Goal: Task Accomplishment & Management: Use online tool/utility

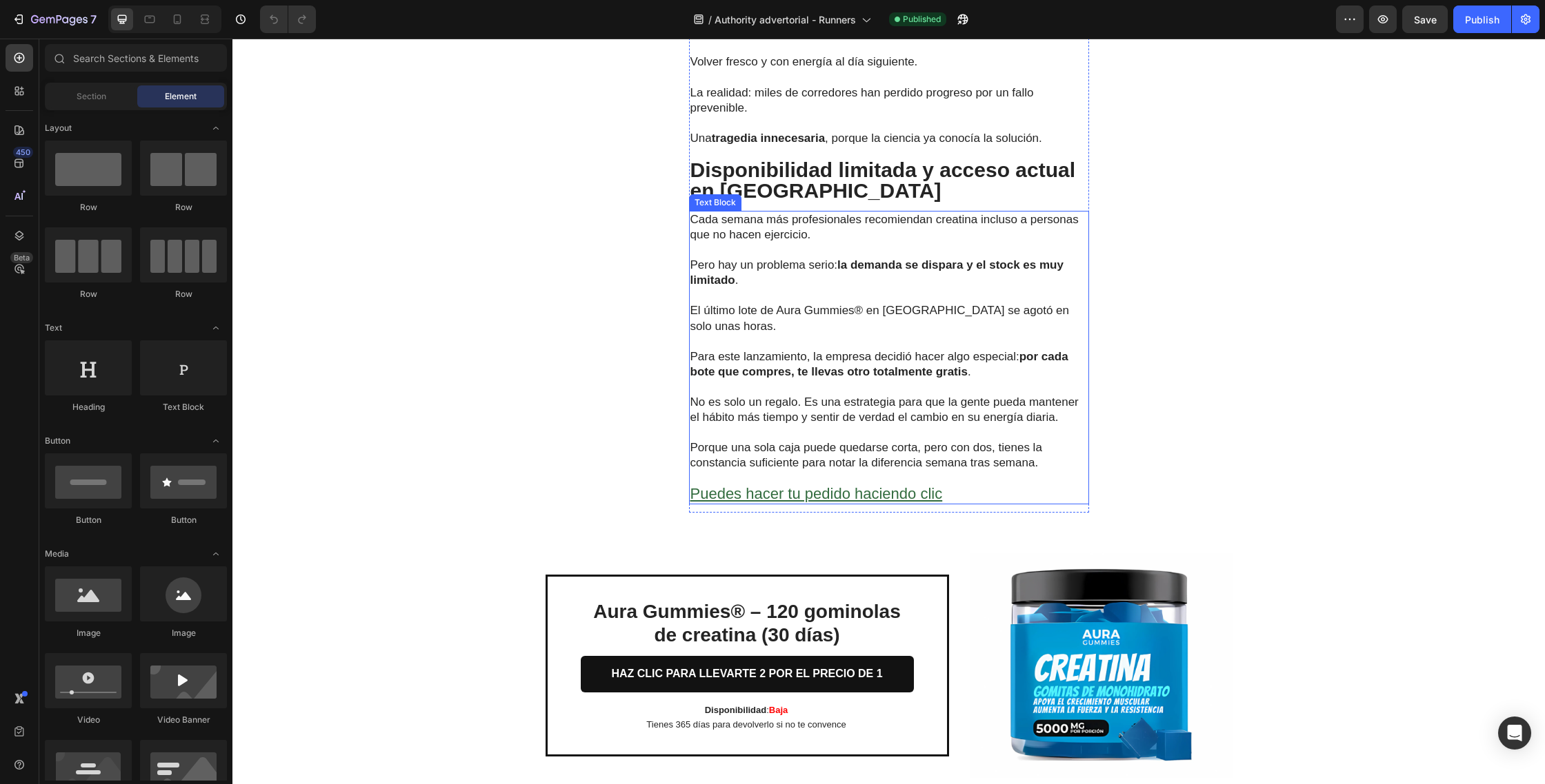
scroll to position [4510, 0]
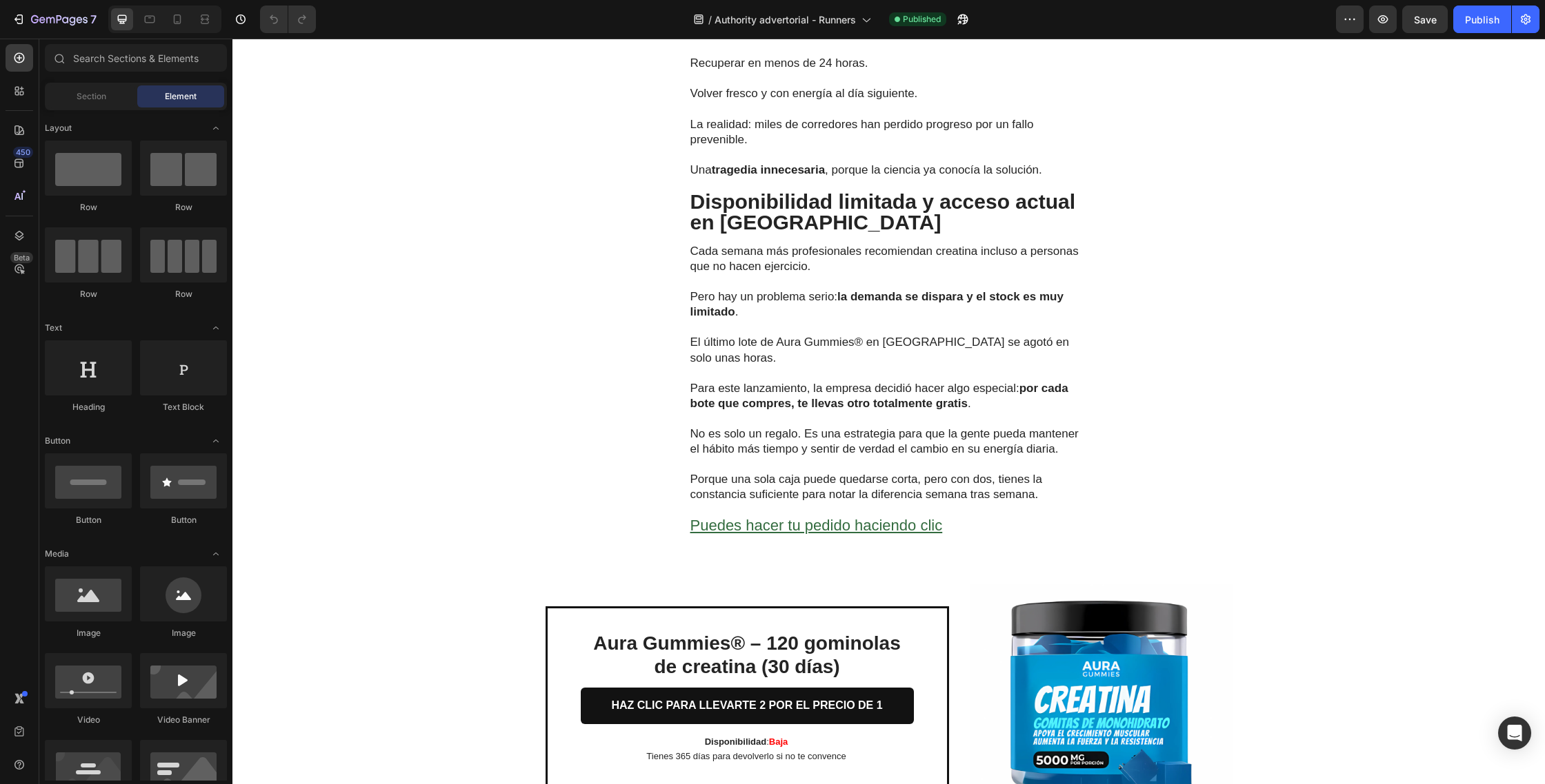
click at [852, 659] on h2 "Aura Gummies® – 120 gominolas de creatina (30 días)" at bounding box center [747, 655] width 333 height 49
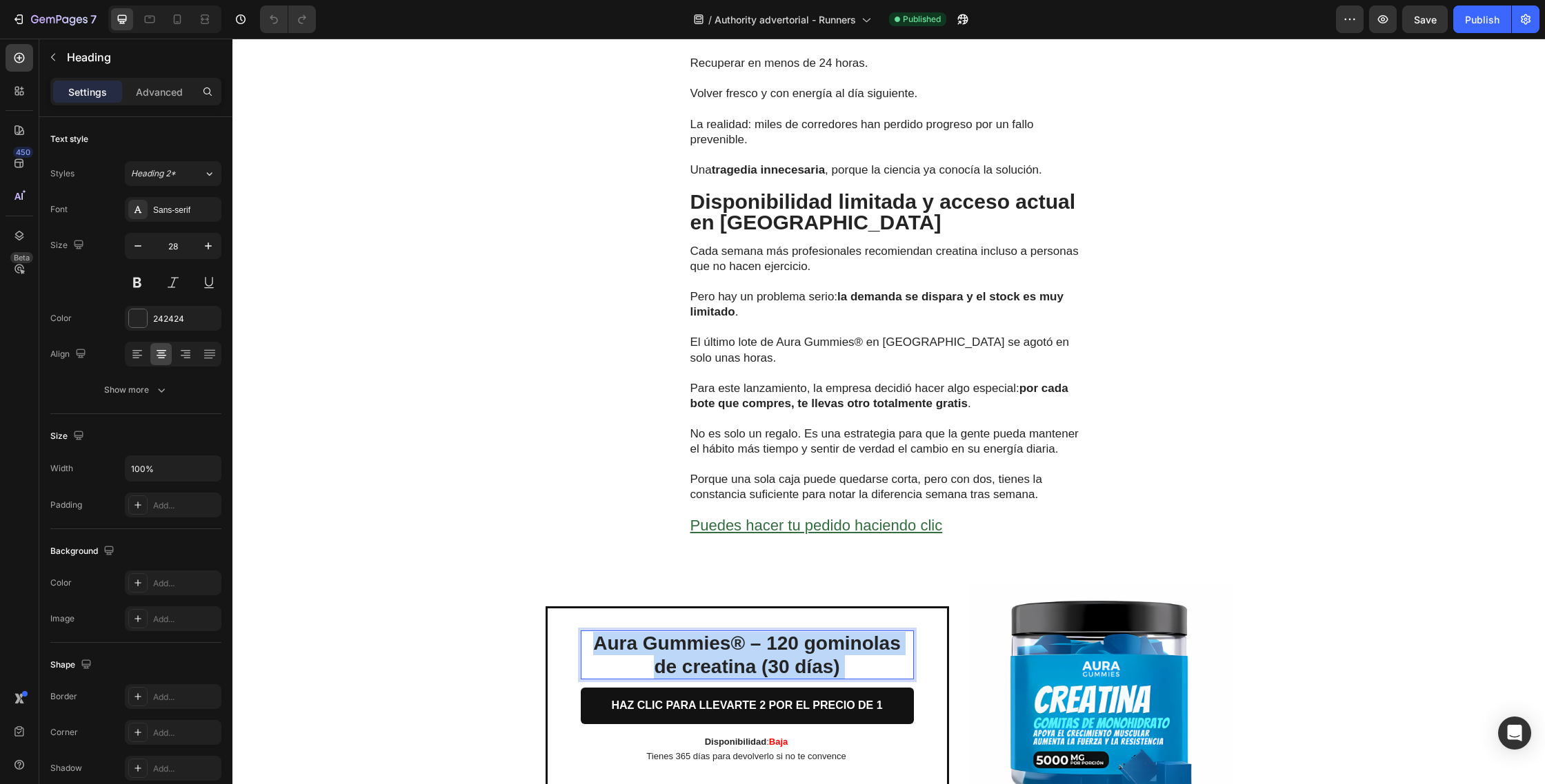
drag, startPoint x: 858, startPoint y: 656, endPoint x: 600, endPoint y: 629, distance: 259.4
click at [600, 632] on p "Aura Gummies® – 120 gominolas de creatina (30 días)" at bounding box center [748, 655] width 330 height 46
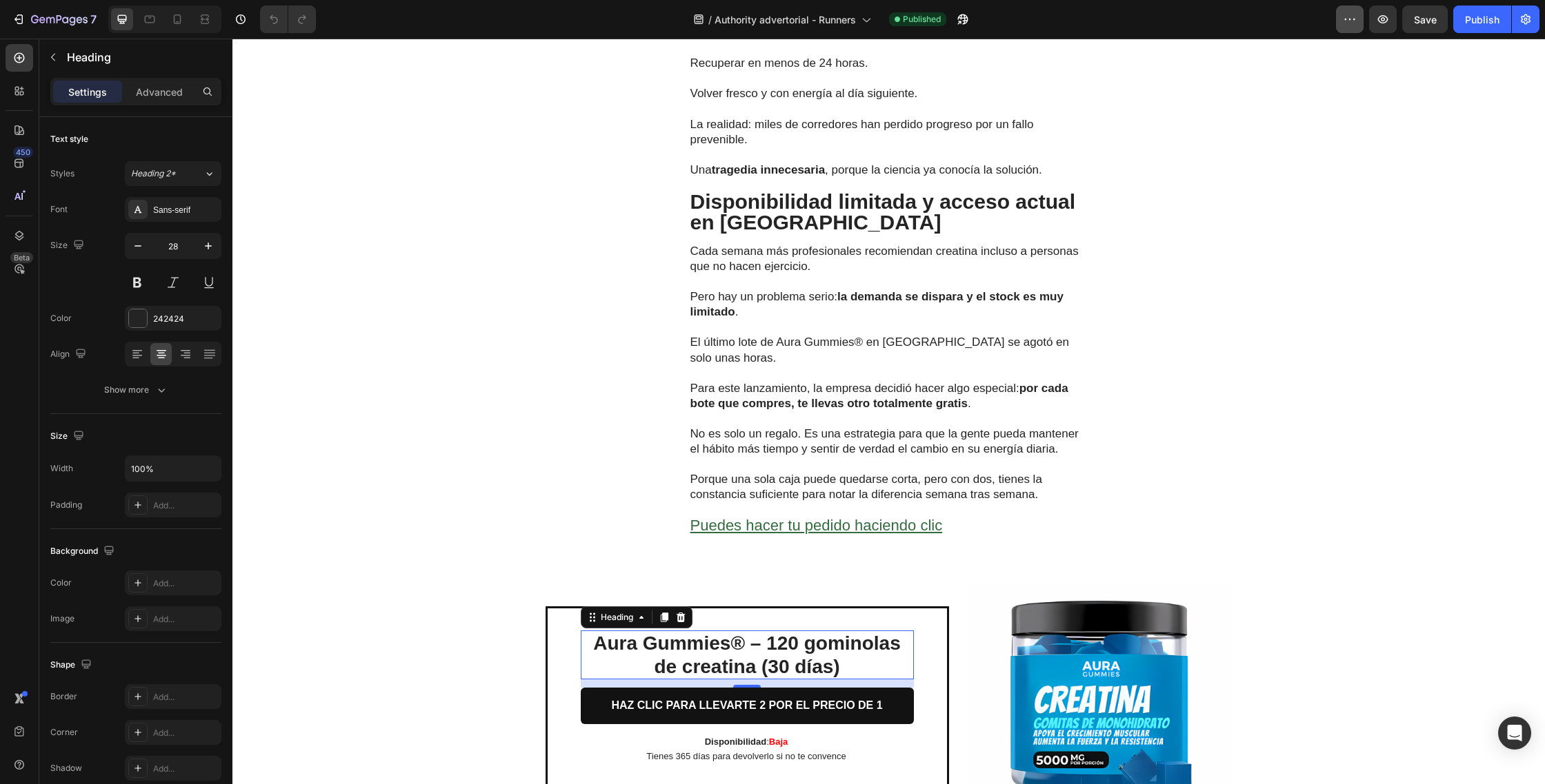
click at [1337, 26] on button "button" at bounding box center [1349, 19] width 28 height 28
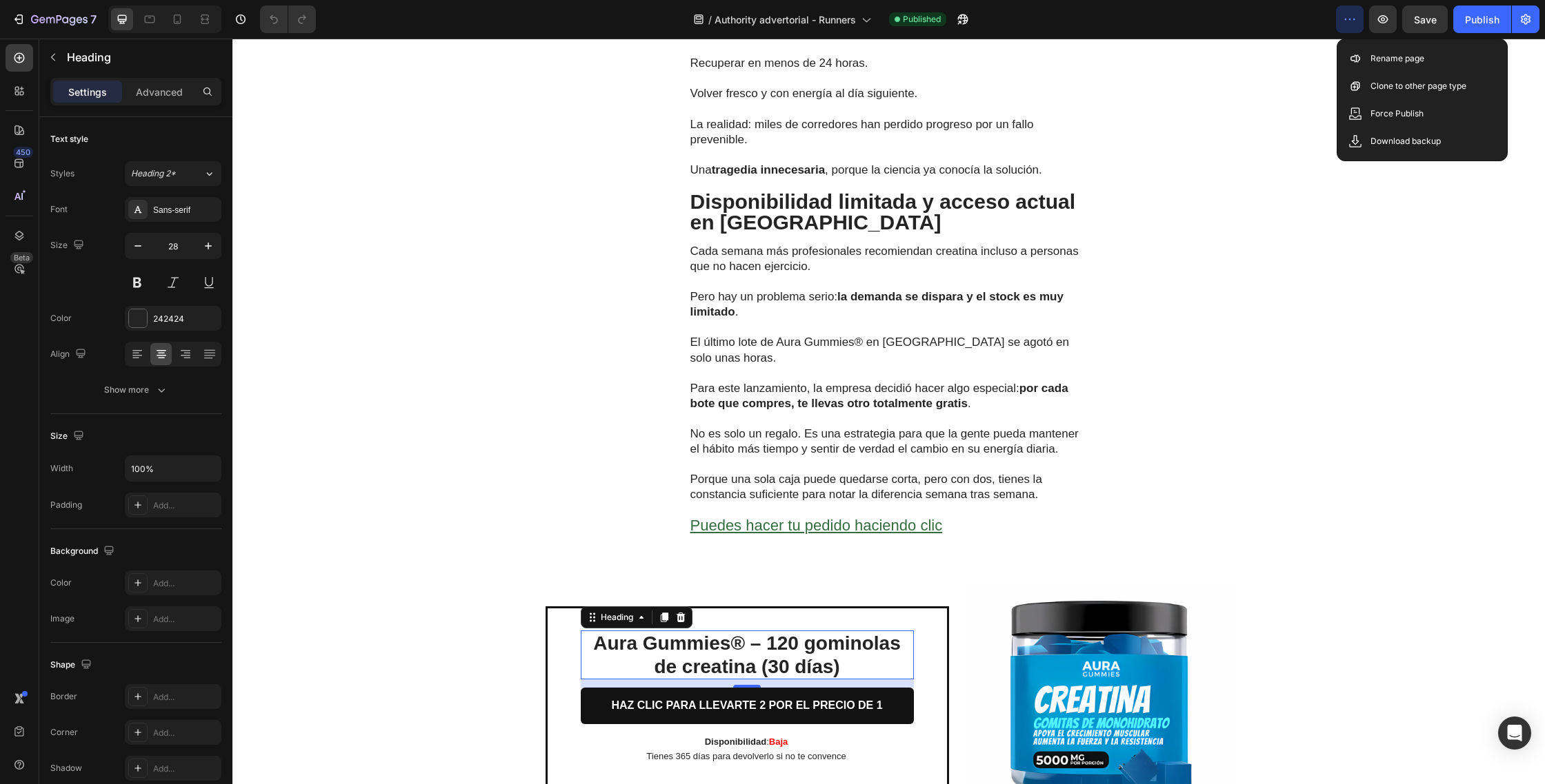
click at [1347, 23] on icon "button" at bounding box center [1349, 18] width 14 height 14
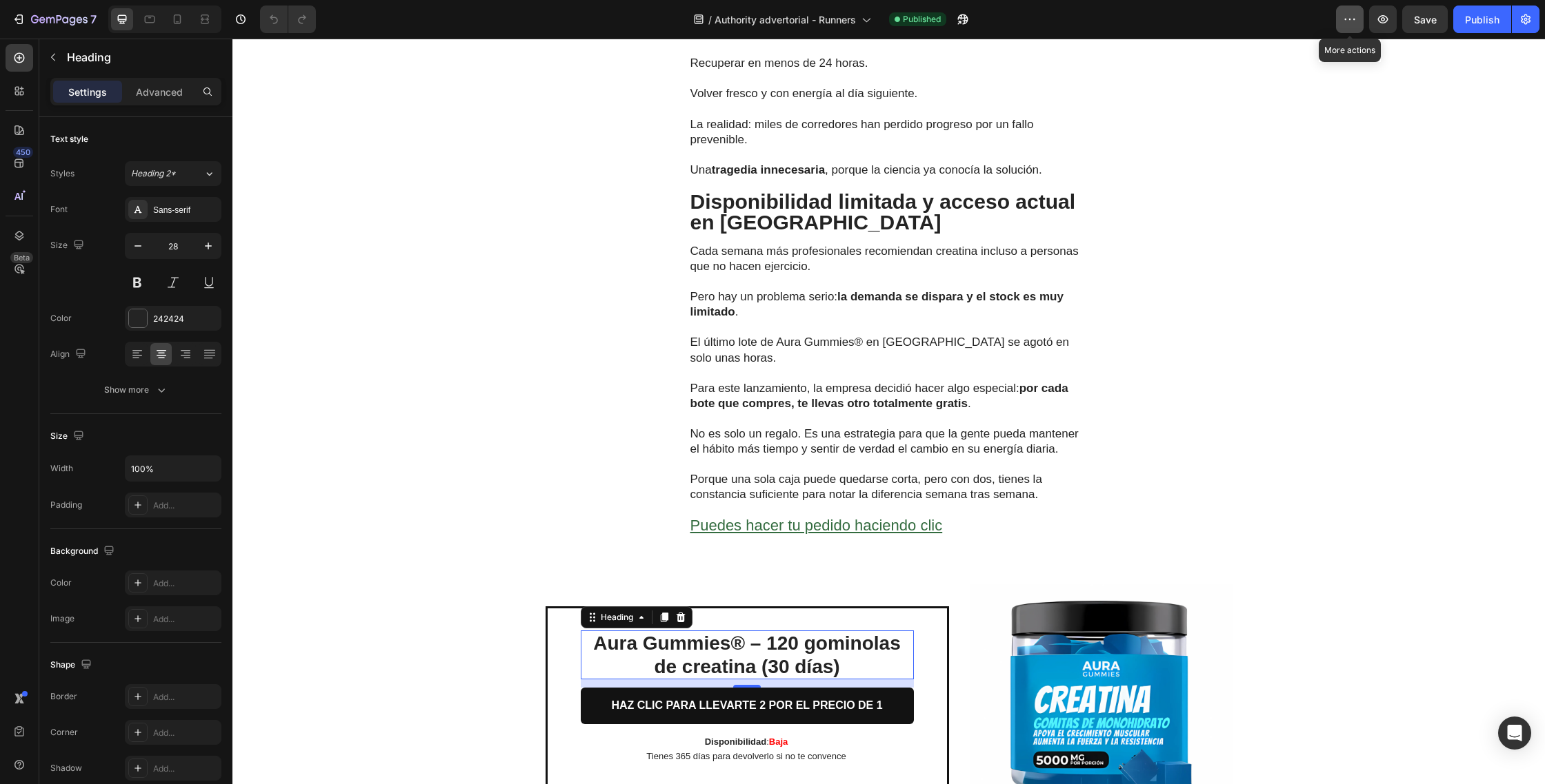
click at [1350, 21] on icon "button" at bounding box center [1349, 18] width 14 height 14
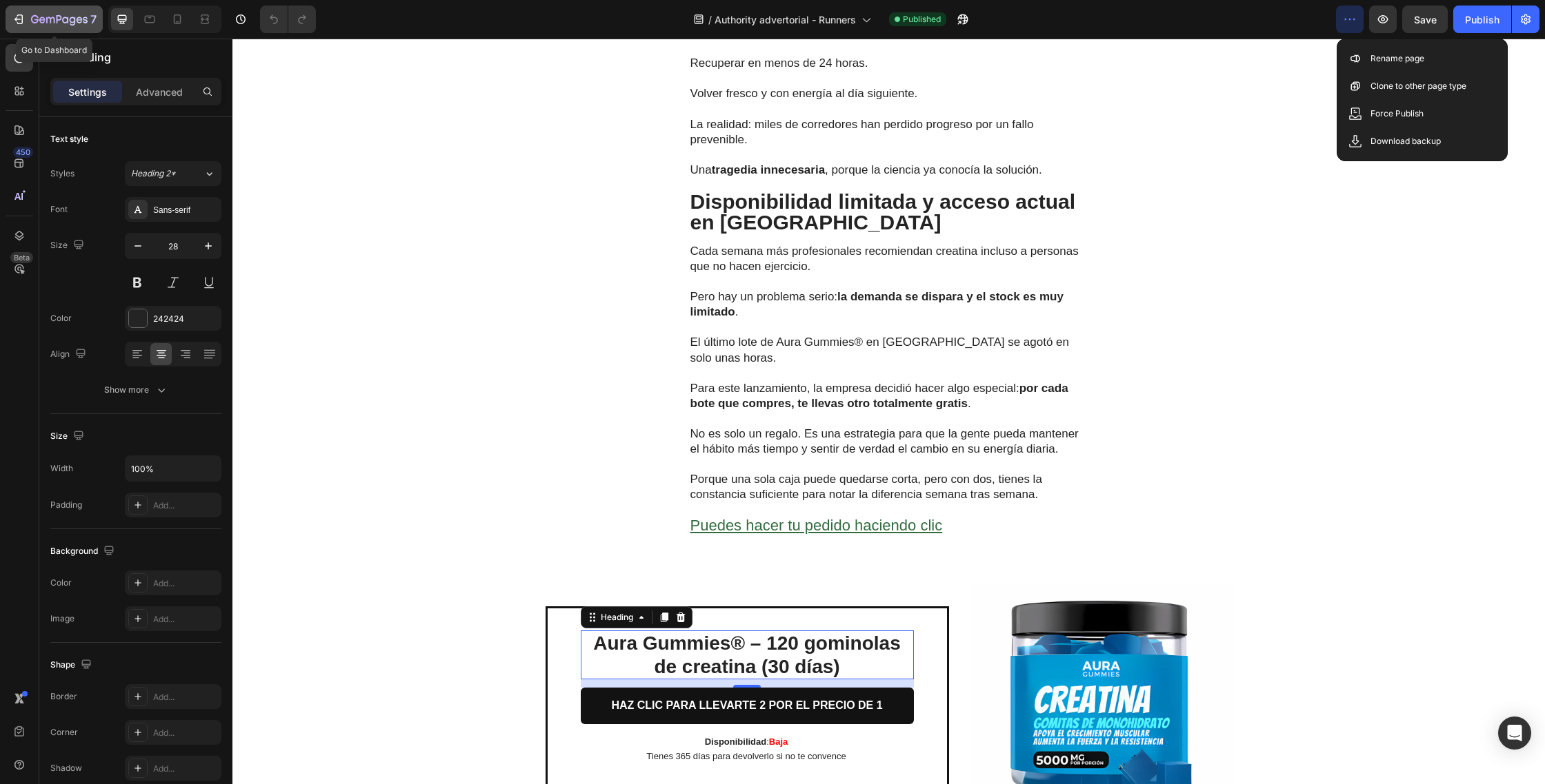
click at [23, 23] on icon "button" at bounding box center [18, 18] width 14 height 14
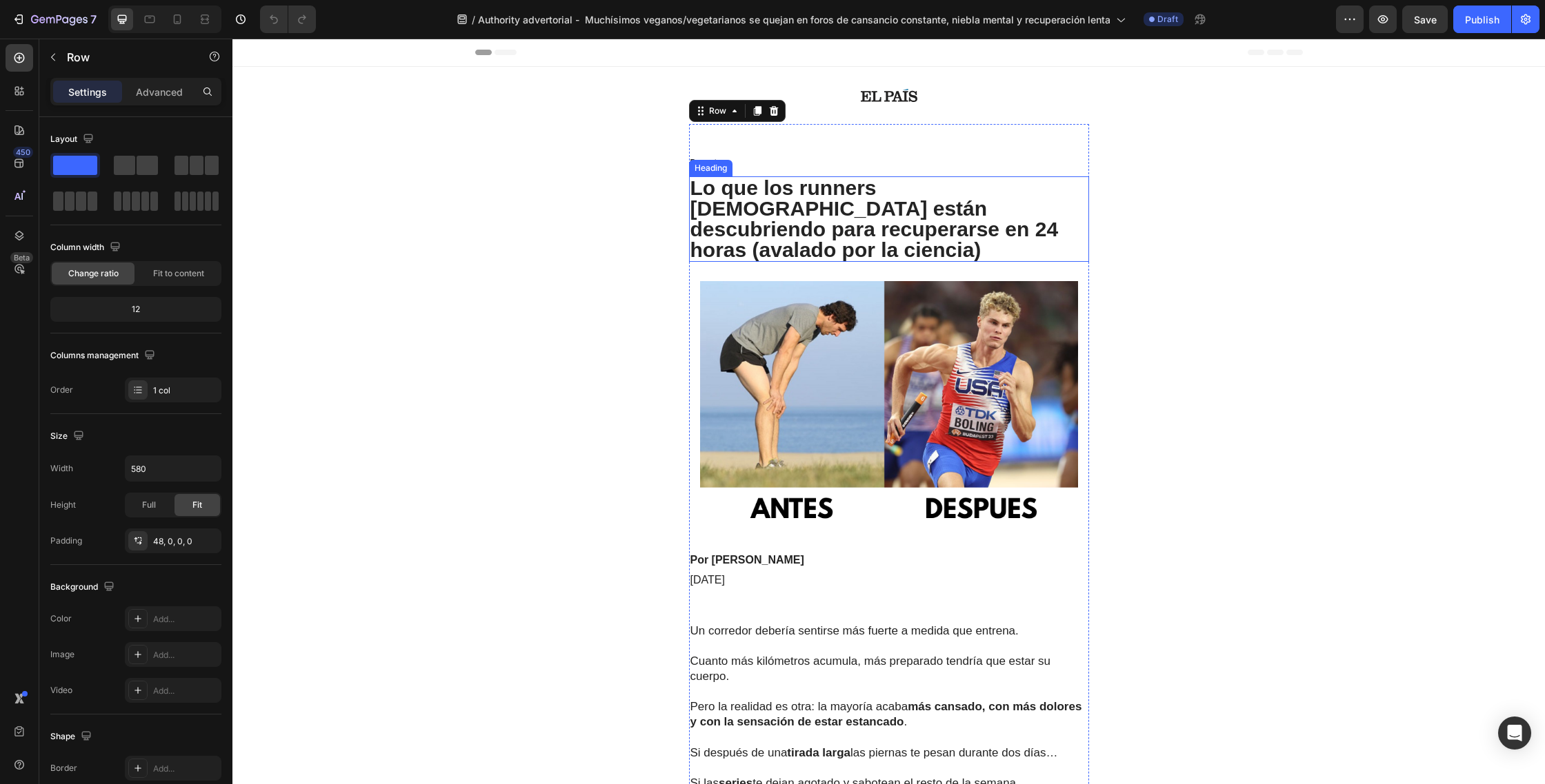
click at [992, 228] on h1 "Lo que los runners españoles están descubriendo para recuperarse en 24 horas (a…" at bounding box center [888, 219] width 400 height 86
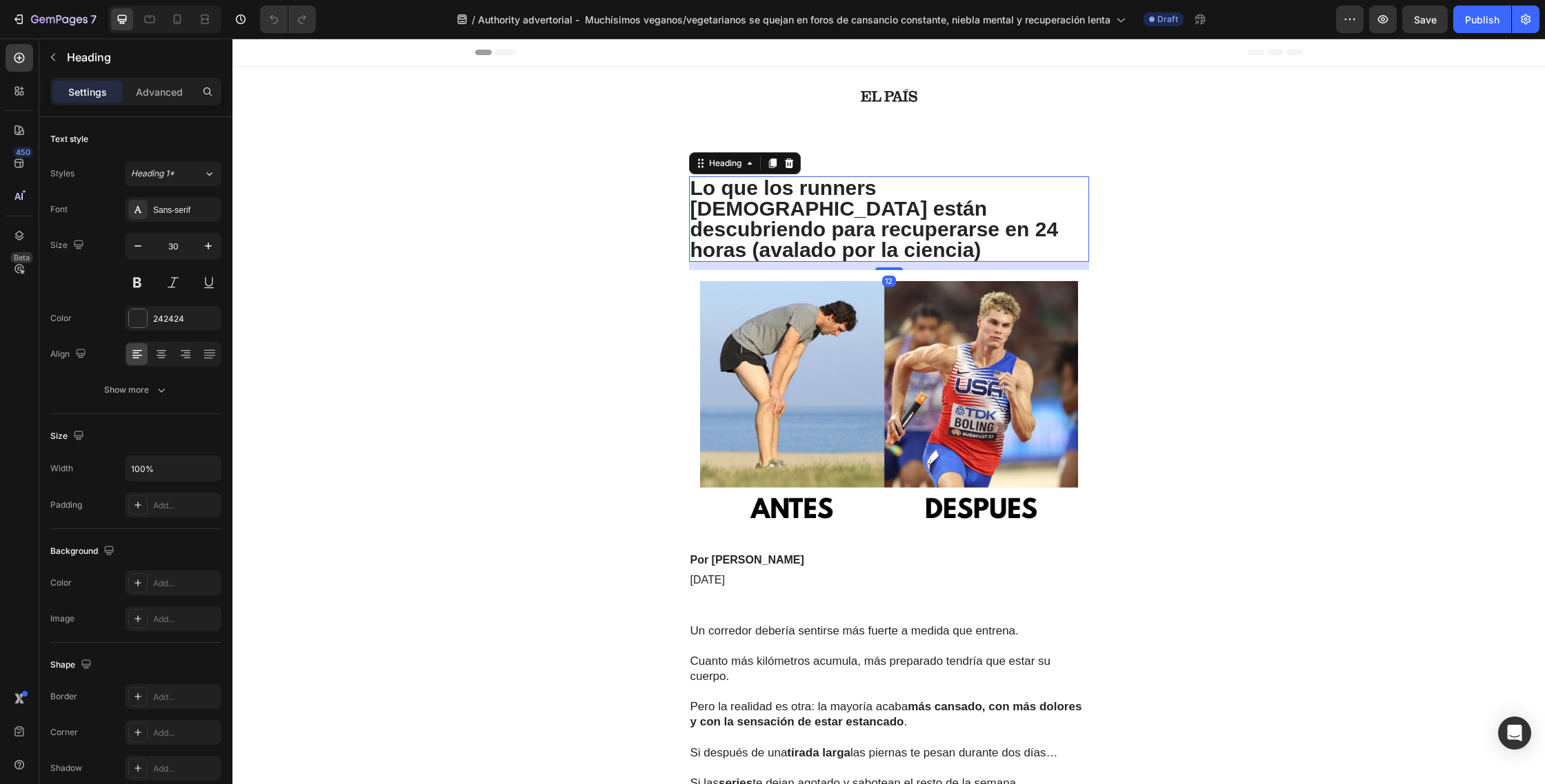
click at [991, 228] on h1 "Lo que los runners españoles están descubriendo para recuperarse en 24 horas (a…" at bounding box center [888, 219] width 400 height 86
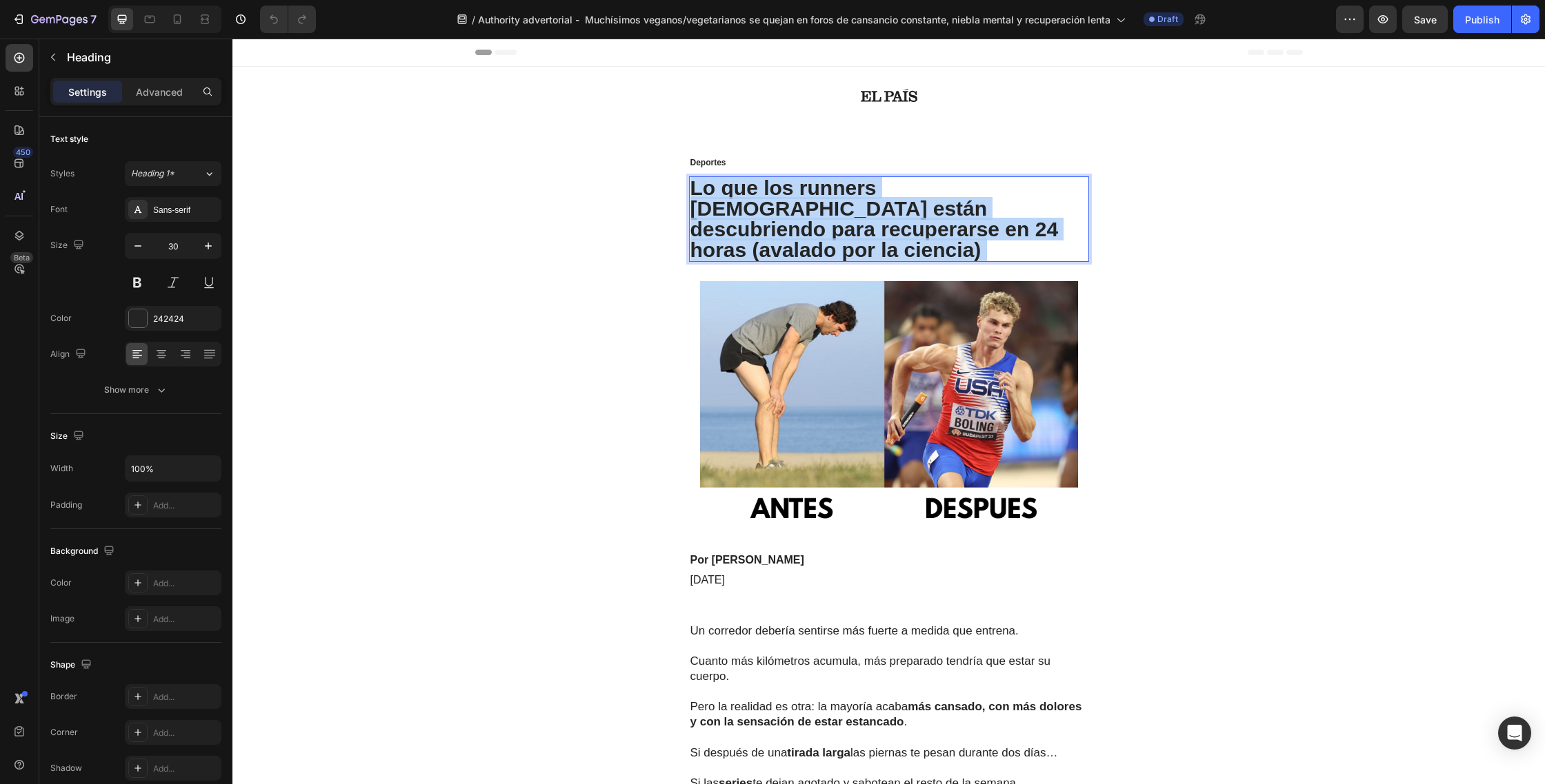
drag, startPoint x: 1011, startPoint y: 228, endPoint x: 694, endPoint y: 191, distance: 319.2
click at [694, 191] on p "Lo que los runners españoles están descubriendo para recuperarse en 24 horas (a…" at bounding box center [889, 220] width 397 height 83
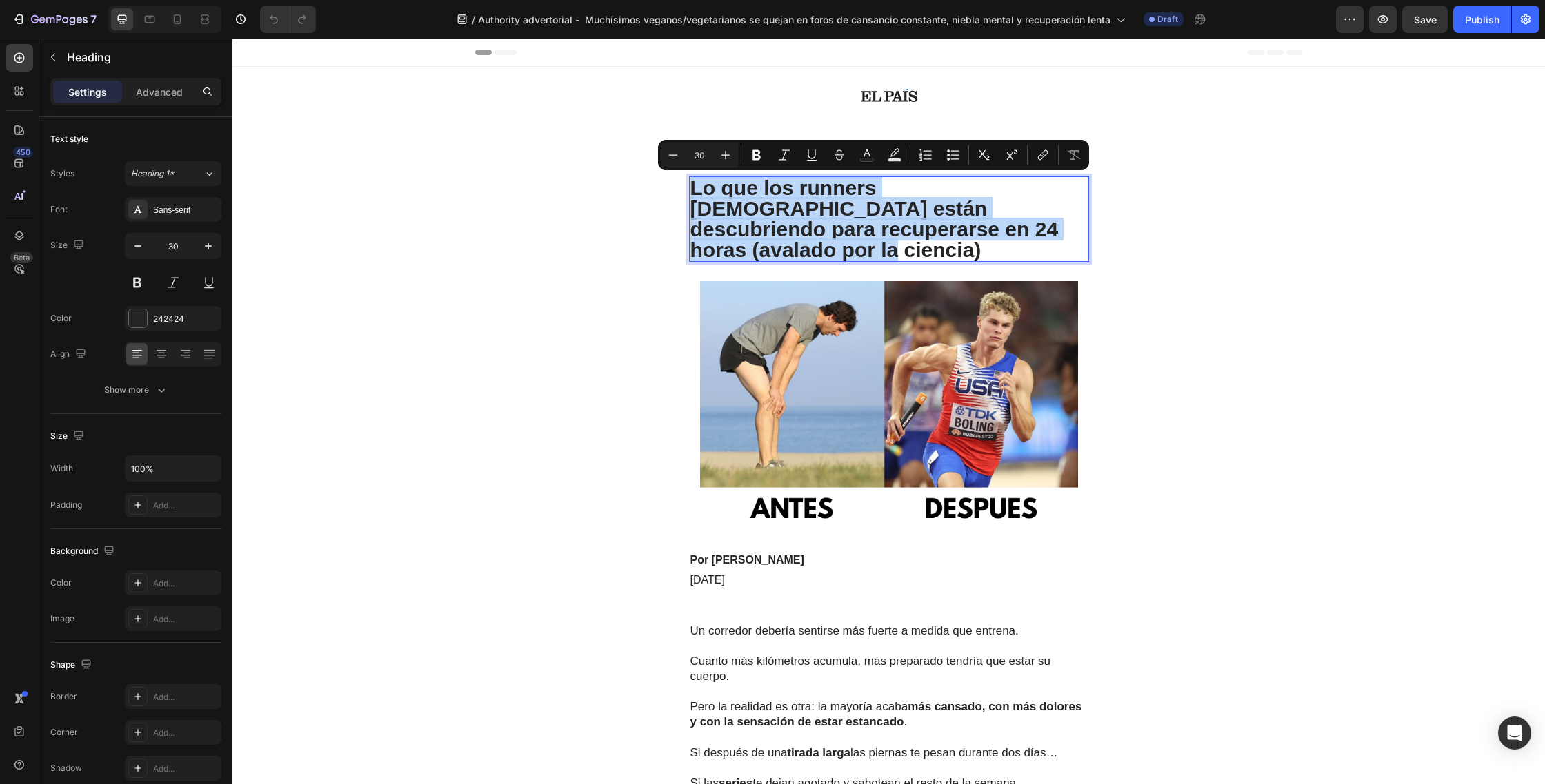
drag, startPoint x: 943, startPoint y: 231, endPoint x: 691, endPoint y: 196, distance: 254.4
click at [691, 196] on p "Lo que los runners españoles están descubriendo para recuperarse en 24 horas (a…" at bounding box center [889, 220] width 397 height 83
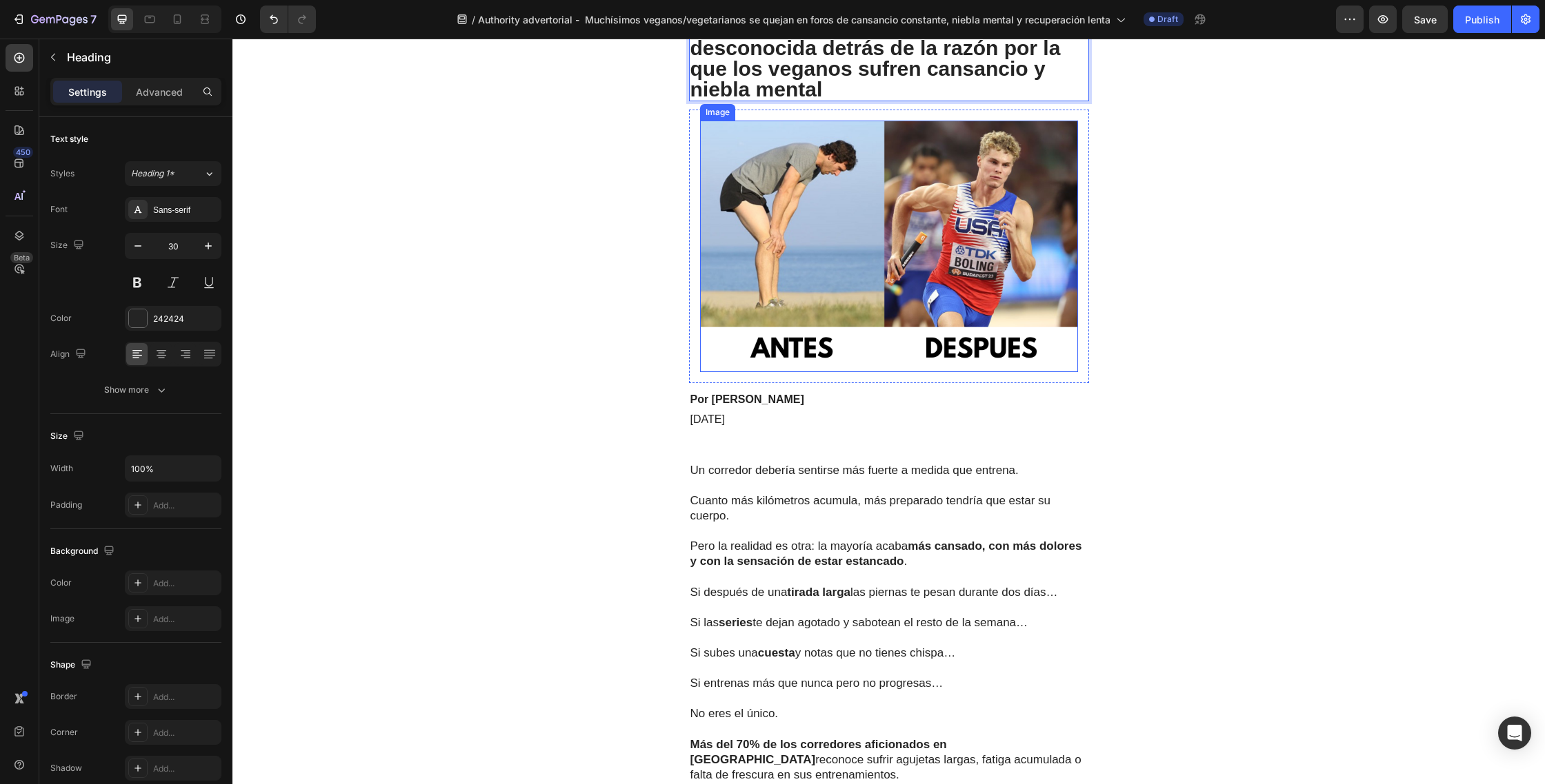
scroll to position [251, 0]
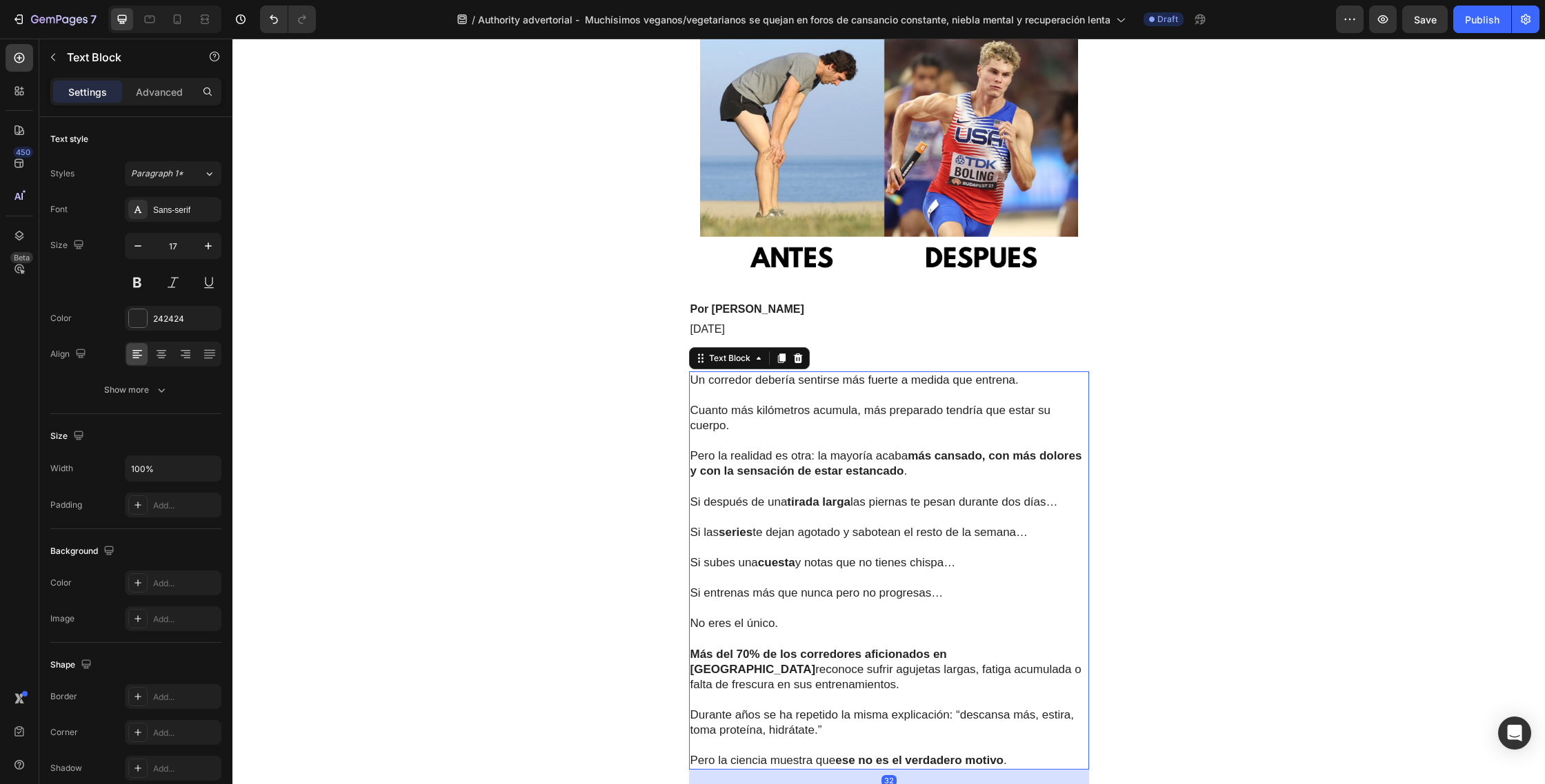
click at [837, 398] on p at bounding box center [889, 396] width 397 height 15
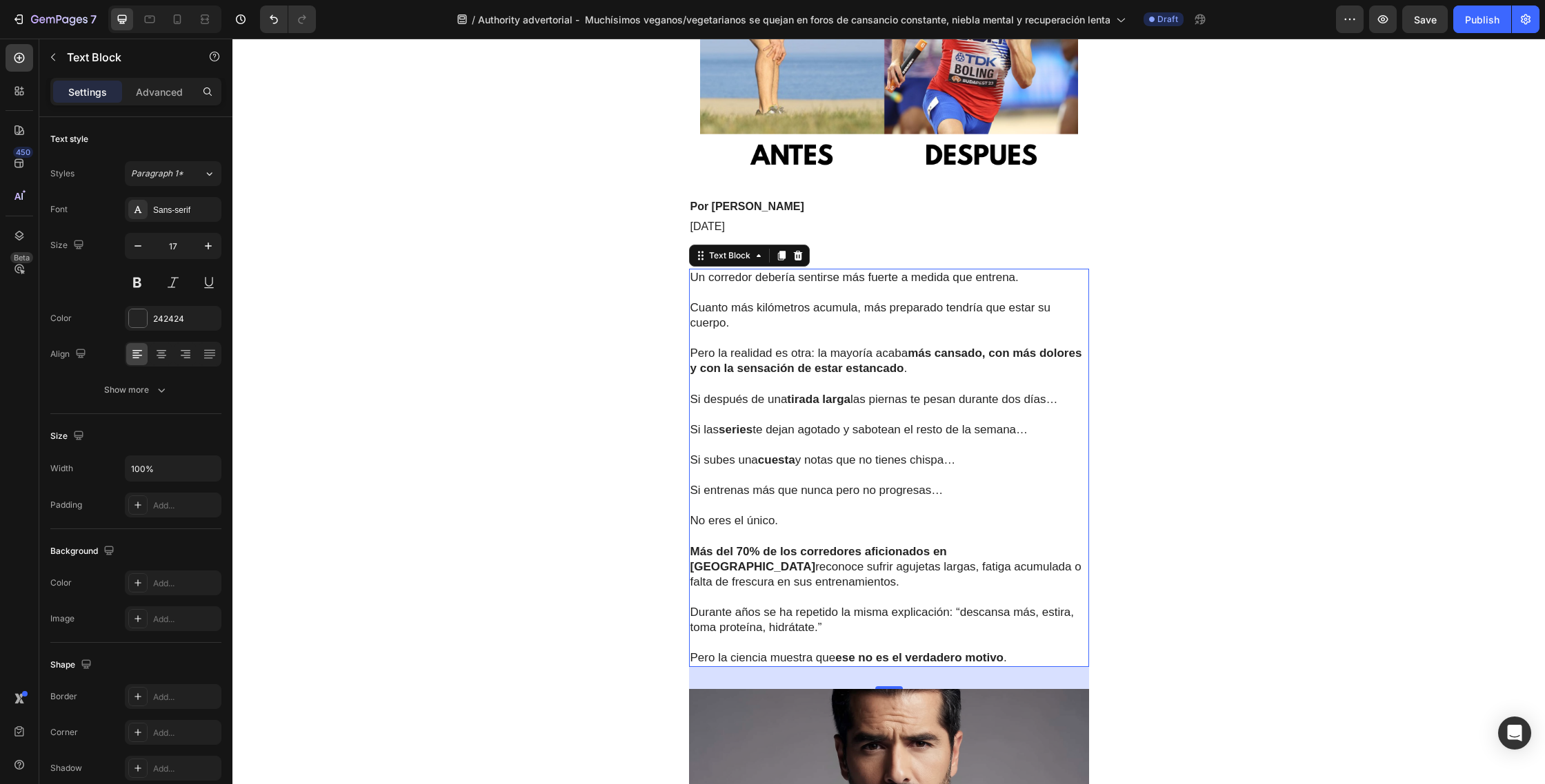
click at [1035, 656] on p "Pero la ciencia muestra que ese no es el verdadero motivo ." at bounding box center [889, 650] width 397 height 30
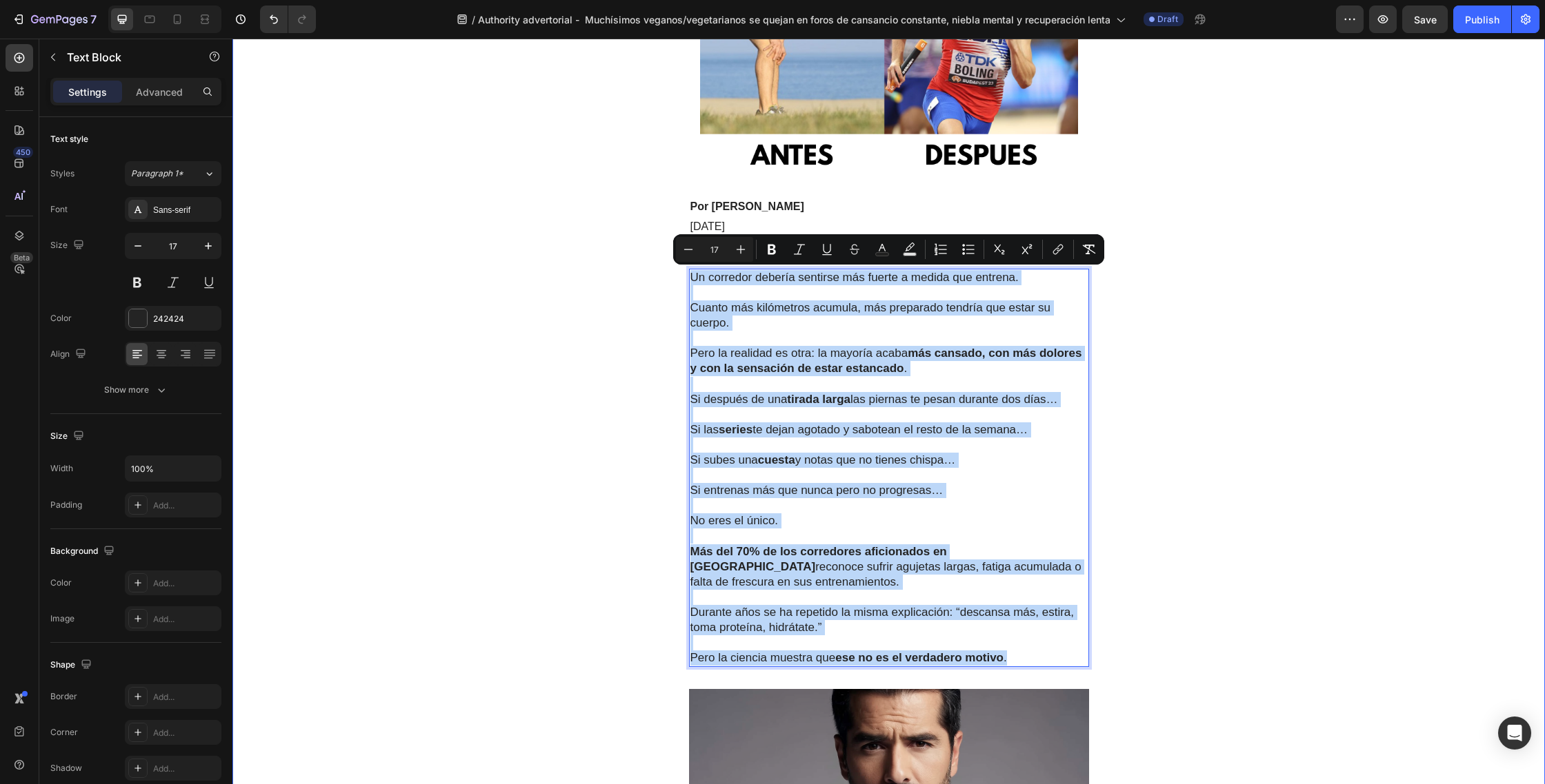
drag, startPoint x: 1024, startPoint y: 658, endPoint x: 684, endPoint y: 283, distance: 506.2
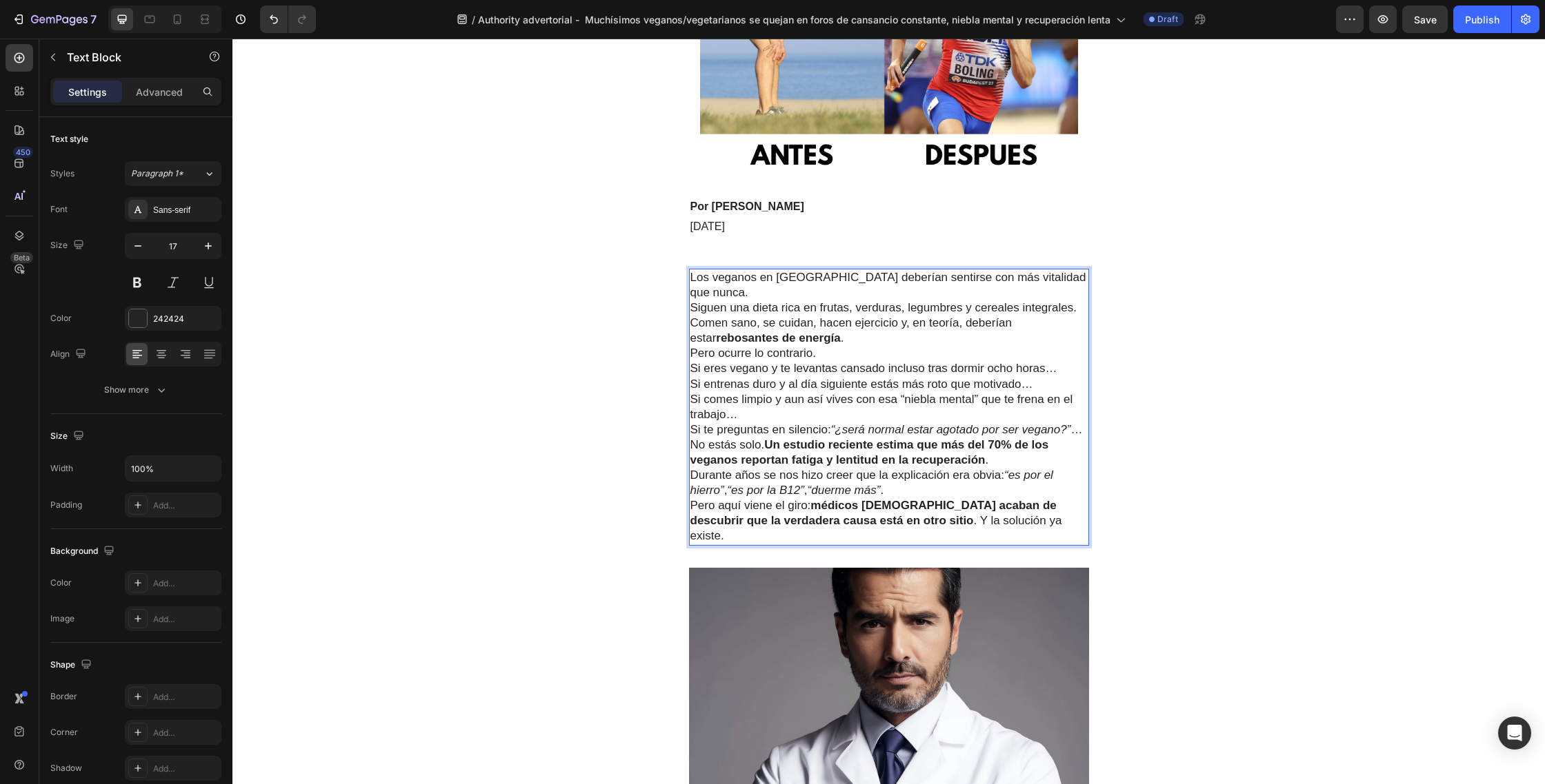
click at [1065, 279] on p "Los veganos en España deberían sentirse con más vitalidad que nunca. Siguen una…" at bounding box center [889, 308] width 397 height 76
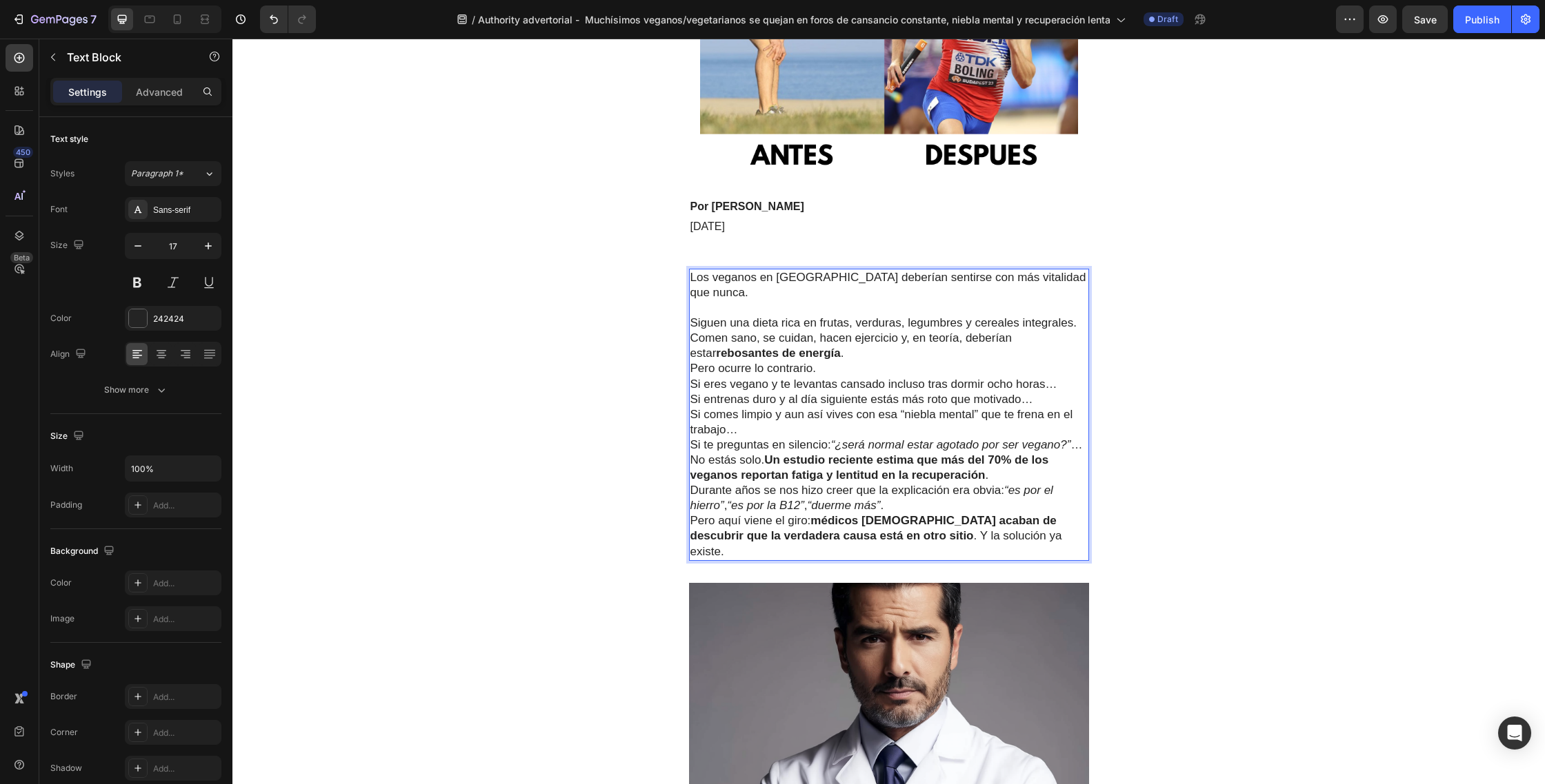
click at [1078, 307] on p "⁠⁠⁠⁠⁠⁠⁠ Siguen una dieta rica en frutas, verduras, legumbres y cereales integra…" at bounding box center [889, 331] width 397 height 61
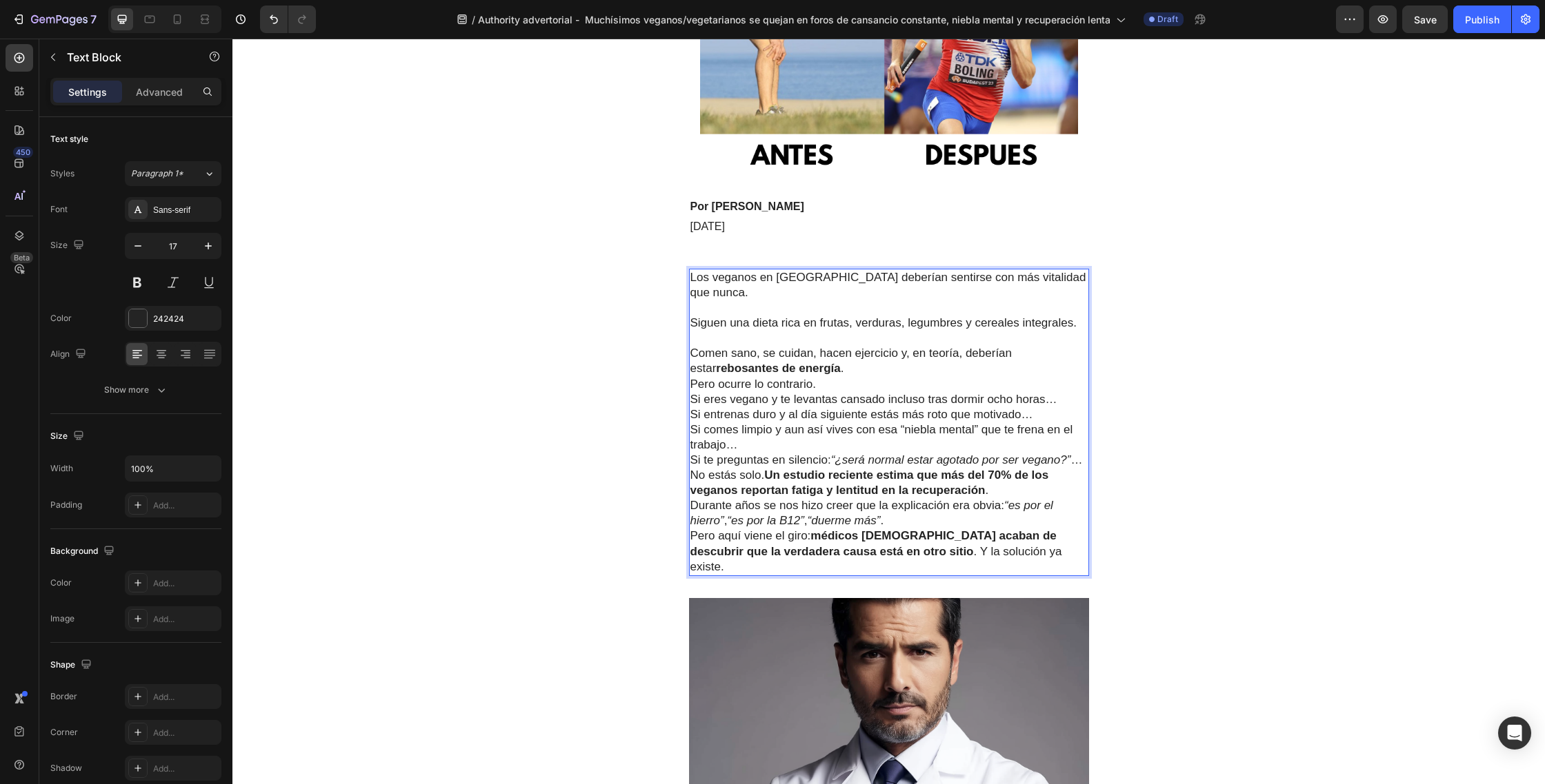
click at [850, 354] on p "⁠⁠⁠⁠⁠⁠⁠ Comen sano, se cuidan, hacen ejercicio y, en teoría, deberían estar reb…" at bounding box center [889, 353] width 397 height 45
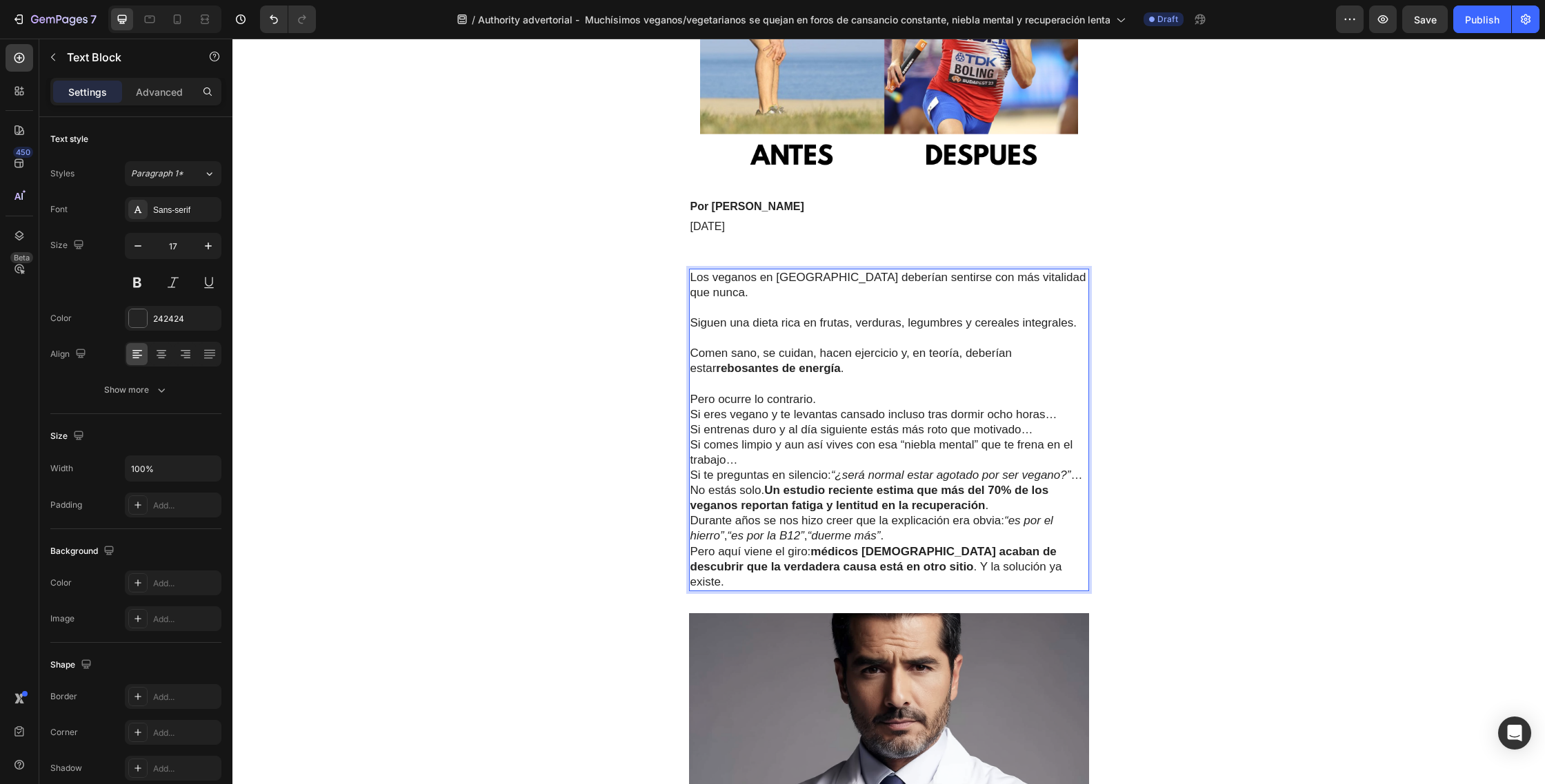
click at [832, 392] on p "Pero ocurre lo contrario." at bounding box center [889, 399] width 397 height 15
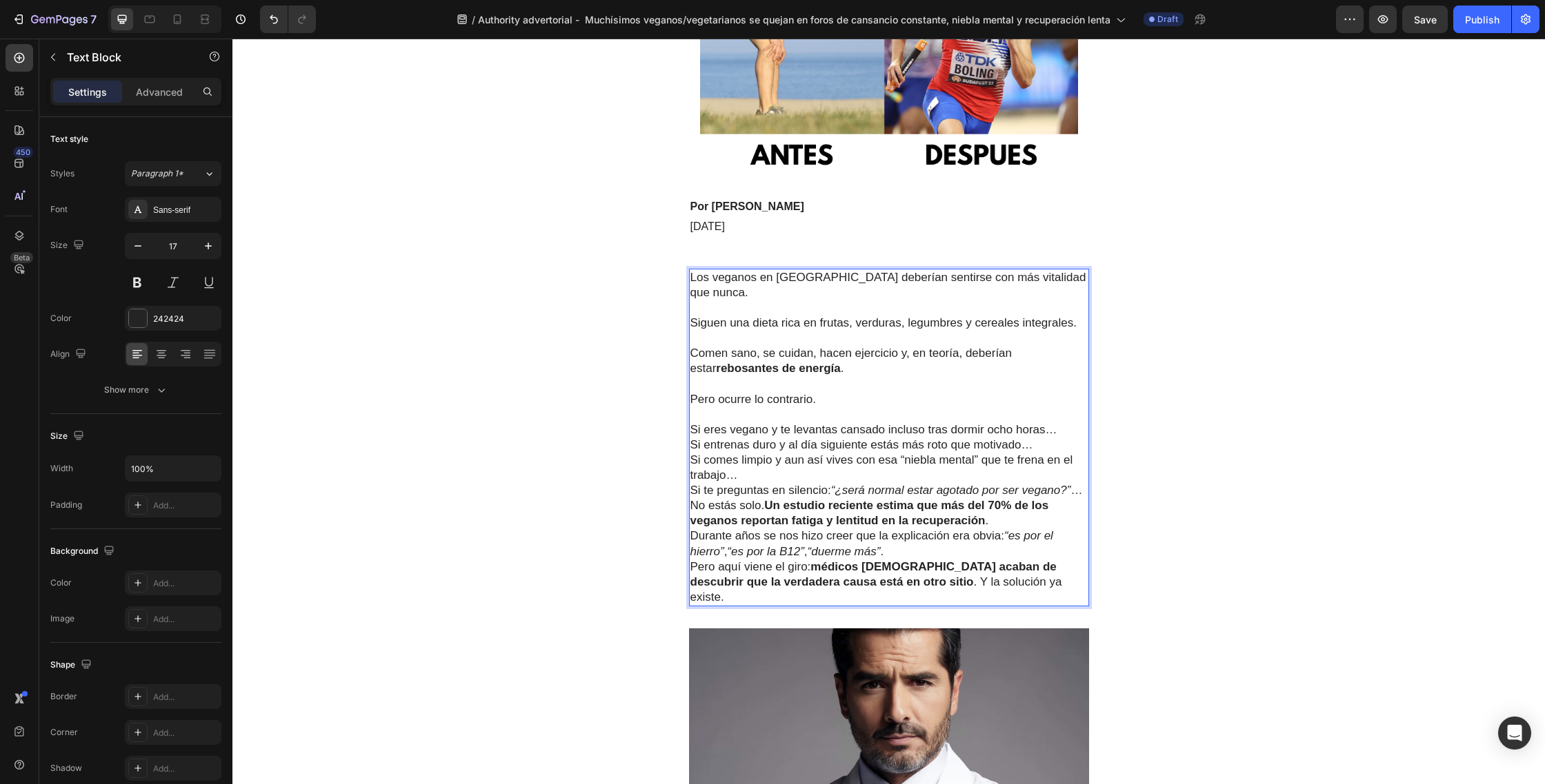
click at [1060, 422] on p "Si eres vegano y te levantas cansado incluso tras dormir ocho horas…" at bounding box center [889, 430] width 397 height 15
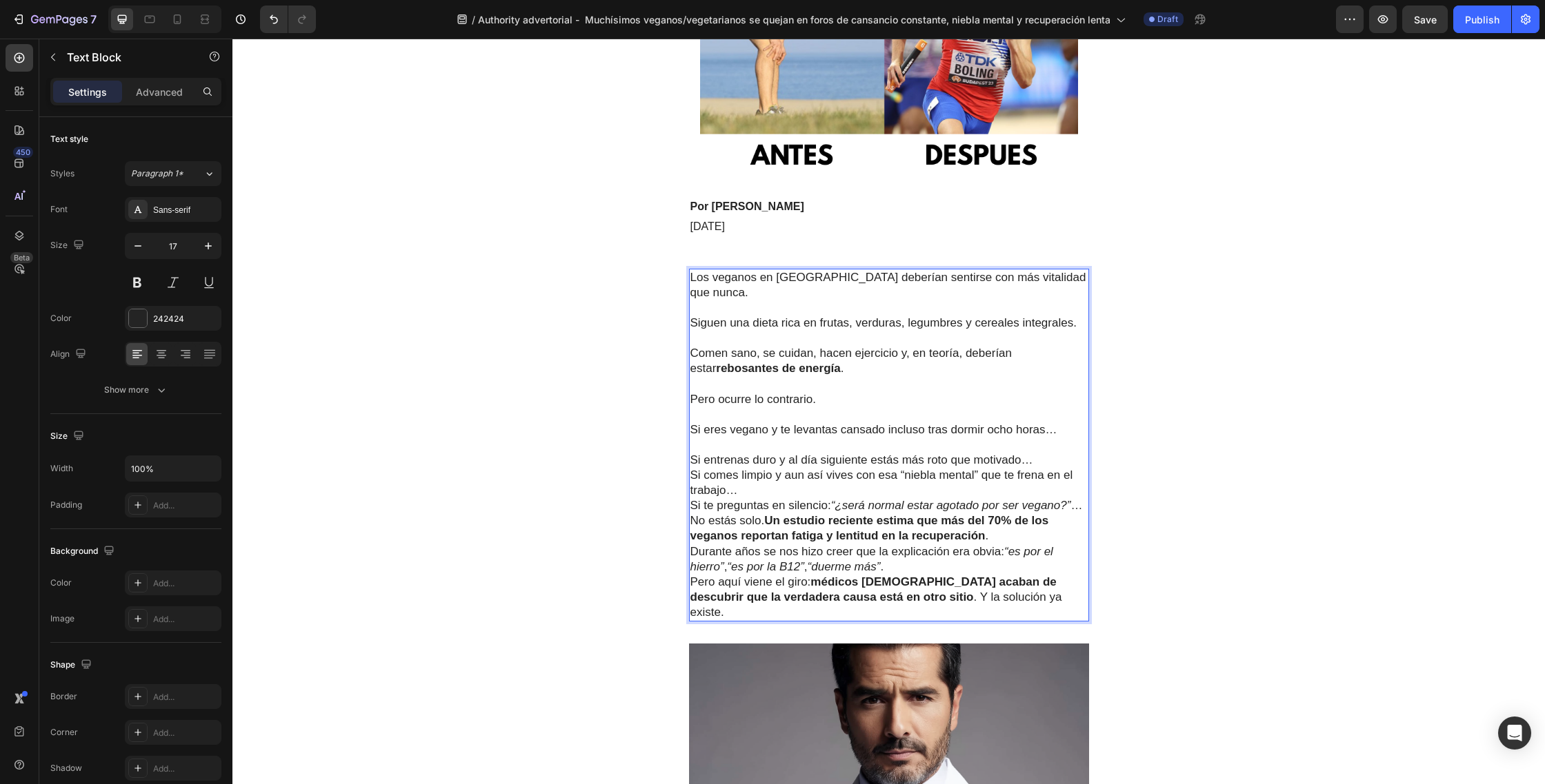
click at [1035, 453] on p "Si entrenas duro y al día siguiente estás más roto que motivado…" at bounding box center [889, 460] width 397 height 15
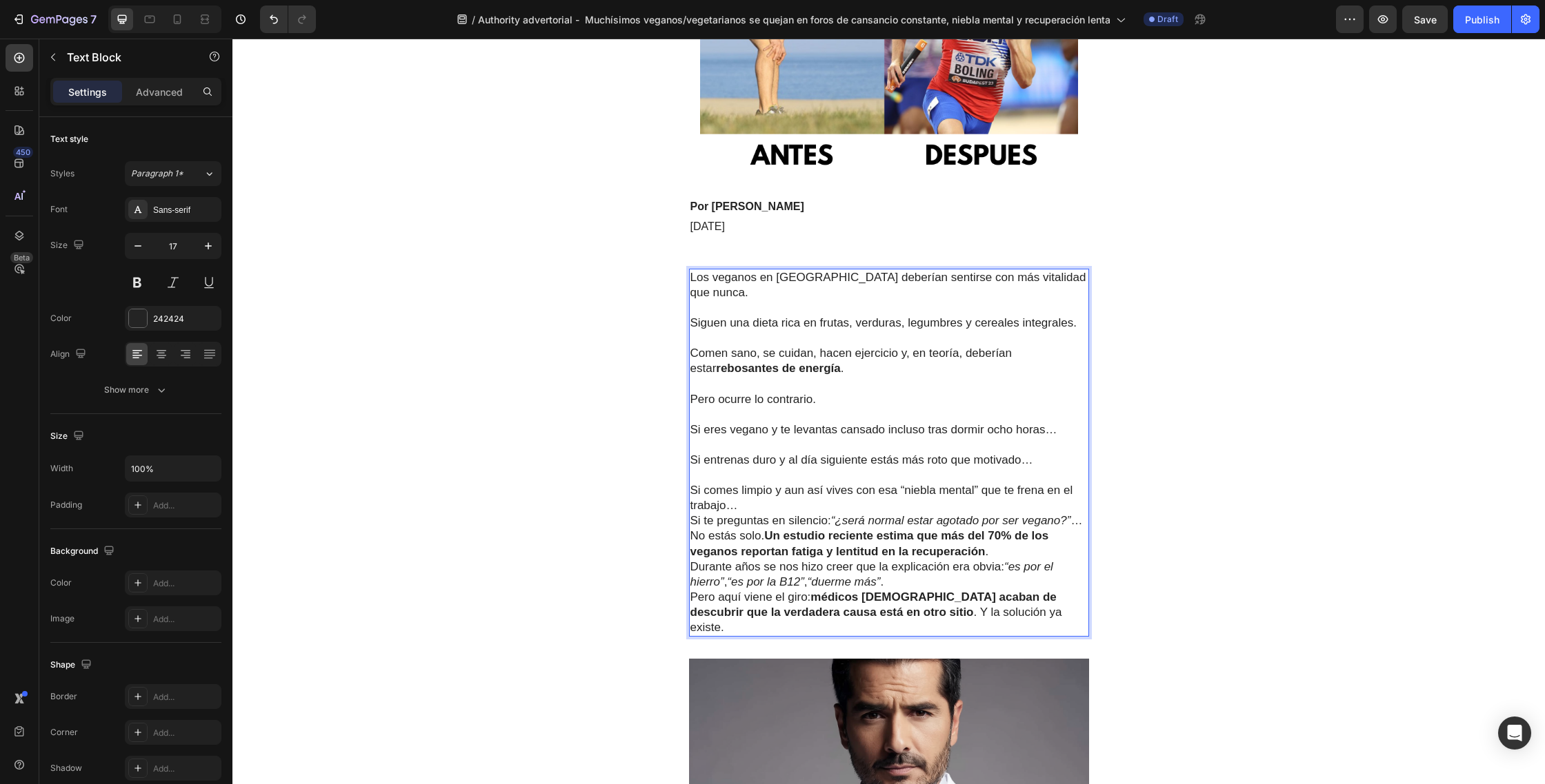
click at [754, 492] on p "Si comes limpio y aun así vives con esa “niebla mental” que te frena en el trab…" at bounding box center [889, 498] width 397 height 30
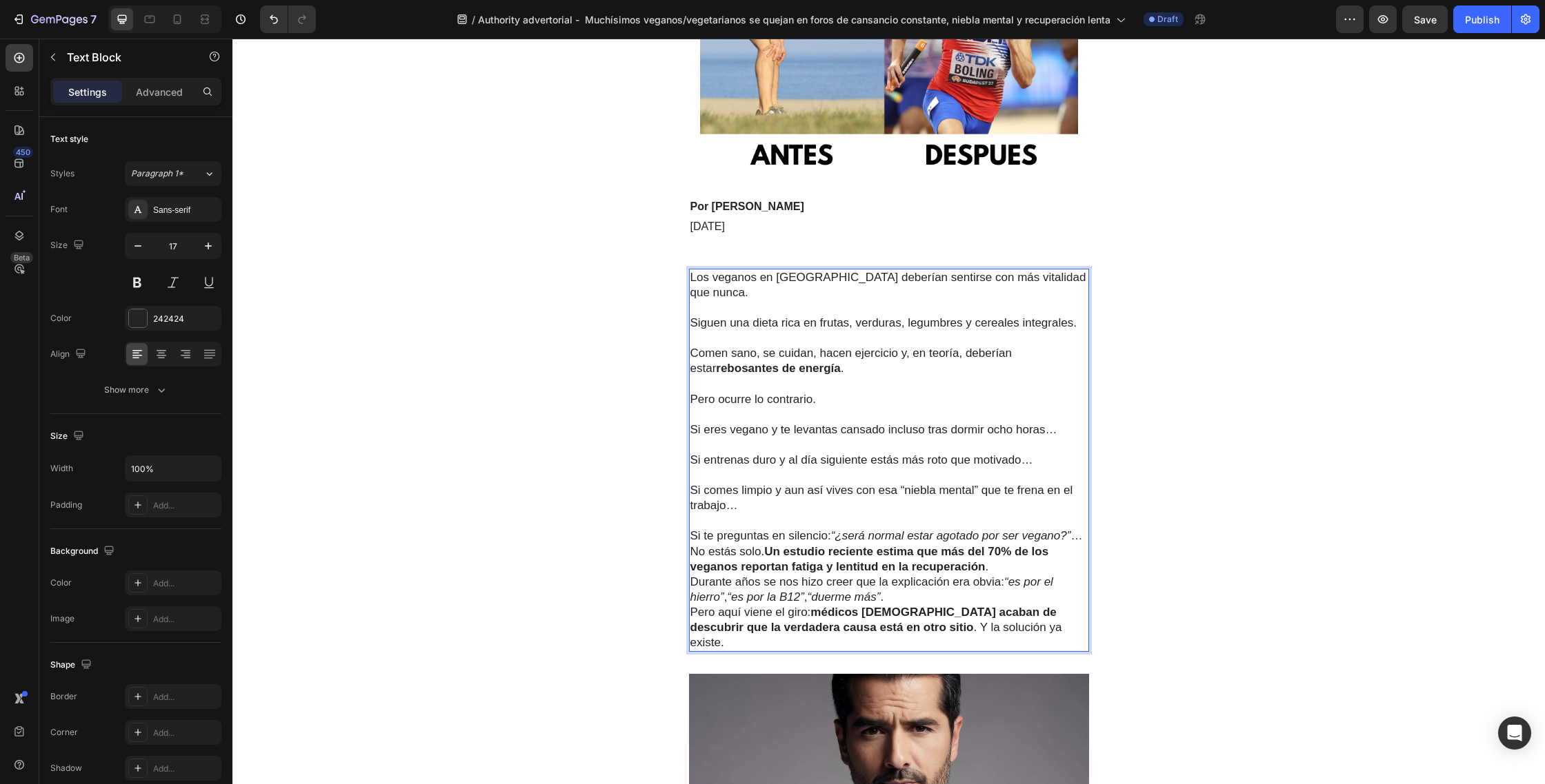
click at [1086, 529] on p "Si te preguntas en silencio: “¿será normal estar agotado por ser vegano?” …" at bounding box center [889, 536] width 397 height 15
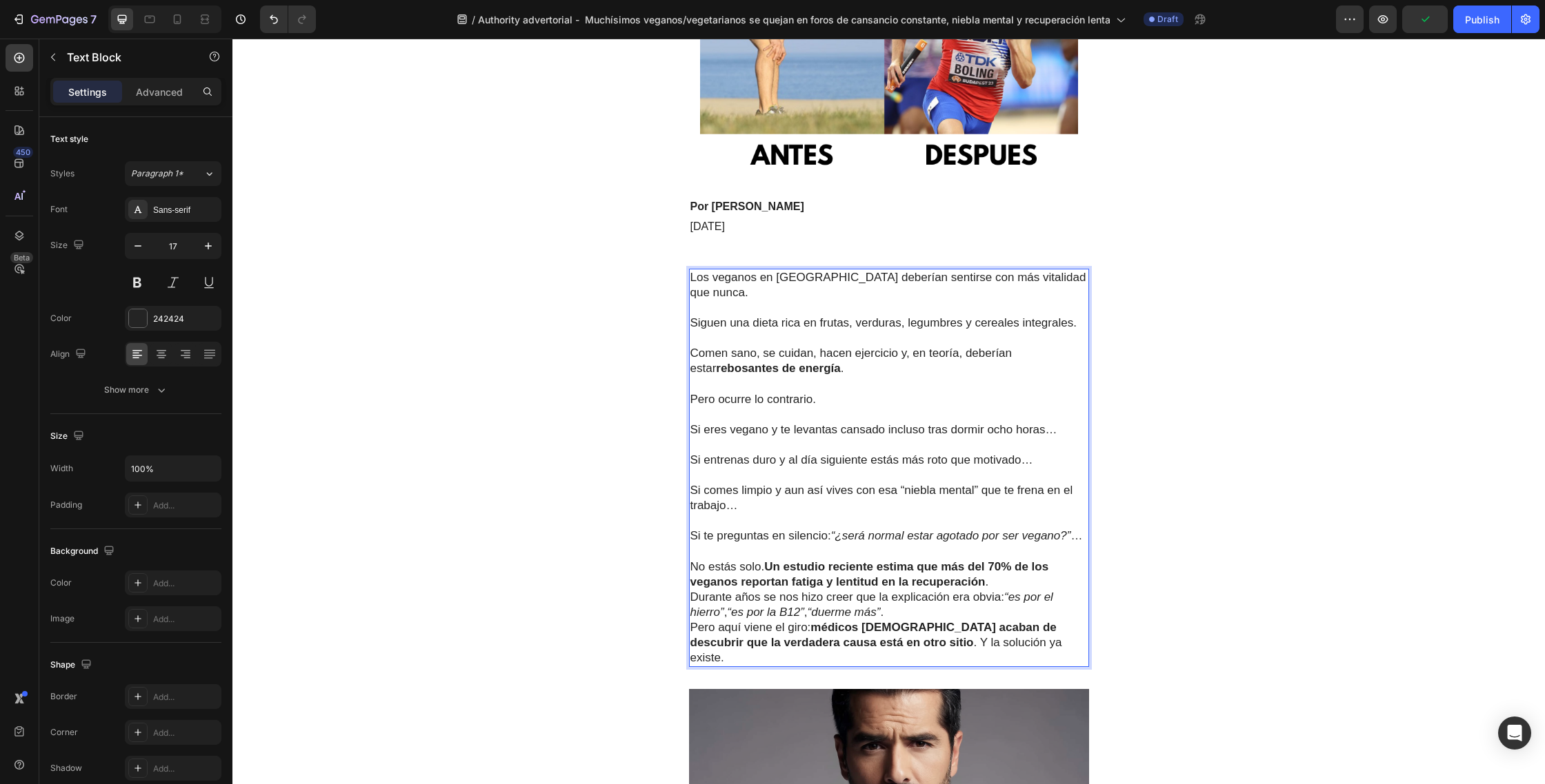
click at [1005, 570] on p "No estás solo. Un estudio reciente estima que más del 70% de los veganos report…" at bounding box center [889, 575] width 397 height 30
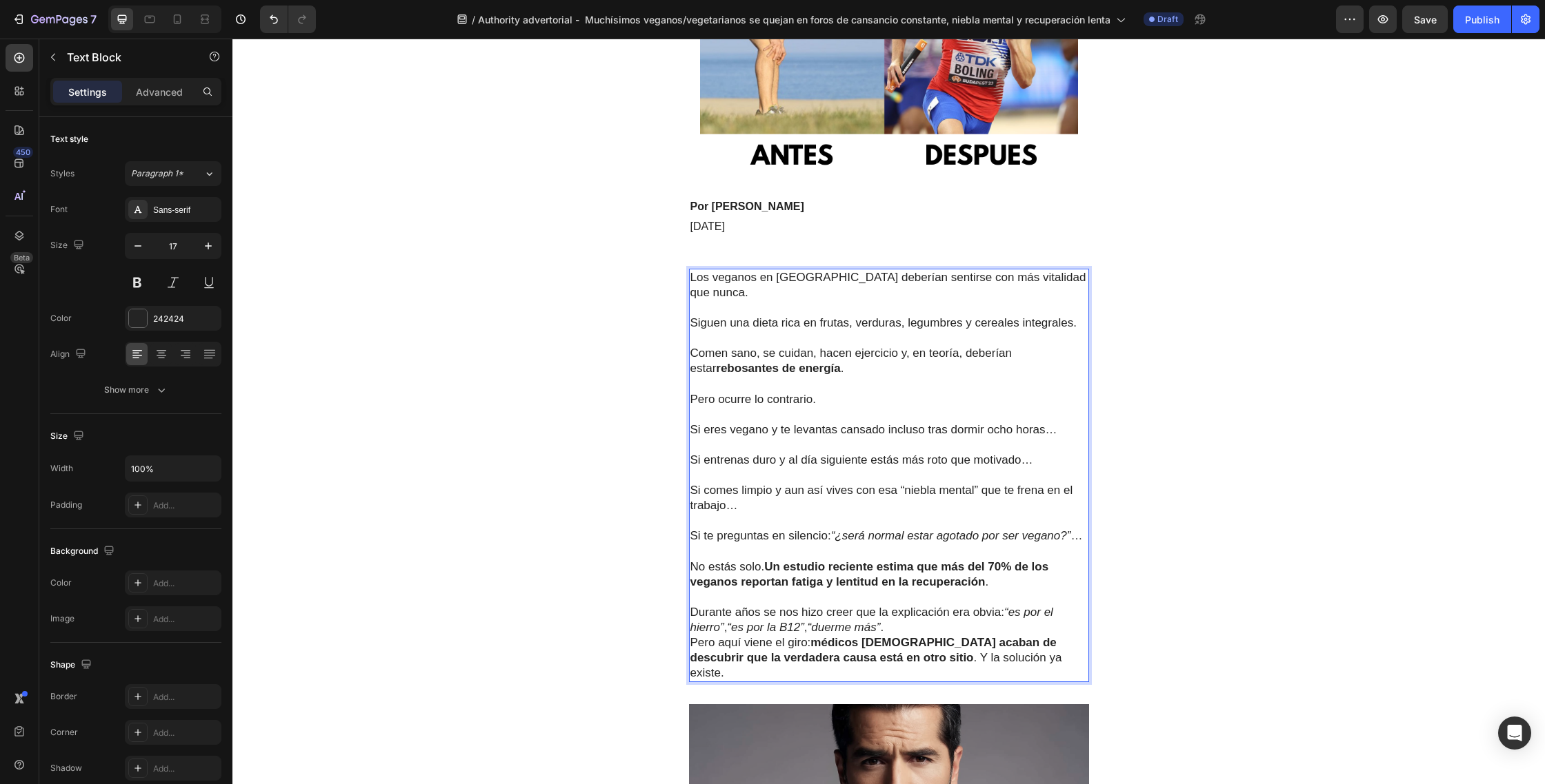
click at [768, 560] on strong "Un estudio reciente estima que más del 70% de los veganos reportan fatiga y len…" at bounding box center [869, 574] width 359 height 29
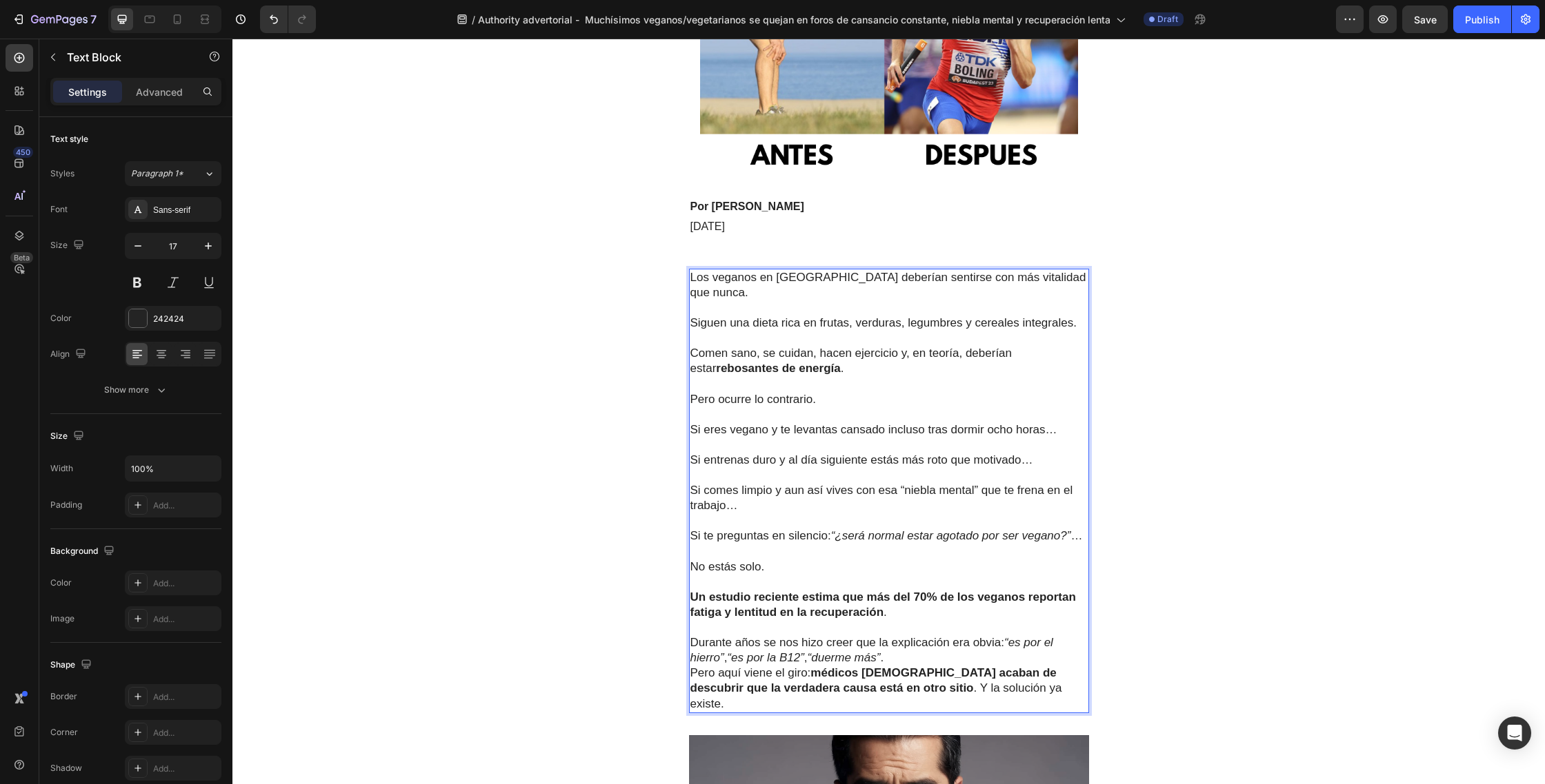
click at [936, 644] on p "Durante años se nos hizo creer que la explicación era obvia: “es por el hierro”…" at bounding box center [889, 650] width 397 height 30
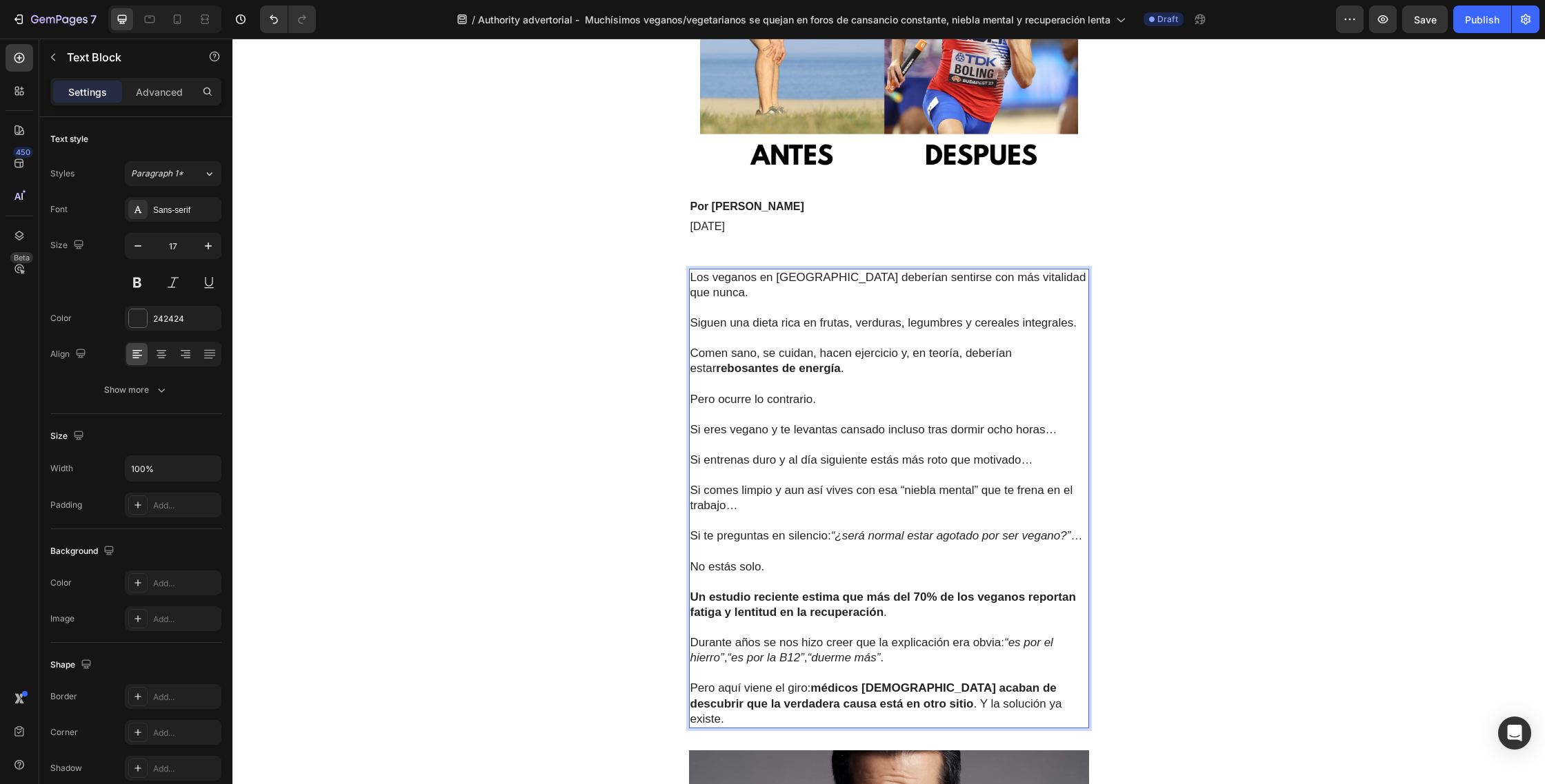
click at [887, 690] on p "Pero aquí viene el giro: médicos españoles acaban de descubrir que la verdadera…" at bounding box center [889, 703] width 397 height 45
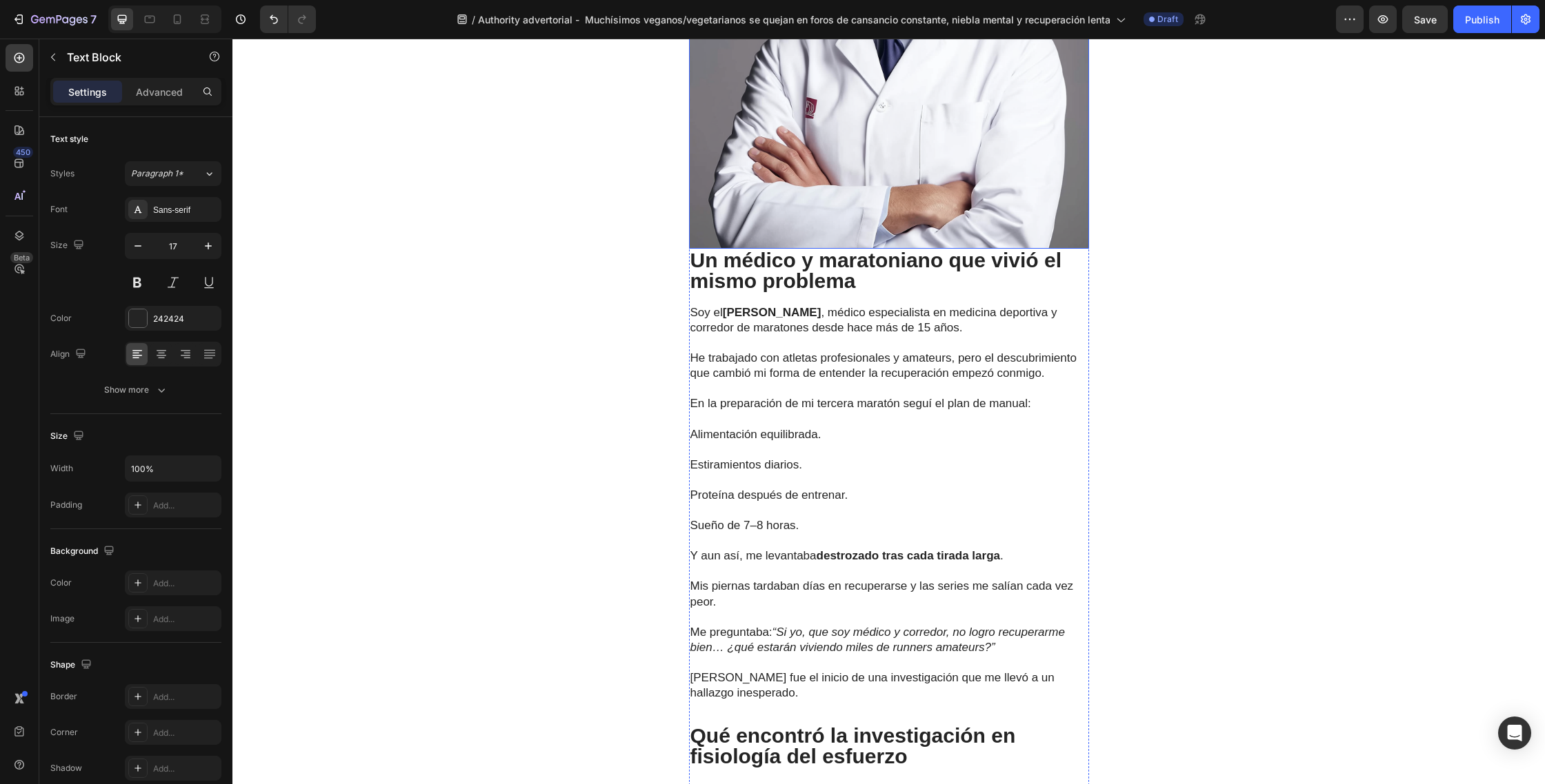
scroll to position [1253, 0]
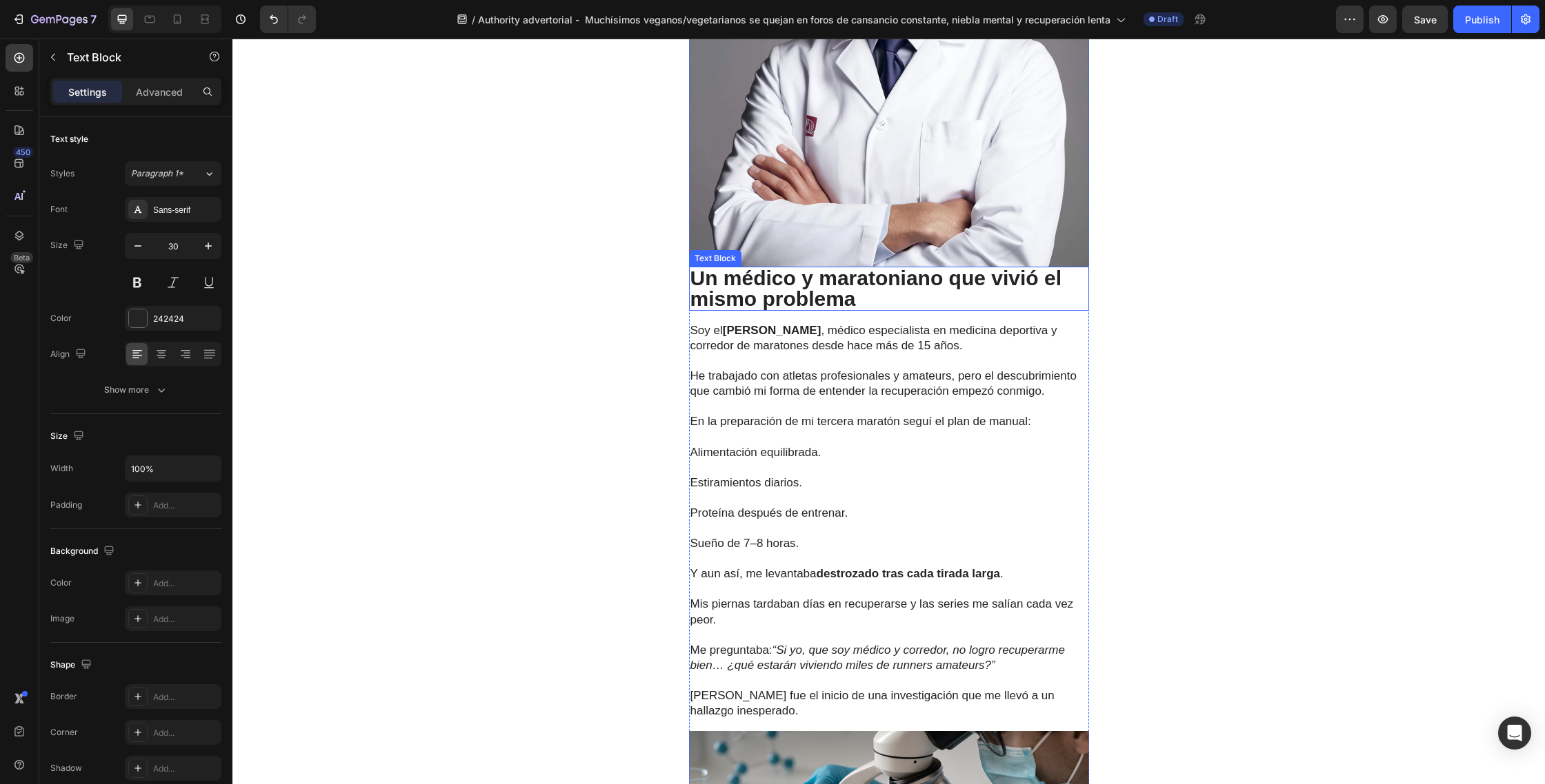
click at [871, 291] on p "Un médico y maratoniano que vivió el mismo problema" at bounding box center [889, 289] width 397 height 42
click at [873, 290] on p "Un médico y maratoniano que vivió el mismo problema" at bounding box center [889, 289] width 397 height 42
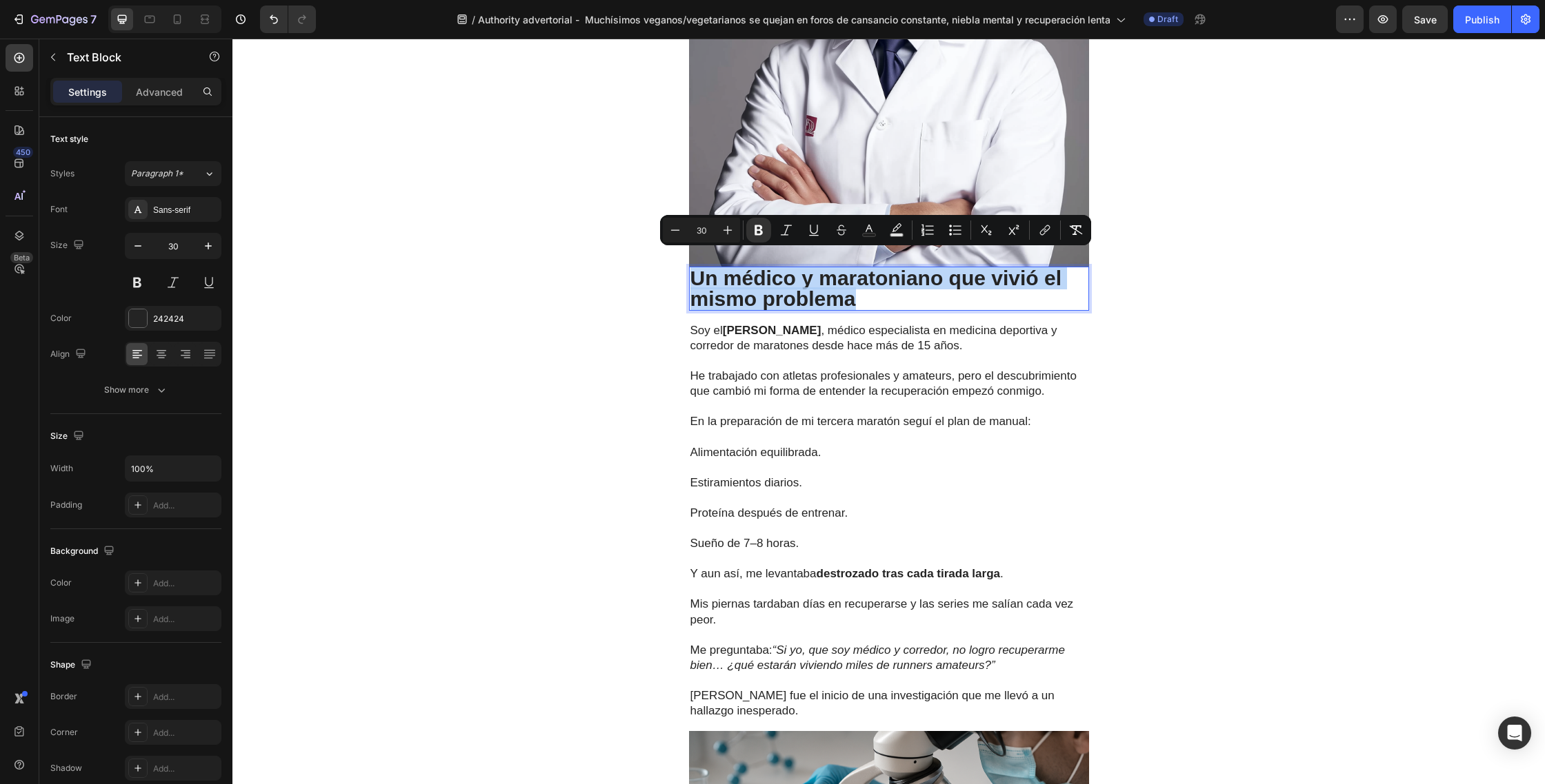
drag, startPoint x: 864, startPoint y: 285, endPoint x: 697, endPoint y: 268, distance: 167.9
click at [697, 268] on p "Un médico y maratoniano que vivió el mismo problema" at bounding box center [889, 289] width 397 height 42
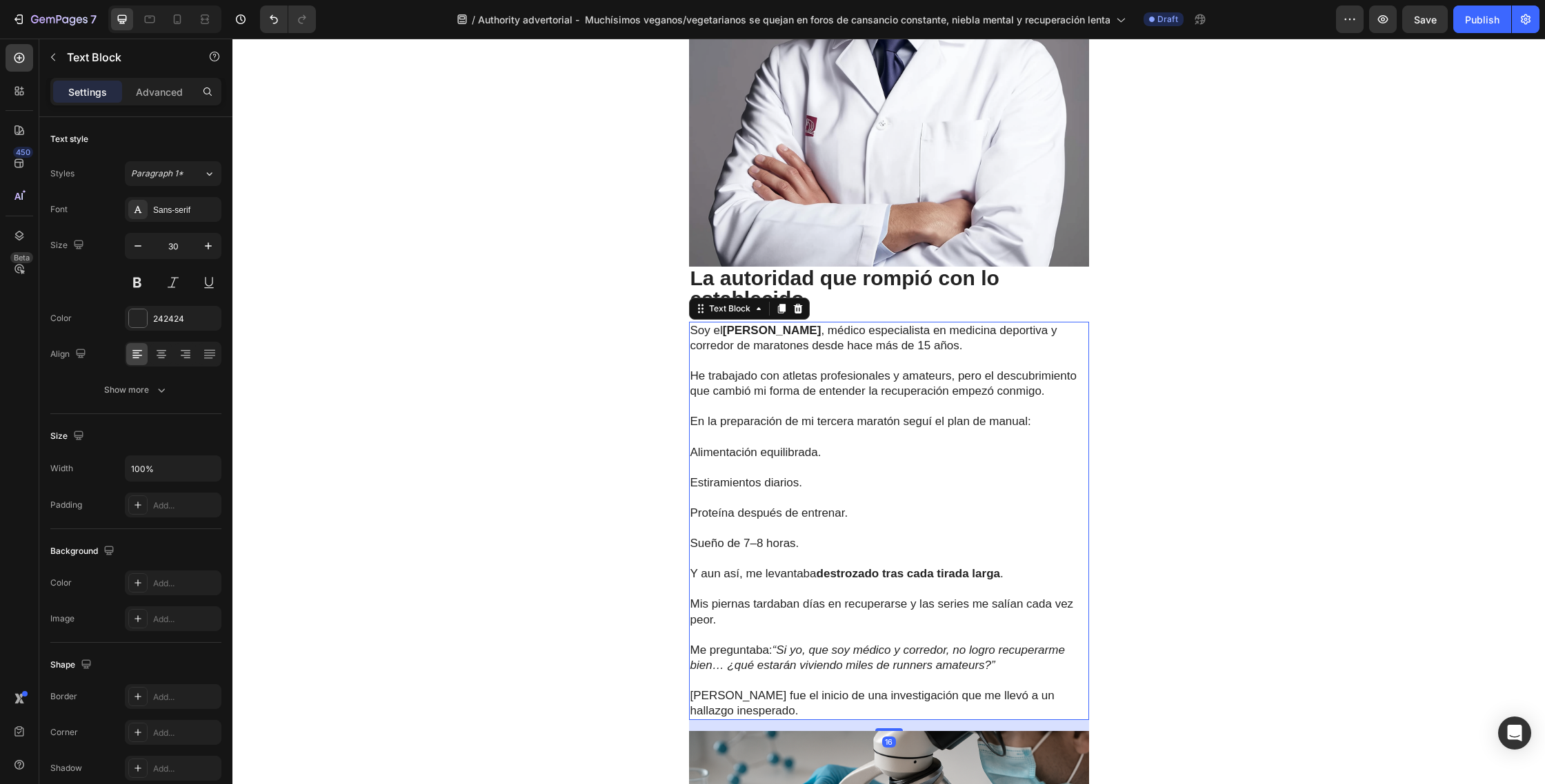
click at [808, 383] on p "He trabajado con atletas profesionales y amateurs, pero el descubrimiento que c…" at bounding box center [889, 384] width 397 height 30
click at [783, 699] on p "Esa duda fue el inicio de una investigación que me llevó a un hallazgo inespera…" at bounding box center [889, 703] width 397 height 30
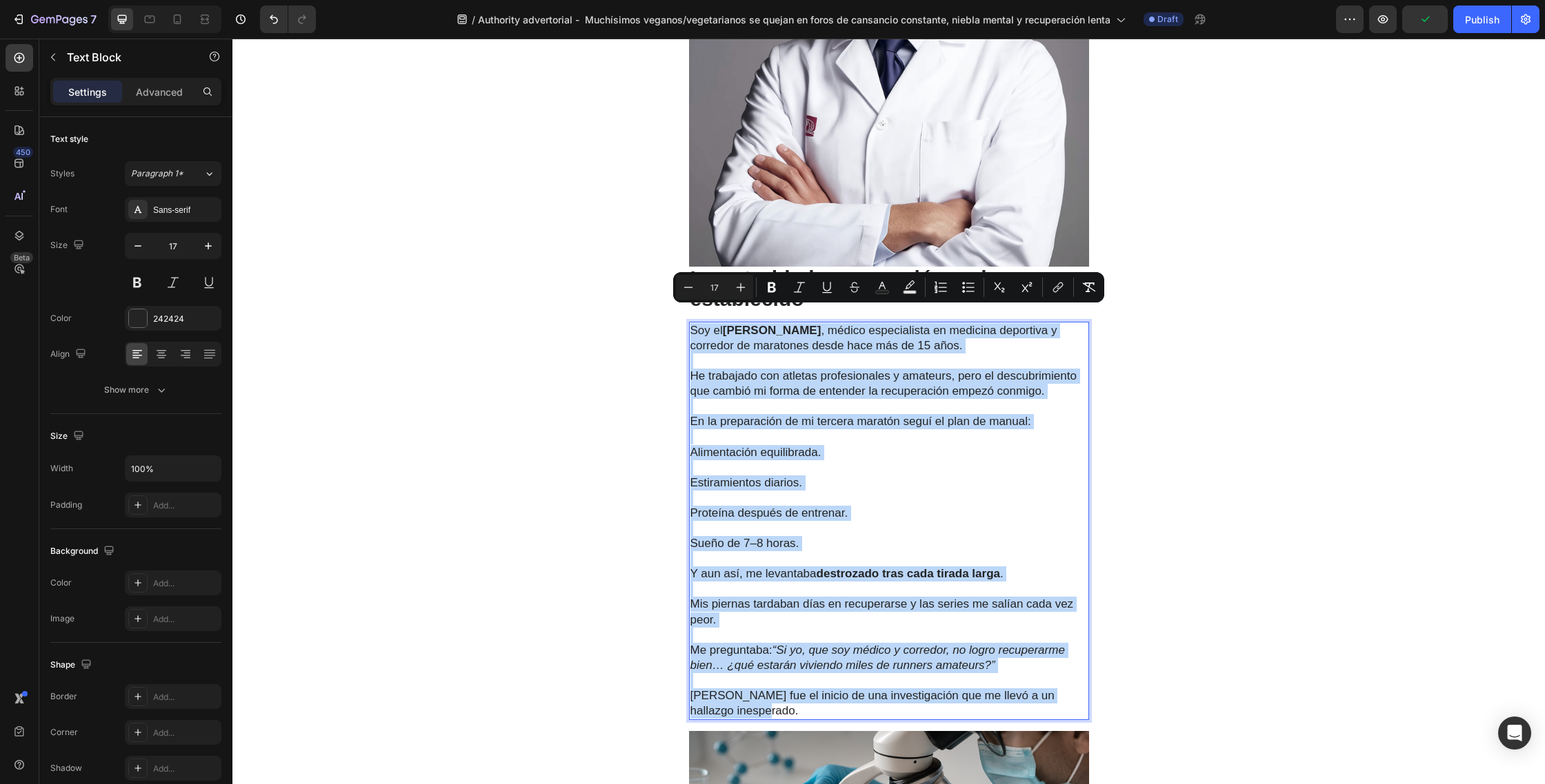
drag, startPoint x: 780, startPoint y: 696, endPoint x: 693, endPoint y: 318, distance: 387.9
click at [693, 322] on div "Soy el Dr. Javier Muñoz , médico especialista en medicina deportiva y corredor …" at bounding box center [888, 521] width 400 height 398
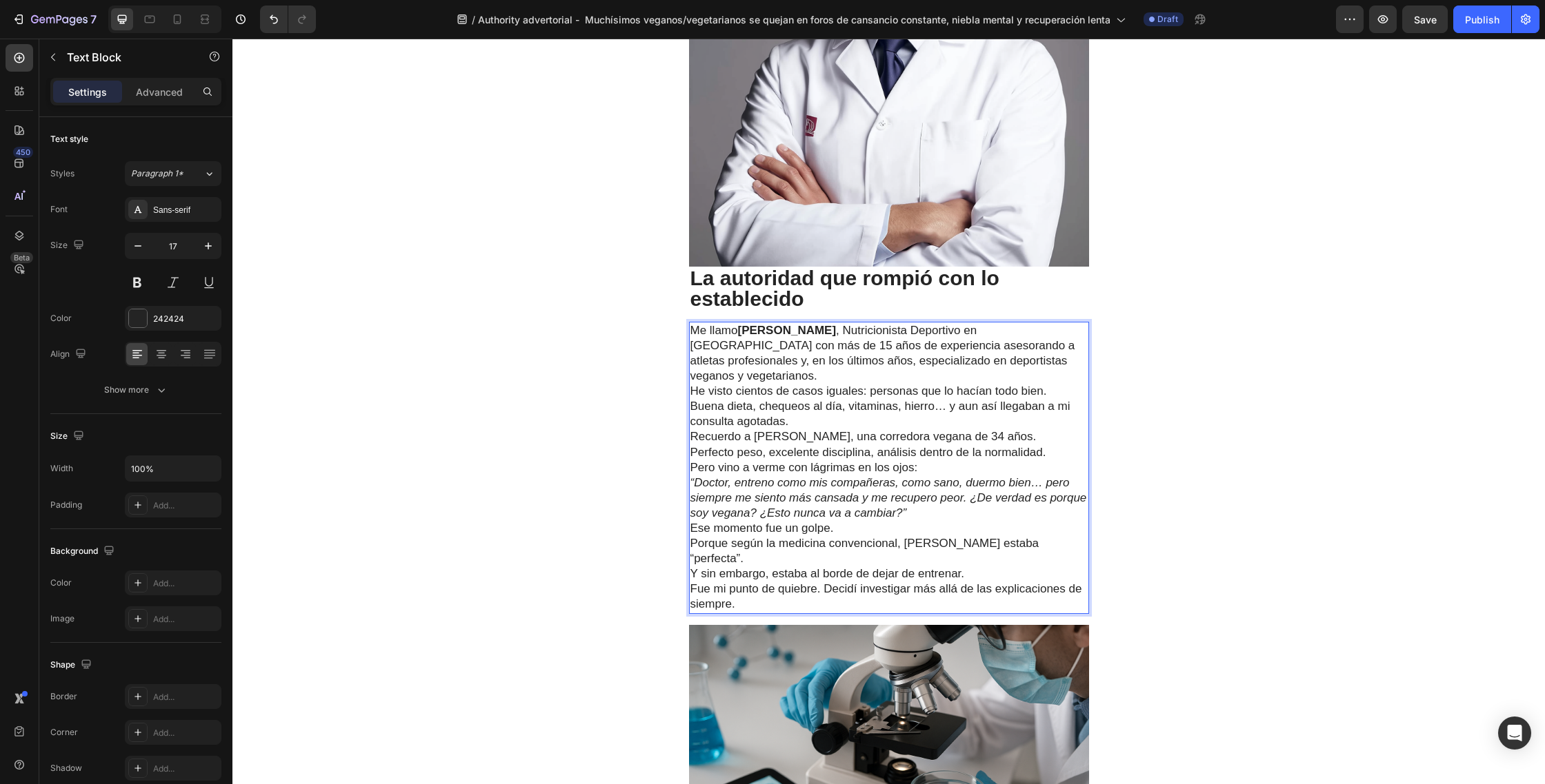
click at [1014, 348] on p "Me llamo Dr. Javier Morales , Nutricionista Deportivo en Madrid con más de 15 a…" at bounding box center [889, 353] width 397 height 61
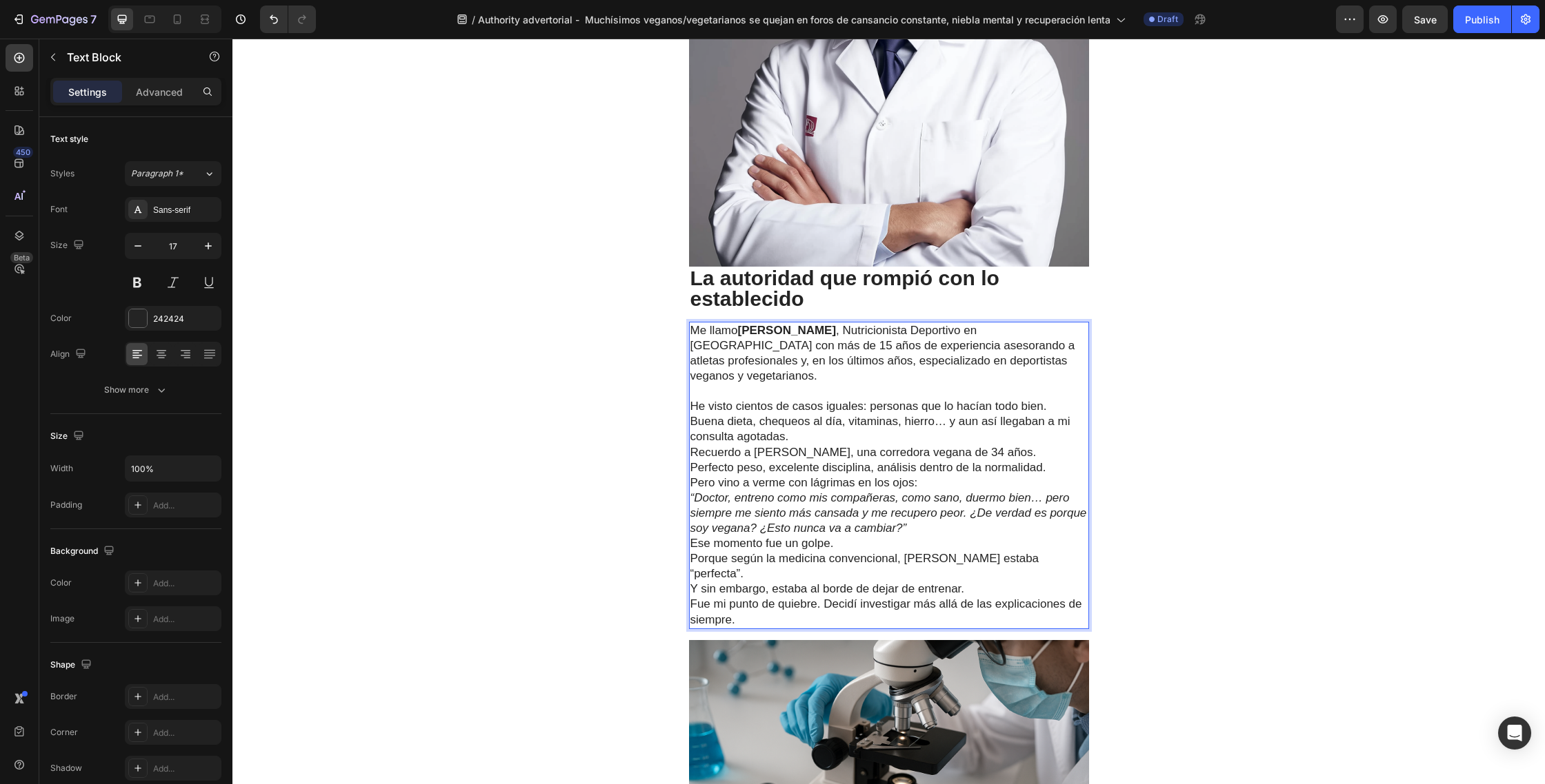
click at [831, 408] on p "He visto cientos de casos iguales: personas que lo hacían todo bien. Buena diet…" at bounding box center [889, 422] width 397 height 45
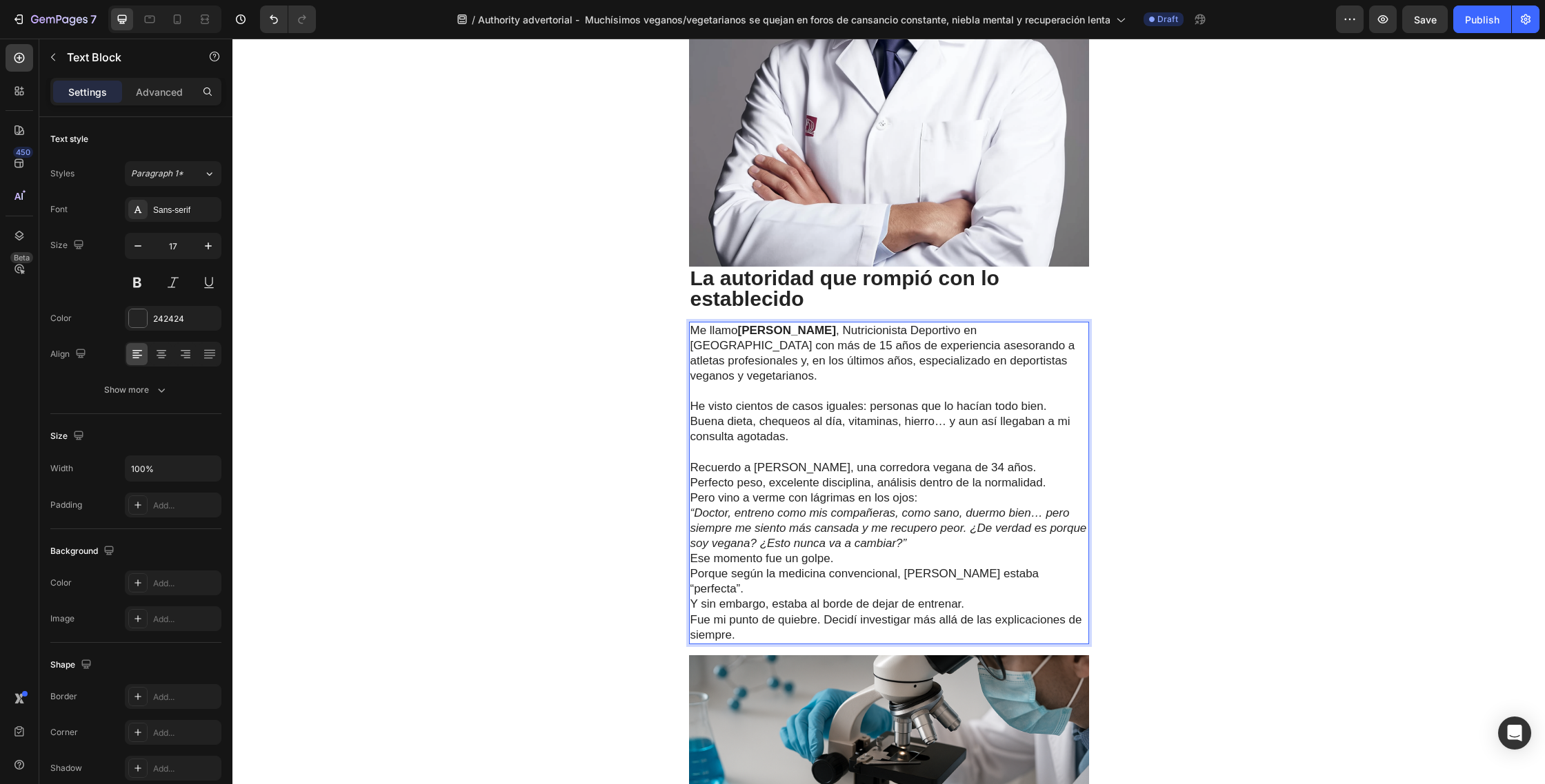
click at [988, 460] on p "Recuerdo a Marta, una corredora vegana de 34 años. Perfecto peso, excelente dis…" at bounding box center [889, 482] width 397 height 45
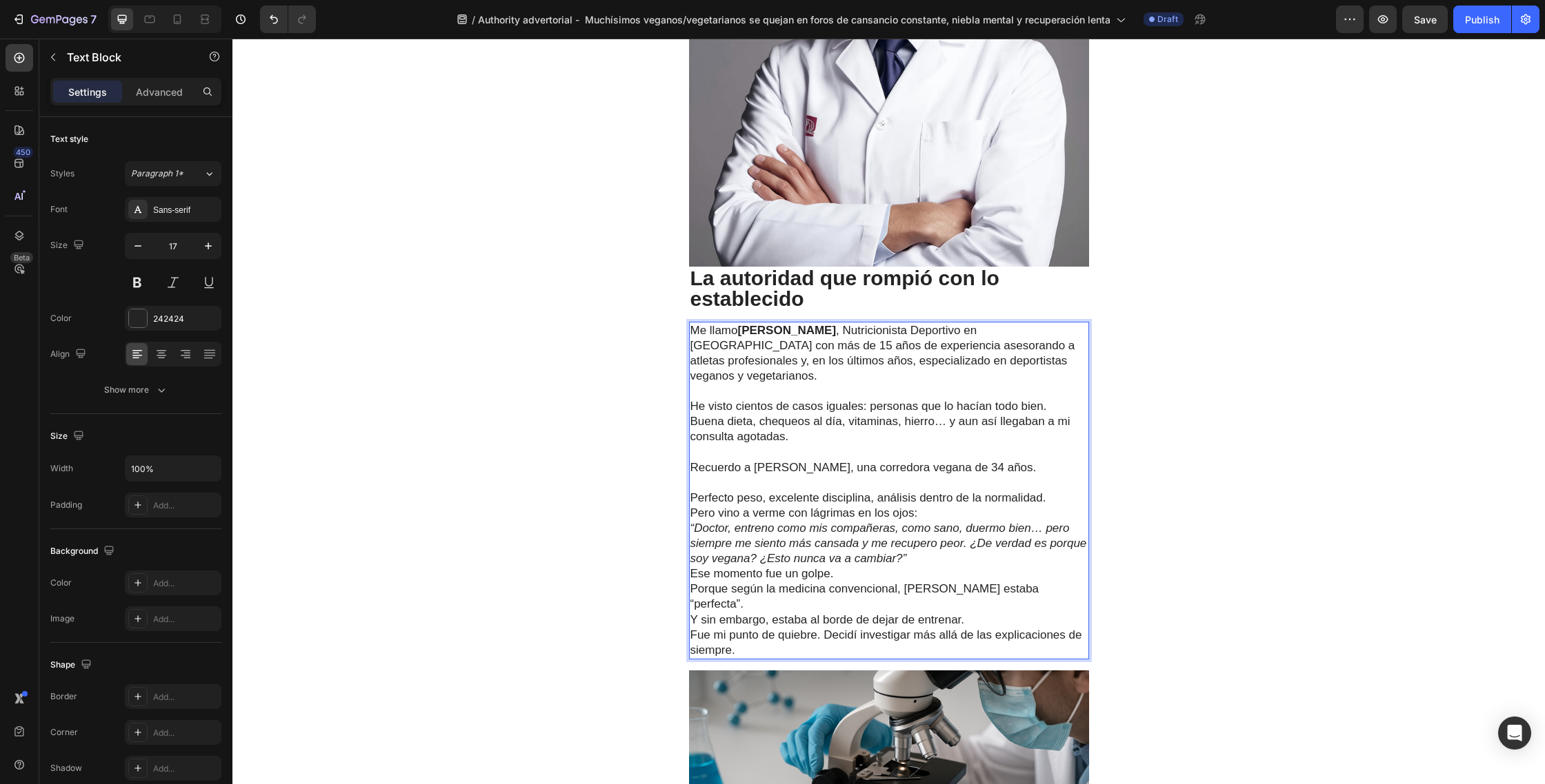
click at [1052, 476] on p "⁠⁠⁠⁠⁠⁠⁠ Perfecto peso, excelente disciplina, análisis dentro de la normalidad. …" at bounding box center [889, 498] width 397 height 45
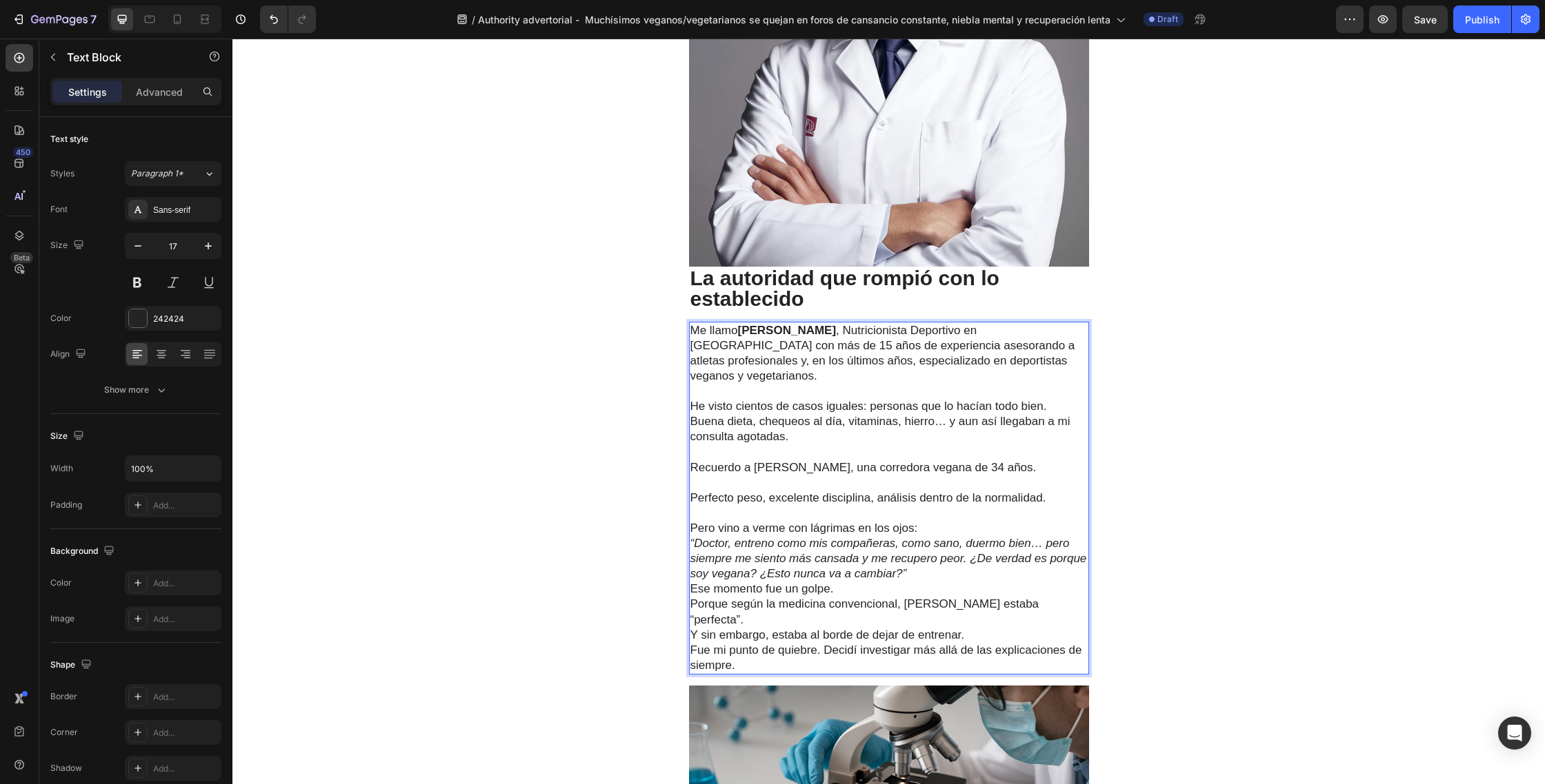
click at [945, 505] on p "⁠⁠⁠⁠⁠⁠⁠ Pero vino a verme con lágrimas en los ojos:" at bounding box center [889, 520] width 397 height 30
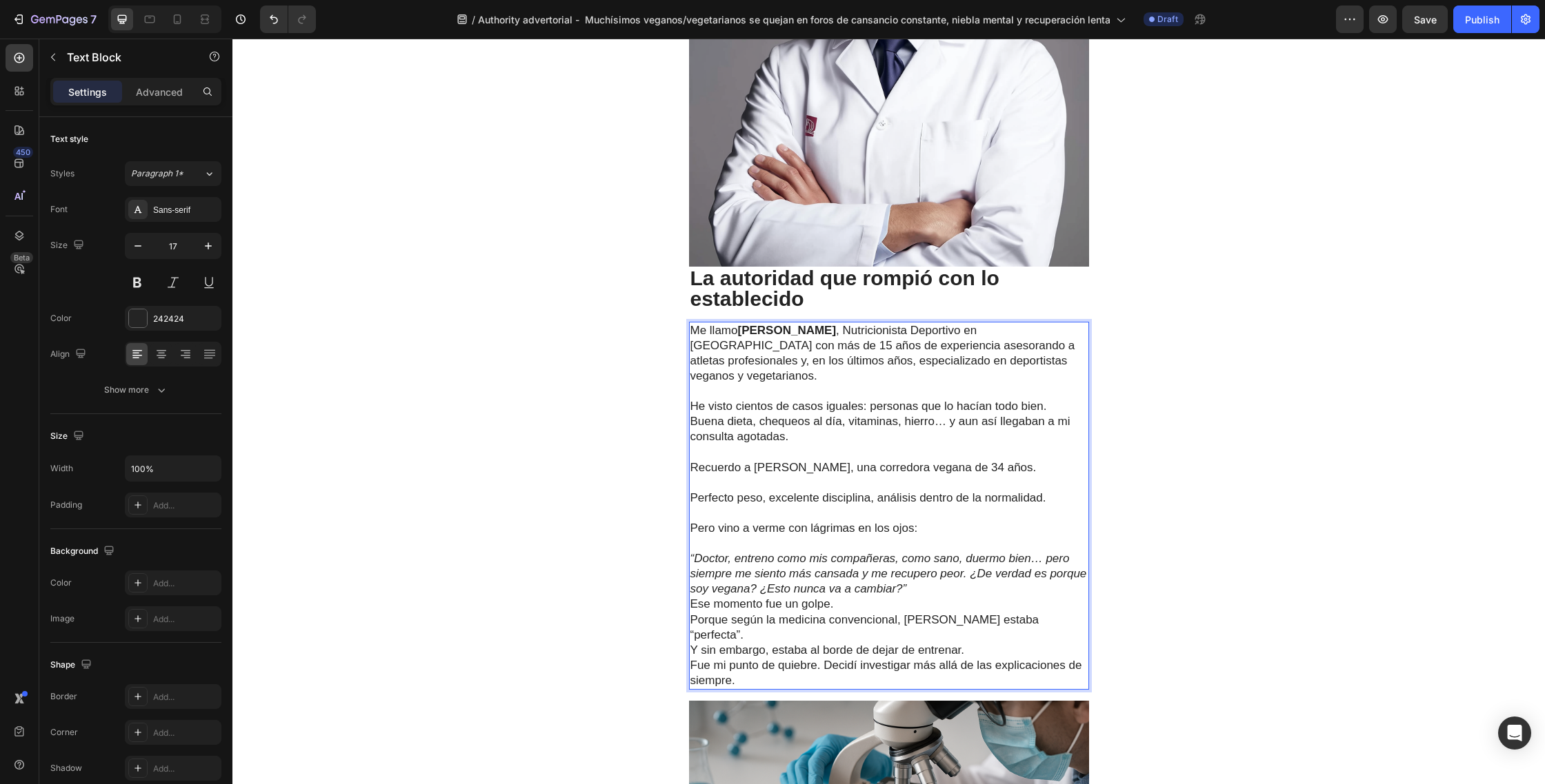
click at [946, 562] on p "“Doctor, entreno como mis compañeras, como sano, duermo bien… pero siempre me s…" at bounding box center [889, 574] width 397 height 45
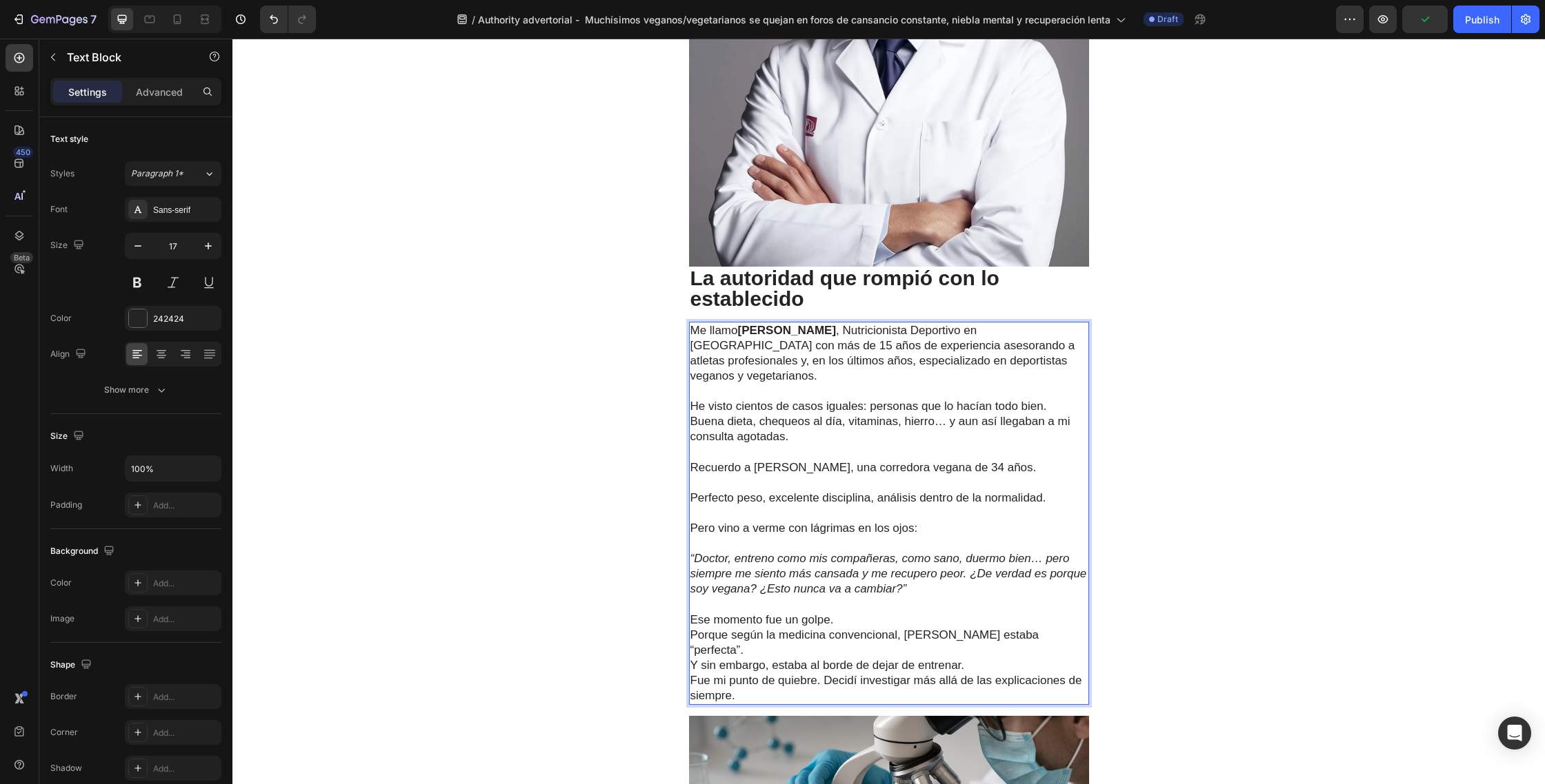
click at [868, 612] on p "Ese momento fue un golpe. Porque según la medicina convencional, Marta estaba “…" at bounding box center [889, 643] width 397 height 61
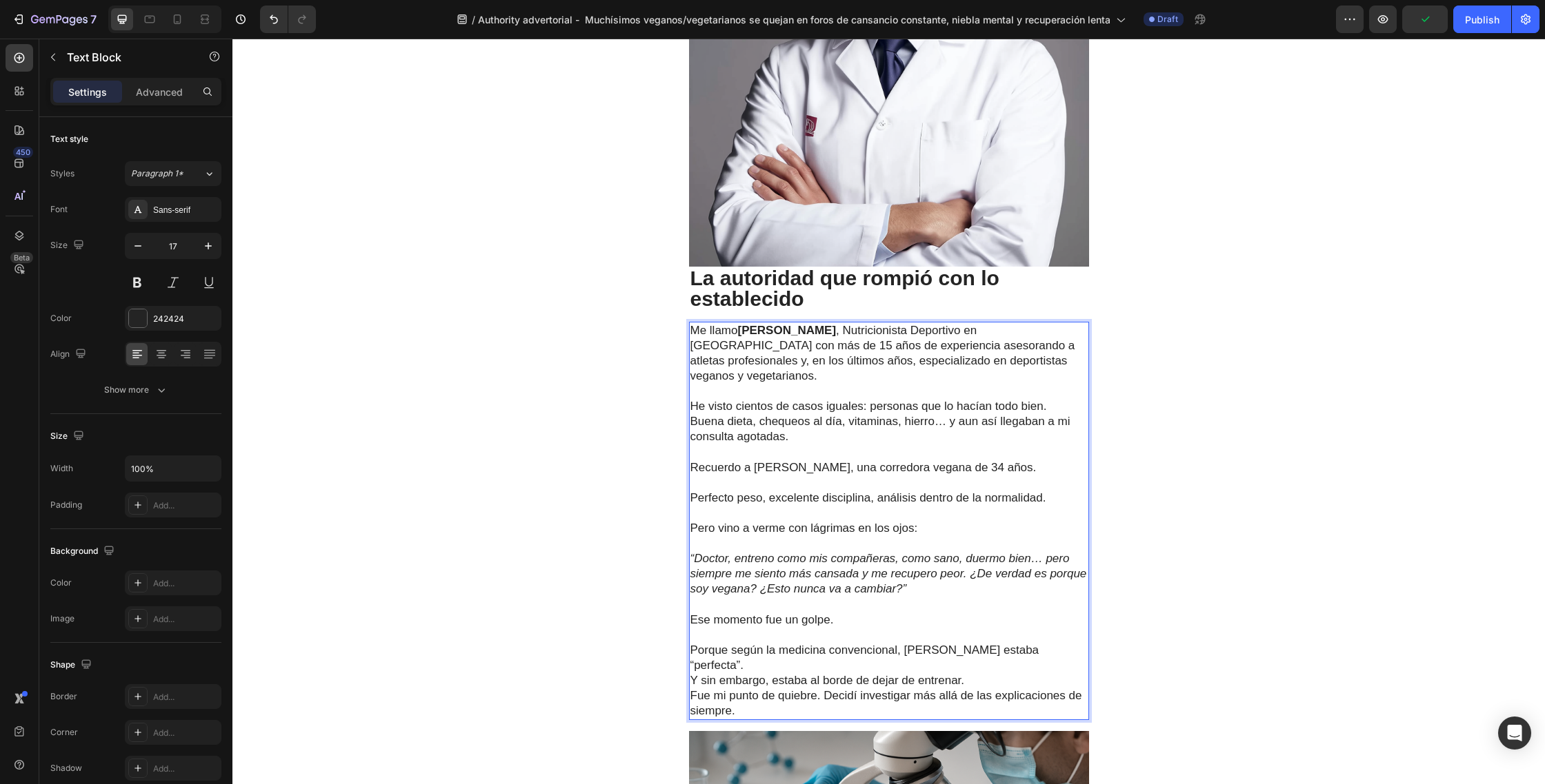
click at [1035, 628] on p "⁠⁠⁠⁠⁠⁠⁠ Porque según la medicina convencional, Marta estaba “perfecta”. Y sin e…" at bounding box center [889, 659] width 397 height 61
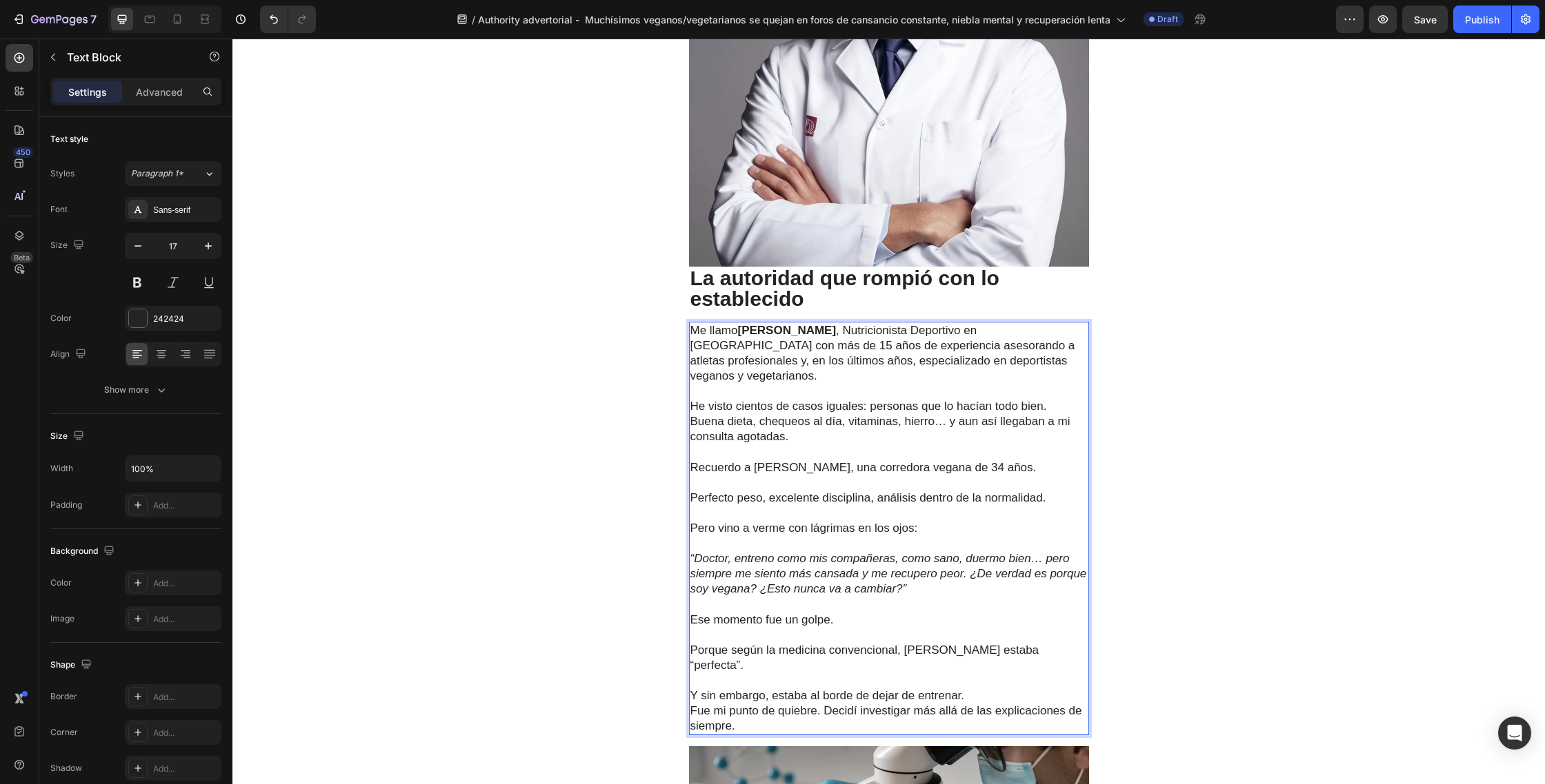
click at [976, 673] on p "⁠⁠⁠⁠⁠⁠⁠ Y sin embargo, estaba al borde de dejar de entrenar." at bounding box center [889, 688] width 397 height 30
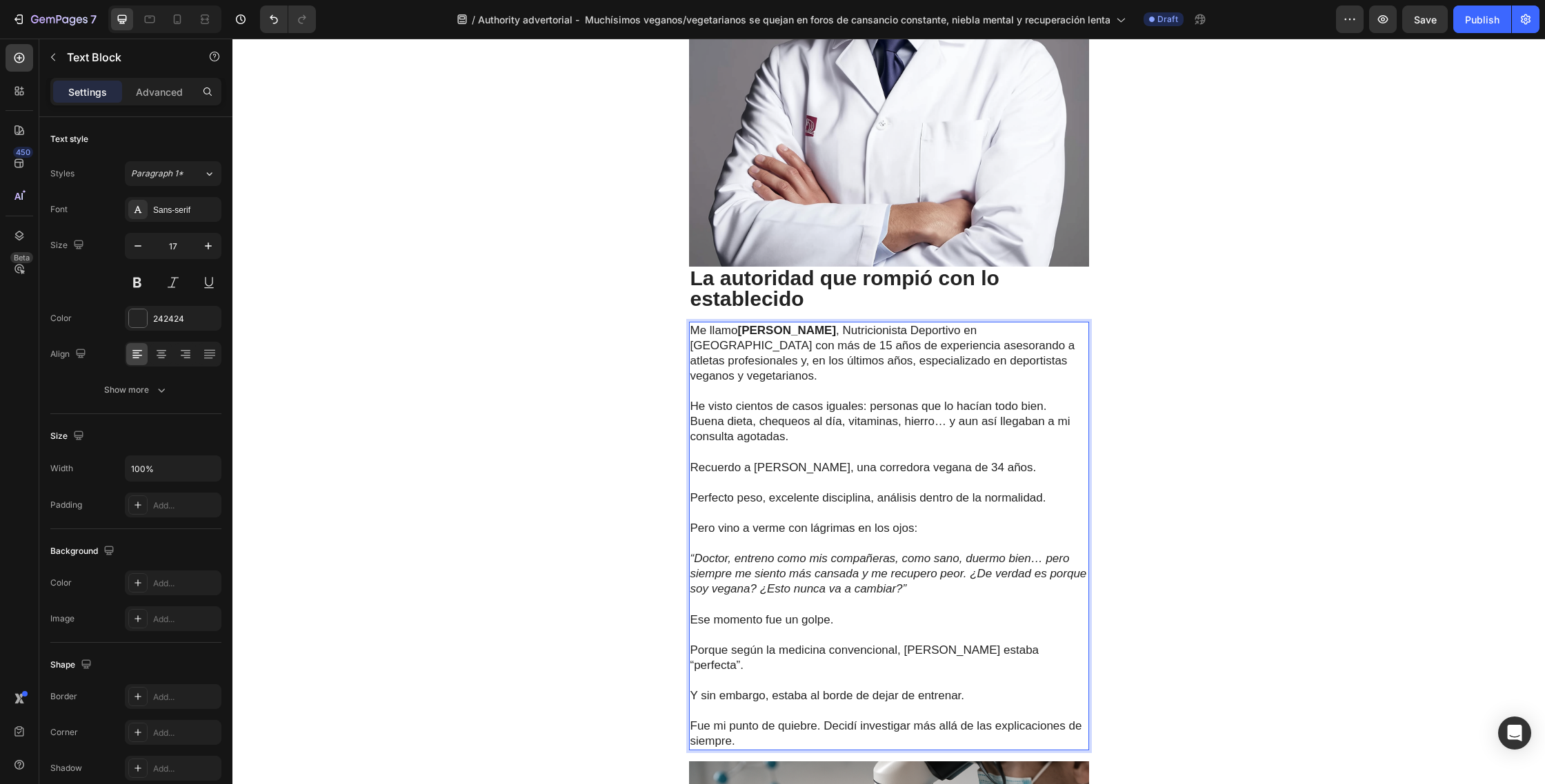
click at [825, 719] on p "Fue mi punto de quiebre. Decidí investigar más allá de las explicaciones de sie…" at bounding box center [889, 733] width 397 height 30
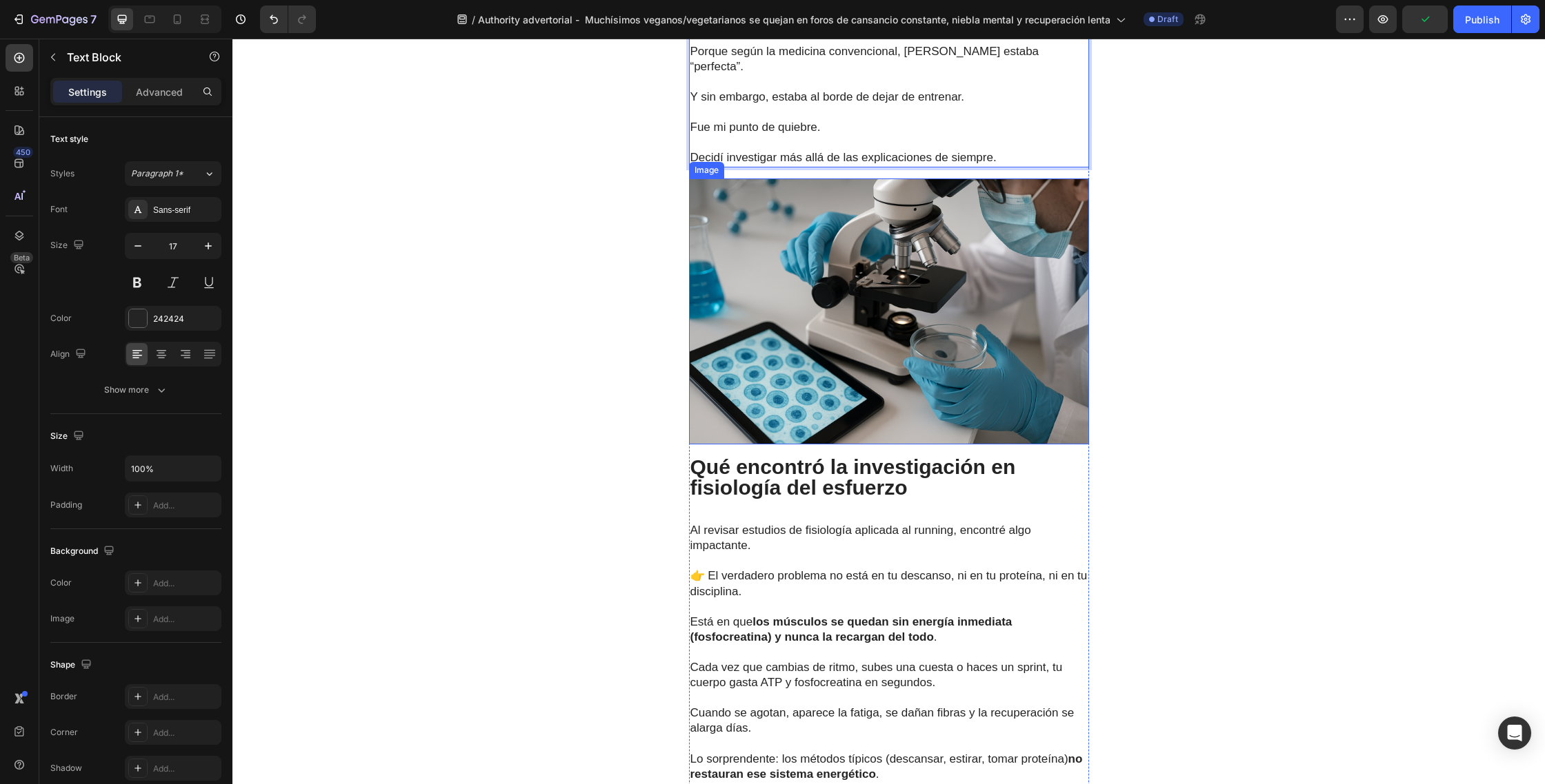
scroll to position [1947, 0]
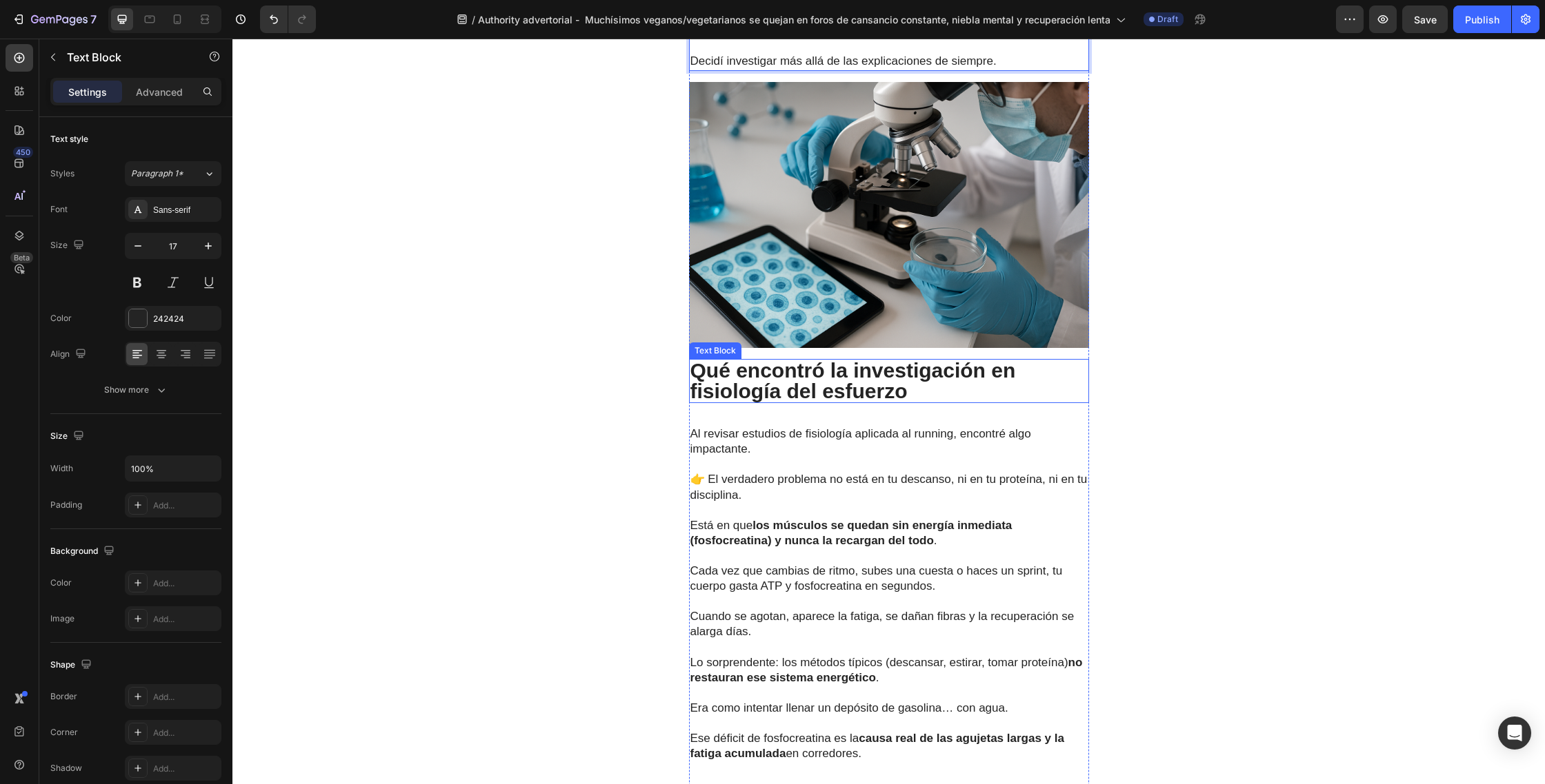
click at [844, 361] on p "Qué encontró la investigación en fisiología del esfuerzo" at bounding box center [889, 381] width 397 height 42
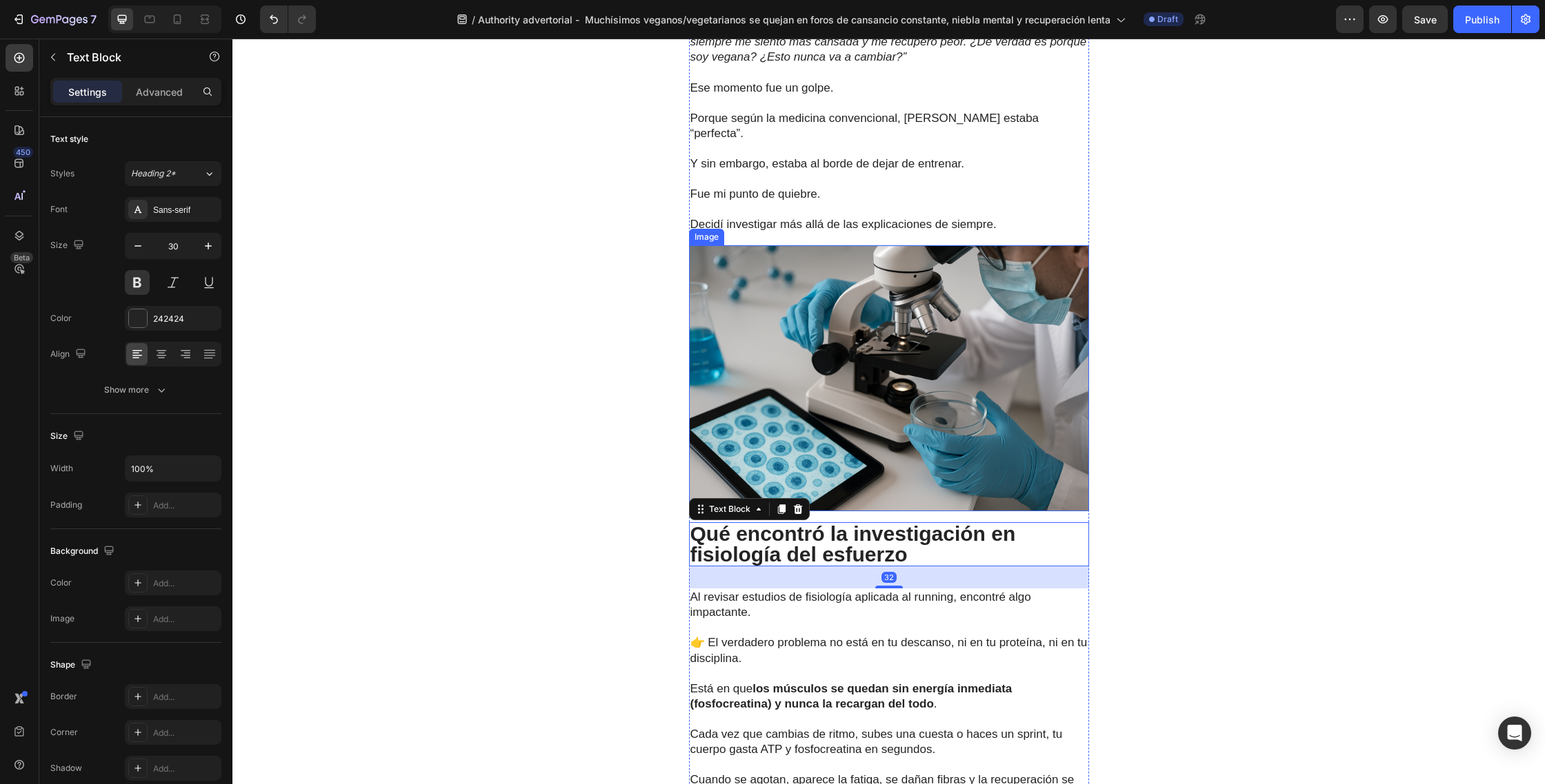
scroll to position [1890, 0]
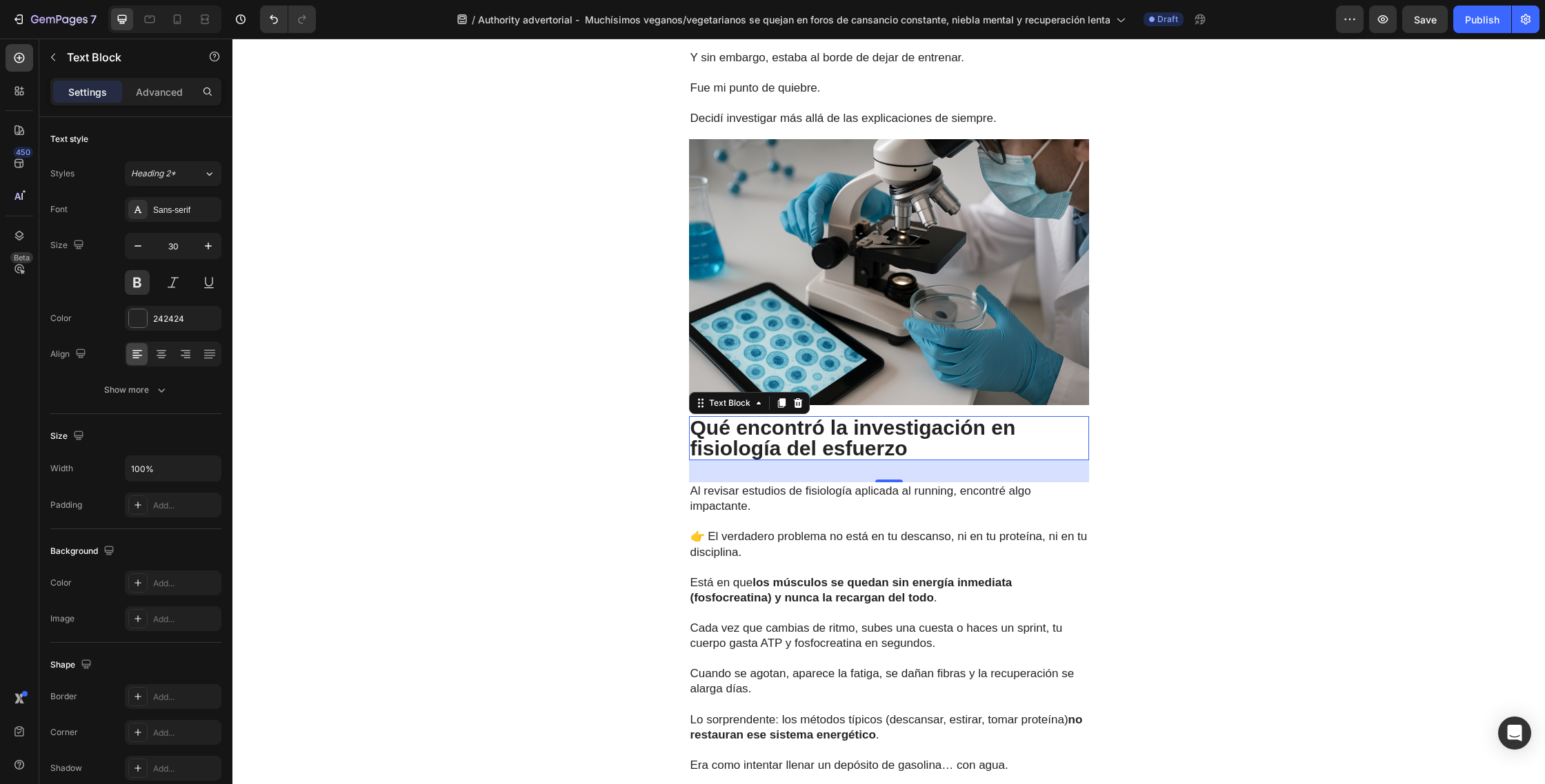
click at [918, 418] on p "Qué encontró la investigación en fisiología del esfuerzo" at bounding box center [889, 438] width 397 height 42
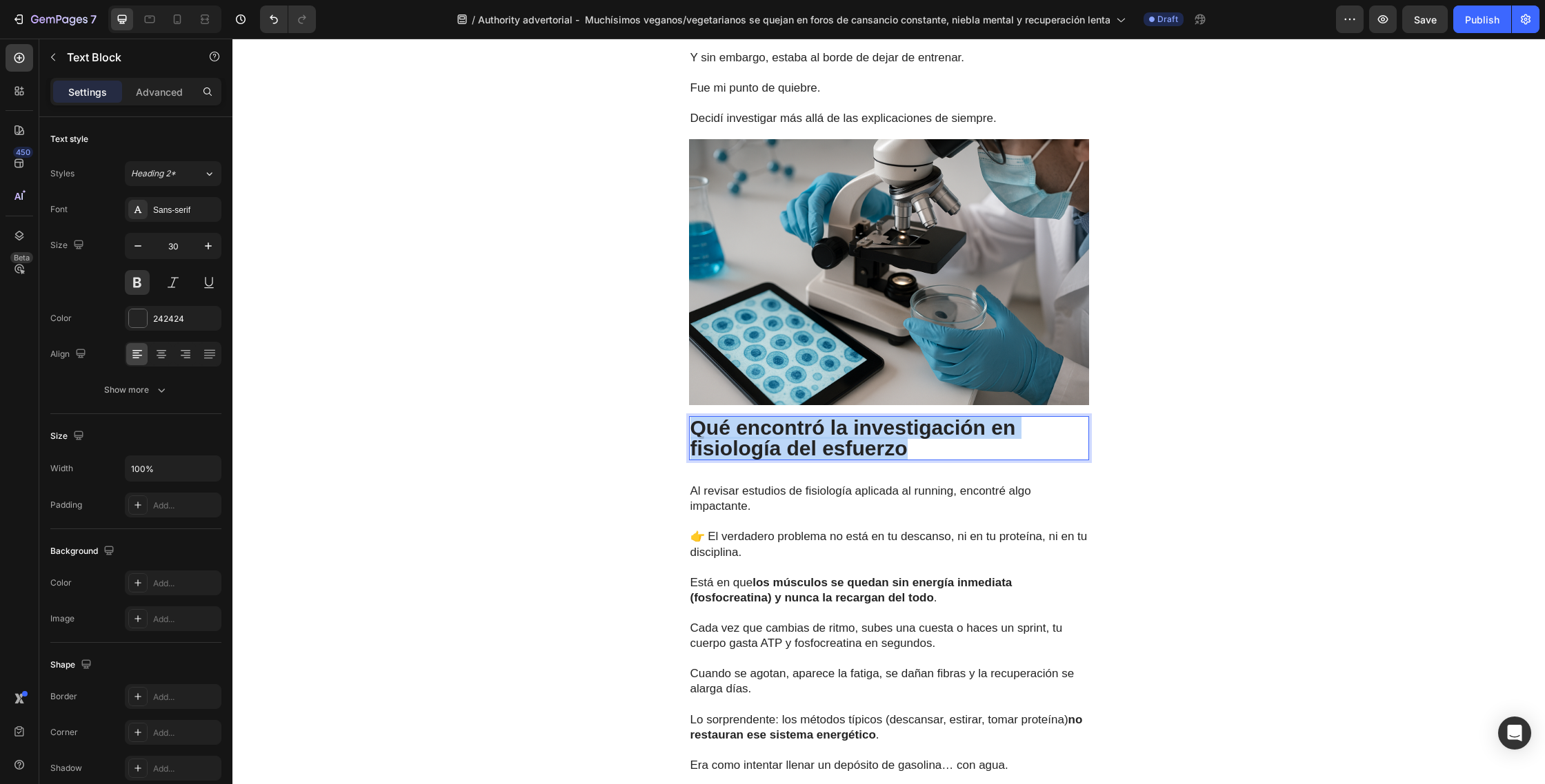
drag, startPoint x: 926, startPoint y: 405, endPoint x: 697, endPoint y: 390, distance: 229.5
click at [697, 418] on p "Qué encontró la investigación en fisiología del esfuerzo" at bounding box center [889, 438] width 397 height 42
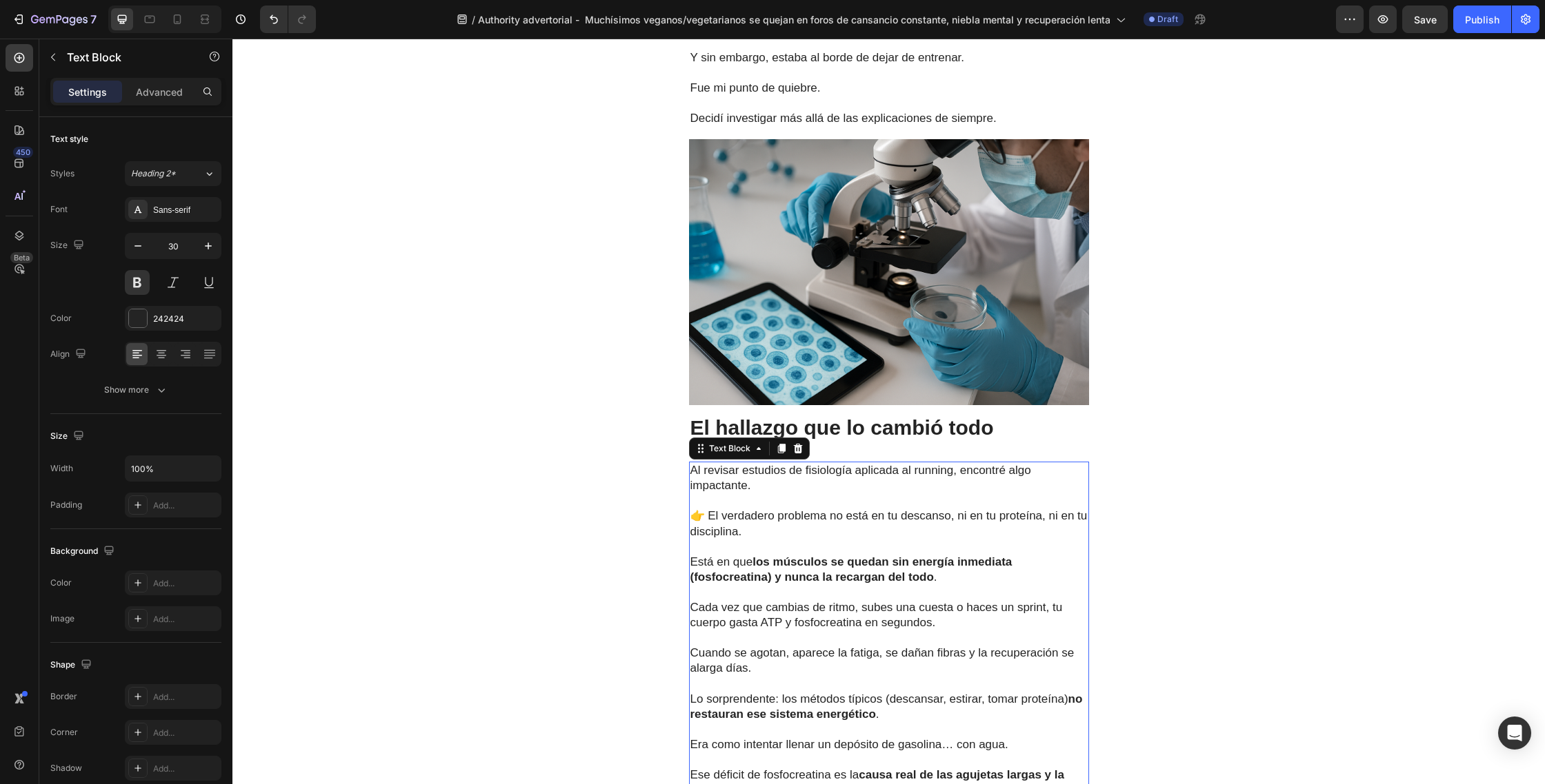
click at [964, 600] on p "Cada vez que cambias de ritmo, subes una cuesta o haces un sprint, tu cuerpo ga…" at bounding box center [889, 615] width 397 height 30
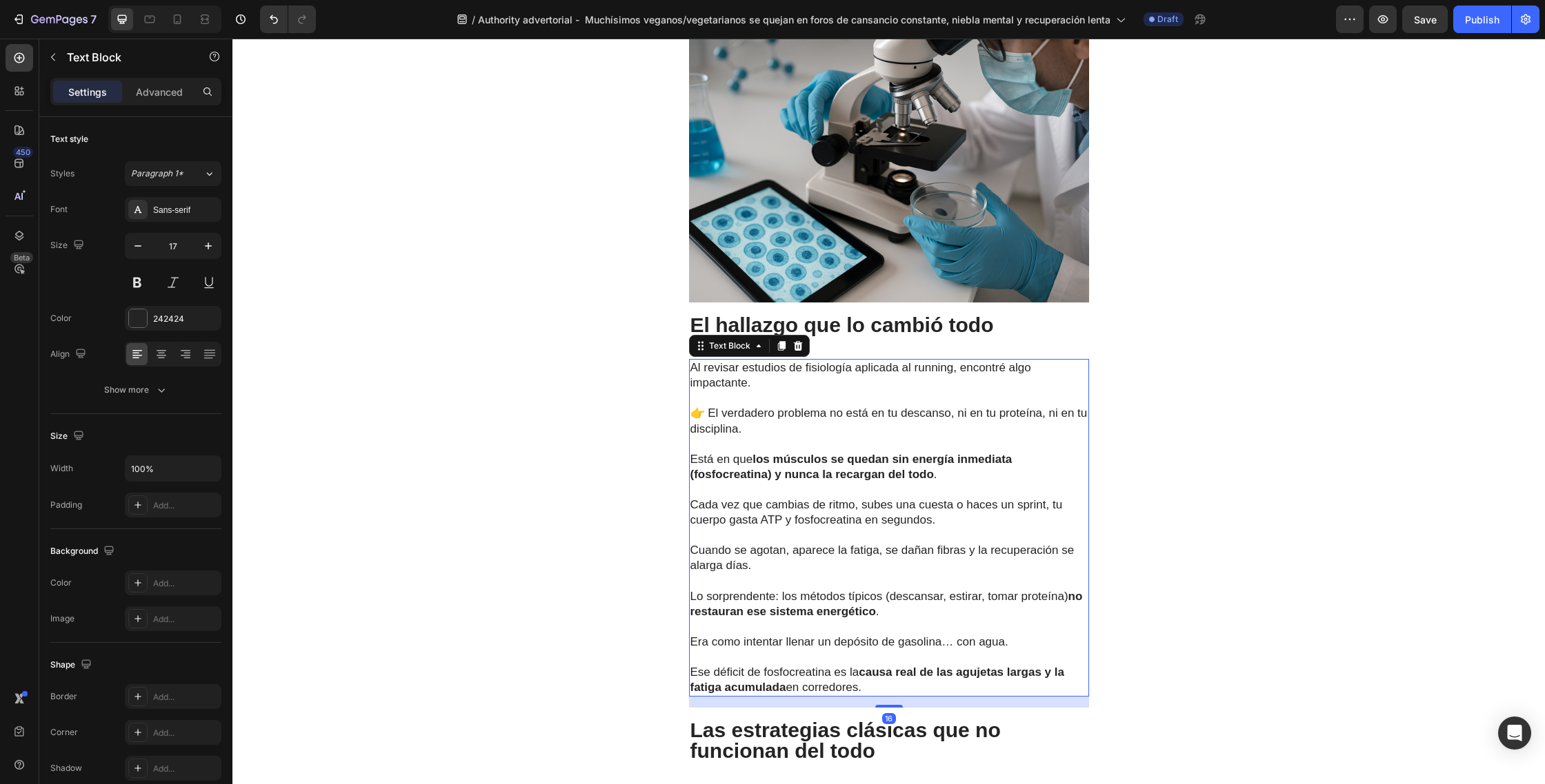
click at [879, 665] on p "Ese déficit de fosfocreatina es la causa real de las agujetas largas y la fatig…" at bounding box center [889, 680] width 397 height 30
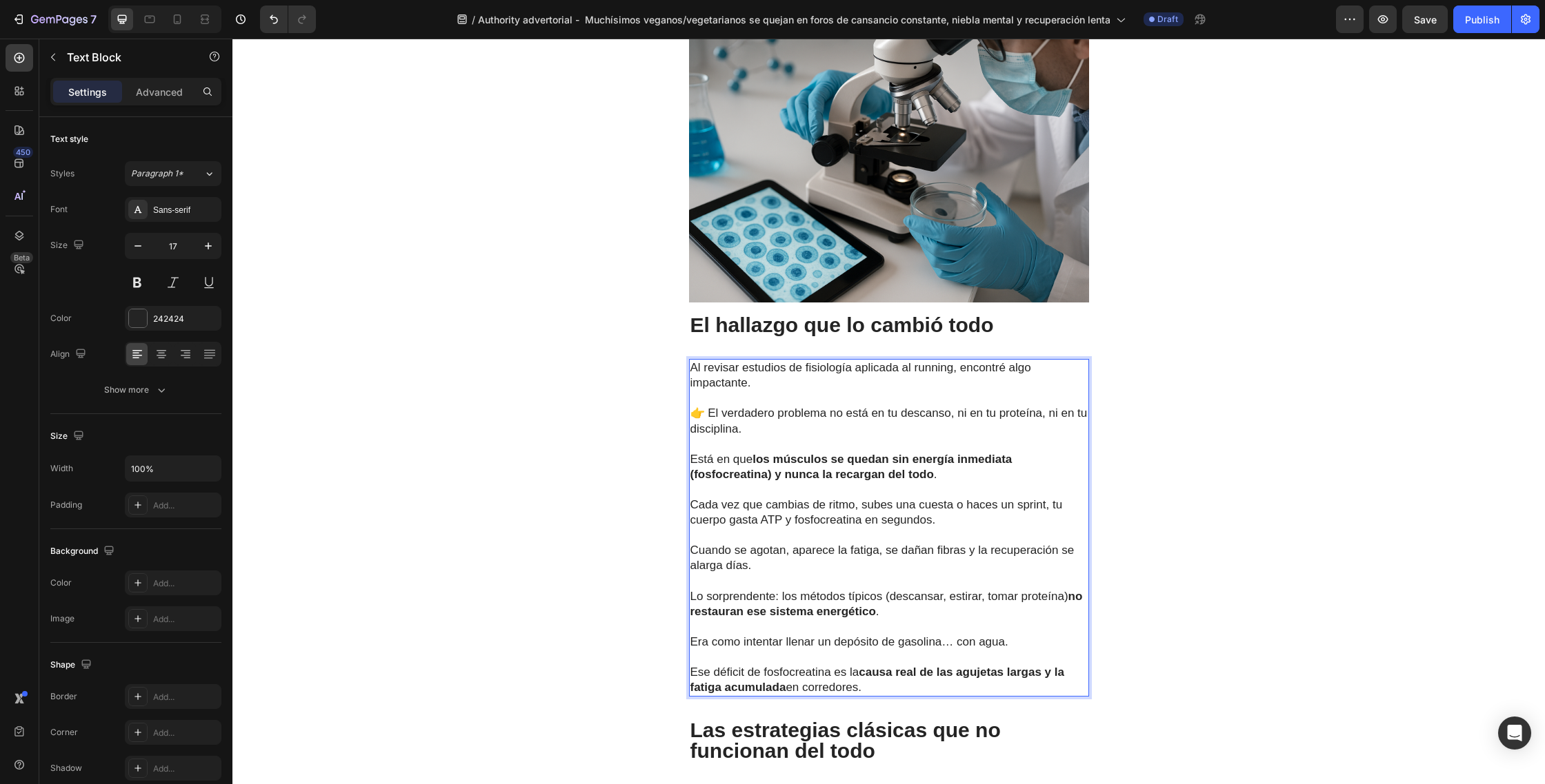
click at [885, 665] on p "Ese déficit de fosfocreatina es la causa real de las agujetas largas y la fatig…" at bounding box center [889, 680] width 397 height 30
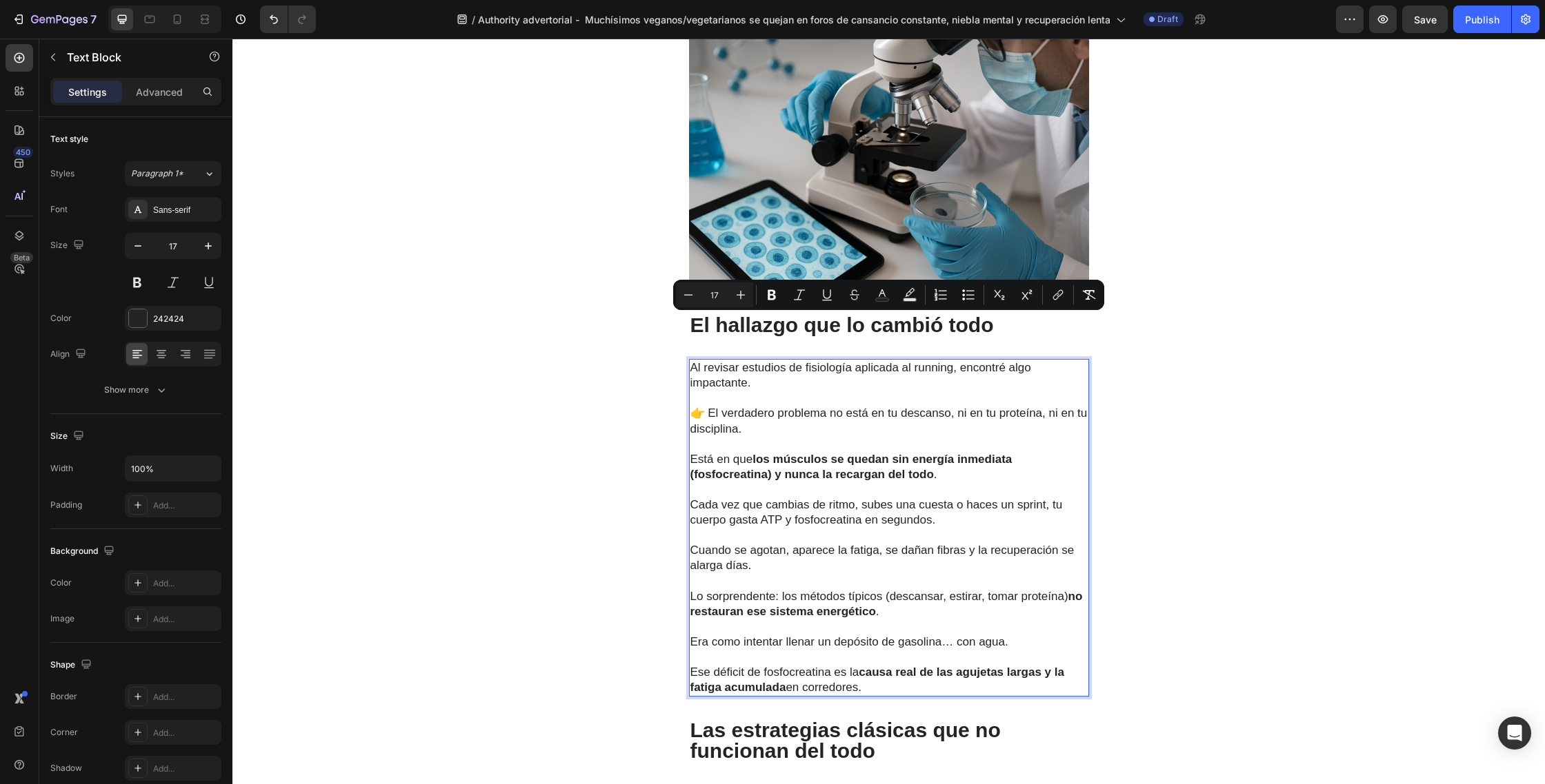
drag, startPoint x: 898, startPoint y: 642, endPoint x: 691, endPoint y: 329, distance: 375.3
click at [691, 359] on div "Al revisar estudios de fisiología aplicada al running, encontré algo impactante…" at bounding box center [888, 528] width 400 height 338
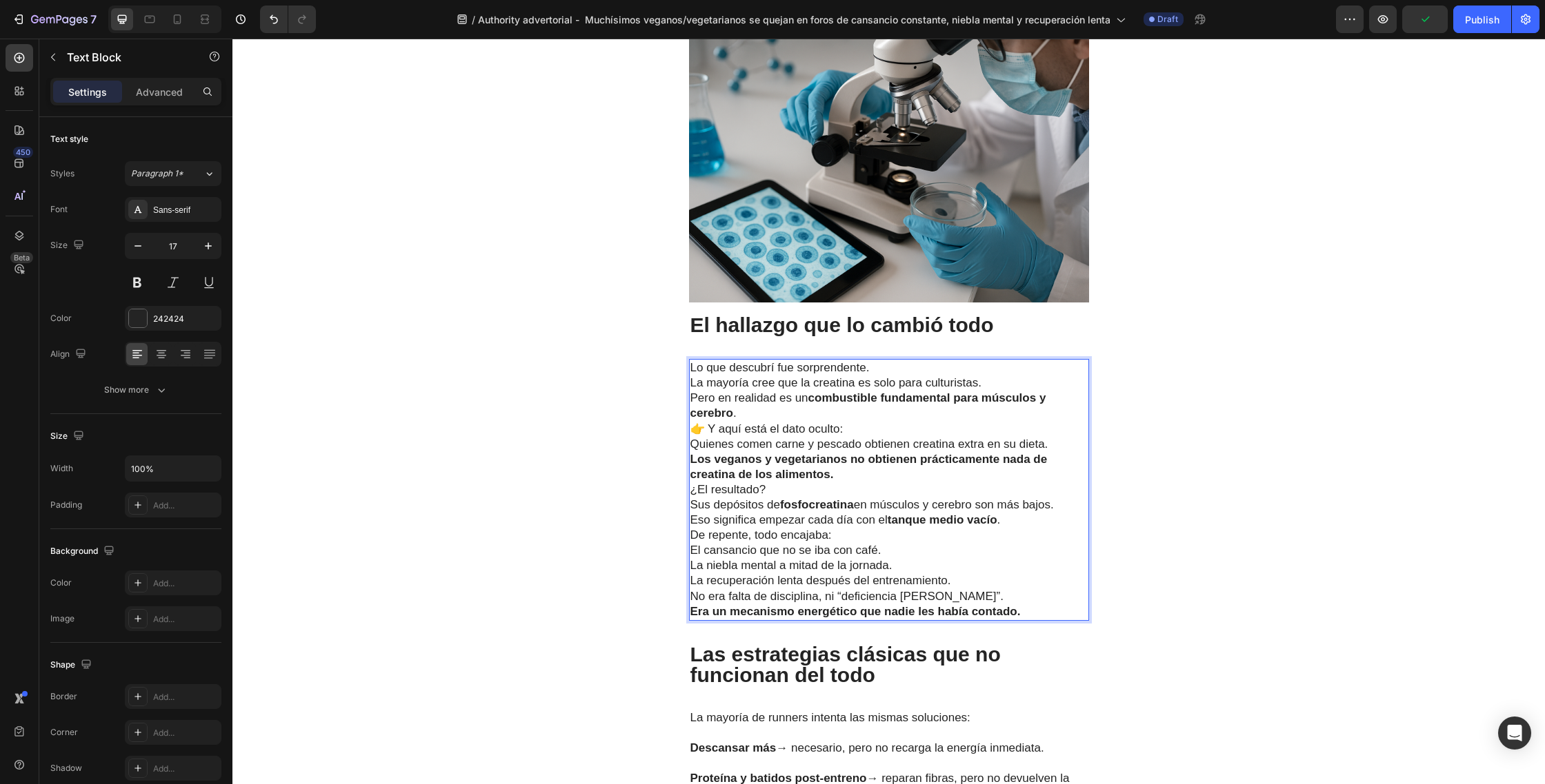
click at [893, 361] on p "Lo que descubrí fue sorprendente." at bounding box center [889, 368] width 397 height 15
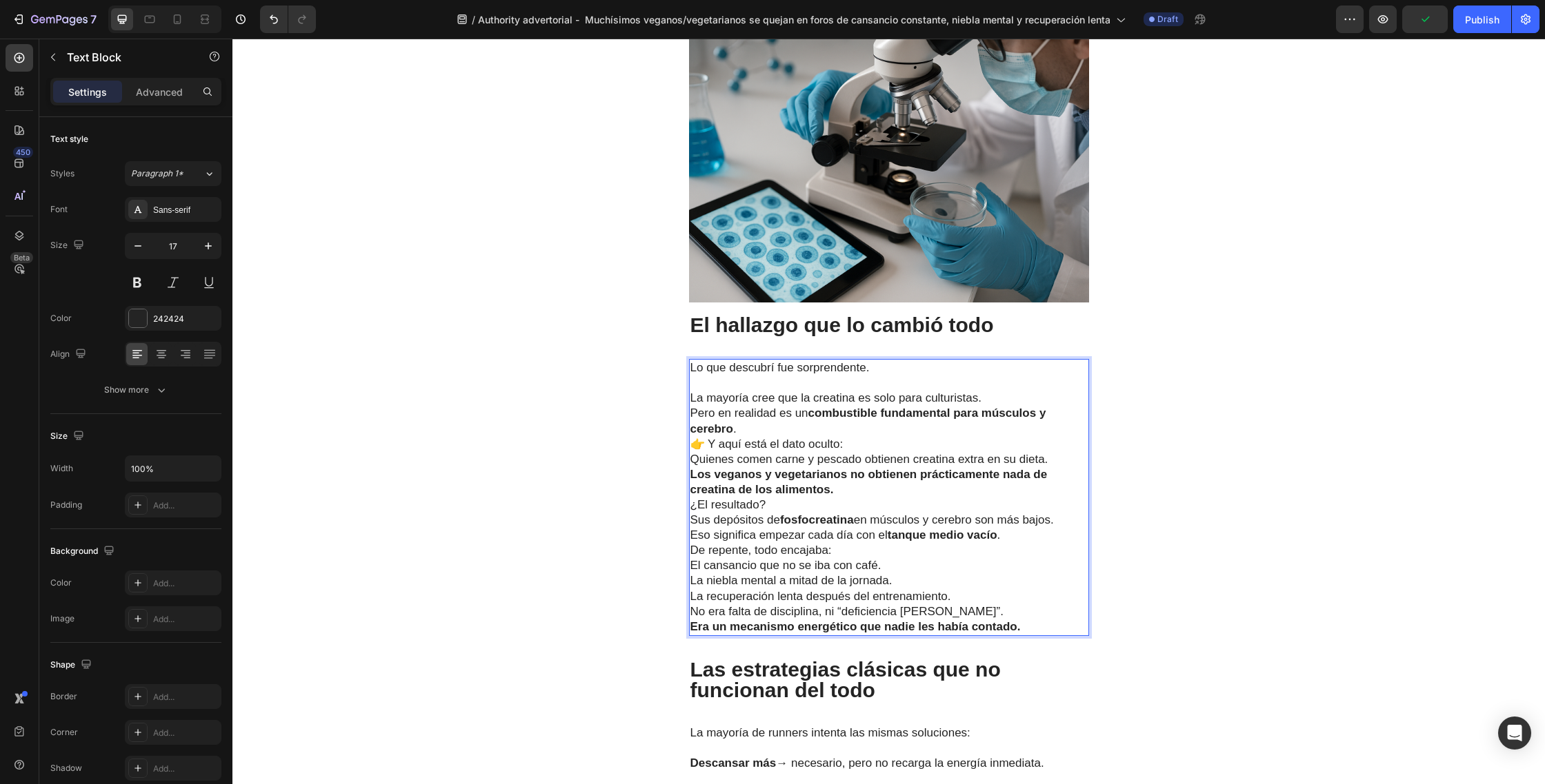
click at [989, 391] on p "La mayoría cree que la creatina es solo para culturistas. Pero en realidad es u…" at bounding box center [889, 413] width 397 height 45
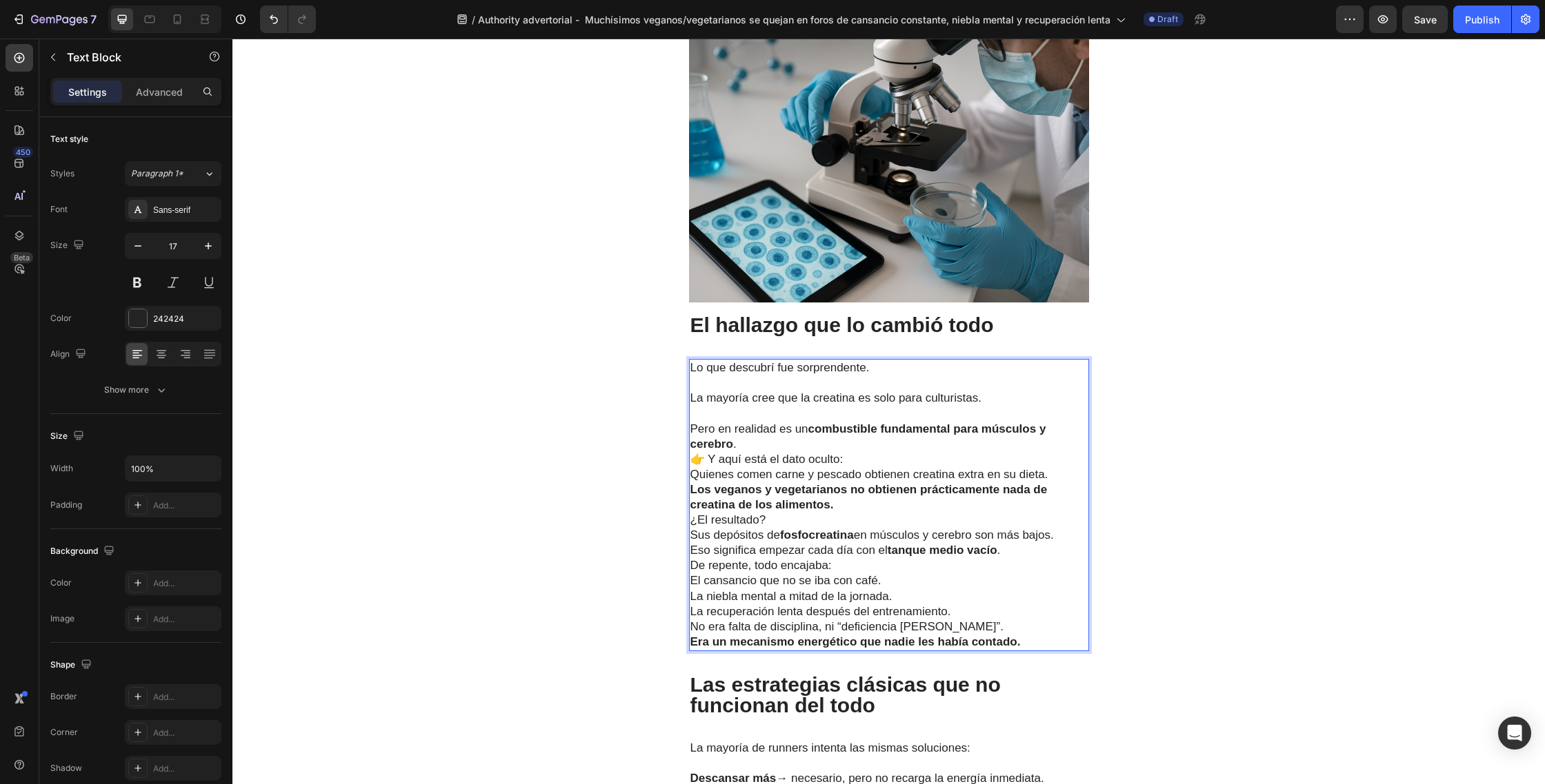
click at [768, 406] on p "⁠⁠⁠⁠⁠⁠⁠ Pero en realidad es un combustible fundamental para músculos y cerebro ." at bounding box center [889, 428] width 397 height 45
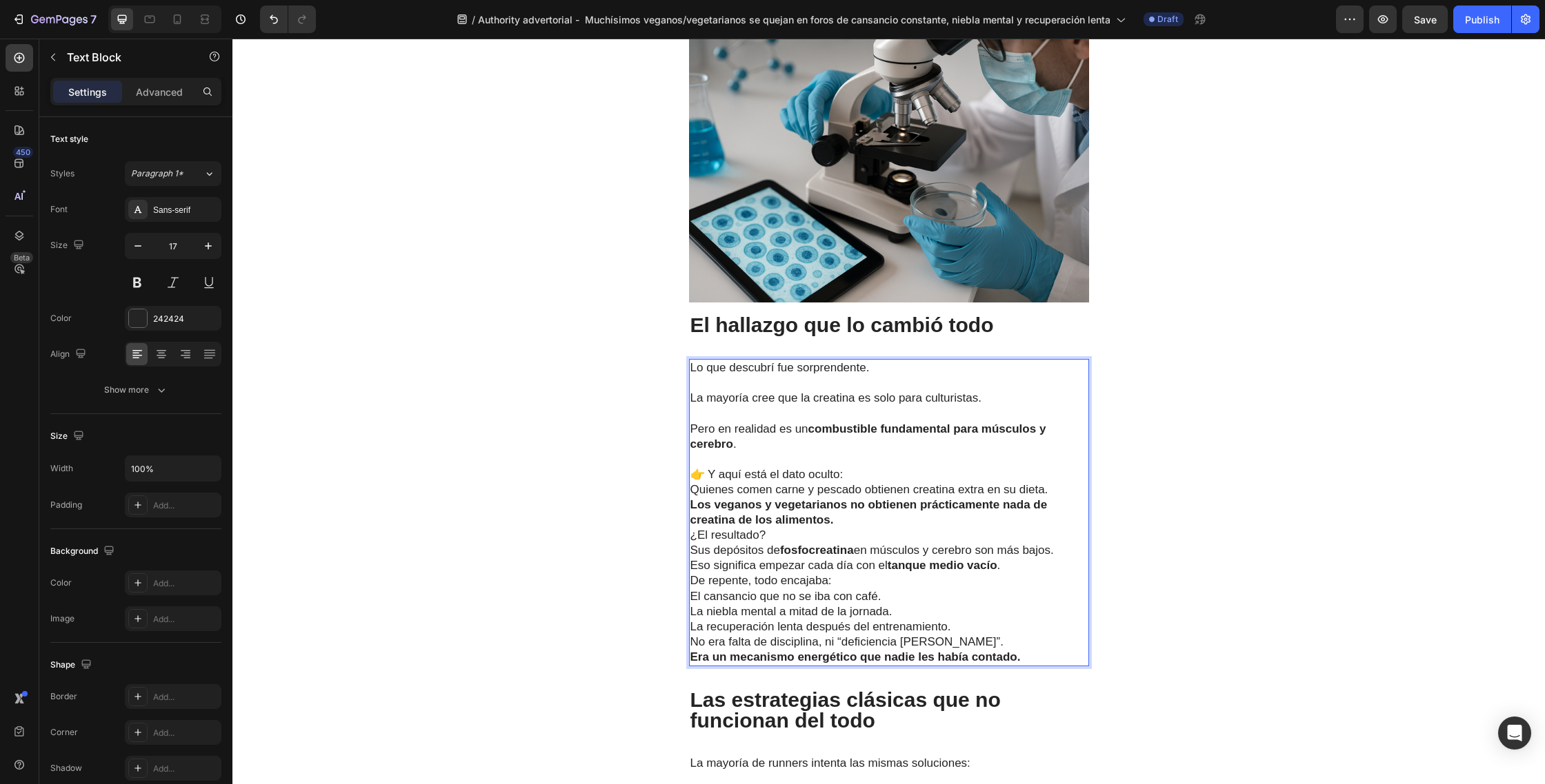
click at [849, 468] on p "👉 Y aquí está el dato oculto:" at bounding box center [889, 475] width 397 height 15
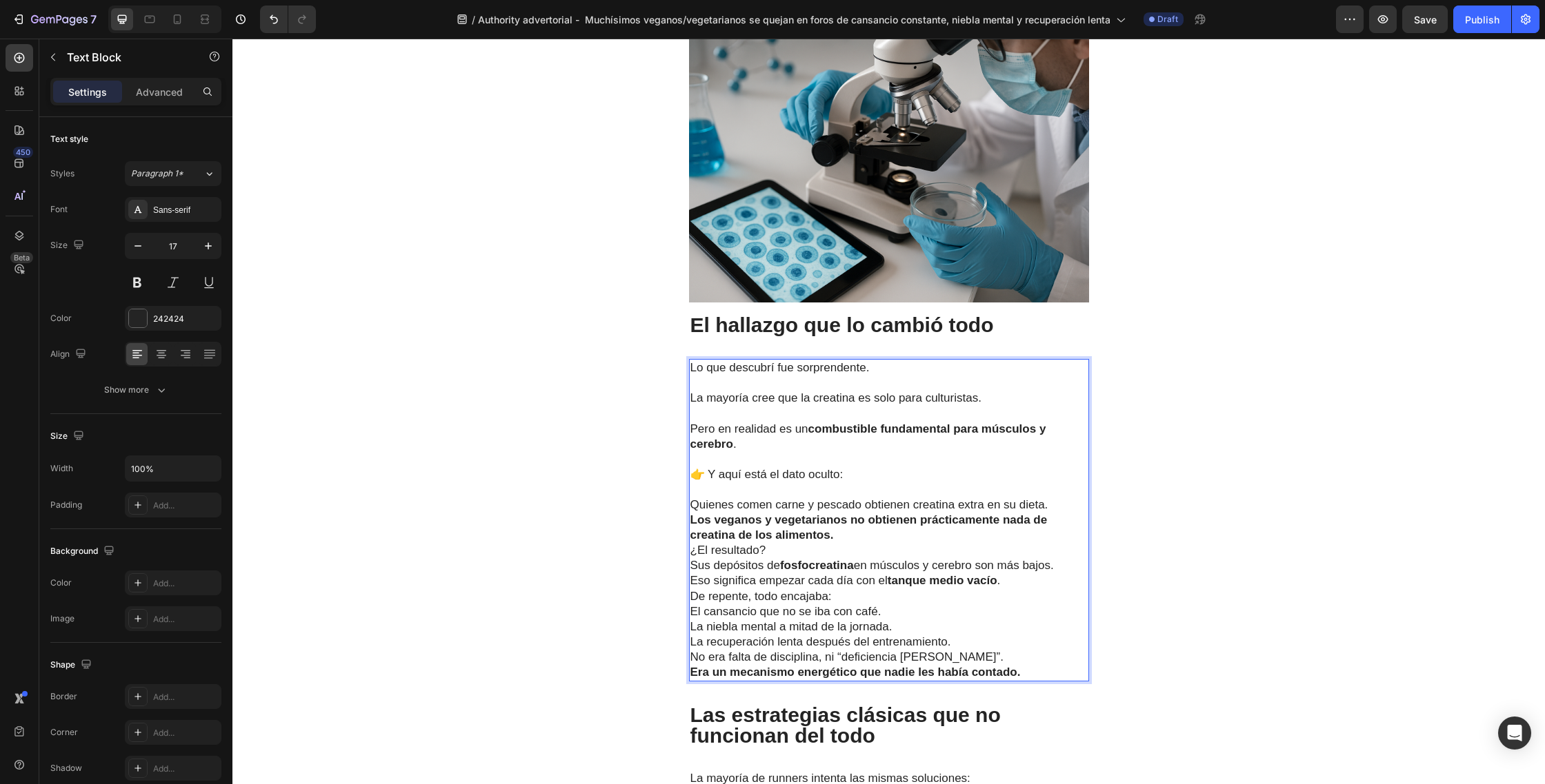
click at [1051, 497] on p "Quienes comen carne y pescado obtienen creatina extra en su dieta." at bounding box center [889, 505] width 397 height 15
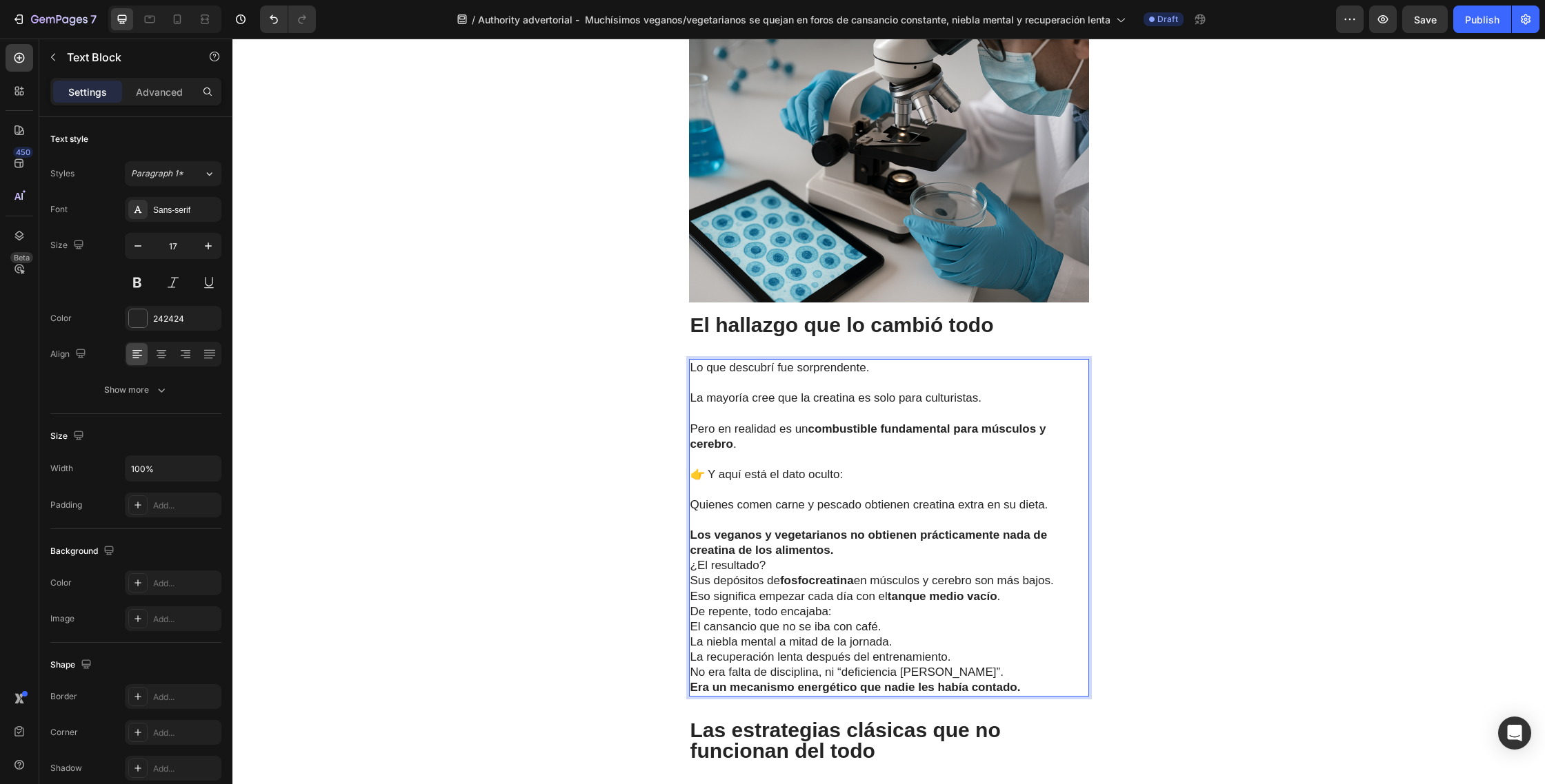
click at [866, 528] on p "Los veganos y vegetarianos no obtienen prácticamente nada de creatina de los al…" at bounding box center [889, 542] width 397 height 30
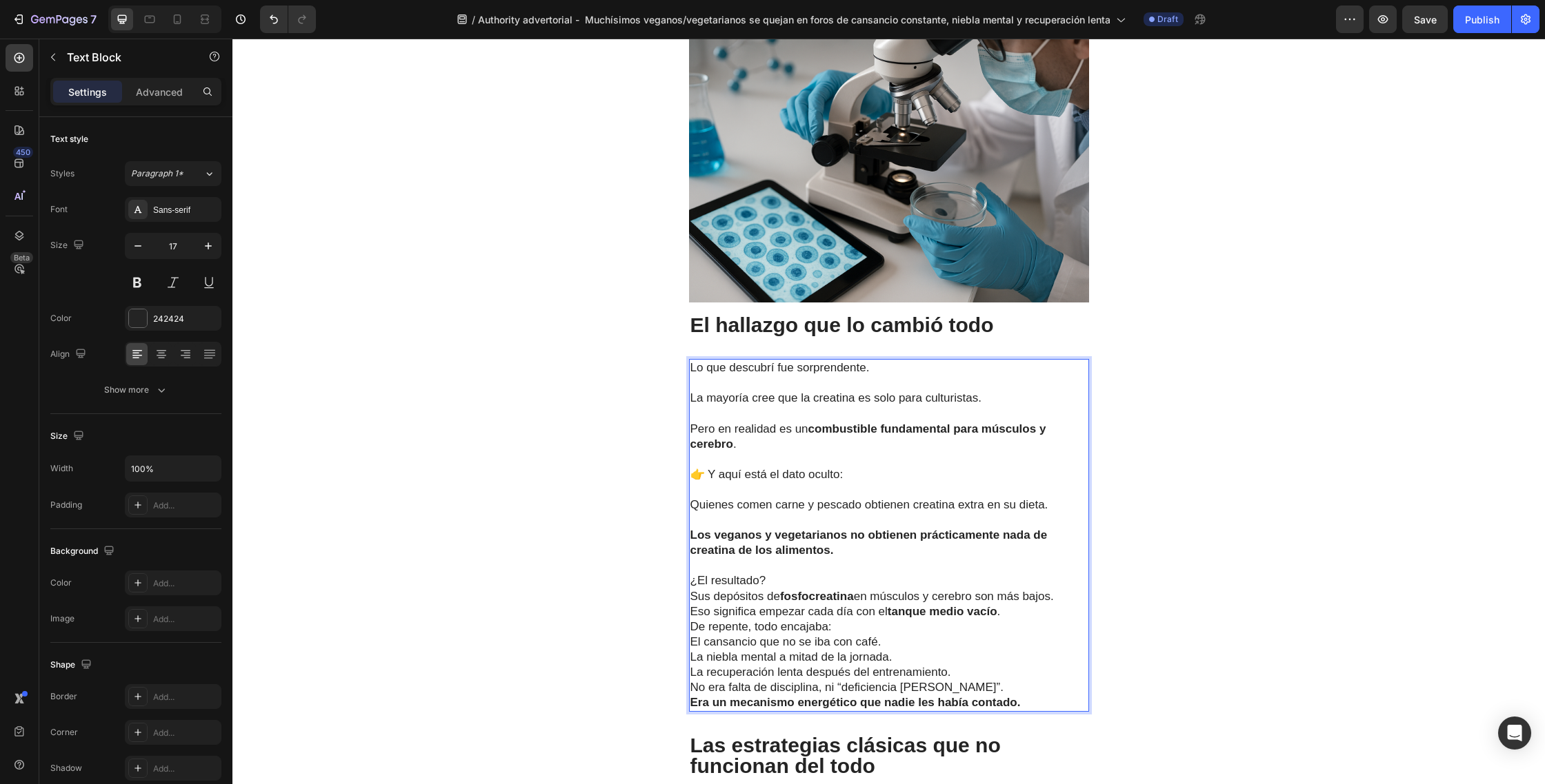
click at [786, 574] on p "¿El resultado? Sus depósitos de fosfocreatina en músculos y cerebro son más baj…" at bounding box center [889, 596] width 397 height 45
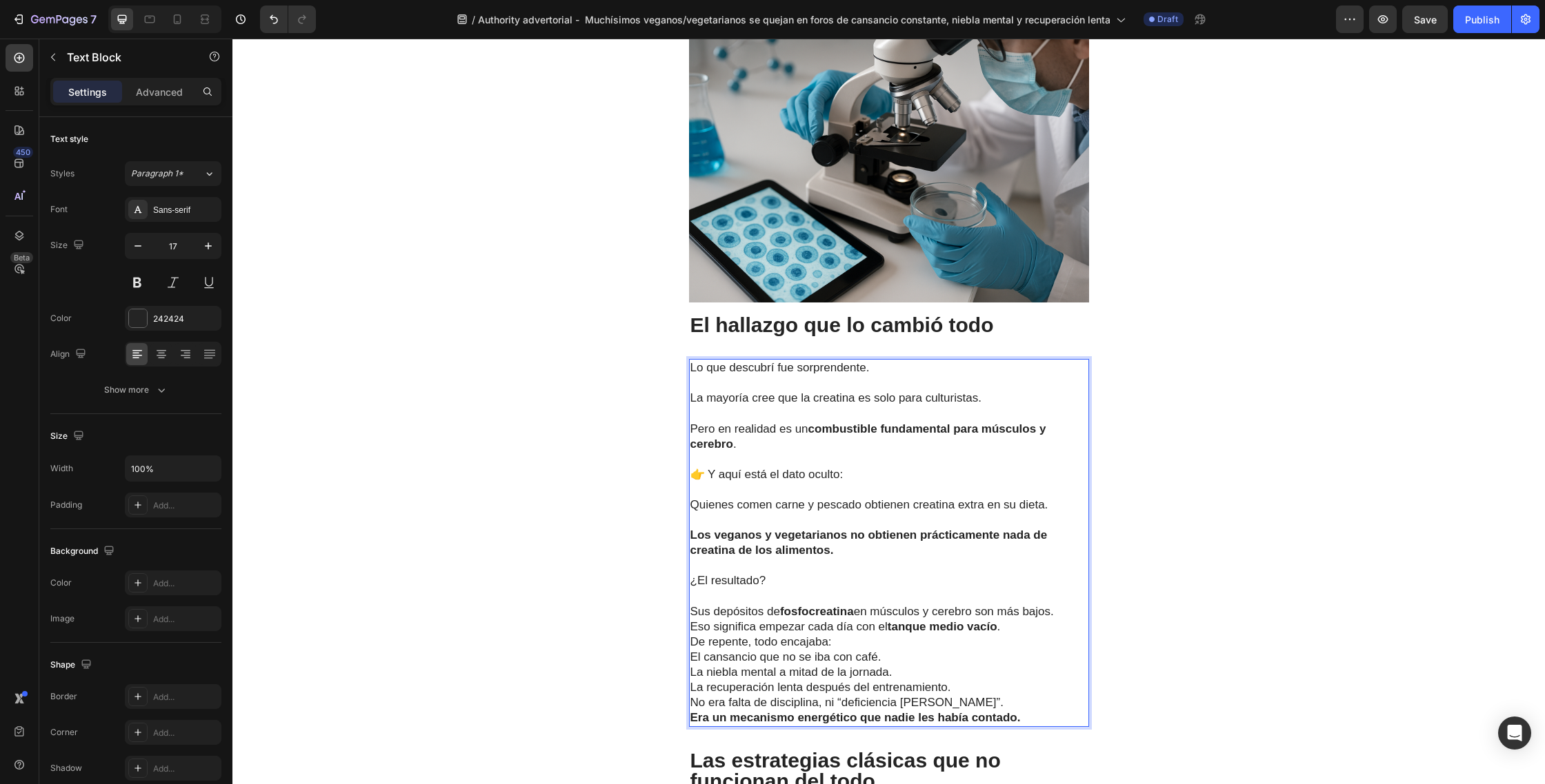
click at [1065, 589] on p "⁠⁠⁠⁠⁠⁠⁠ Sus depósitos de fosfocreatina en músculos y cerebro son más bajos. Eso…" at bounding box center [889, 612] width 397 height 45
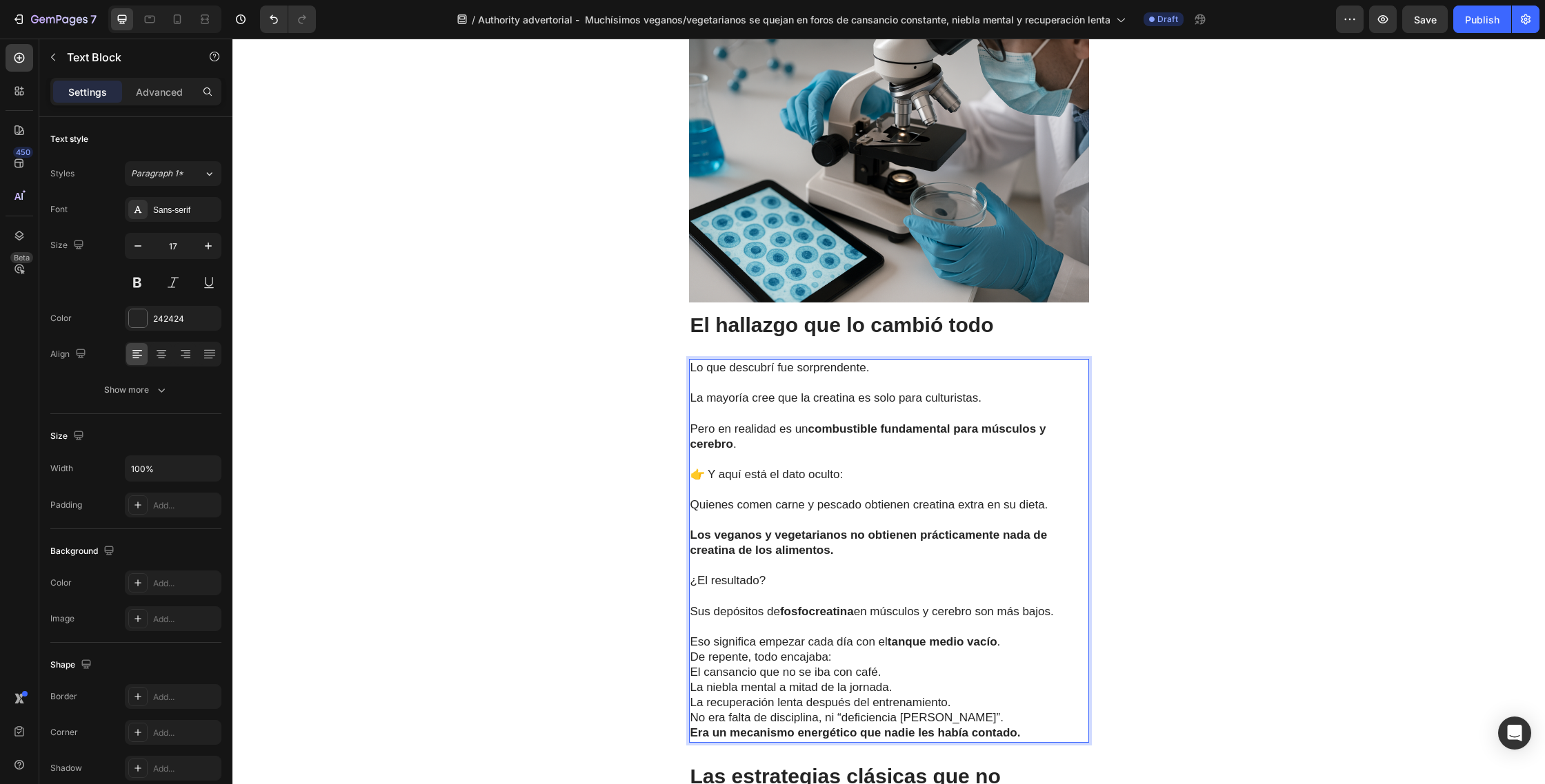
click at [1014, 620] on p "⁠⁠⁠⁠⁠⁠⁠ Eso significa empezar cada día con el tanque medio vacío ." at bounding box center [889, 635] width 397 height 30
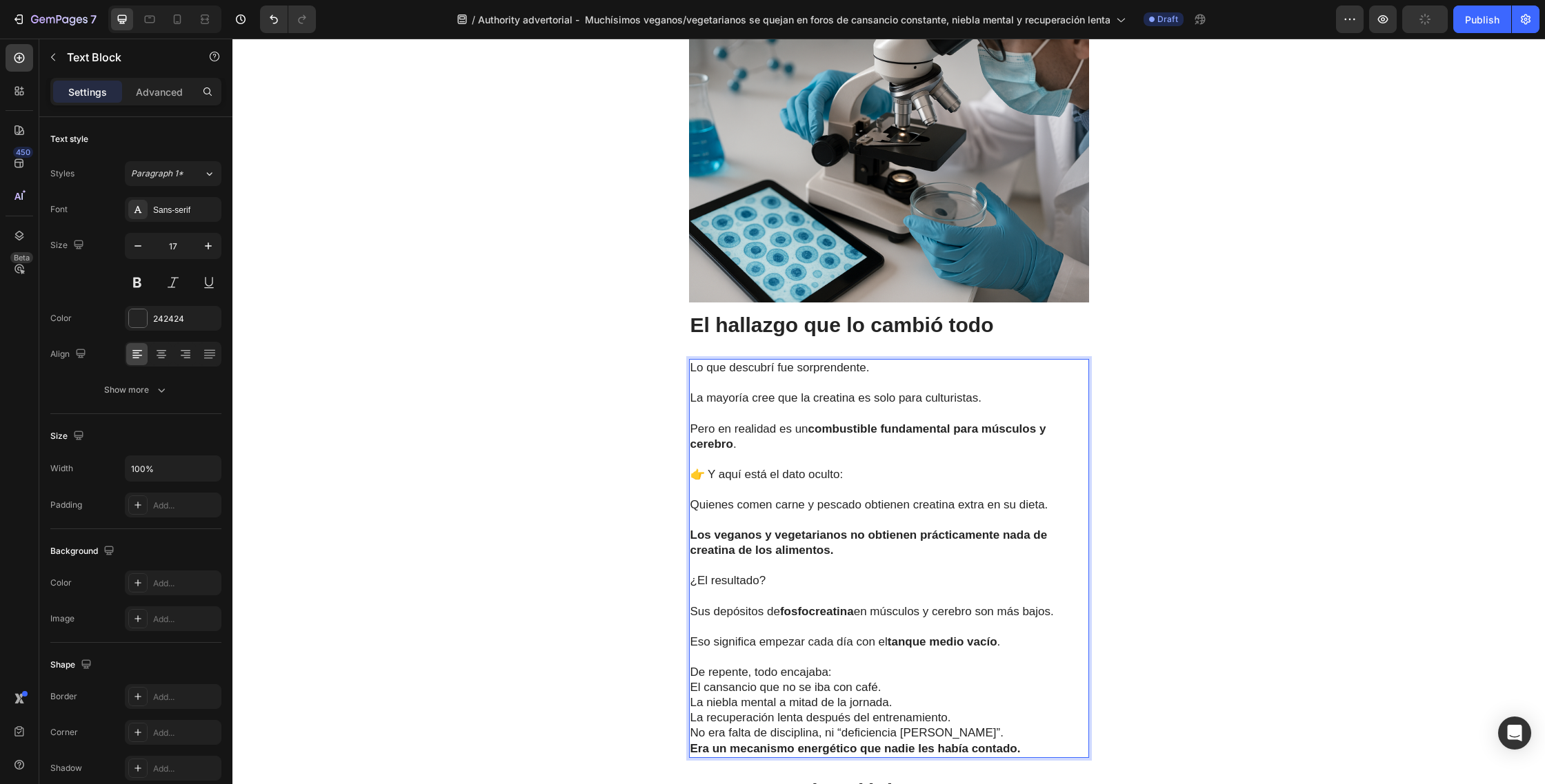
click at [885, 665] on p "De repente, todo encajaba:" at bounding box center [889, 672] width 397 height 15
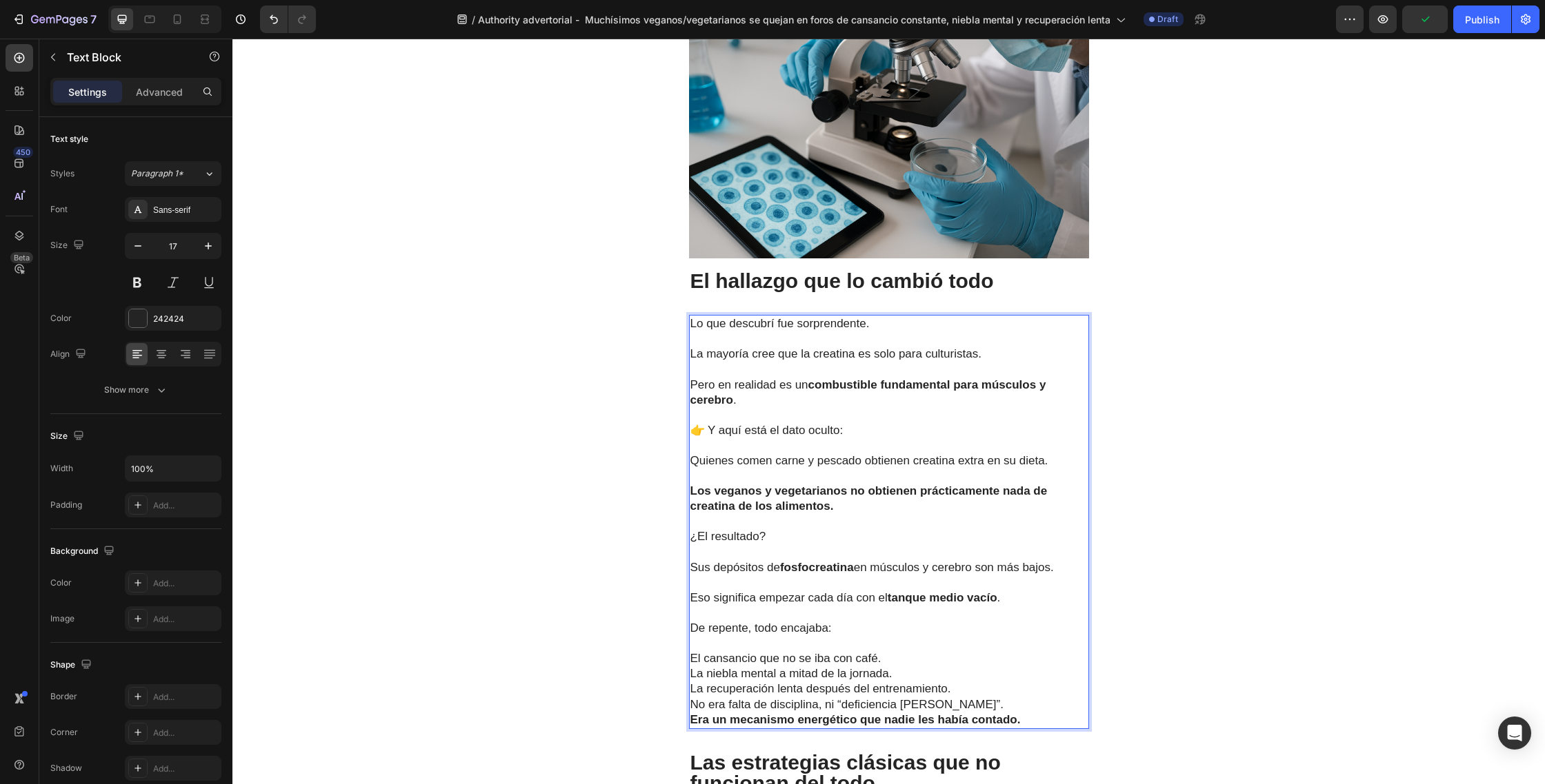
scroll to position [2037, 0]
click at [910, 650] on p "El cansancio que no se iba con café." at bounding box center [889, 658] width 397 height 15
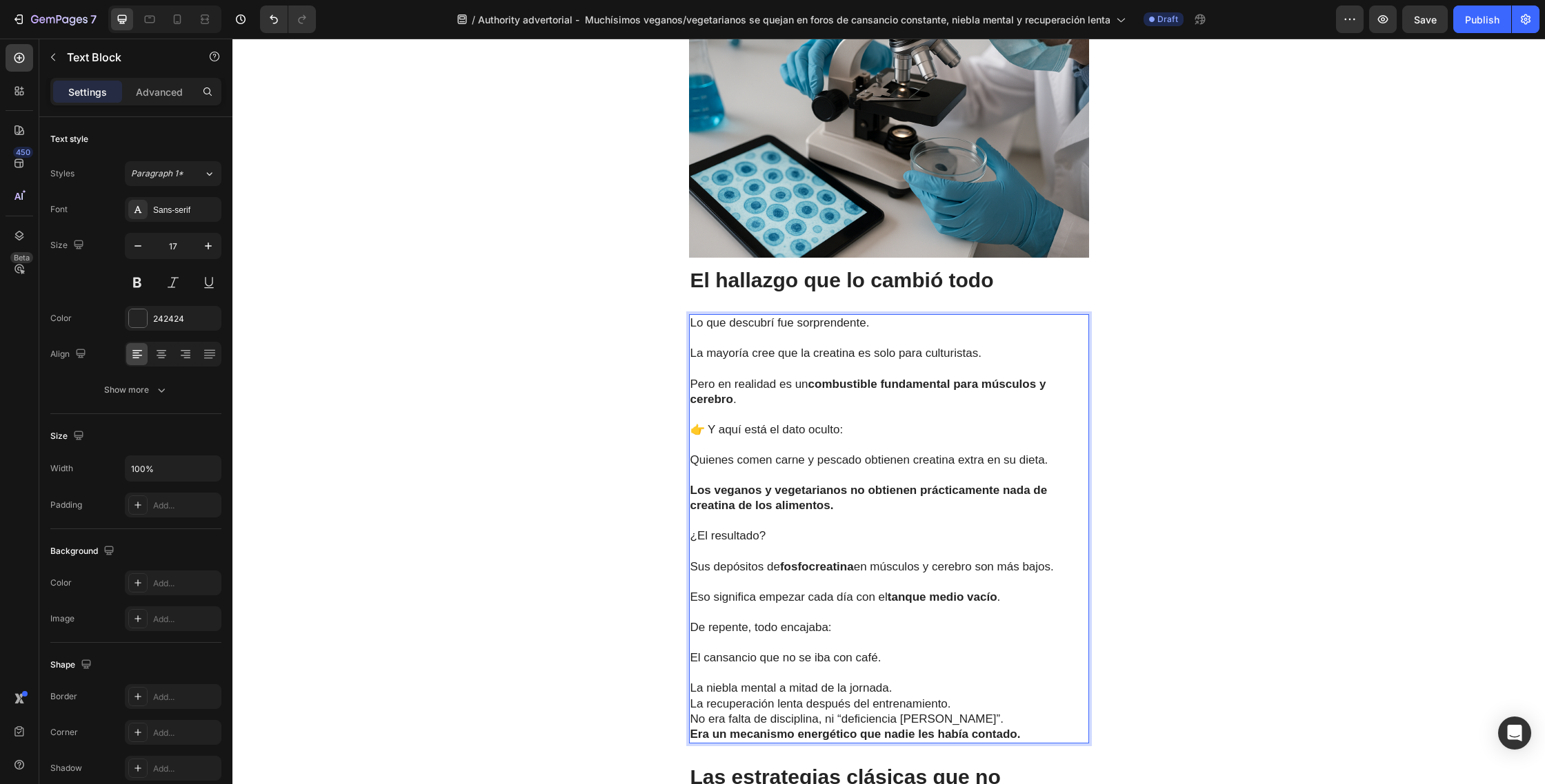
drag, startPoint x: 905, startPoint y: 645, endPoint x: 920, endPoint y: 645, distance: 15.0
click at [906, 681] on p "La niebla mental a mitad de la jornada." at bounding box center [889, 688] width 397 height 15
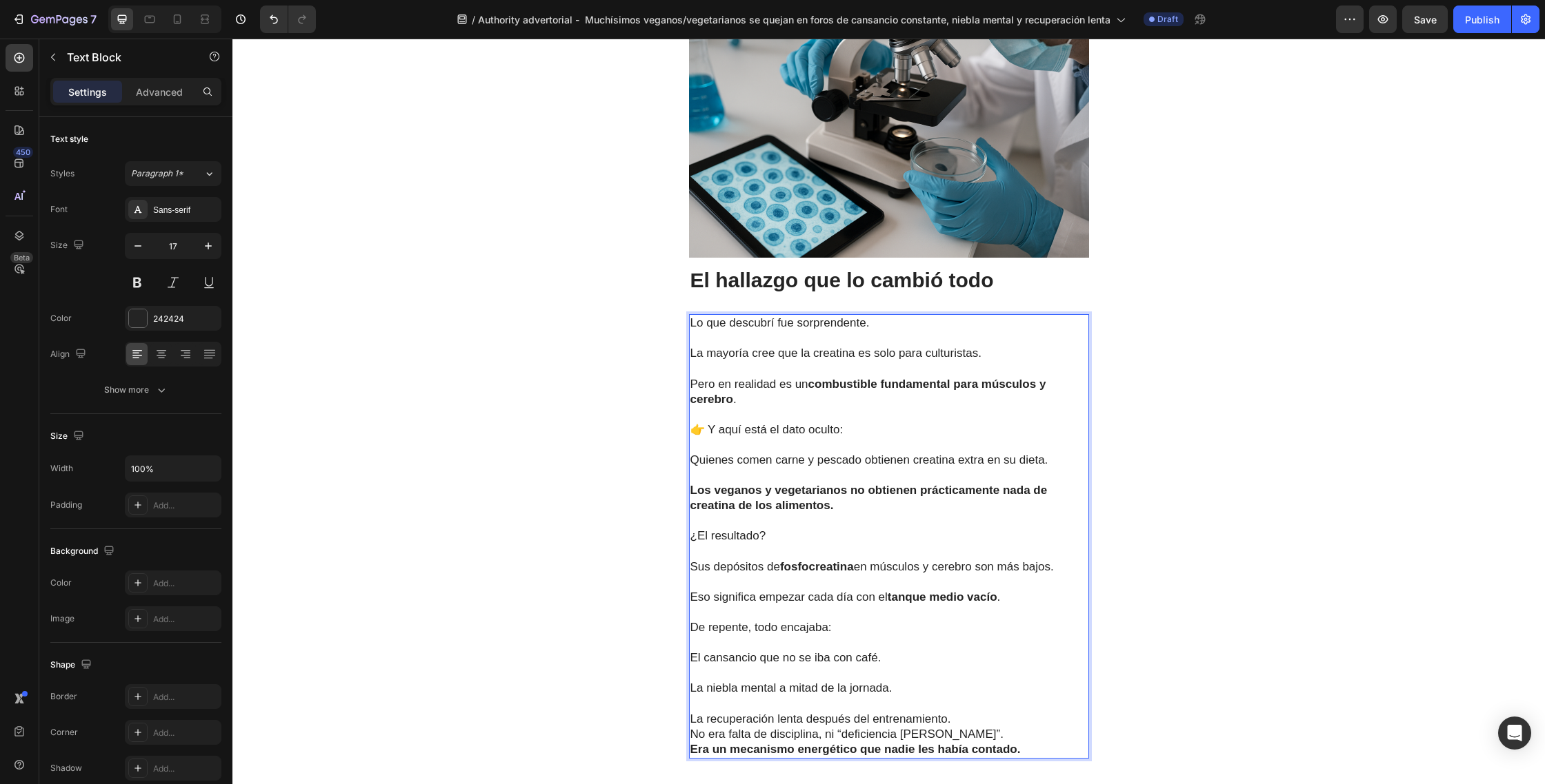
click at [965, 712] on p "La recuperación lenta después del entrenamiento." at bounding box center [889, 719] width 397 height 15
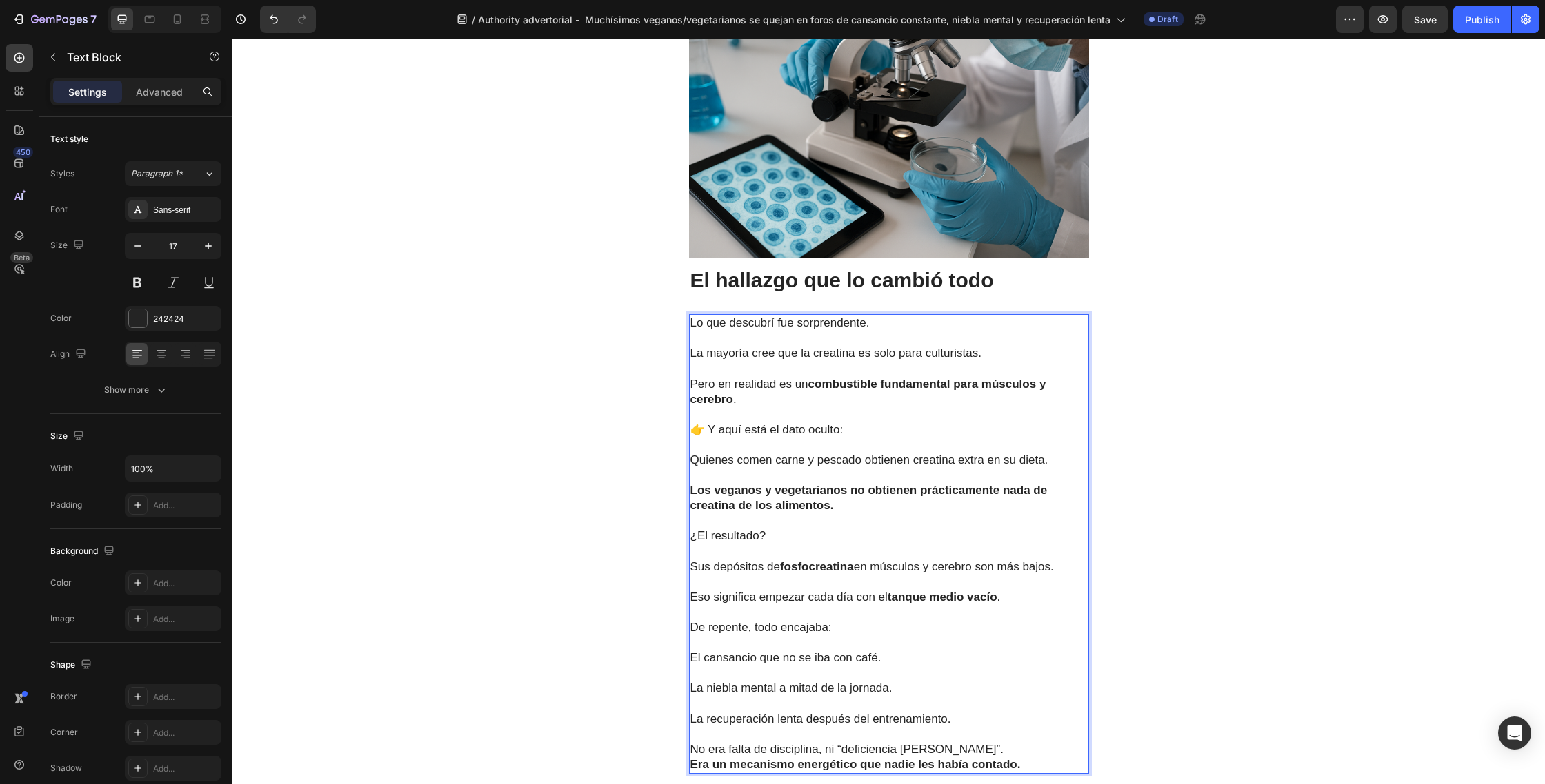
drag, startPoint x: 963, startPoint y: 705, endPoint x: 974, endPoint y: 699, distance: 12.5
click at [963, 742] on p "No era falta de disciplina, ni “deficiencia de hierro”. Era un mecanismo energé…" at bounding box center [889, 757] width 397 height 30
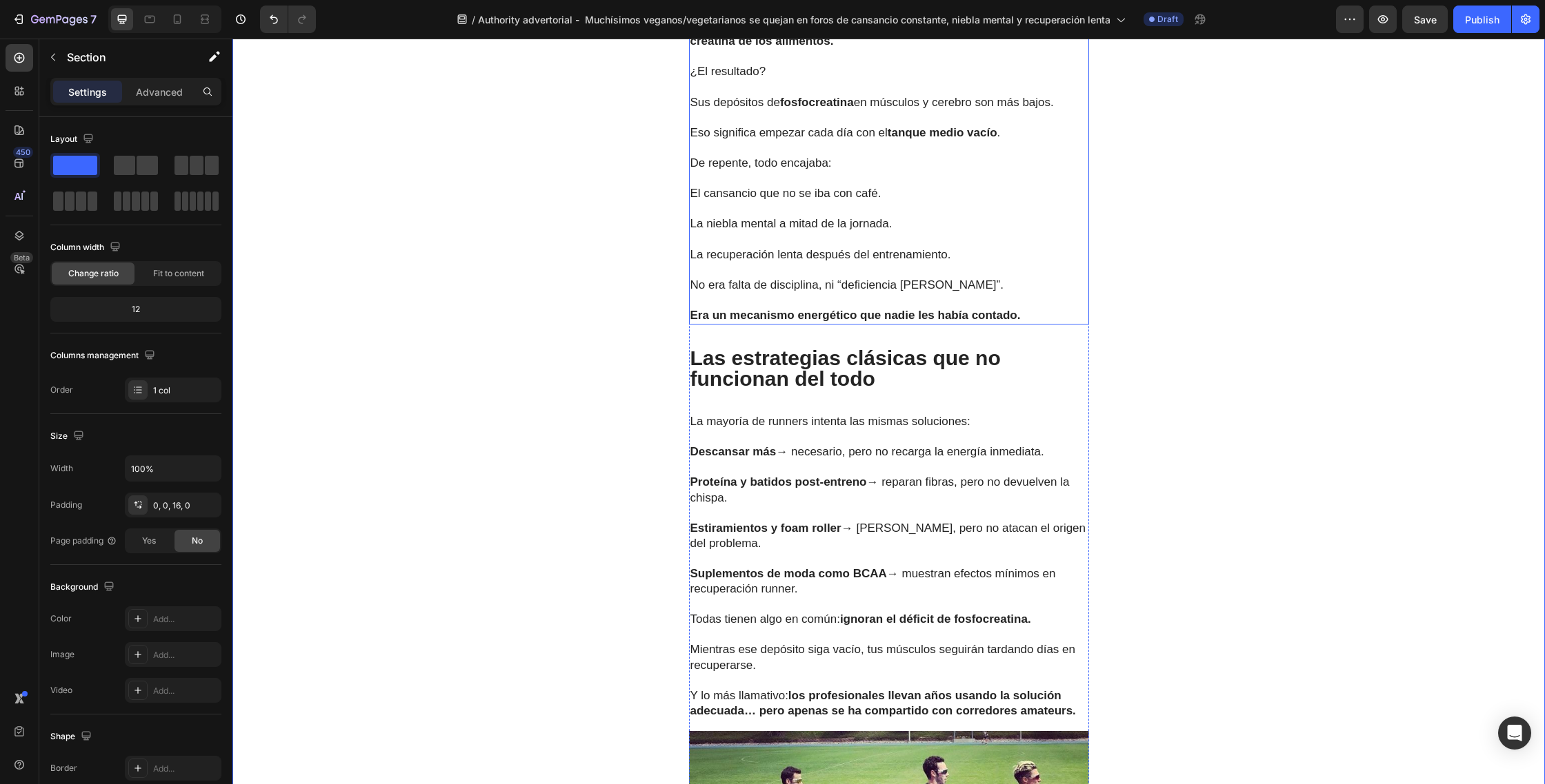
scroll to position [2543, 0]
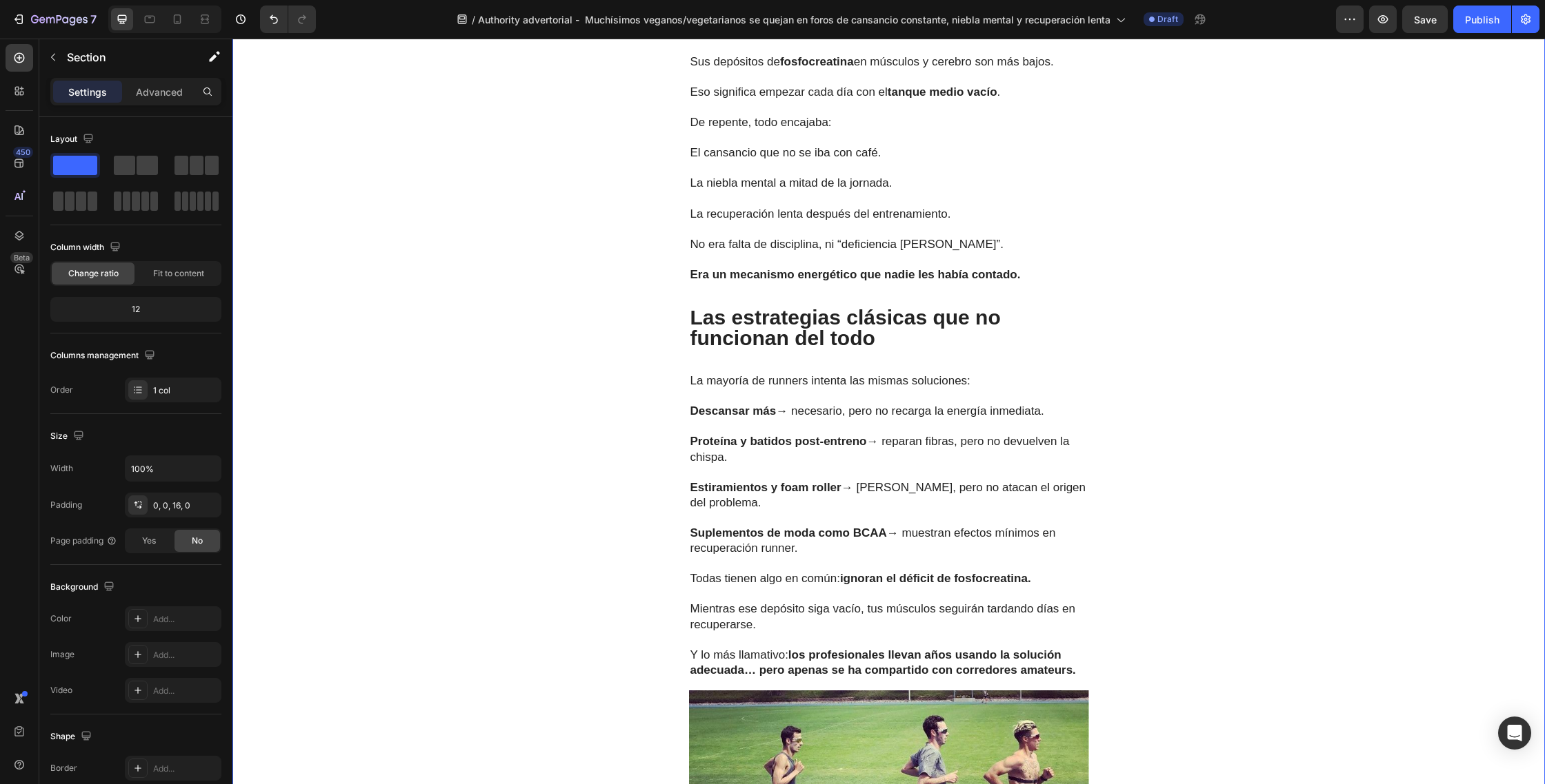
click at [885, 307] on p "Las estrategias clásicas que no funcionan del todo" at bounding box center [889, 327] width 397 height 42
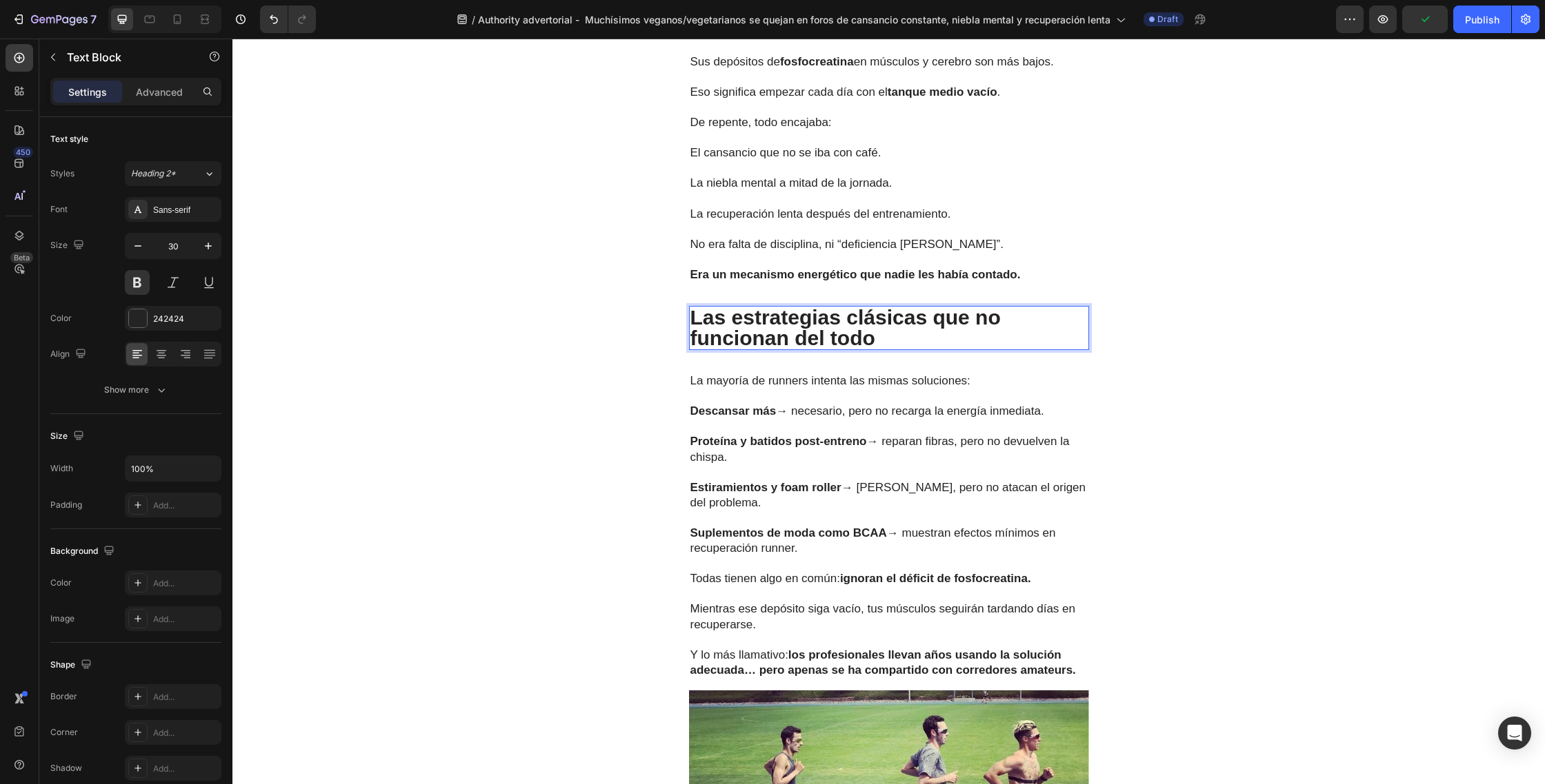
click at [888, 307] on p "Las estrategias clásicas que no funcionan del todo" at bounding box center [889, 327] width 397 height 42
drag, startPoint x: 917, startPoint y: 296, endPoint x: 696, endPoint y: 276, distance: 221.9
click at [696, 307] on p "Las estrategias clásicas que no funcionan del todo" at bounding box center [889, 327] width 397 height 42
drag, startPoint x: 866, startPoint y: 297, endPoint x: 694, endPoint y: 277, distance: 173.2
click at [694, 307] on p "Las estrategias clásicas que no funcionan del todo" at bounding box center [889, 327] width 397 height 42
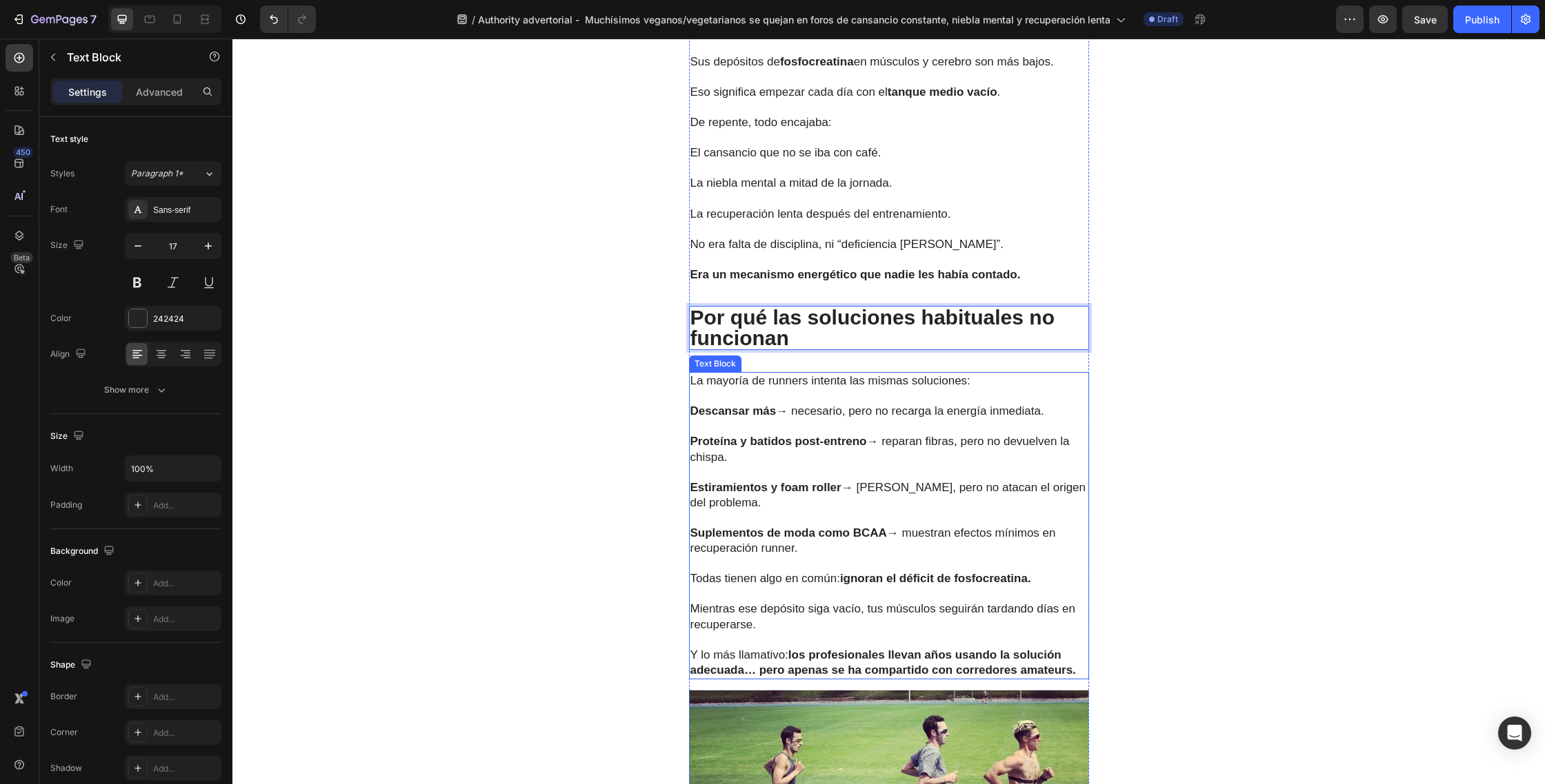
click at [814, 404] on p "Descansar más → necesario, pero no recarga la energía inmediata." at bounding box center [889, 411] width 397 height 15
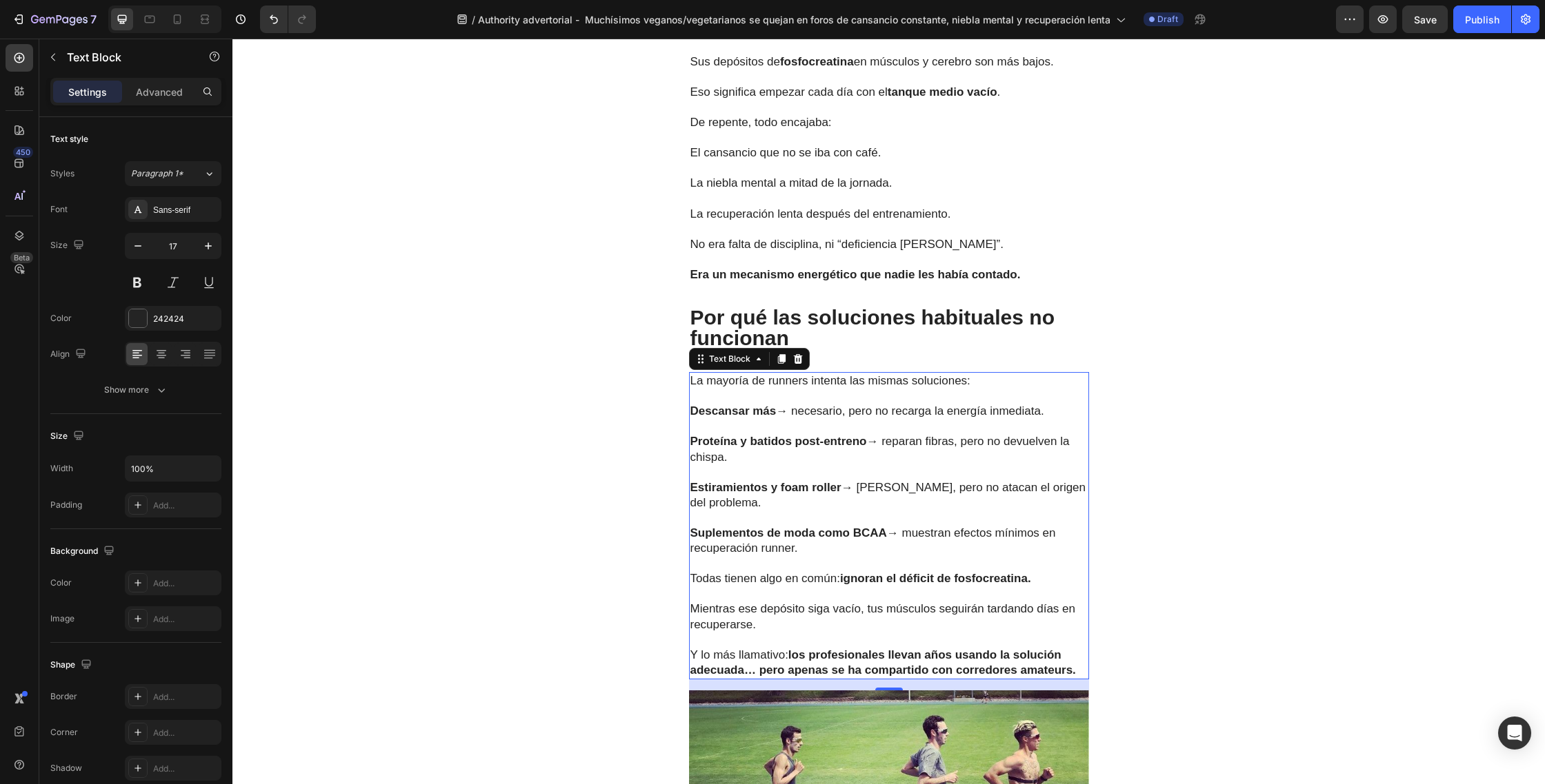
click at [1076, 647] on p "Y lo más llamativo: los profesionales llevan años usando la solución adecuada… …" at bounding box center [889, 662] width 397 height 30
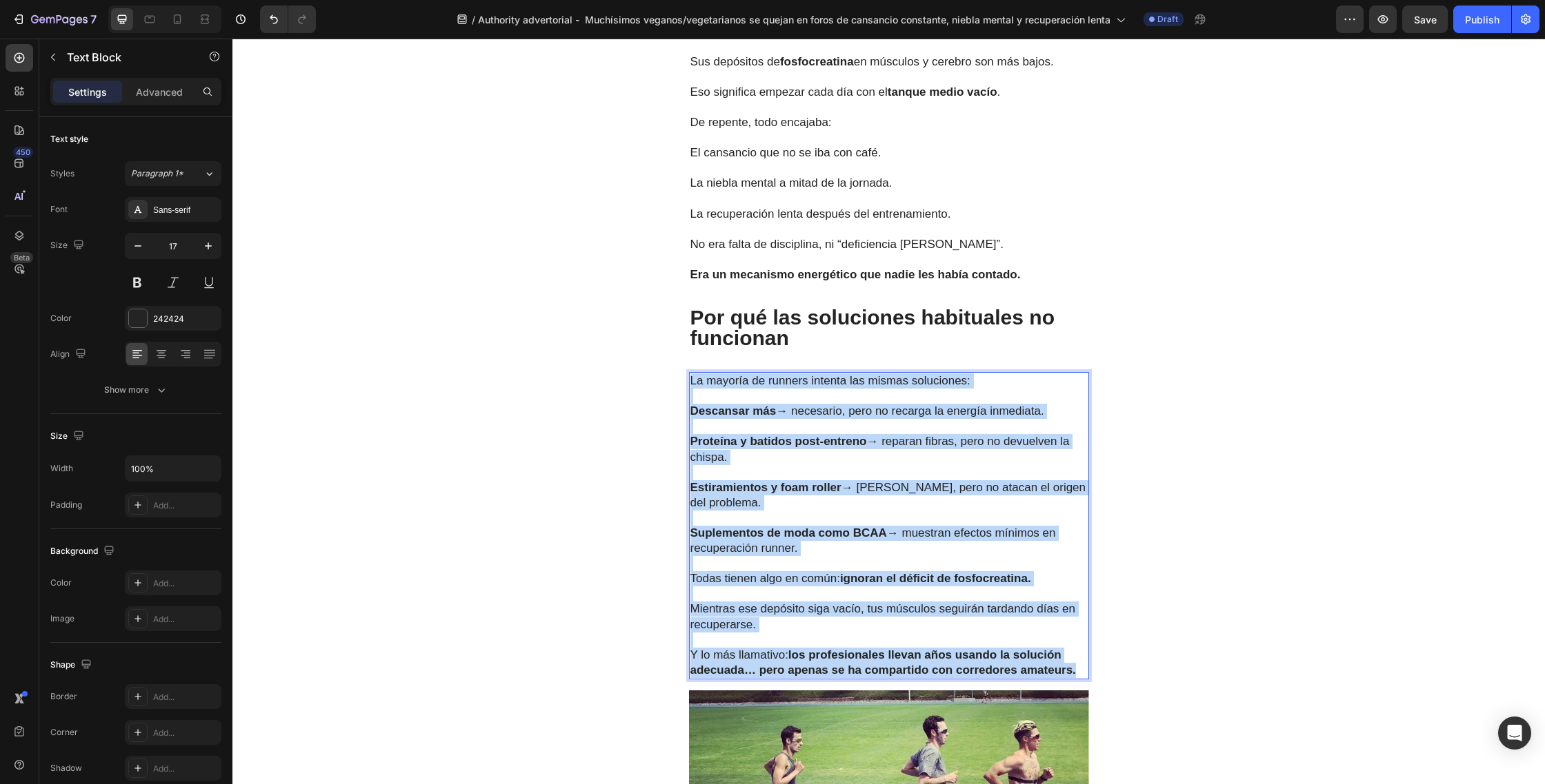
drag, startPoint x: 691, startPoint y: 338, endPoint x: 1086, endPoint y: 625, distance: 488.3
click at [1086, 625] on div "La mayoría de runners intenta las mismas soluciones: Descansar más → necesario,…" at bounding box center [888, 525] width 400 height 307
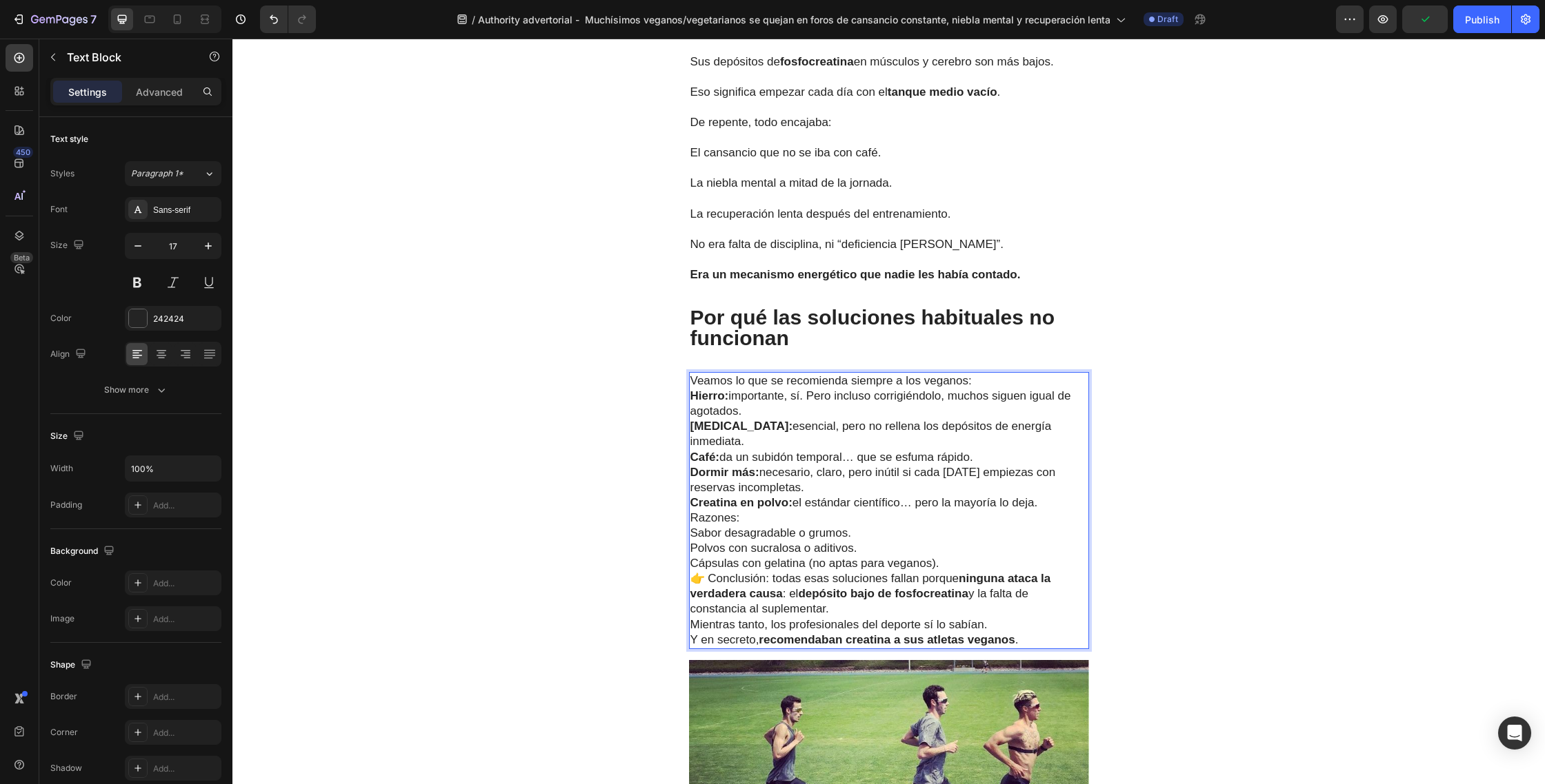
click at [976, 374] on p "Veamos lo que se recomienda siempre a los veganos:" at bounding box center [889, 381] width 397 height 15
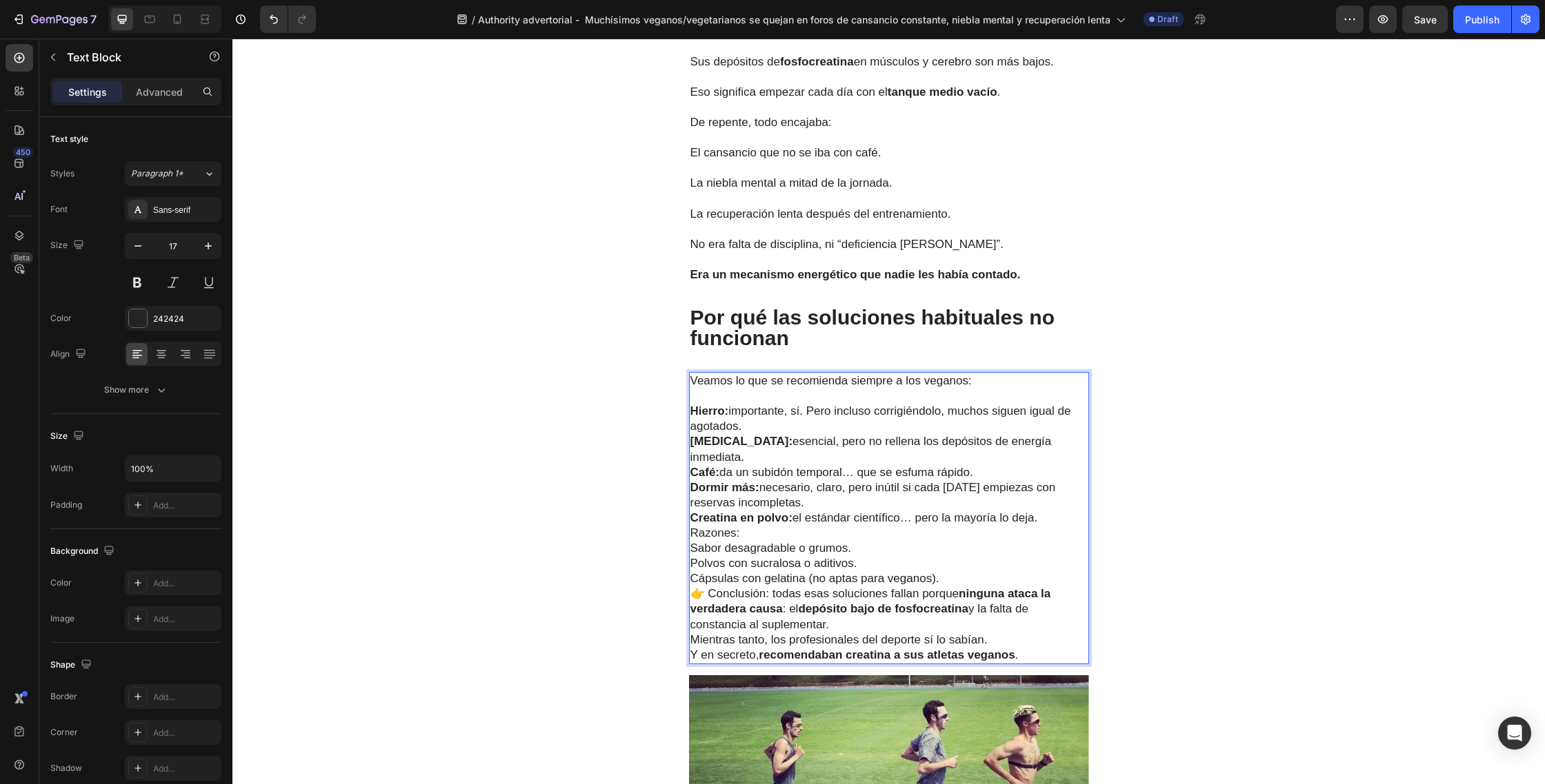
click at [759, 404] on p "Hierro: importante, sí. Pero incluso corrigiéndolo, muchos siguen igual de agot…" at bounding box center [889, 419] width 397 height 30
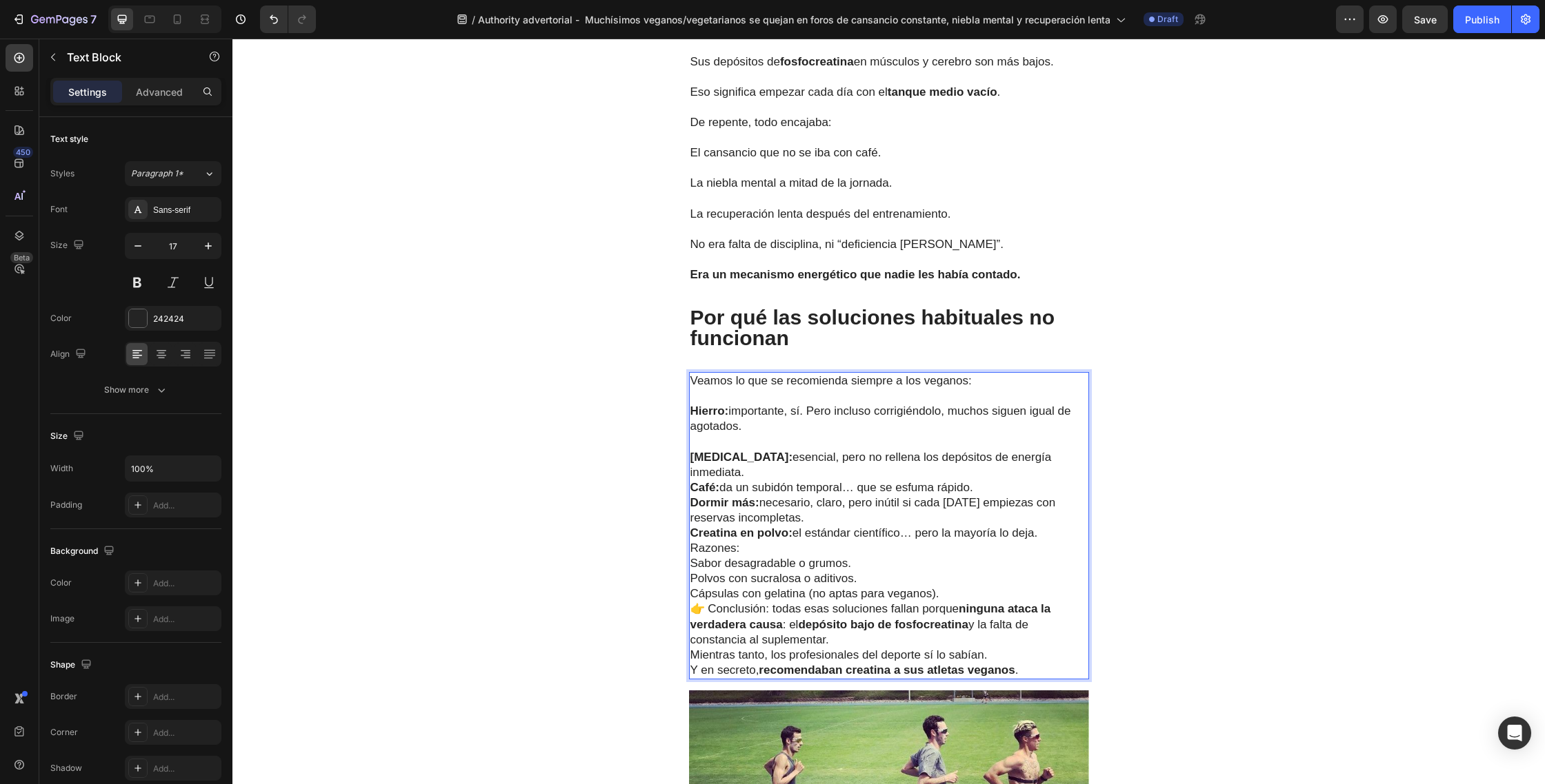
click at [981, 481] on p "Café: da un subidón temporal… que se esfuma rápido." at bounding box center [889, 488] width 397 height 15
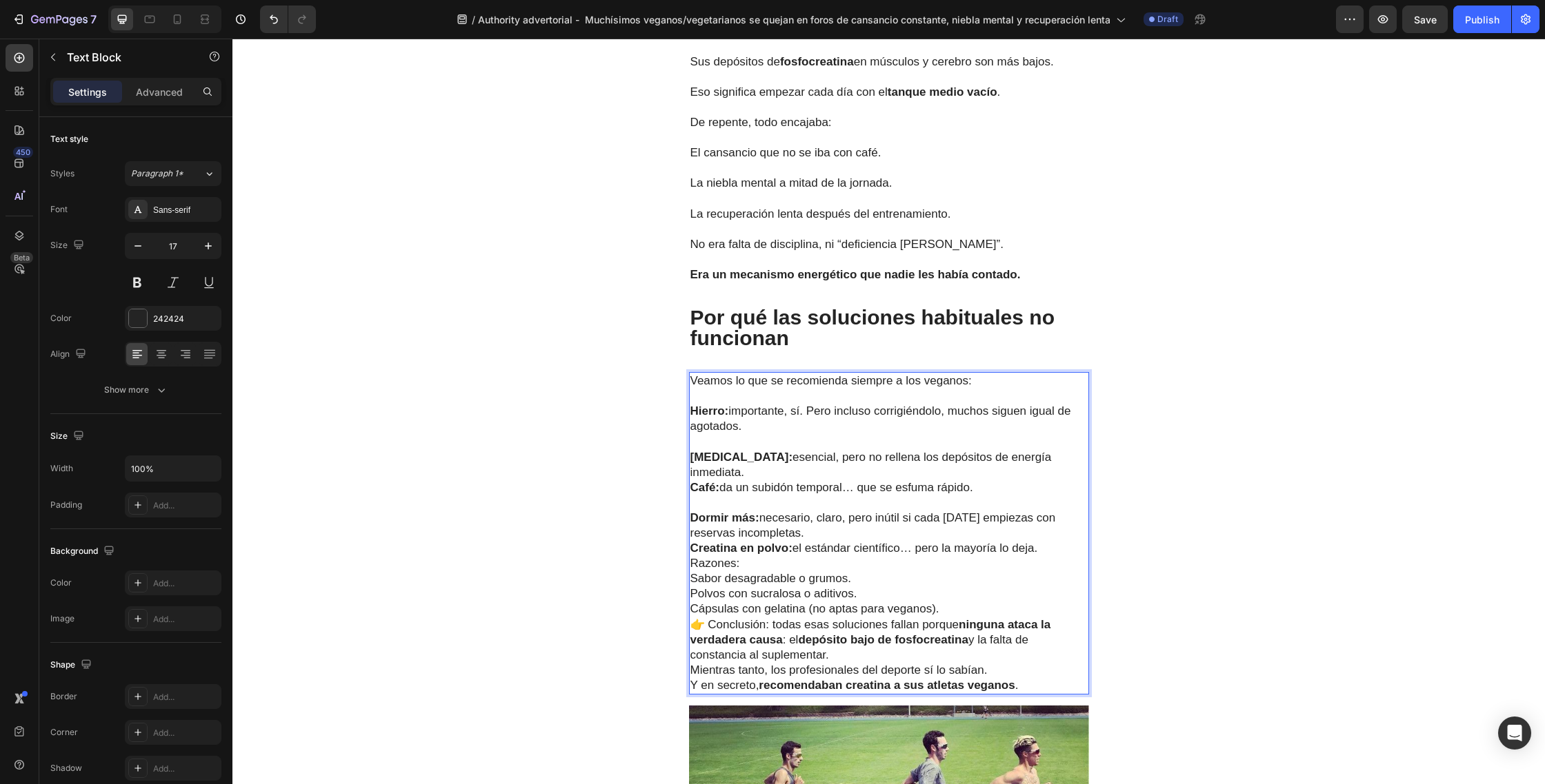
click at [813, 511] on p "Dormir más: necesario, claro, pero inútil si cada mañana empiezas con reservas …" at bounding box center [889, 526] width 397 height 30
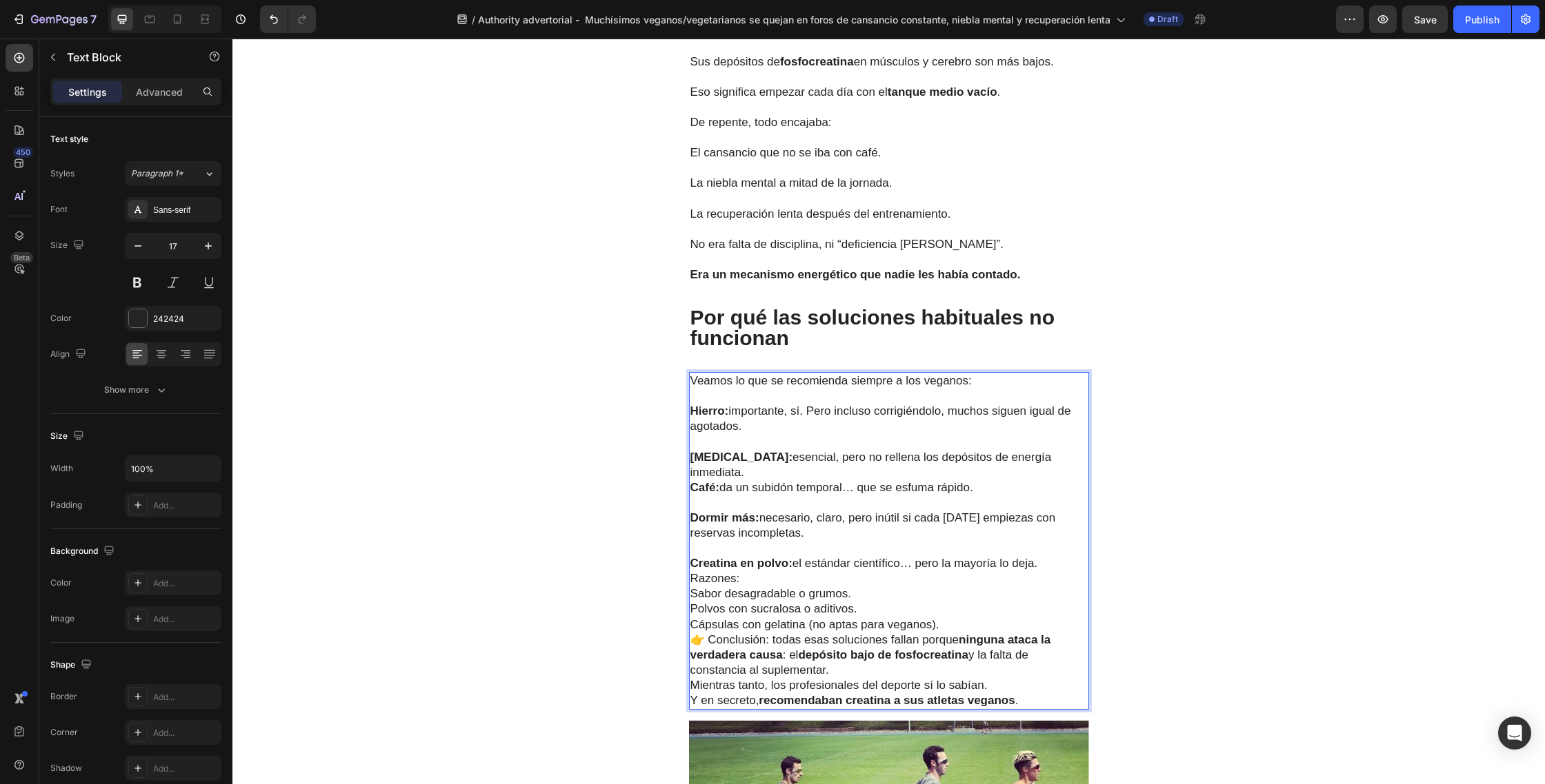
click at [1051, 556] on p "Creatina en polvo: el estándar científico… pero la mayoría lo deja. Razones:" at bounding box center [889, 571] width 397 height 30
click at [1048, 556] on p "Creatina en polvo: el estándar científico… pero la mayoría lo deja." at bounding box center [889, 564] width 397 height 15
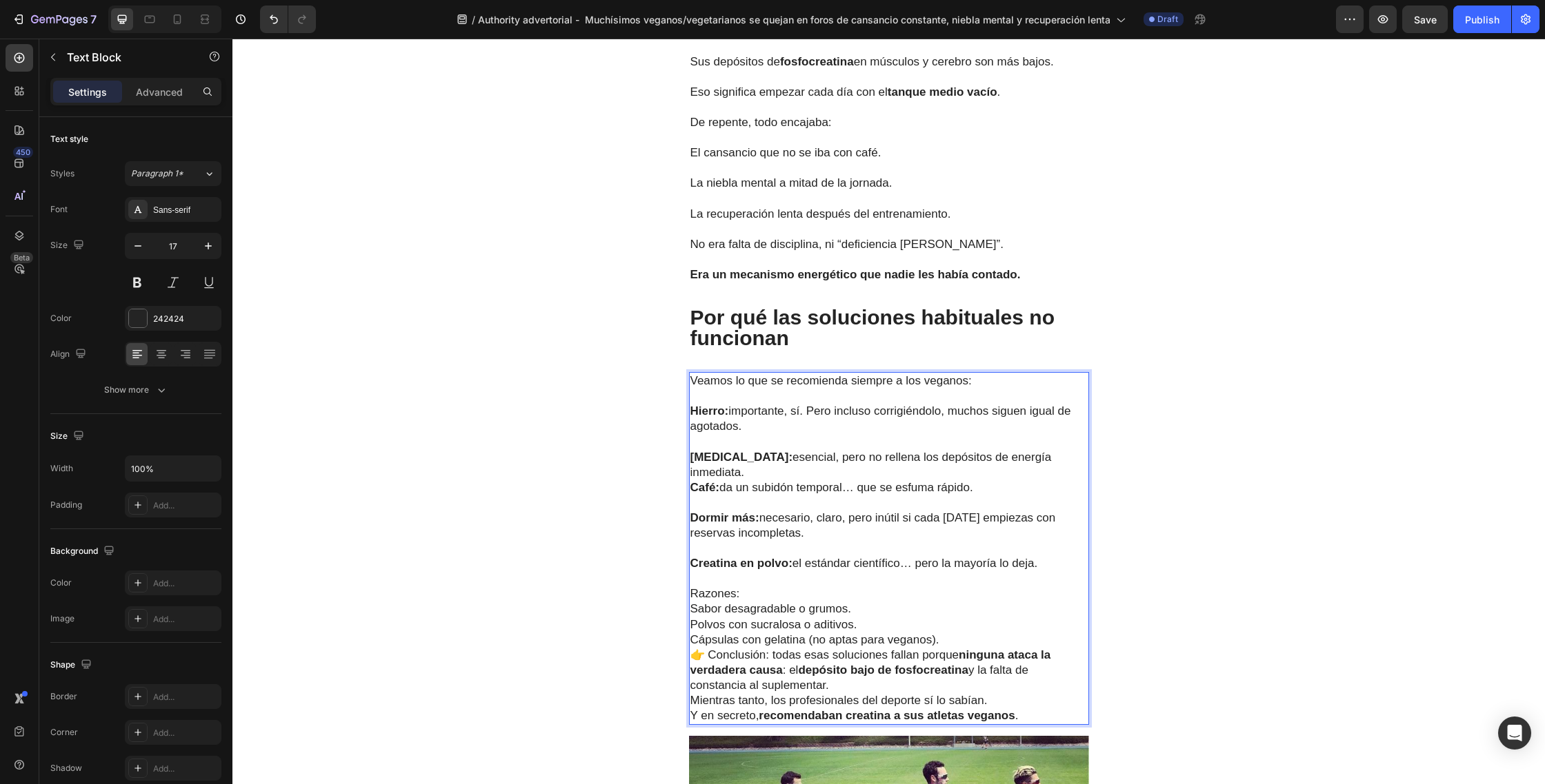
click at [781, 587] on p "Razones:" at bounding box center [889, 594] width 397 height 15
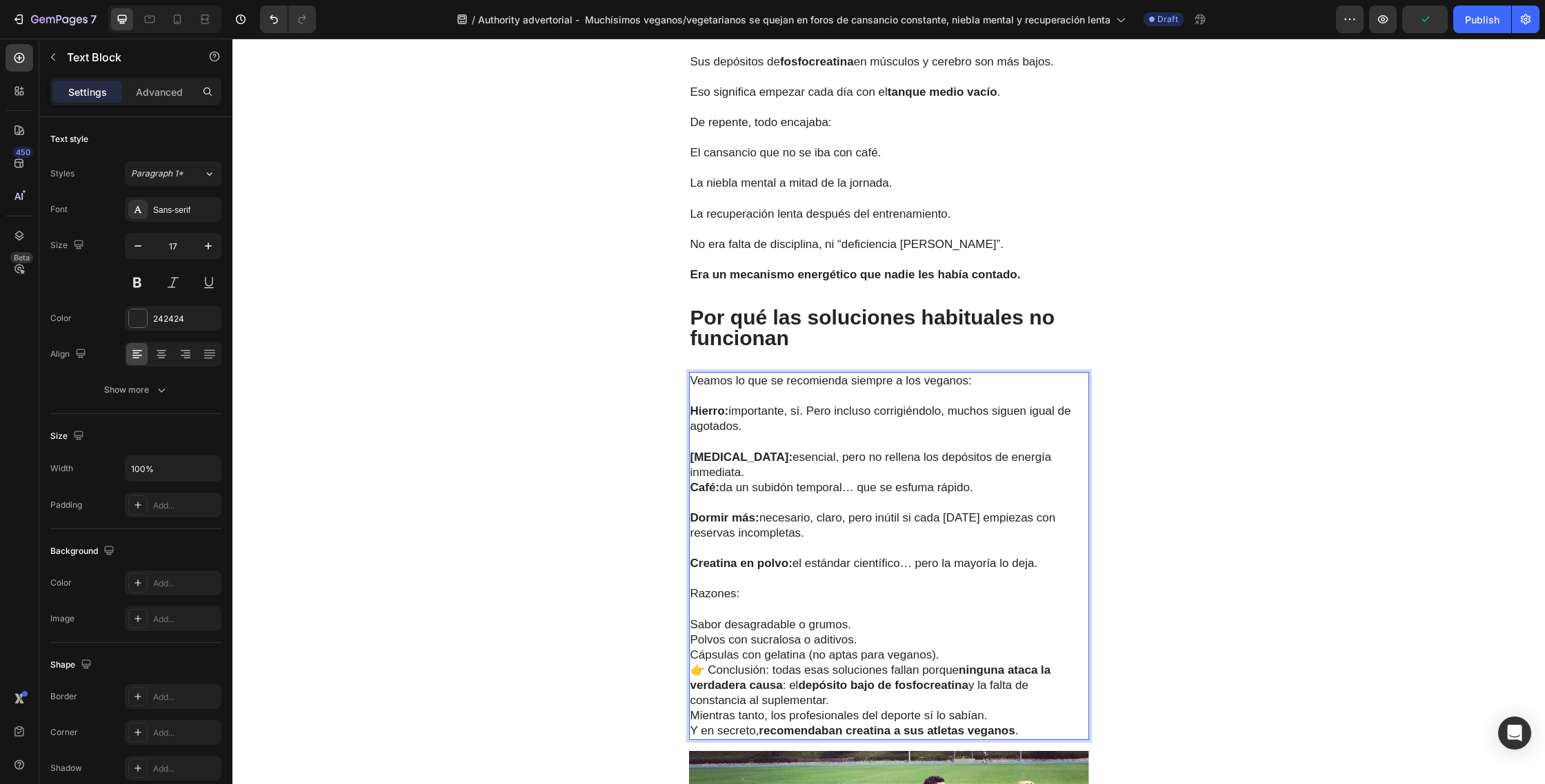
click at [938, 647] on p "Cápsulas con gelatina (no aptas para veganos)." at bounding box center [889, 655] width 397 height 15
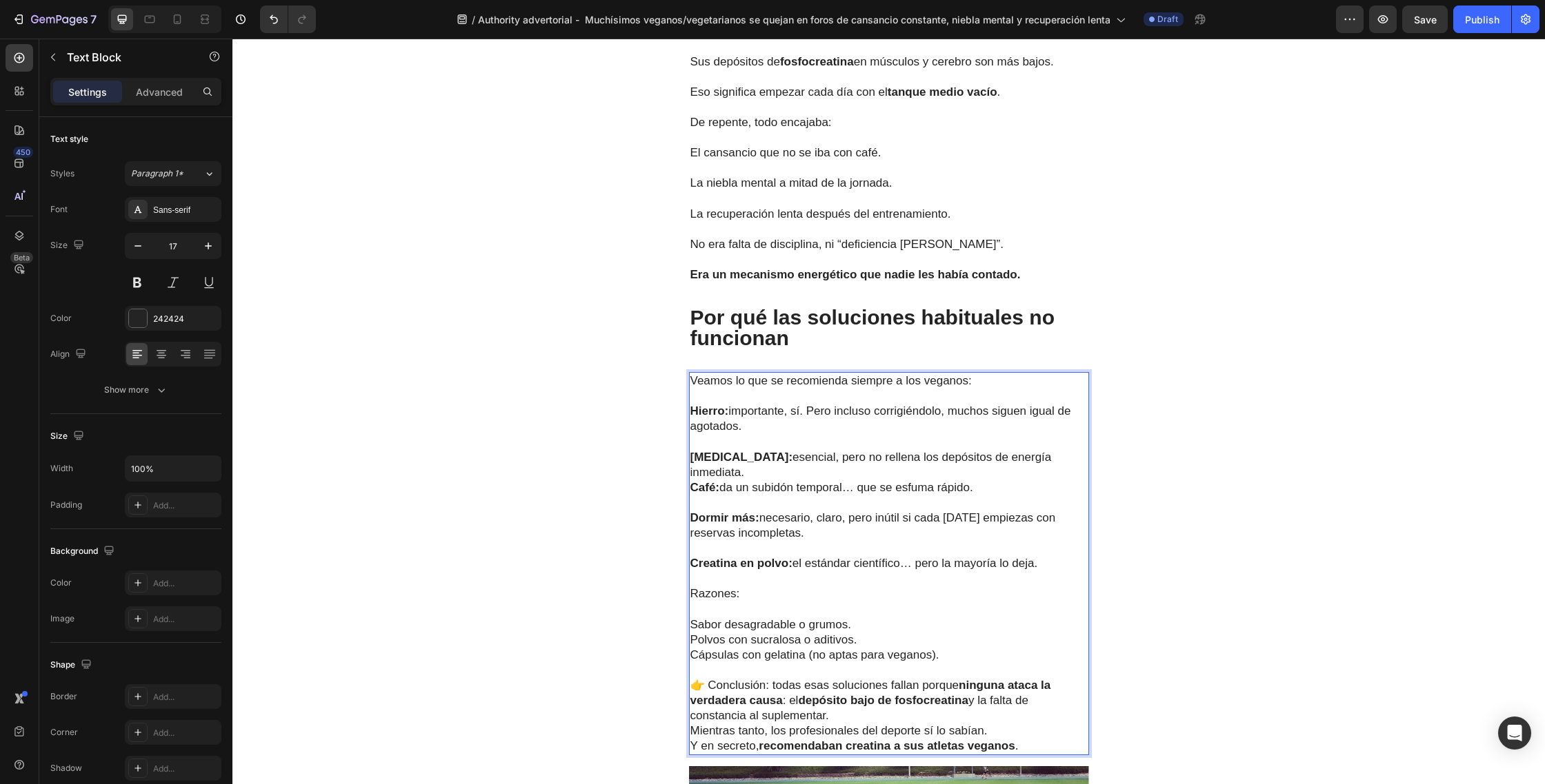
click at [851, 678] on p "👉 Conclusión: todas esas soluciones fallan porque ninguna ataca la verdadera ca…" at bounding box center [889, 700] width 397 height 45
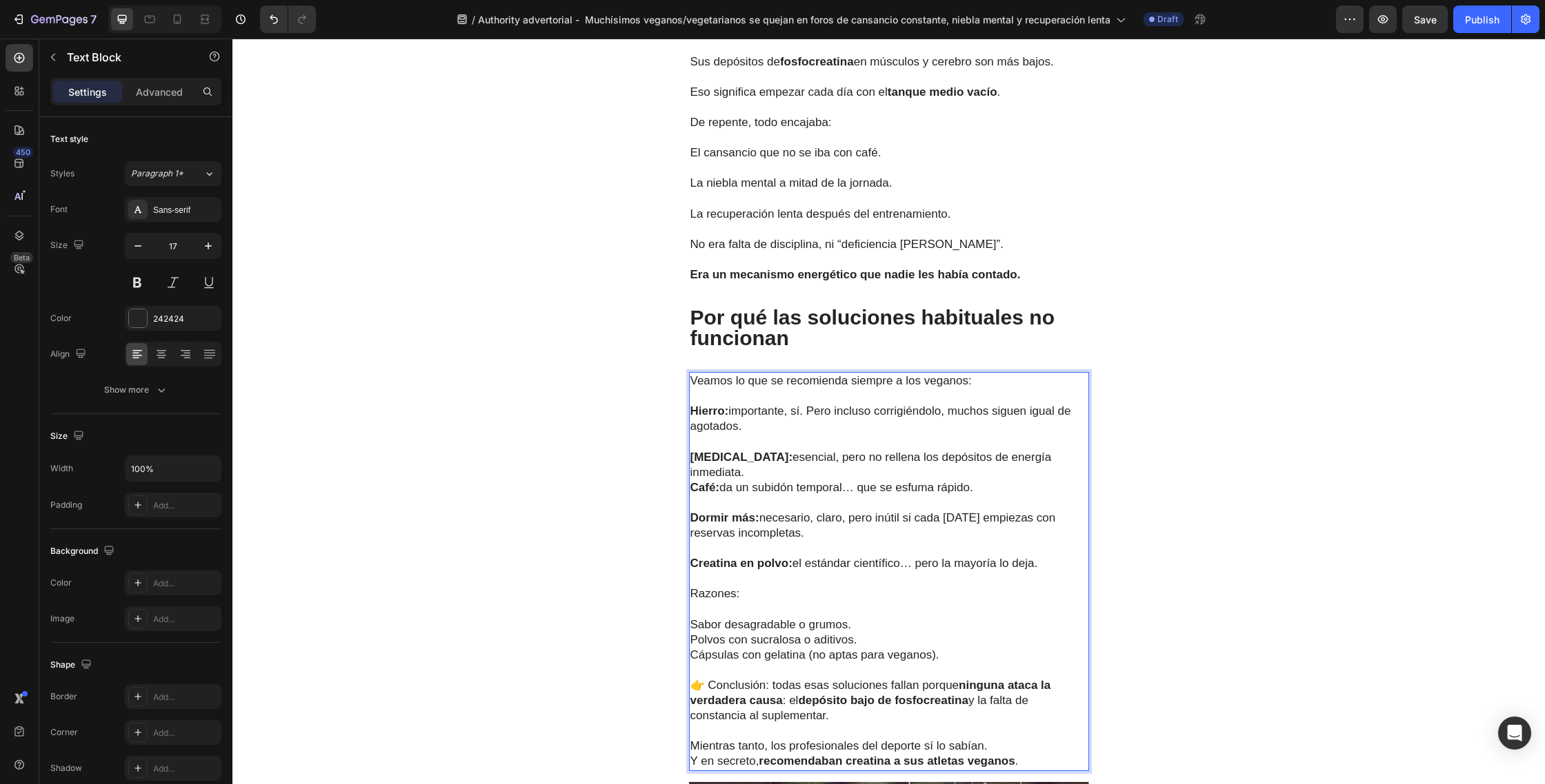
click at [992, 739] on p "Mientras tanto, los profesionales del deporte sí lo sabían. Y en secreto, recom…" at bounding box center [889, 754] width 397 height 30
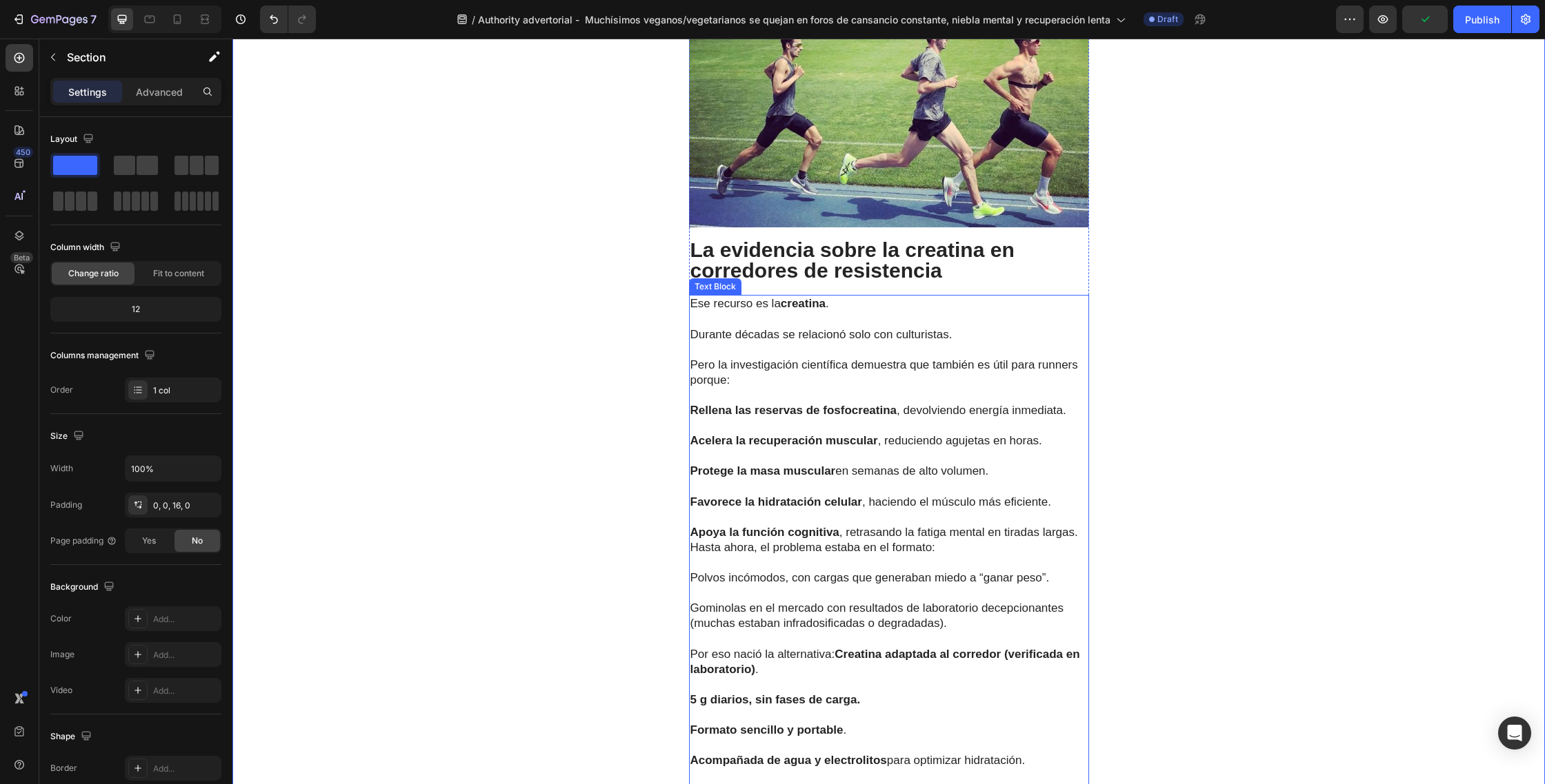
scroll to position [3348, 0]
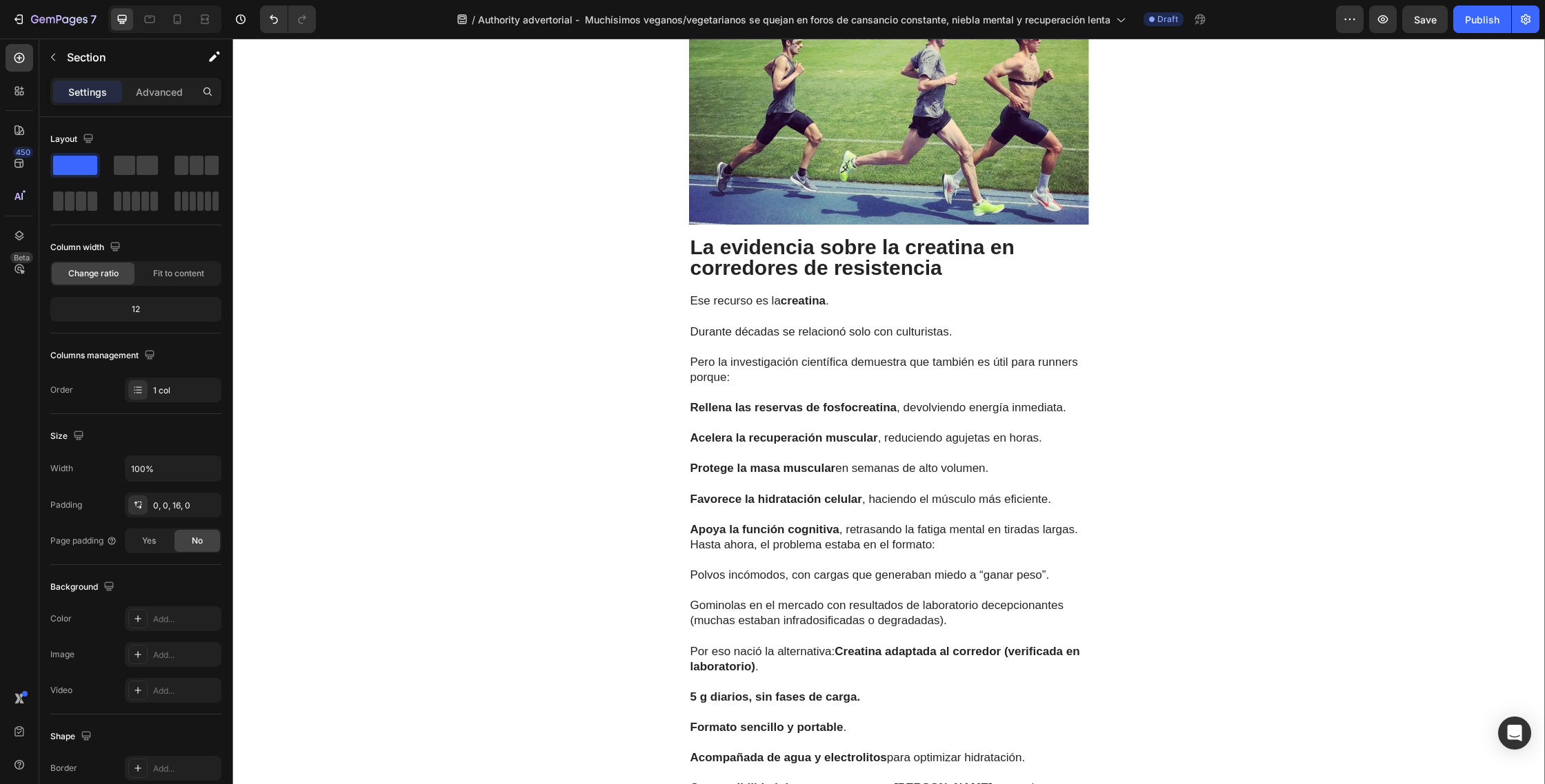
click at [952, 237] on p "La evidencia sobre la creatina en corredores de resistencia" at bounding box center [889, 257] width 397 height 42
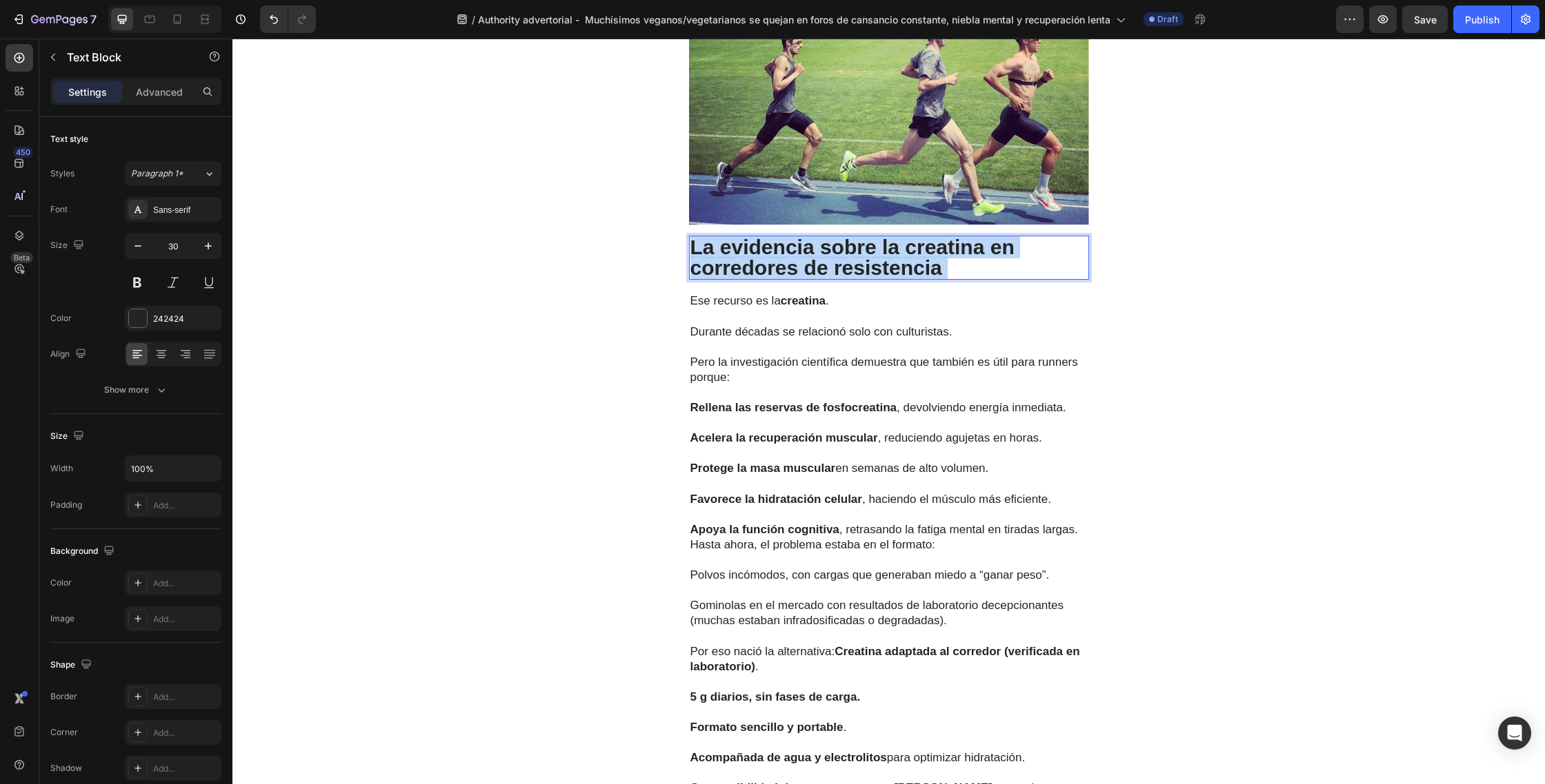
drag, startPoint x: 952, startPoint y: 208, endPoint x: 743, endPoint y: 197, distance: 209.3
click at [693, 237] on p "La evidencia sobre la creatina en corredores de resistencia" at bounding box center [889, 257] width 397 height 42
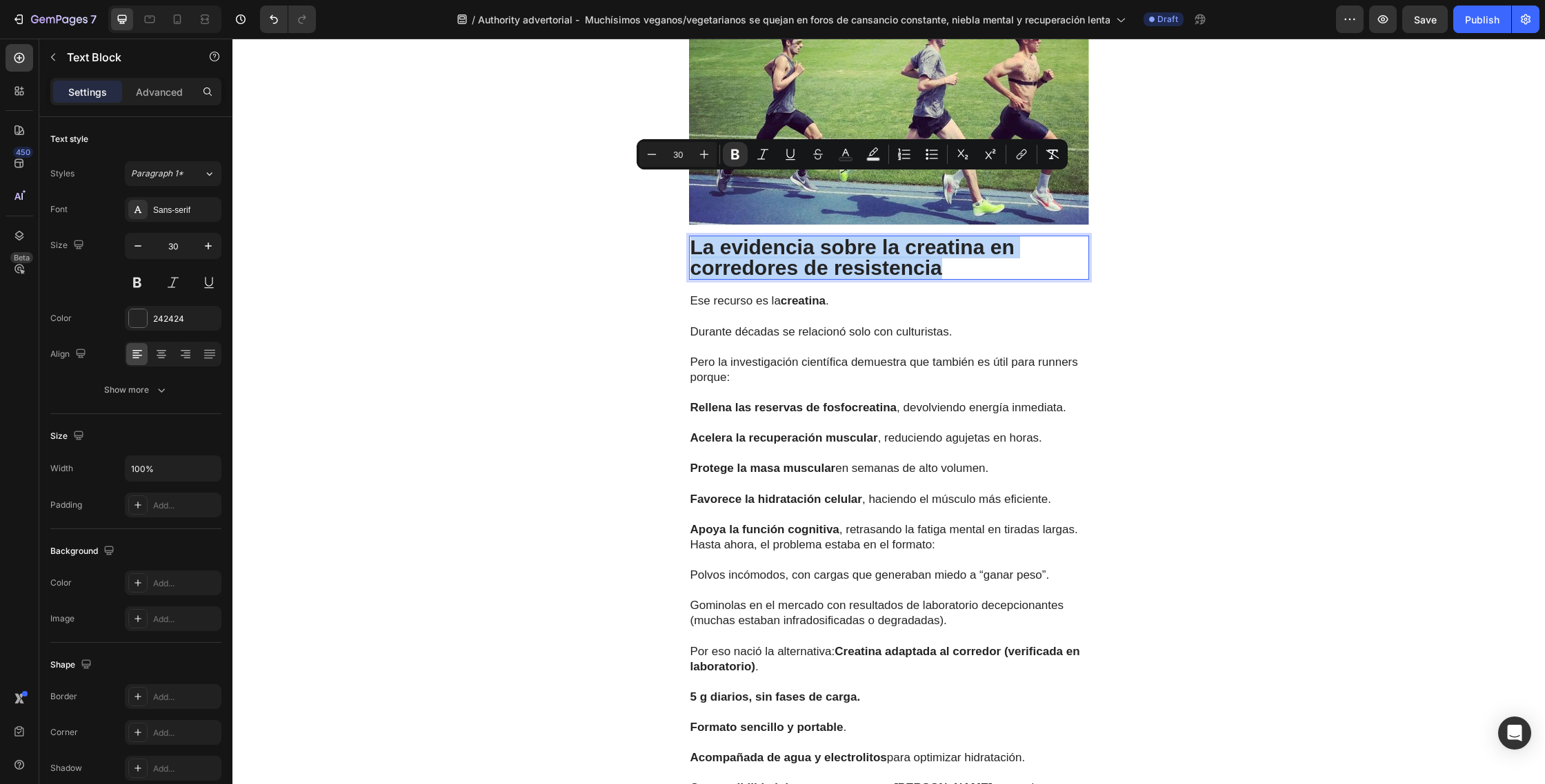
drag, startPoint x: 941, startPoint y: 213, endPoint x: 694, endPoint y: 195, distance: 247.7
click at [694, 236] on strong "La evidencia sobre la creatina en corredores de resistencia" at bounding box center [852, 257] width 324 height 43
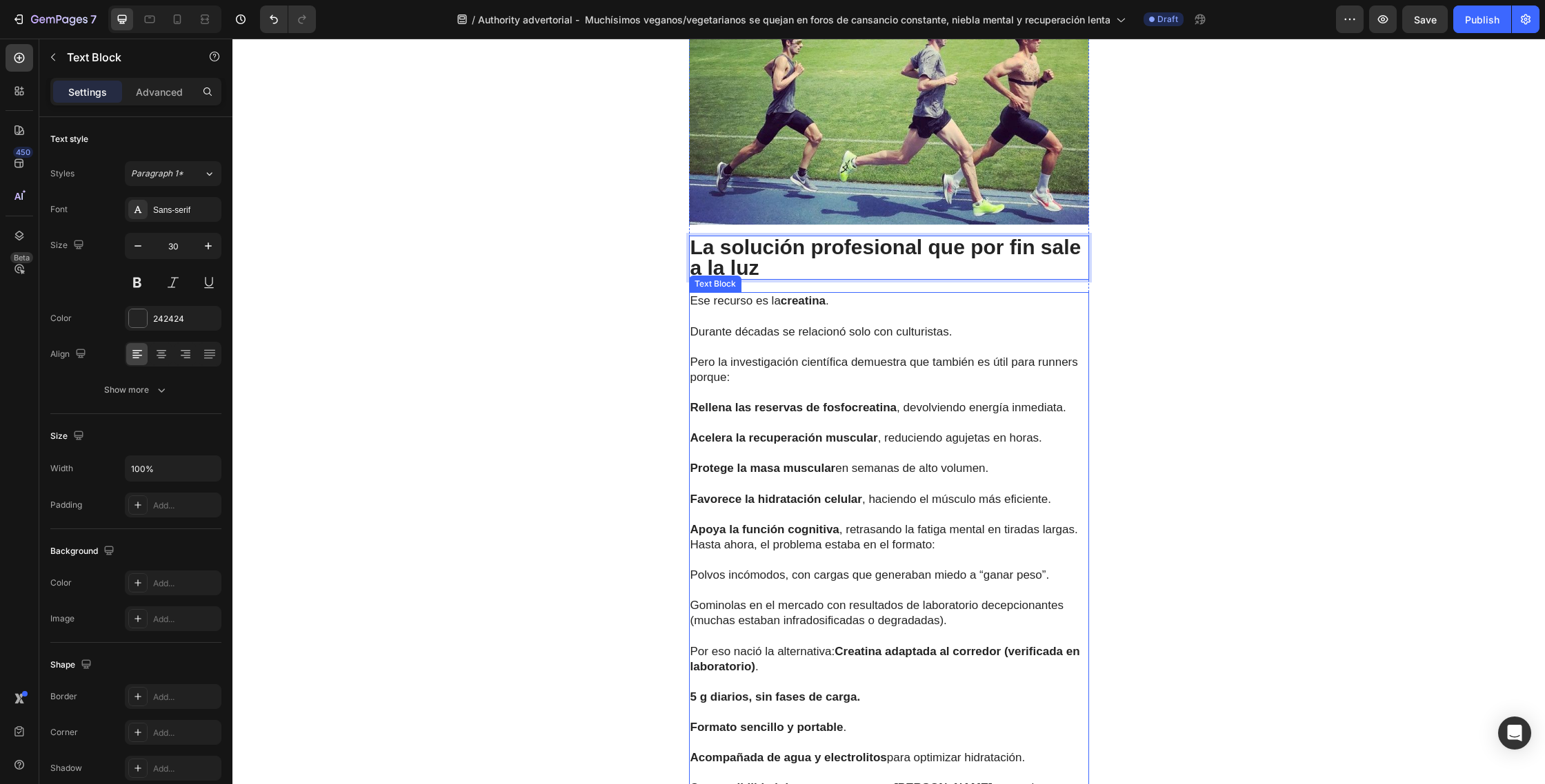
click at [844, 355] on p "Pero la investigación científica demuestra que también es útil para runners por…" at bounding box center [889, 370] width 397 height 30
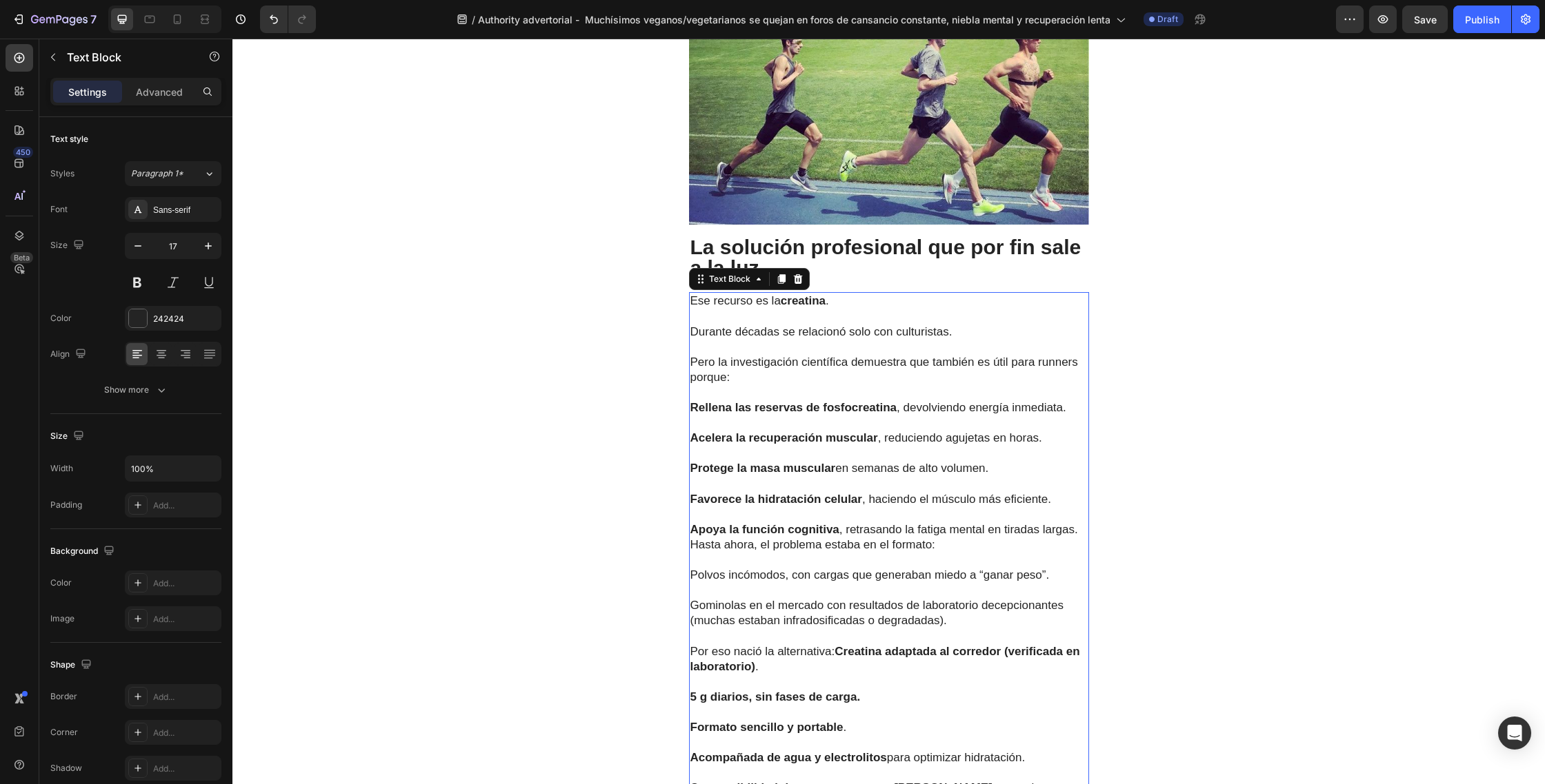
click at [904, 507] on p "Rich Text Editor. Editing area: main" at bounding box center [889, 515] width 397 height 15
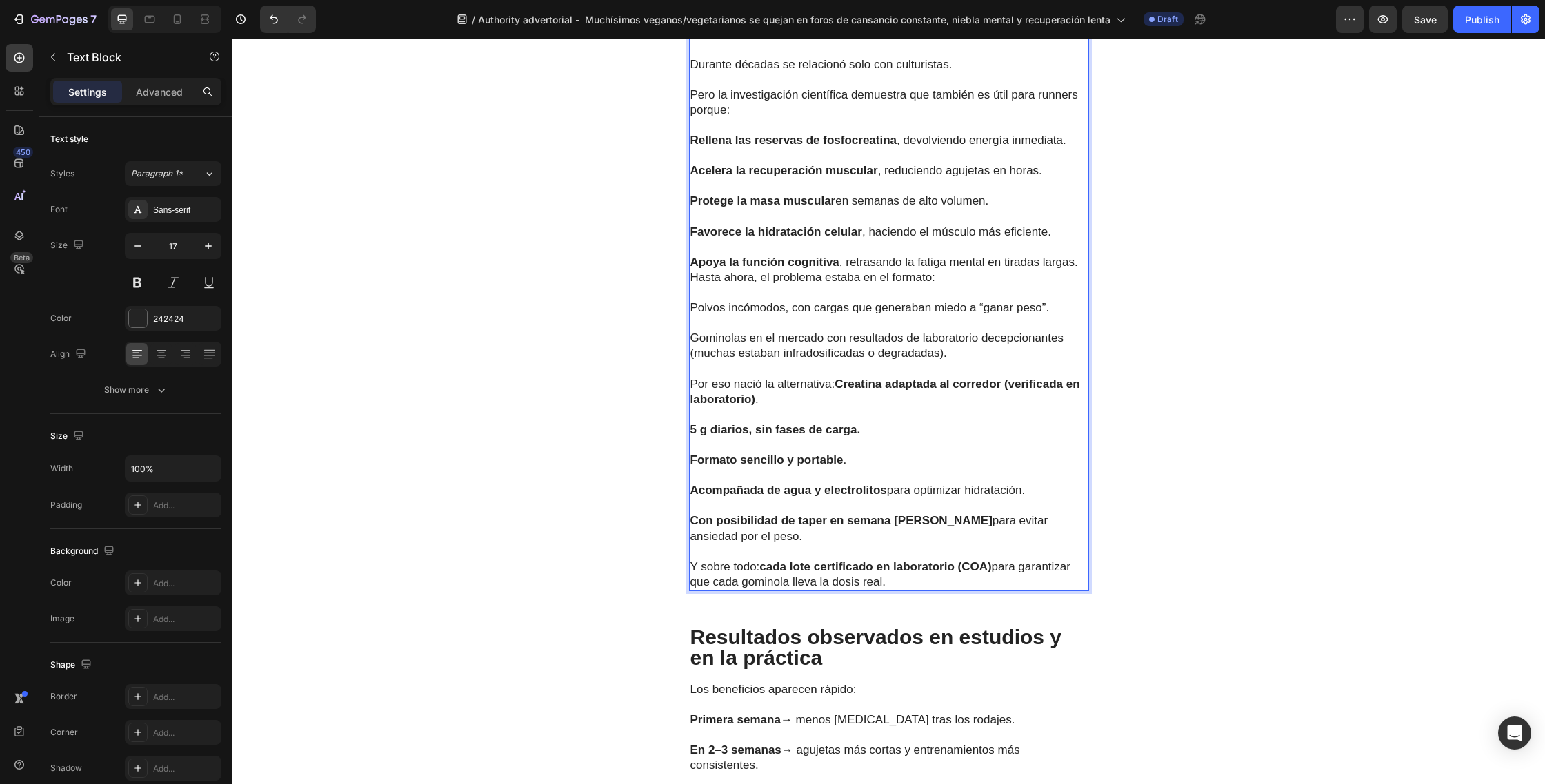
scroll to position [3696, 0]
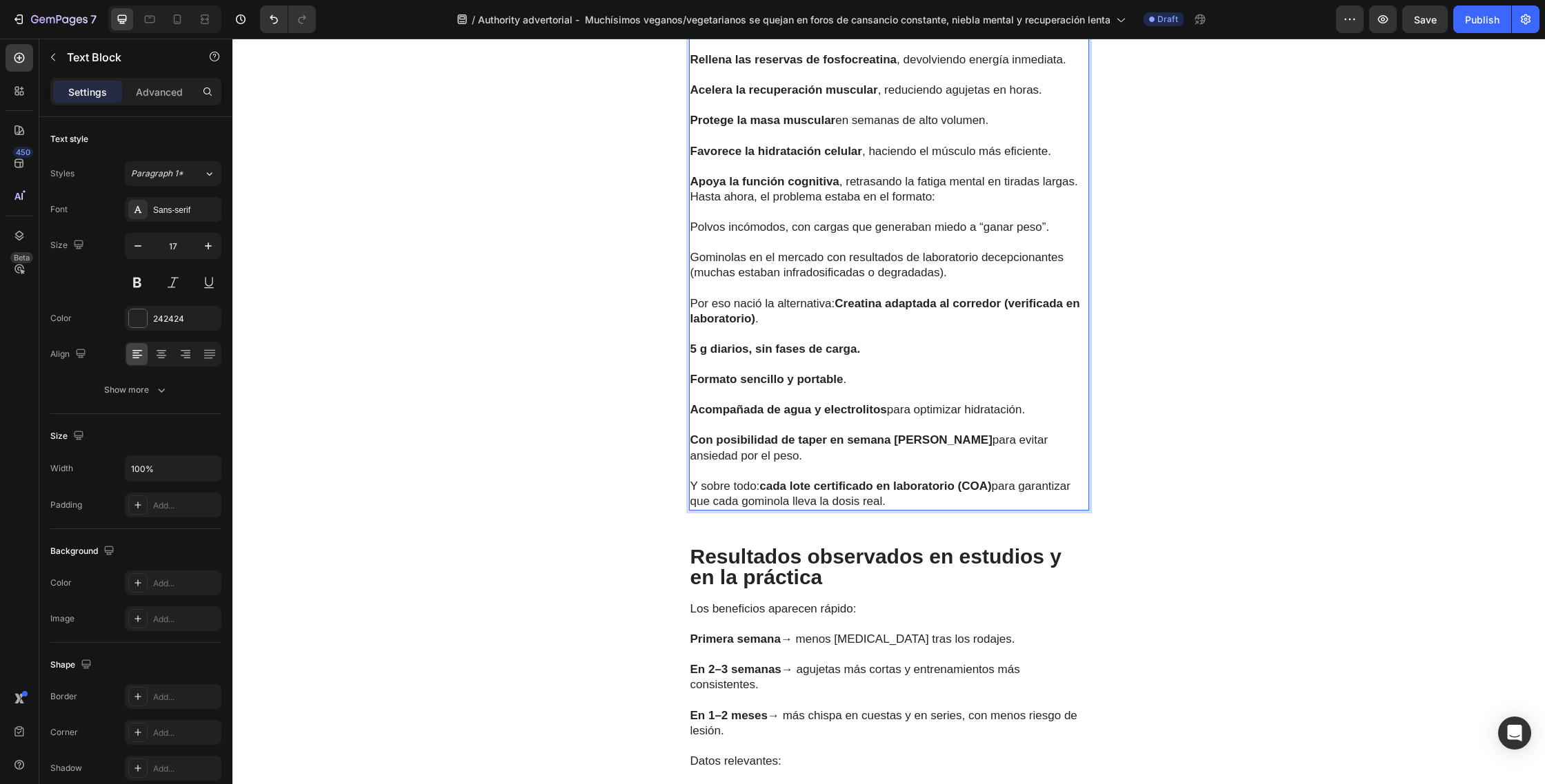
click at [915, 479] on p "Y sobre todo: cada lote certificado en laboratorio (COA) para garantizar que ca…" at bounding box center [889, 493] width 397 height 30
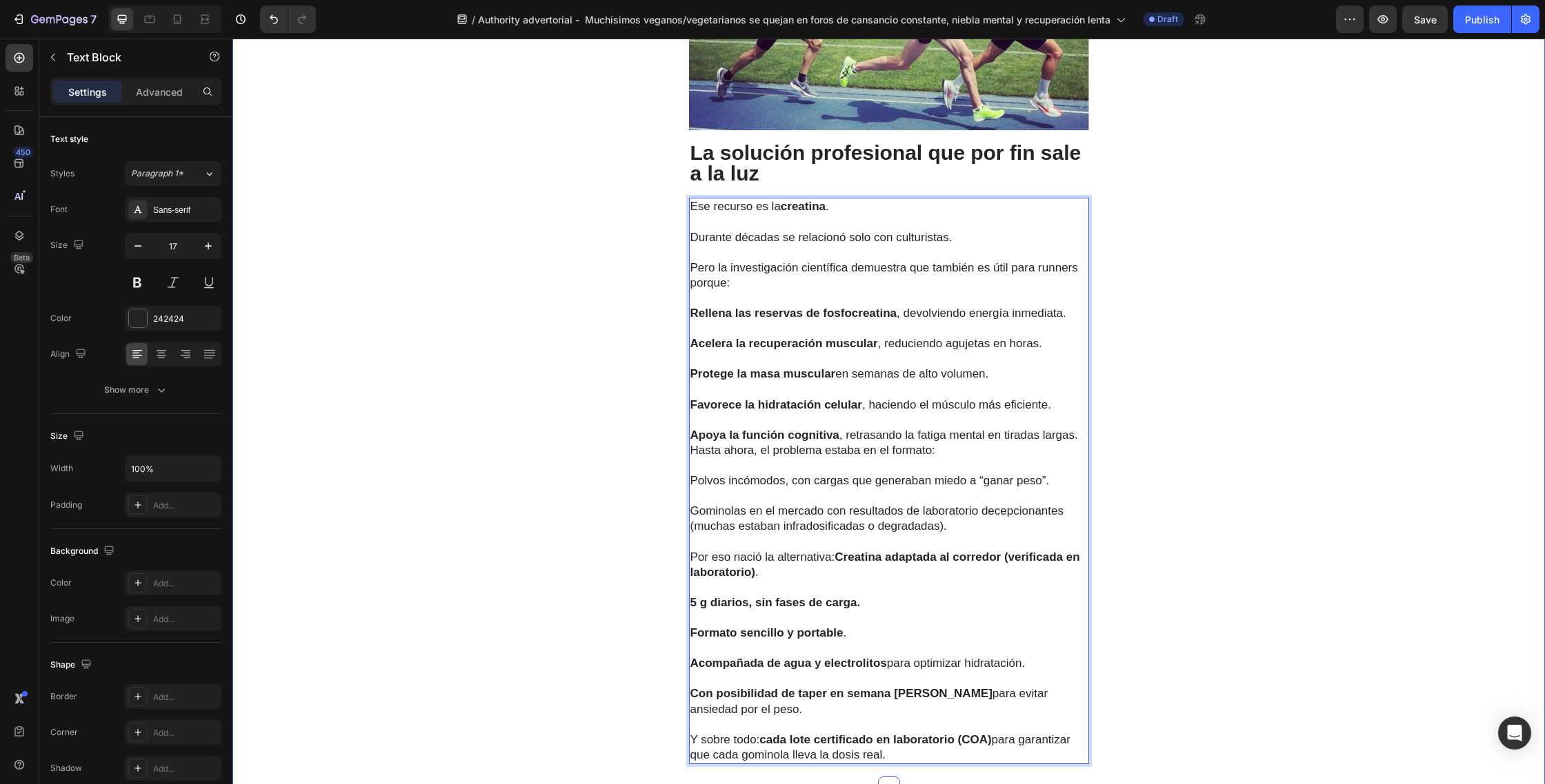
scroll to position [3440, 0]
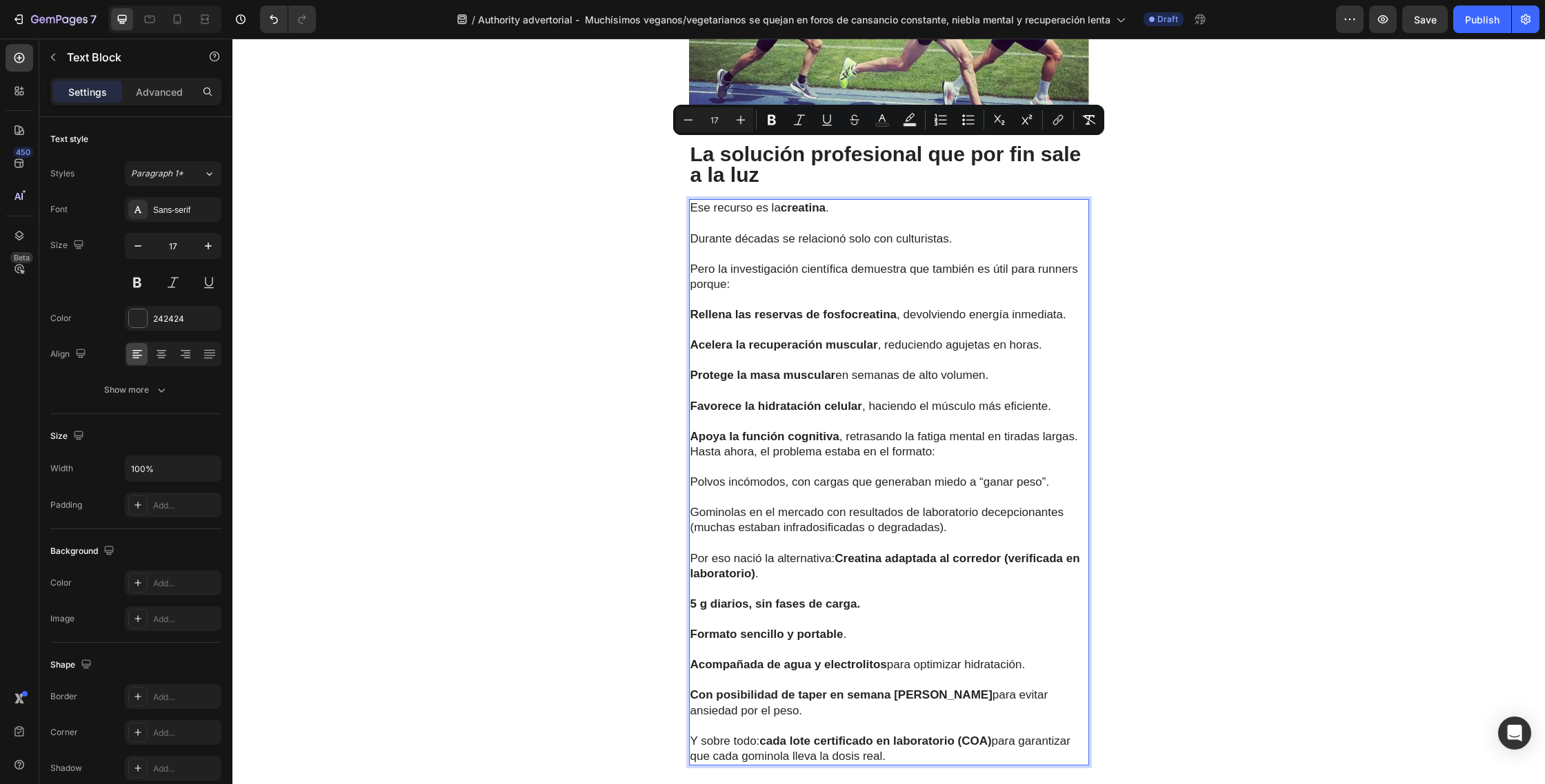
drag, startPoint x: 916, startPoint y: 443, endPoint x: 691, endPoint y: 151, distance: 368.6
click at [691, 199] on div "Ese recurso es la creatina . Durante décadas se relacionó solo con culturistas.…" at bounding box center [888, 481] width 400 height 565
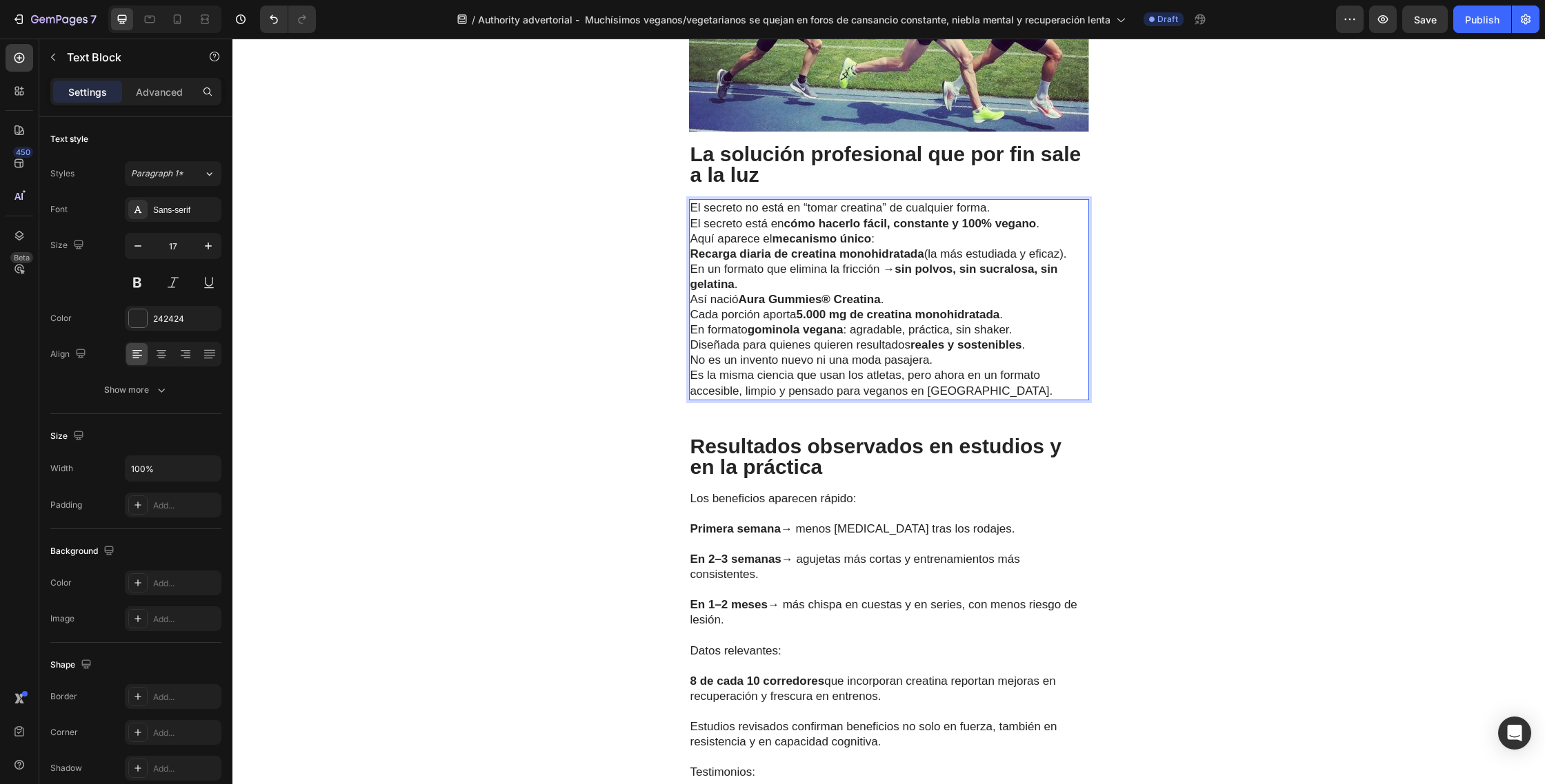
click at [1000, 200] on p "El secreto no está en “tomar creatina” de cualquier forma. El secreto está en c…" at bounding box center [889, 215] width 397 height 30
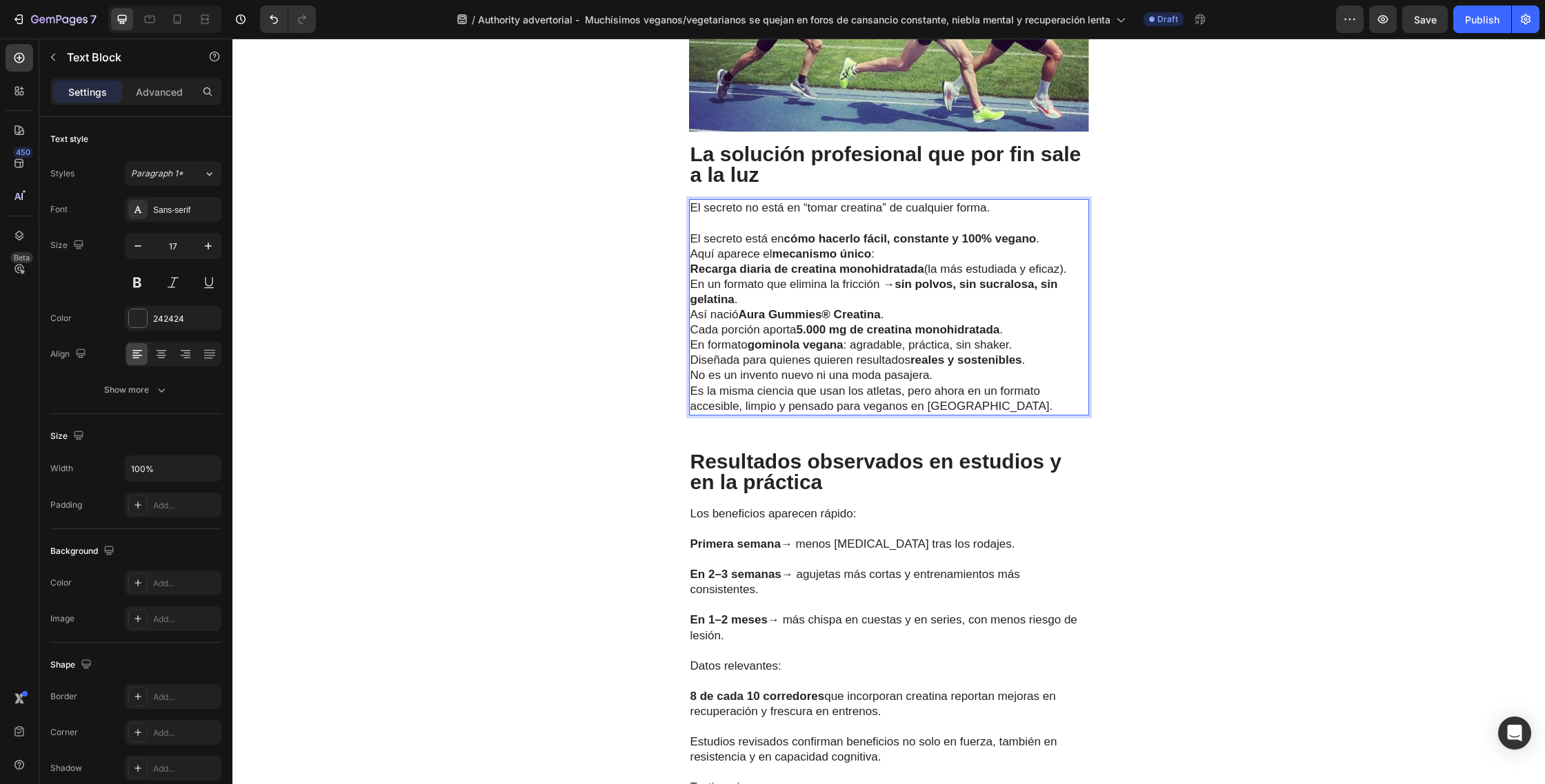
click at [1048, 217] on p "⁠⁠⁠⁠⁠⁠⁠ El secreto está en cómo hacerlo fácil, constante y 100% vegano ." at bounding box center [889, 232] width 397 height 30
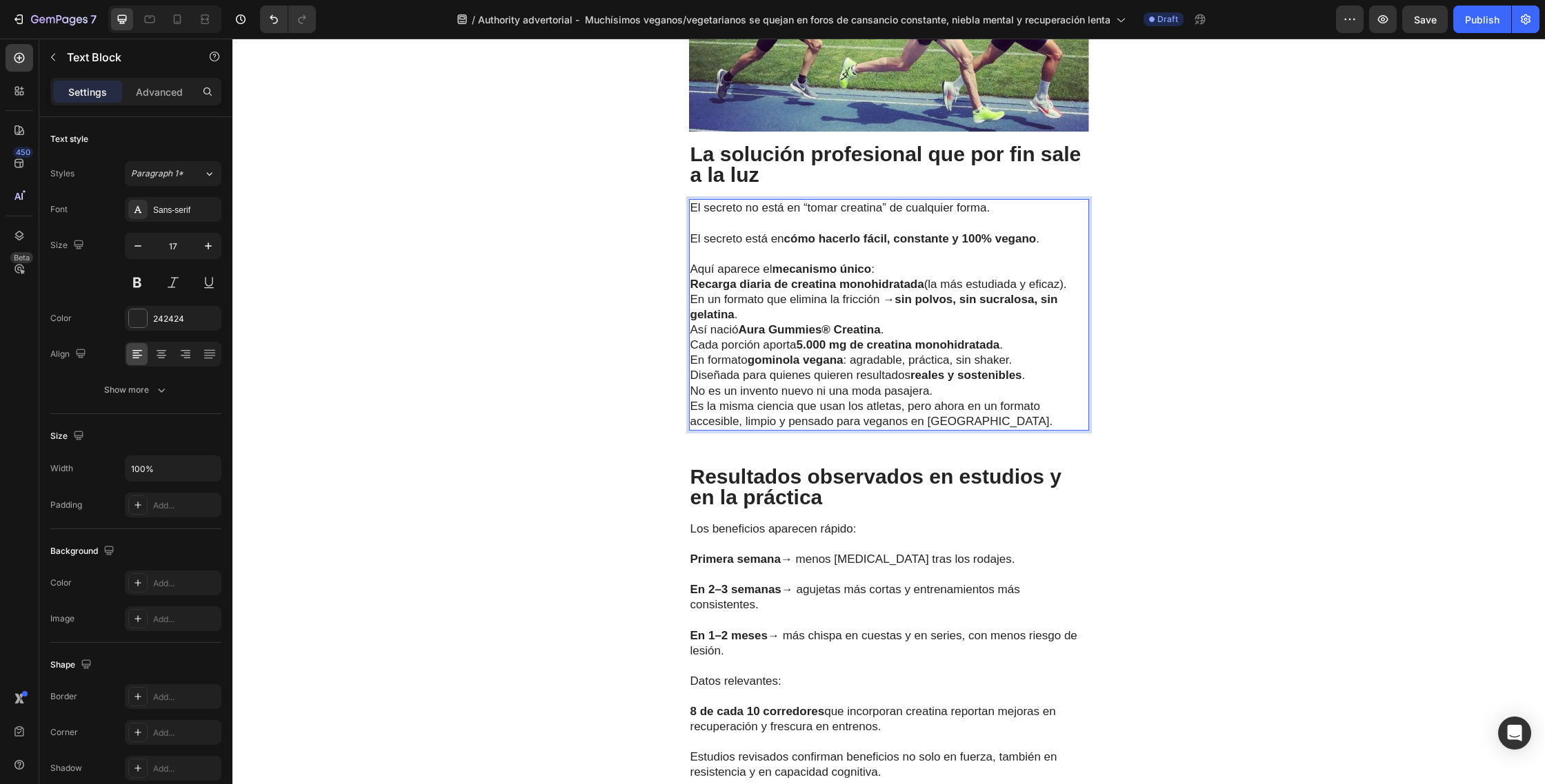
click at [909, 262] on p "Aquí aparece el mecanismo único :" at bounding box center [889, 269] width 397 height 15
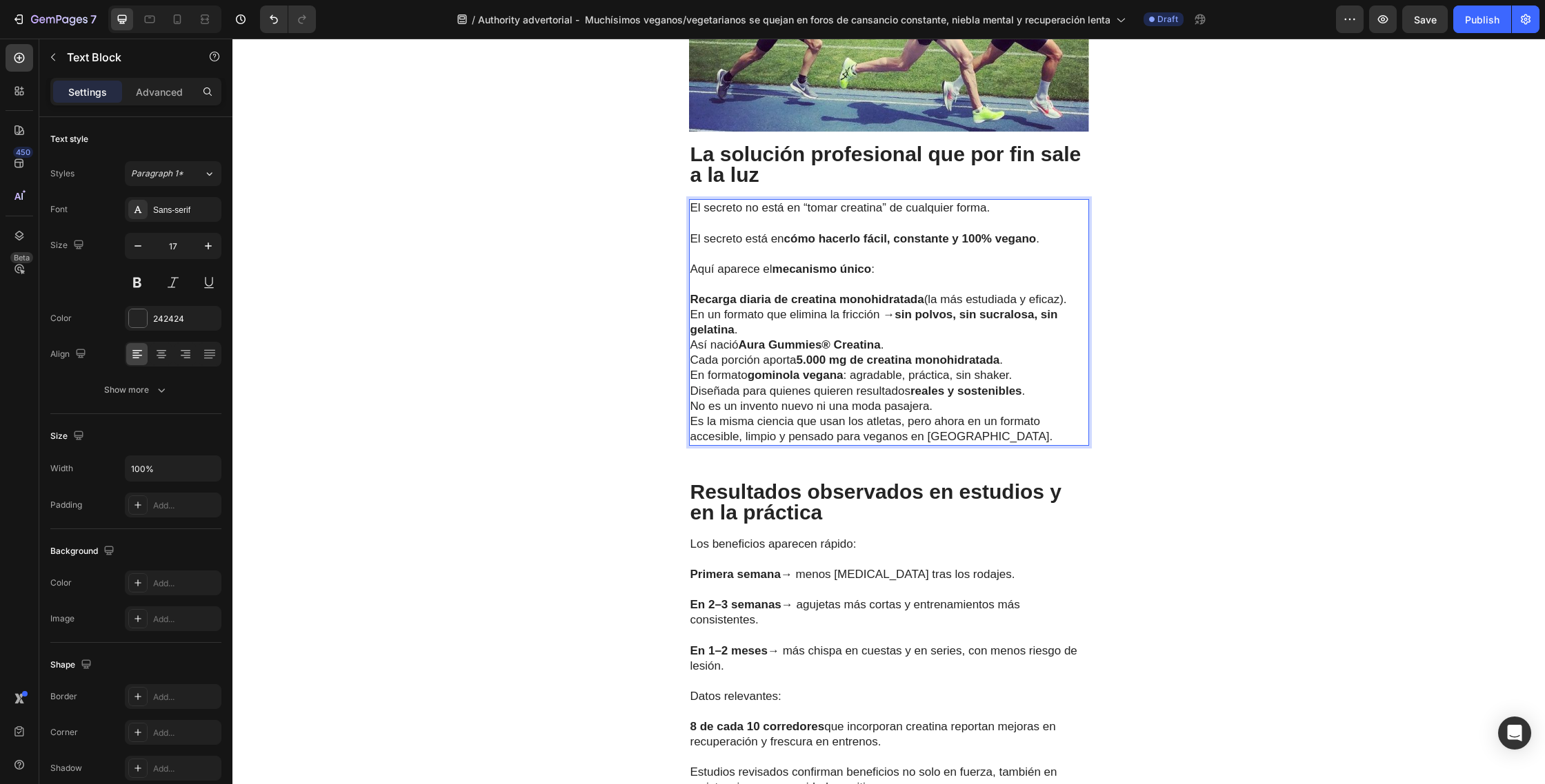
click at [1071, 292] on p "Recarga diaria de creatina monohidratada (la más estudiada y eficaz)." at bounding box center [889, 300] width 397 height 15
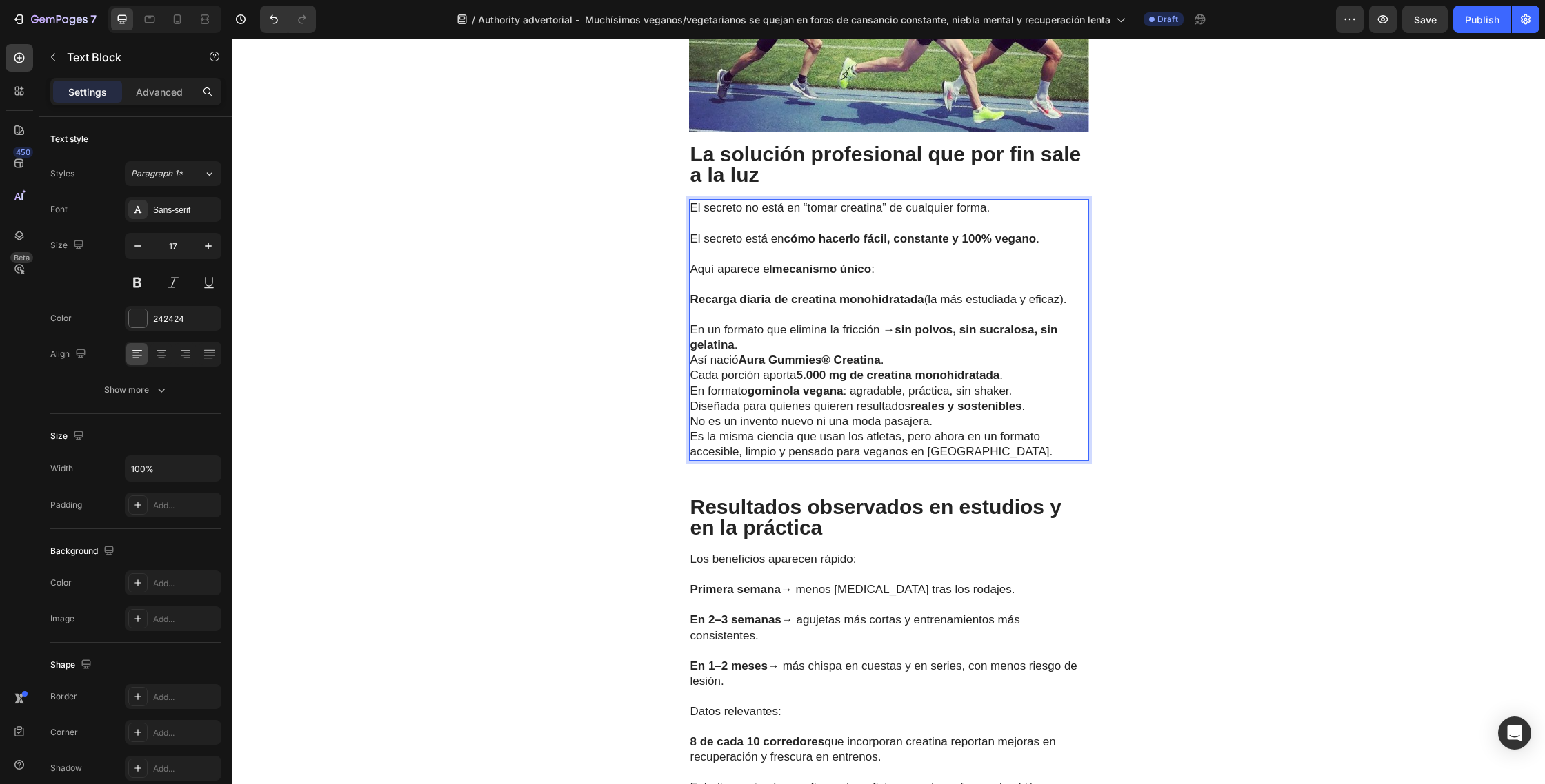
click at [767, 323] on p "En un formato que elimina la fricción → sin polvos, sin sucralosa, sin gelatina…" at bounding box center [889, 338] width 397 height 30
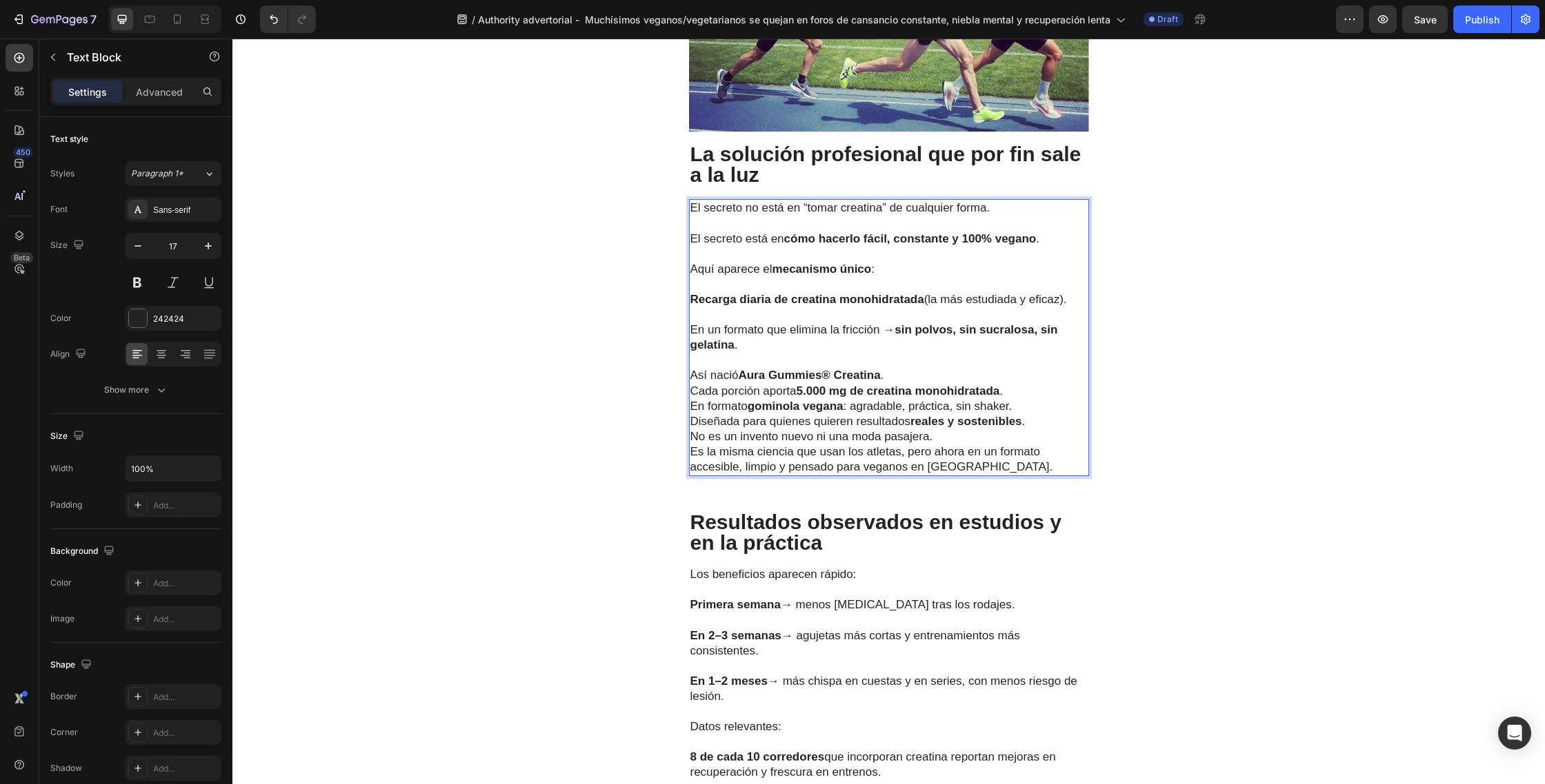
click at [892, 368] on p "Así nació Aura Gummies® Creatina ." at bounding box center [889, 375] width 397 height 15
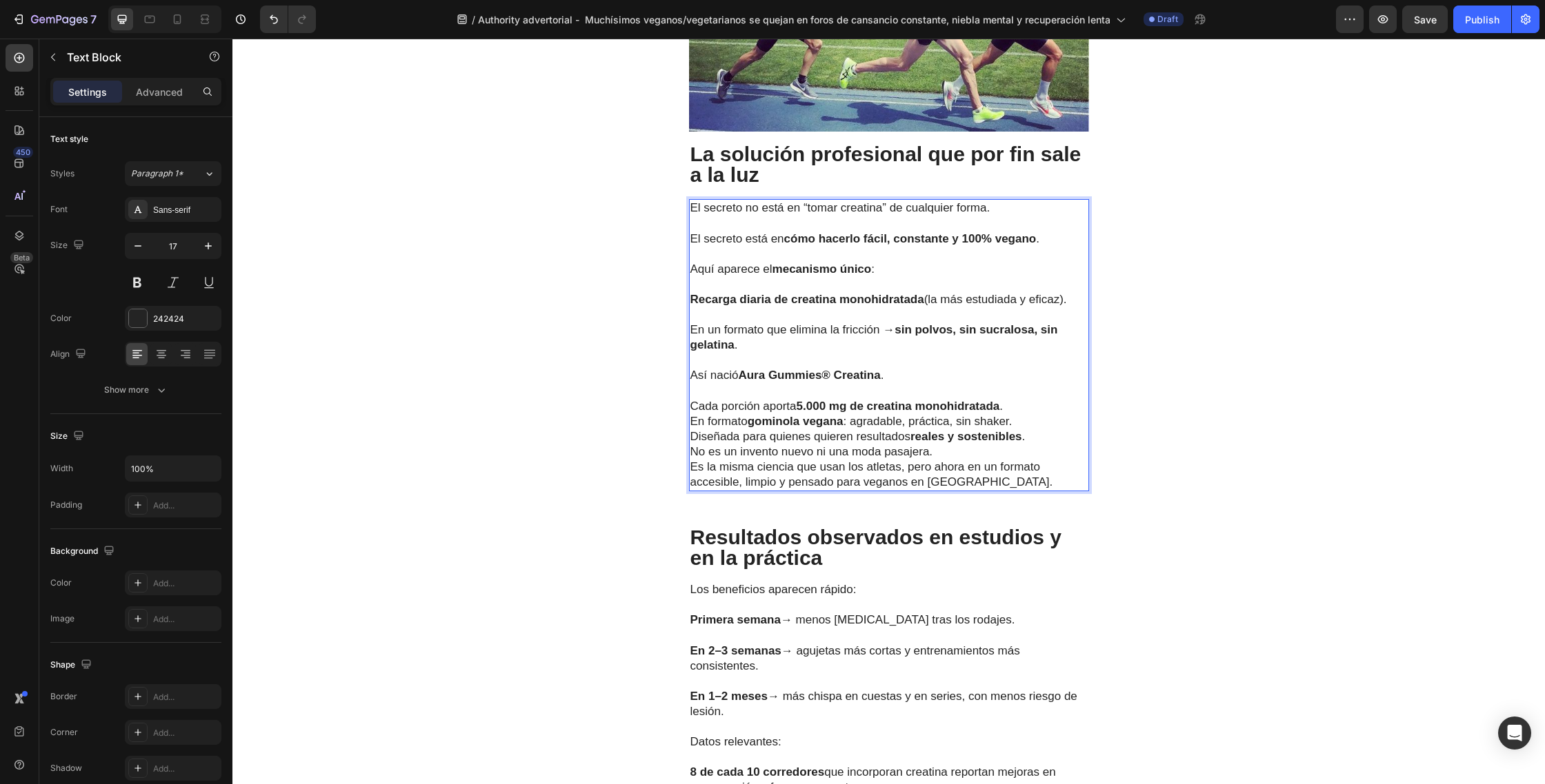
click at [1012, 399] on p "Cada porción aporta 5.000 mg de creatina monohidratada ." at bounding box center [889, 407] width 397 height 15
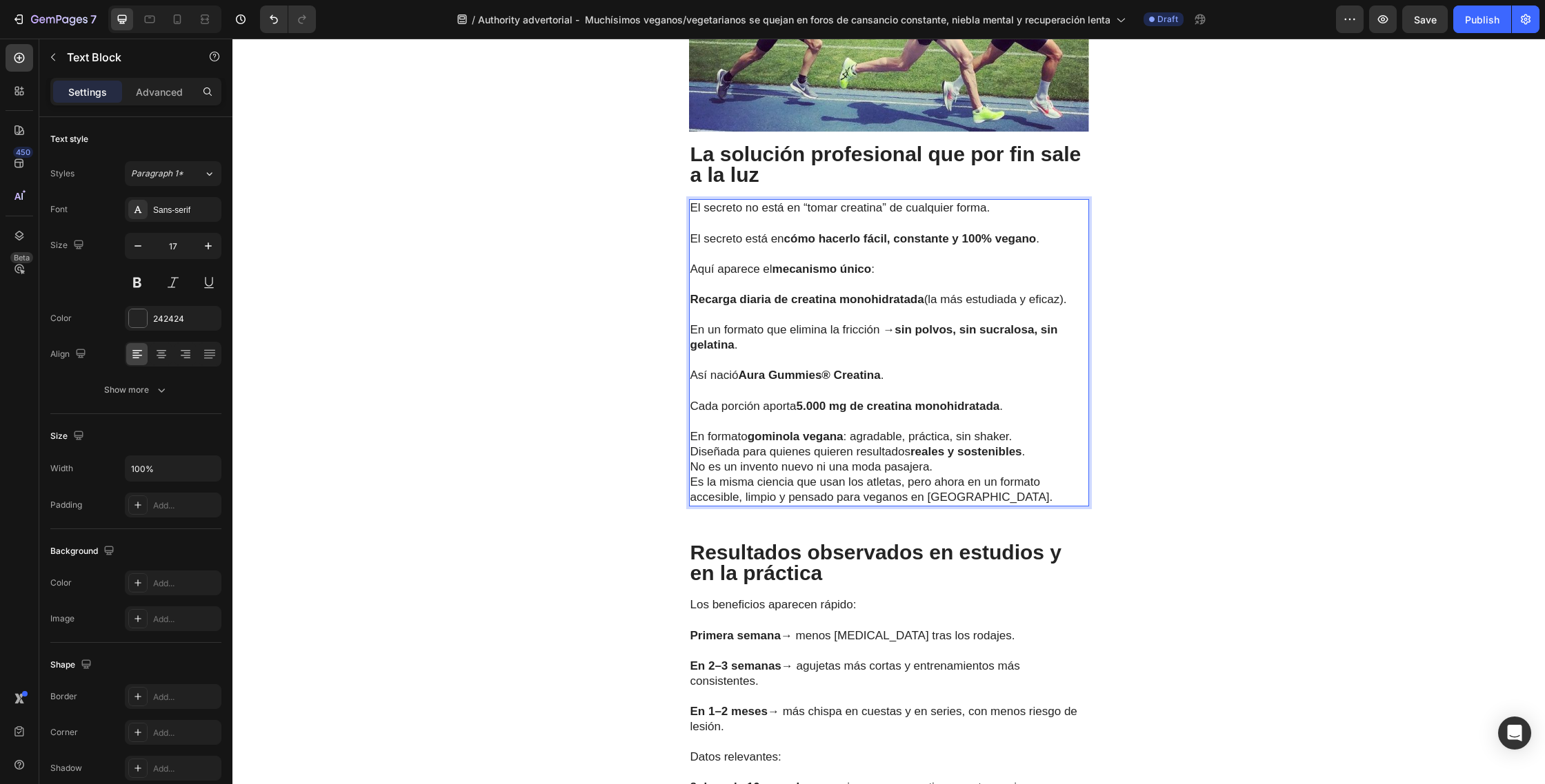
click at [1020, 429] on p "En formato gominola vegana : agradable, práctica, sin shaker." at bounding box center [889, 436] width 397 height 15
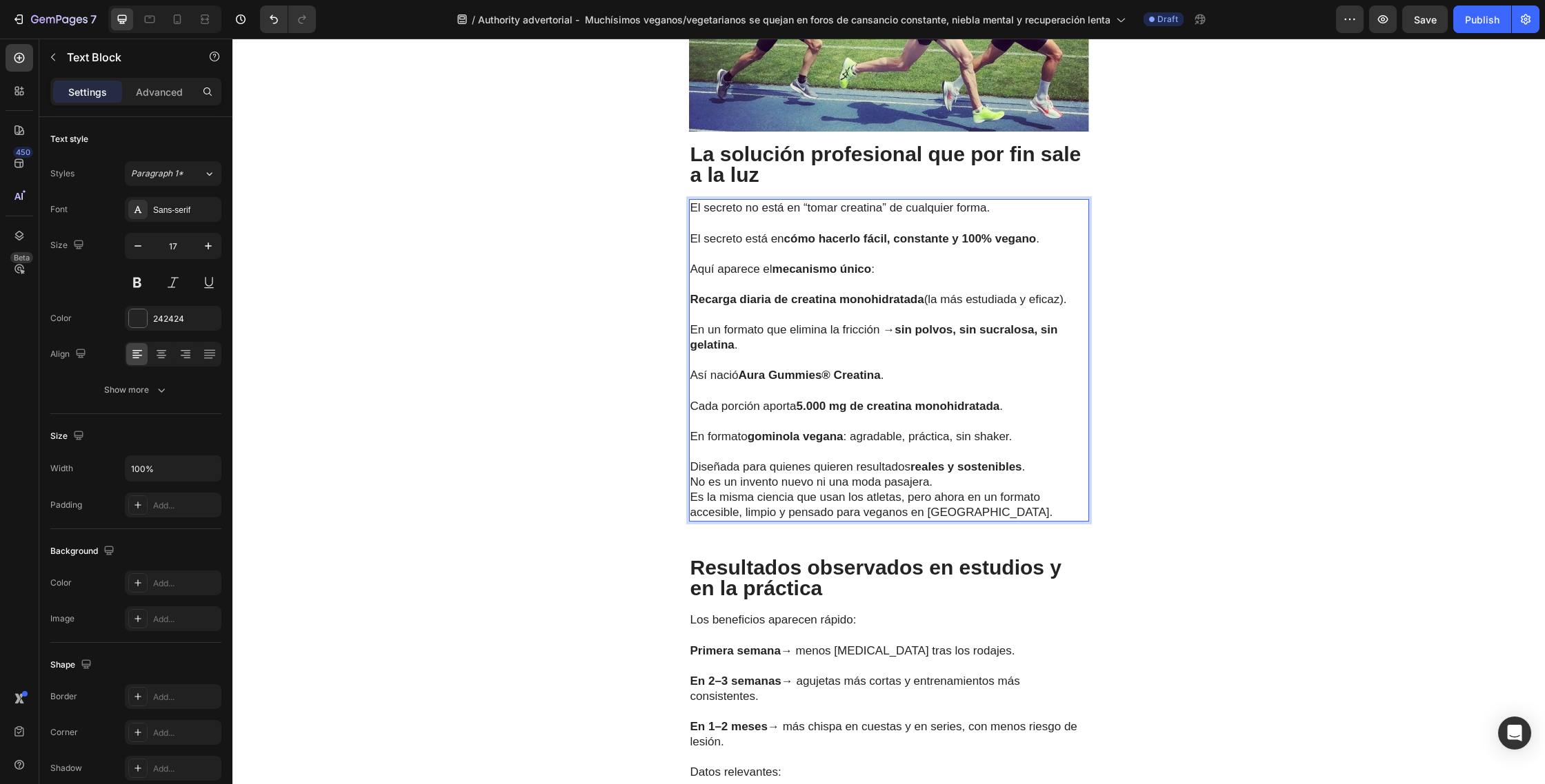
click at [1040, 459] on p "Diseñada para quienes quieren resultados reales y sostenibles ." at bounding box center [889, 467] width 397 height 15
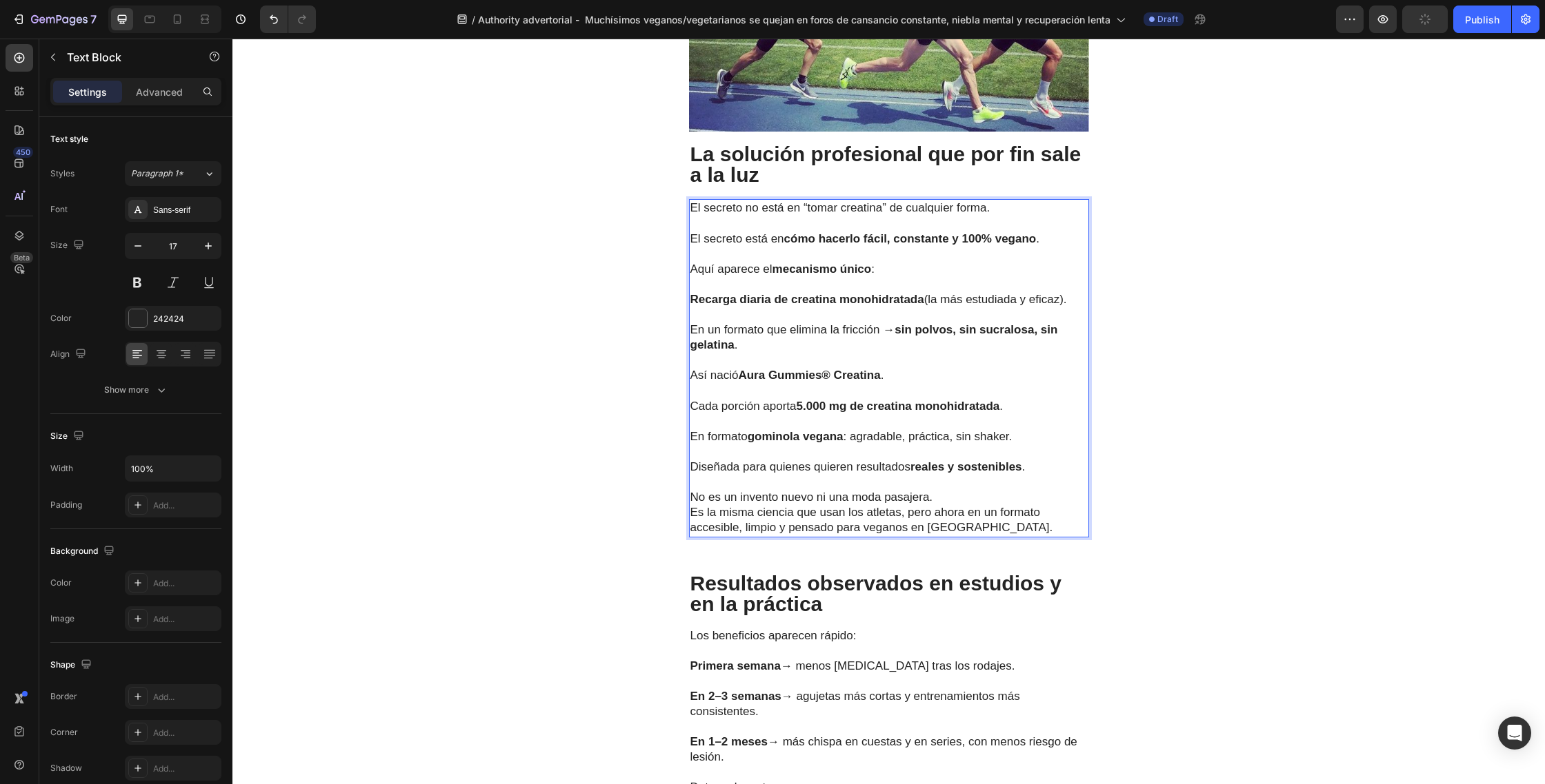
click at [958, 490] on p "No es un invento nuevo ni una moda pasajera. Es la misma ciencia que usan los a…" at bounding box center [889, 512] width 397 height 45
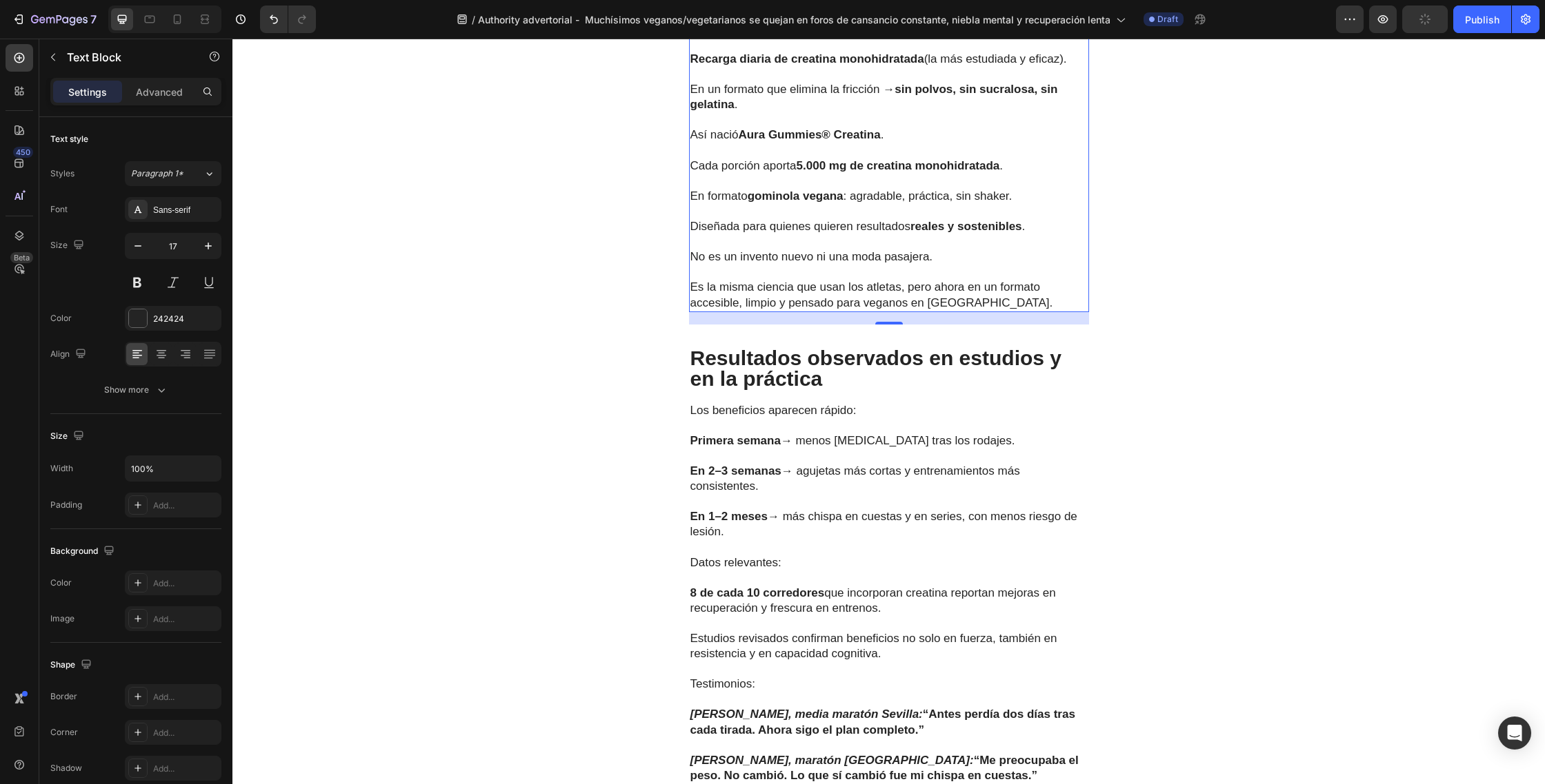
scroll to position [3686, 0]
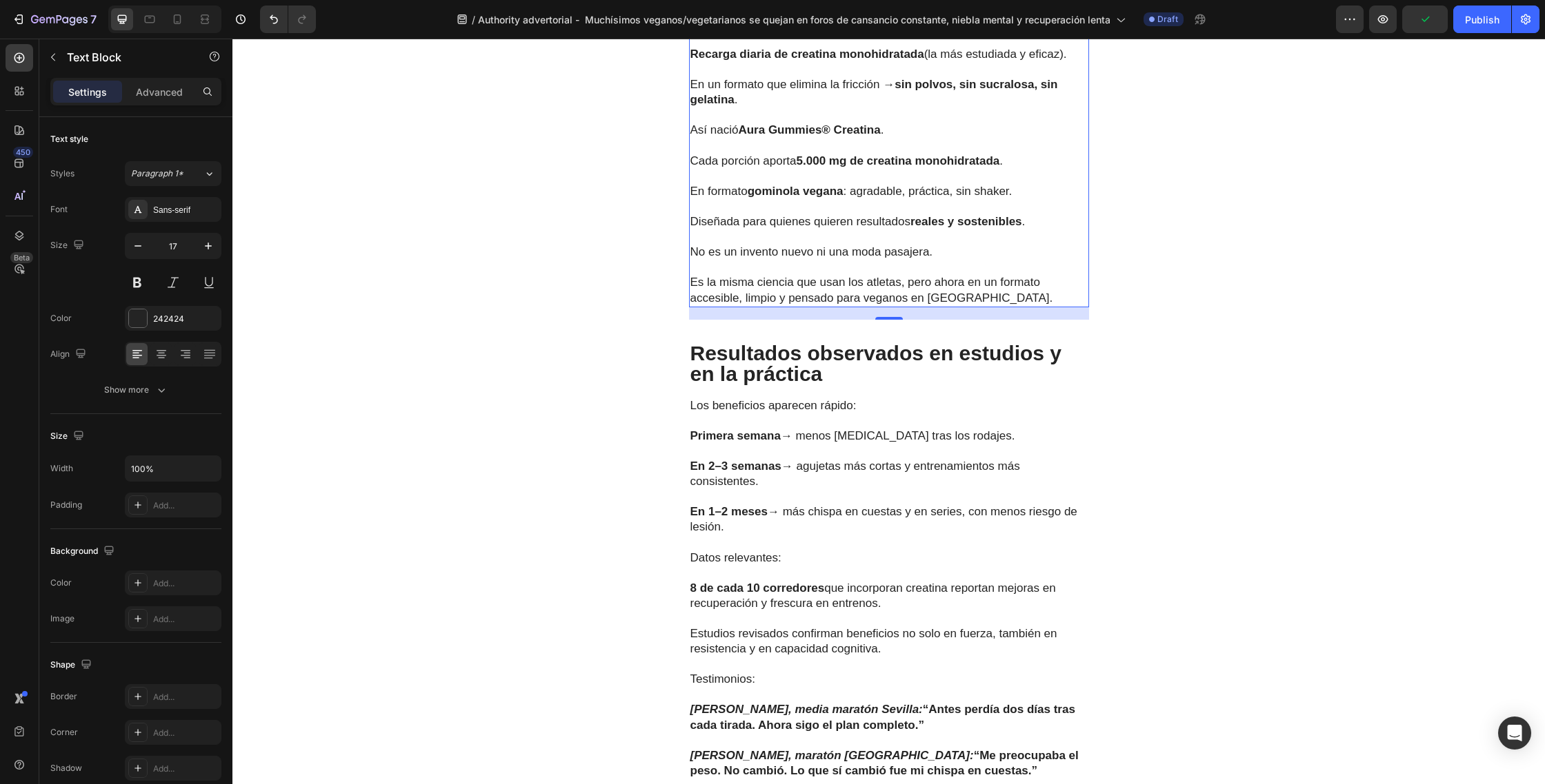
click at [836, 343] on p "Resultados observados en estudios y en la práctica" at bounding box center [889, 363] width 397 height 42
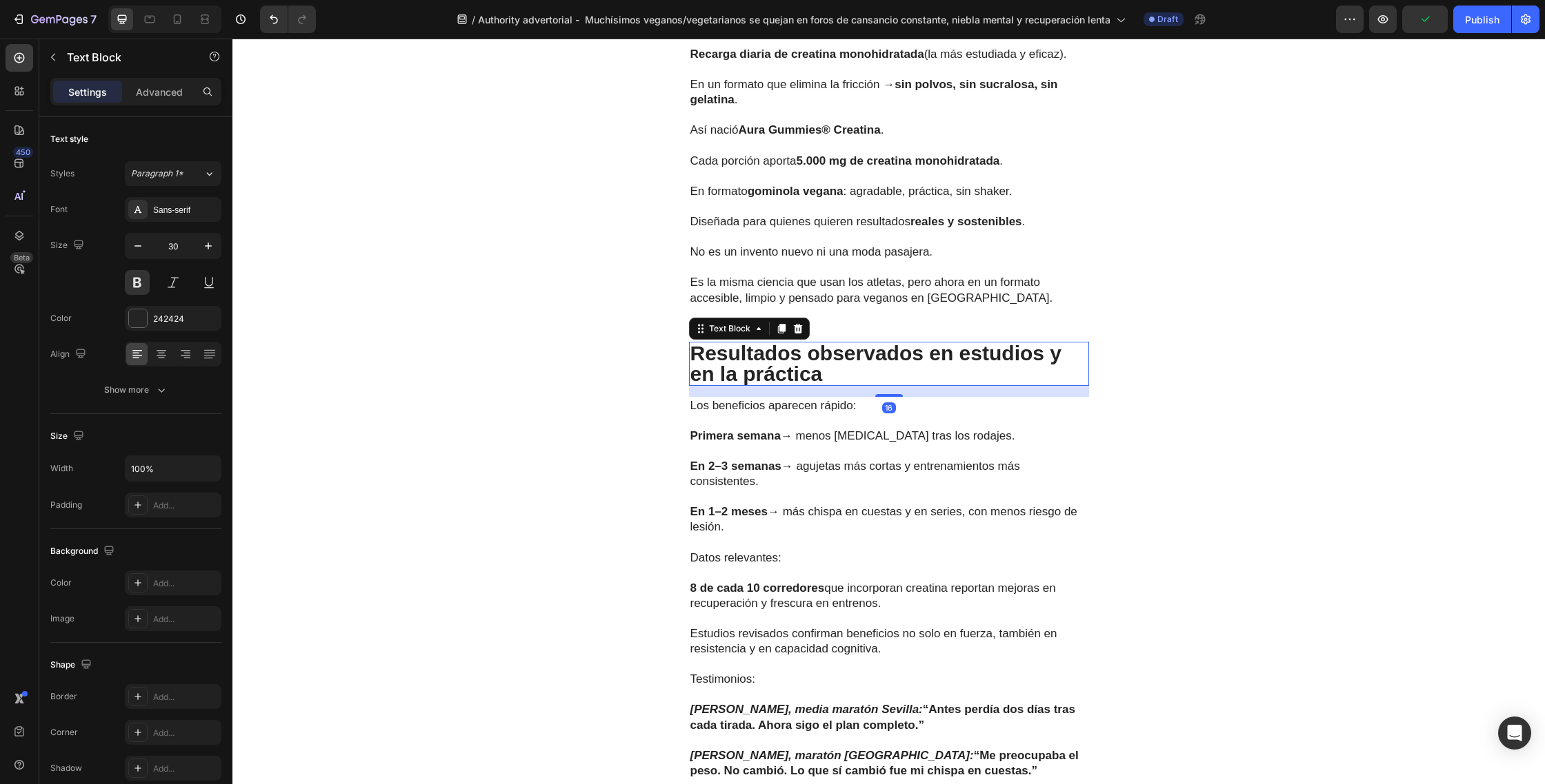
click at [844, 343] on p "Resultados observados en estudios y en la práctica" at bounding box center [889, 363] width 397 height 42
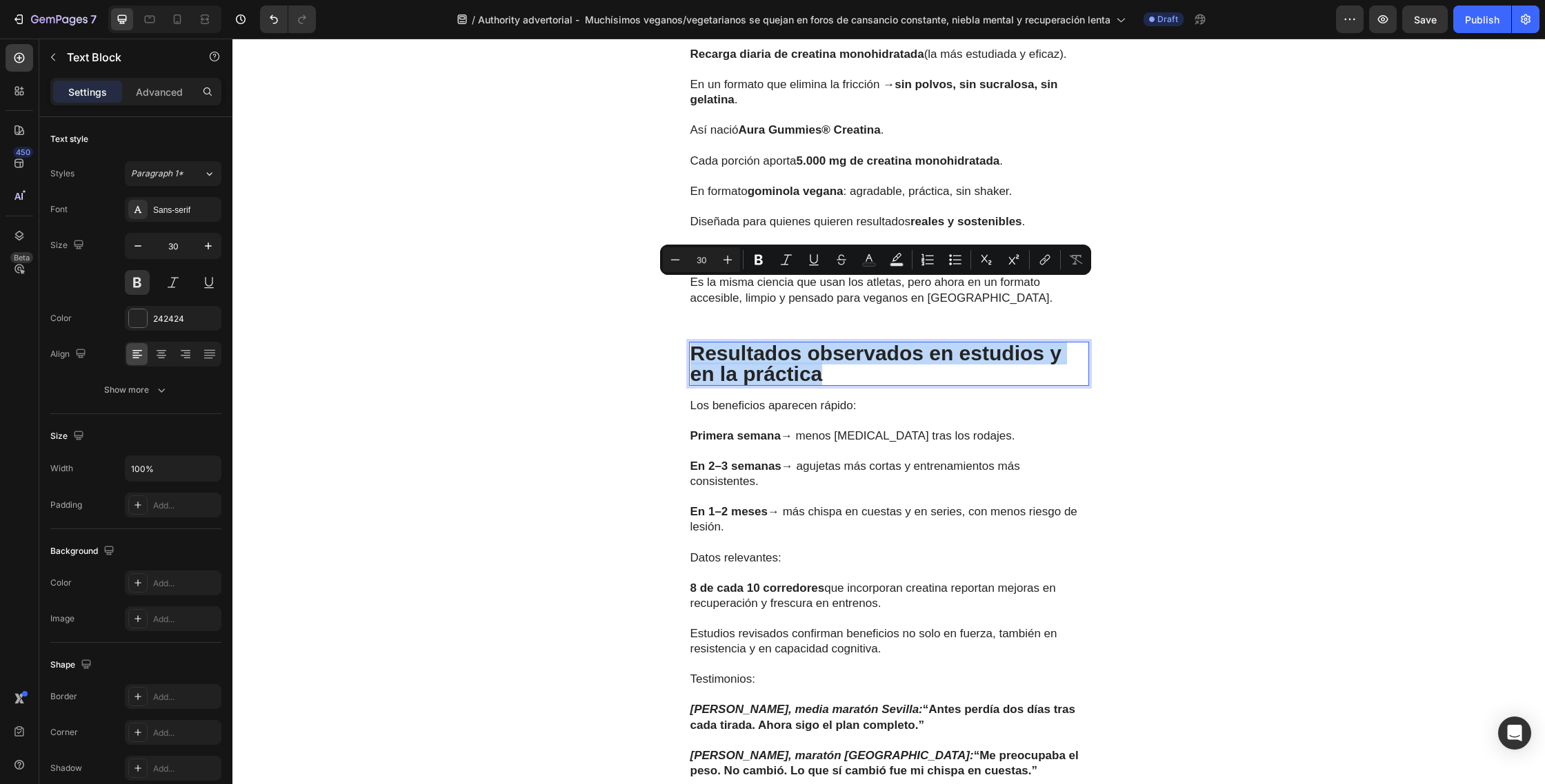
drag, startPoint x: 860, startPoint y: 315, endPoint x: 696, endPoint y: 296, distance: 165.1
click at [696, 343] on p "Resultados observados en estudios y en la práctica" at bounding box center [889, 363] width 397 height 42
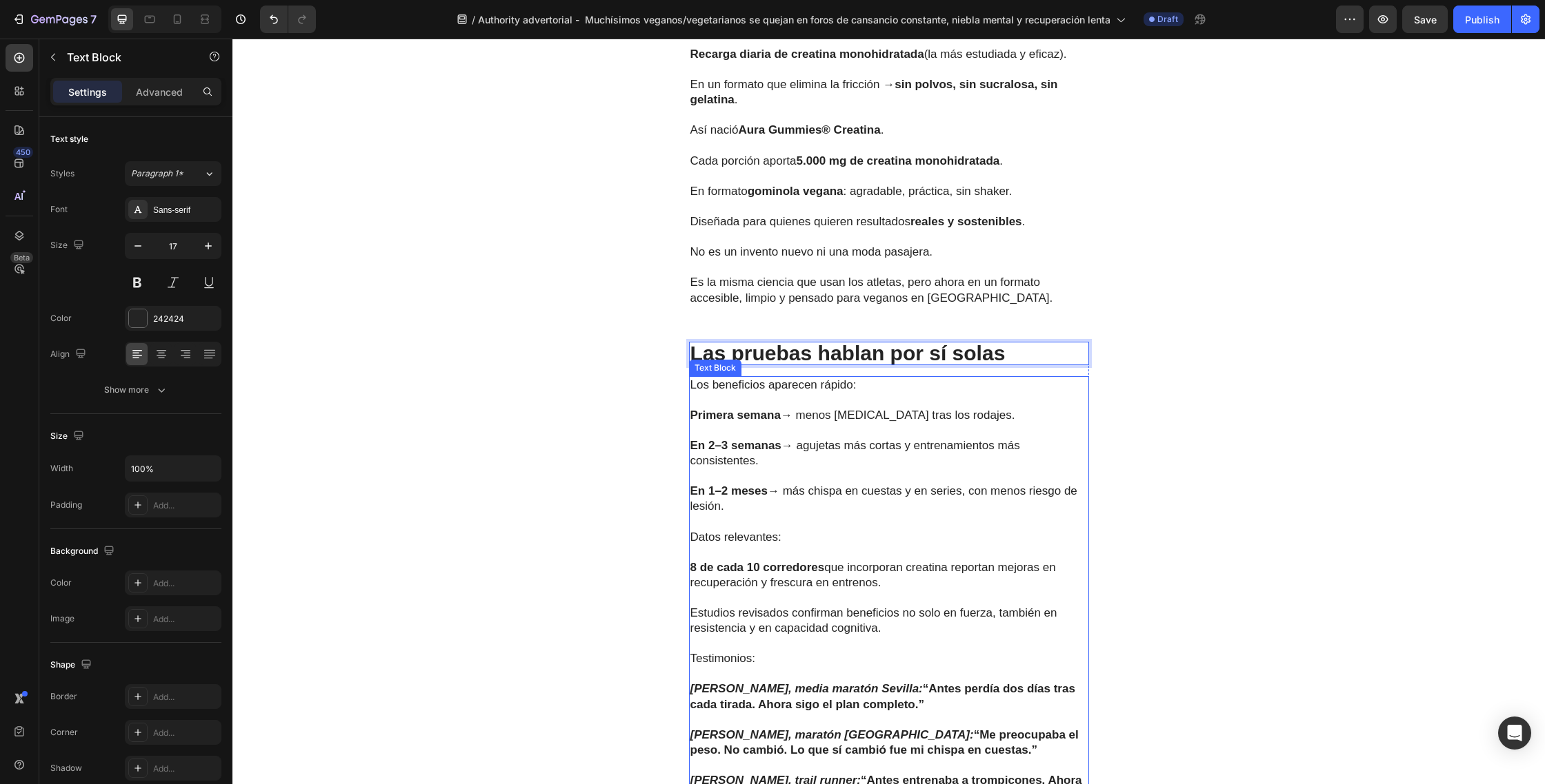
click at [804, 408] on p "Primera semana → menos piernas pesadas tras los rodajes." at bounding box center [889, 415] width 397 height 15
click at [868, 773] on p "Nuria, trail runner: “Antes entrenaba a trompicones. Ahora encadeno semanas ent…" at bounding box center [889, 788] width 397 height 30
click at [873, 773] on p "Nuria, trail runner: “Antes entrenaba a trompicones. Ahora encadeno semanas ent…" at bounding box center [889, 788] width 397 height 30
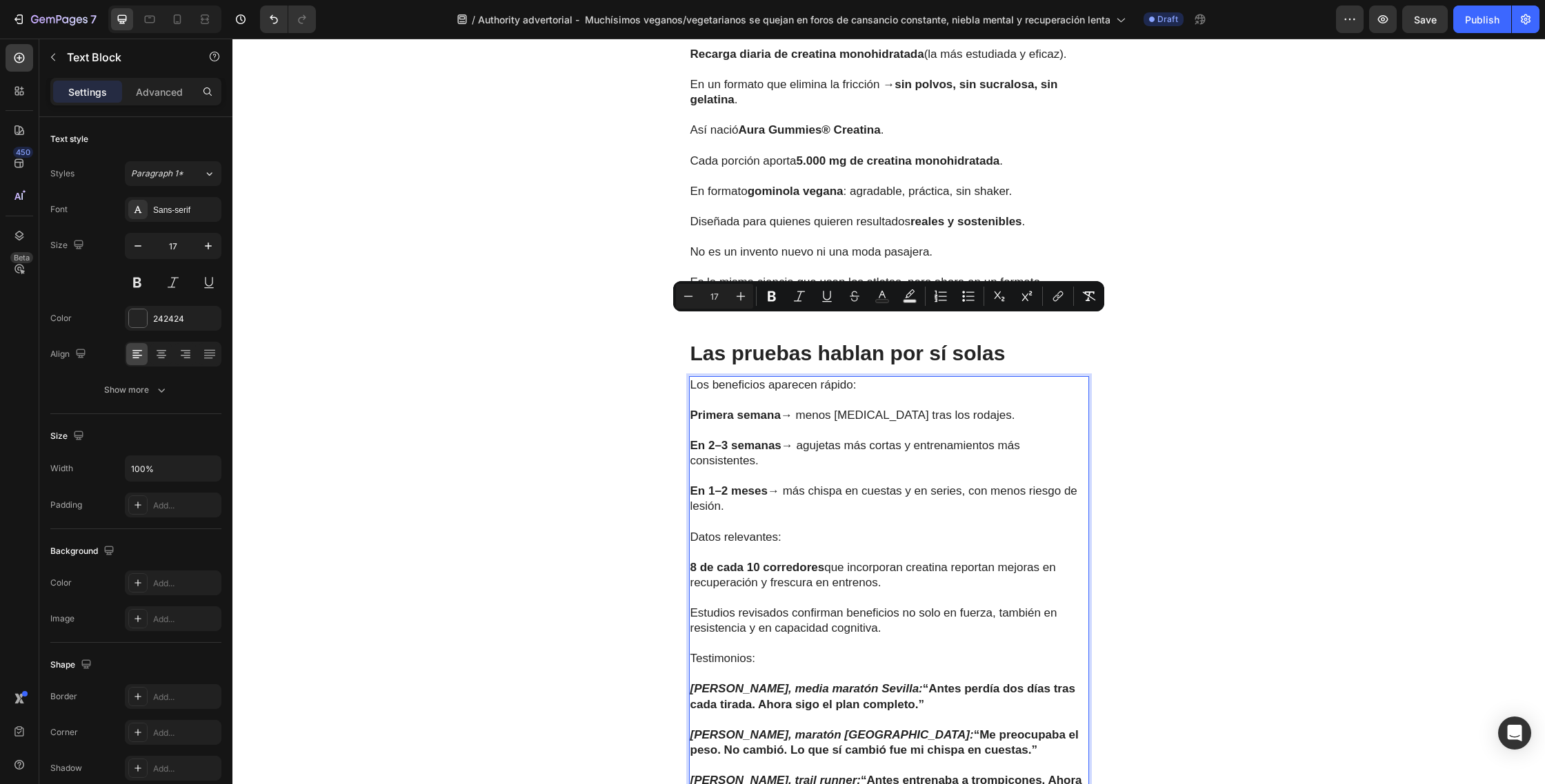
drag, startPoint x: 855, startPoint y: 722, endPoint x: 689, endPoint y: 326, distance: 429.4
click at [689, 376] on div "Los beneficios aparecen rápido: Primera semana → menos piernas pesadas tras los…" at bounding box center [888, 590] width 400 height 429
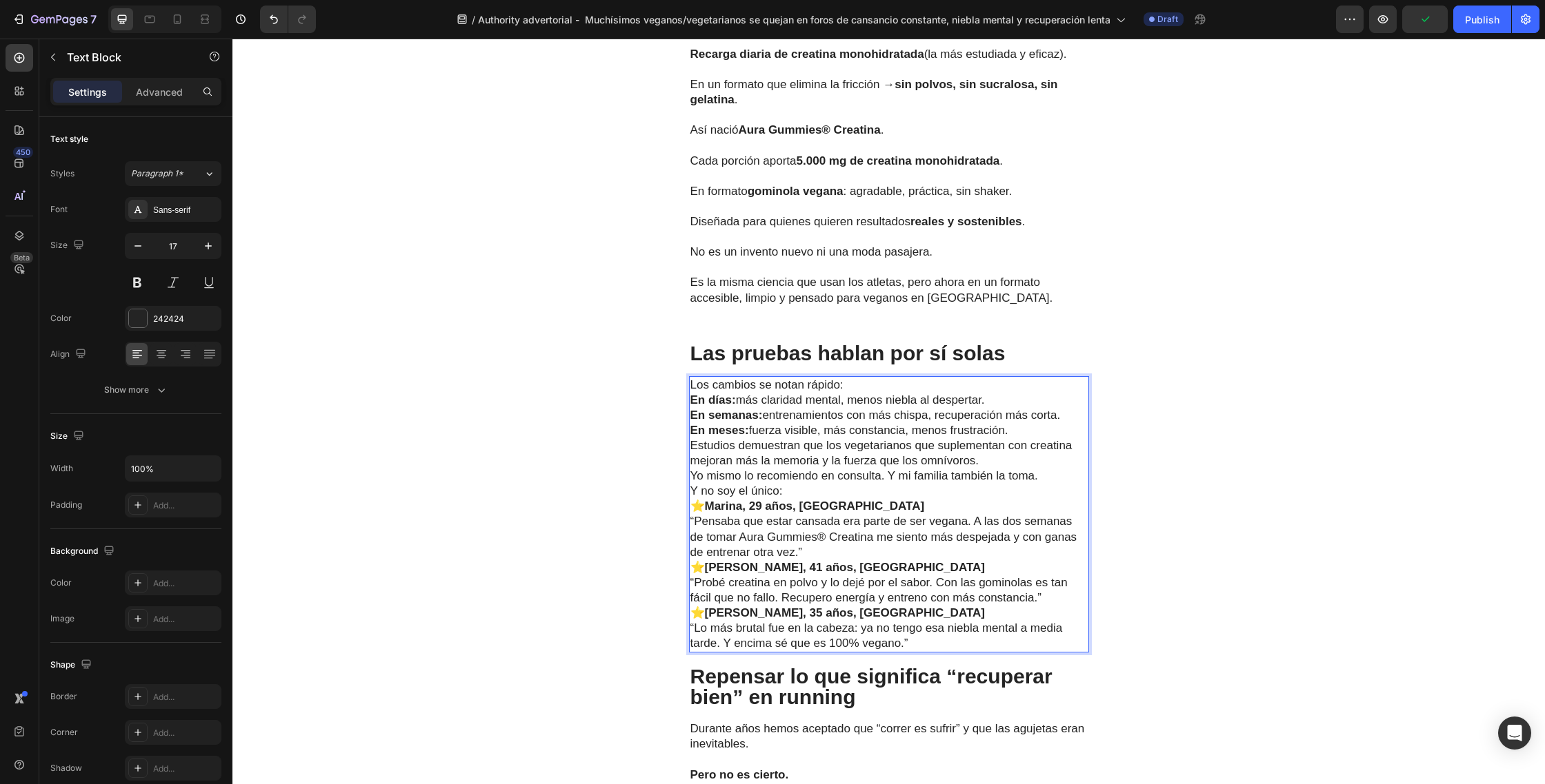
click at [857, 377] on p "Los cambios se notan rápido:" at bounding box center [889, 385] width 397 height 15
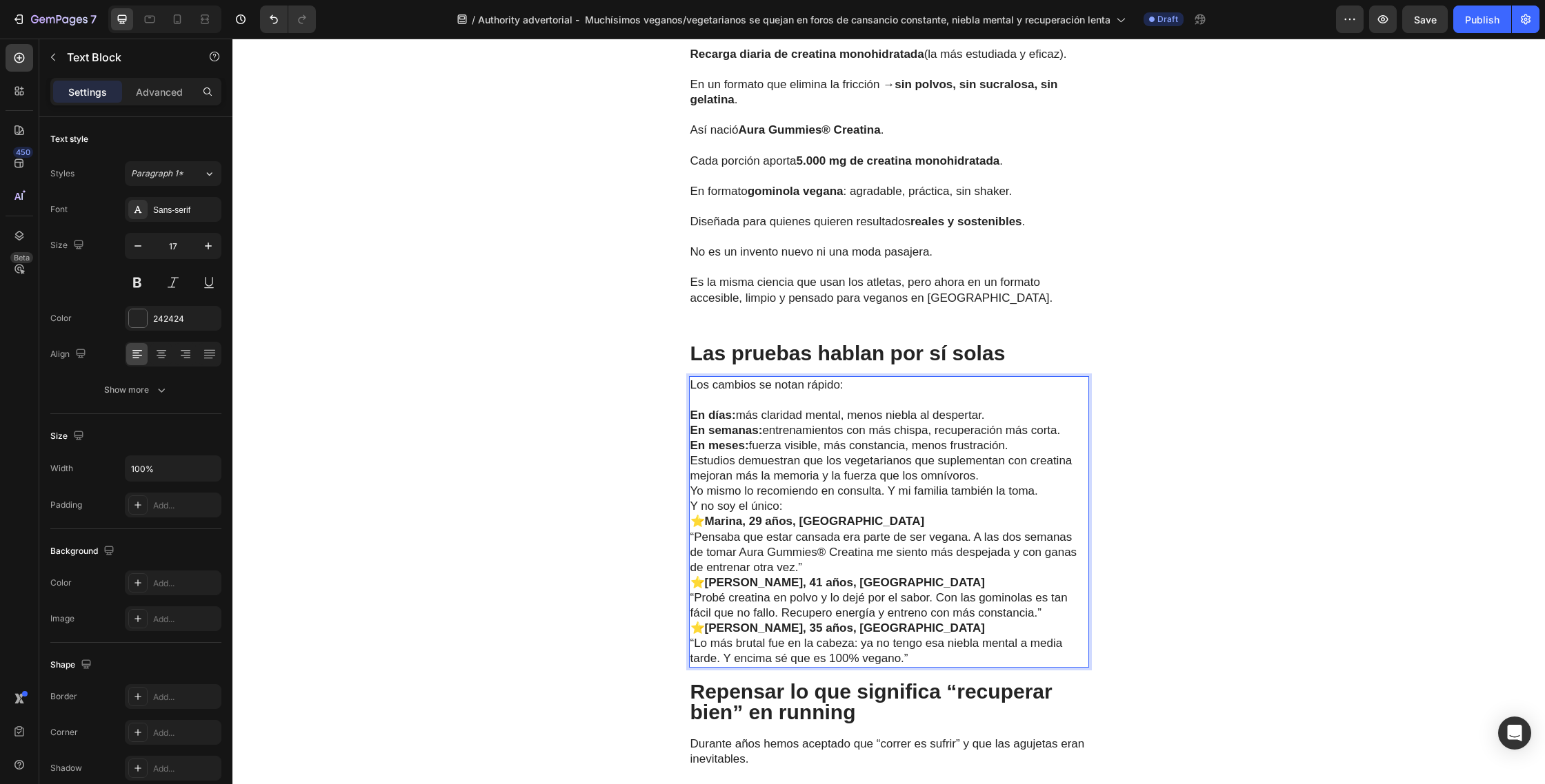
click at [993, 408] on p "En días: más claridad mental, menos niebla al despertar." at bounding box center [889, 415] width 397 height 15
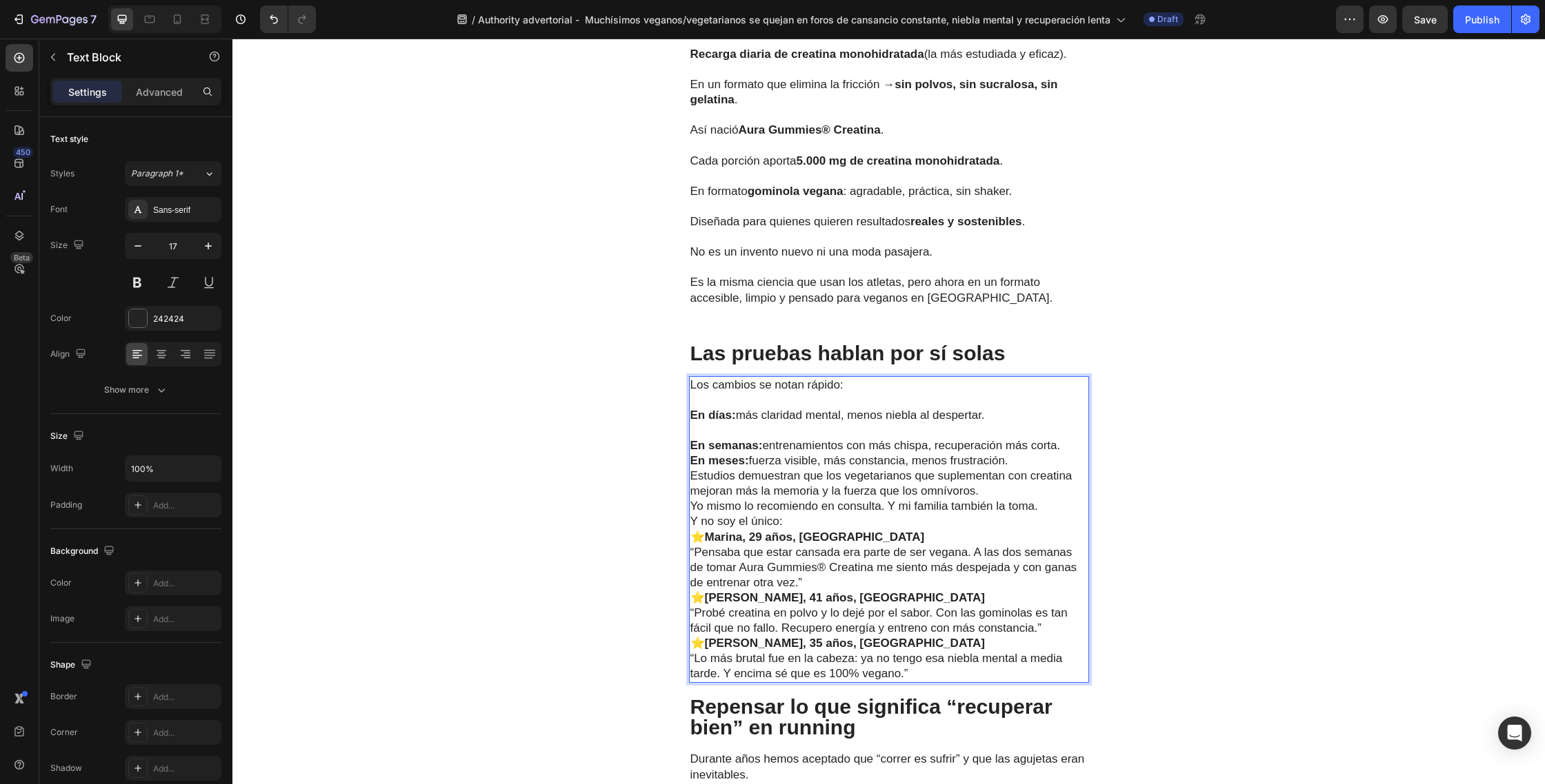
click at [1066, 438] on p "En semanas: entrenamientos con más chispa, recuperación más corta." at bounding box center [889, 445] width 397 height 15
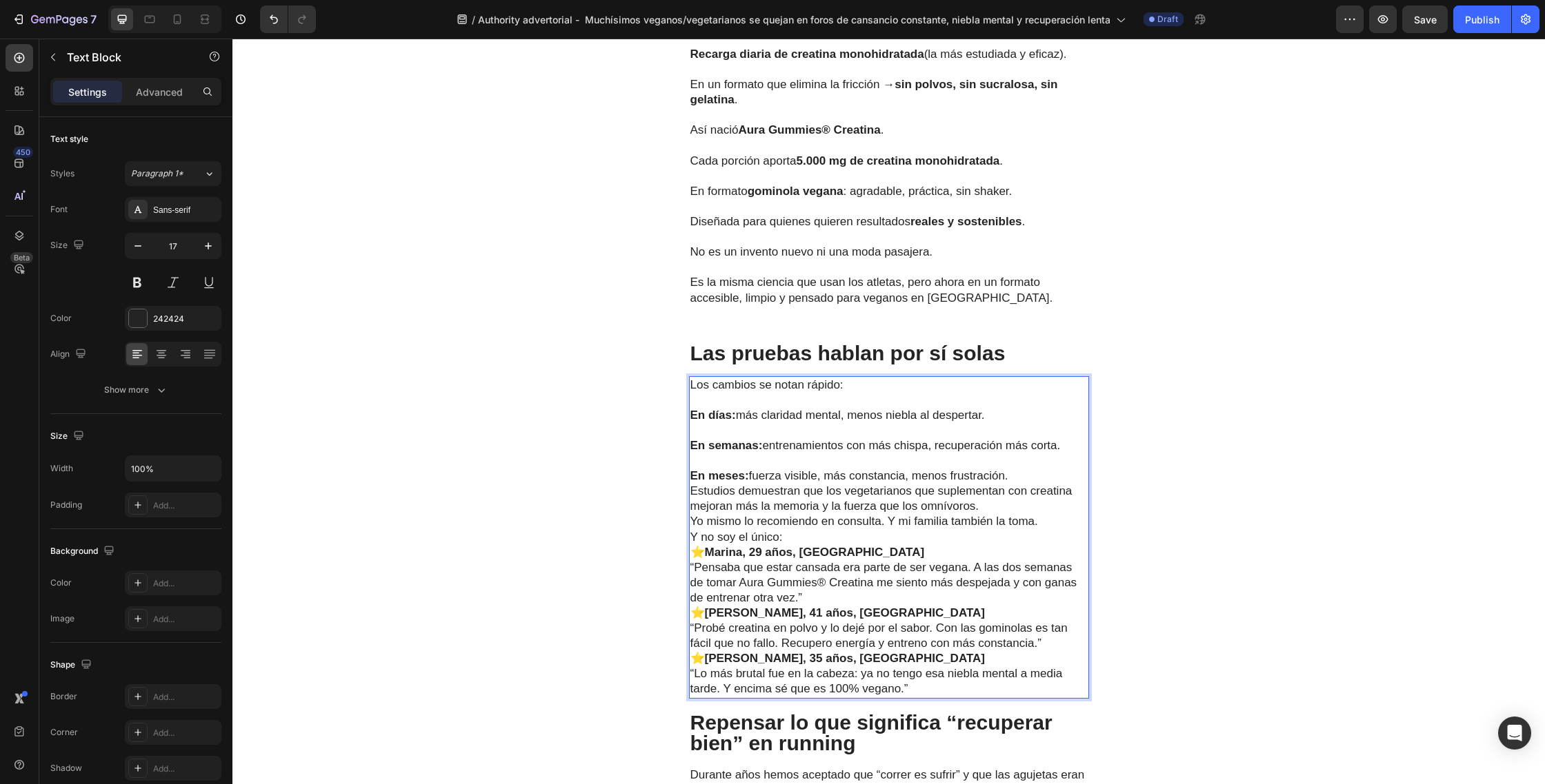
click at [1026, 469] on p "En meses: fuerza visible, más constancia, menos frustración." at bounding box center [889, 476] width 397 height 15
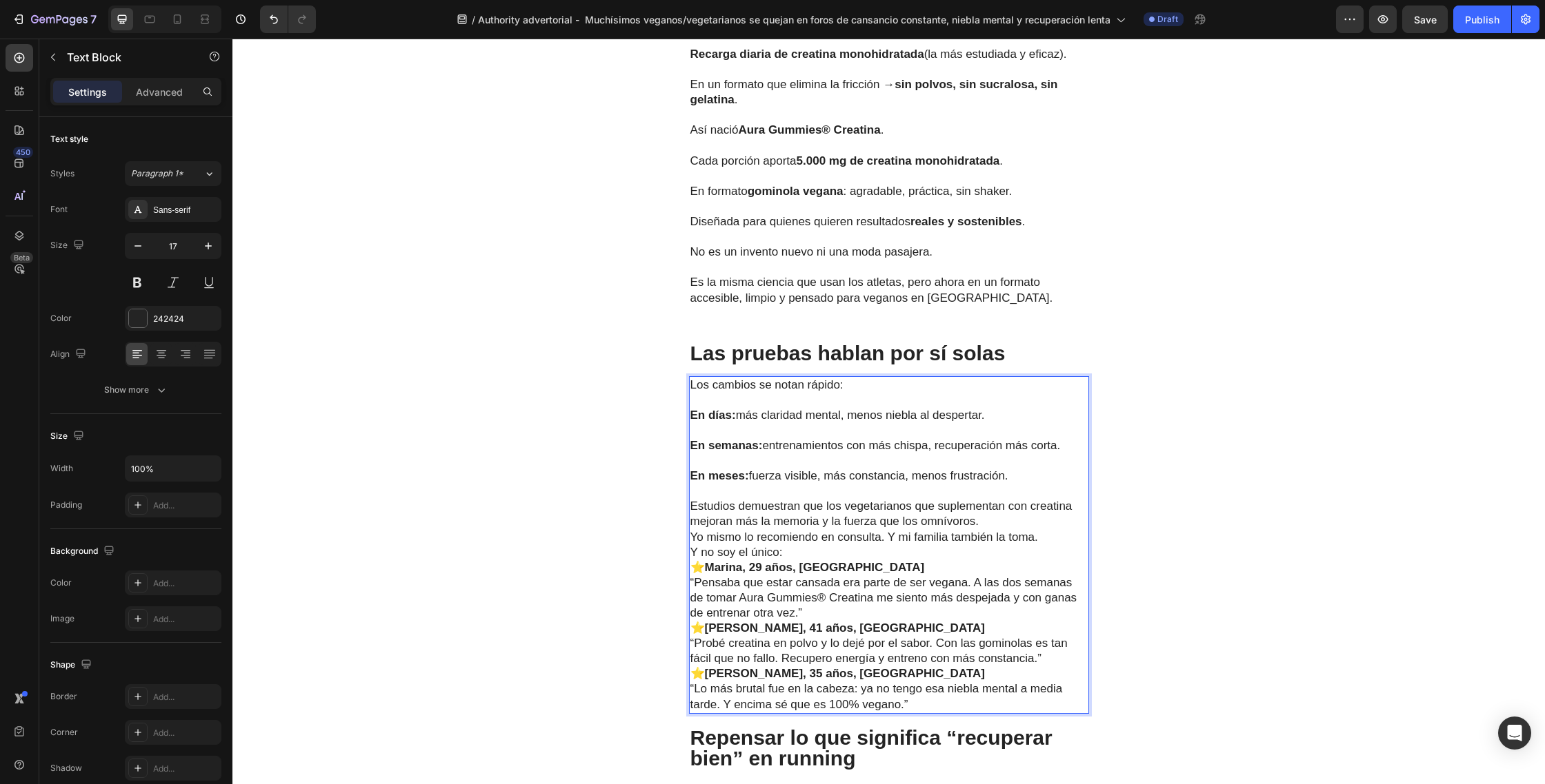
click at [1001, 499] on p "Estudios demuestran que los vegetarianos que suplementan con creatina mejoran m…" at bounding box center [889, 514] width 397 height 30
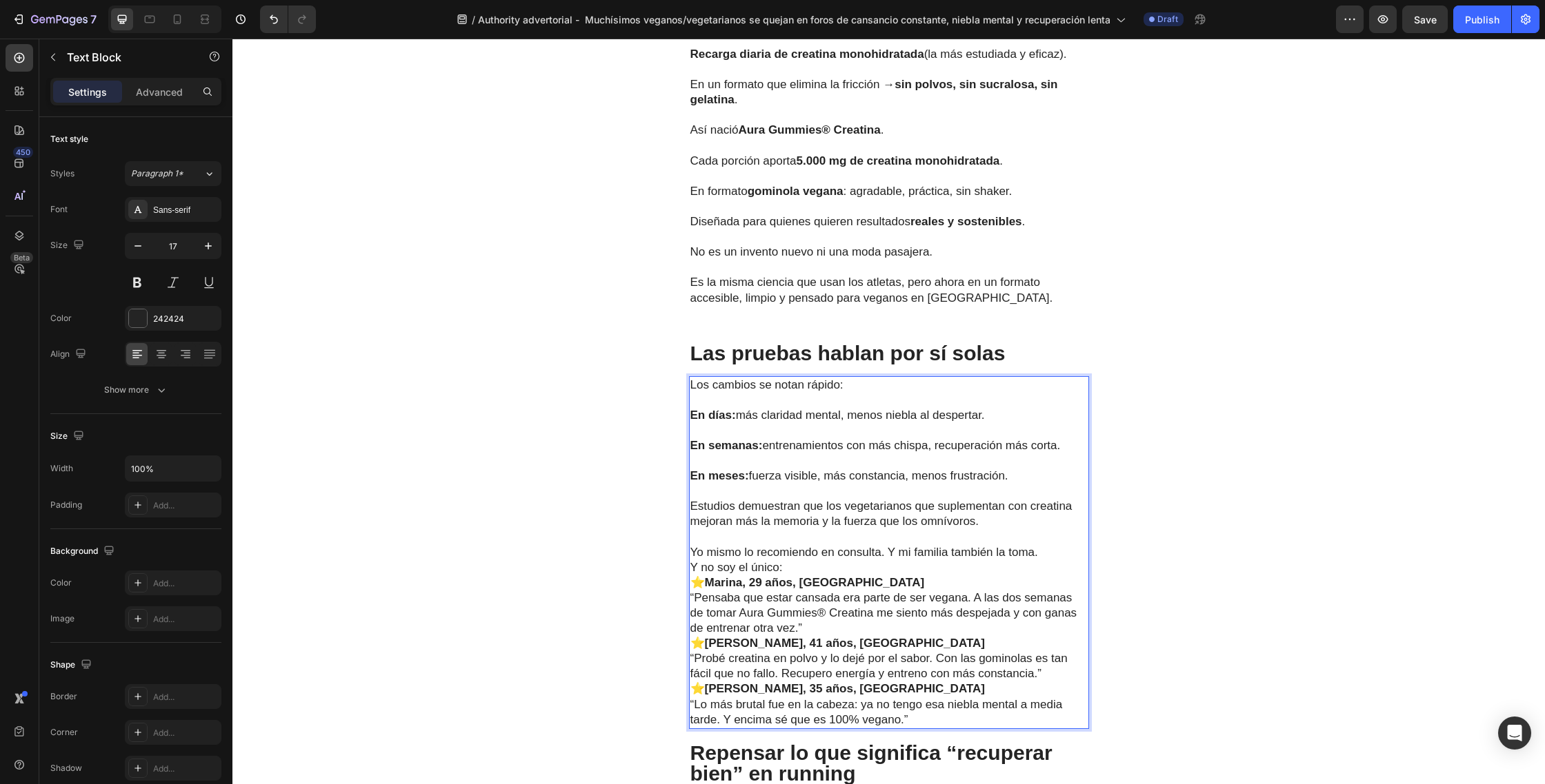
click at [1042, 545] on p "Yo mismo lo recomiendo en consulta. Y mi familia también la toma." at bounding box center [889, 552] width 397 height 15
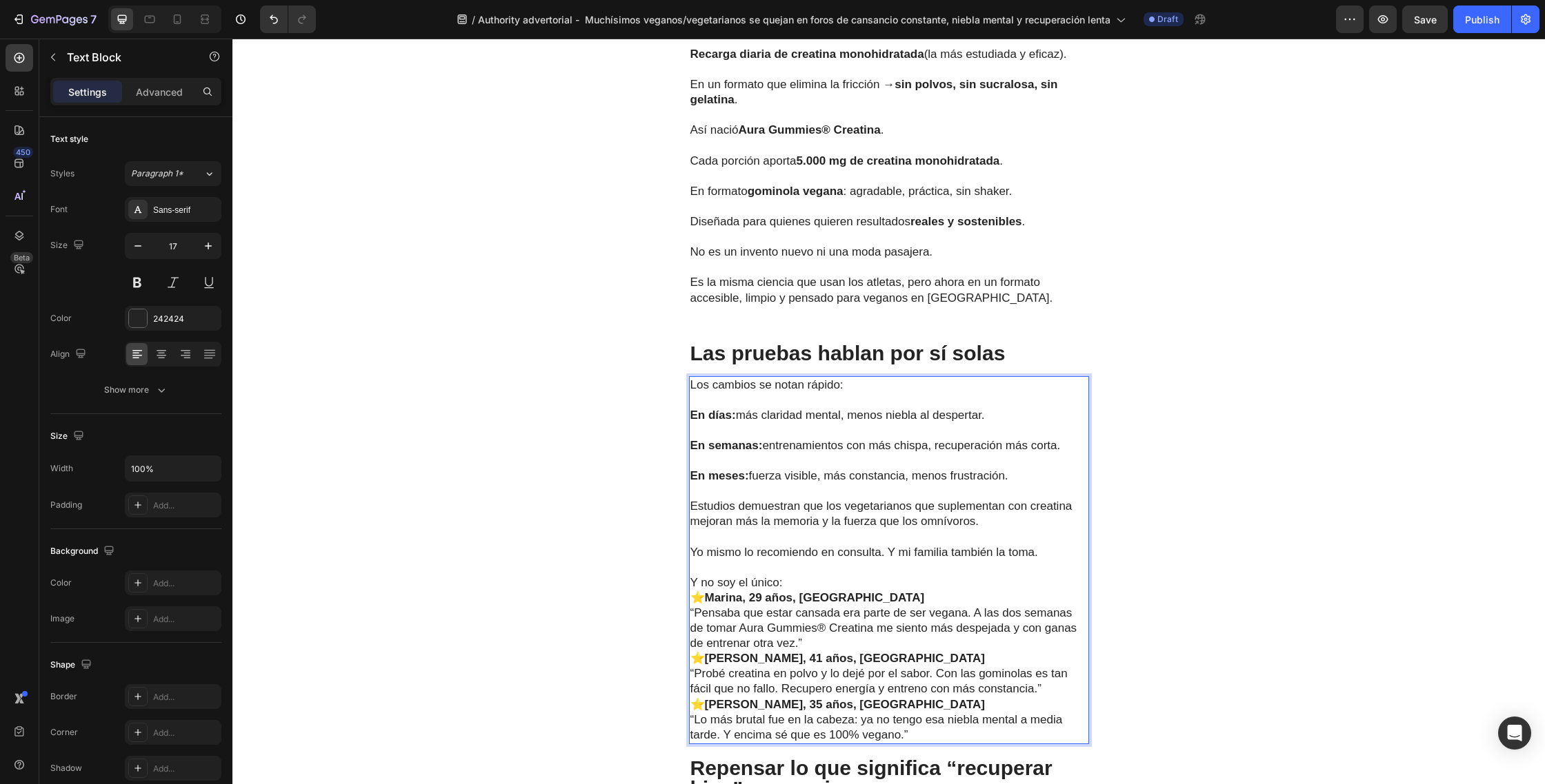
click at [796, 576] on p "Y no soy el único:" at bounding box center [889, 583] width 397 height 15
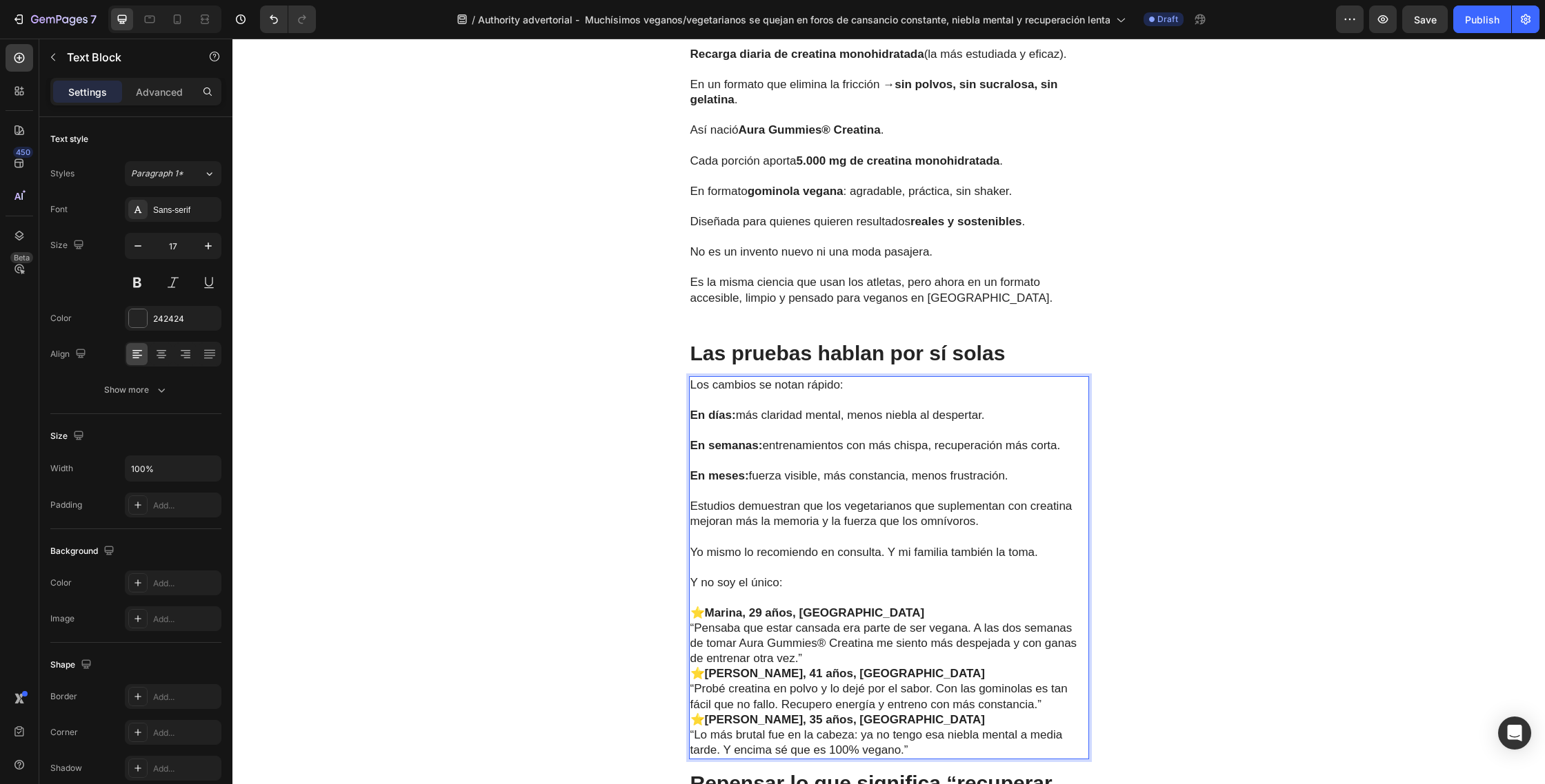
click at [861, 606] on p "⭐ Marina, 29 años, Barcelona" at bounding box center [889, 613] width 397 height 15
click at [821, 621] on p "“Pensaba que estar cansada era parte de ser vegana. A las dos semanas de tomar …" at bounding box center [889, 643] width 397 height 45
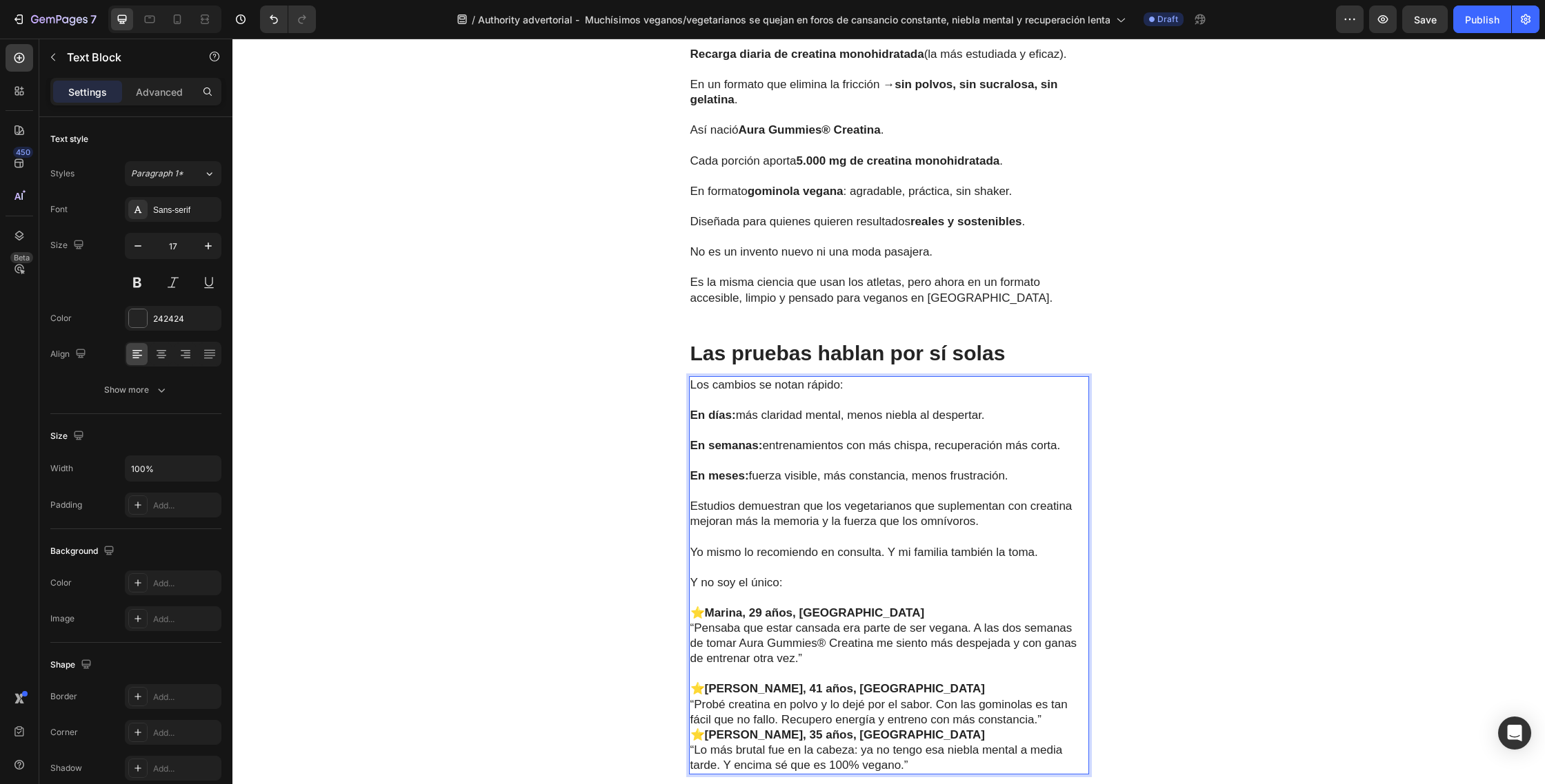
click at [1048, 697] on p "“Probé creatina en polvo y lo dejé por el sabor. Con las gominolas es tan fácil…" at bounding box center [889, 712] width 397 height 30
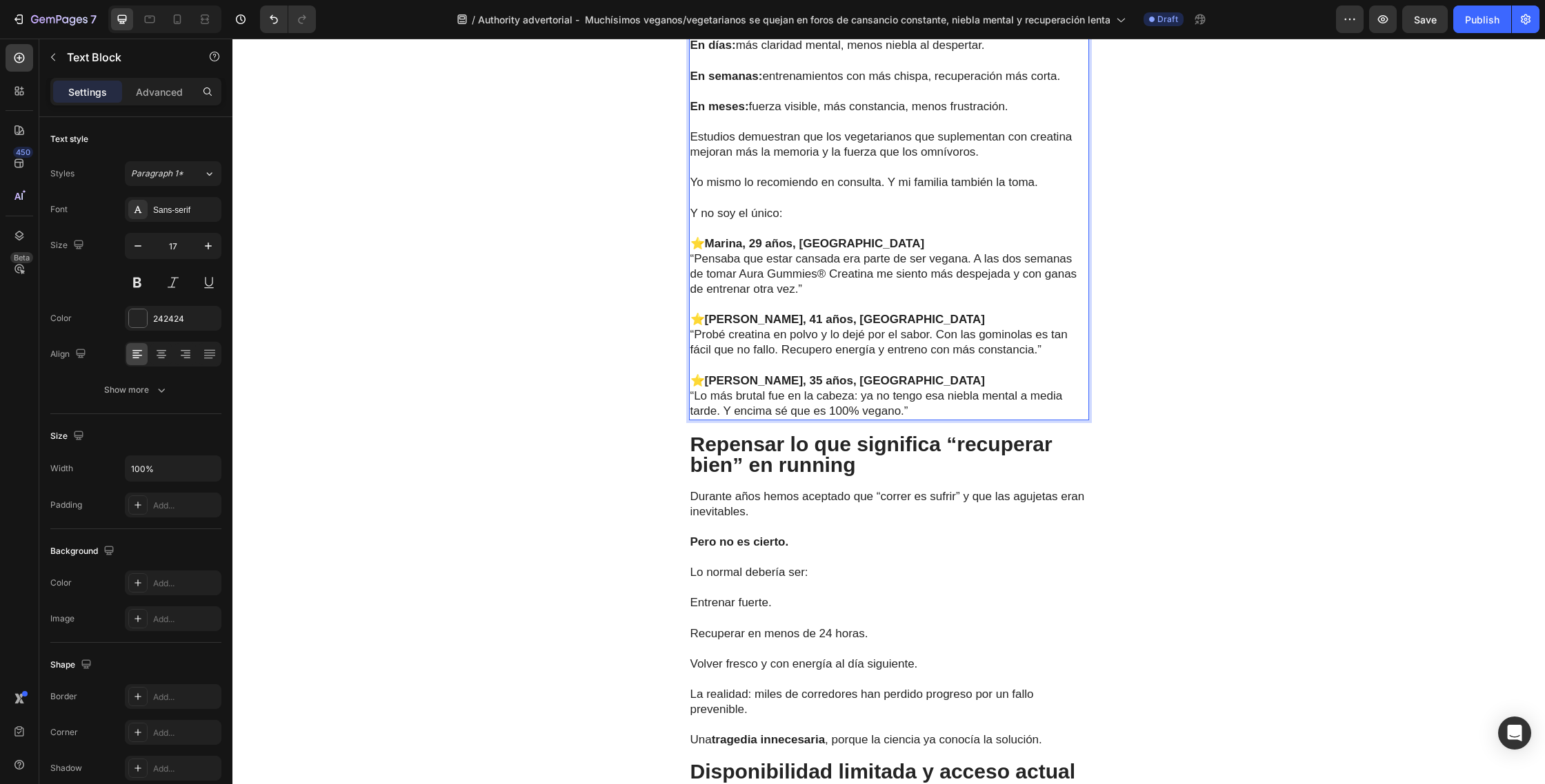
scroll to position [4188, 0]
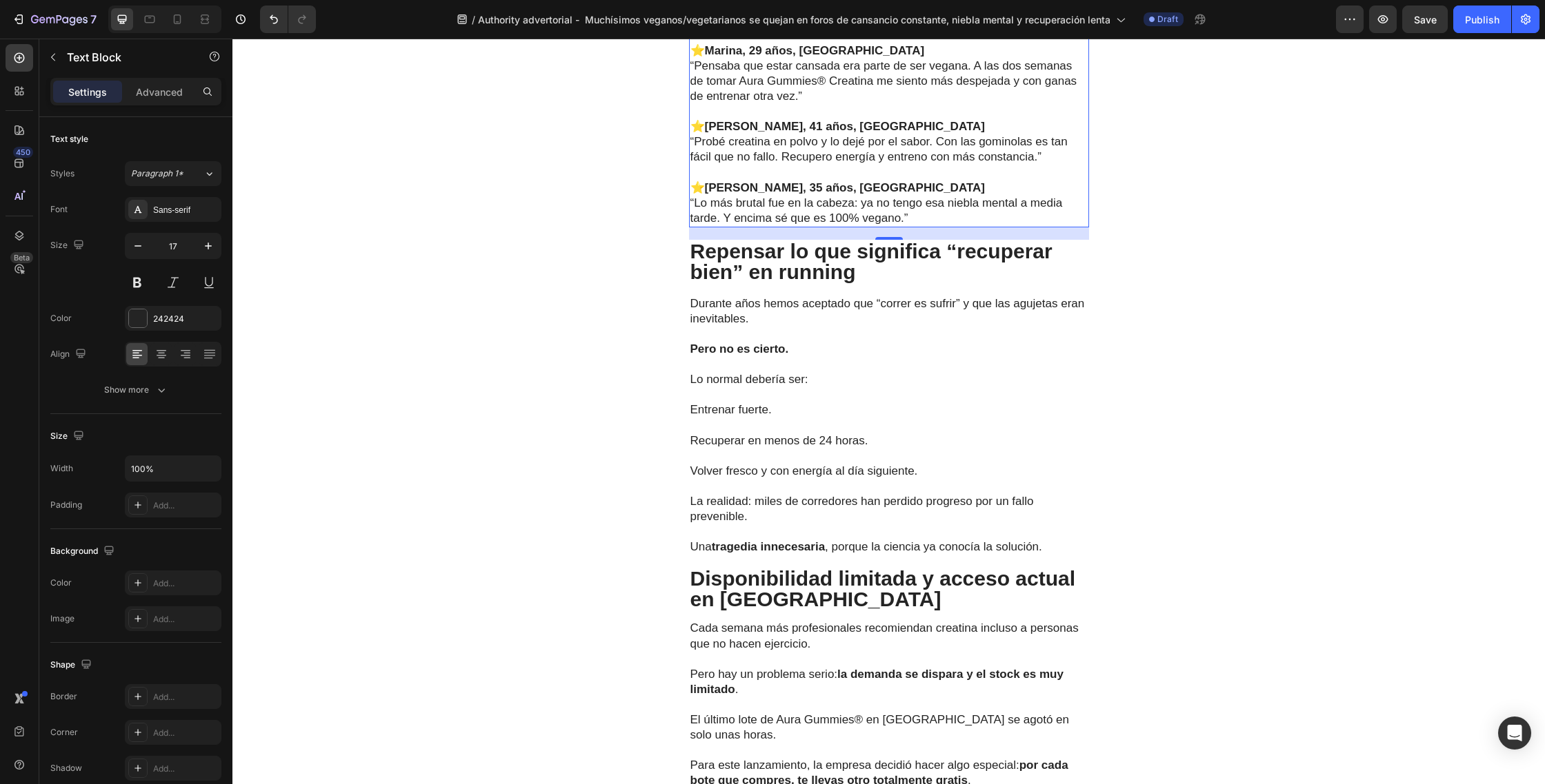
click at [878, 268] on p "Repensar lo que significa “recuperar bien” en running" at bounding box center [889, 261] width 397 height 42
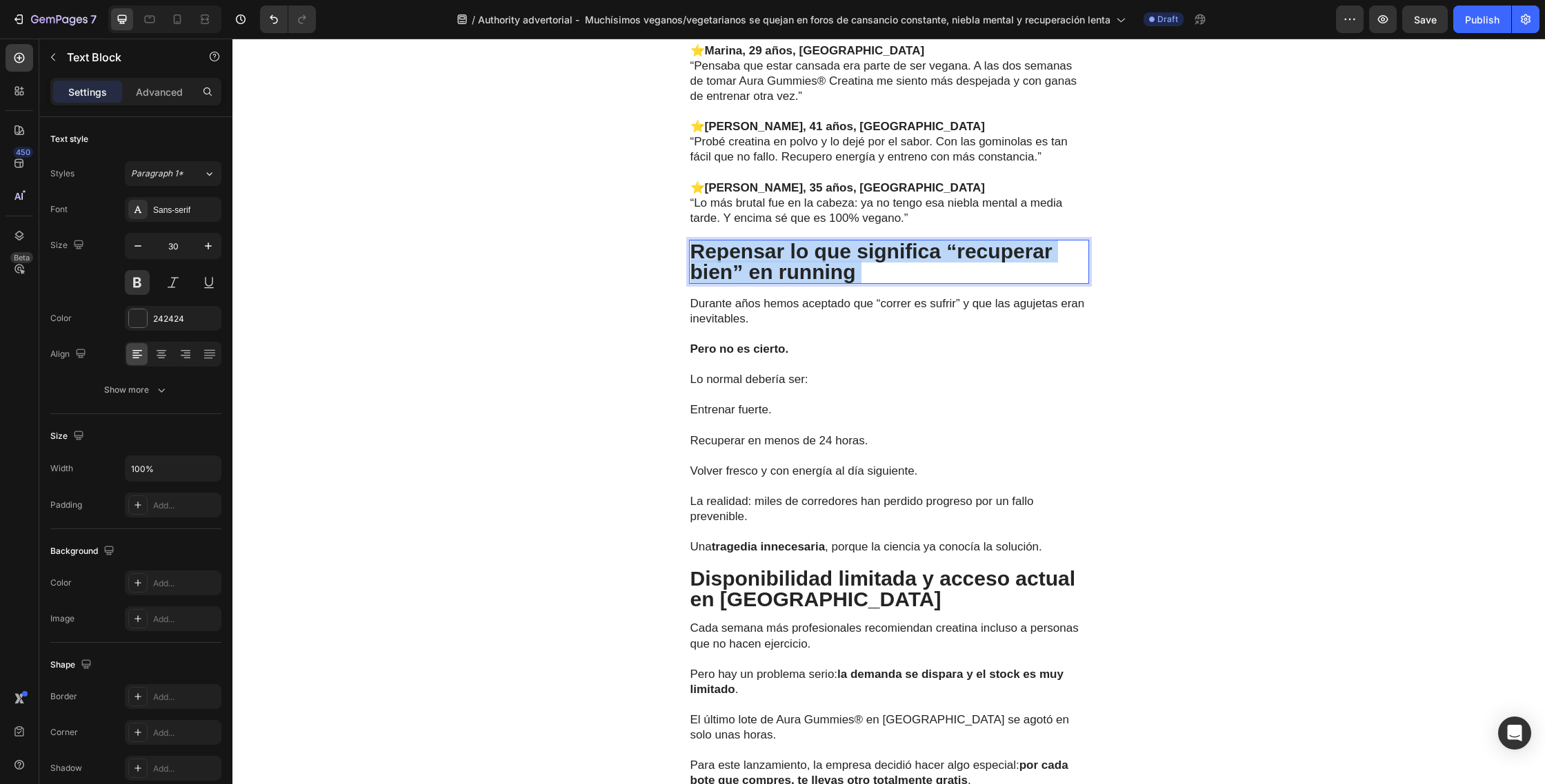
drag, startPoint x: 872, startPoint y: 273, endPoint x: 693, endPoint y: 250, distance: 180.5
click at [693, 250] on p "Repensar lo que significa “recuperar bien” en running" at bounding box center [889, 261] width 397 height 42
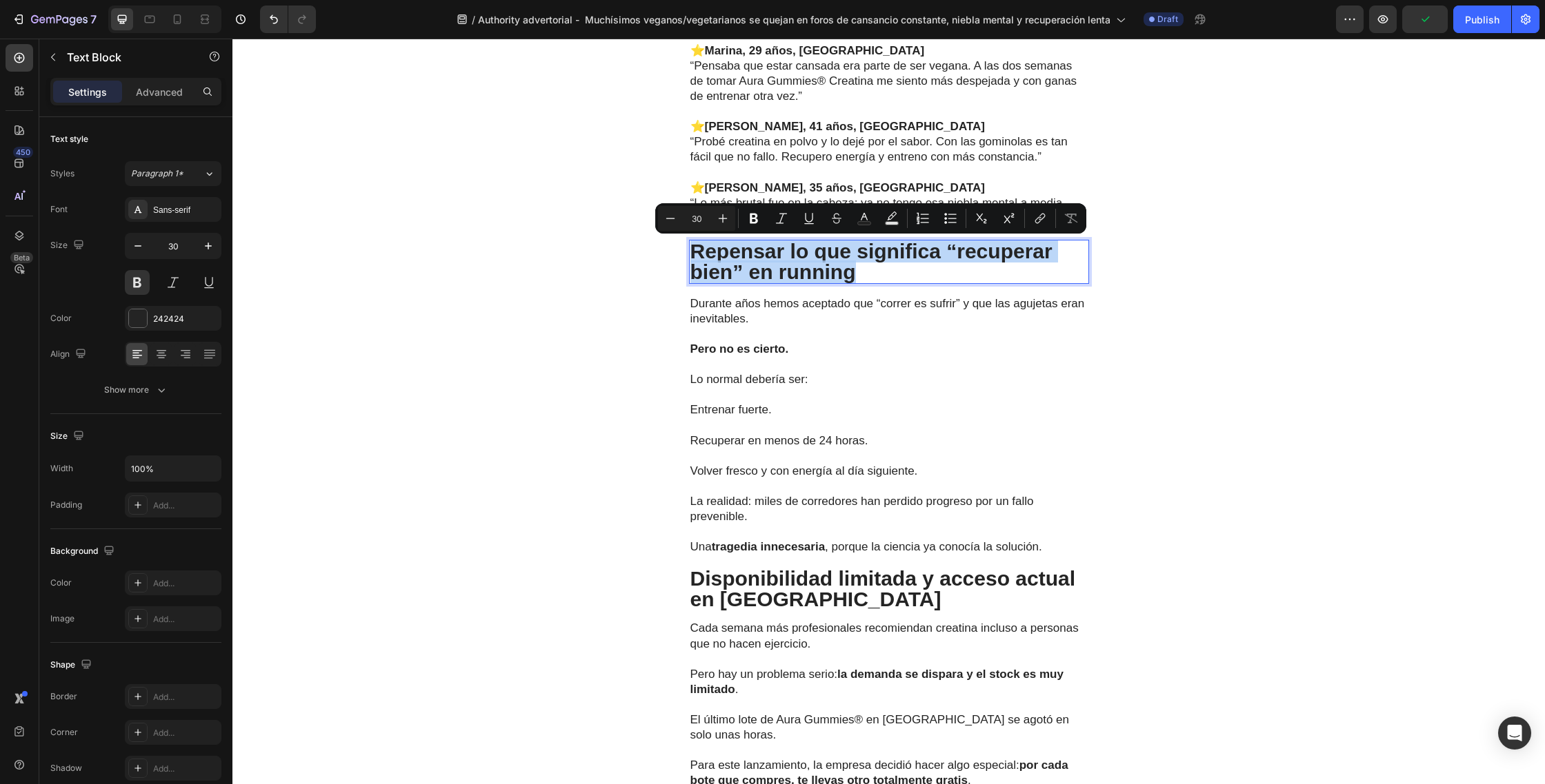
drag, startPoint x: 866, startPoint y: 273, endPoint x: 695, endPoint y: 256, distance: 171.8
click at [695, 256] on p "Repensar lo que significa “recuperar bien” en running" at bounding box center [889, 261] width 397 height 42
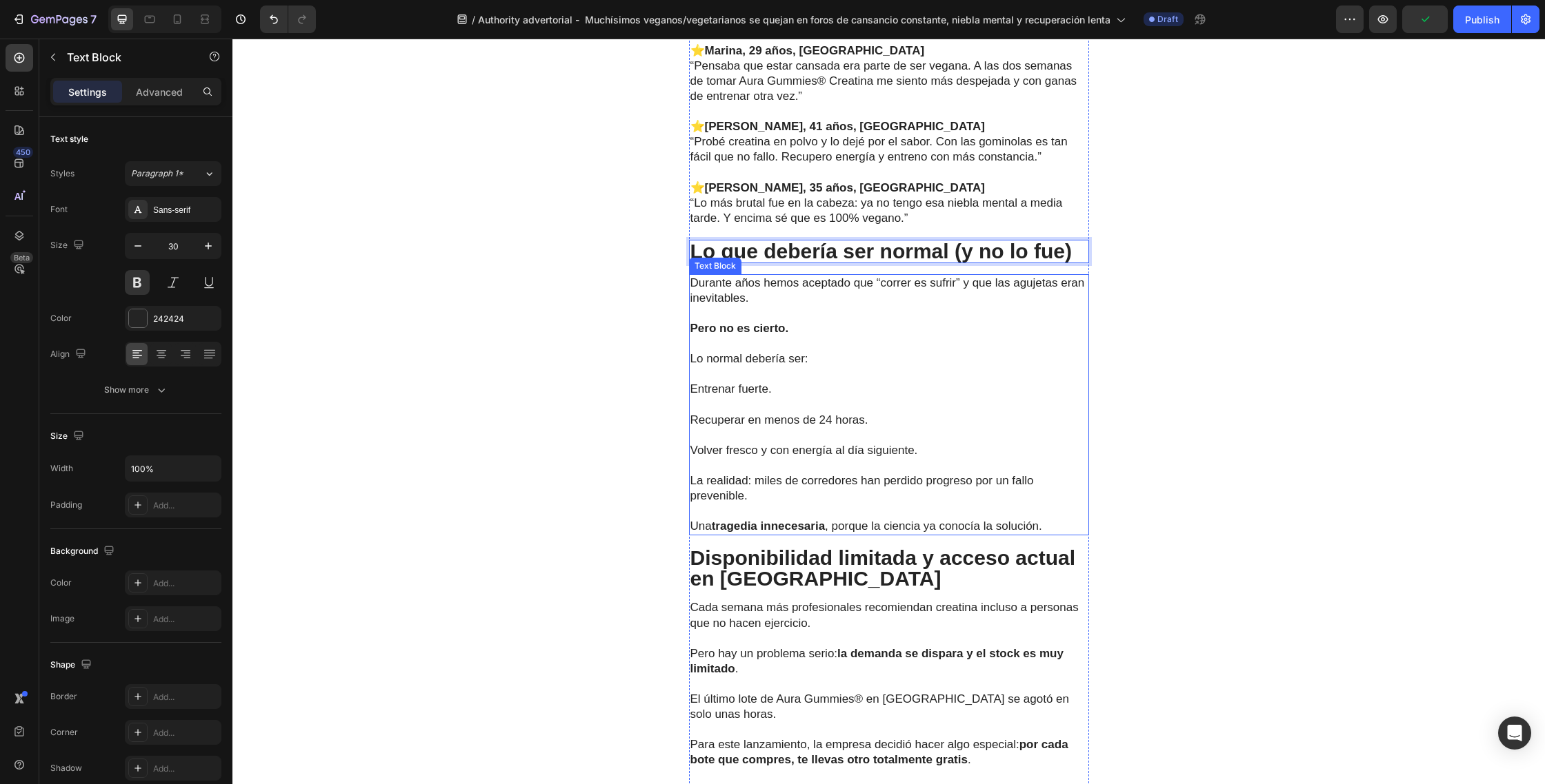
click at [826, 331] on p "Pero no es cierto." at bounding box center [889, 328] width 397 height 15
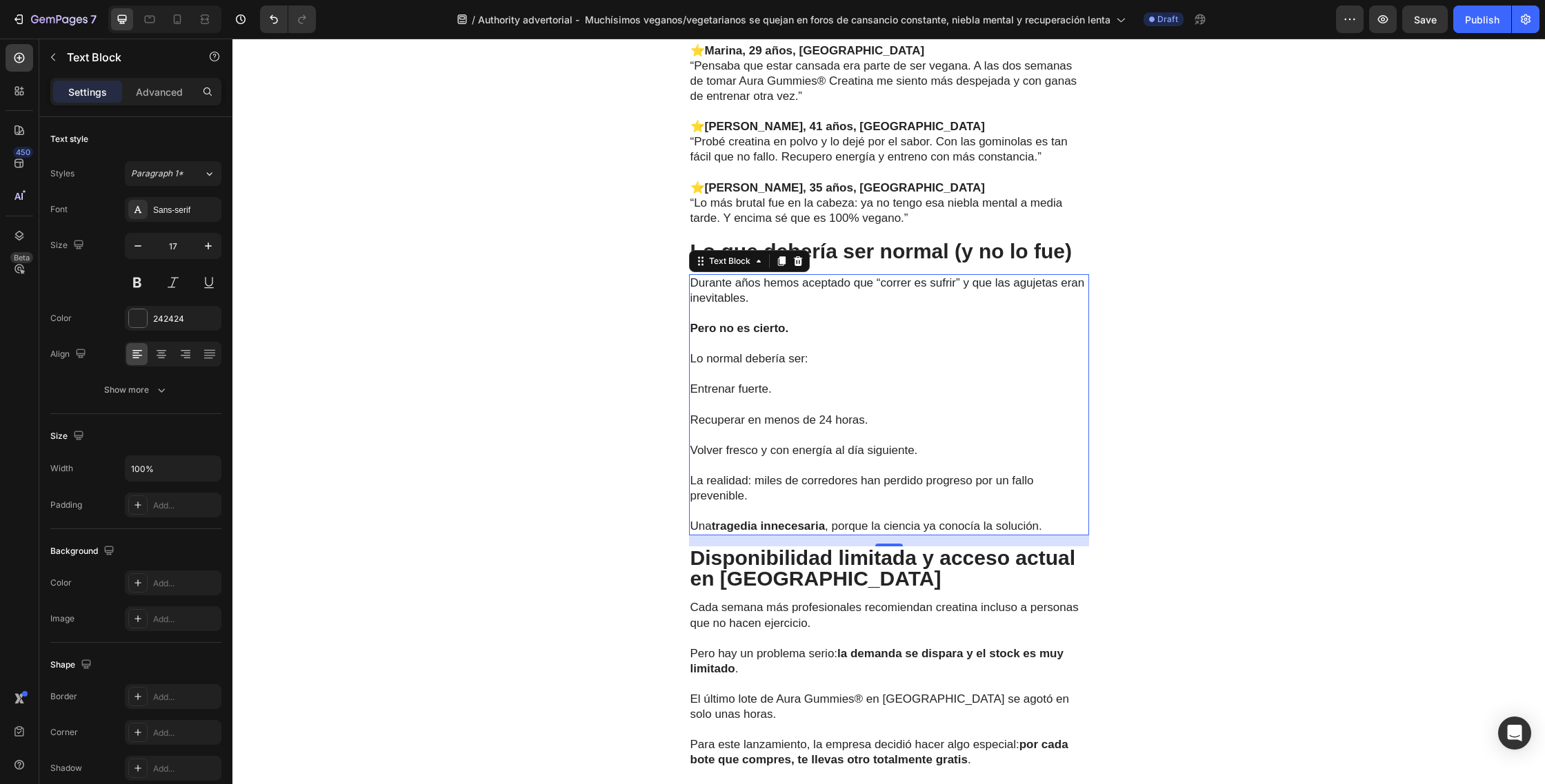
click at [1045, 524] on p "Una tragedia innecesaria , porque la ciencia ya conocía la solución." at bounding box center [889, 518] width 397 height 30
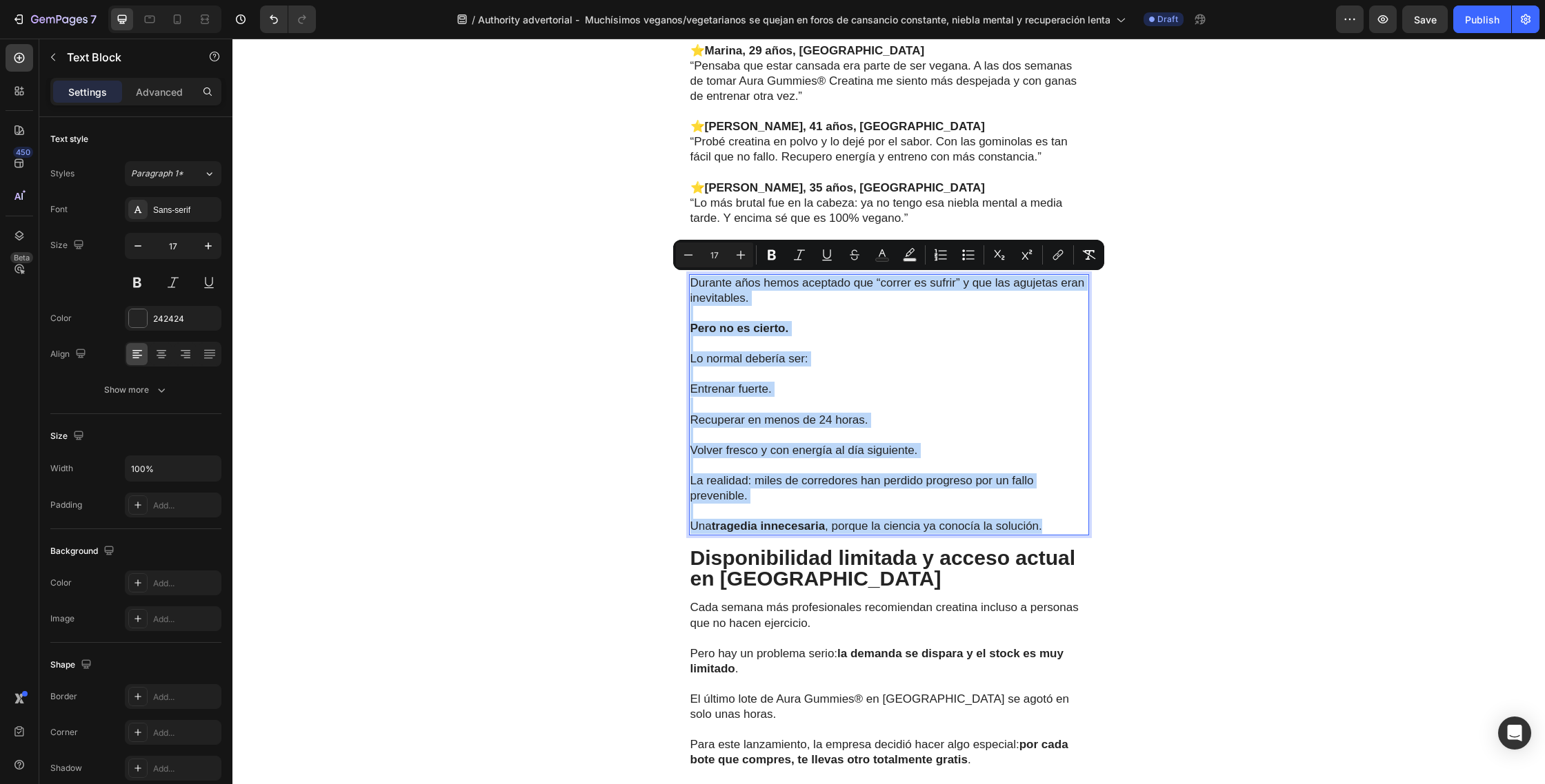
drag, startPoint x: 1049, startPoint y: 528, endPoint x: 693, endPoint y: 286, distance: 430.5
click at [693, 286] on div "Durante años hemos aceptado que “correr es sufrir” y que las agujetas eran inev…" at bounding box center [888, 405] width 400 height 262
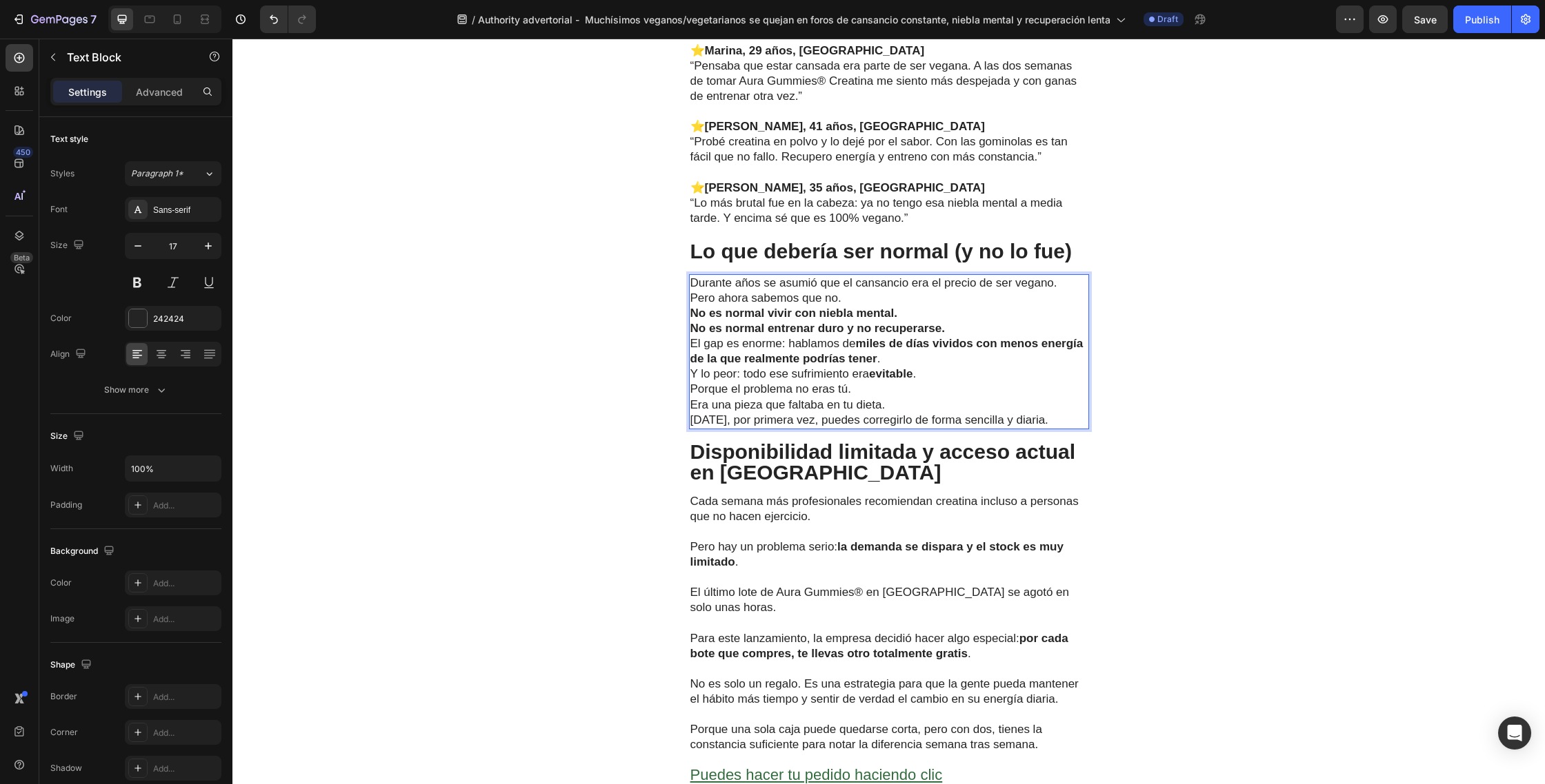
click at [1060, 283] on p "Durante años se asumió que el cansancio era el precio de ser vegano. Pero ahora…" at bounding box center [889, 291] width 397 height 30
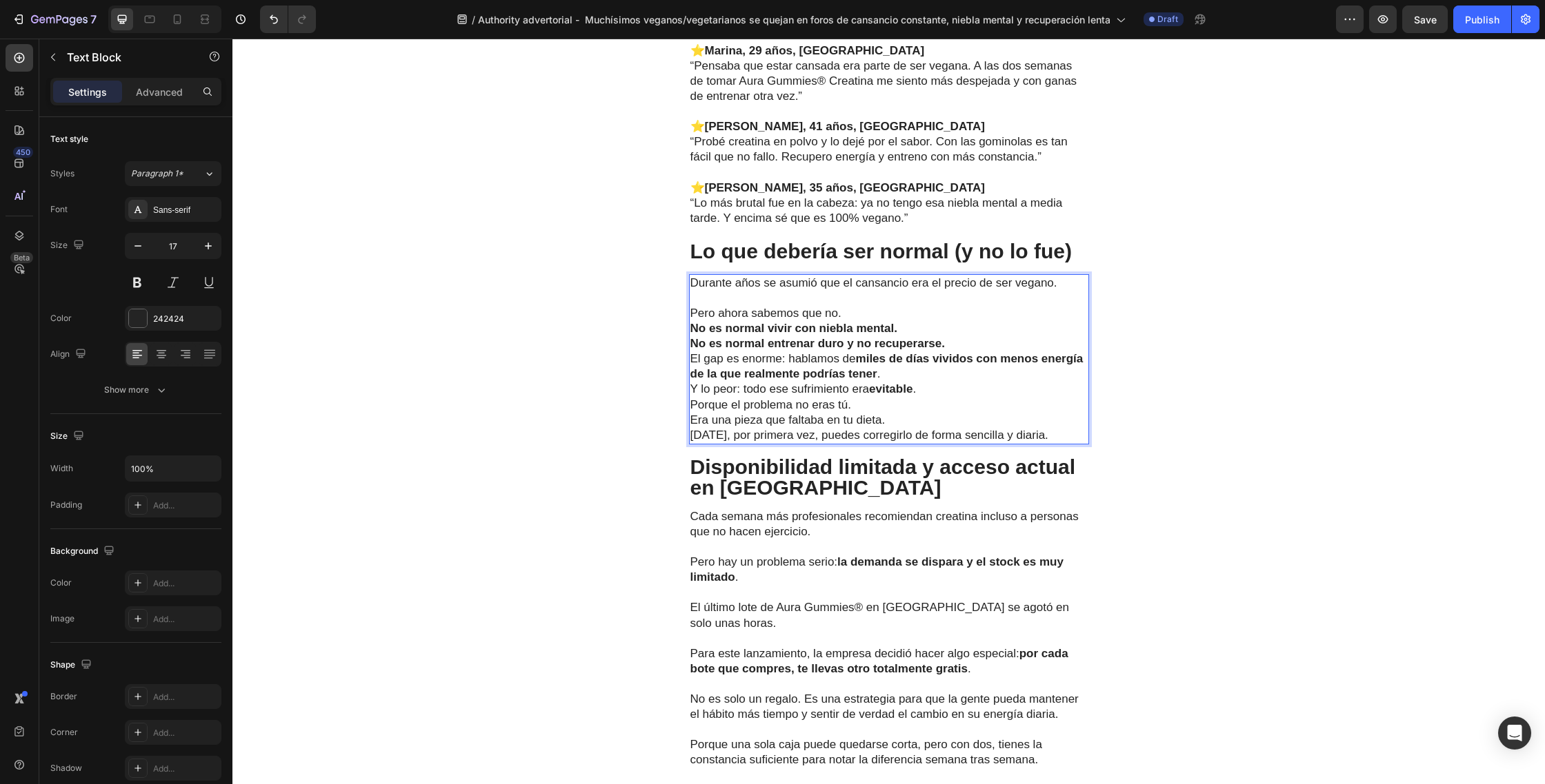
click at [861, 315] on p "⁠⁠⁠⁠⁠⁠⁠ Pero ahora sabemos que no." at bounding box center [889, 305] width 397 height 30
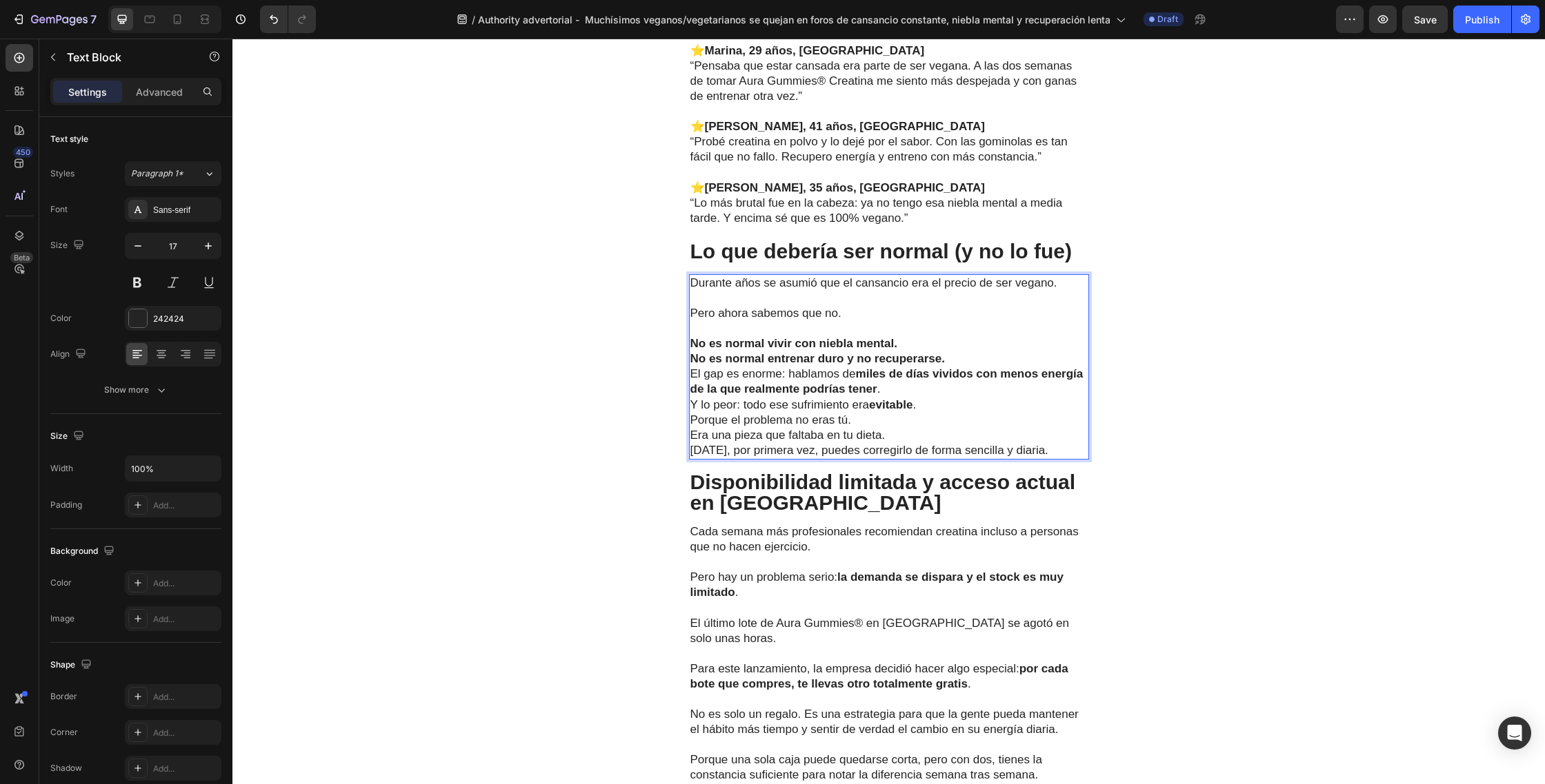
click at [920, 342] on p "No es normal vivir con niebla mental. No es normal entrenar duro y no recuperar…" at bounding box center [889, 351] width 397 height 30
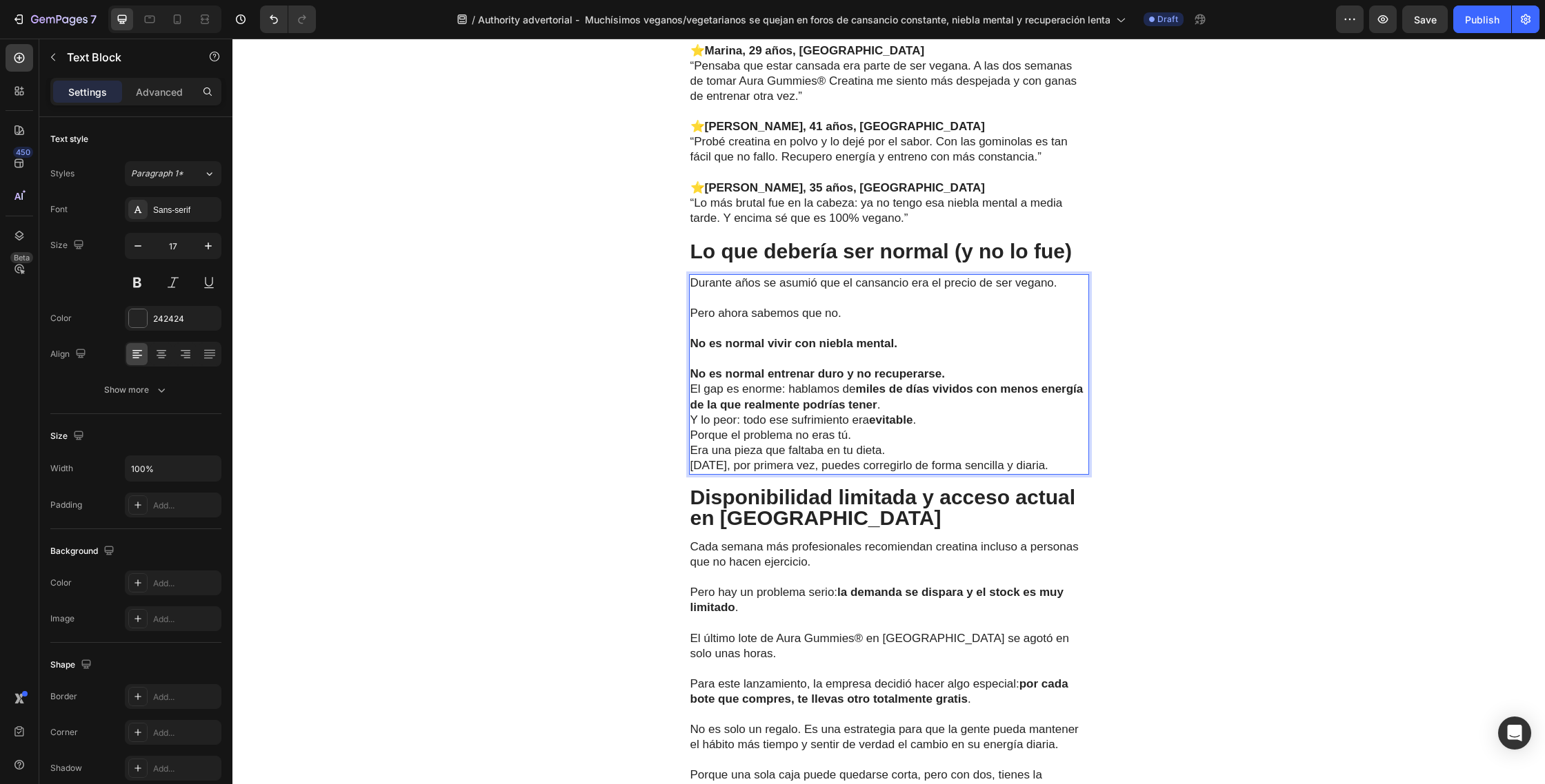
click at [966, 377] on p "⁠⁠⁠⁠⁠⁠⁠ No es normal entrenar duro y no recuperarse." at bounding box center [889, 366] width 397 height 30
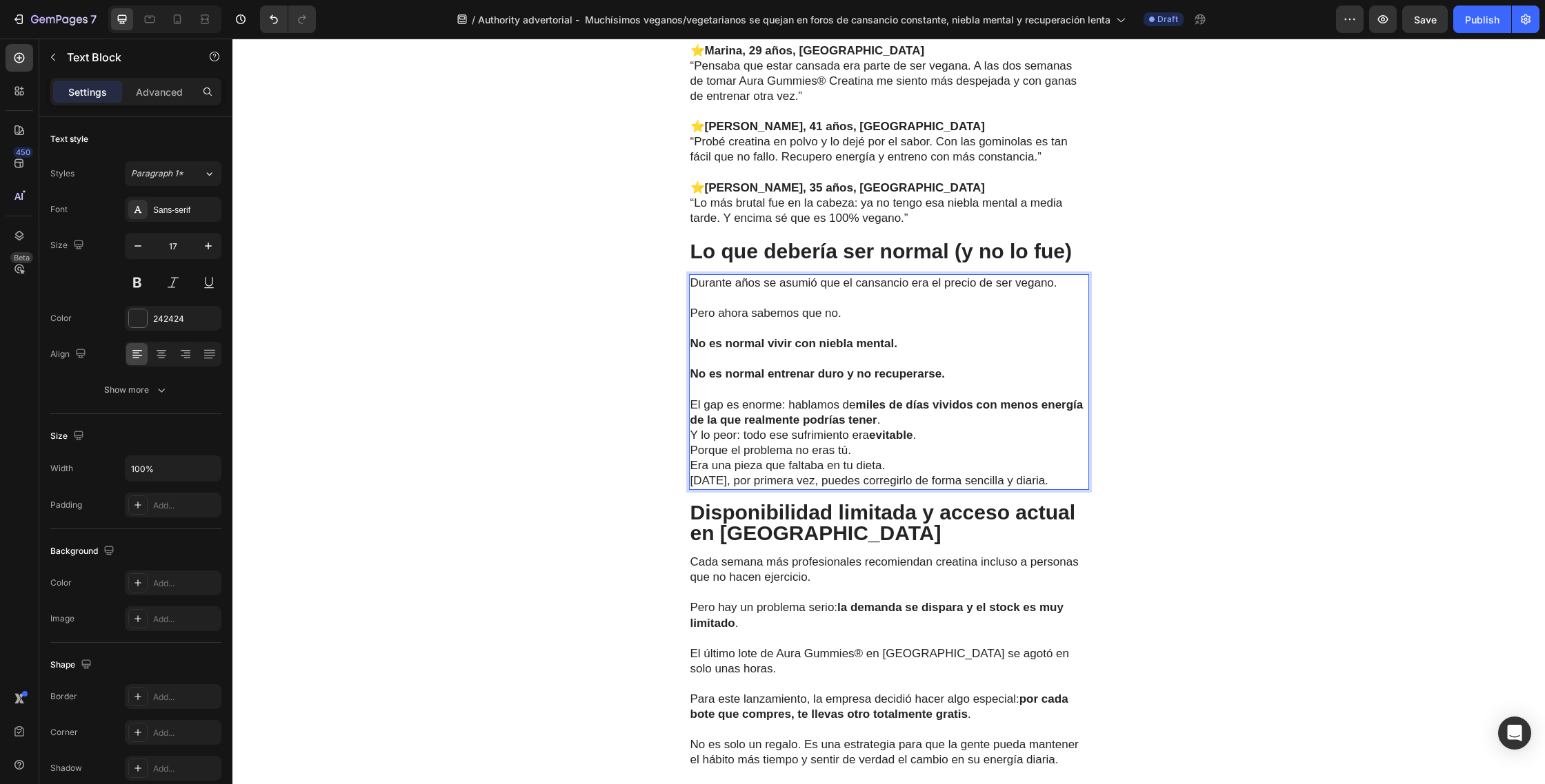
click at [911, 418] on p "El gap es enorme: hablamos de miles de días vividos con menos energía de la que…" at bounding box center [889, 412] width 397 height 30
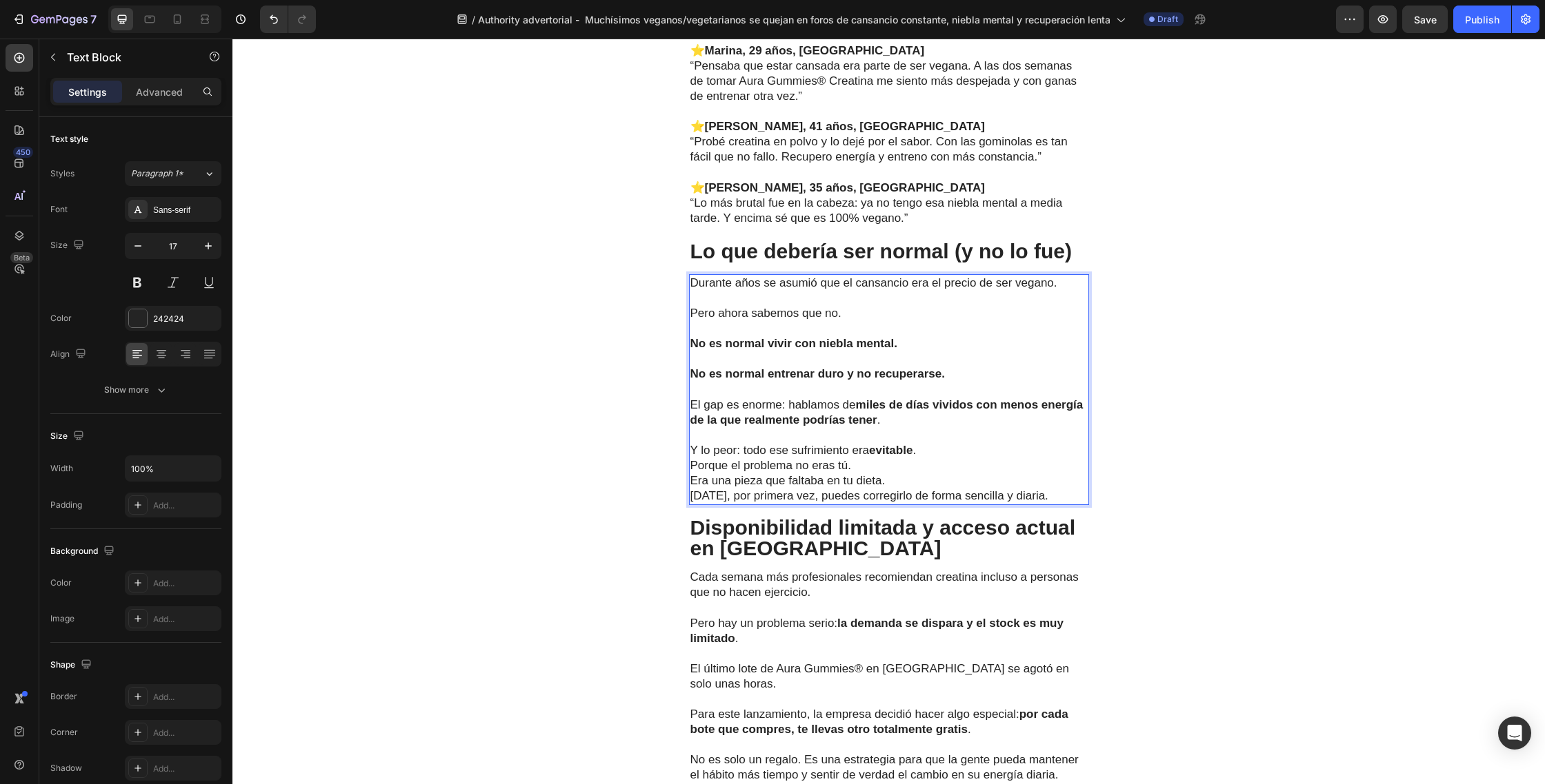
click at [933, 450] on p "Y lo peor: todo ese sufrimiento era evitable ." at bounding box center [889, 450] width 397 height 15
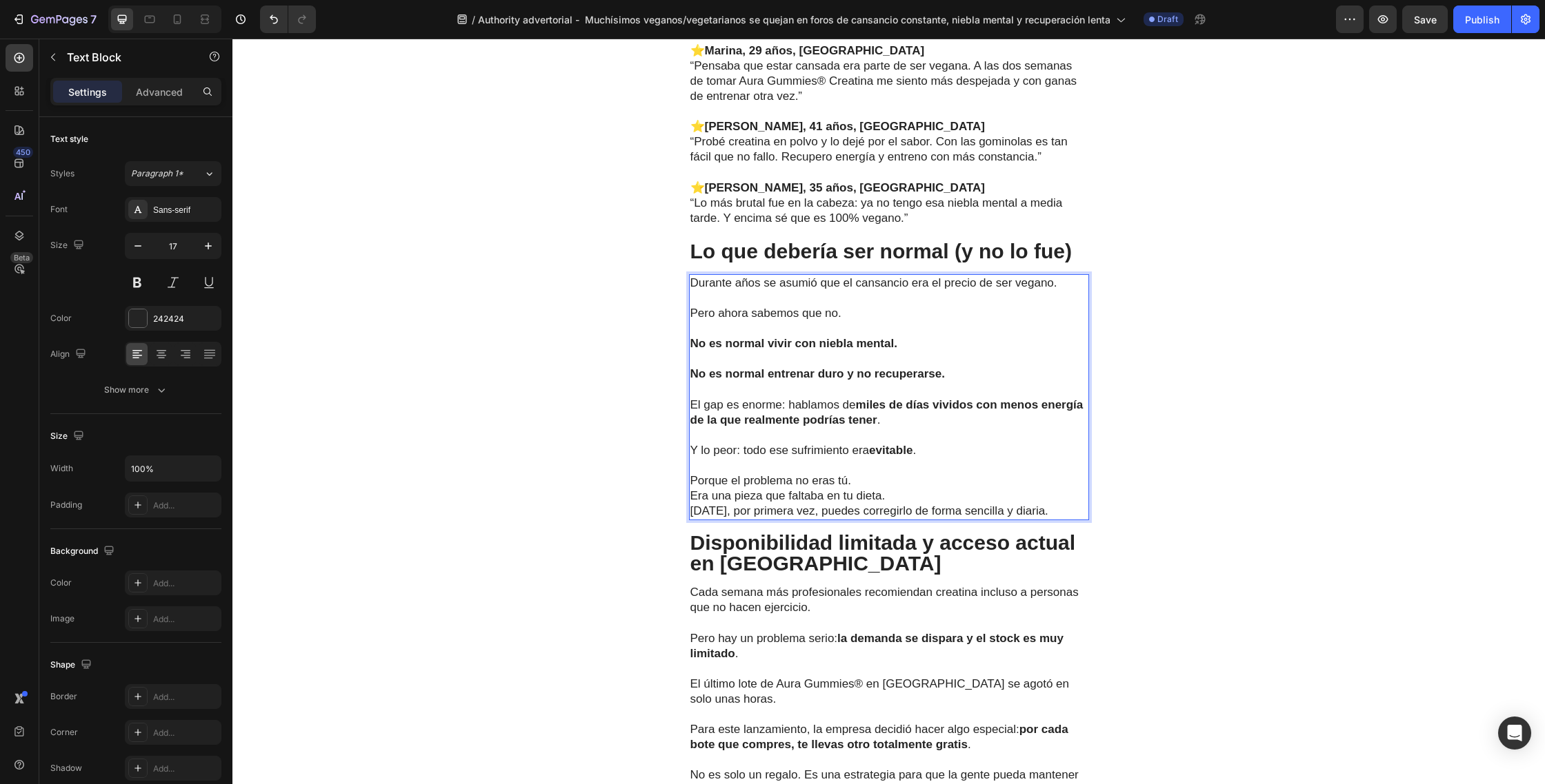
click at [863, 481] on p "Porque el problema no eras tú. Era una pieza que faltaba en tu dieta." at bounding box center [889, 488] width 397 height 30
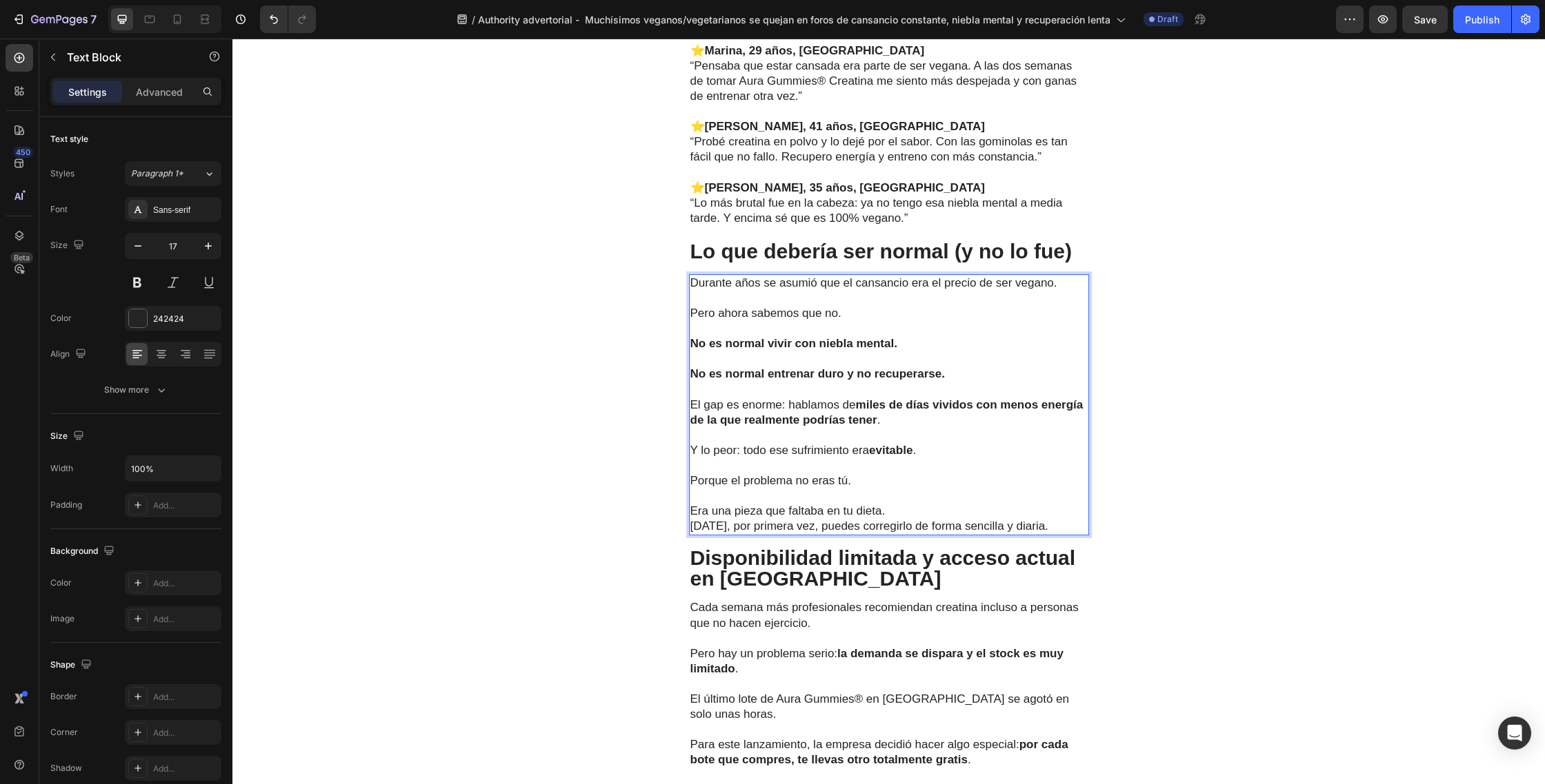
click at [894, 511] on p "⁠⁠⁠⁠⁠⁠⁠ Era una pieza que faltaba en tu dieta." at bounding box center [889, 504] width 397 height 30
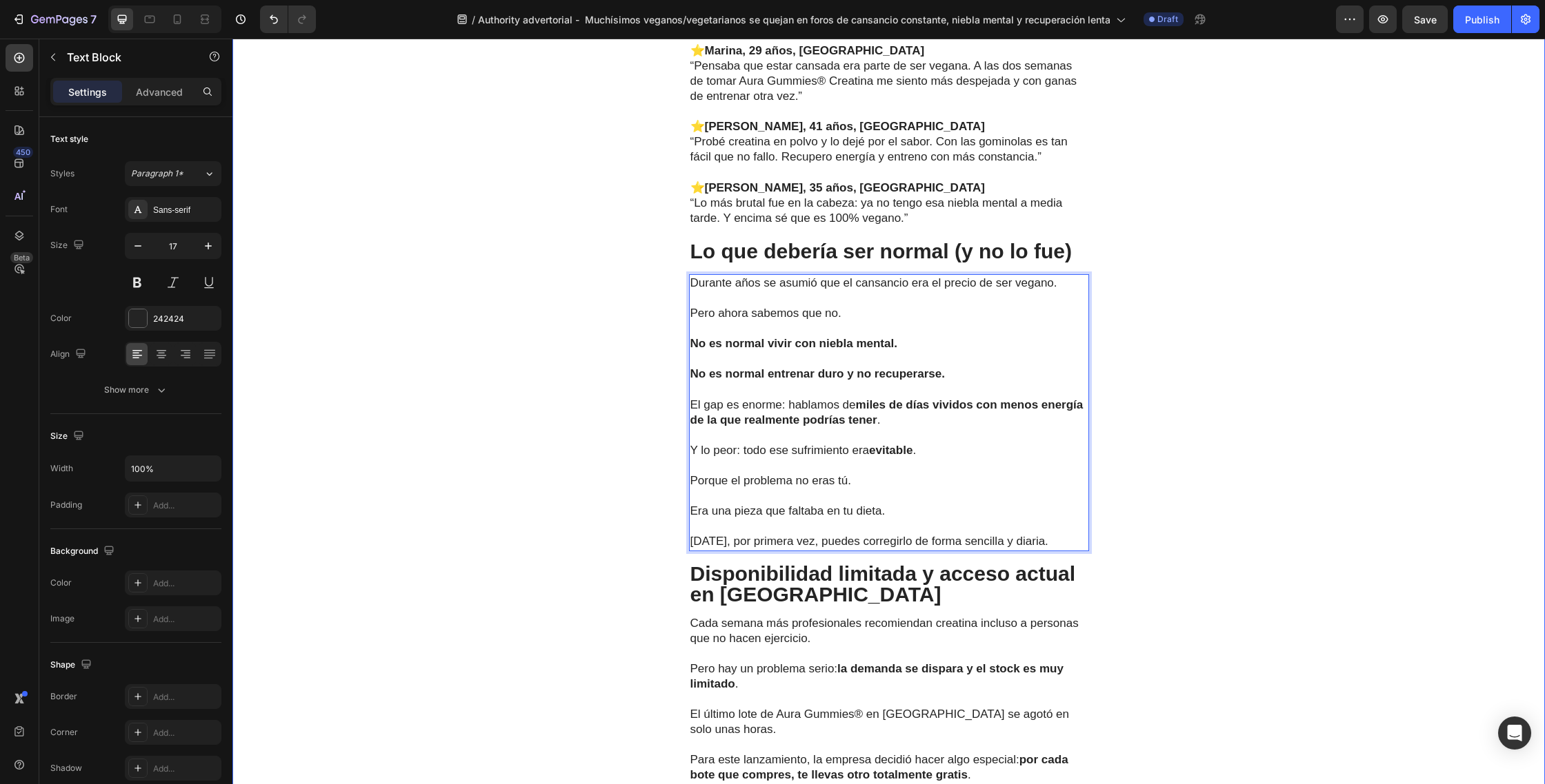
click at [1132, 364] on div "Las pruebas hablan por sí solas Text Block Los cambios se notan rápido: En días…" at bounding box center [889, 500] width 1312 height 1443
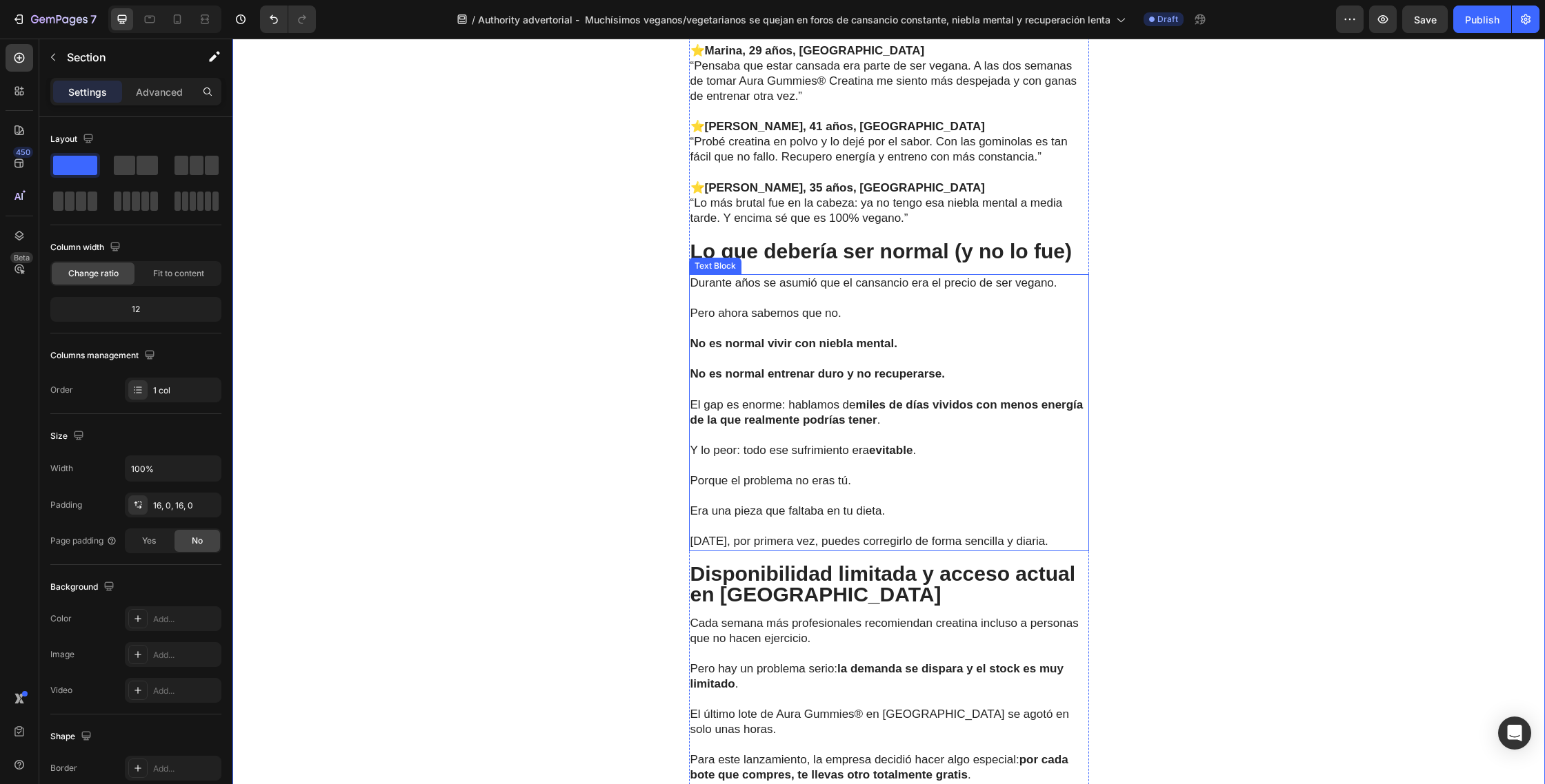
scroll to position [4453, 0]
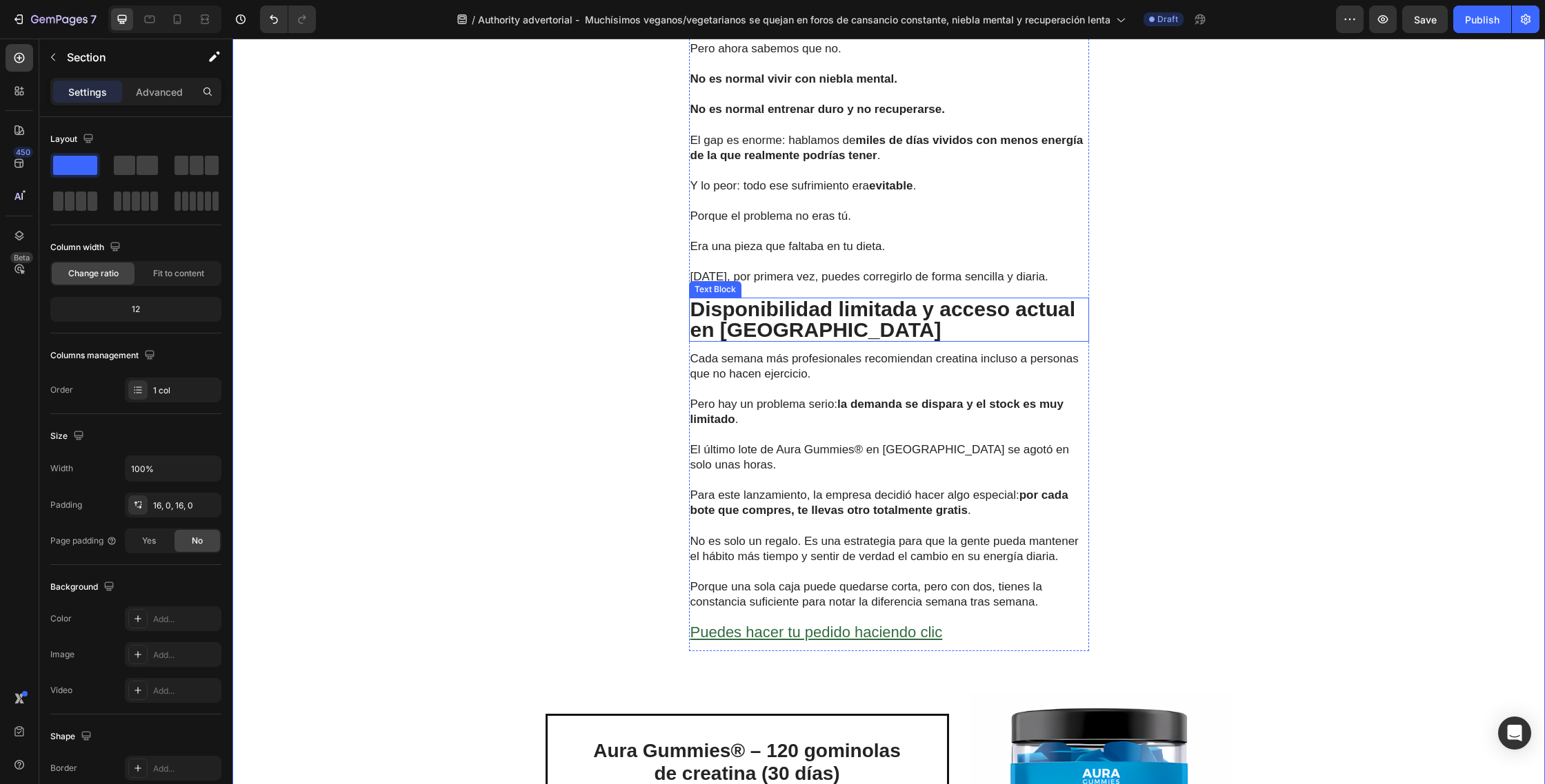
click at [808, 339] on p "Disponibilidad limitada y acceso actual en [GEOGRAPHIC_DATA]" at bounding box center [889, 319] width 397 height 42
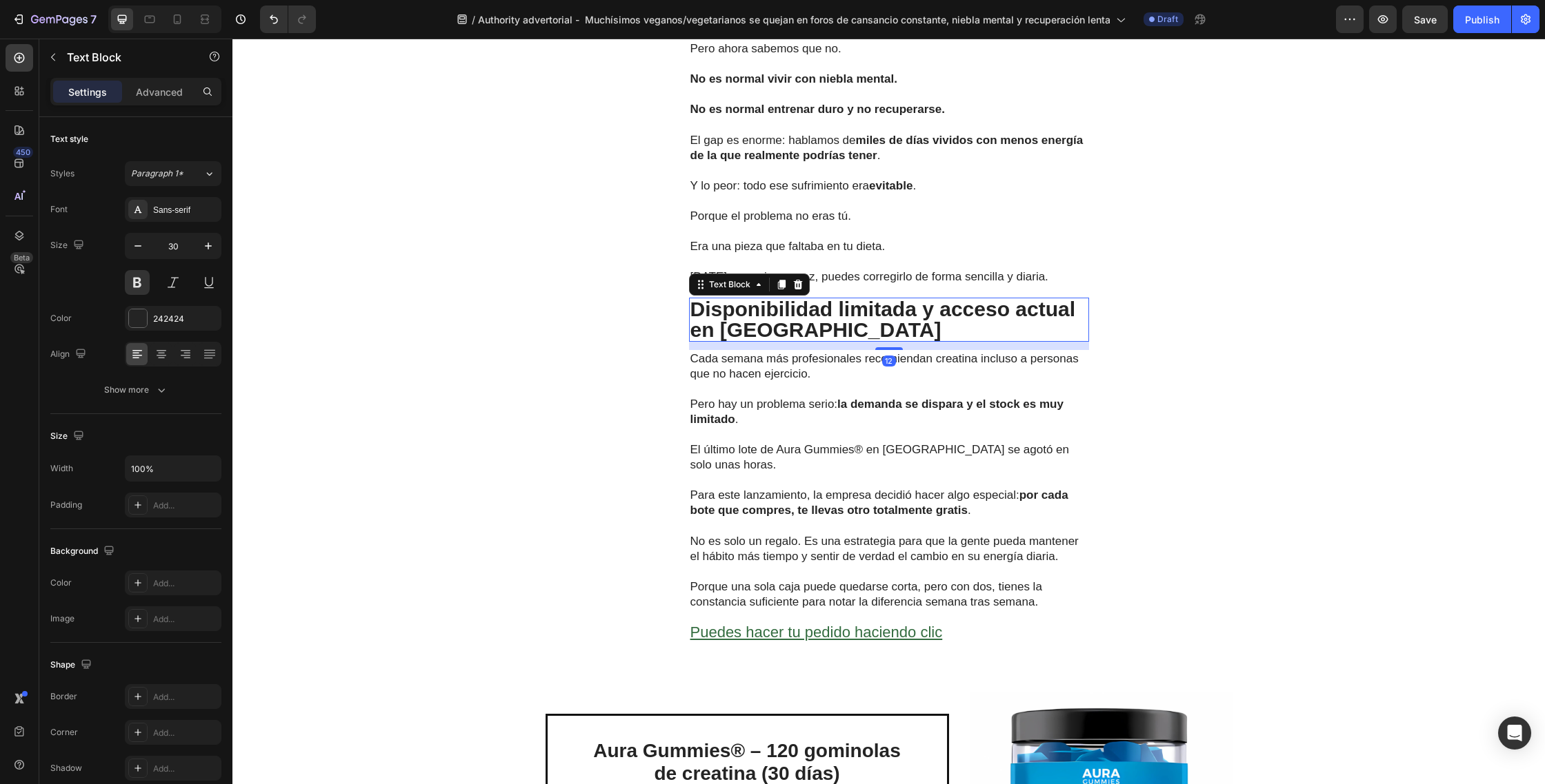
click at [817, 335] on p "Disponibilidad limitada y acceso actual en [GEOGRAPHIC_DATA]" at bounding box center [889, 319] width 397 height 42
click at [822, 332] on p "Disponibilidad limitada y acceso actual en [GEOGRAPHIC_DATA]" at bounding box center [889, 319] width 397 height 42
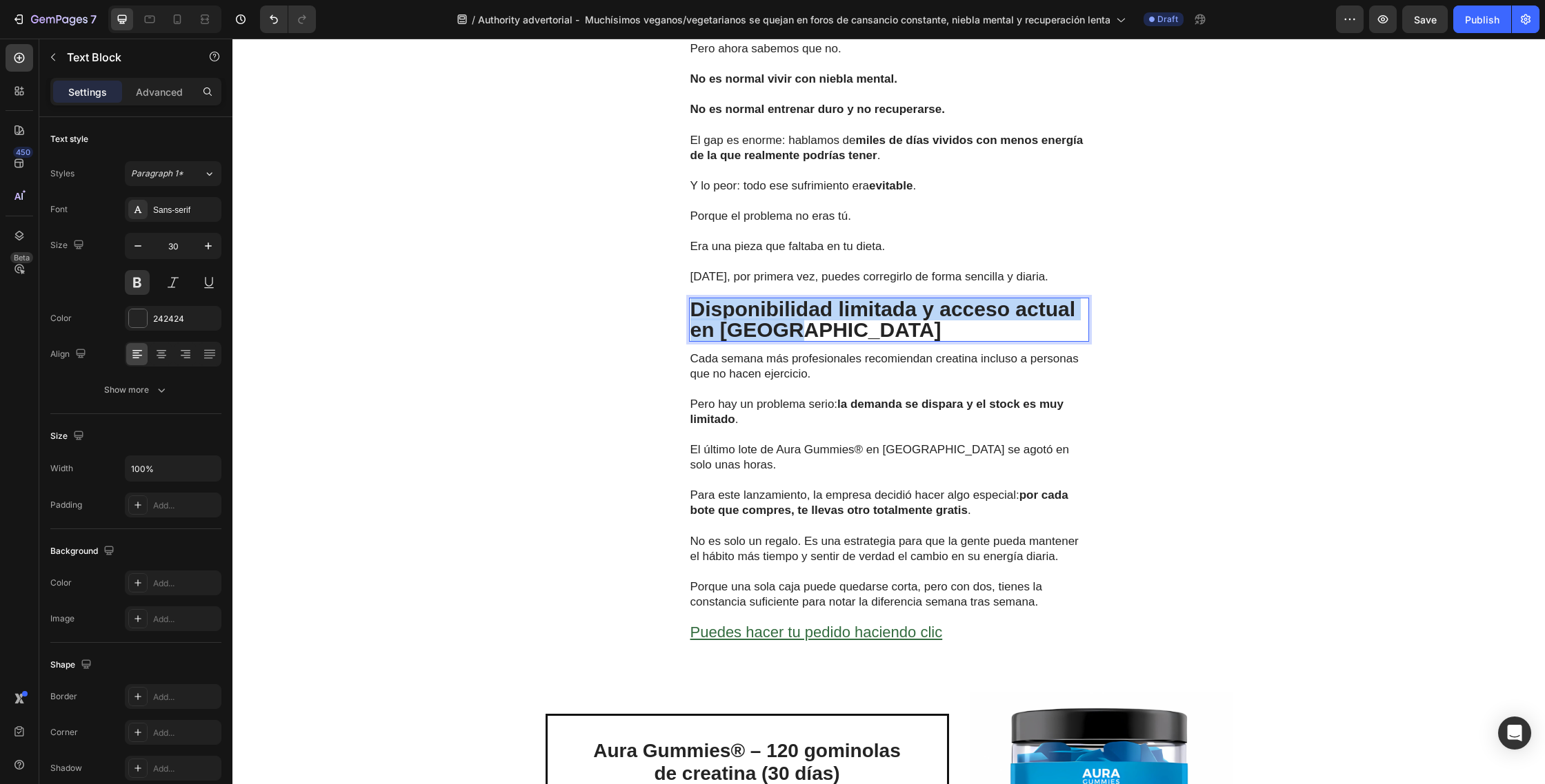
drag, startPoint x: 743, startPoint y: 319, endPoint x: 691, endPoint y: 306, distance: 53.6
click at [691, 306] on p "Disponibilidad limitada y acceso actual en [GEOGRAPHIC_DATA]" at bounding box center [889, 319] width 397 height 42
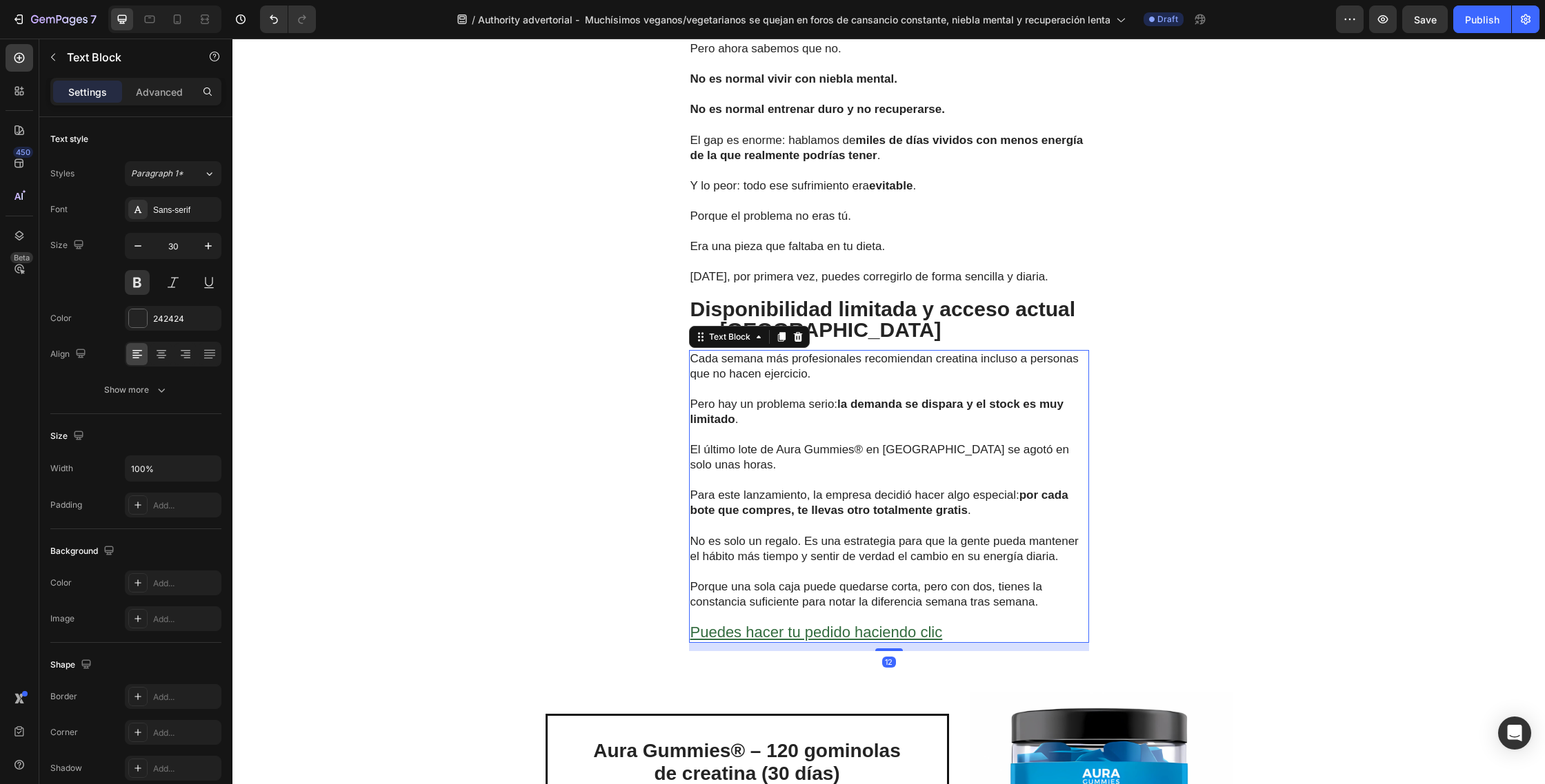
click at [876, 407] on strong "la demanda se dispara y el stock es muy limitado" at bounding box center [877, 411] width 373 height 29
click at [939, 610] on p "Rich Text Editor. Editing area: main" at bounding box center [889, 617] width 397 height 15
click at [951, 625] on p "Puedes hacer tu pedido haciendo clic" at bounding box center [889, 634] width 397 height 17
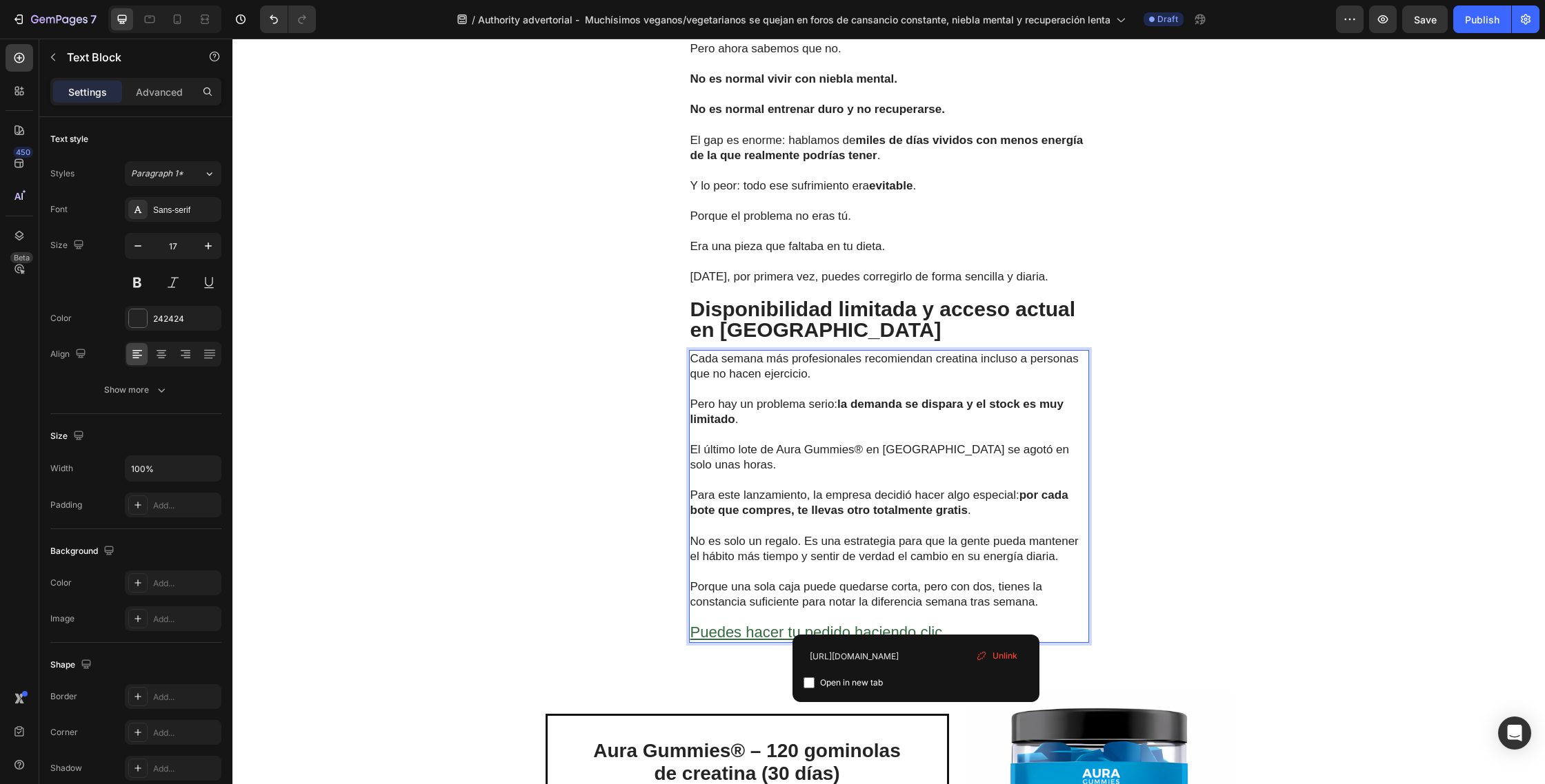
click at [958, 625] on p "Puedes hacer tu pedido haciendo clic ⁠⁠⁠⁠⁠⁠⁠" at bounding box center [889, 634] width 397 height 17
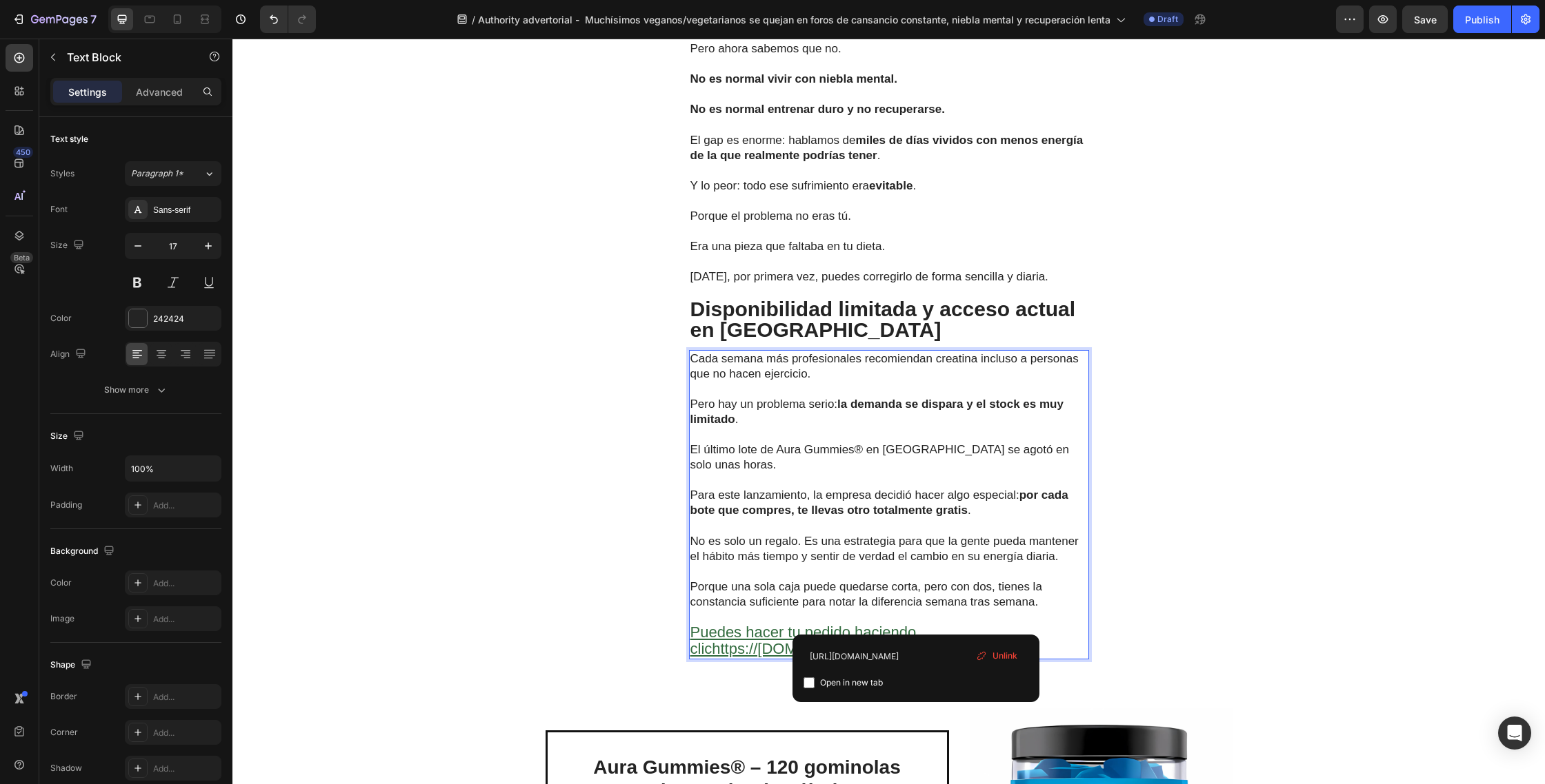
click at [998, 591] on p "Porque una sola caja puede quedarse corta, pero con dos, tienes la constancia s…" at bounding box center [889, 594] width 397 height 30
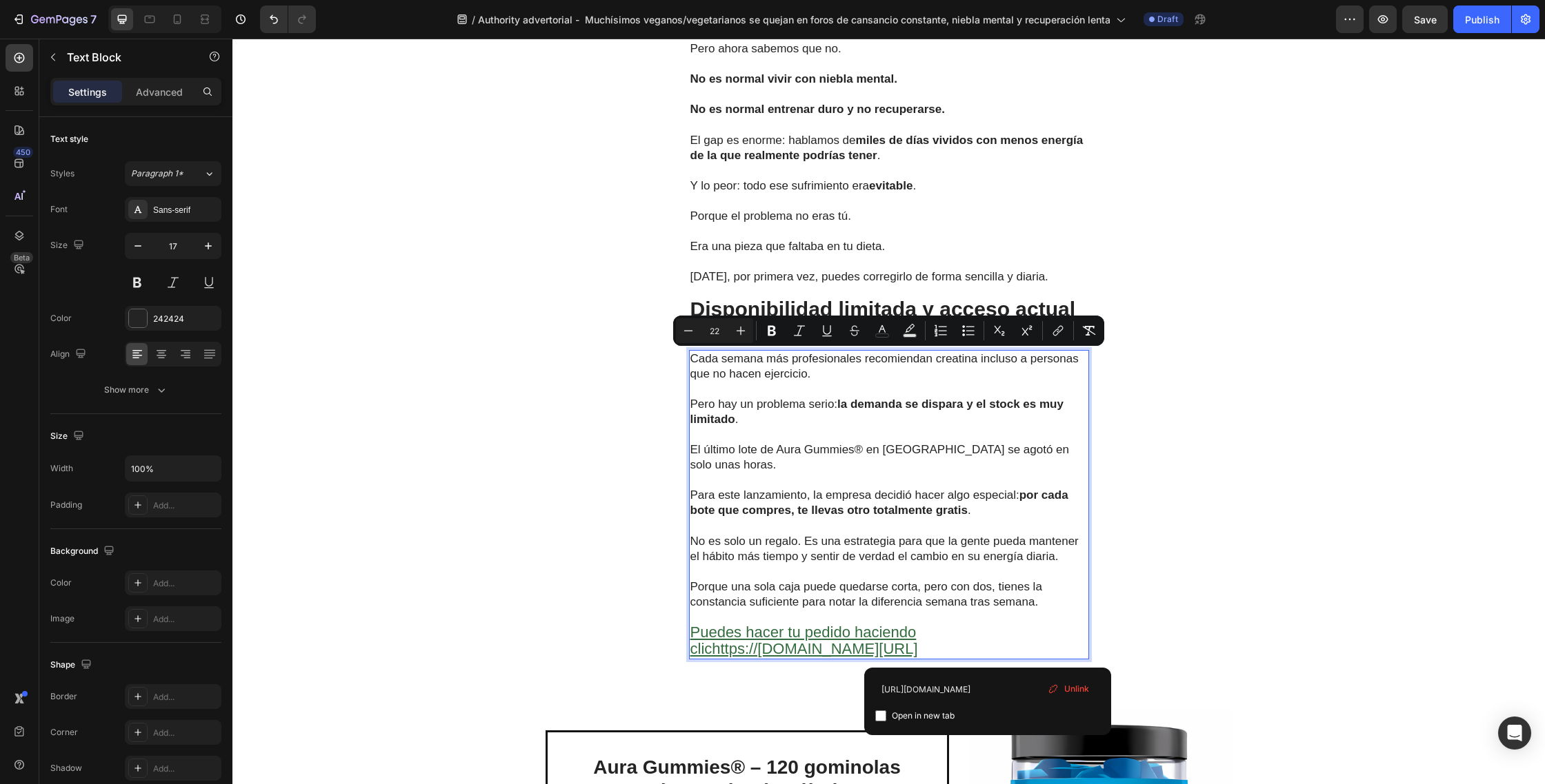
drag, startPoint x: 997, startPoint y: 650, endPoint x: 691, endPoint y: 363, distance: 419.5
click at [691, 363] on div "Cada semana más profesionales recomiendan creatina incluso a personas que no ha…" at bounding box center [888, 505] width 400 height 310
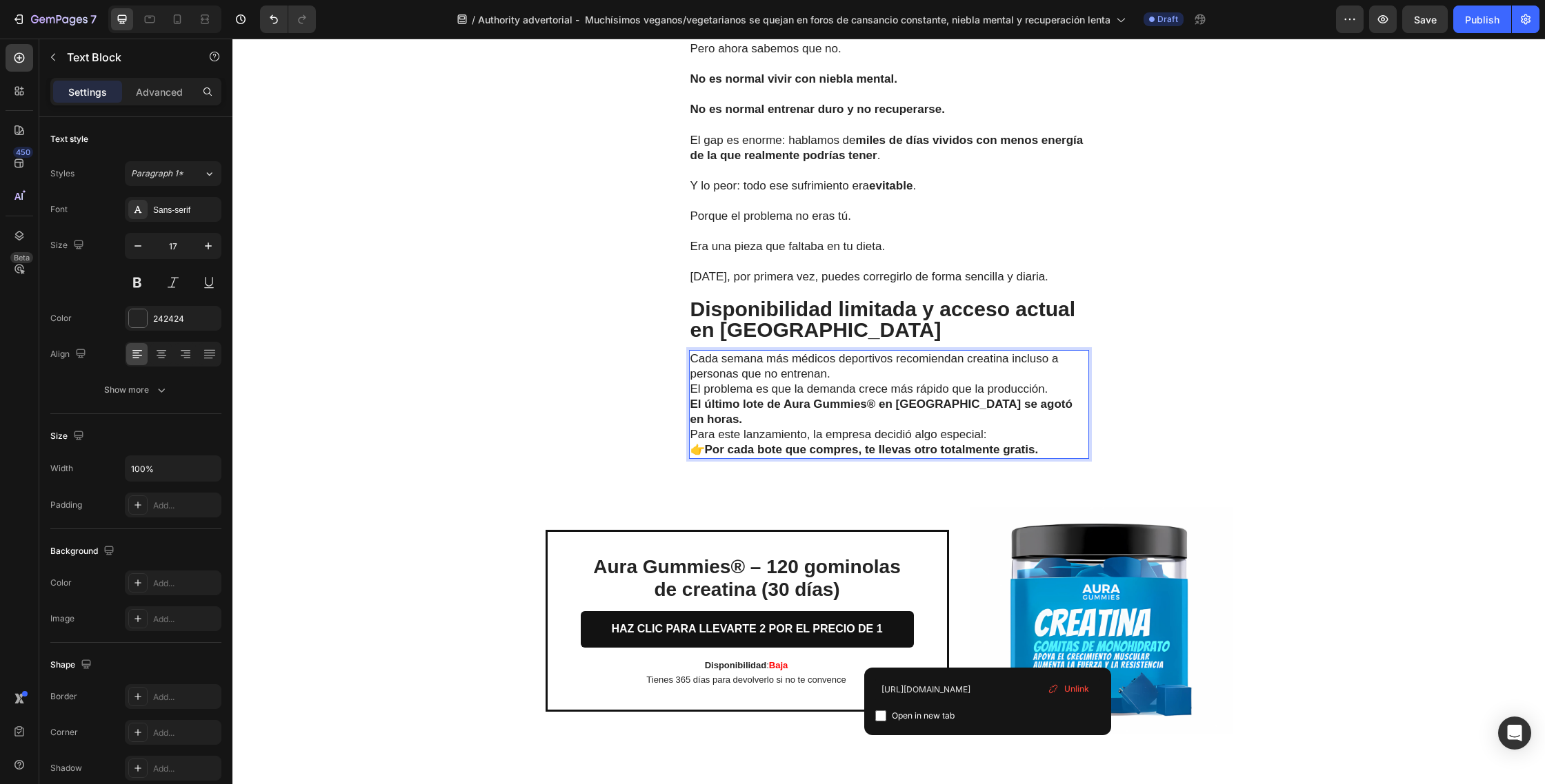
click at [880, 380] on p "Cada semana más médicos deportivos recomiendan creatina incluso a personas que …" at bounding box center [889, 366] width 397 height 30
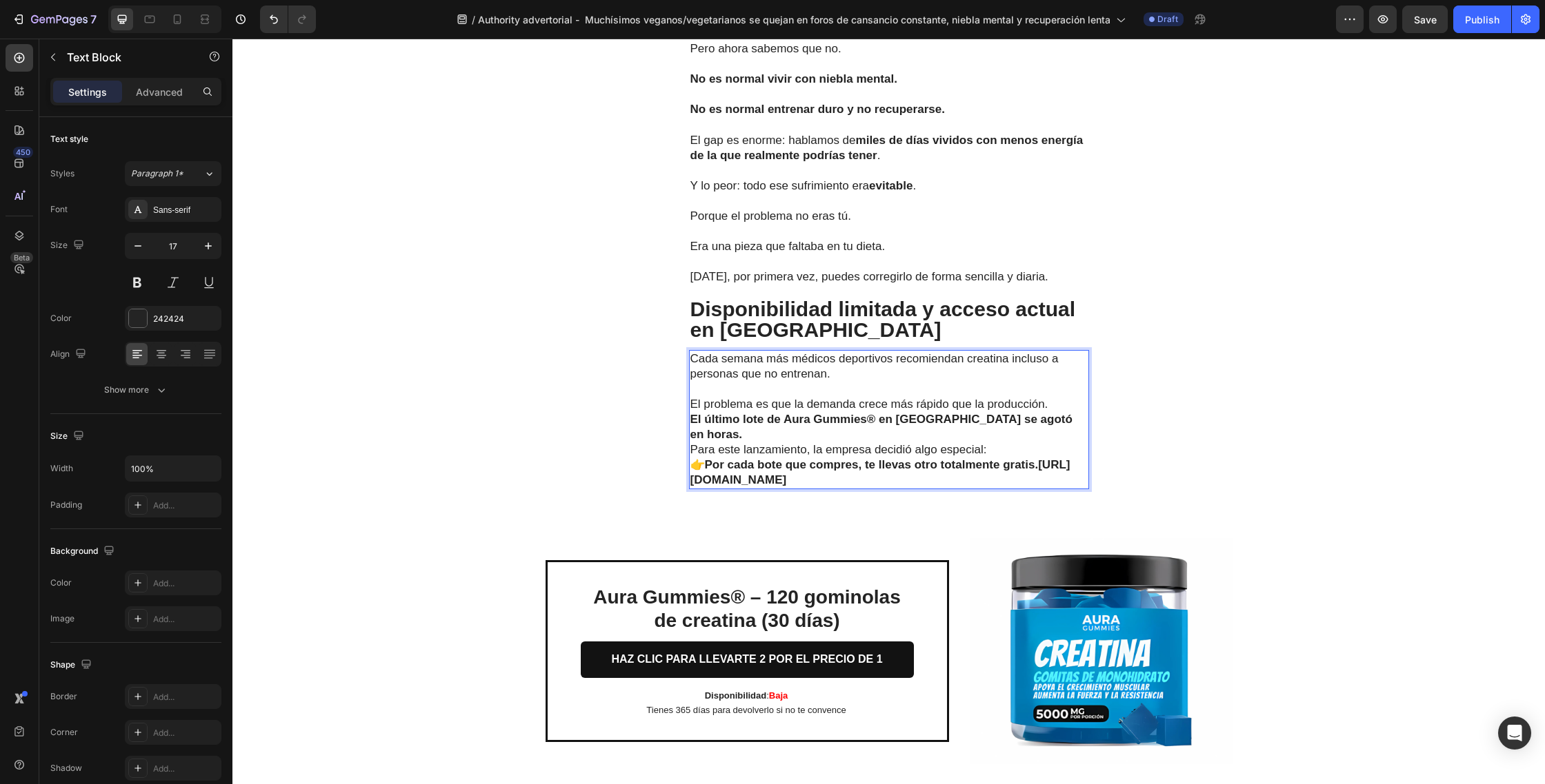
click at [1053, 408] on p "El problema es que la demanda crece más rápido que la producción. El último lot…" at bounding box center [889, 419] width 397 height 45
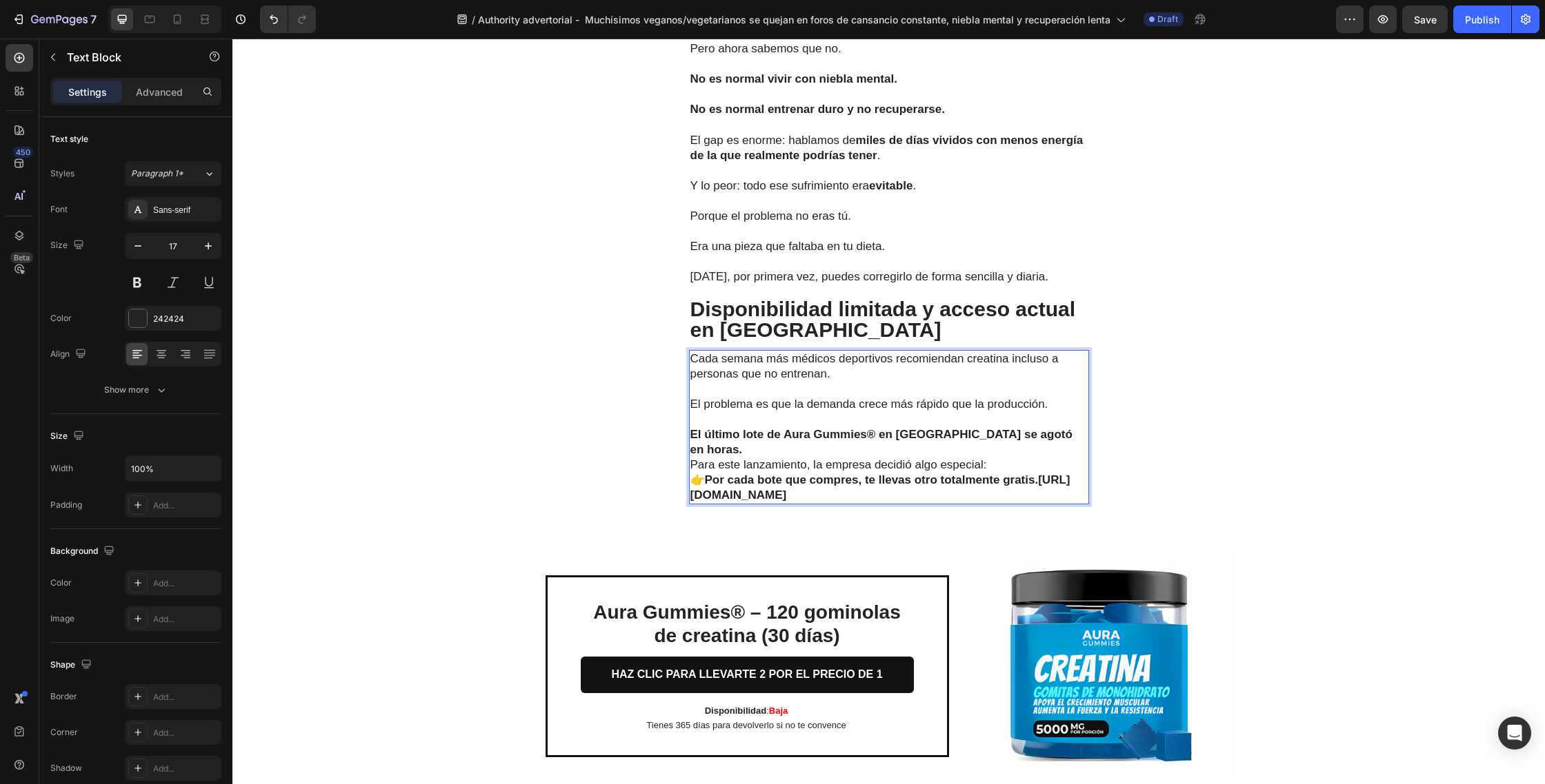
click at [1048, 436] on p "⁠⁠⁠⁠⁠⁠⁠ El último lote de Aura Gummies® en España se agotó en horas." at bounding box center [889, 434] width 397 height 45
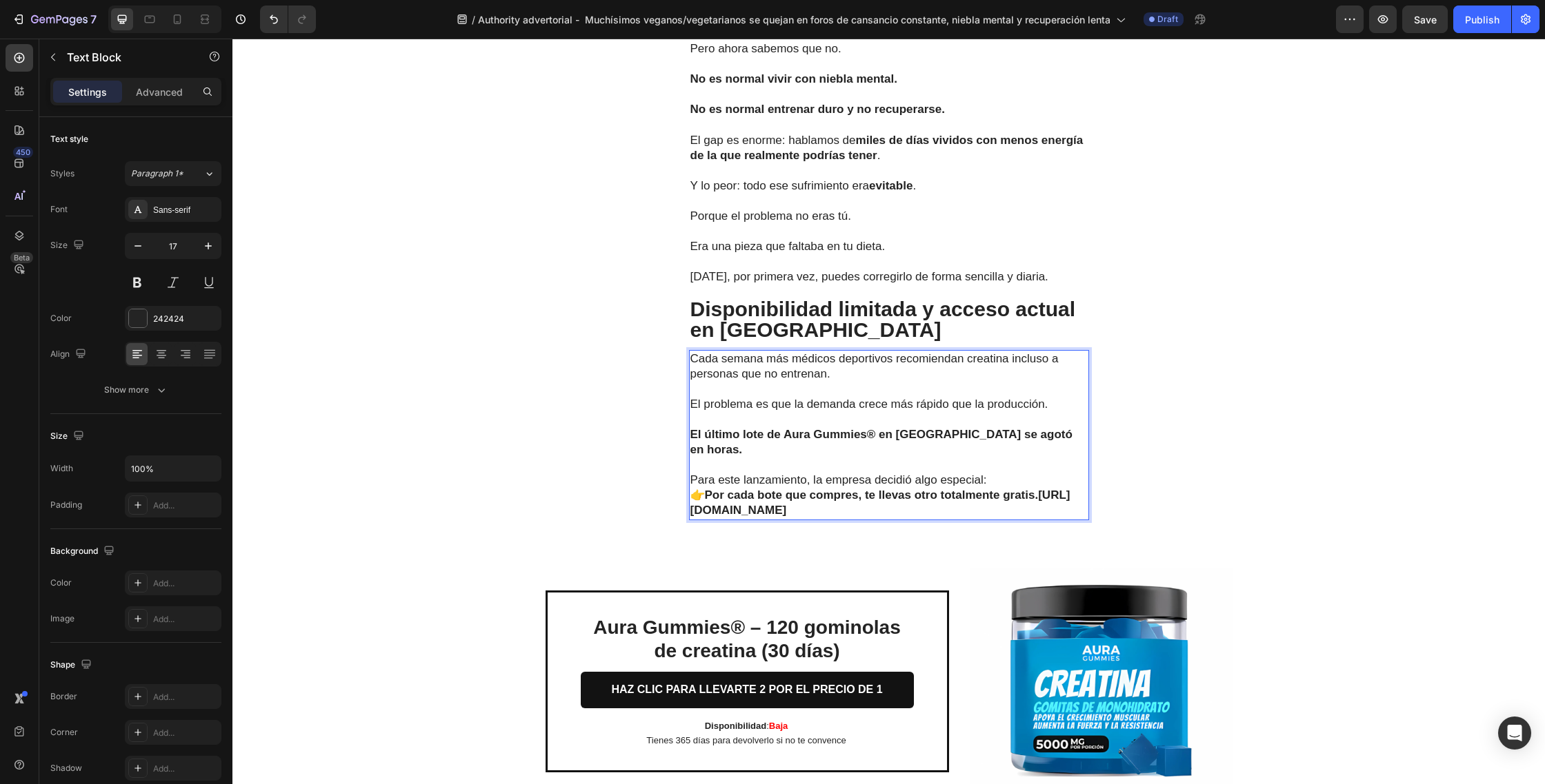
click at [1001, 473] on p "Para este lanzamiento, la empresa decidió algo especial:" at bounding box center [889, 481] width 397 height 15
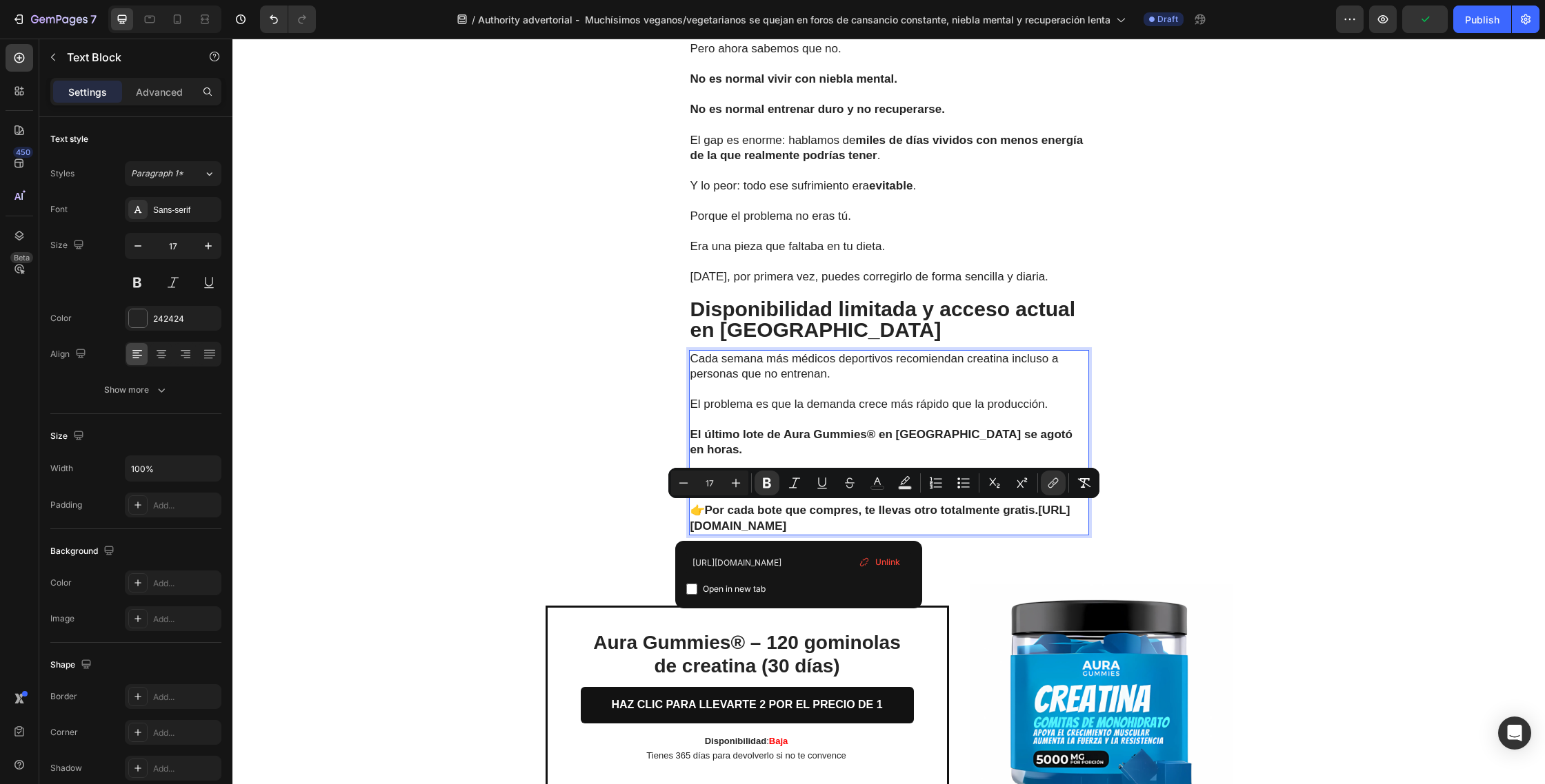
drag, startPoint x: 821, startPoint y: 528, endPoint x: 726, endPoint y: 509, distance: 96.9
click at [726, 509] on p "👉 Por cada bote que compres, te llevas otro totalmente gratis. https://gomitasa…" at bounding box center [889, 517] width 397 height 30
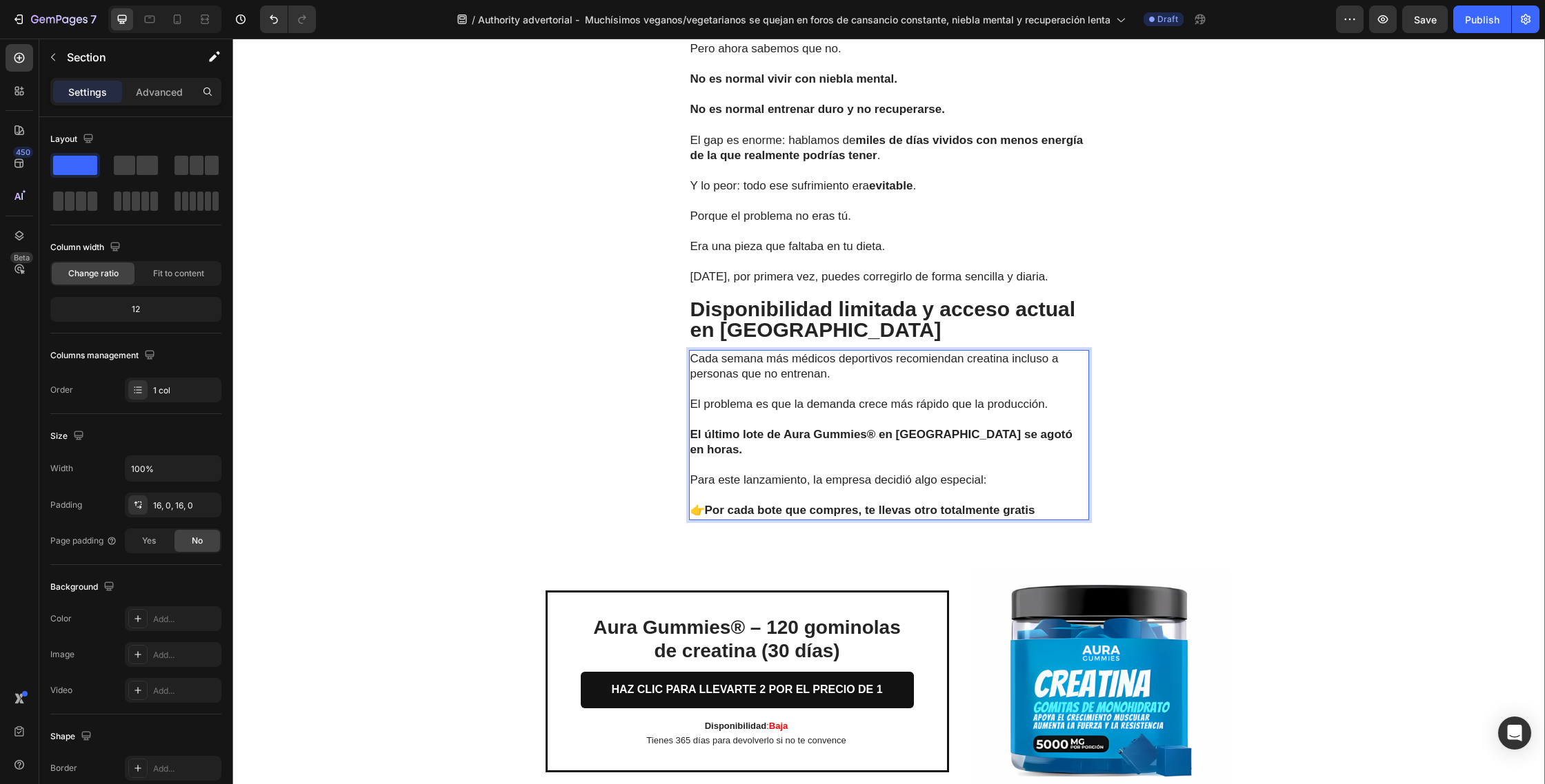
click at [1251, 374] on div "Las pruebas hablan por sí solas Text Block Los cambios se notan rápido: En días…" at bounding box center [889, 173] width 1312 height 1320
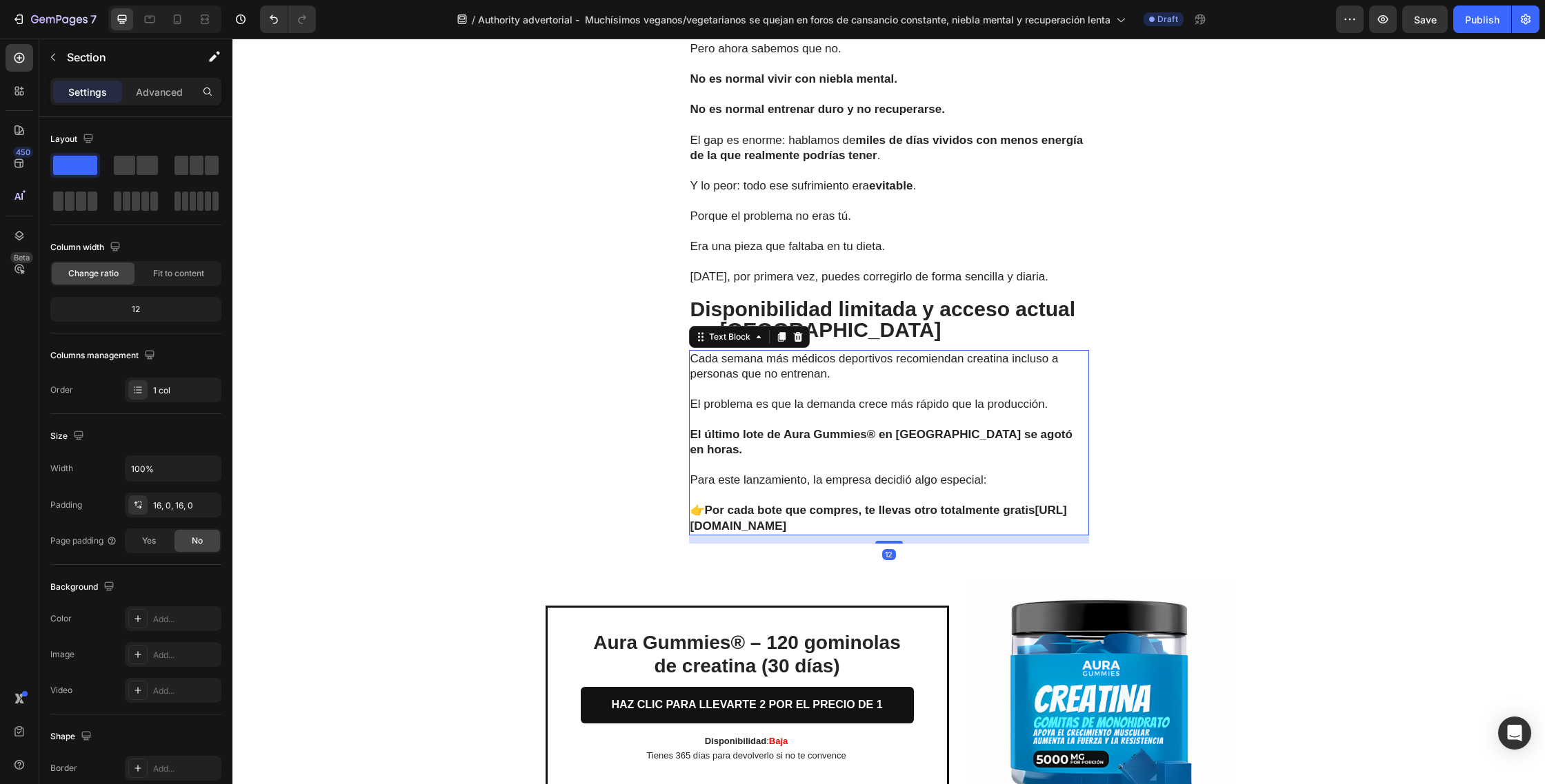
click at [815, 523] on p "👉 Por cada bote que compres, te llevas otro totalmente gratis https://gomitasau…" at bounding box center [889, 517] width 397 height 30
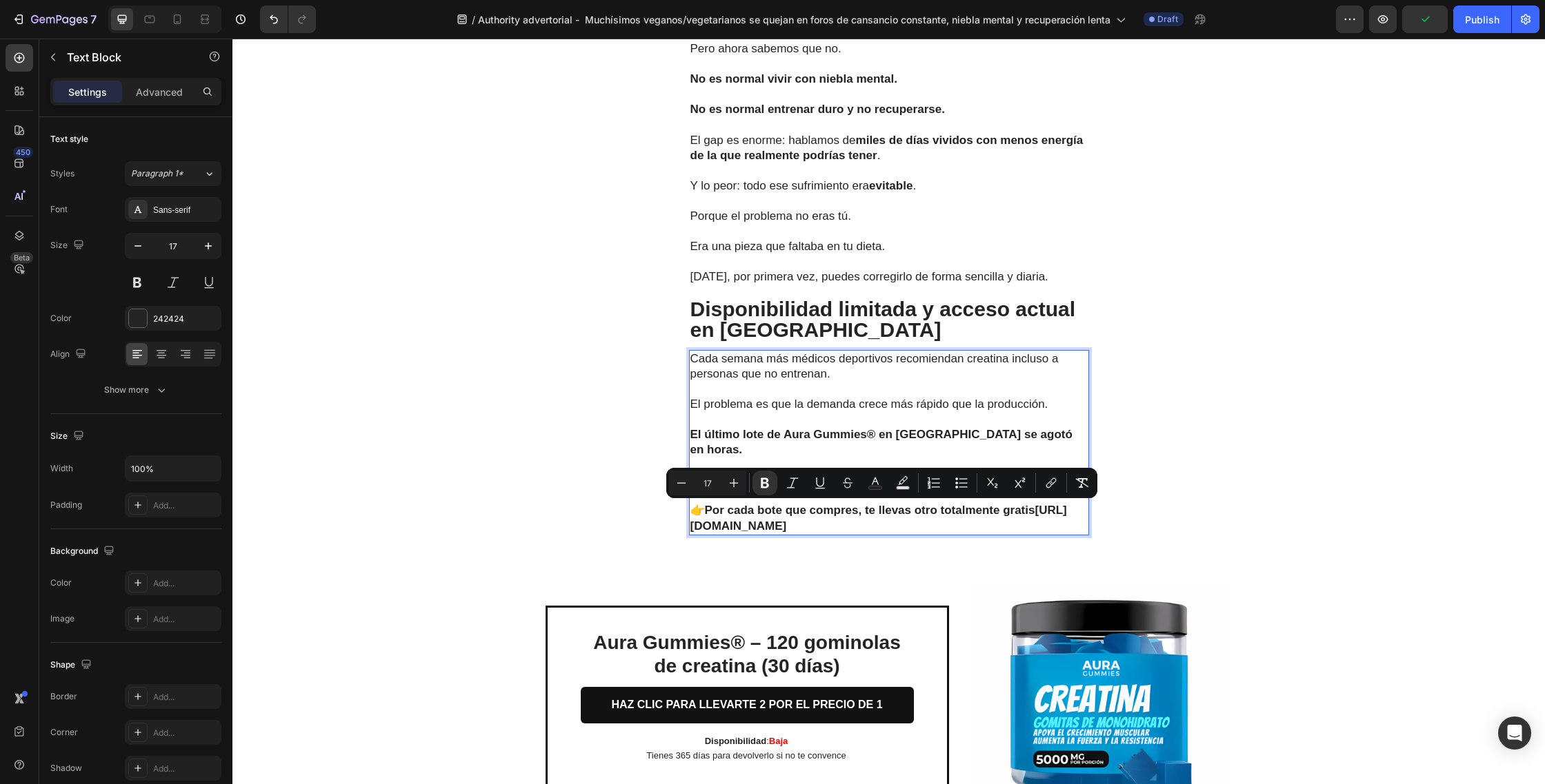
drag, startPoint x: 817, startPoint y: 527, endPoint x: 726, endPoint y: 514, distance: 91.9
click at [726, 514] on p "👉 Por cada bote que compres, te llevas otro totalmente gratis https://gomitasau…" at bounding box center [889, 517] width 397 height 30
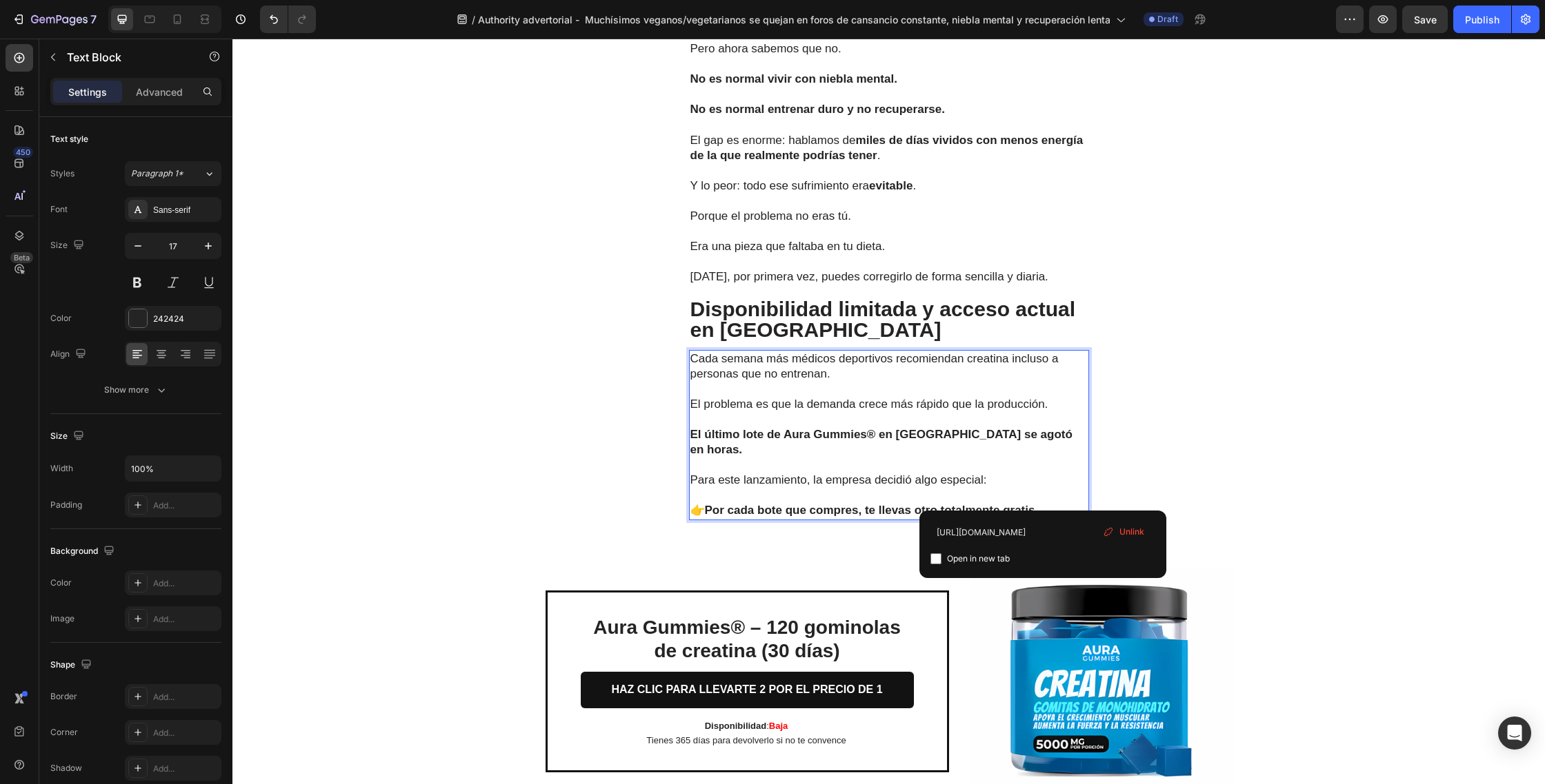
click at [1122, 530] on span "Unlink" at bounding box center [1132, 531] width 25 height 12
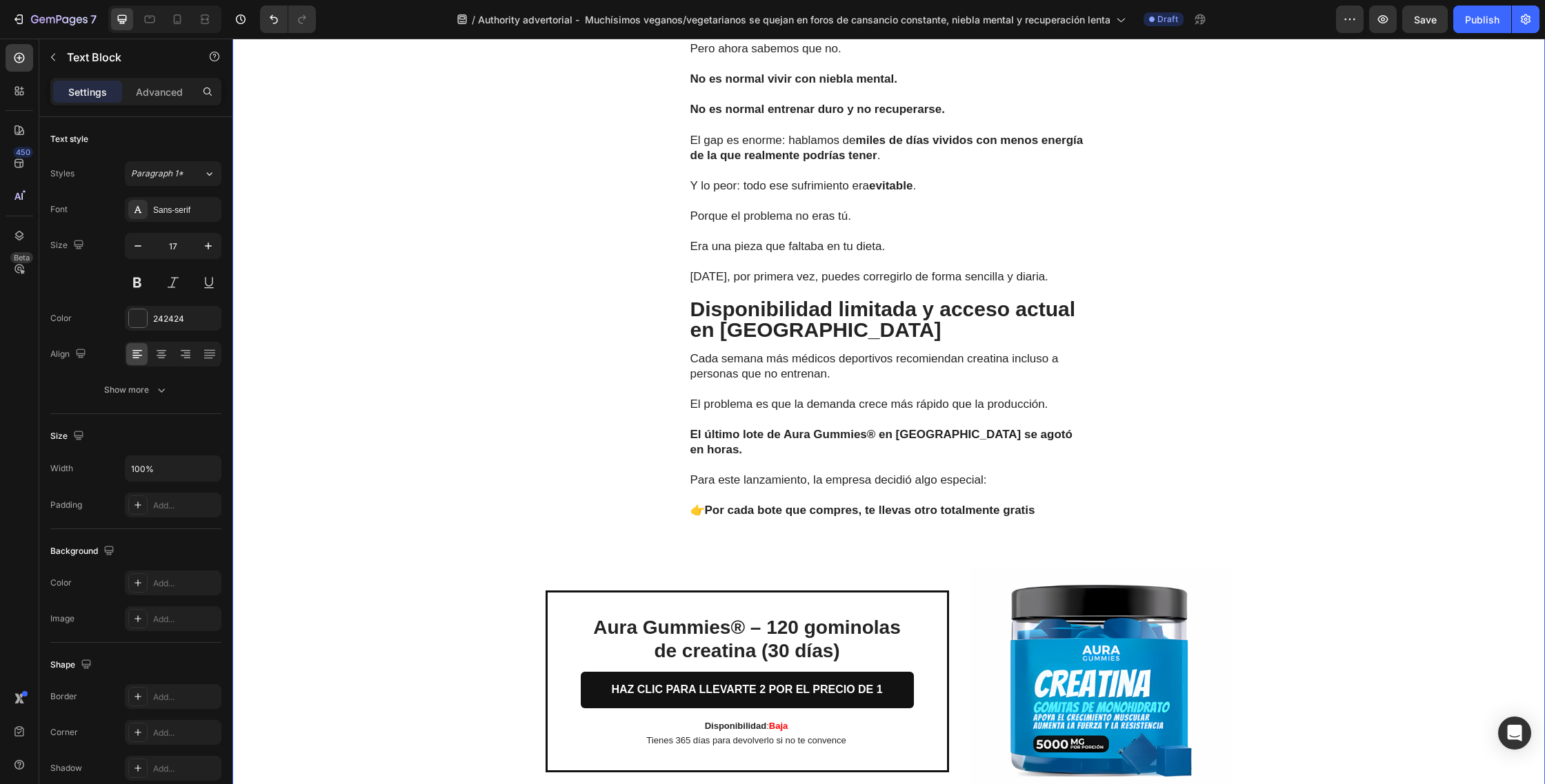
click at [1265, 421] on div "Las pruebas hablan por sí solas Text Block Los cambios se notan rápido: En días…" at bounding box center [889, 173] width 1312 height 1320
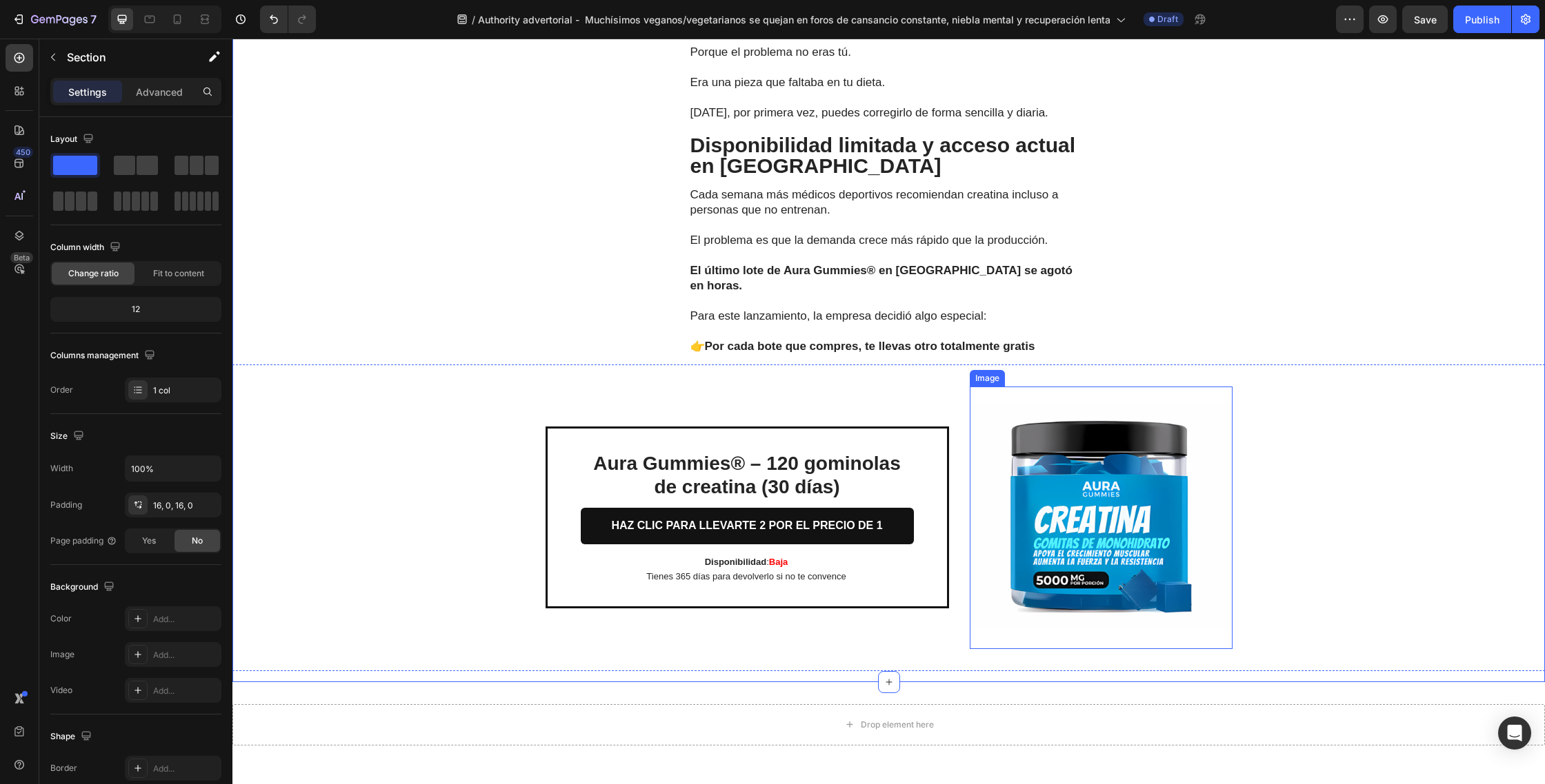
scroll to position [4751, 0]
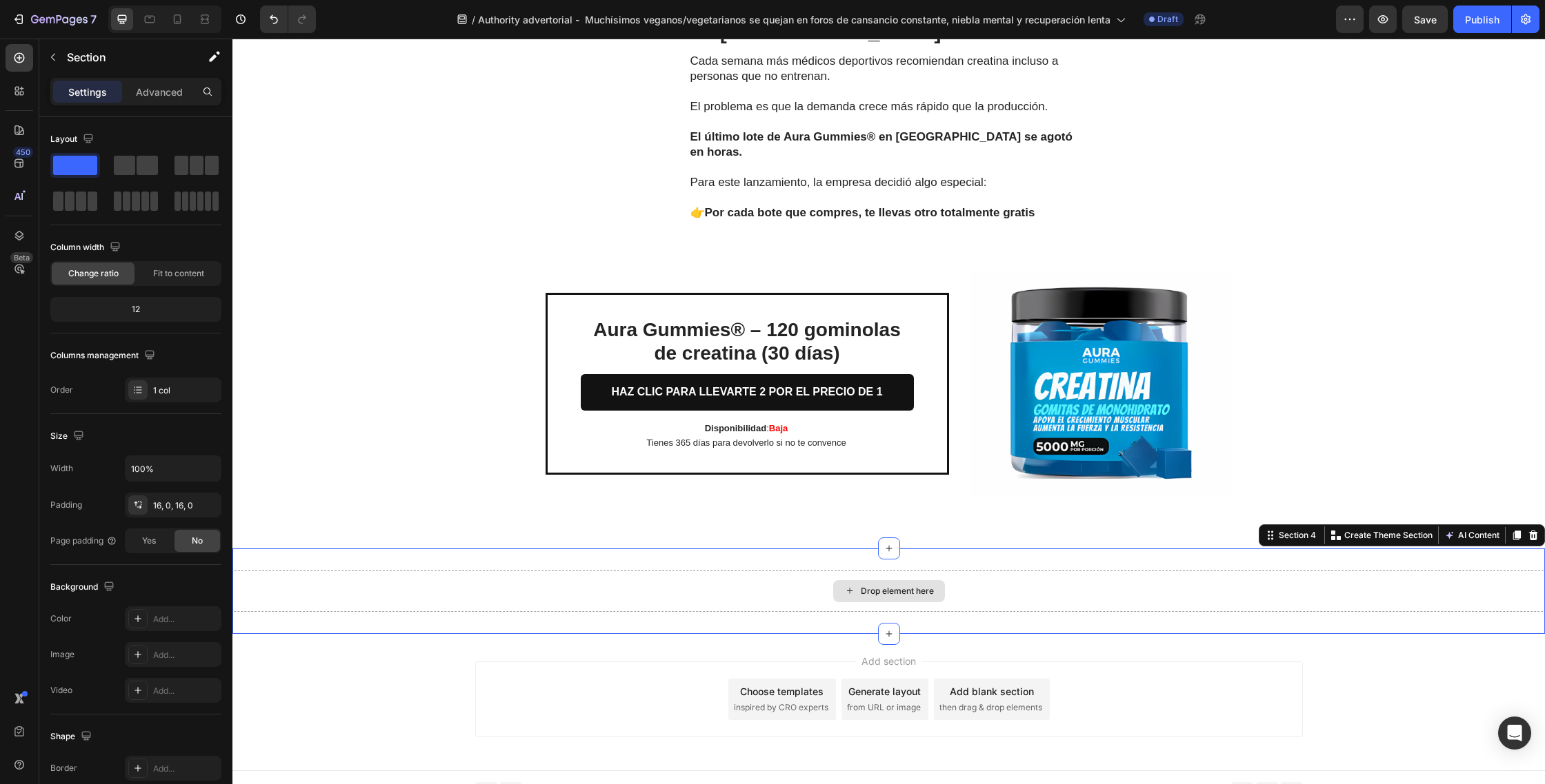
click at [599, 573] on div "Drop element here" at bounding box center [889, 591] width 1312 height 42
click at [1534, 530] on icon at bounding box center [1533, 535] width 9 height 9
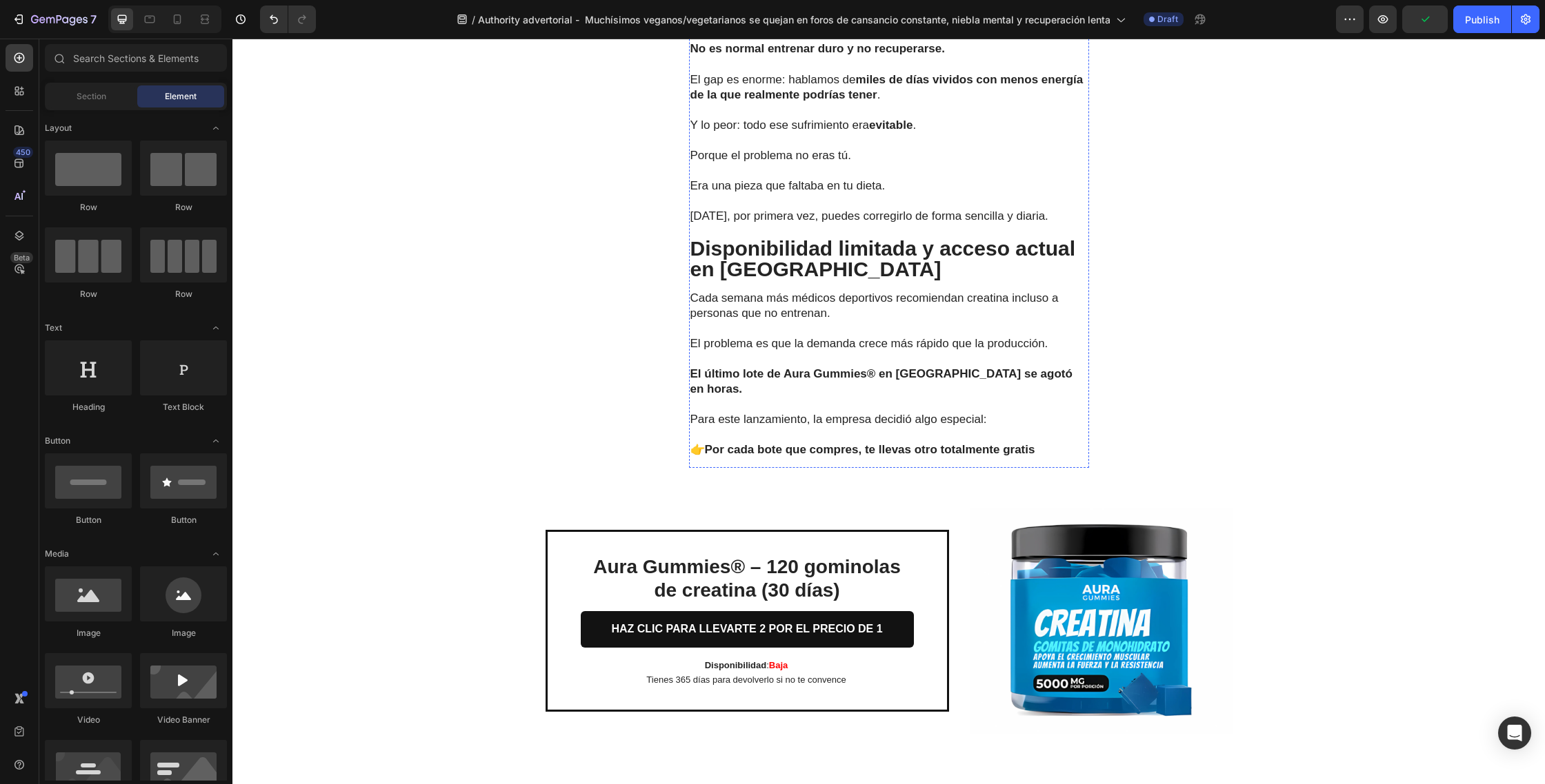
scroll to position [4516, 0]
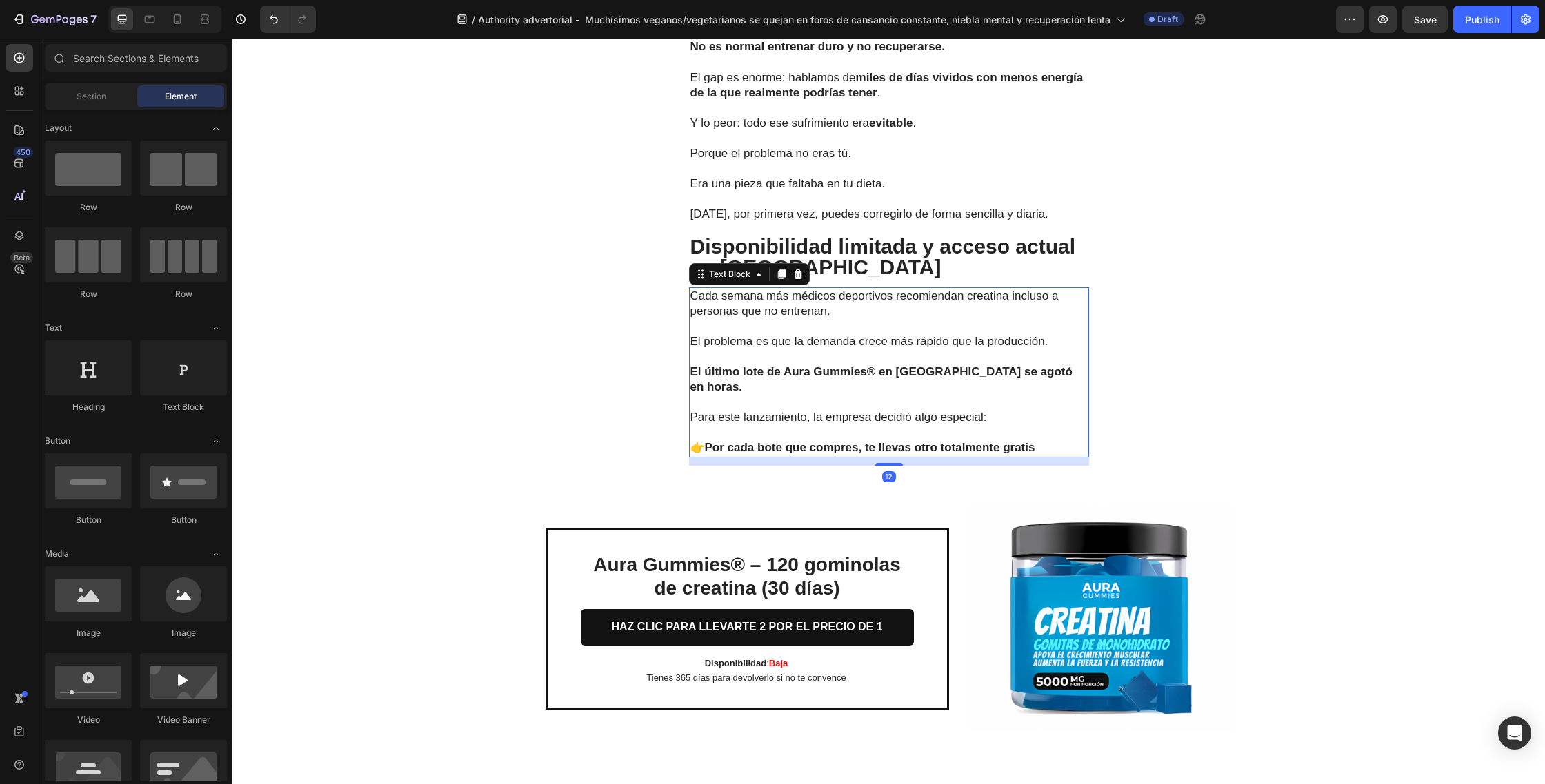
click at [844, 315] on p "Cada semana más médicos deportivos recomiendan creatina incluso a personas que …" at bounding box center [889, 303] width 397 height 30
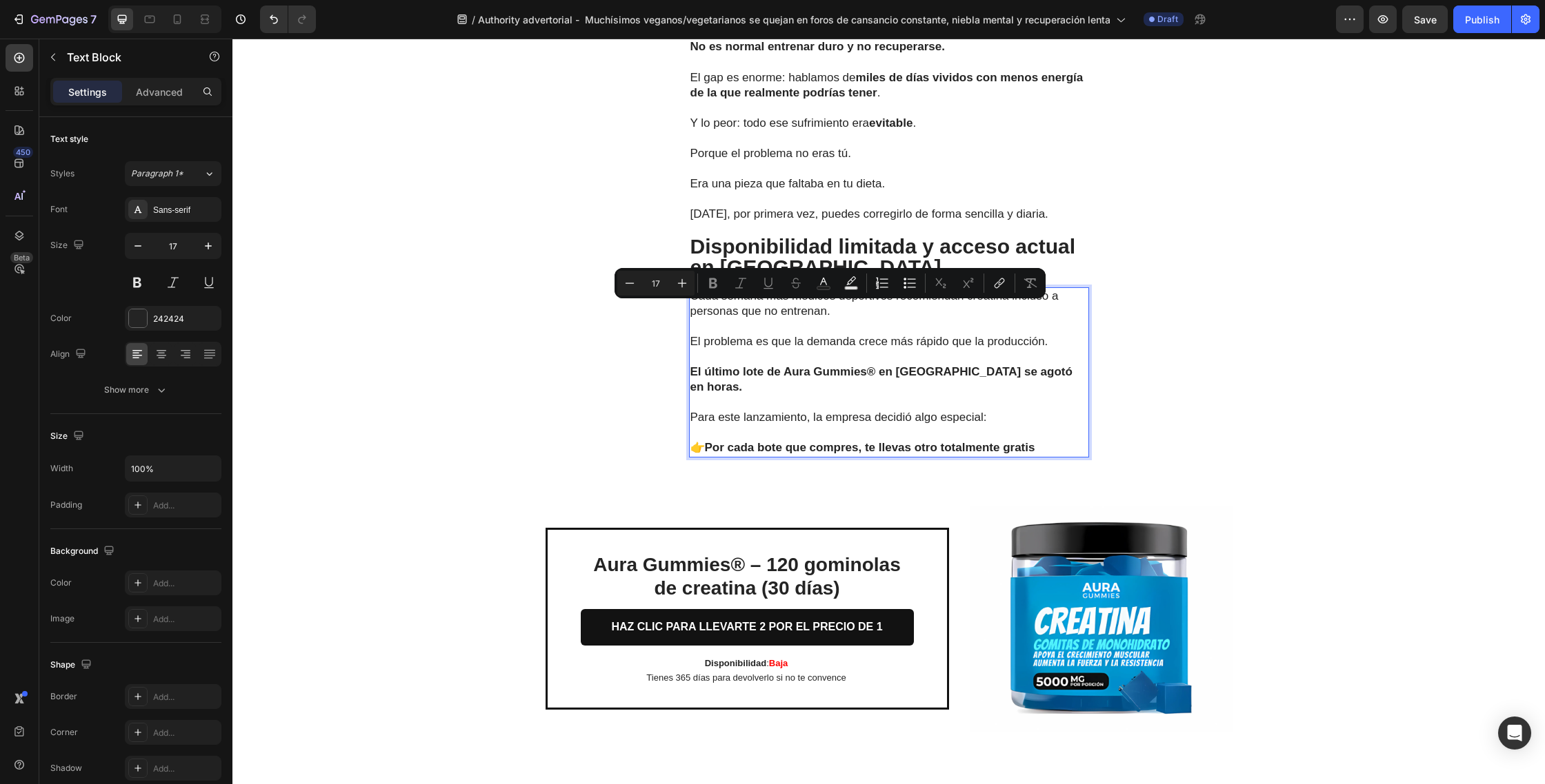
click at [831, 313] on p "Cada semana más médicos deportivos recomiendan creatina incluso a personas que …" at bounding box center [889, 303] width 397 height 30
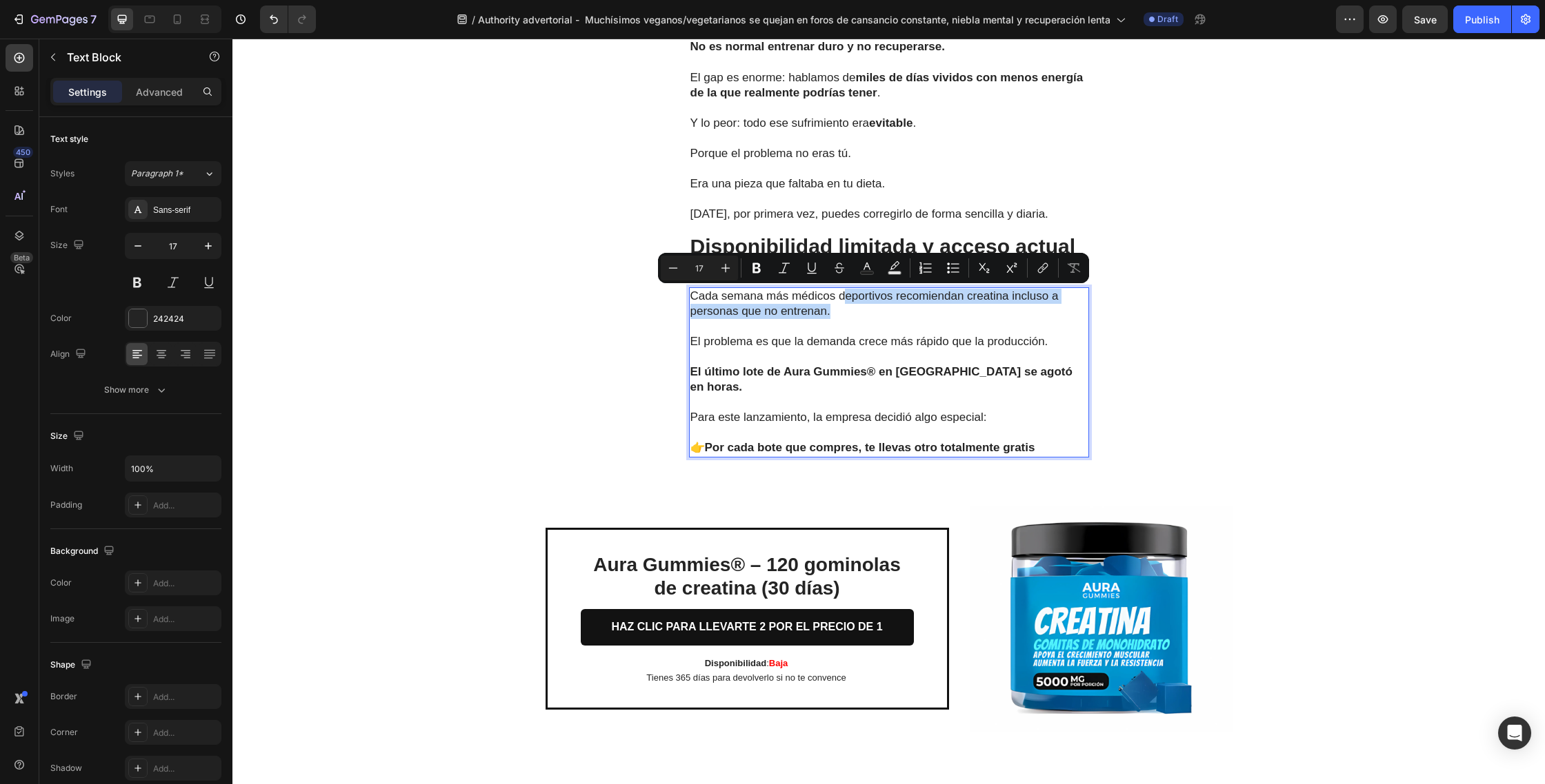
drag, startPoint x: 827, startPoint y: 312, endPoint x: 844, endPoint y: 299, distance: 21.4
click at [844, 299] on p "Cada semana más médicos deportivos recomiendan creatina incluso a personas que …" at bounding box center [889, 303] width 397 height 30
click at [883, 302] on p "Cada semana más médicos deportivos recomiendan creatina incluso a personas que …" at bounding box center [889, 303] width 397 height 30
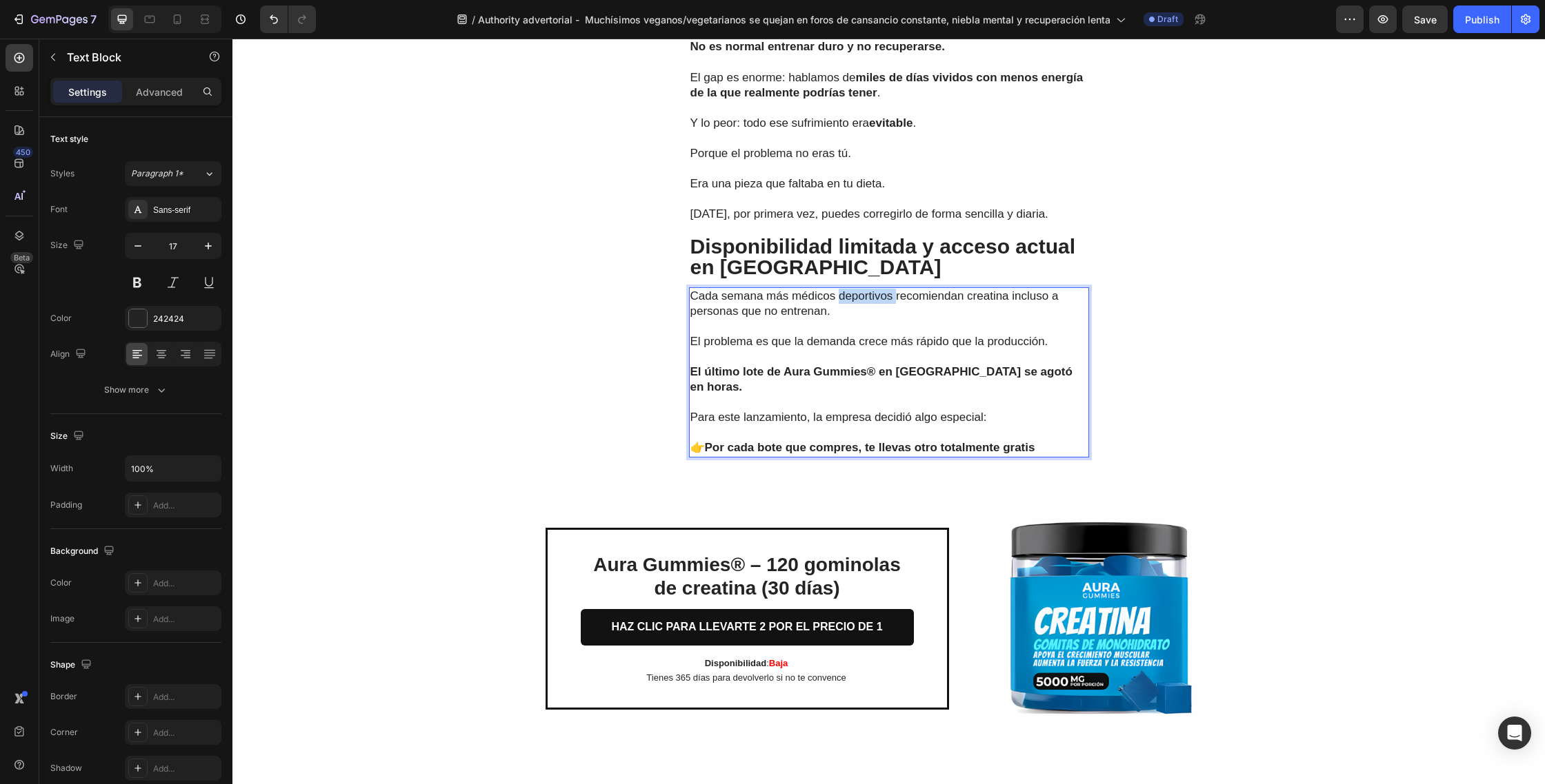
drag, startPoint x: 893, startPoint y: 300, endPoint x: 841, endPoint y: 299, distance: 52.0
click at [841, 299] on p "Cada semana más médicos deportivos recomiendan creatina incluso a personas que …" at bounding box center [889, 303] width 397 height 30
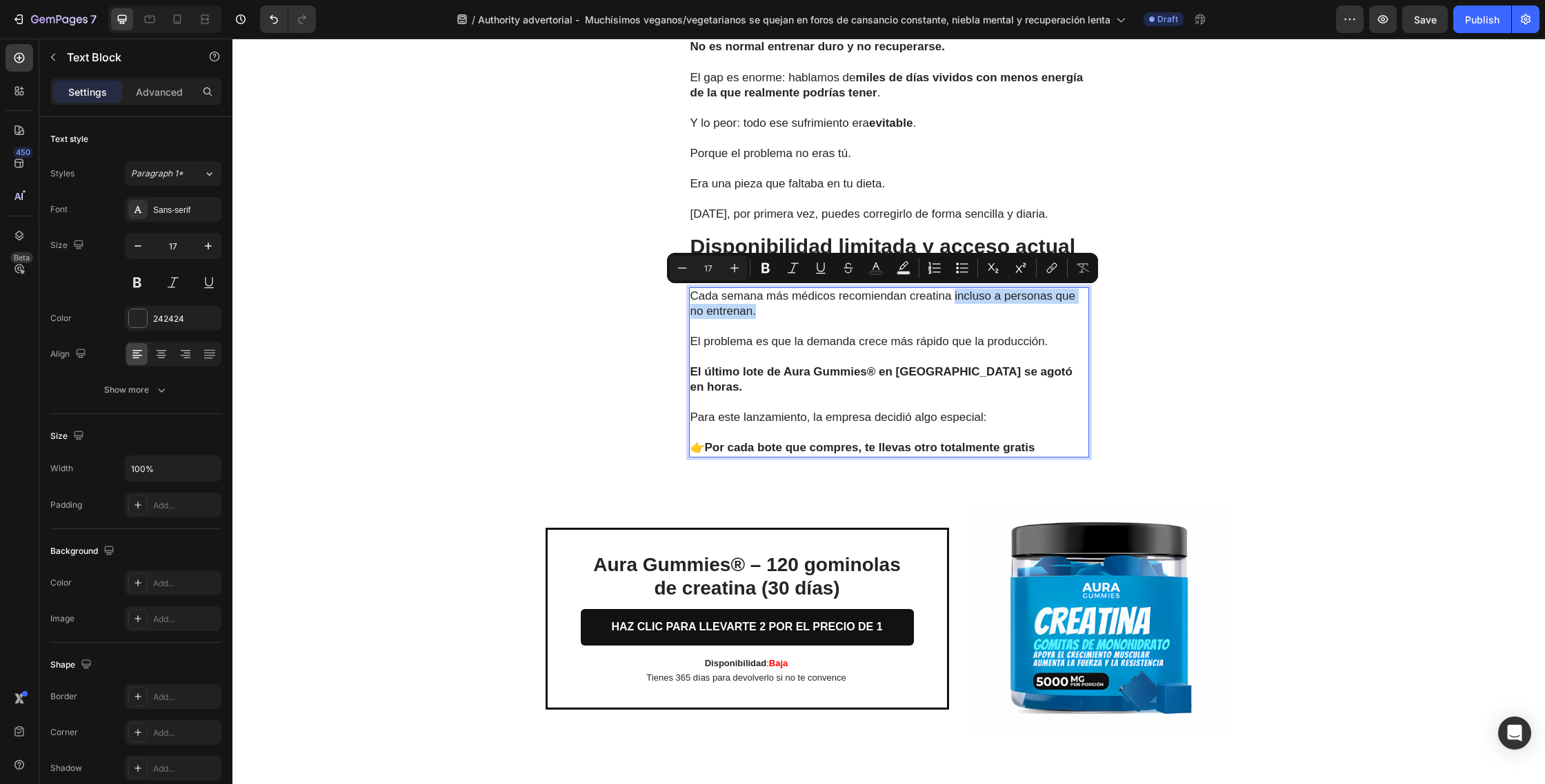
drag, startPoint x: 763, startPoint y: 315, endPoint x: 955, endPoint y: 302, distance: 192.4
click at [955, 302] on p "Cada semana más médicos recomiendan creatina incluso a personas que no entrenan." at bounding box center [889, 303] width 397 height 30
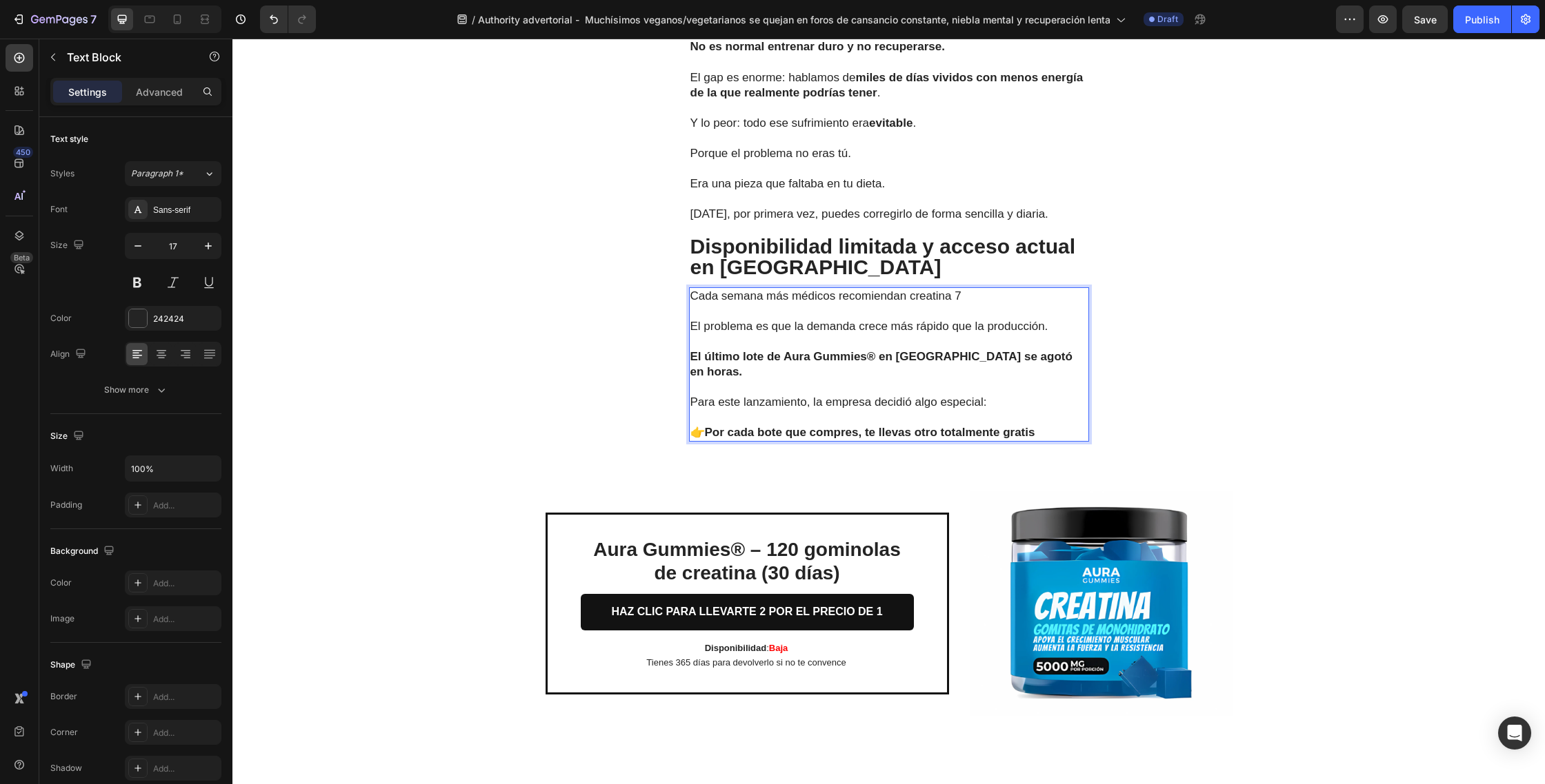
click at [694, 331] on p "El problema es que la demanda crece más rápido que la producción." at bounding box center [889, 327] width 397 height 15
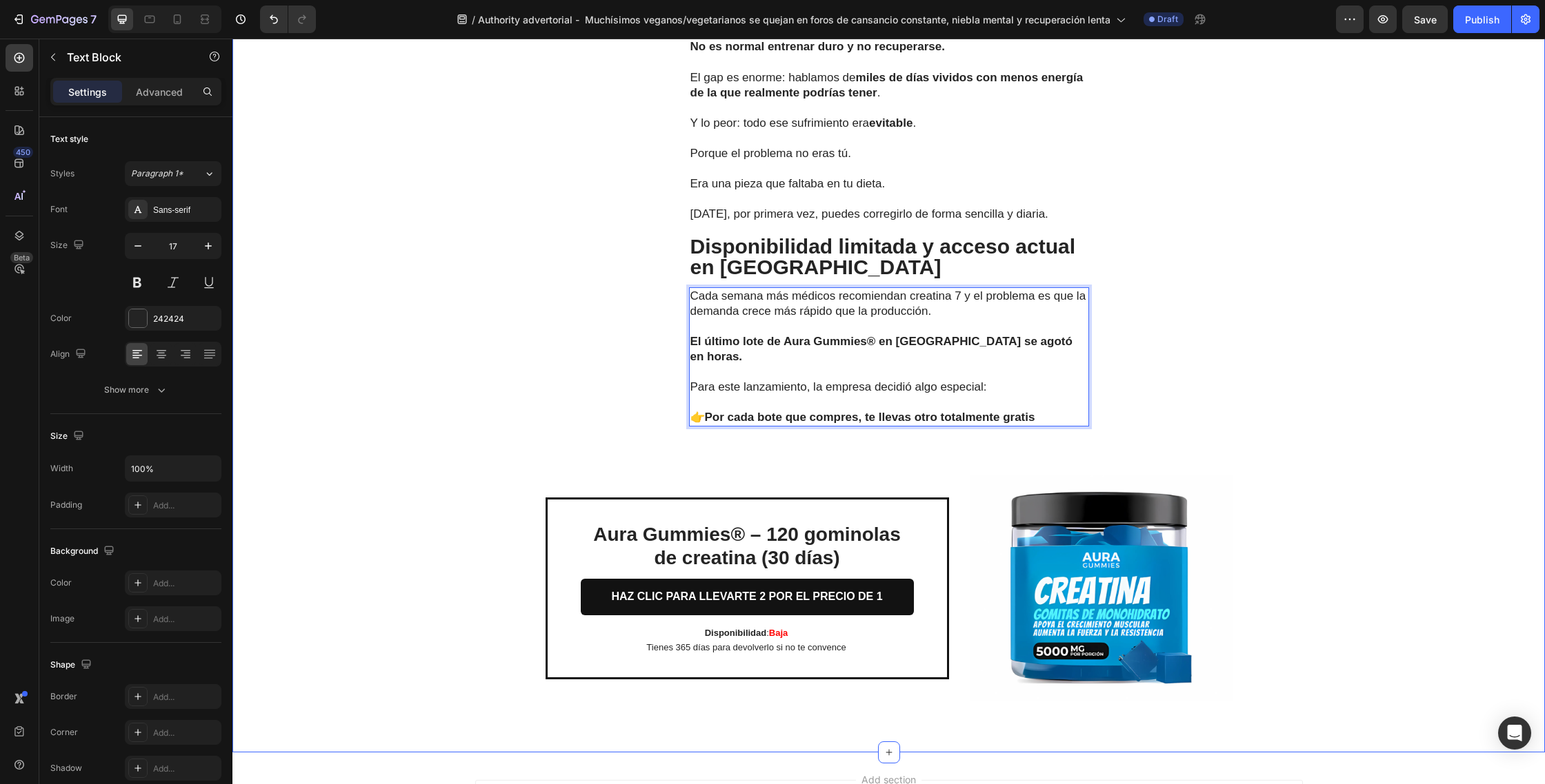
click at [1274, 251] on div "Las pruebas hablan por sí solas Text Block Los cambios se notan rápido: En días…" at bounding box center [889, 96] width 1312 height 1290
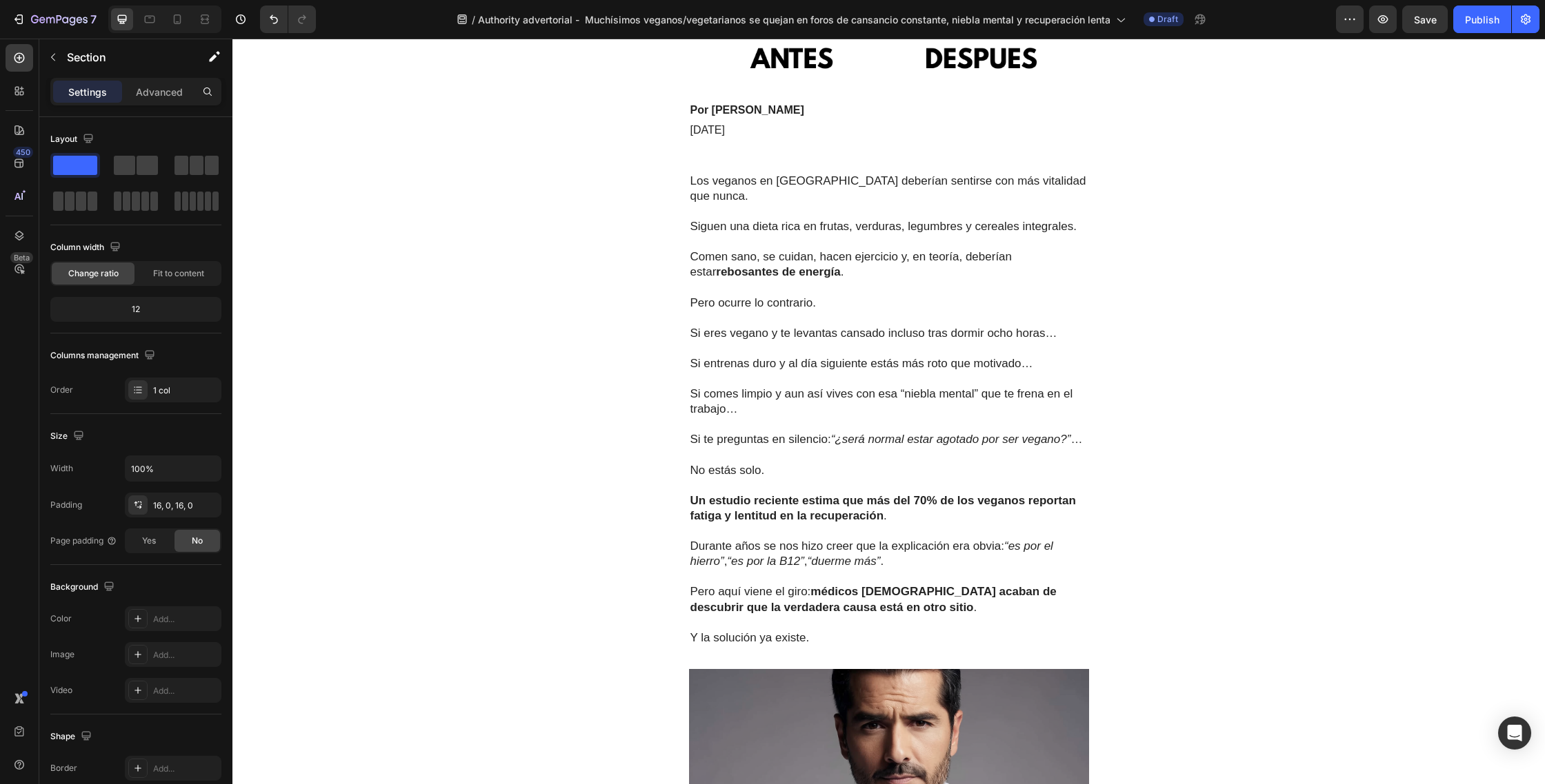
scroll to position [0, 0]
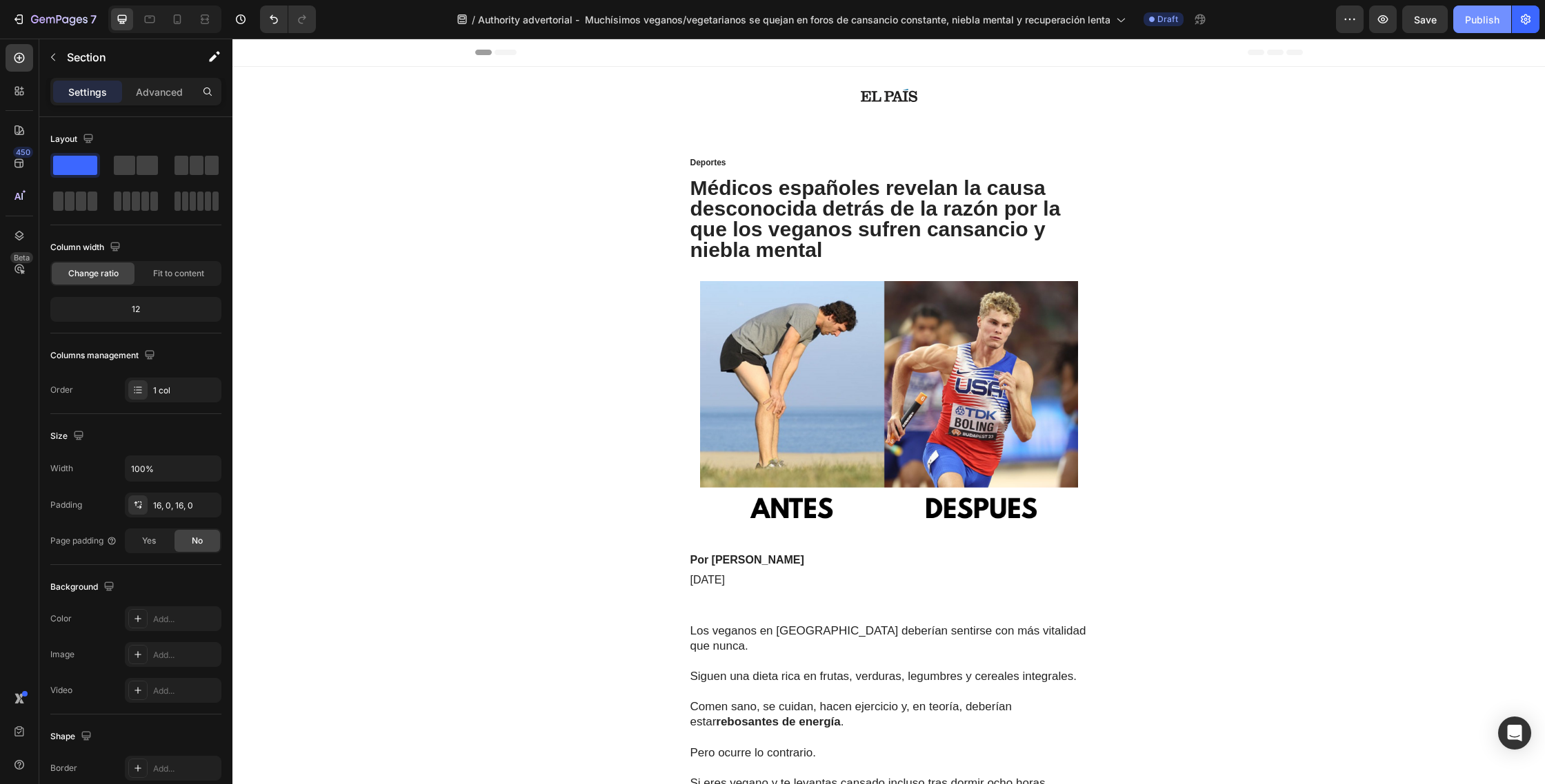
click at [1495, 23] on div "Publish" at bounding box center [1481, 19] width 34 height 15
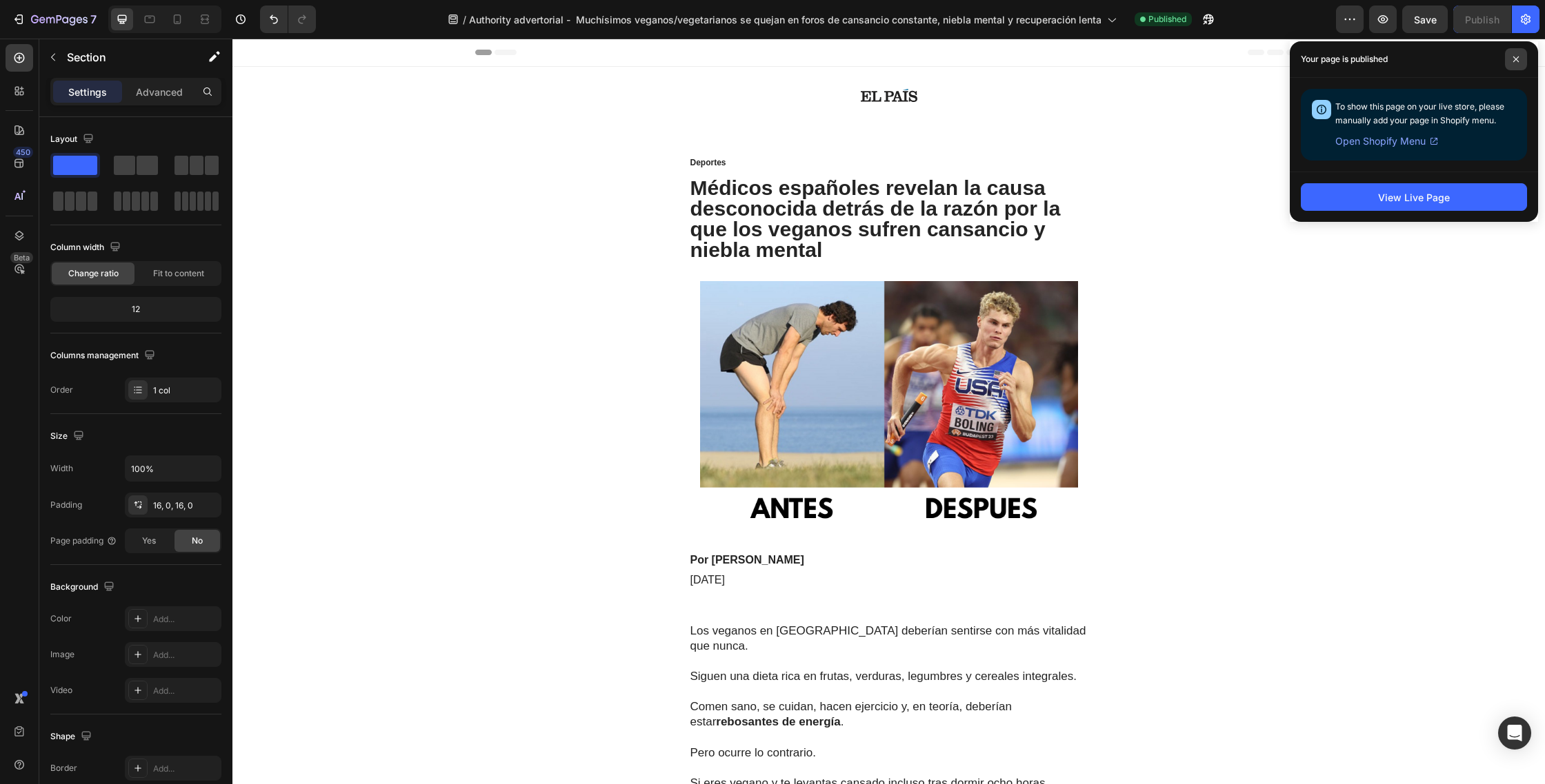
drag, startPoint x: 1515, startPoint y: 61, endPoint x: 1306, endPoint y: 30, distance: 211.3
click at [1515, 61] on icon at bounding box center [1515, 59] width 6 height 6
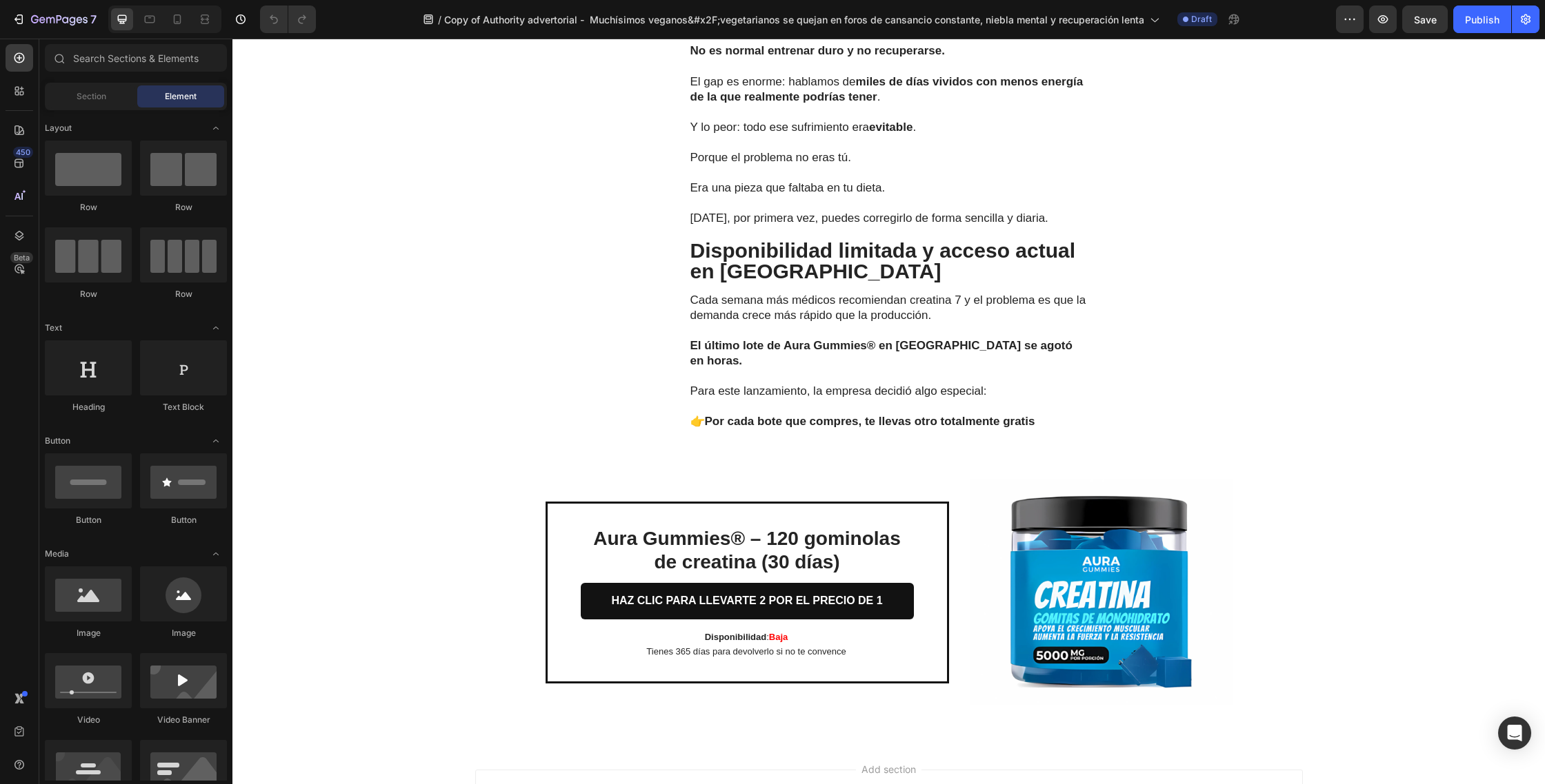
scroll to position [4634, 0]
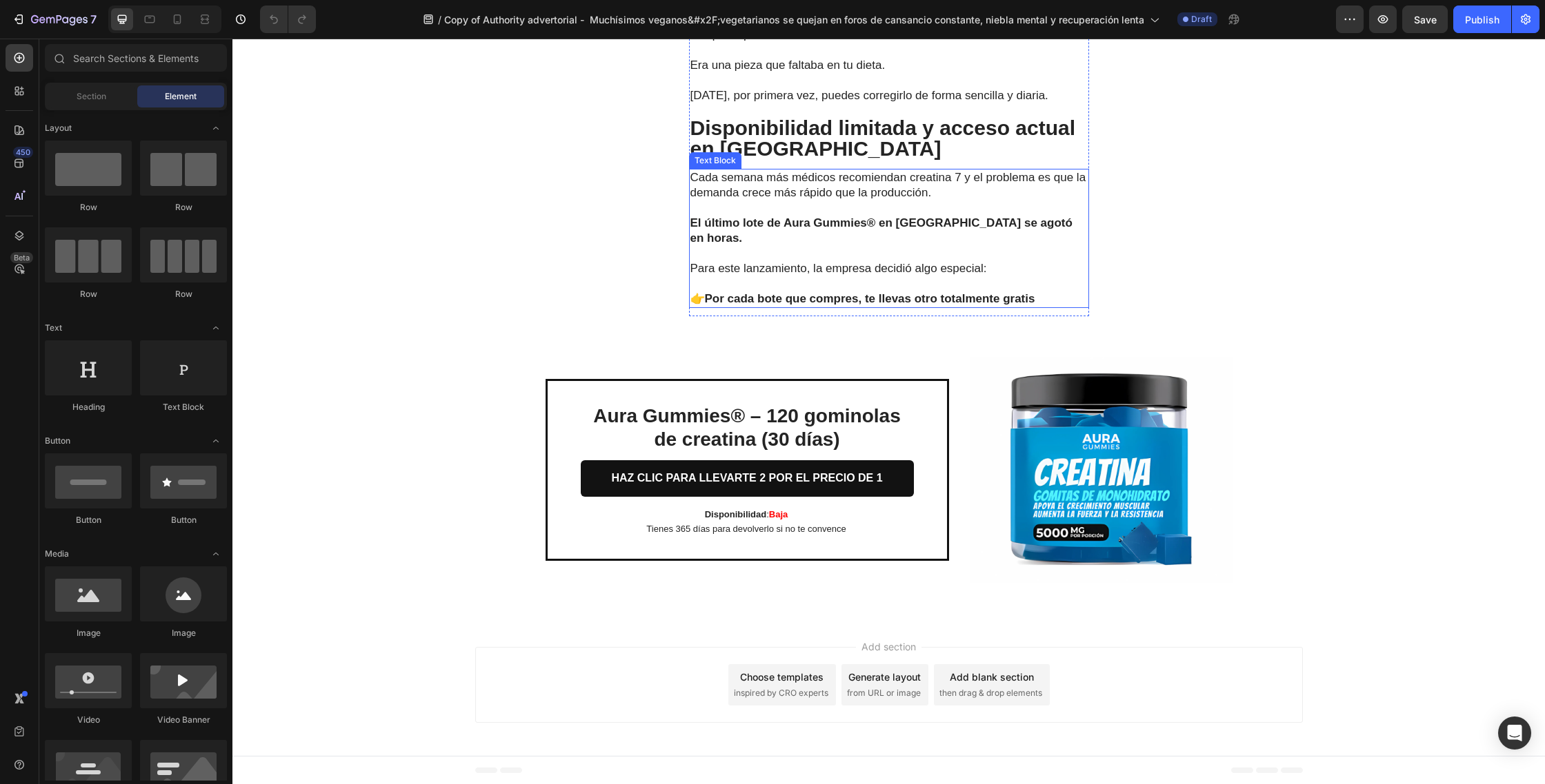
click at [928, 261] on p "Para este lanzamiento, la empresa decidió algo especial:" at bounding box center [889, 268] width 397 height 15
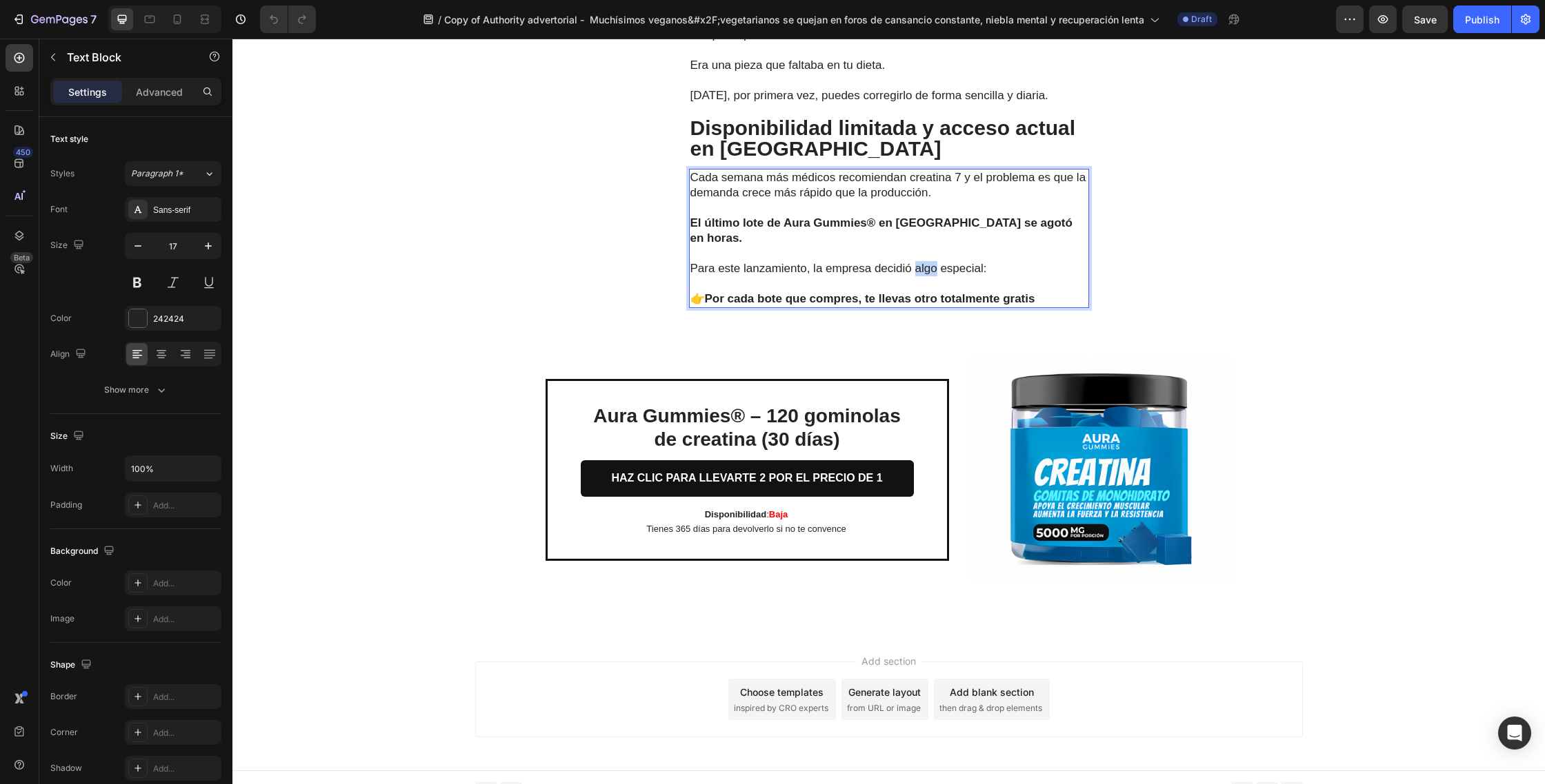
click at [928, 261] on p "Para este lanzamiento, la empresa decidió algo especial:" at bounding box center [889, 268] width 397 height 15
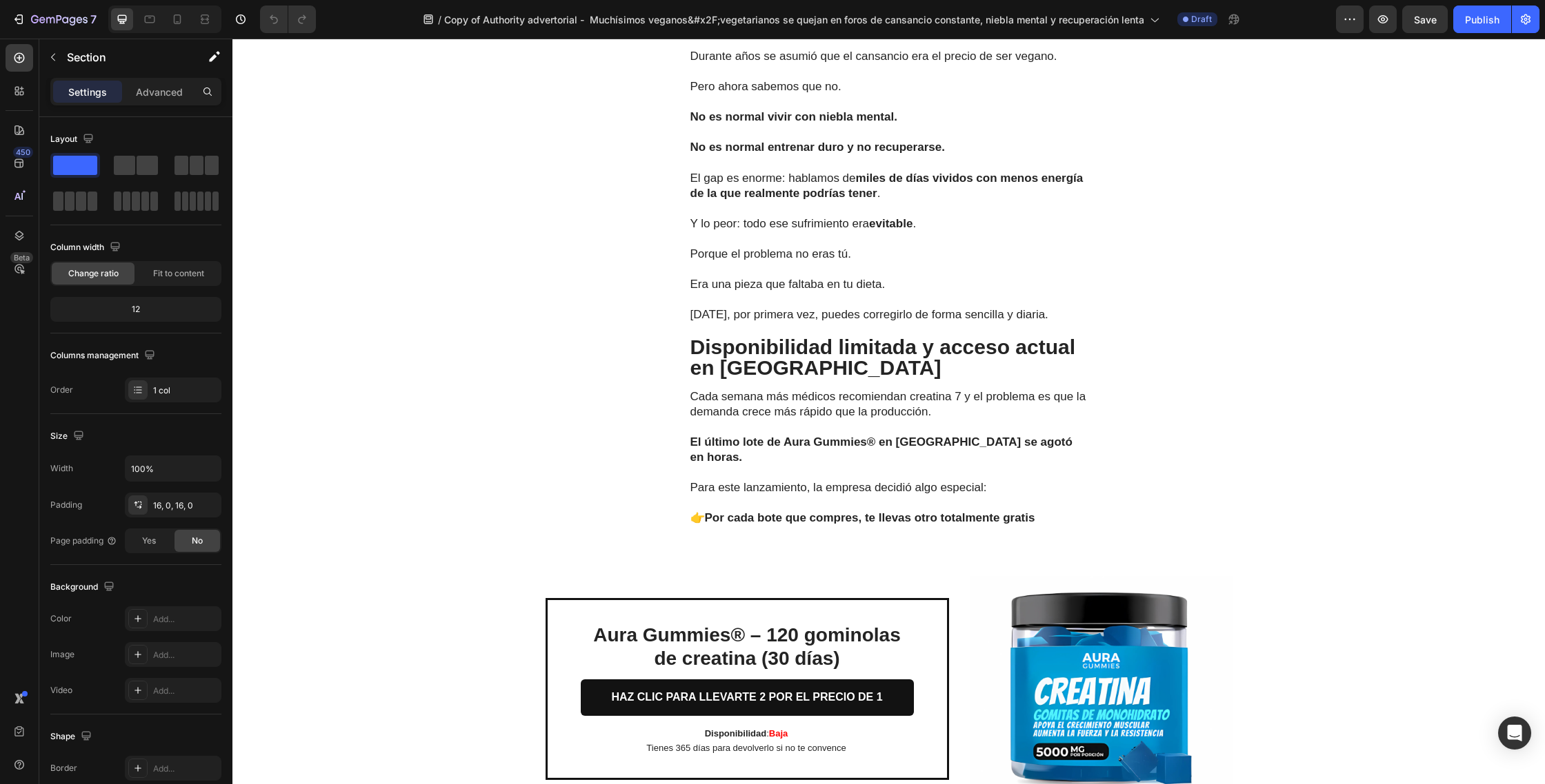
scroll to position [4403, 0]
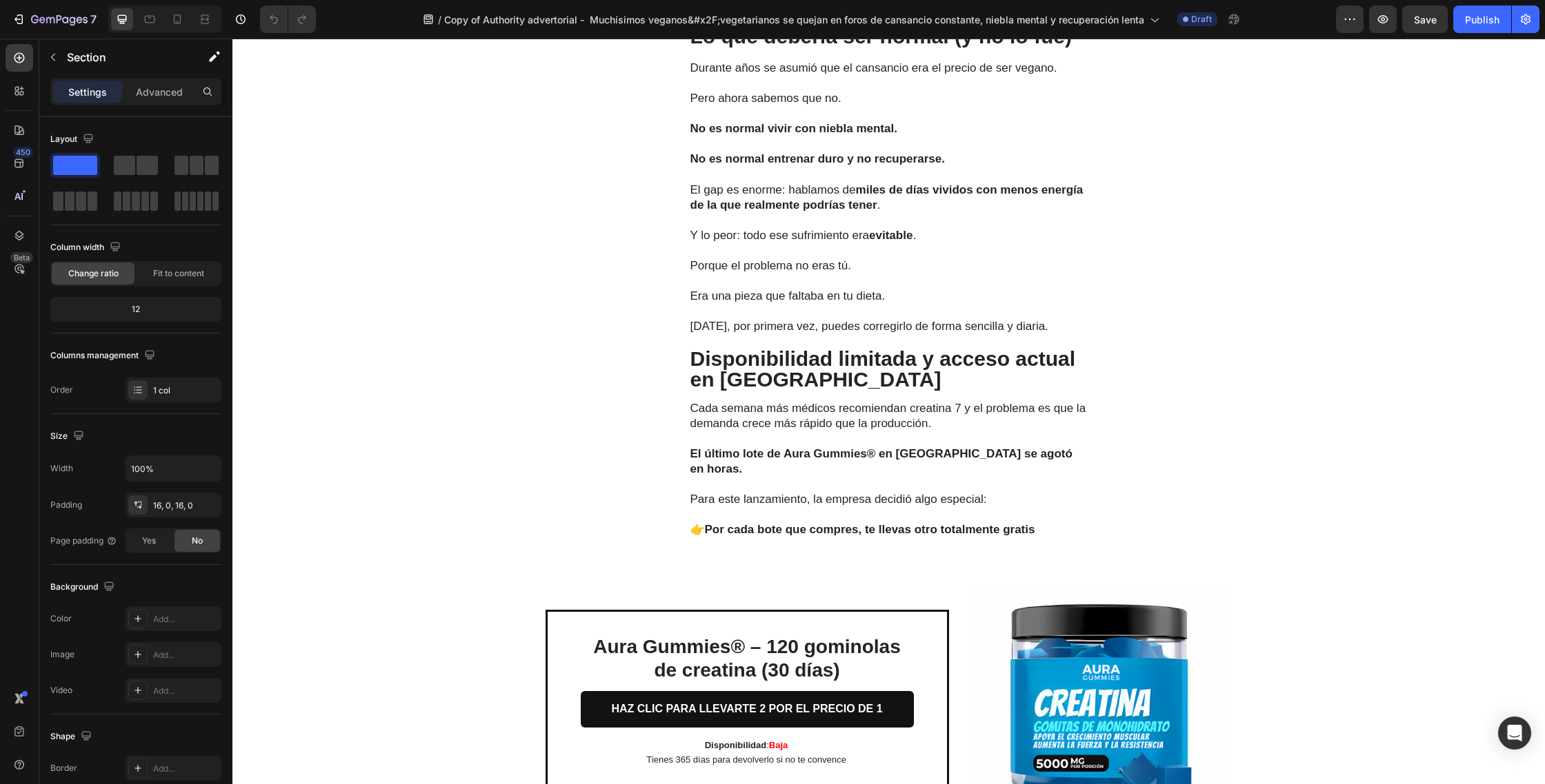
click at [977, 477] on p at bounding box center [889, 484] width 397 height 15
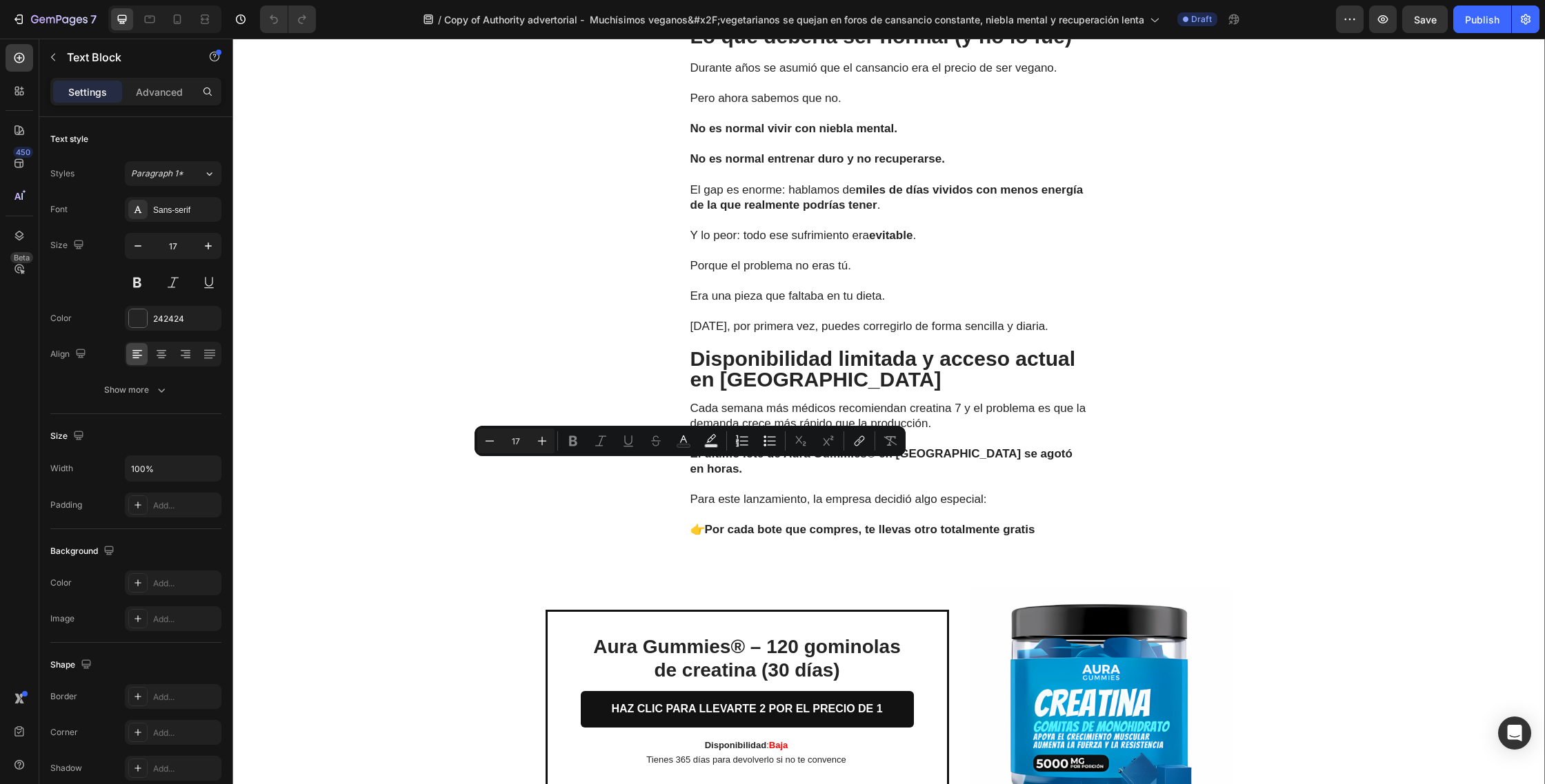
click at [1217, 411] on div "Las pruebas hablan por sí solas Text Block Los cambios se notan rápido: En días…" at bounding box center [889, 208] width 1312 height 1290
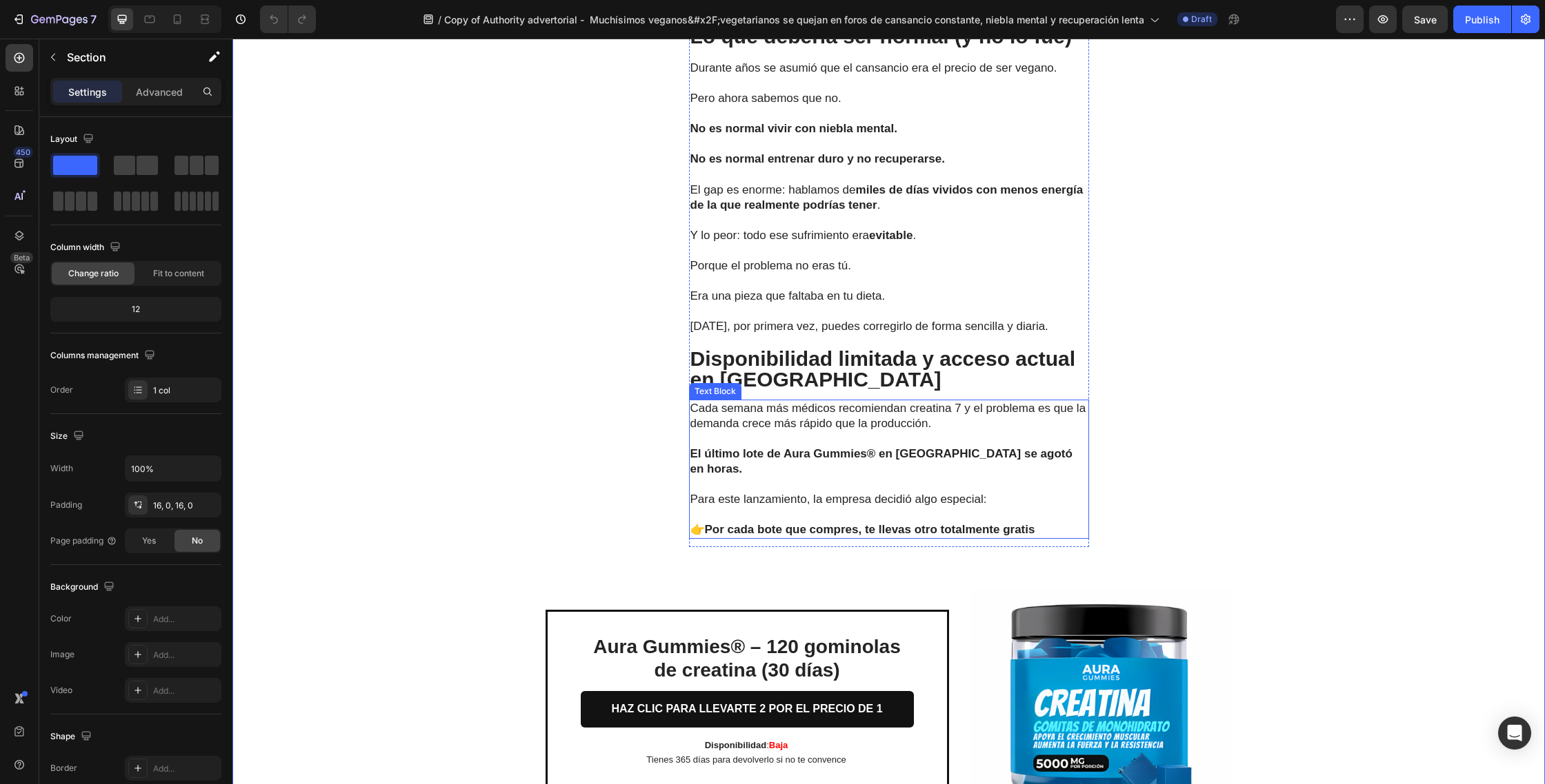
click at [1030, 523] on strong "Por cada bote que compres, te llevas otro totalmente gratis" at bounding box center [870, 529] width 330 height 13
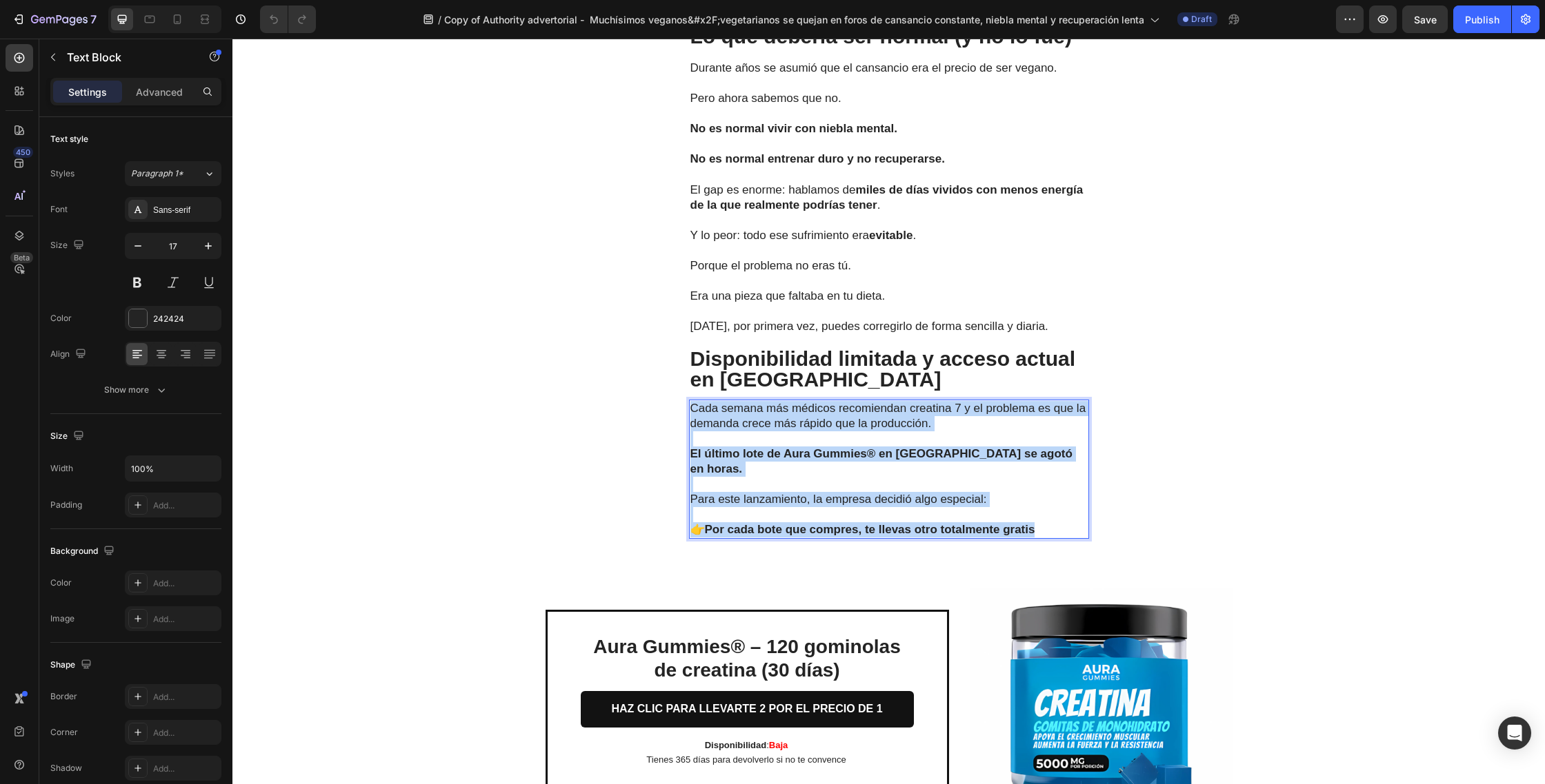
drag, startPoint x: 1035, startPoint y: 511, endPoint x: 693, endPoint y: 408, distance: 357.2
click at [693, 408] on div "Cada semana más médicos recomiendan creatina 7 y el problema es que la demanda …" at bounding box center [888, 469] width 400 height 140
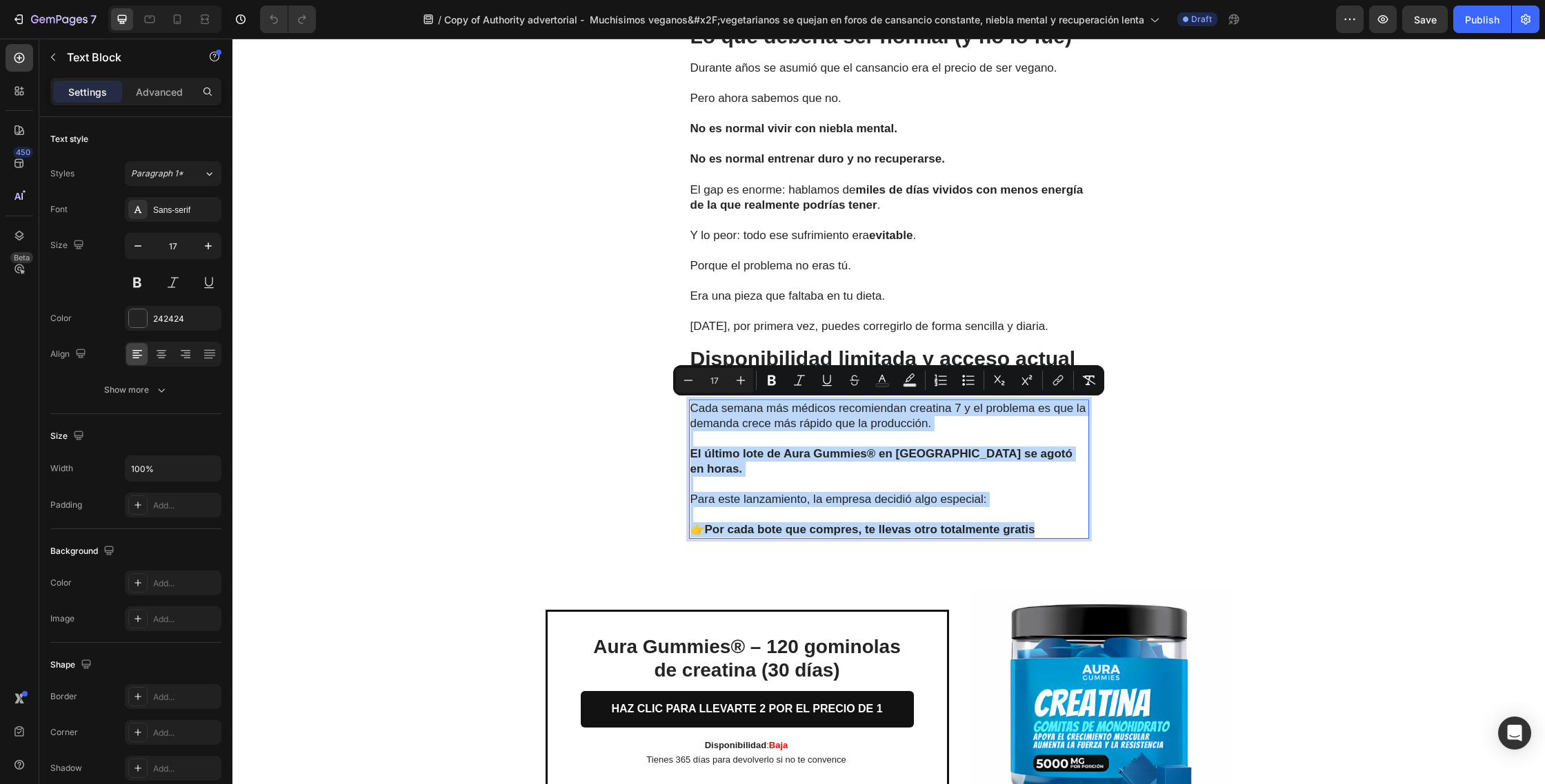
copy div "Cada semana más médicos recomiendan creatina 7 y el problema es que la demanda …"
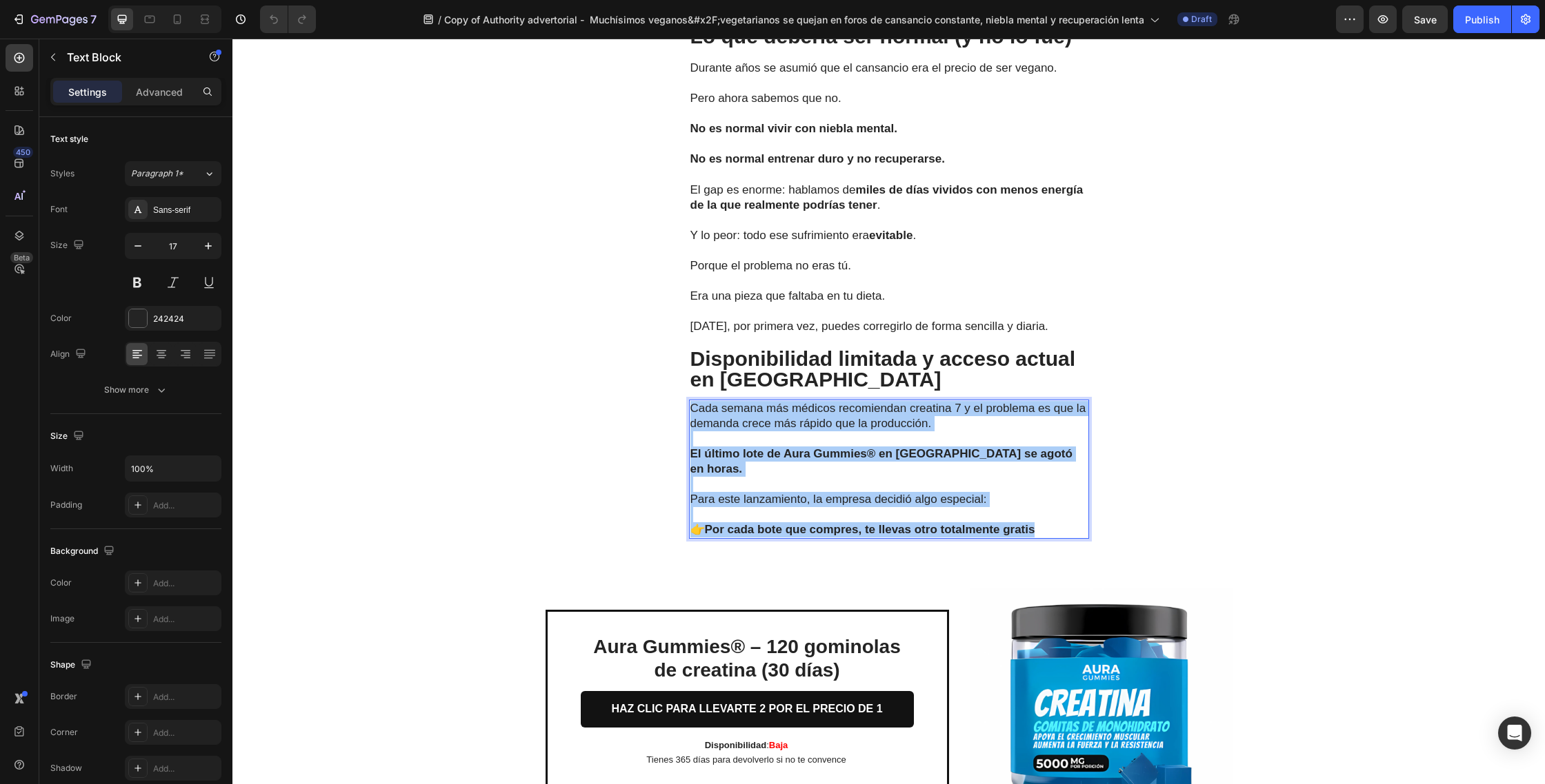
type input "000000"
type input "77"
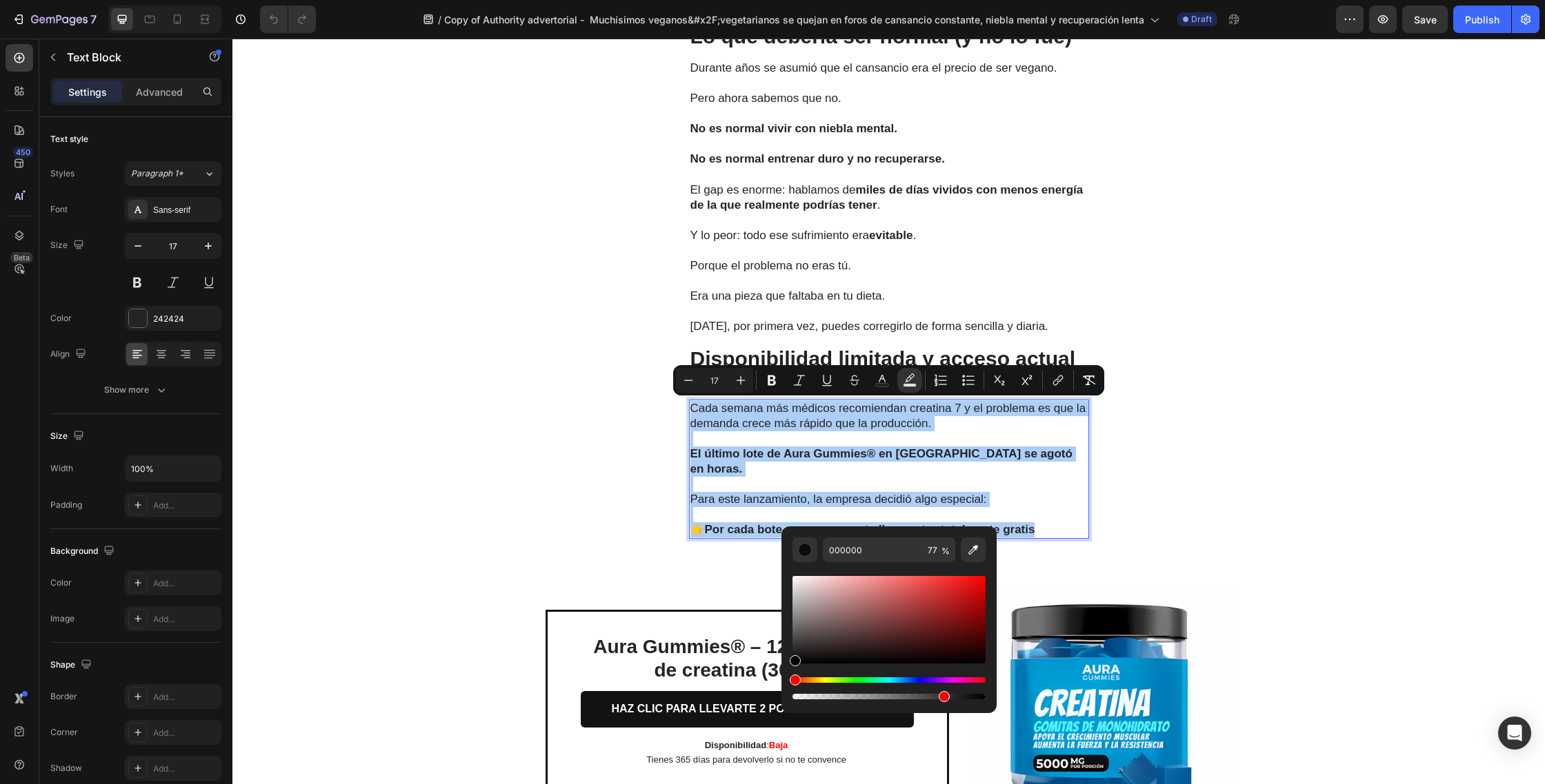
click at [902, 379] on button "Text Background Color" at bounding box center [909, 380] width 25 height 25
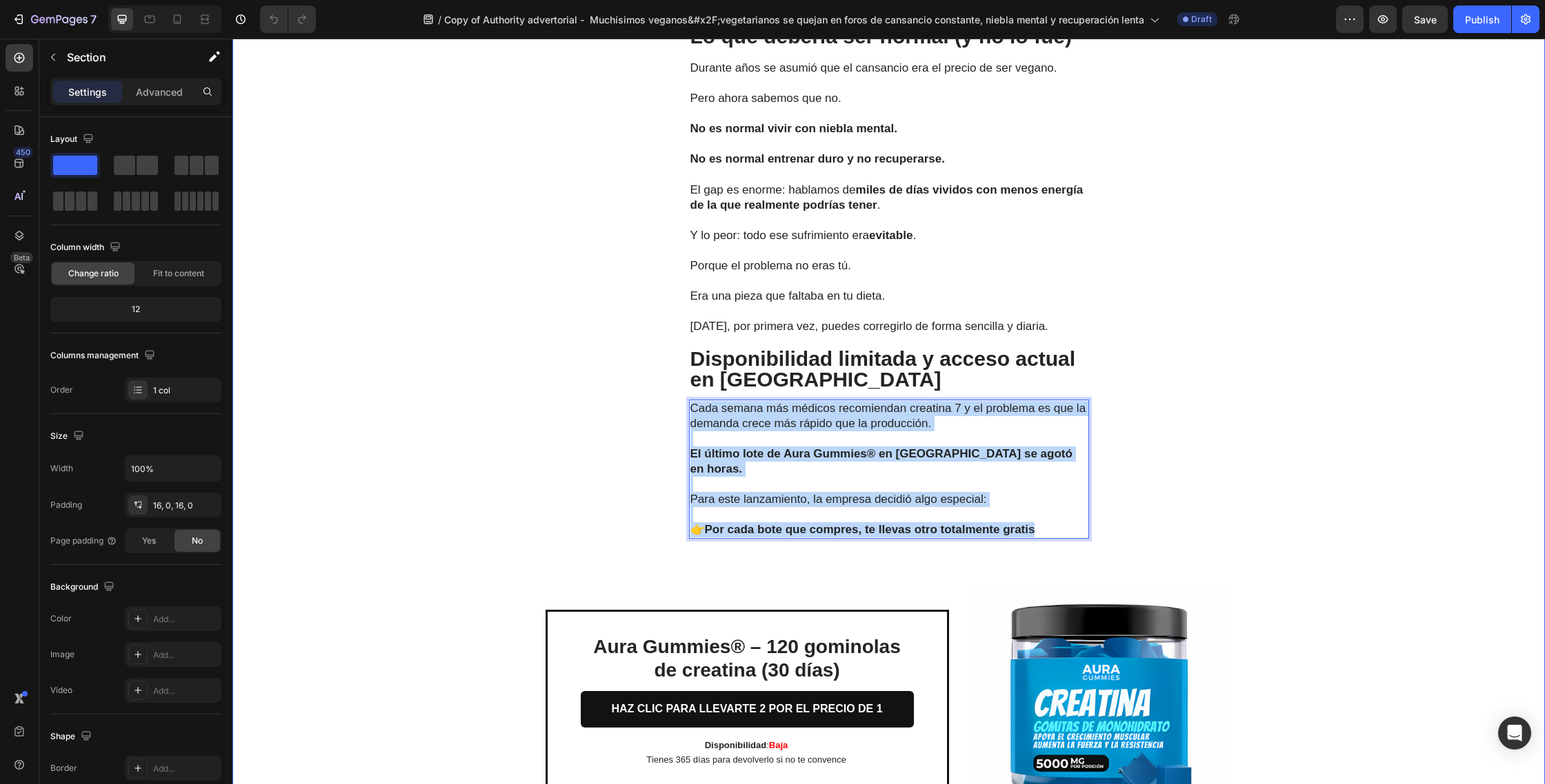
click at [1248, 289] on div "Las pruebas hablan por sí solas Text Block Los cambios se notan rápido: En días…" at bounding box center [889, 208] width 1312 height 1290
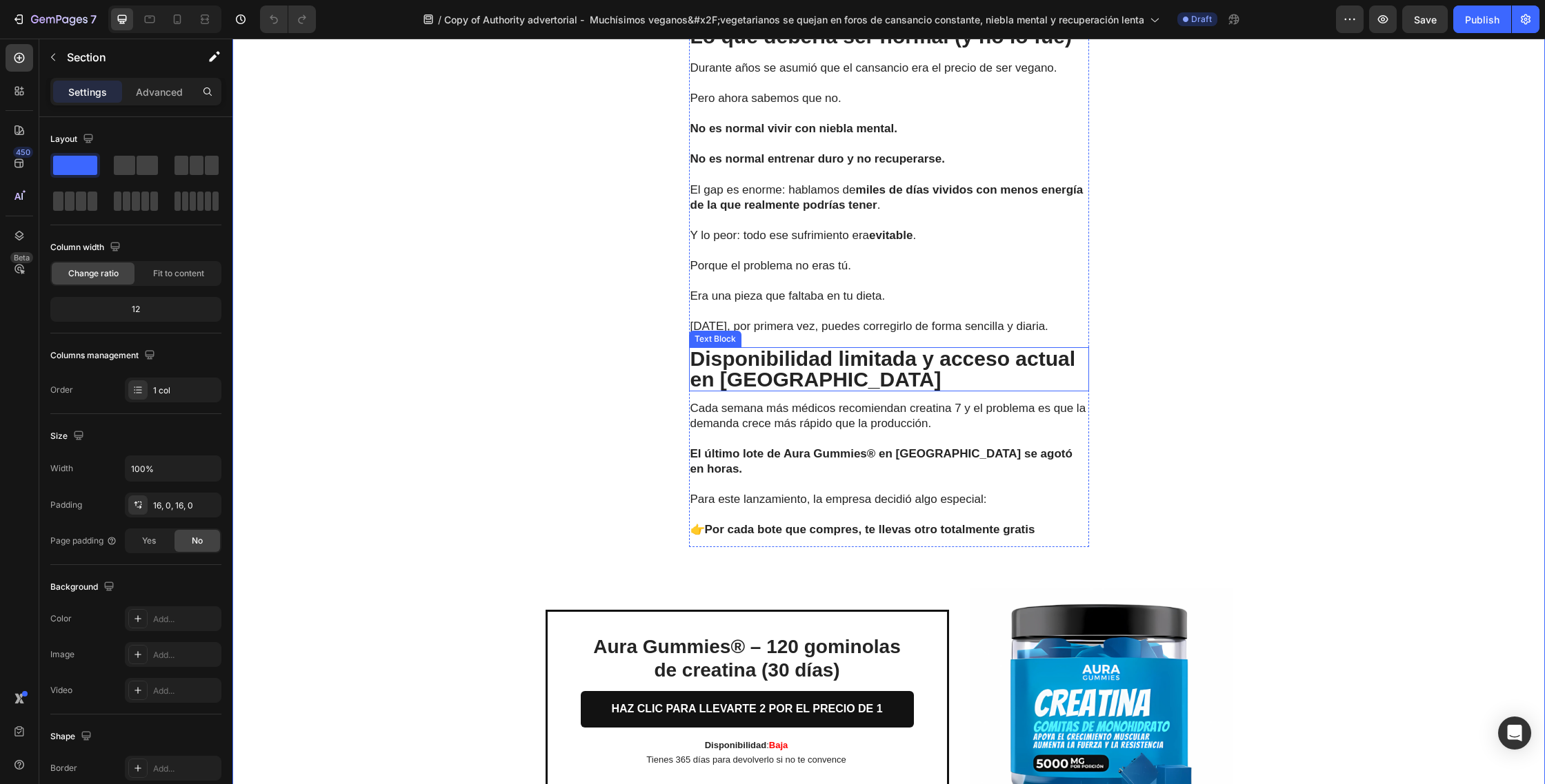
click at [796, 377] on p "Disponibilidad limitada y acceso actual en [GEOGRAPHIC_DATA]" at bounding box center [889, 369] width 397 height 42
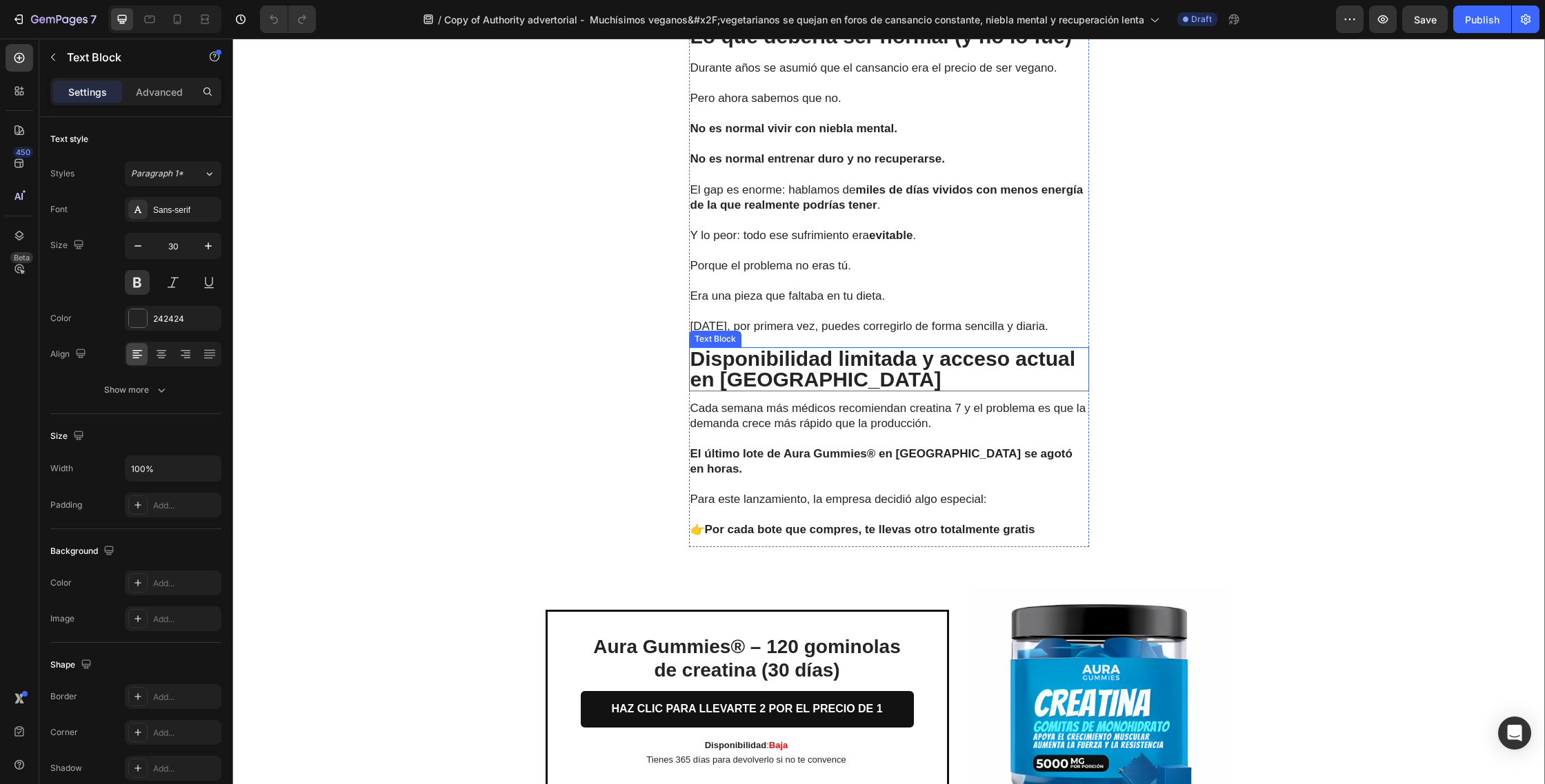
click at [796, 377] on p "Disponibilidad limitada y acceso actual en [GEOGRAPHIC_DATA]" at bounding box center [889, 369] width 397 height 42
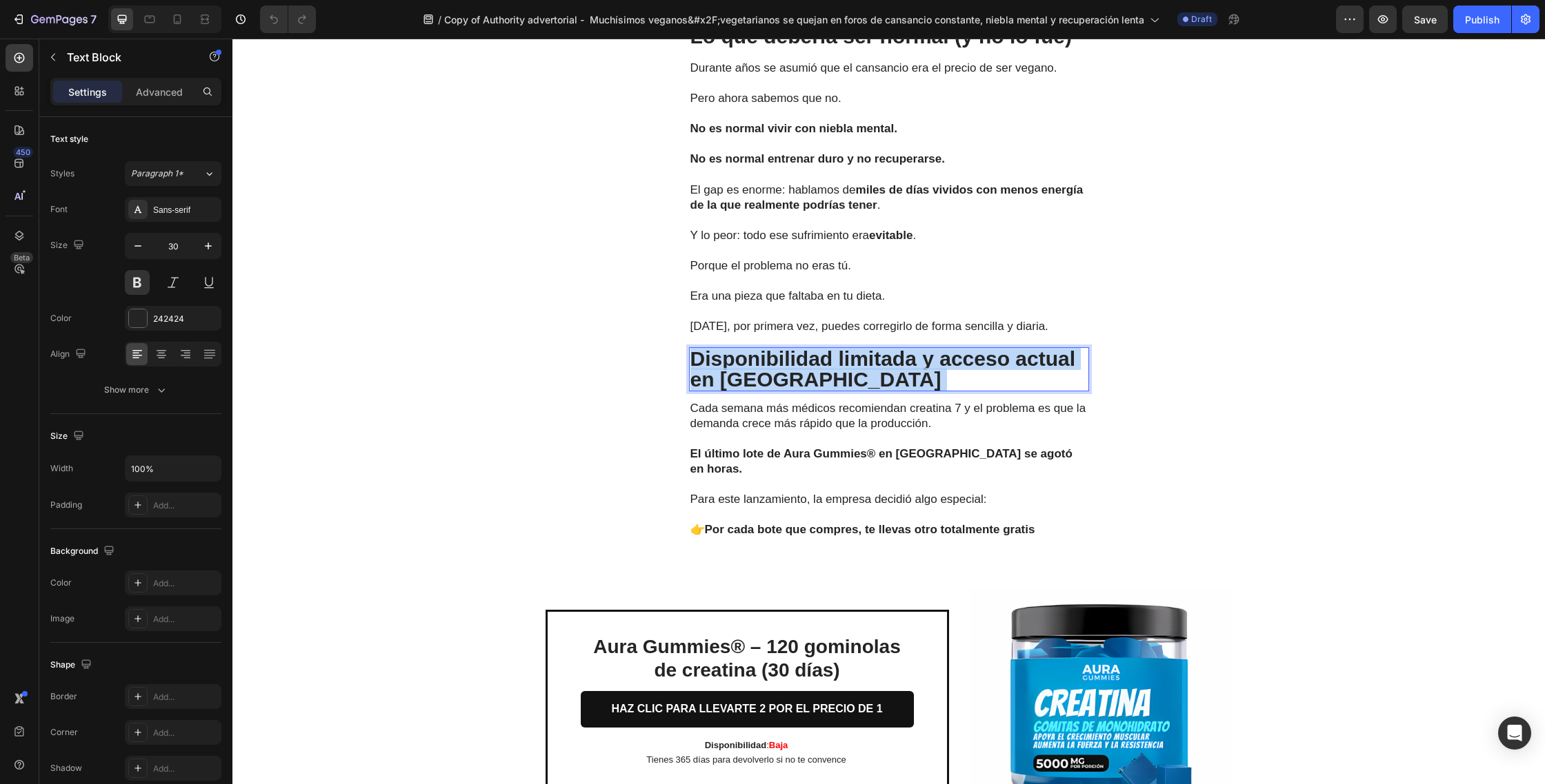
drag, startPoint x: 802, startPoint y: 380, endPoint x: 717, endPoint y: 364, distance: 86.5
click at [697, 358] on p "Disponibilidad limitada y acceso actual en [GEOGRAPHIC_DATA]" at bounding box center [889, 369] width 397 height 42
drag, startPoint x: 796, startPoint y: 379, endPoint x: 691, endPoint y: 361, distance: 106.5
click at [691, 361] on p "Disponibilidad limitada y acceso actual en [GEOGRAPHIC_DATA]" at bounding box center [889, 369] width 397 height 42
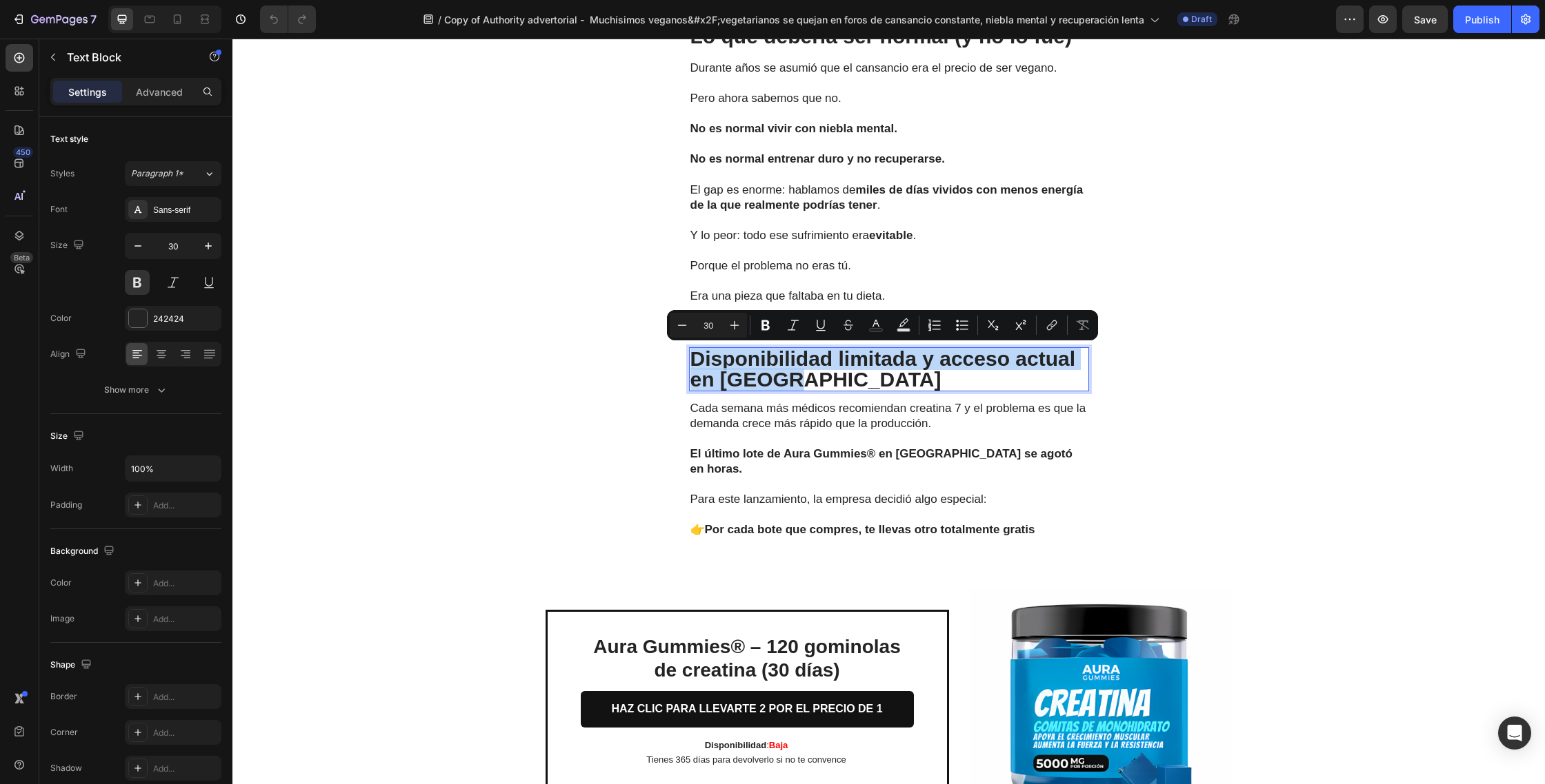
copy p "Disponibilidad limitada y acceso actual en [GEOGRAPHIC_DATA]"
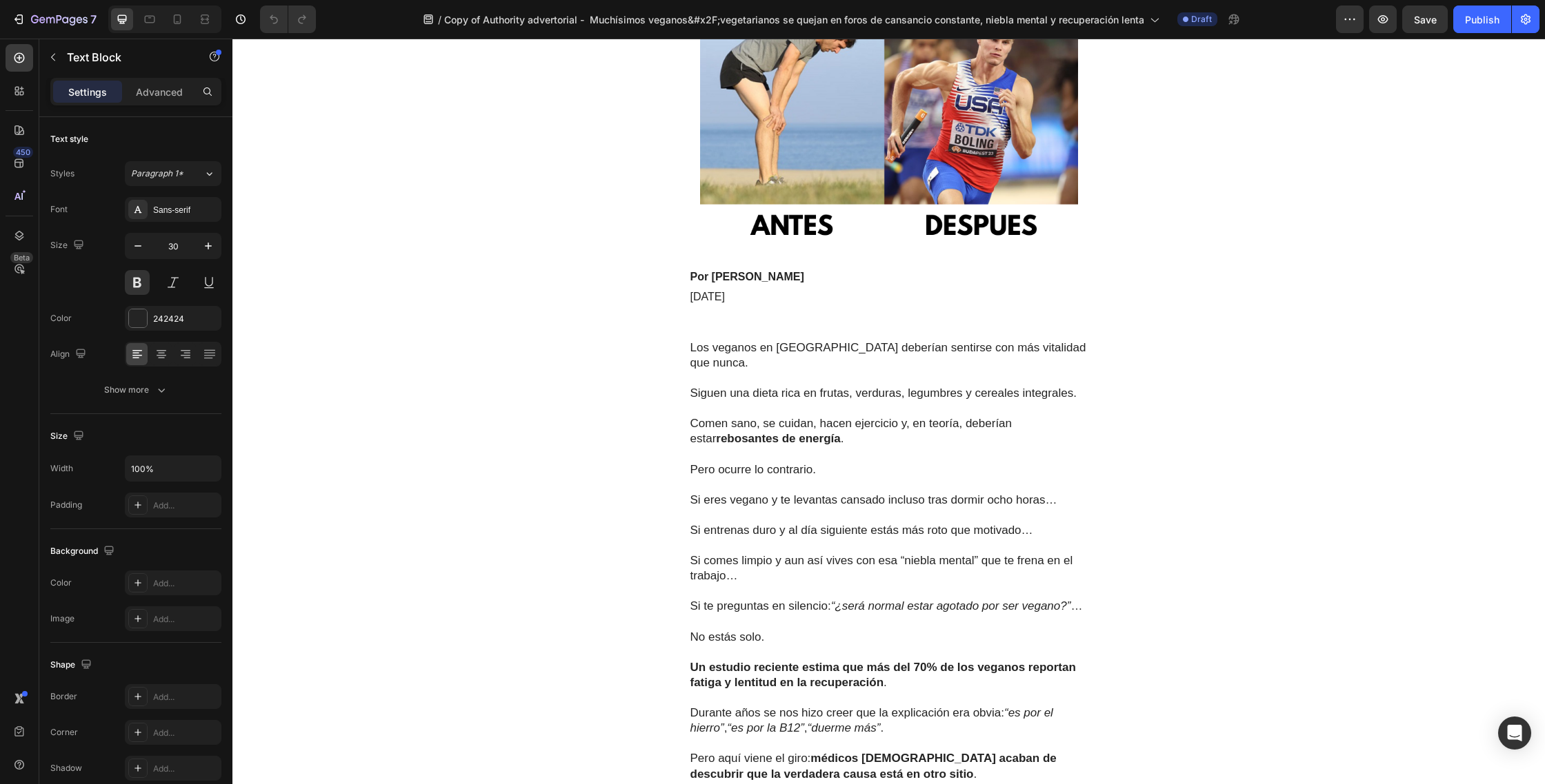
scroll to position [0, 0]
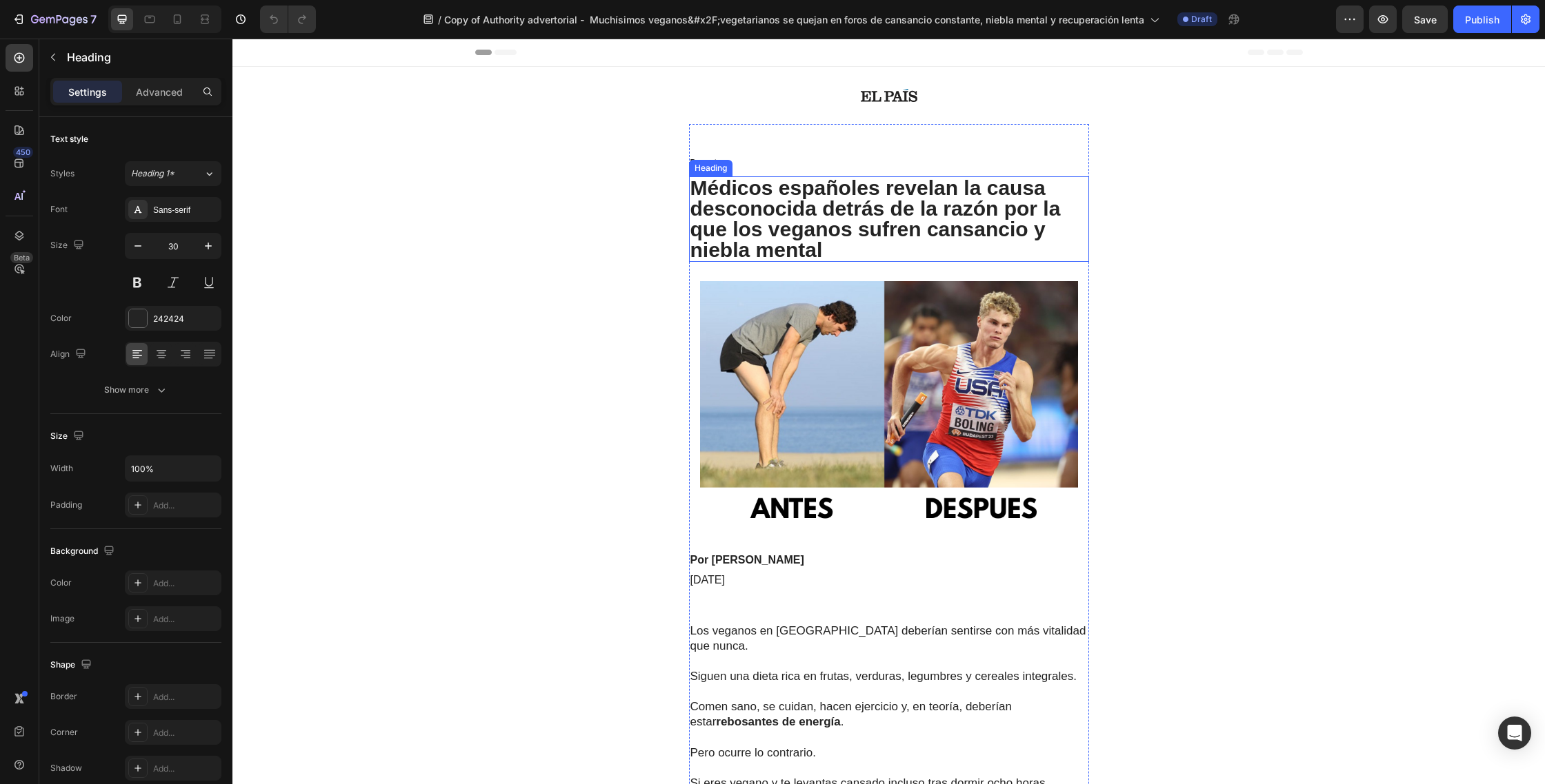
click at [810, 238] on h1 "Médicos españoles revelan la causa desconocida detrás de la razón por la que lo…" at bounding box center [888, 219] width 400 height 86
click at [844, 246] on h1 "Médicos españoles revelan la causa desconocida detrás de la razón por la que lo…" at bounding box center [888, 219] width 400 height 86
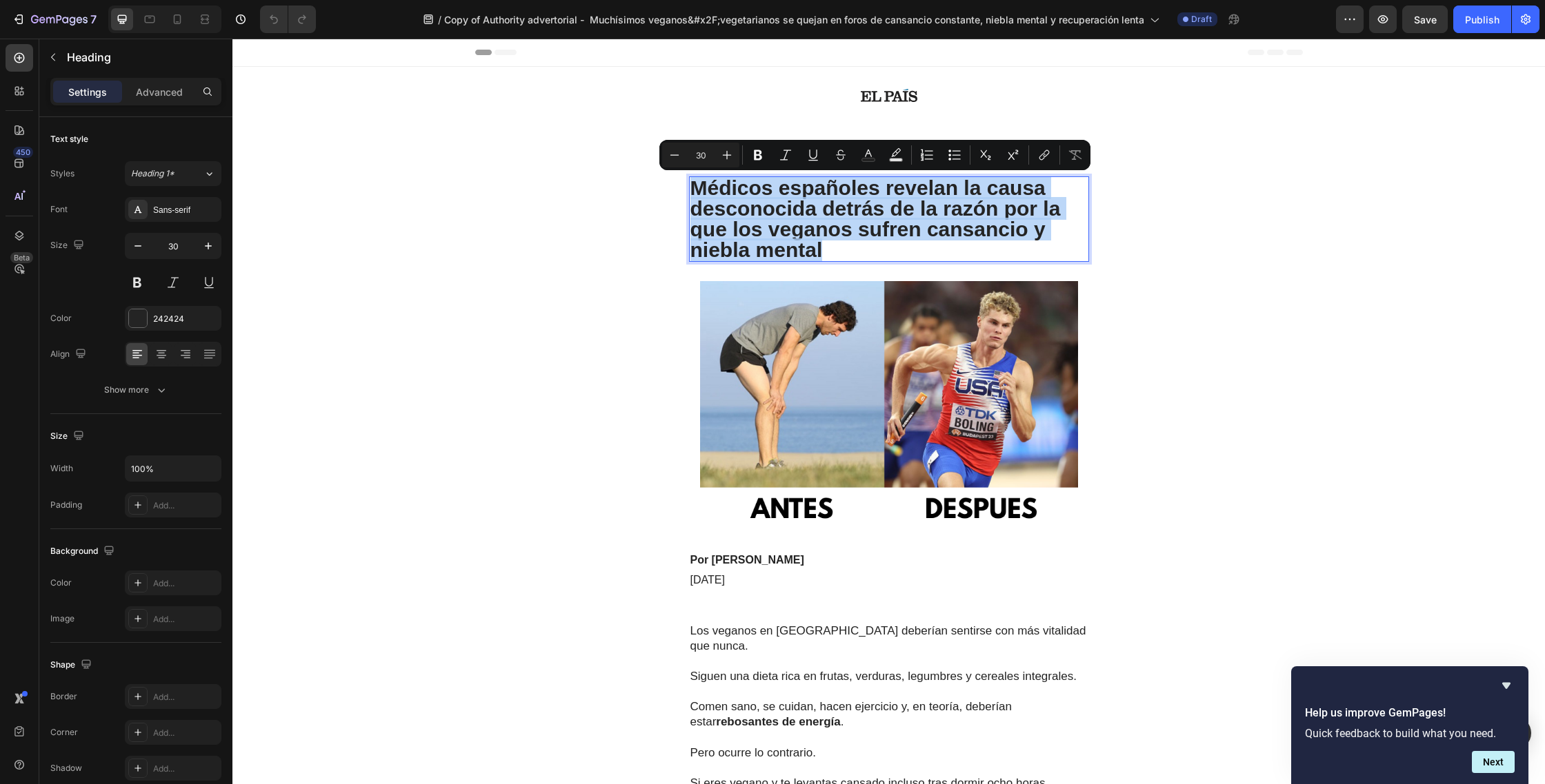
drag, startPoint x: 855, startPoint y: 248, endPoint x: 697, endPoint y: 192, distance: 167.6
click at [697, 192] on p "Médicos españoles revelan la causa desconocida detrás de la razón por la que lo…" at bounding box center [889, 220] width 397 height 83
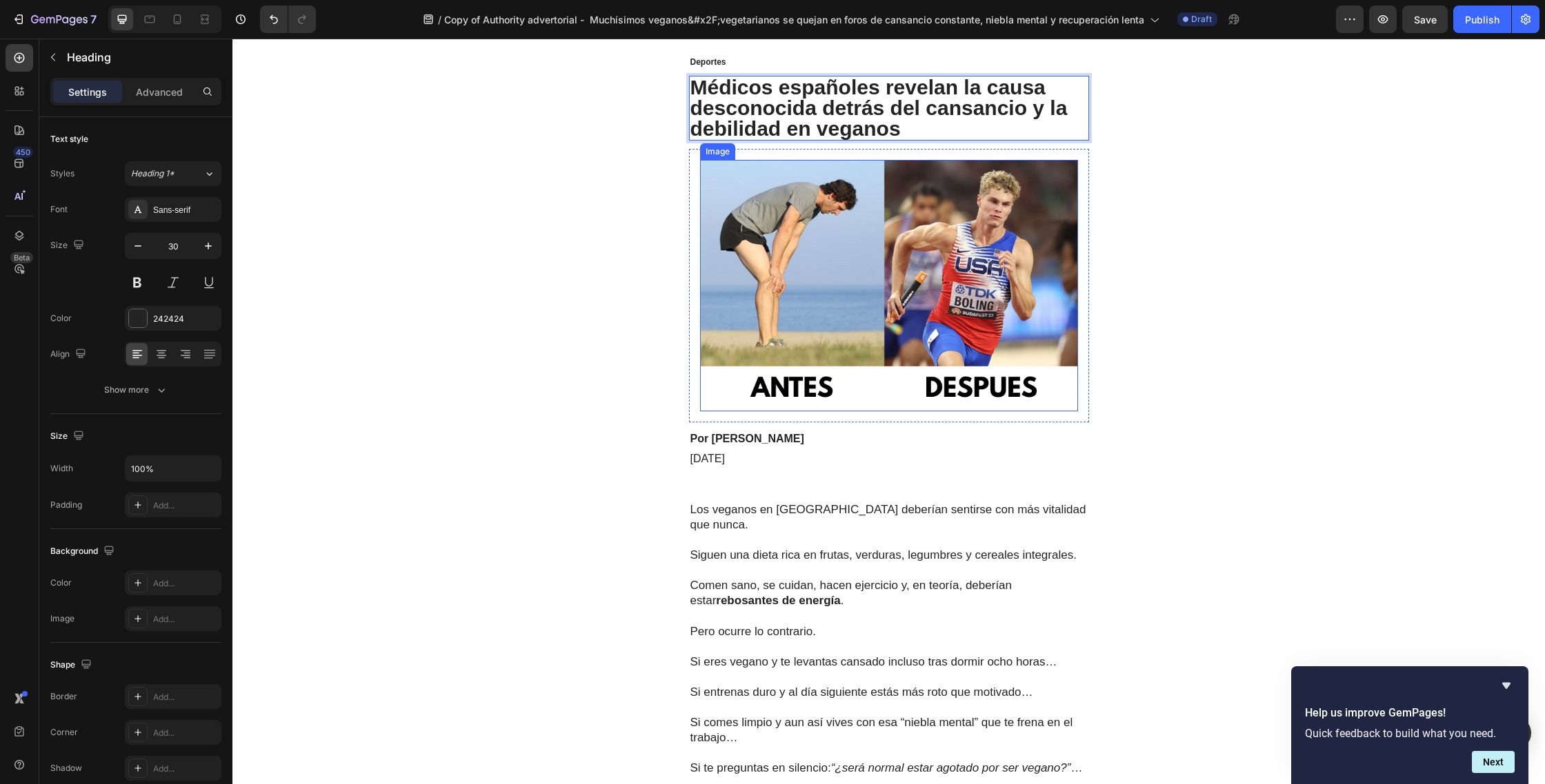
scroll to position [279, 0]
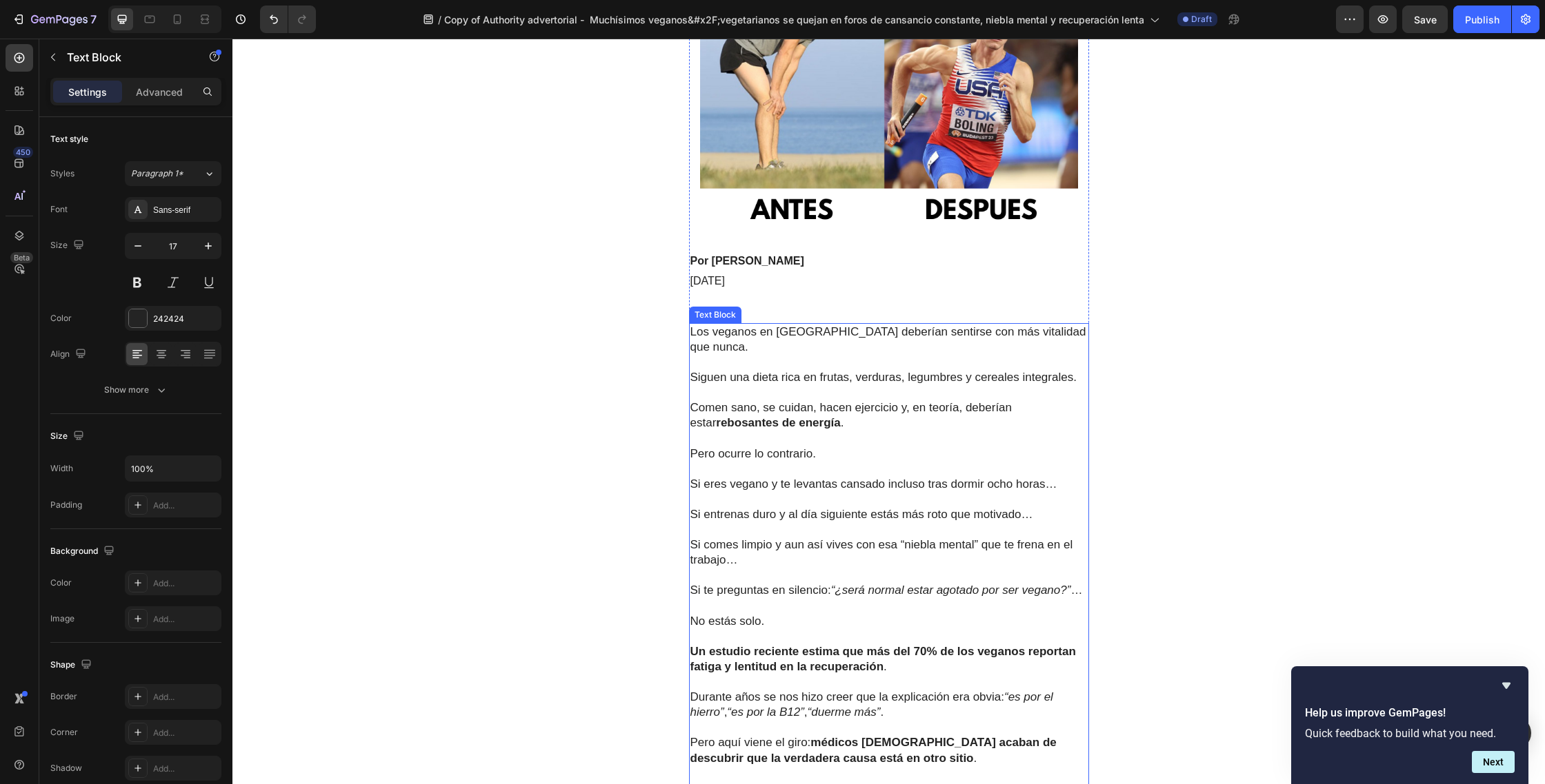
click at [912, 386] on p "Comen sano, se cuidan, hacen ejercicio y, en teoría, deberían estar rebosantes …" at bounding box center [889, 408] width 397 height 45
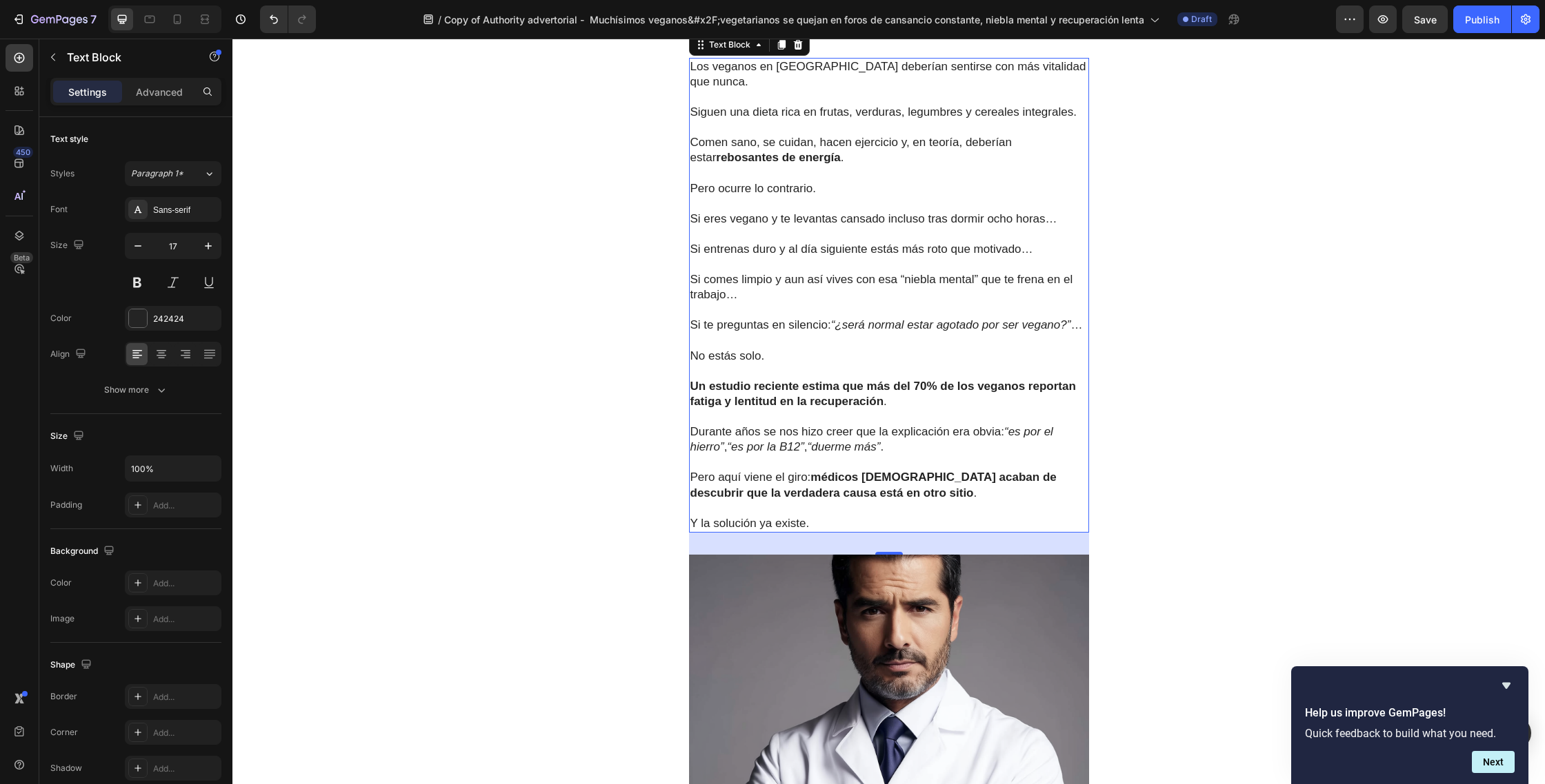
click at [844, 517] on p "Y la solución ya existe." at bounding box center [889, 524] width 397 height 15
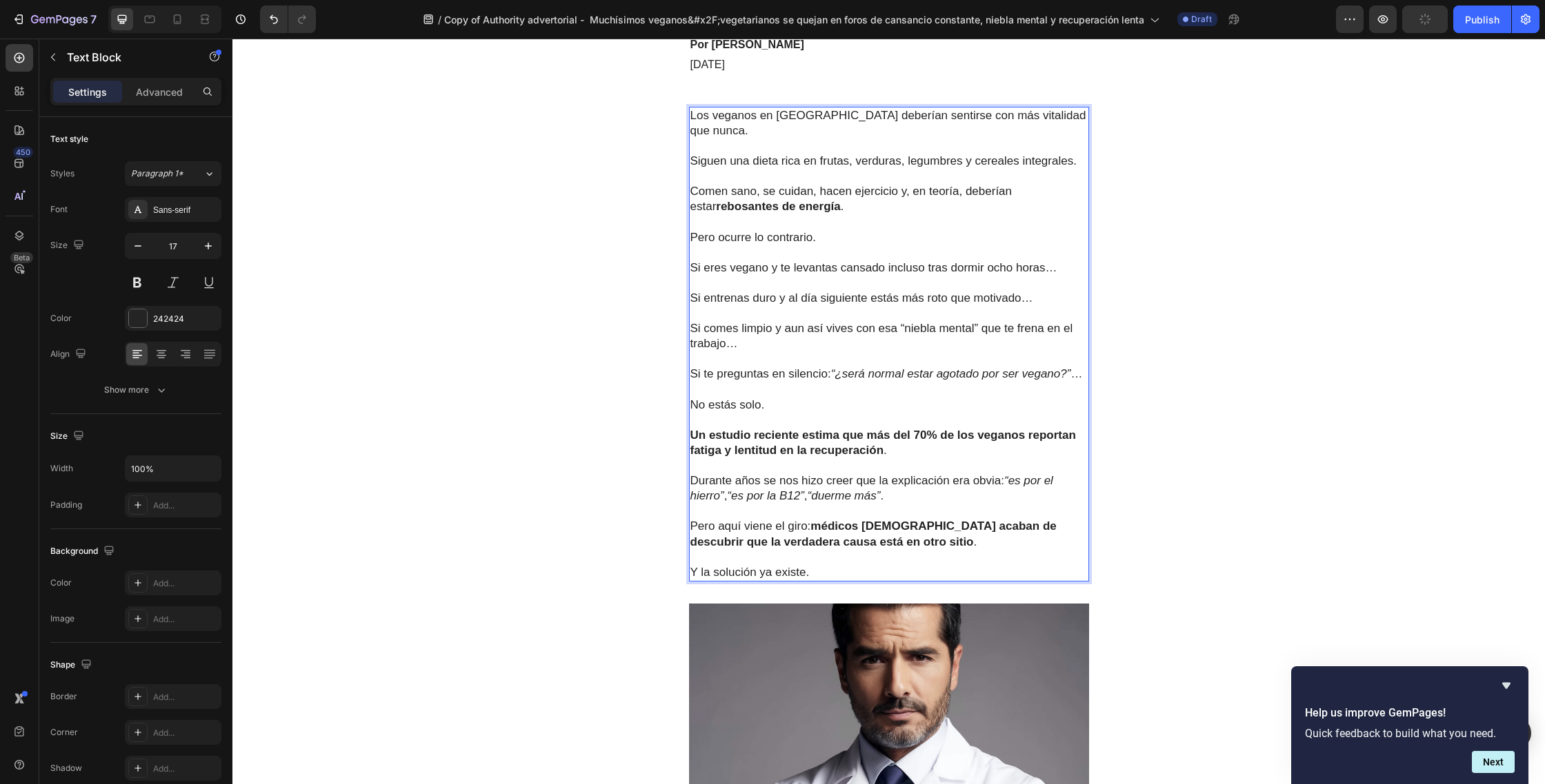
scroll to position [492, 0]
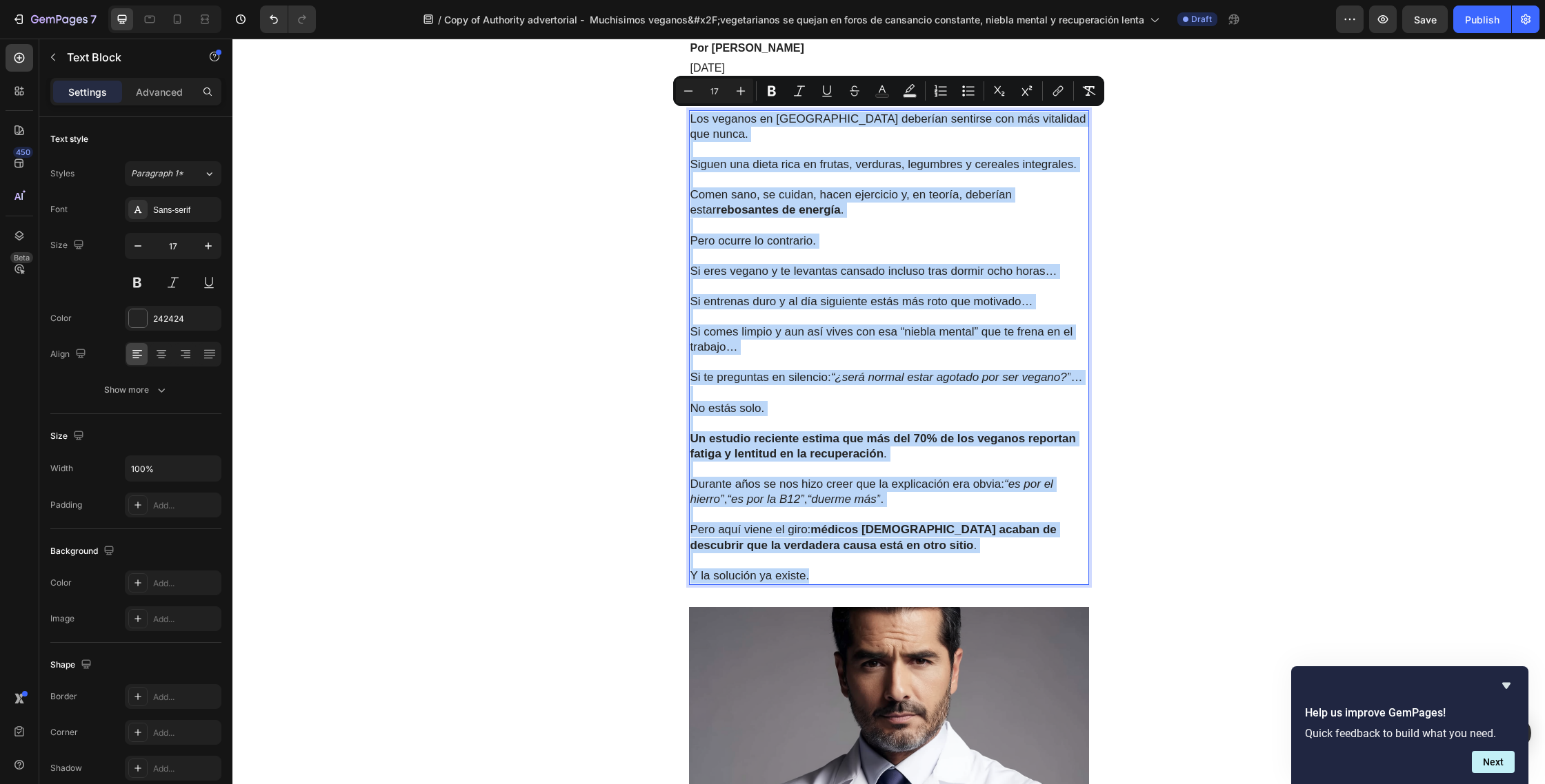
drag, startPoint x: 821, startPoint y: 556, endPoint x: 692, endPoint y: 121, distance: 453.7
click at [692, 121] on div "Los veganos en España deberían sentirse con más vitalidad que nunca. Siguen una…" at bounding box center [888, 348] width 400 height 475
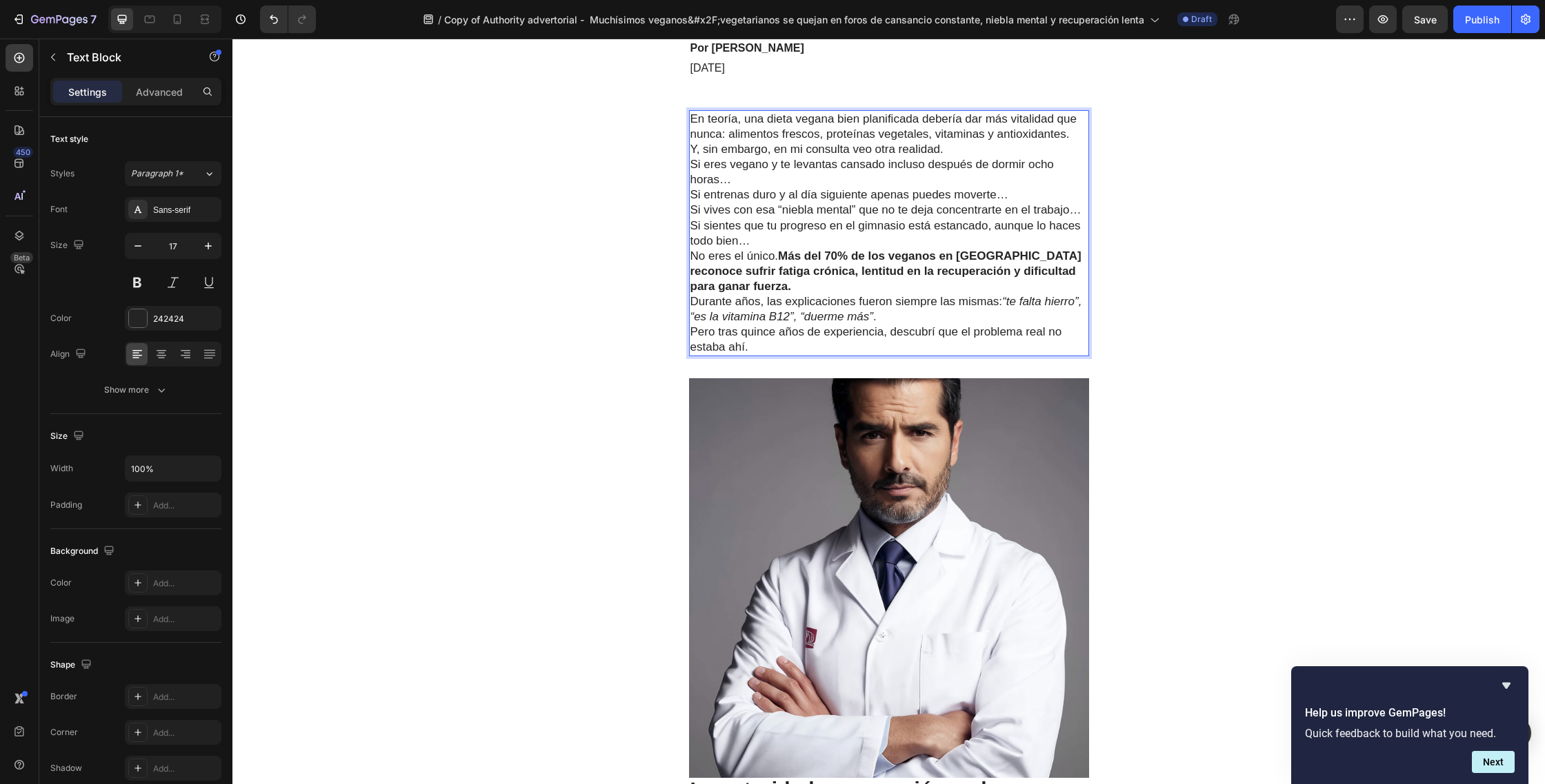
click at [1074, 135] on p "En teoría, una dieta vegana bien planificada debería dar más vitalidad que nunc…" at bounding box center [889, 134] width 397 height 45
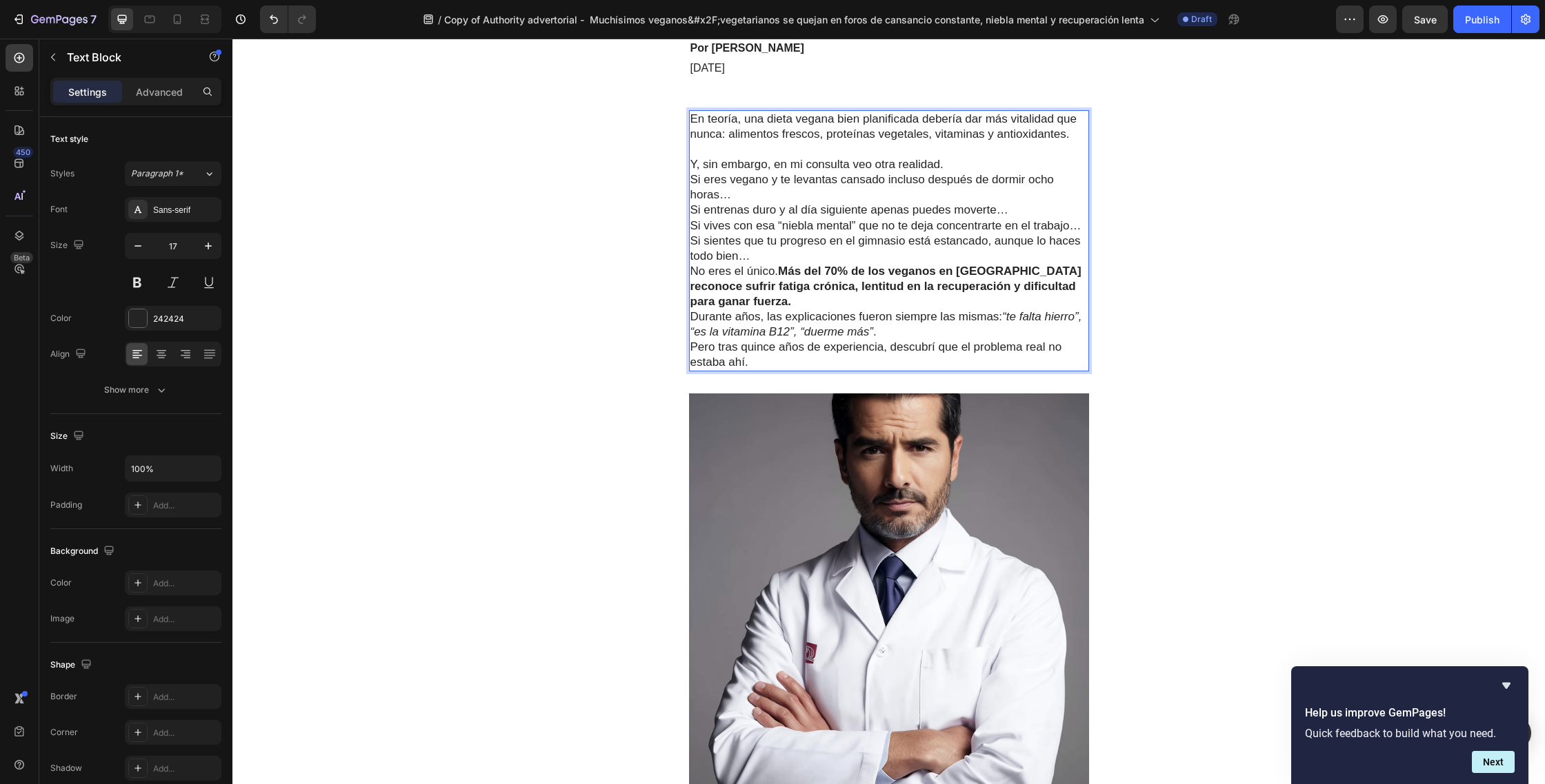
click at [959, 167] on p "⁠⁠⁠⁠⁠⁠⁠ Y, sin embargo, en mi consulta veo otra realidad." at bounding box center [889, 157] width 397 height 30
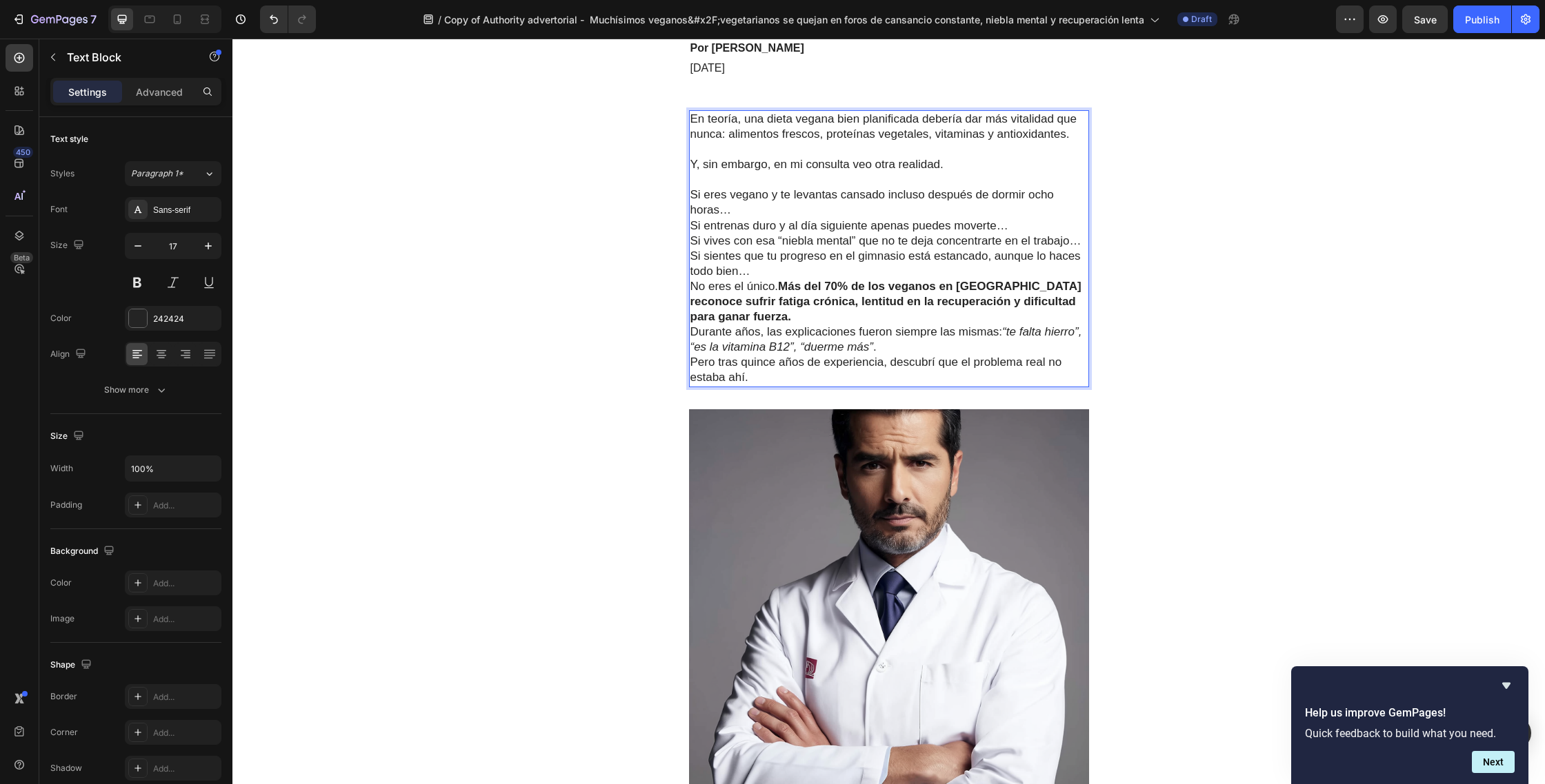
click at [777, 209] on p "Si eres vegano y te levantas cansado incluso después de dormir ocho horas…" at bounding box center [889, 202] width 397 height 30
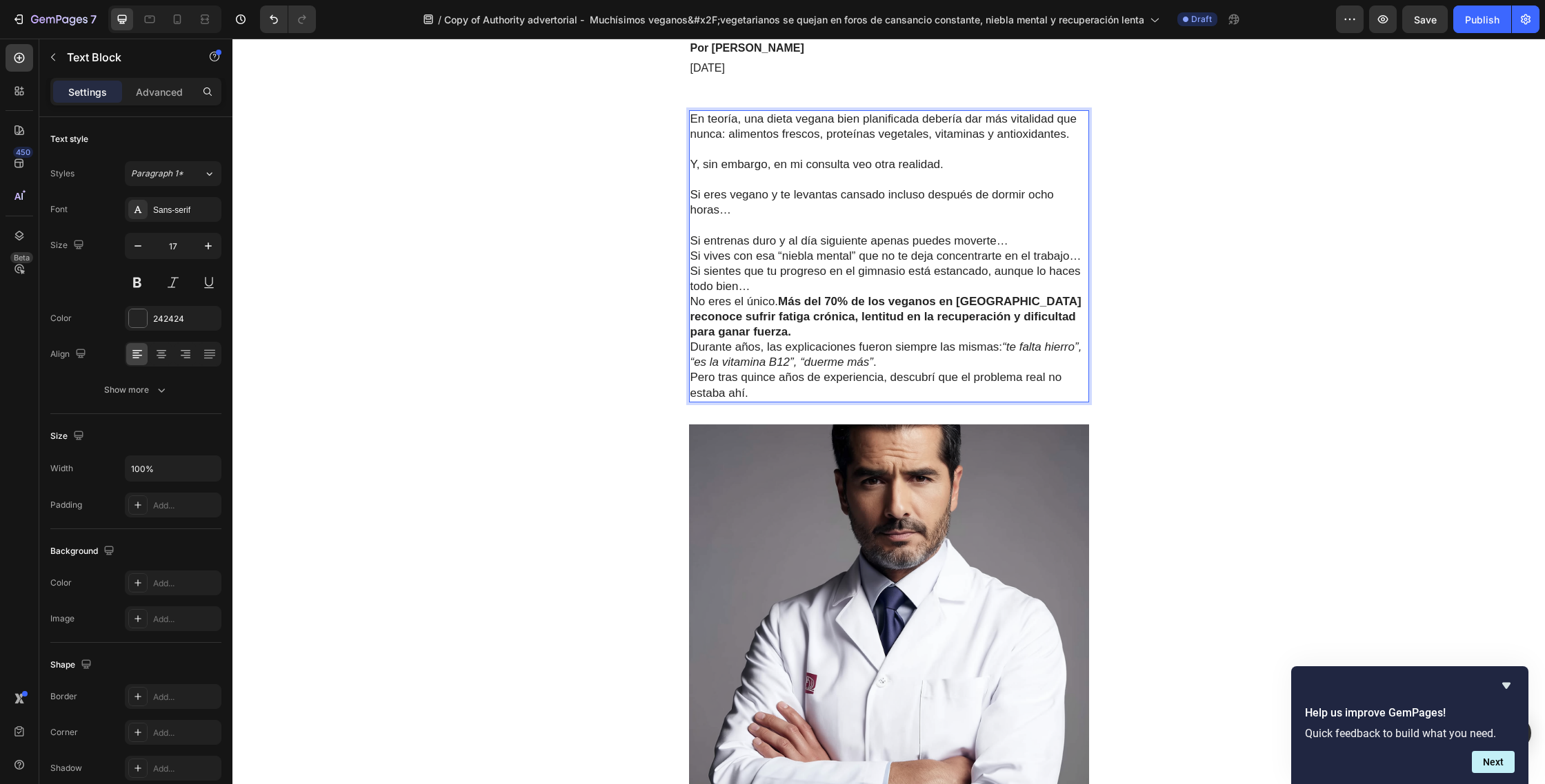
click at [1020, 241] on p "Si entrenas duro y al día siguiente apenas puedes moverte…" at bounding box center [889, 241] width 397 height 15
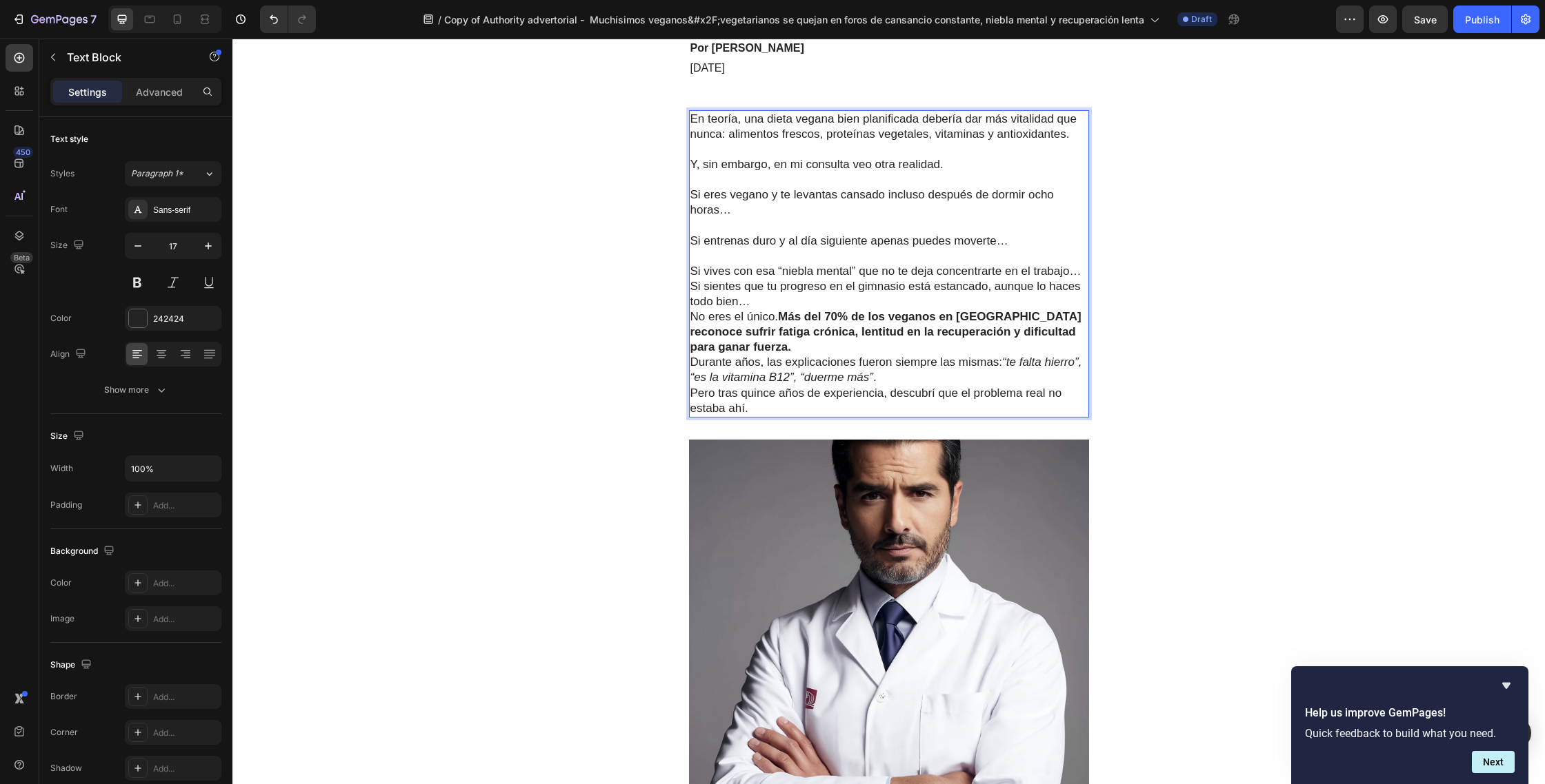
click at [1085, 274] on p "Si vives con esa “niebla mental” que no te deja concentrarte en el trabajo…" at bounding box center [889, 271] width 397 height 15
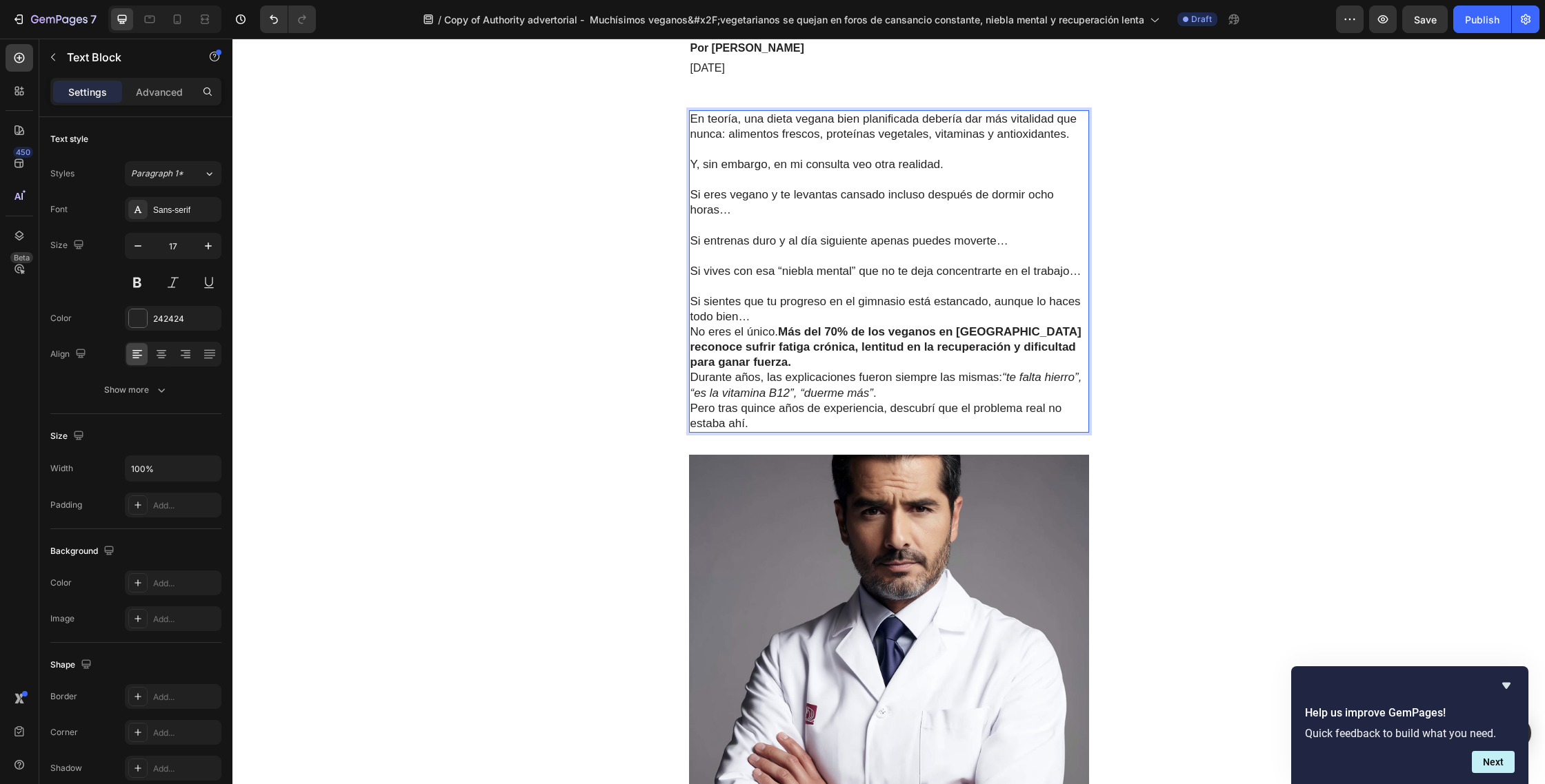
click at [762, 318] on p "Si sientes que tu progreso en el gimnasio está estancado, aunque lo haces todo …" at bounding box center [889, 309] width 397 height 30
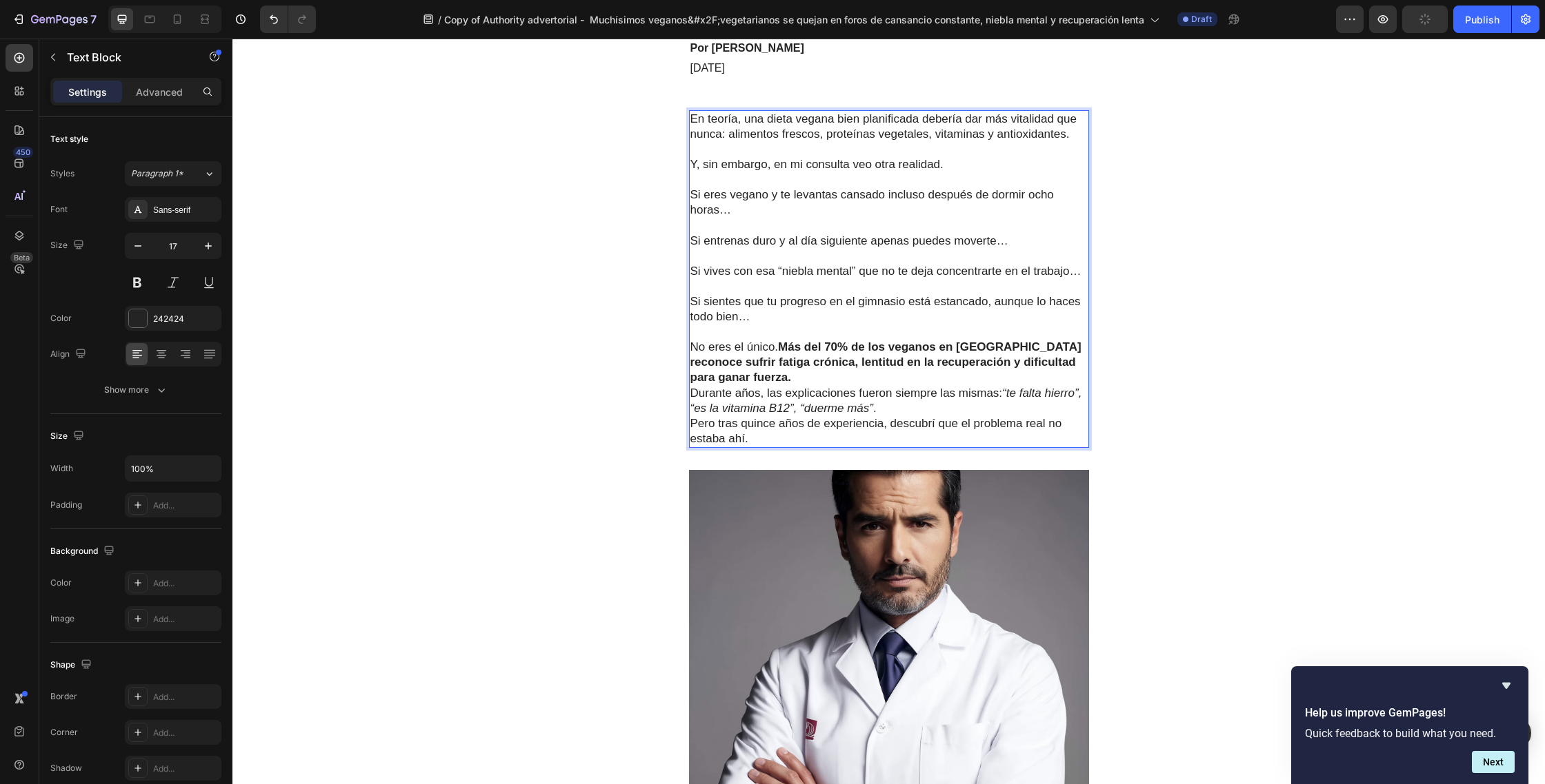
click at [784, 350] on strong "Más del 70% de los veganos en España reconoce sufrir fatiga crónica, lentitud e…" at bounding box center [886, 362] width 391 height 43
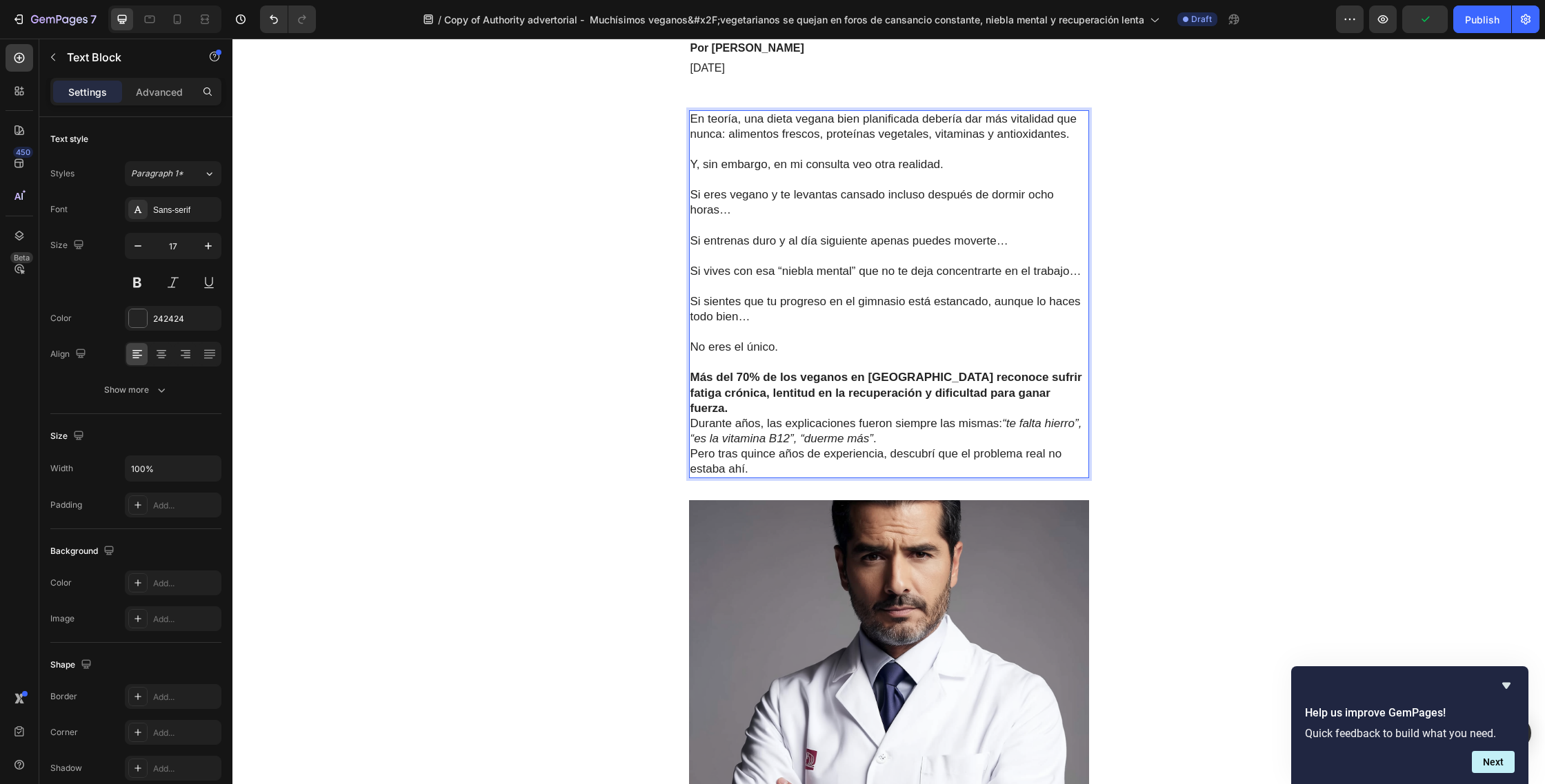
click at [1024, 394] on p "Más del 70% de los veganos en España reconoce sufrir fatiga crónica, lentitud e…" at bounding box center [889, 392] width 397 height 45
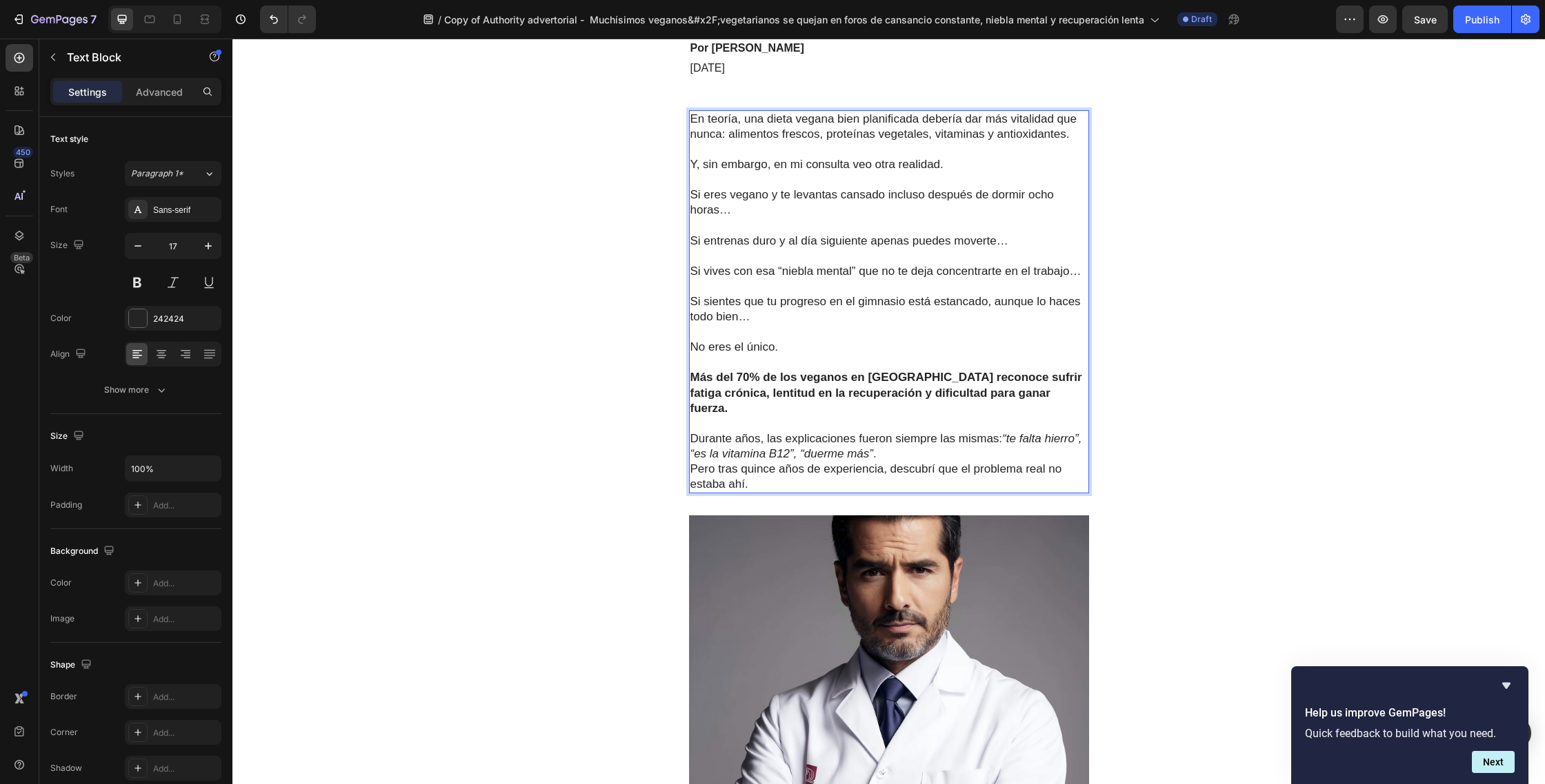
click at [912, 440] on p "Durante años, las explicaciones fueron siempre las mismas: “te falta hierro”, “…" at bounding box center [889, 462] width 397 height 61
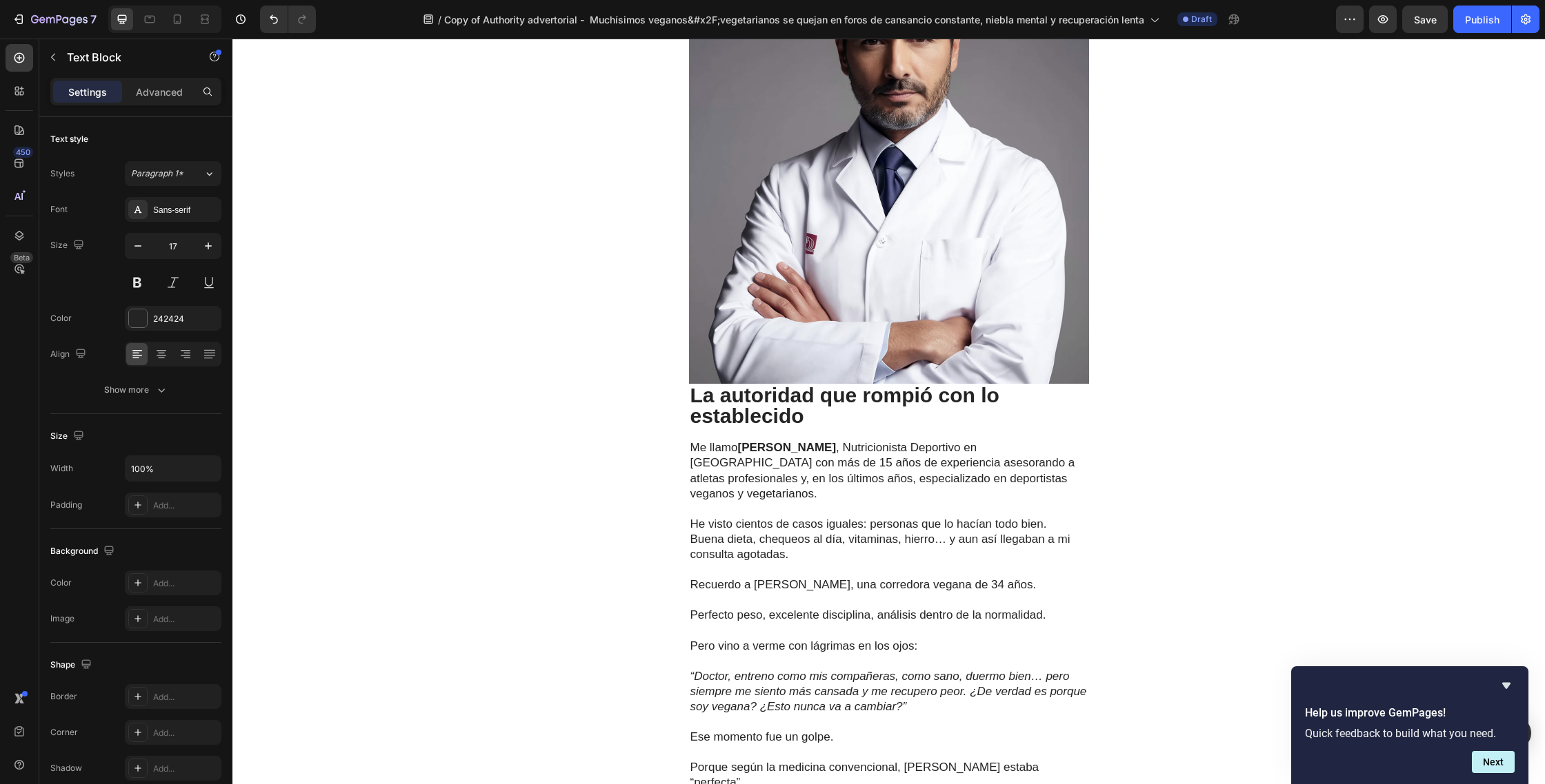
scroll to position [1044, 0]
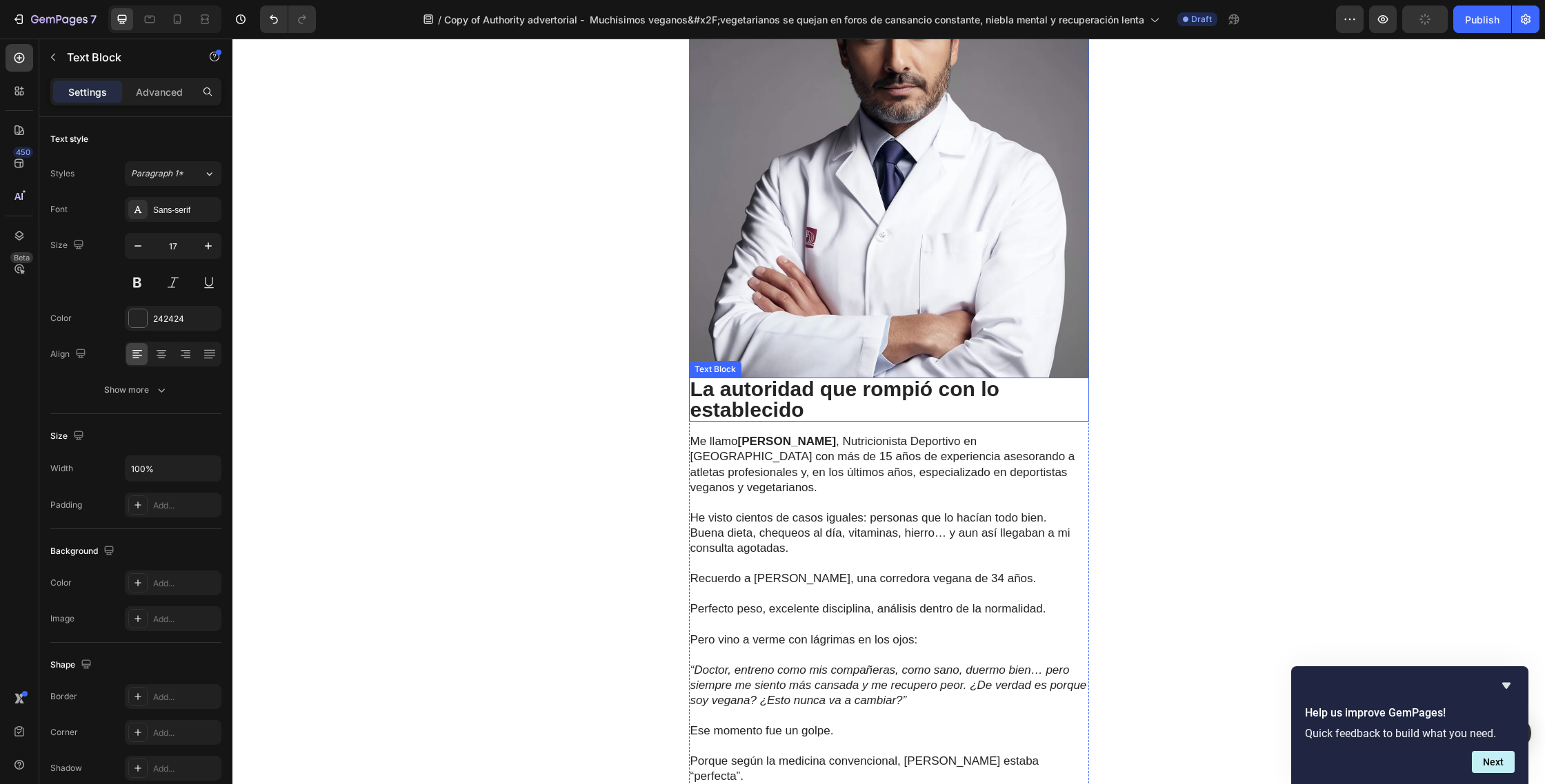
click at [822, 390] on p "La autoridad que rompió con lo establecido" at bounding box center [889, 399] width 397 height 42
drag, startPoint x: 811, startPoint y: 393, endPoint x: 822, endPoint y: 394, distance: 11.0
click at [811, 393] on p "La autoridad que rompió con lo establecido" at bounding box center [889, 399] width 397 height 42
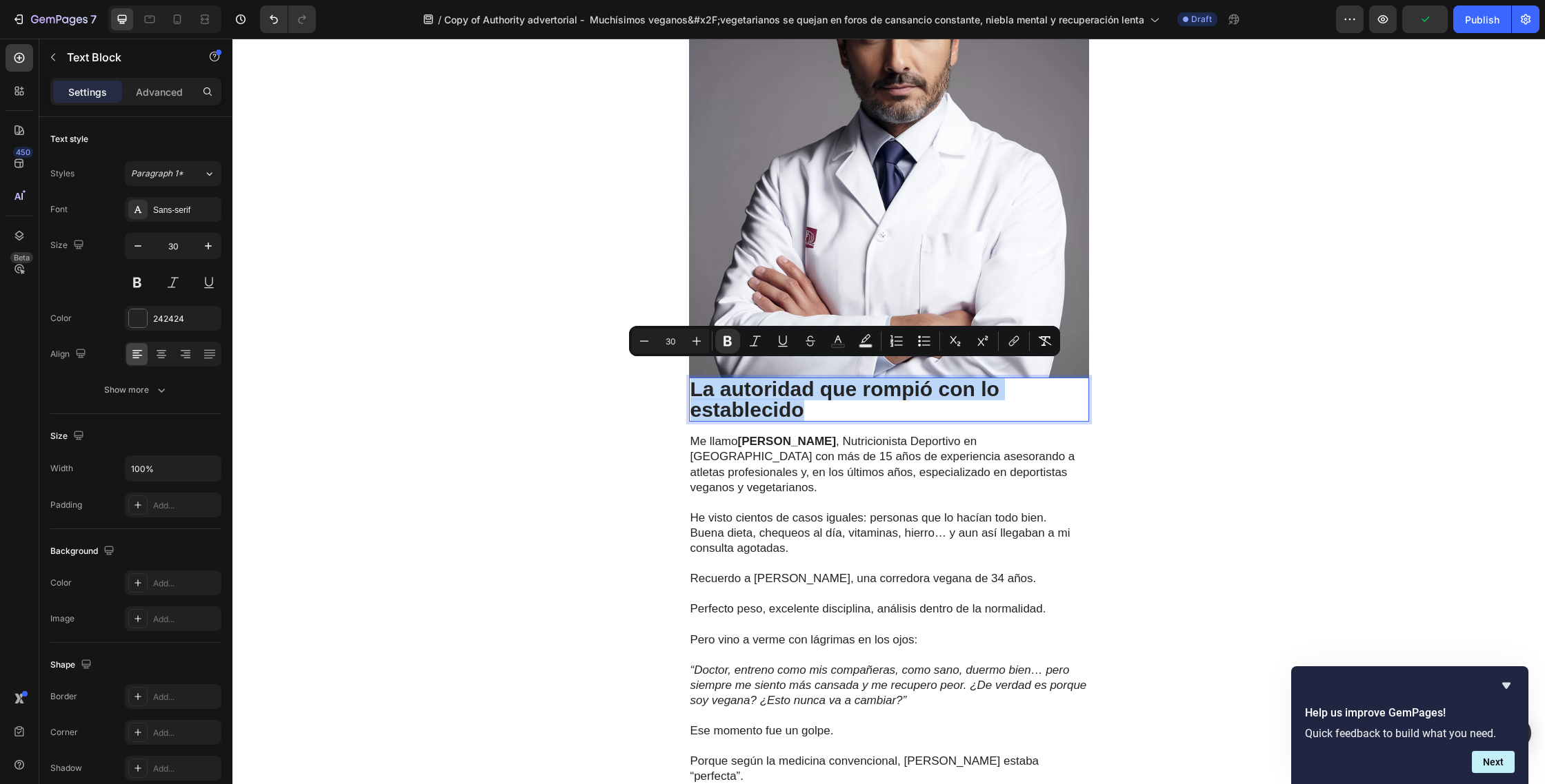
drag, startPoint x: 822, startPoint y: 394, endPoint x: 696, endPoint y: 380, distance: 126.8
click at [696, 380] on p "La autoridad que rompió con lo establecido" at bounding box center [889, 399] width 397 height 42
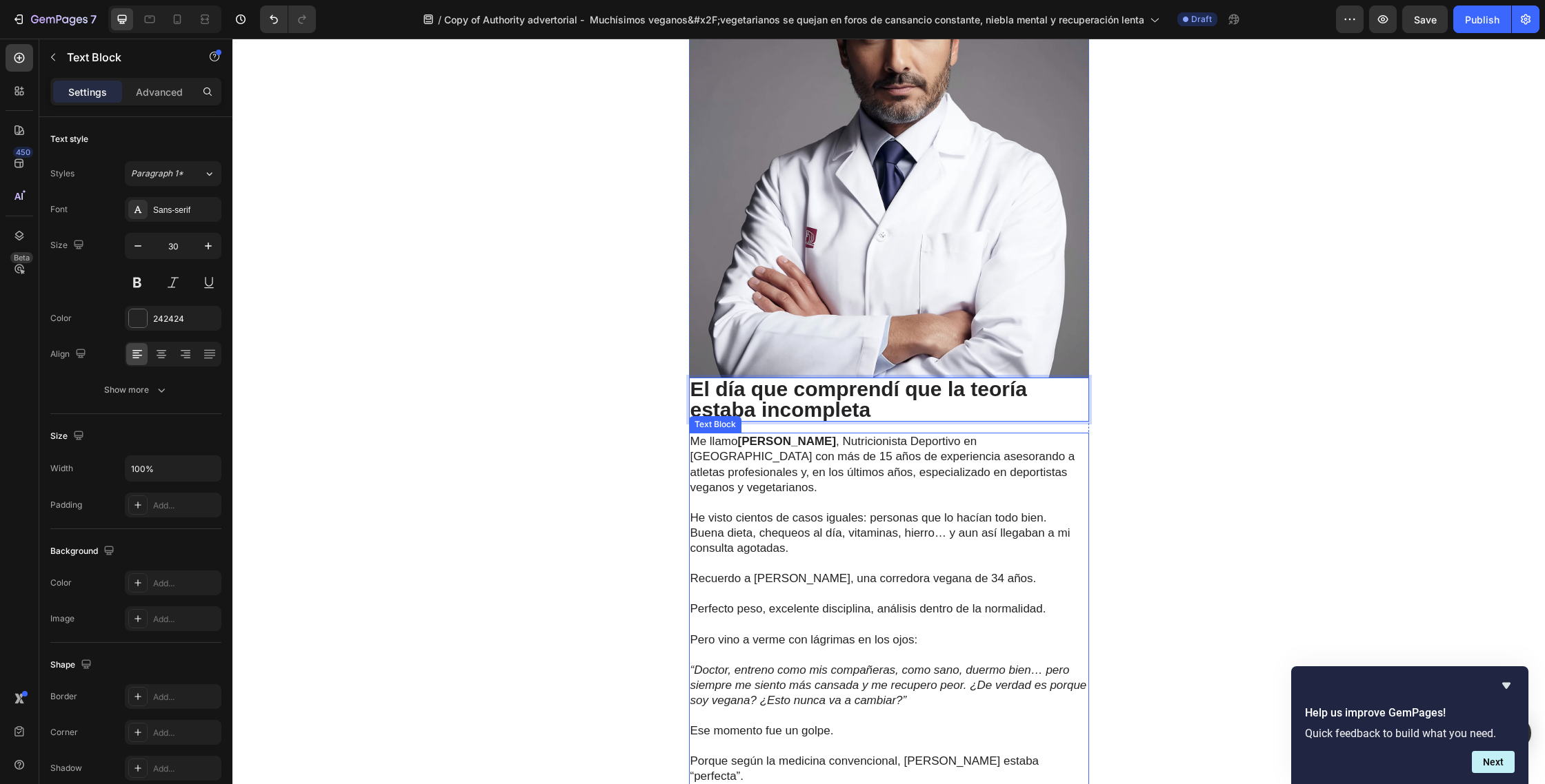
click at [785, 452] on p "Me llamo Dr. Javier Morales , Nutricionista Deportivo en Madrid con más de 15 a…" at bounding box center [889, 465] width 397 height 61
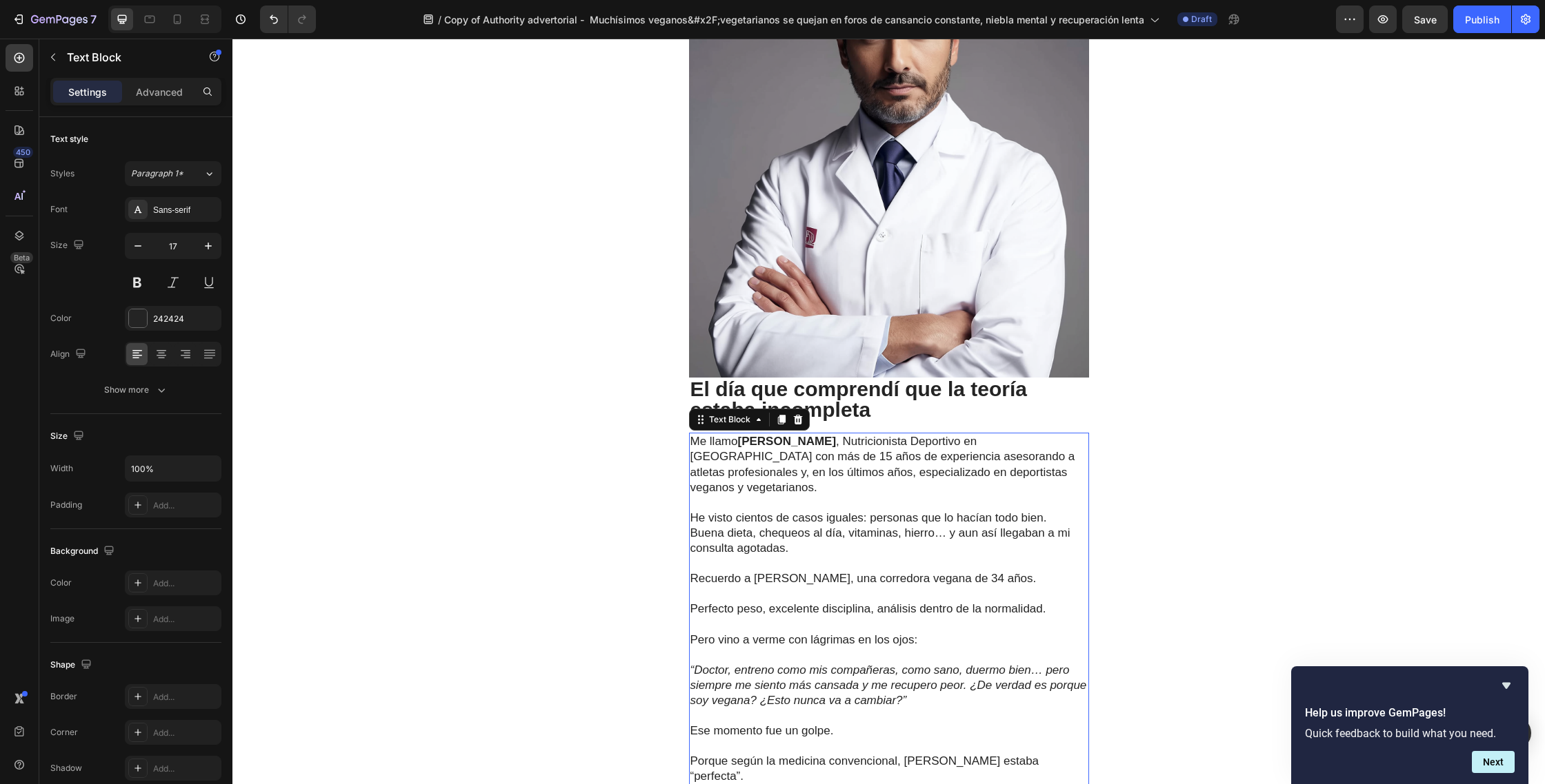
scroll to position [1276, 0]
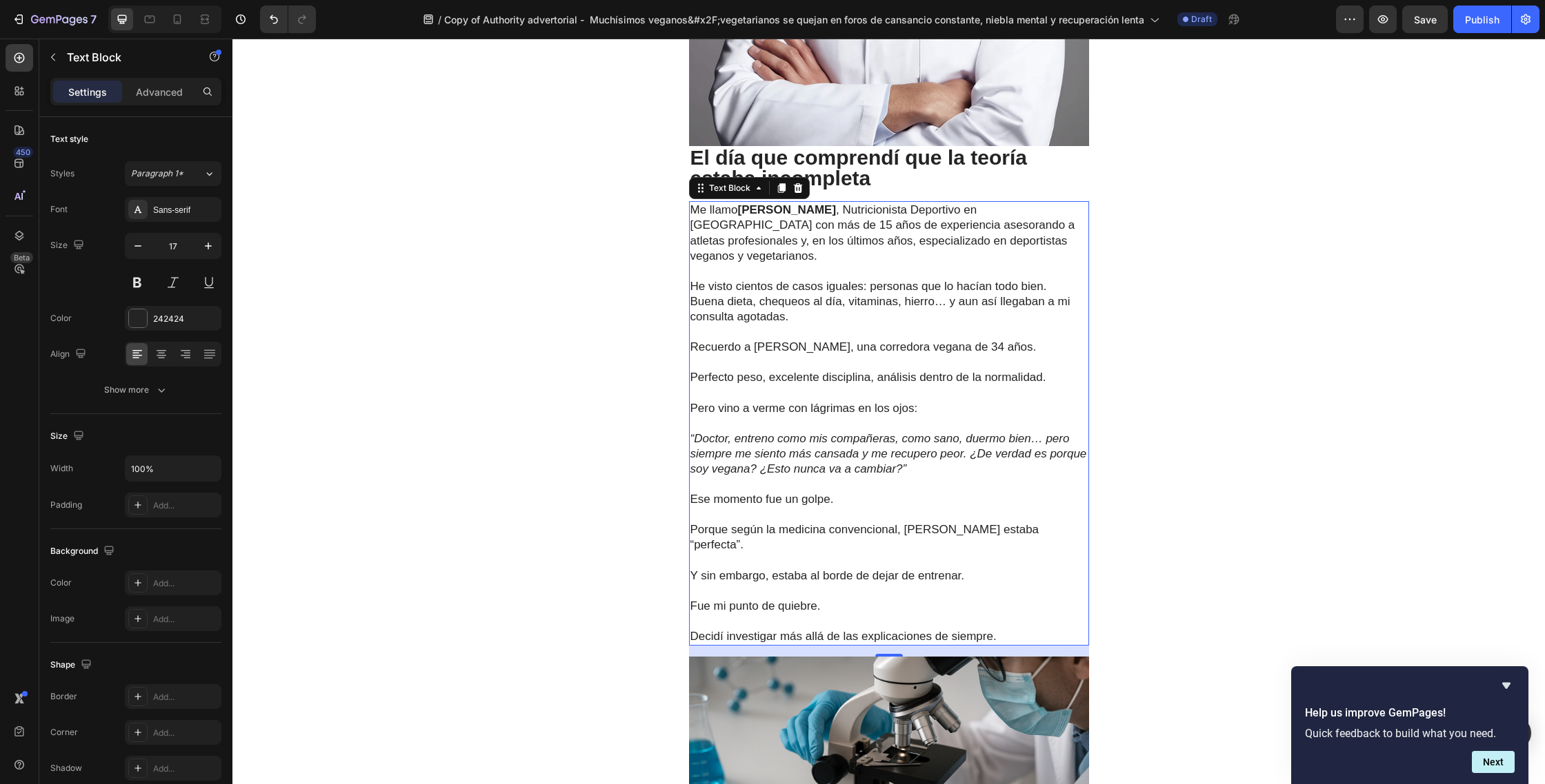
click at [1000, 629] on p "Decidí investigar más allá de las explicaciones de siempre." at bounding box center [889, 636] width 397 height 15
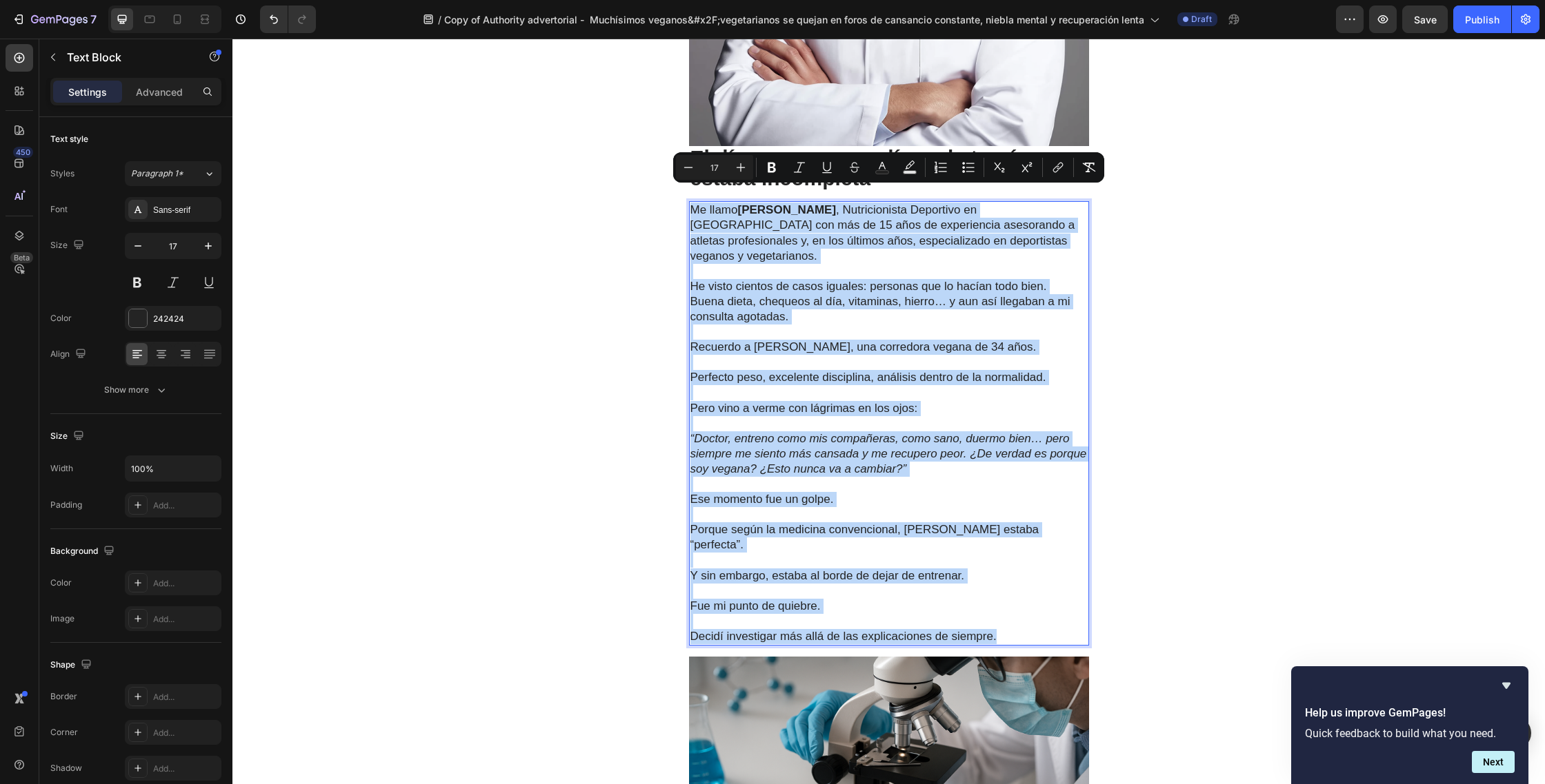
drag, startPoint x: 977, startPoint y: 568, endPoint x: 689, endPoint y: 200, distance: 467.3
click at [689, 201] on div "Me llamo Dr. Javier Morales , Nutricionista Deportivo en Madrid con más de 15 a…" at bounding box center [888, 423] width 400 height 445
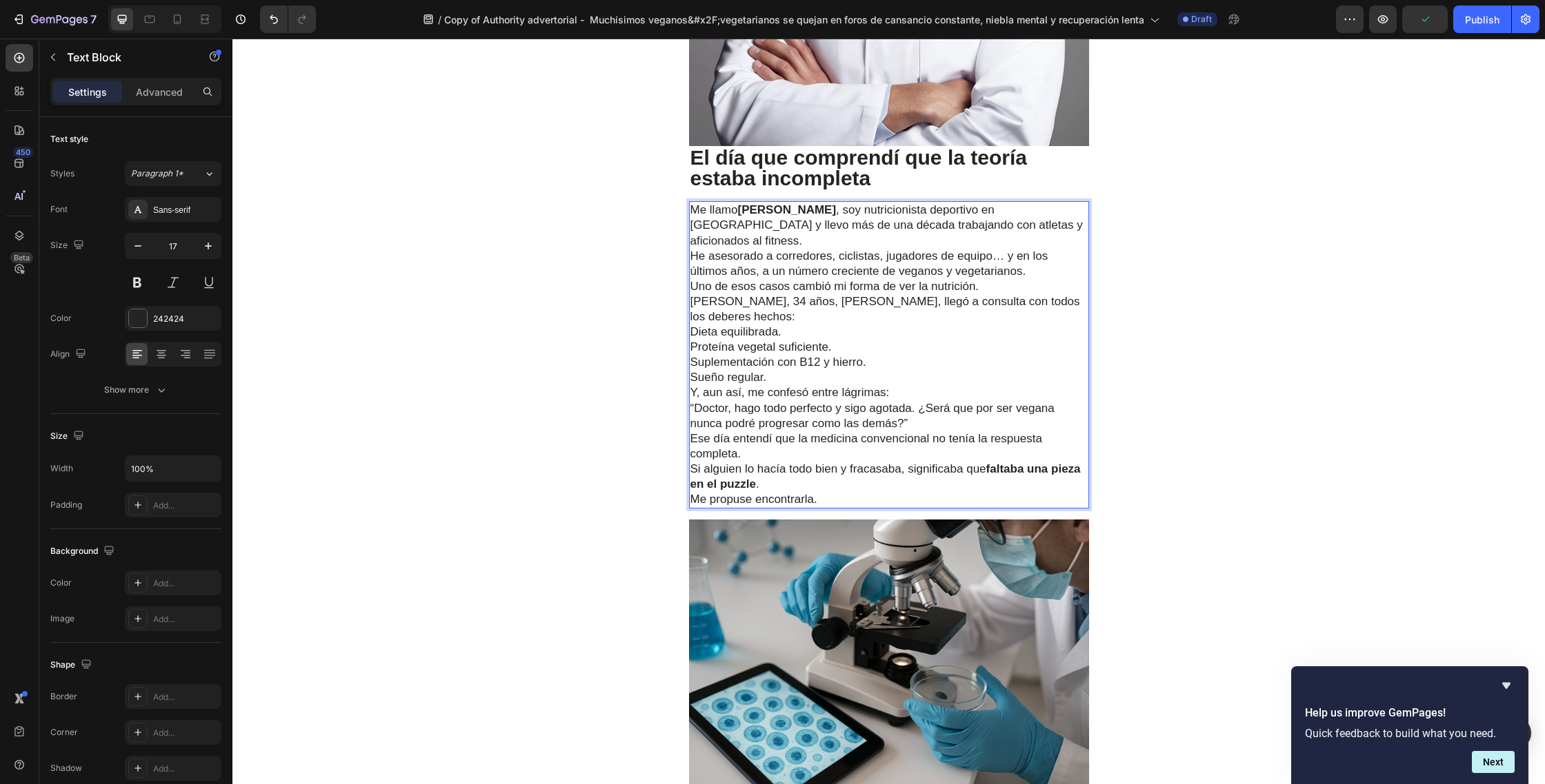
click at [1043, 211] on p "Me llamo Dr. Javier Morales , soy nutricionista deportivo en Madrid y llevo más…" at bounding box center [889, 241] width 397 height 76
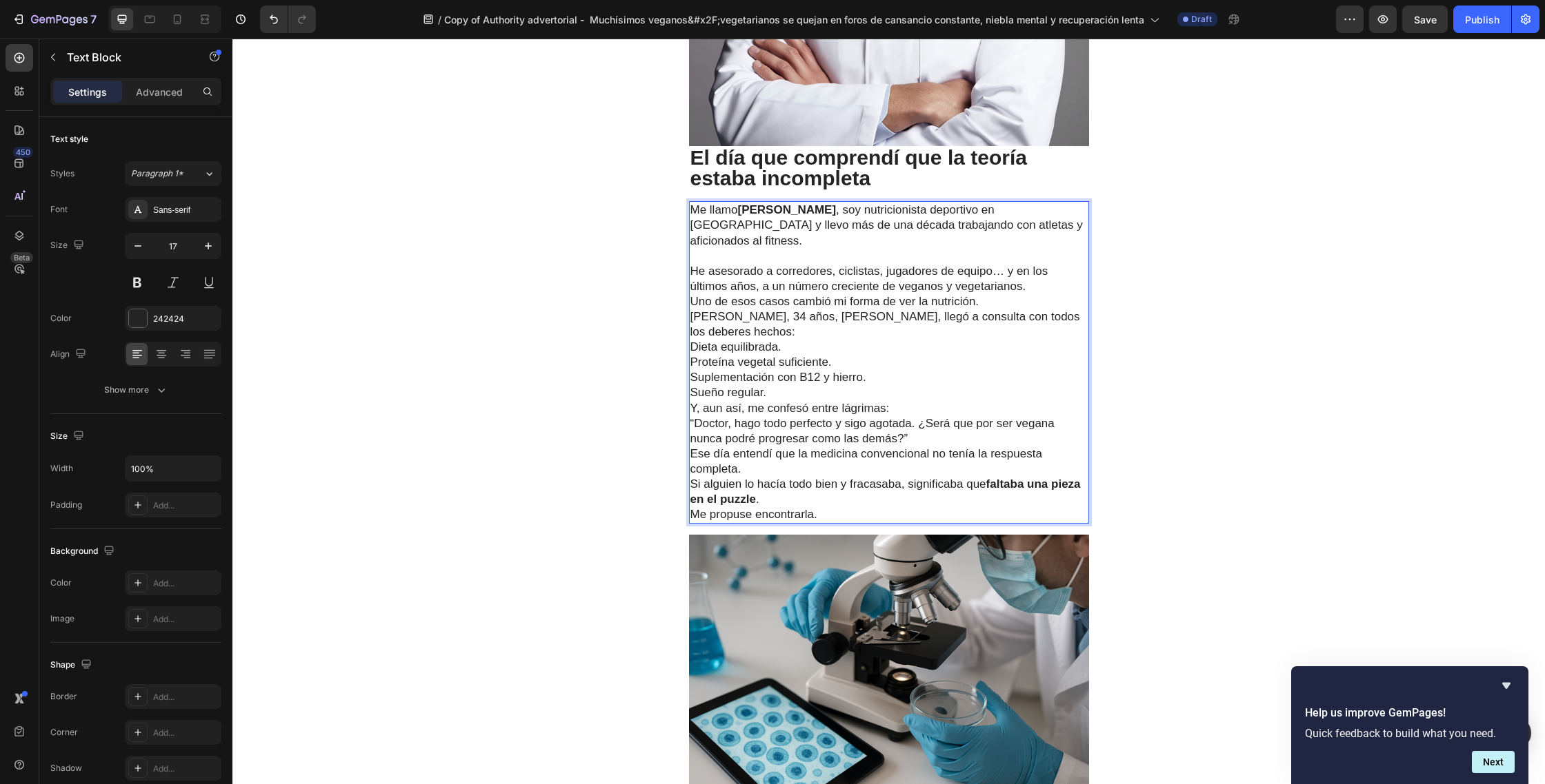
click at [1038, 257] on p "⁠⁠⁠⁠⁠⁠⁠ He asesorado a corredores, ciclistas, jugadores de equipo… y en los últ…" at bounding box center [889, 271] width 397 height 45
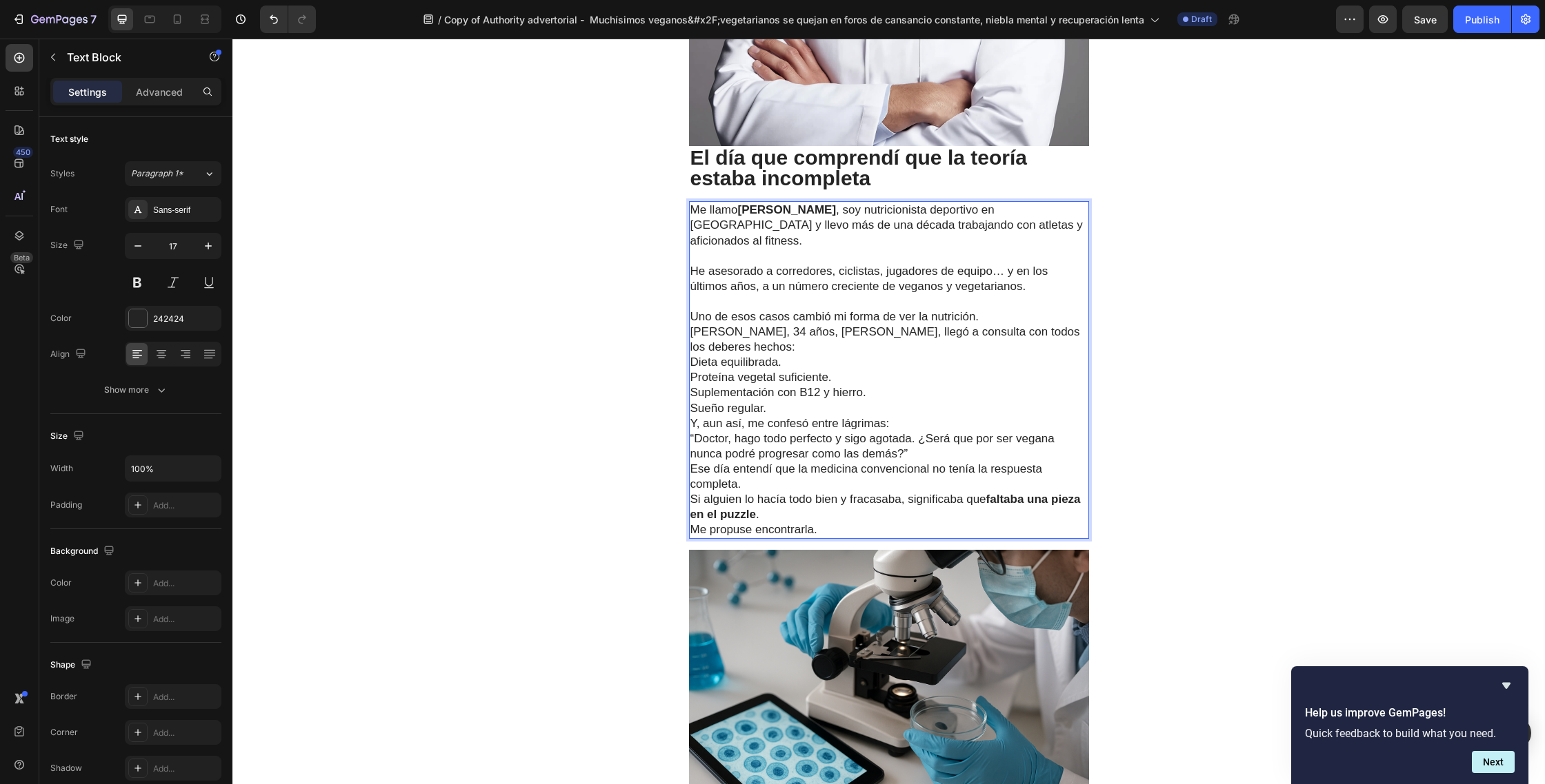
click at [992, 309] on p "Uno de esos casos cambió mi forma de ver la nutrición." at bounding box center [889, 316] width 397 height 15
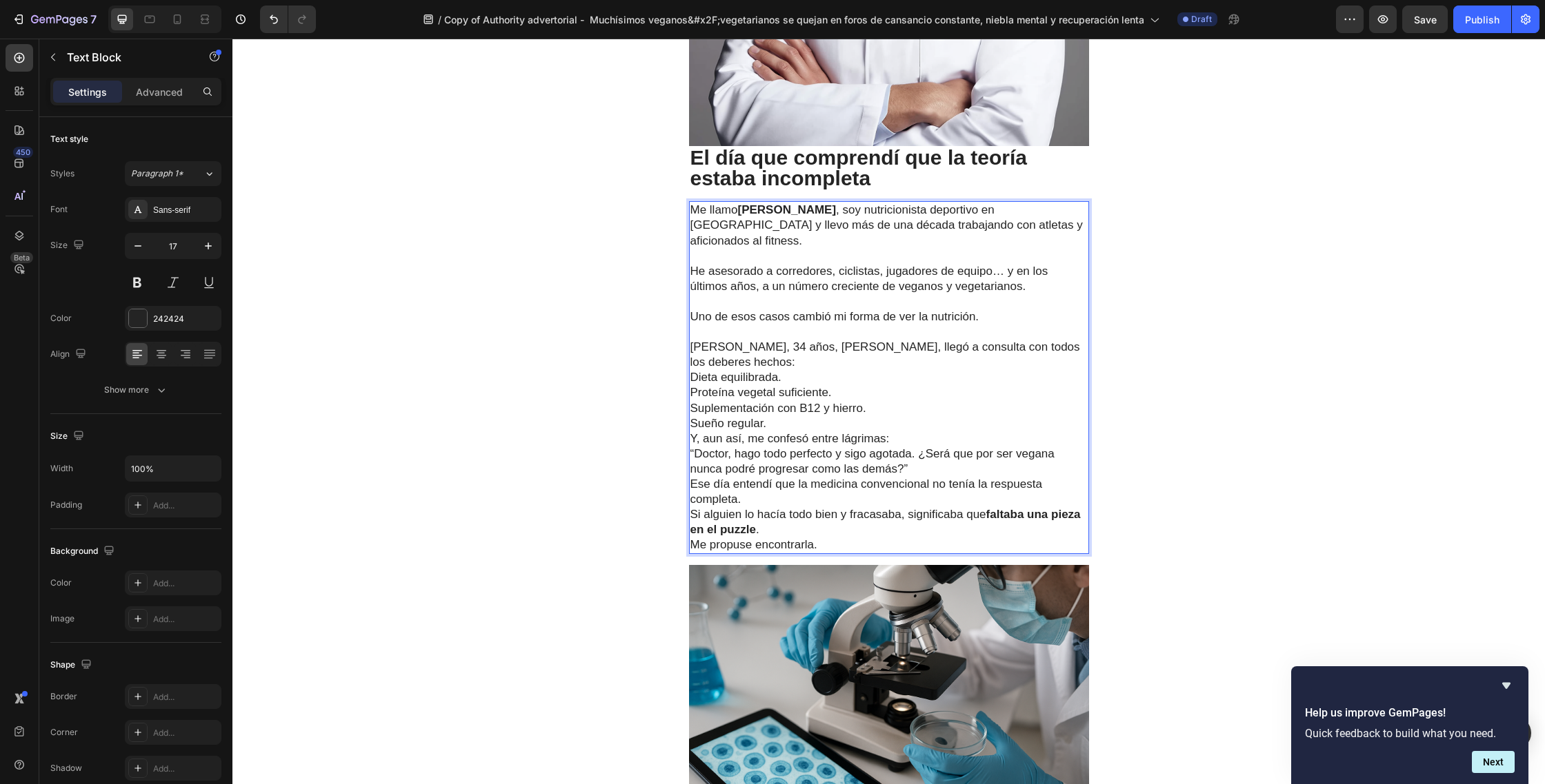
click at [766, 339] on p "Marta, 34 años, corredora vegana, llegó a consulta con todos los deberes hechos:" at bounding box center [889, 354] width 397 height 30
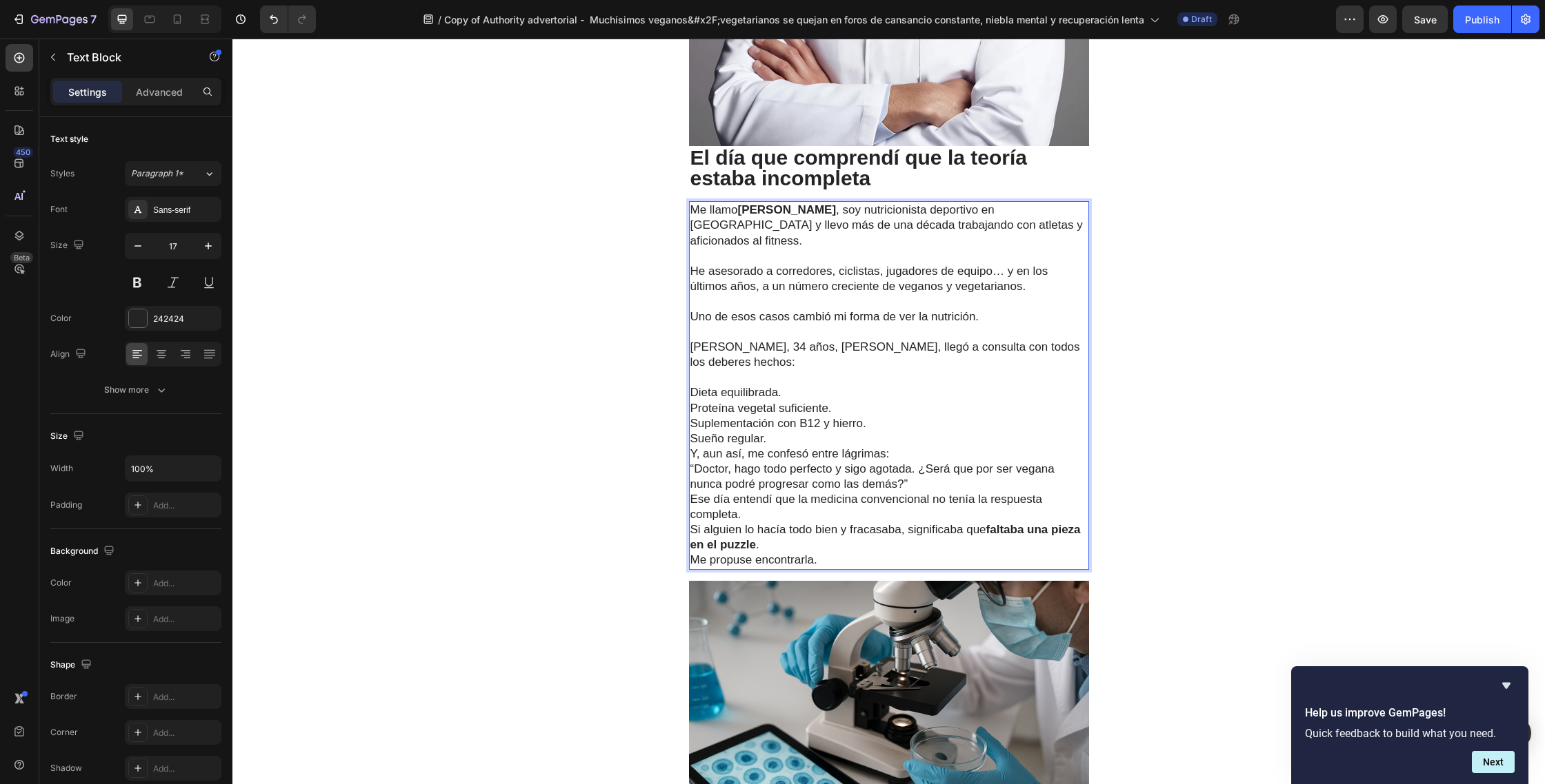
click at [795, 386] on p "Dieta equilibrada." at bounding box center [889, 393] width 397 height 15
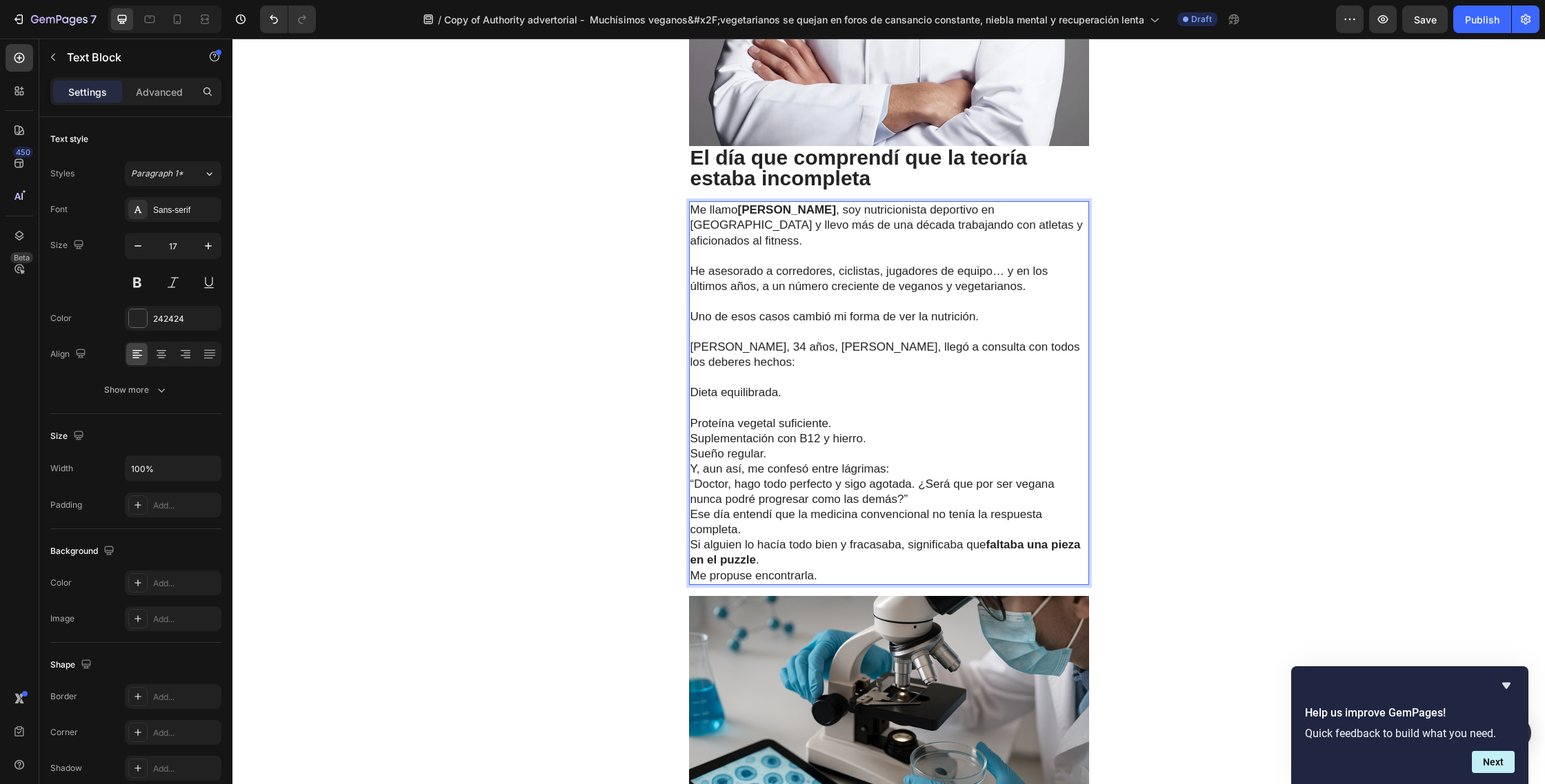
click at [845, 416] on p "Proteína vegetal suficiente." at bounding box center [889, 423] width 397 height 15
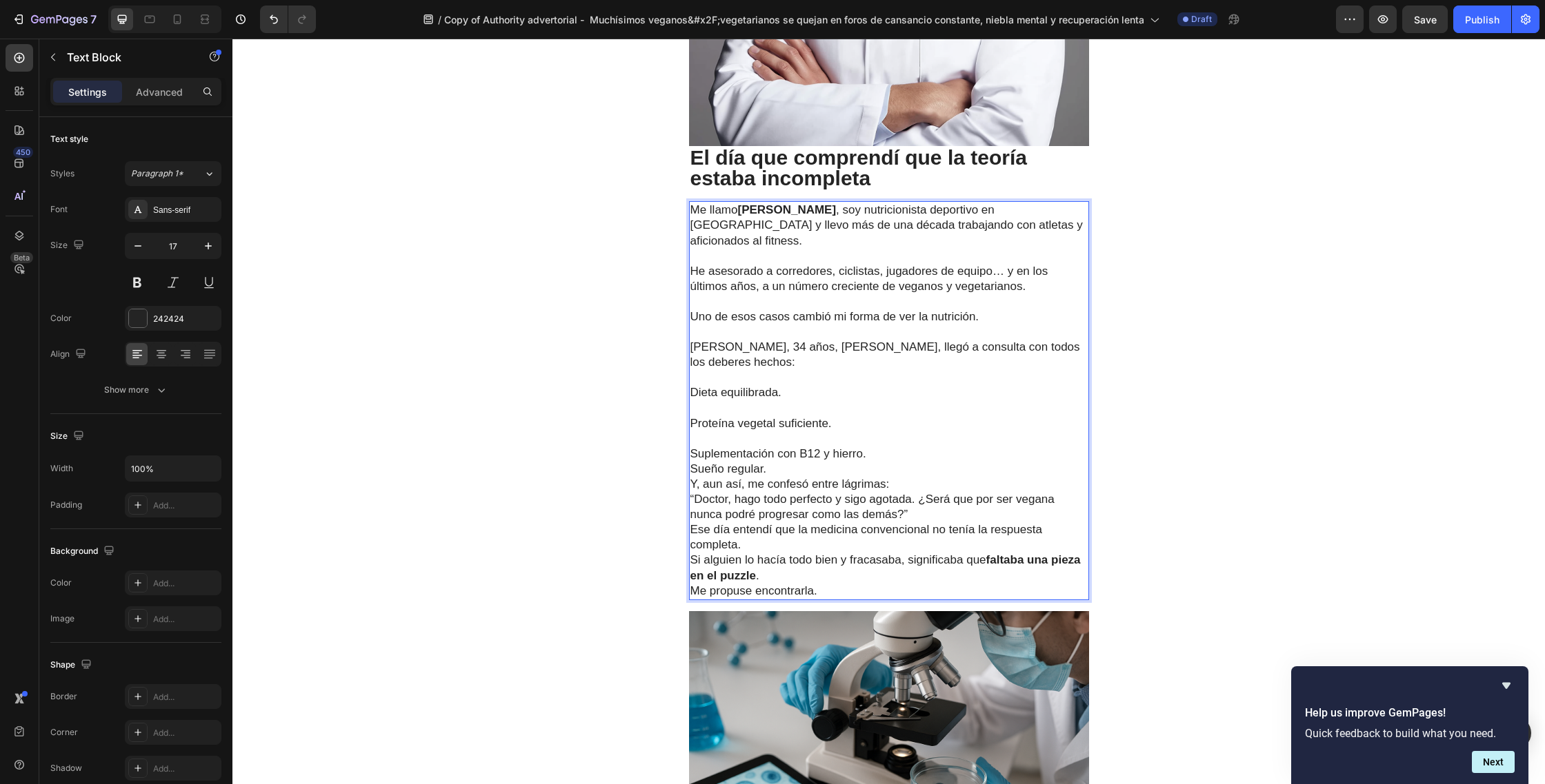
click at [878, 446] on p "Suplementación con B12 y hierro." at bounding box center [889, 454] width 397 height 15
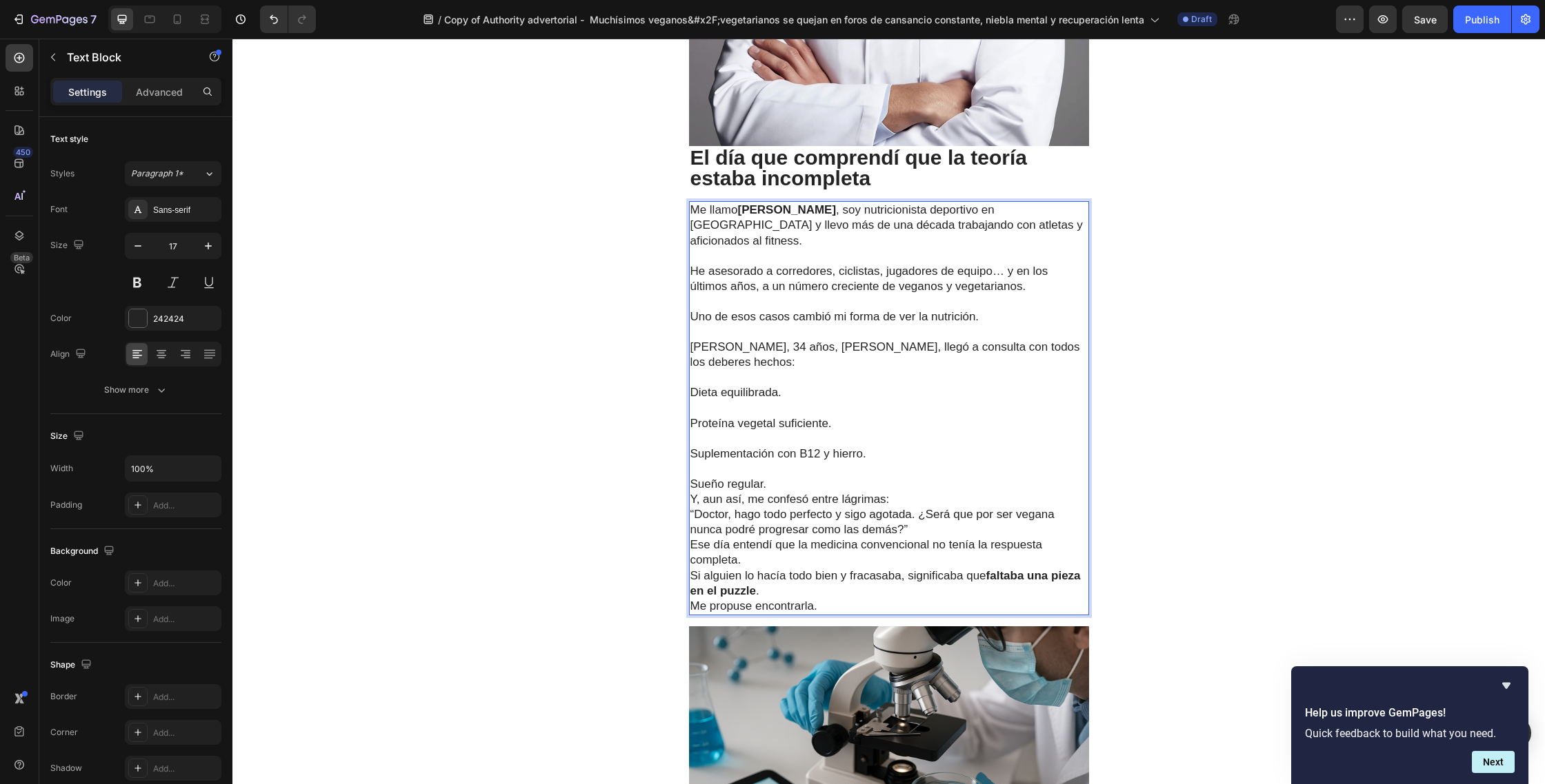
click at [775, 477] on p "Sueño regular." at bounding box center [889, 484] width 397 height 15
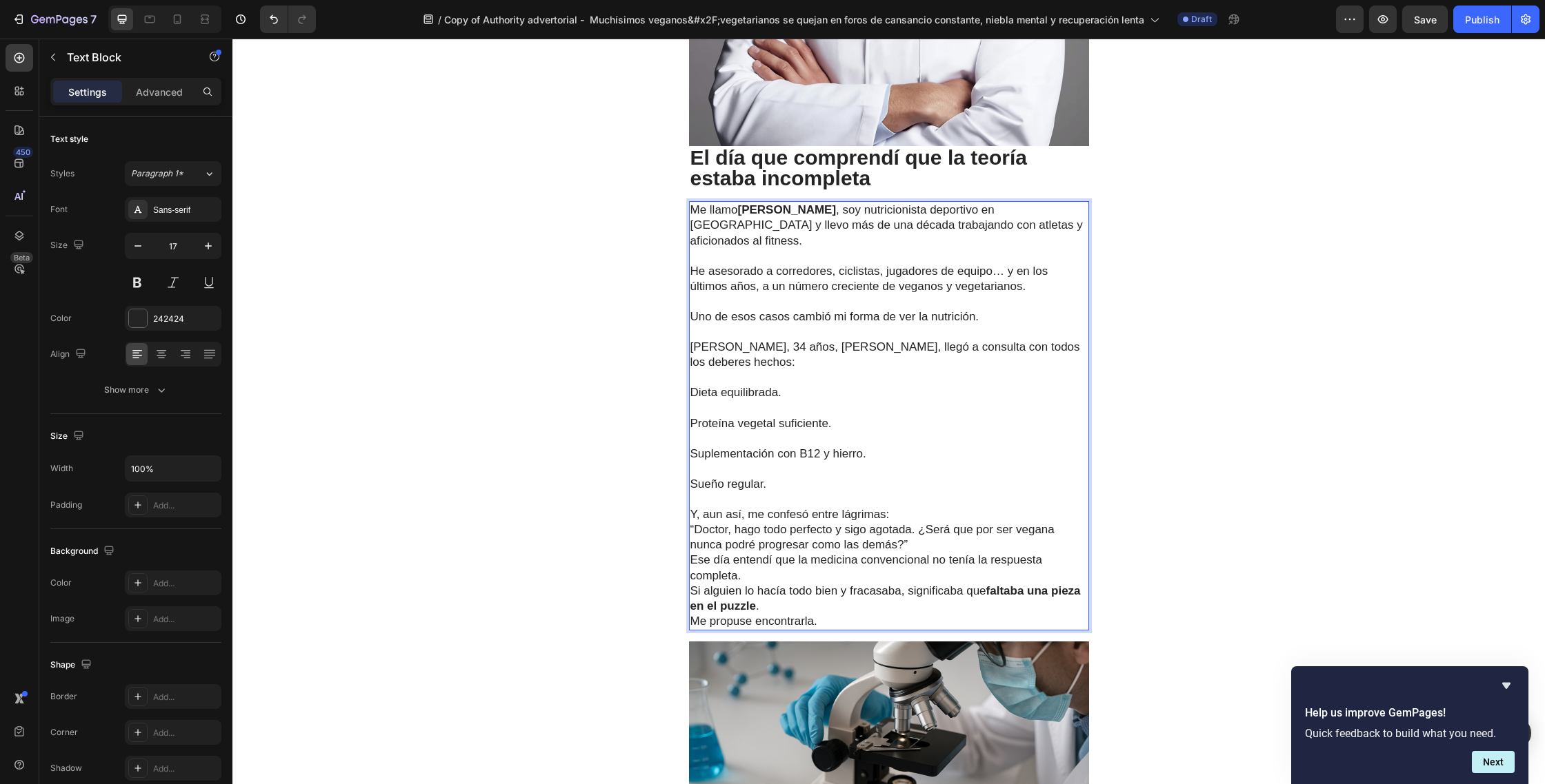
click at [904, 507] on p "Y, aun así, me confesó entre lágrimas:" at bounding box center [889, 515] width 397 height 15
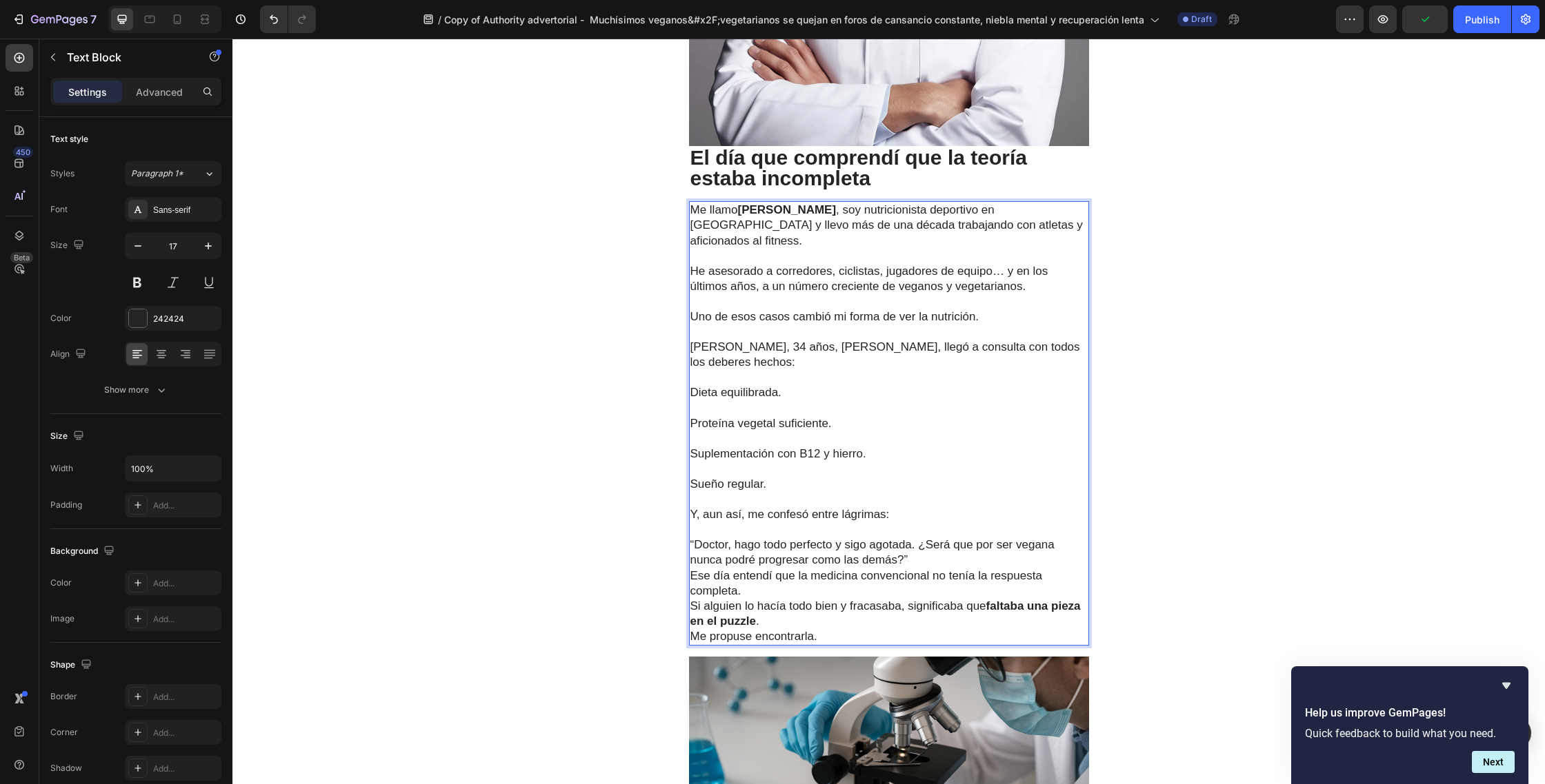
click at [924, 538] on p "“Doctor, hago todo perfecto y sigo agotada. ¿Será que por ser vegana nunca podr…" at bounding box center [889, 552] width 397 height 30
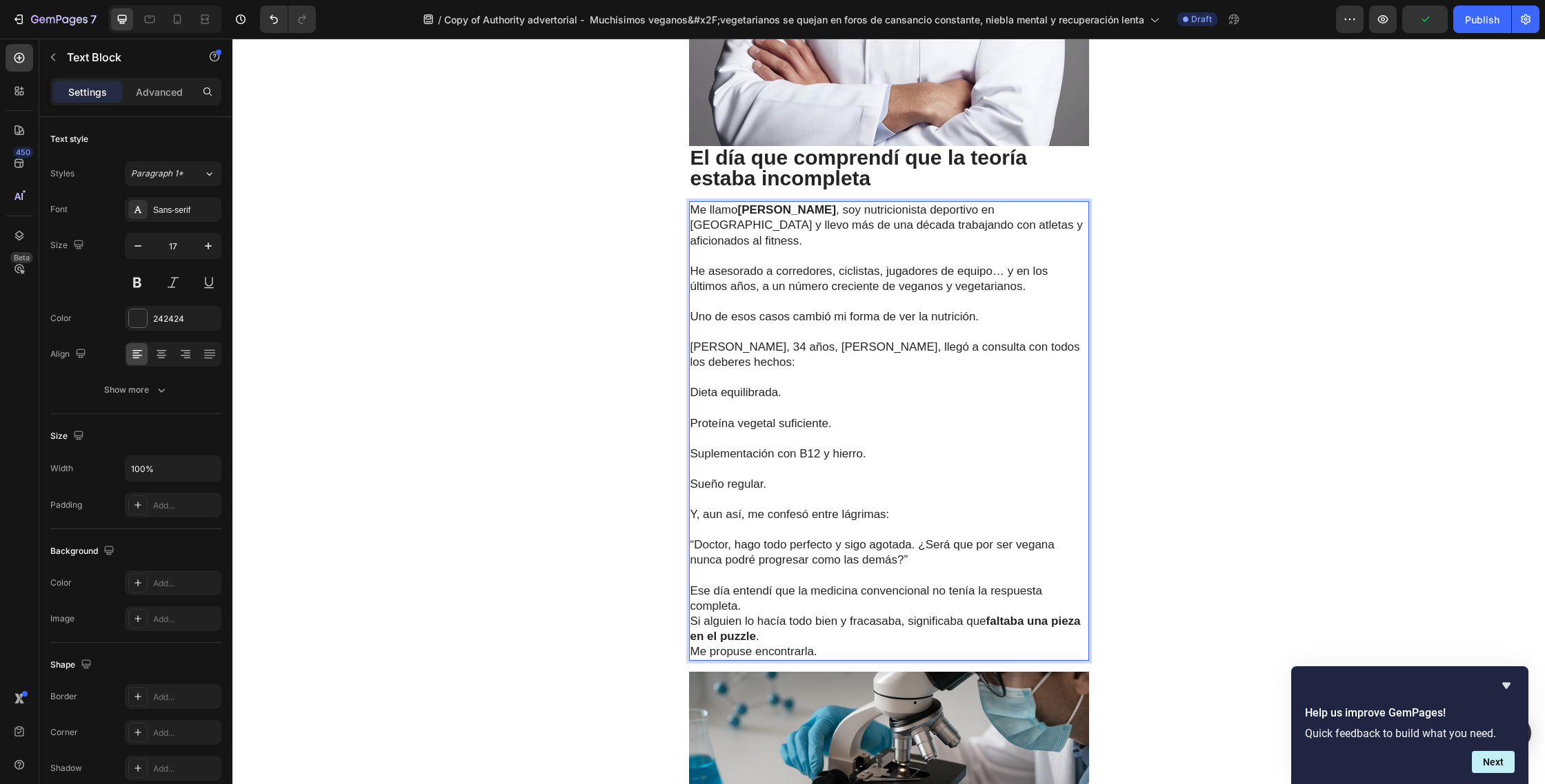
click at [755, 584] on p "Ese día entendí que la medicina convencional no tenía la respuesta completa. Si…" at bounding box center [889, 614] width 397 height 61
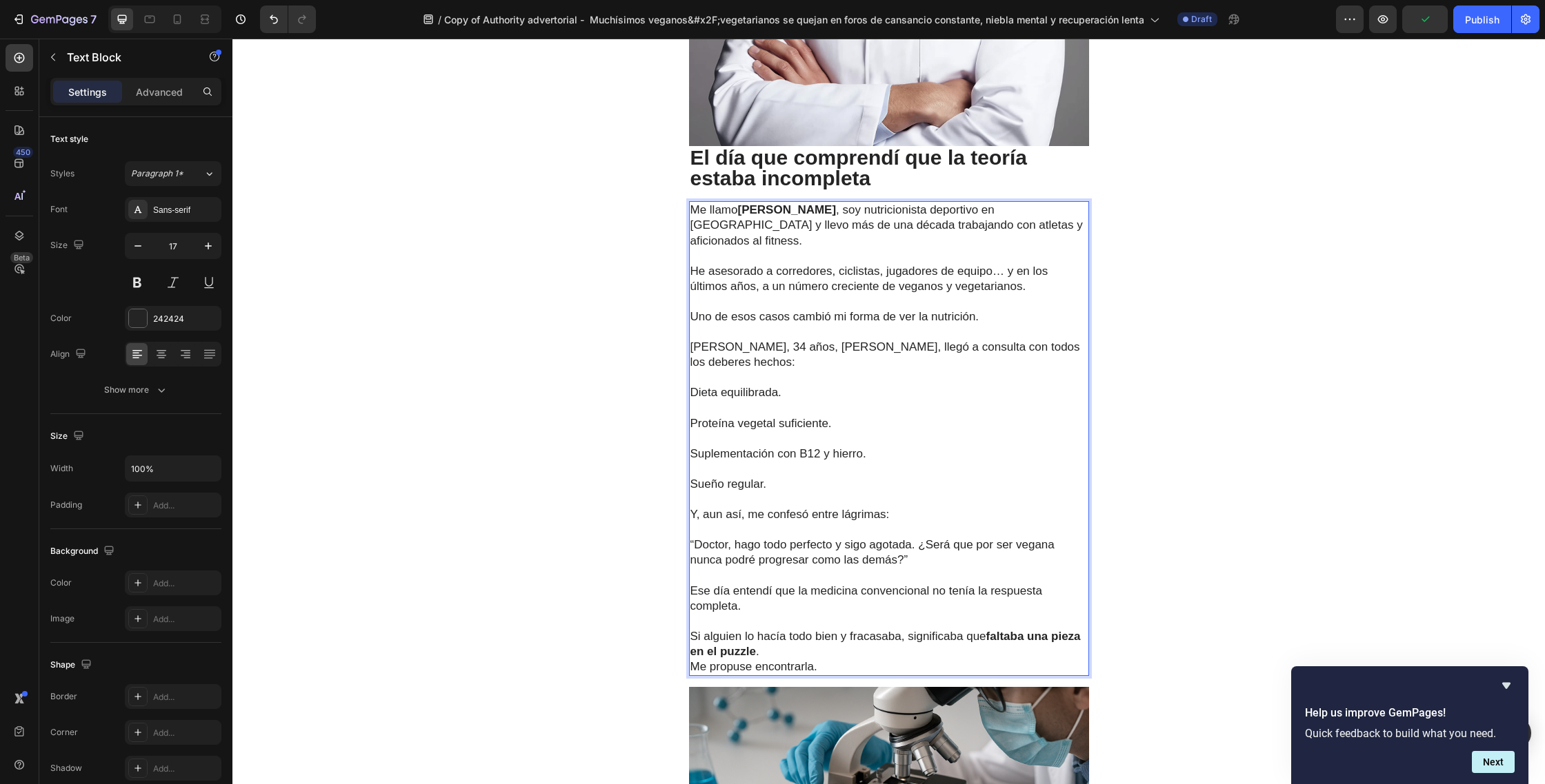
click at [780, 625] on p "⁠⁠⁠⁠⁠⁠⁠ Si alguien lo hacía todo bien y fracasaba, significaba que faltaba una …" at bounding box center [889, 636] width 397 height 45
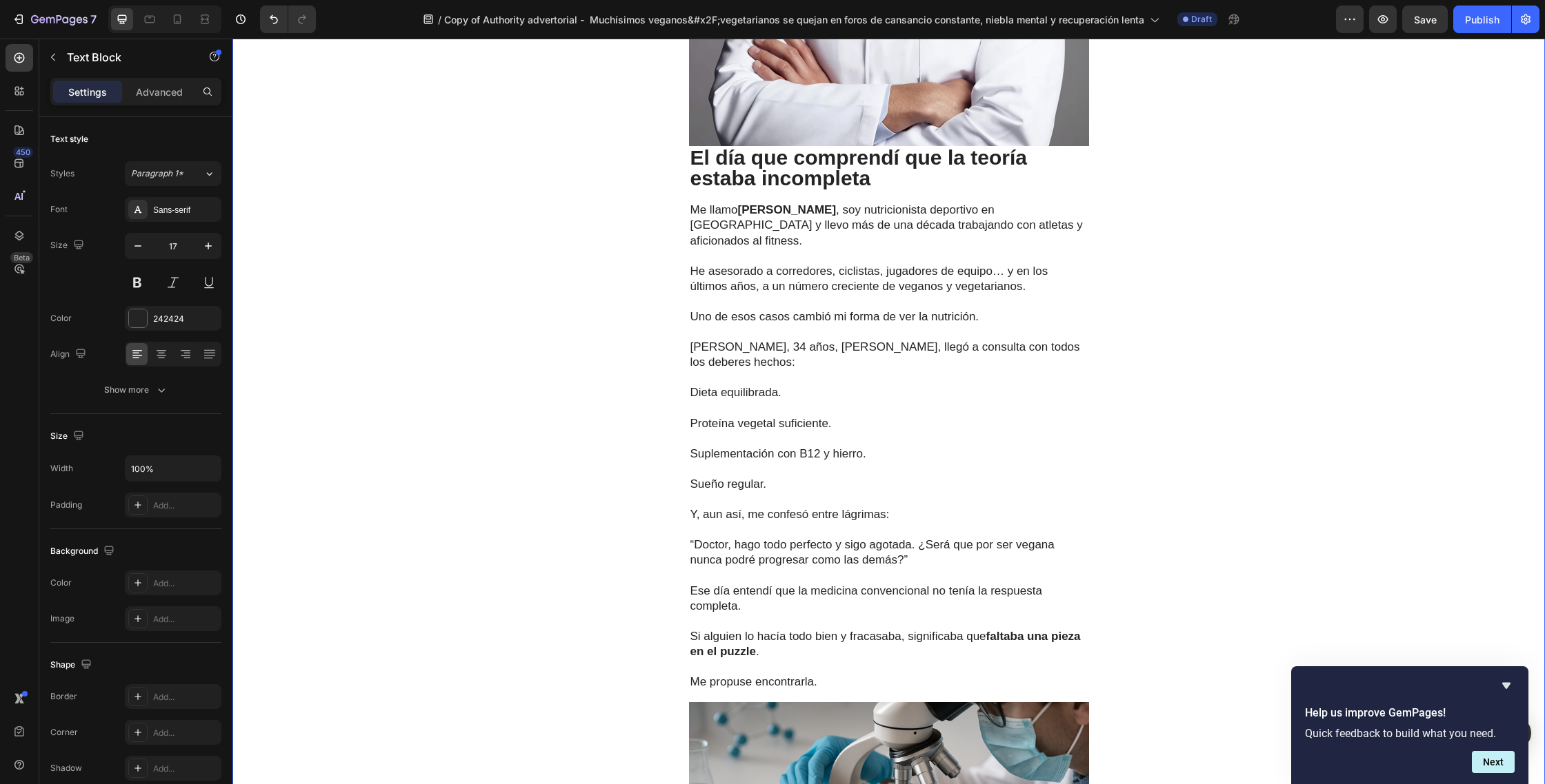
click at [1215, 485] on div "Deportes Heading Médicos españoles revelan la causa desconocida detrás del cans…" at bounding box center [889, 640] width 1312 height 3582
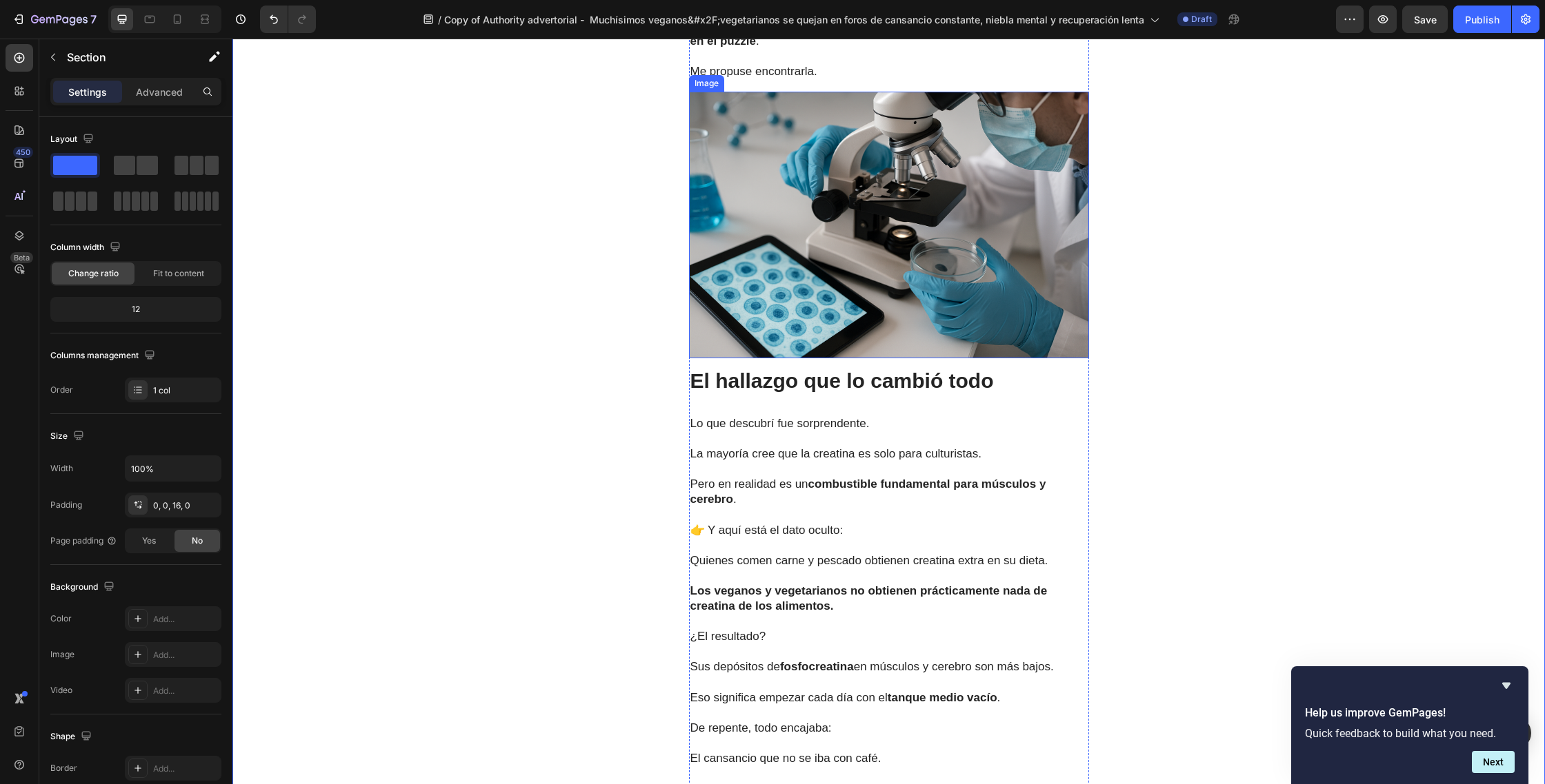
scroll to position [1901, 0]
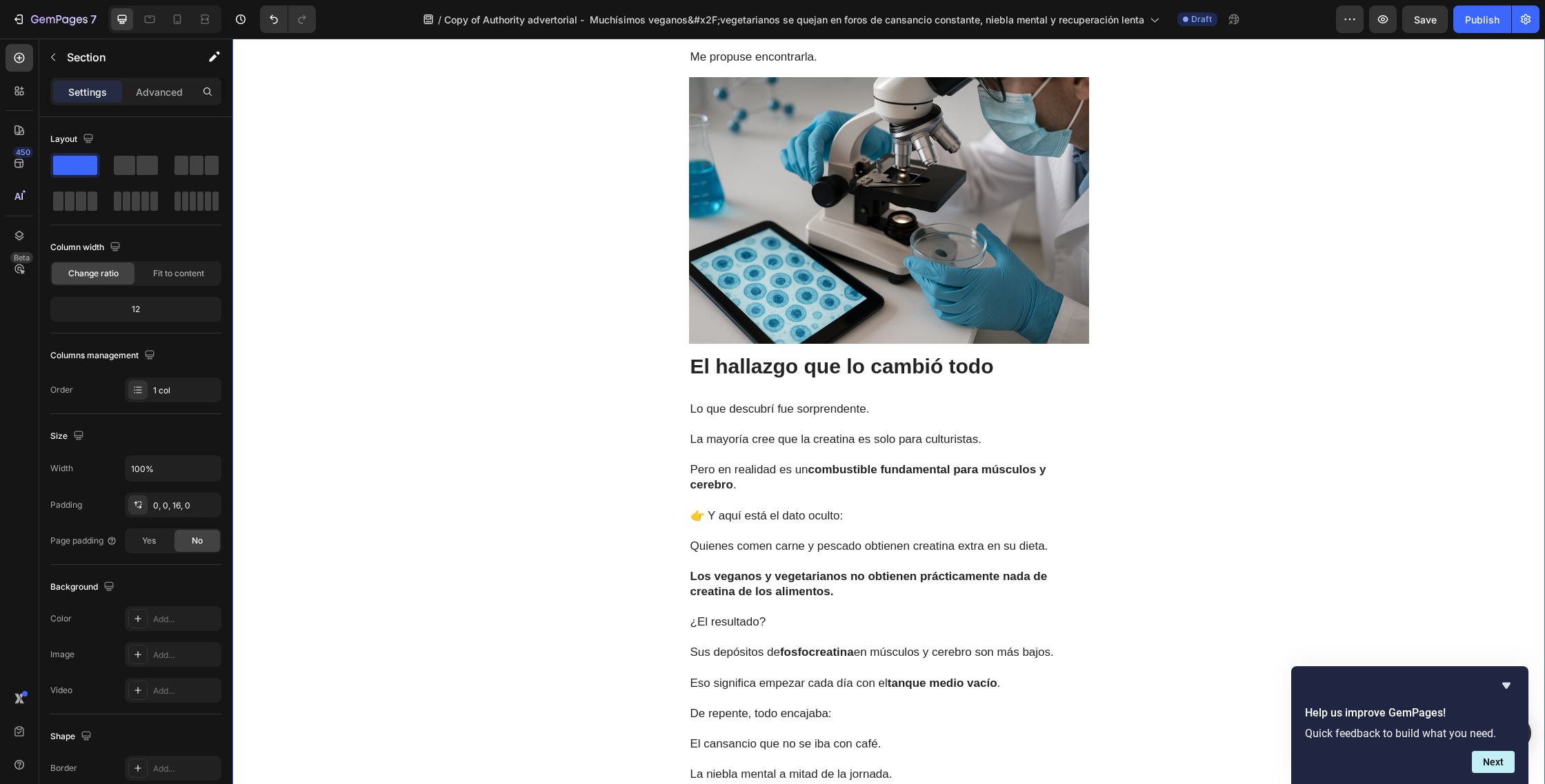
click at [996, 356] on p "El hallazgo que lo cambió todo" at bounding box center [889, 366] width 397 height 20
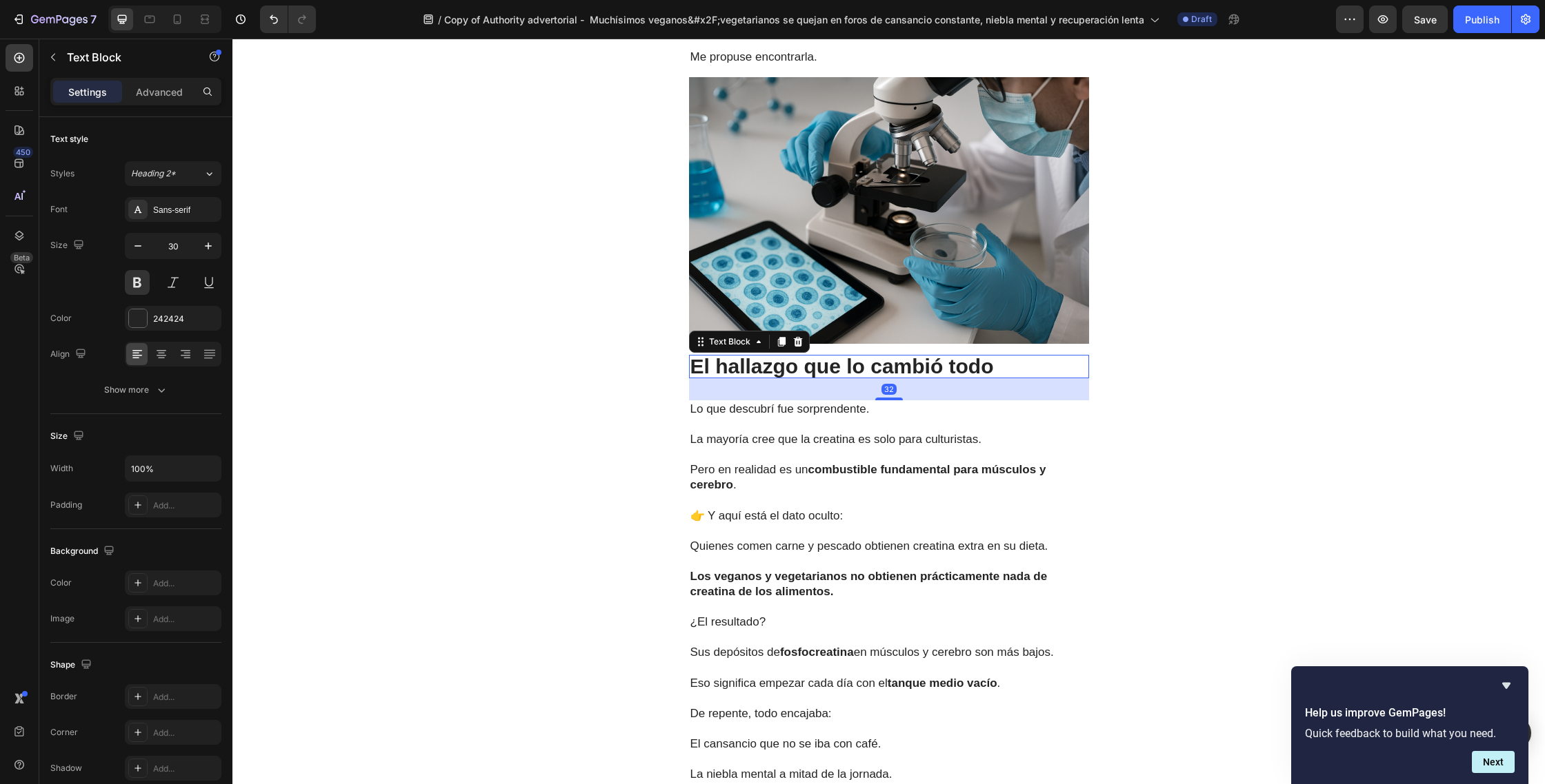
click at [1004, 356] on p "El hallazgo que lo cambió todo" at bounding box center [889, 366] width 397 height 20
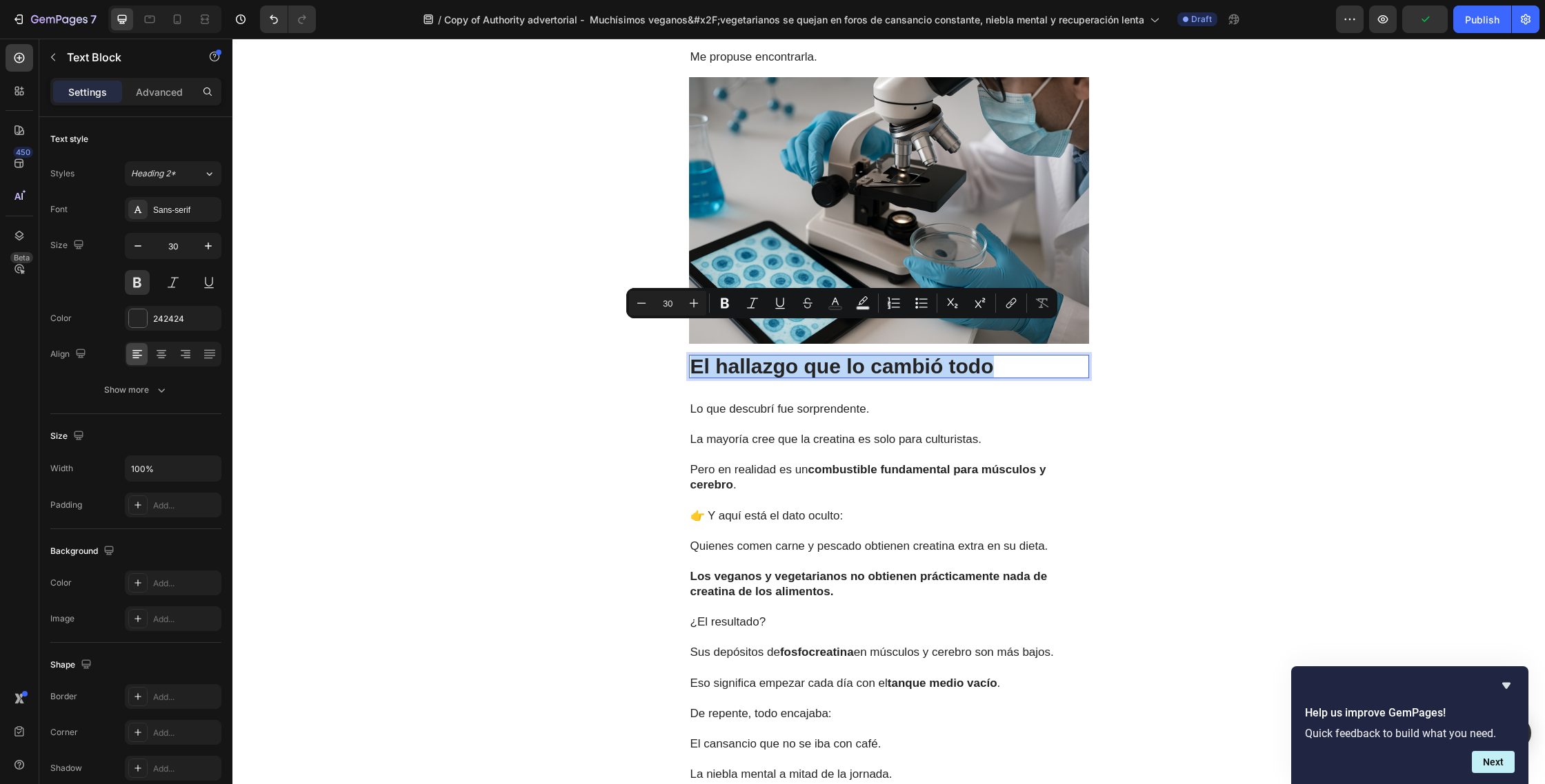
drag, startPoint x: 1017, startPoint y: 339, endPoint x: 695, endPoint y: 339, distance: 322.0
click at [695, 356] on p "El hallazgo que lo cambió todo" at bounding box center [889, 366] width 397 height 20
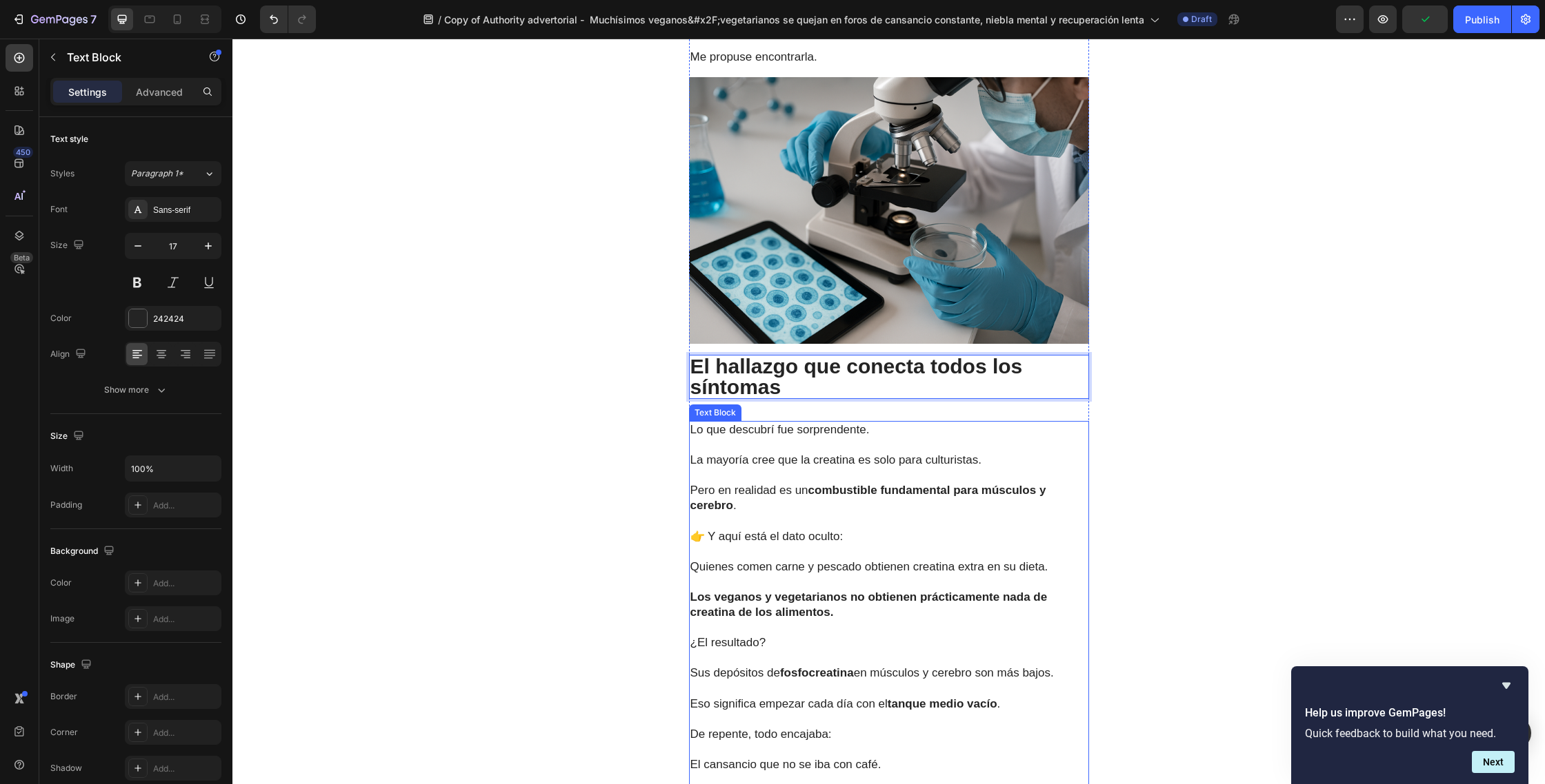
click at [811, 470] on p "Pero en realidad es un combustible fundamental para músculos y cerebro ." at bounding box center [889, 490] width 397 height 45
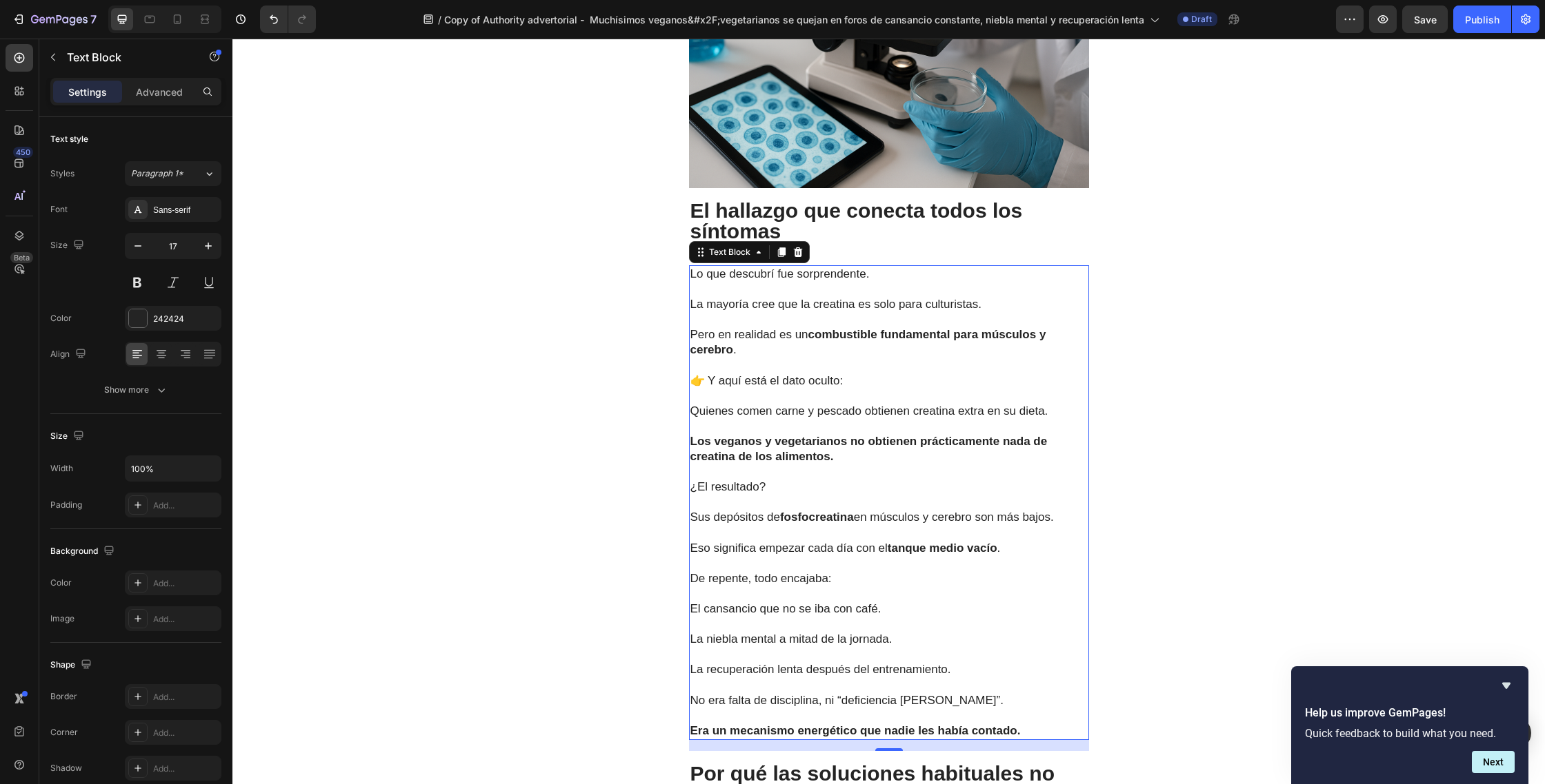
scroll to position [2059, 0]
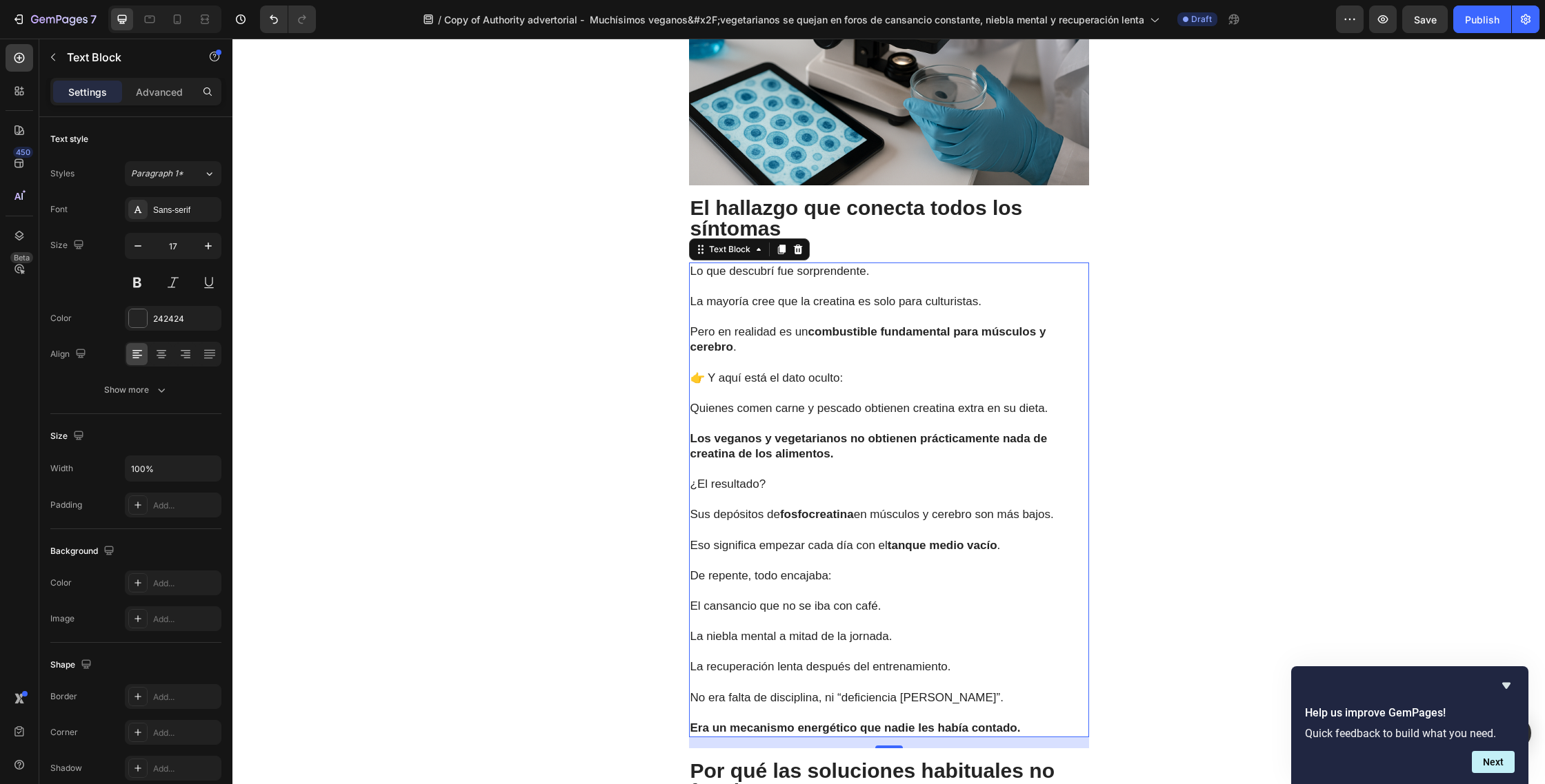
click at [1024, 706] on p "Era un mecanismo energético que nadie les había contado." at bounding box center [889, 720] width 397 height 30
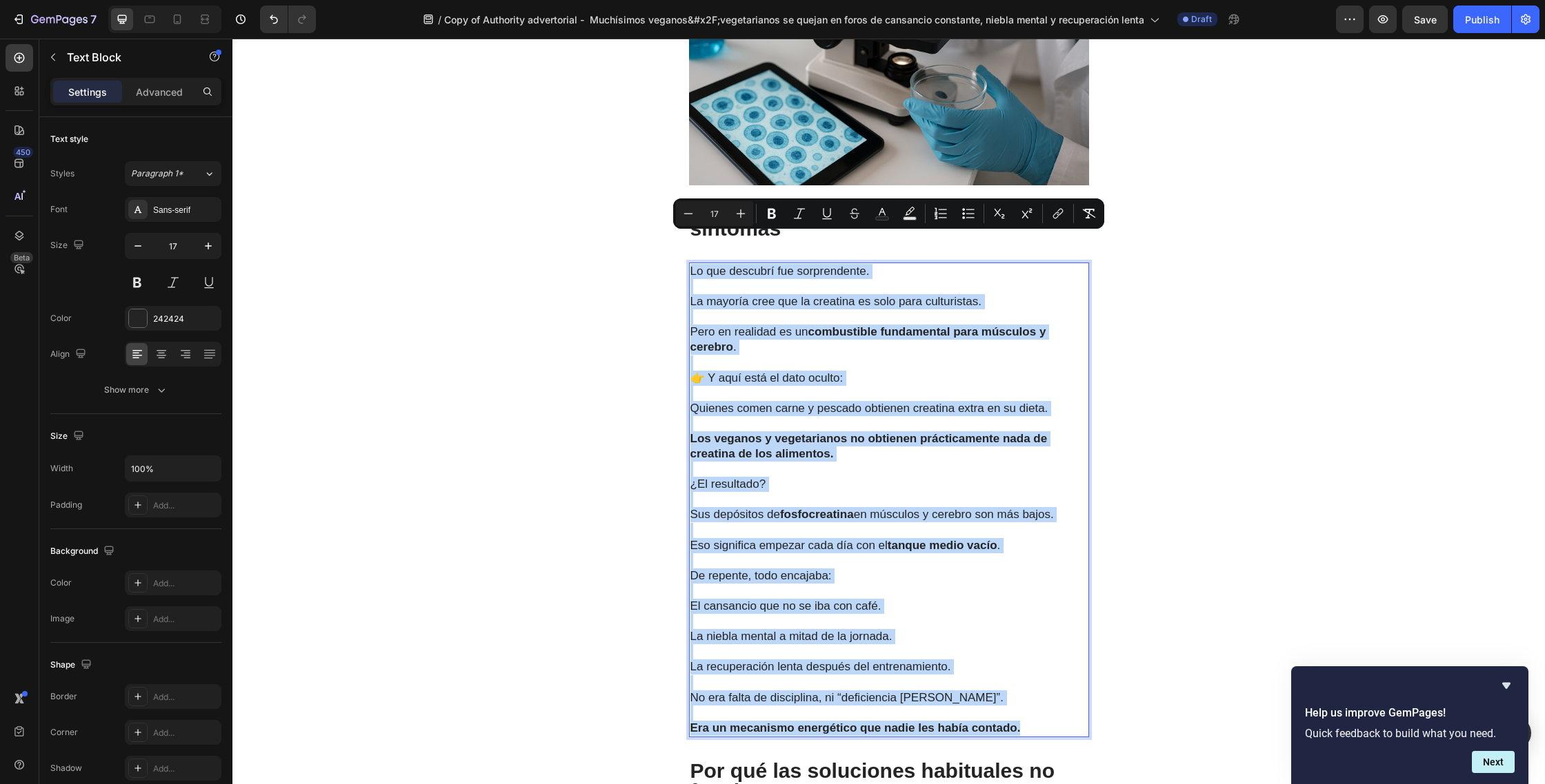
drag, startPoint x: 987, startPoint y: 647, endPoint x: 690, endPoint y: 239, distance: 504.7
click at [690, 263] on div "Lo que descubrí fue sorprendente. La mayoría cree que la creatina es solo para …" at bounding box center [888, 500] width 400 height 475
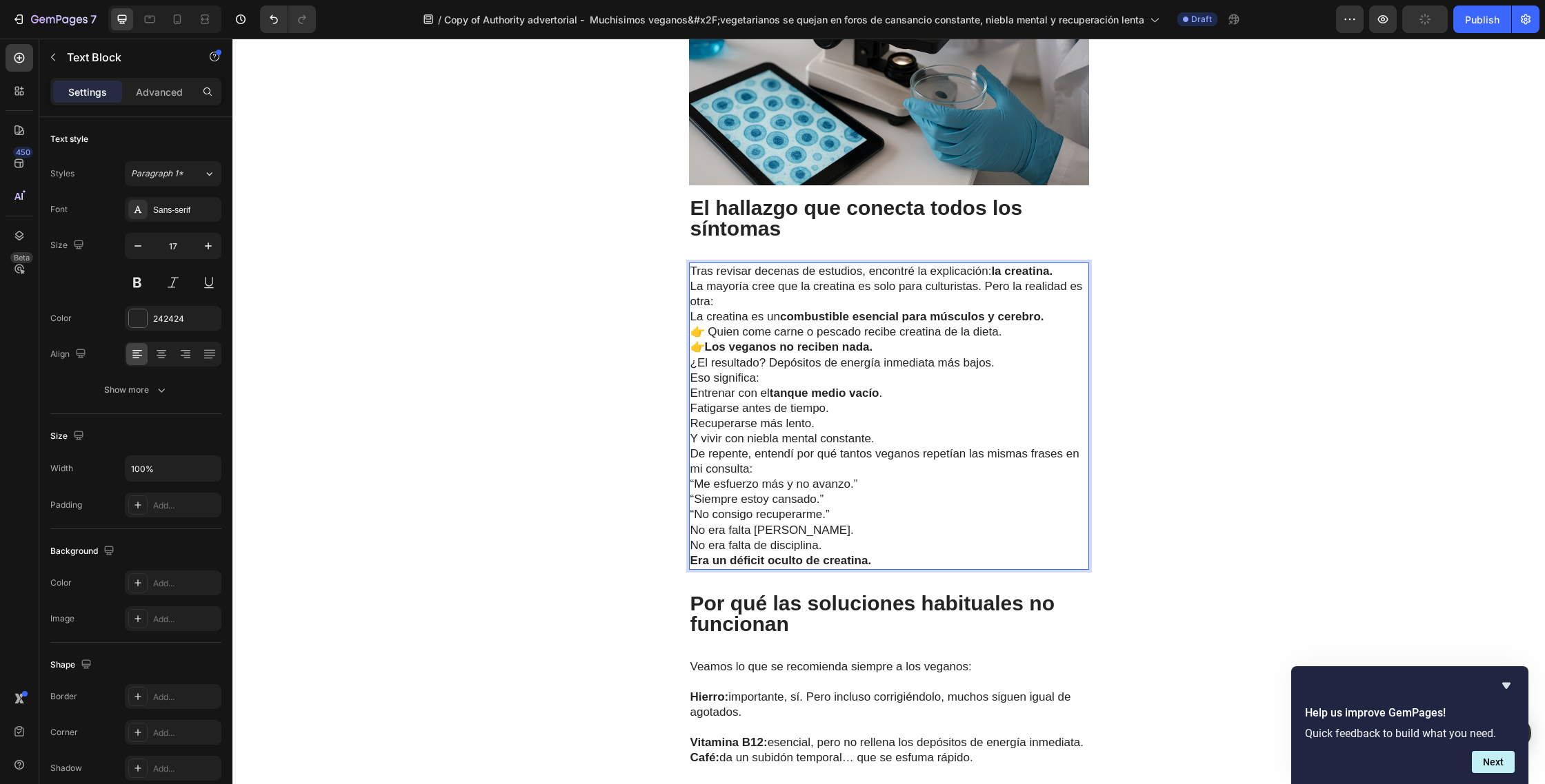
click at [1061, 264] on p "Tras revisar decenas de estudios, encontré la explicación: la creatina." at bounding box center [889, 271] width 397 height 15
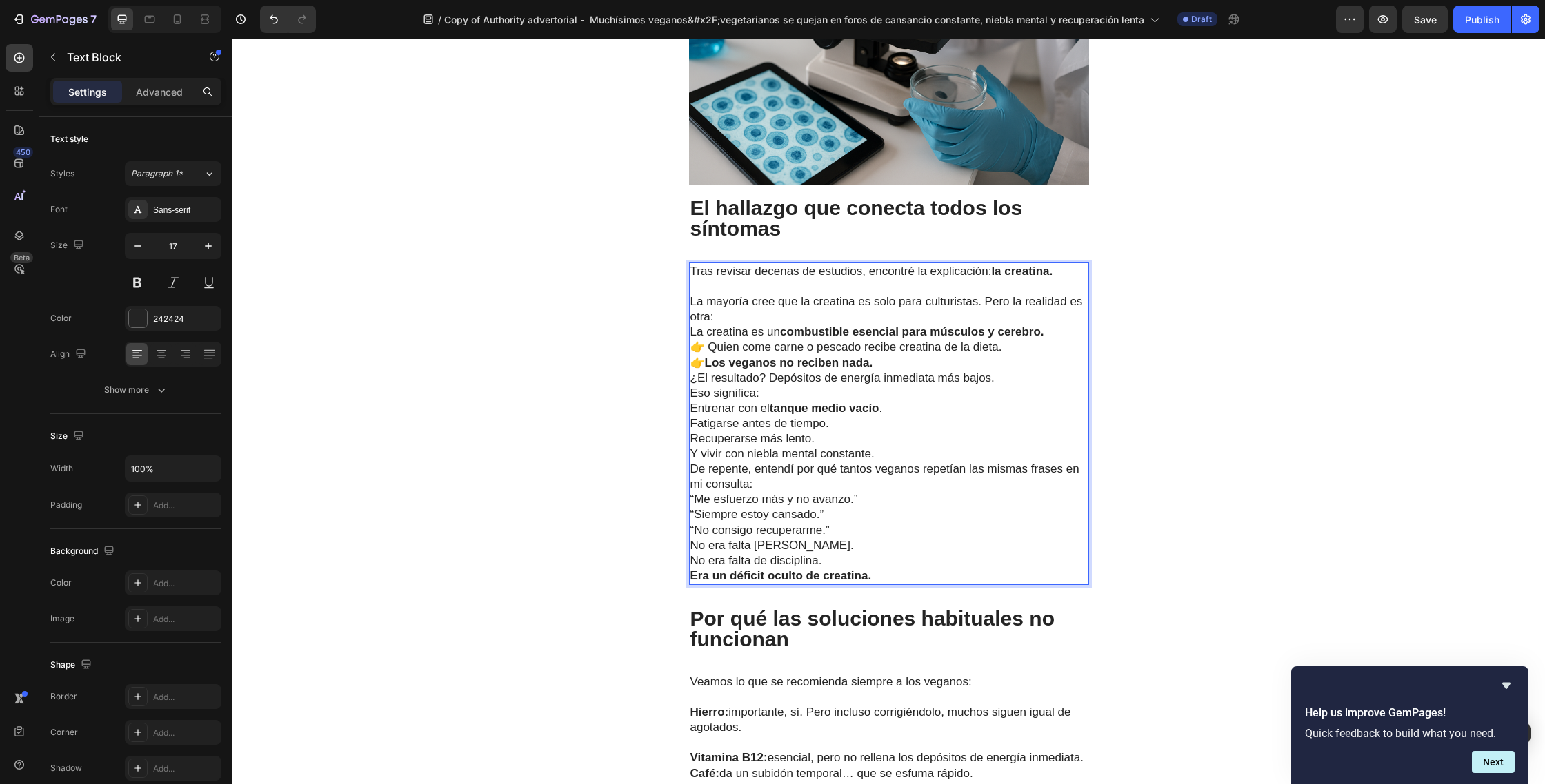
click at [739, 294] on p "La mayoría cree que la creatina es solo para culturistas. Pero la realidad es o…" at bounding box center [889, 316] width 397 height 45
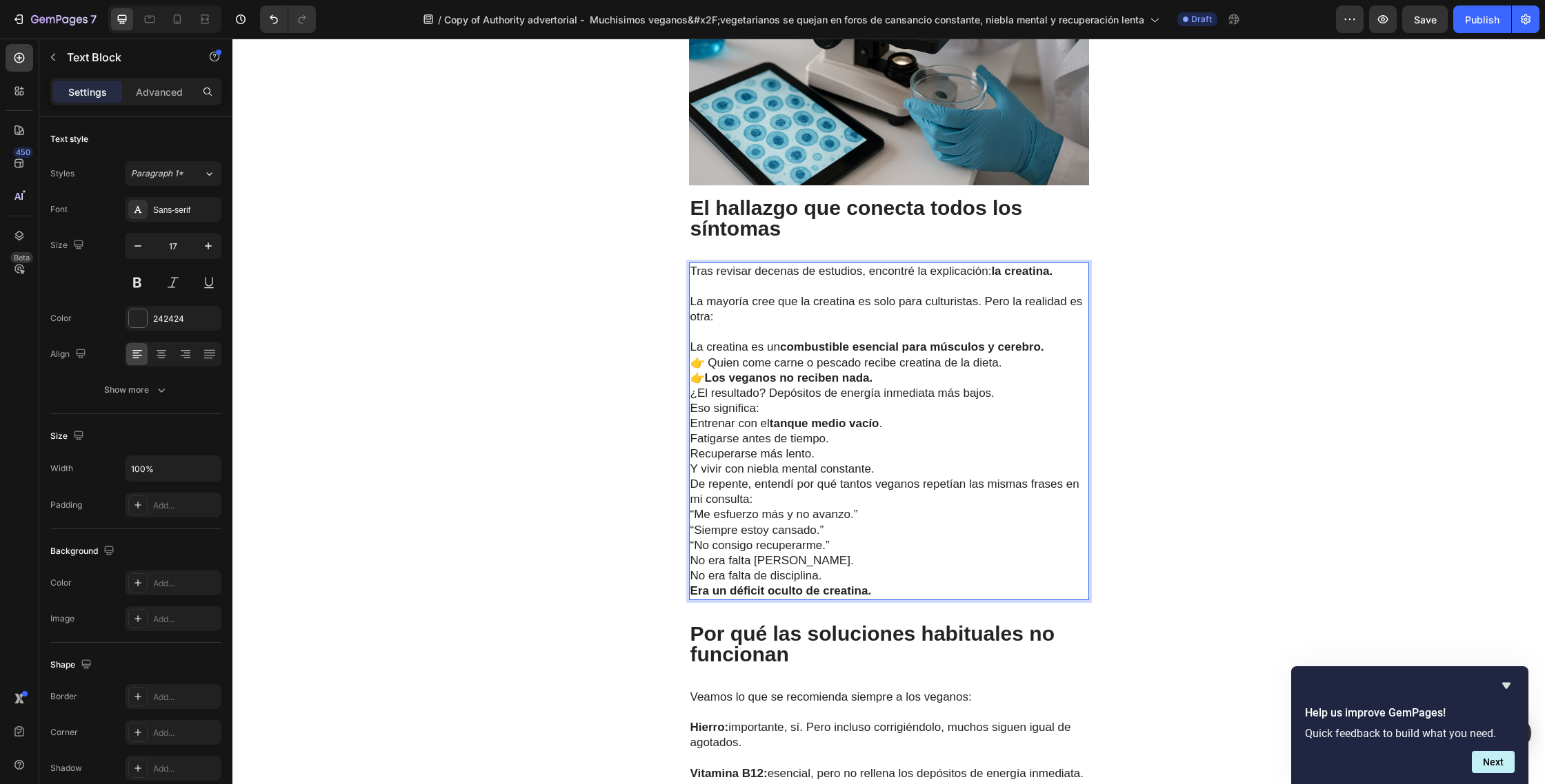
click at [1051, 325] on p "⁠⁠⁠⁠⁠⁠⁠ La creatina es un combustible esencial para músculos y cerebro." at bounding box center [889, 339] width 397 height 30
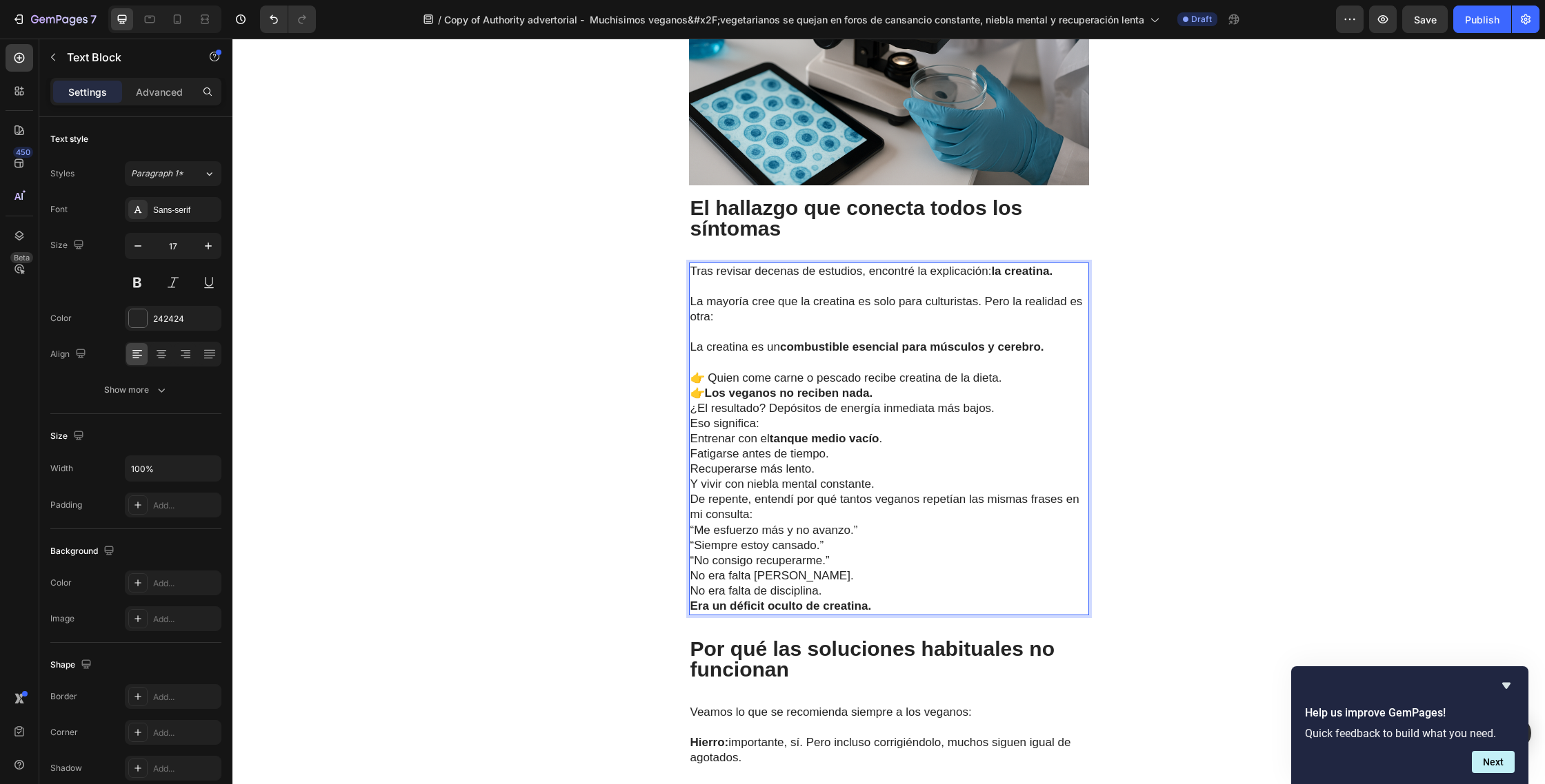
click at [1003, 371] on p "👉 Quien come carne o pescado recibe creatina de la dieta. 👉 Los veganos no reci…" at bounding box center [889, 386] width 397 height 30
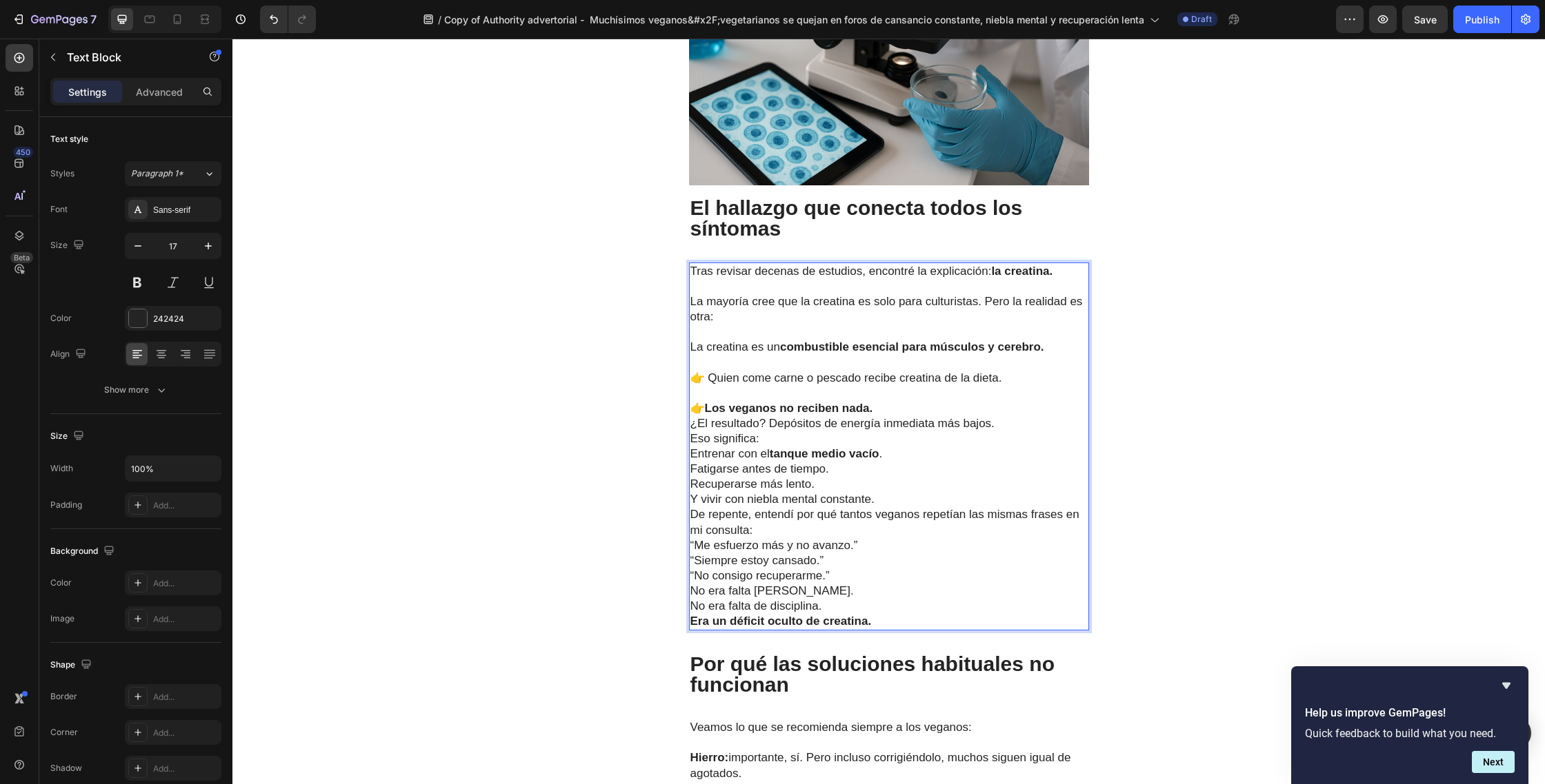
click at [905, 386] on p "⁠⁠⁠⁠⁠⁠⁠ 👉 Los veganos no reciben nada." at bounding box center [889, 400] width 397 height 30
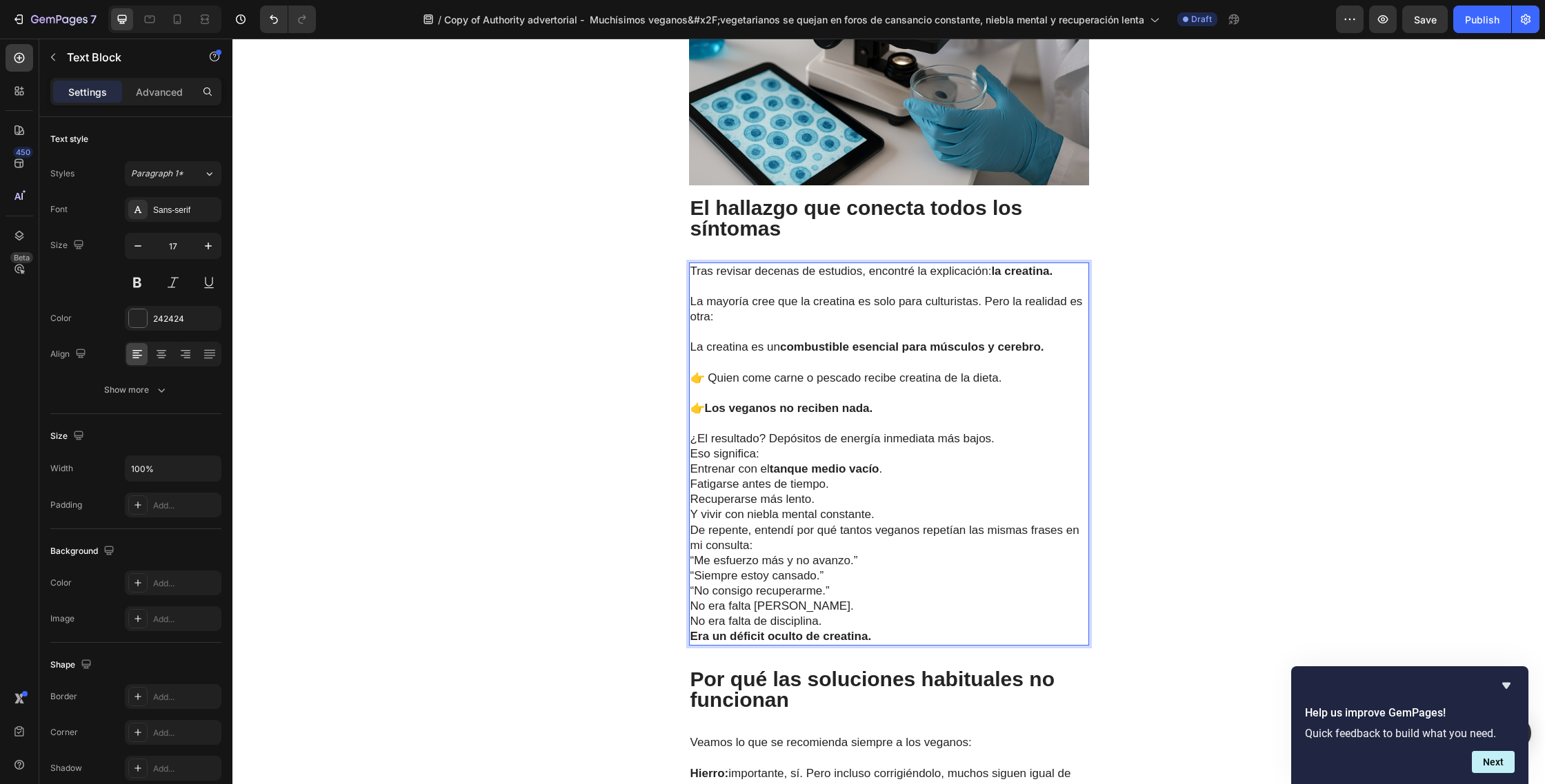
click at [1015, 432] on p "¿El resultado? Depósitos de energía inmediata más bajos. Eso significa:" at bounding box center [889, 446] width 397 height 30
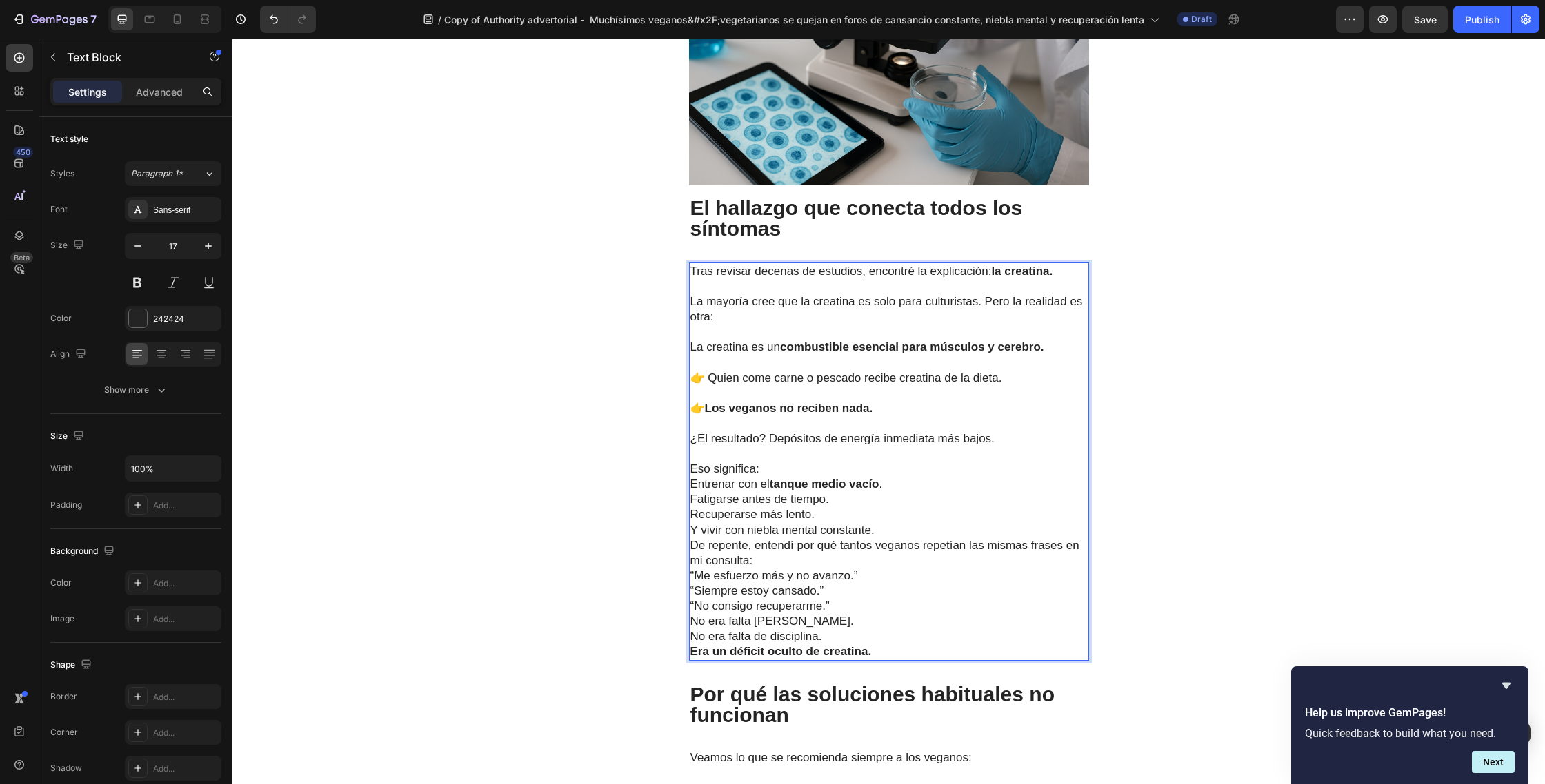
click at [814, 446] on p "⁠⁠⁠⁠⁠⁠⁠ Eso significa:" at bounding box center [889, 461] width 397 height 30
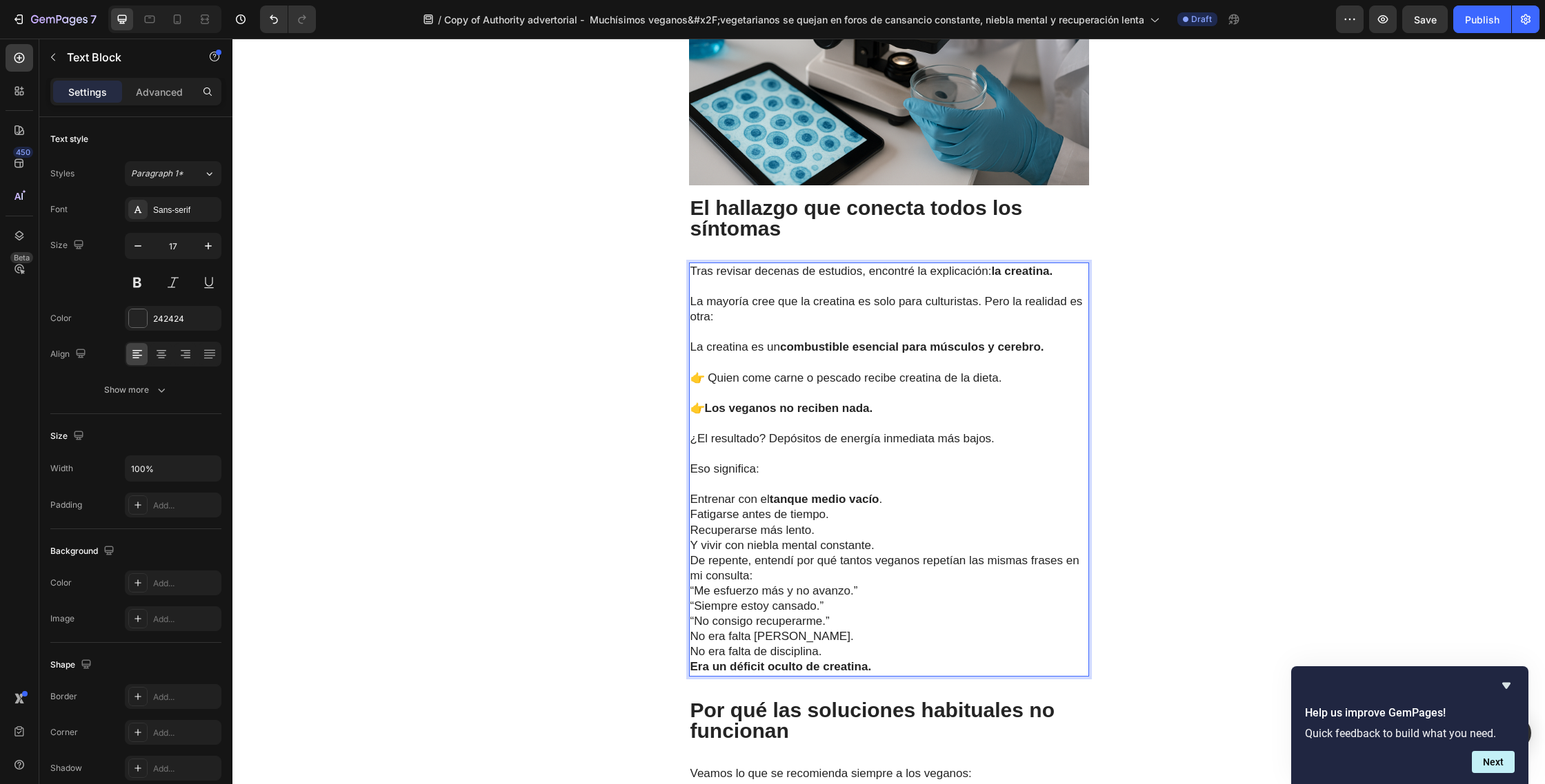
click at [888, 492] on p "Entrenar con el tanque medio vacío ." at bounding box center [889, 499] width 397 height 15
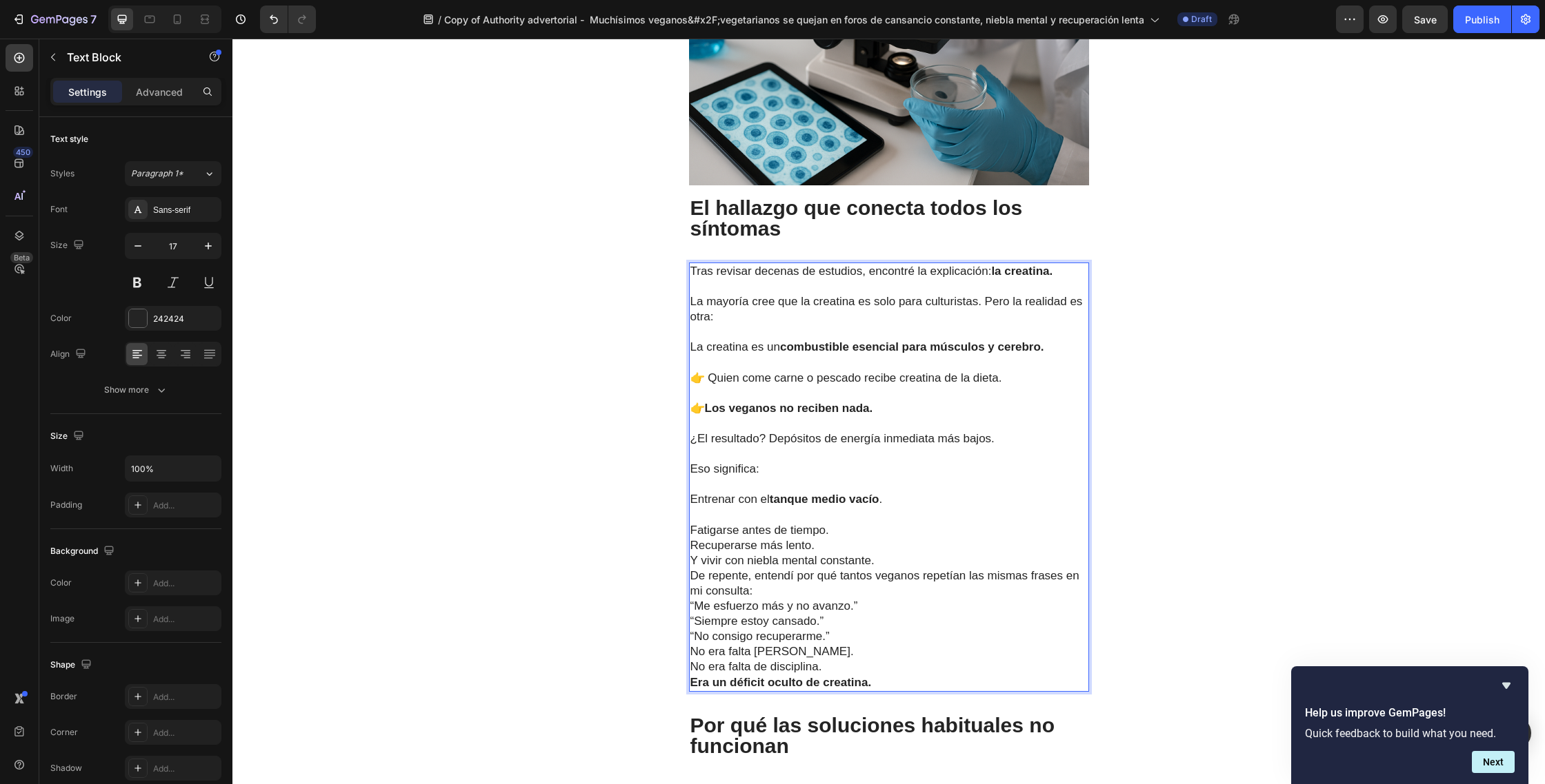
click at [846, 523] on p "Fatigarse antes de tiempo." at bounding box center [889, 530] width 397 height 15
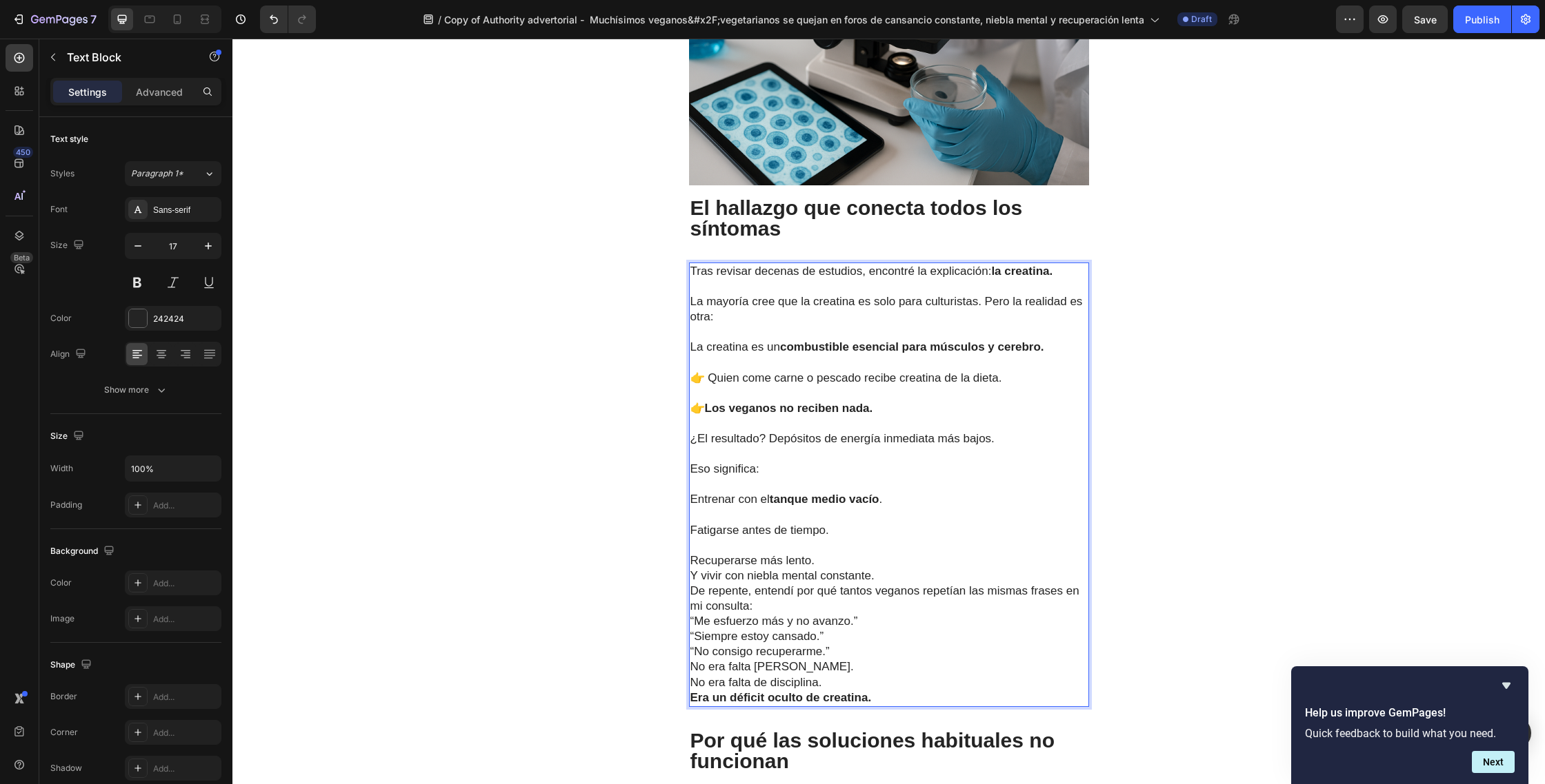
click at [824, 553] on p "Recuperarse más lento." at bounding box center [889, 561] width 397 height 15
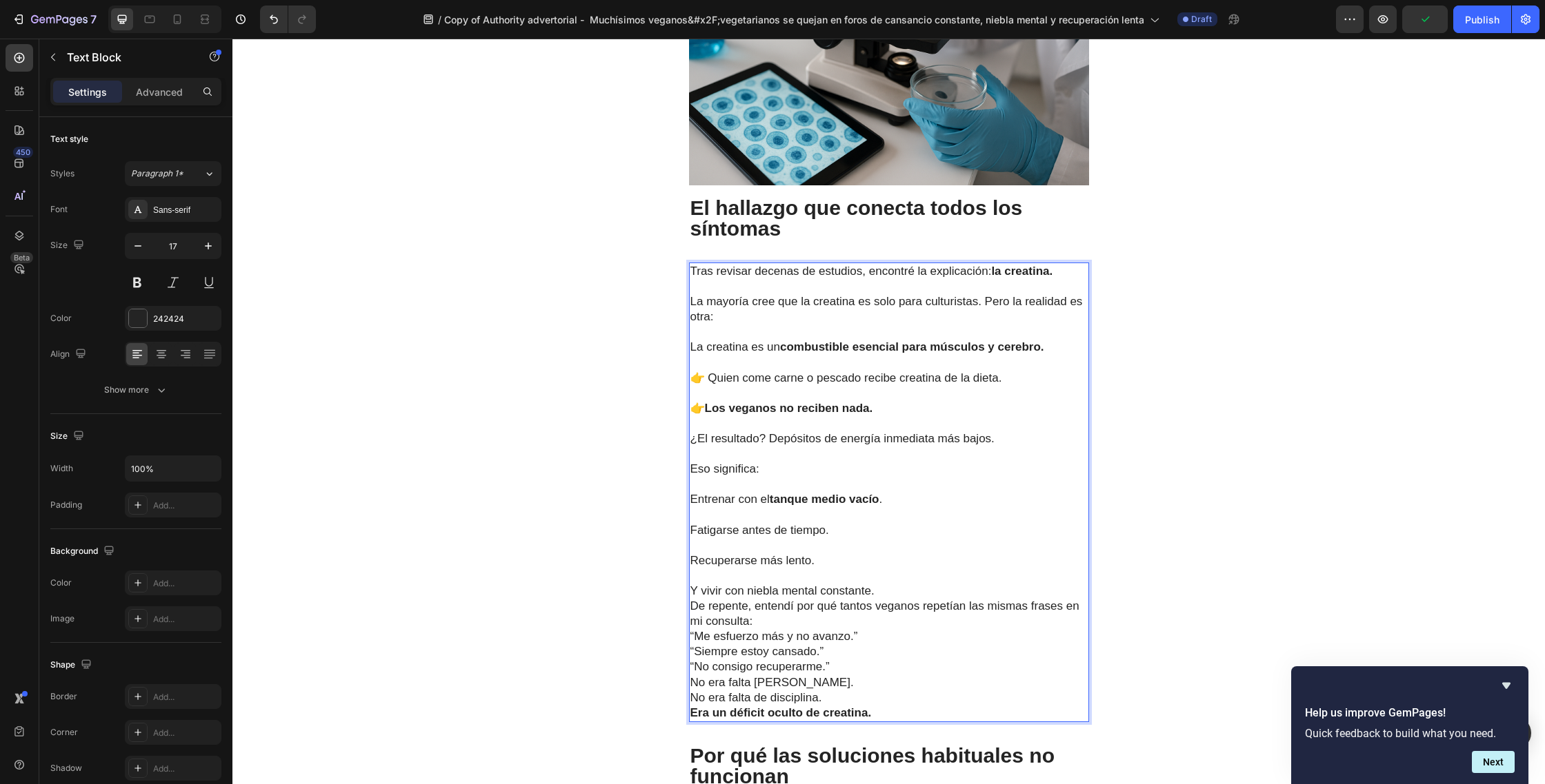
click at [885, 584] on p "Y vivir con niebla mental constante." at bounding box center [889, 591] width 397 height 15
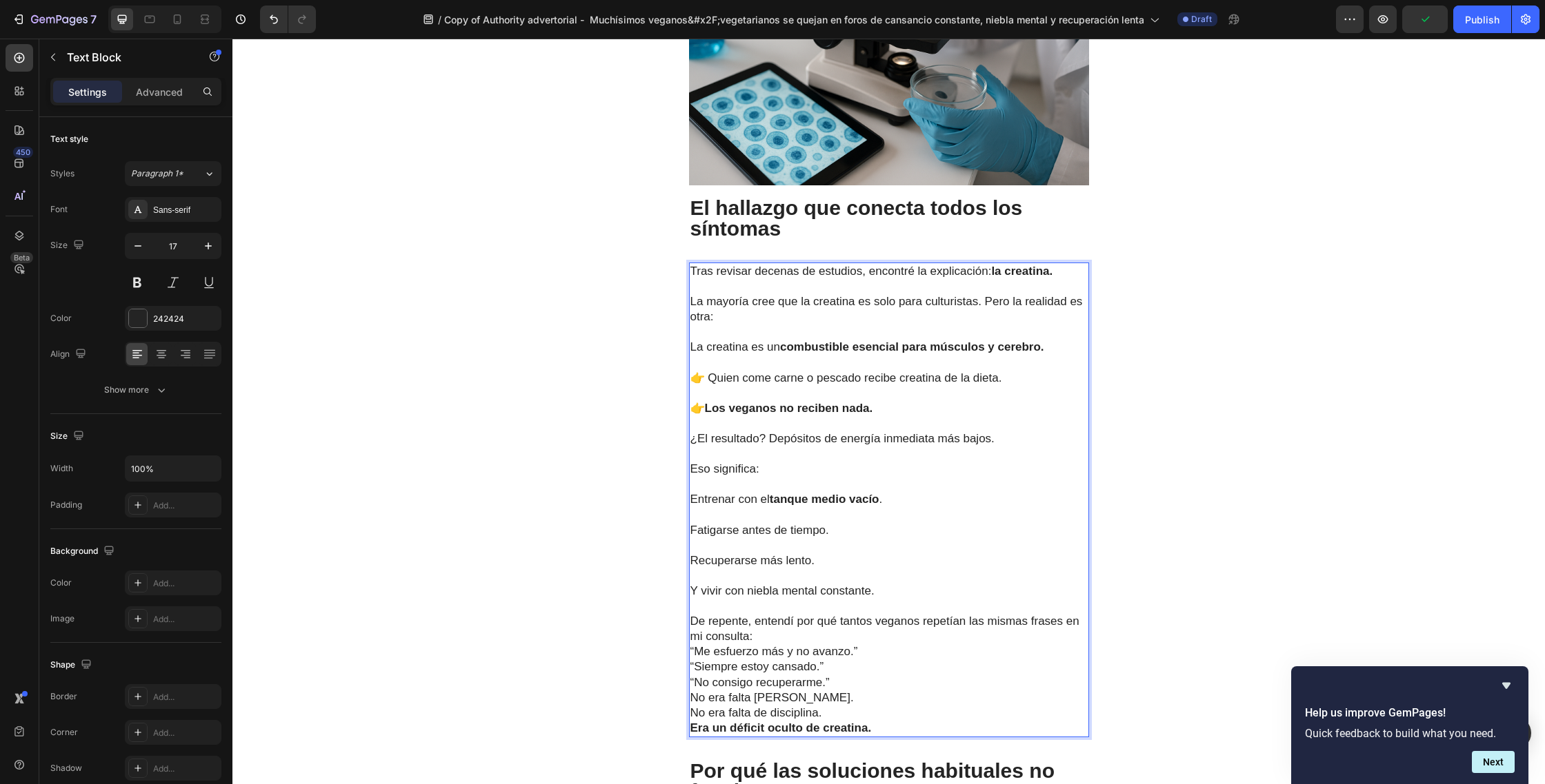
click at [784, 614] on p "De repente, entendí por qué tantos veganos repetían las mismas frases en mi con…" at bounding box center [889, 652] width 397 height 76
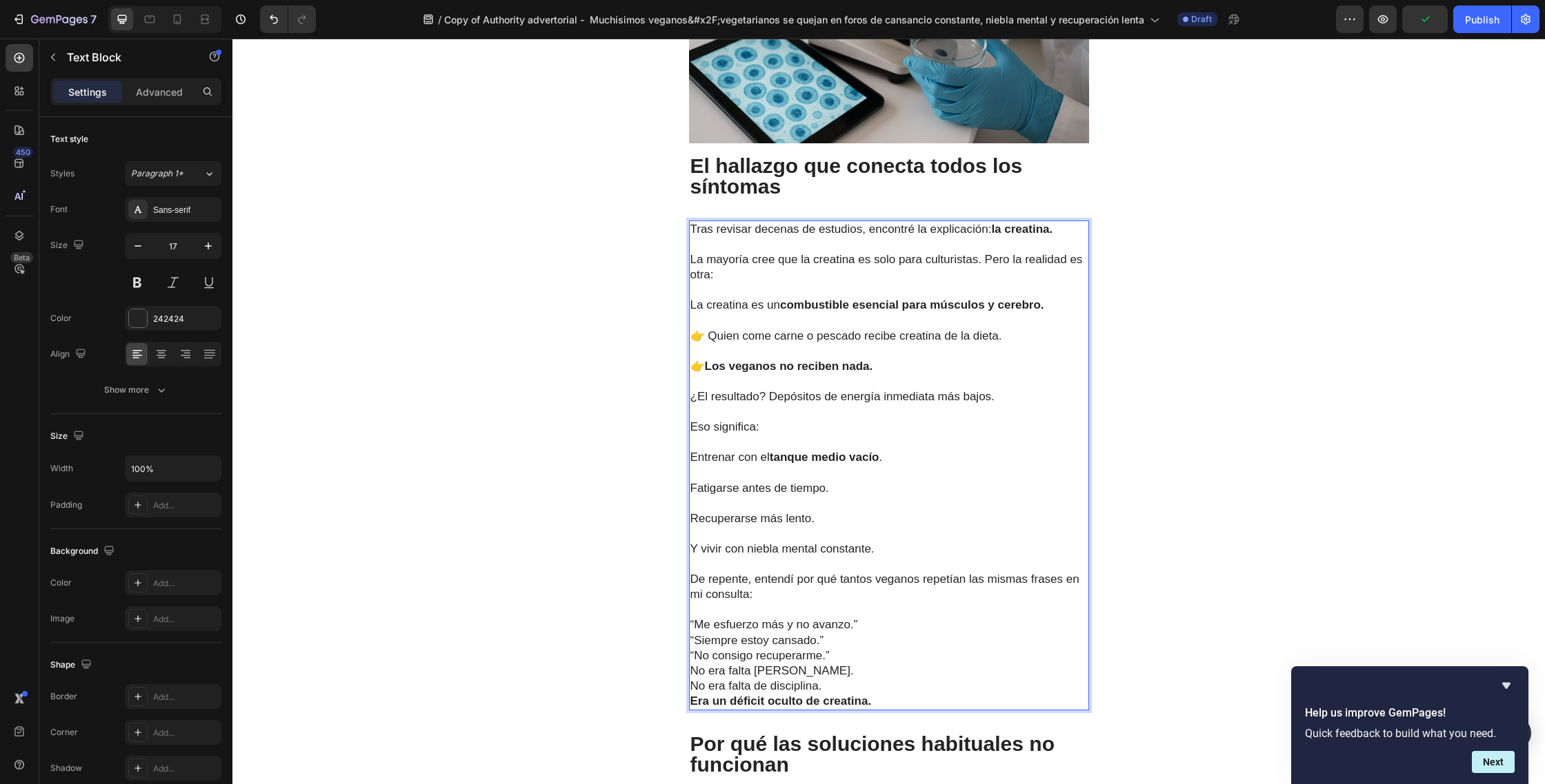
scroll to position [2116, 0]
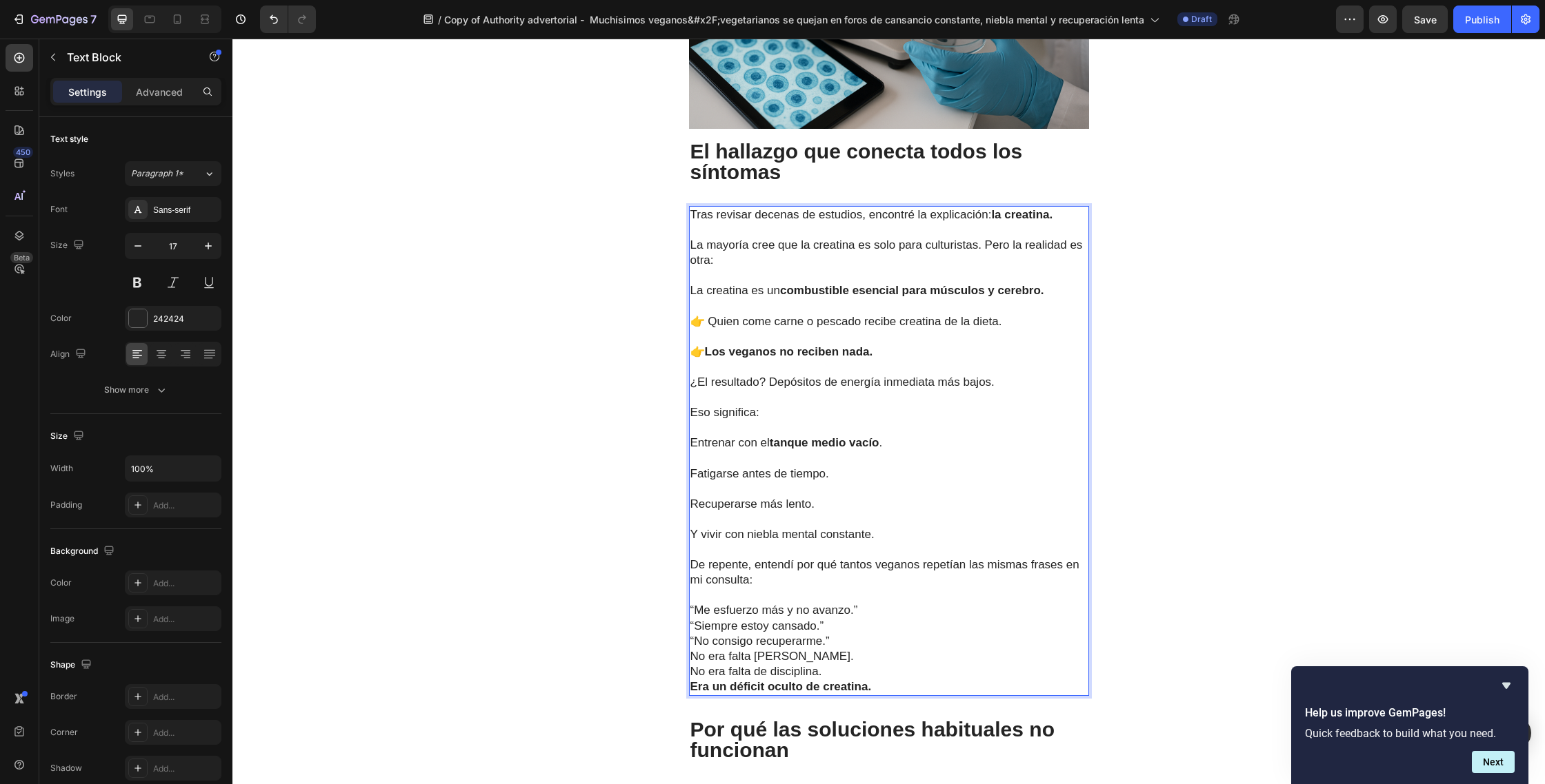
click at [864, 588] on p "⁠⁠⁠⁠⁠⁠⁠ “Me esfuerzo más y no avanzo.” “Siempre estoy cansado.” “No consigo rec…" at bounding box center [889, 618] width 397 height 61
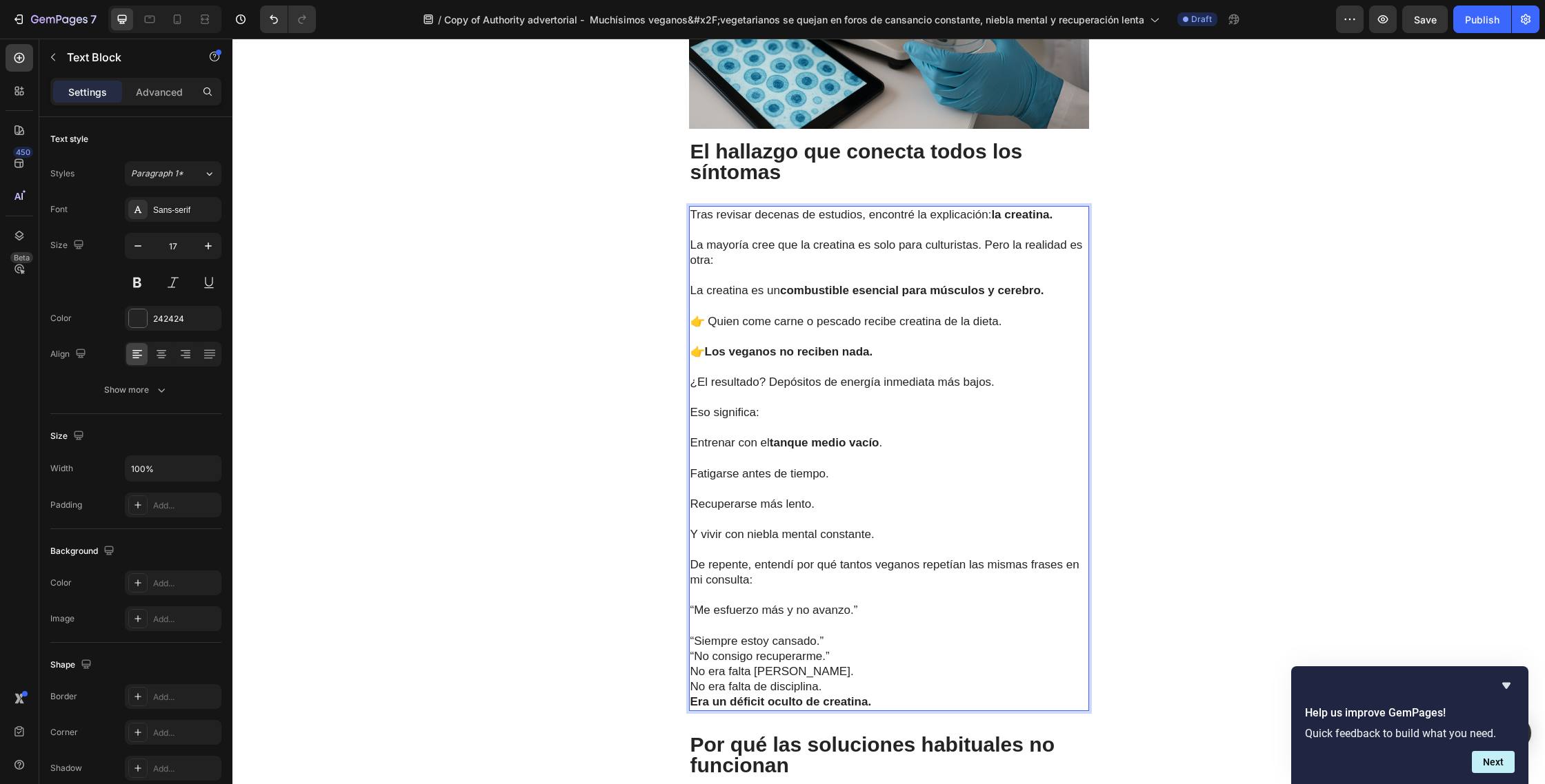
click at [833, 619] on p "⁠⁠⁠⁠⁠⁠⁠ “Siempre estoy cansado.” “No consigo recuperarme.”" at bounding box center [889, 641] width 397 height 45
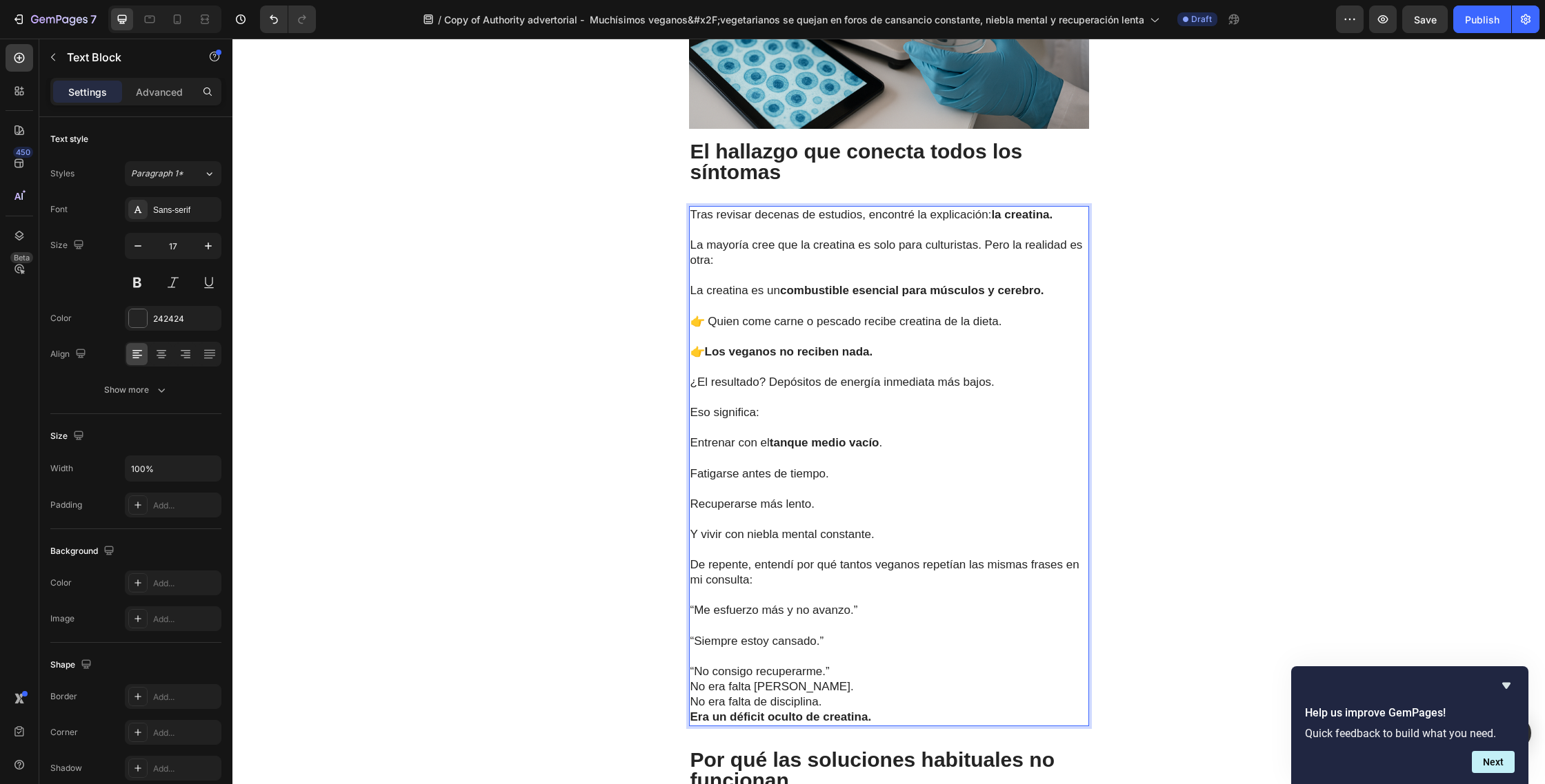
click at [842, 649] on p "⁠⁠⁠⁠⁠⁠⁠ “No consigo recuperarme.”" at bounding box center [889, 664] width 397 height 30
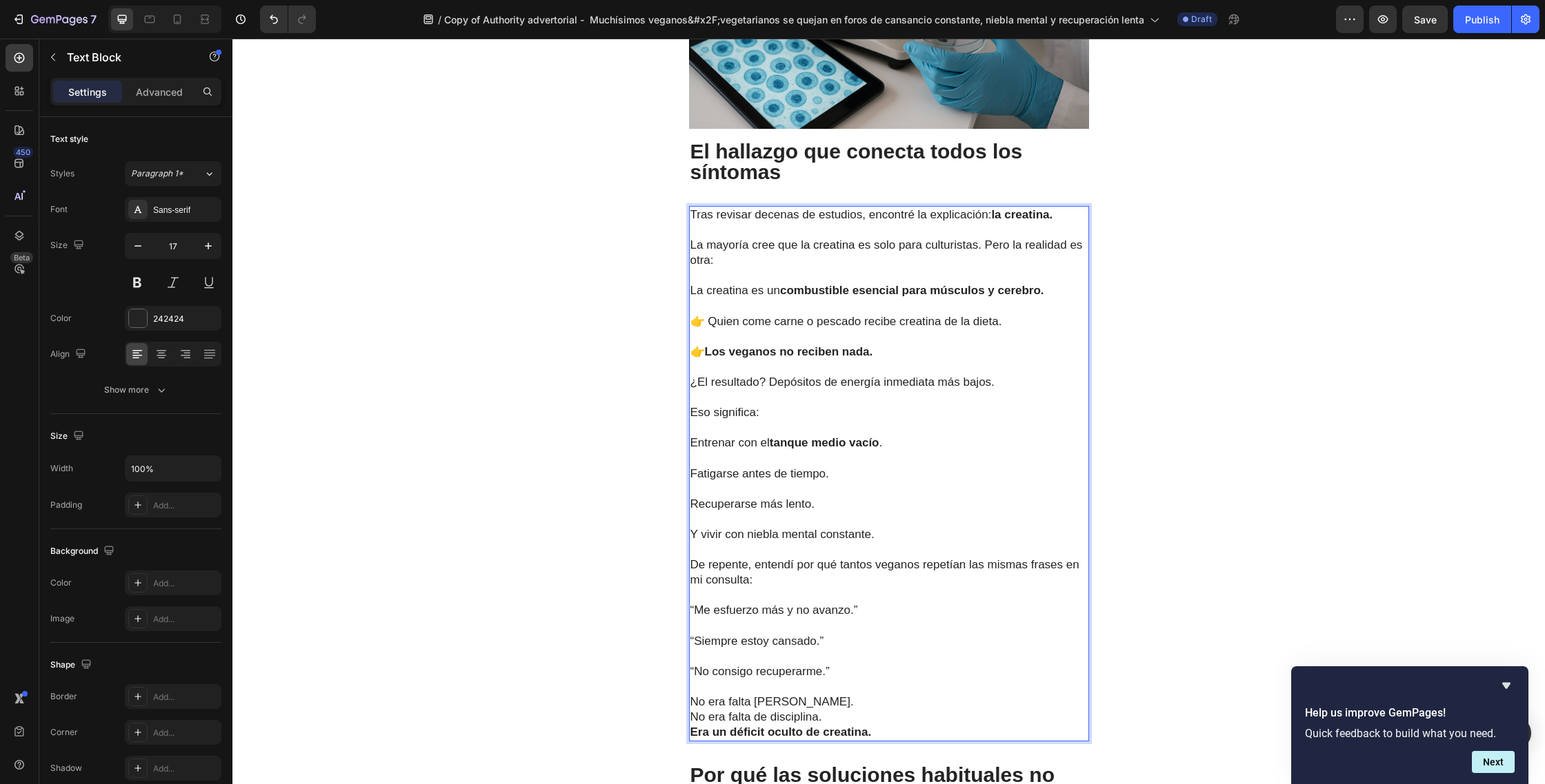
drag, startPoint x: 814, startPoint y: 675, endPoint x: 826, endPoint y: 679, distance: 12.6
click at [814, 695] on p "No era falta de hierro. No era falta de disciplina. Era un déficit oculto de cr…" at bounding box center [889, 717] width 397 height 45
click at [838, 710] on p "⁠⁠⁠⁠⁠⁠⁠ No era falta de disciplina. Era un déficit oculto de creatina." at bounding box center [889, 732] width 397 height 45
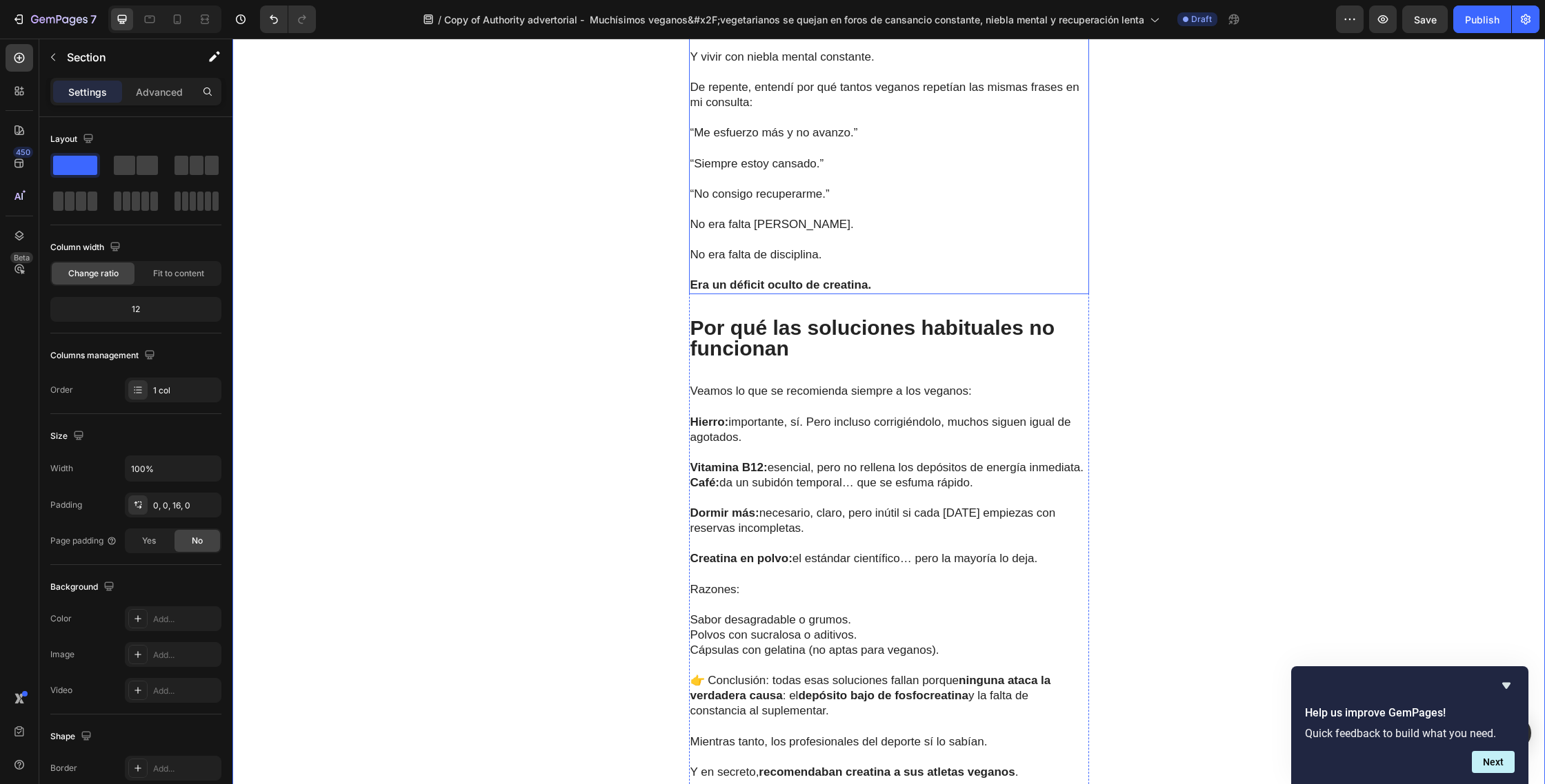
scroll to position [2596, 0]
click at [803, 315] on p "Por qué las soluciones habituales no funcionan" at bounding box center [889, 335] width 397 height 42
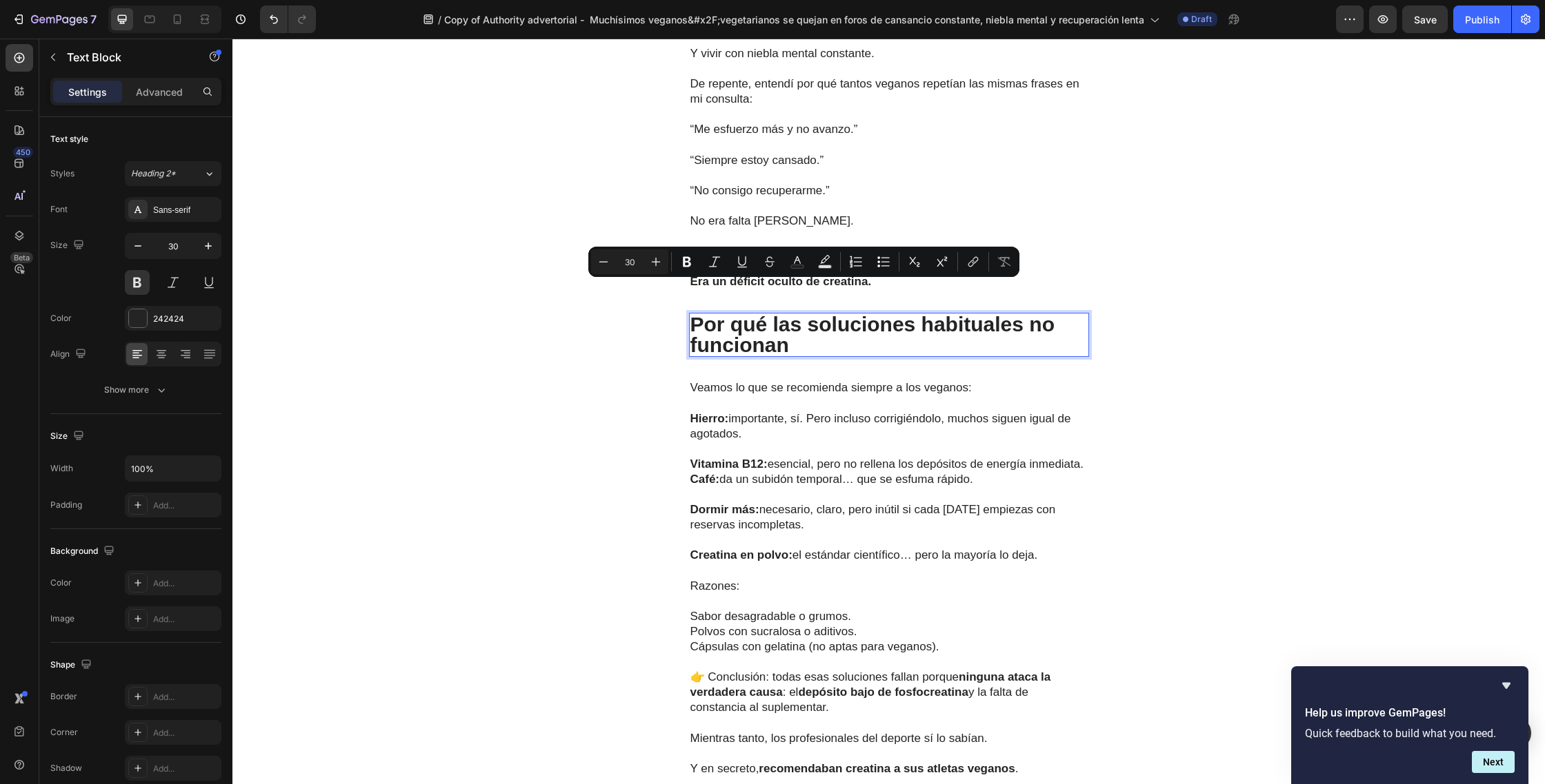
click at [803, 315] on p "Por qué las soluciones habituales no funcionan" at bounding box center [889, 335] width 397 height 42
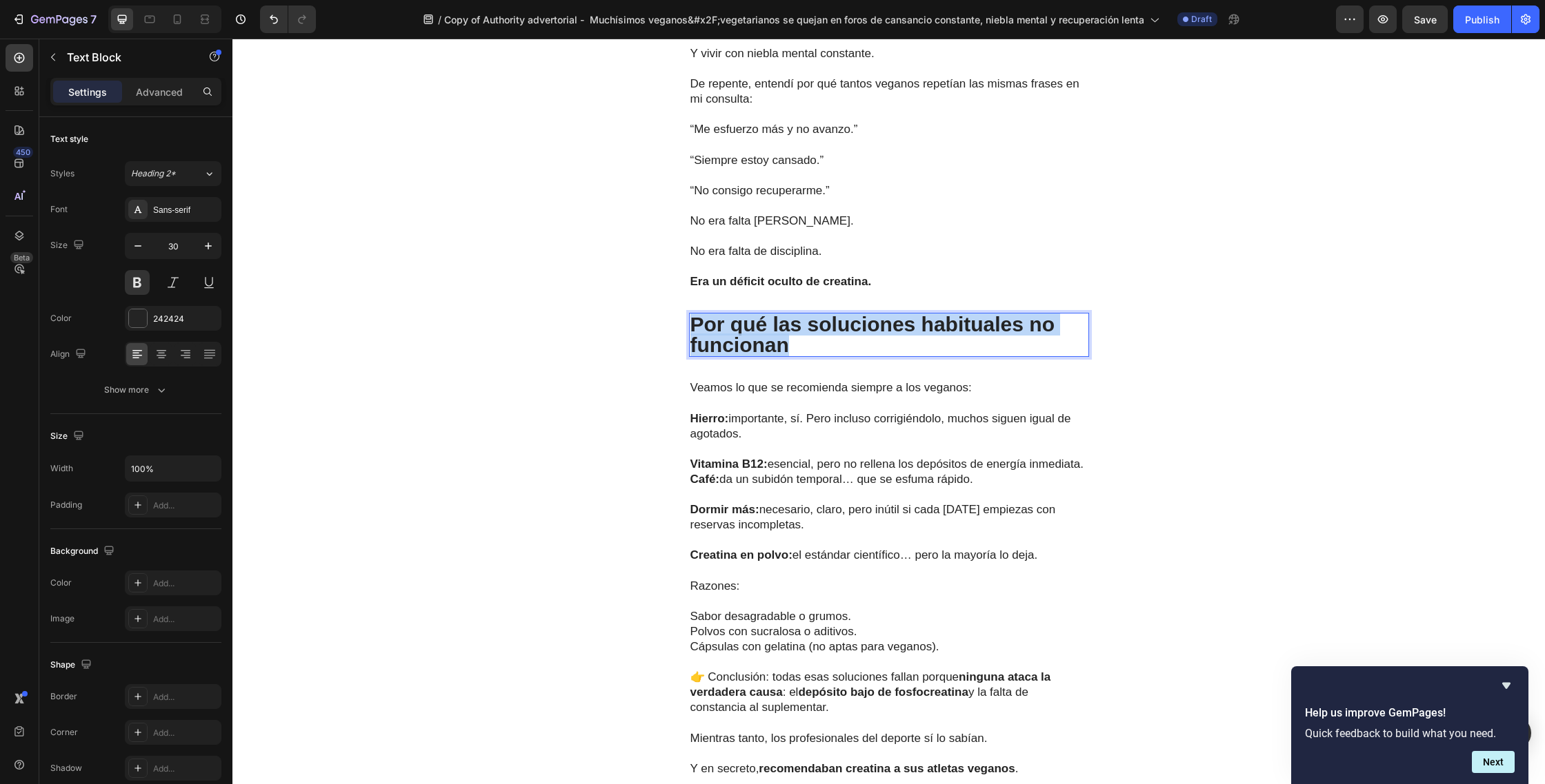
drag, startPoint x: 815, startPoint y: 317, endPoint x: 697, endPoint y: 299, distance: 119.4
click at [697, 315] on p "Por qué las soluciones habituales no funcionan" at bounding box center [889, 335] width 397 height 42
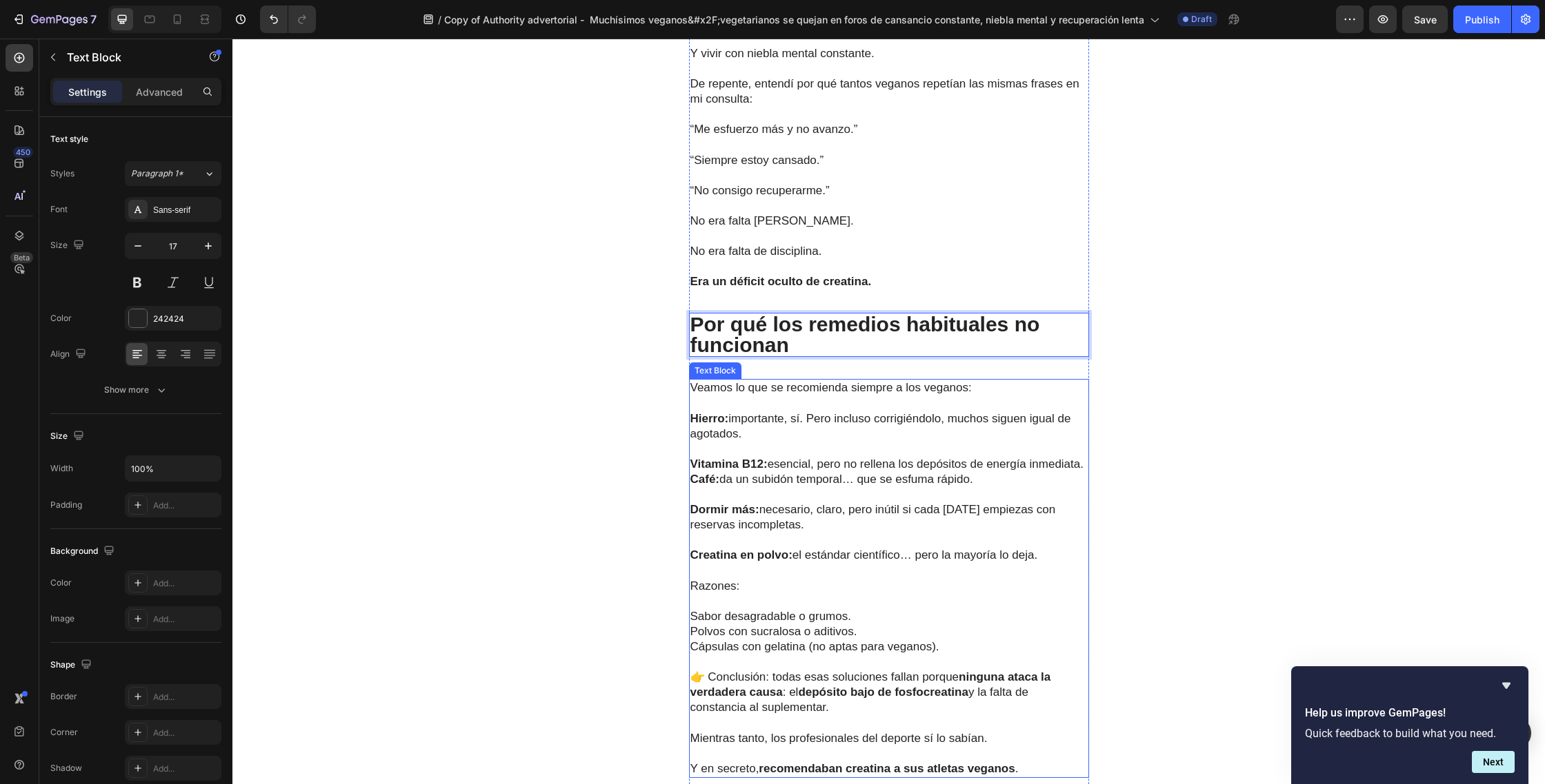
click at [822, 472] on p "Café: da un subidón temporal… que se esfuma rápido." at bounding box center [889, 480] width 397 height 15
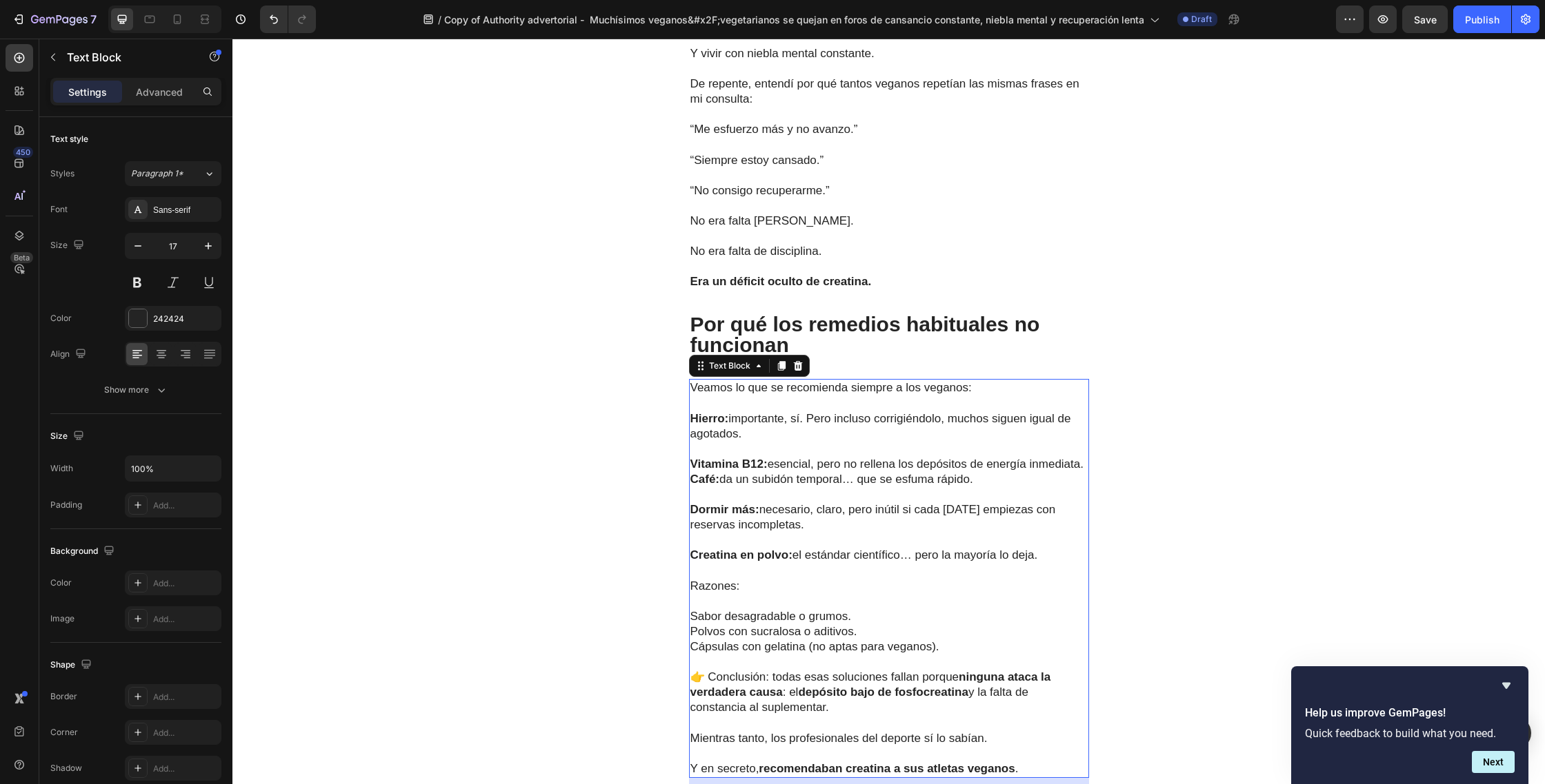
click at [1028, 746] on p "Y en secreto, recomendaban creatina a sus atletas veganos ." at bounding box center [889, 761] width 397 height 30
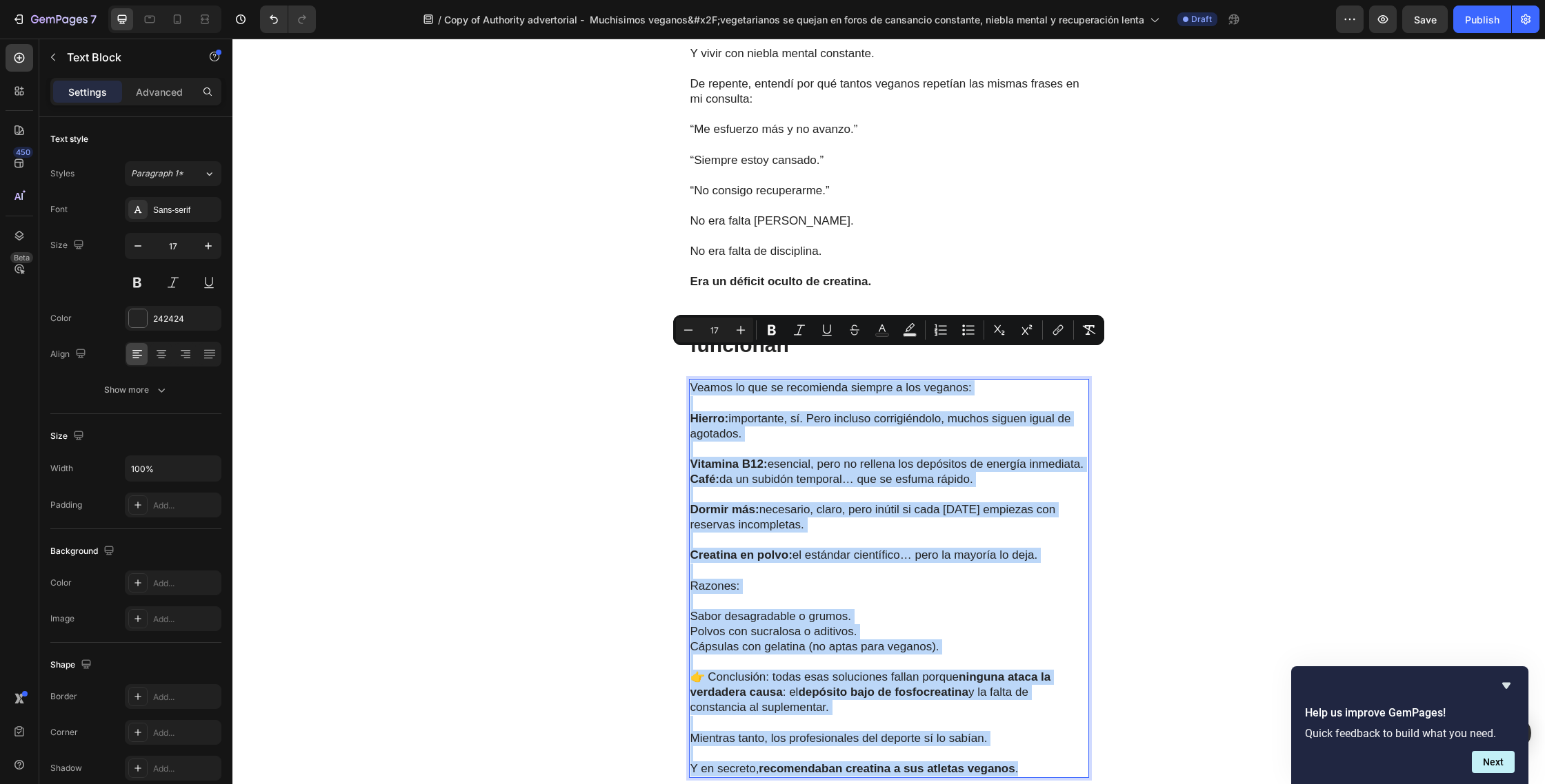
drag, startPoint x: 995, startPoint y: 715, endPoint x: 692, endPoint y: 360, distance: 466.7
click at [692, 379] on div "Veamos lo que se recomienda siempre a los veganos: Hierro: importante, sí. Pero…" at bounding box center [888, 578] width 400 height 398
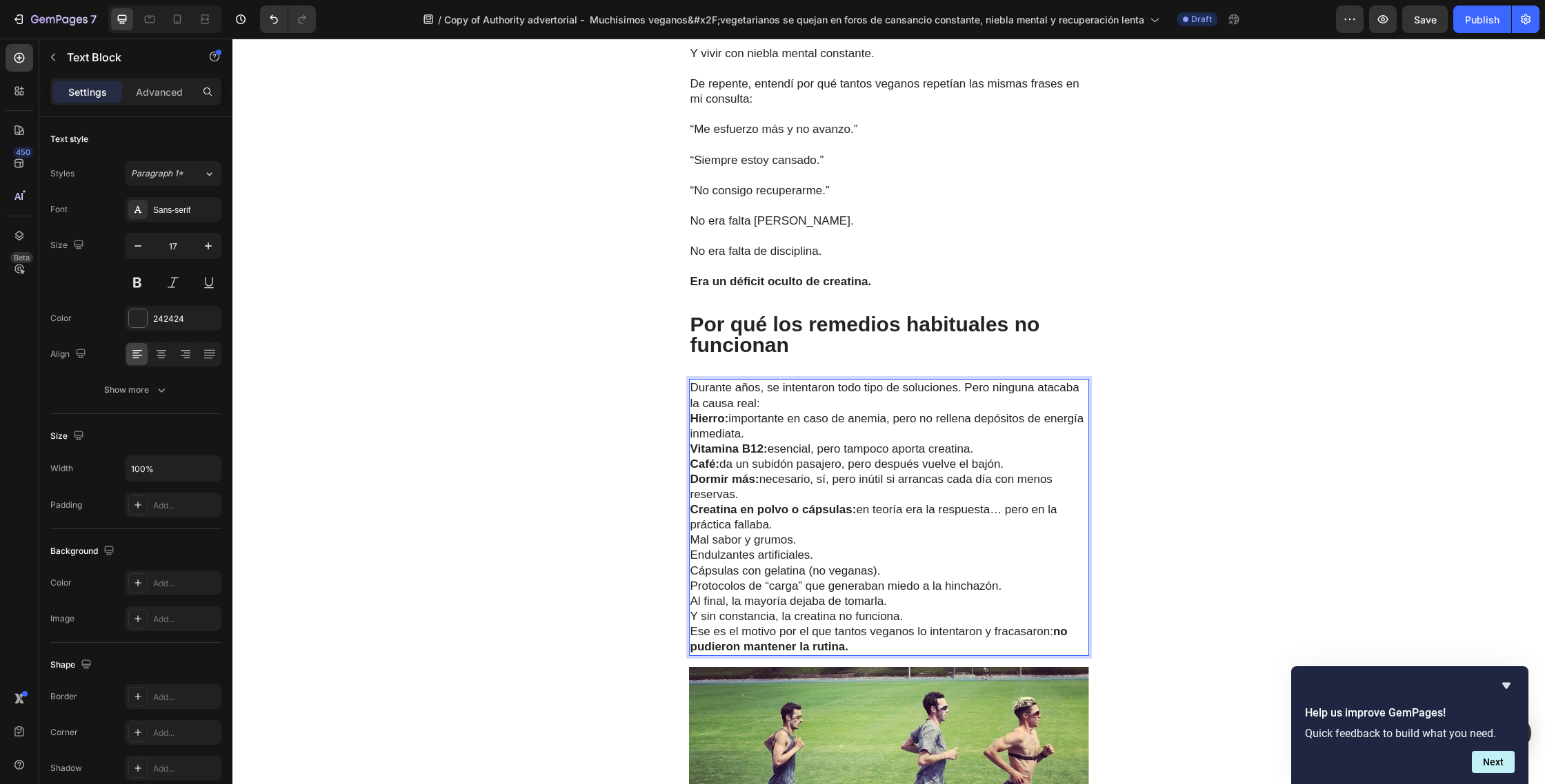
click at [968, 380] on p "Durante años, se intentaron todo tipo de soluciones. Pero ninguna atacaba la ca…" at bounding box center [889, 395] width 397 height 30
click at [796, 380] on p "Durante años, se intentaron todo tipo de soluciones. Pero ninguna atacaba la ca…" at bounding box center [889, 395] width 397 height 30
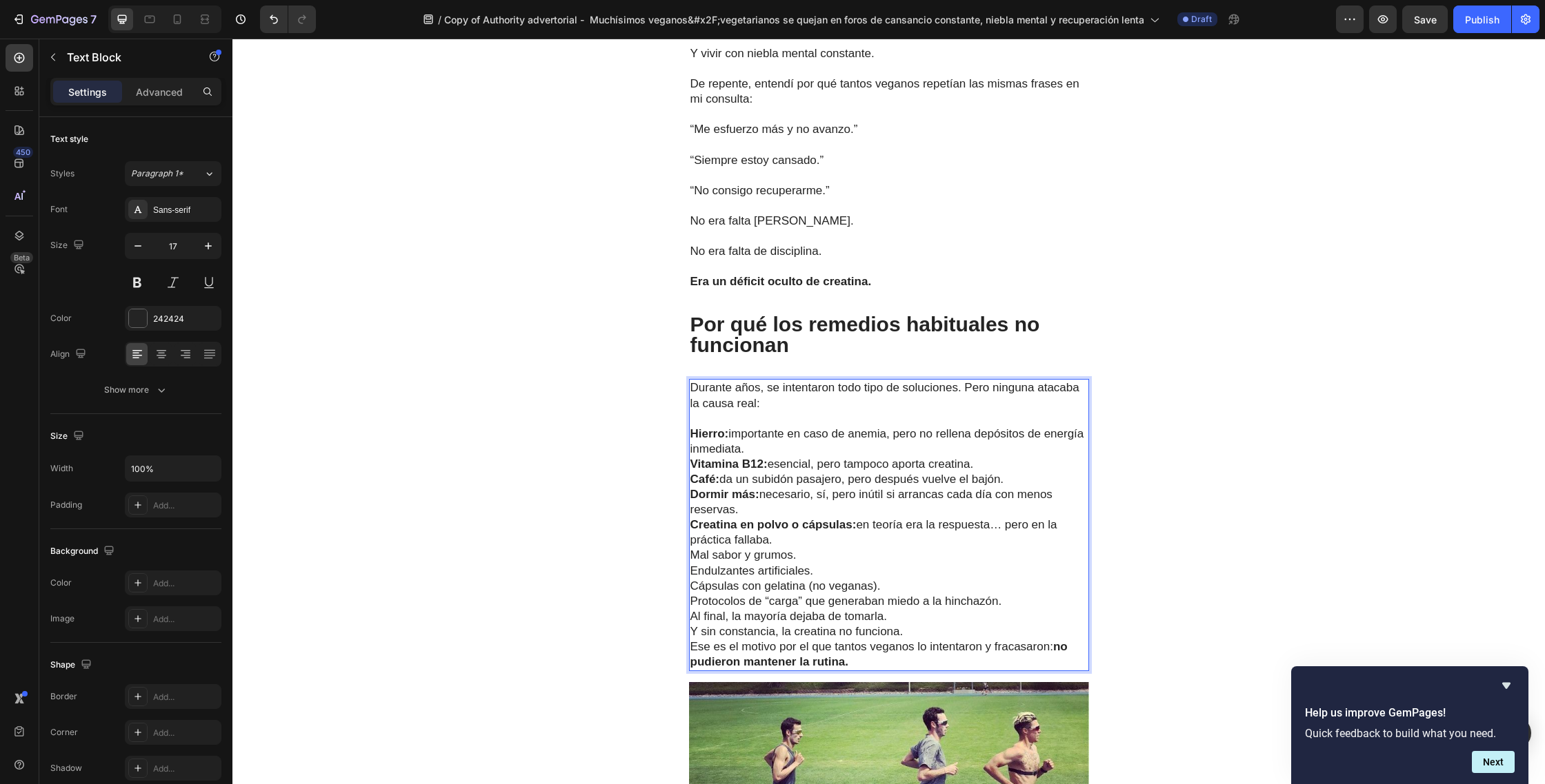
click at [771, 426] on p "Hierro: importante en caso de anemia, pero no rellena depósitos de energía inme…" at bounding box center [889, 441] width 397 height 30
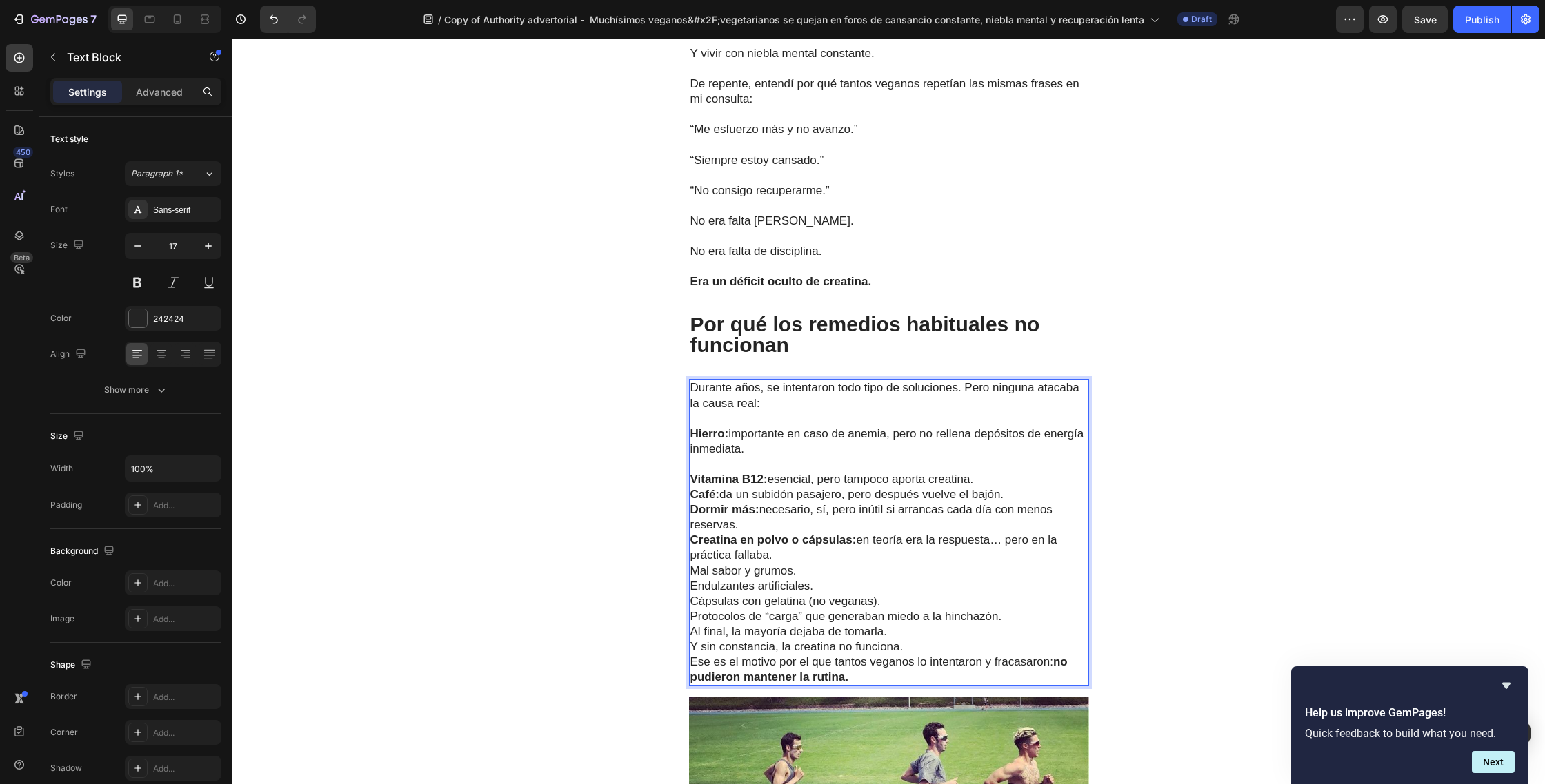
click at [988, 472] on p "Vitamina B12: esencial, pero tampoco aporta creatina." at bounding box center [889, 480] width 397 height 15
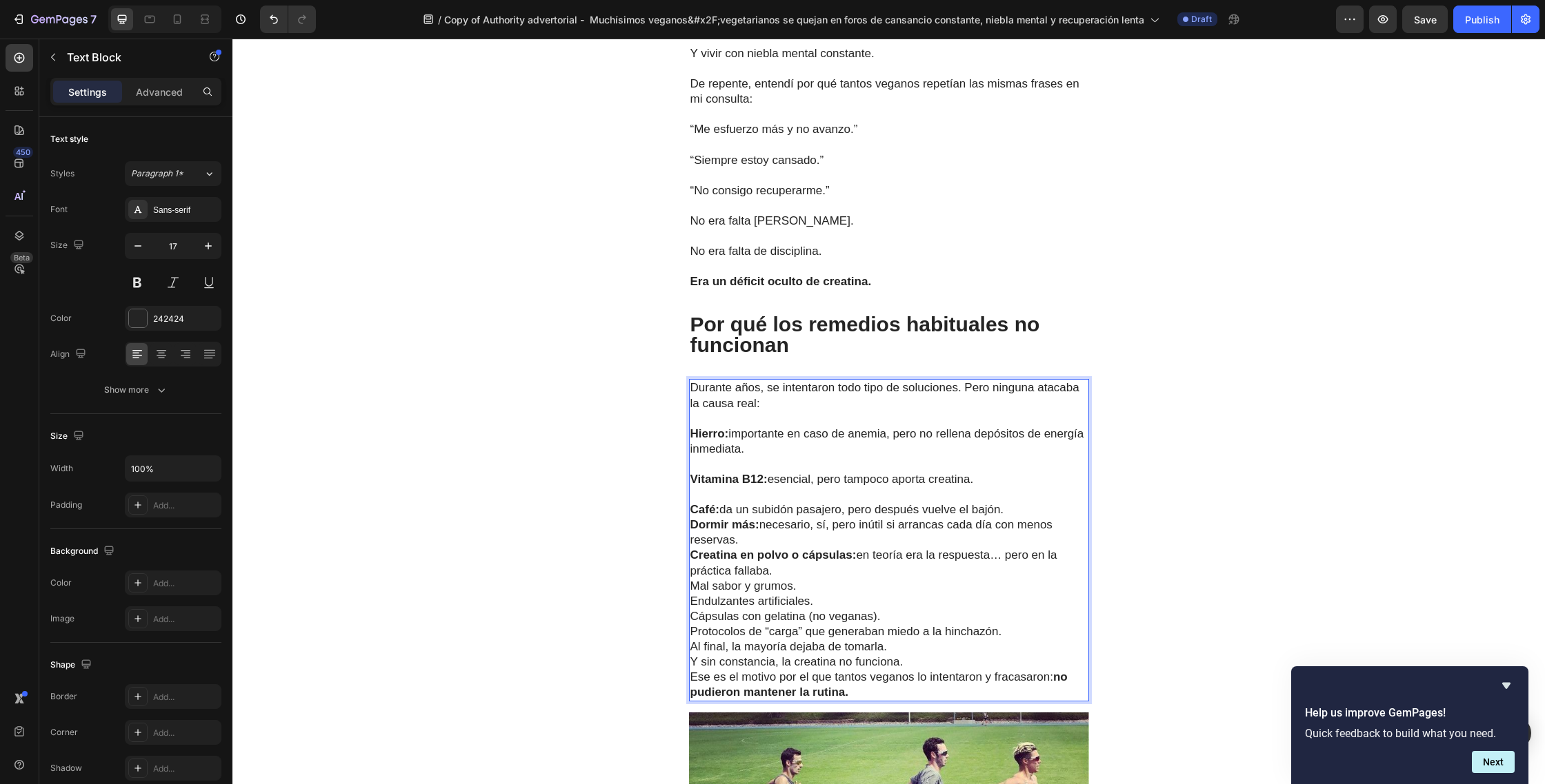
drag, startPoint x: 1012, startPoint y: 479, endPoint x: 1005, endPoint y: 486, distance: 9.9
click at [1012, 503] on p "Café: da un subidón pasajero, pero después vuelve el bajón." at bounding box center [889, 510] width 397 height 15
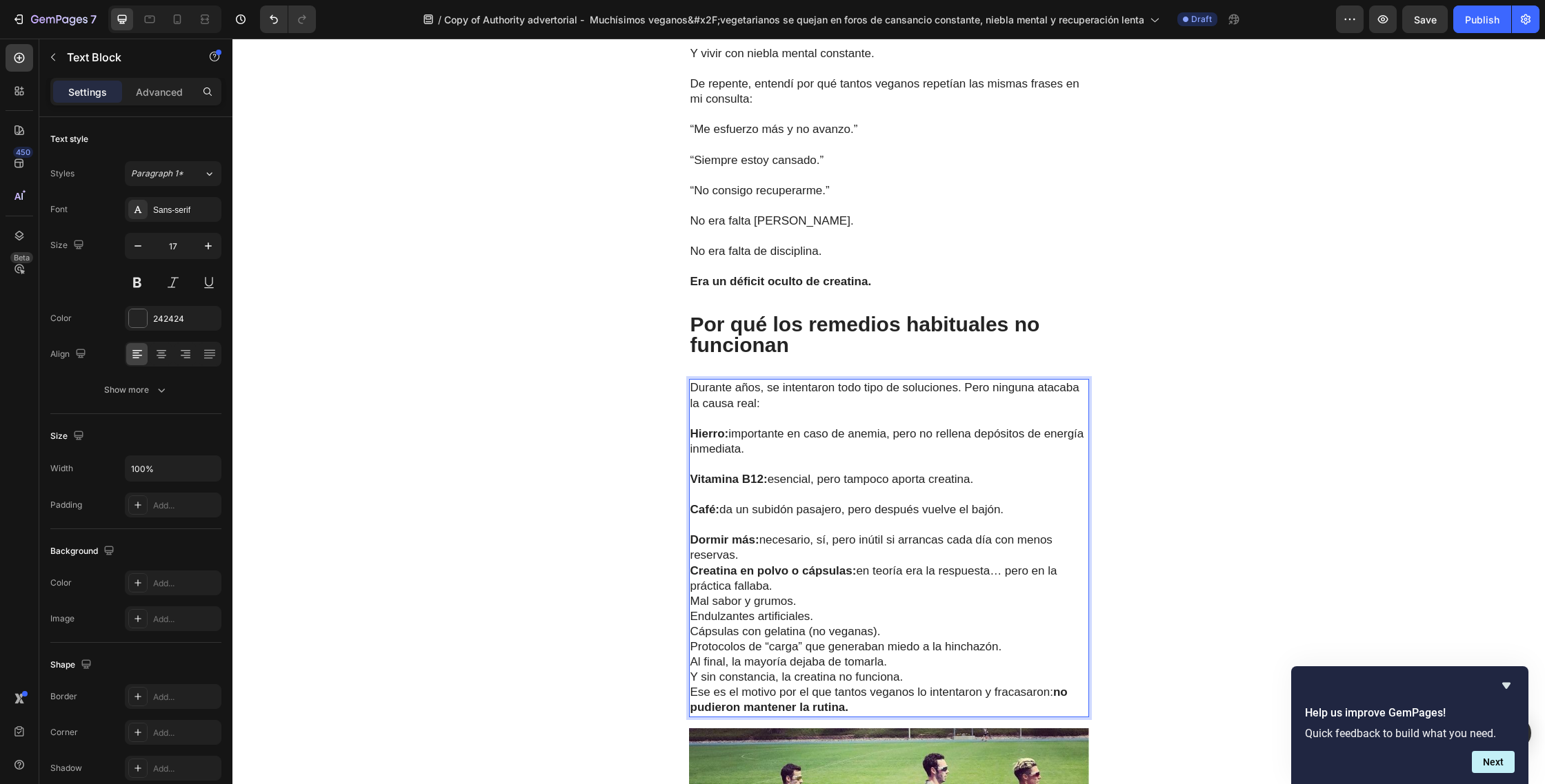
click at [751, 533] on p "Dormir más: necesario, sí, pero inútil si arrancas cada día con menos reservas." at bounding box center [889, 548] width 397 height 30
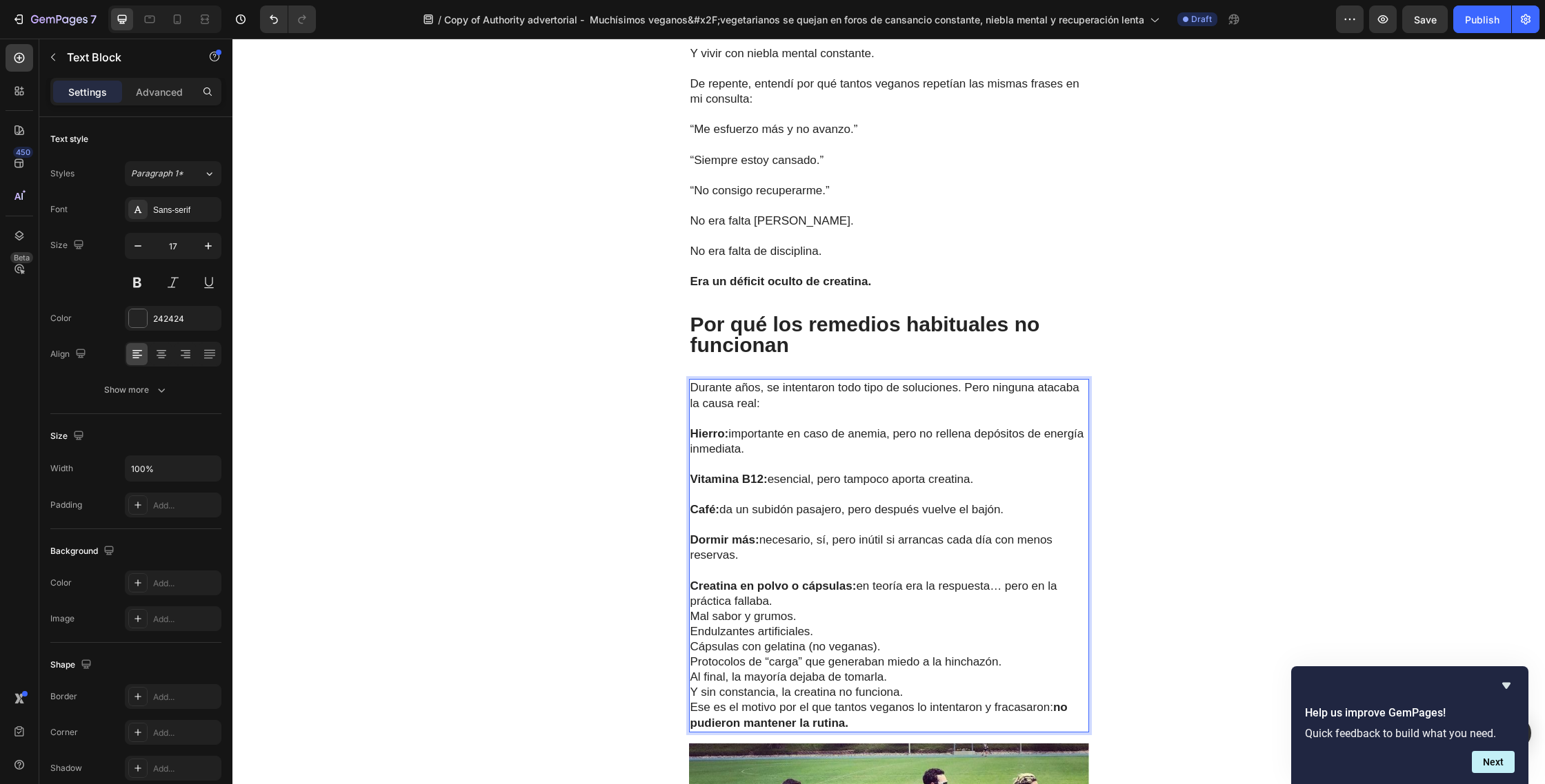
click at [793, 579] on p "Creatina en polvo o cápsulas: en teoría era la respuesta… pero en la práctica f…" at bounding box center [889, 594] width 397 height 30
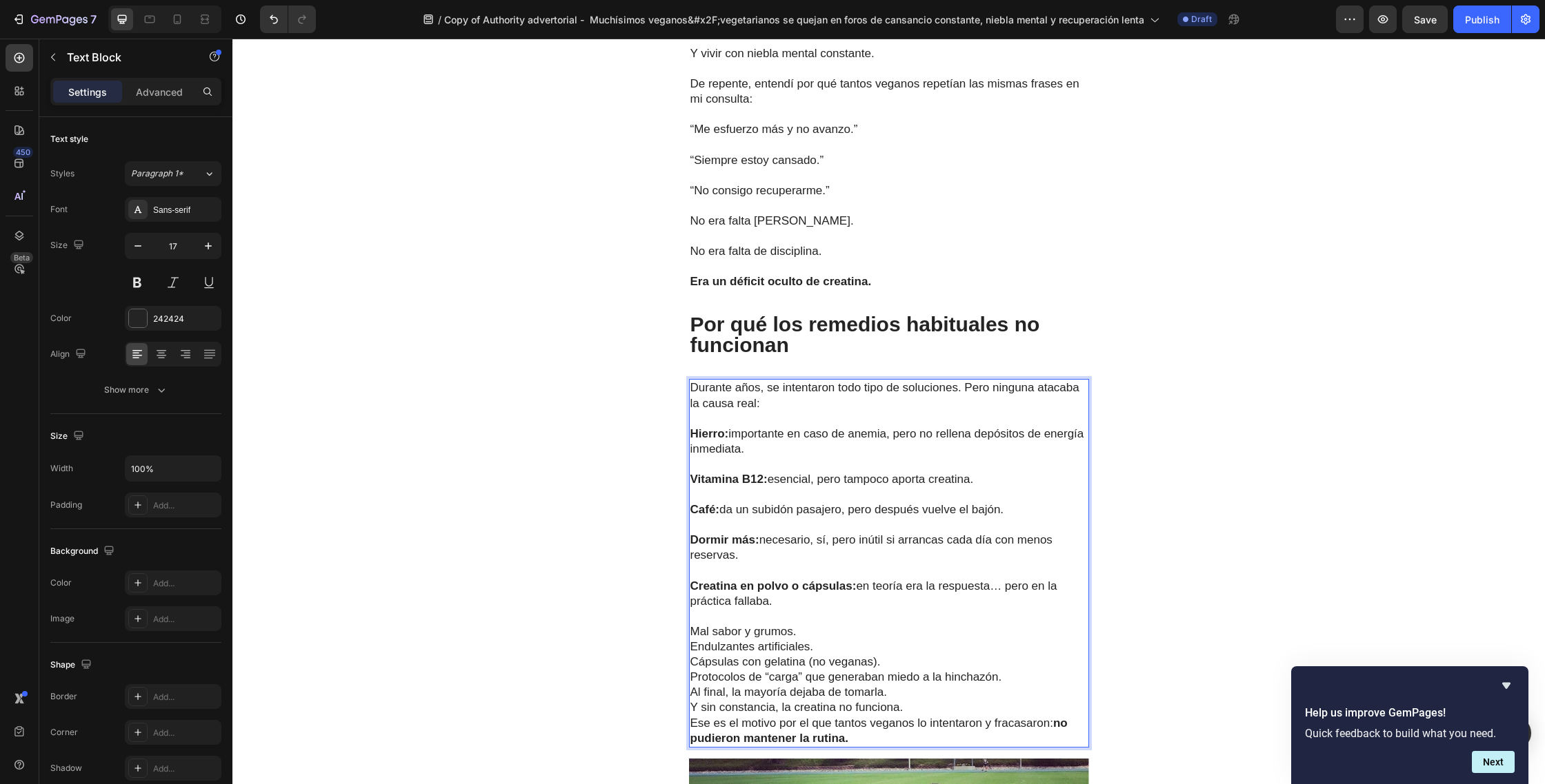
scroll to position [2642, 0]
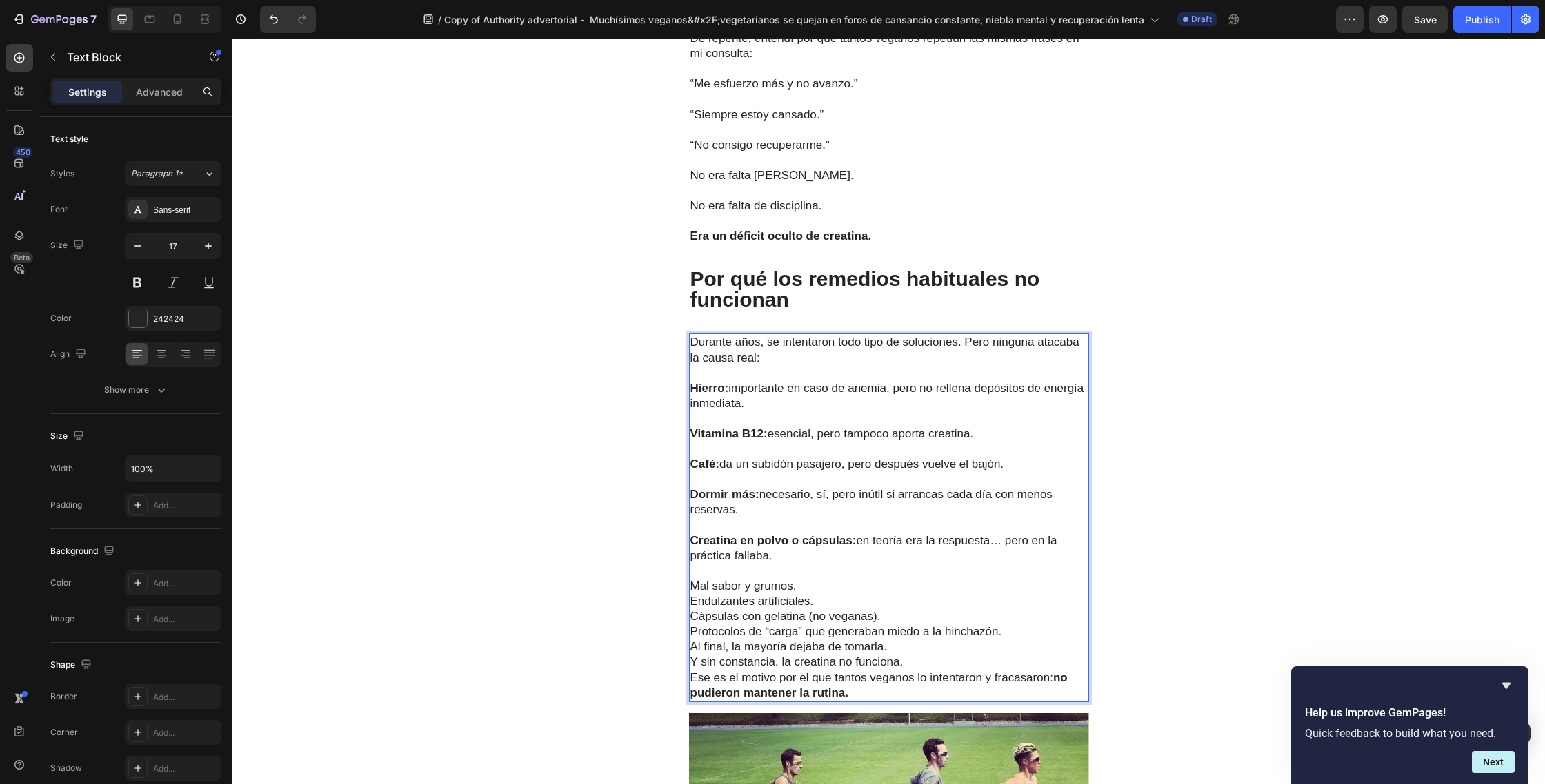
click at [825, 579] on p "Mal sabor y grumos." at bounding box center [889, 587] width 397 height 15
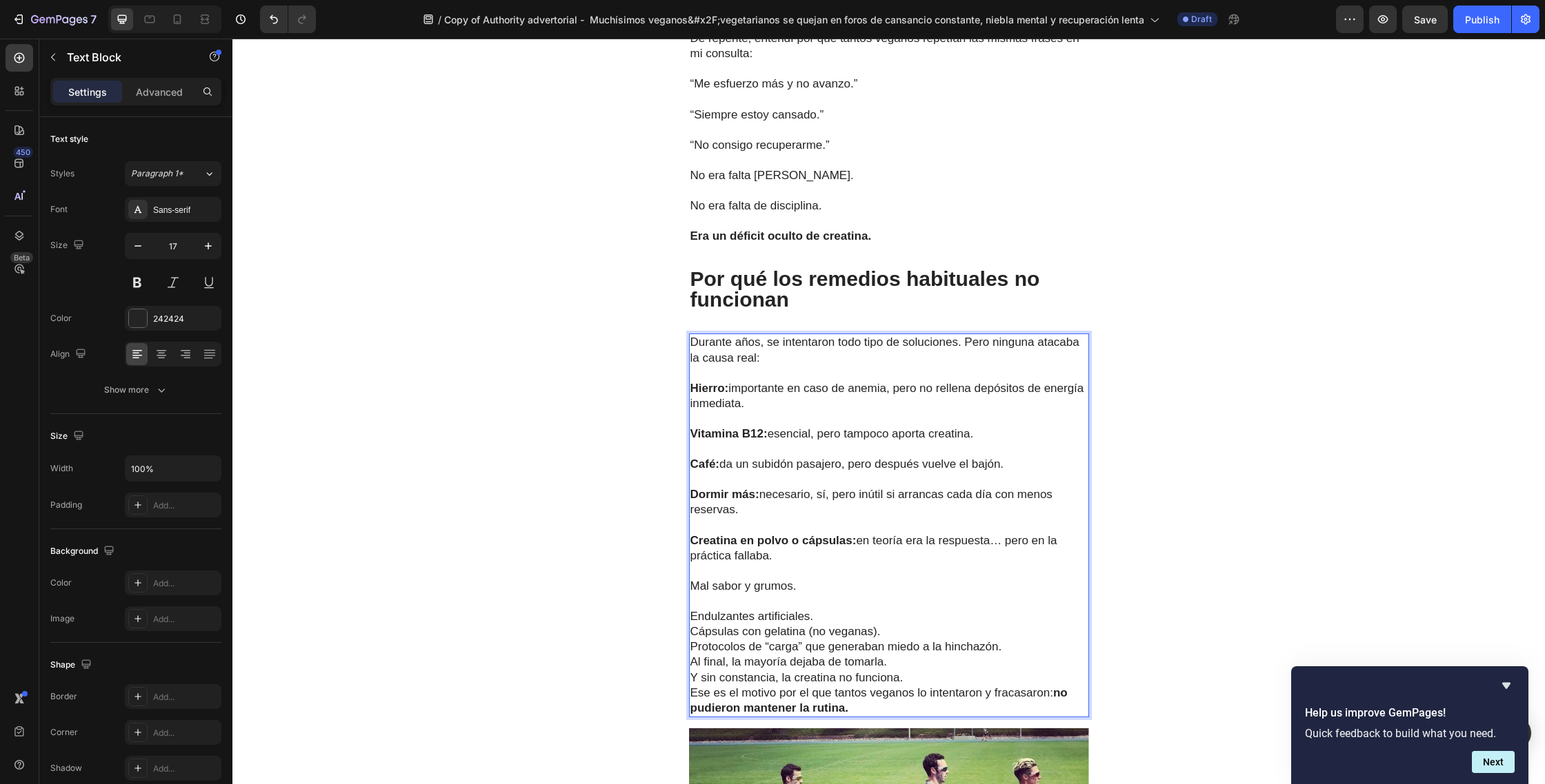
click at [822, 609] on p "Endulzantes artificiales." at bounding box center [889, 616] width 397 height 15
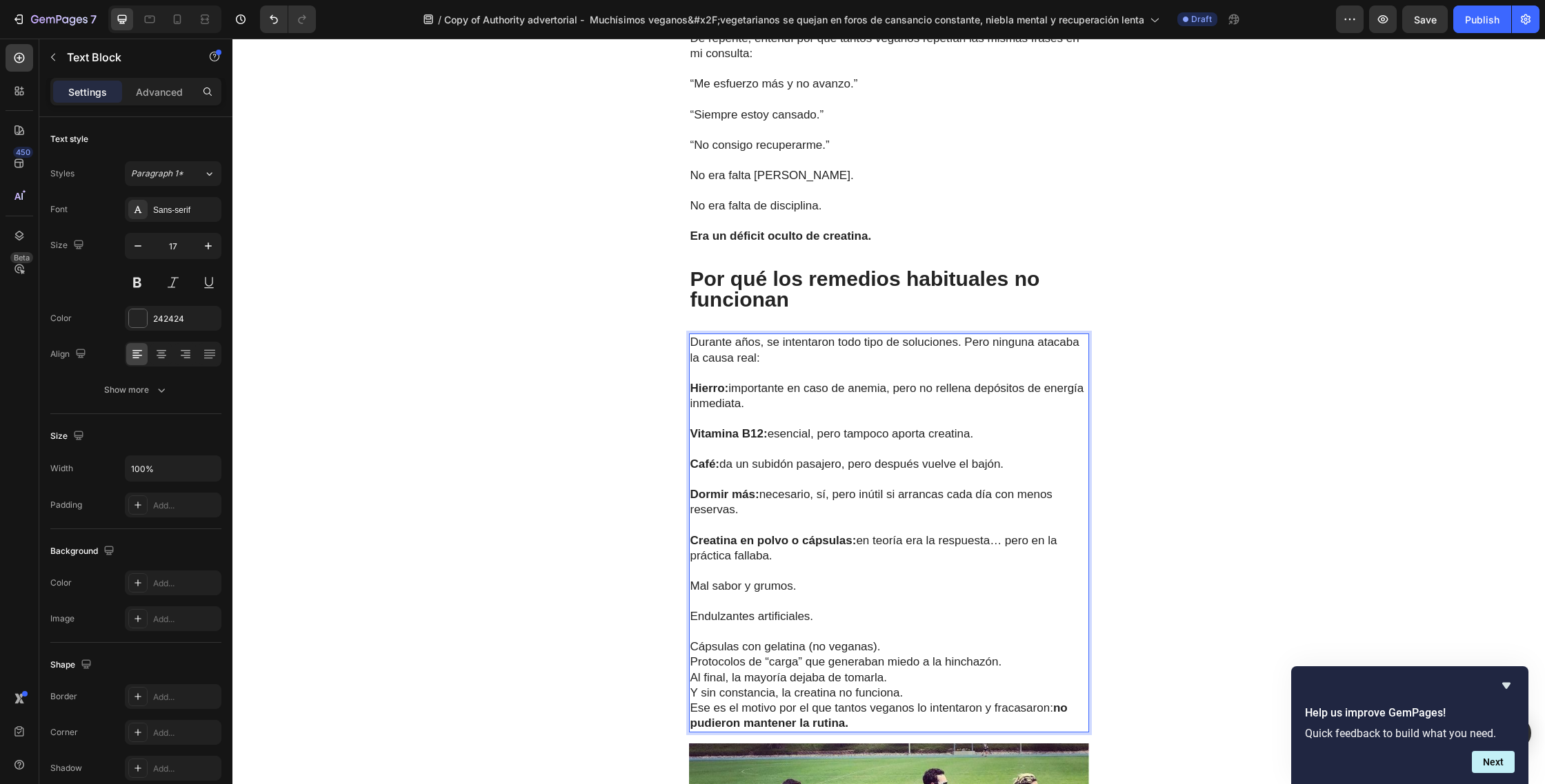
click at [893, 639] on p "Cápsulas con gelatina (no veganas)." at bounding box center [889, 647] width 397 height 15
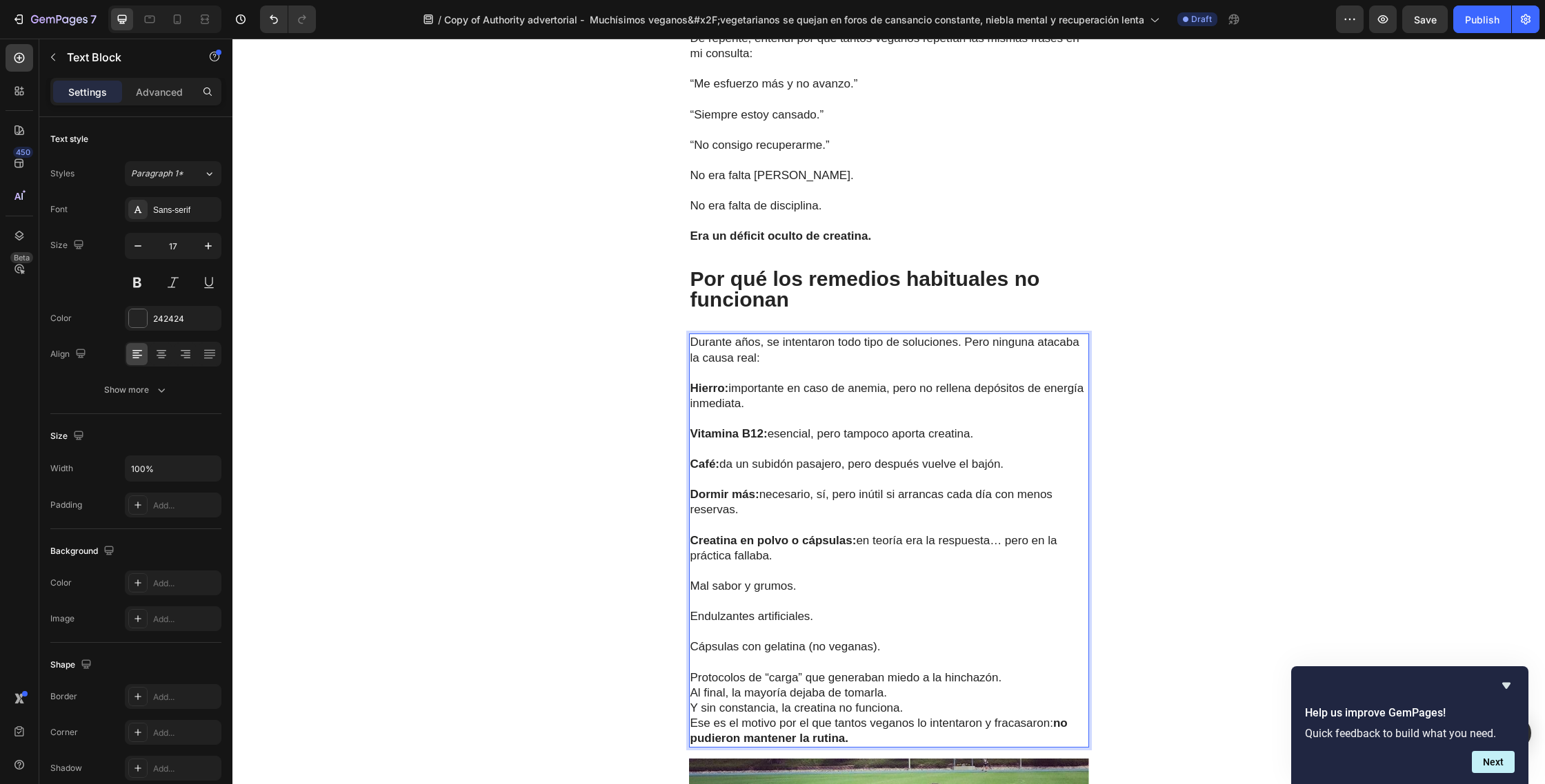
click at [1002, 671] on p "Protocolos de “carga” que generaban miedo a la hinchazón." at bounding box center [889, 678] width 397 height 15
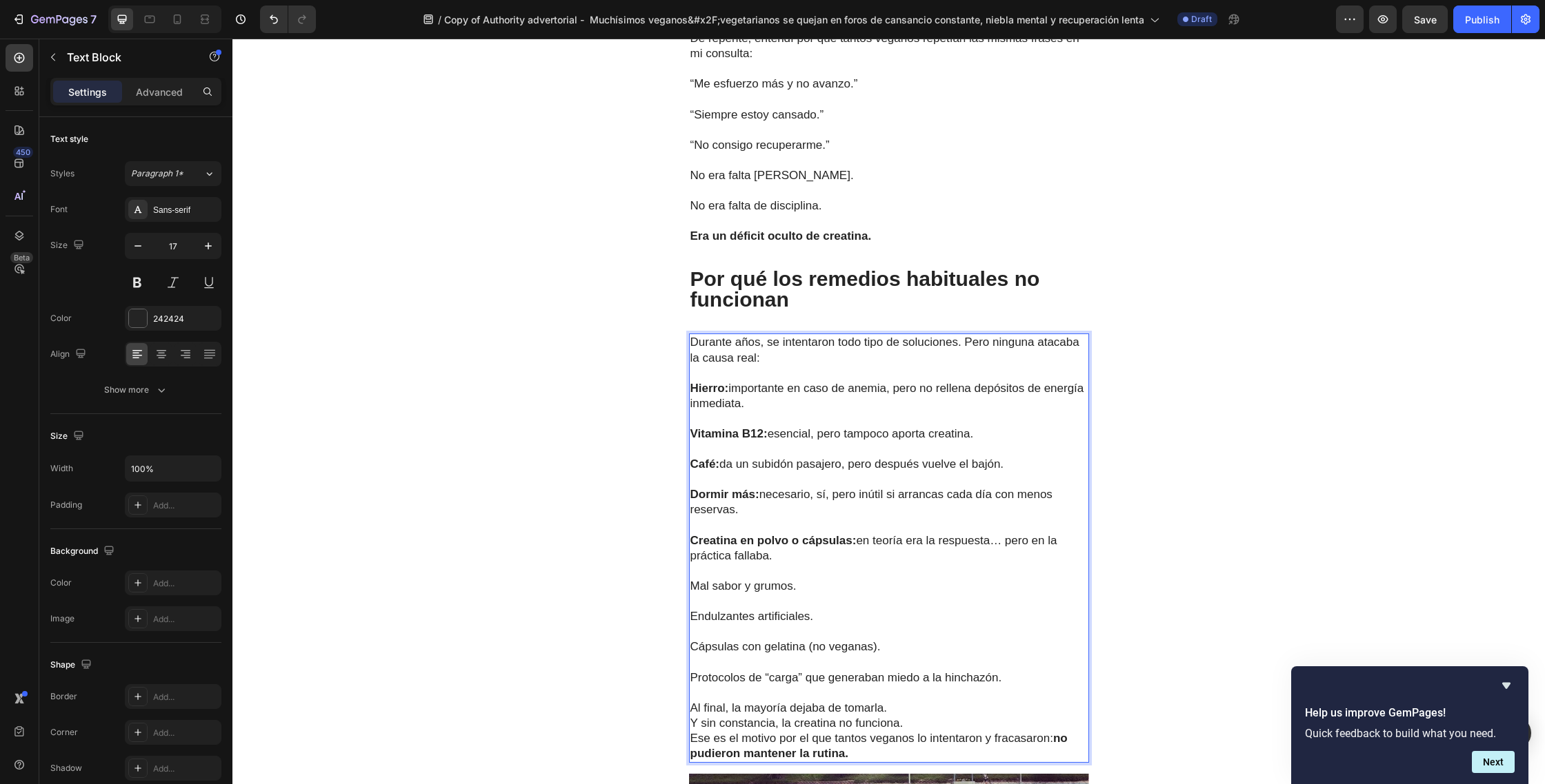
click at [898, 701] on p "Al final, la mayoría dejaba de tomarla." at bounding box center [889, 708] width 397 height 15
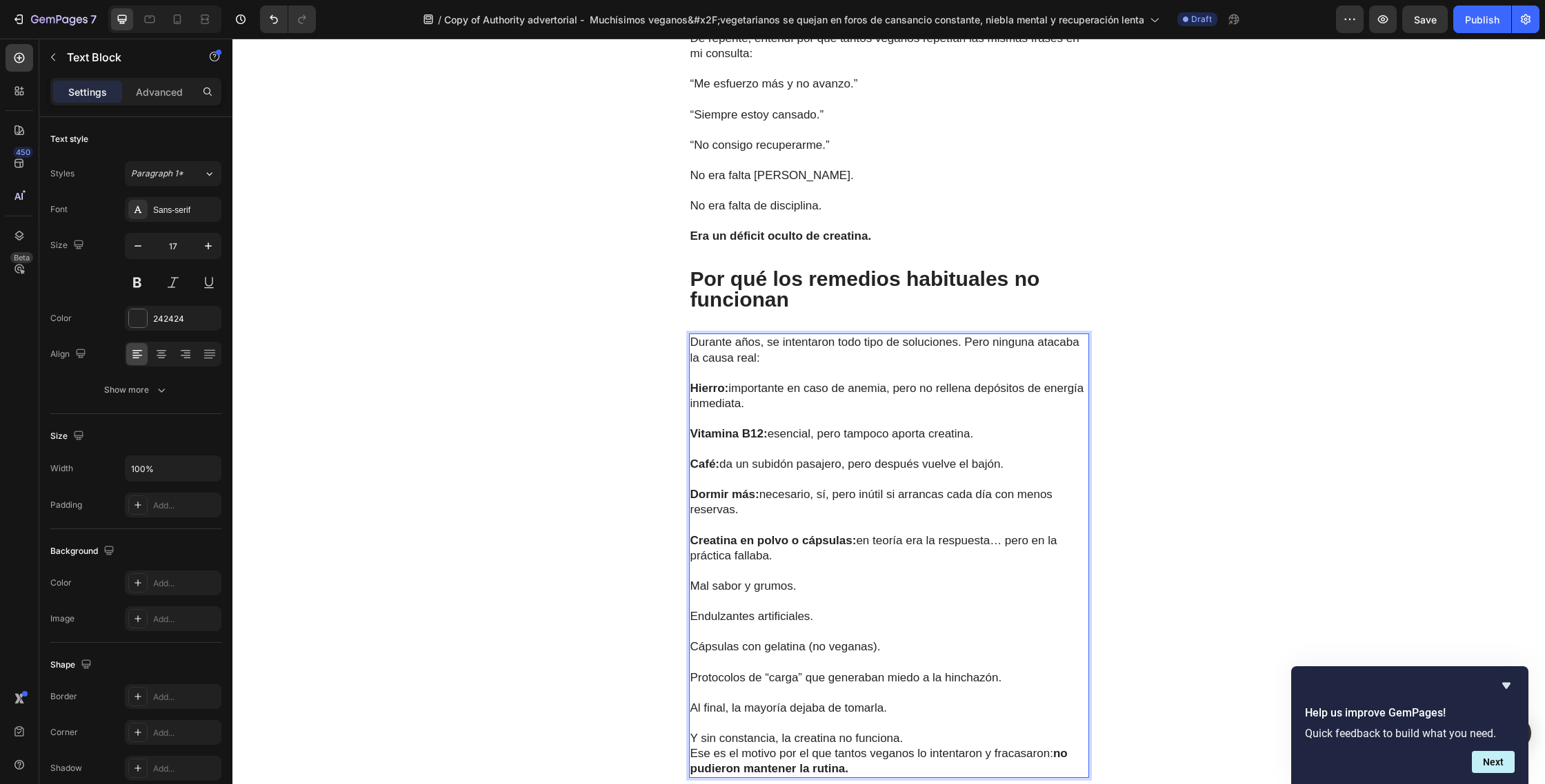
click at [910, 731] on p "Y sin constancia, la creatina no funciona. Ese es el motivo por el que tantos v…" at bounding box center [889, 754] width 397 height 45
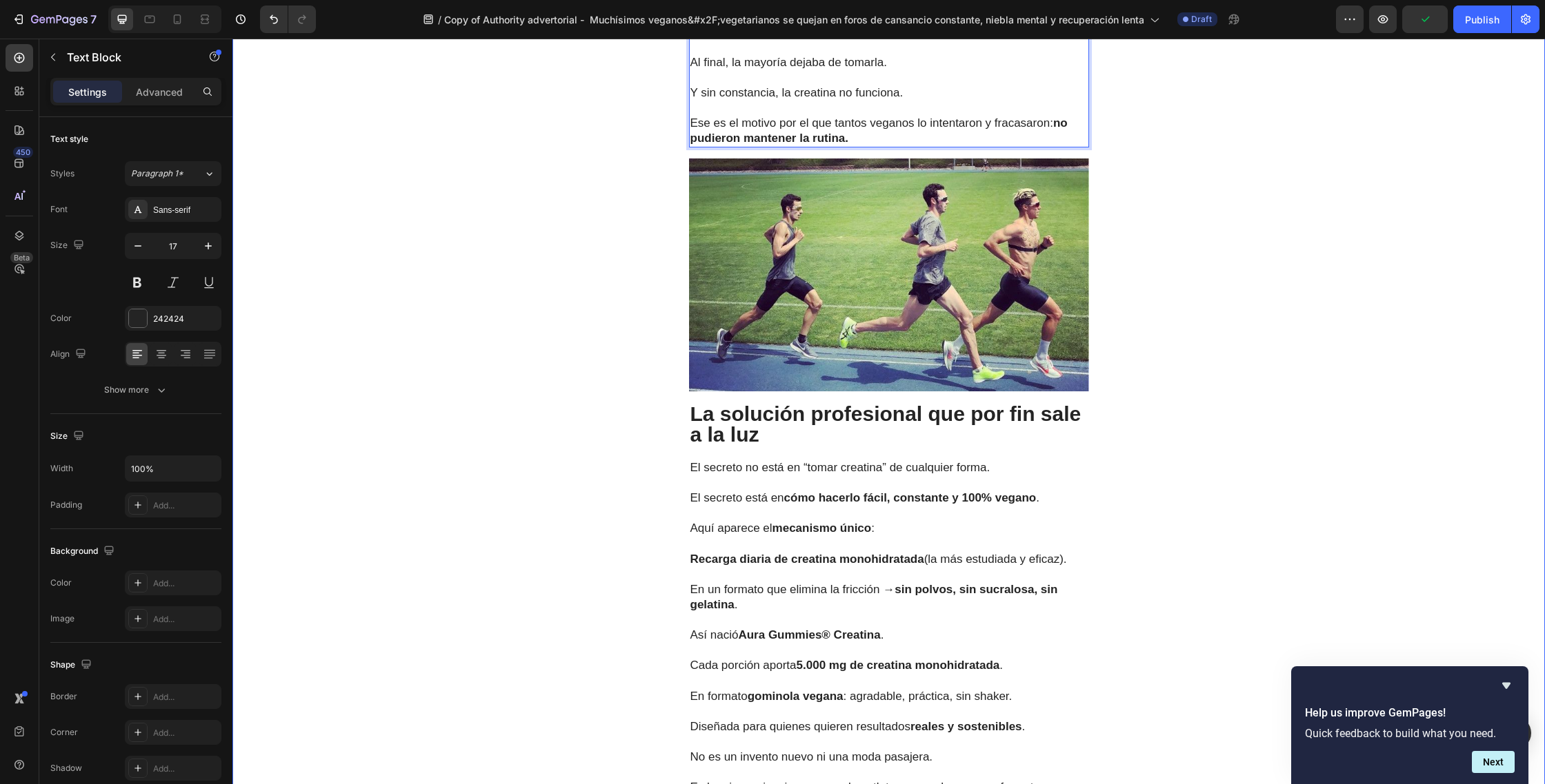
scroll to position [3412, 0]
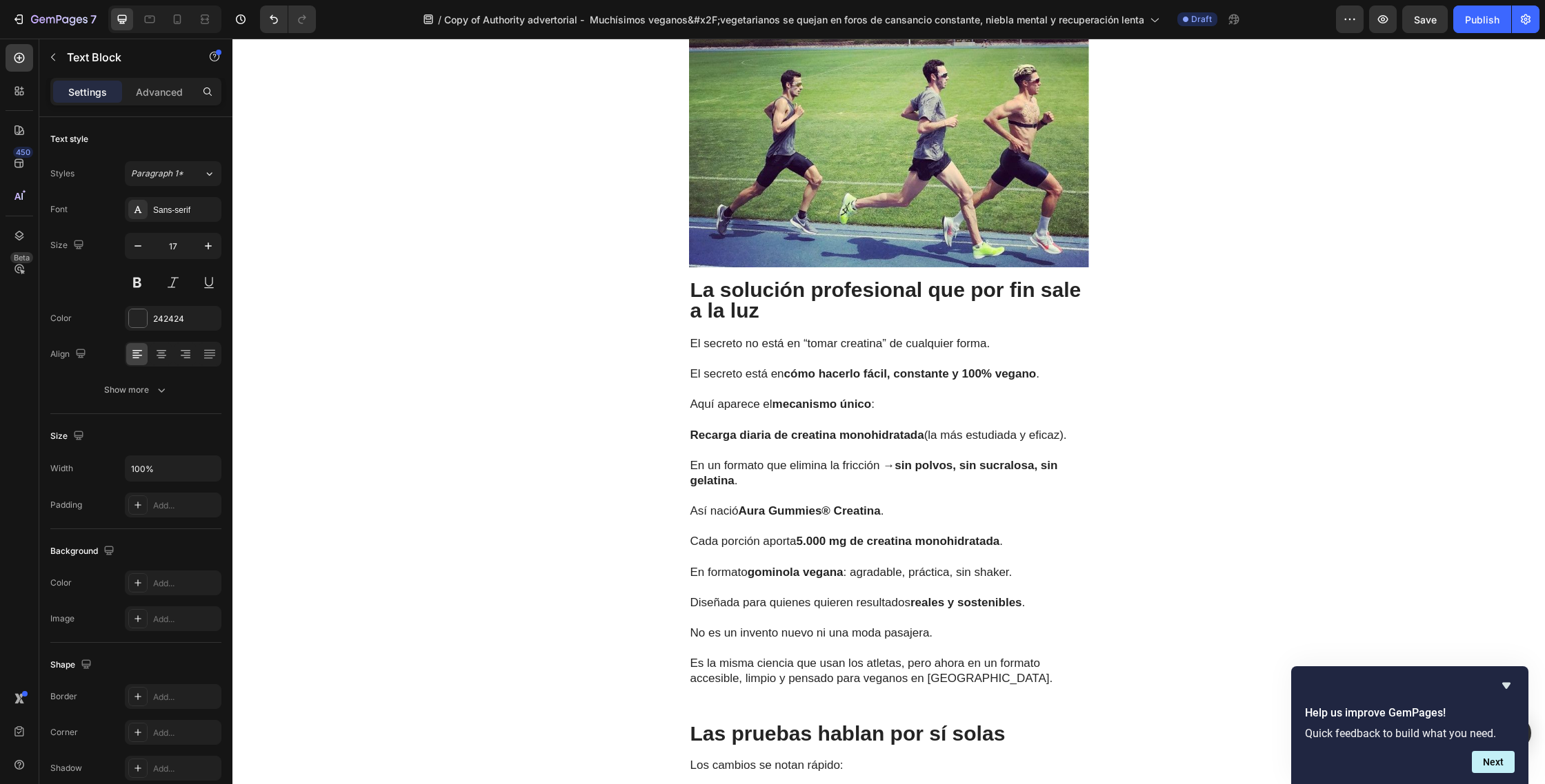
click at [800, 279] on p "La solución profesional que por fin sale a la luz" at bounding box center [889, 300] width 397 height 42
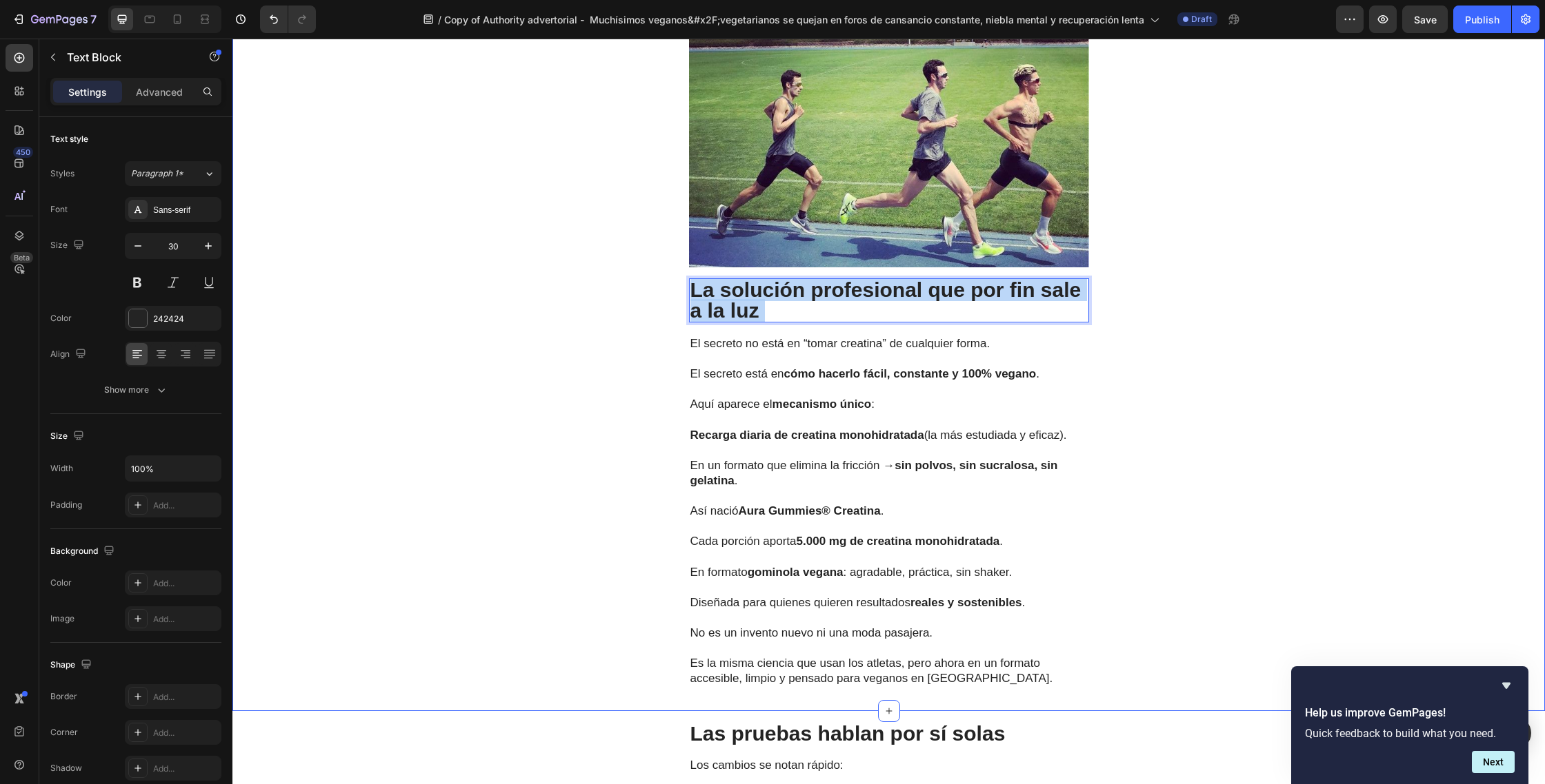
drag, startPoint x: 795, startPoint y: 286, endPoint x: 684, endPoint y: 260, distance: 114.0
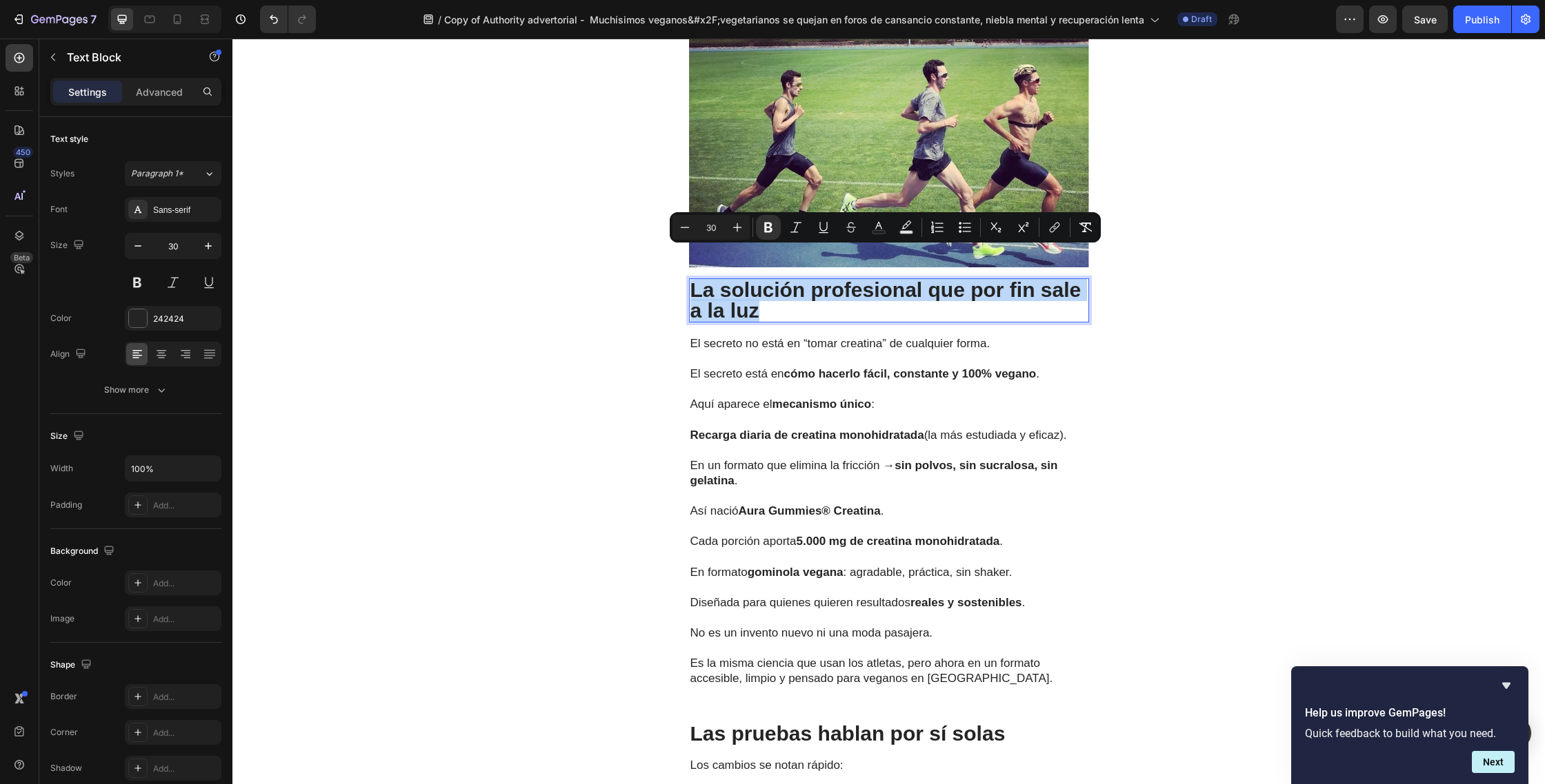
drag, startPoint x: 728, startPoint y: 281, endPoint x: 690, endPoint y: 267, distance: 40.5
click at [690, 279] on p "La solución profesional que por fin sale a la luz" at bounding box center [889, 300] width 397 height 42
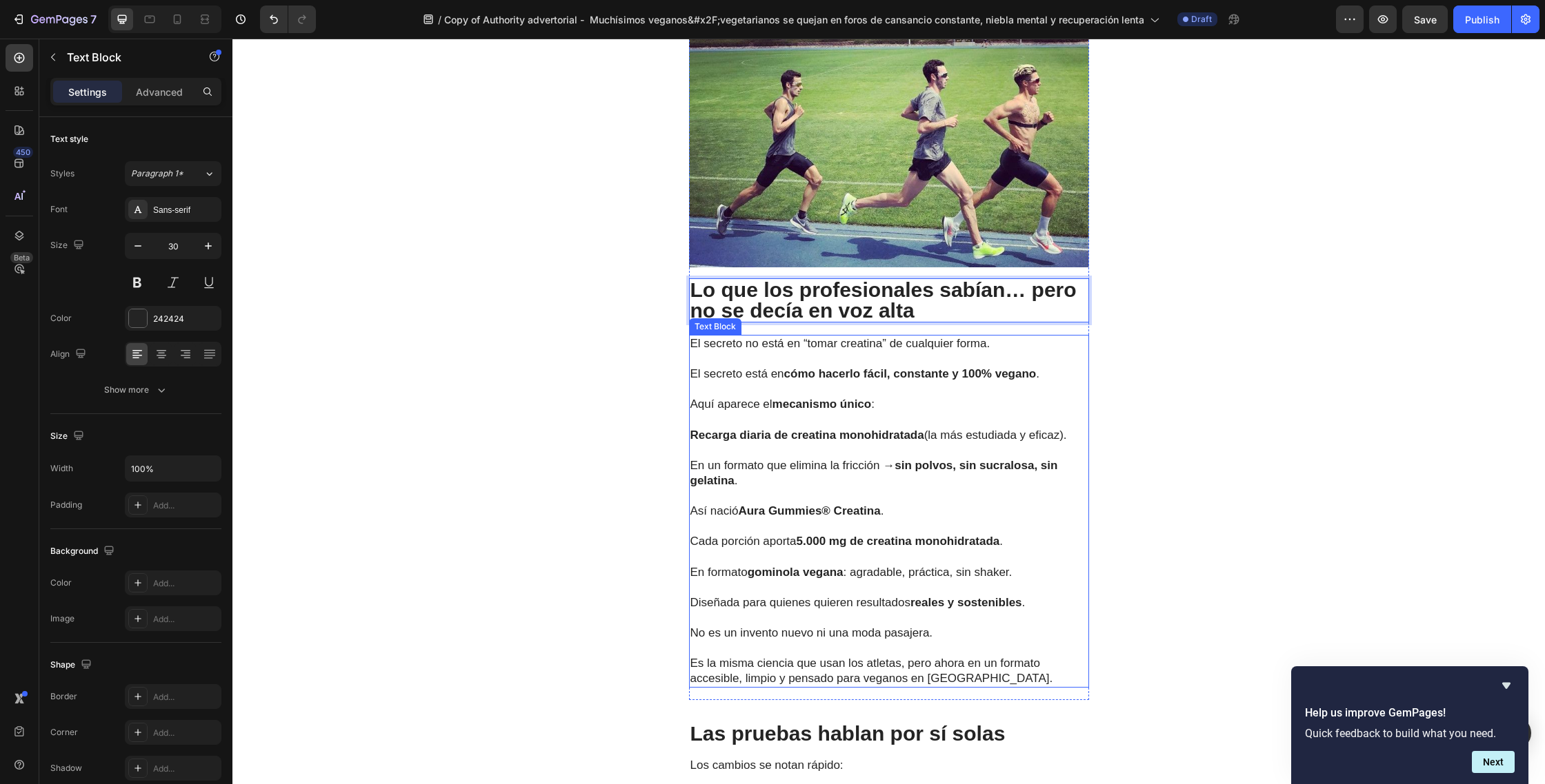
click at [934, 397] on p "Aquí aparece el mecanismo único :" at bounding box center [889, 404] width 397 height 15
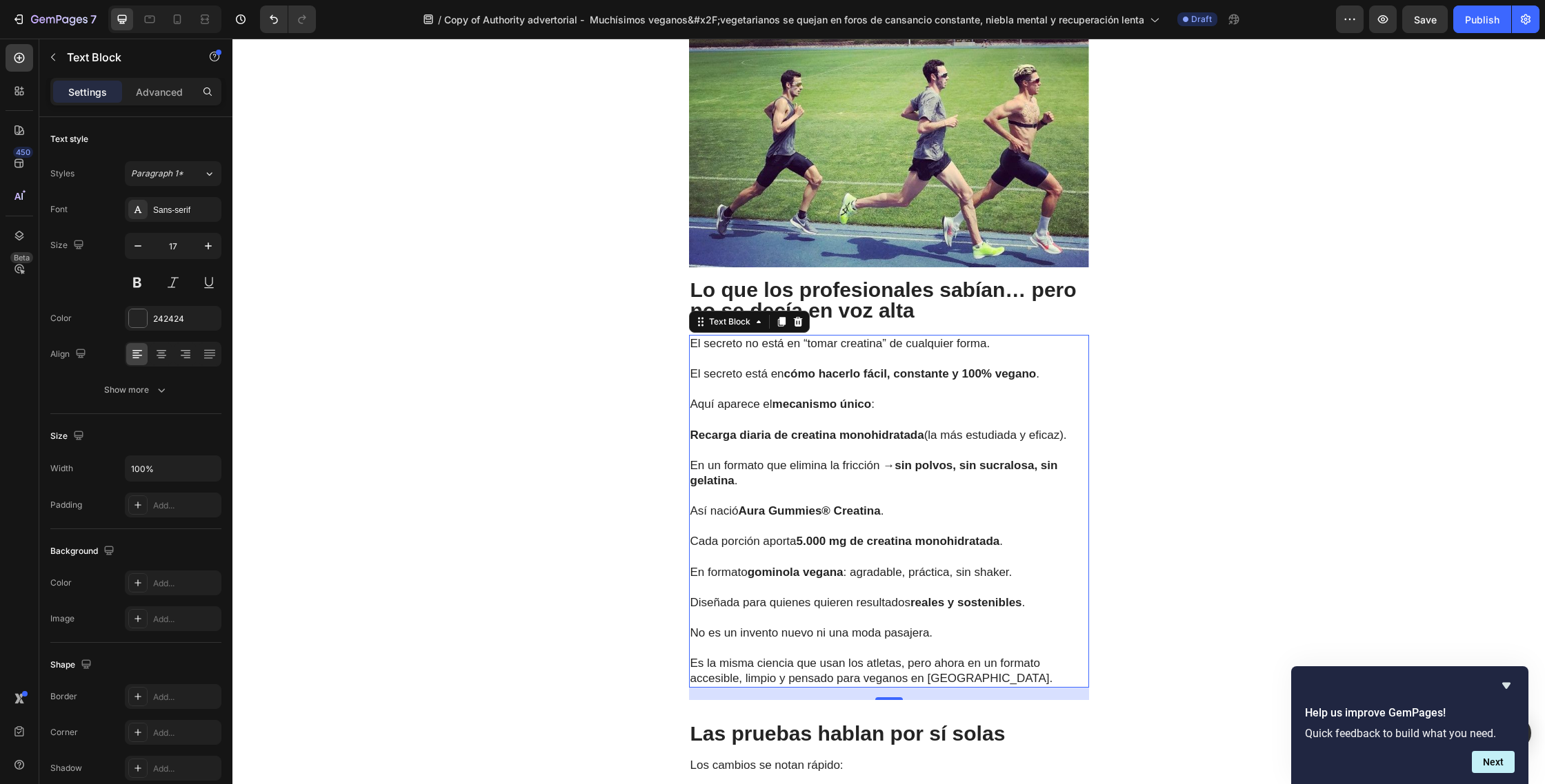
click at [982, 646] on p "Es la misma ciencia que usan los atletas, pero ahora en un formato accesible, l…" at bounding box center [889, 663] width 397 height 45
click at [986, 643] on p "Es la misma ciencia que usan los atletas, pero ahora en un formato accesible, l…" at bounding box center [889, 663] width 397 height 45
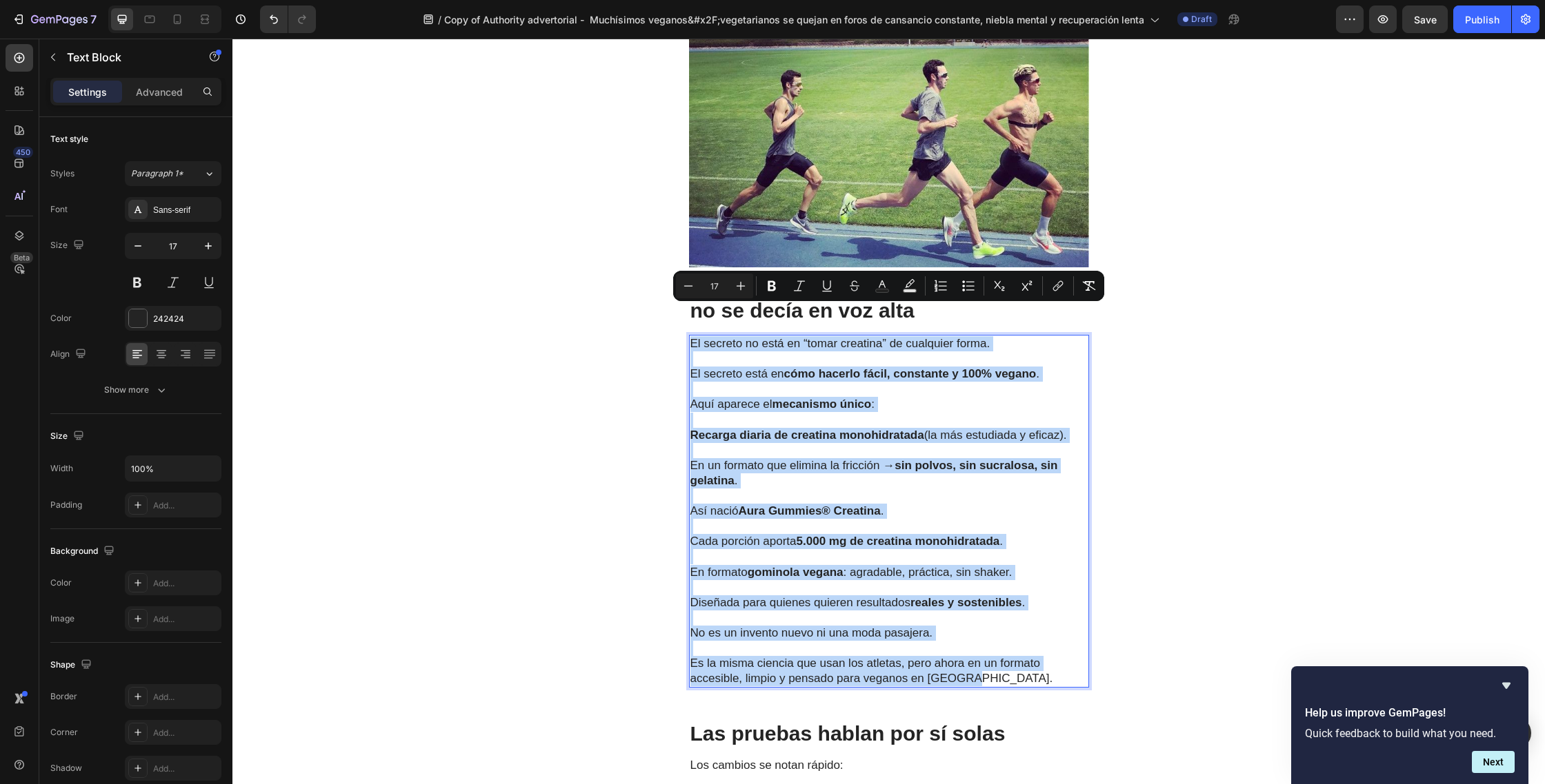
drag, startPoint x: 976, startPoint y: 645, endPoint x: 692, endPoint y: 319, distance: 432.4
click at [692, 335] on div "El secreto no está en “tomar creatina” de cualquier forma. El secreto está en c…" at bounding box center [888, 511] width 400 height 353
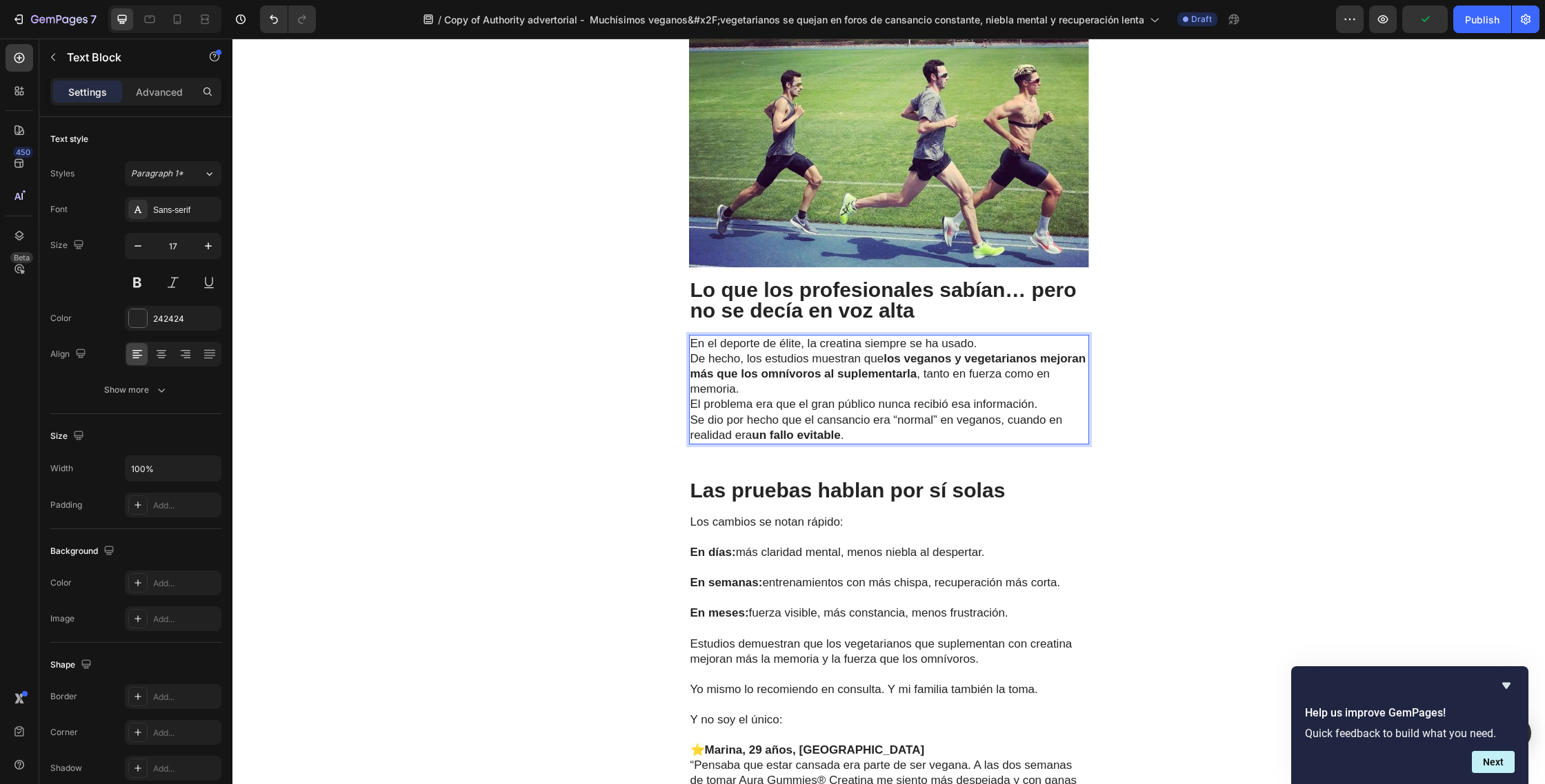
click at [991, 337] on p "En el deporte de élite, la creatina siempre se ha usado. De hecho, los estudios…" at bounding box center [889, 367] width 397 height 61
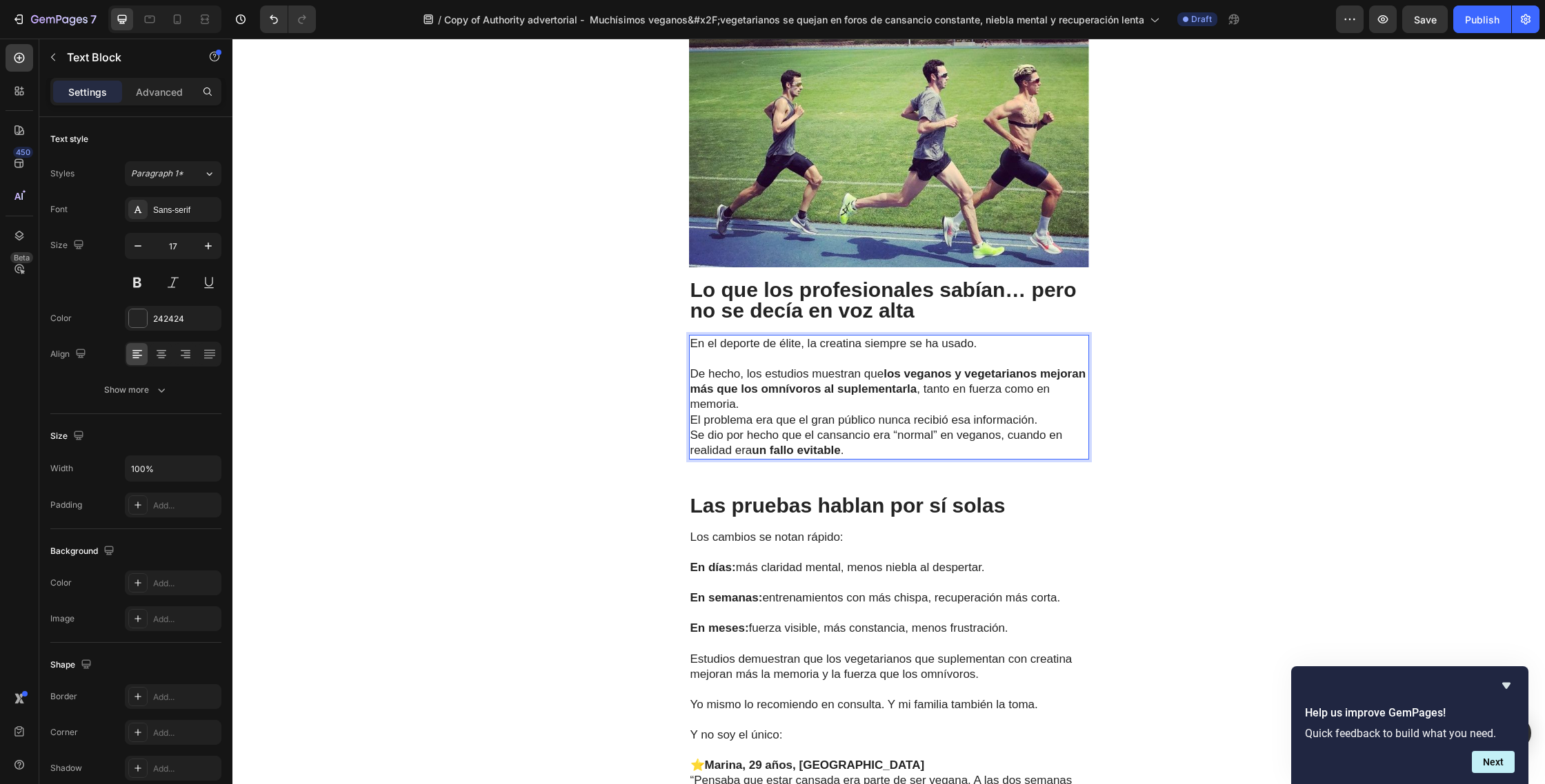
click at [800, 378] on p "⁠⁠⁠⁠⁠⁠⁠ De hecho, los estudios muestran que los veganos y vegetarianos mejoran …" at bounding box center [889, 382] width 397 height 61
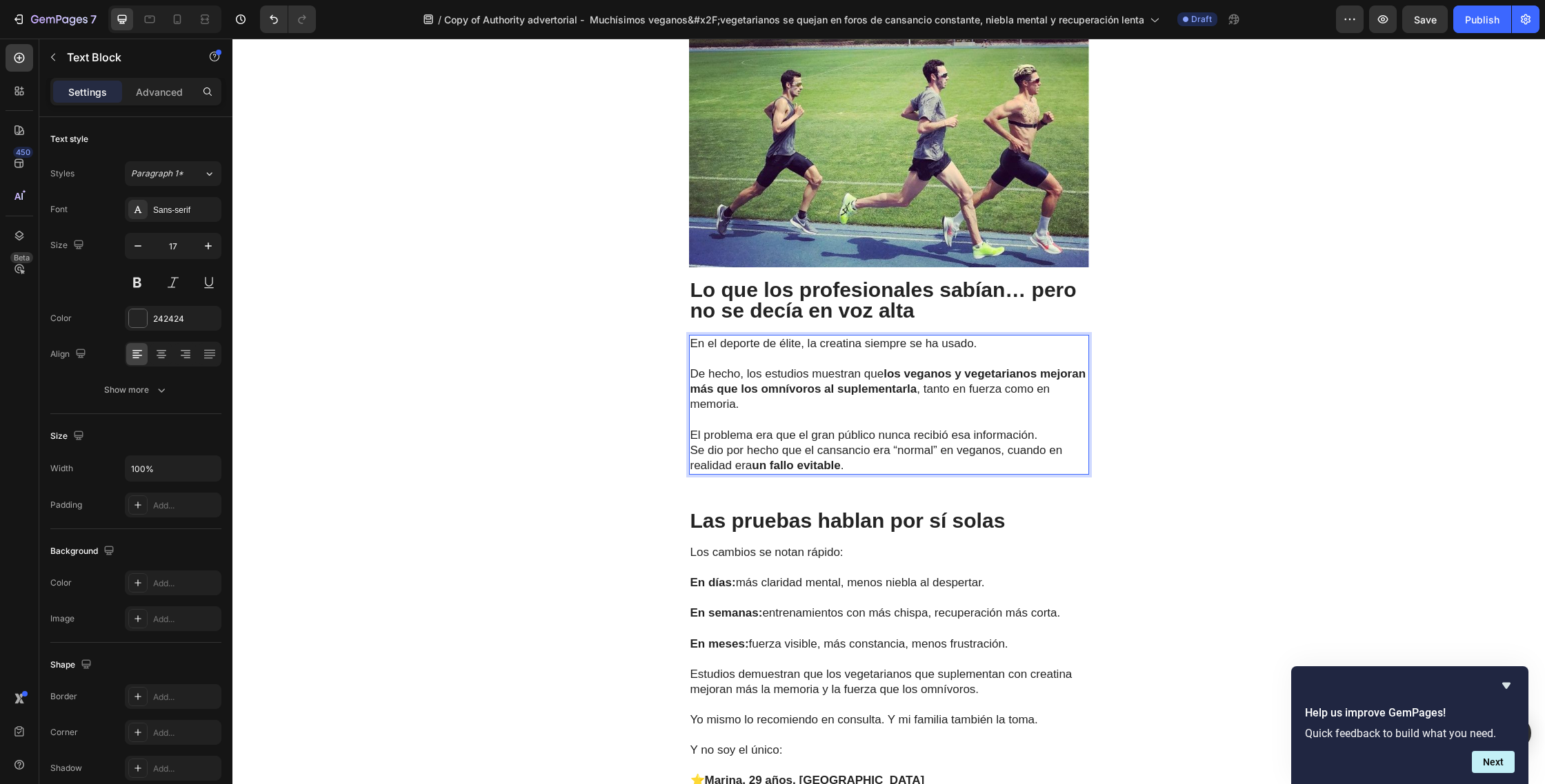
click at [1046, 428] on p "El problema era que el gran público nunca recibió esa información. Se dio por h…" at bounding box center [889, 450] width 397 height 45
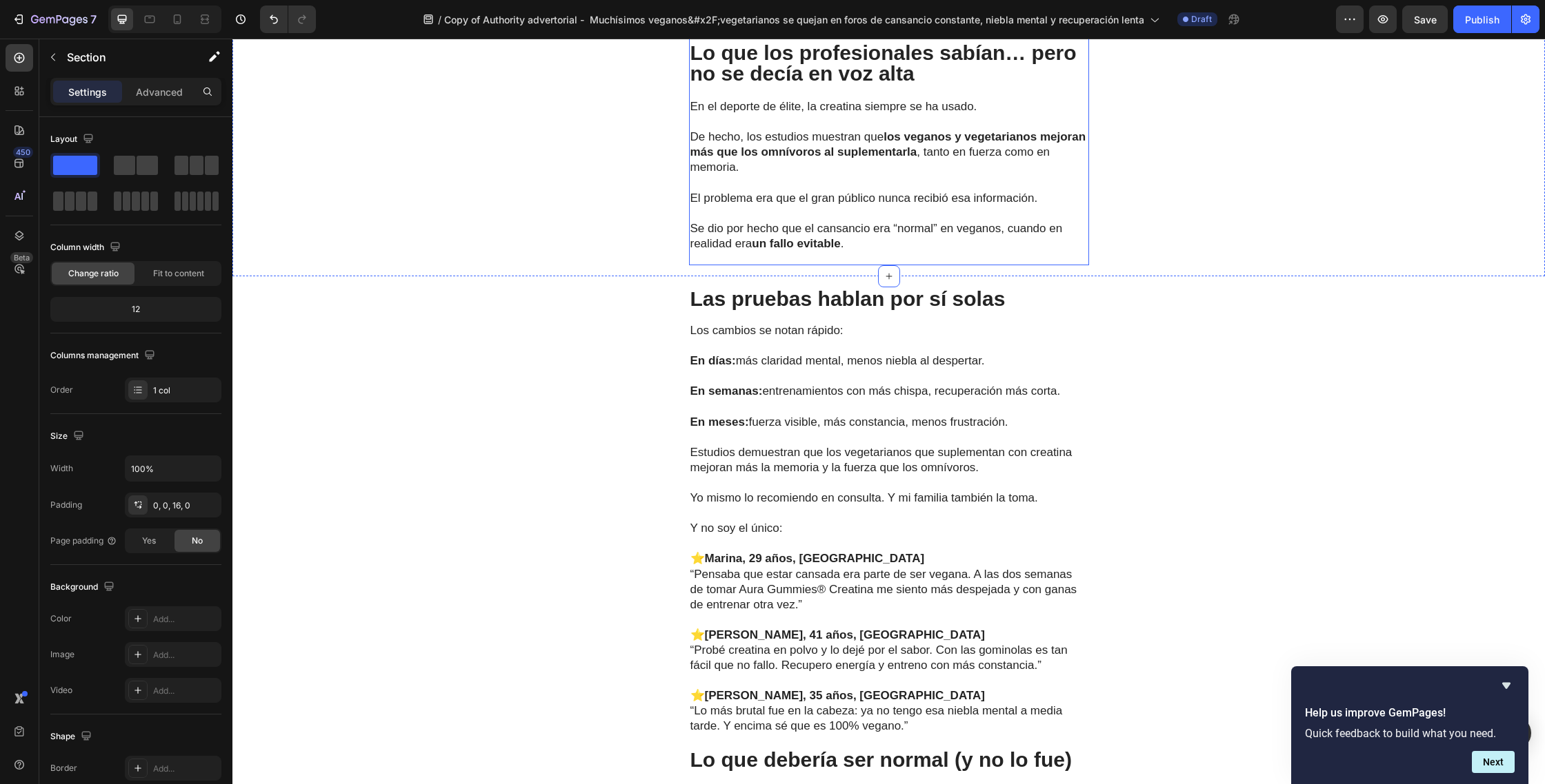
scroll to position [3672, 0]
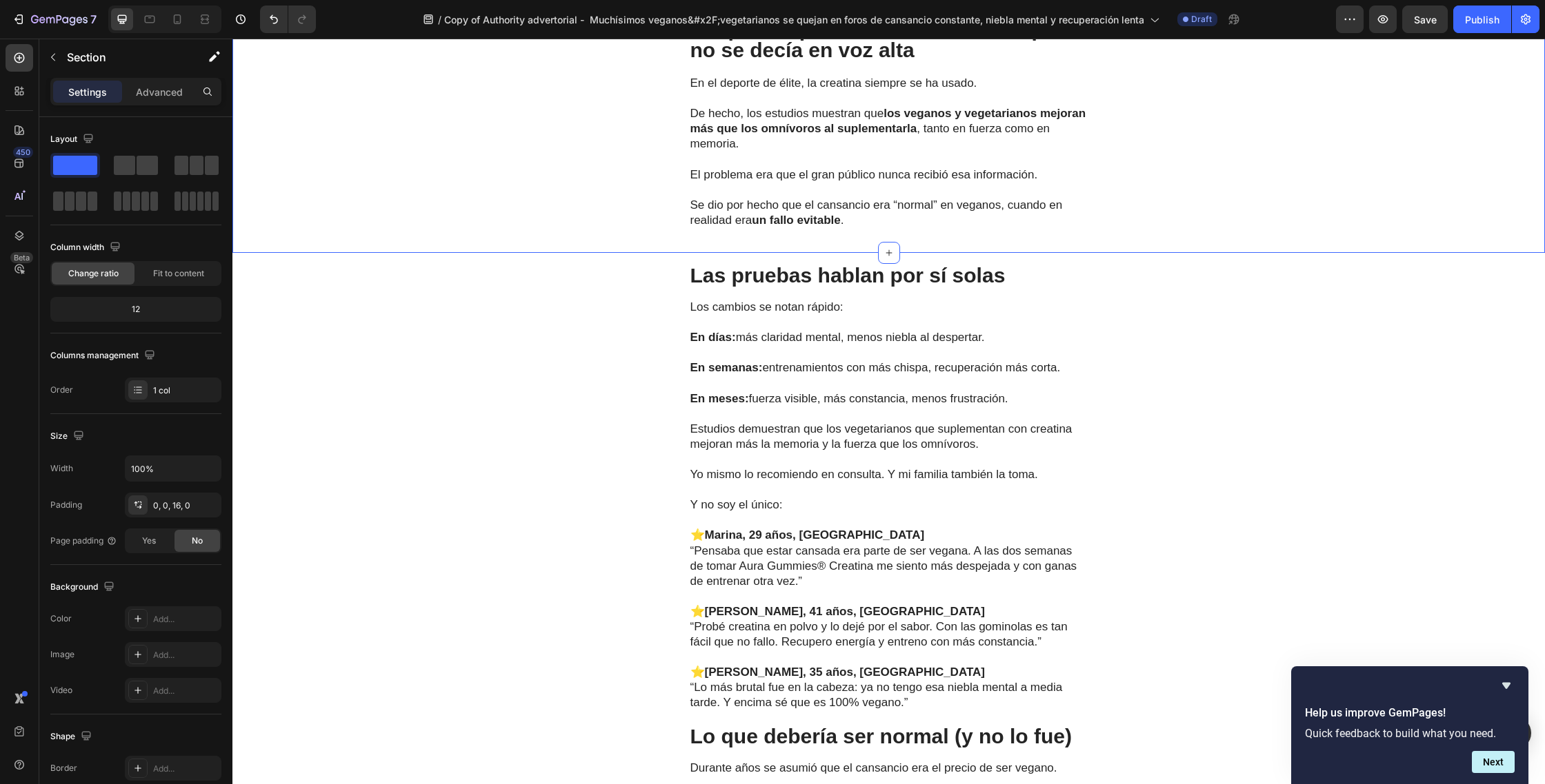
click at [1000, 266] on p "Las pruebas hablan por sí solas" at bounding box center [889, 276] width 397 height 20
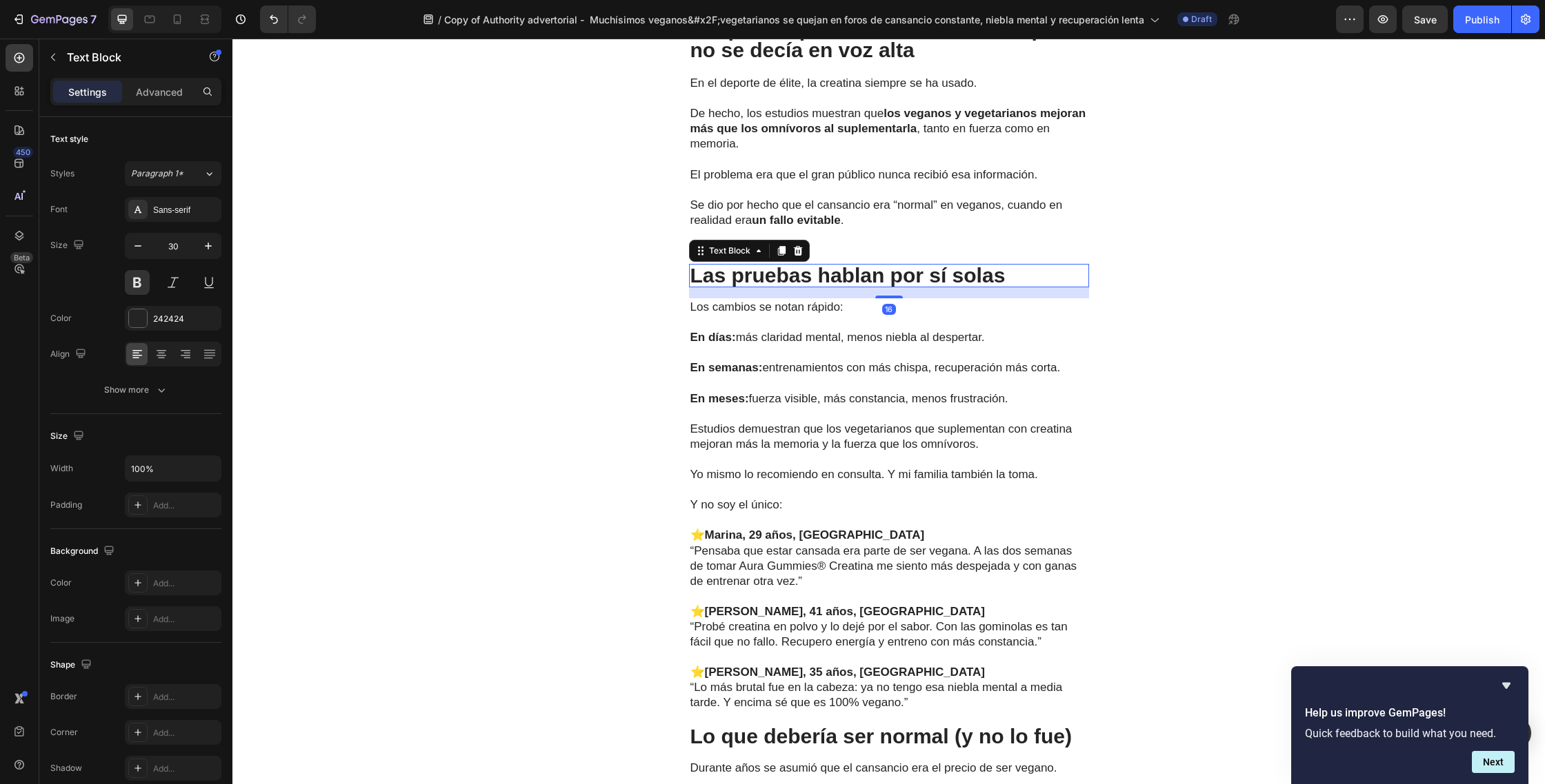
click at [1018, 266] on p "Las pruebas hablan por sí solas" at bounding box center [889, 276] width 397 height 20
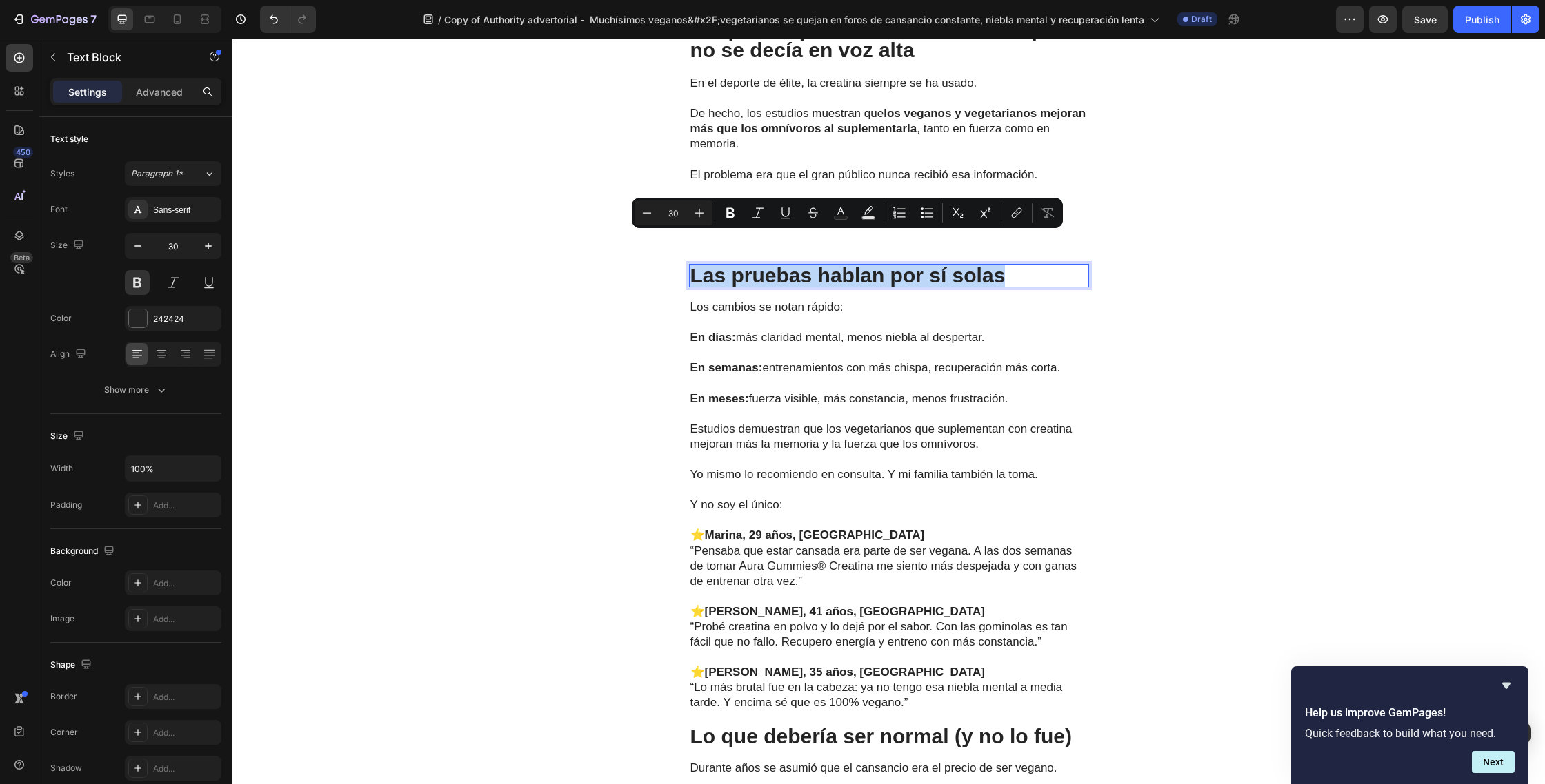
drag, startPoint x: 1014, startPoint y: 249, endPoint x: 692, endPoint y: 251, distance: 322.0
click at [692, 266] on p "Las pruebas hablan por sí solas" at bounding box center [889, 276] width 397 height 20
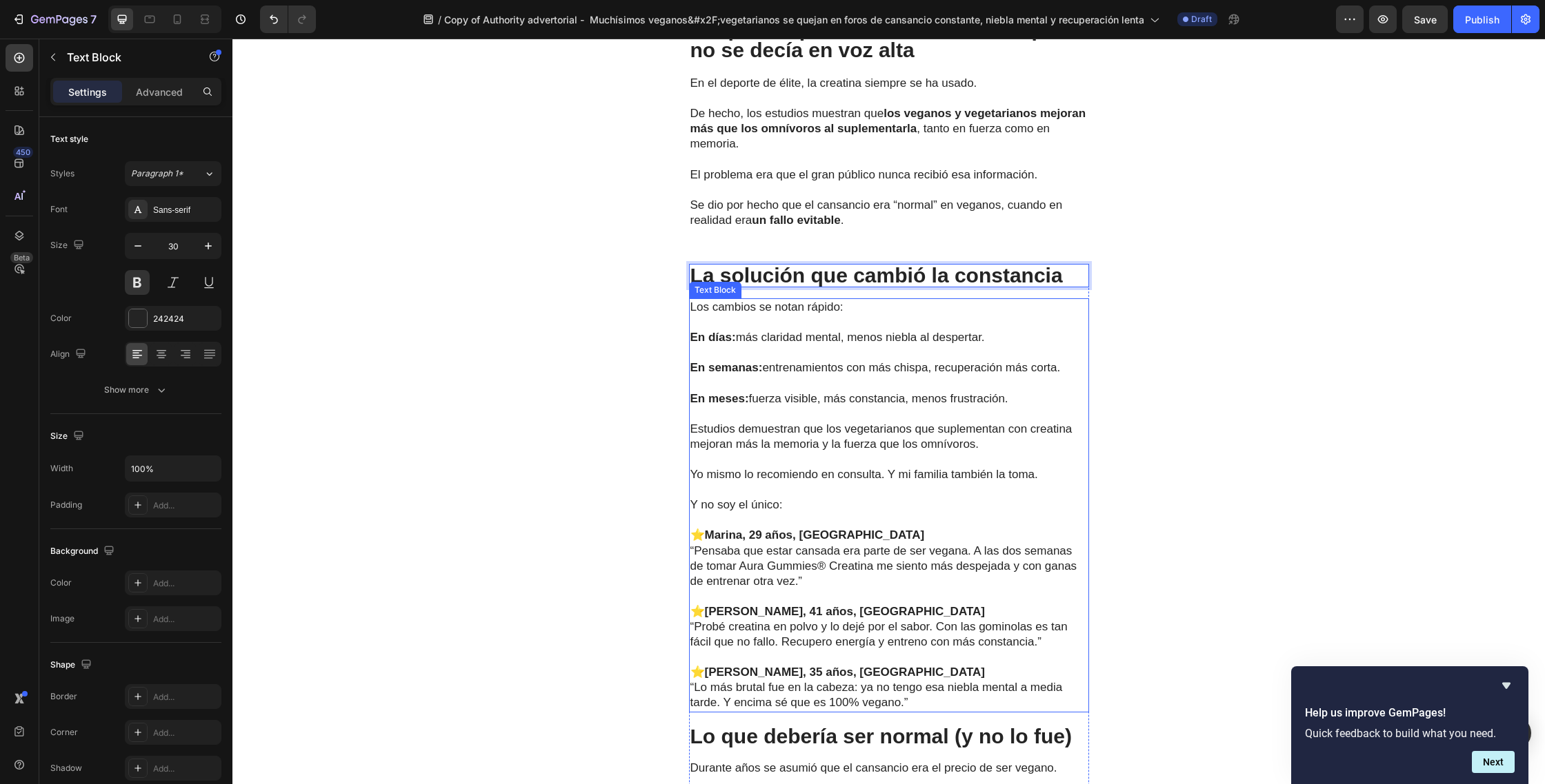
click at [797, 376] on p at bounding box center [889, 384] width 397 height 15
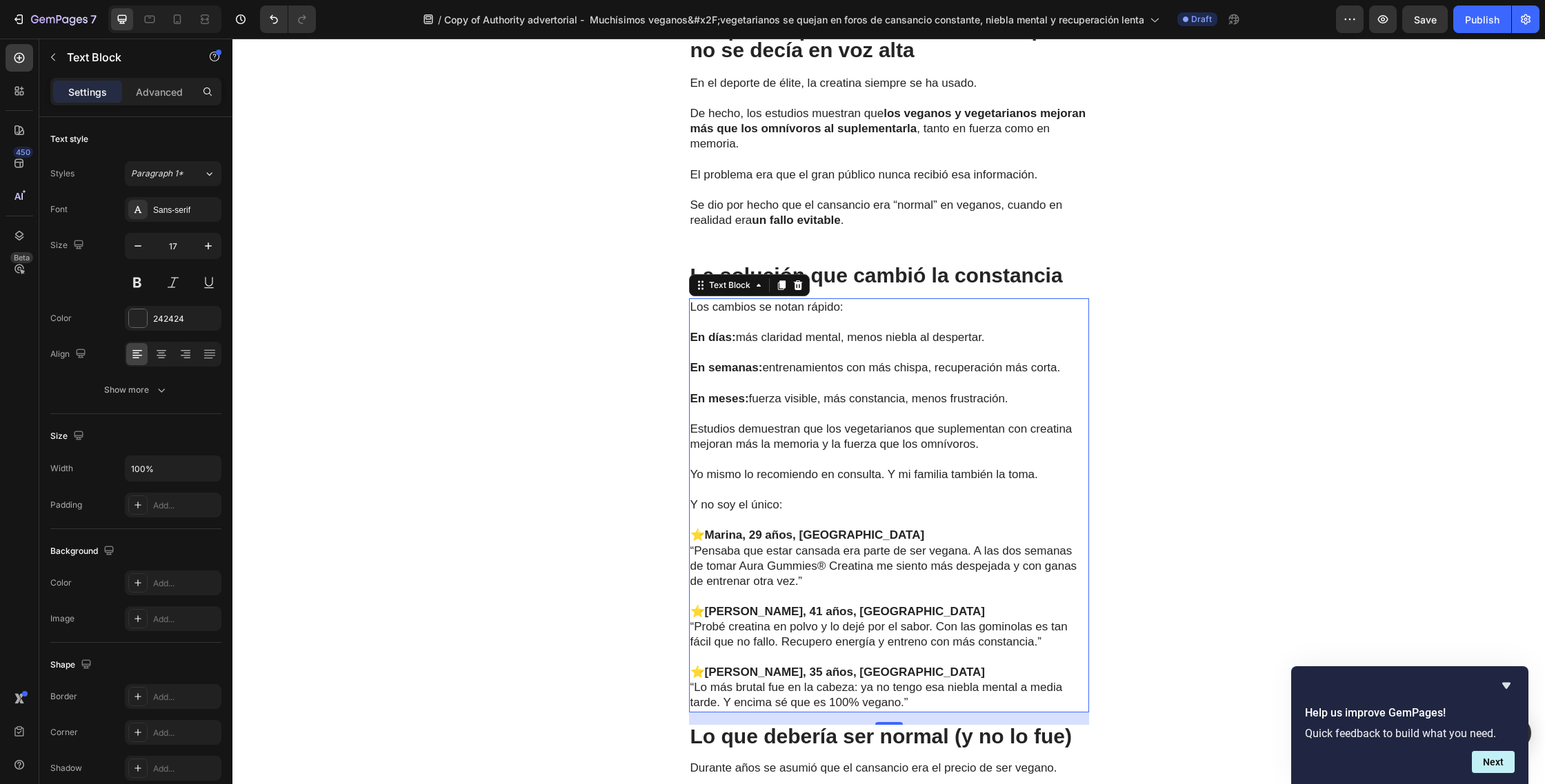
click at [922, 680] on p "“Lo más brutal fue en la cabeza: ya no tengo esa niebla mental a media tarde. Y…" at bounding box center [889, 695] width 397 height 30
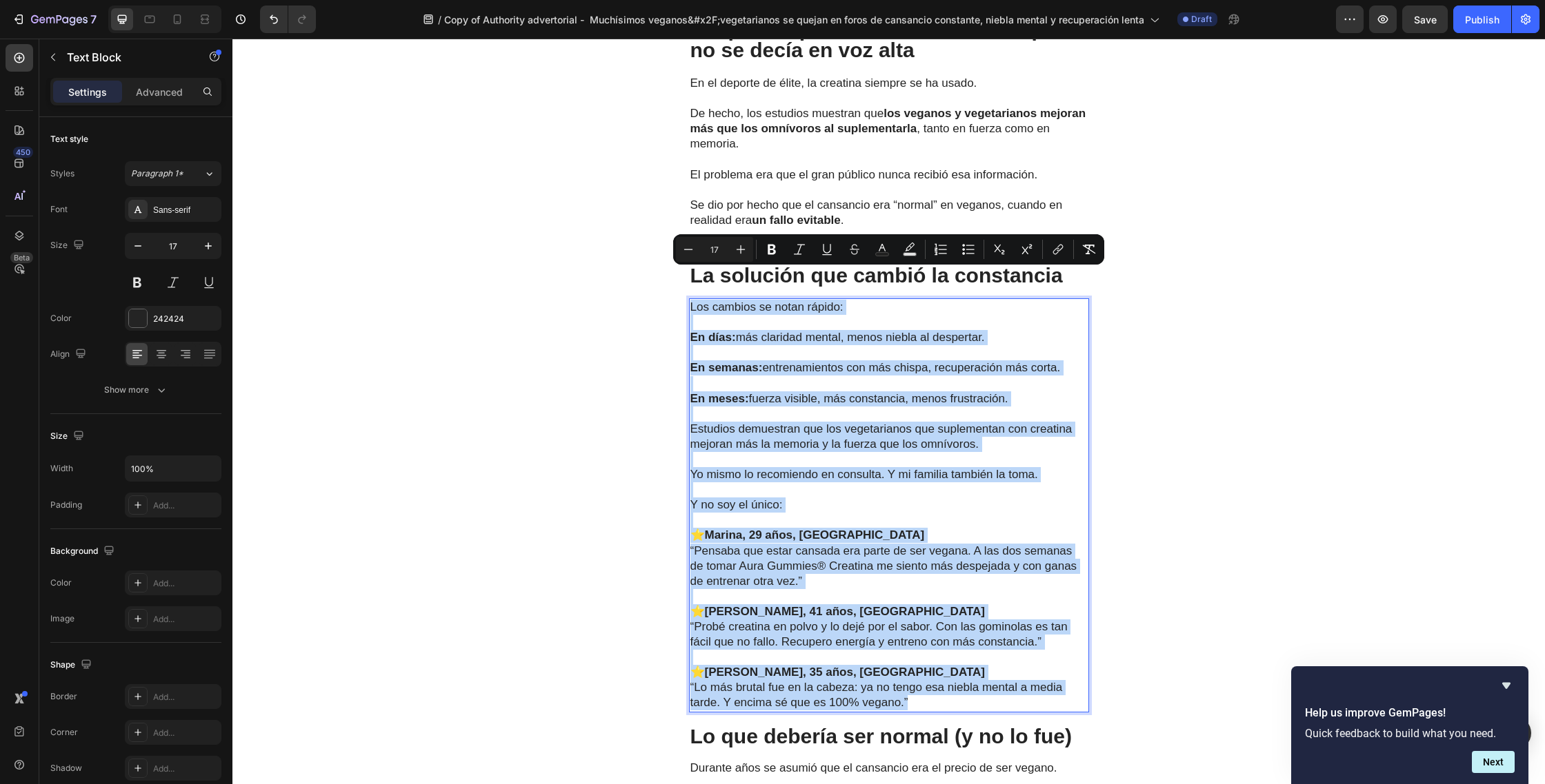
drag, startPoint x: 937, startPoint y: 675, endPoint x: 689, endPoint y: 283, distance: 463.9
click at [689, 299] on div "Los cambios se notan rápido: En días: más claridad mental, menos niebla al desp…" at bounding box center [888, 505] width 400 height 414
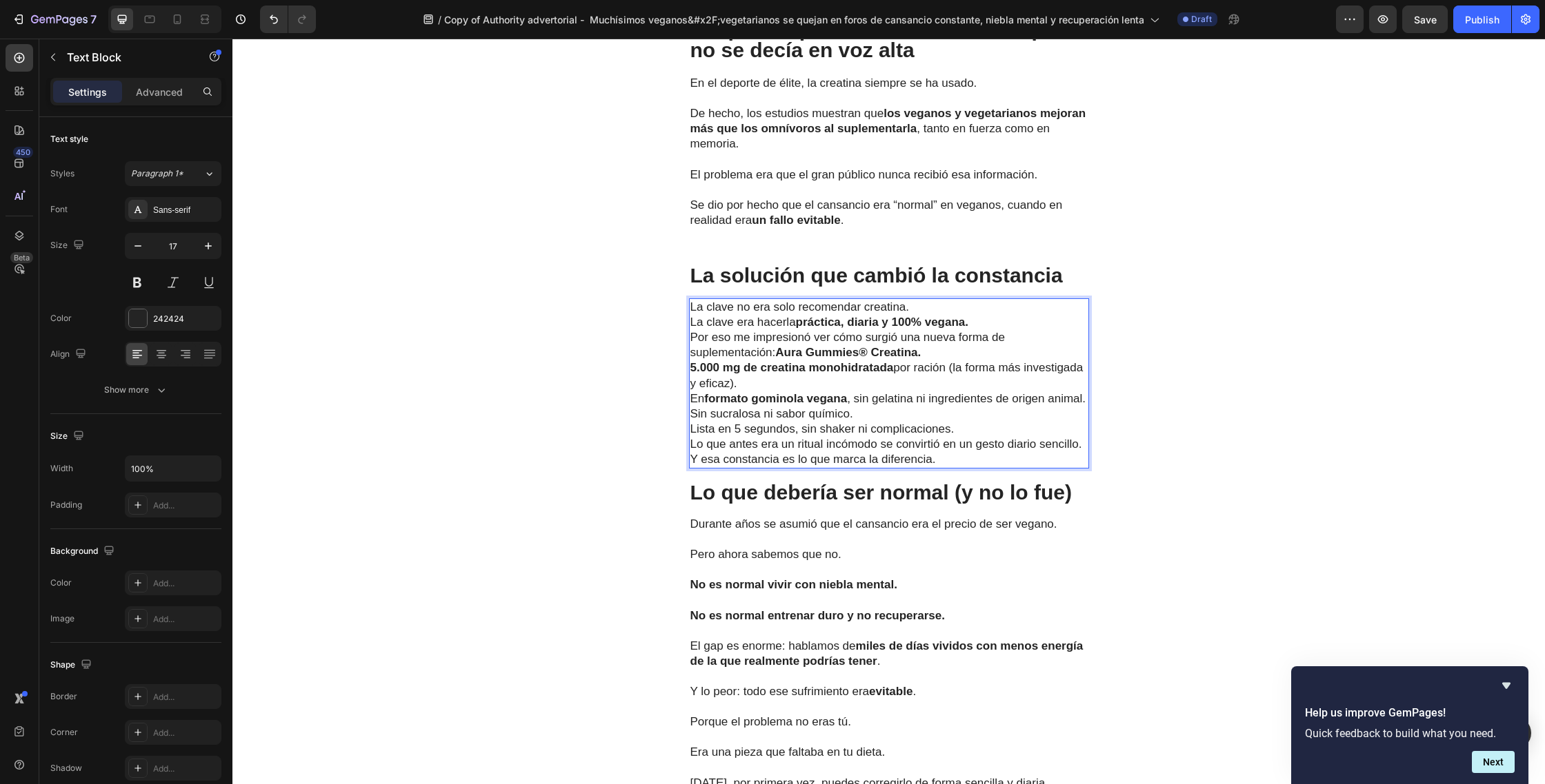
click at [921, 300] on p "La clave no era solo recomendar creatina. La clave era hacerla práctica, diaria…" at bounding box center [889, 315] width 397 height 30
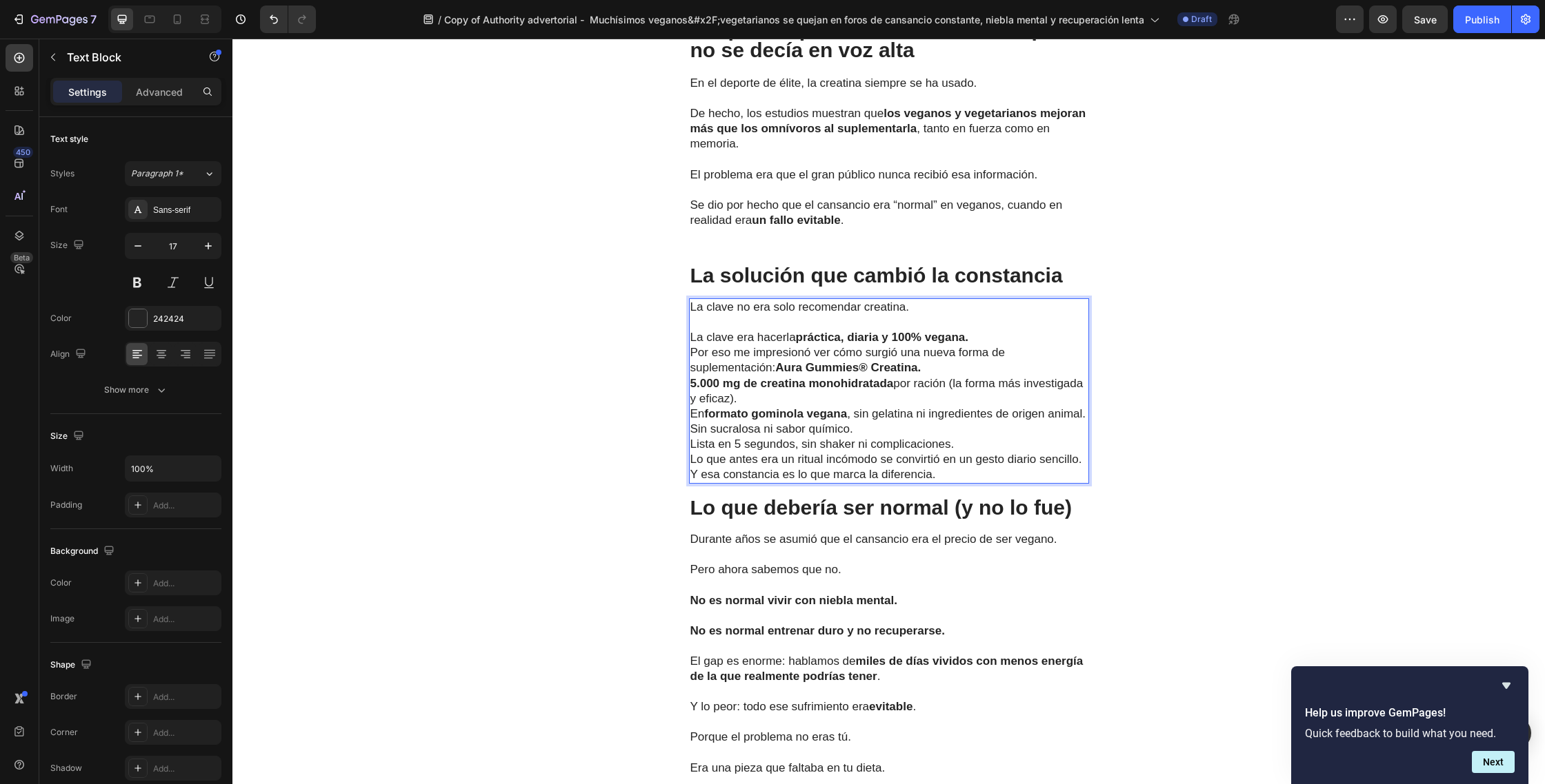
click at [984, 315] on p "⁠⁠⁠⁠⁠⁠⁠ La clave era hacerla práctica, diaria y 100% vegana." at bounding box center [889, 329] width 397 height 30
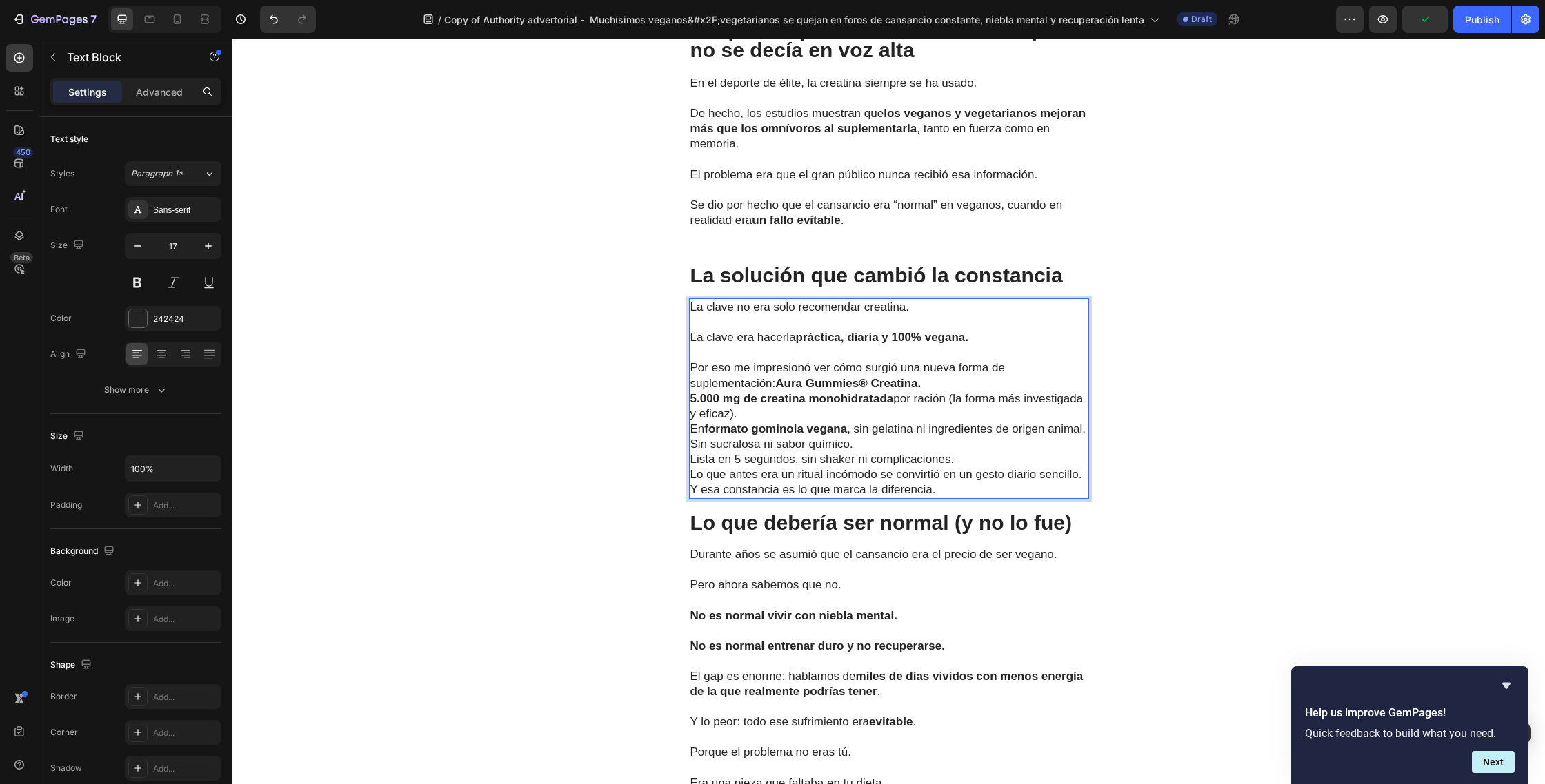
click at [950, 361] on p "Por eso me impresionó ver cómo surgió una nueva forma de suplementación: Aura G…" at bounding box center [889, 375] width 397 height 30
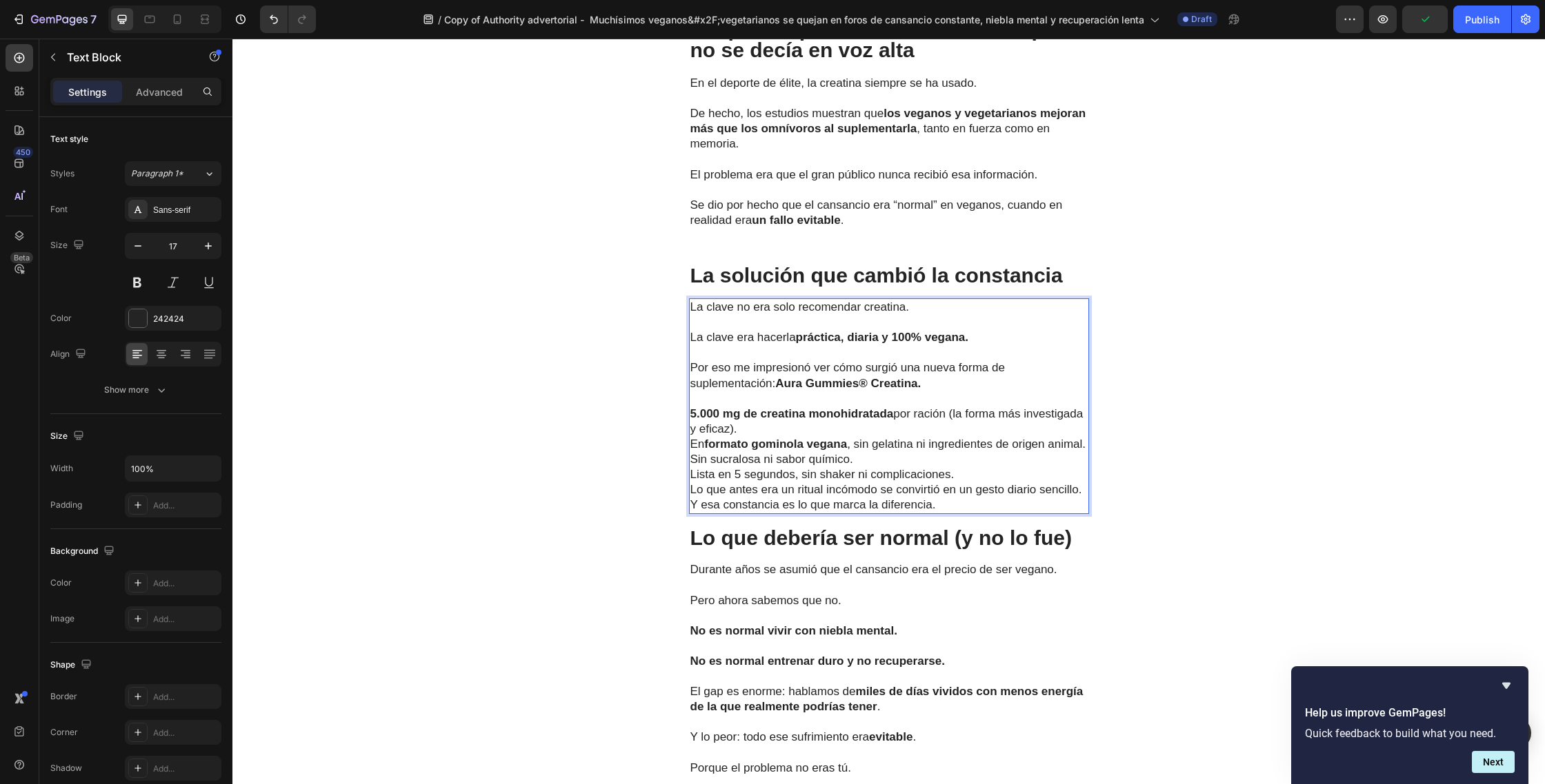
click at [768, 407] on p "5.000 mg de creatina monohidratada por ración (la forma más investigada y efica…" at bounding box center [889, 422] width 397 height 30
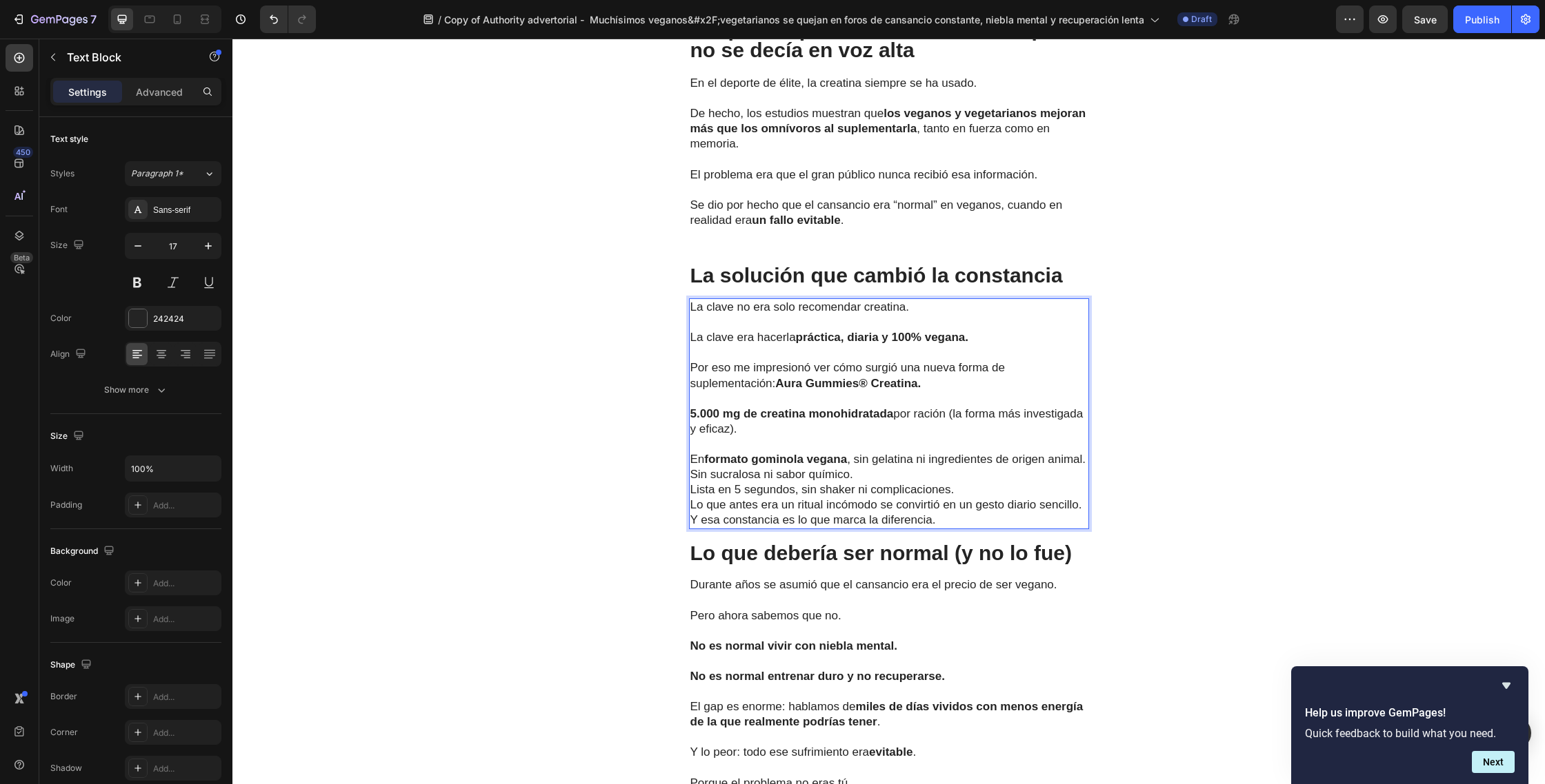
drag, startPoint x: 778, startPoint y: 443, endPoint x: 801, endPoint y: 451, distance: 24.4
click at [778, 452] on p "En formato gominola vegana , sin gelatina ni ingredientes de origen animal." at bounding box center [889, 459] width 397 height 15
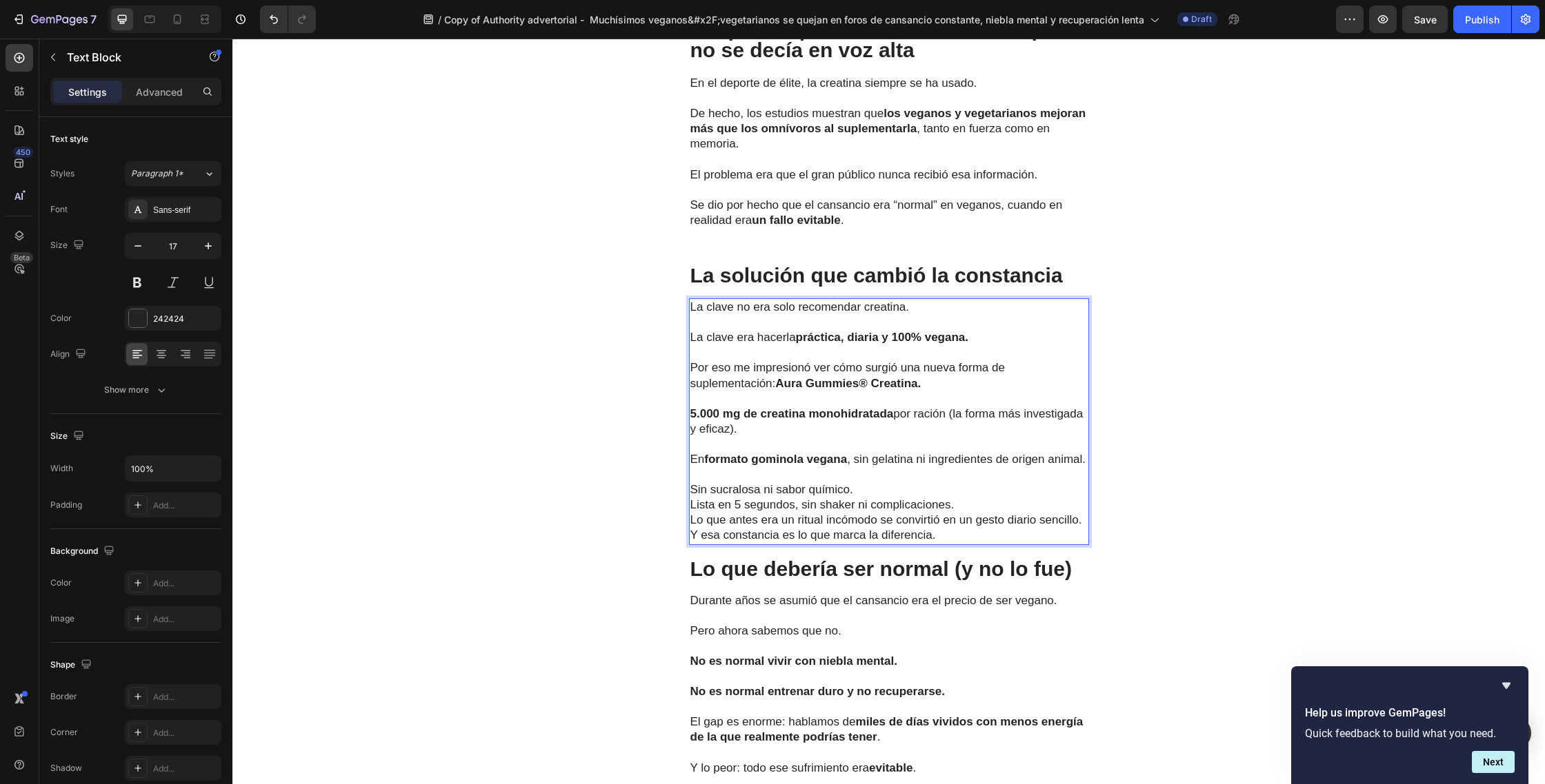
click at [868, 482] on p "Sin sucralosa ni sabor químico." at bounding box center [889, 490] width 397 height 15
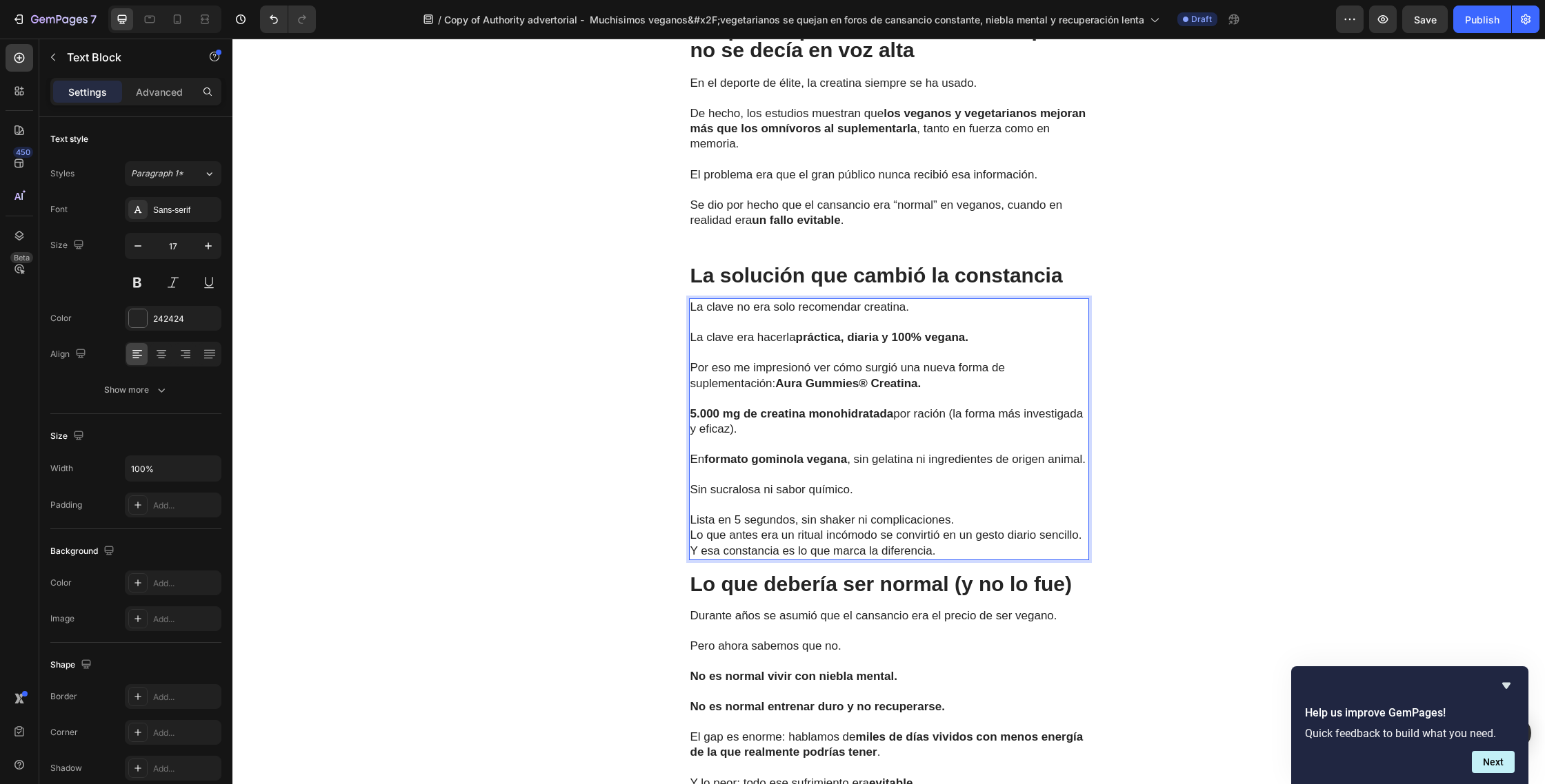
click at [967, 513] on p "Lista en 5 segundos, sin shaker ni complicaciones." at bounding box center [889, 520] width 397 height 15
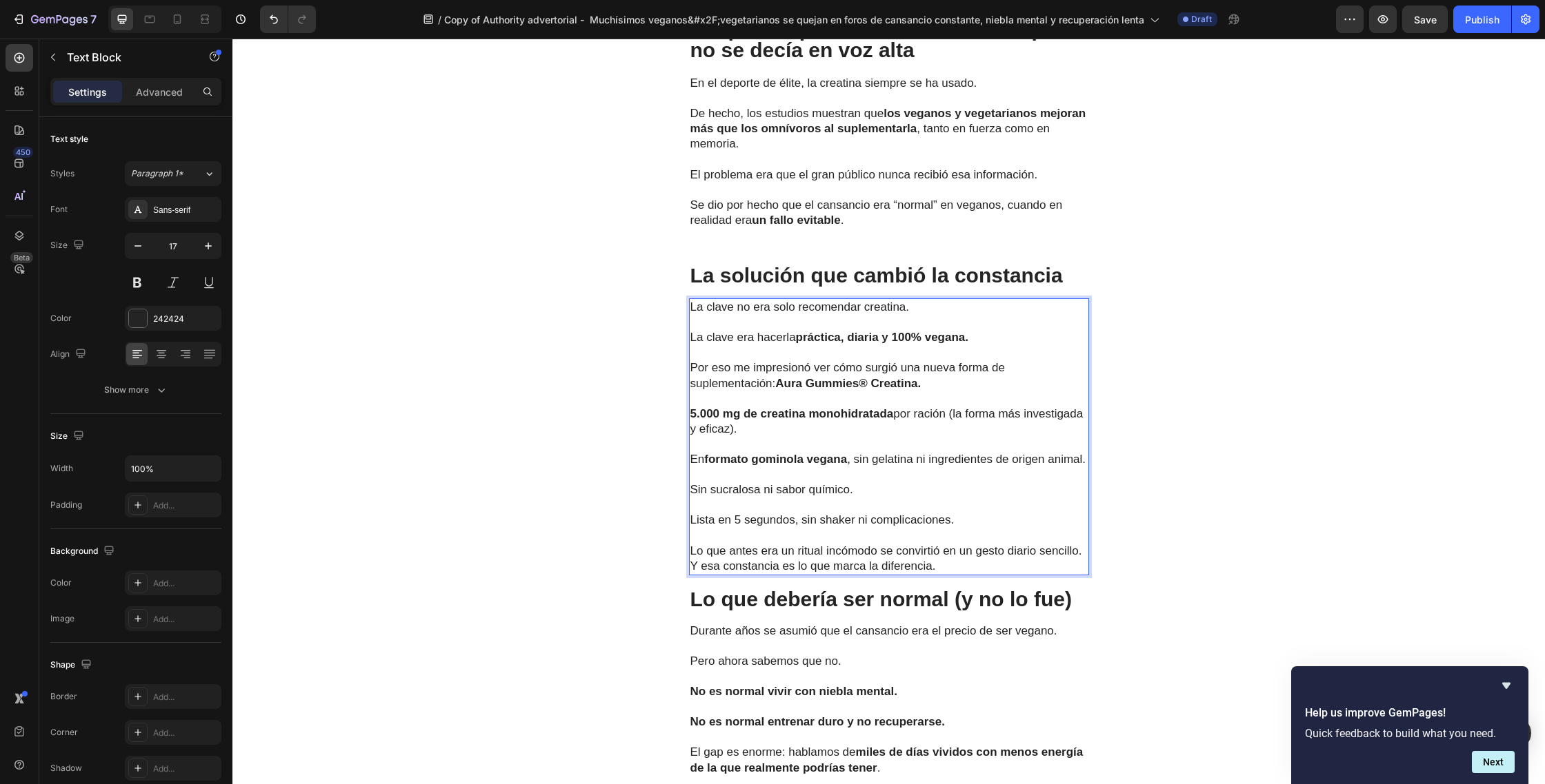
click at [1082, 543] on p "Lo que antes era un ritual incómodo se convirtió en un gesto diario sencillo. Y…" at bounding box center [889, 558] width 397 height 30
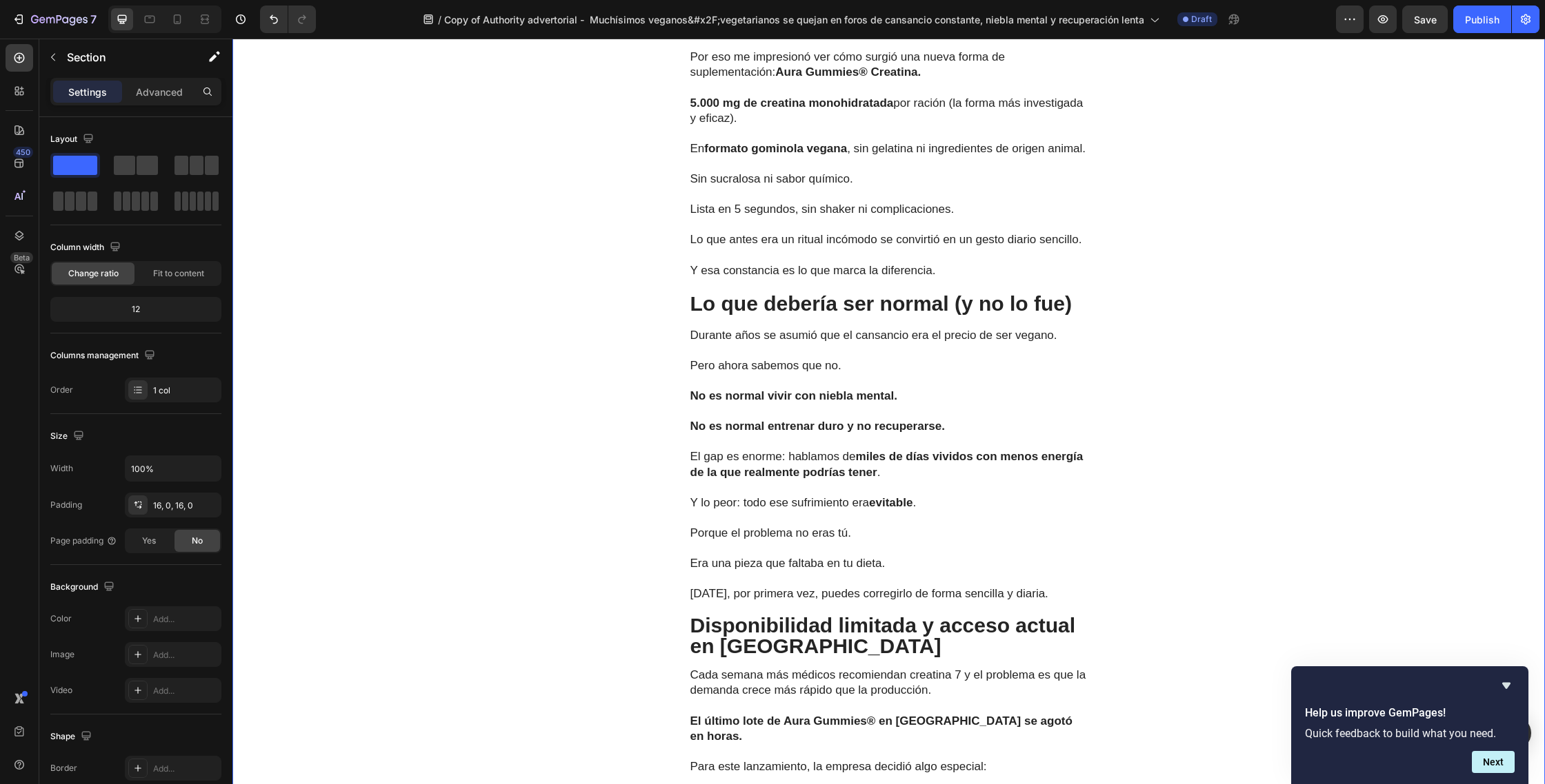
scroll to position [4031, 0]
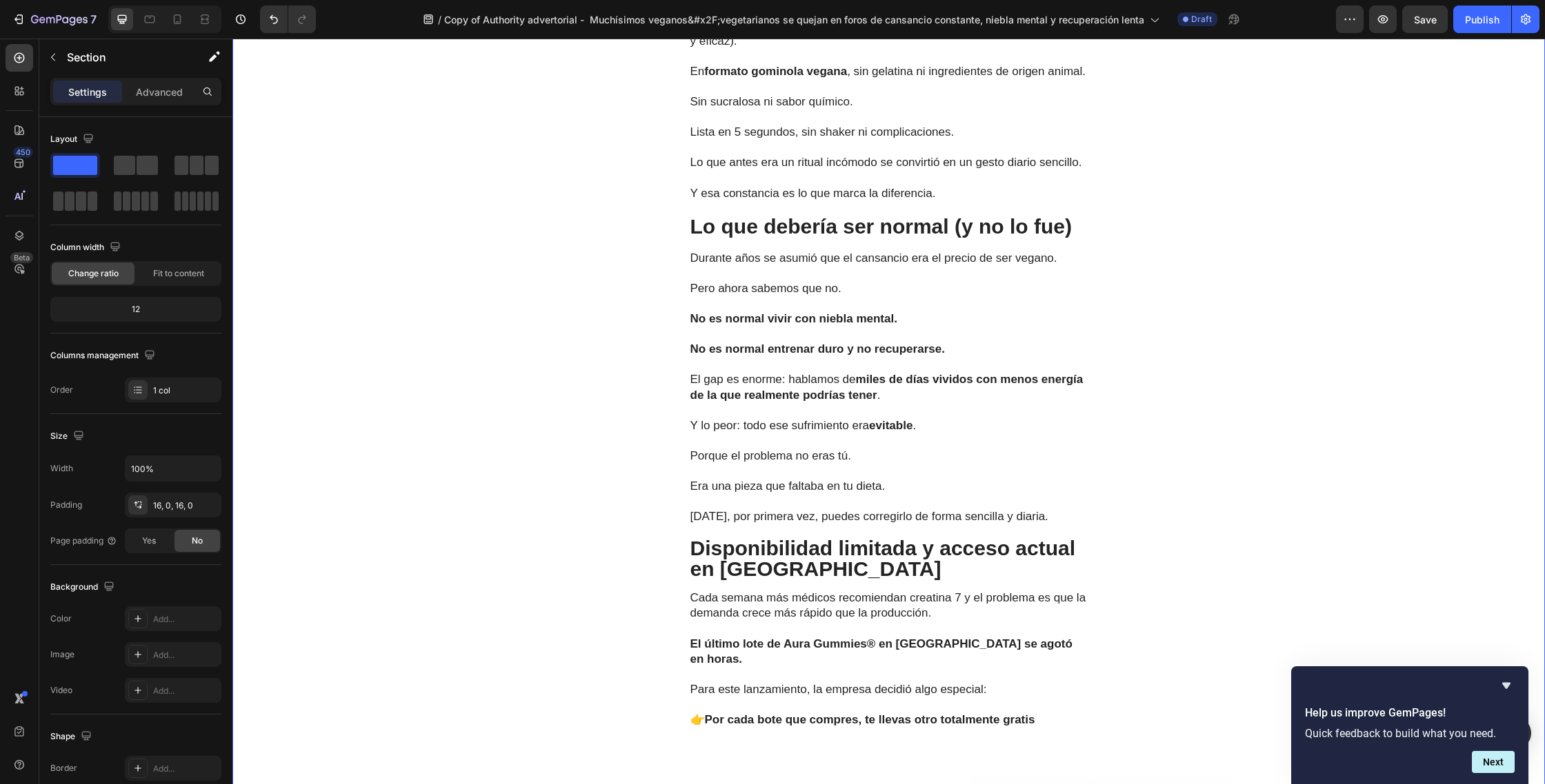
click at [1065, 237] on p "Lo que debería ser normal (y no lo fue)" at bounding box center [889, 227] width 397 height 20
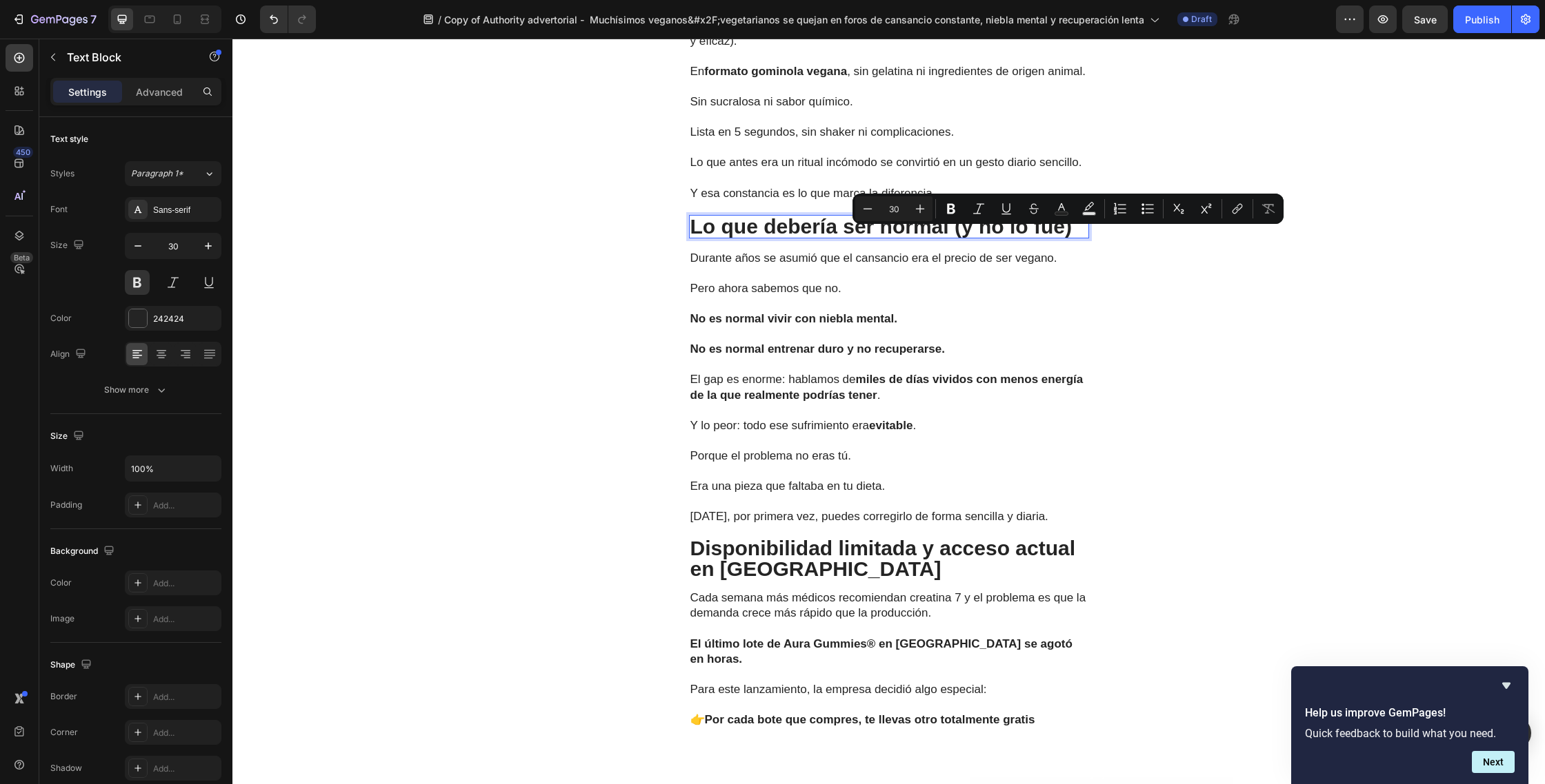
click at [817, 237] on p "Lo que debería ser normal (y no lo fue)" at bounding box center [889, 227] width 397 height 20
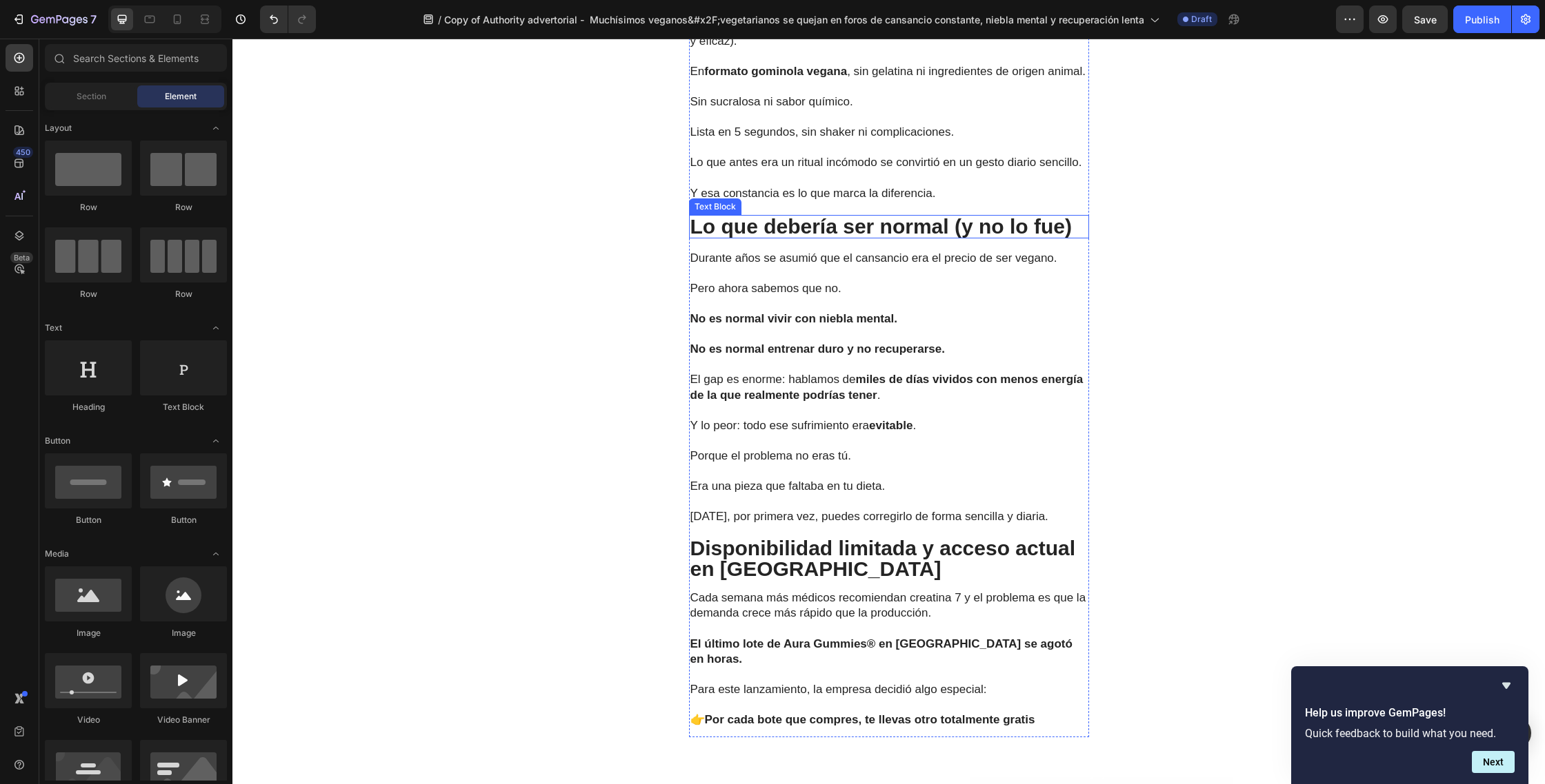
drag, startPoint x: 1075, startPoint y: 242, endPoint x: 691, endPoint y: 243, distance: 384.0
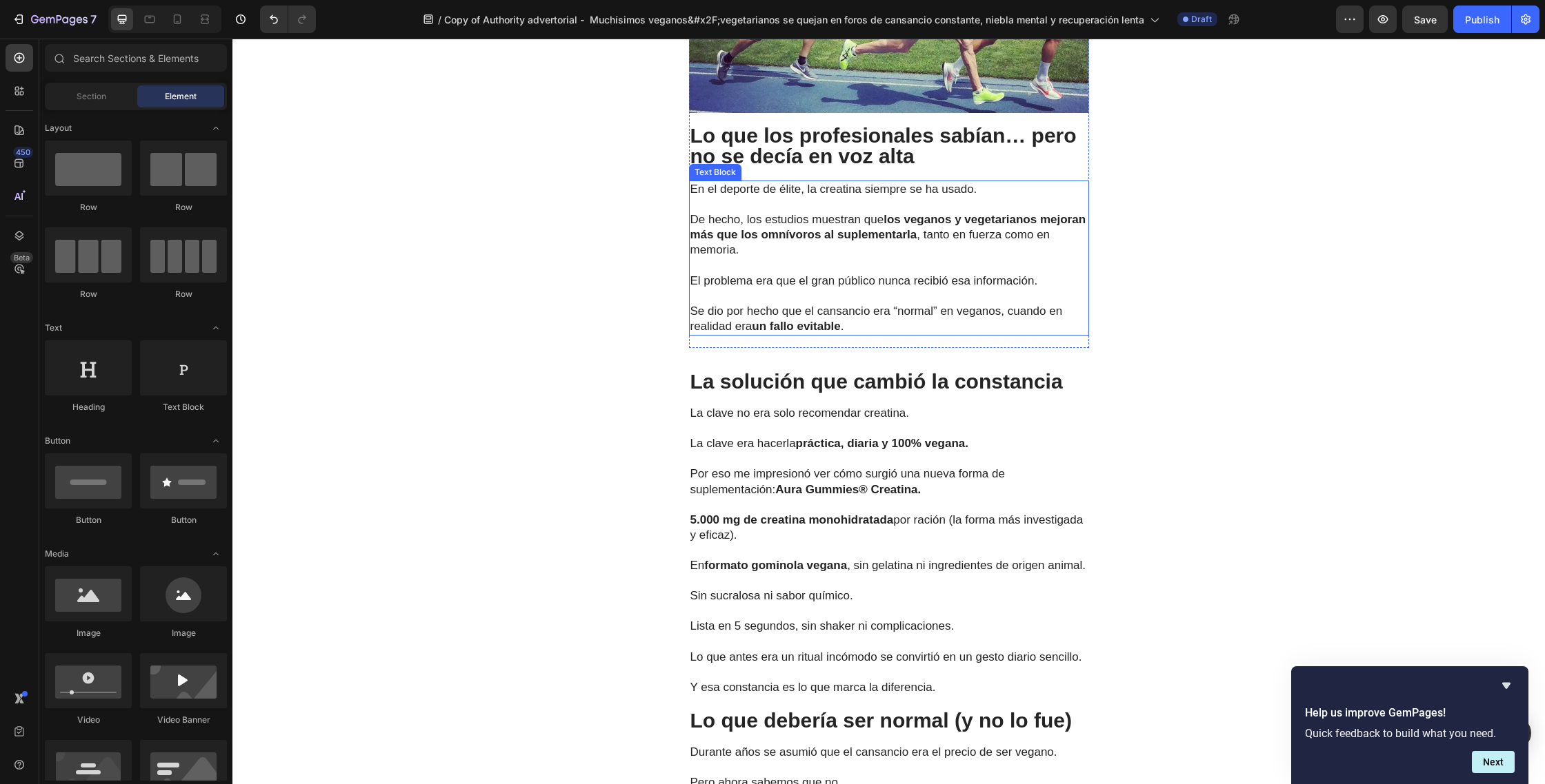
scroll to position [3569, 0]
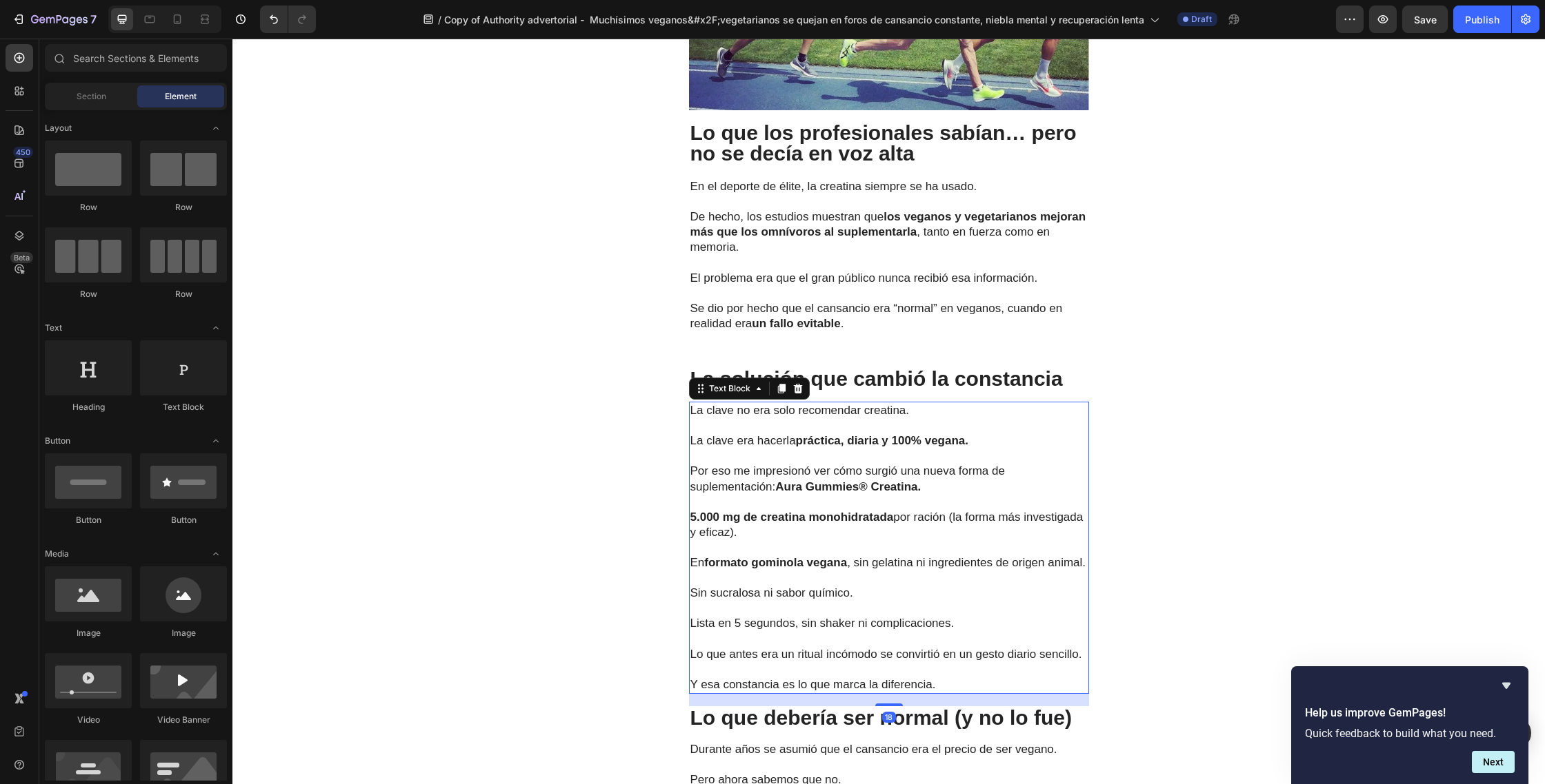
click at [907, 448] on p at bounding box center [889, 456] width 397 height 15
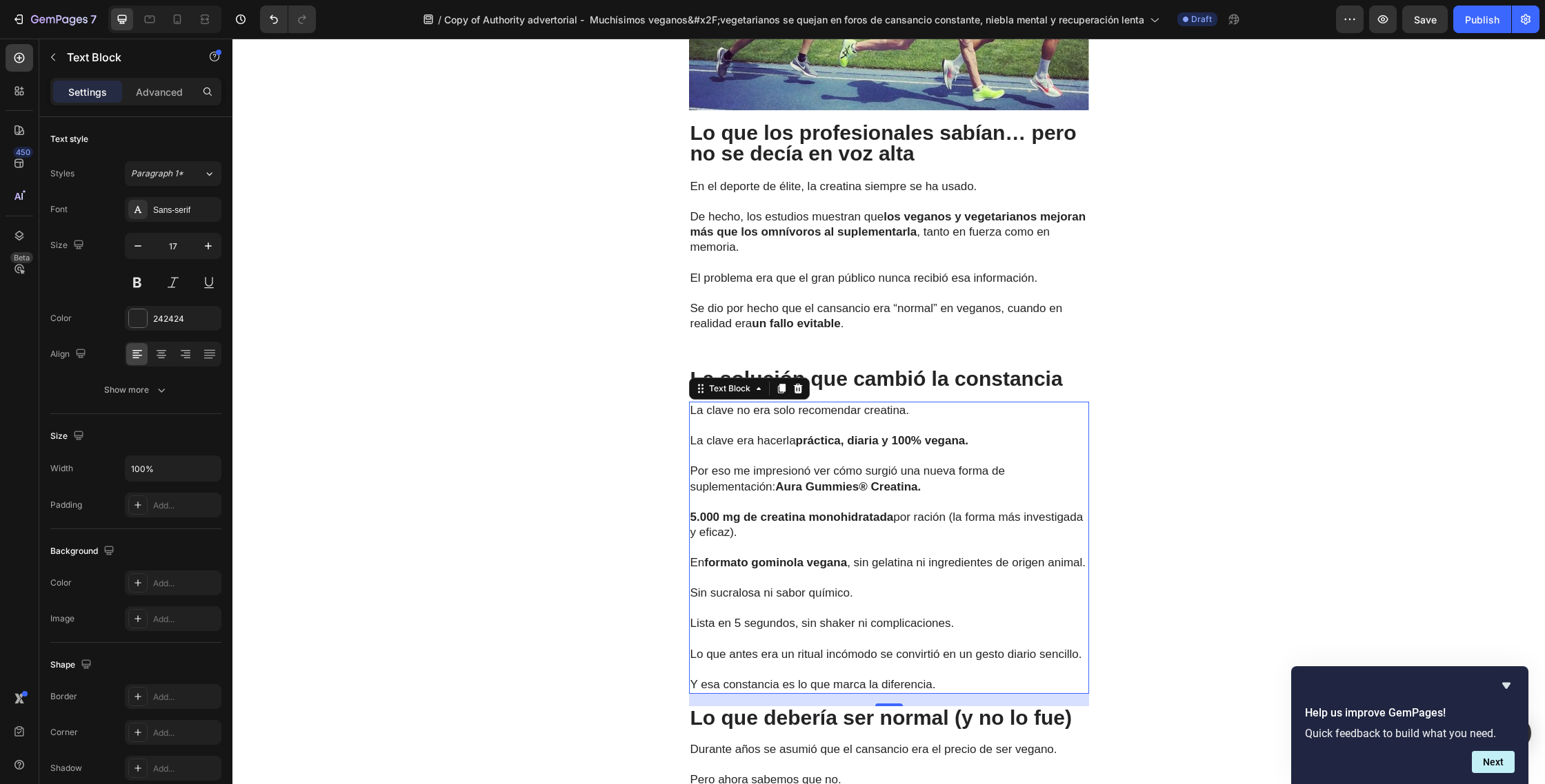
click at [950, 671] on p "Y esa constancia es lo que marca la diferencia." at bounding box center [889, 677] width 397 height 30
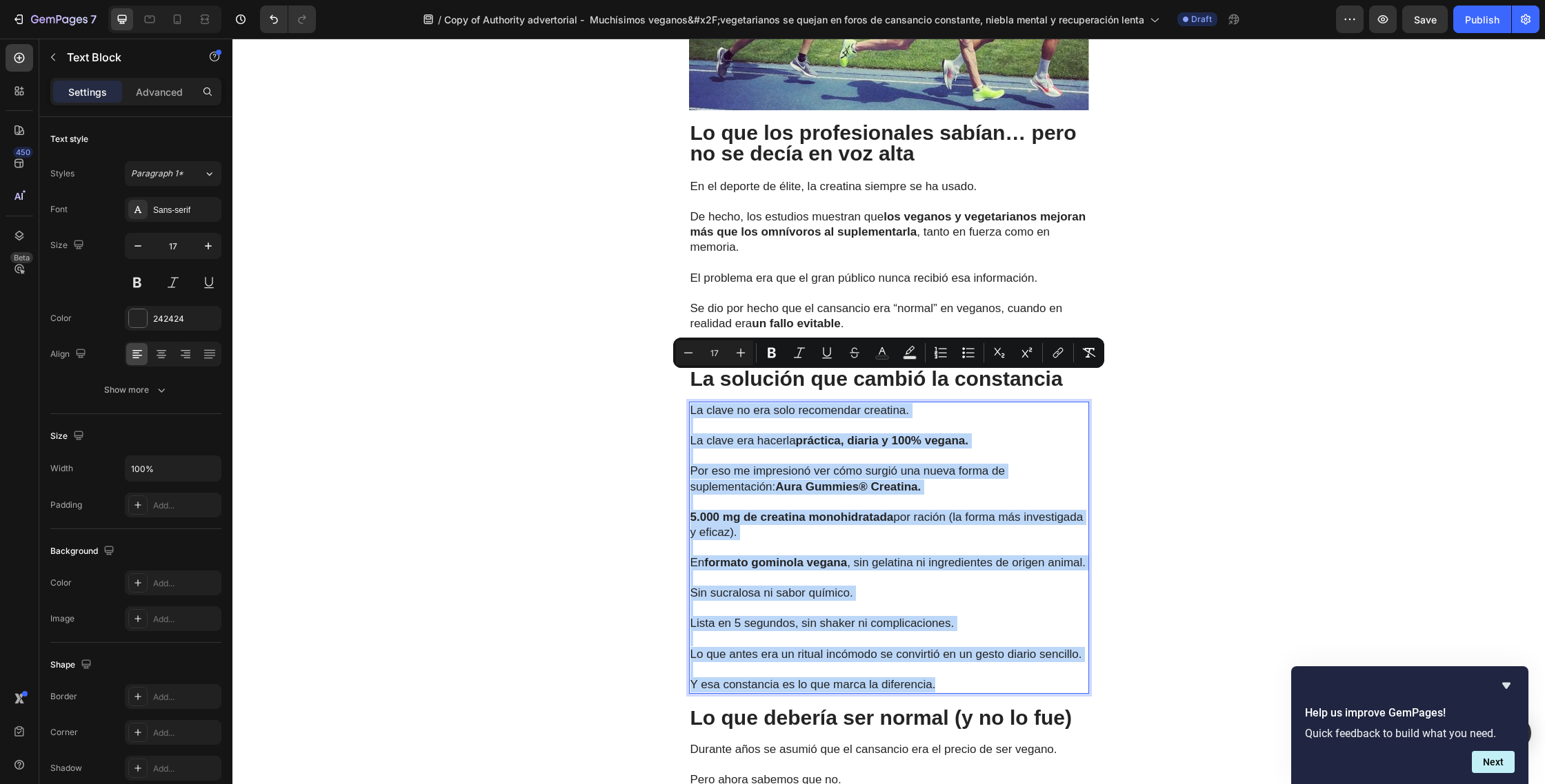
drag, startPoint x: 961, startPoint y: 670, endPoint x: 689, endPoint y: 383, distance: 395.4
click at [689, 402] on div "La clave no era solo recomendar creatina. La clave era hacerla práctica, diaria…" at bounding box center [888, 548] width 400 height 292
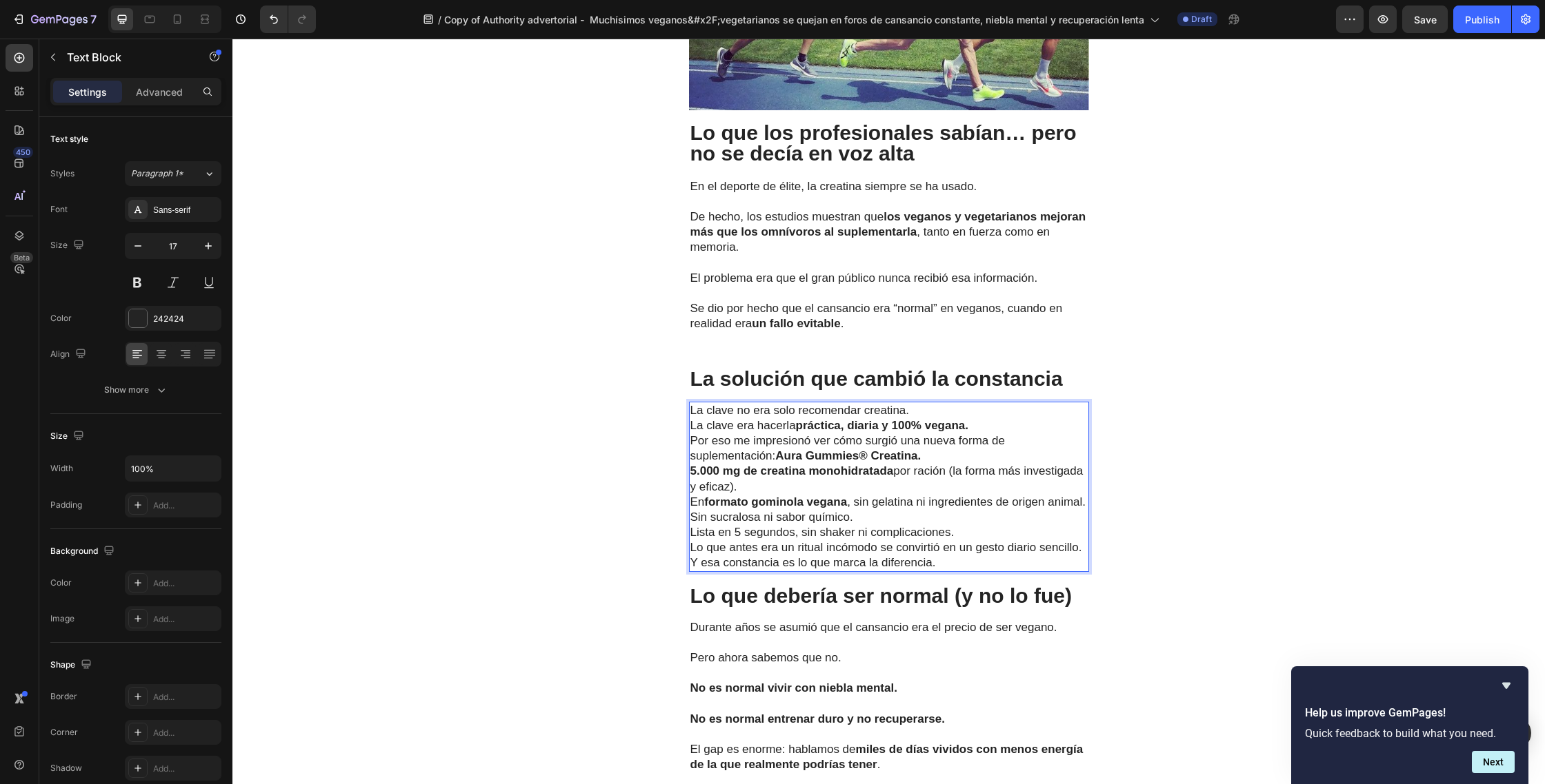
click at [917, 403] on p "La clave no era solo recomendar creatina. La clave era hacerla práctica, diaria…" at bounding box center [889, 418] width 397 height 30
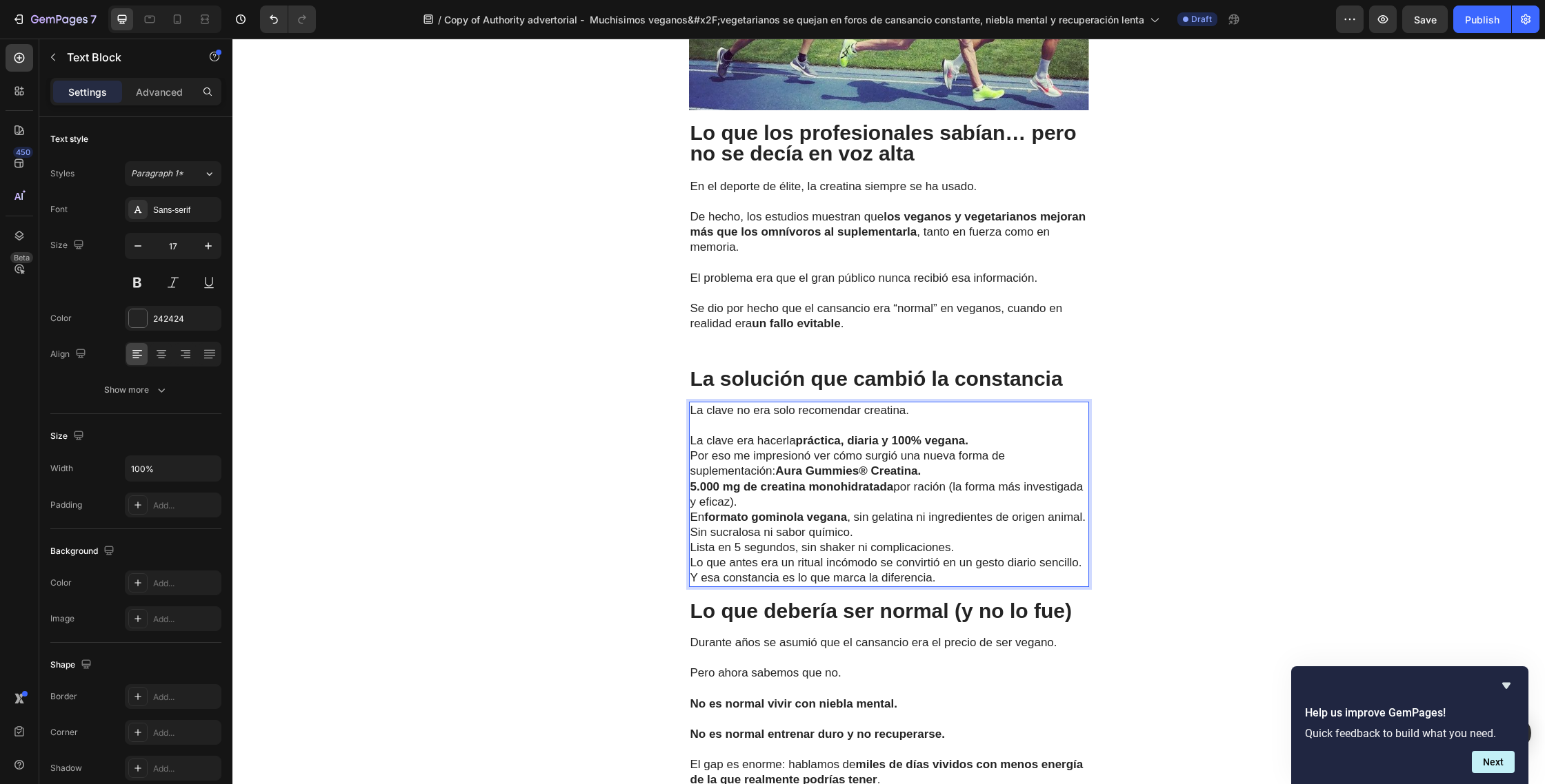
click at [985, 419] on p "⁠⁠⁠⁠⁠⁠⁠ La clave era hacerla práctica, diaria y 100% vegana." at bounding box center [889, 434] width 397 height 30
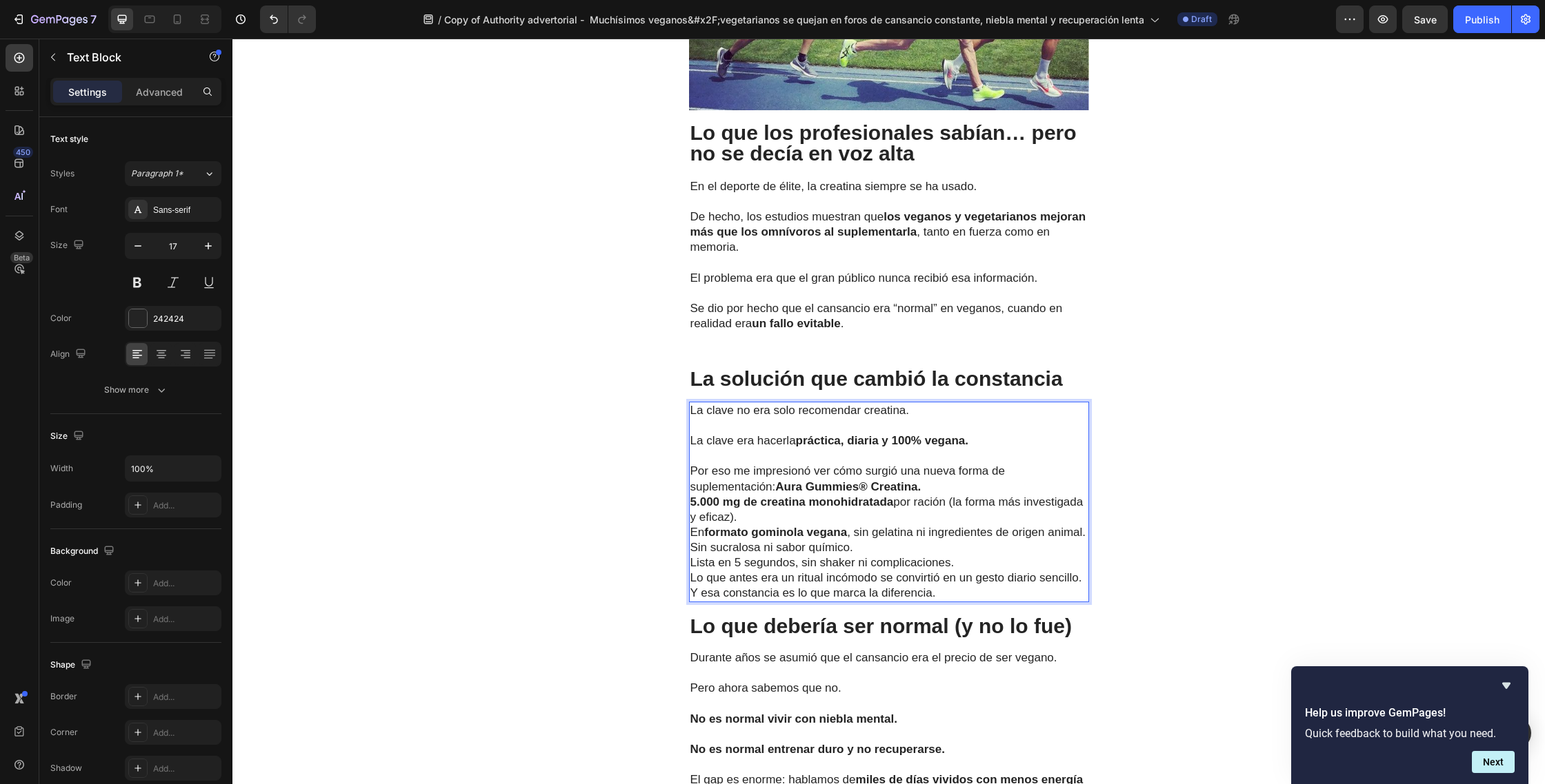
click at [962, 464] on p "Por eso me impresionó ver cómo surgió una nueva forma de suplementación: Aura G…" at bounding box center [889, 479] width 397 height 30
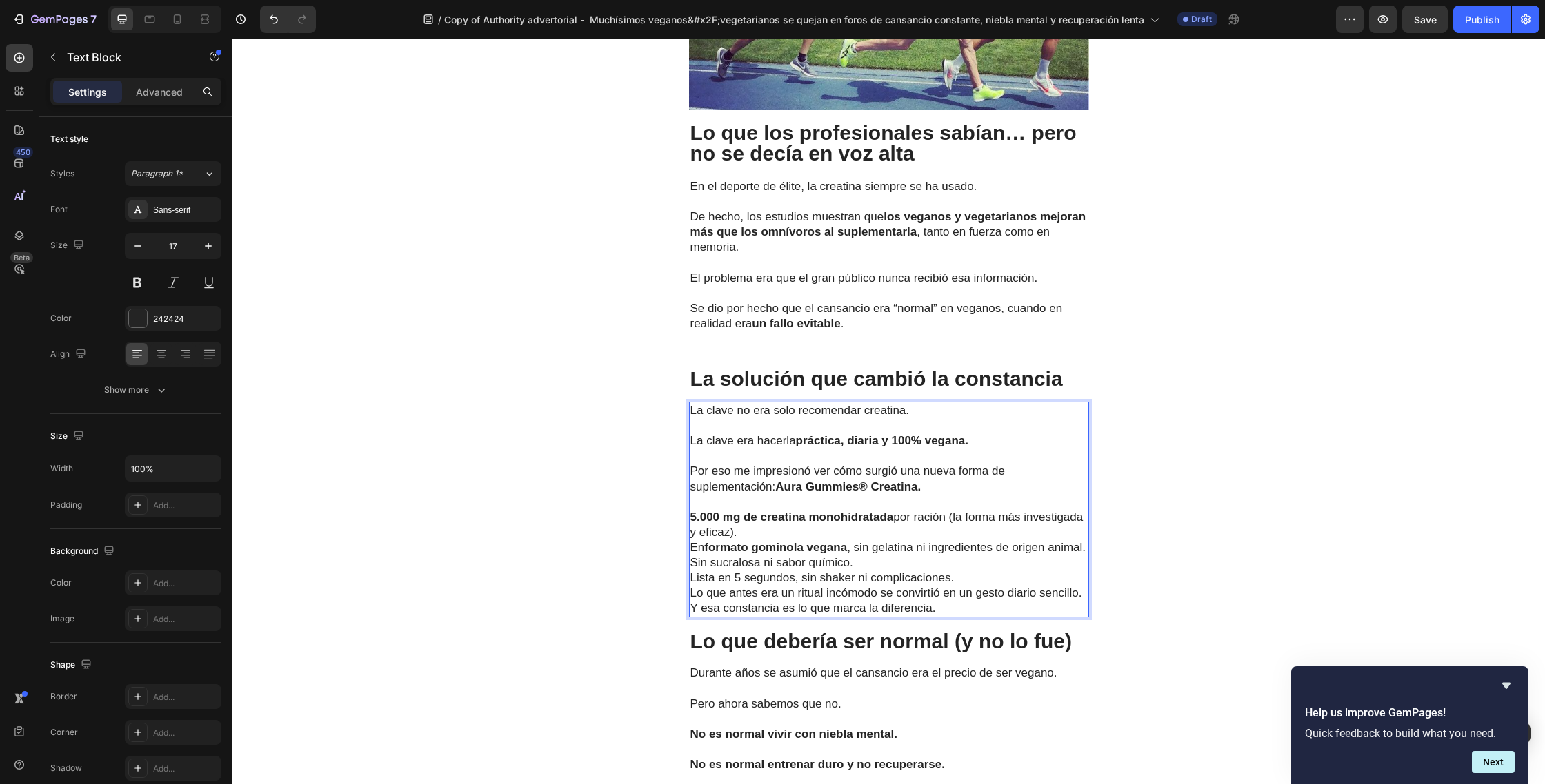
click at [767, 510] on p "5.000 mg de creatina monohidratada por ración (la forma más investigada y efica…" at bounding box center [889, 525] width 397 height 30
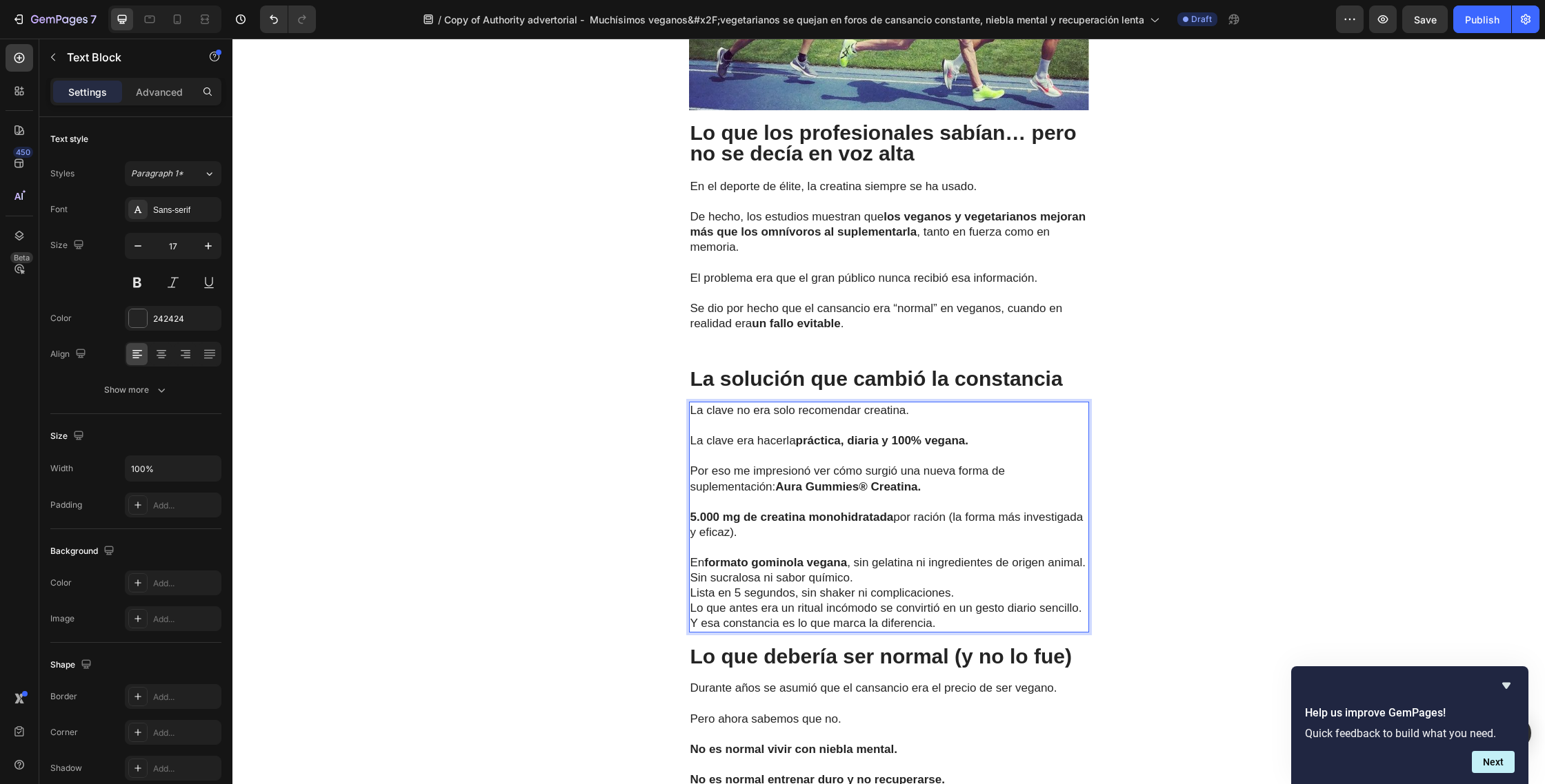
click at [737, 555] on p "En formato gominola vegana , sin gelatina ni ingredientes de origen animal." at bounding box center [889, 563] width 397 height 15
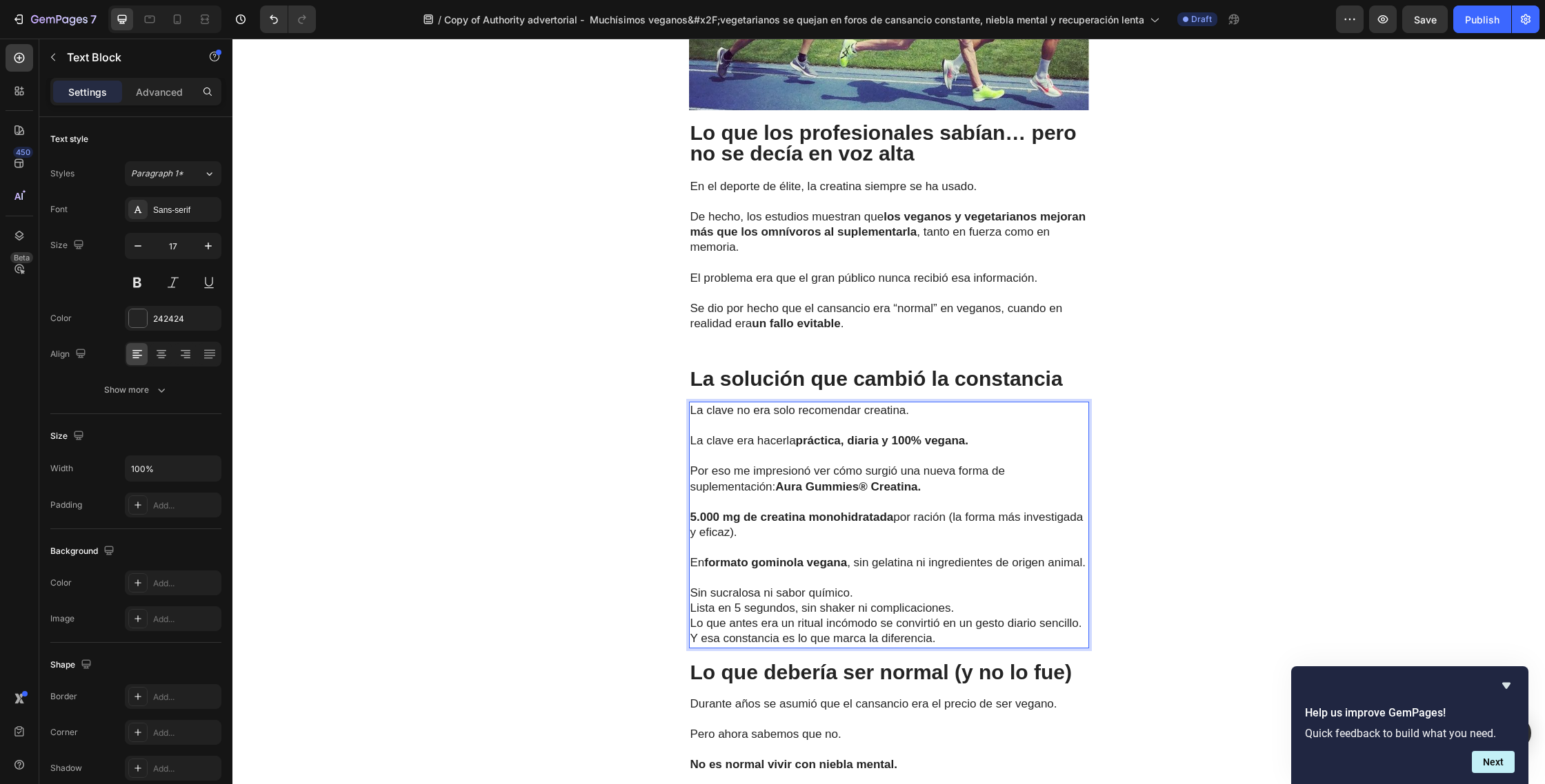
click at [863, 586] on p "Sin sucralosa ni sabor químico." at bounding box center [889, 593] width 397 height 15
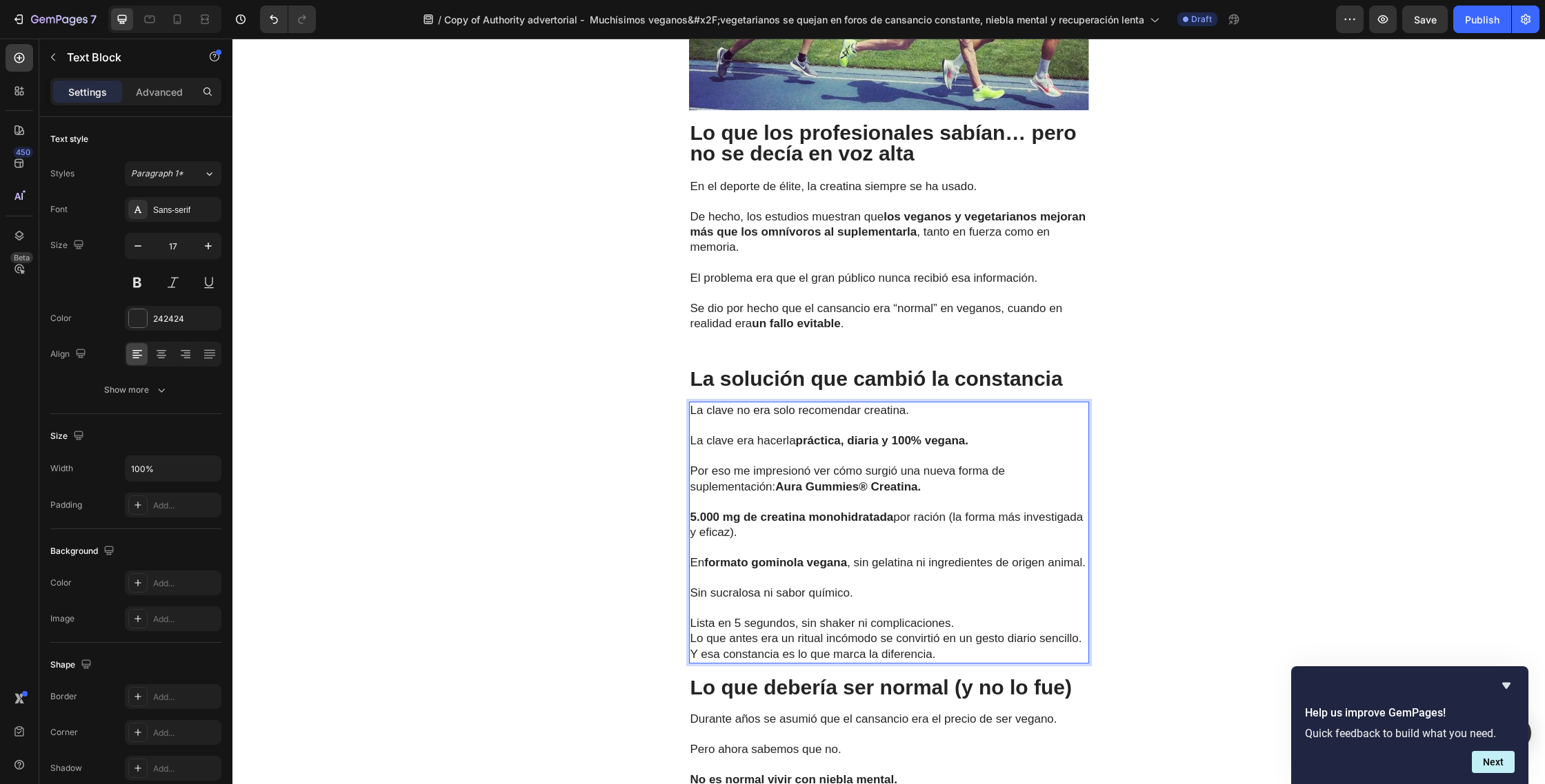
click at [975, 616] on p "Lista en 5 segundos, sin shaker ni complicaciones." at bounding box center [889, 624] width 397 height 15
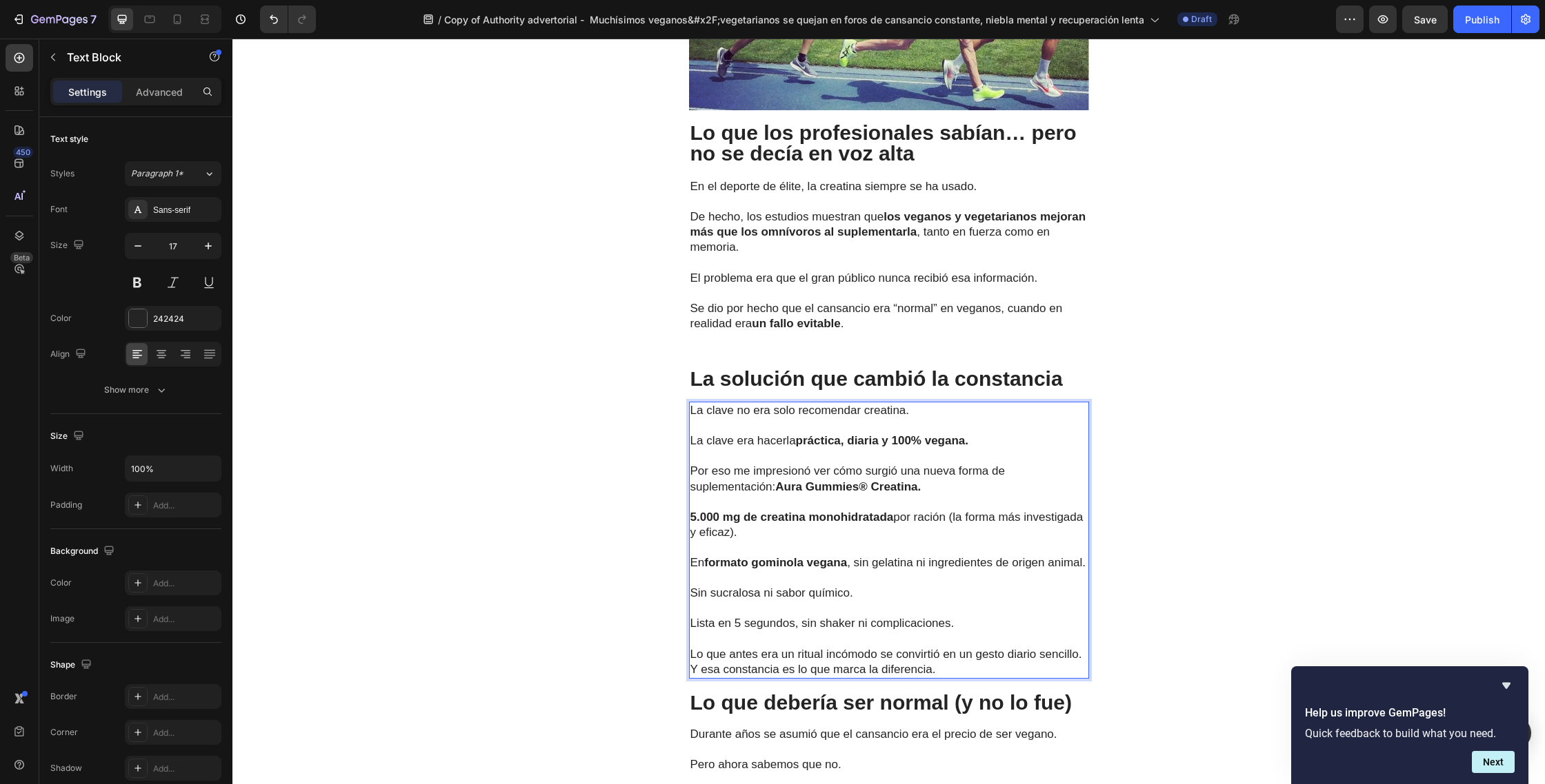
click at [1080, 647] on p "Lo que antes era un ritual incómodo se convirtió en un gesto diario sencillo. Y…" at bounding box center [889, 662] width 397 height 30
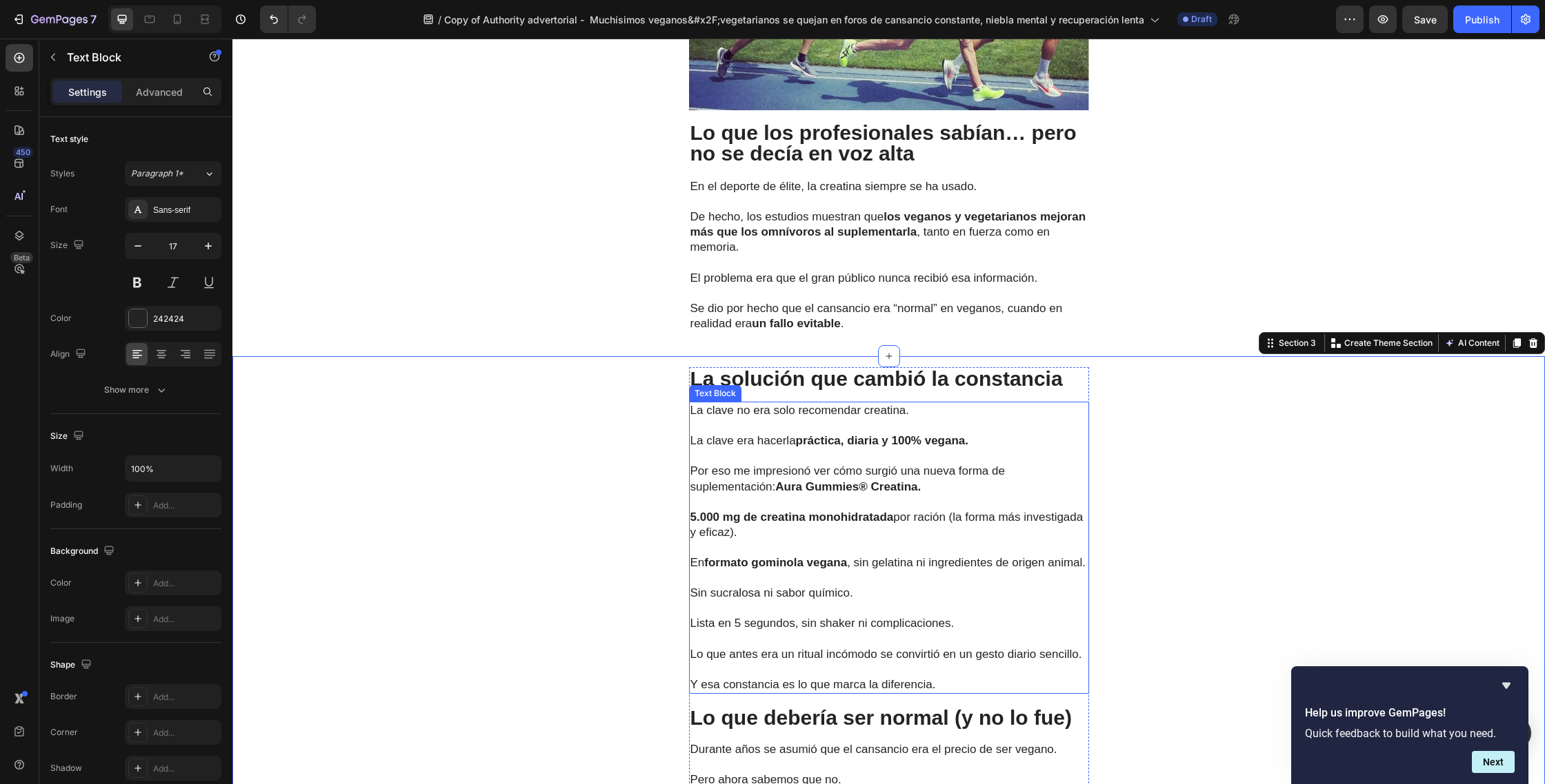
click at [943, 671] on p "⁠⁠⁠⁠⁠⁠⁠ Y esa constancia es lo que marca la diferencia." at bounding box center [889, 677] width 397 height 30
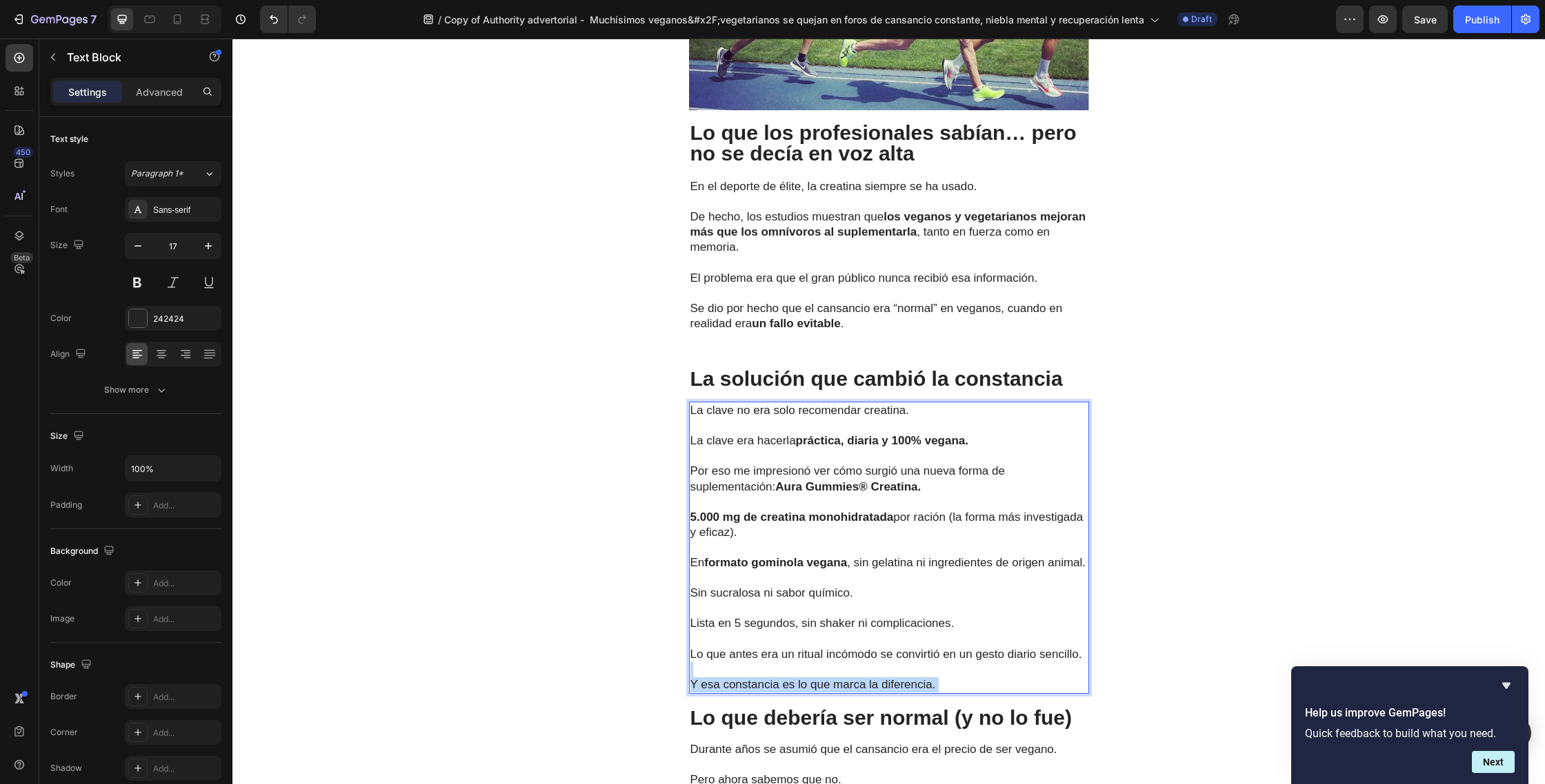
drag, startPoint x: 940, startPoint y: 665, endPoint x: 724, endPoint y: 412, distance: 332.7
click at [720, 408] on div "La clave no era solo recomendar creatina. La clave era hacerla práctica, diaria…" at bounding box center [888, 548] width 400 height 292
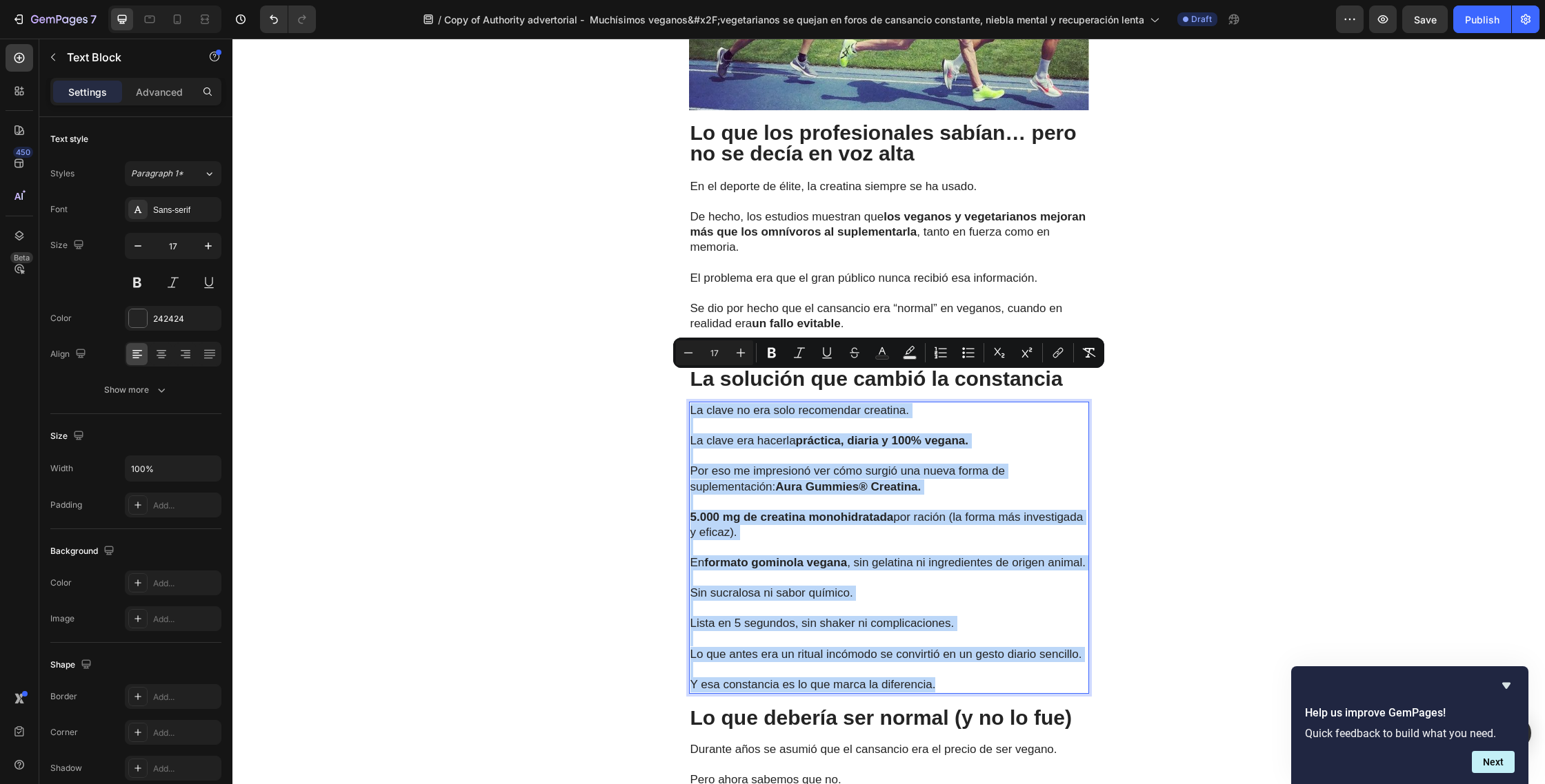
drag, startPoint x: 940, startPoint y: 667, endPoint x: 691, endPoint y: 384, distance: 376.9
click at [691, 402] on div "La clave no era solo recomendar creatina. La clave era hacerla práctica, diaria…" at bounding box center [888, 548] width 400 height 292
copy div "La clave no era solo recomendar creatina. La clave era hacerla práctica, diaria…"
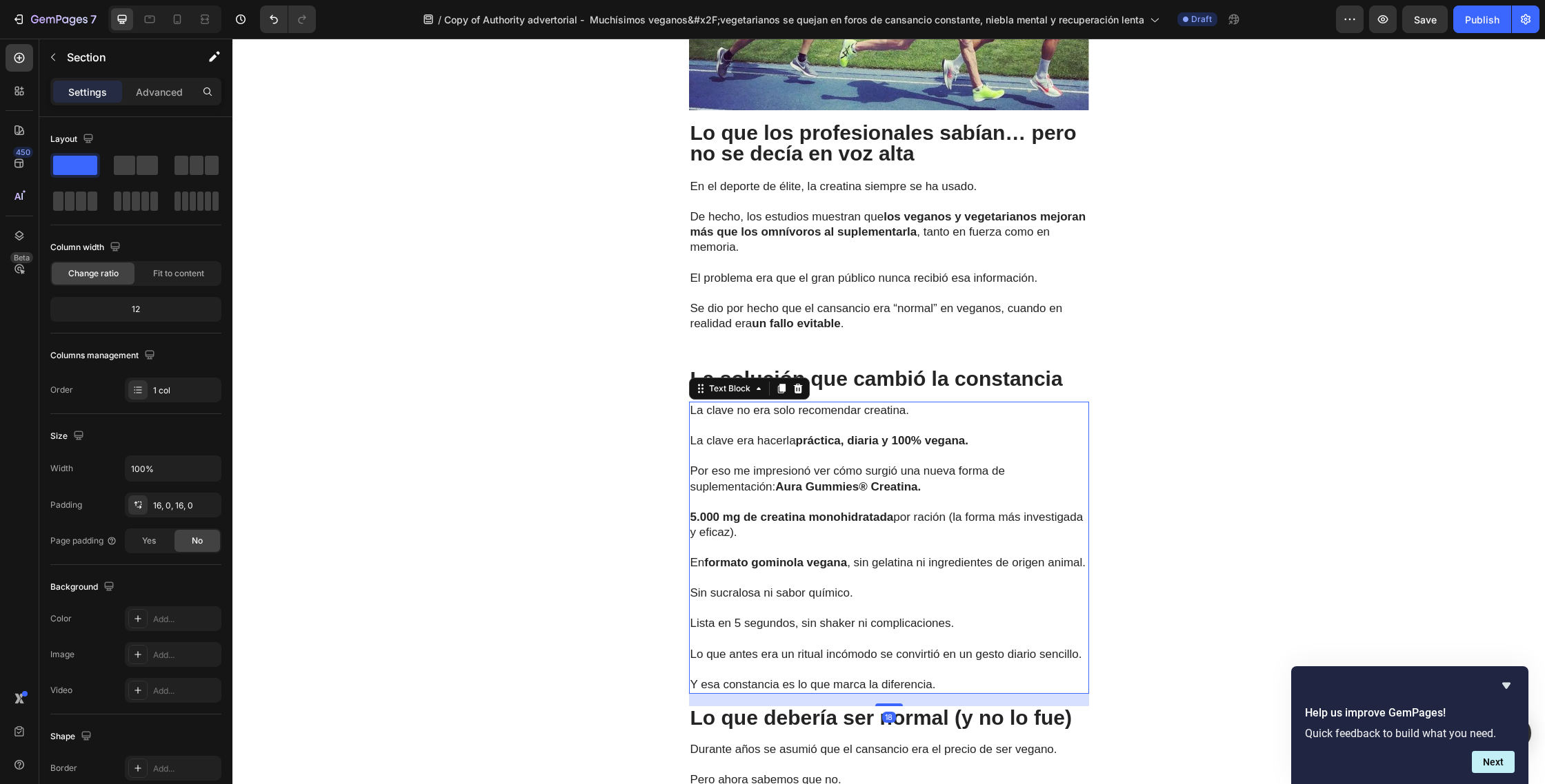
click at [884, 511] on strong "5.000 mg de creatina monohidratada" at bounding box center [792, 517] width 203 height 13
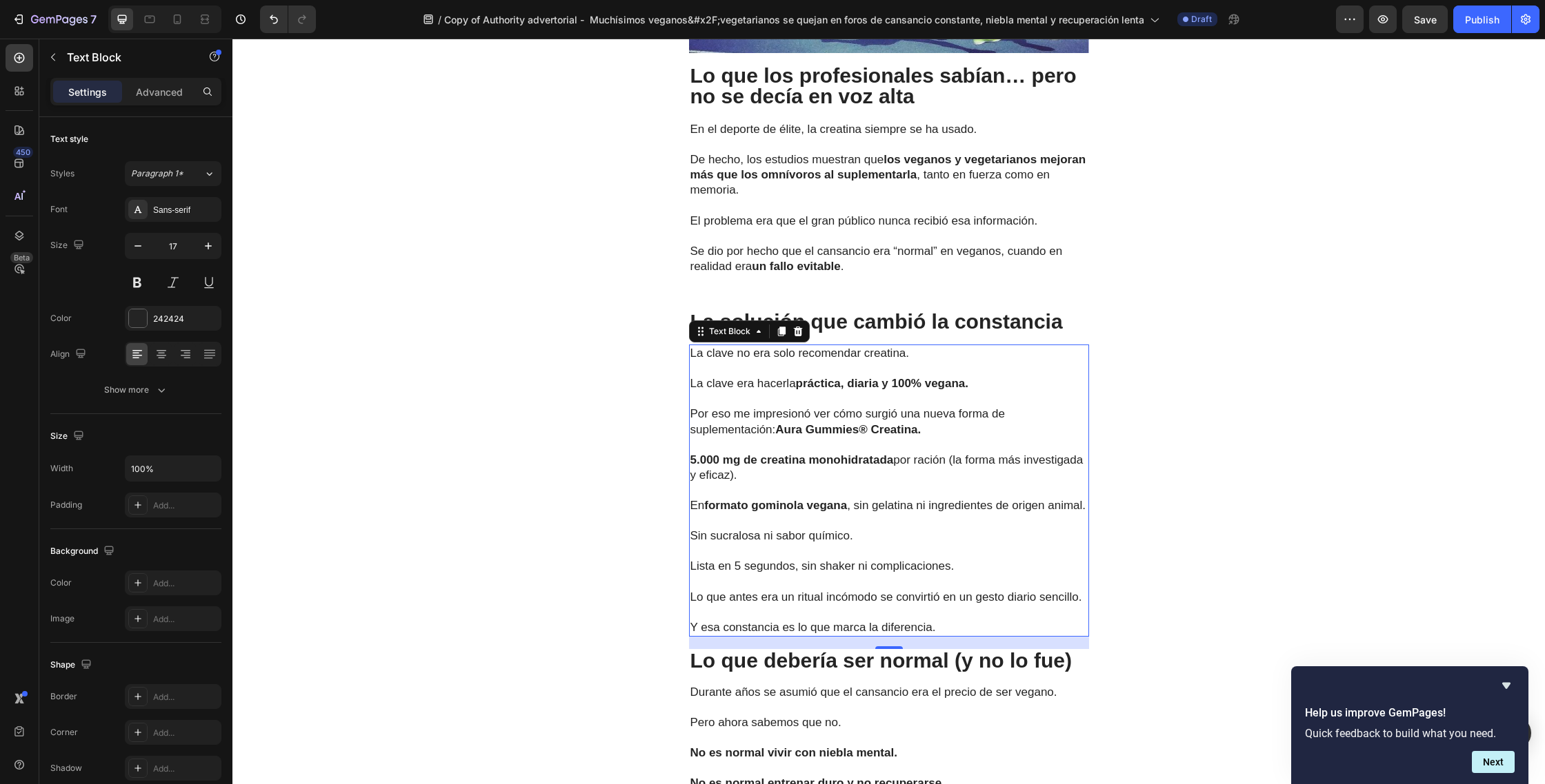
scroll to position [3697, 0]
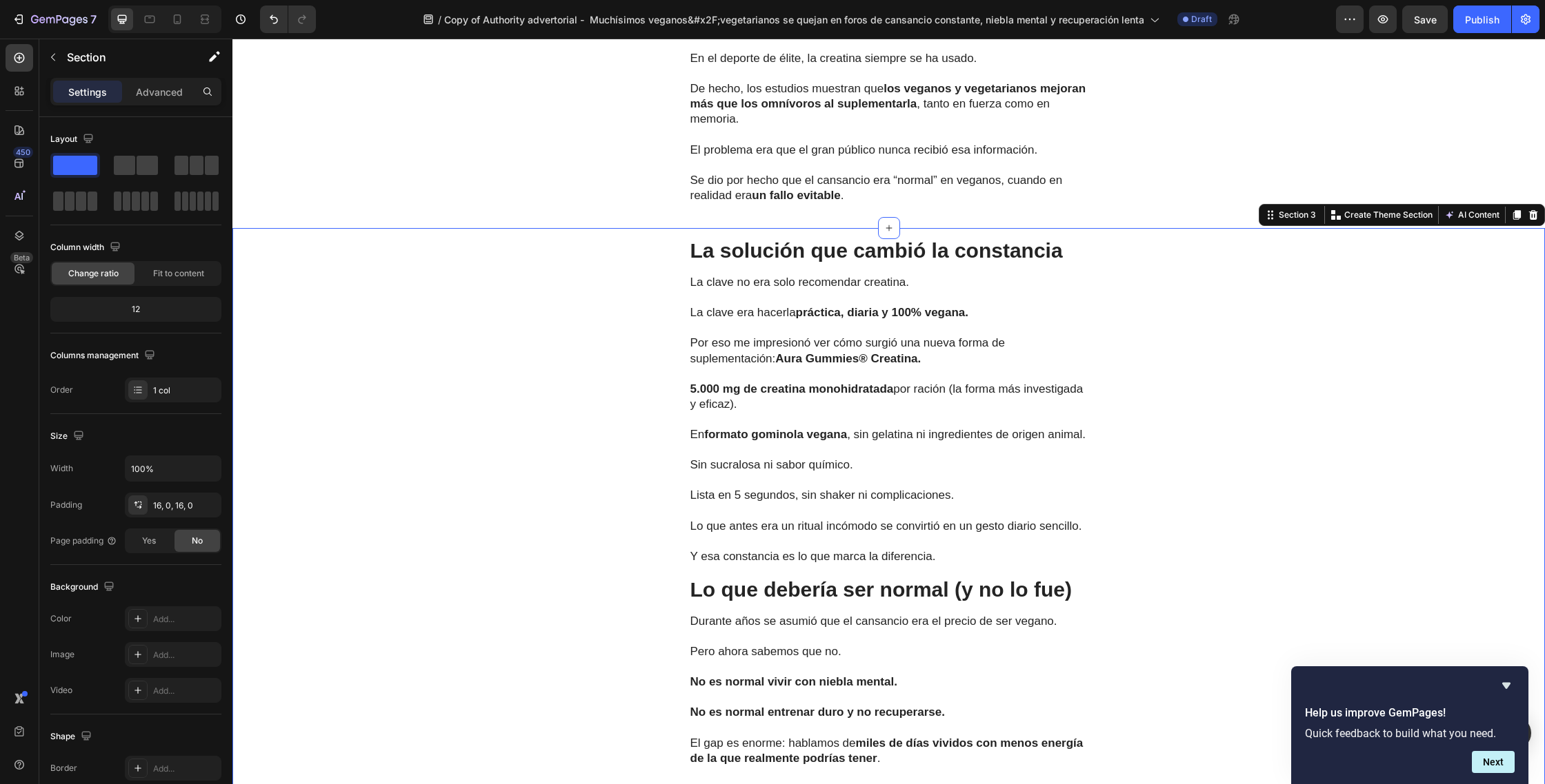
drag, startPoint x: 1241, startPoint y: 347, endPoint x: 1136, endPoint y: 360, distance: 105.8
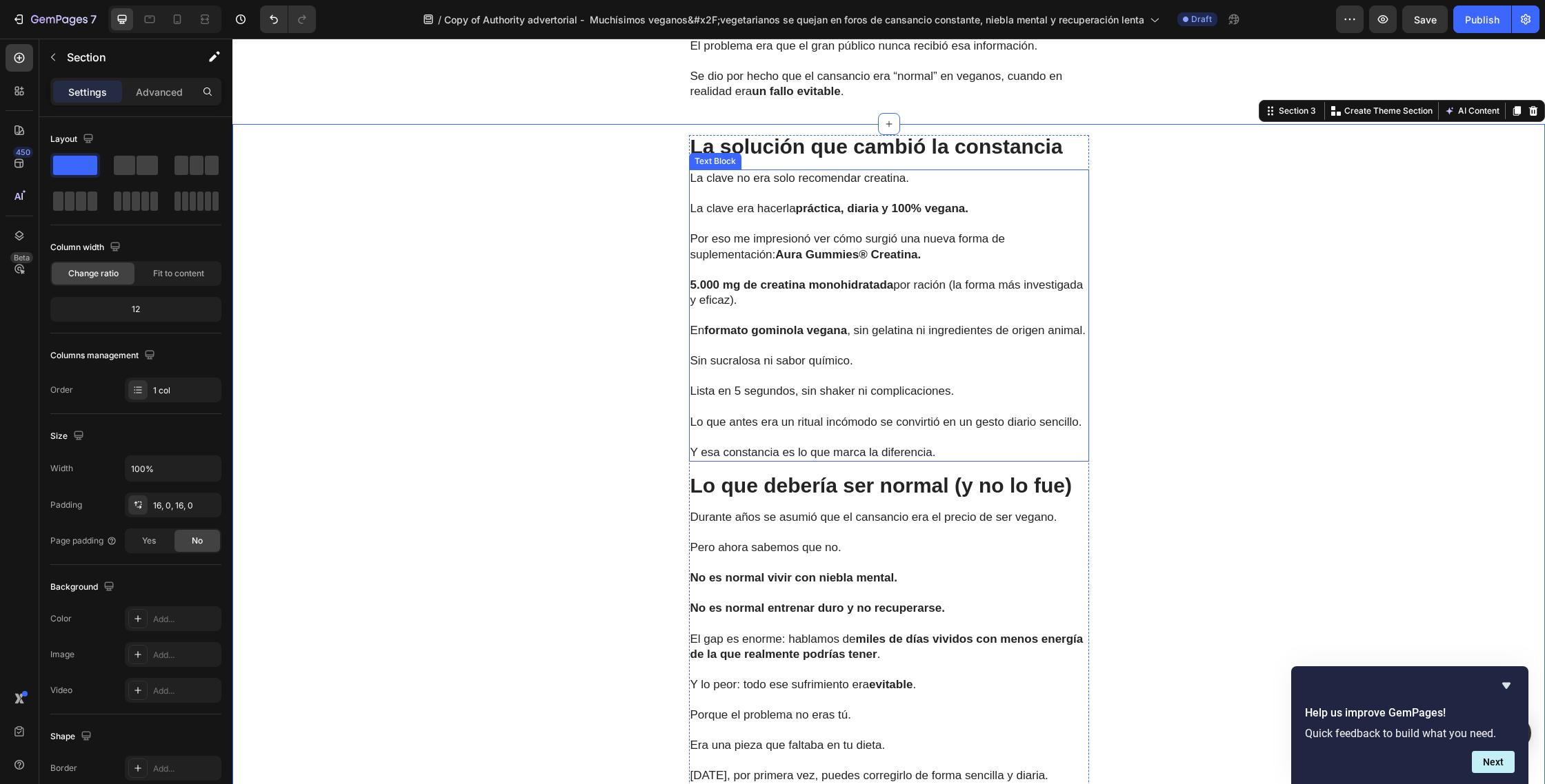
scroll to position [3808, 0]
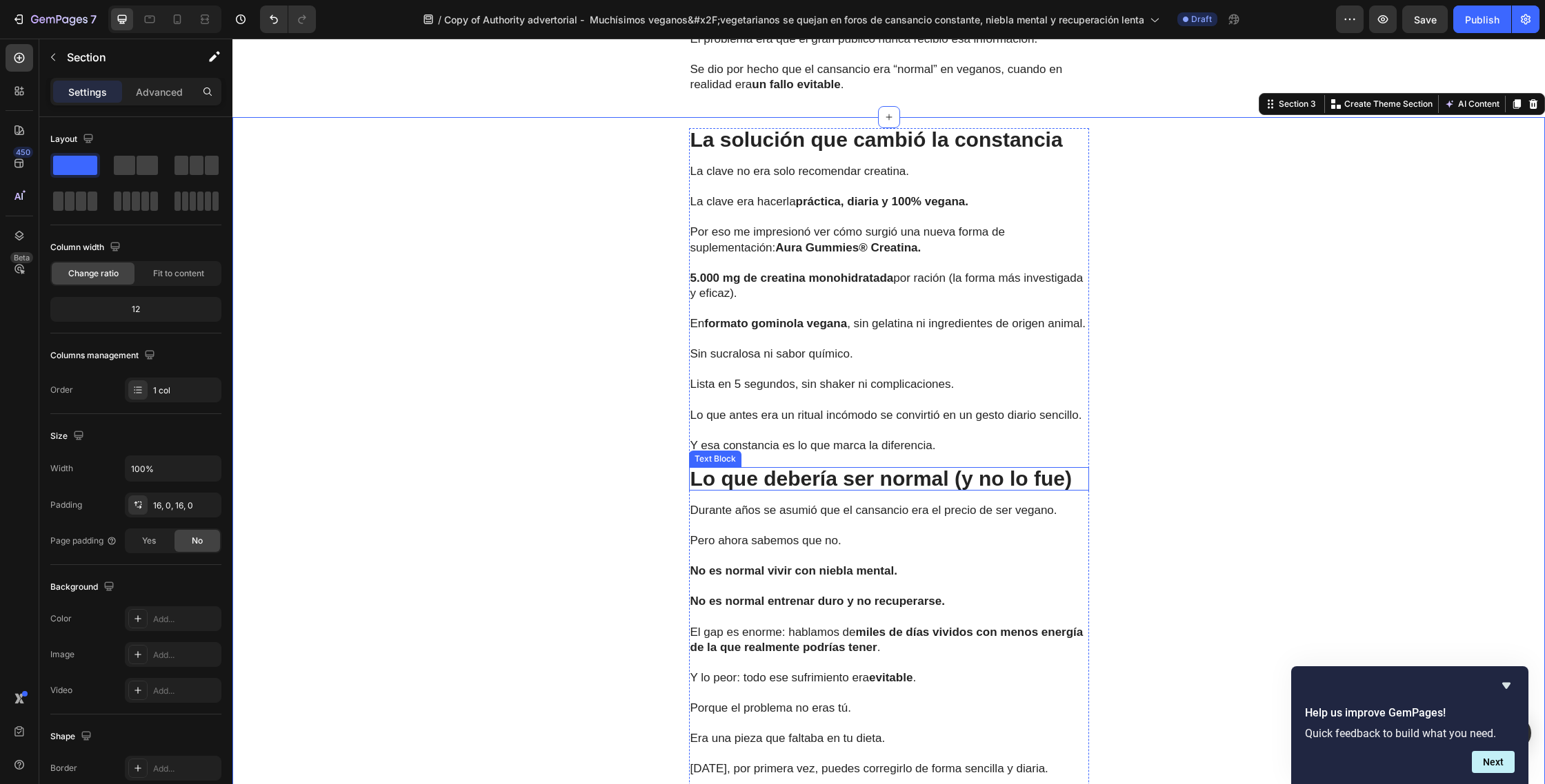
click at [880, 469] on p "Lo que debería ser normal (y no lo fue)" at bounding box center [889, 479] width 397 height 20
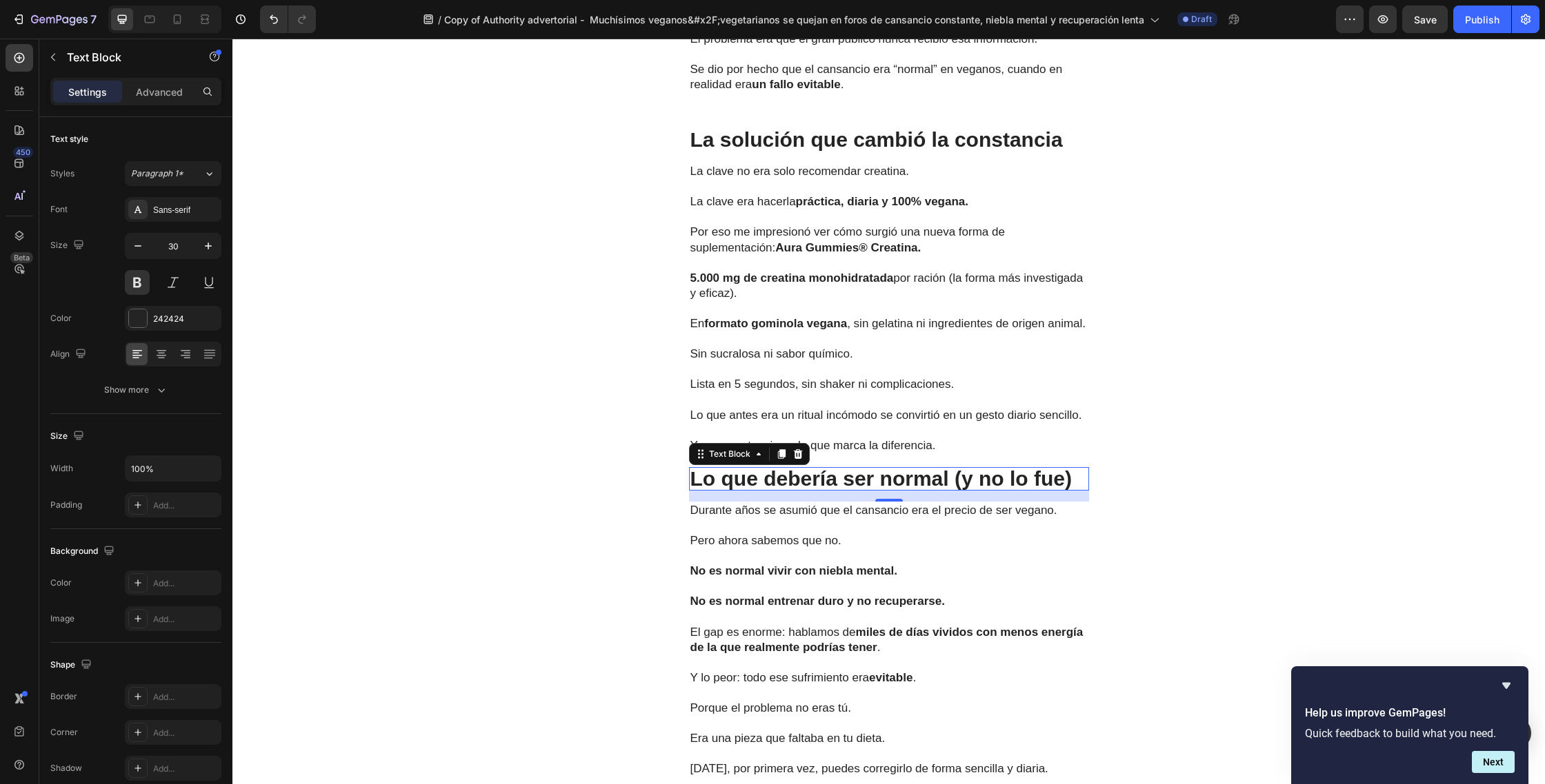
click at [1074, 469] on p "Lo que debería ser normal (y no lo fue)" at bounding box center [889, 479] width 397 height 20
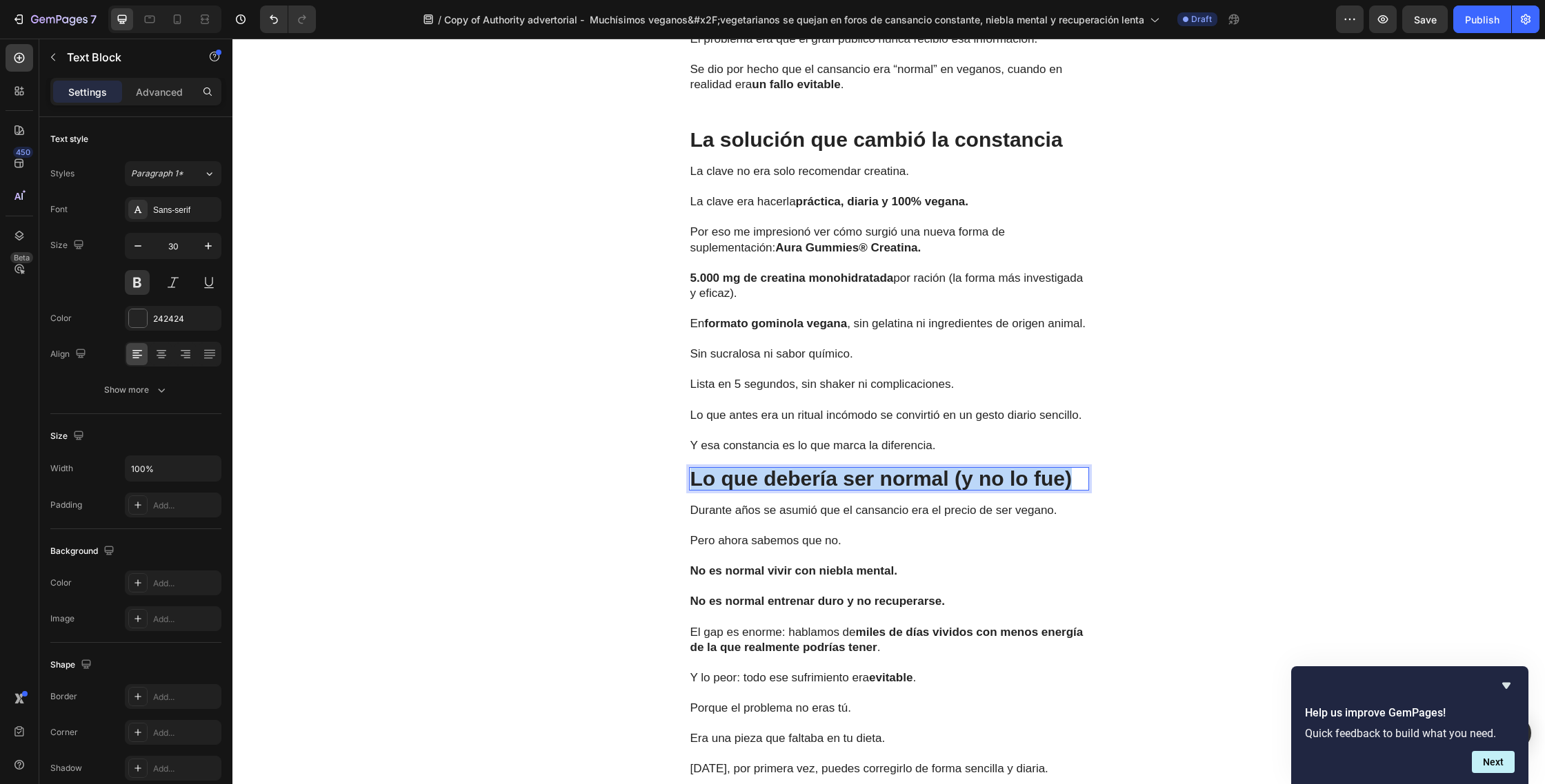
drag, startPoint x: 691, startPoint y: 470, endPoint x: 1074, endPoint y: 464, distance: 383.0
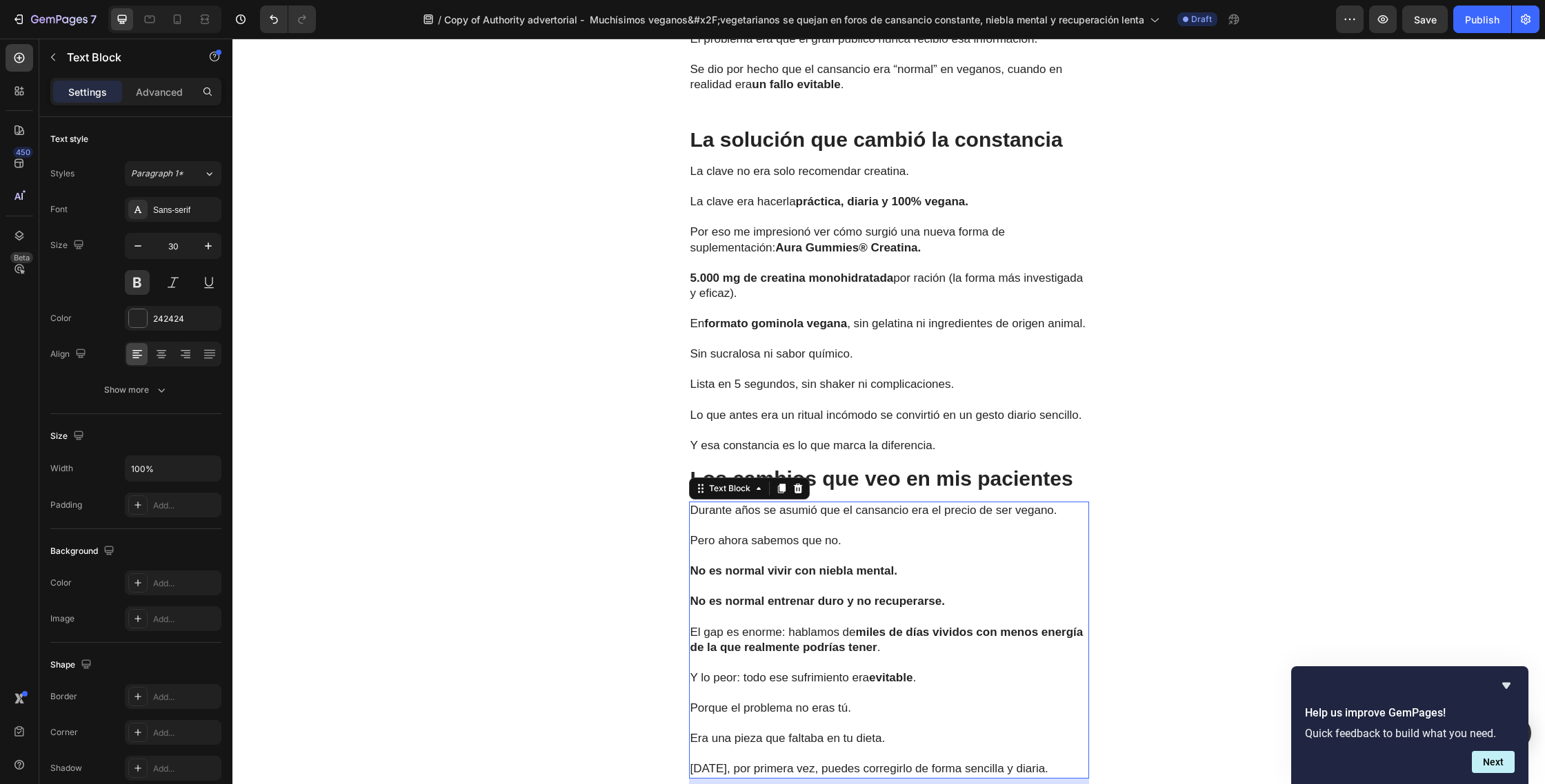
click at [820, 529] on p "Pero ahora sabemos que no." at bounding box center [889, 533] width 397 height 30
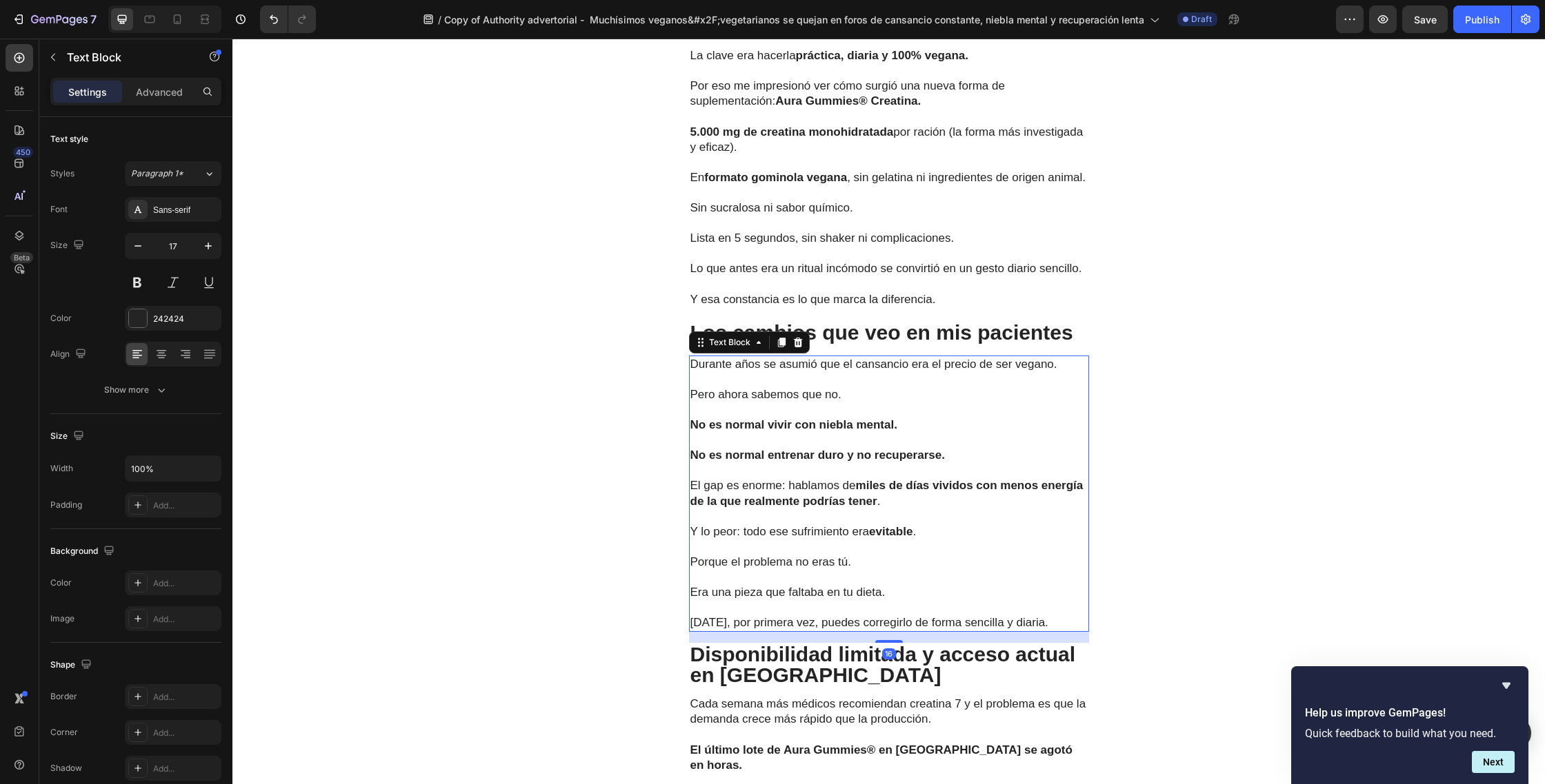
scroll to position [3926, 0]
click at [1039, 629] on p "Hoy, por primera vez, puedes corregirlo de forma sencilla y diaria." at bounding box center [889, 622] width 397 height 15
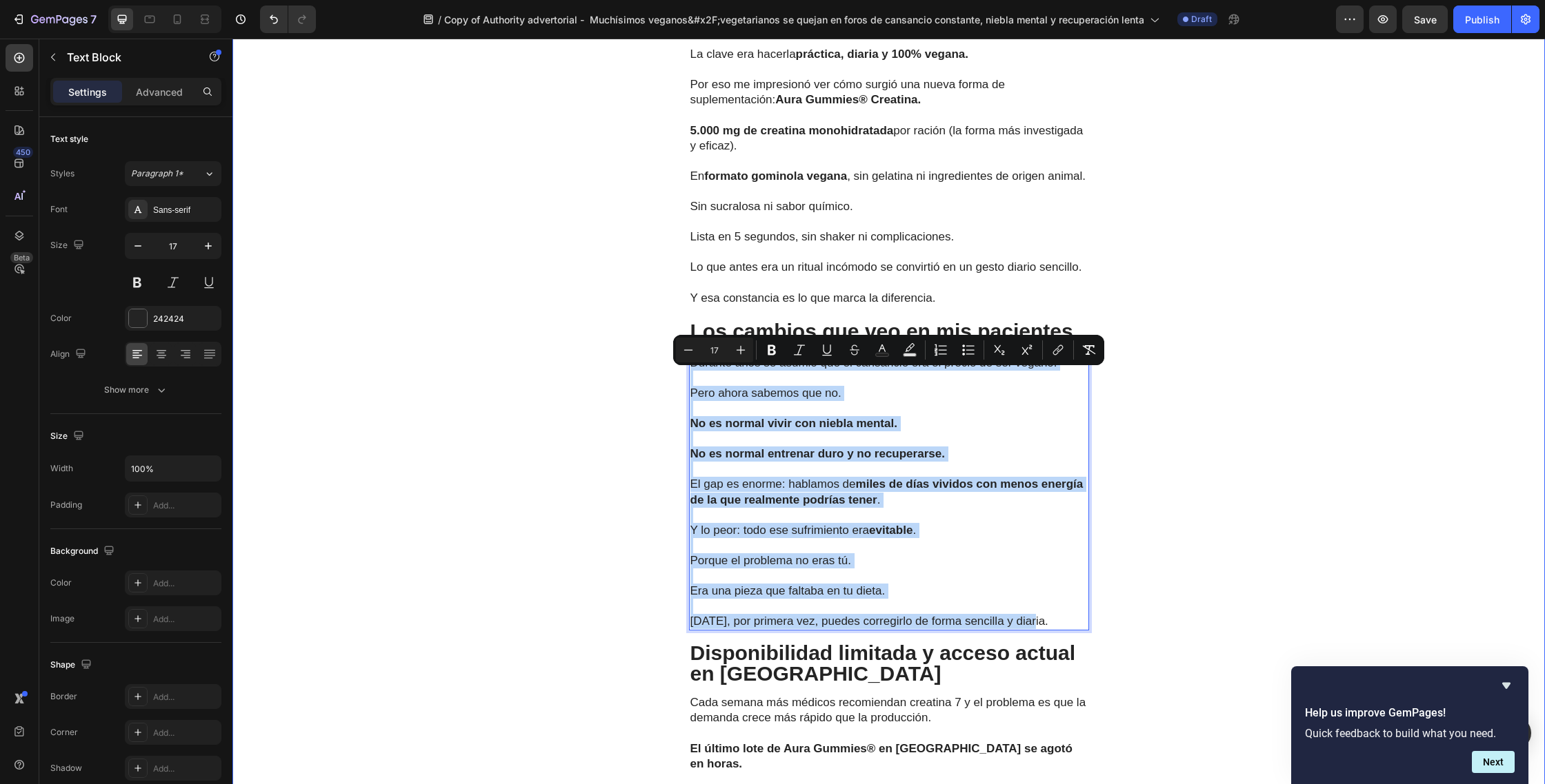
drag, startPoint x: 964, startPoint y: 578, endPoint x: 688, endPoint y: 375, distance: 342.6
click at [688, 375] on div "La solución que cambió la constancia Text Block La clave no era solo recomendar…" at bounding box center [889, 564] width 1312 height 1168
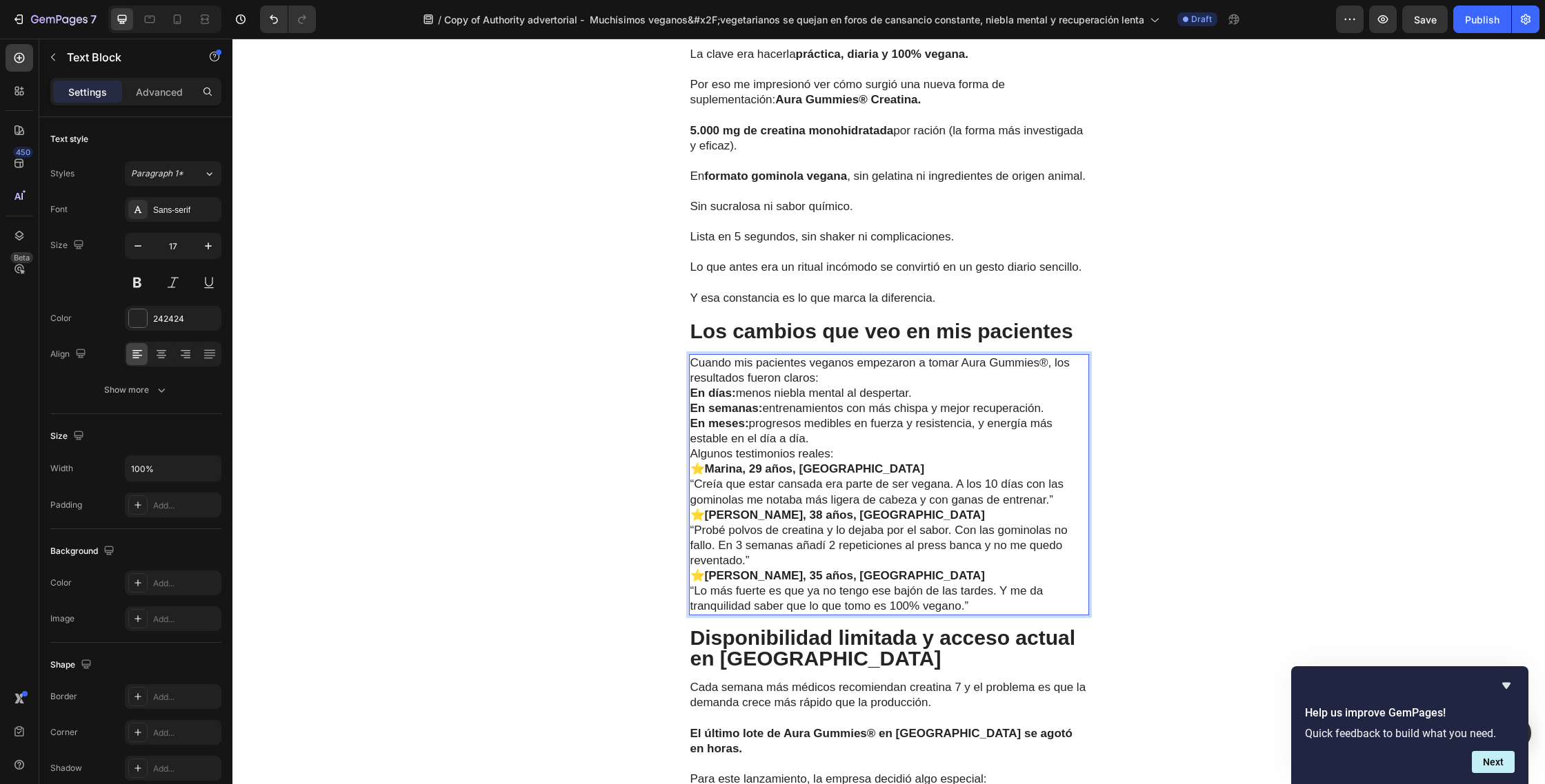
click at [925, 386] on p "Cuando mis pacientes veganos empezaron a tomar Aura Gummies®, los resultados fu…" at bounding box center [889, 371] width 397 height 30
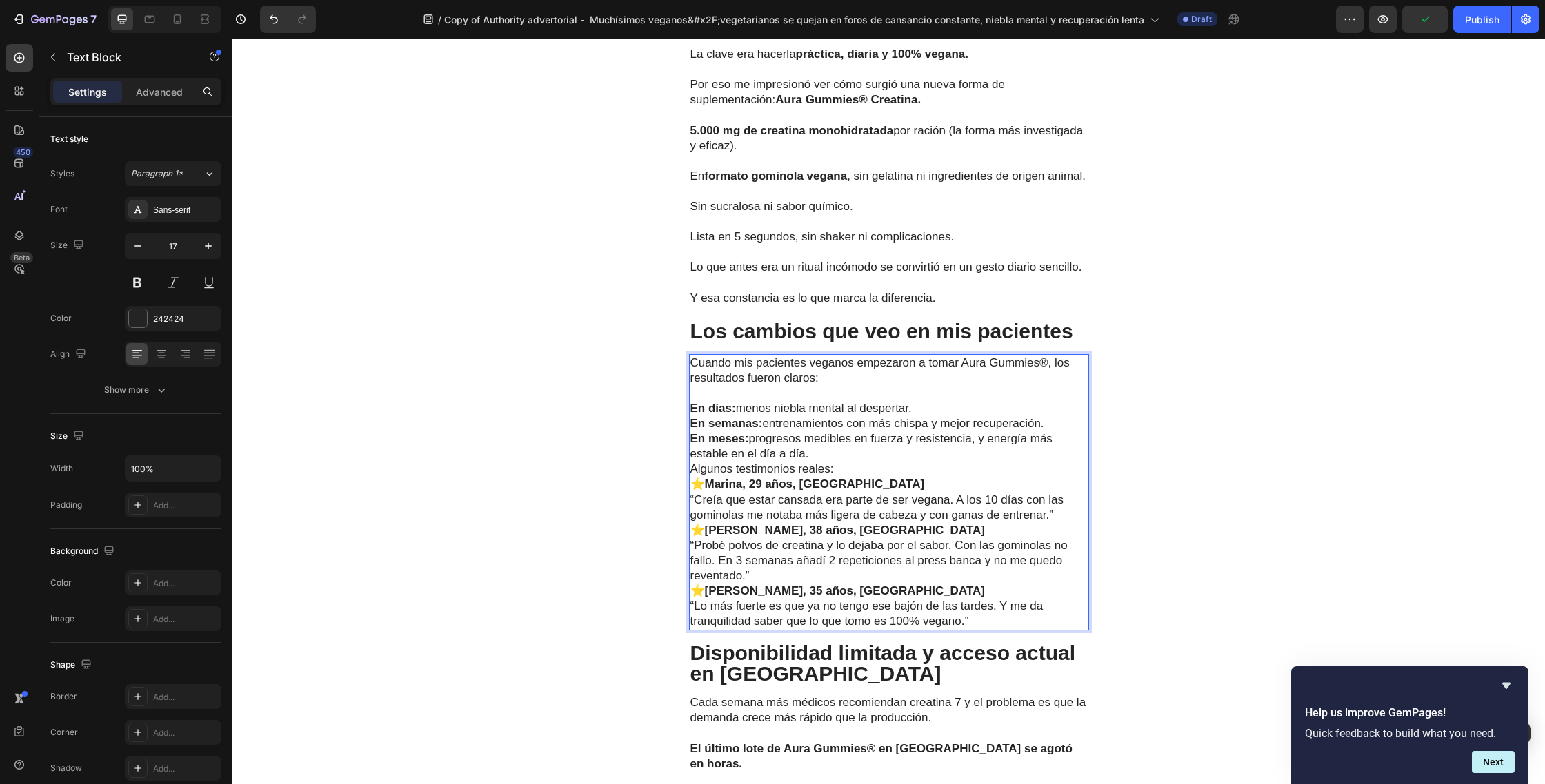
click at [928, 416] on p "En días: menos niebla mental al despertar." at bounding box center [889, 409] width 397 height 15
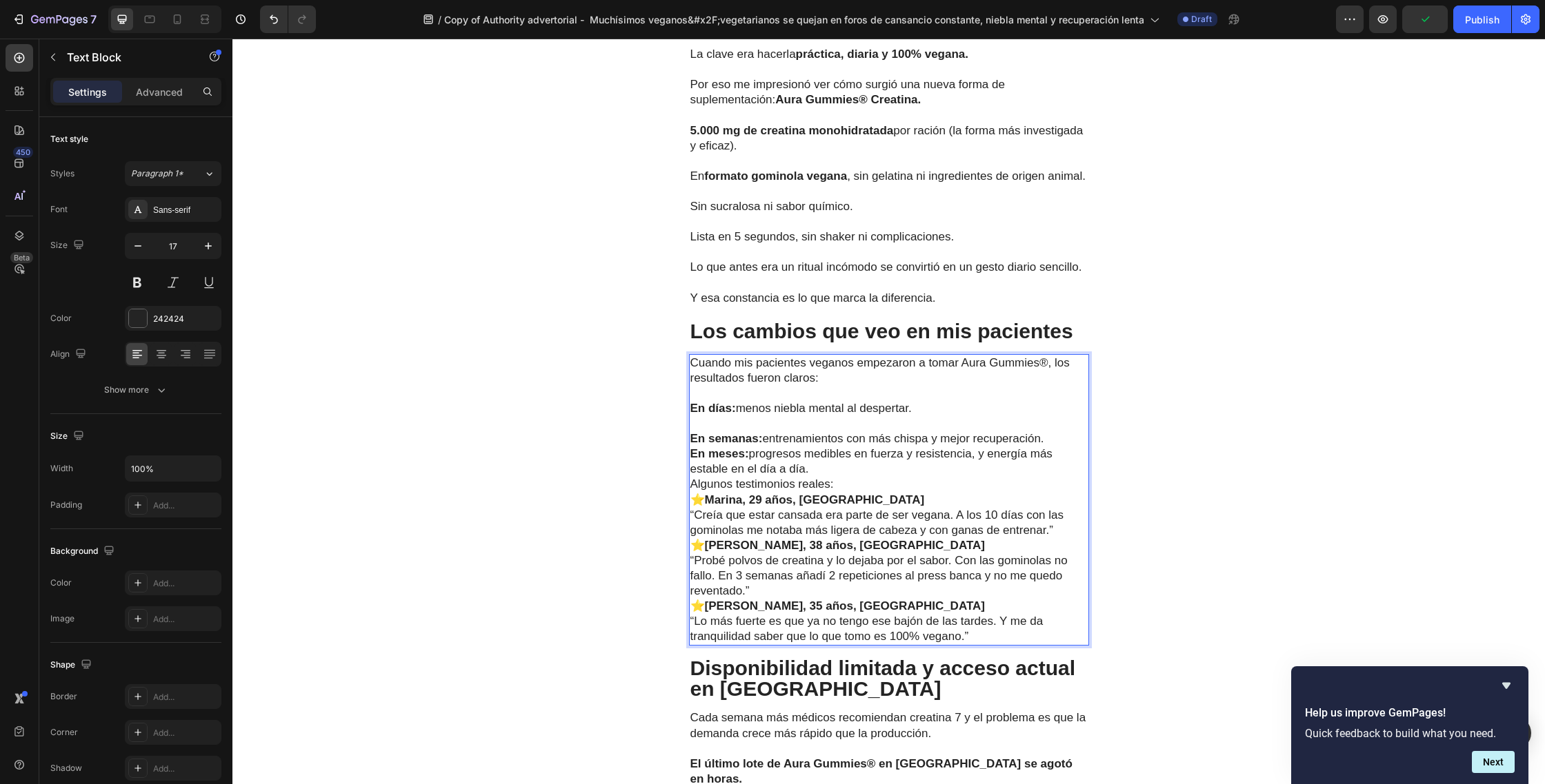
click at [1055, 446] on p "En semanas: entrenamientos con más chispa y mejor recuperación." at bounding box center [889, 439] width 397 height 15
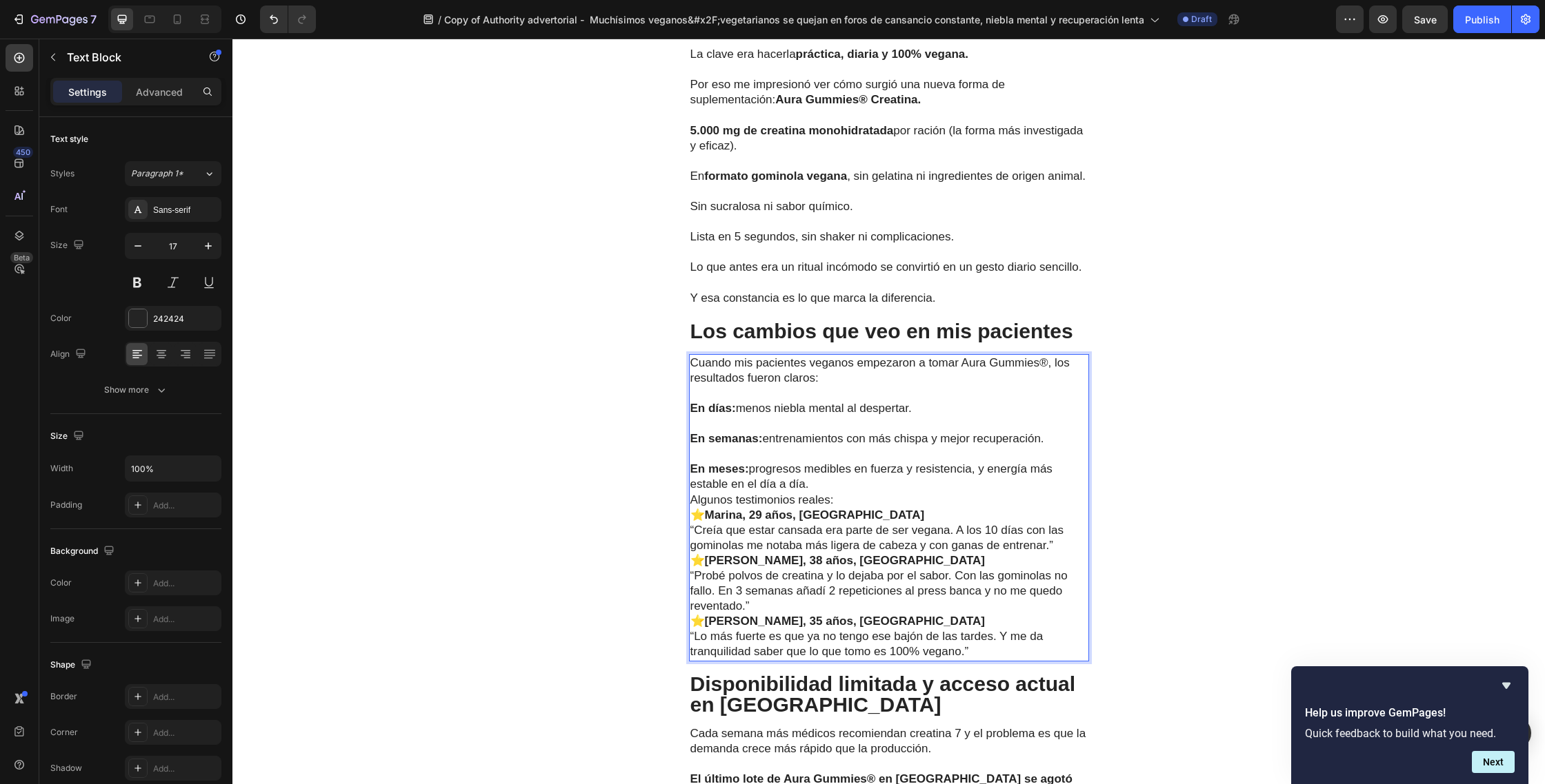
click at [845, 492] on p "En meses: progresos medibles en fuerza y resistencia, y energía más estable en …" at bounding box center [889, 477] width 397 height 30
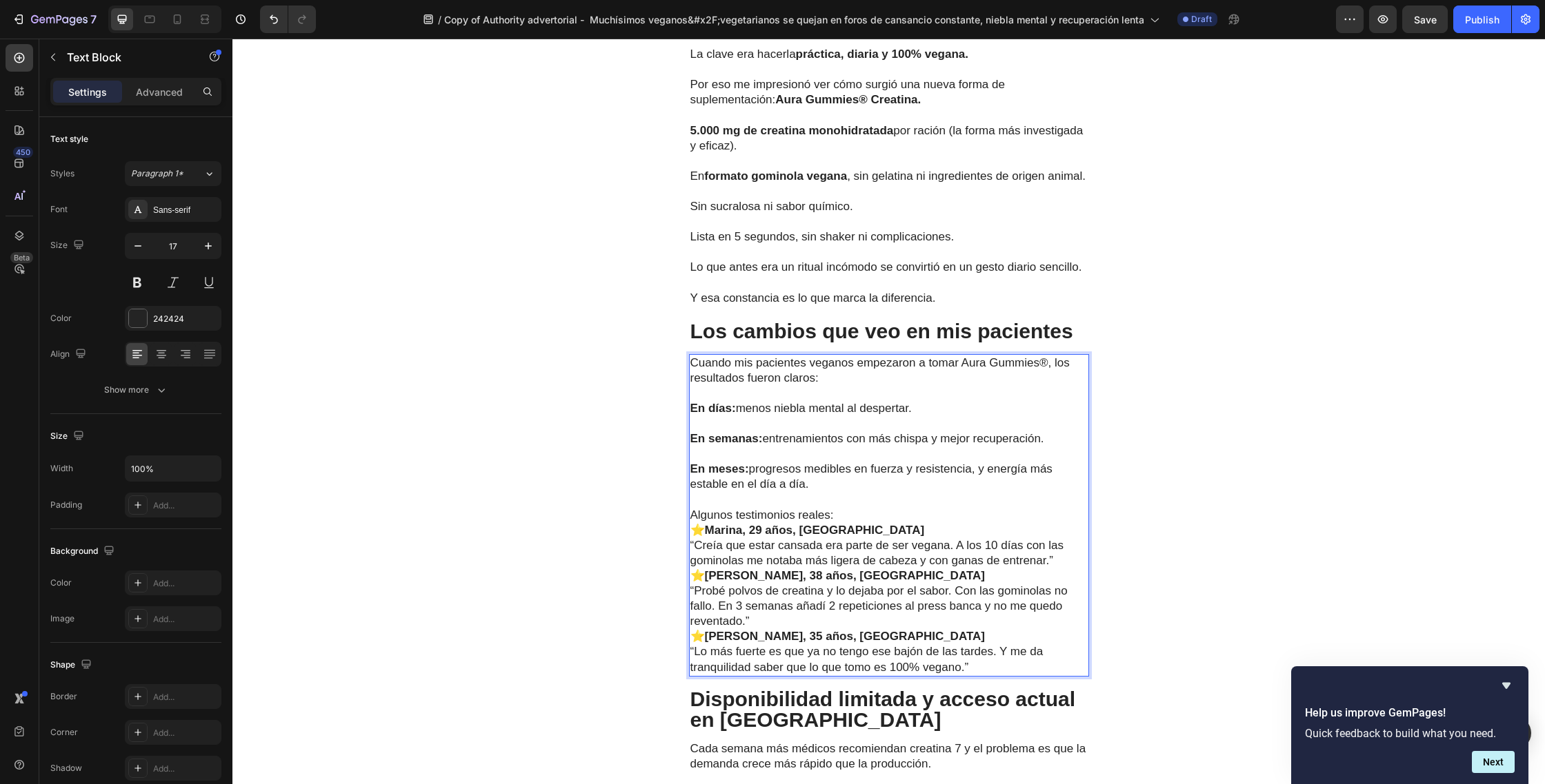
click at [847, 523] on p "Algunos testimonios reales:" at bounding box center [889, 516] width 397 height 15
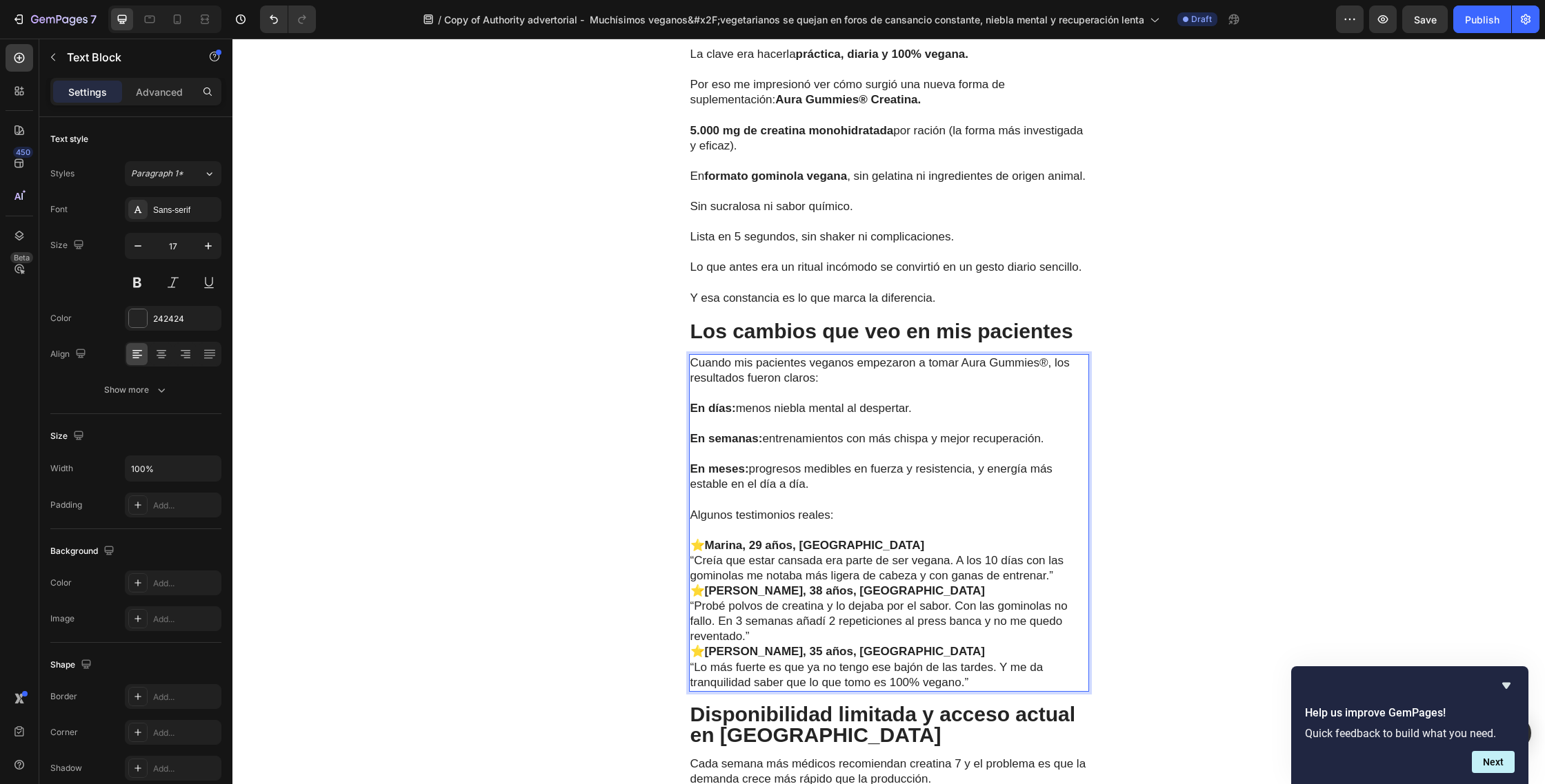
click at [1060, 584] on p "“Creía que estar cansada era parte de ser vegana. A los 10 días con las gominol…" at bounding box center [889, 568] width 397 height 30
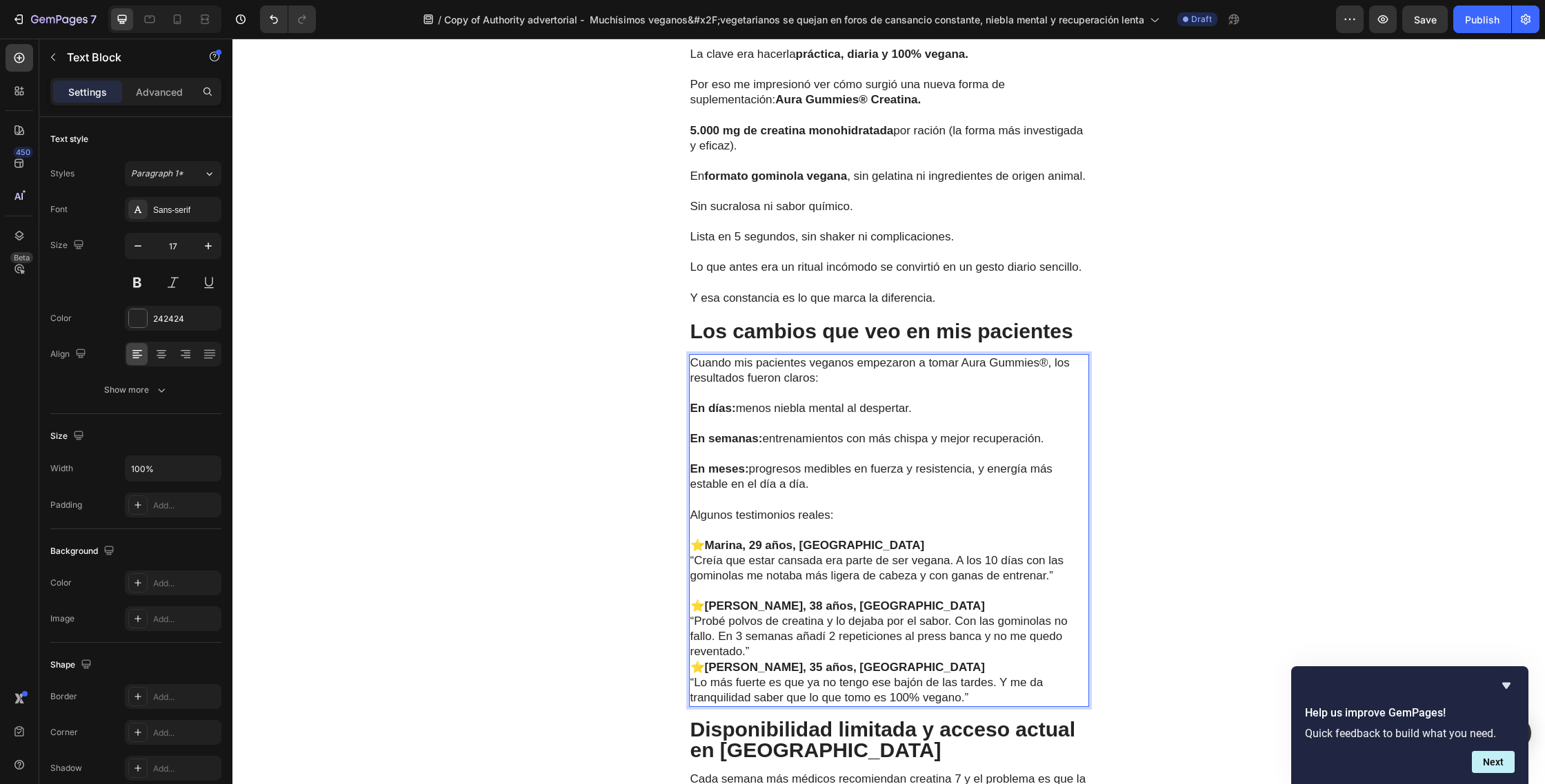
click at [809, 659] on p "“Probé polvos de creatina y lo dejaba por el sabor. Con las gominolas no fallo.…" at bounding box center [889, 636] width 397 height 45
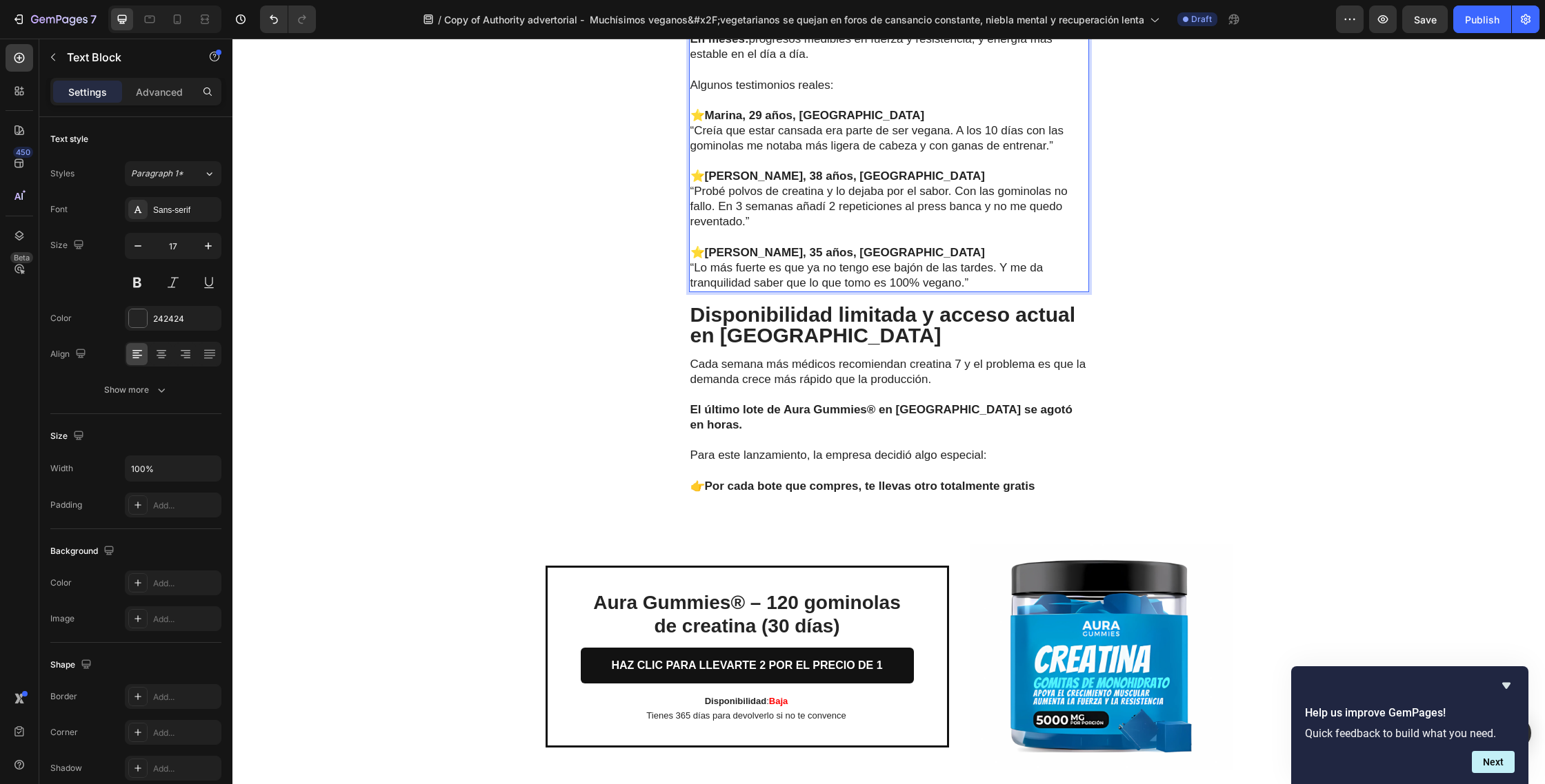
scroll to position [4357, 0]
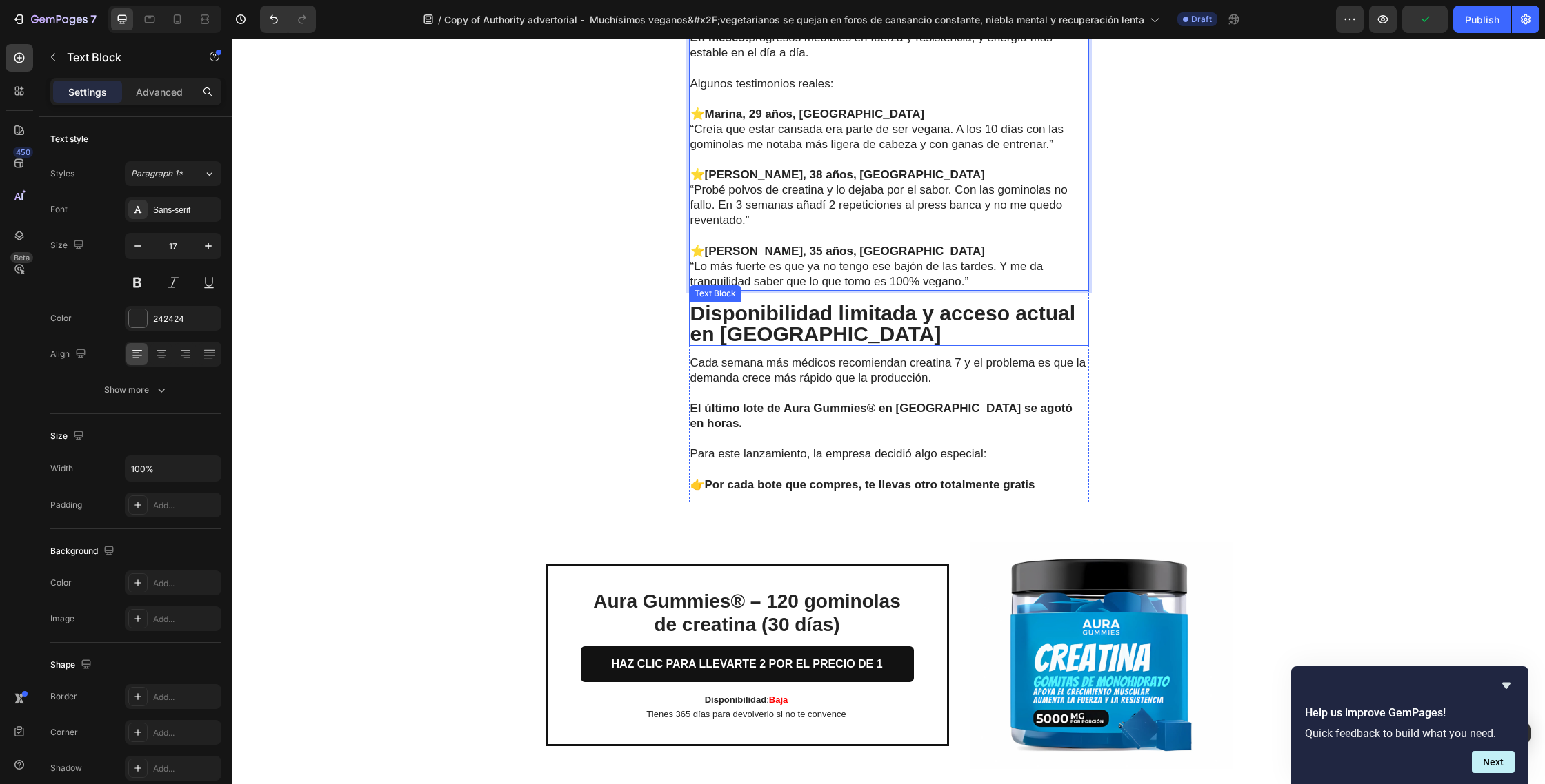
click at [882, 343] on p "Disponibilidad limitada y acceso actual en [GEOGRAPHIC_DATA]" at bounding box center [889, 324] width 397 height 42
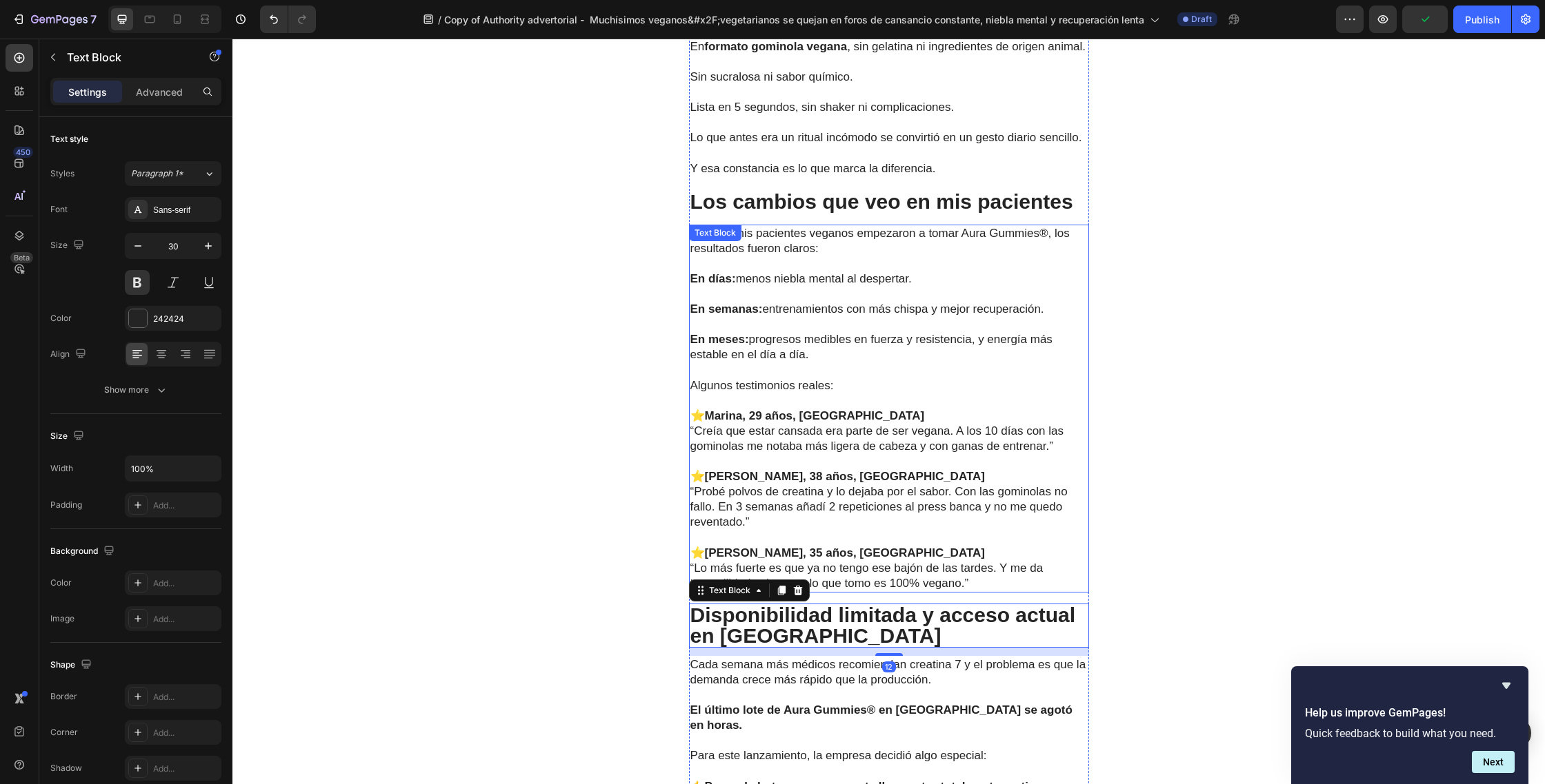
scroll to position [3980, 0]
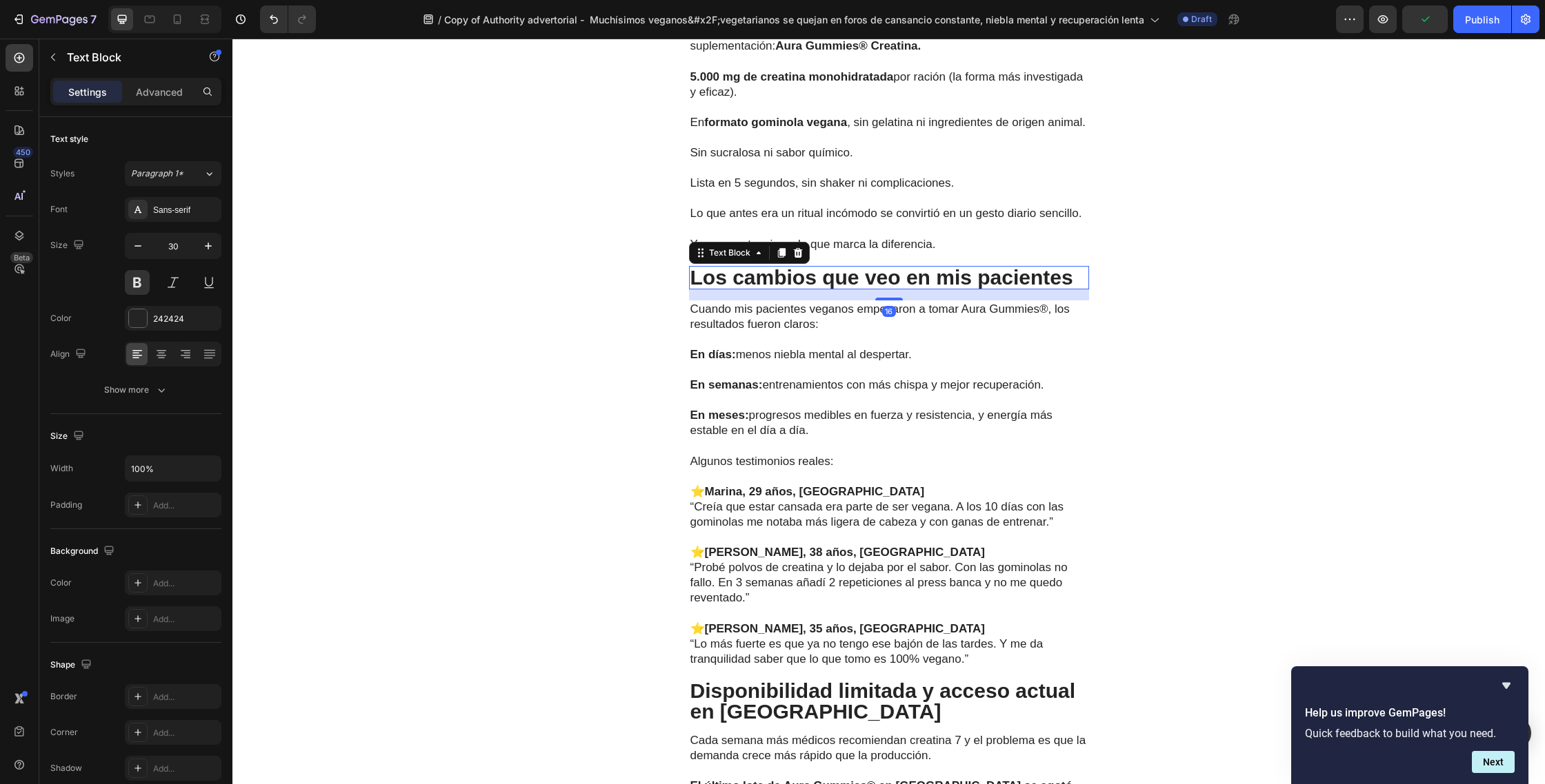
click at [890, 288] on p "Los cambios que veo en mis pacientes" at bounding box center [889, 278] width 397 height 20
click at [777, 261] on div at bounding box center [782, 253] width 17 height 17
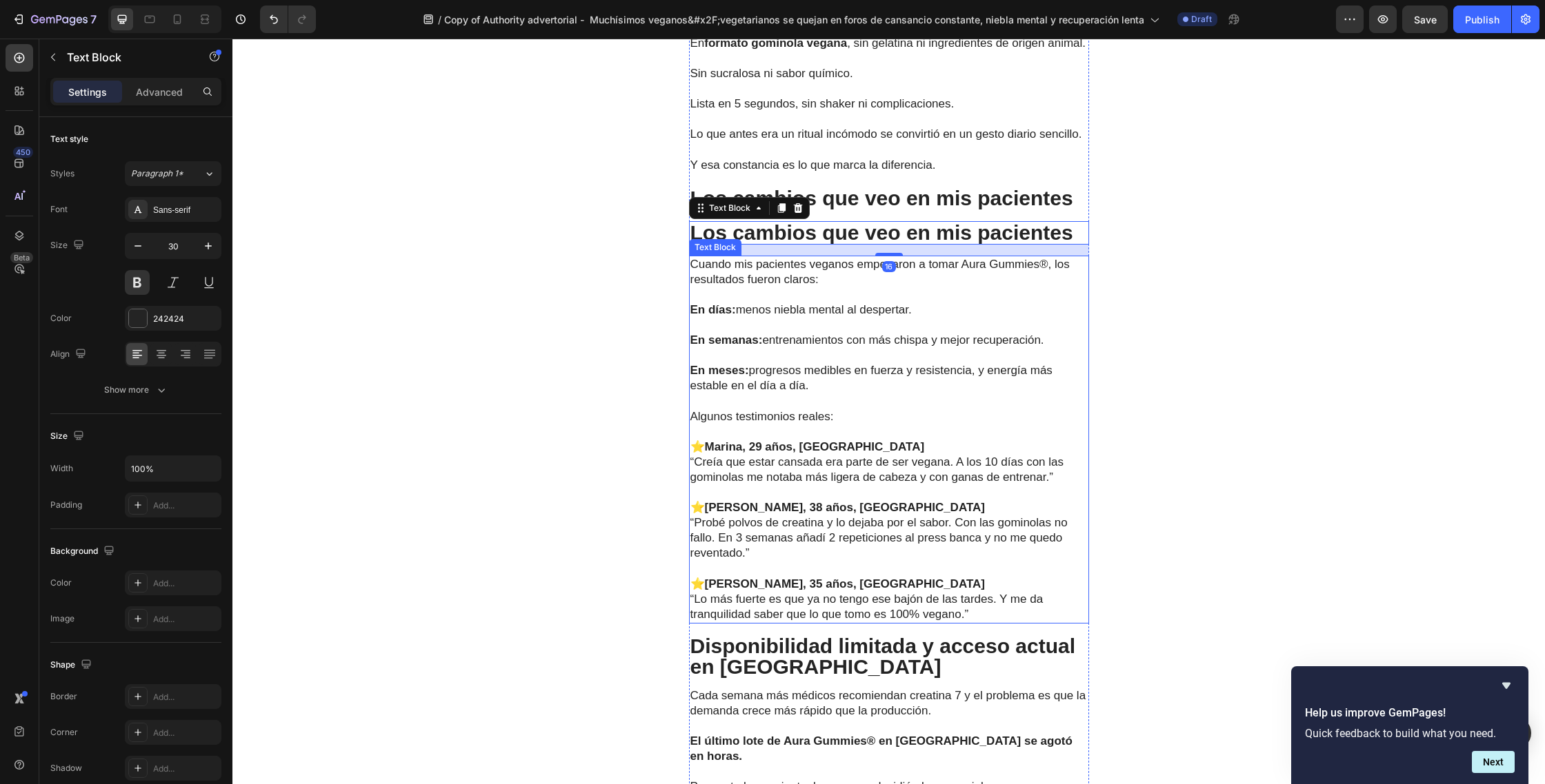
scroll to position [4083, 0]
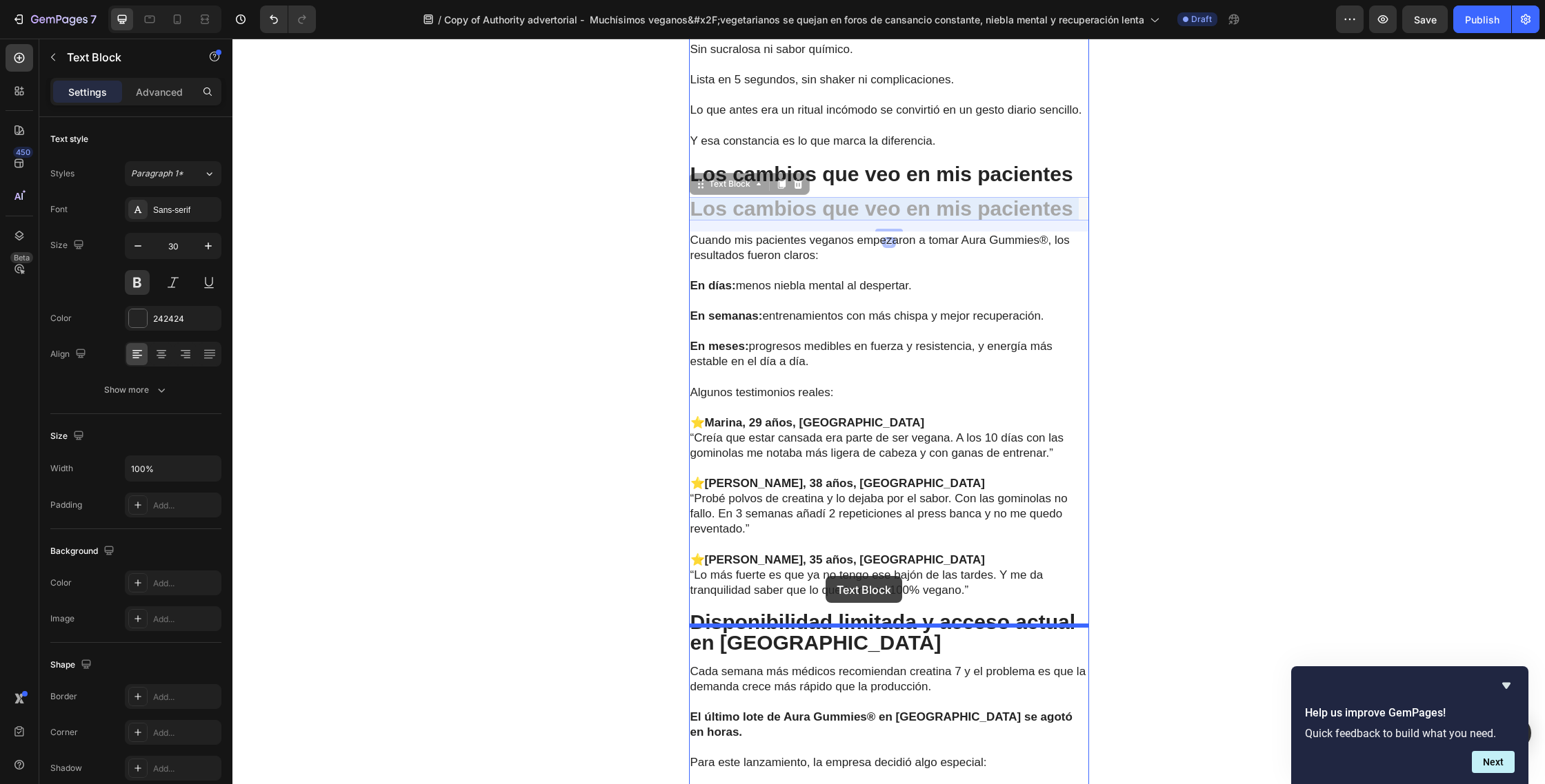
drag, startPoint x: 868, startPoint y: 227, endPoint x: 825, endPoint y: 576, distance: 351.6
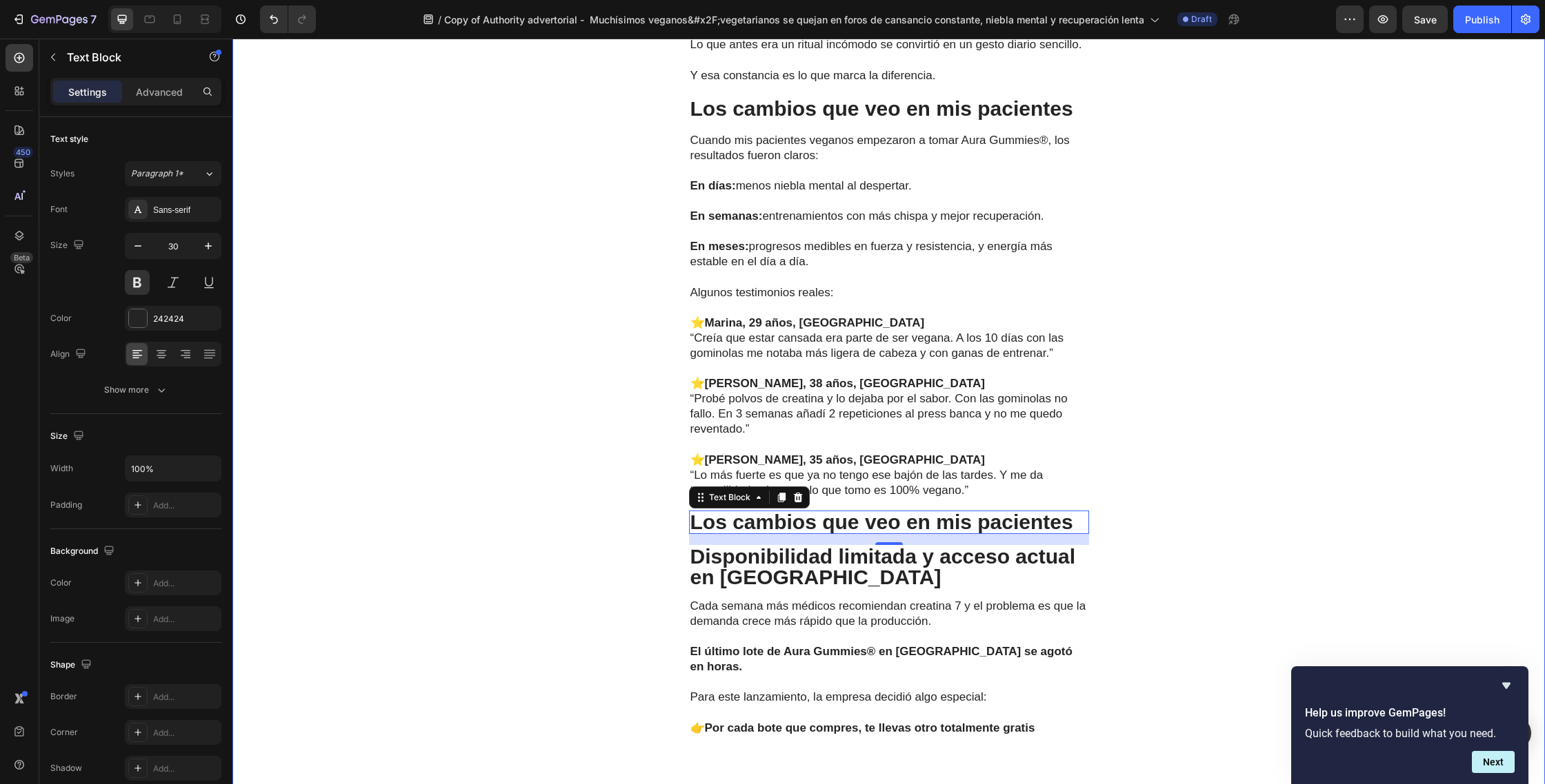
scroll to position [4151, 0]
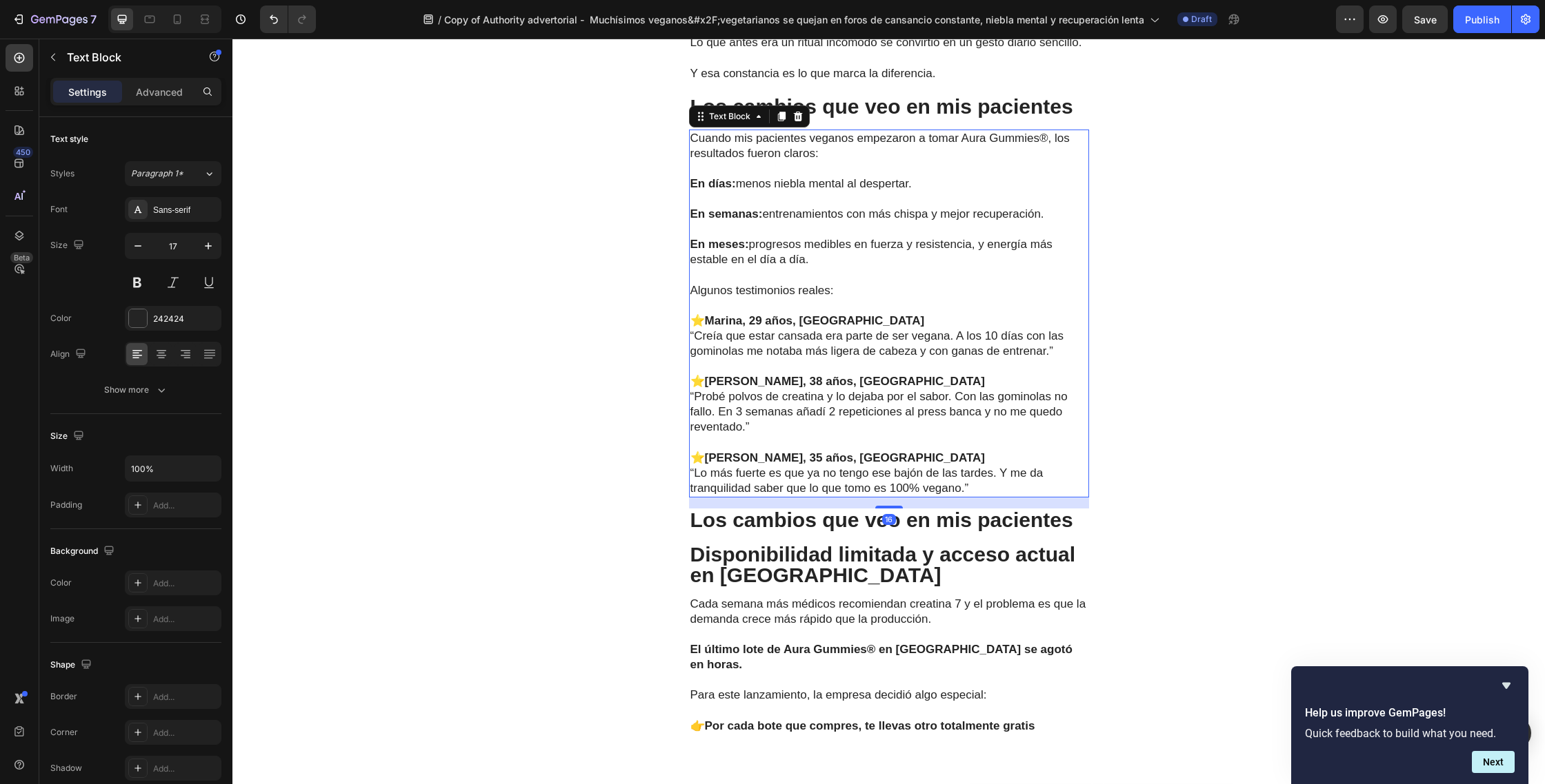
click at [910, 299] on p "Algunos testimonios reales:" at bounding box center [889, 291] width 397 height 15
click at [781, 122] on icon at bounding box center [782, 116] width 11 height 11
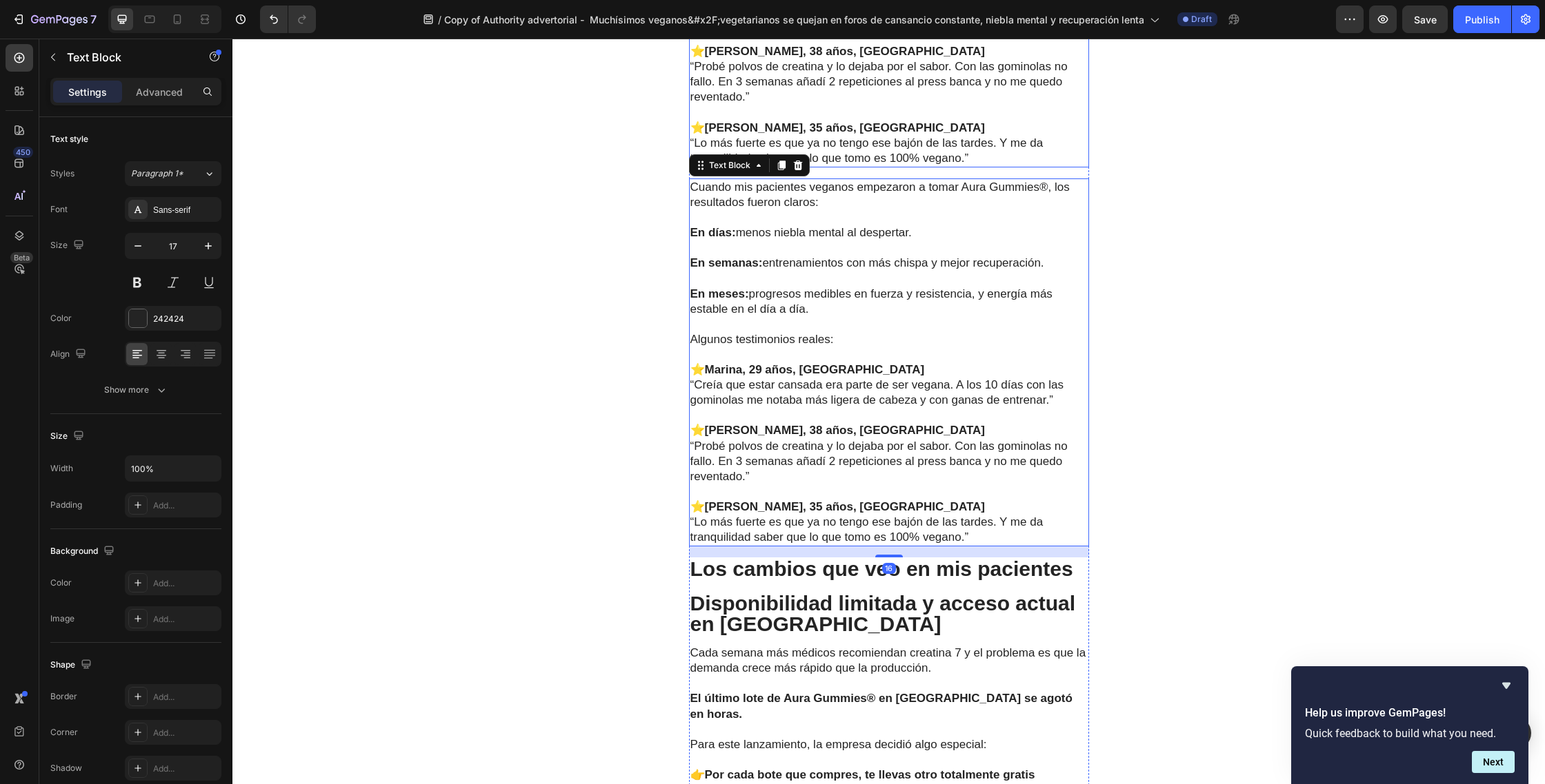
scroll to position [4532, 0]
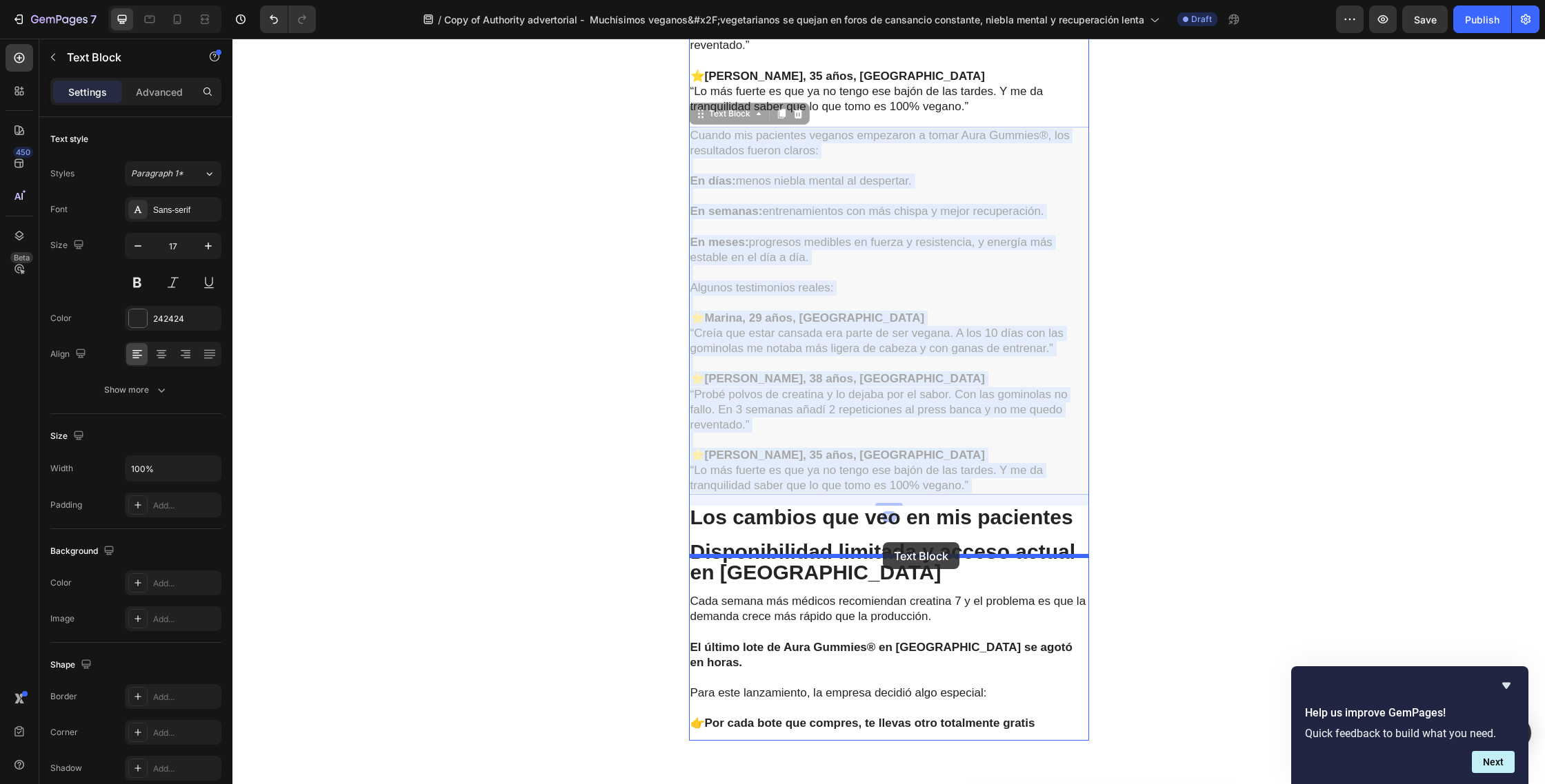
drag, startPoint x: 895, startPoint y: 327, endPoint x: 898, endPoint y: 511, distance: 184.0
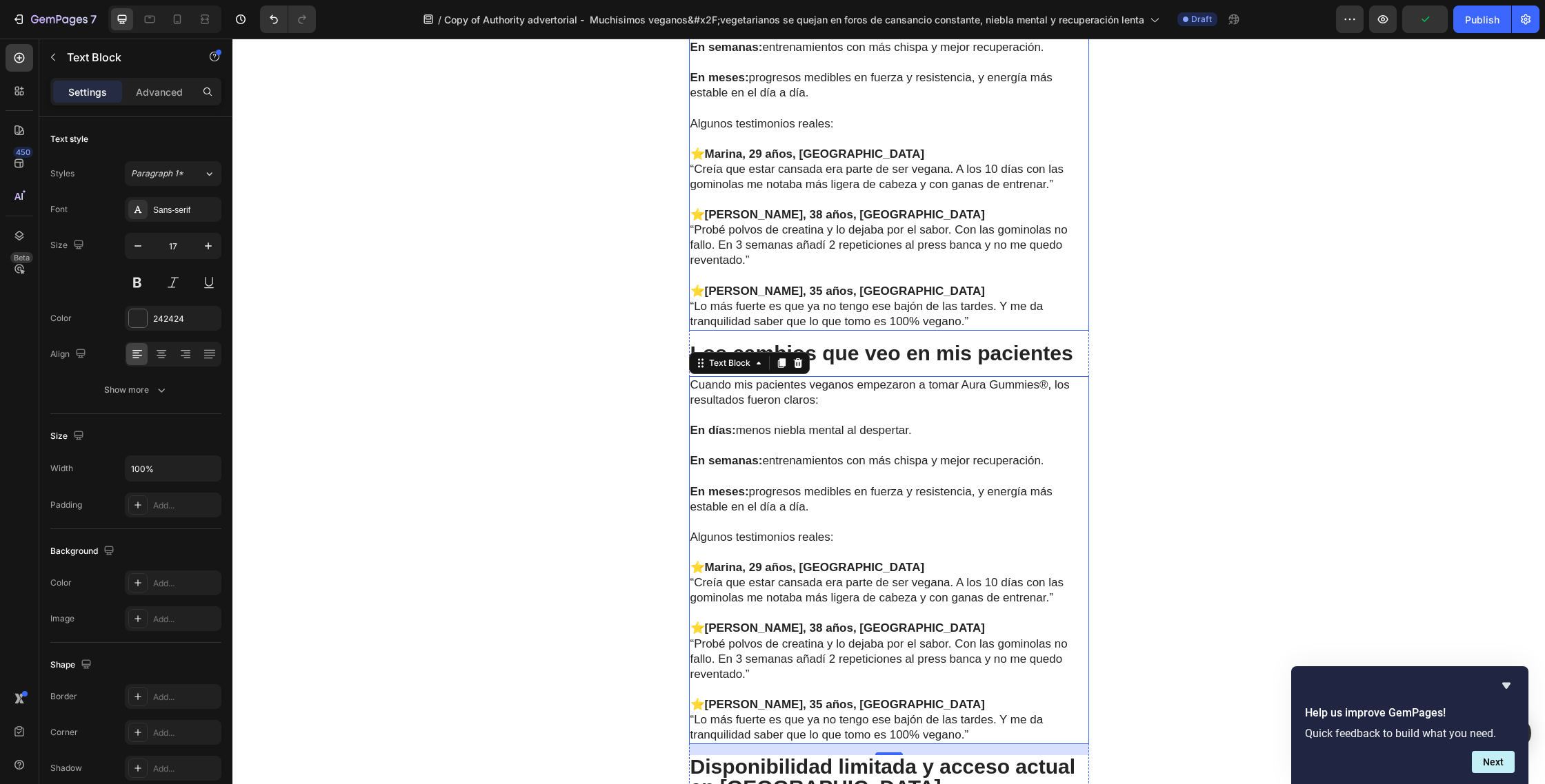
scroll to position [4334, 0]
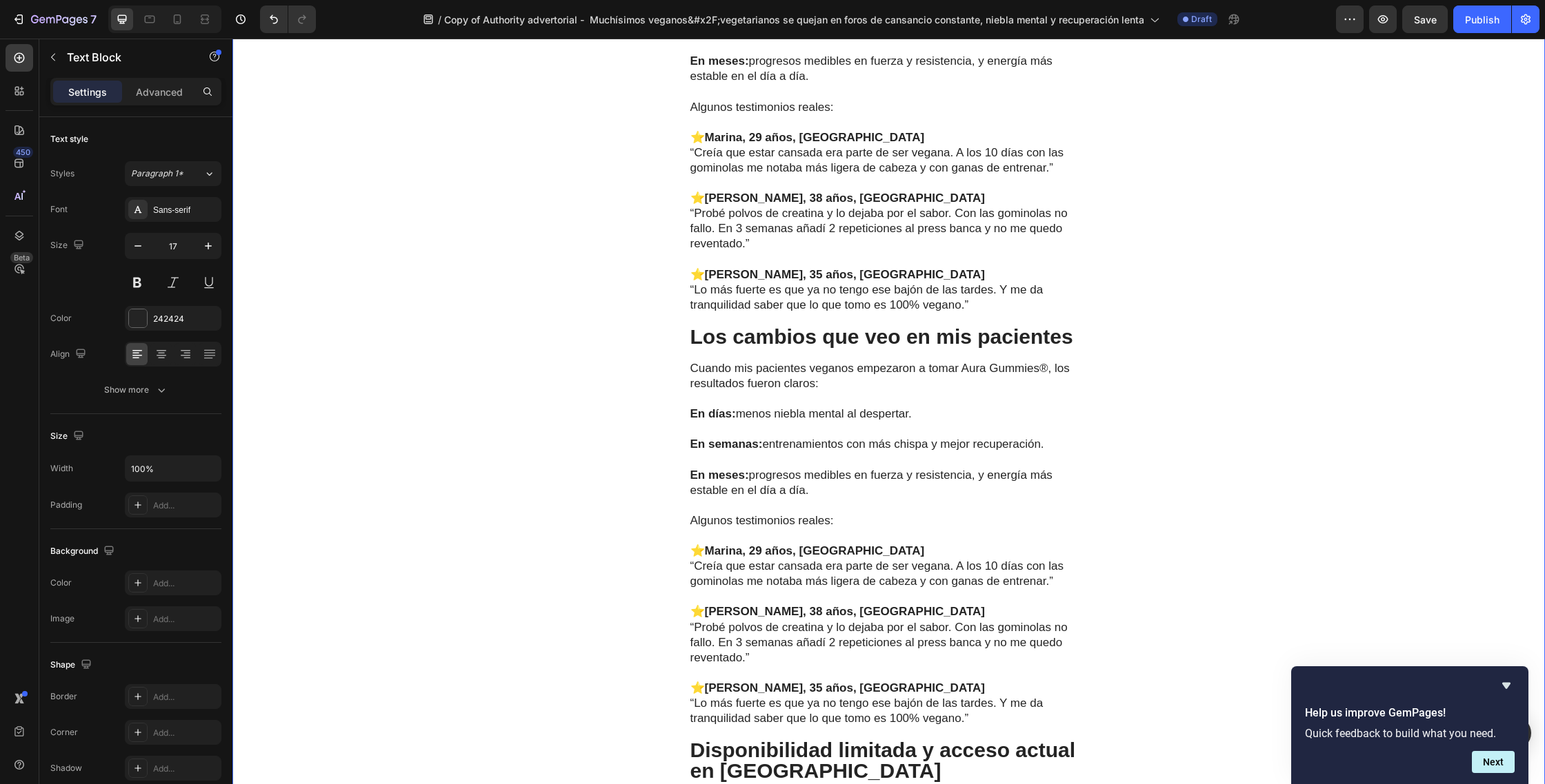
click at [1238, 258] on div "La solución que cambió la constancia Text Block La clave no era solo recomendar…" at bounding box center [889, 410] width 1312 height 1673
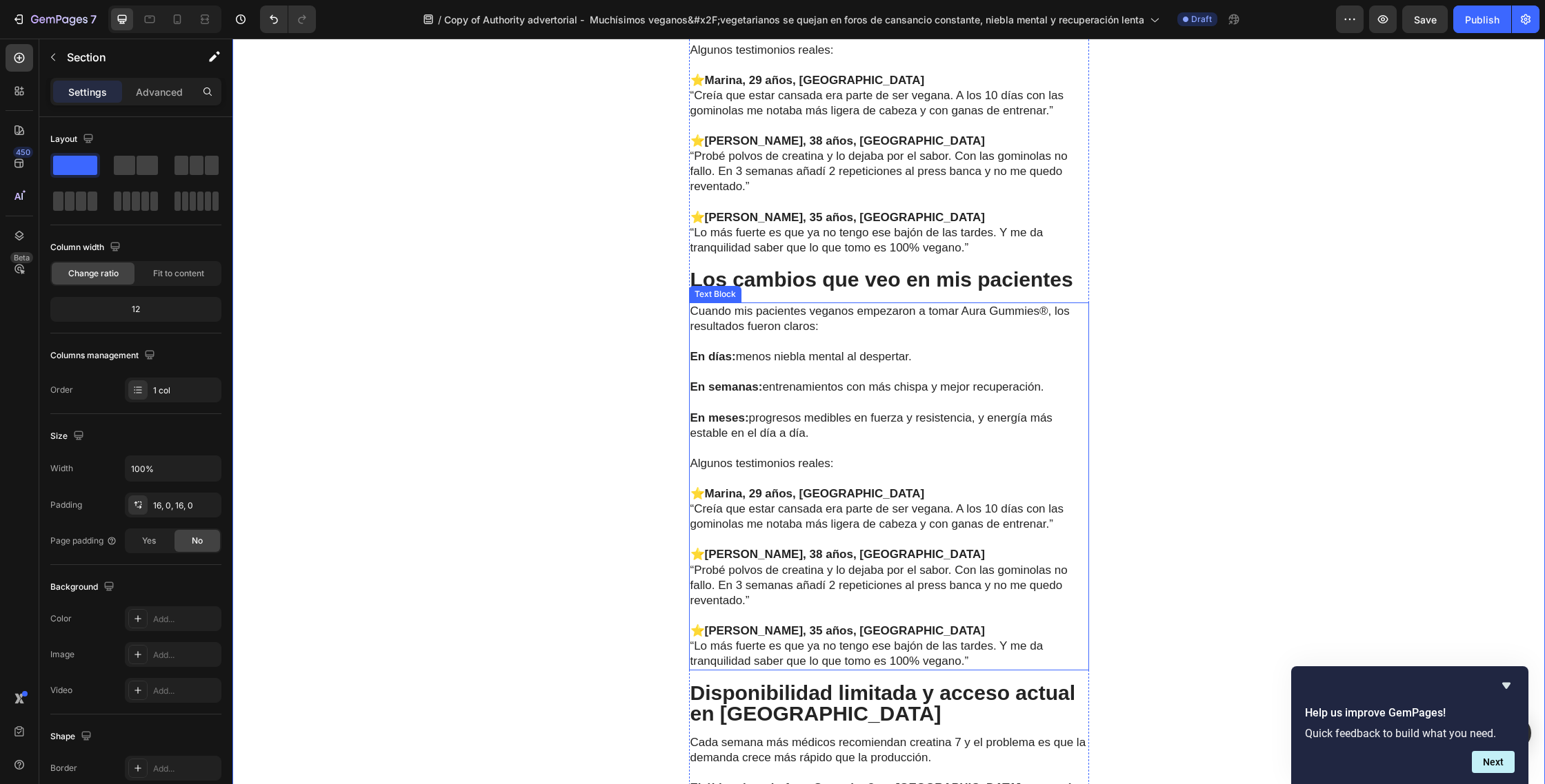
scroll to position [4357, 0]
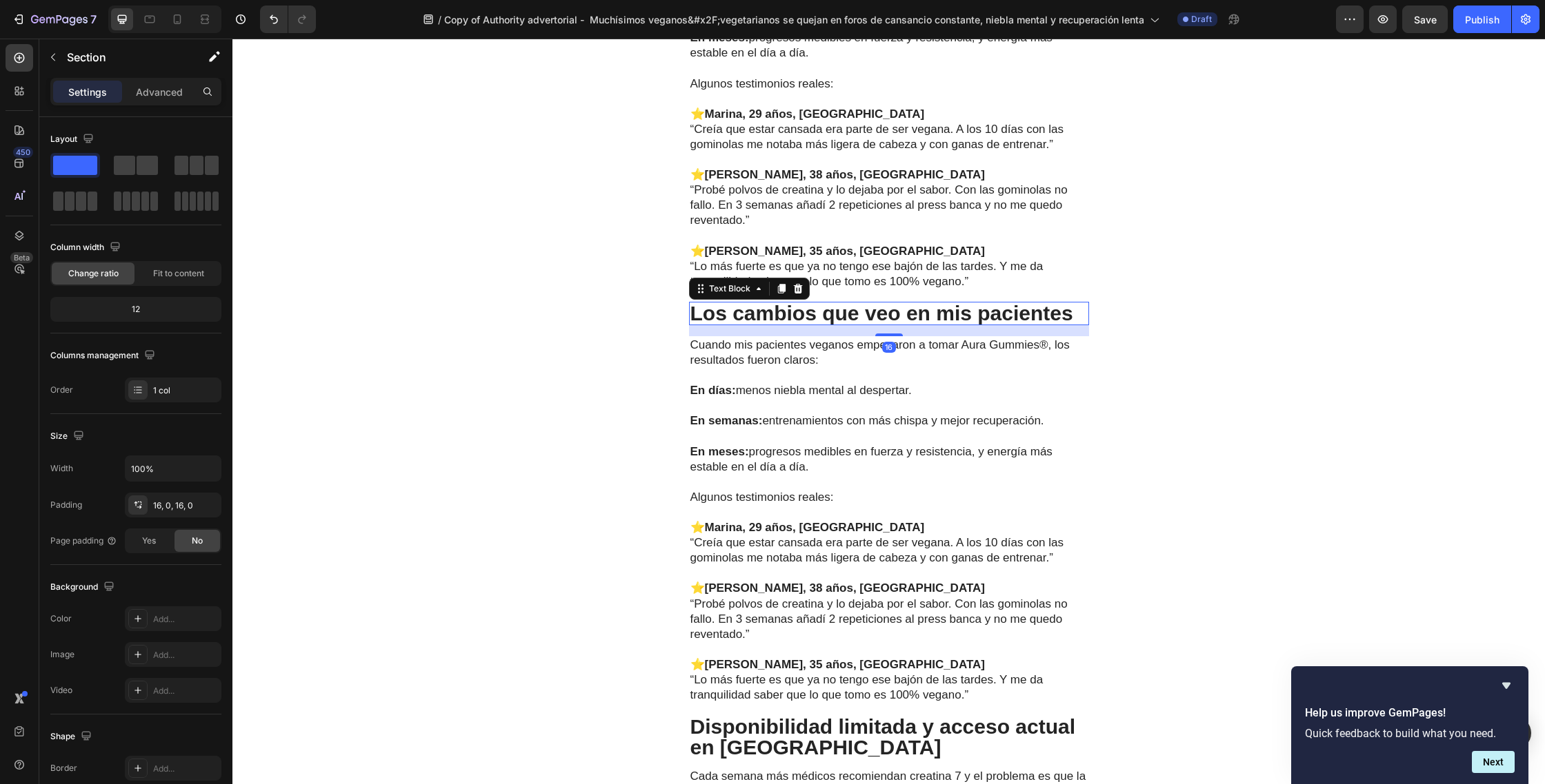
drag, startPoint x: 1045, startPoint y: 326, endPoint x: 1073, endPoint y: 326, distance: 28.0
click at [1046, 324] on p "Los cambios que veo en mis pacientes" at bounding box center [889, 314] width 397 height 20
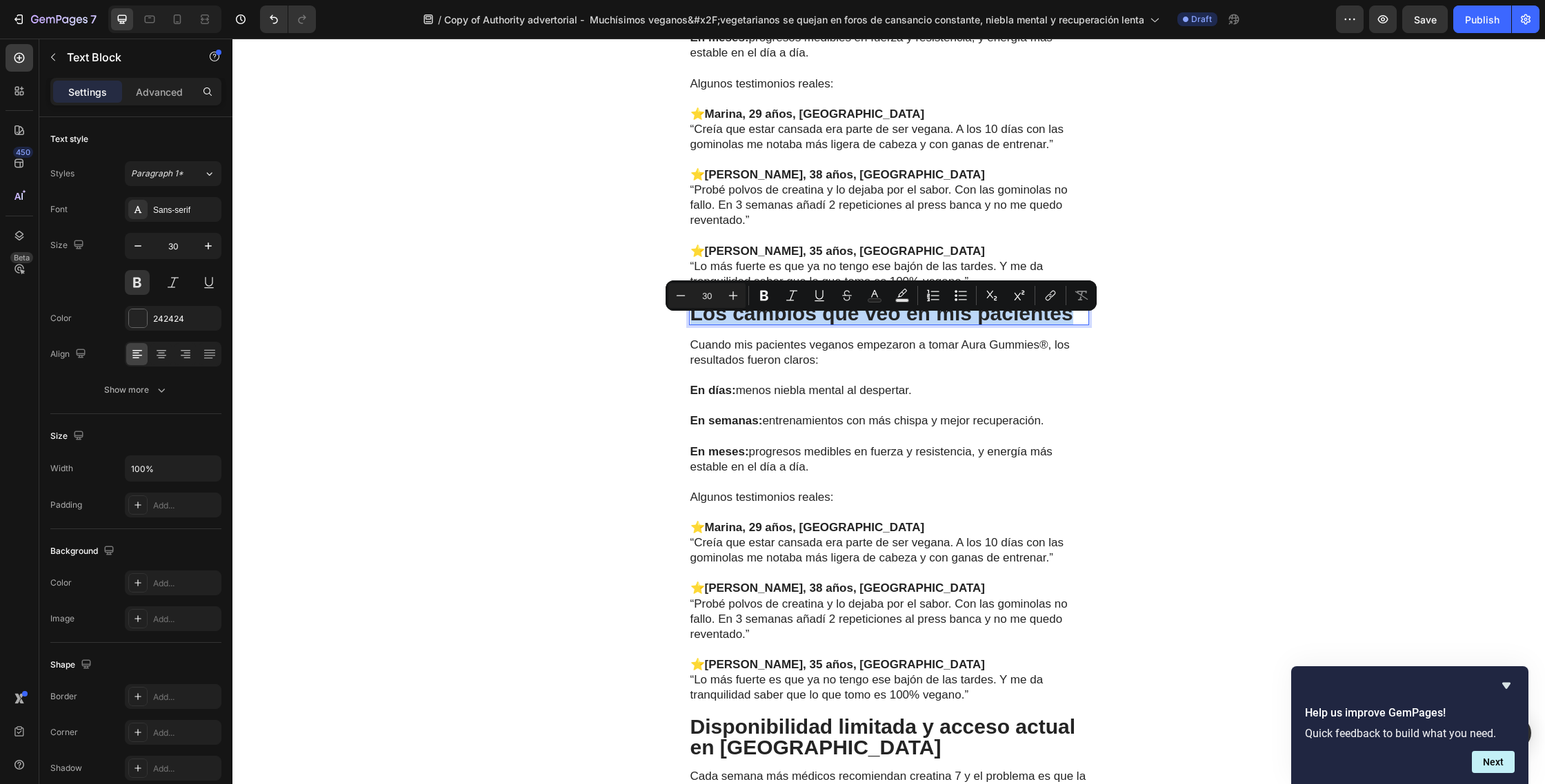
drag, startPoint x: 691, startPoint y: 331, endPoint x: 1068, endPoint y: 331, distance: 377.0
click at [1068, 324] on p "Los cambios que veo en mis pacientes" at bounding box center [889, 314] width 397 height 20
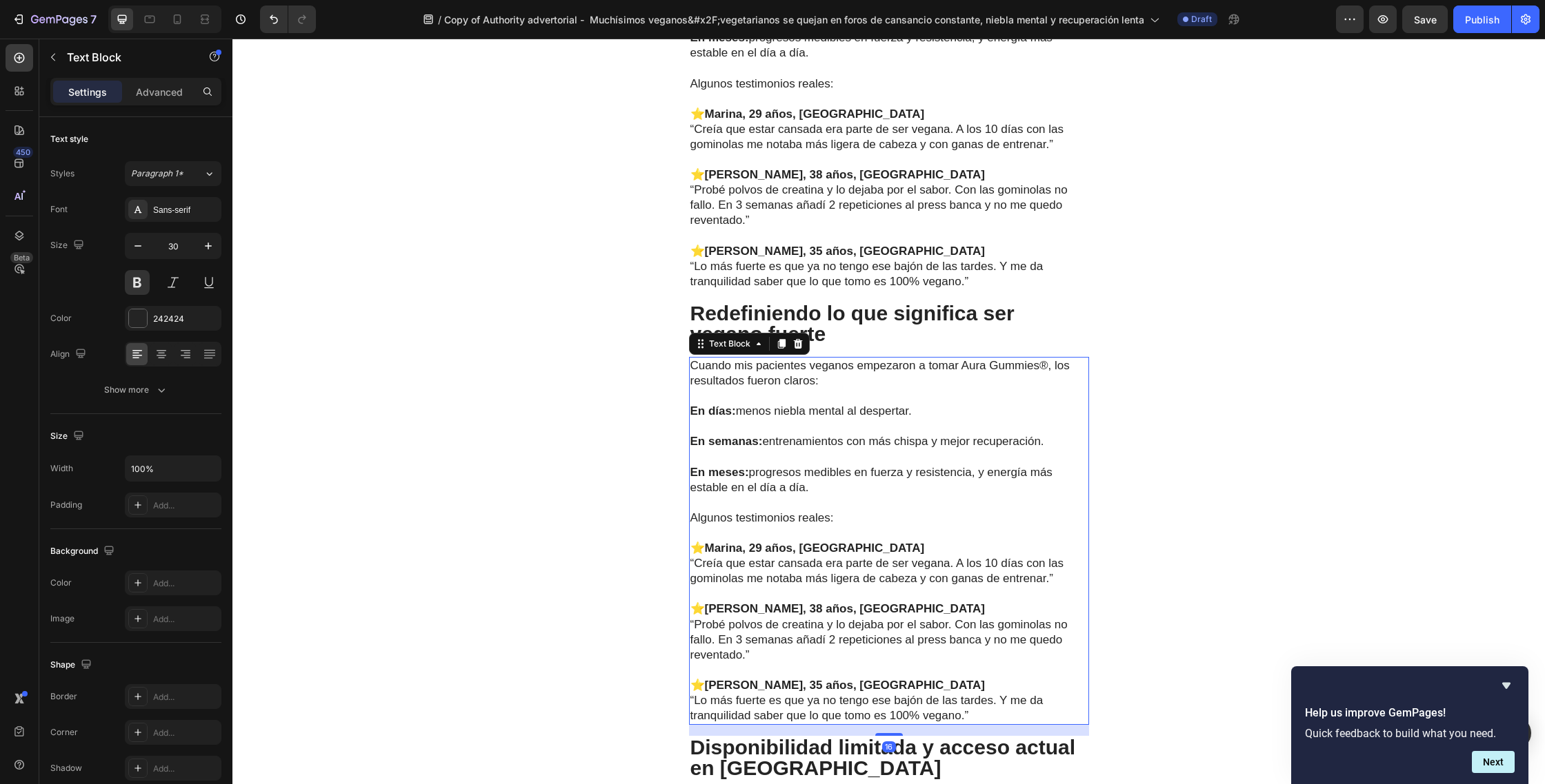
click at [880, 584] on p "“Creía que estar cansada era parte de ser vegana. A los 10 días con las gominol…" at bounding box center [889, 571] width 397 height 30
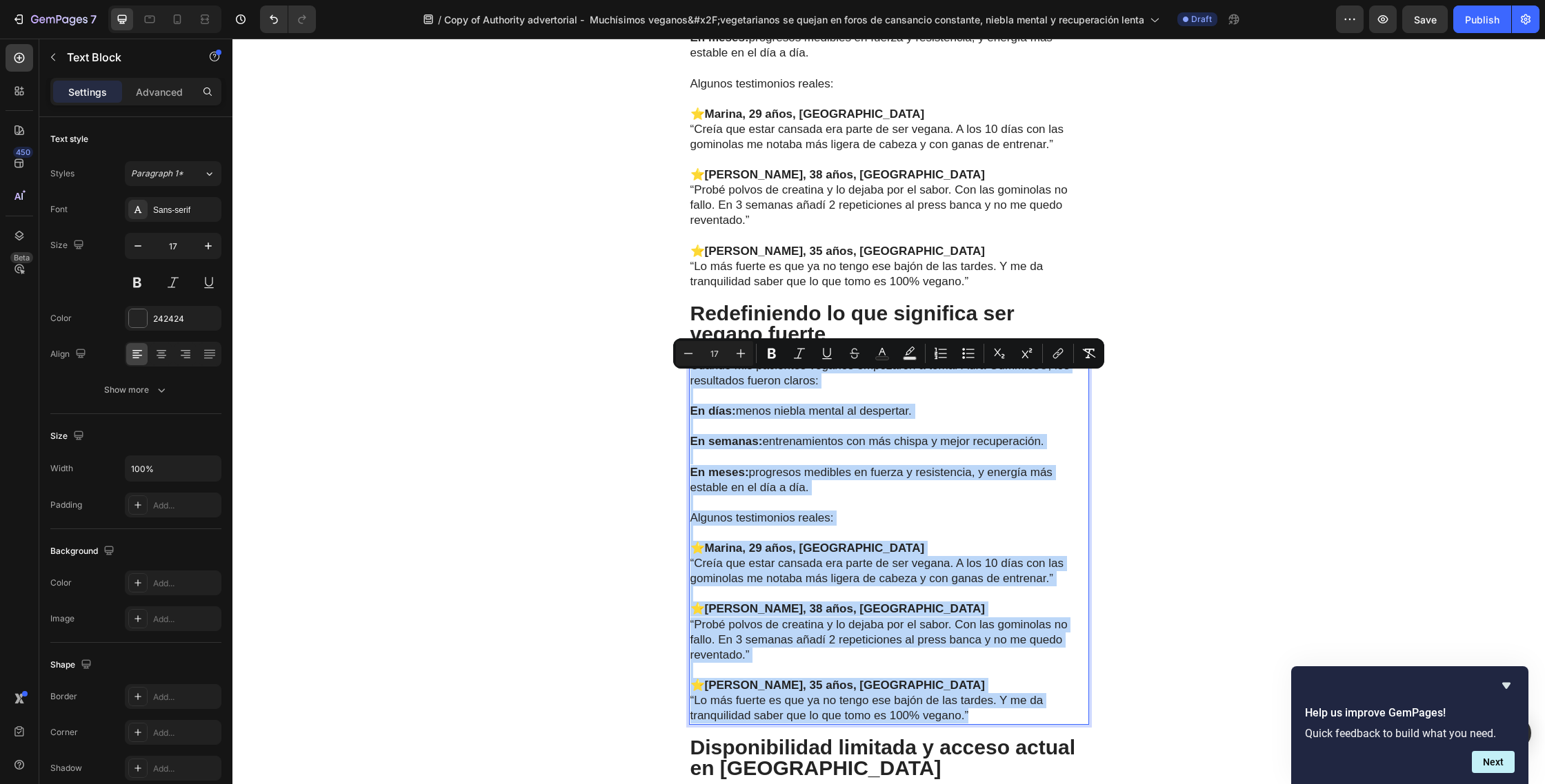
drag, startPoint x: 961, startPoint y: 719, endPoint x: 691, endPoint y: 384, distance: 430.3
click at [691, 384] on div "Cuando mis pacientes veganos empezaron a tomar Aura Gummies®, los resultados fu…" at bounding box center [888, 540] width 400 height 368
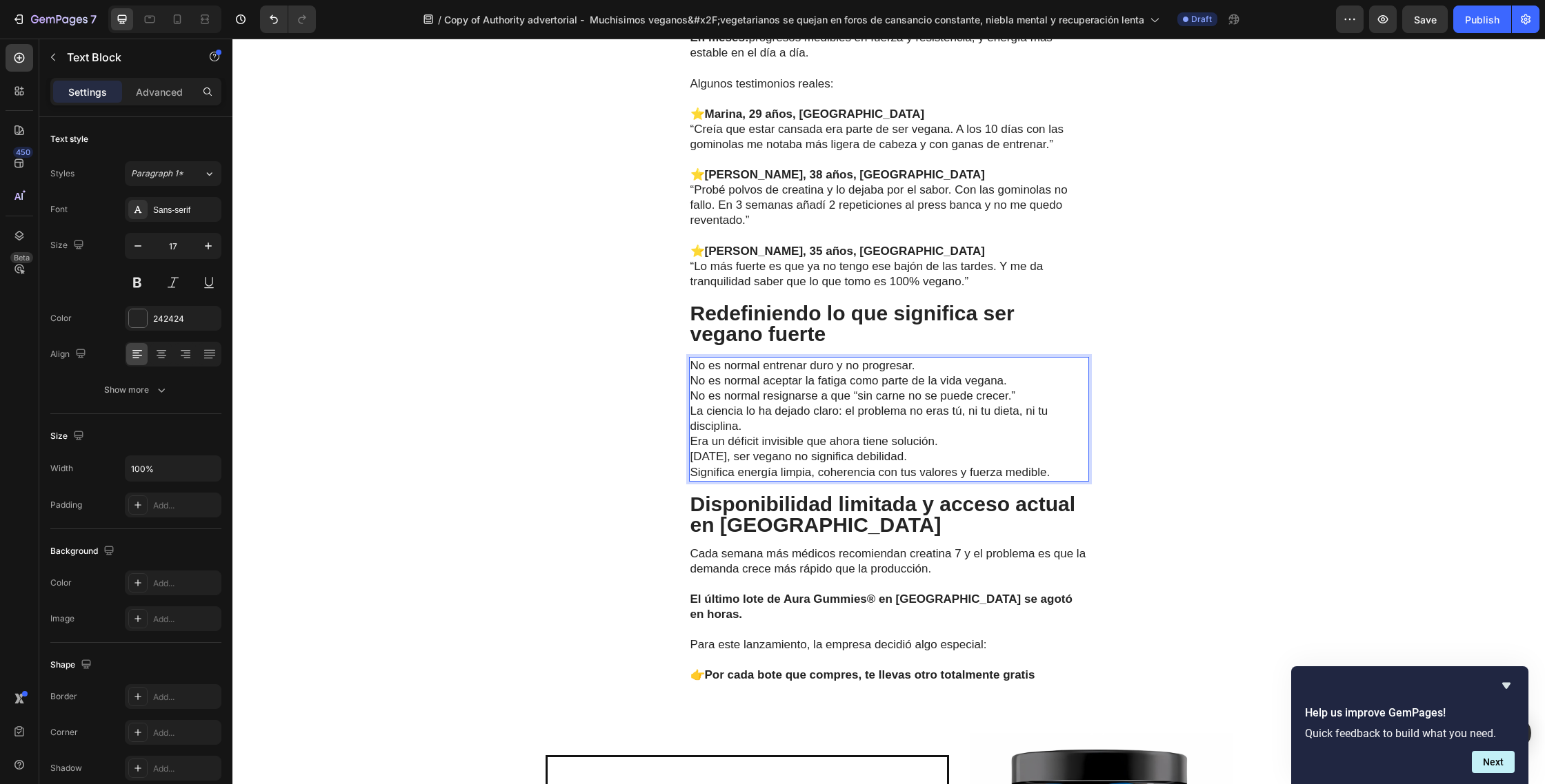
click at [931, 383] on p "No es normal entrenar duro y no progresar. No es normal aceptar la fatiga como …" at bounding box center [889, 381] width 397 height 45
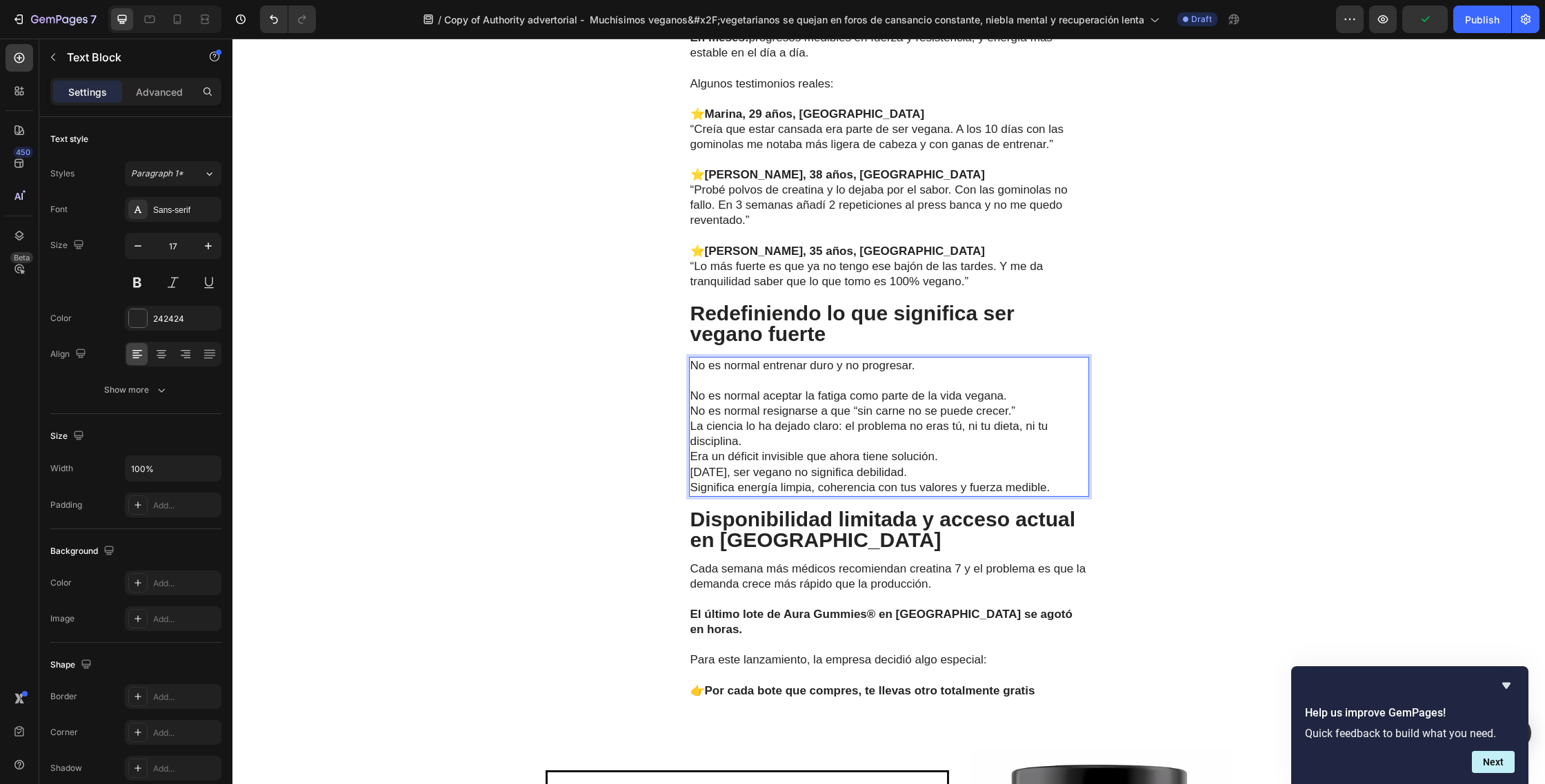
click at [1020, 412] on p "⁠⁠⁠⁠⁠⁠⁠ No es normal aceptar la fatiga como parte de la vida vegana. No es norm…" at bounding box center [889, 396] width 397 height 45
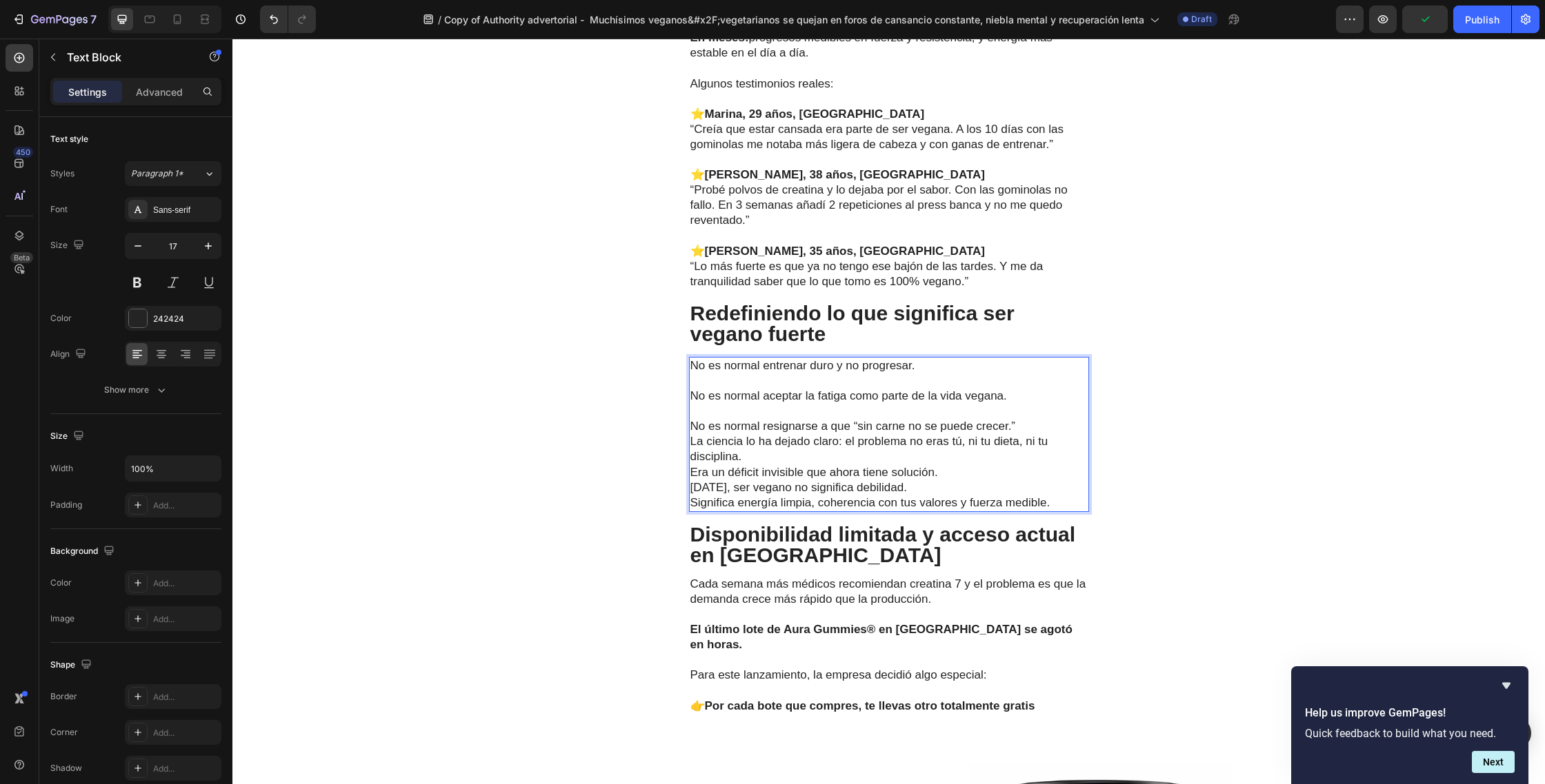
click at [1029, 434] on p "⁠⁠⁠⁠⁠⁠⁠ No es normal resignarse a que “sin carne no se puede crecer.”" at bounding box center [889, 419] width 397 height 30
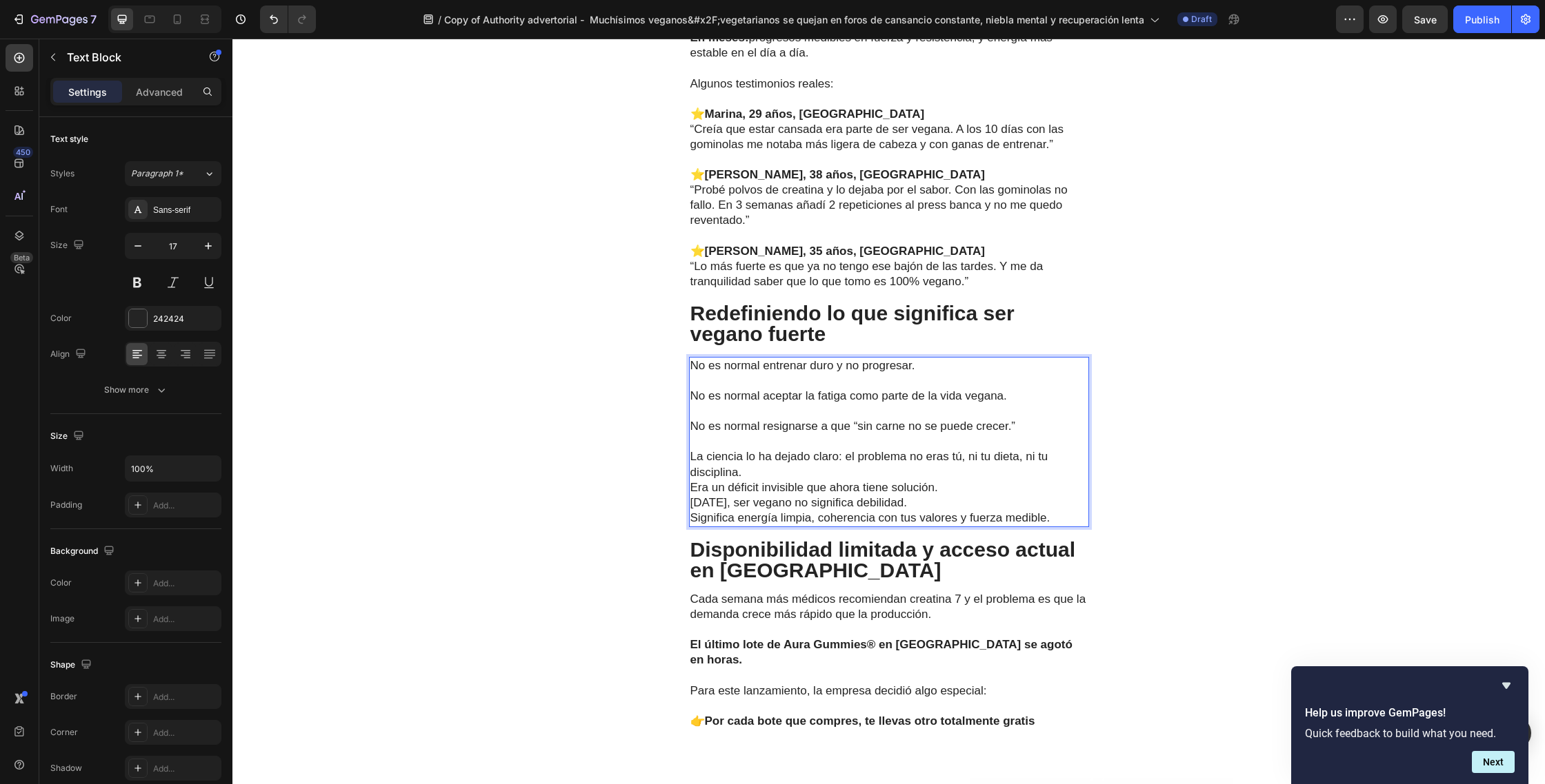
click at [787, 488] on p "La ciencia lo ha dejado claro: el problema no eras tú, ni tu dieta, ni tu disci…" at bounding box center [889, 471] width 397 height 45
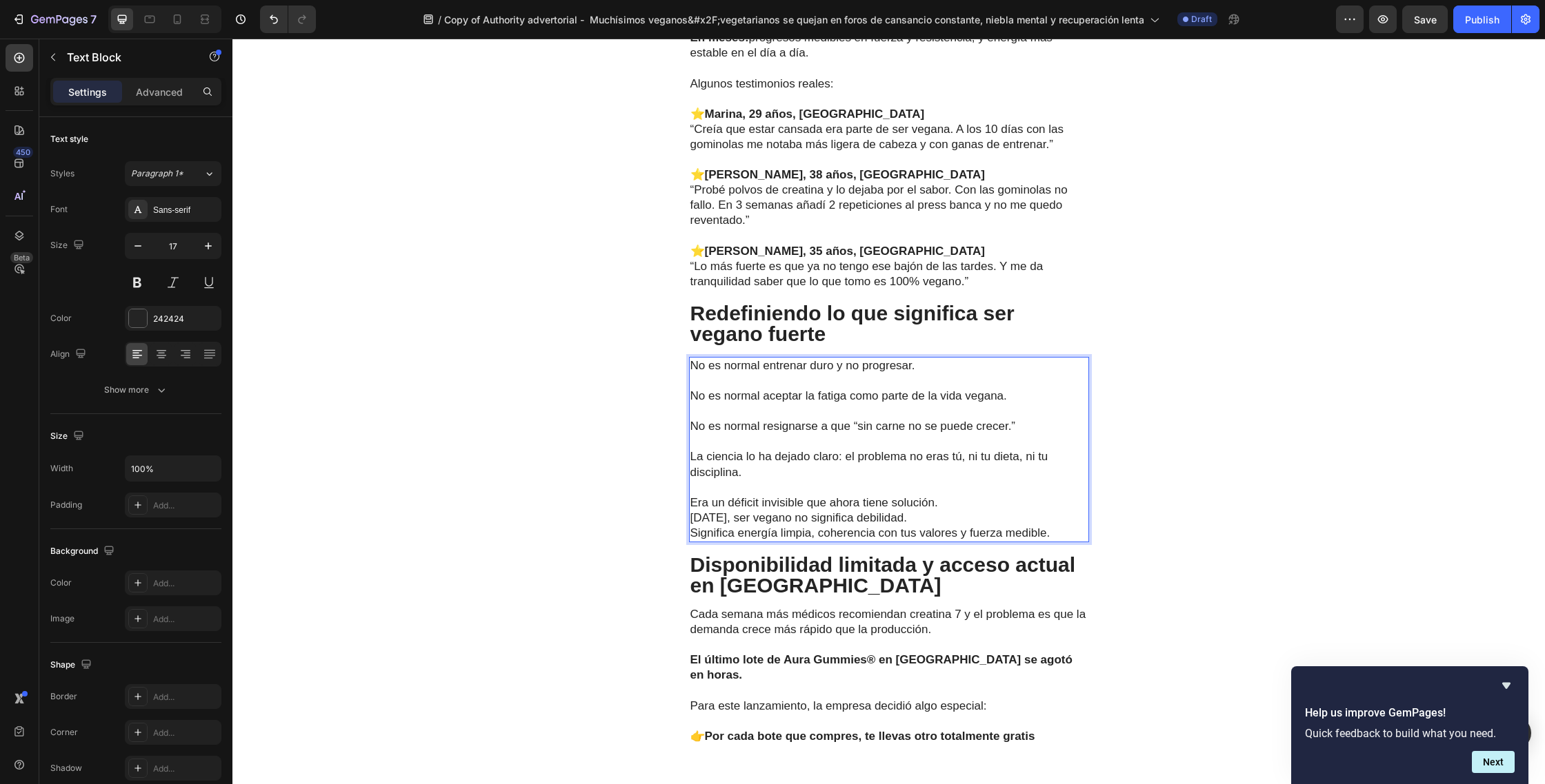
click at [948, 511] on p "⁠⁠⁠⁠⁠⁠⁠ Era un déficit invisible que ahora tiene solución." at bounding box center [889, 495] width 397 height 30
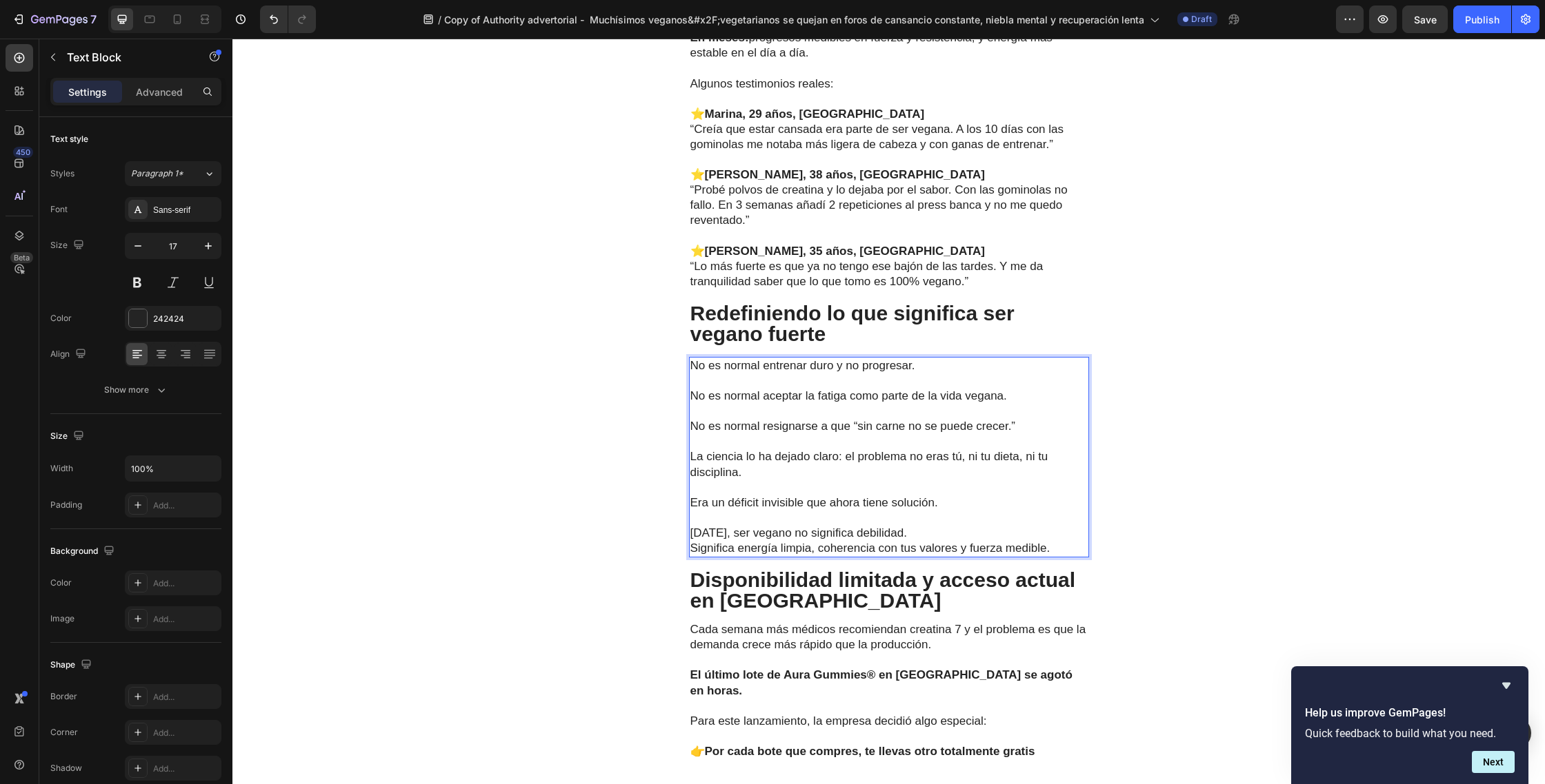
click at [903, 549] on p "Hoy, ser vegano no significa debilidad. Significa energía limpia, coherencia co…" at bounding box center [889, 540] width 397 height 30
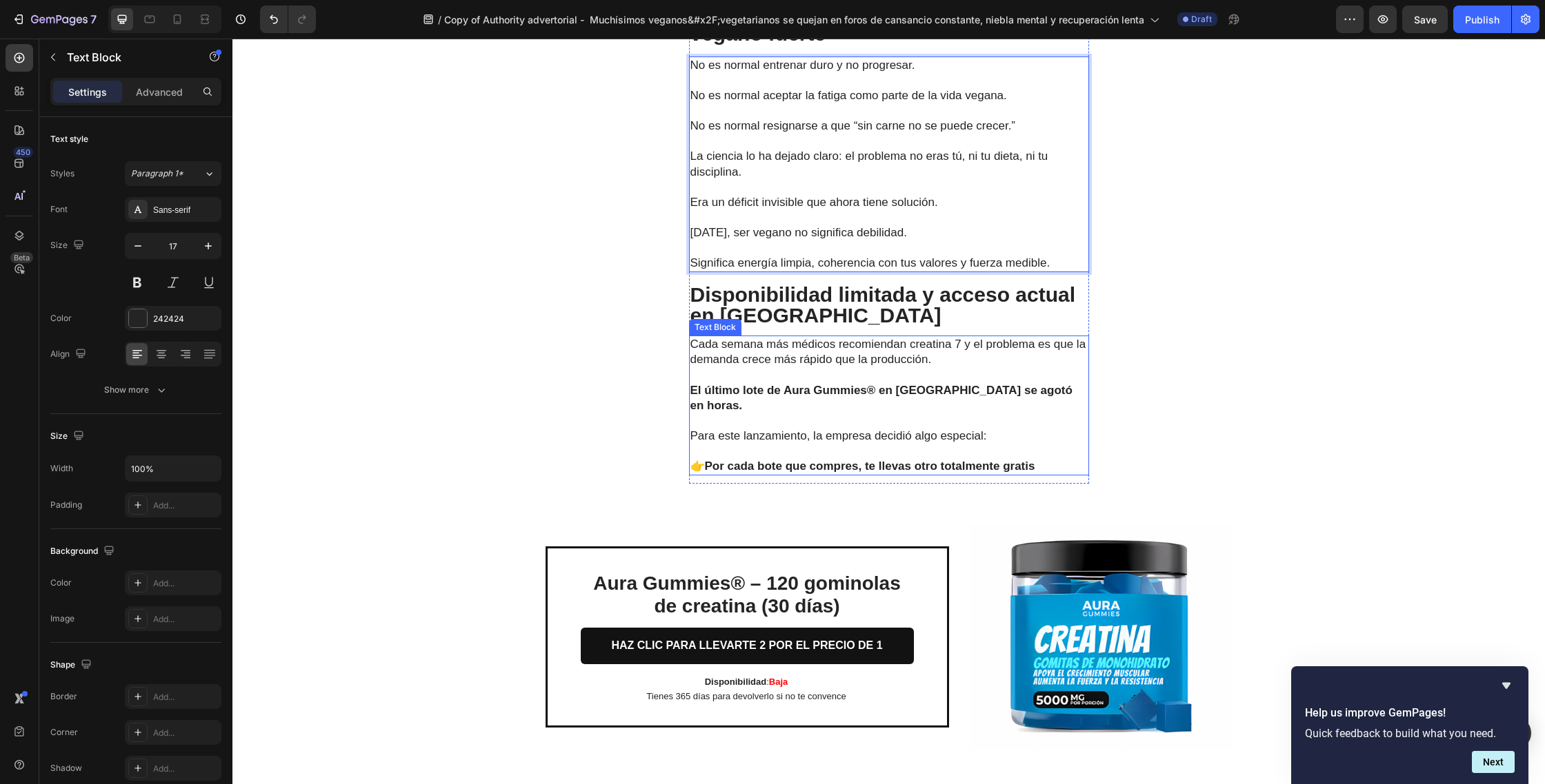
scroll to position [4661, 0]
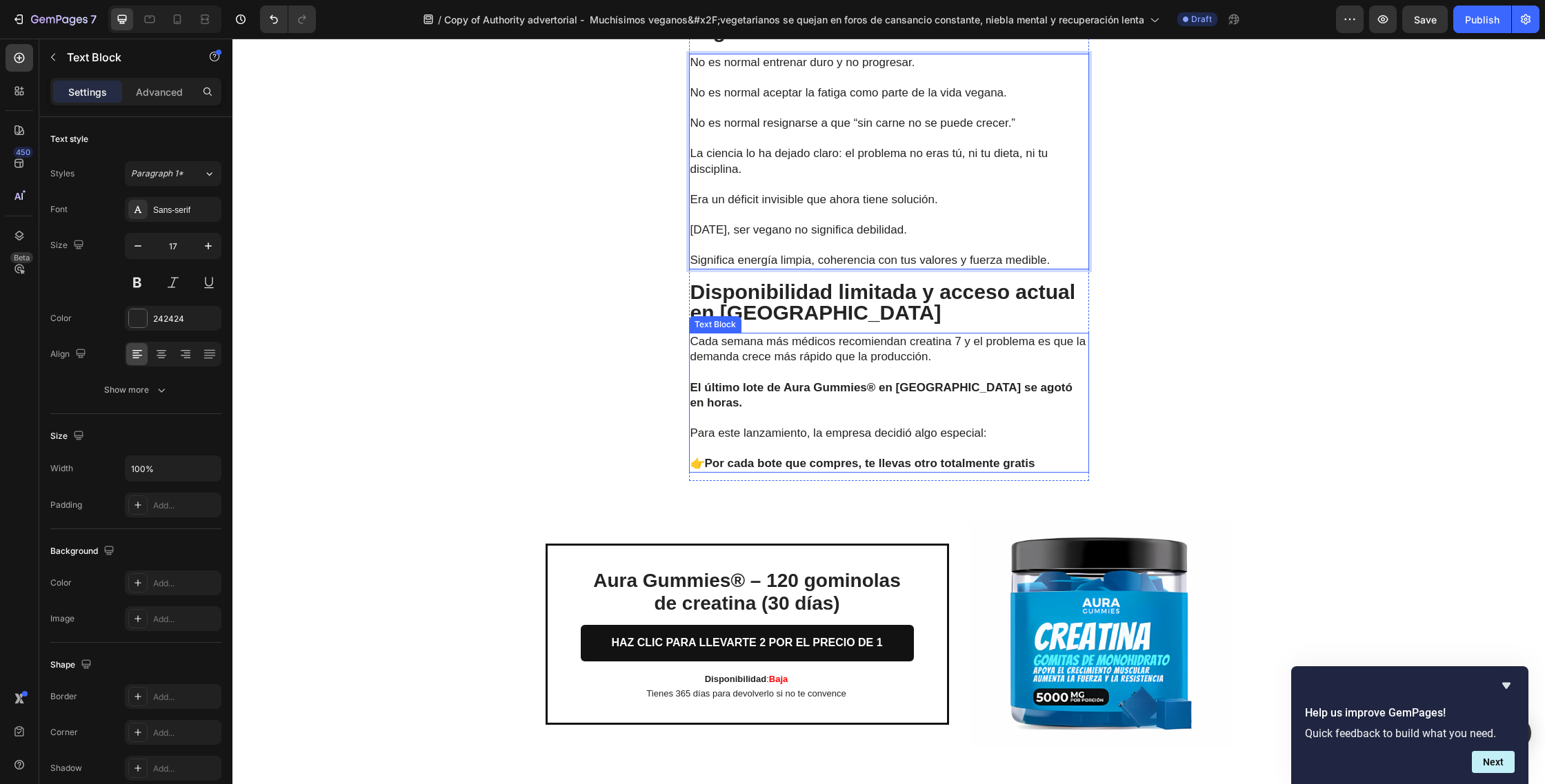
click at [907, 410] on p "El último lote de Aura Gummies® en [GEOGRAPHIC_DATA] se agotó en horas." at bounding box center [889, 386] width 397 height 45
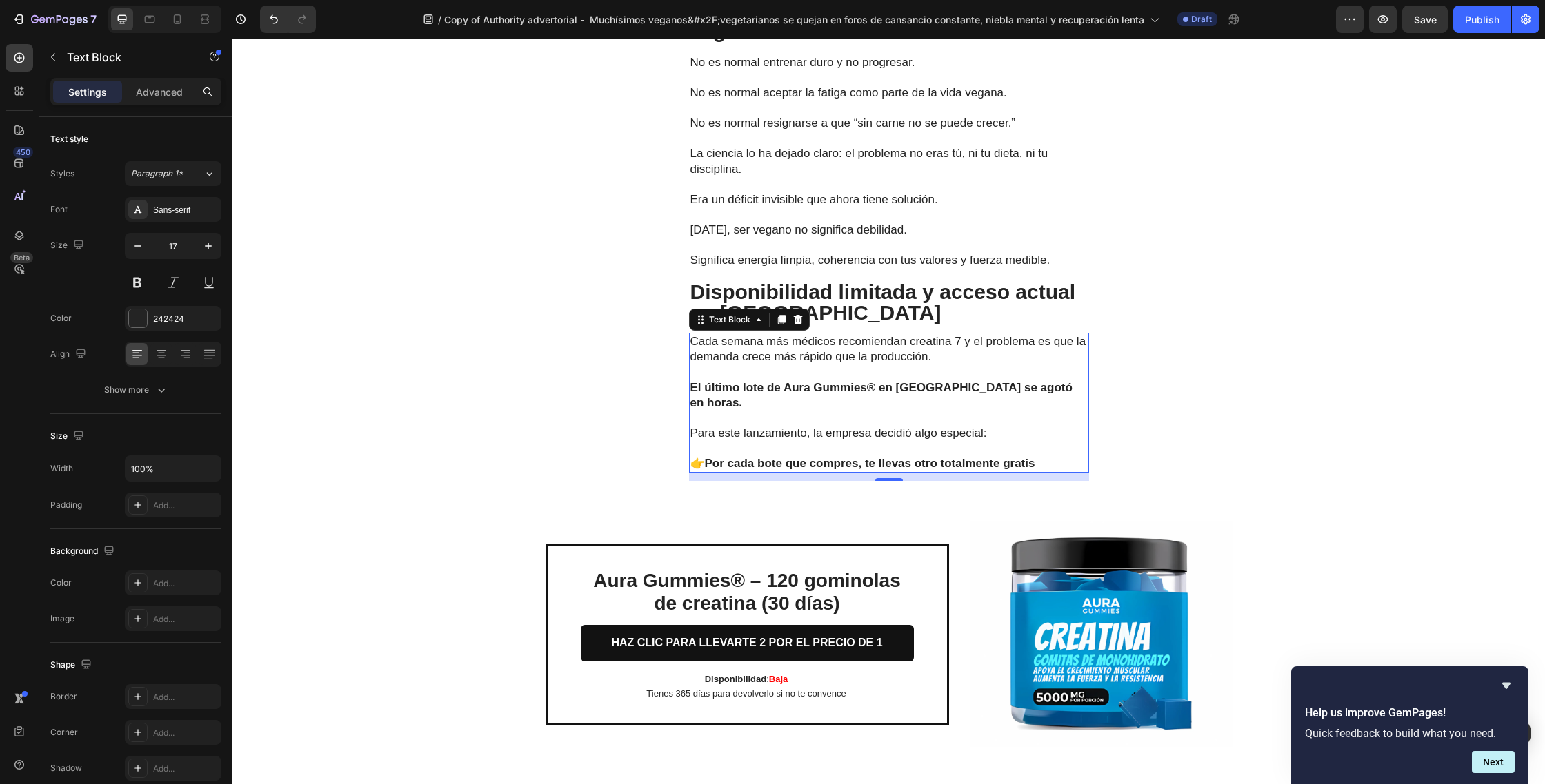
click at [1042, 465] on p "👉 Por cada bote que compres, te llevas otro totalmente gratis" at bounding box center [889, 464] width 397 height 15
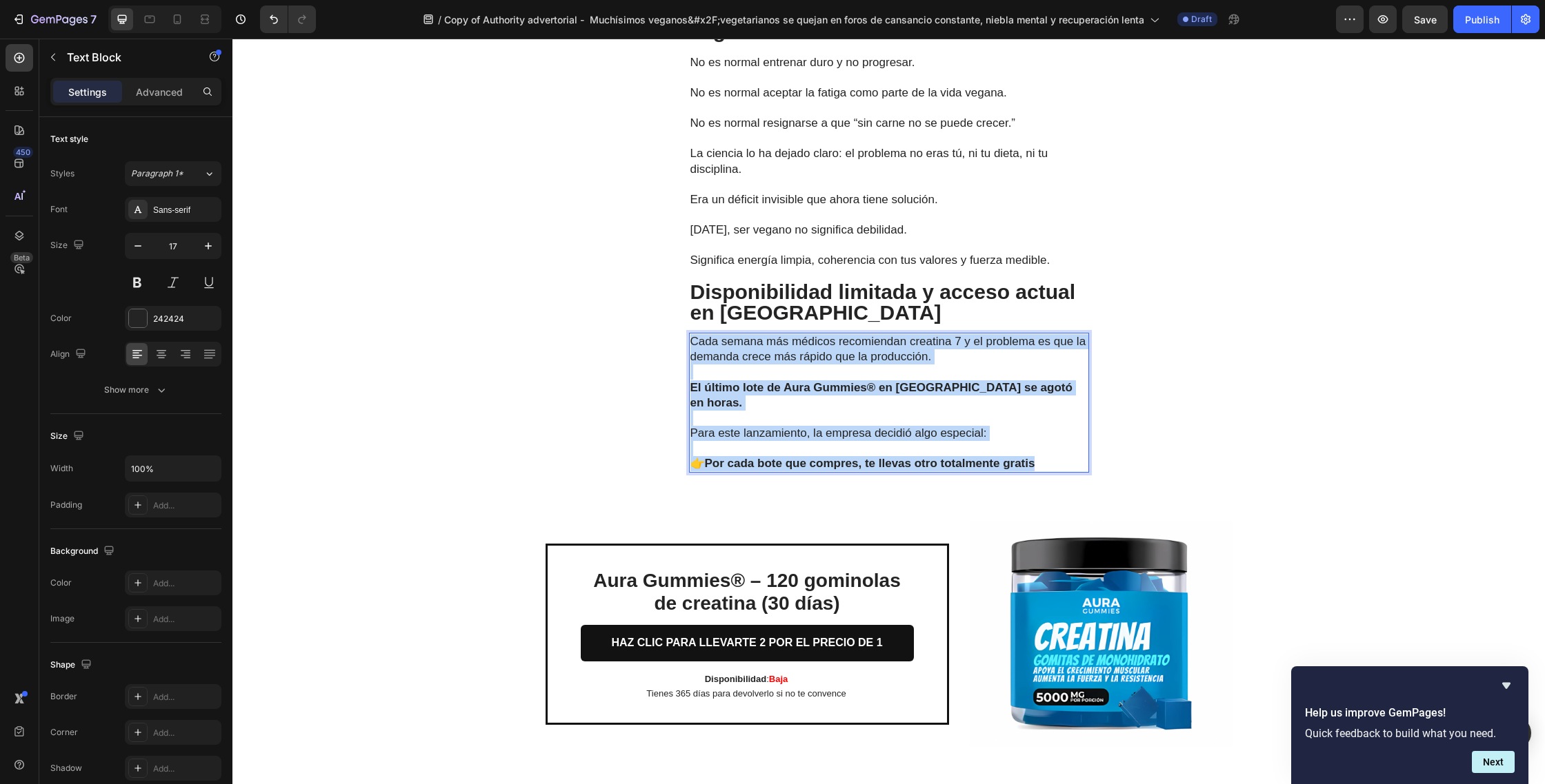
drag, startPoint x: 965, startPoint y: 451, endPoint x: 691, endPoint y: 361, distance: 288.4
click at [691, 361] on div "Cada semana más médicos recomiendan creatina 7 y el problema es que la demanda …" at bounding box center [888, 403] width 400 height 140
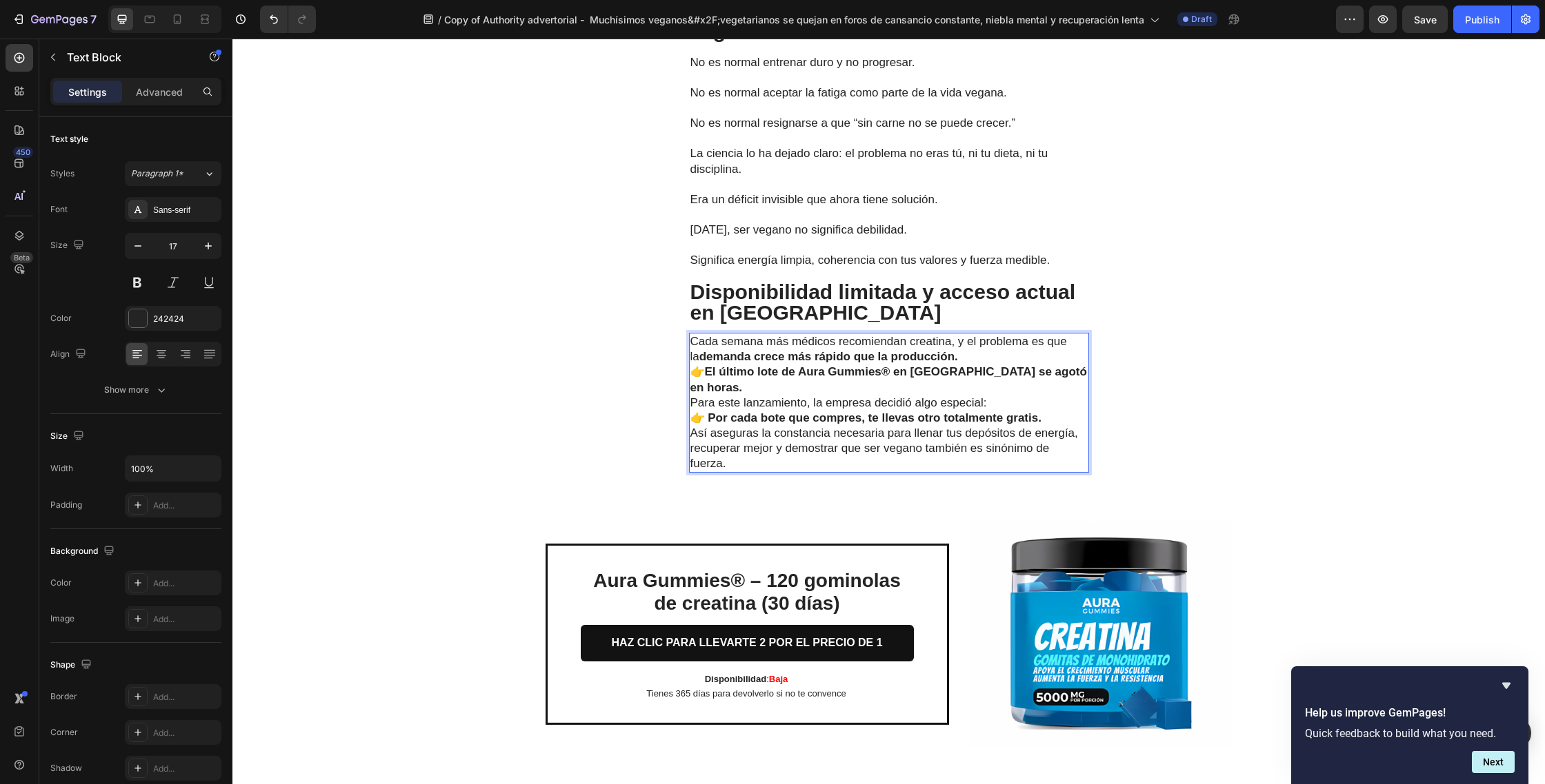
click at [991, 364] on p "Cada semana más médicos recomiendan creatina, y el problema es que la demanda c…" at bounding box center [889, 349] width 397 height 30
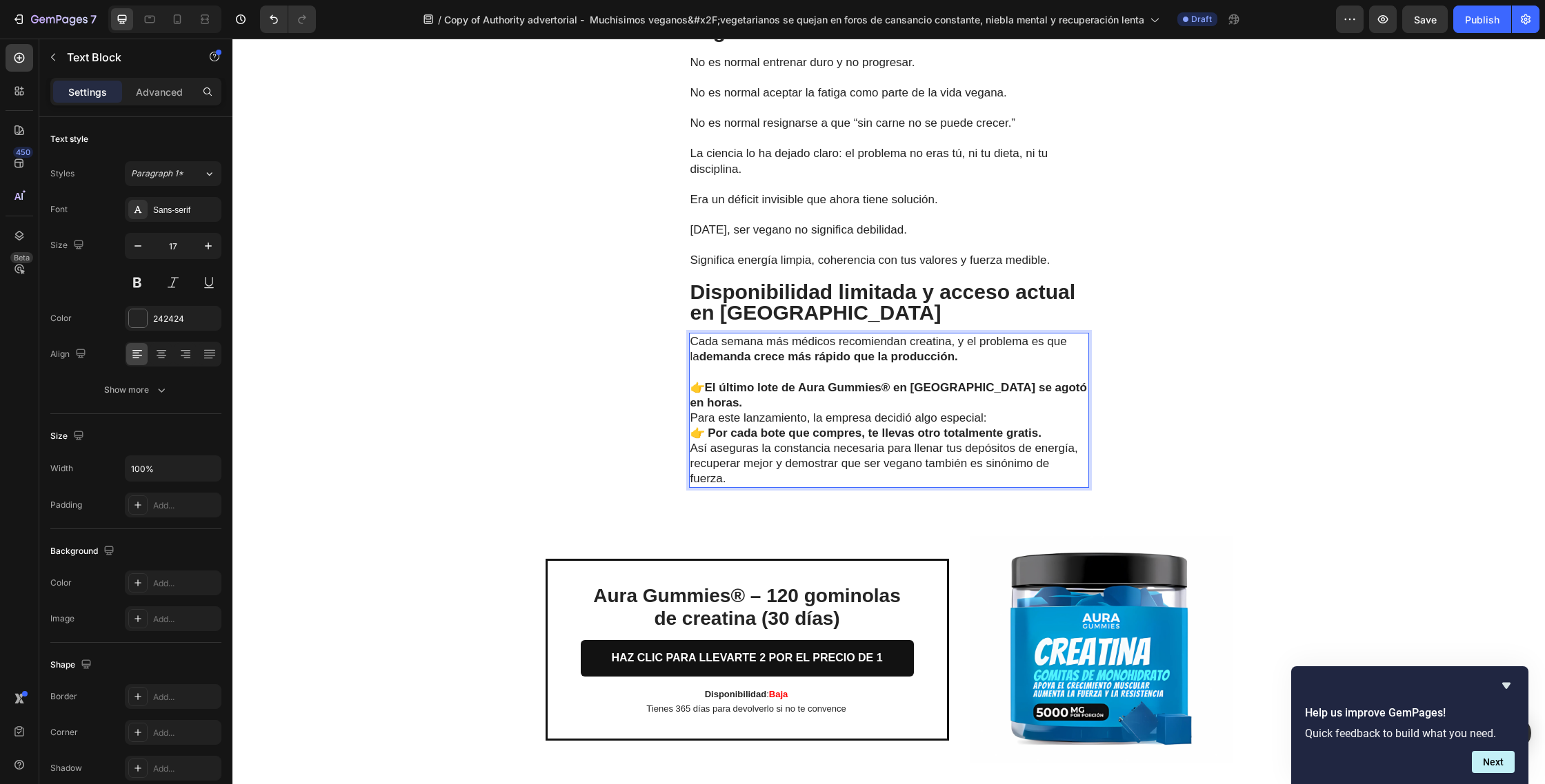
click at [1068, 407] on p "👉 El último lote de Aura Gummies® en [GEOGRAPHIC_DATA] se agotó en horas." at bounding box center [889, 395] width 397 height 30
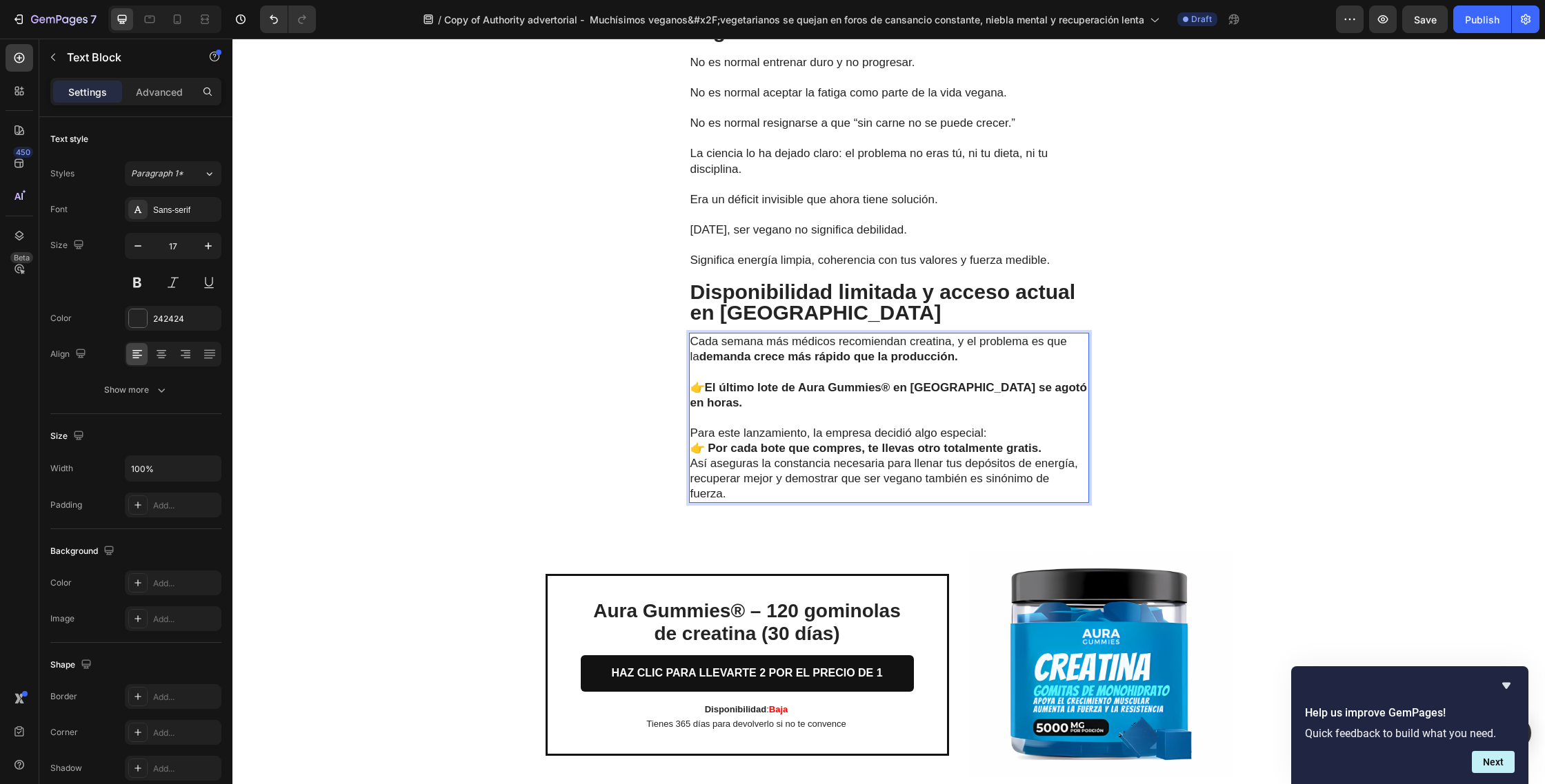
click at [1008, 432] on p "Para este lanzamiento, la empresa decidió algo especial:" at bounding box center [889, 434] width 397 height 15
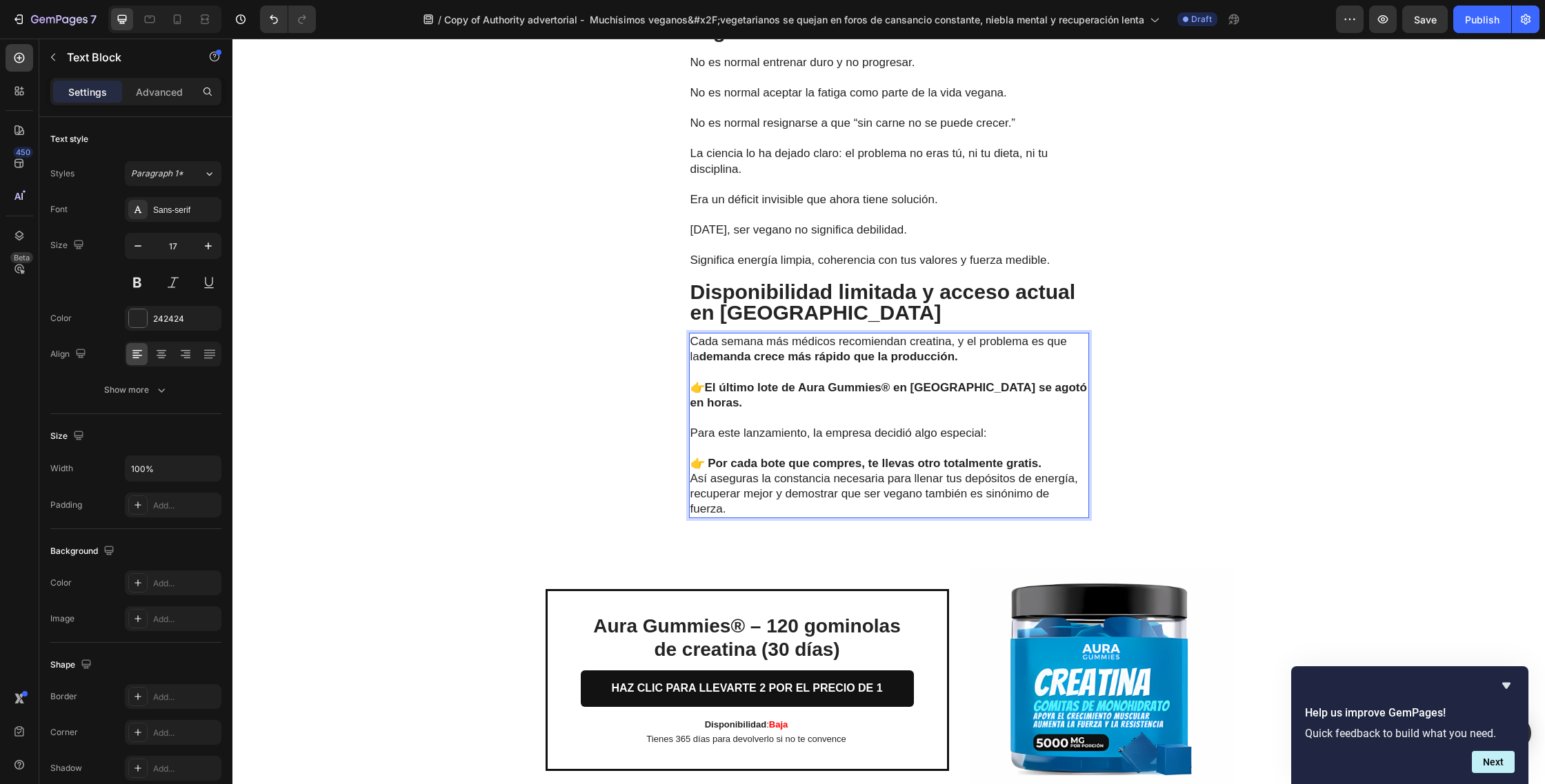
click at [1048, 468] on p "👉 Por cada bote que compres, te llevas otro totalmente gratis." at bounding box center [889, 464] width 397 height 15
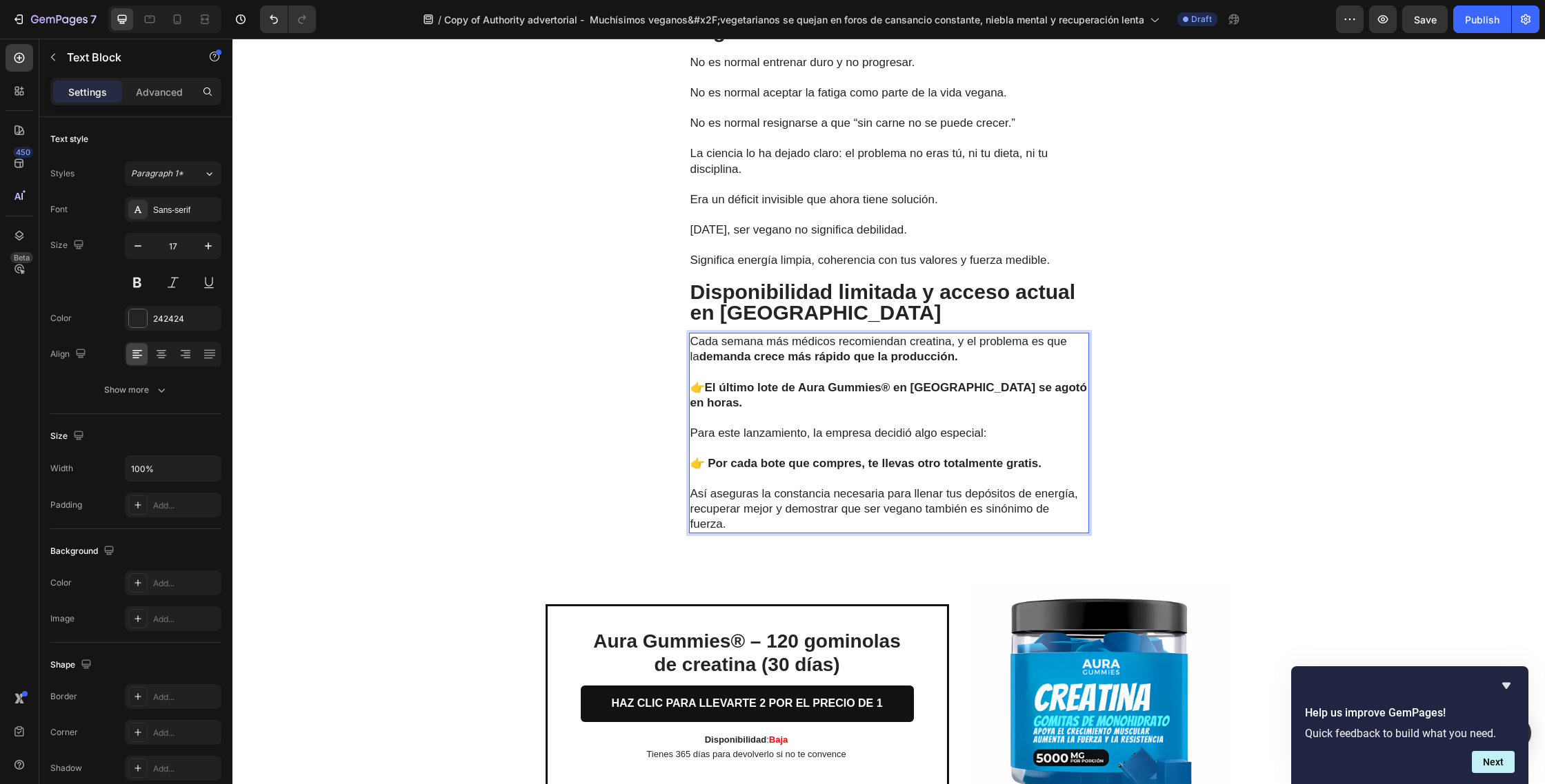
click at [925, 471] on p "👉 Por cada bote que compres, te llevas otro totalmente gratis." at bounding box center [889, 464] width 397 height 15
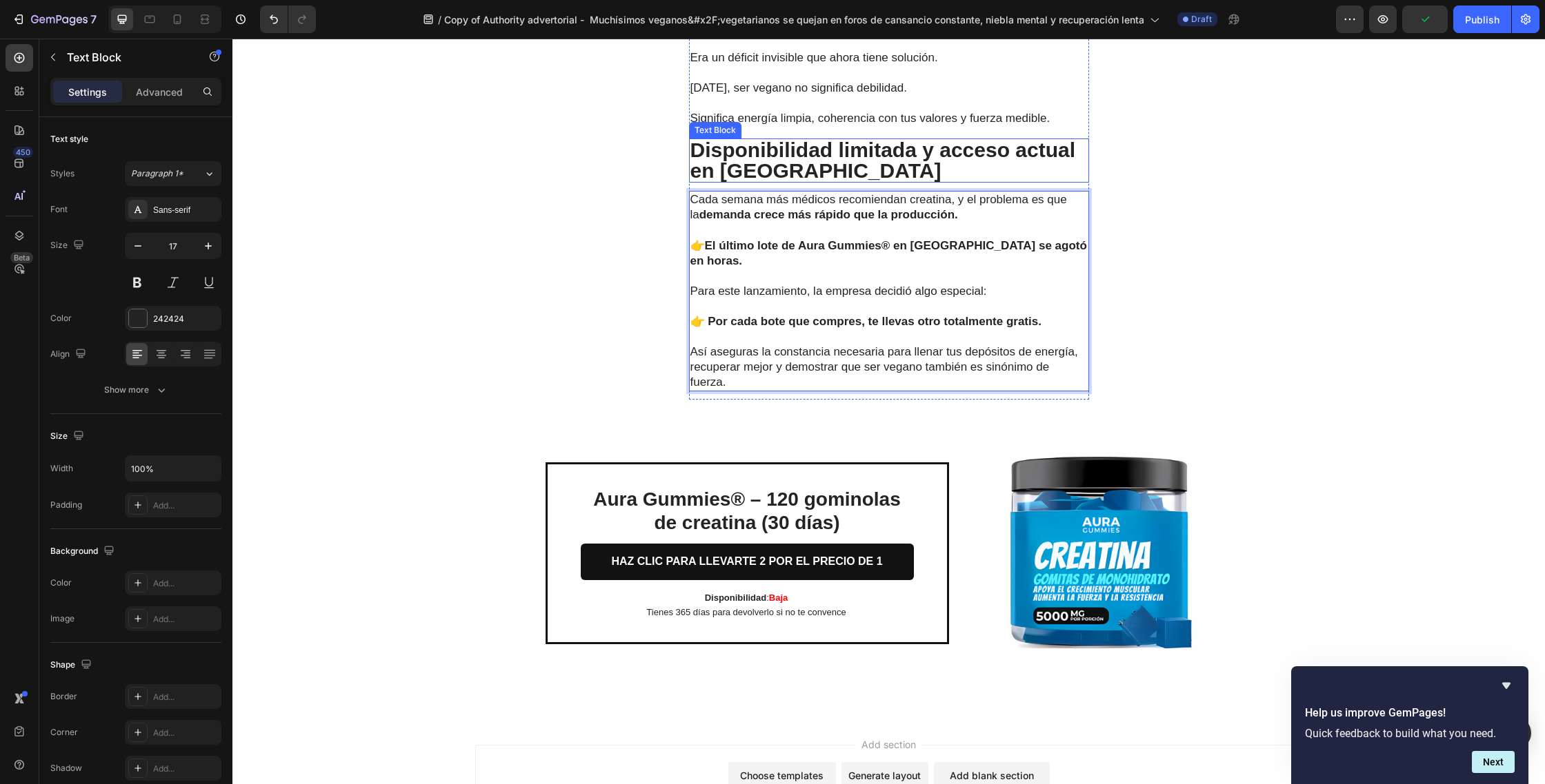
scroll to position [4901, 0]
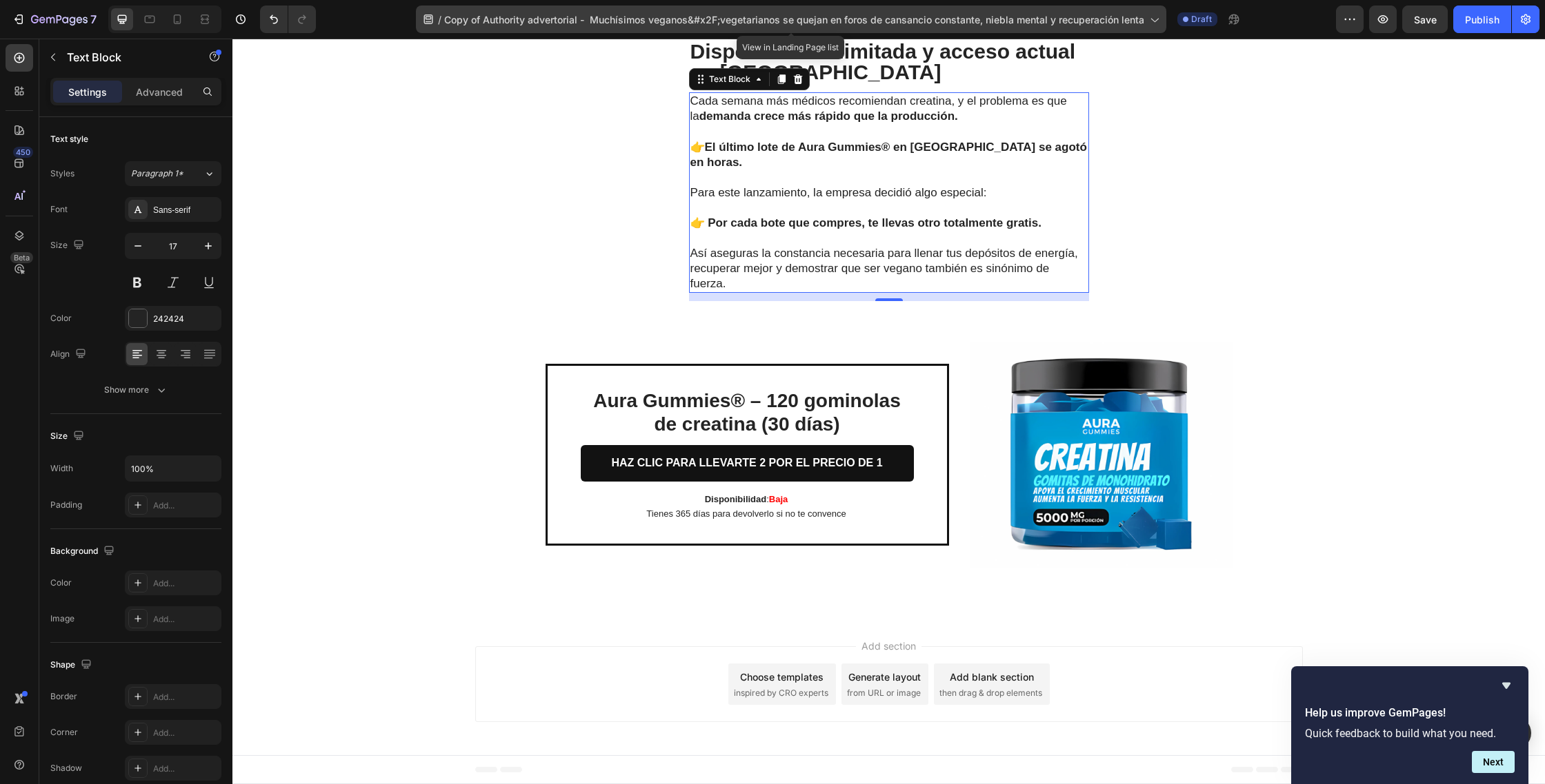
click at [1163, 21] on div "/ Copy of Authority advertorial - Muchísimos veganos&#x2F;vegetarianos se queja…" at bounding box center [791, 19] width 750 height 28
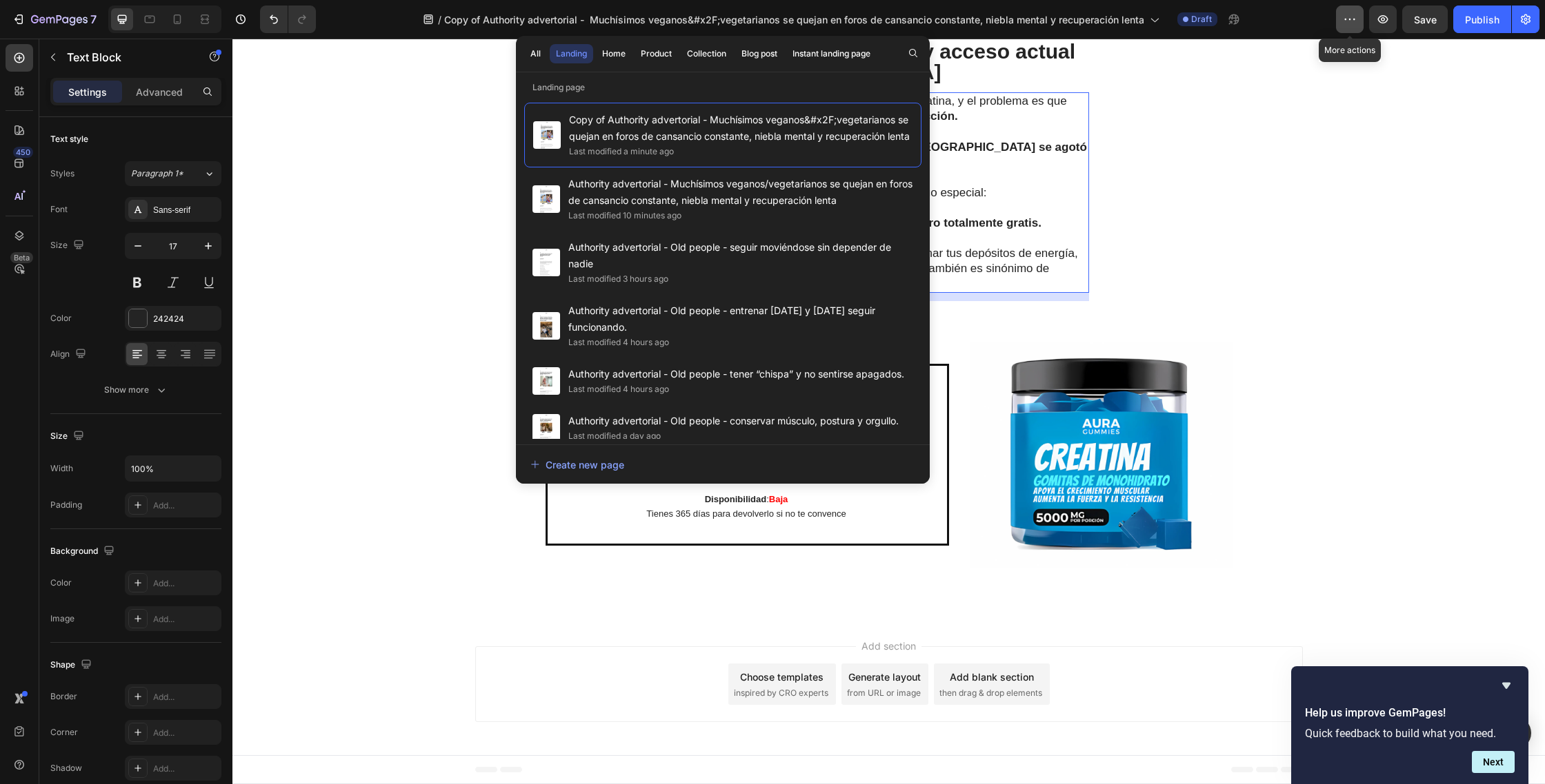
click at [1338, 22] on button "button" at bounding box center [1349, 19] width 28 height 28
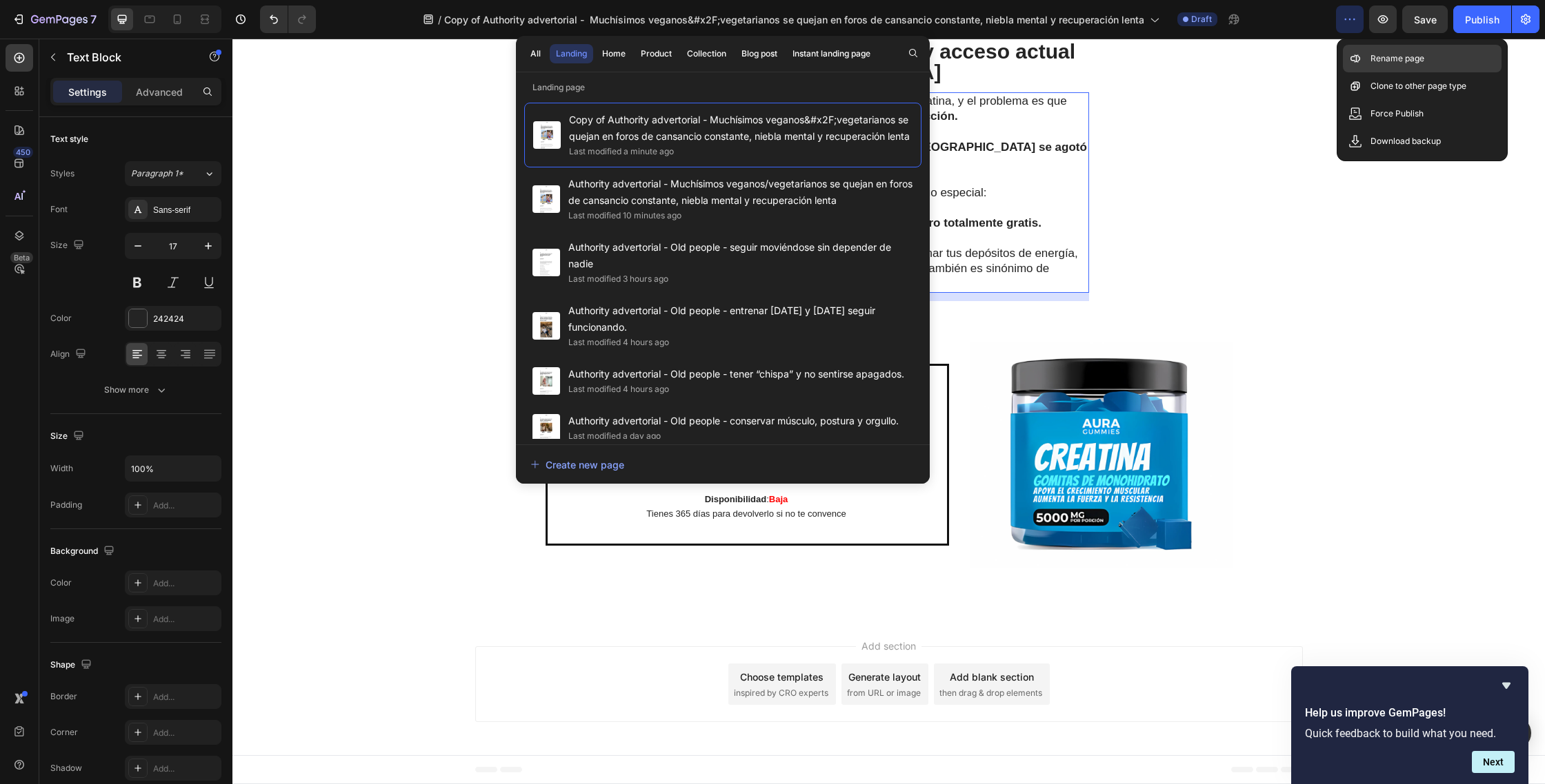
click at [1373, 53] on p "Rename page" at bounding box center [1397, 58] width 54 height 14
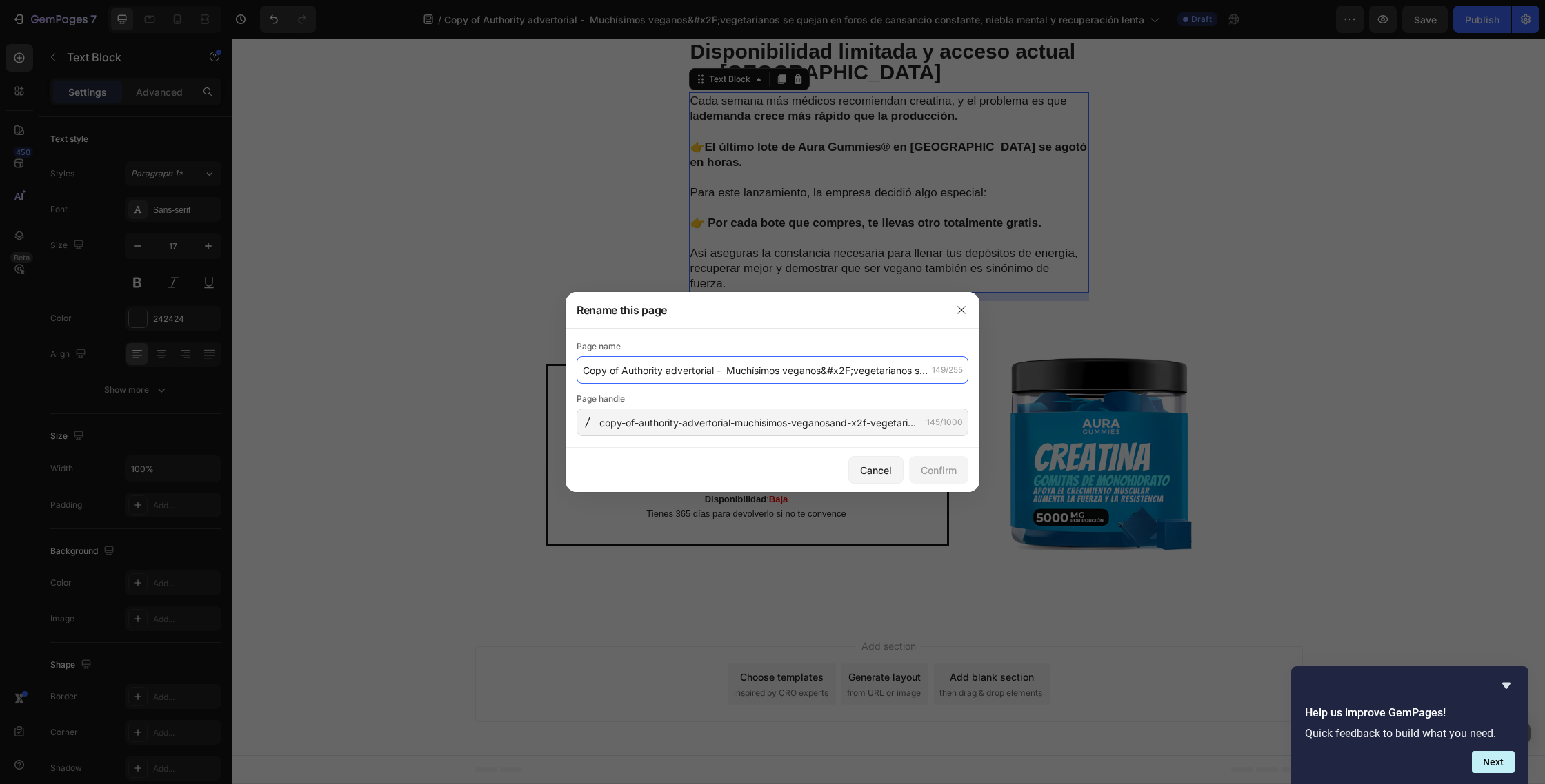
click at [673, 379] on input "Copy of Authority advertorial - Muchísimos veganos&#x2F;vegetarianos se quejan …" at bounding box center [772, 370] width 391 height 28
drag, startPoint x: 617, startPoint y: 374, endPoint x: 571, endPoint y: 373, distance: 46.0
click at [570, 373] on div "Page name Copy of Authority advertorial - Muchísimos veganos&#x2F;vegetarianos …" at bounding box center [772, 387] width 413 height 119
click at [689, 374] on input "Authority advertorial - Muchísimos veganos&#x2F;vegetarianos se quejan en foros…" at bounding box center [772, 370] width 391 height 28
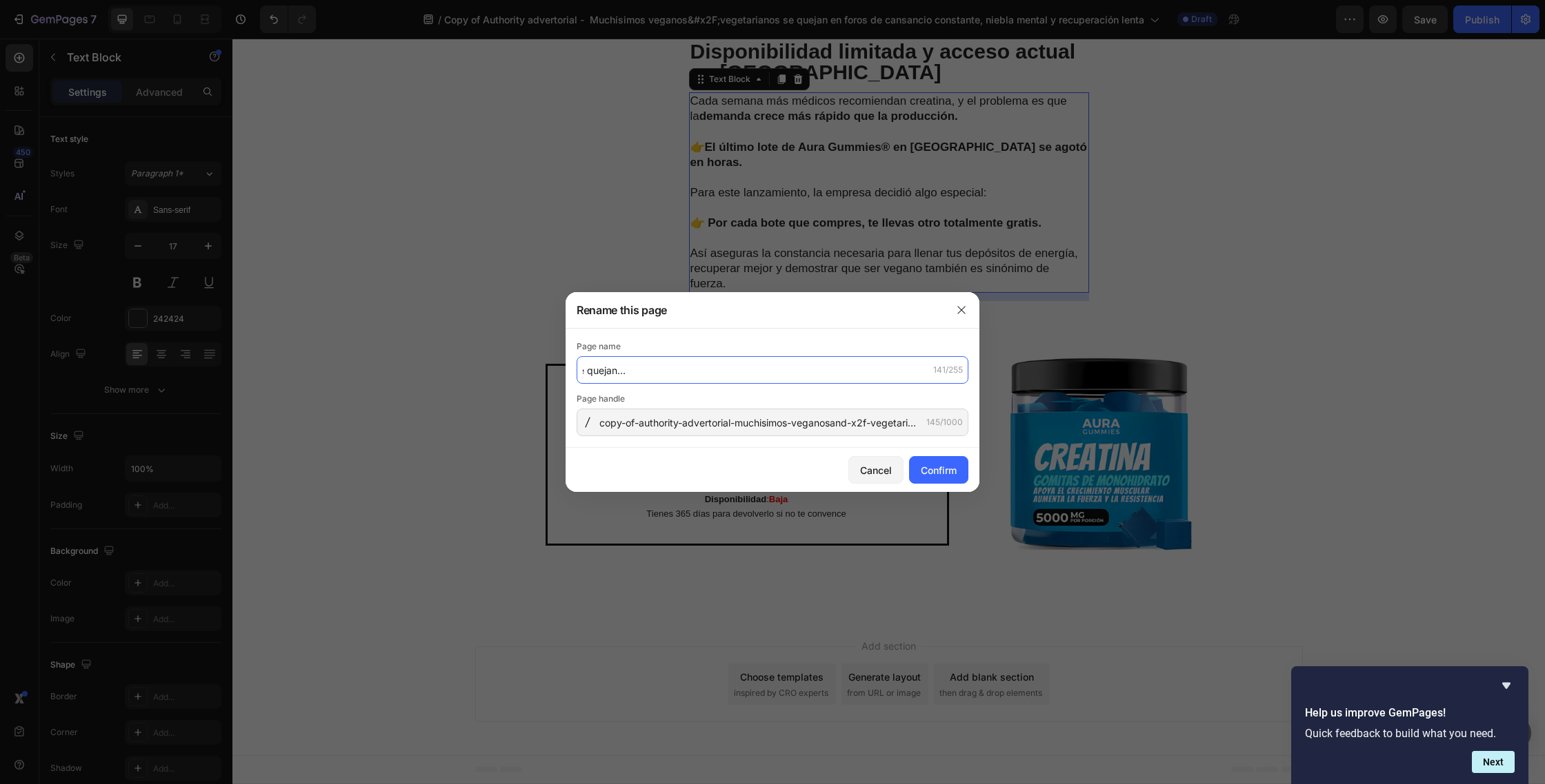
drag, startPoint x: 688, startPoint y: 374, endPoint x: 955, endPoint y: 366, distance: 267.1
click at [955, 366] on div "Authority advertorial - Muchísimos veganos&#x2F;vegetarianos se quejan en foros…" at bounding box center [772, 370] width 391 height 28
paste input "“es que los veganos son débiles” o “sin carne no se puede crecer”. fuerza para …"
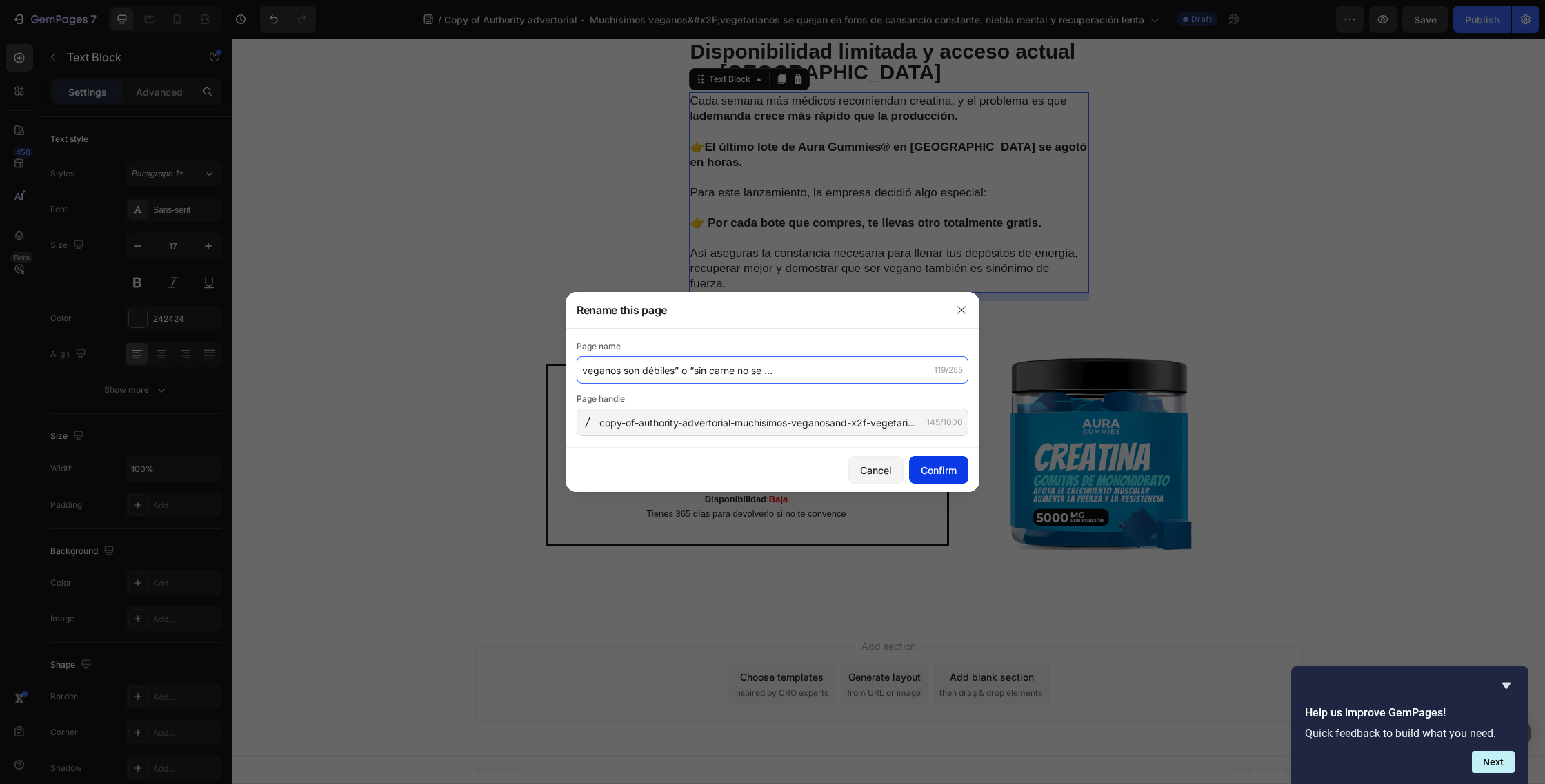
type input "Authority advertorial - “es que los veganos son débiles” o “sin carne no se pue…"
click at [953, 476] on div "Confirm" at bounding box center [938, 470] width 36 height 15
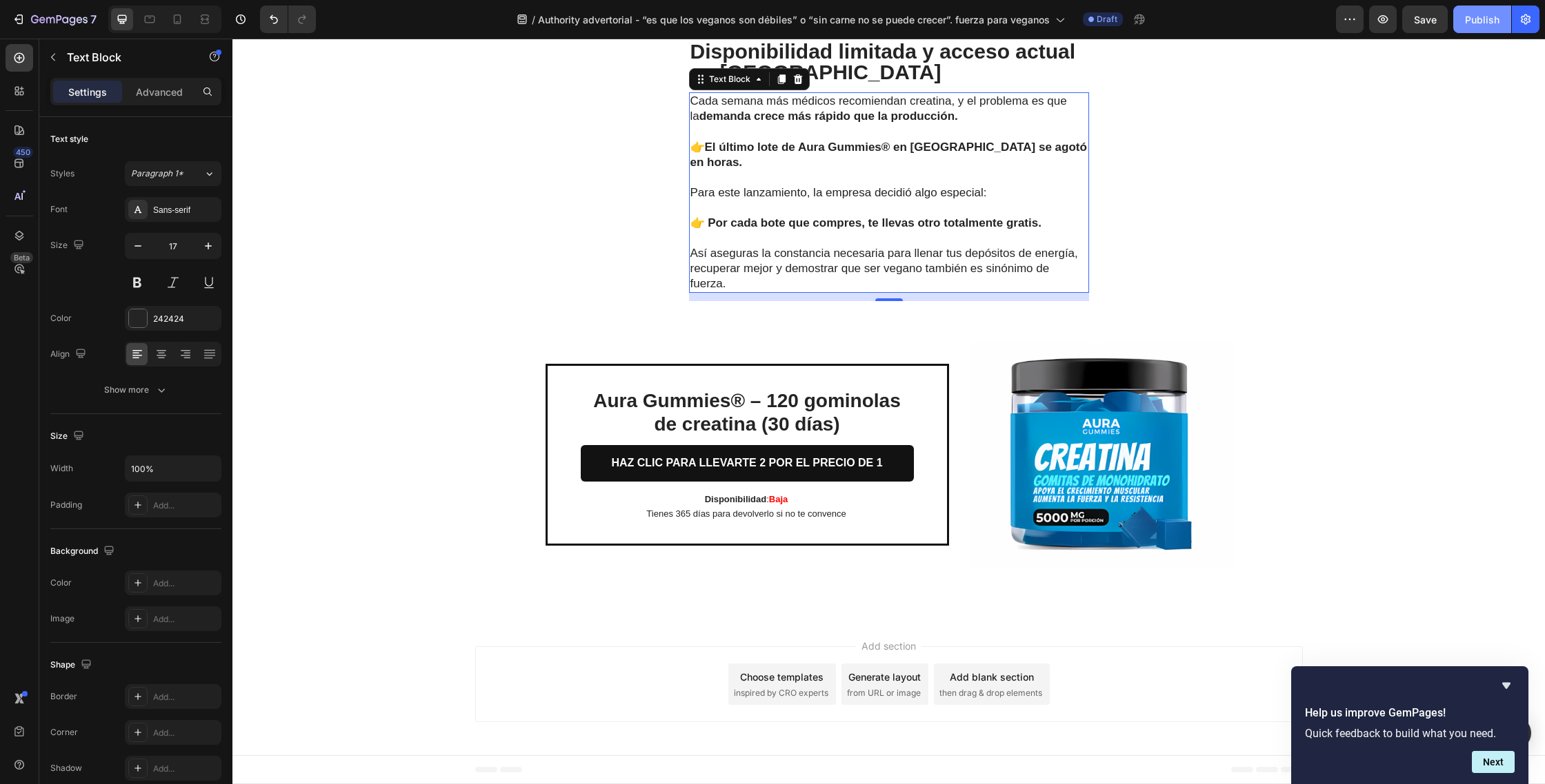
click at [1476, 26] on div "Publish" at bounding box center [1481, 19] width 34 height 15
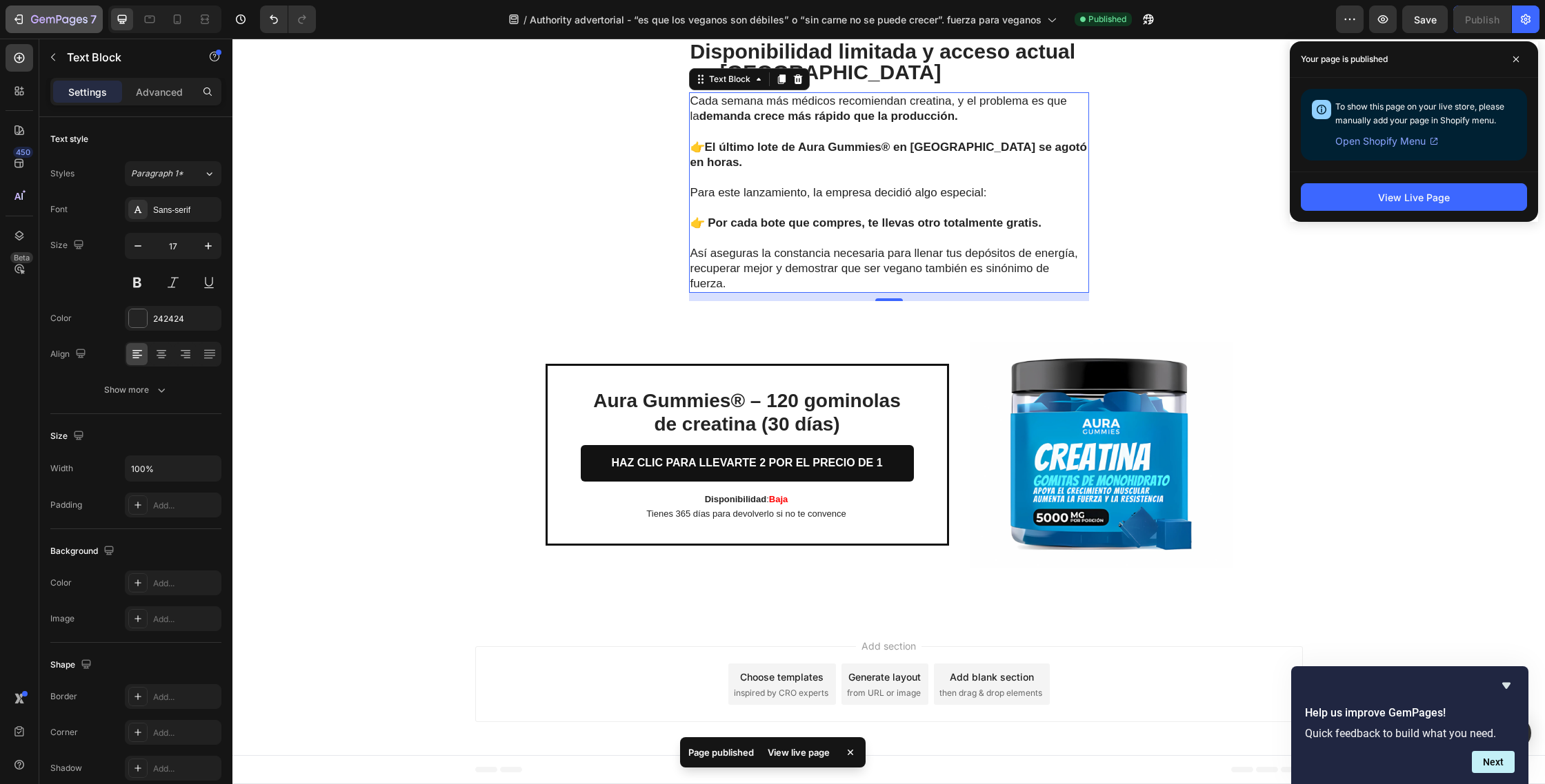
click at [19, 21] on icon "button" at bounding box center [18, 18] width 14 height 14
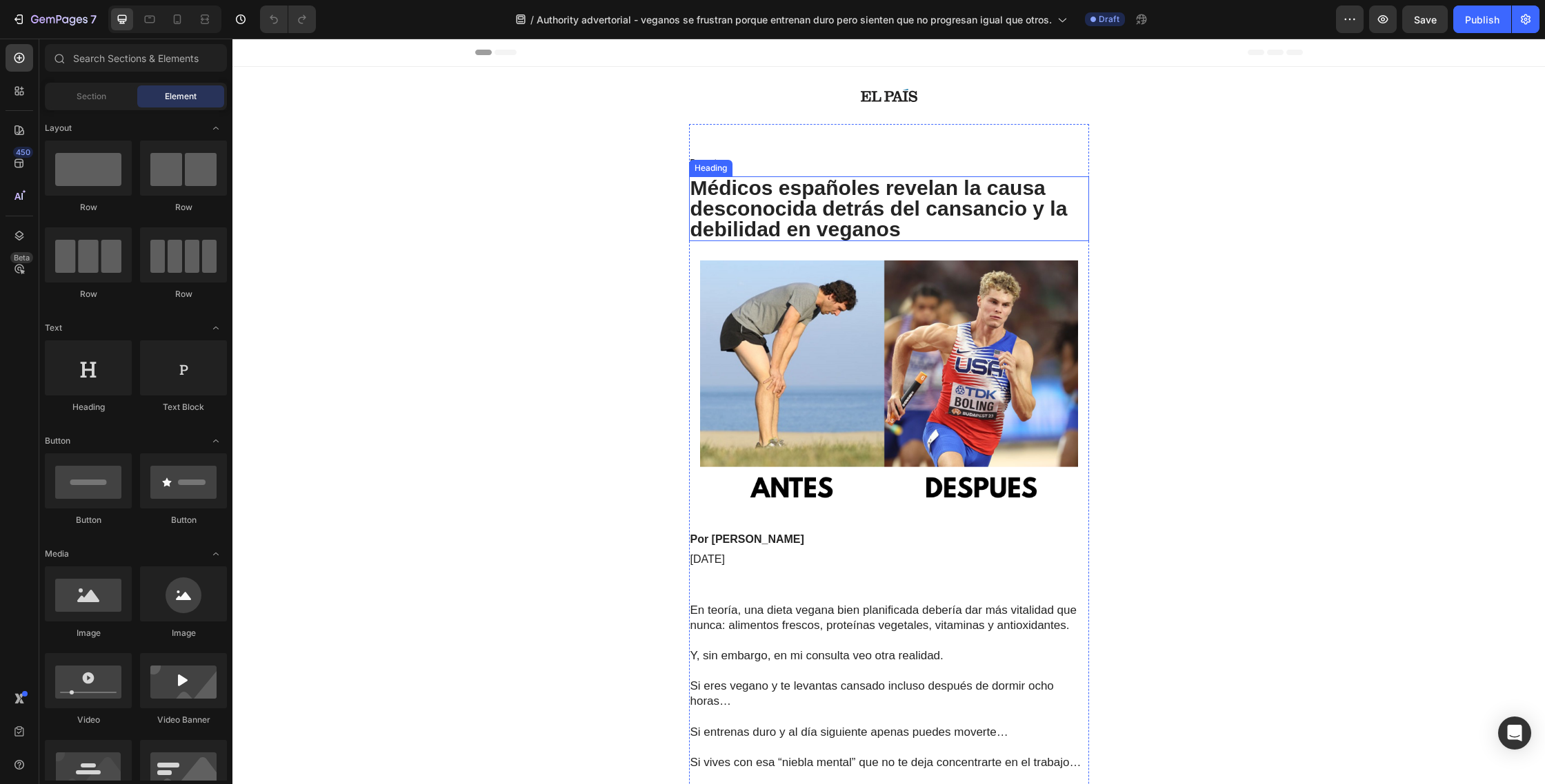
click at [910, 220] on h1 "Médicos españoles revelan la causa desconocida detrás del cansancio y la debili…" at bounding box center [888, 208] width 400 height 65
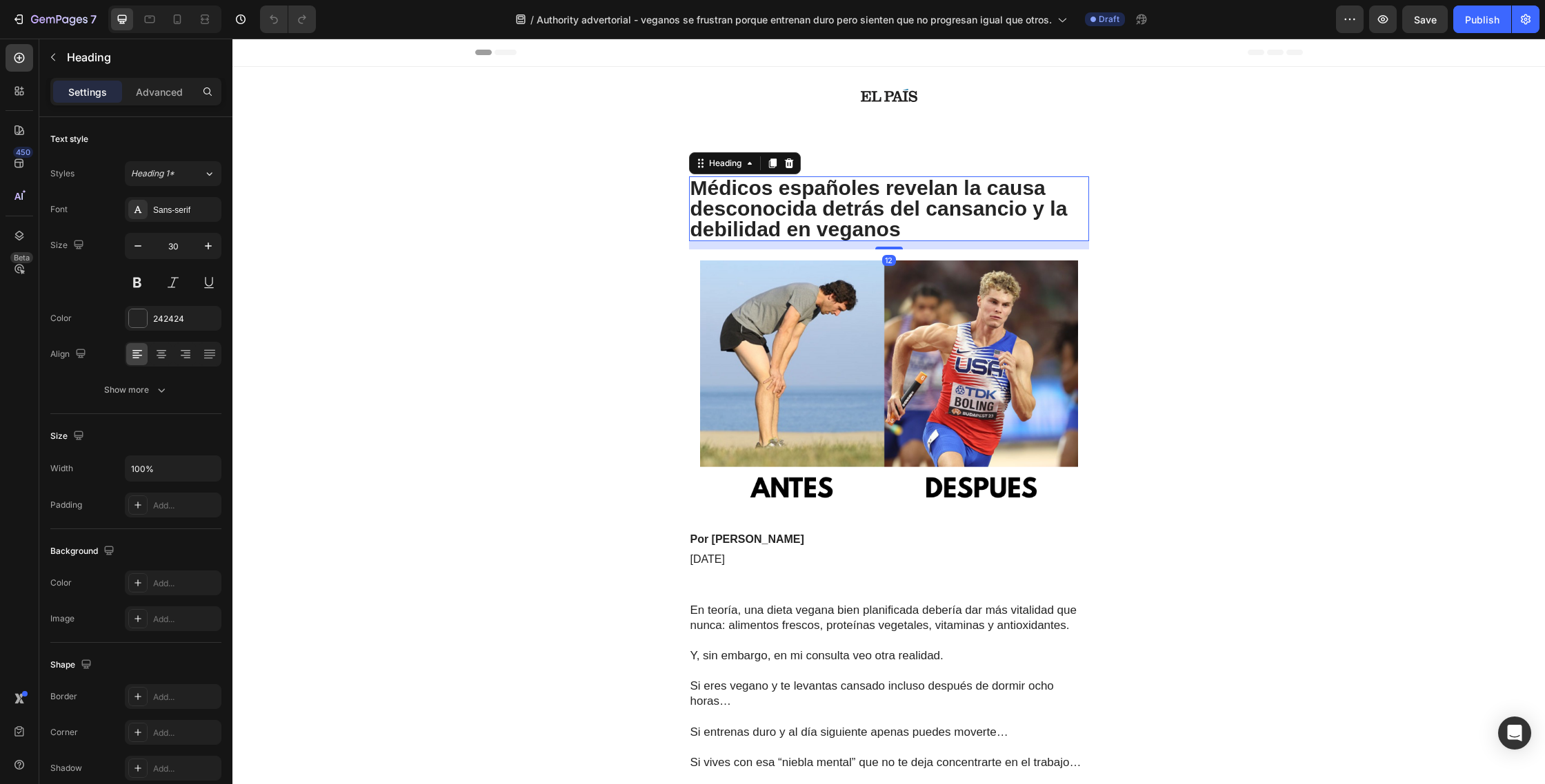
click at [909, 227] on h1 "Médicos españoles revelan la causa desconocida detrás del cansancio y la debili…" at bounding box center [888, 208] width 400 height 65
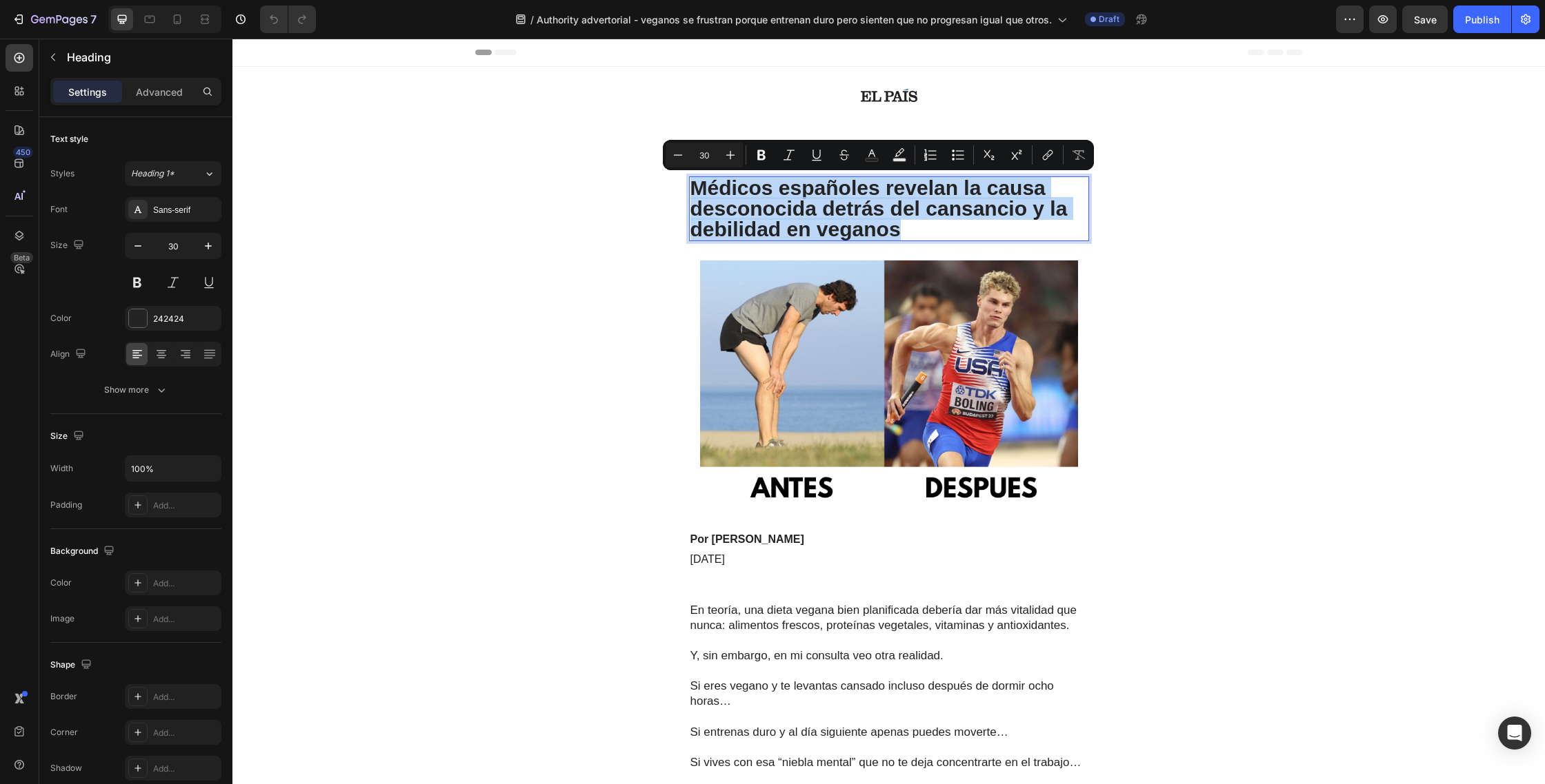
drag, startPoint x: 925, startPoint y: 229, endPoint x: 697, endPoint y: 198, distance: 230.1
click at [697, 198] on p "Médicos españoles revelan la causa desconocida detrás del cansancio y la debili…" at bounding box center [889, 208] width 397 height 62
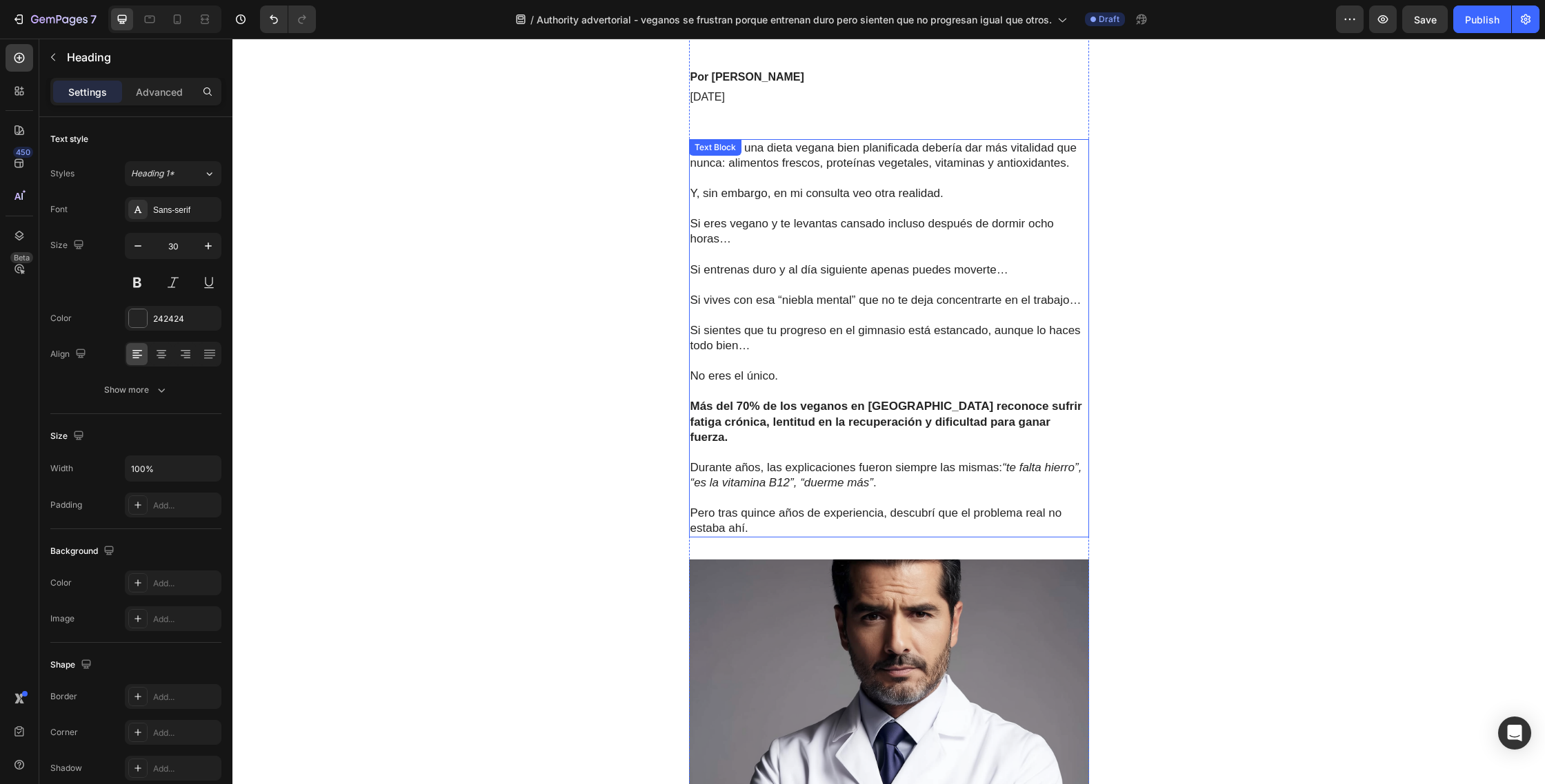
scroll to position [465, 0]
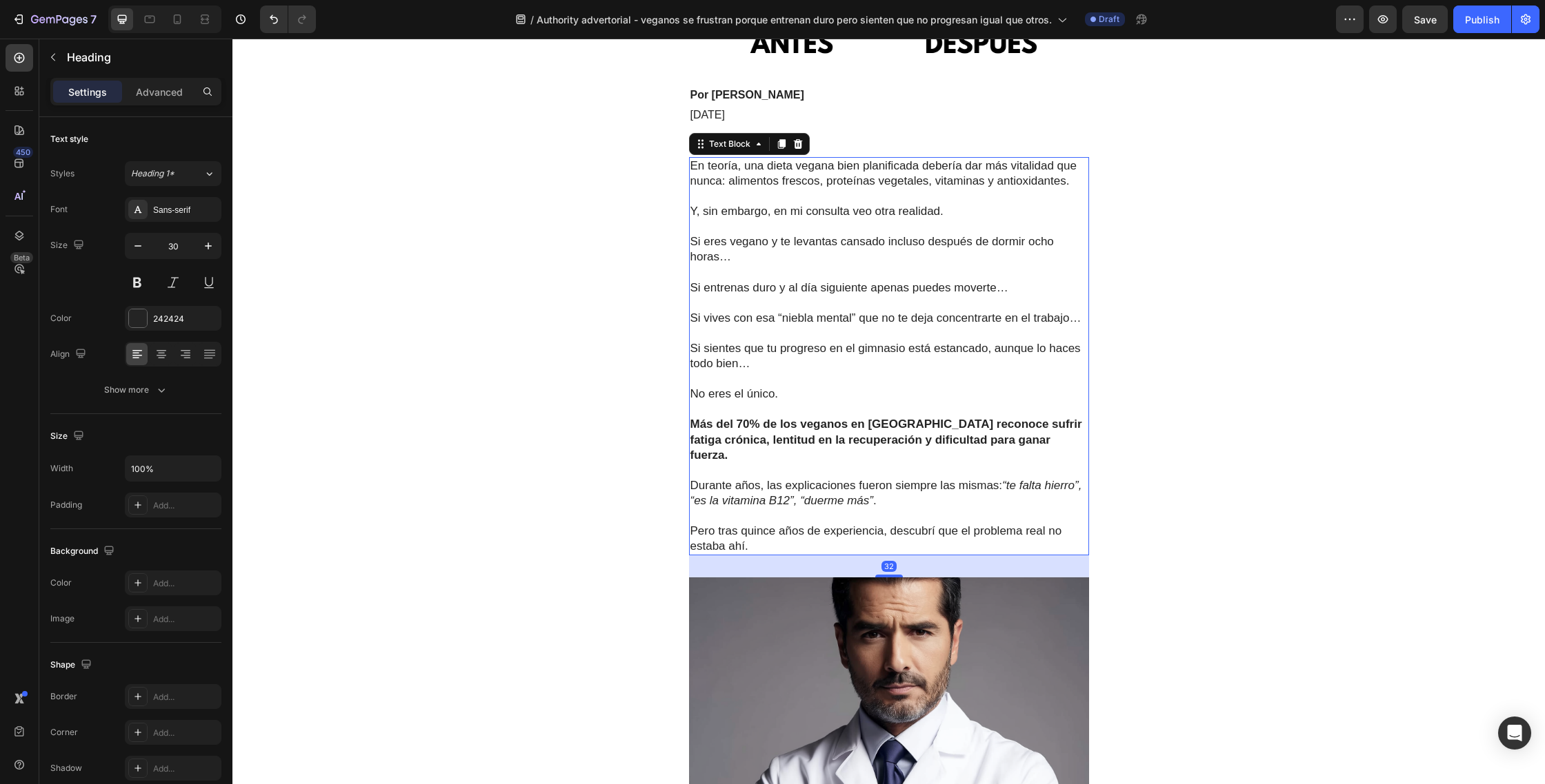
click at [875, 266] on p at bounding box center [889, 273] width 397 height 15
click at [757, 511] on p "Pero tras quince años de experiencia, descubrí que el problema real no estaba a…" at bounding box center [889, 530] width 397 height 45
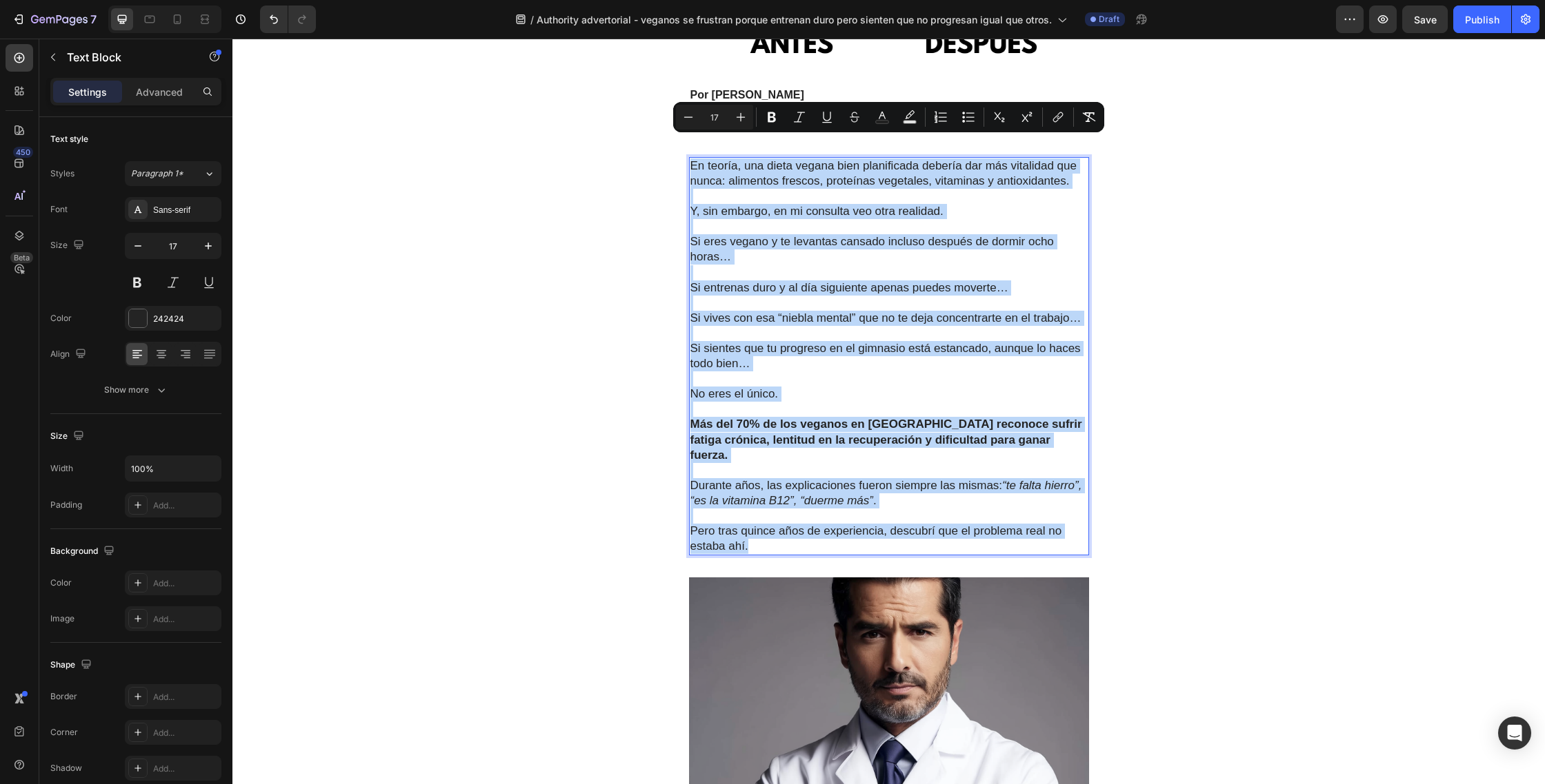
drag, startPoint x: 750, startPoint y: 473, endPoint x: 691, endPoint y: 150, distance: 328.3
click at [691, 157] on div "En teoría, una dieta vegana bien planificada debería dar más vitalidad que nunc…" at bounding box center [888, 356] width 400 height 398
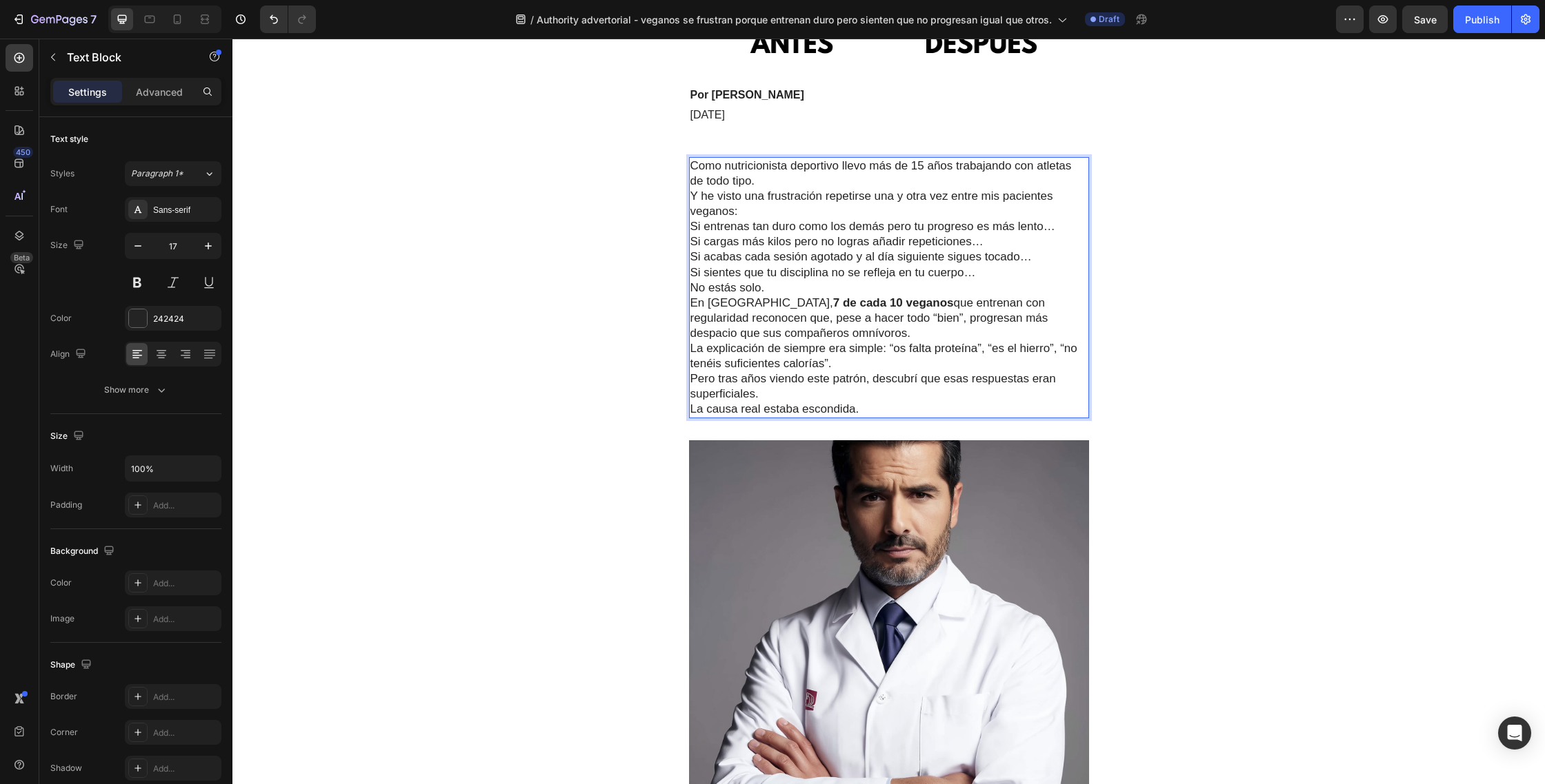
click at [806, 159] on p "Como nutricionista deportivo llevo más de 15 años trabajando con atletas de tod…" at bounding box center [889, 189] width 397 height 61
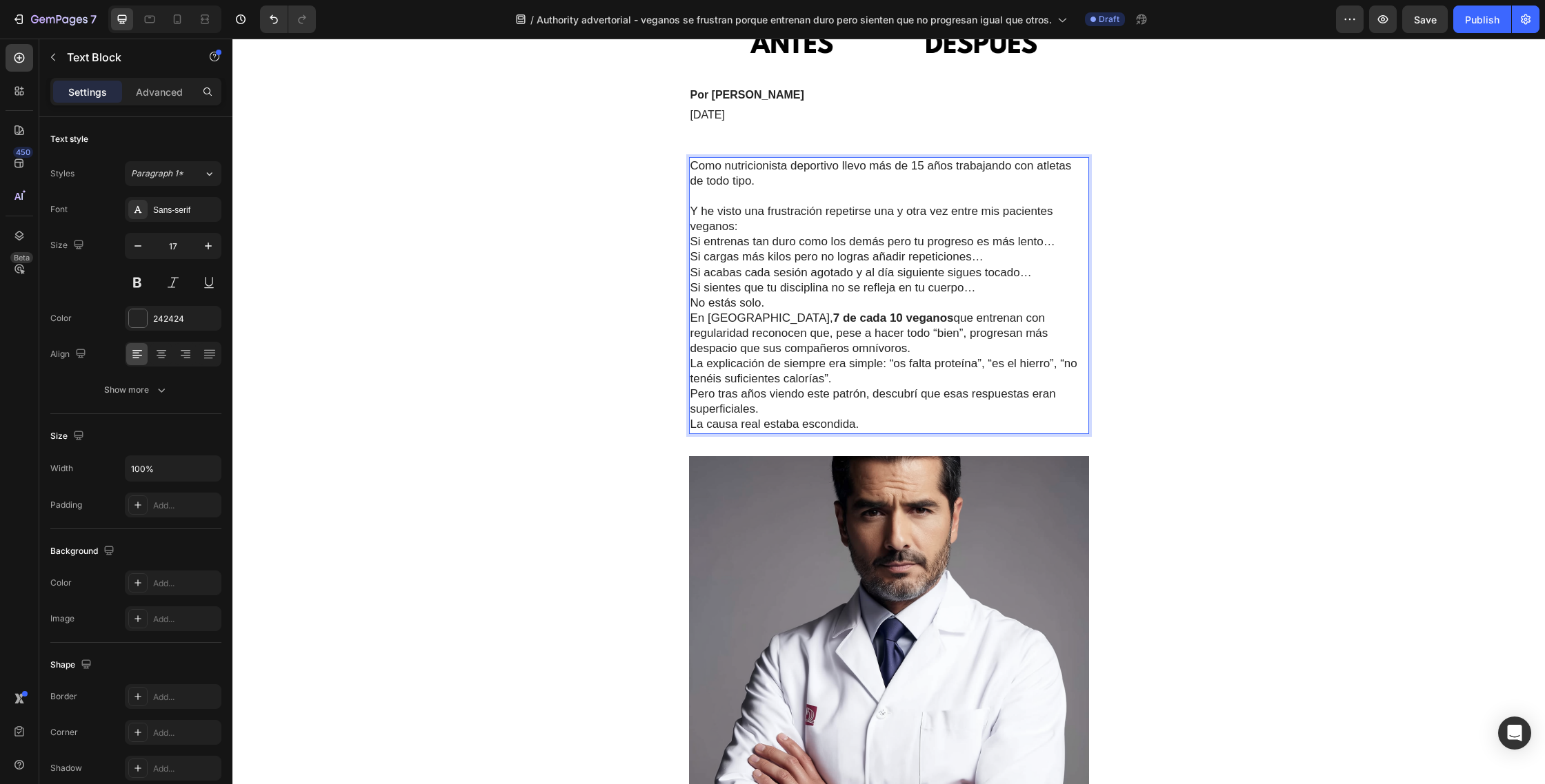
drag, startPoint x: 748, startPoint y: 207, endPoint x: 786, endPoint y: 206, distance: 38.0
click at [748, 207] on p "⁠⁠⁠⁠⁠⁠⁠ Y he visto una frustración repetirse una y otra vez entre mis pacientes…" at bounding box center [889, 211] width 397 height 45
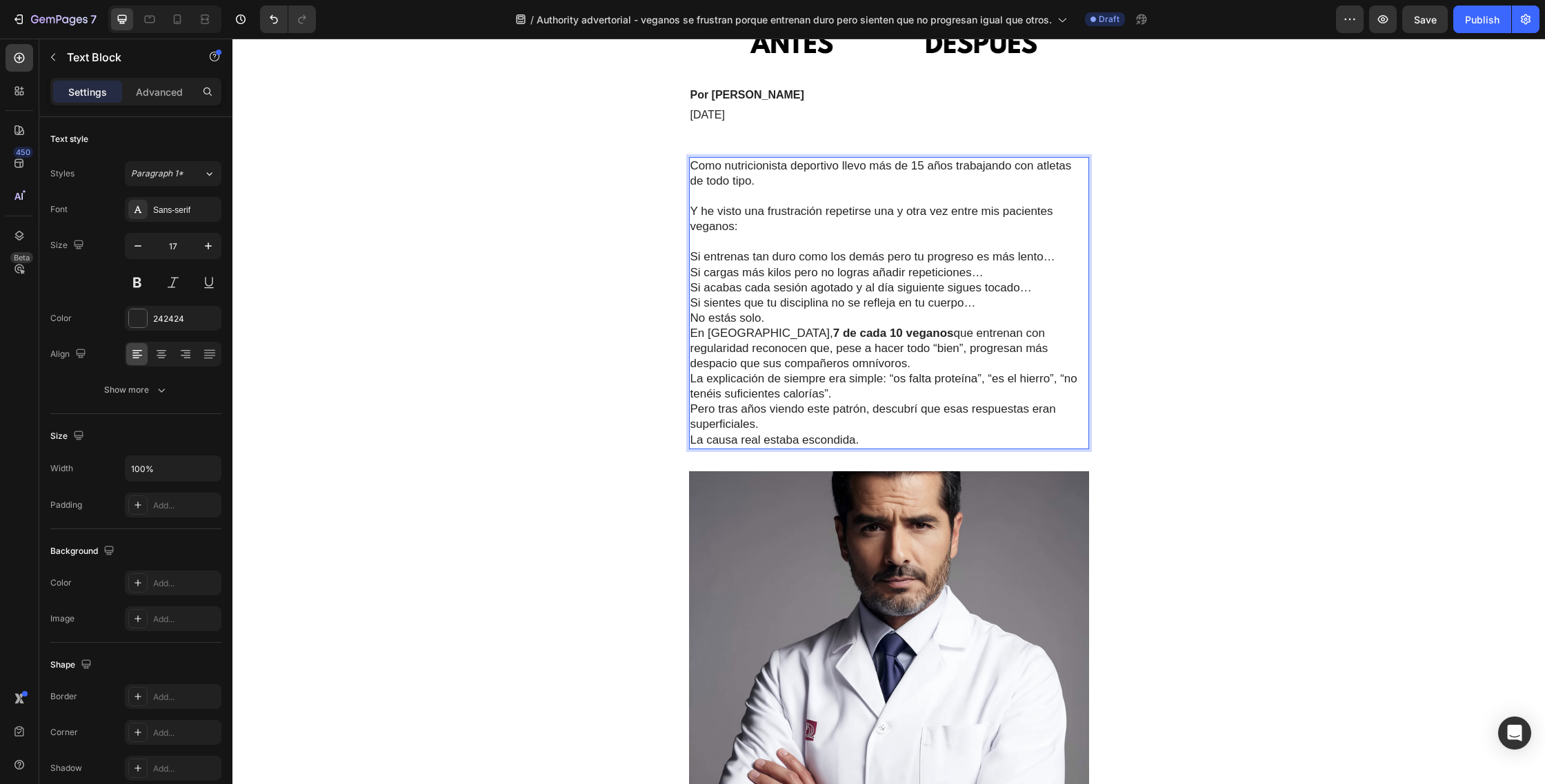
click at [1061, 249] on p "Si entrenas tan duro como los demás pero tu progreso es más lento…" at bounding box center [889, 256] width 397 height 15
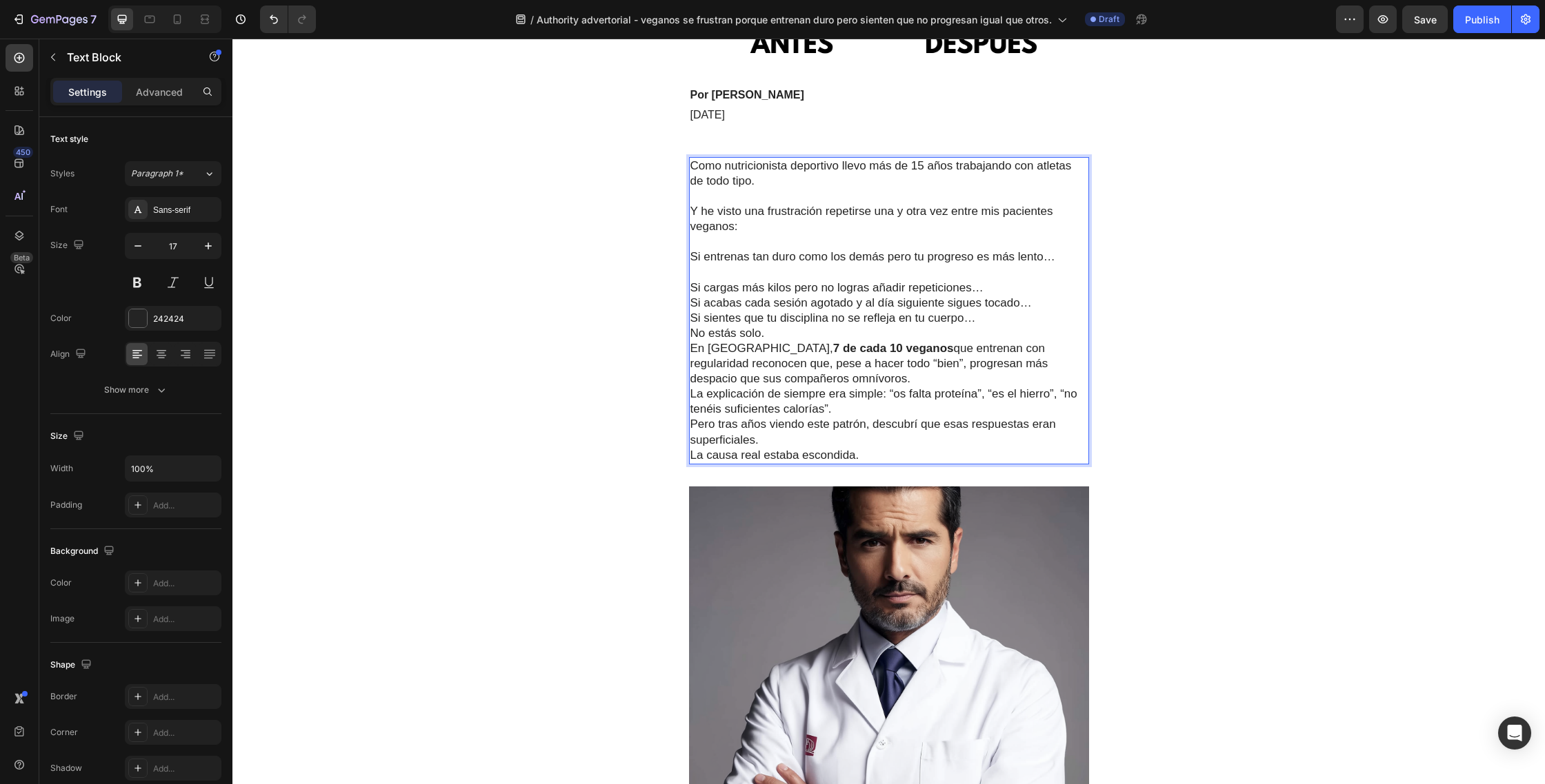
click at [996, 280] on p "Si cargas más kilos pero no logras añadir repeticiones…" at bounding box center [889, 288] width 397 height 15
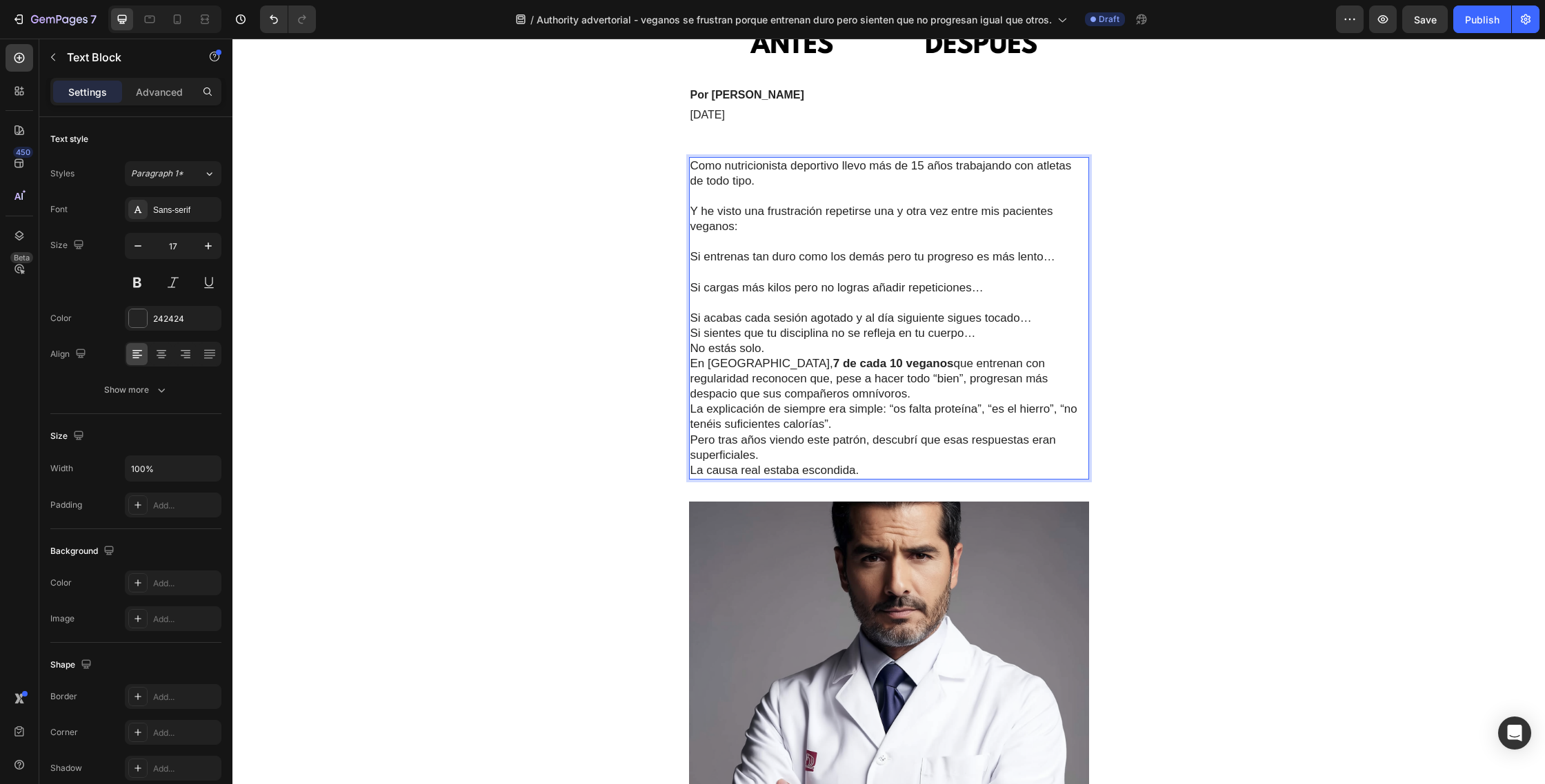
click at [1042, 311] on p "Si acabas cada sesión agotado y al día siguiente sigues tocado…" at bounding box center [889, 318] width 397 height 15
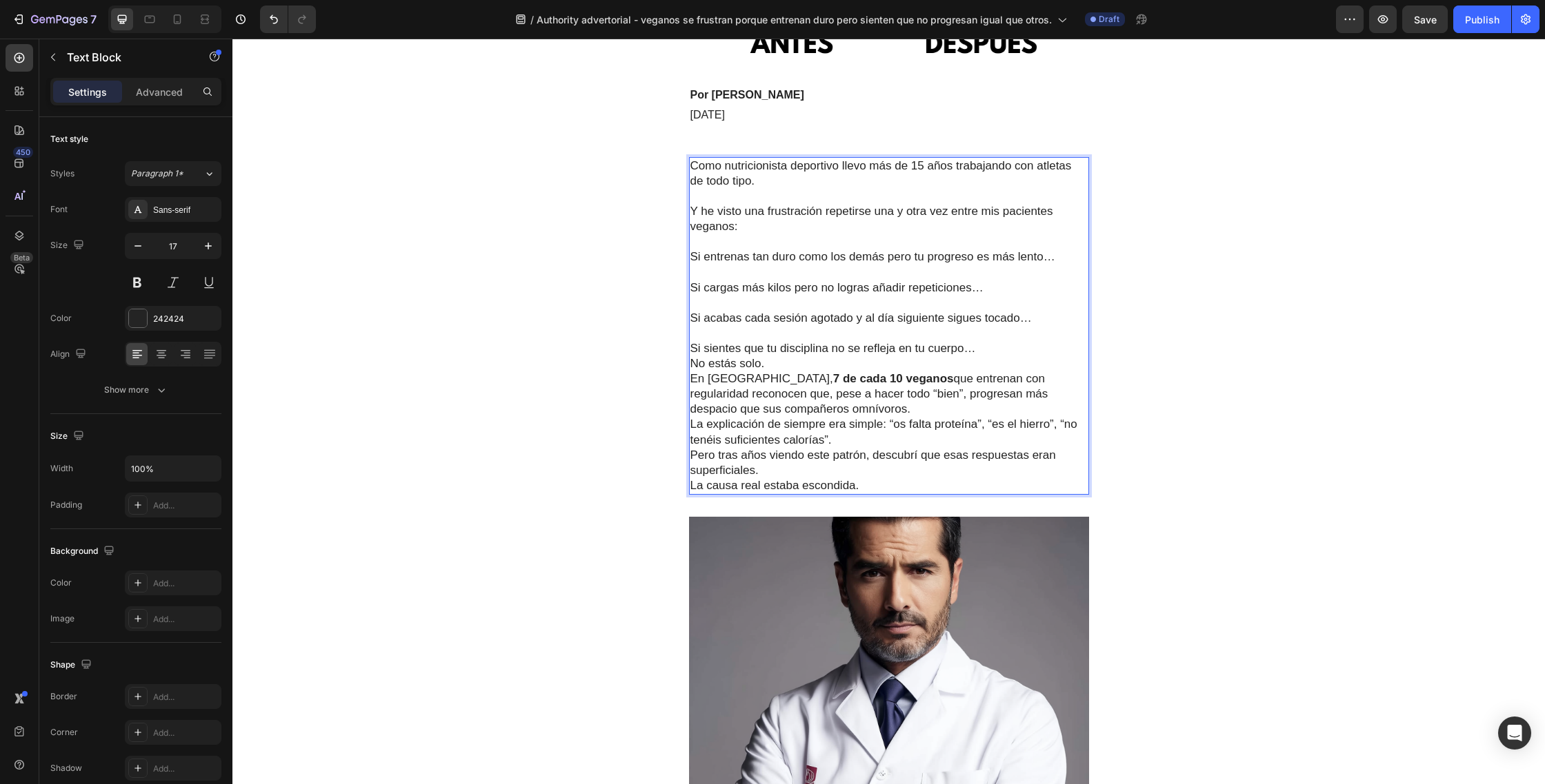
click at [991, 341] on p "Si sientes que tu disciplina no se refleja en tu cuerpo…" at bounding box center [889, 349] width 397 height 15
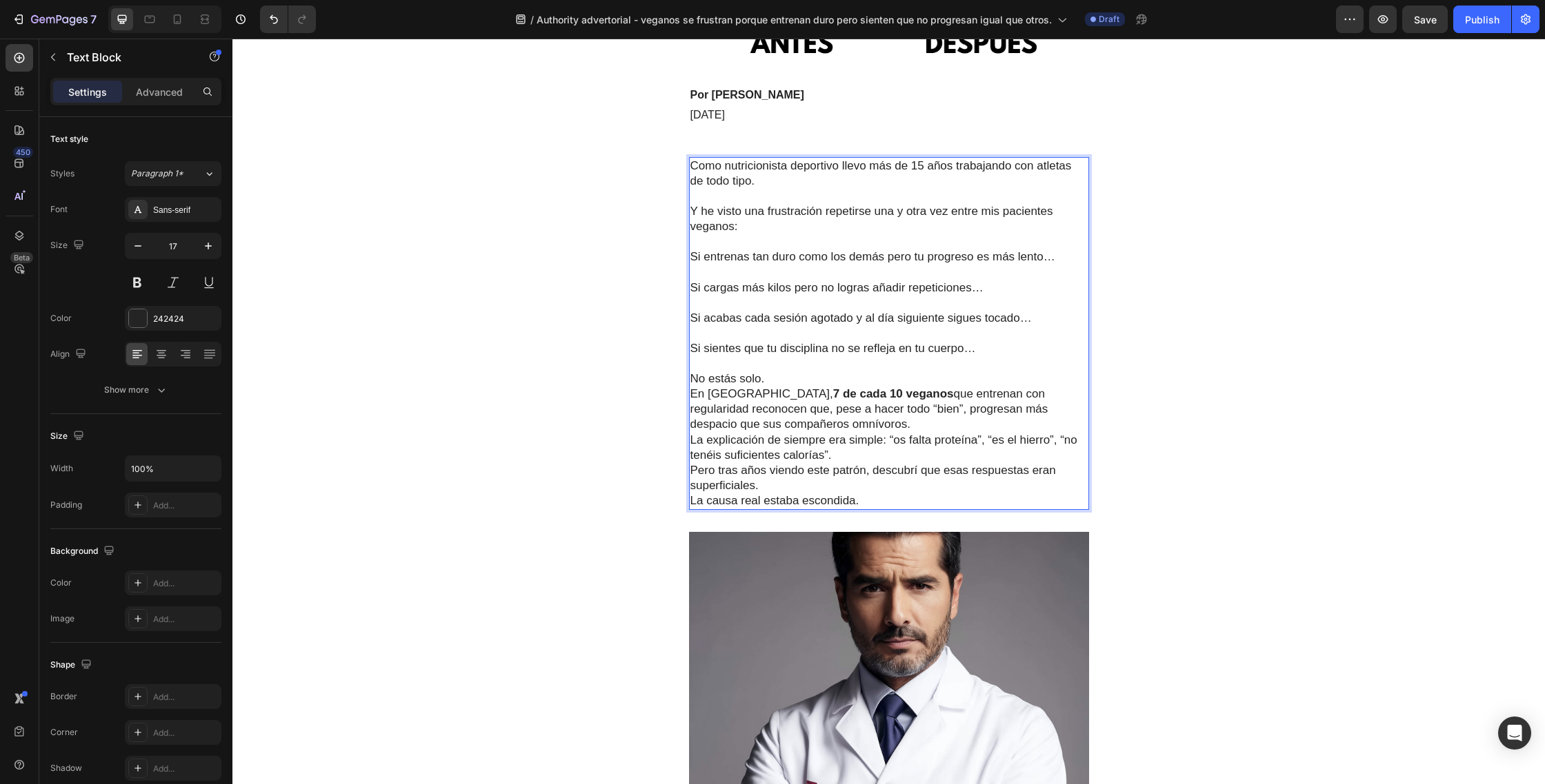
click at [788, 372] on p "No estás solo." at bounding box center [889, 379] width 397 height 15
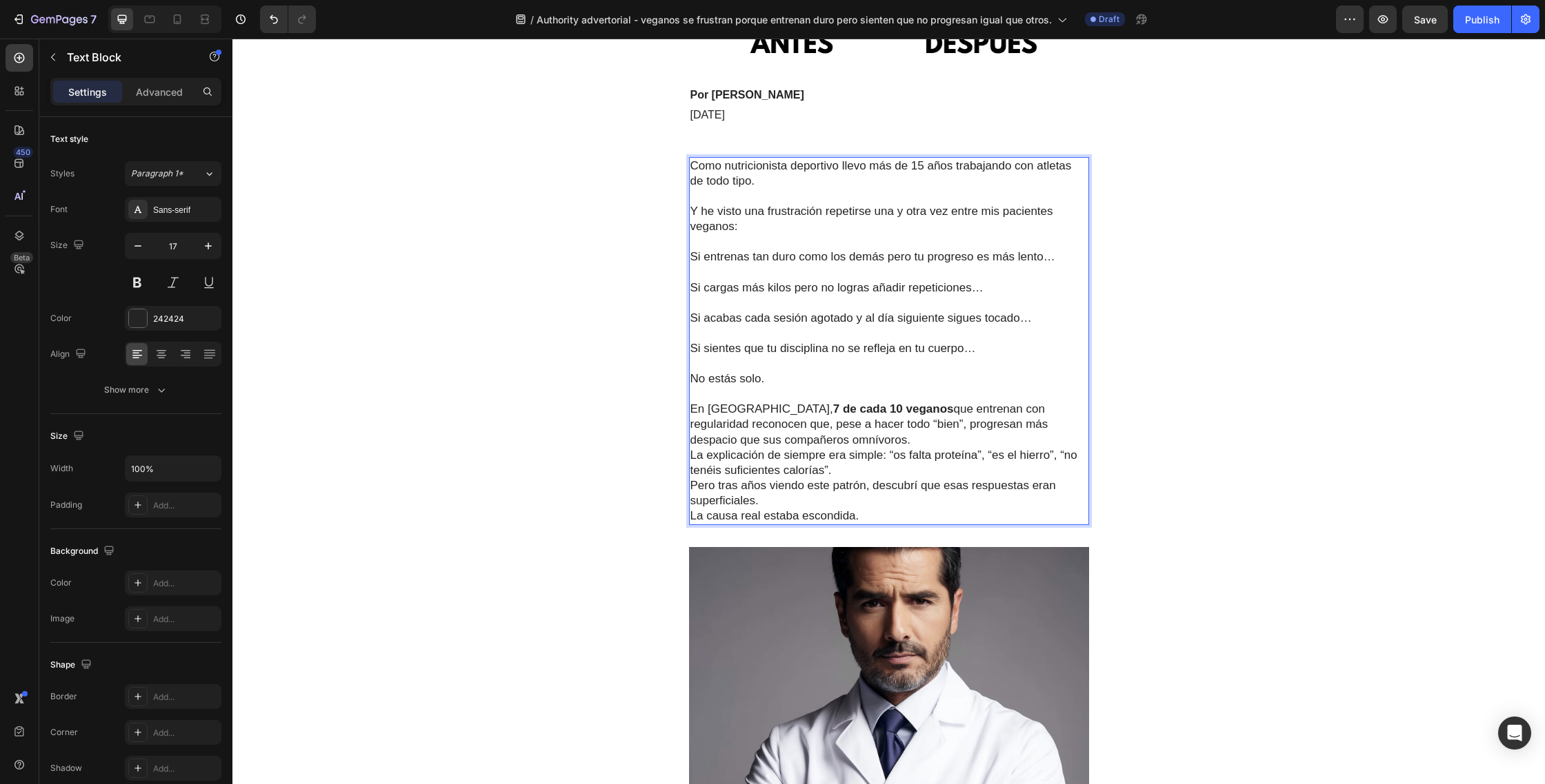
click at [1040, 402] on p "En España, 7 de cada 10 veganos que entrenan con regularidad reconocen que, pes…" at bounding box center [889, 424] width 397 height 45
click at [836, 419] on p "En España, 7 de cada 10 veganos que entrenan con regularidad reconocen que, pes…" at bounding box center [889, 424] width 397 height 45
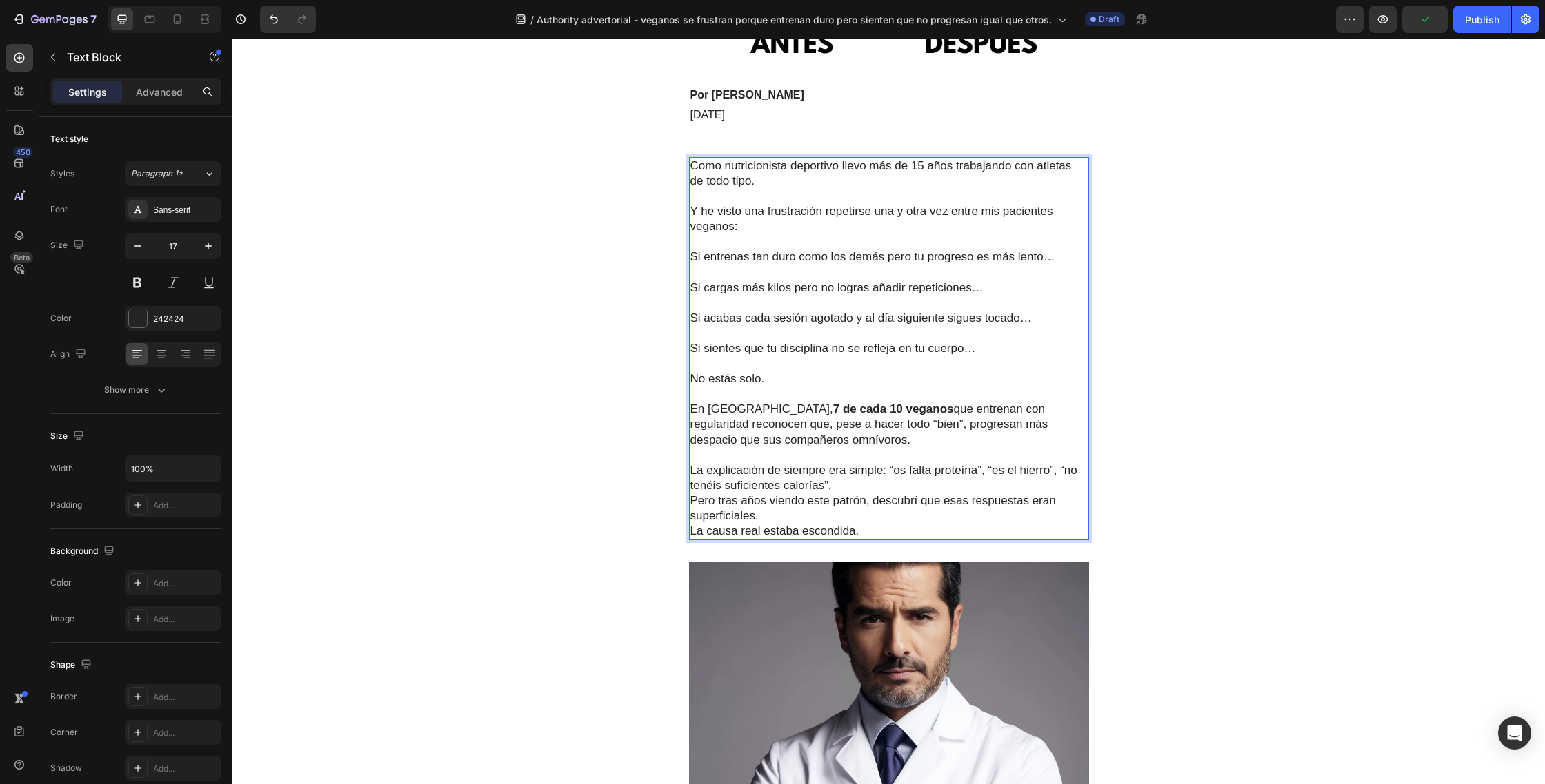
click at [844, 463] on p "La explicación de siempre era simple: “os falta proteína”, “es el hierro”, “no …" at bounding box center [889, 493] width 397 height 61
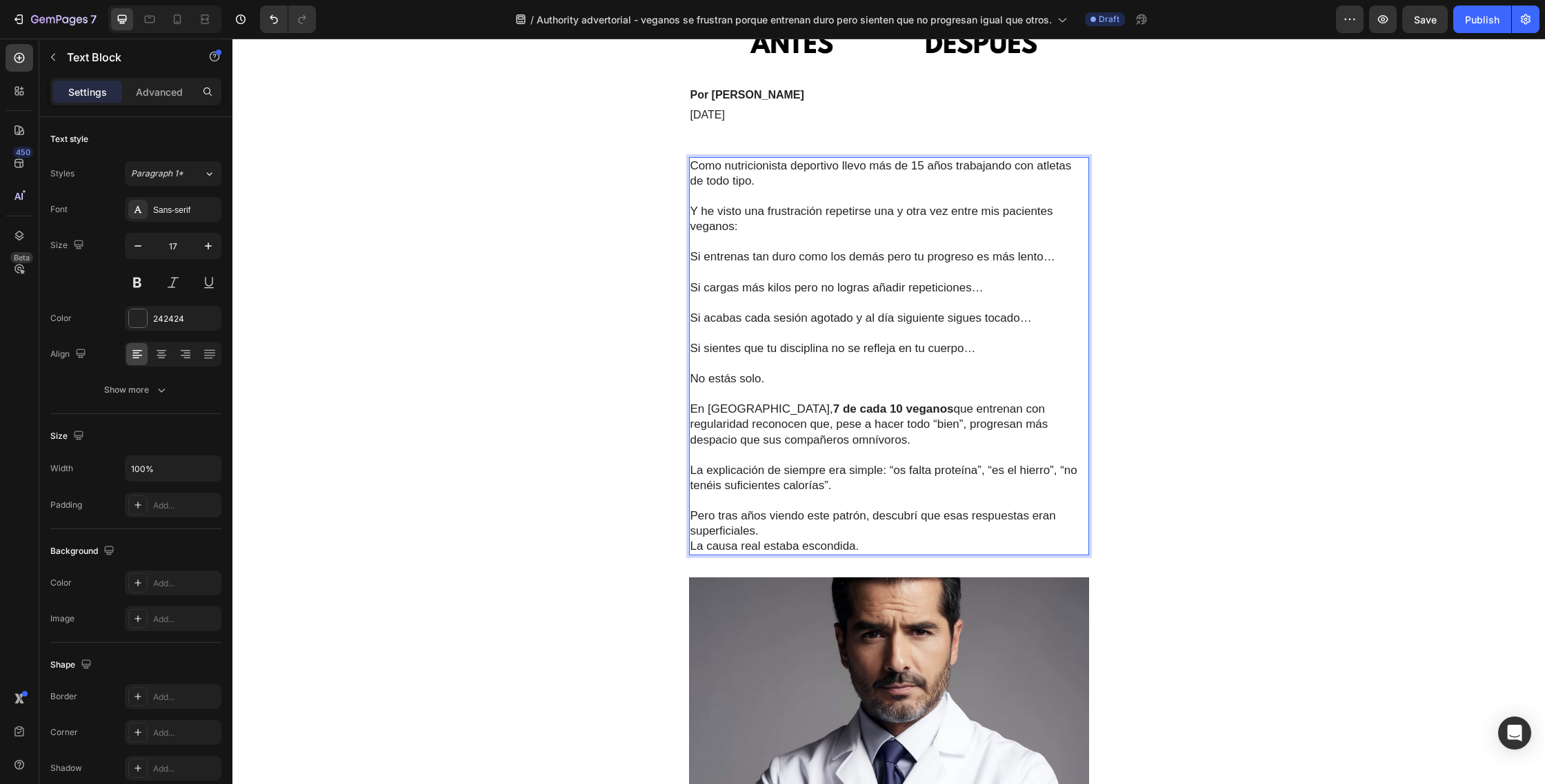
click at [782, 511] on p "⁠⁠⁠⁠⁠⁠⁠ Pero tras años viendo este patrón, descubrí que esas respuestas eran su…" at bounding box center [889, 516] width 397 height 45
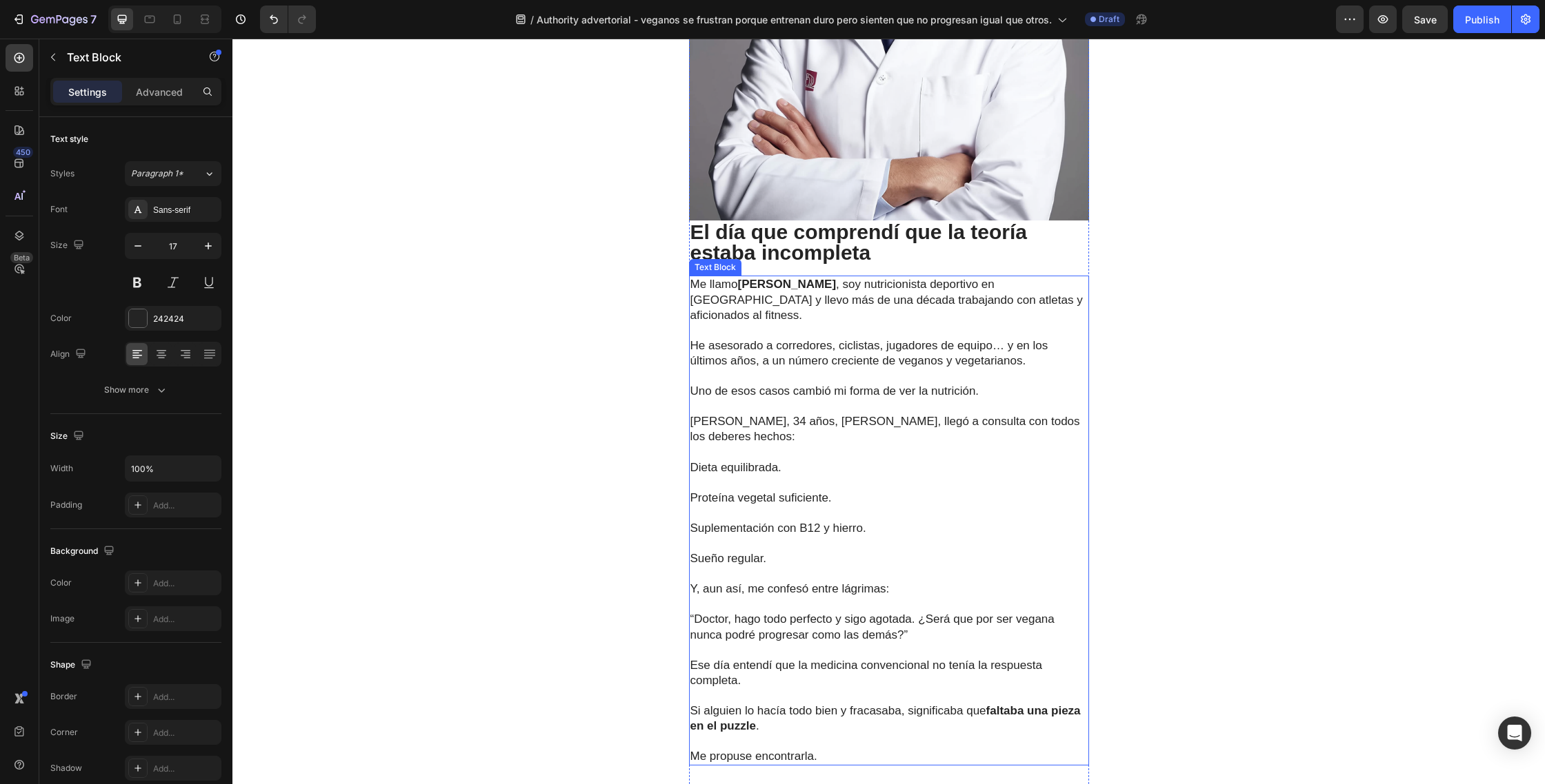
scroll to position [1239, 0]
click at [838, 748] on p "Me propuse encontrarla." at bounding box center [889, 755] width 397 height 15
click at [841, 748] on p "Me propuse encontrarla." at bounding box center [889, 755] width 397 height 15
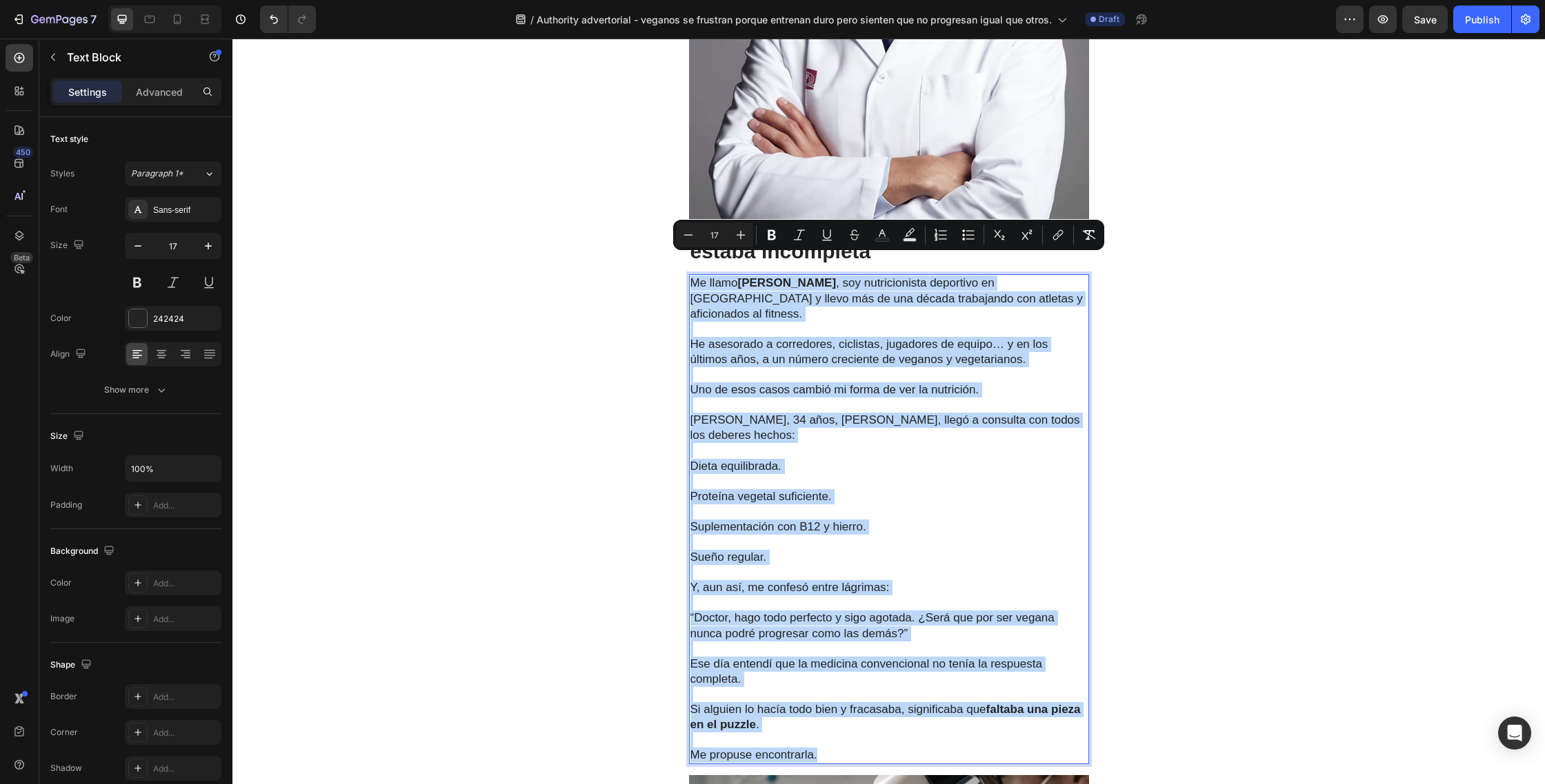
drag, startPoint x: 840, startPoint y: 716, endPoint x: 691, endPoint y: 267, distance: 473.1
click at [691, 274] on div "Me llamo Dr. Javier Morales , soy nutricionista deportivo en Madrid y llevo más…" at bounding box center [888, 518] width 400 height 490
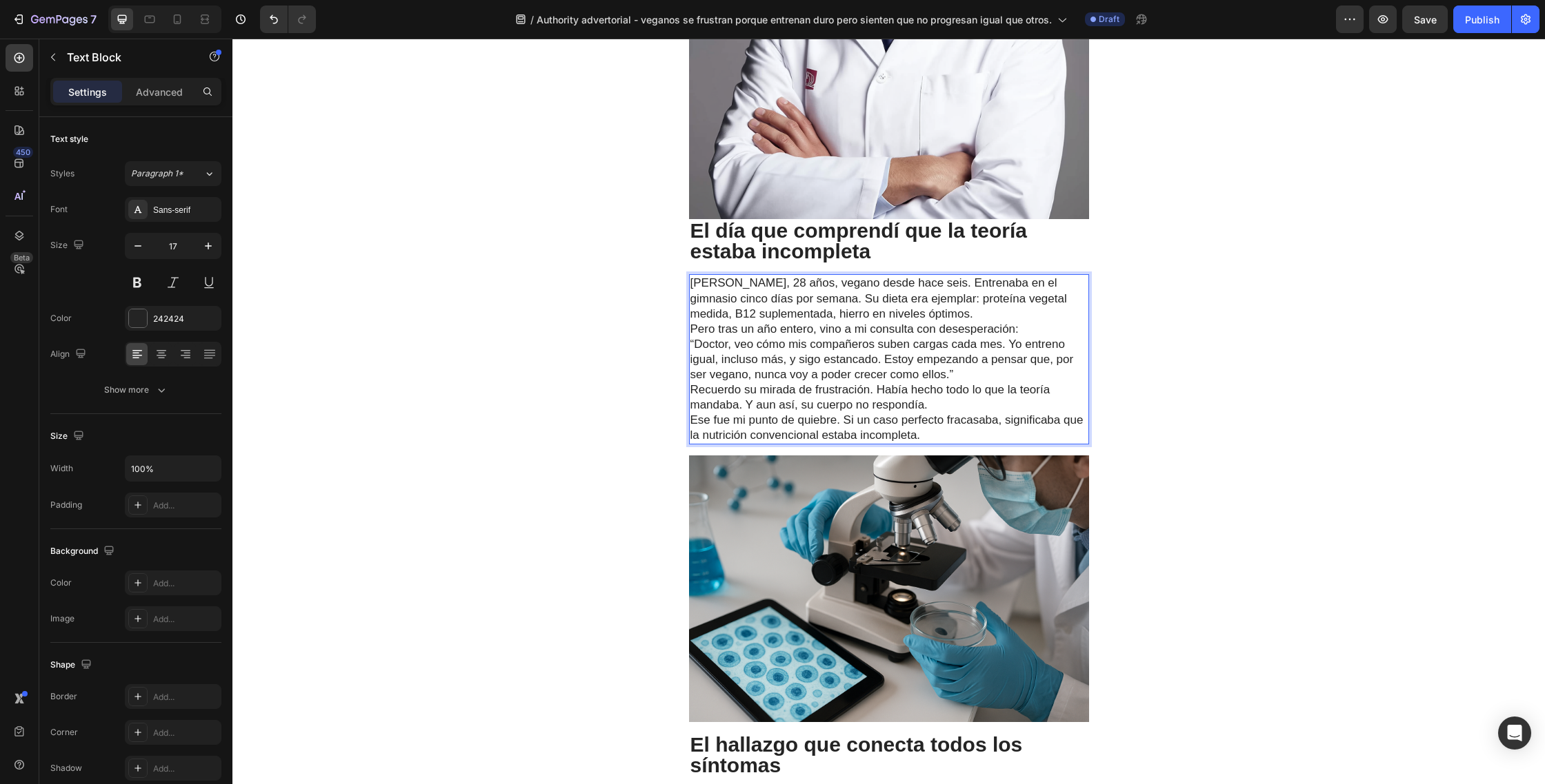
click at [912, 276] on p "Rubén, 28 años, vegano desde hace seis. Entrenaba en el gimnasio cinco días por…" at bounding box center [889, 298] width 397 height 45
click at [947, 293] on p "Rubén, 28 años, vegano desde hace seis. Entrenaba en el gimnasio cinco días por…" at bounding box center [889, 298] width 397 height 45
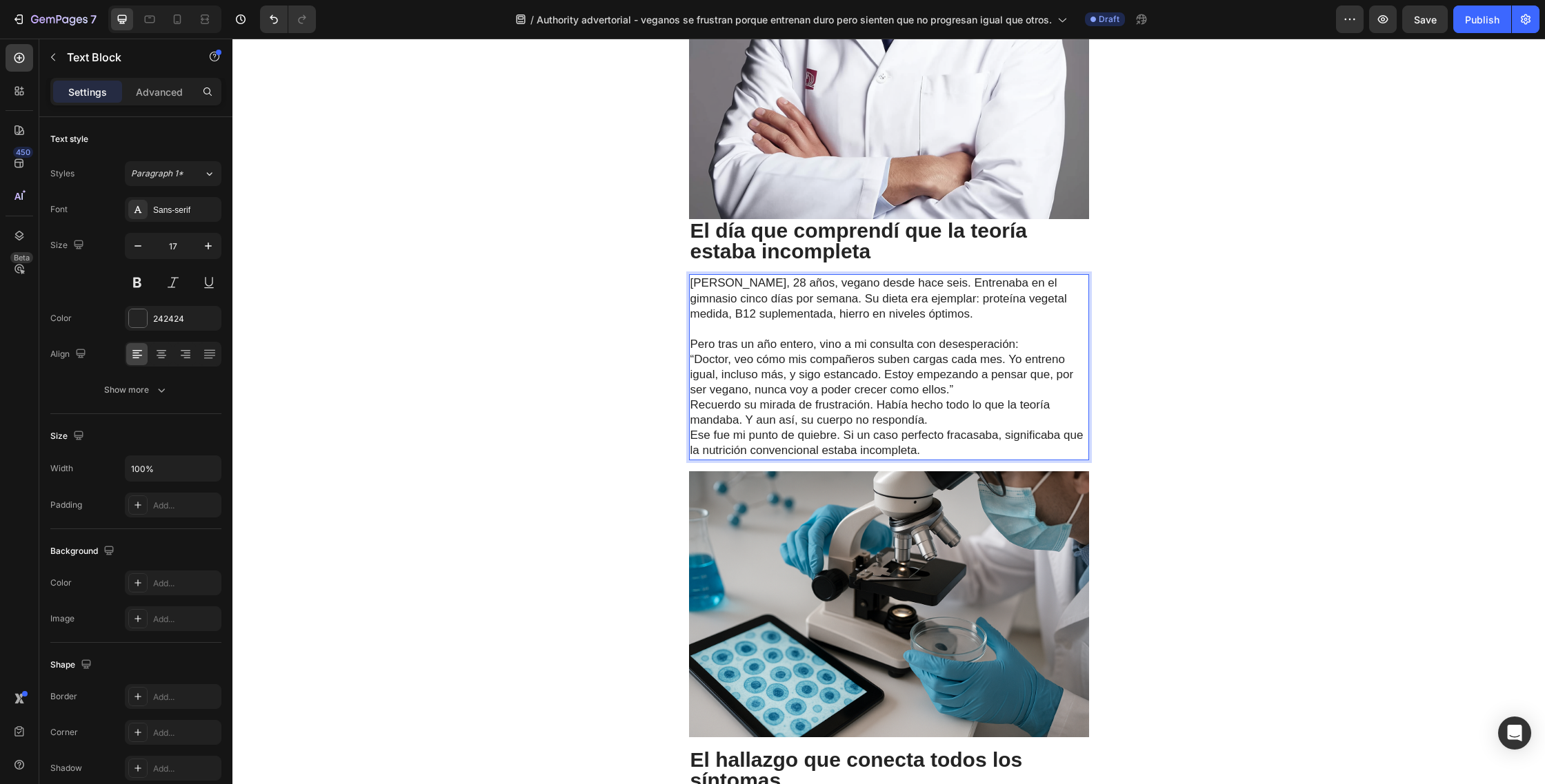
click at [912, 276] on p "Rubén, 28 años, vegano desde hace seis. Entrenaba en el gimnasio cinco días por…" at bounding box center [889, 298] width 397 height 45
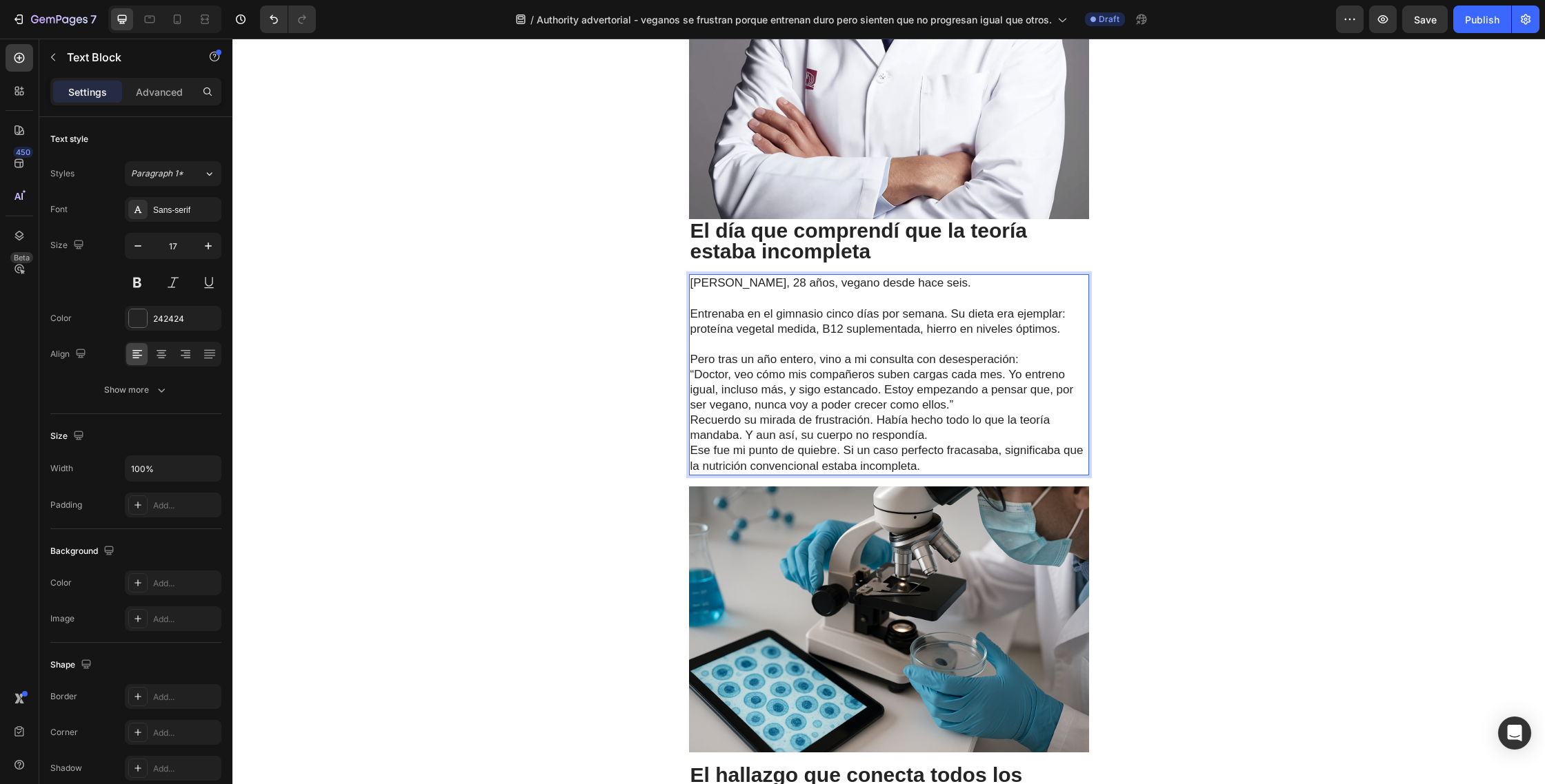
click at [954, 306] on p "Entrenaba en el gimnasio cinco días por semana. Su dieta era ejemplar: proteína…" at bounding box center [889, 321] width 397 height 30
click at [951, 306] on p "Entrenaba en el gimnasio cinco días por semana. Su dieta era ejemplar: proteína…" at bounding box center [889, 321] width 397 height 30
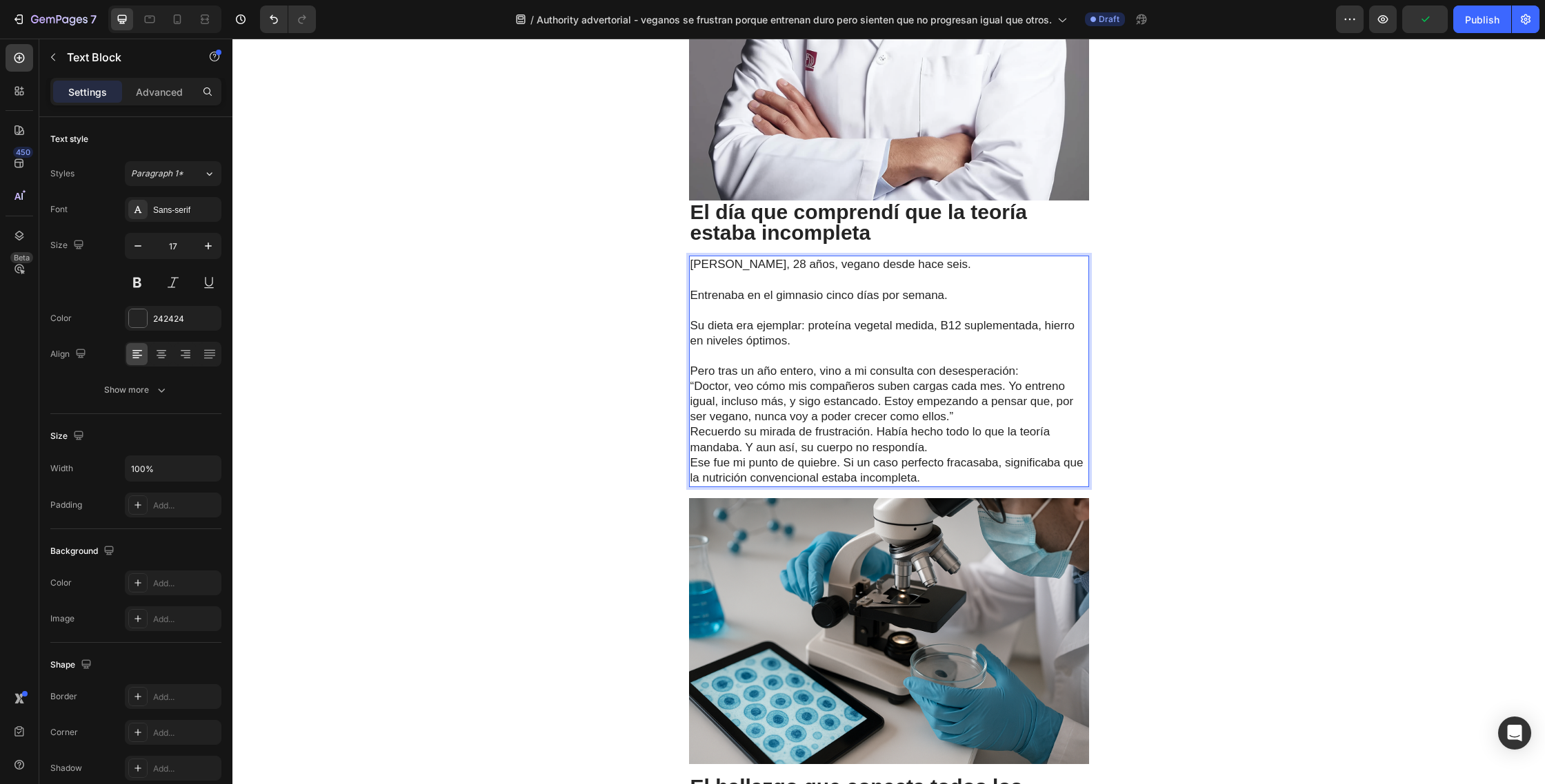
scroll to position [1259, 0]
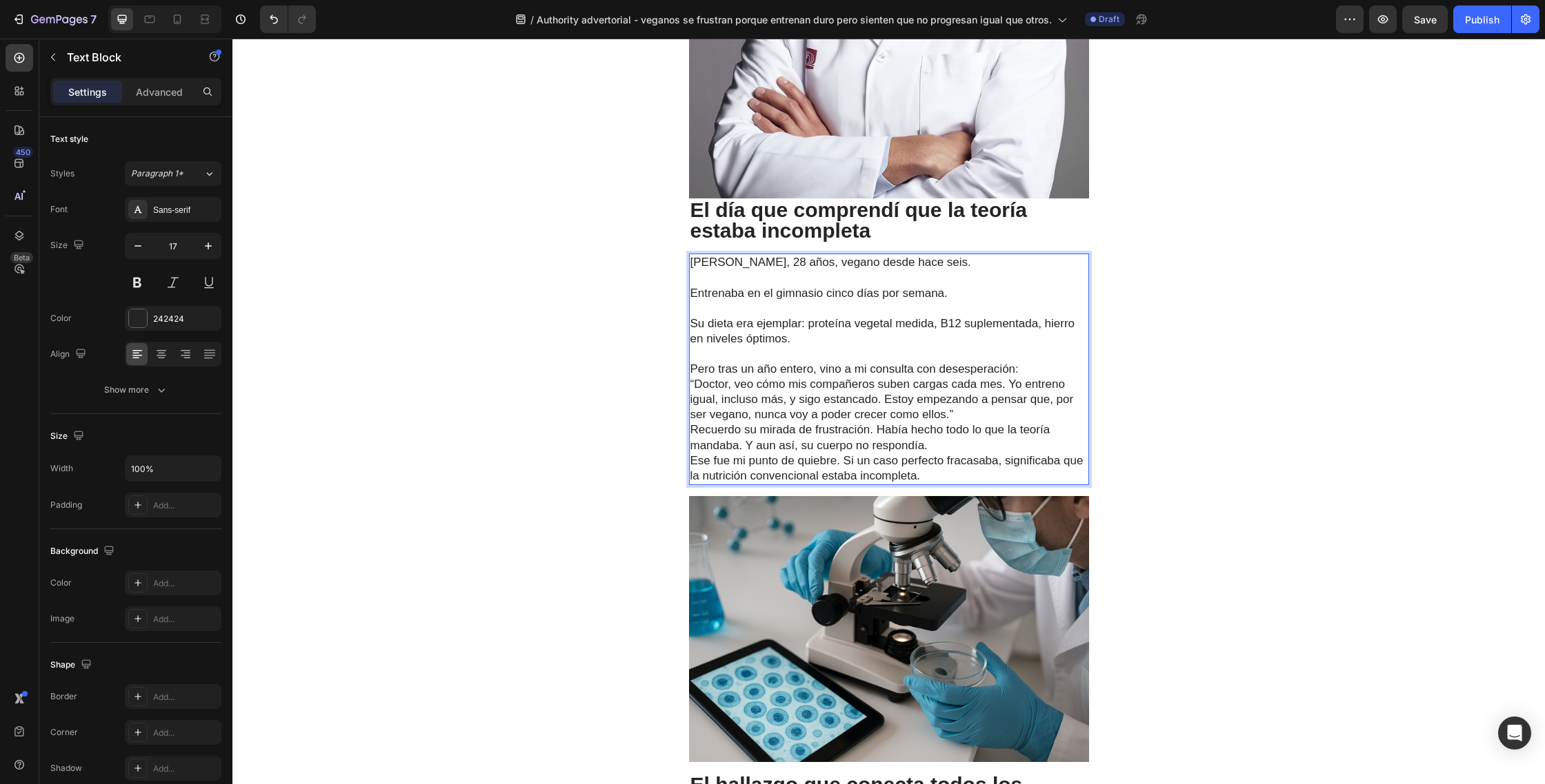
click at [1029, 362] on p "Pero tras un año entero, vino a mi consulta con desesperación:" at bounding box center [889, 369] width 397 height 15
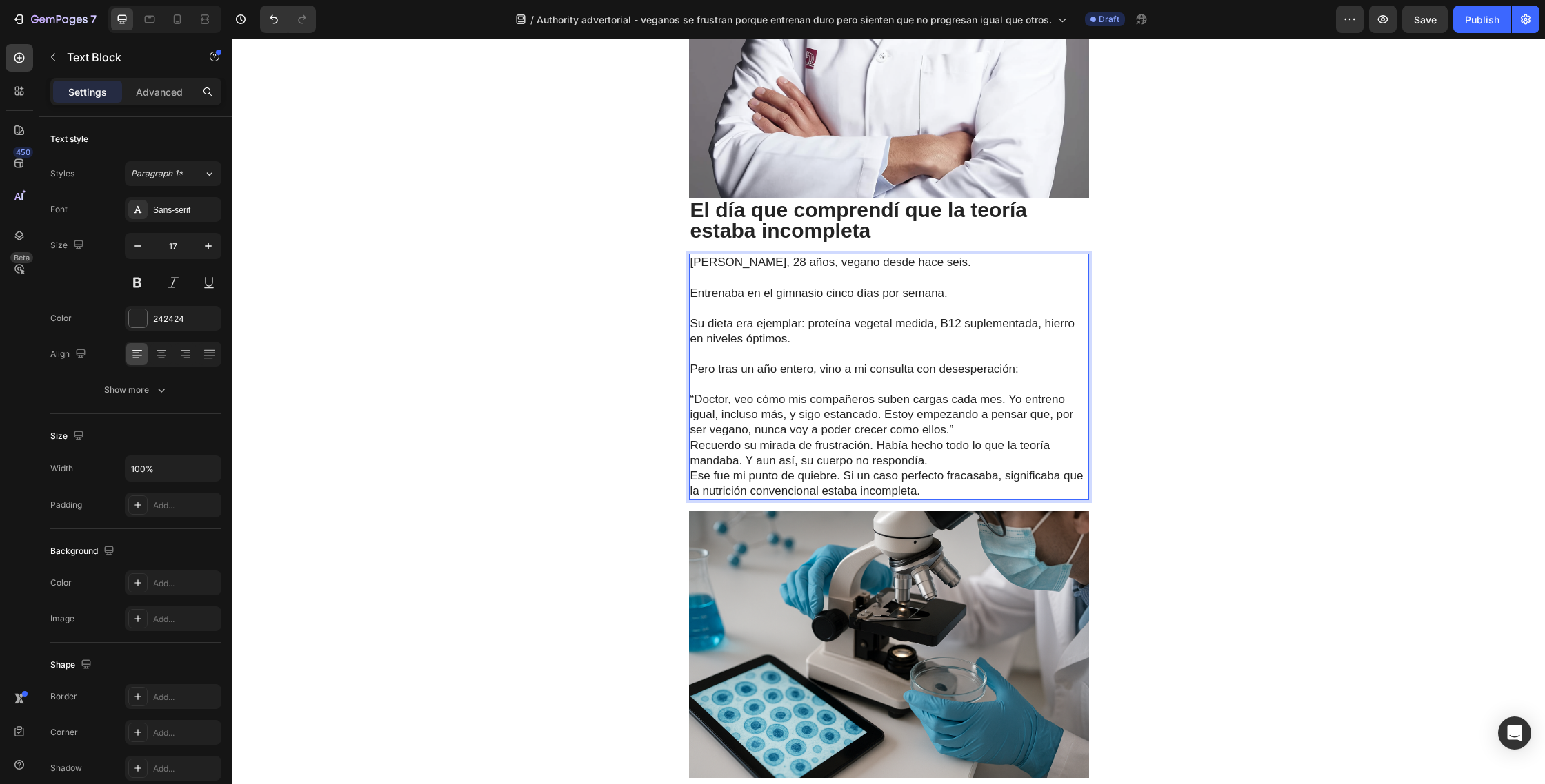
click at [964, 410] on p "“Doctor, veo cómo mis compañeros suben cargas cada mes. Yo entreno igual, inclu…" at bounding box center [889, 414] width 397 height 45
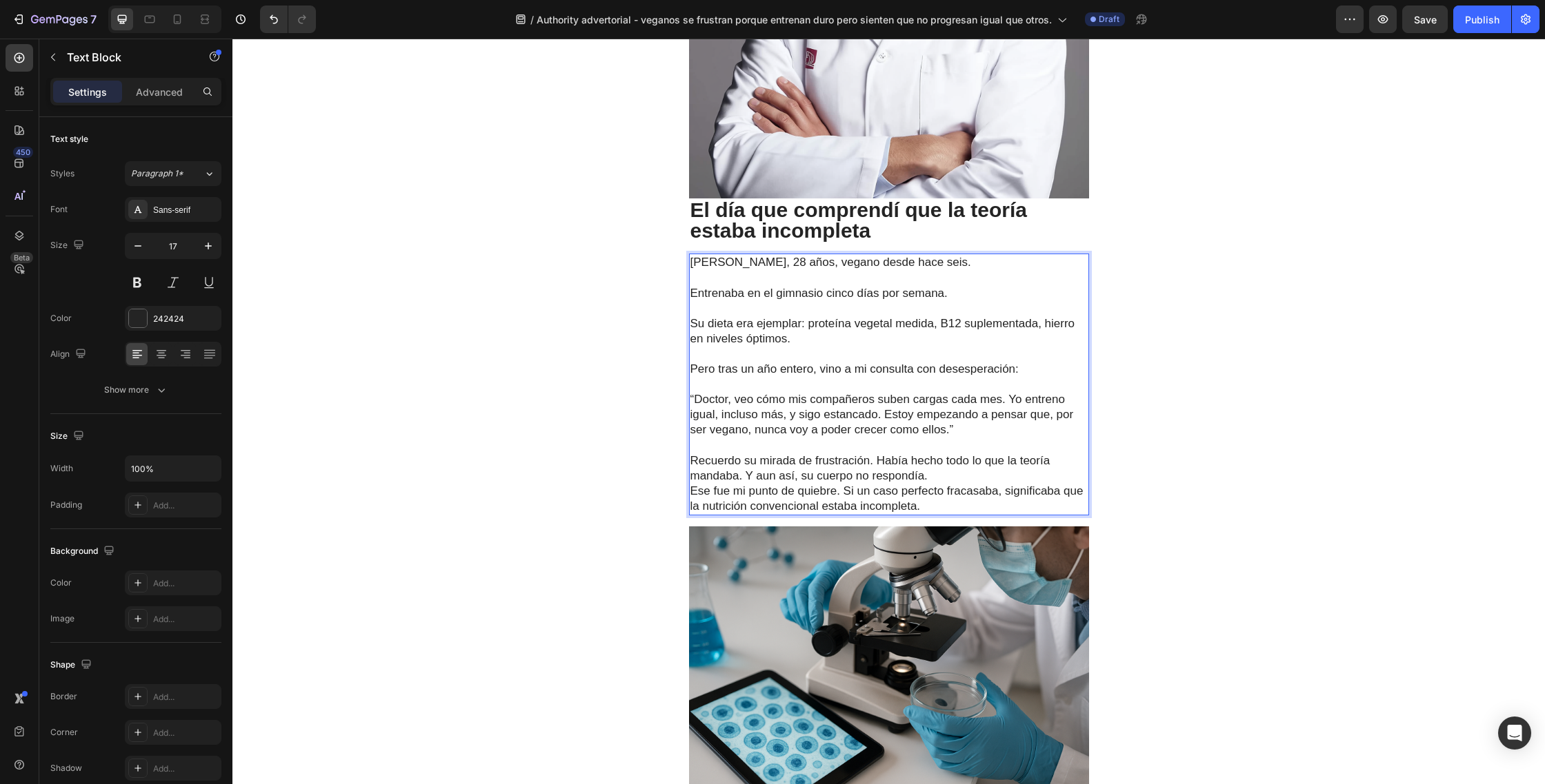
click at [877, 454] on p "Recuerdo su mirada de frustración. Había hecho todo lo que la teoría mandaba. Y…" at bounding box center [889, 469] width 397 height 30
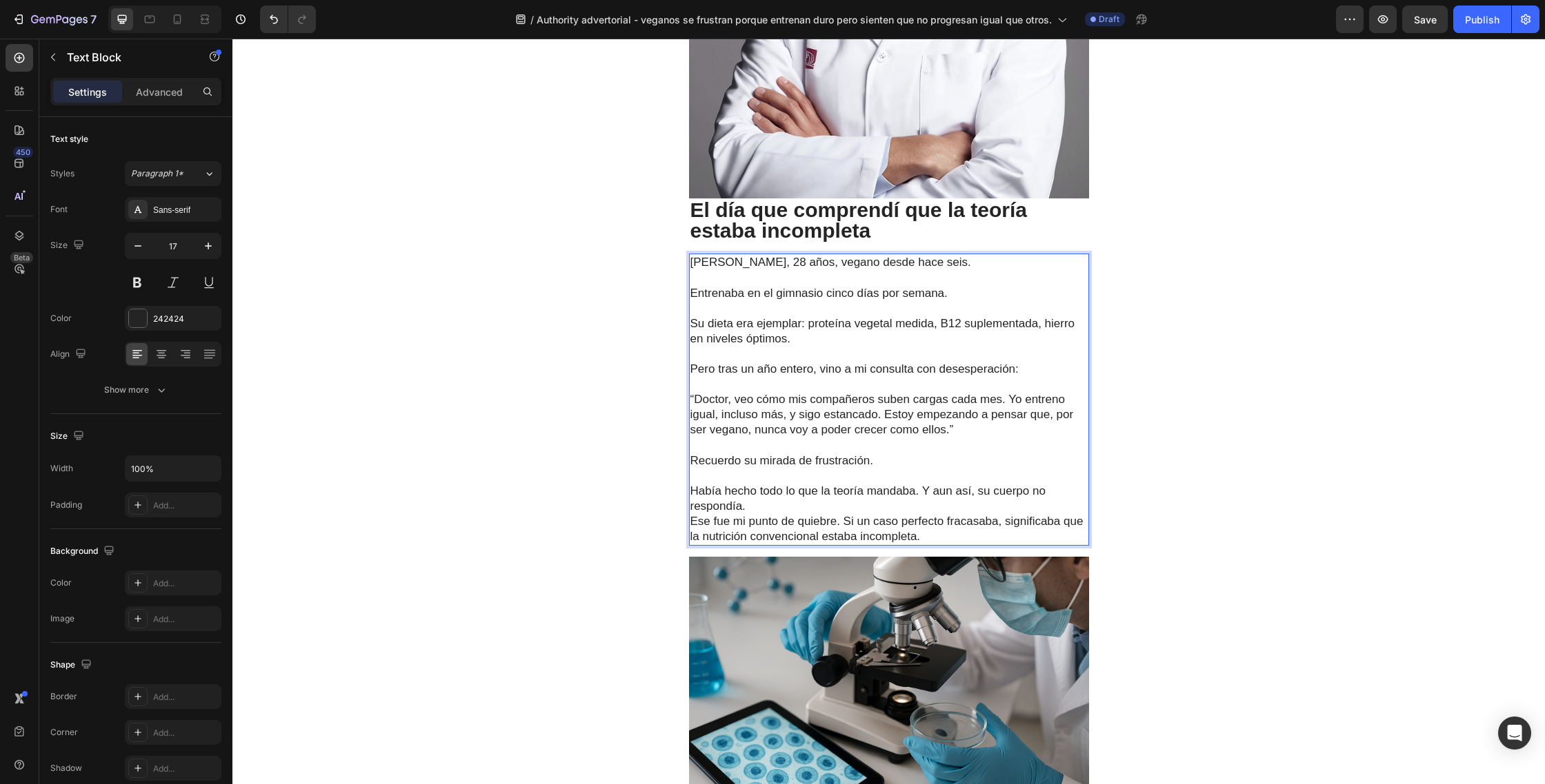
click at [924, 483] on p "Había hecho todo lo que la teoría mandaba. Y aun así, su cuerpo no respondía." at bounding box center [889, 498] width 397 height 30
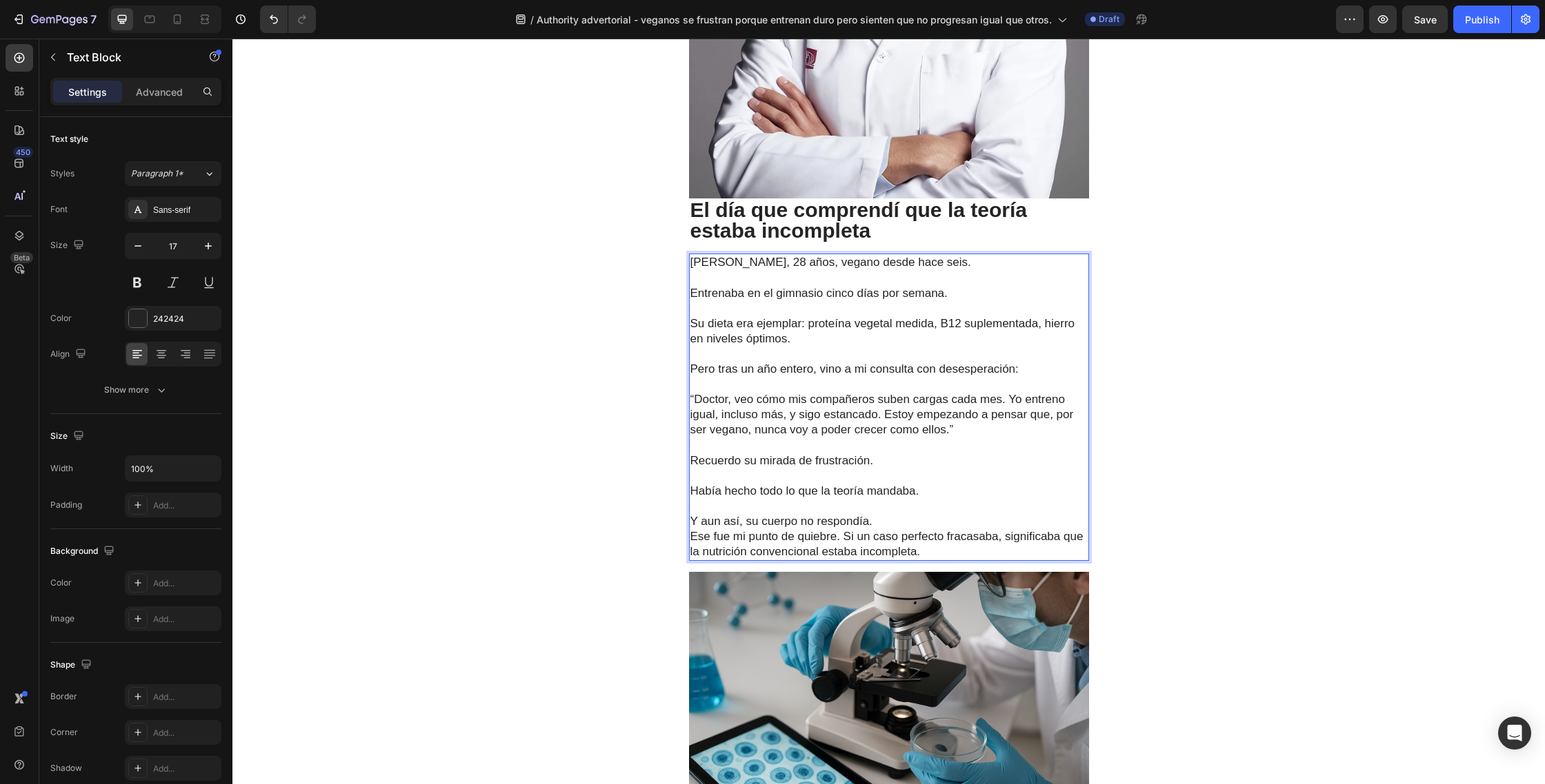
click at [882, 514] on p "Y aun así, su cuerpo no respondía." at bounding box center [889, 521] width 397 height 15
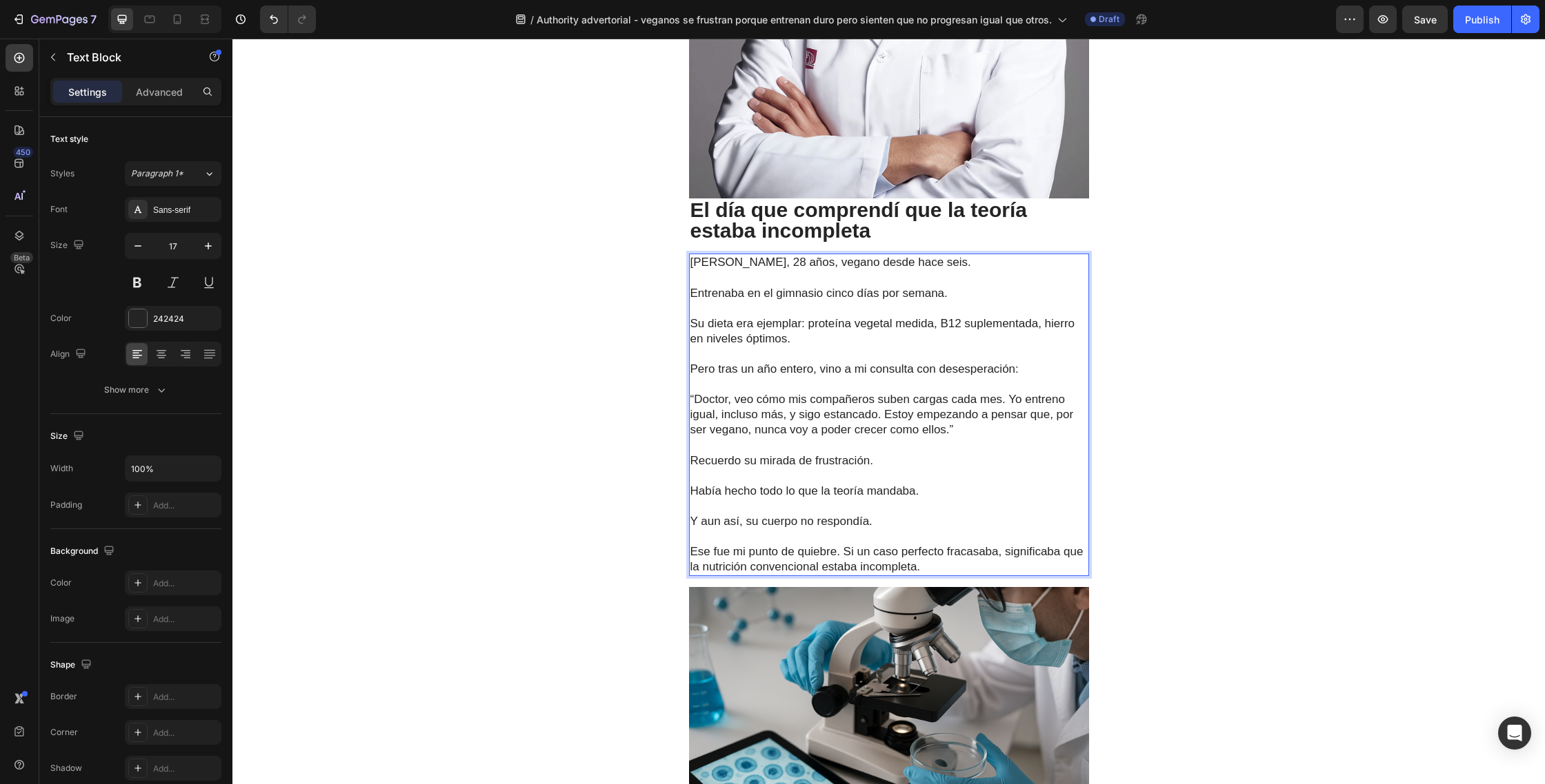
click at [843, 544] on p "Ese fue mi punto de quiebre. Si un caso perfecto fracasaba, significaba que la …" at bounding box center [889, 559] width 397 height 30
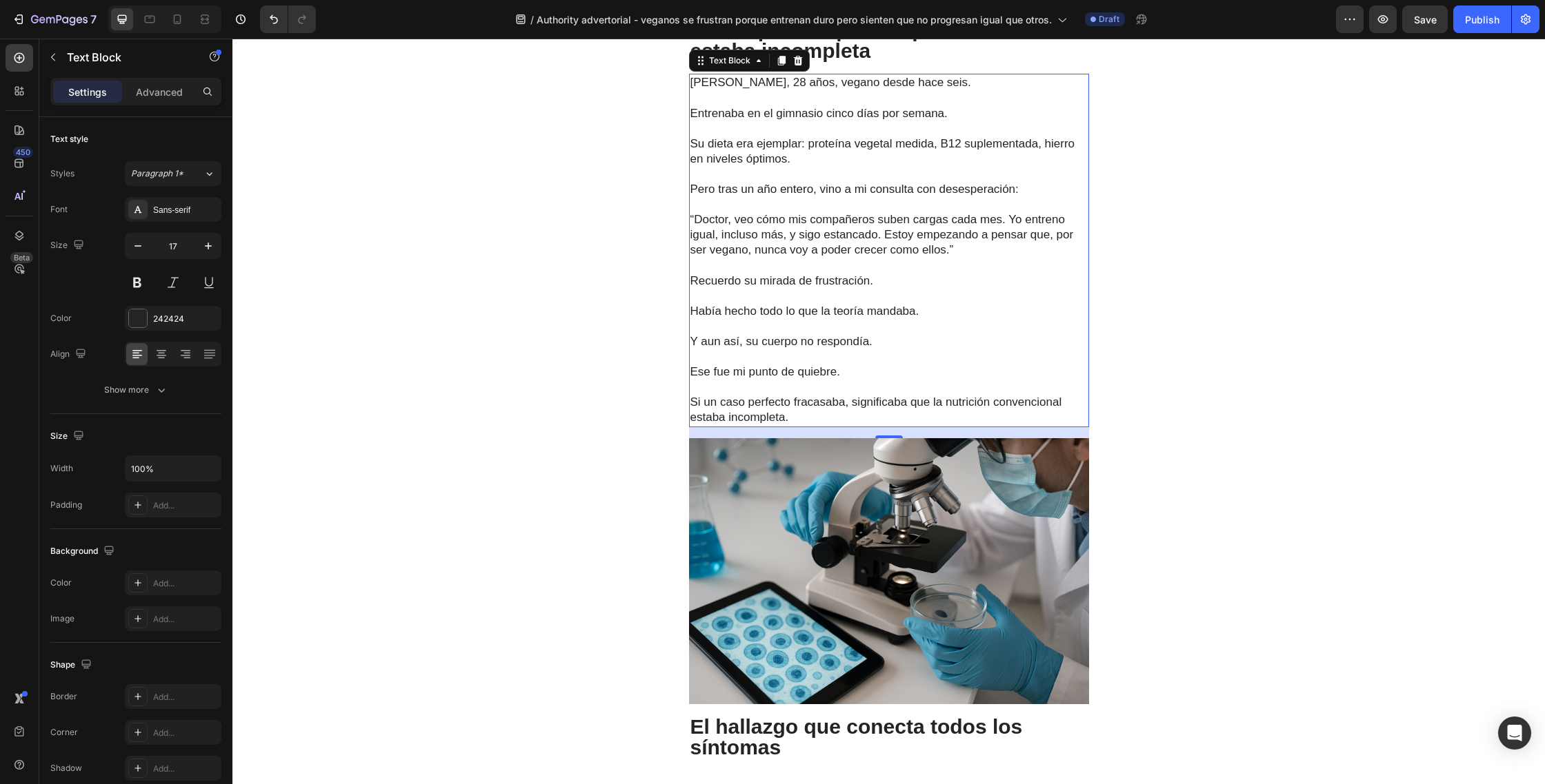
scroll to position [1632, 0]
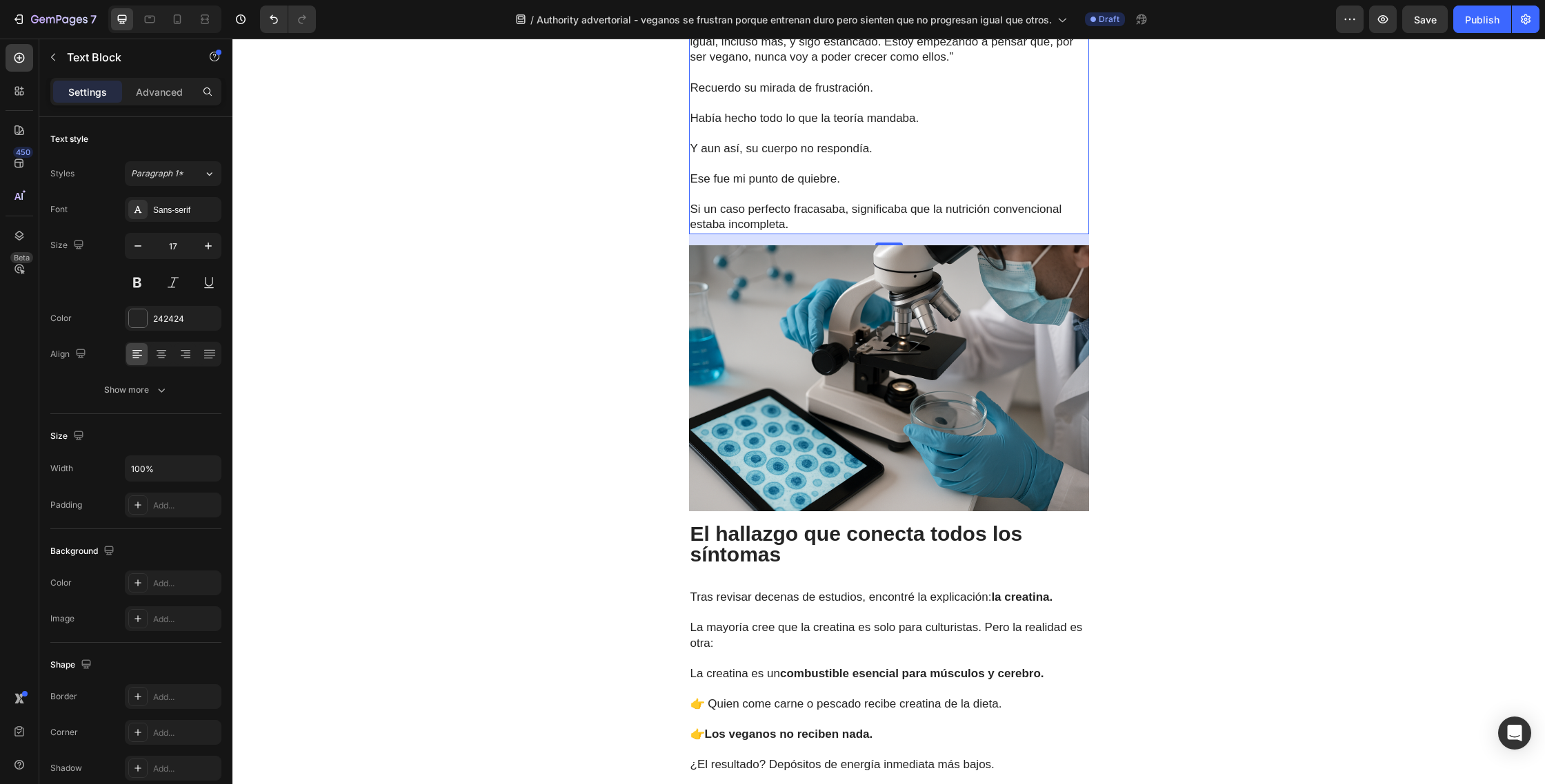
click at [782, 538] on p "El hallazgo que conecta todos los síntomas" at bounding box center [889, 544] width 397 height 42
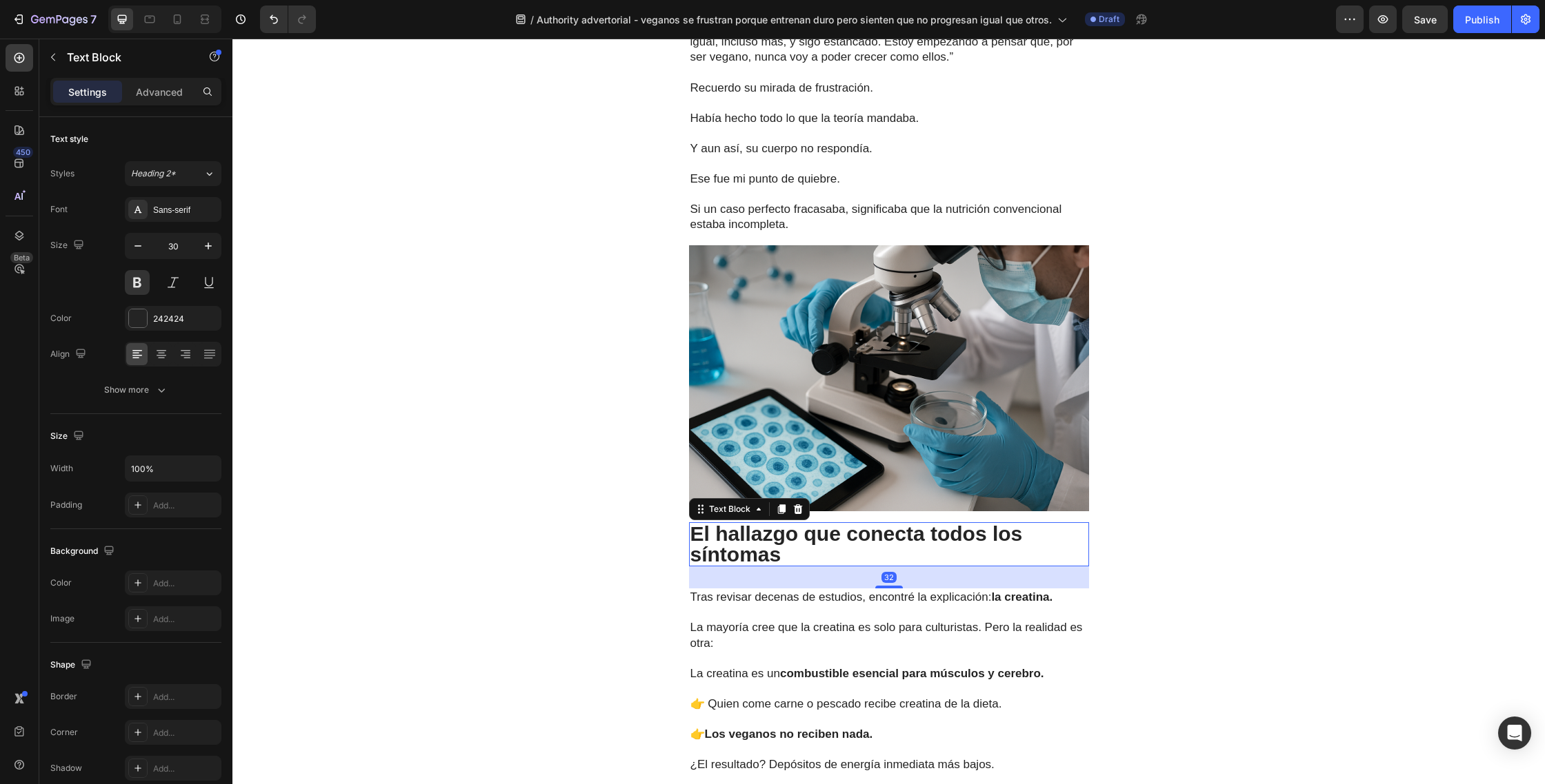
click at [800, 538] on p "El hallazgo que conecta todos los síntomas" at bounding box center [889, 544] width 397 height 42
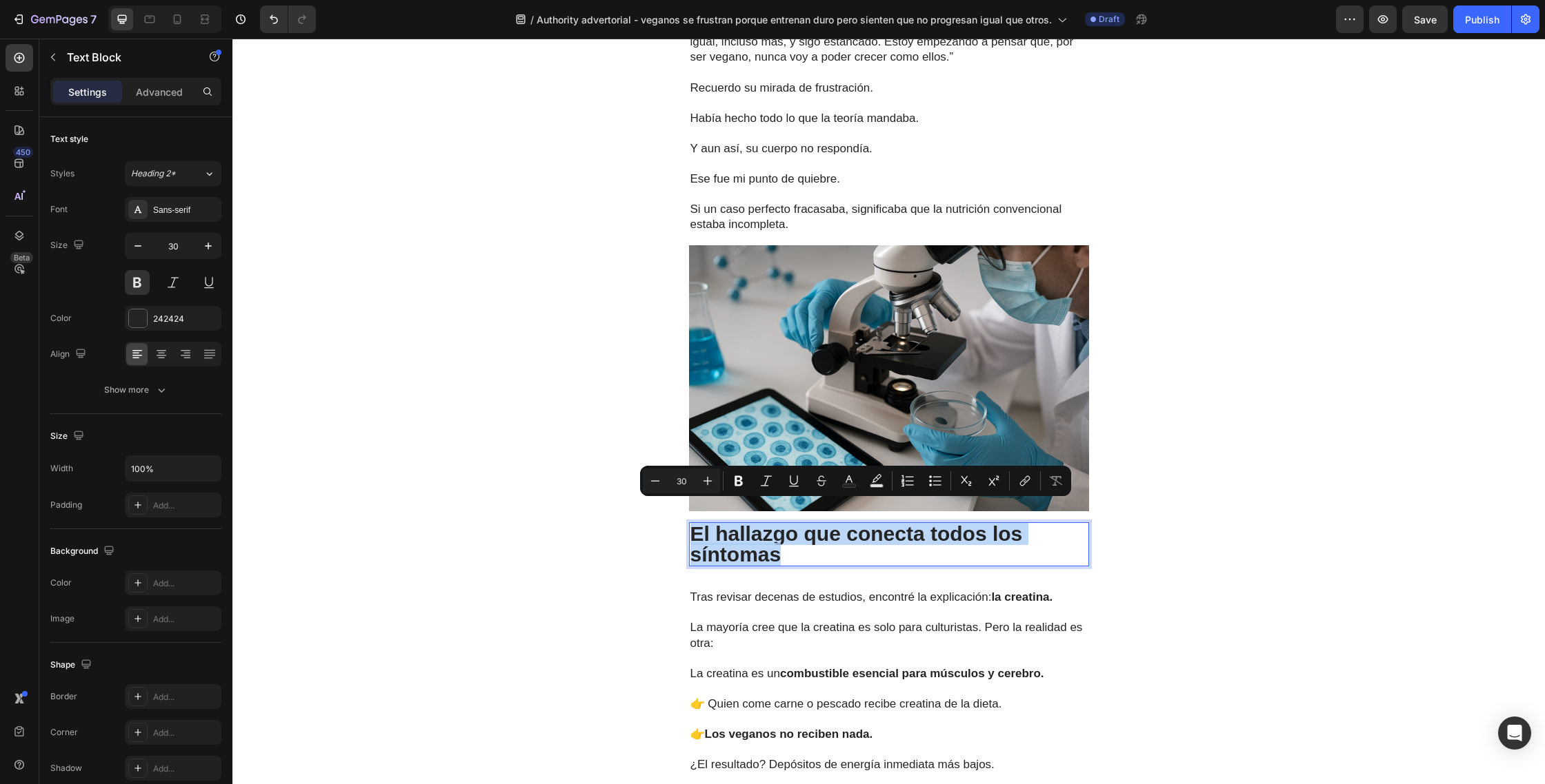
drag, startPoint x: 773, startPoint y: 533, endPoint x: 697, endPoint y: 519, distance: 77.3
click at [697, 524] on p "El hallazgo que conecta todos los síntomas" at bounding box center [889, 544] width 397 height 42
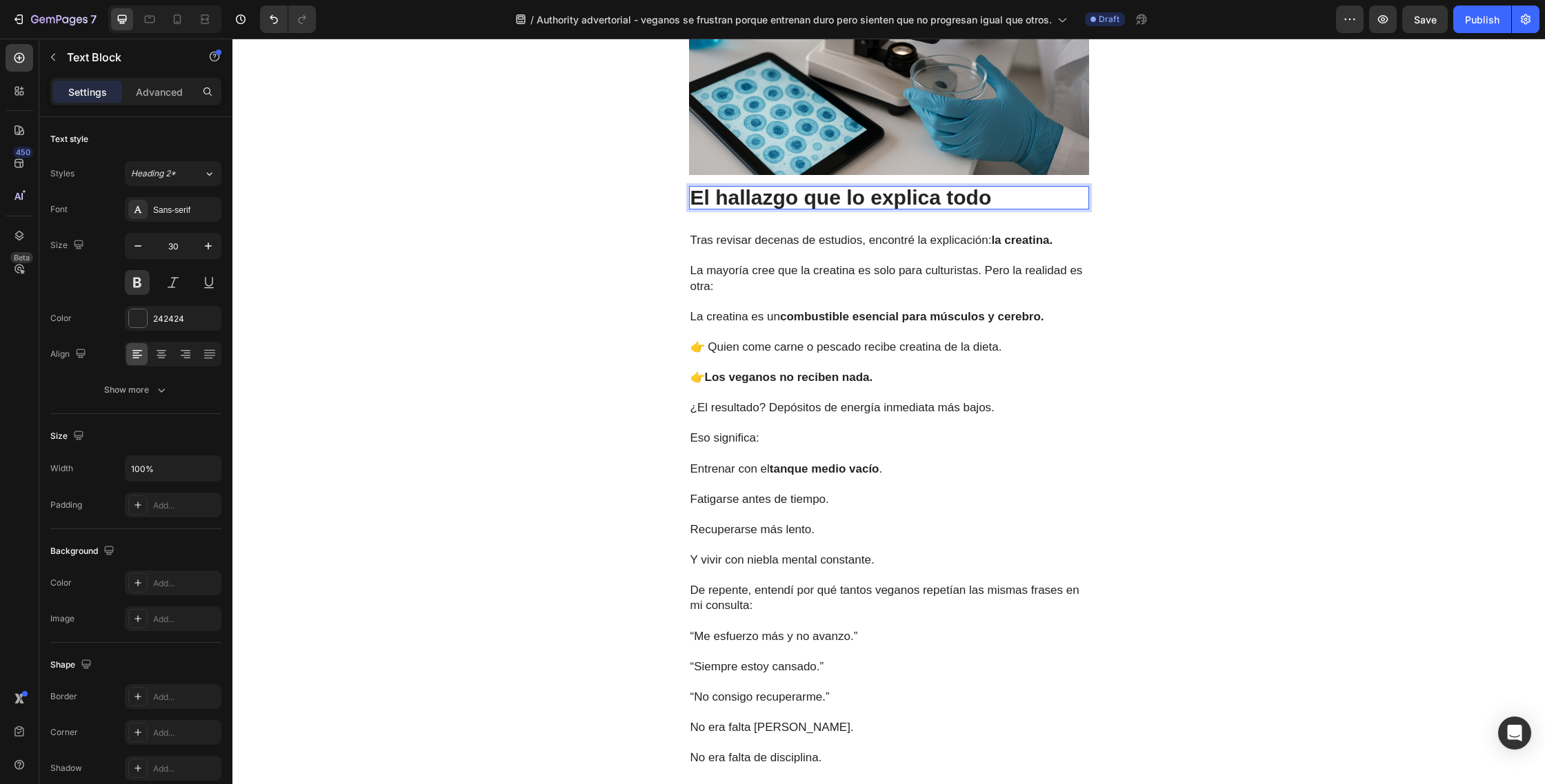
scroll to position [2151, 0]
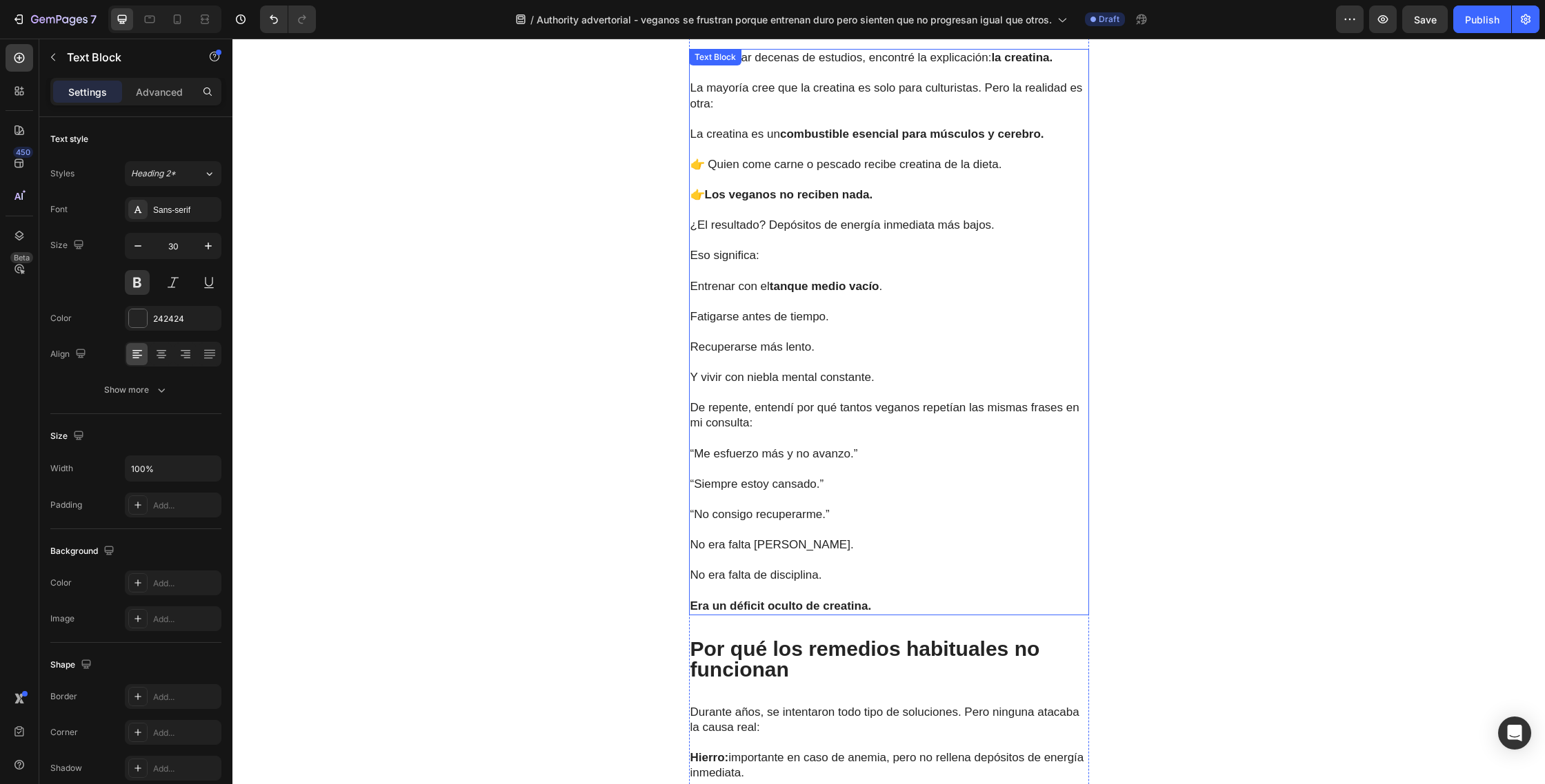
click at [854, 386] on p at bounding box center [889, 393] width 397 height 15
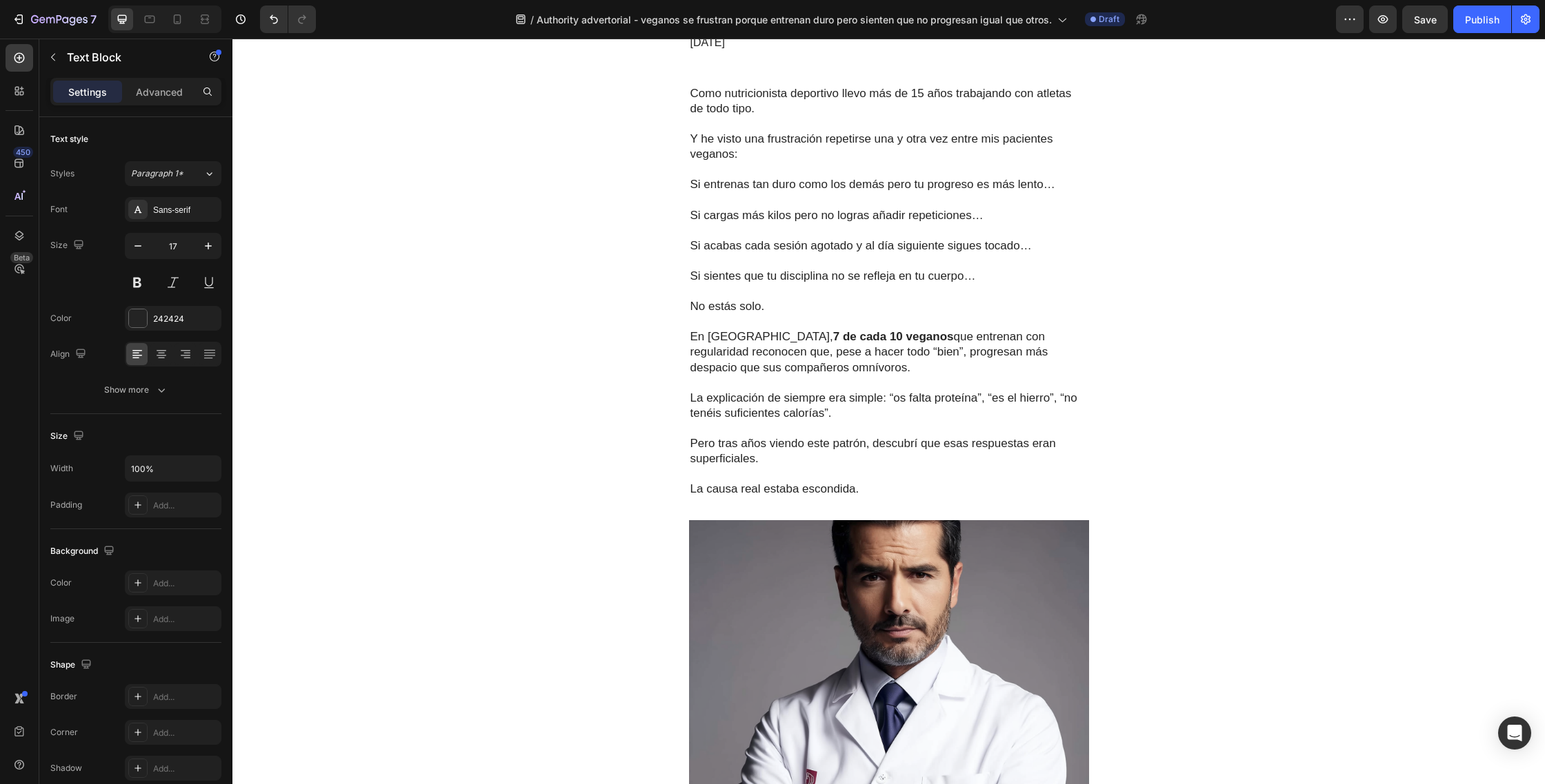
scroll to position [0, 0]
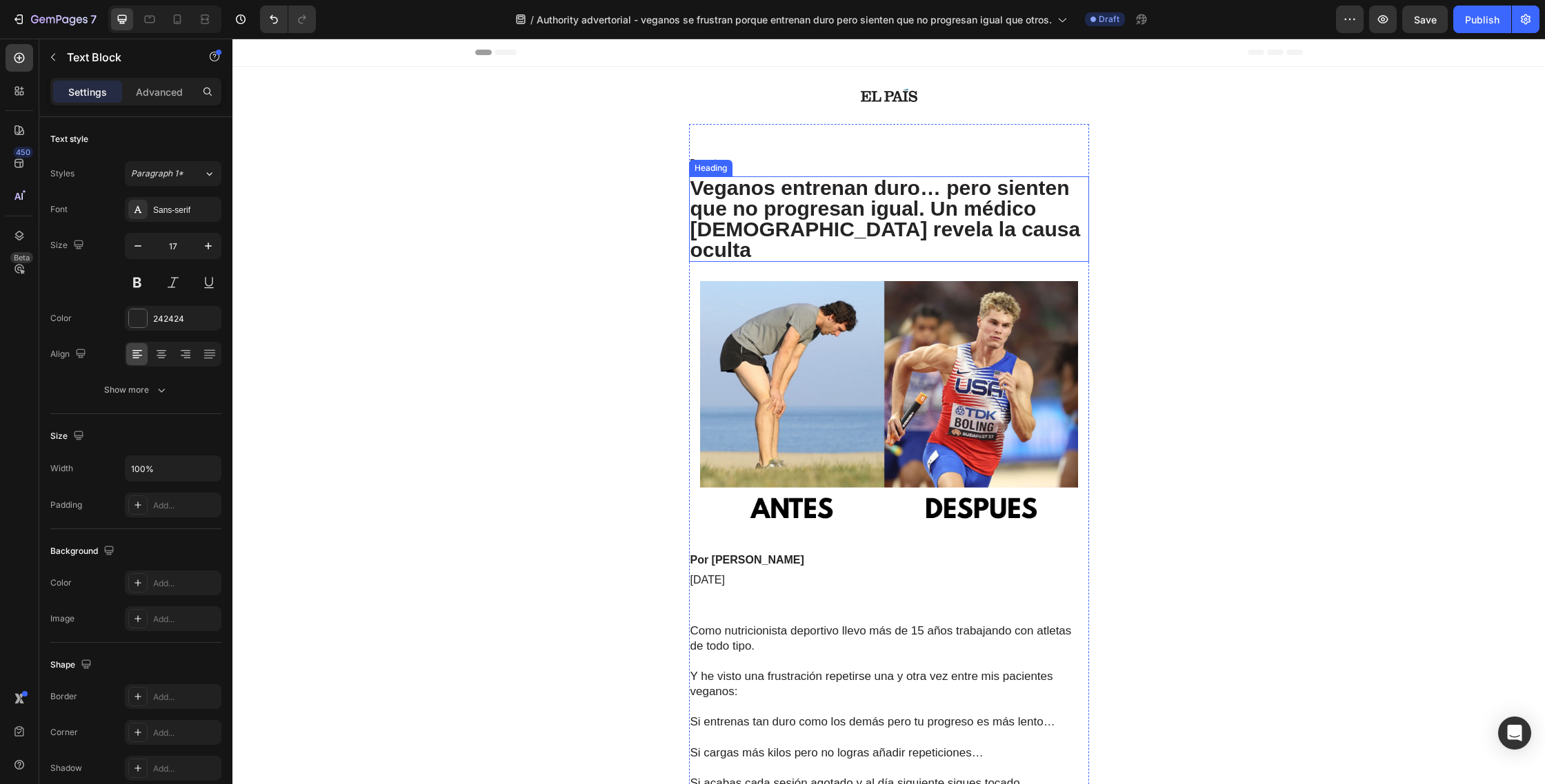
drag, startPoint x: 943, startPoint y: 225, endPoint x: 951, endPoint y: 226, distance: 8.1
click at [944, 225] on p "Veganos entrenan duro… pero sienten que no progresan igual. Un médico [DEMOGRAP…" at bounding box center [889, 220] width 397 height 83
click at [1002, 228] on p "Veganos entrenan duro… pero sienten que no progresan igual. Un médico [DEMOGRAP…" at bounding box center [889, 220] width 397 height 83
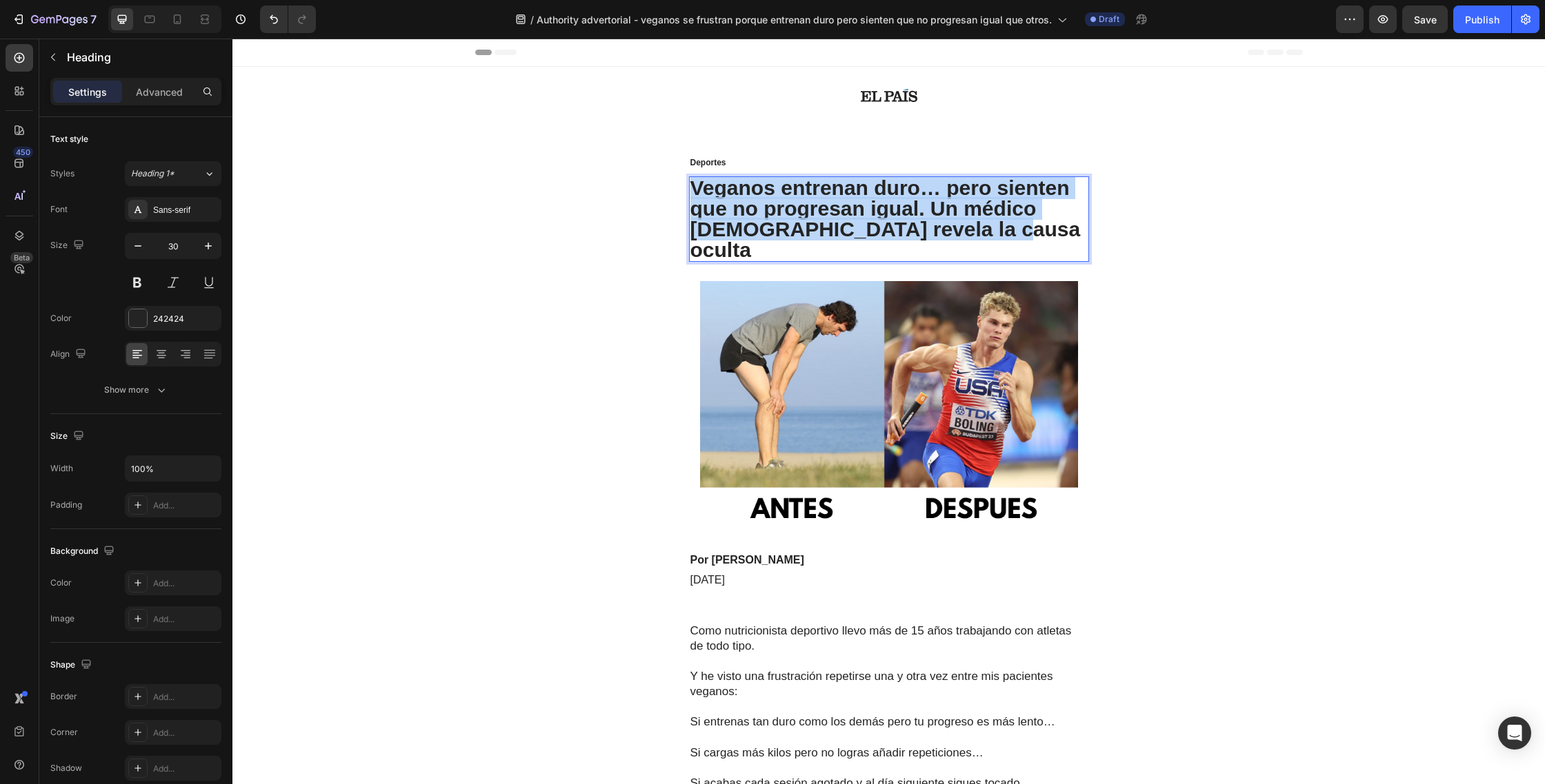
drag, startPoint x: 951, startPoint y: 227, endPoint x: 696, endPoint y: 194, distance: 257.1
click at [696, 194] on p "Veganos entrenan duro… pero sienten que no progresan igual. Un médico [DEMOGRAP…" at bounding box center [889, 220] width 397 height 83
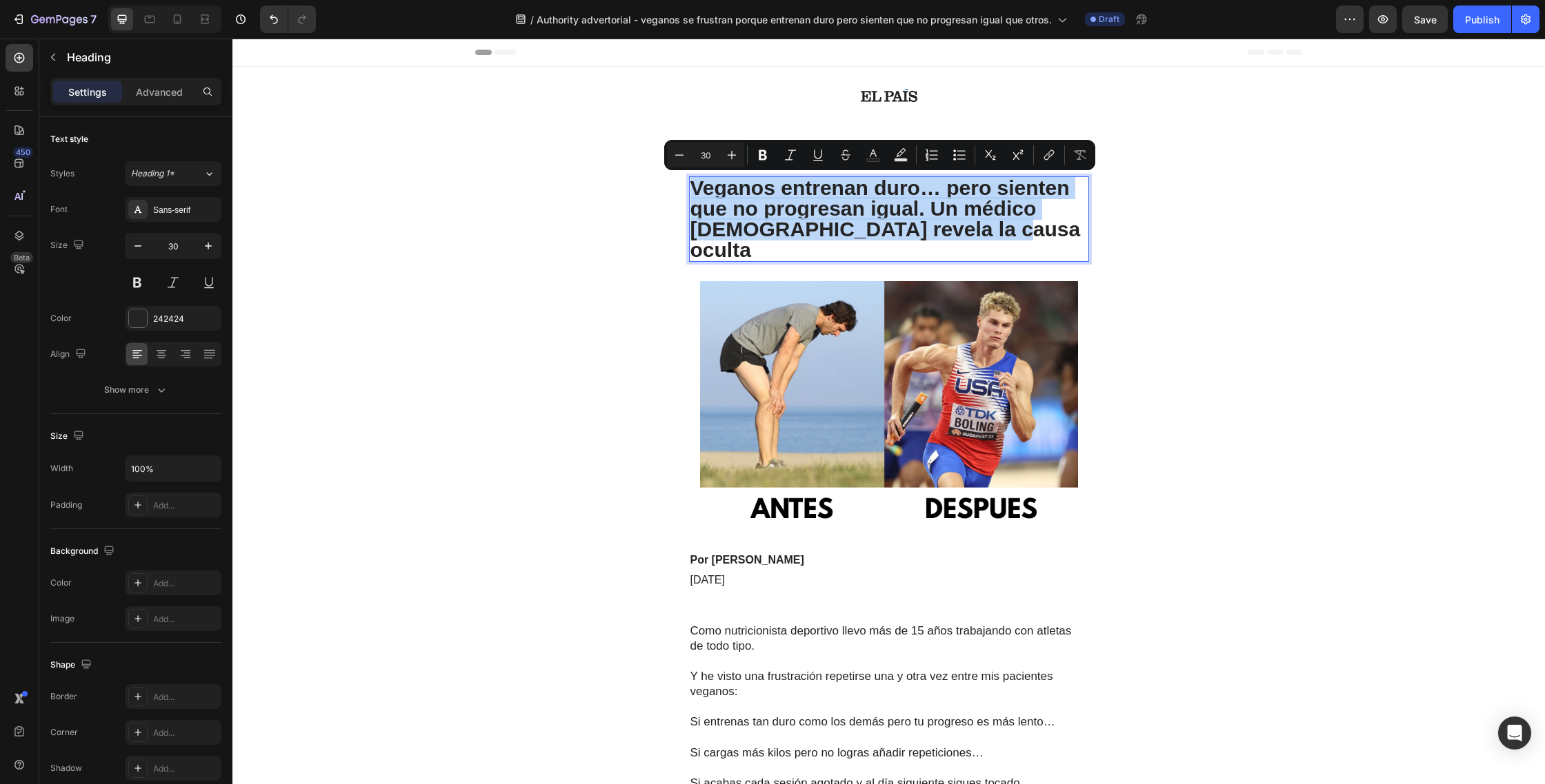
copy p "Veganos entrenan duro… pero sienten que no progresan igual. Un médico [DEMOGRAP…"
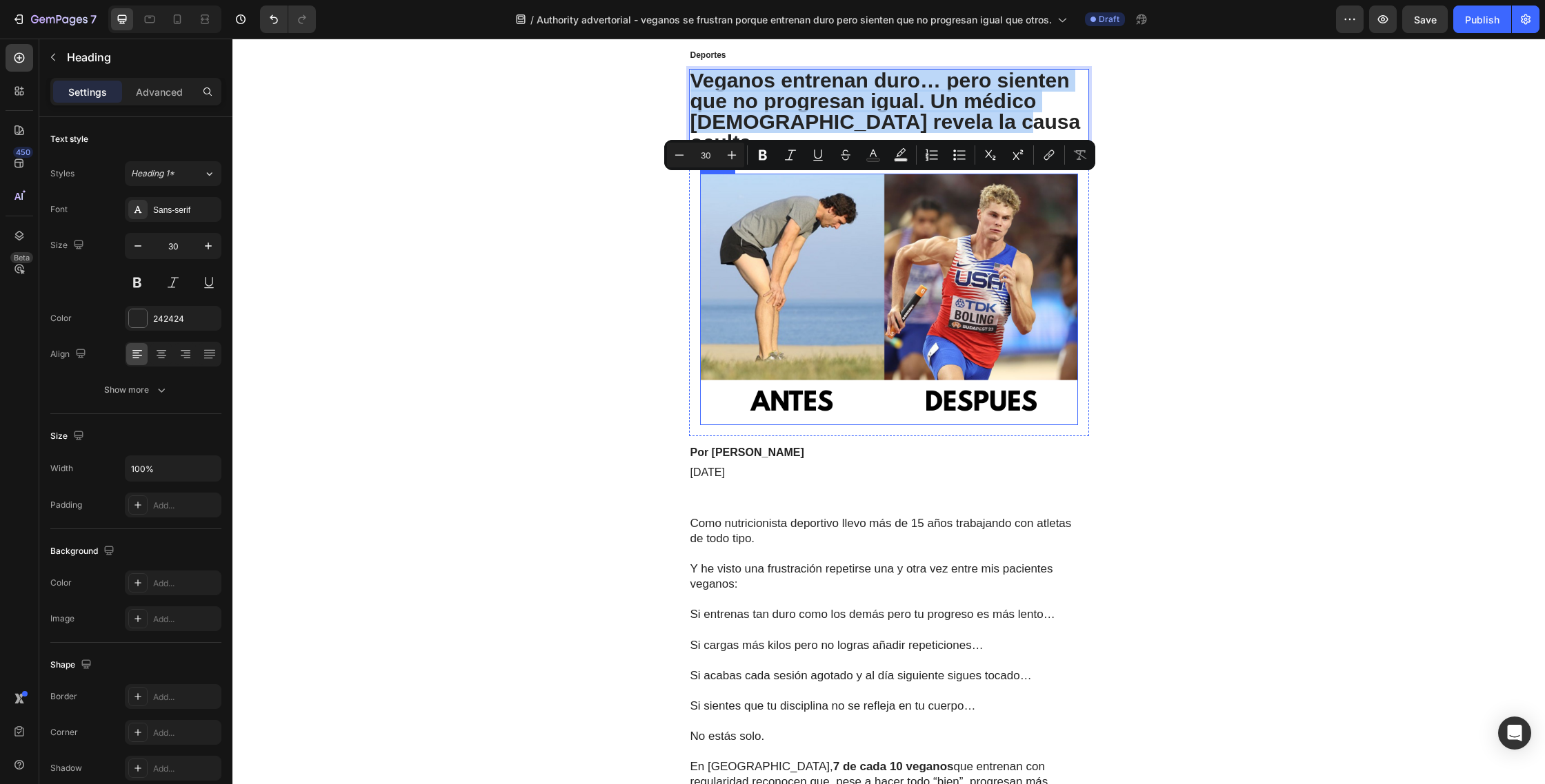
scroll to position [247, 0]
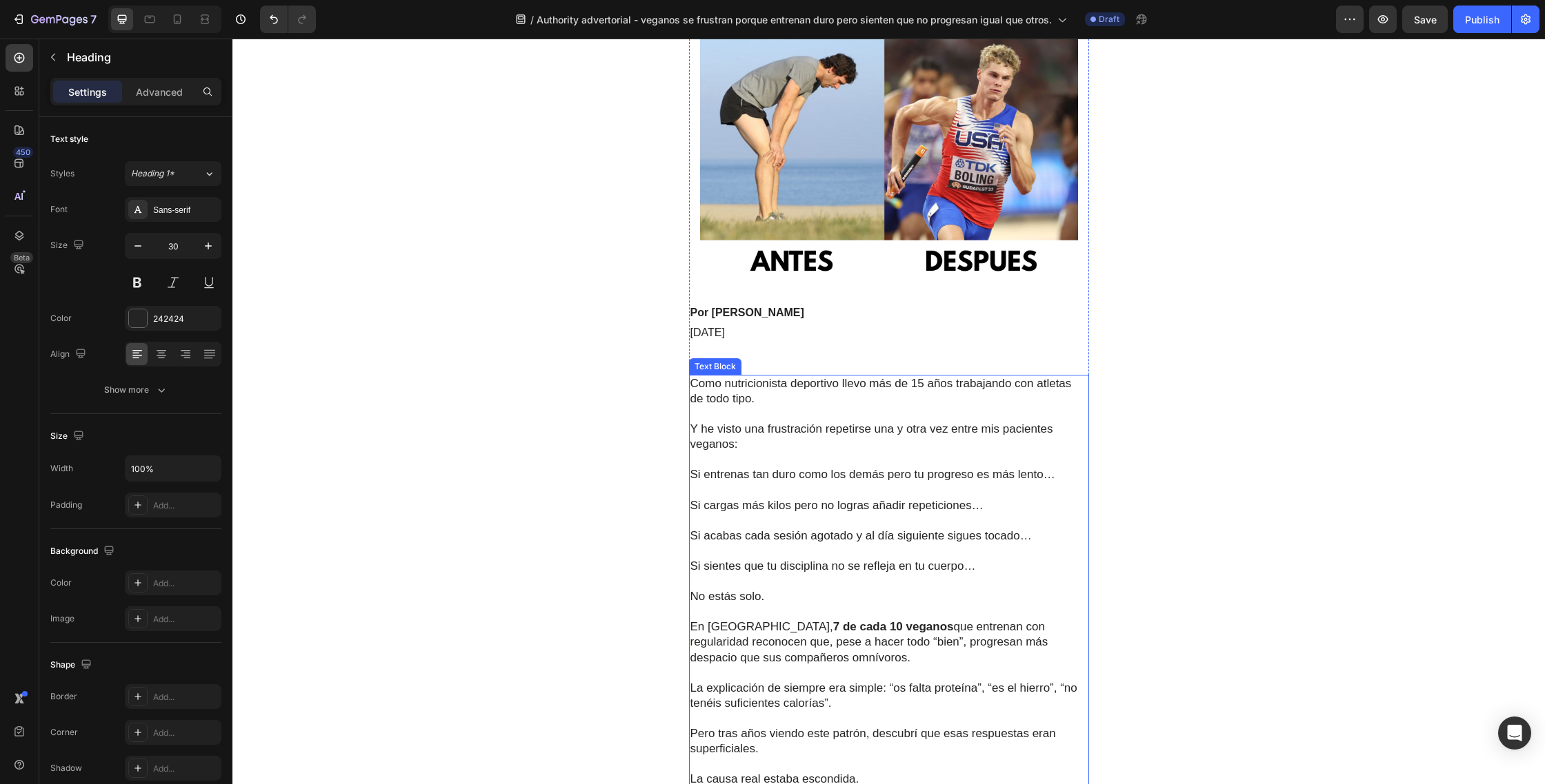
click at [880, 421] on p "Y he visto una frustración repetirse una y otra vez entre mis pacientes veganos:" at bounding box center [889, 429] width 397 height 45
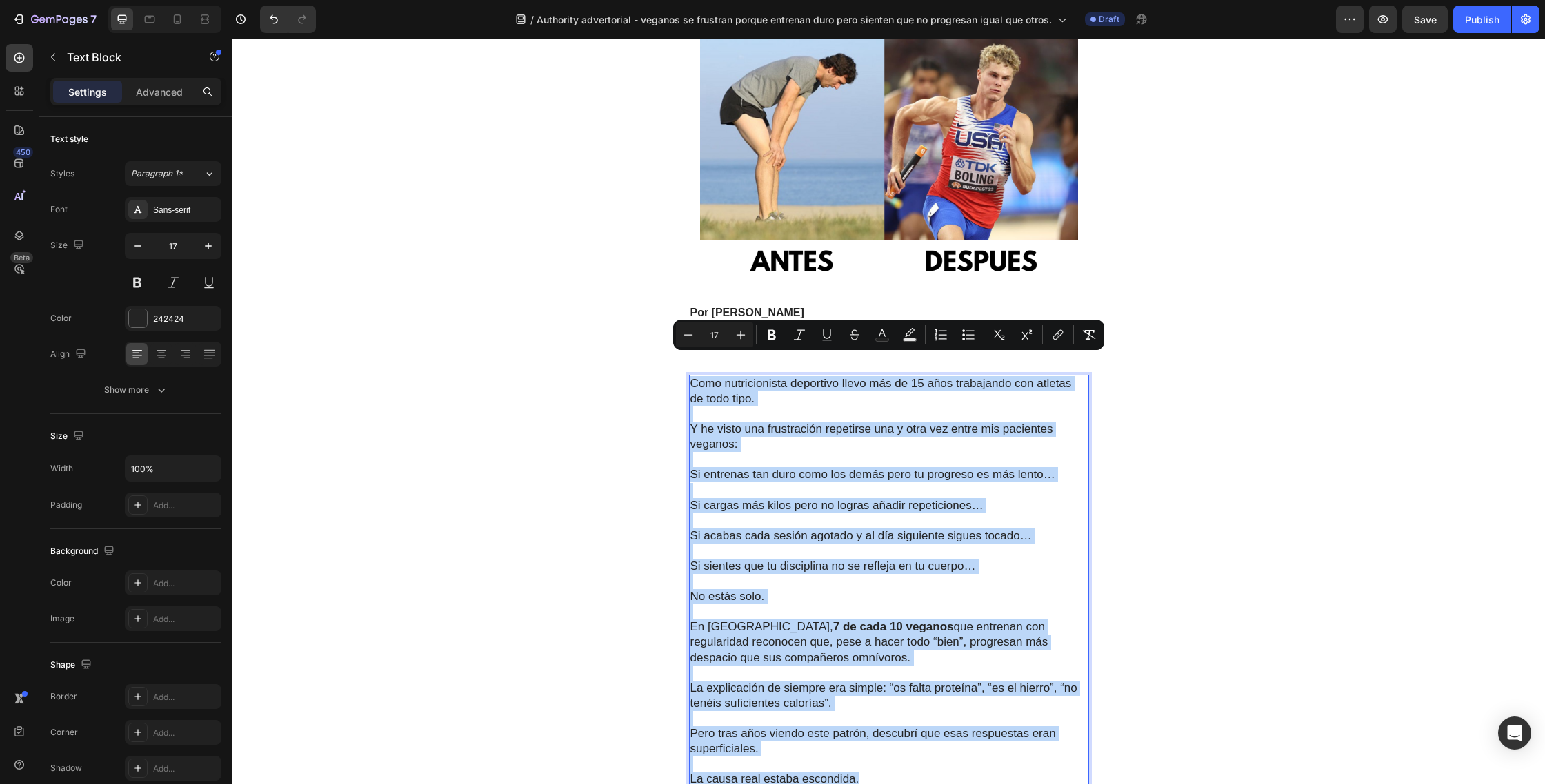
drag, startPoint x: 871, startPoint y: 754, endPoint x: 693, endPoint y: 366, distance: 426.9
click at [693, 374] on div "Como nutricionista deportivo llevo más de 15 años trabajando con atletas de tod…" at bounding box center [888, 581] width 400 height 414
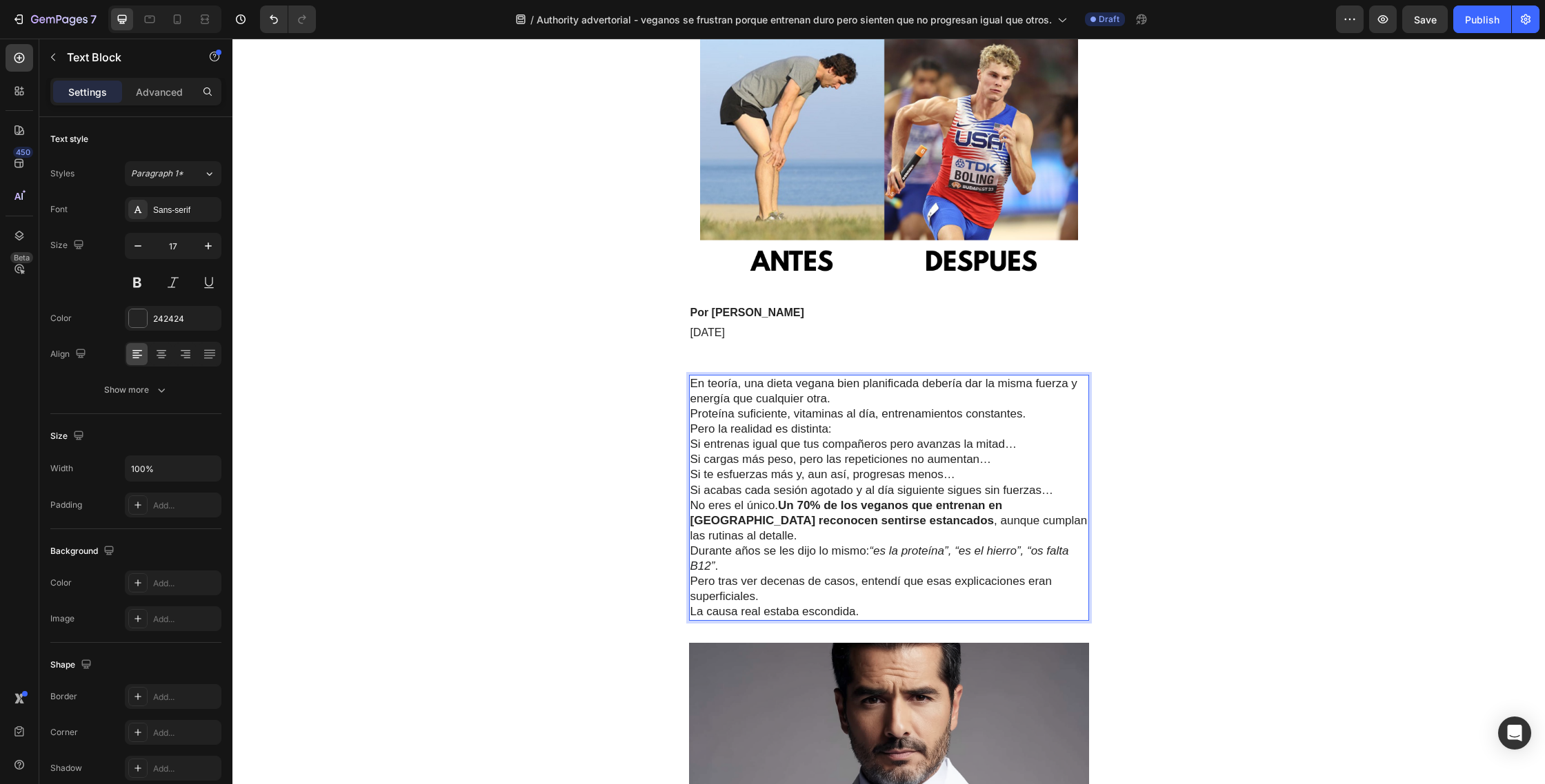
click at [888, 380] on p "En teoría, una dieta vegana bien planificada debería dar la misma fuerza y ener…" at bounding box center [889, 398] width 397 height 45
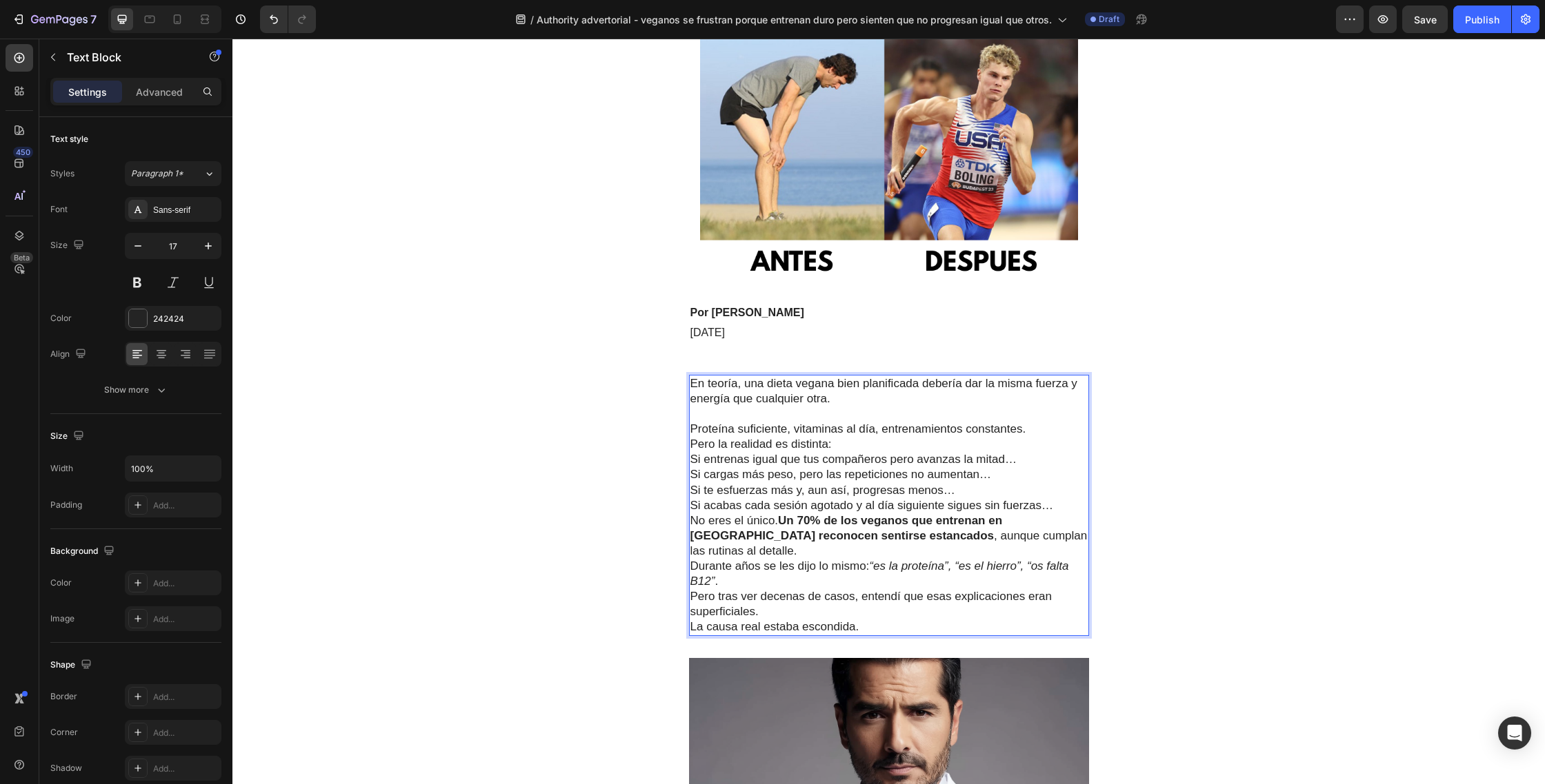
click at [1033, 410] on p "⁠⁠⁠⁠⁠⁠⁠ Proteína suficiente, vitaminas al día, entrenamientos constantes." at bounding box center [889, 422] width 397 height 30
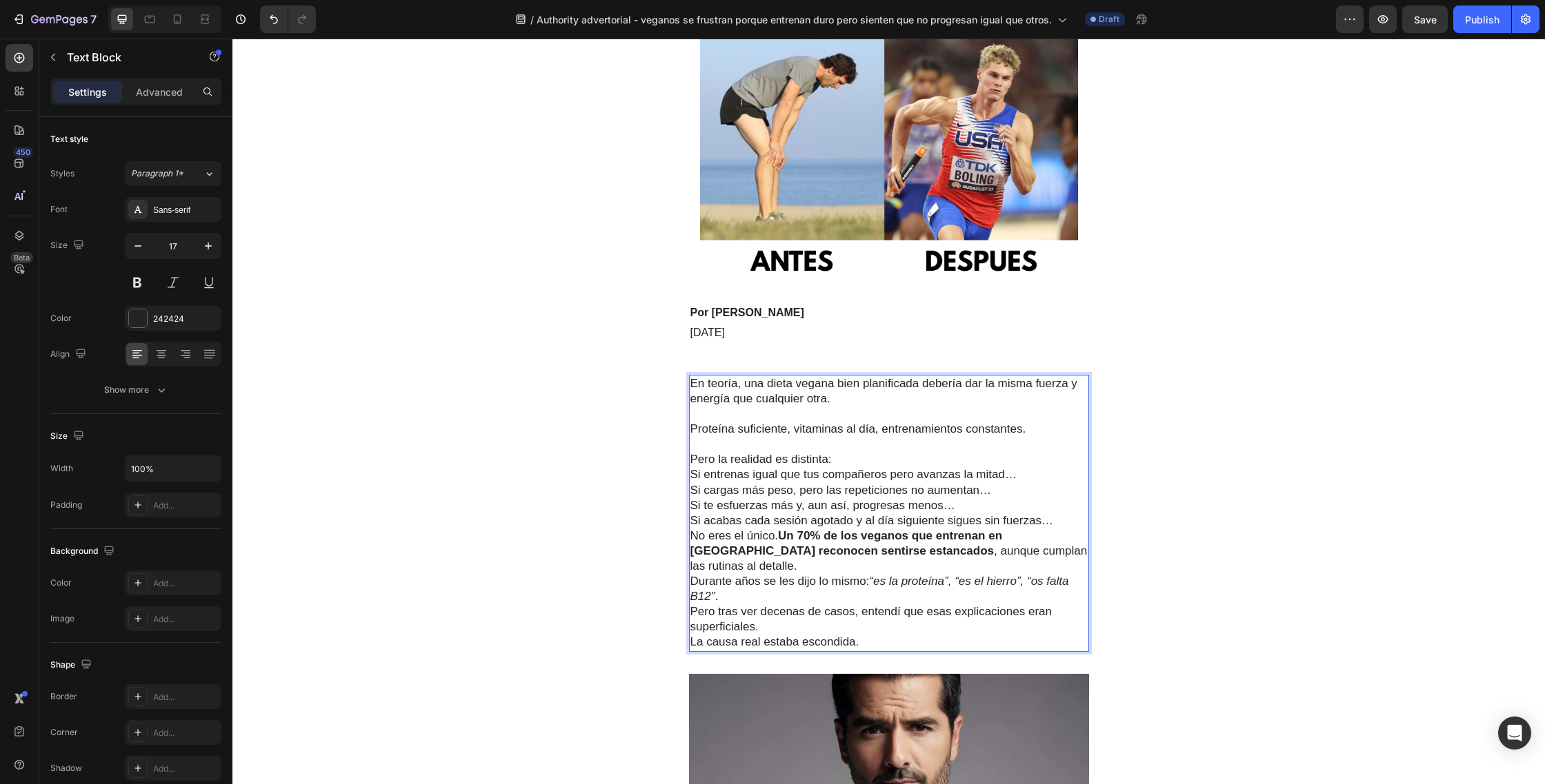
click at [849, 452] on p "Pero la realidad es distinta:" at bounding box center [889, 459] width 397 height 15
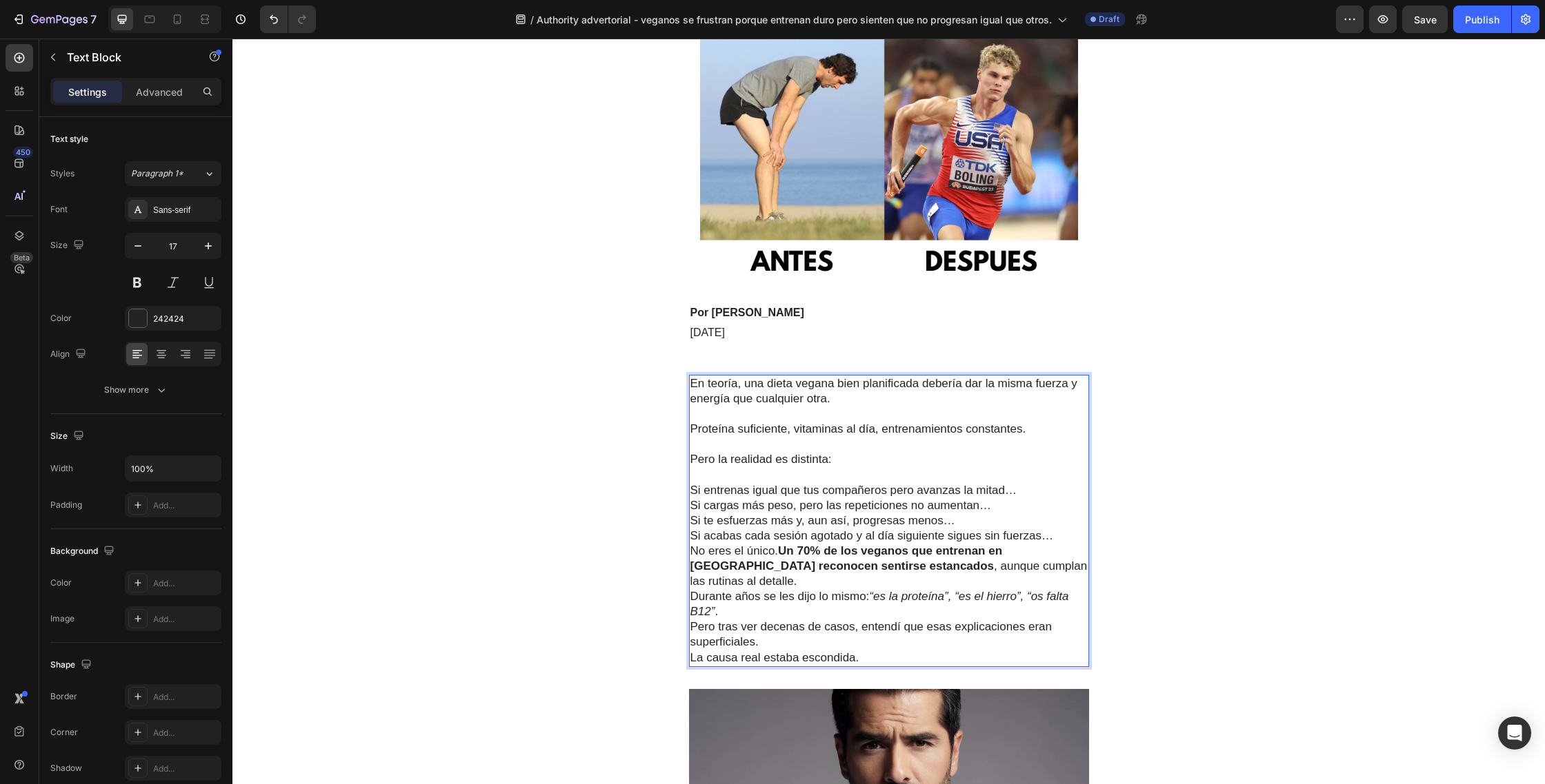
click at [1029, 483] on p "Si entrenas igual que tus compañeros pero avanzas la mitad…" at bounding box center [889, 491] width 397 height 15
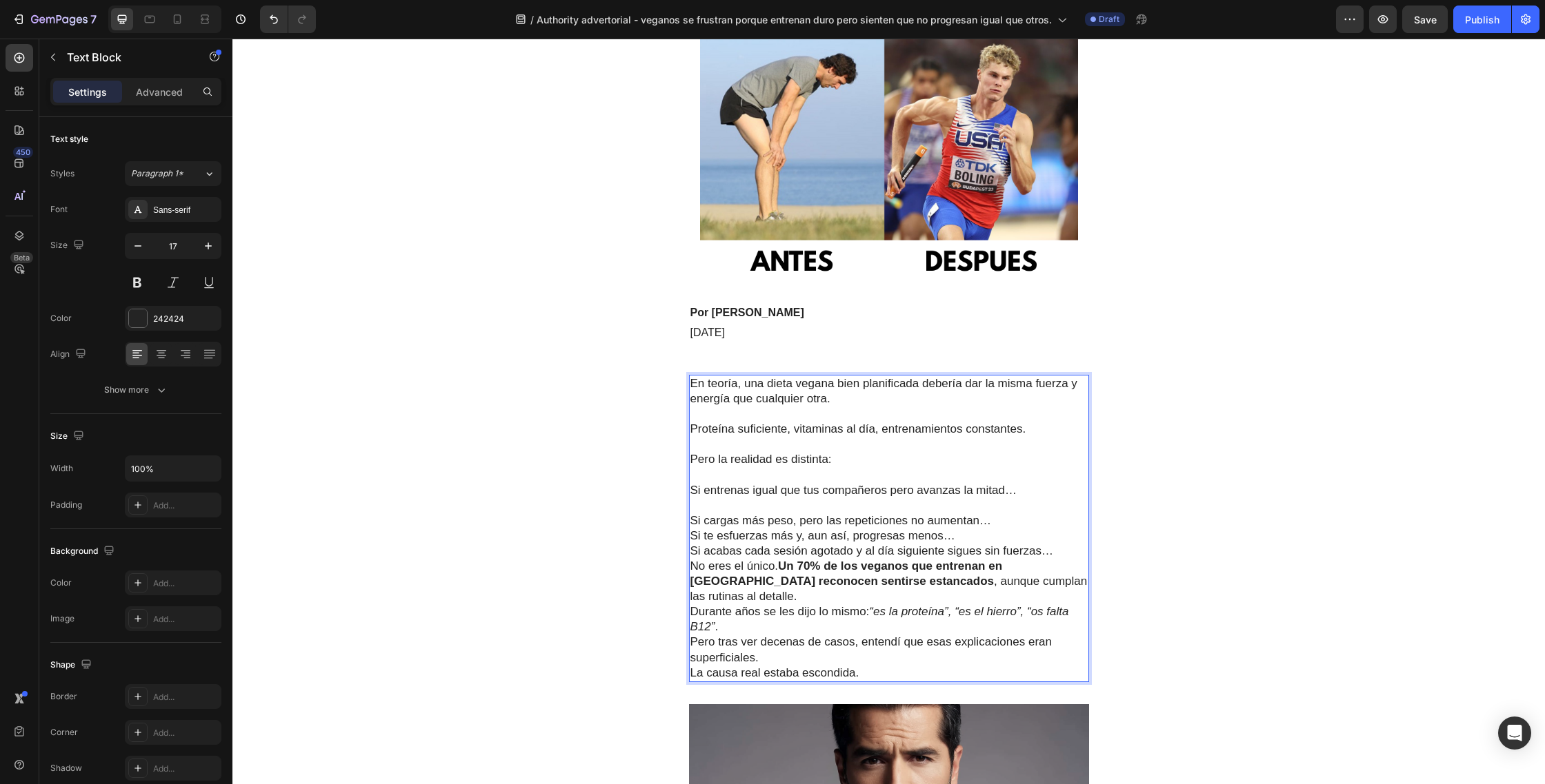
drag, startPoint x: 1000, startPoint y: 503, endPoint x: 994, endPoint y: 507, distance: 7.2
click at [1001, 514] on p "Si cargas más peso, pero las repeticiones no aumentan…" at bounding box center [889, 521] width 397 height 15
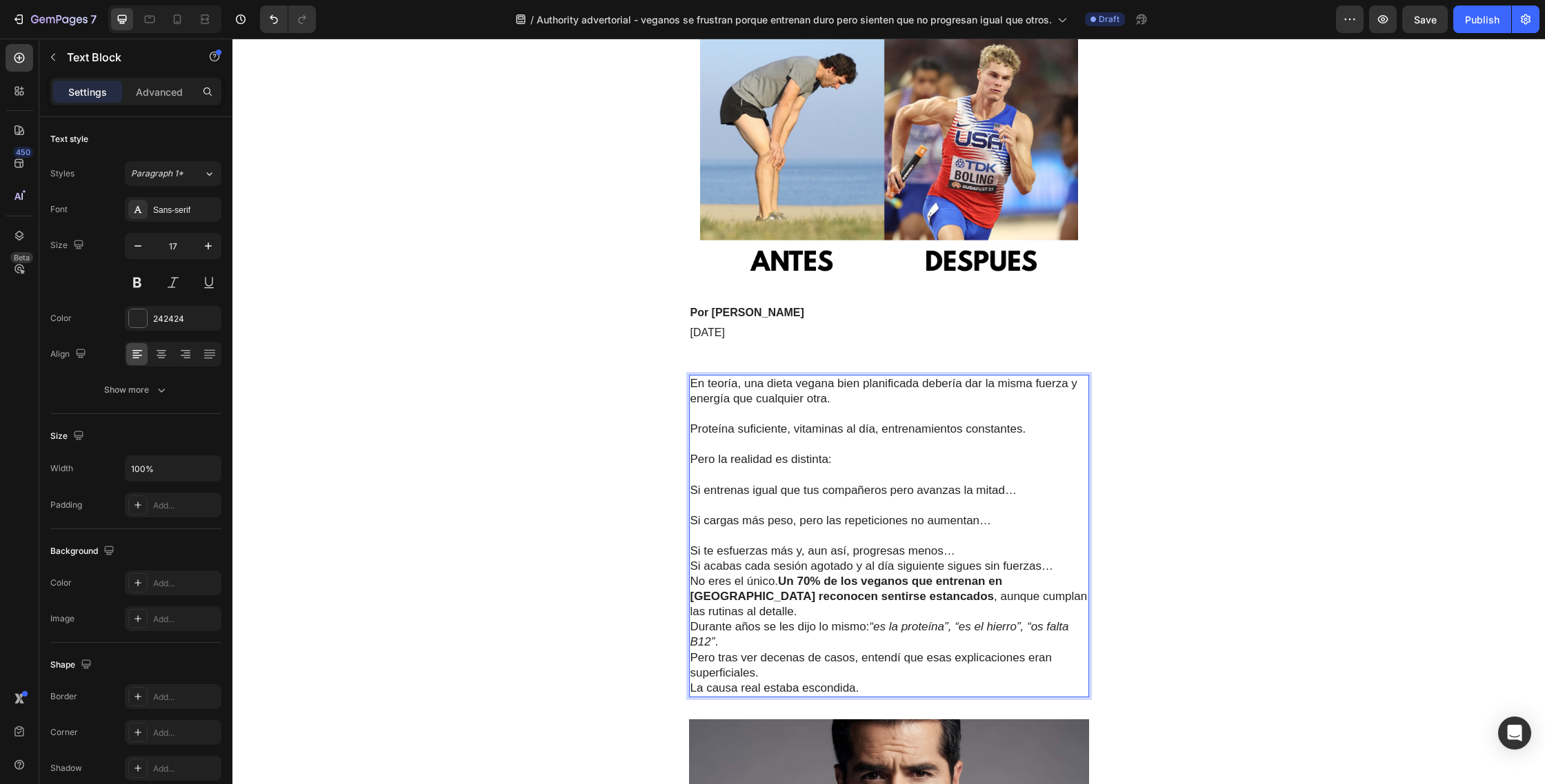
click at [966, 543] on p "Si te esfuerzas más y, aun así, progresas menos…" at bounding box center [889, 551] width 397 height 15
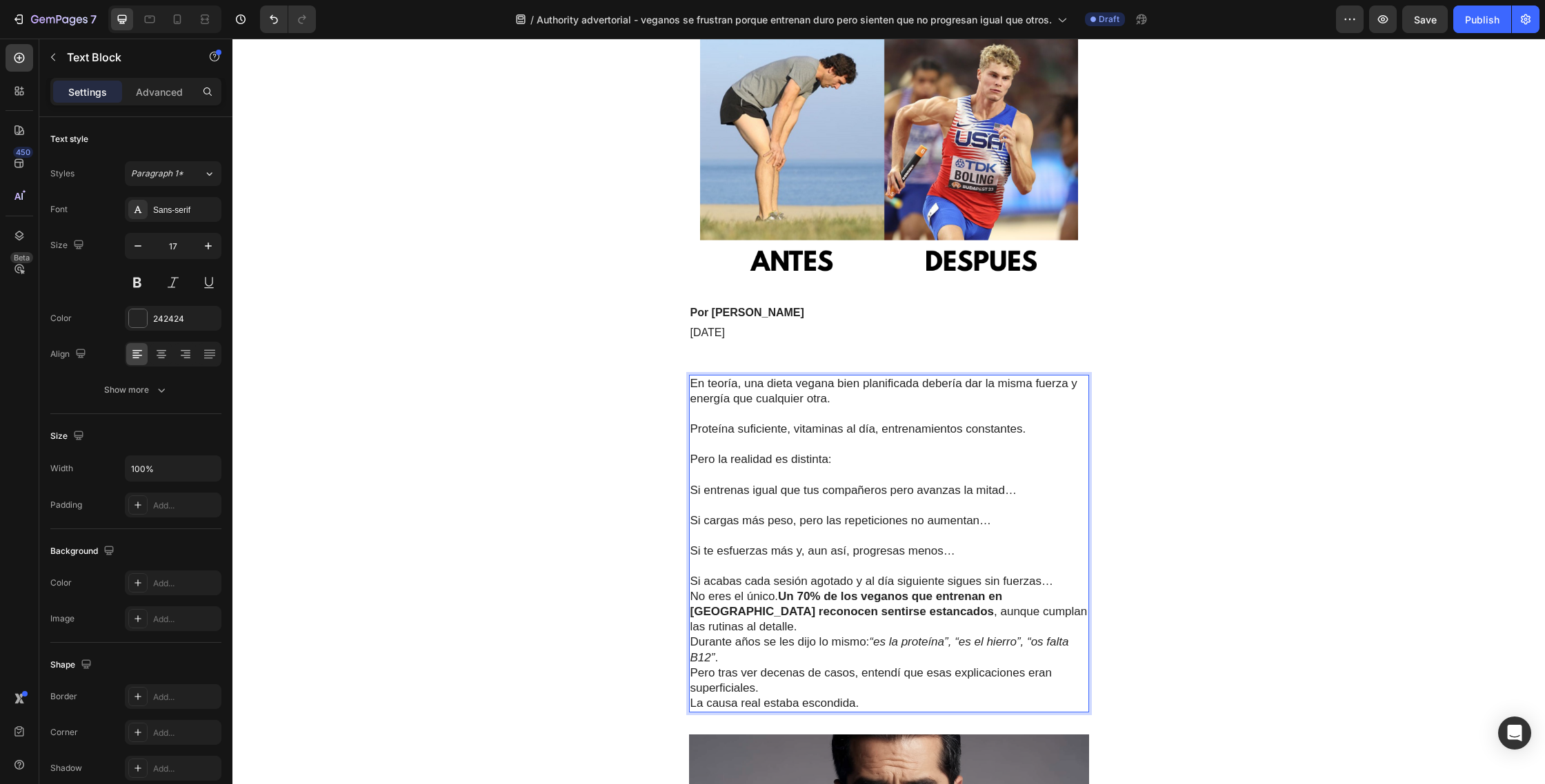
click at [1061, 574] on p "Si acabas cada sesión agotado y al día siguiente sigues sin fuerzas…" at bounding box center [889, 581] width 397 height 15
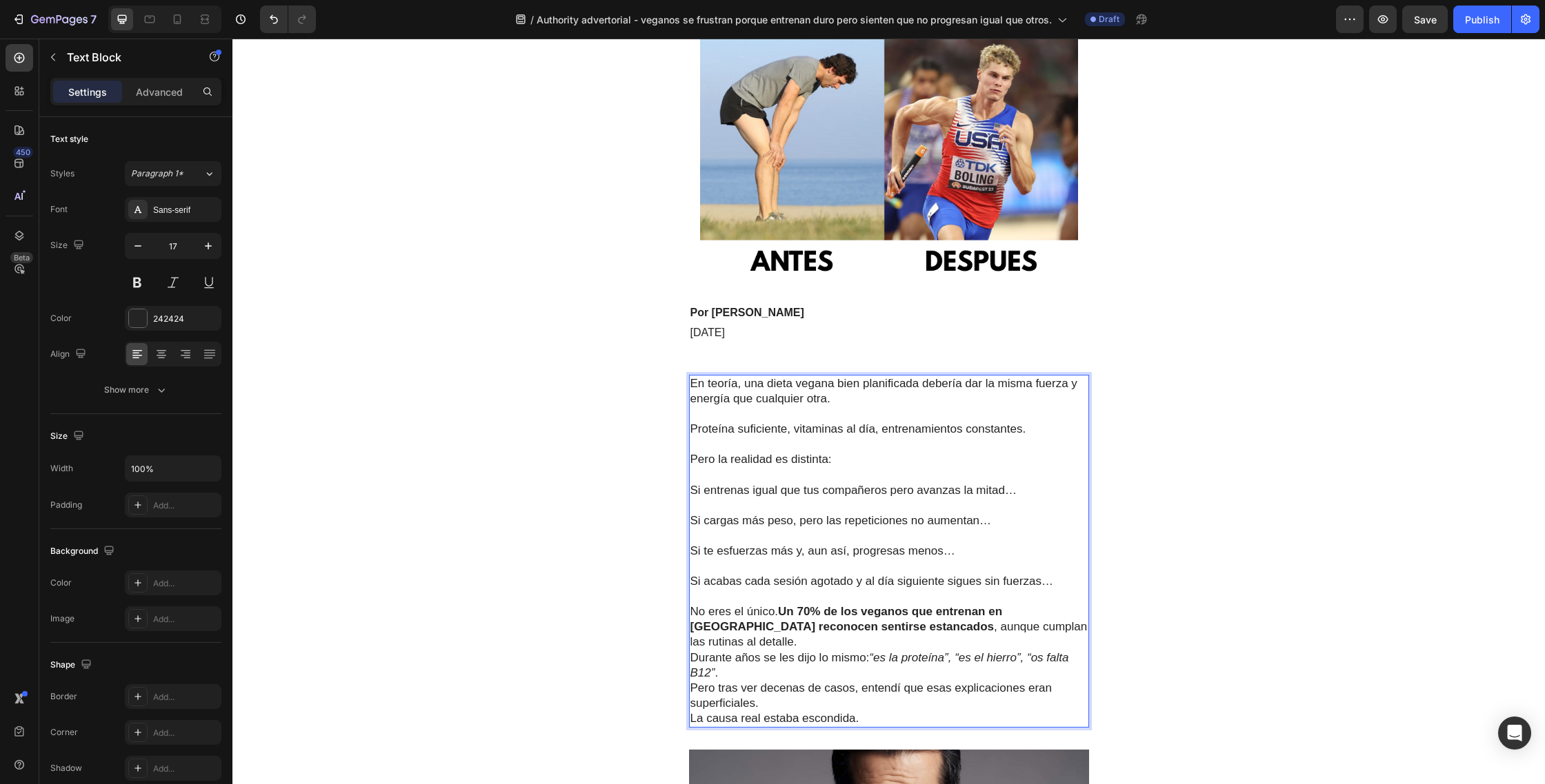
drag, startPoint x: 781, startPoint y: 594, endPoint x: 789, endPoint y: 595, distance: 8.1
click at [782, 605] on strong "Un 70% de los veganos que entrenan en España reconocen sentirse estancados" at bounding box center [846, 619] width 312 height 29
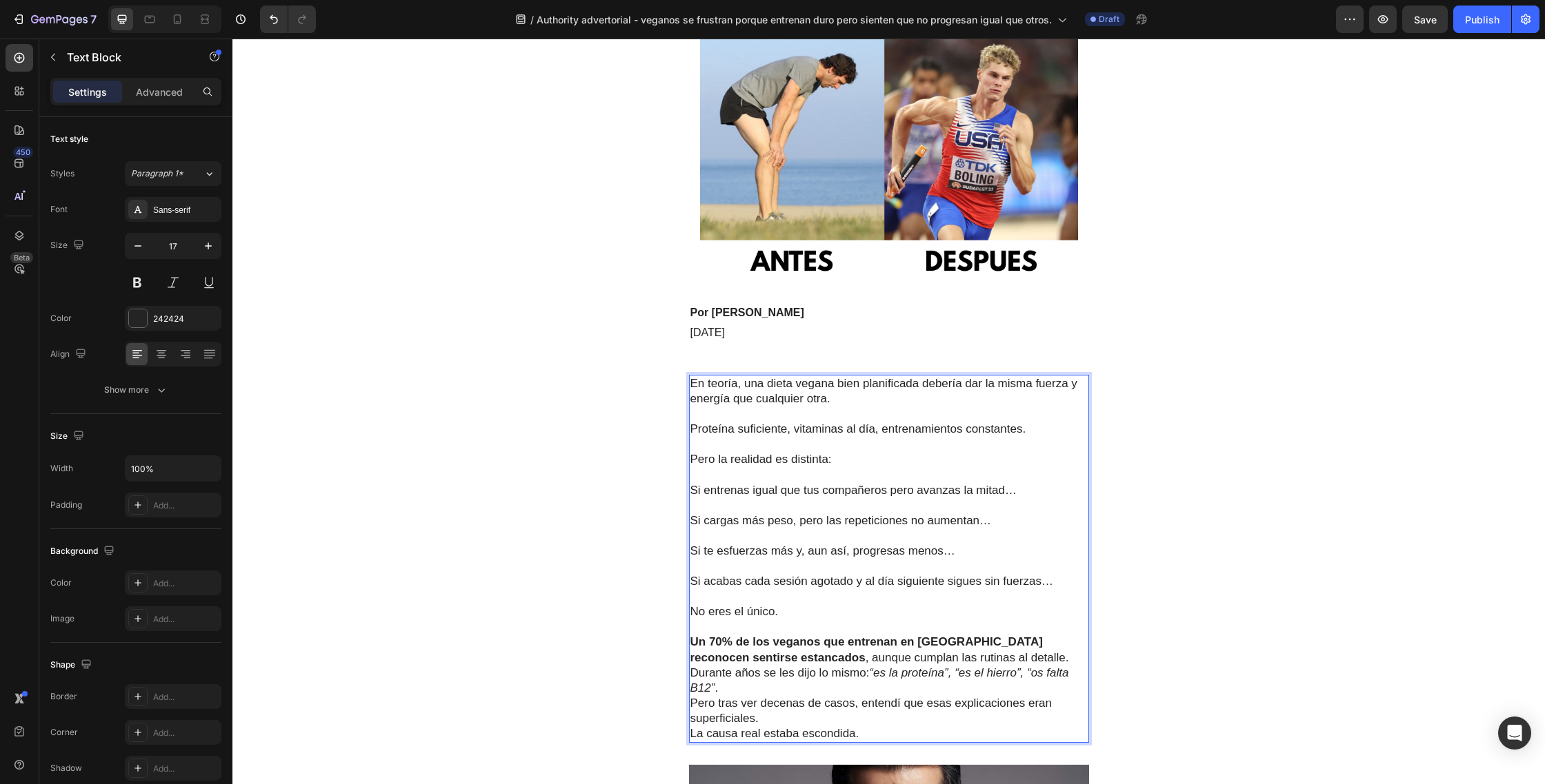
click at [968, 636] on p "Un 70% de los veganos que entrenan en España reconocen sentirse estancados , au…" at bounding box center [889, 649] width 397 height 30
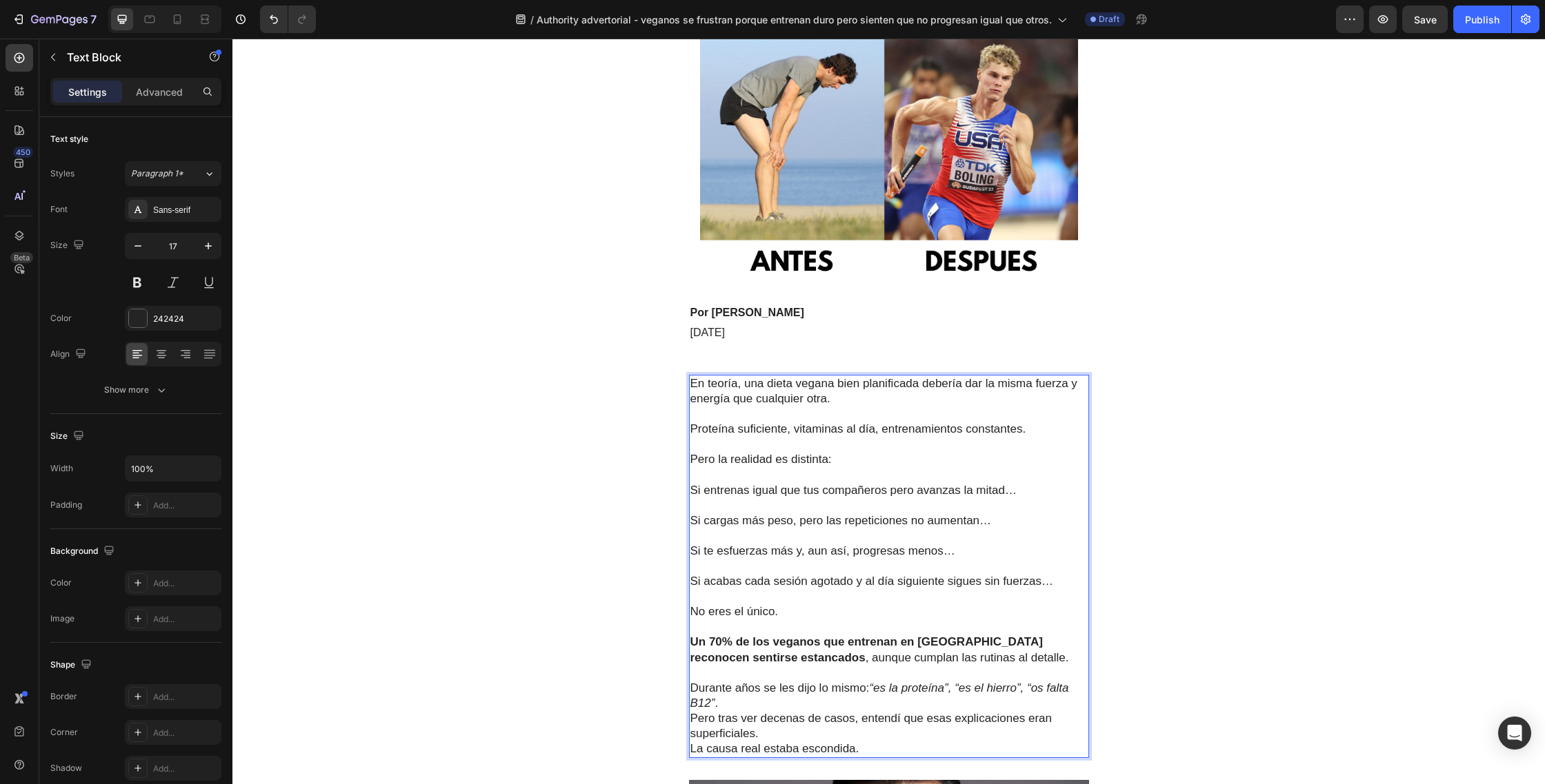
click at [731, 684] on p "Durante años se les dijo lo mismo: “es la proteína”, “es el hierro”, “os falta …" at bounding box center [889, 719] width 397 height 76
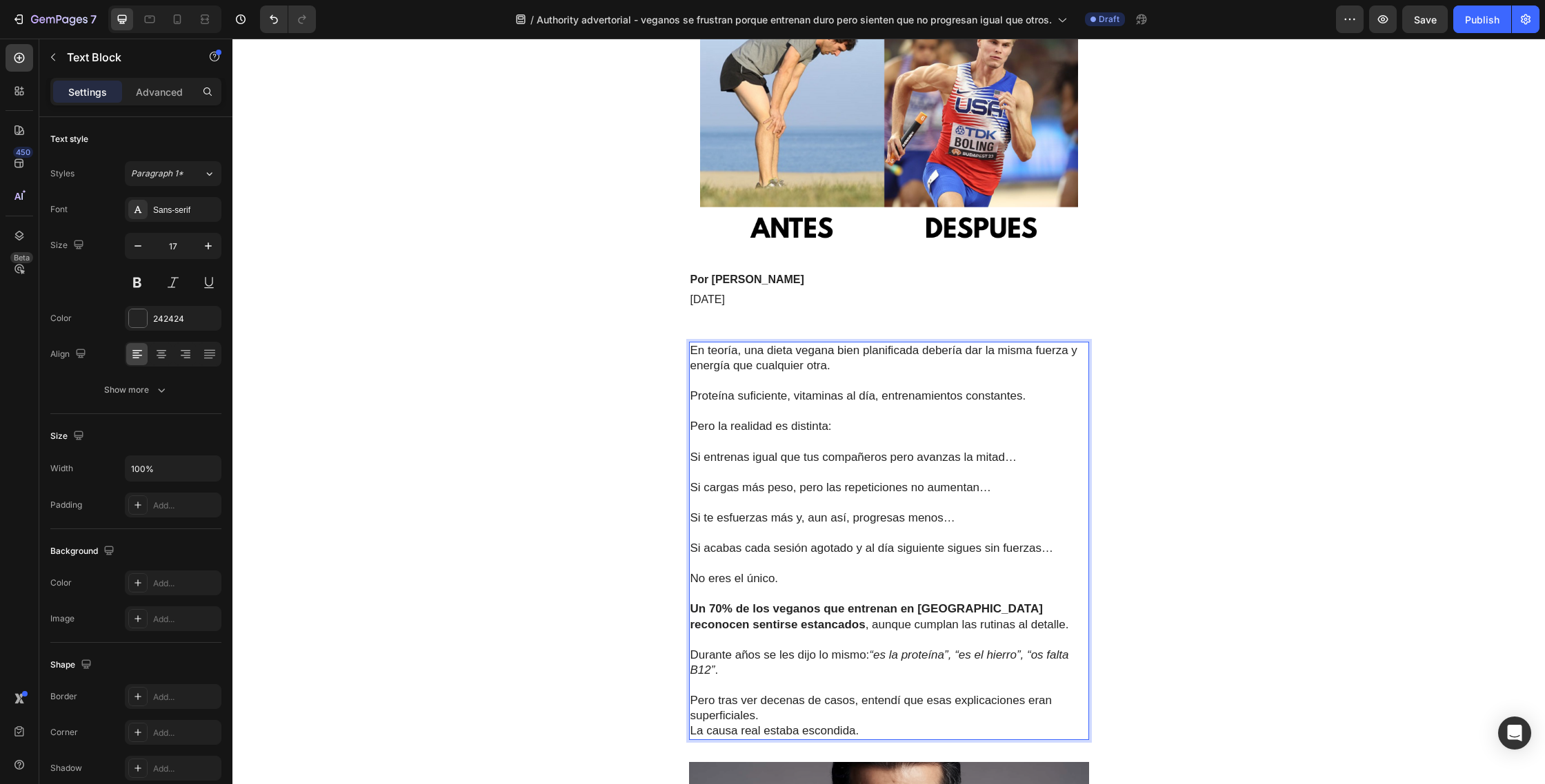
scroll to position [287, 0]
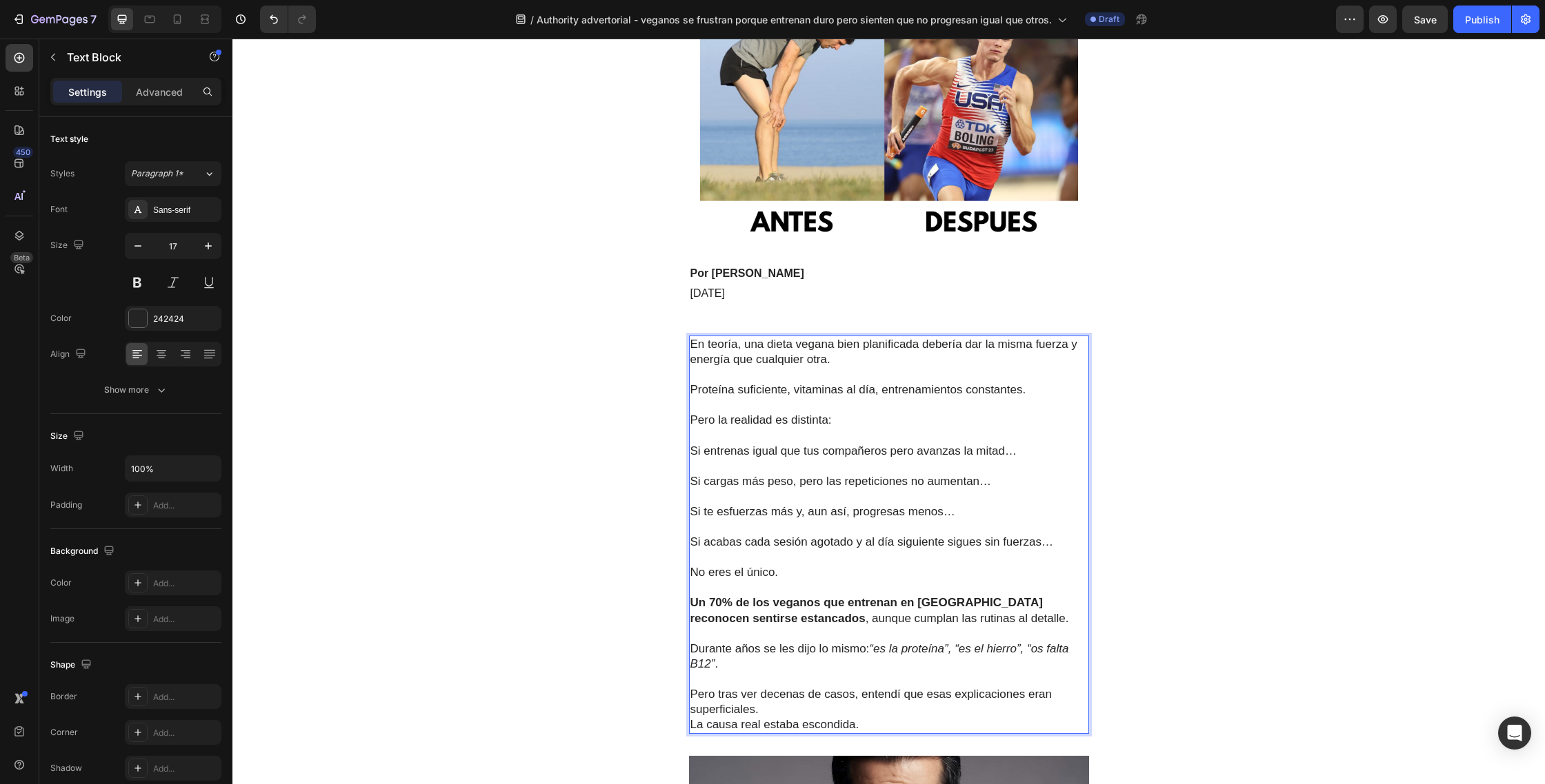
click at [786, 687] on p "⁠⁠⁠⁠⁠⁠⁠ Pero tras ver decenas de casos, entendí que esas explicaciones eran sup…" at bounding box center [889, 702] width 397 height 61
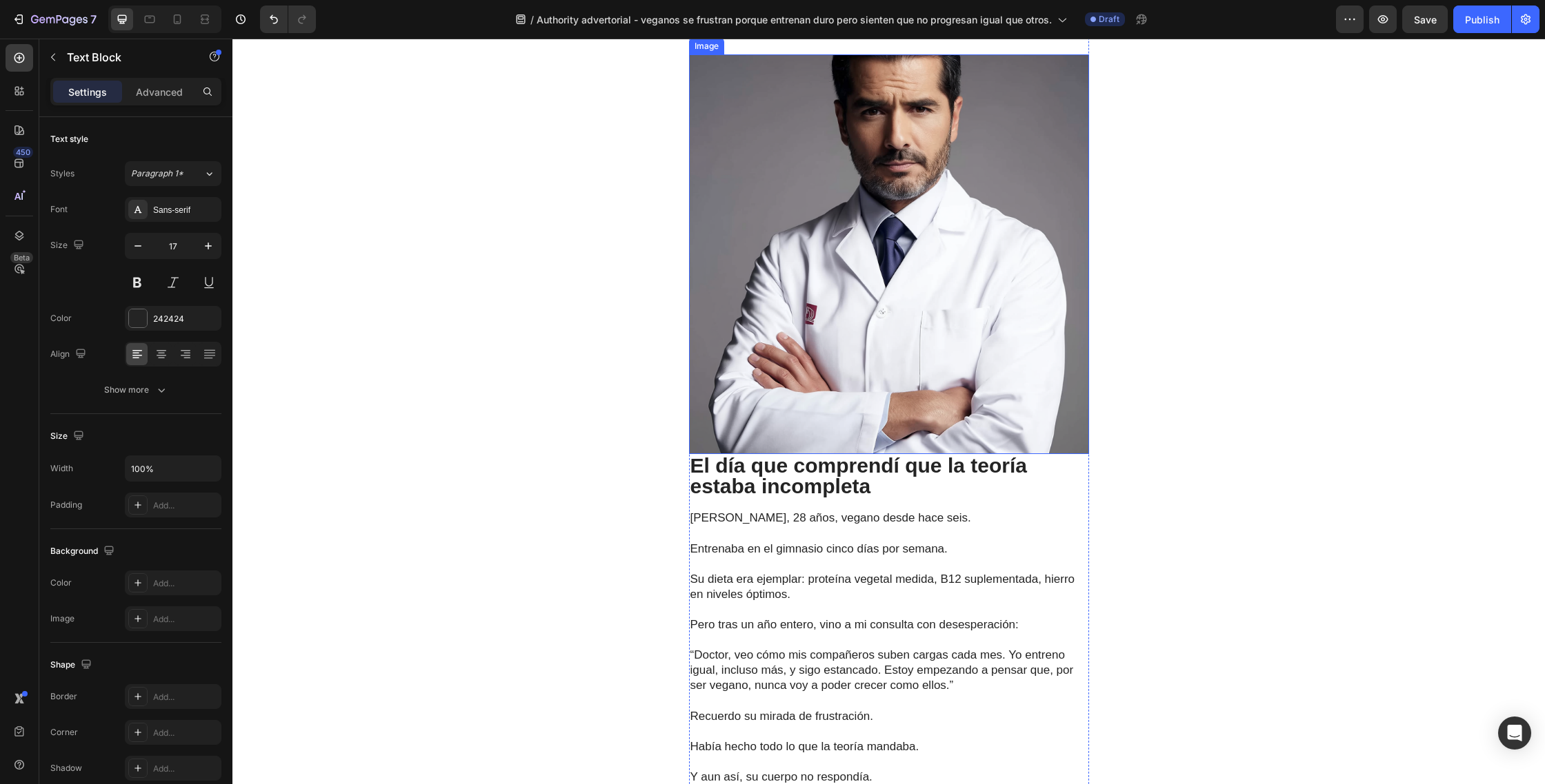
scroll to position [1157, 0]
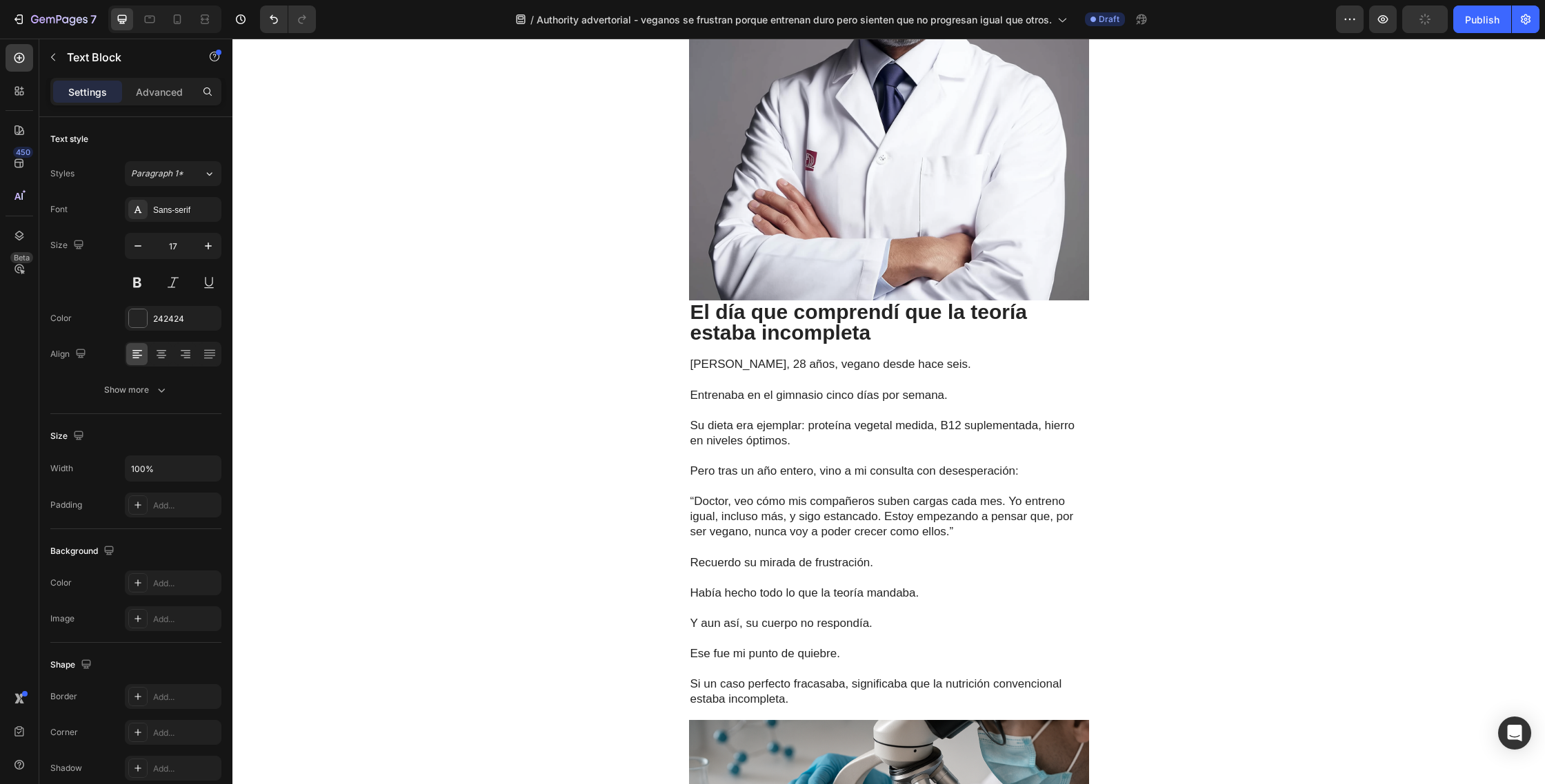
click at [885, 307] on p "El día que comprendí que la teoría estaba incompleta" at bounding box center [889, 322] width 397 height 42
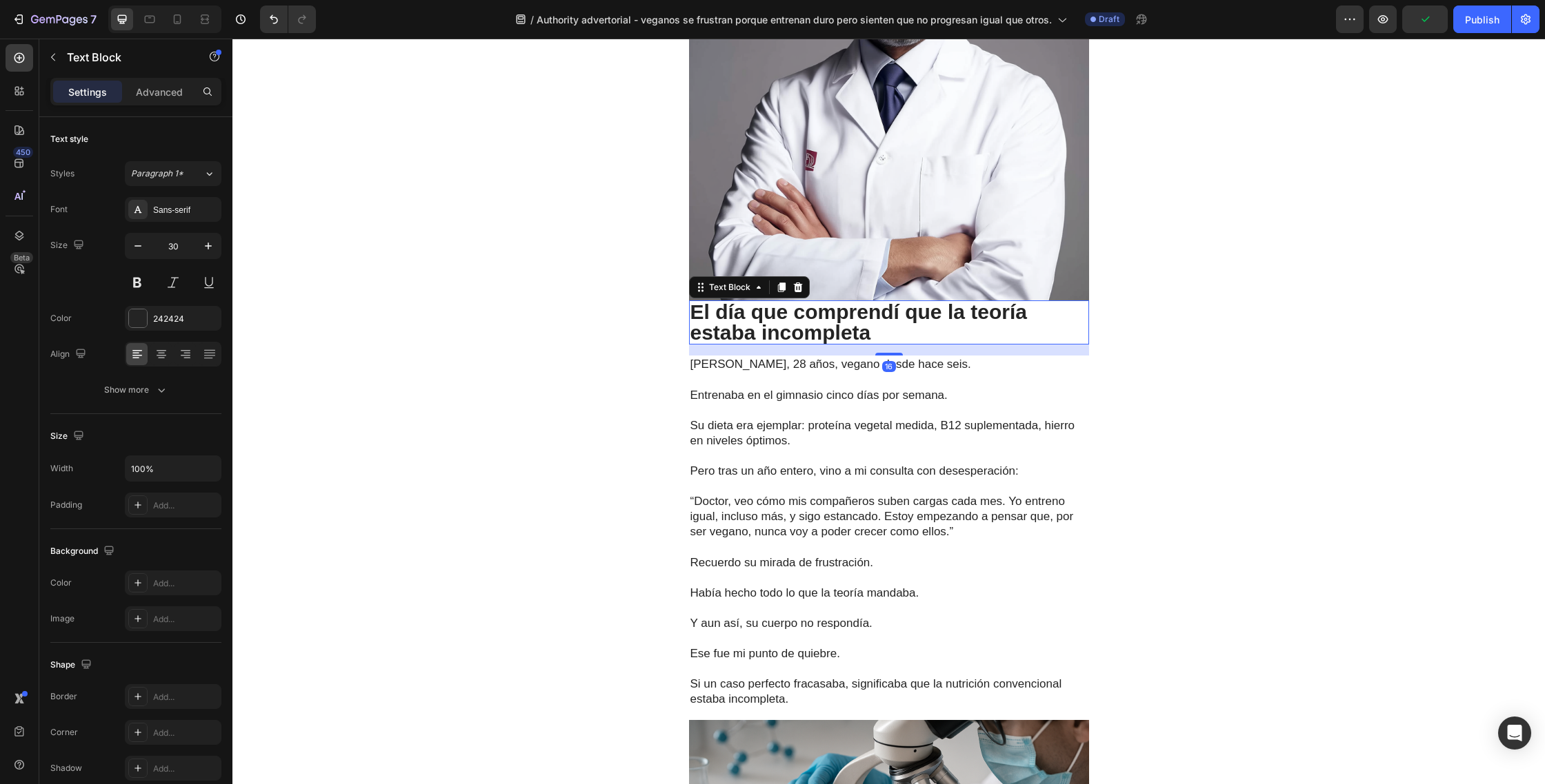
click at [883, 313] on p "El día que comprendí que la teoría estaba incompleta" at bounding box center [889, 322] width 397 height 42
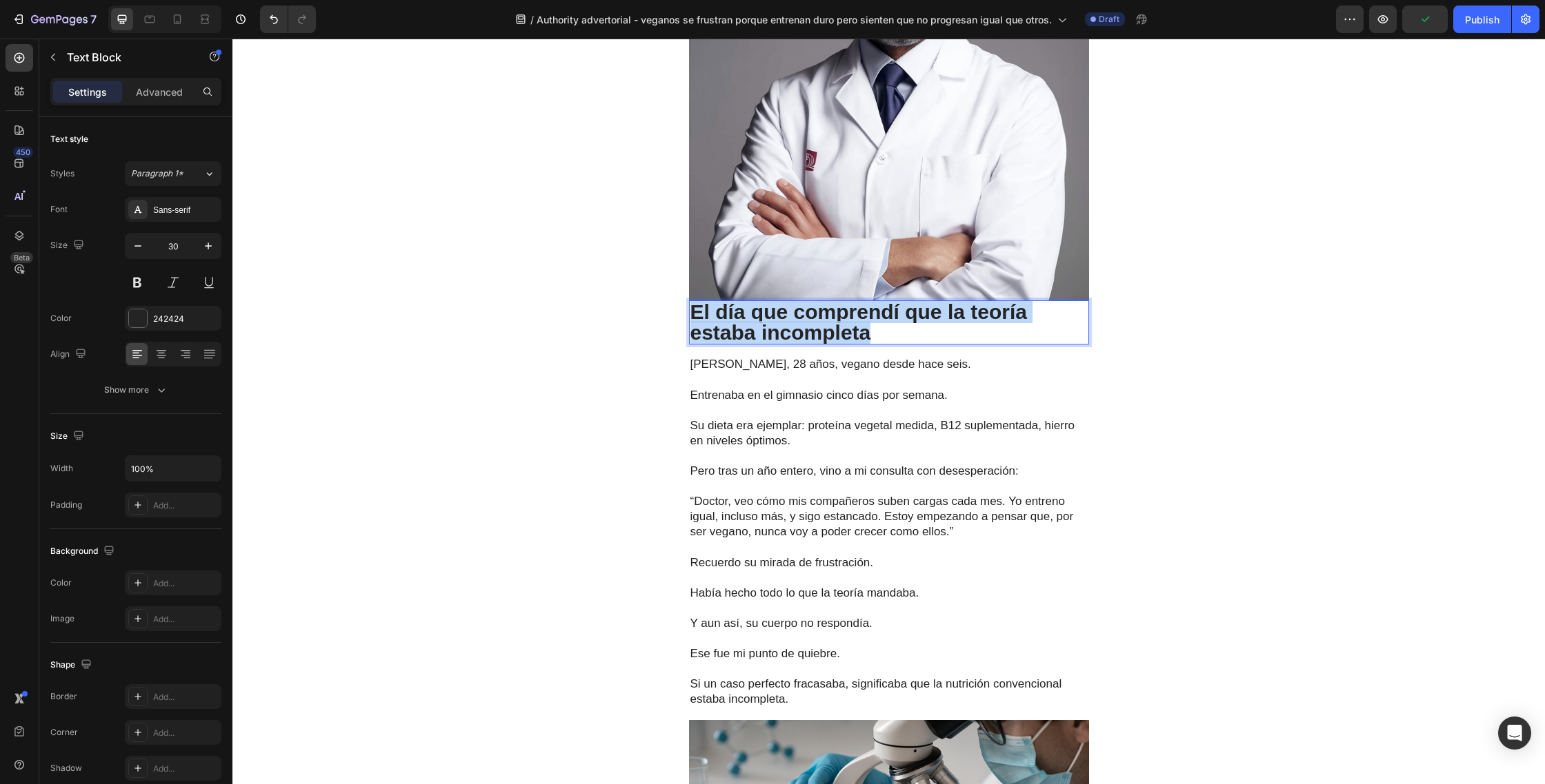
drag, startPoint x: 892, startPoint y: 314, endPoint x: 689, endPoint y: 292, distance: 204.2
click at [689, 301] on div "El día que comprendí que la teoría estaba incompleta" at bounding box center [888, 323] width 400 height 44
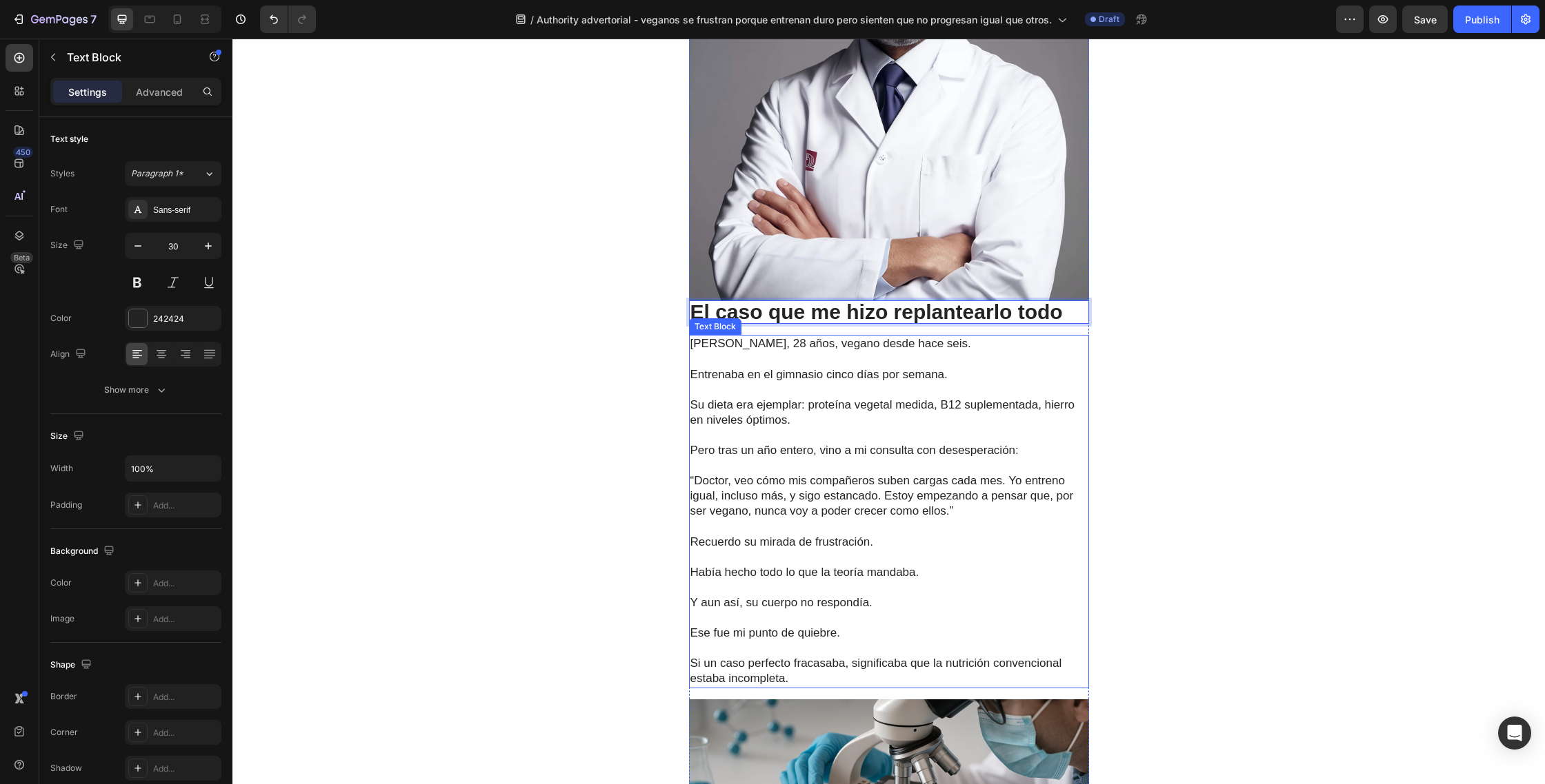
click at [817, 398] on p "Su dieta era ejemplar: proteína vegetal medida, B12 suplementada, hierro en niv…" at bounding box center [889, 412] width 397 height 30
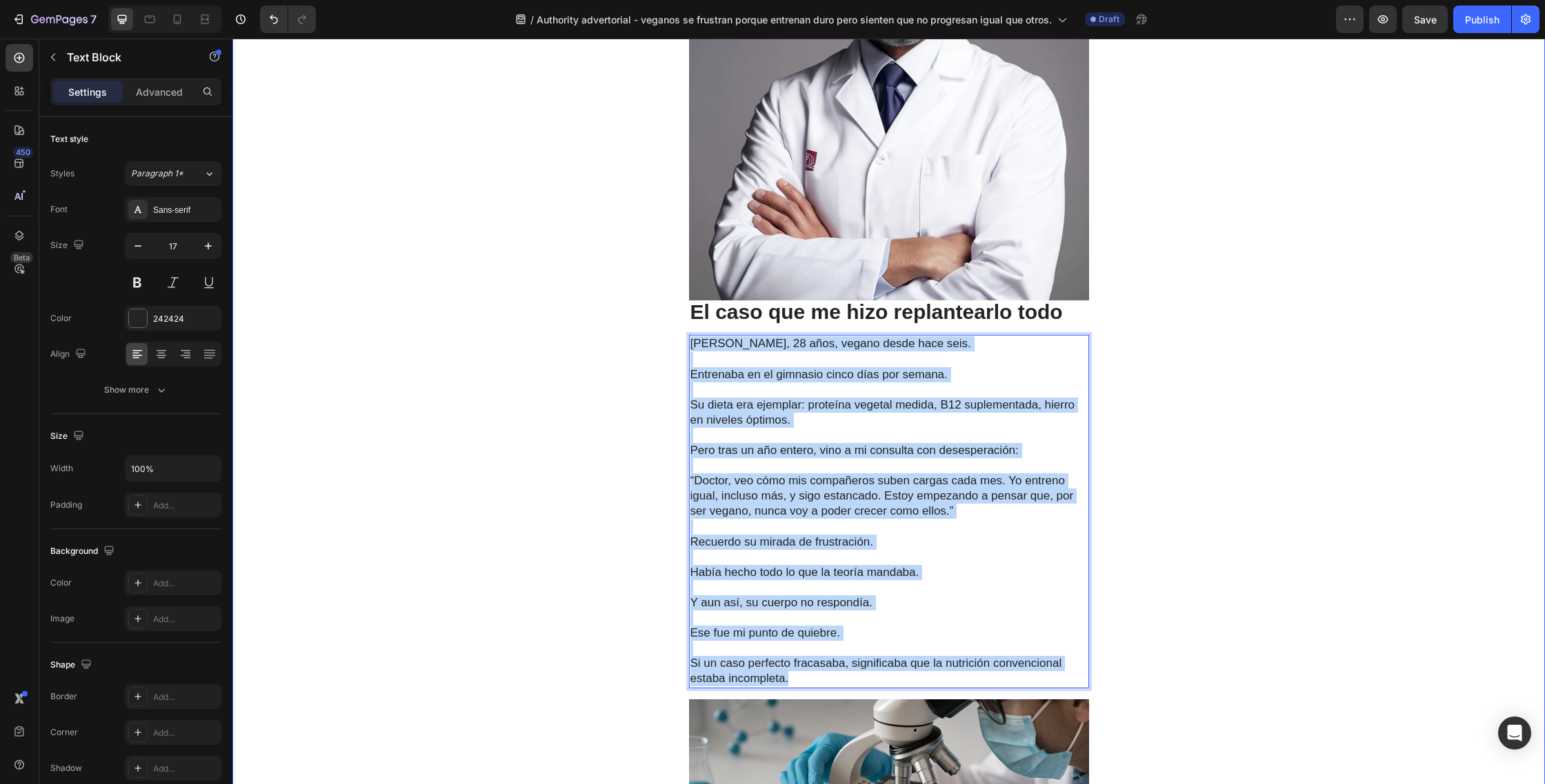
drag, startPoint x: 803, startPoint y: 653, endPoint x: 686, endPoint y: 317, distance: 355.8
click at [686, 317] on div "Deportes Heading Veganos entrenan duro… pero sienten que no progresan igual. Un…" at bounding box center [889, 674] width 1312 height 3415
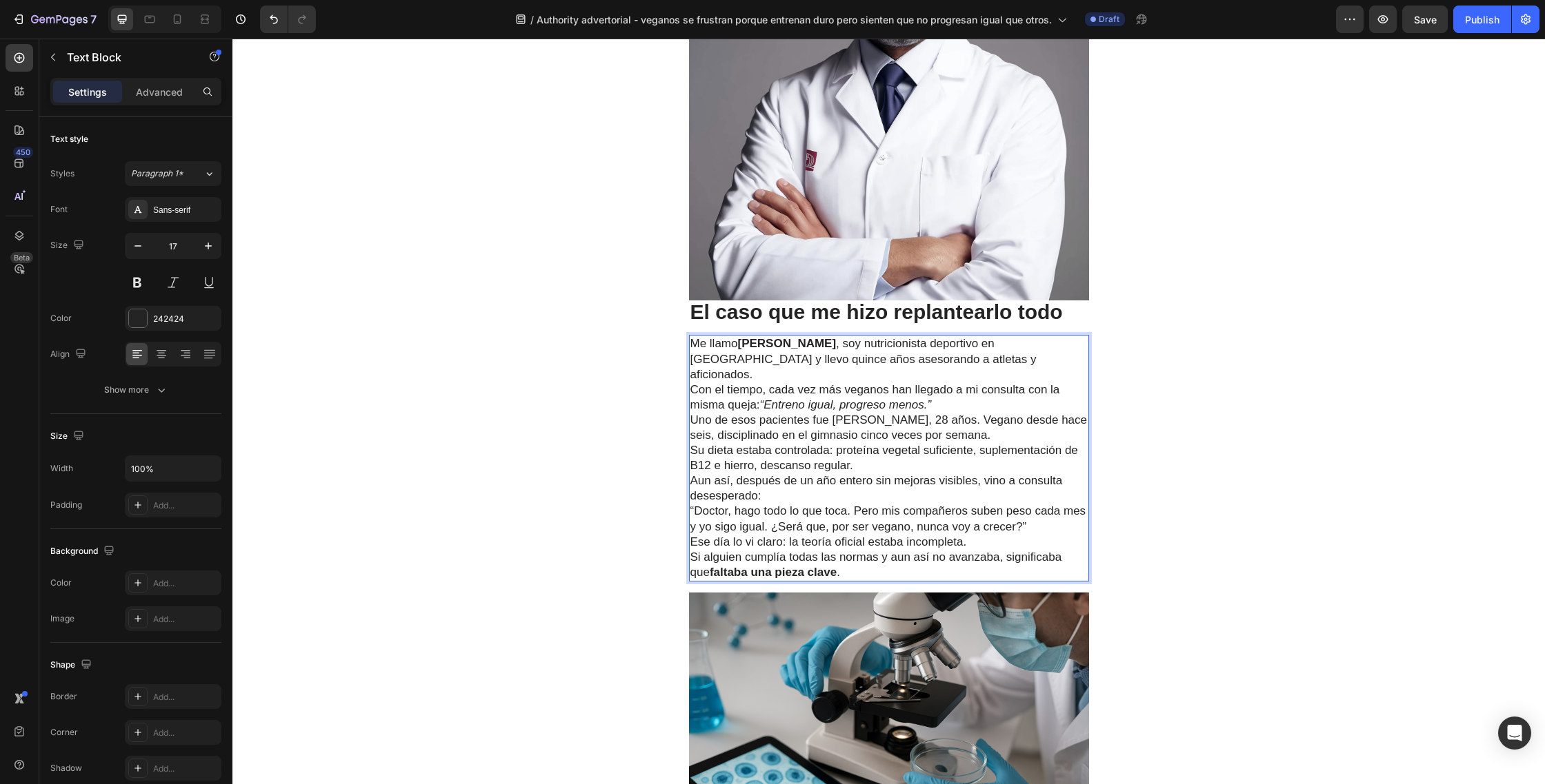
click at [969, 339] on p "Me llamo Dr. Javier Morales , soy nutricionista deportivo en Madrid y llevo qui…" at bounding box center [889, 374] width 397 height 76
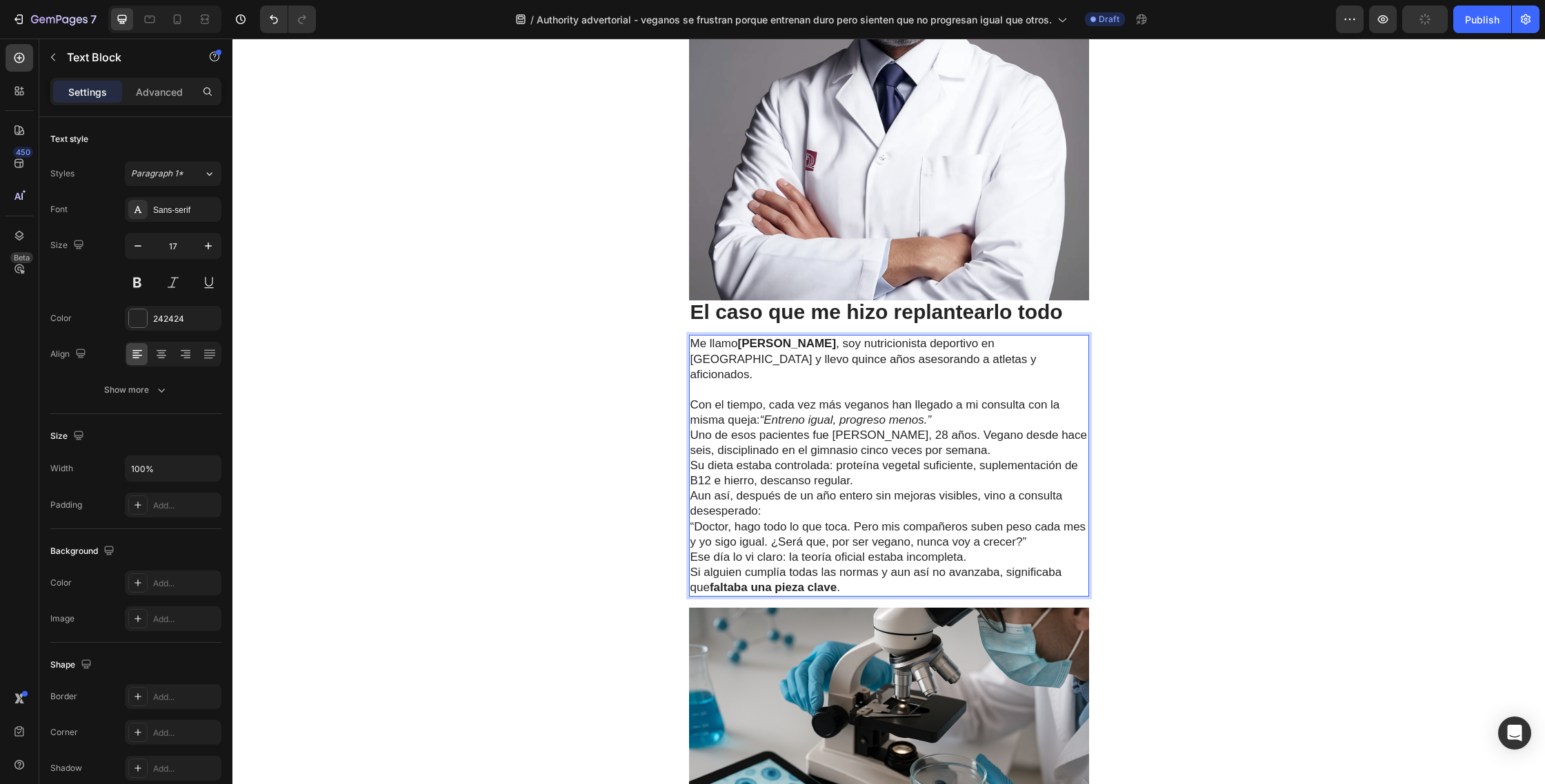
click at [958, 385] on p "⁠⁠⁠⁠⁠⁠⁠ Con el tiempo, cada vez más veganos han llegado a mi consulta con la mi…" at bounding box center [889, 405] width 397 height 45
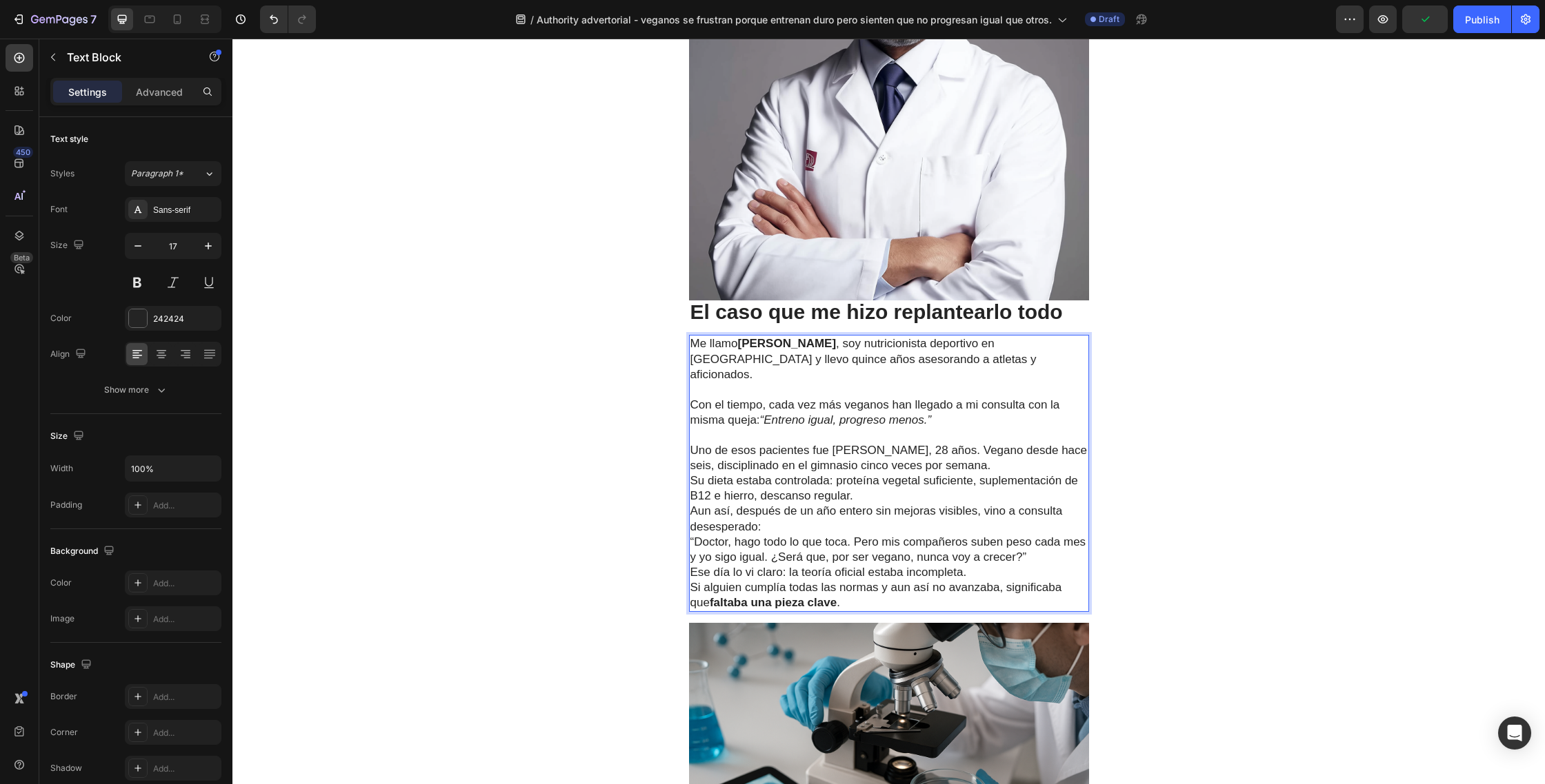
click at [973, 443] on p "Uno de esos pacientes fue Rubén, 28 años. Vegano desde hace seis, disciplinado …" at bounding box center [889, 473] width 397 height 61
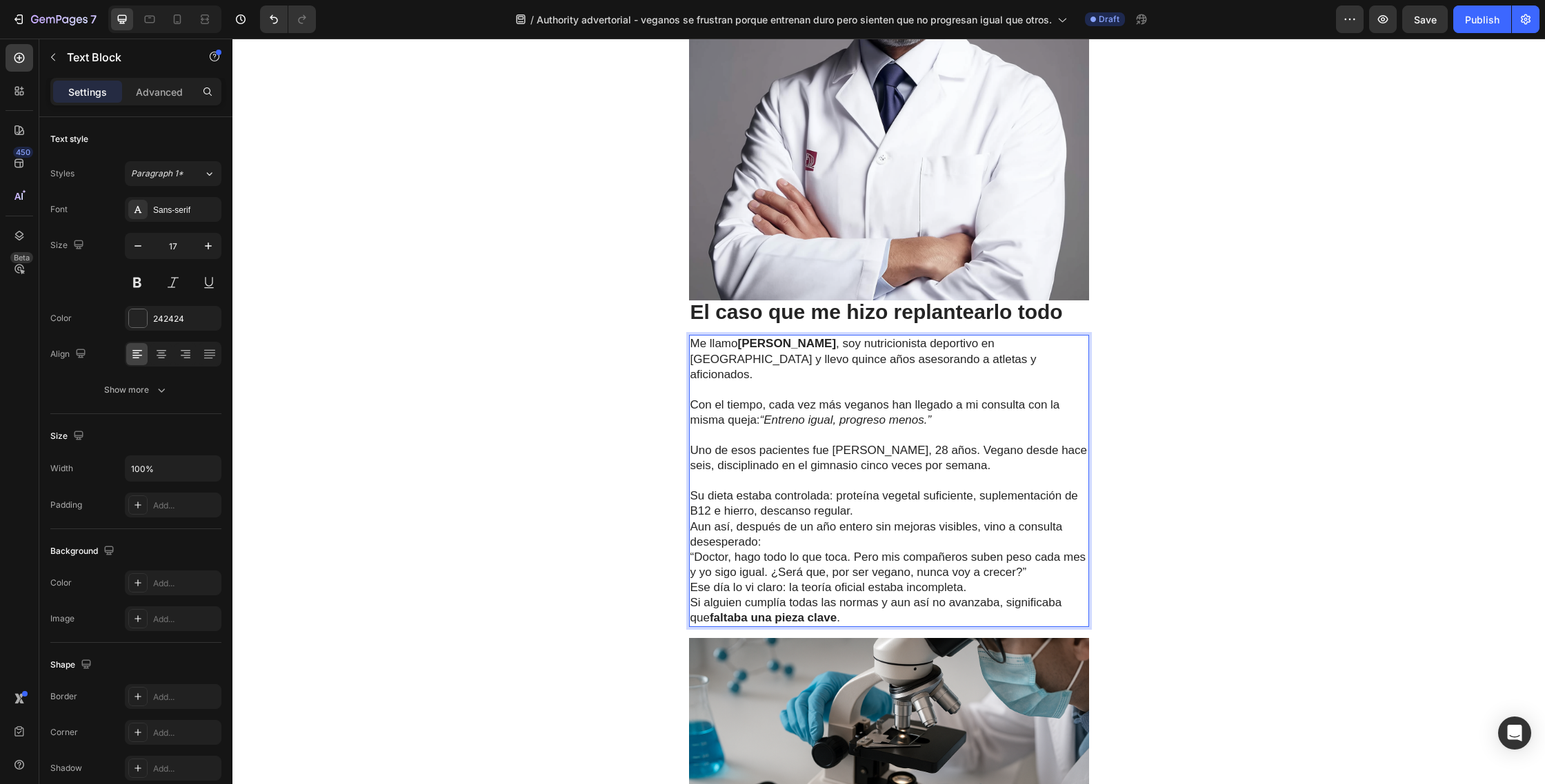
click at [895, 474] on p "⁠⁠⁠⁠⁠⁠⁠ Su dieta estaba controlada: proteína vegetal suficiente, suplementación…" at bounding box center [889, 495] width 397 height 45
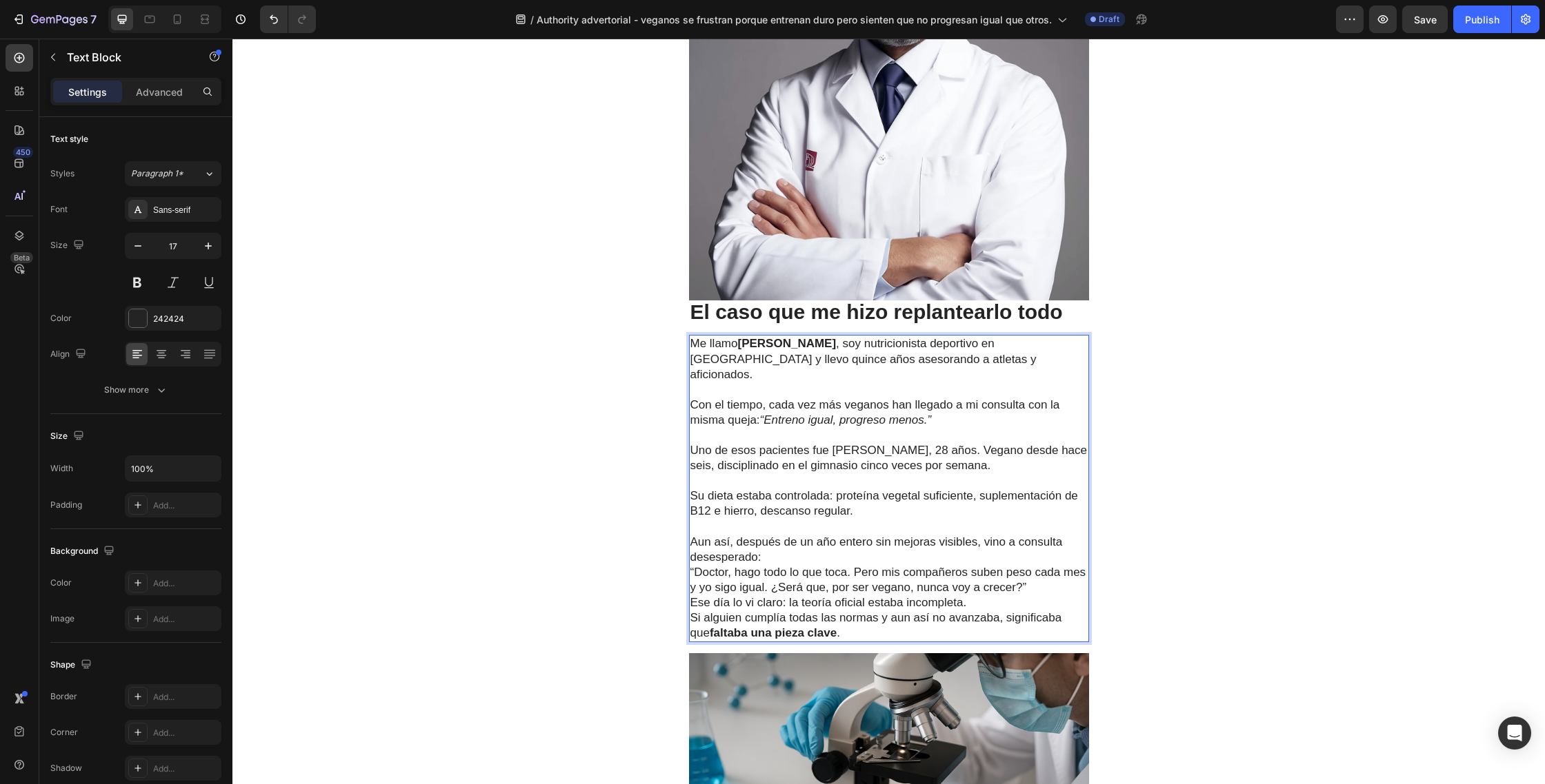
click at [806, 535] on p "Aun así, después de un año entero sin mejoras visibles, vino a consulta desespe…" at bounding box center [889, 550] width 397 height 30
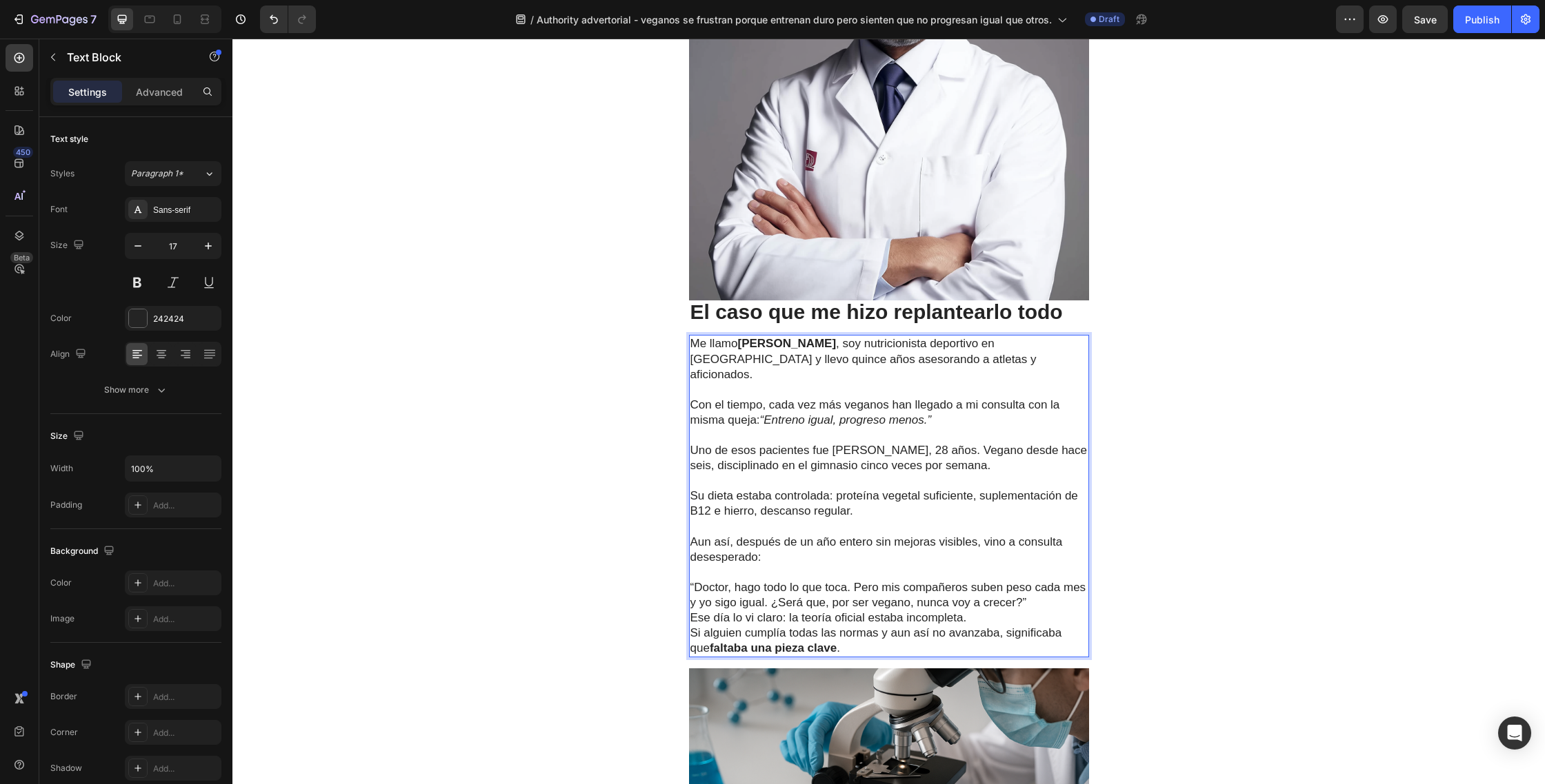
click at [1032, 580] on p "“Doctor, hago todo lo que toca. Pero mis compañeros suben peso cada mes y yo si…" at bounding box center [889, 595] width 397 height 30
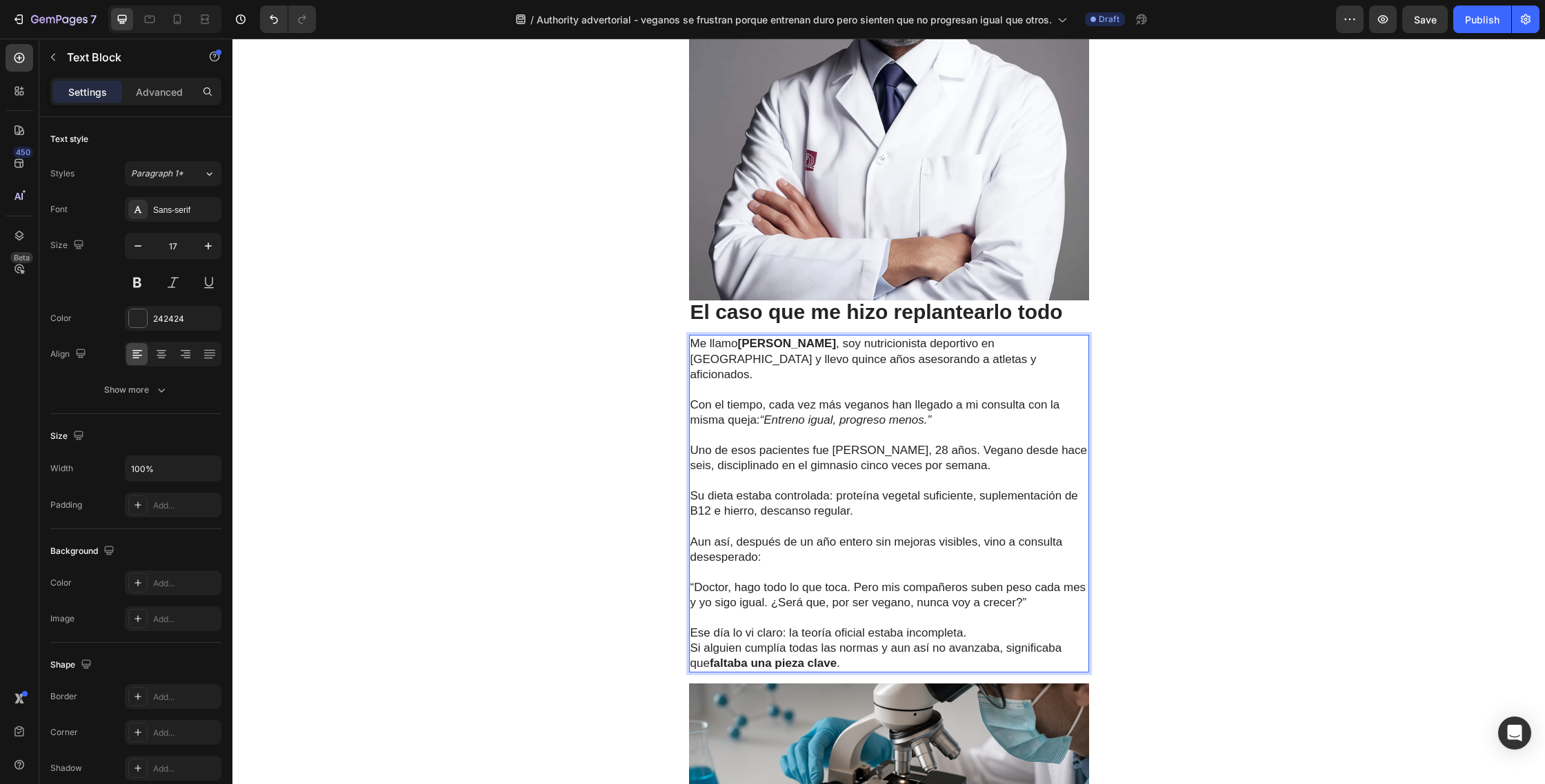
click at [980, 625] on p "Ese día lo vi claro: la teoría oficial estaba incompleta. Si alguien cumplía to…" at bounding box center [889, 647] width 397 height 45
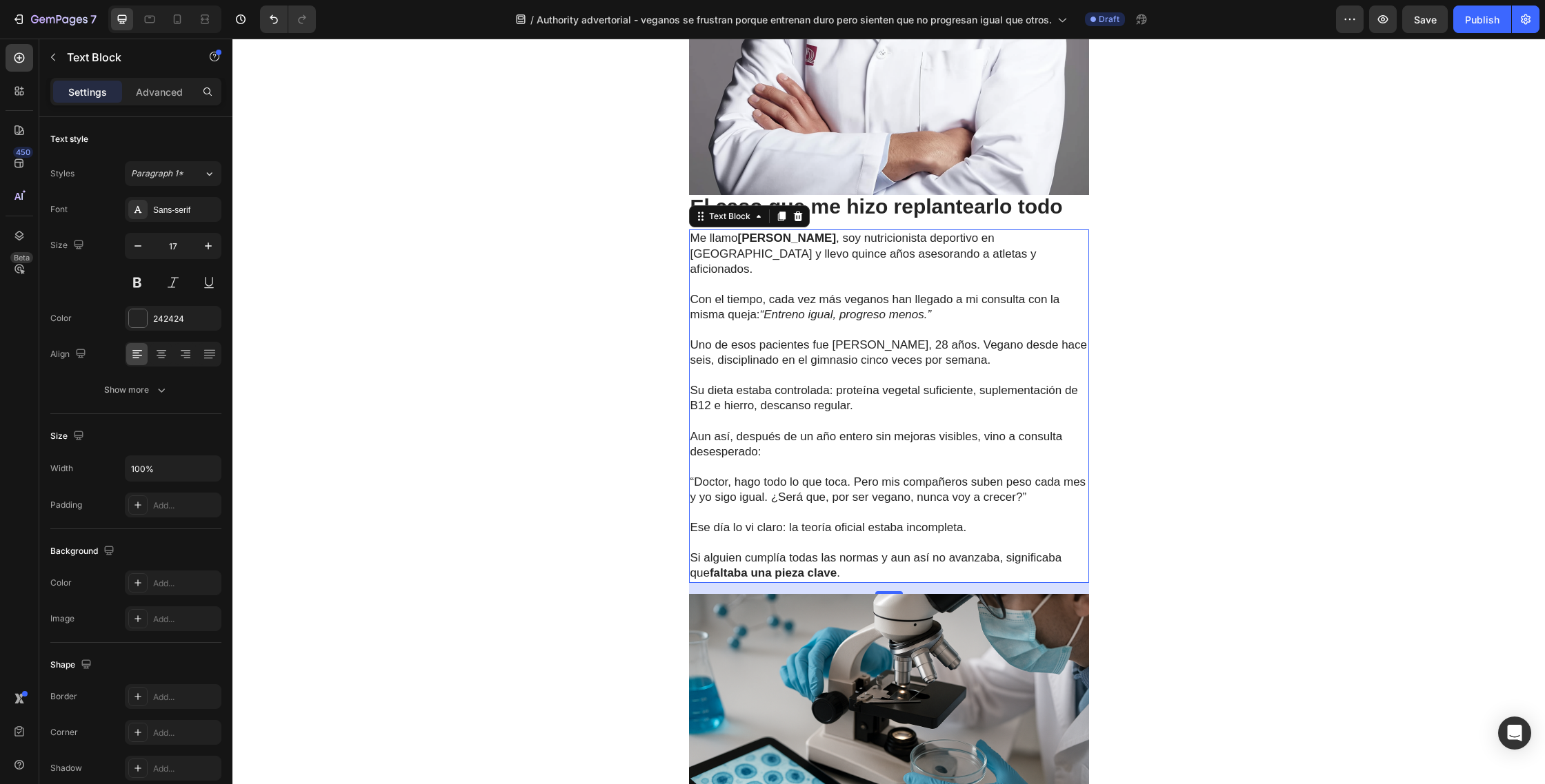
scroll to position [1187, 0]
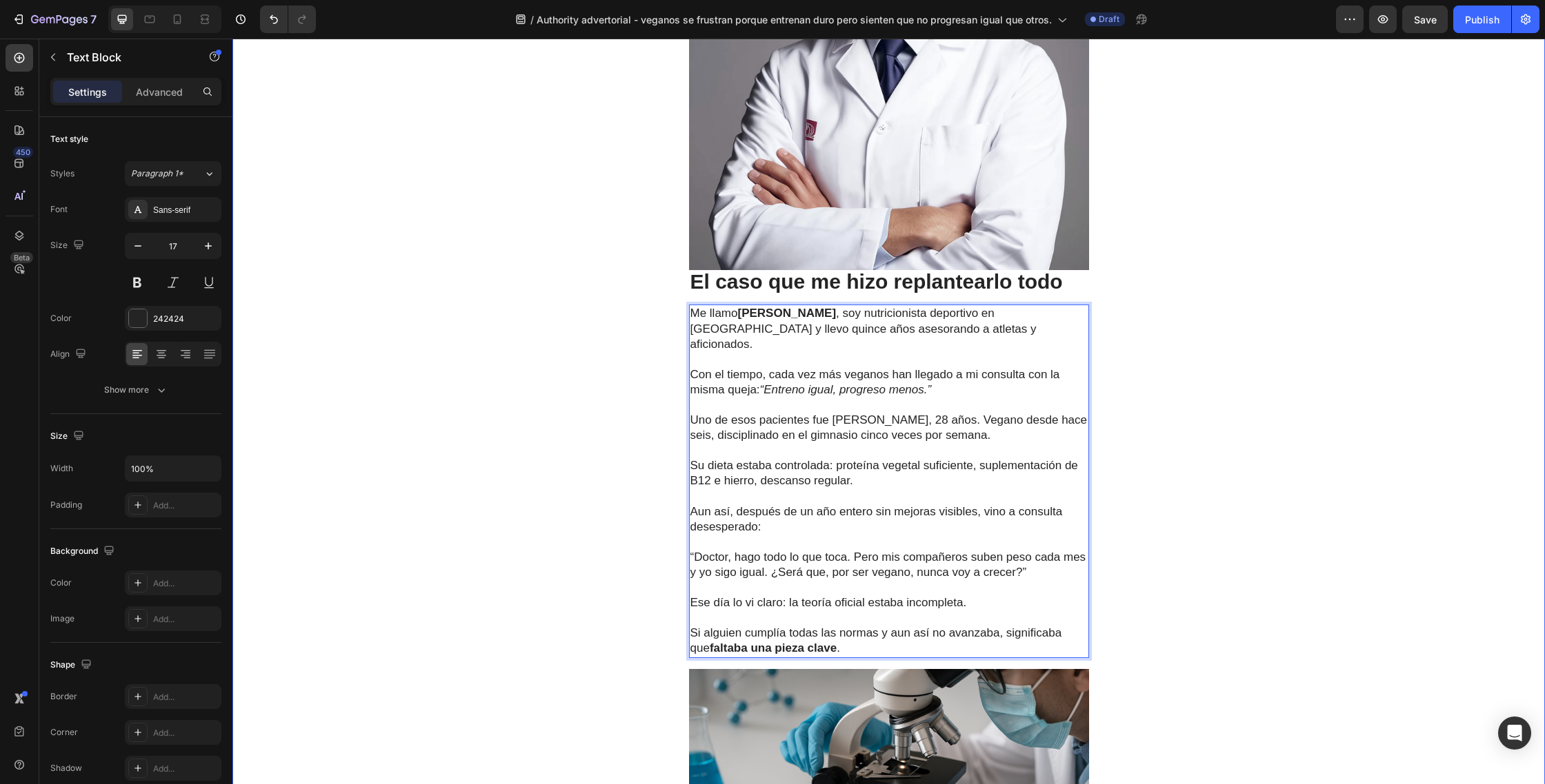
click at [1249, 385] on div "Deportes Heading Veganos entrenan duro… pero sienten que no progresan igual. Un…" at bounding box center [889, 644] width 1312 height 3415
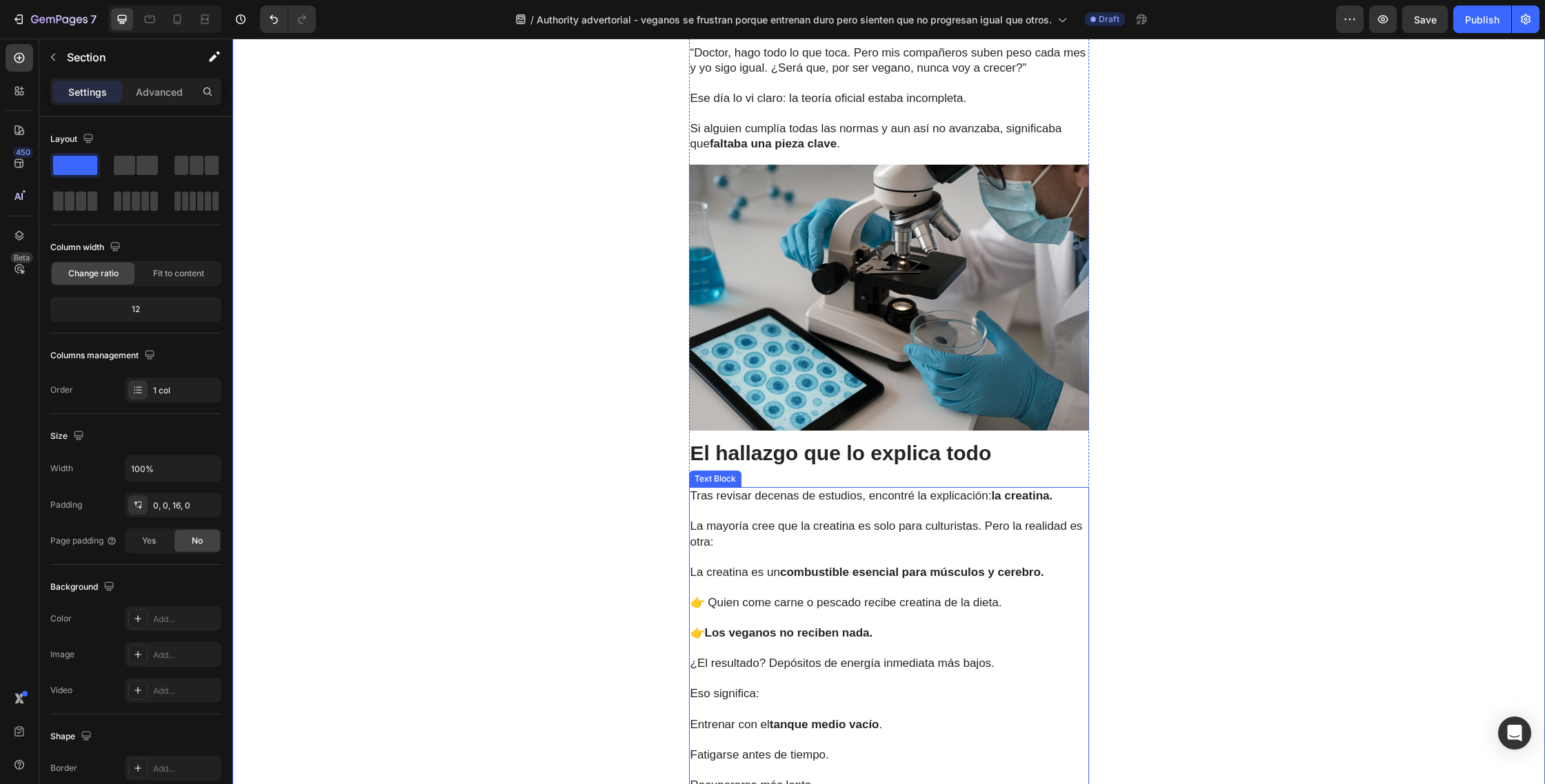
scroll to position [1805, 0]
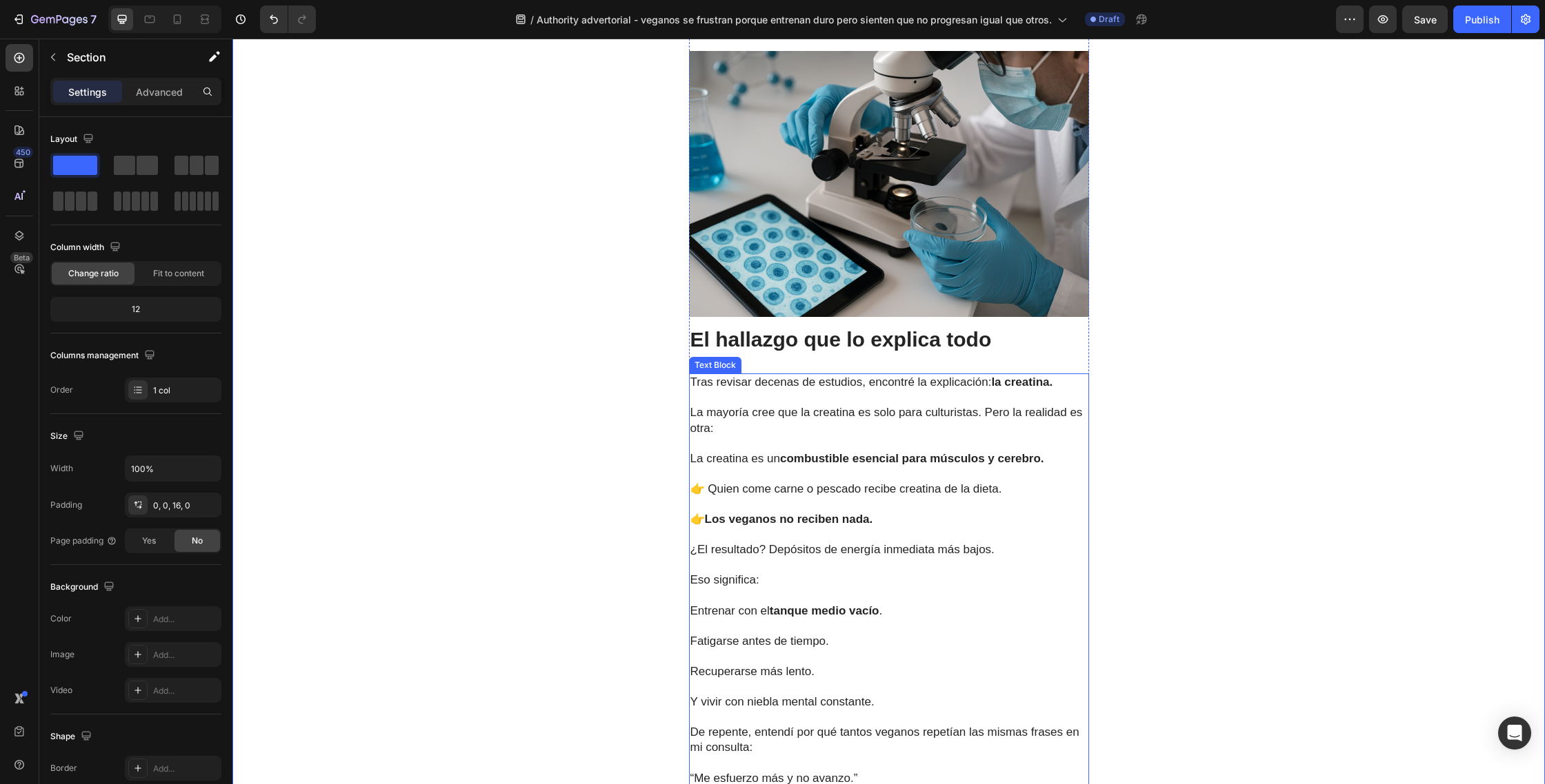
click at [904, 497] on p "👉 Los veganos no reciben nada." at bounding box center [889, 512] width 397 height 30
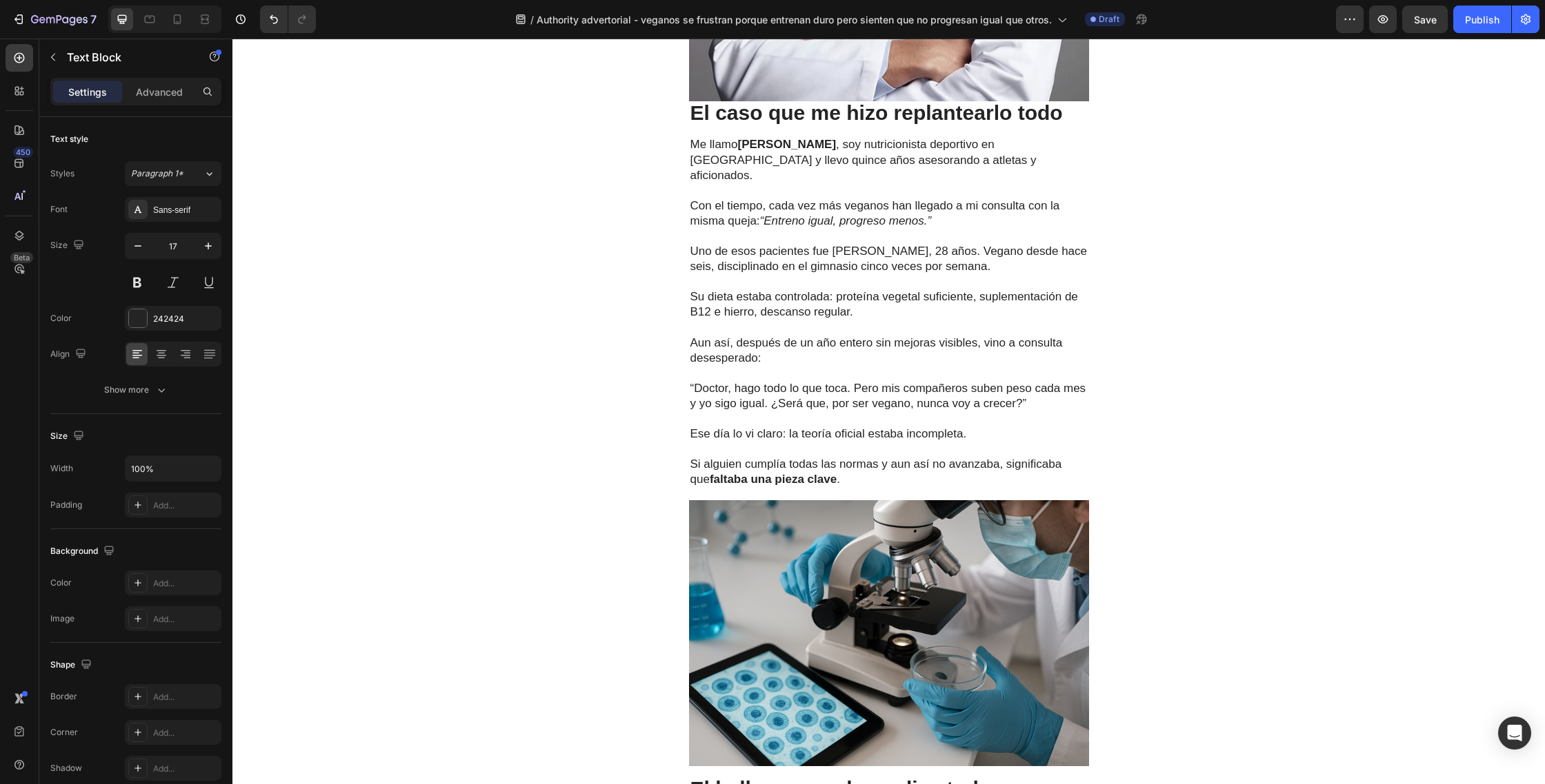
scroll to position [1208, 0]
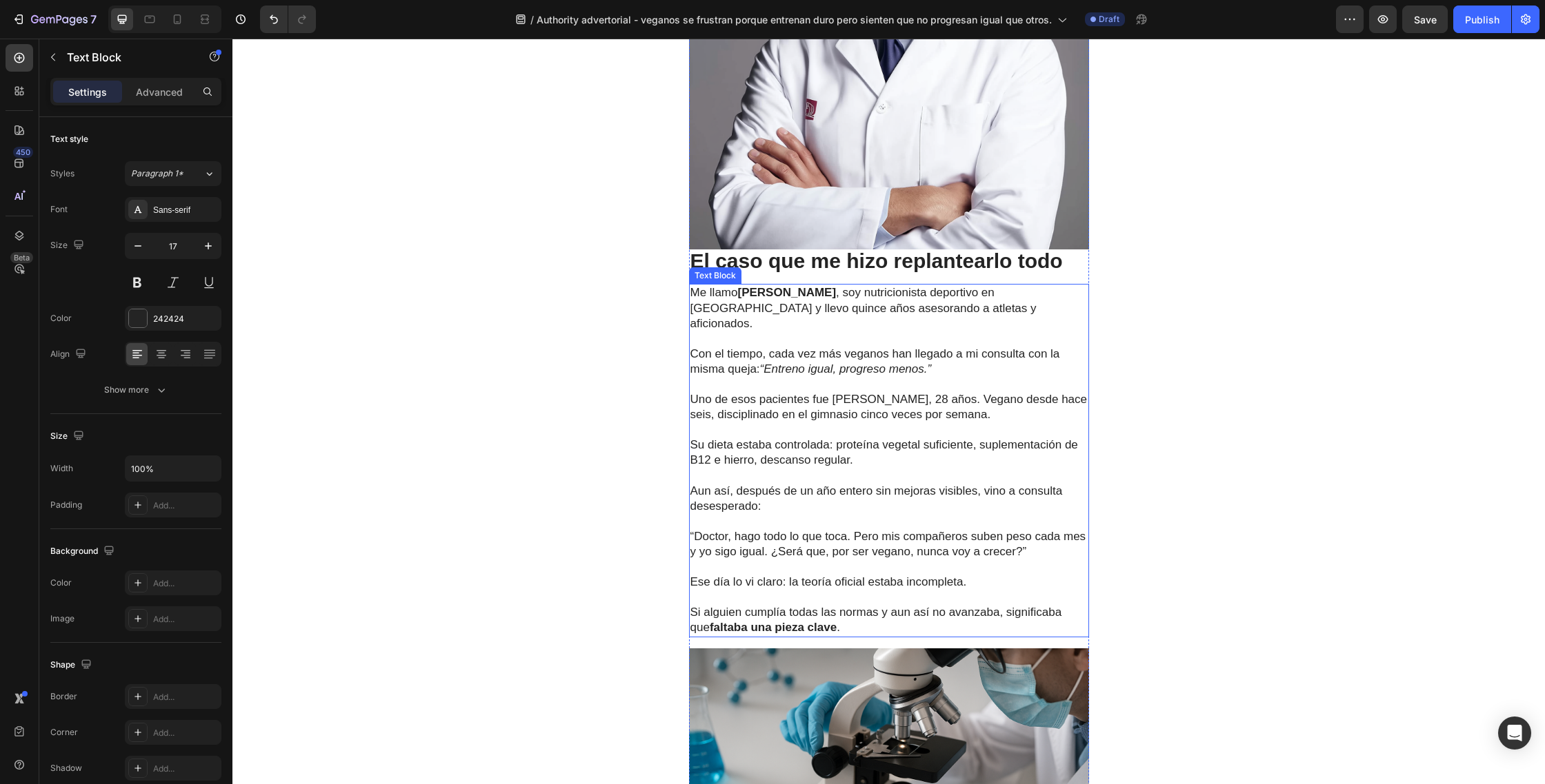
click at [903, 422] on p "Su dieta estaba controlada: proteína vegetal suficiente, suplementación de B12 …" at bounding box center [889, 445] width 397 height 45
click at [833, 592] on p "Si alguien cumplía todas las normas y aun así no avanzaba, significaba que falt…" at bounding box center [889, 612] width 397 height 45
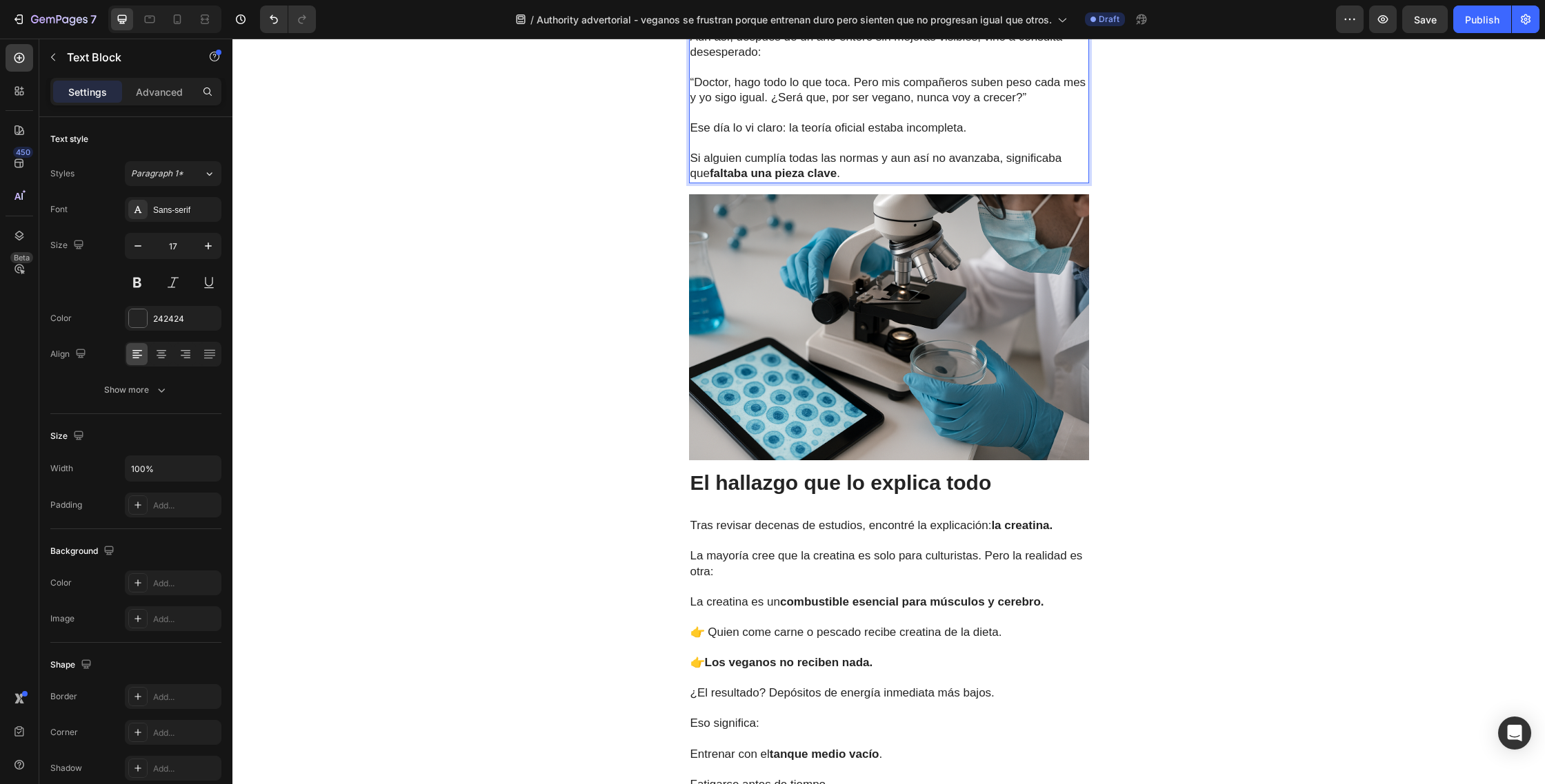
scroll to position [1745, 0]
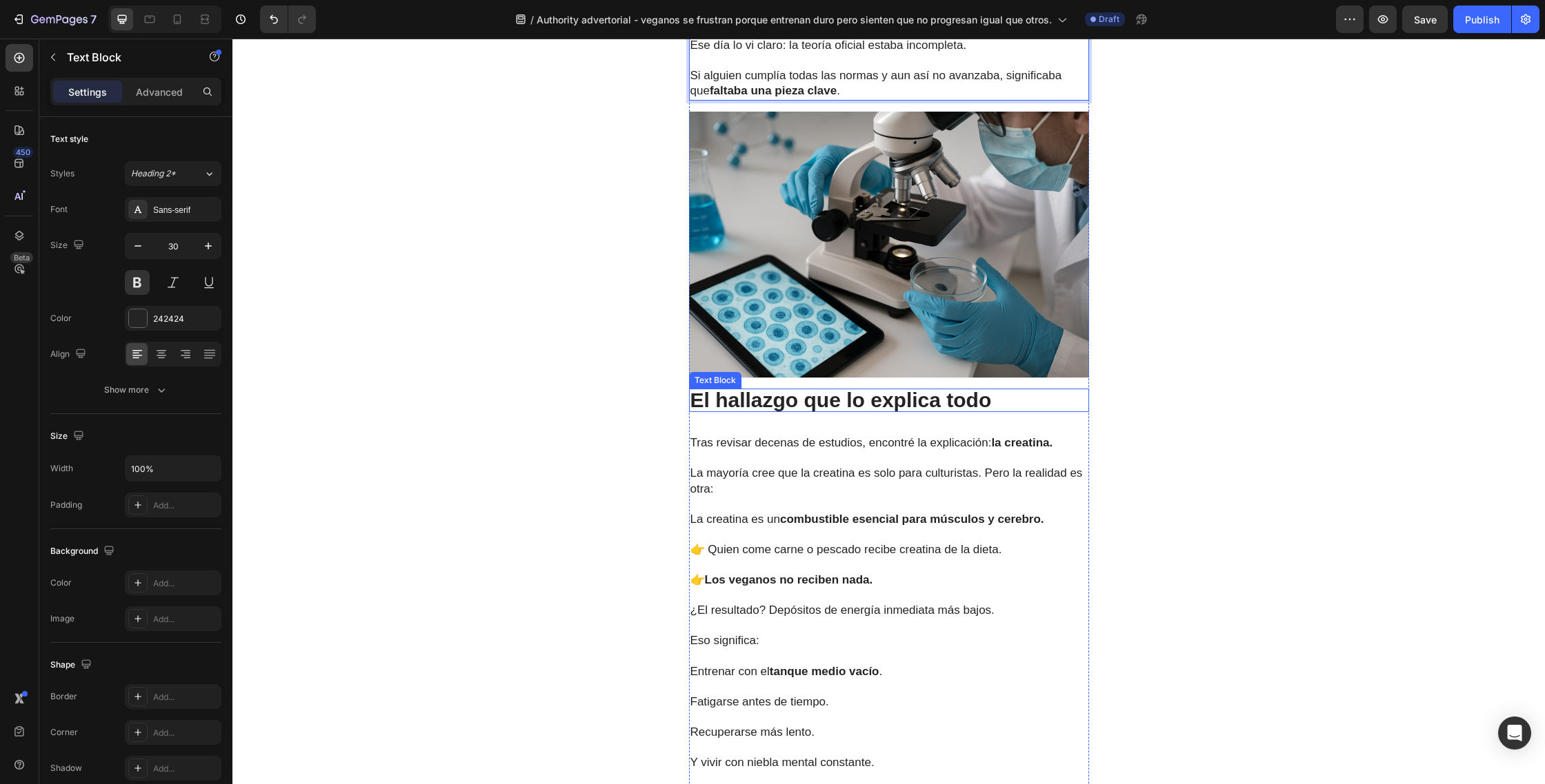
click at [991, 390] on p "El hallazgo que lo explica todo" at bounding box center [889, 400] width 397 height 20
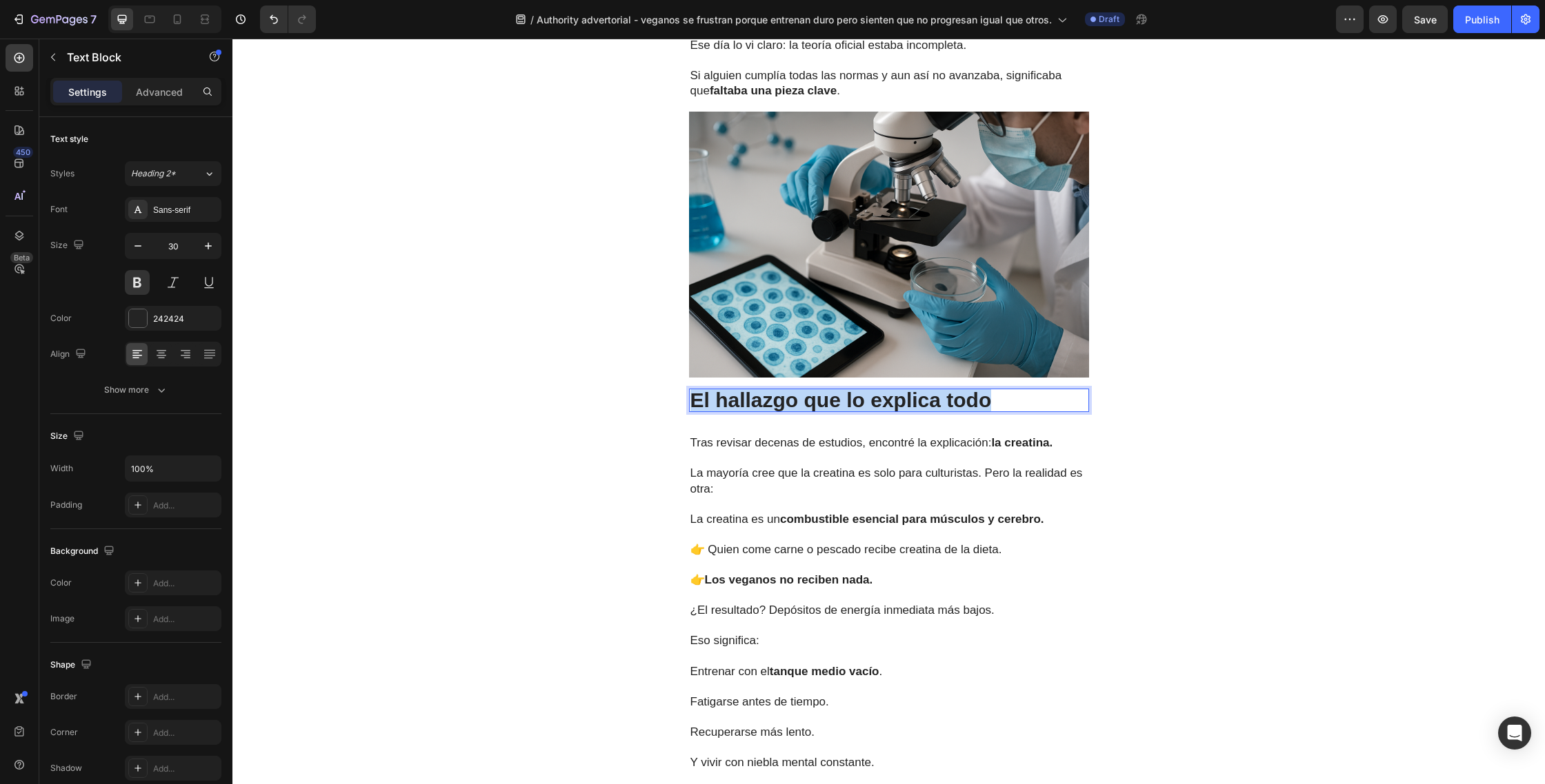
drag, startPoint x: 1008, startPoint y: 366, endPoint x: 697, endPoint y: 363, distance: 311.0
click at [697, 390] on p "El hallazgo que lo explica todo" at bounding box center [889, 400] width 397 height 20
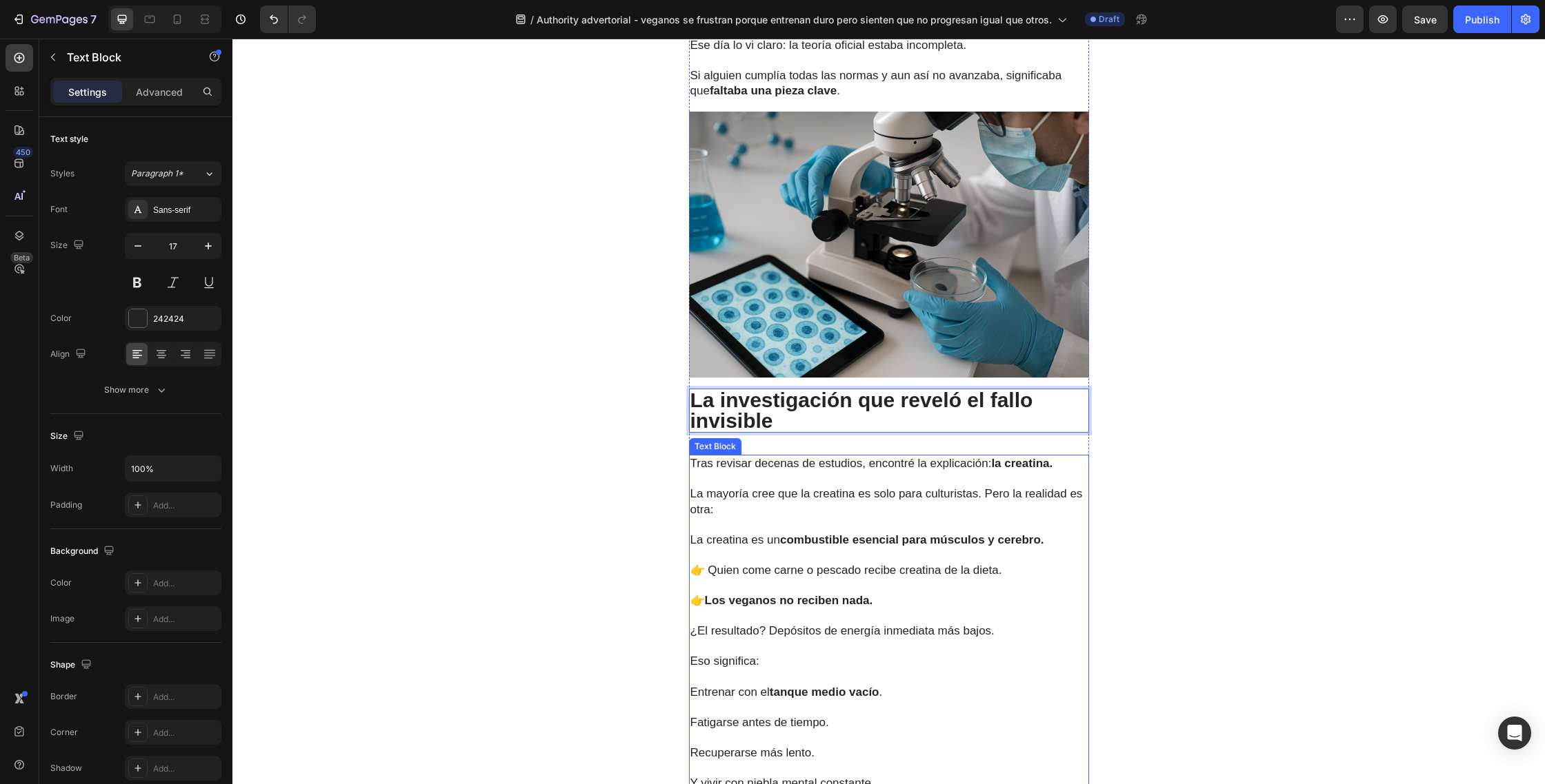
click at [778, 471] on p at bounding box center [889, 479] width 397 height 15
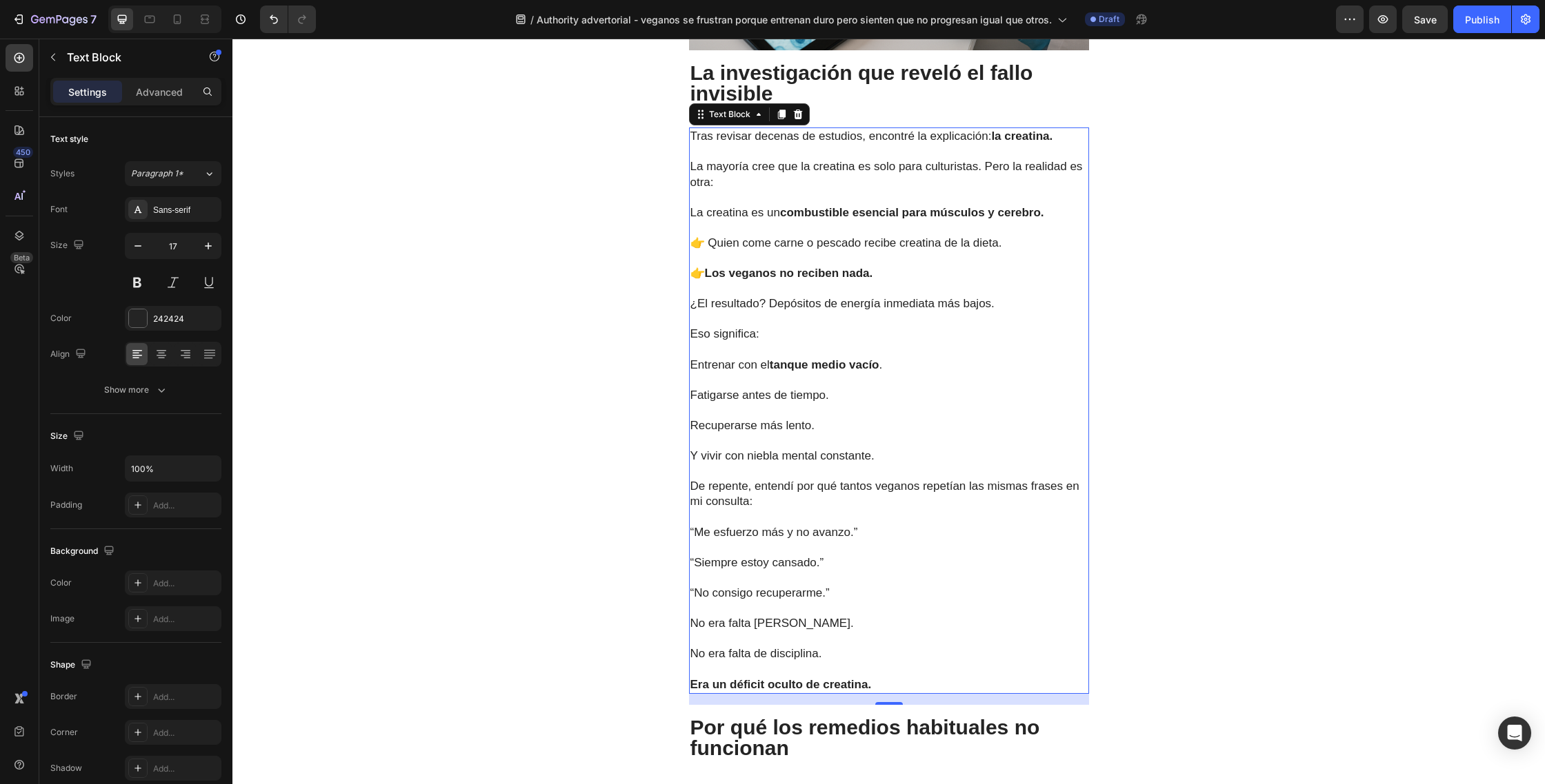
scroll to position [2248, 0]
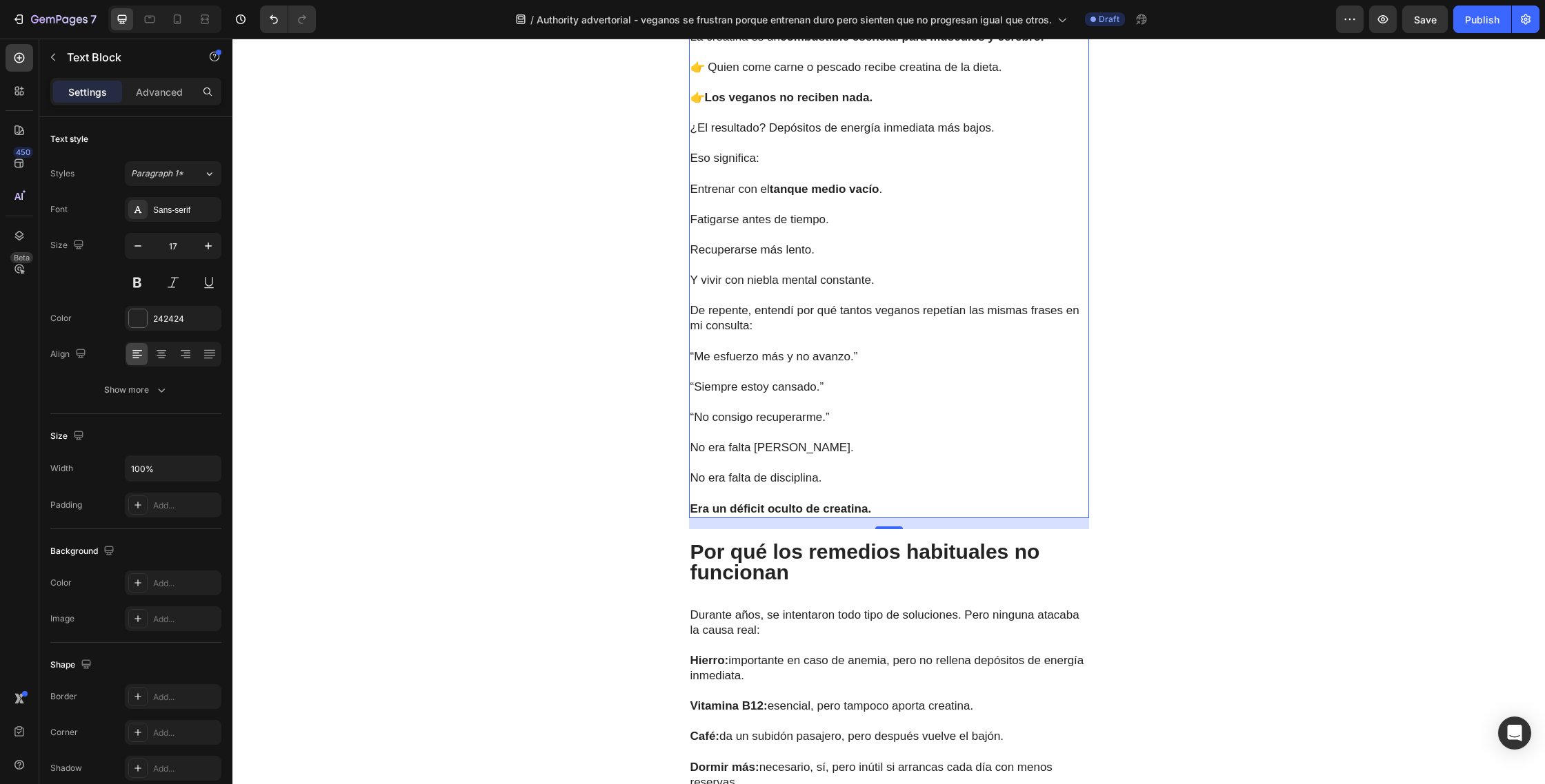
click at [898, 486] on p "Era un déficit oculto de creatina." at bounding box center [889, 501] width 397 height 30
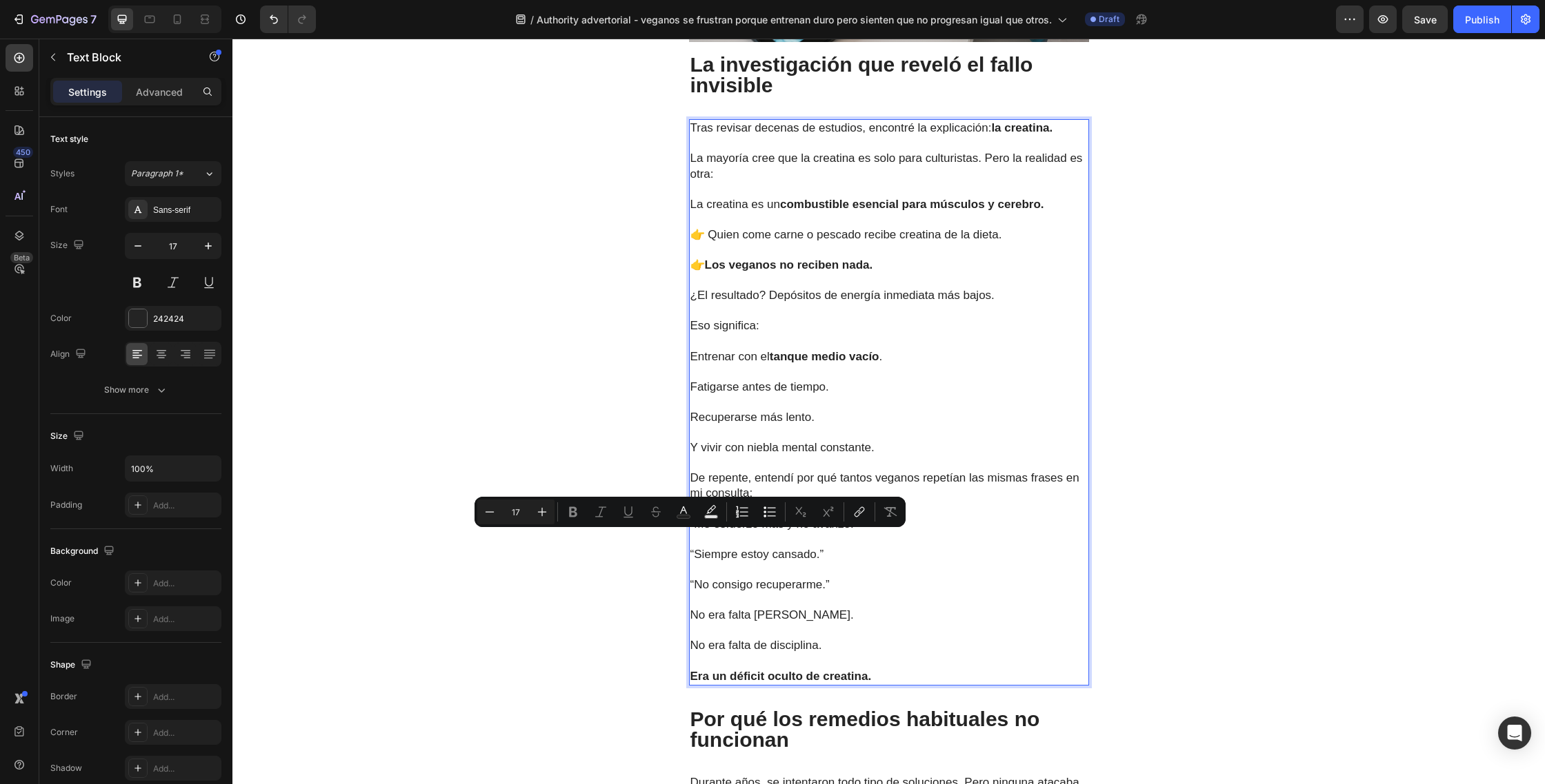
scroll to position [2054, 0]
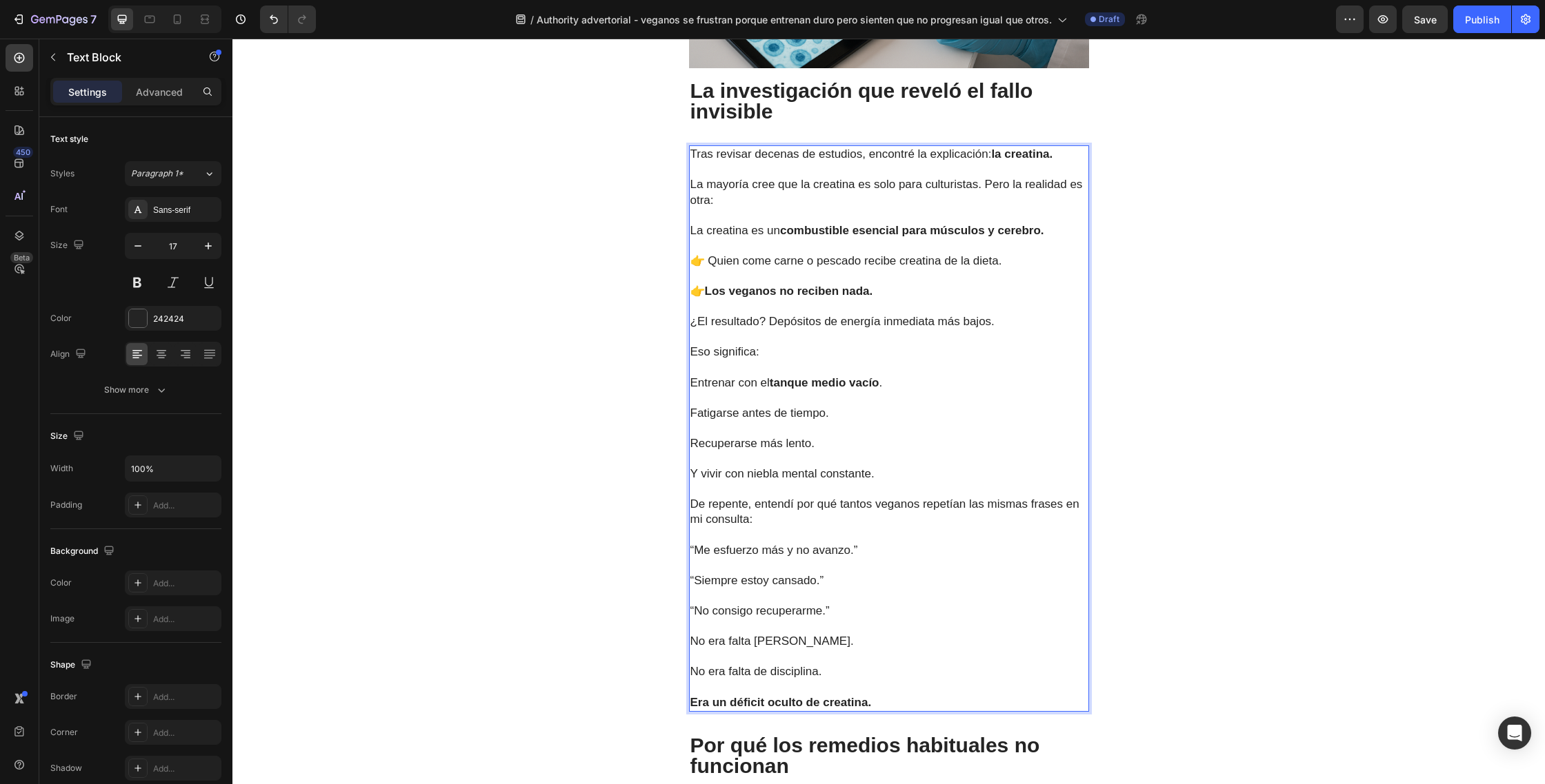
click at [891, 680] on p "Era un déficit oculto de creatina." at bounding box center [889, 695] width 397 height 30
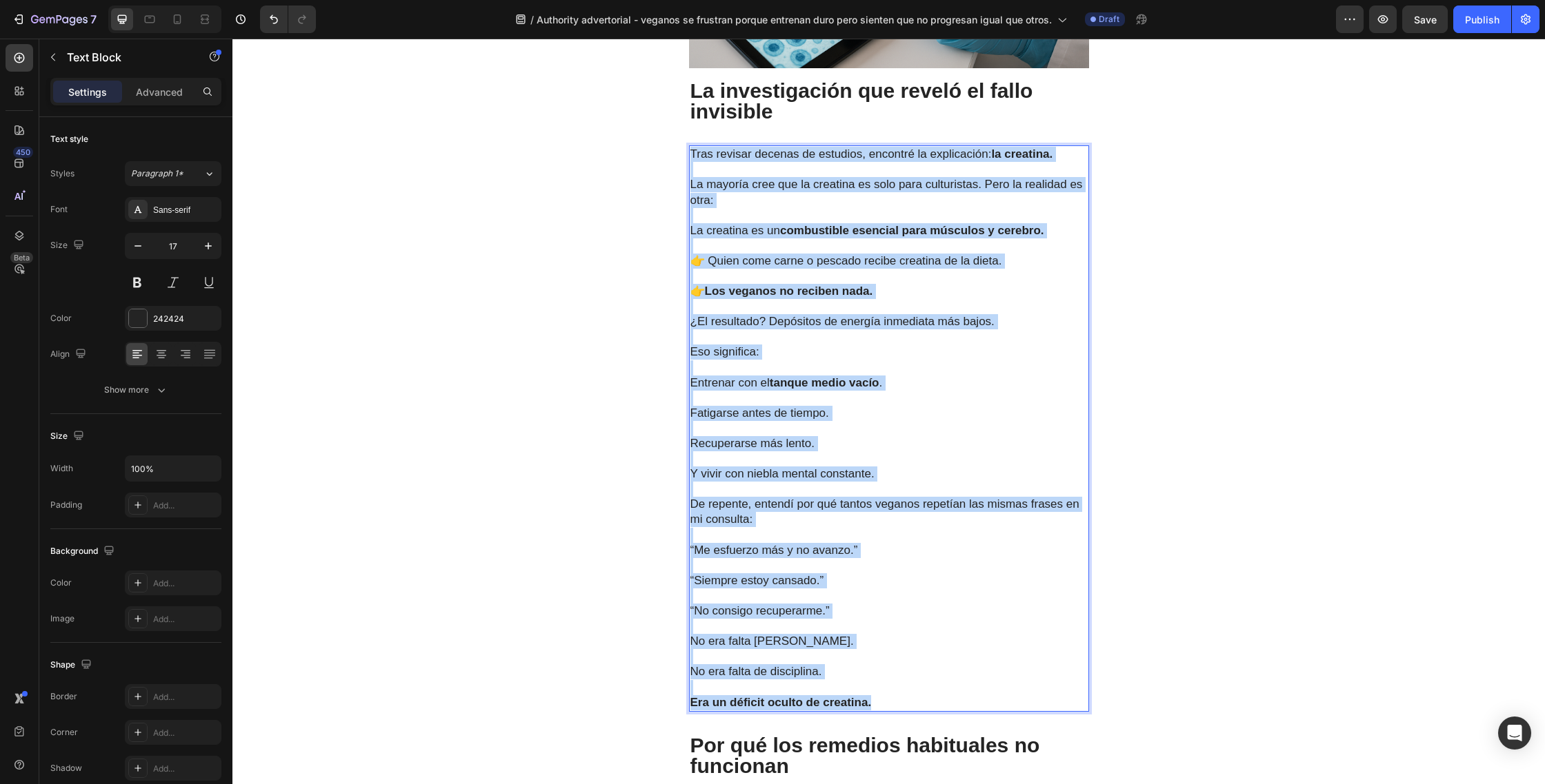
drag, startPoint x: 885, startPoint y: 653, endPoint x: 691, endPoint y: 123, distance: 564.4
click at [691, 146] on div "Tras revisar decenas de estudios, encontré la explicación: la creatina. La mayo…" at bounding box center [888, 428] width 400 height 565
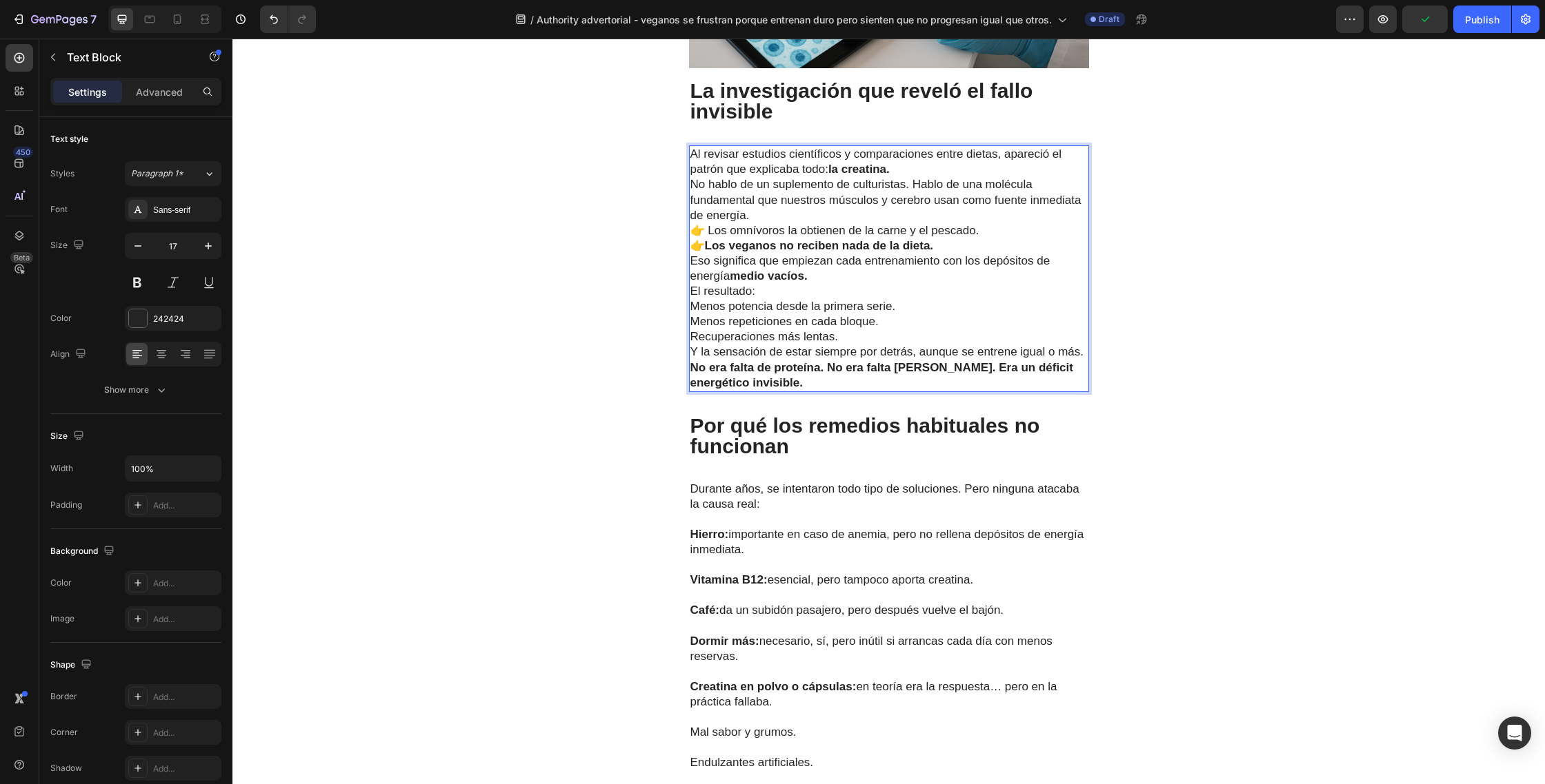
click at [959, 147] on p "Al revisar estudios científicos y comparaciones entre dietas, apareció el patró…" at bounding box center [889, 161] width 397 height 30
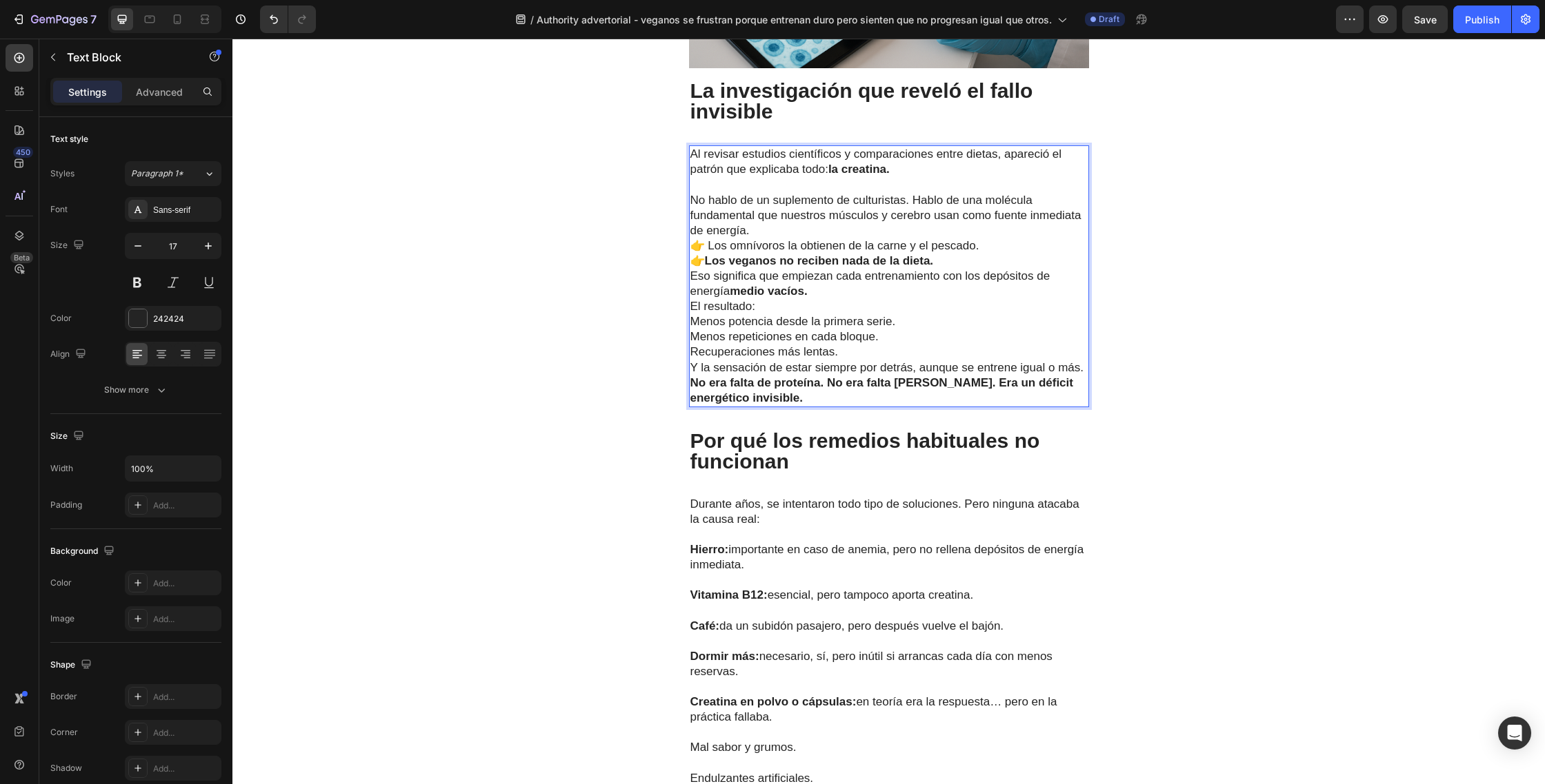
click at [913, 193] on p "No hablo de un suplemento de culturistas. Hablo de una molécula fundamental que…" at bounding box center [889, 215] width 397 height 45
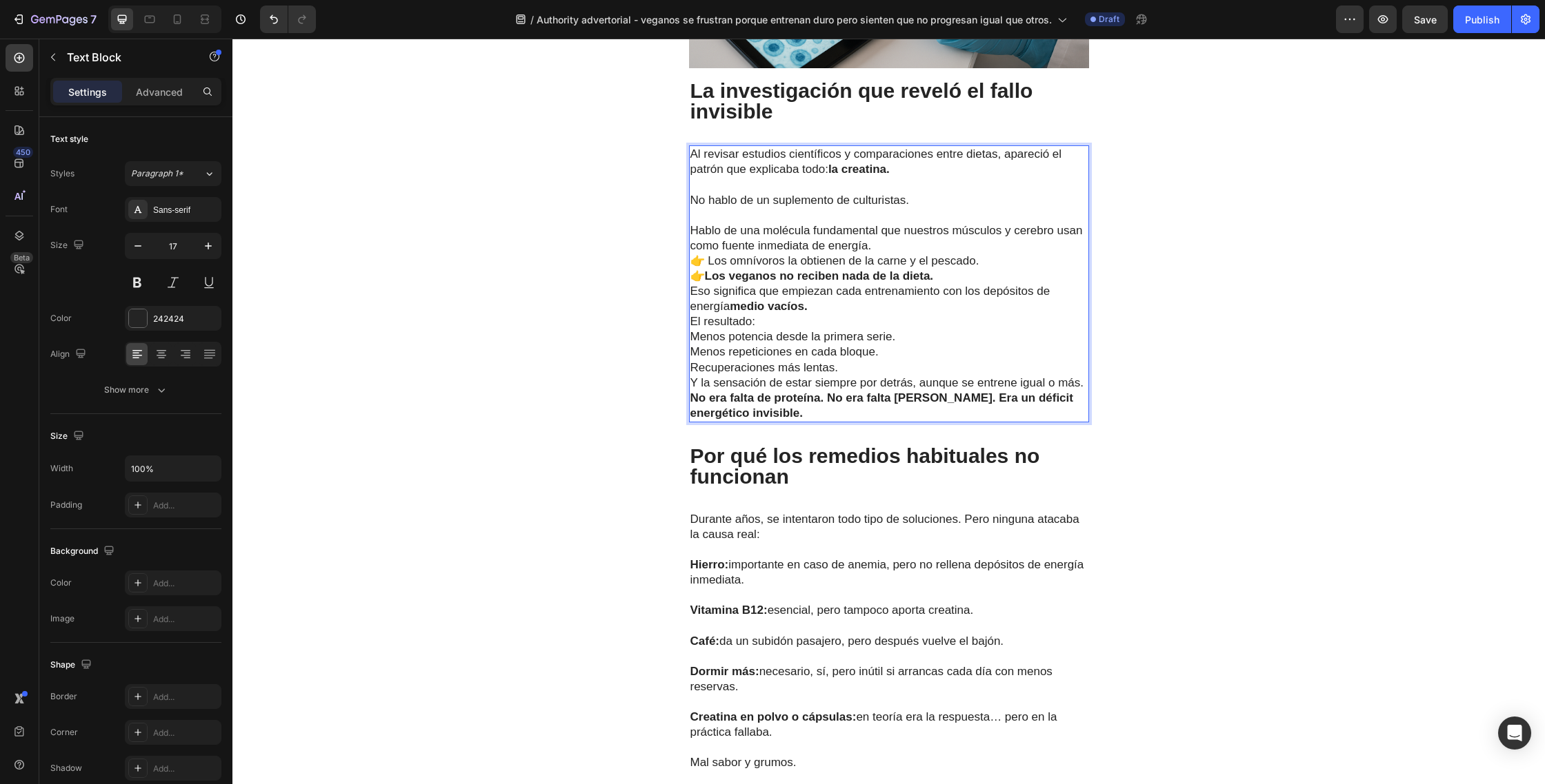
click at [892, 223] on p "Hablo de una molécula fundamental que nuestros músculos y cerebro usan como fue…" at bounding box center [889, 238] width 397 height 30
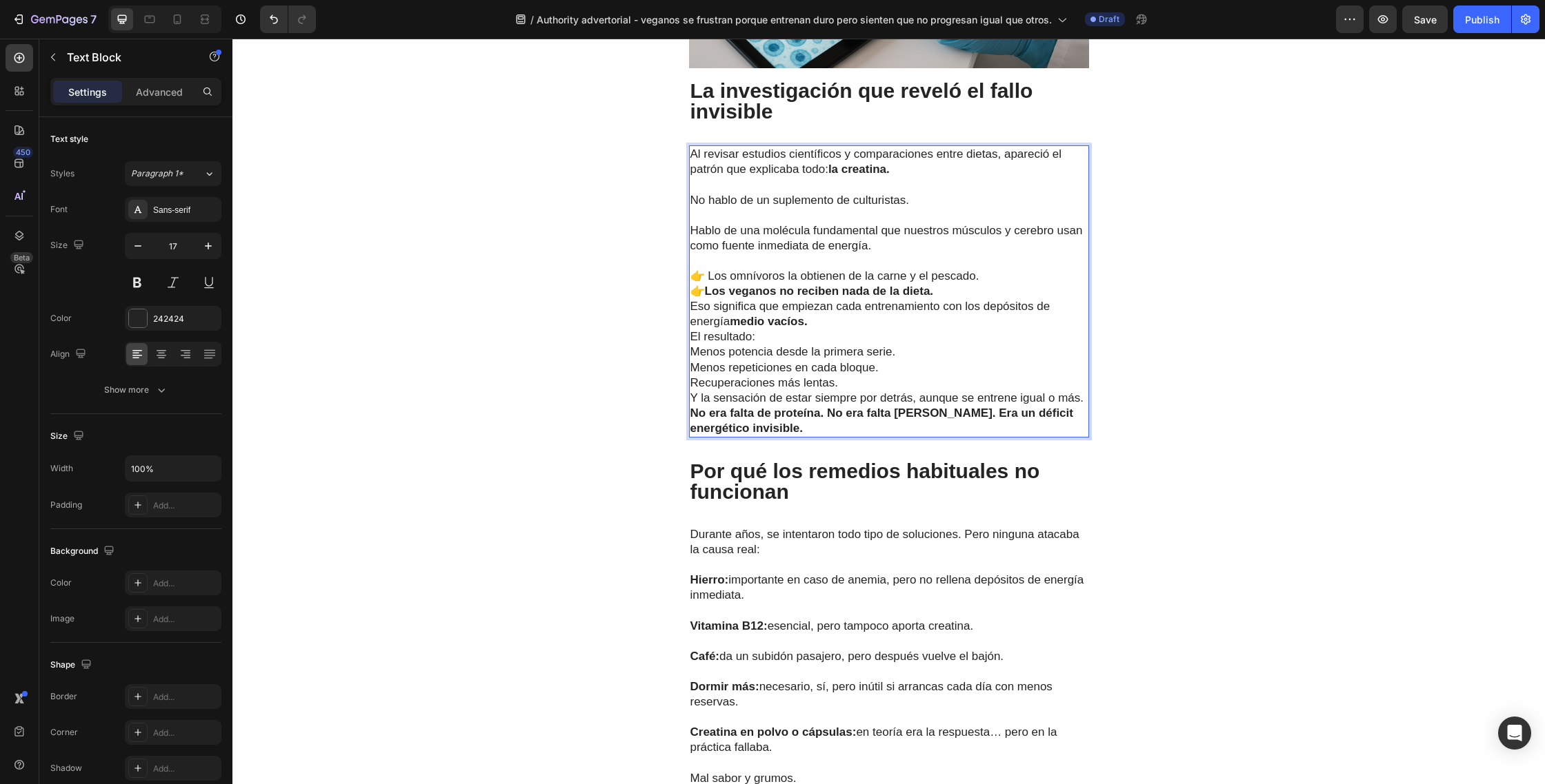
click at [988, 268] on p "👉 Los omnívoros la obtienen de la carne y el pescado. 👉 Los veganos no reciben …" at bounding box center [889, 283] width 397 height 30
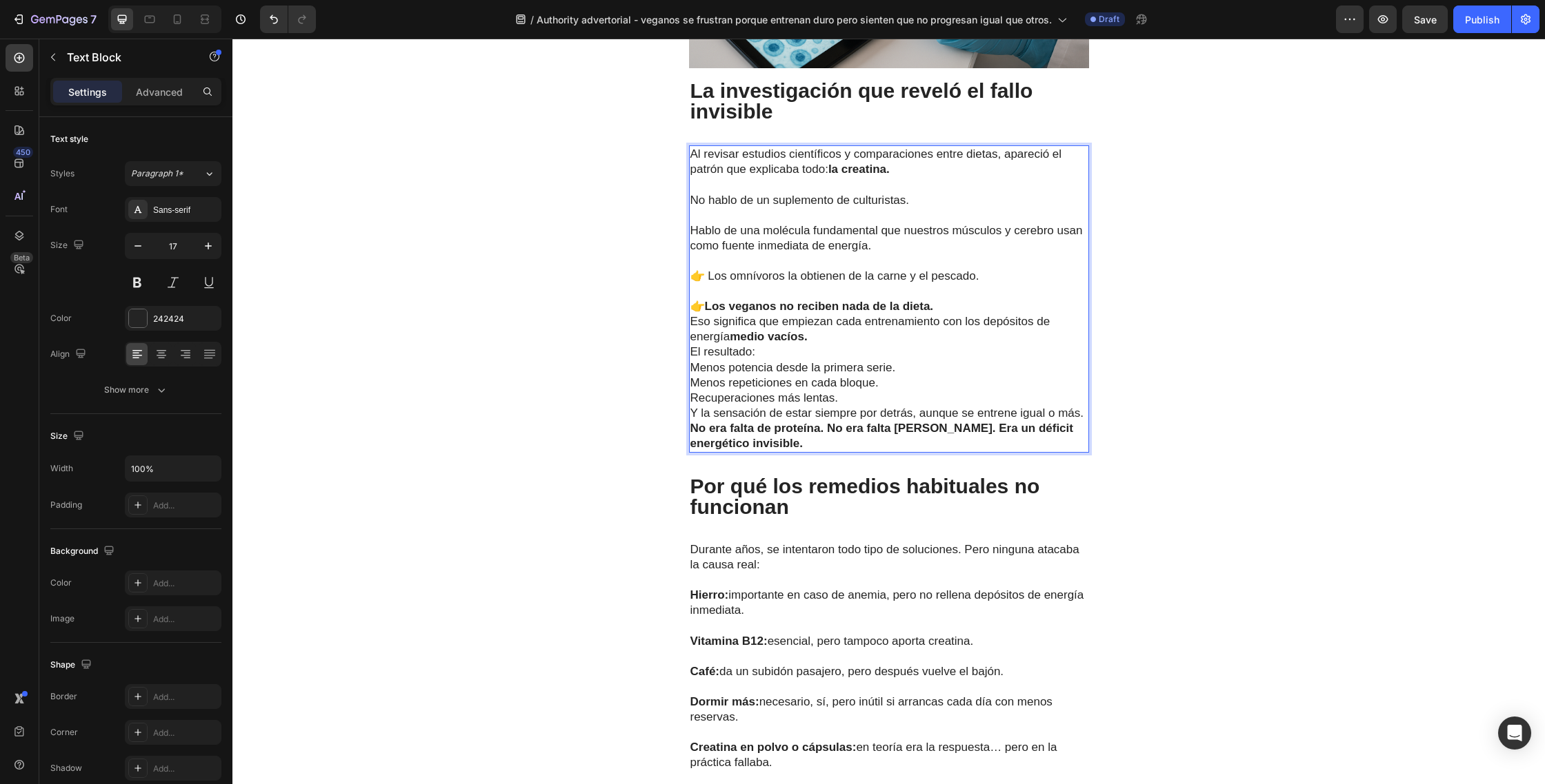
click at [940, 284] on p "⁠⁠⁠⁠⁠⁠⁠ 👉 Los veganos no reciben nada de la dieta." at bounding box center [889, 299] width 397 height 30
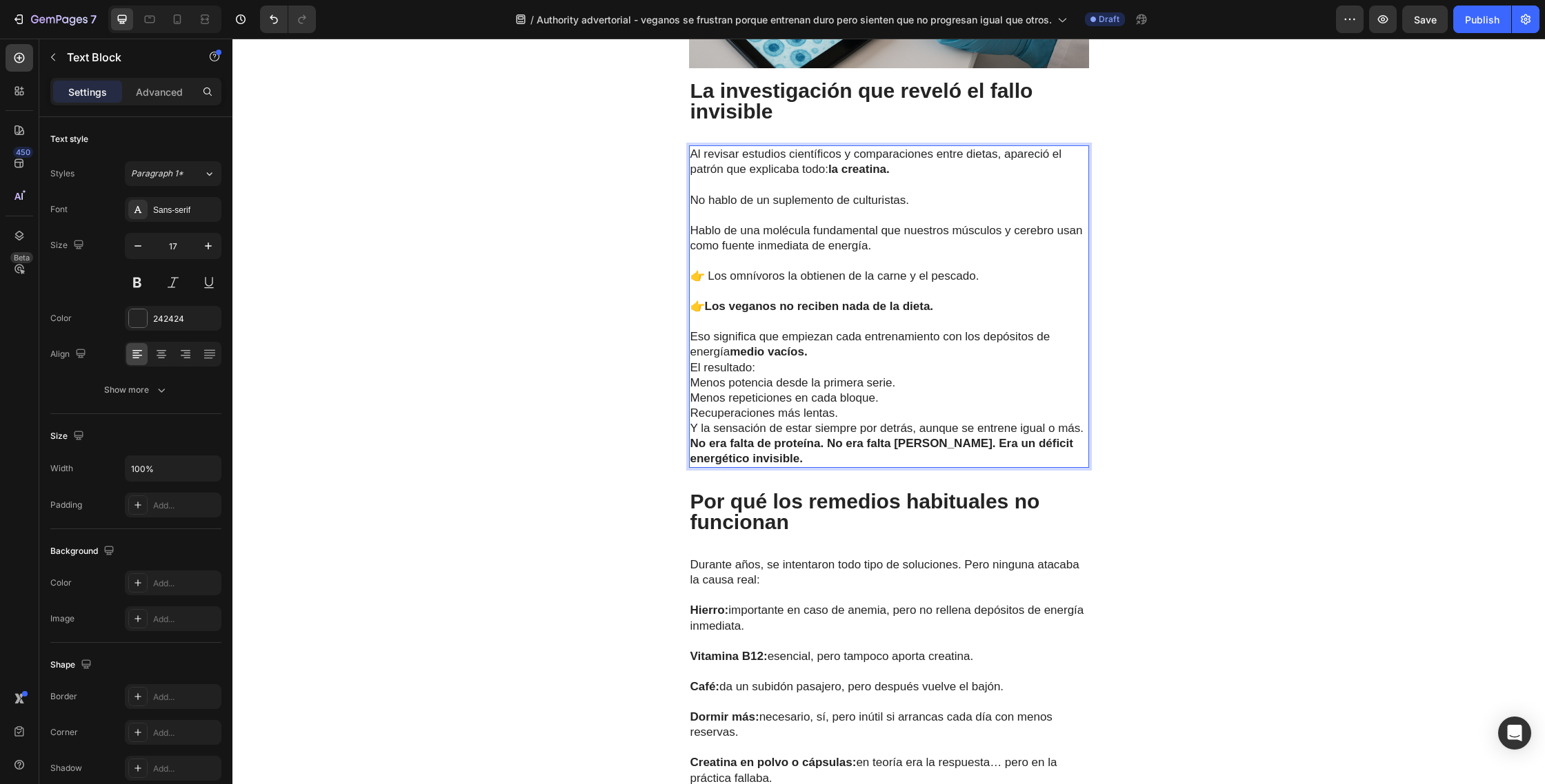
click at [848, 329] on p "Eso significa que empiezan cada entrenamiento con los depósitos de energía medi…" at bounding box center [889, 351] width 397 height 45
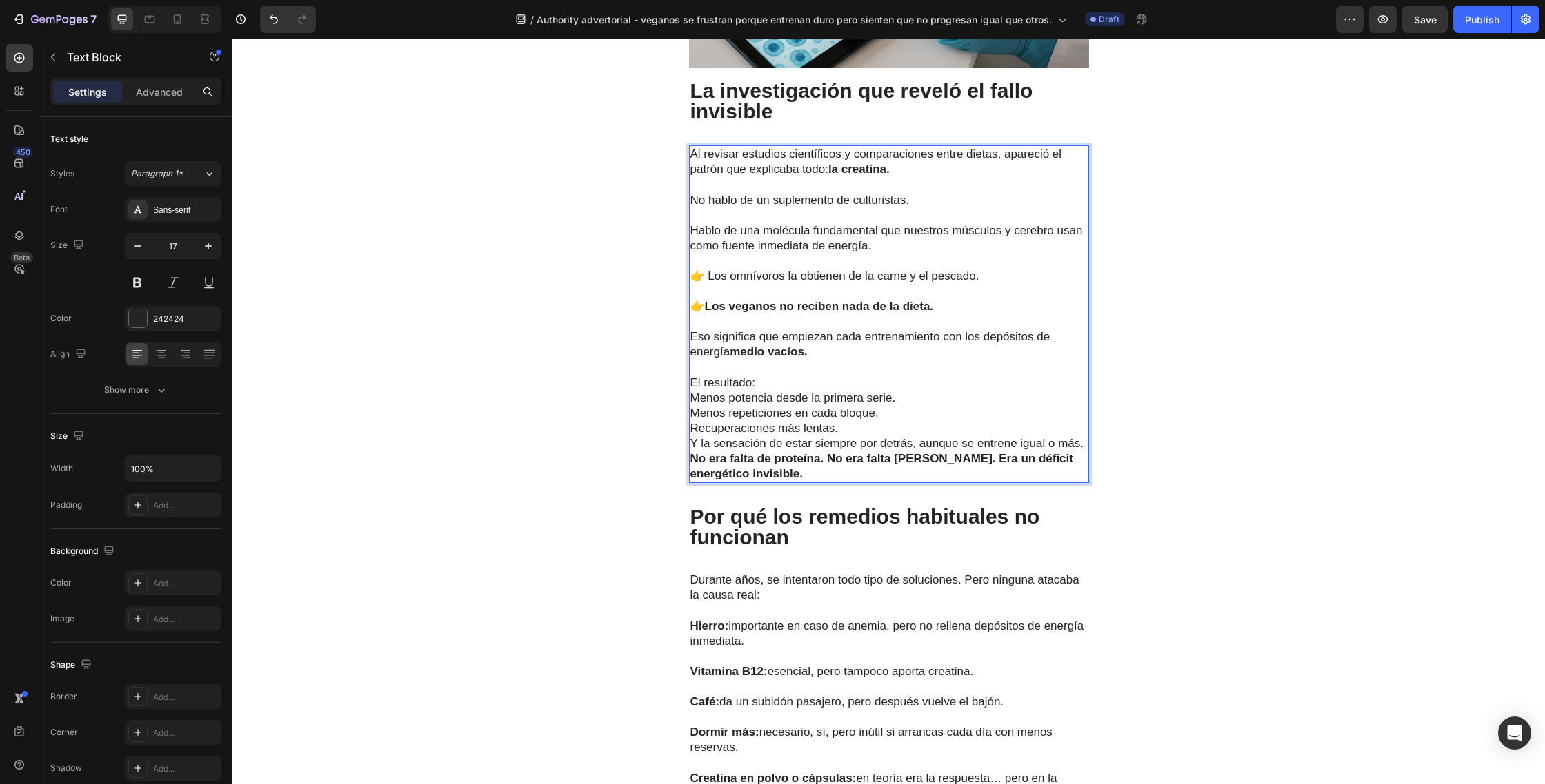
click at [776, 361] on p "El resultado:" at bounding box center [889, 375] width 397 height 30
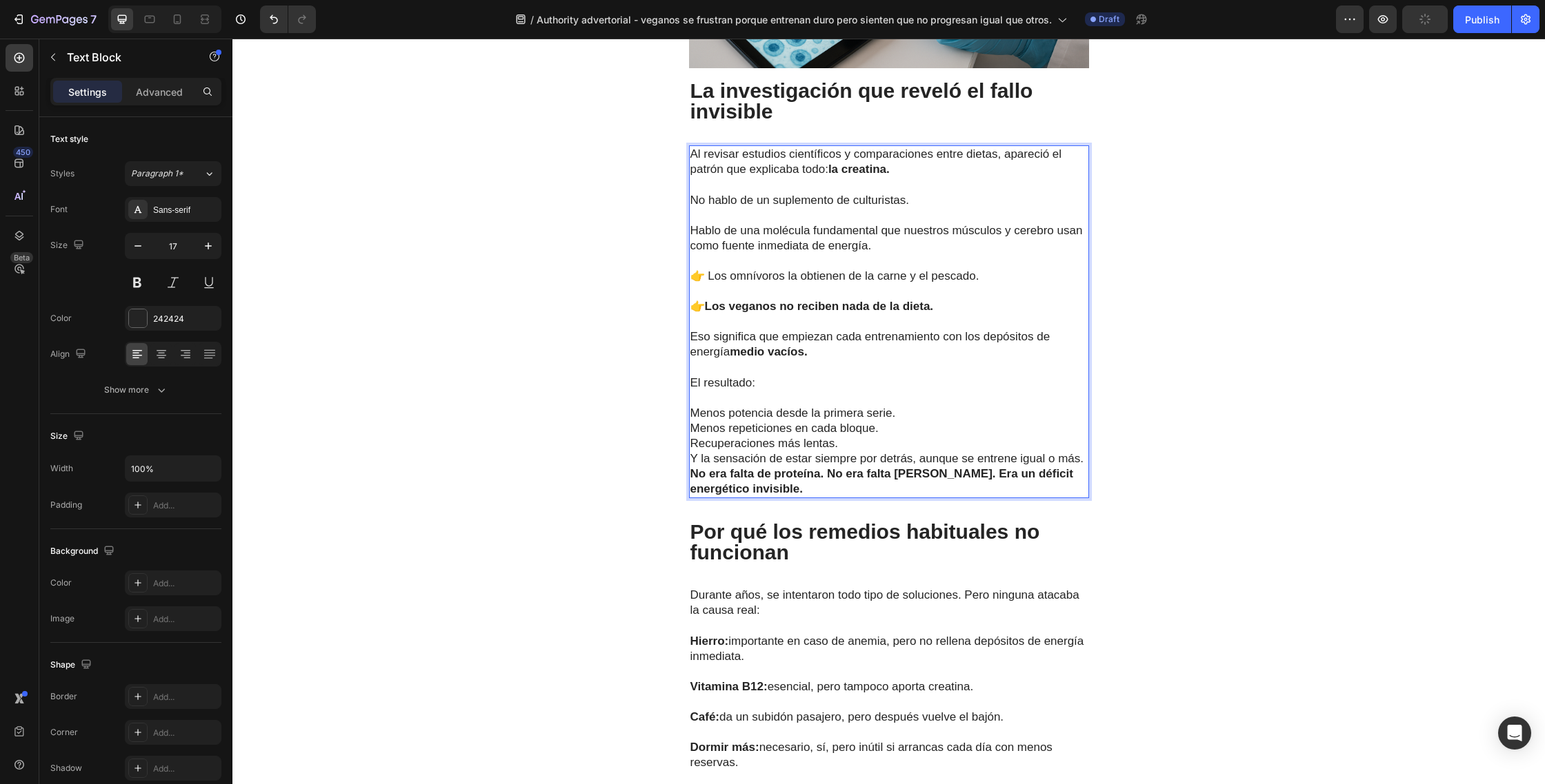
click at [906, 406] on p "Menos potencia desde la primera serie." at bounding box center [889, 413] width 397 height 15
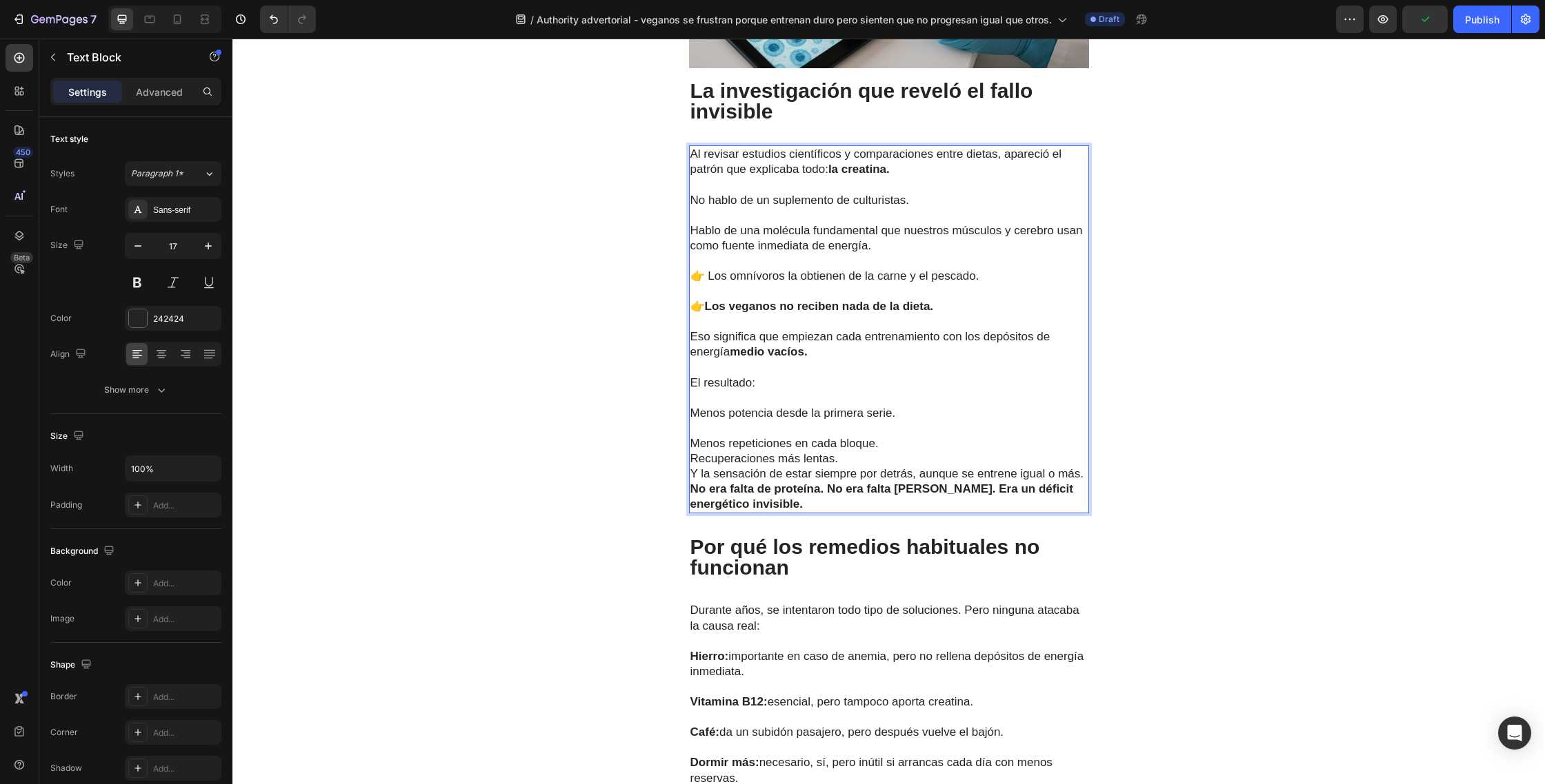
click at [891, 436] on p "Menos repeticiones en cada bloque." at bounding box center [889, 444] width 397 height 15
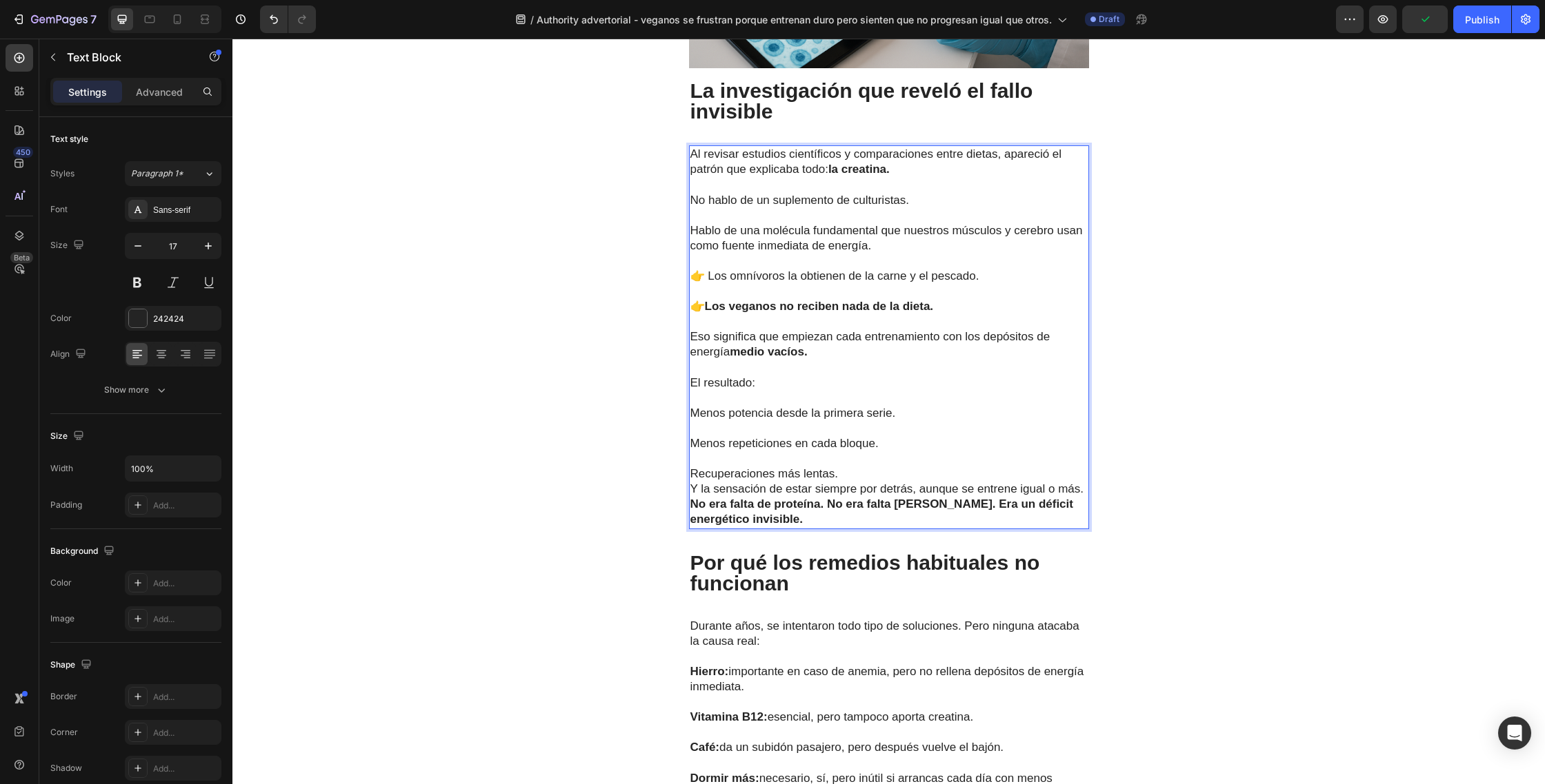
click at [848, 467] on p "Recuperaciones más lentas." at bounding box center [889, 474] width 397 height 15
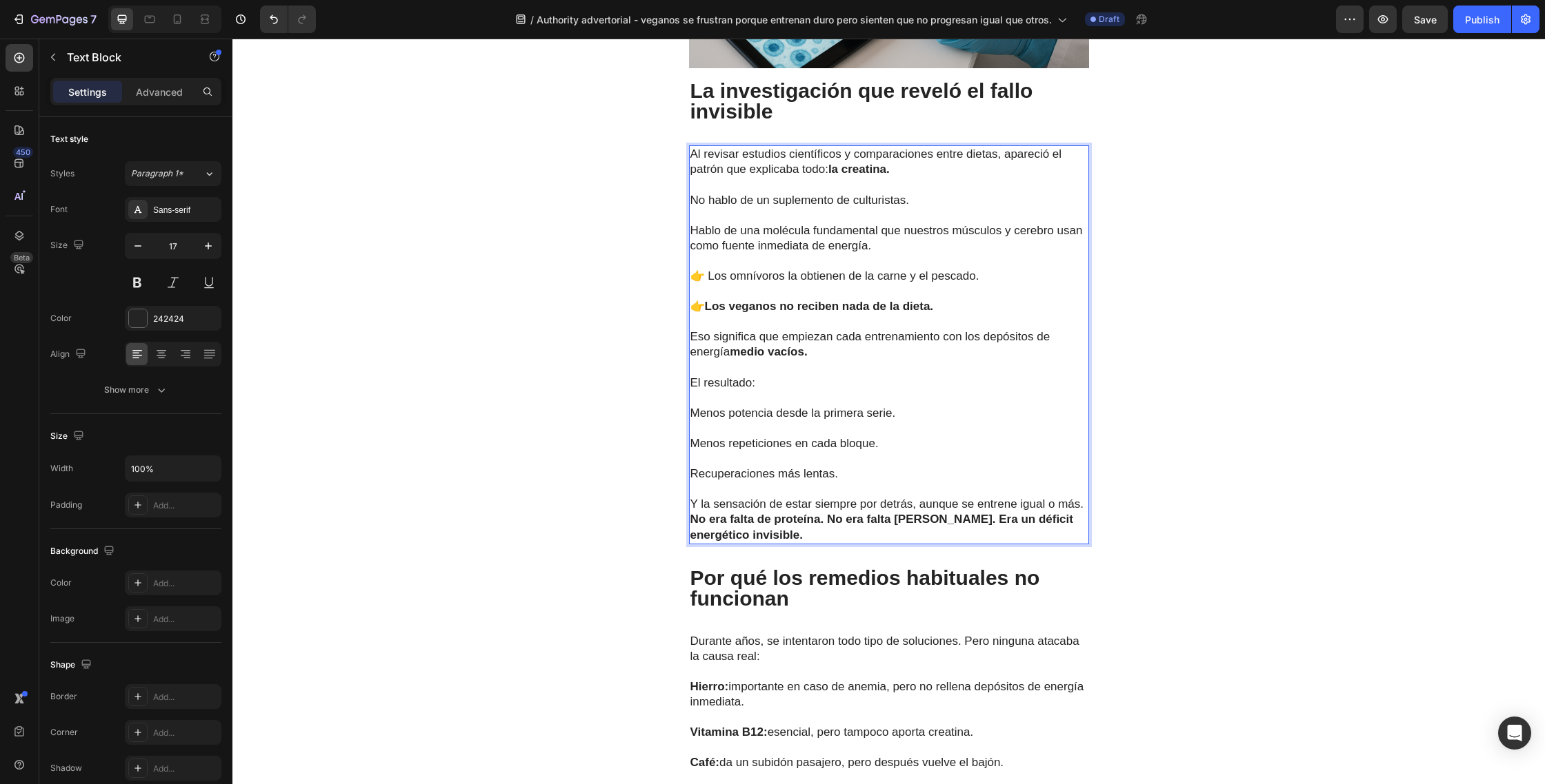
click at [1084, 497] on p "Y la sensación de estar siempre por detrás, aunque se entrene igual o más." at bounding box center [889, 505] width 397 height 15
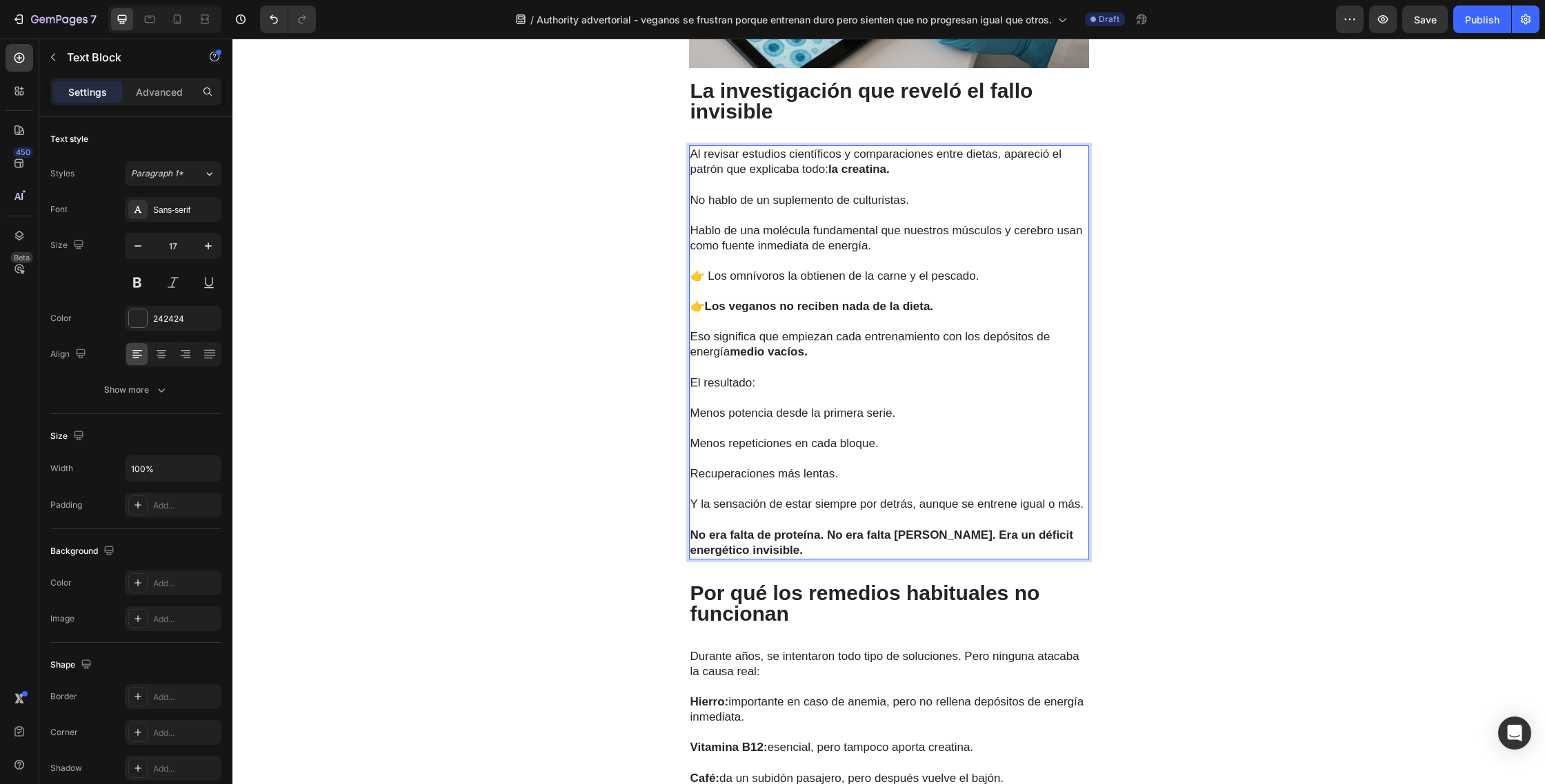
click at [826, 529] on strong "No era falta de proteína. No era falta de hierro. Era un déficit energético inv…" at bounding box center [881, 542] width 383 height 29
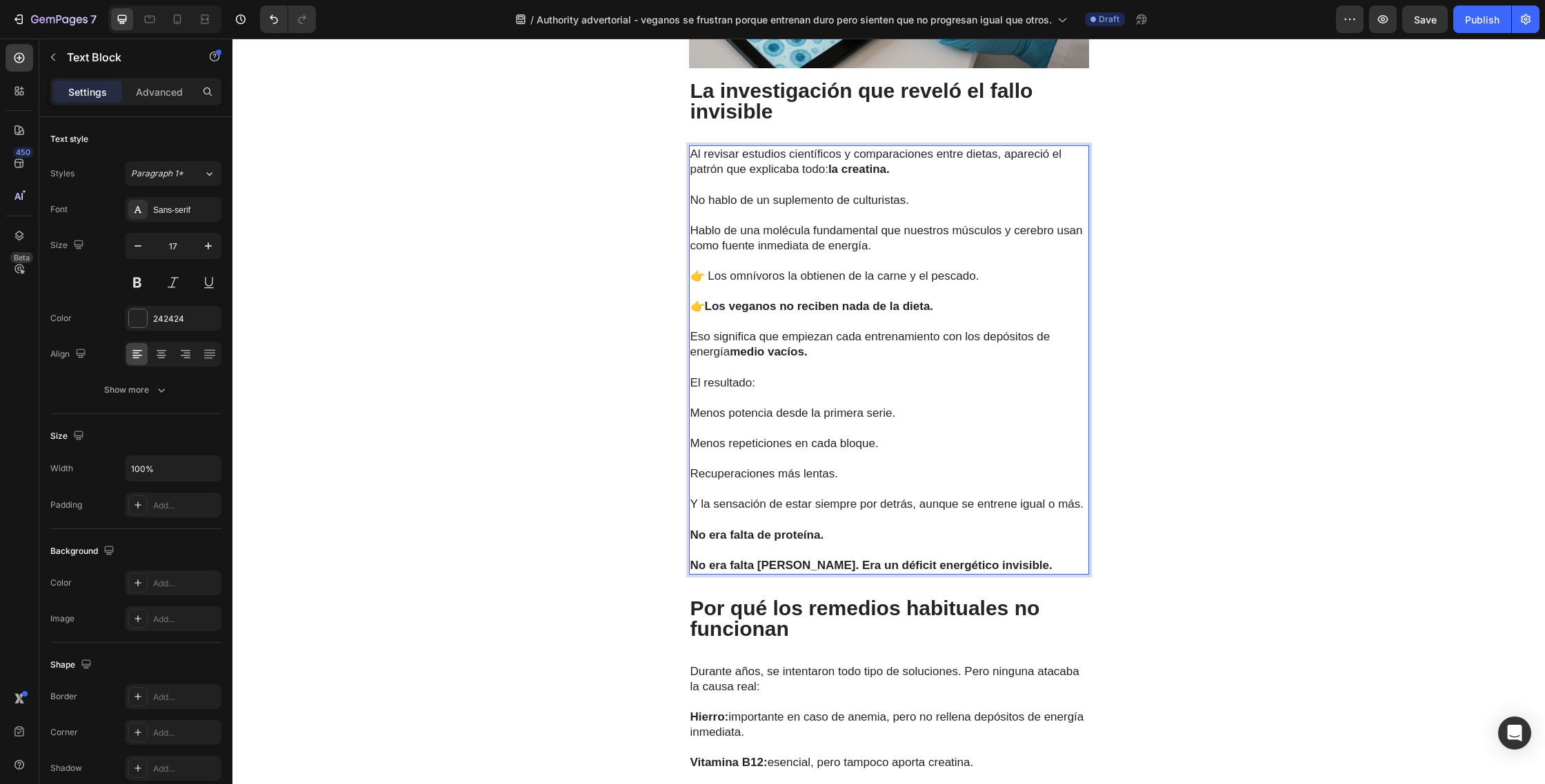
click at [815, 559] on strong "No era falta de hierro. Era un déficit energético invisible." at bounding box center [871, 565] width 362 height 13
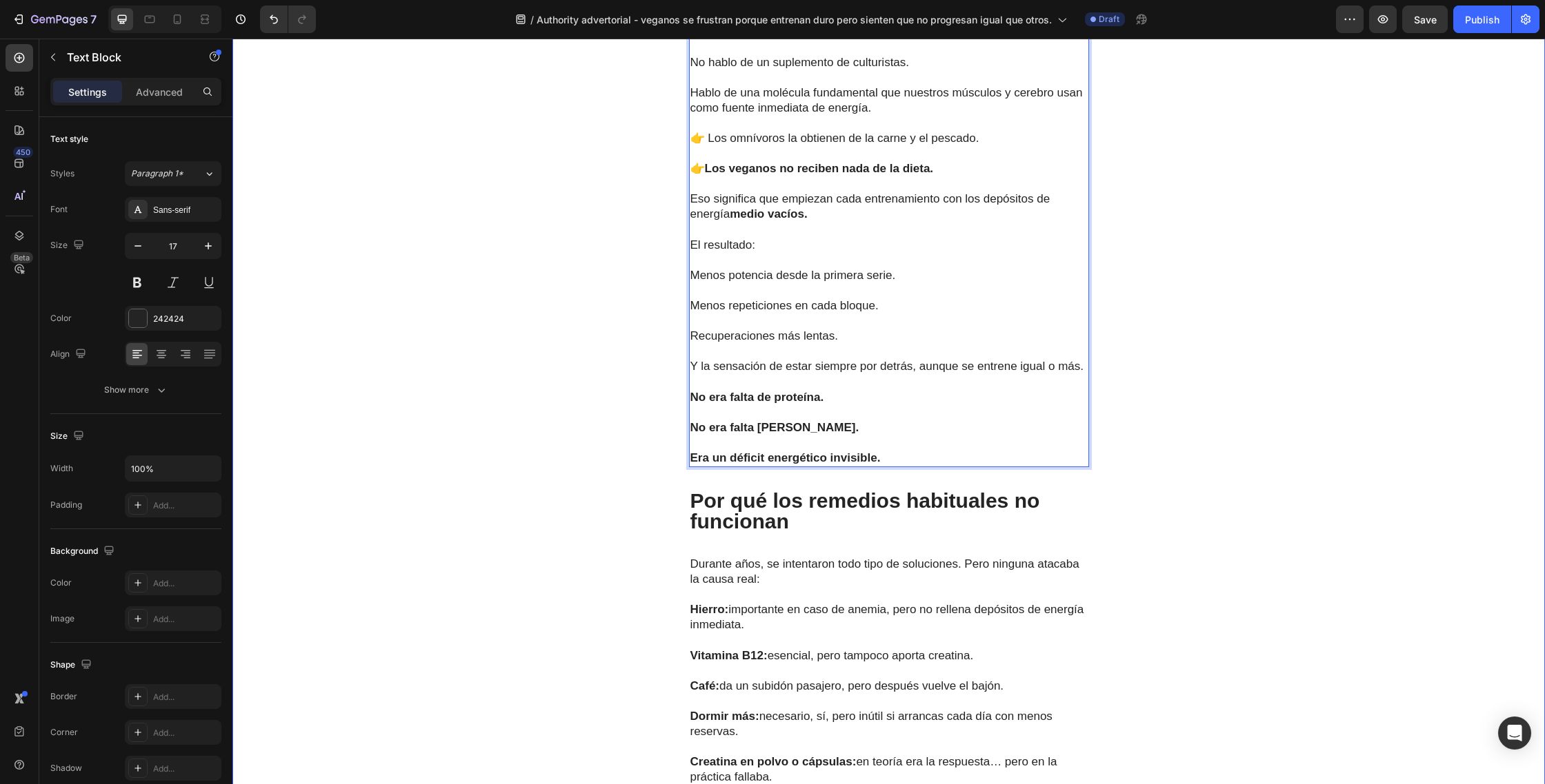
scroll to position [2410, 0]
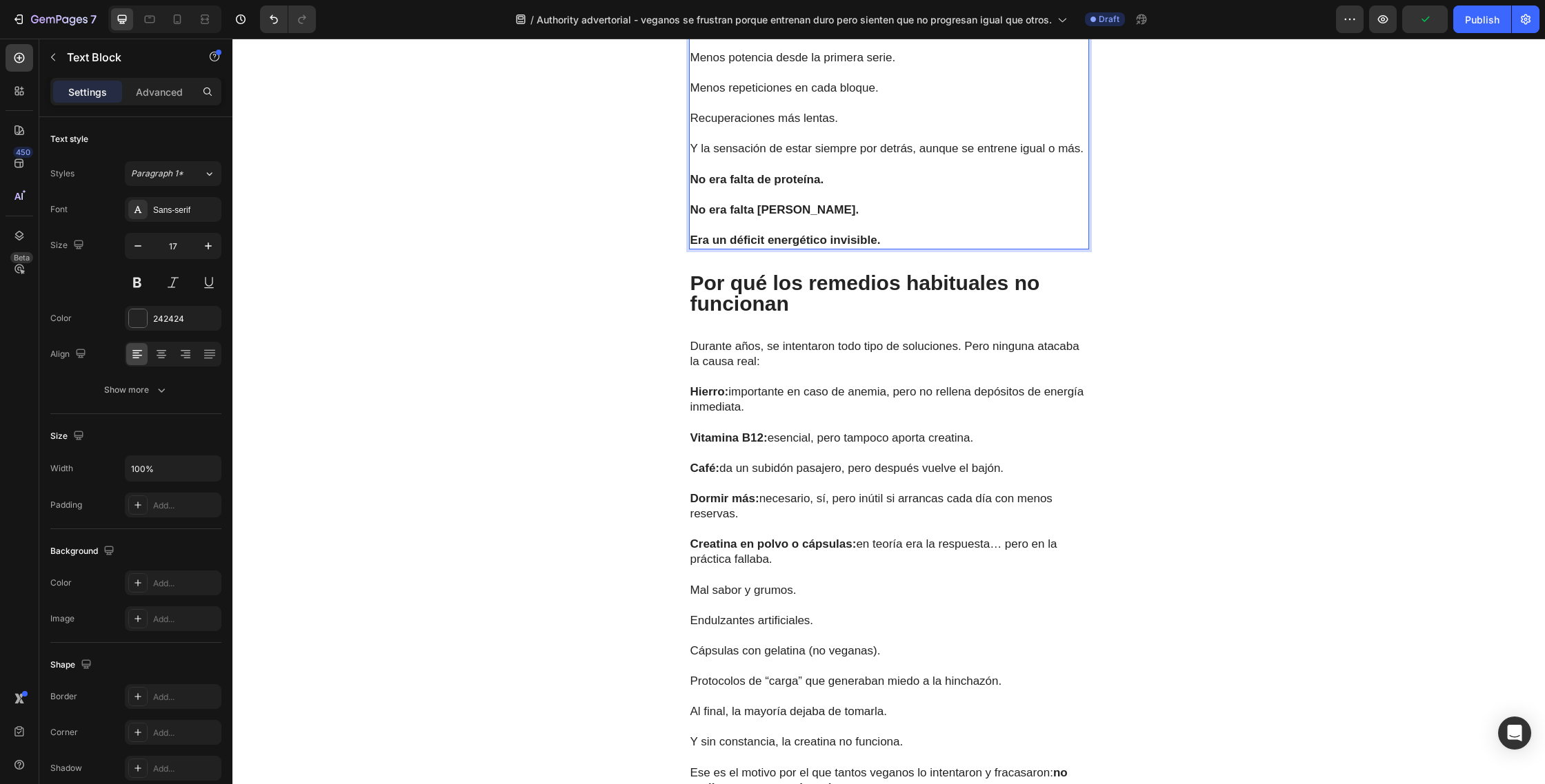
click at [798, 273] on p "Por qué los remedios habituales no funcionan" at bounding box center [889, 293] width 397 height 42
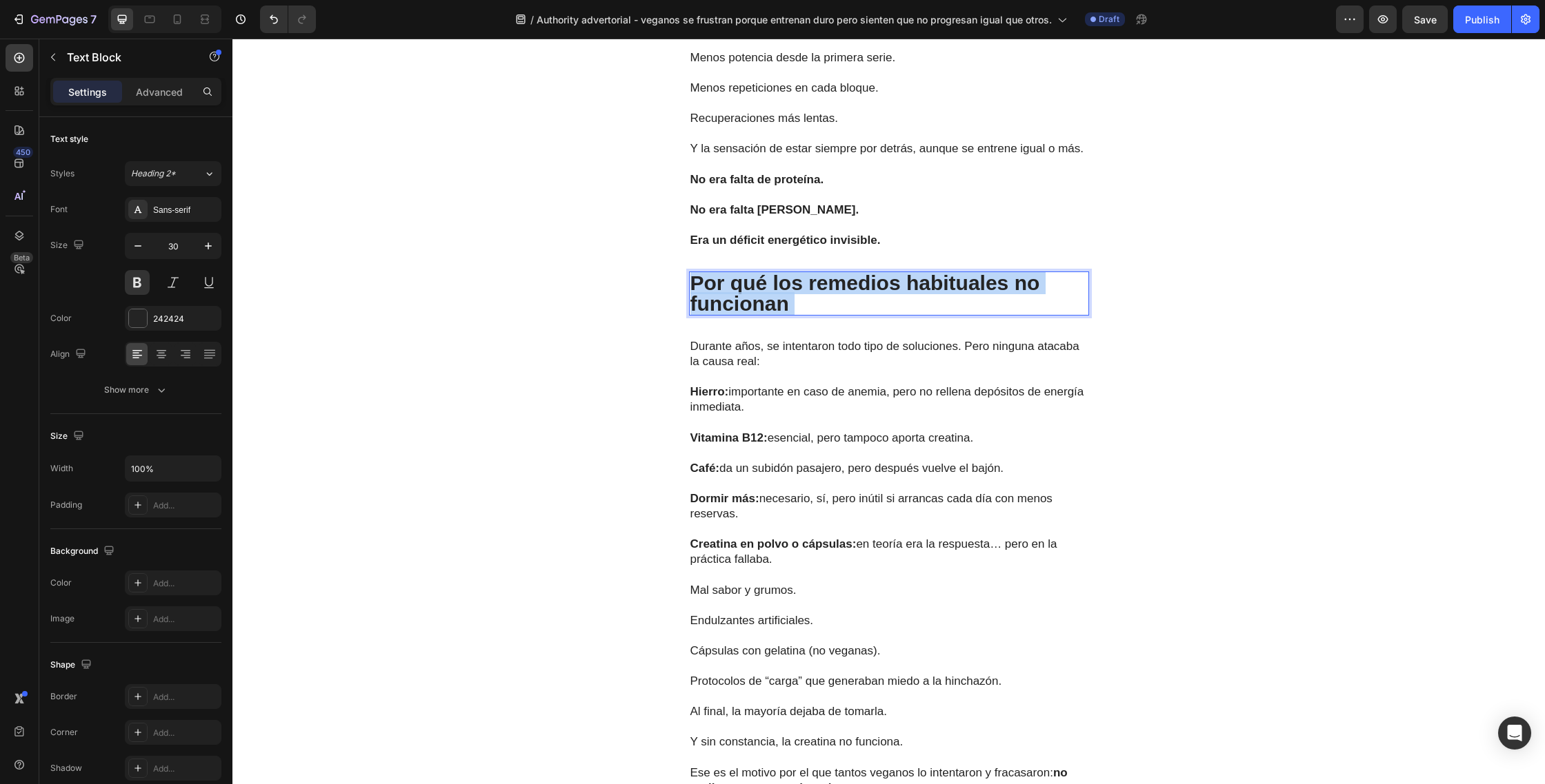
drag, startPoint x: 802, startPoint y: 271, endPoint x: 753, endPoint y: 259, distance: 50.4
click at [693, 273] on p "Por qué los remedios habituales no funcionan" at bounding box center [889, 293] width 397 height 42
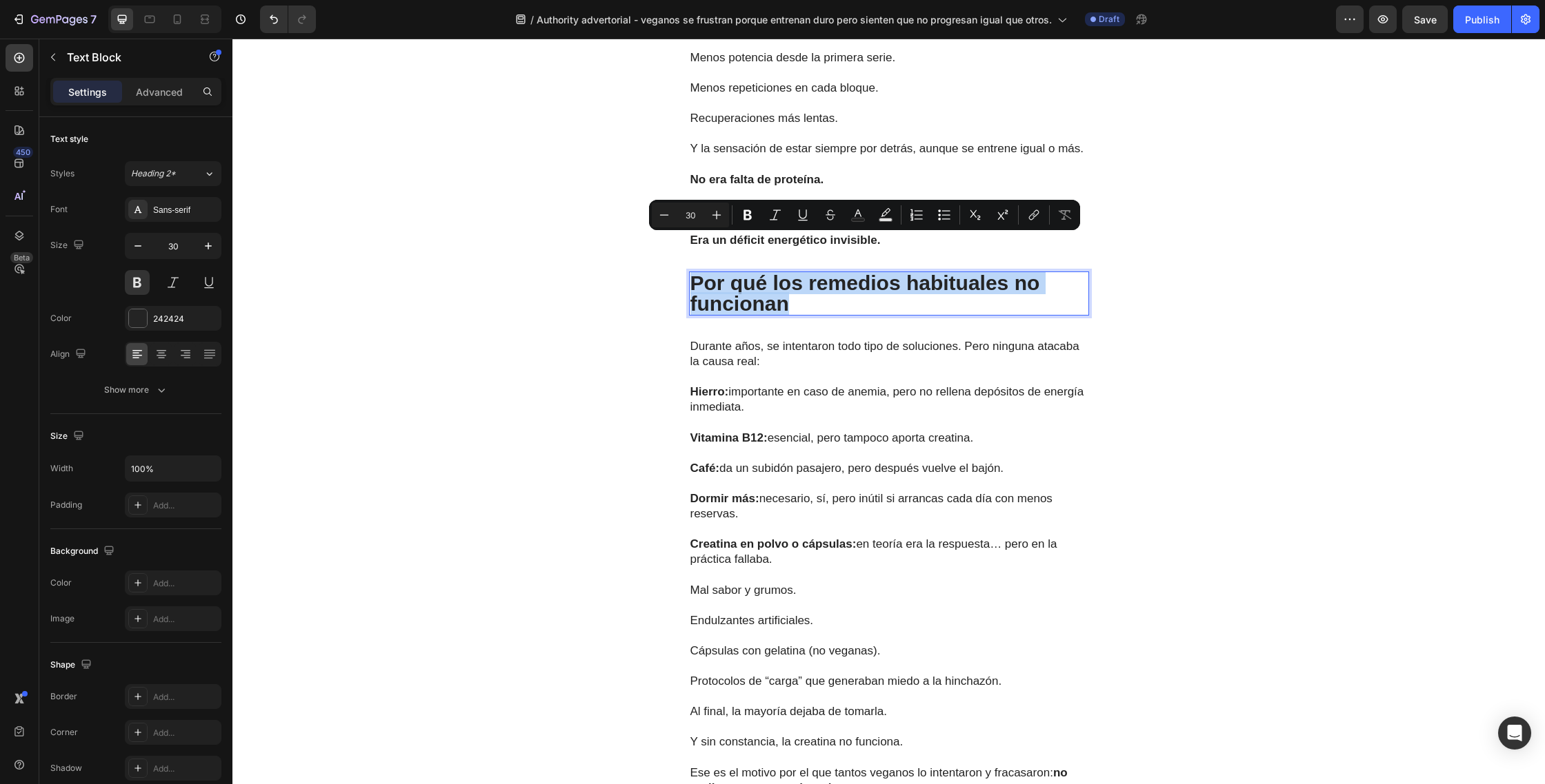
drag, startPoint x: 805, startPoint y: 271, endPoint x: 689, endPoint y: 250, distance: 117.9
click at [690, 273] on p "Por qué los remedios habituales no funcionan" at bounding box center [889, 293] width 397 height 42
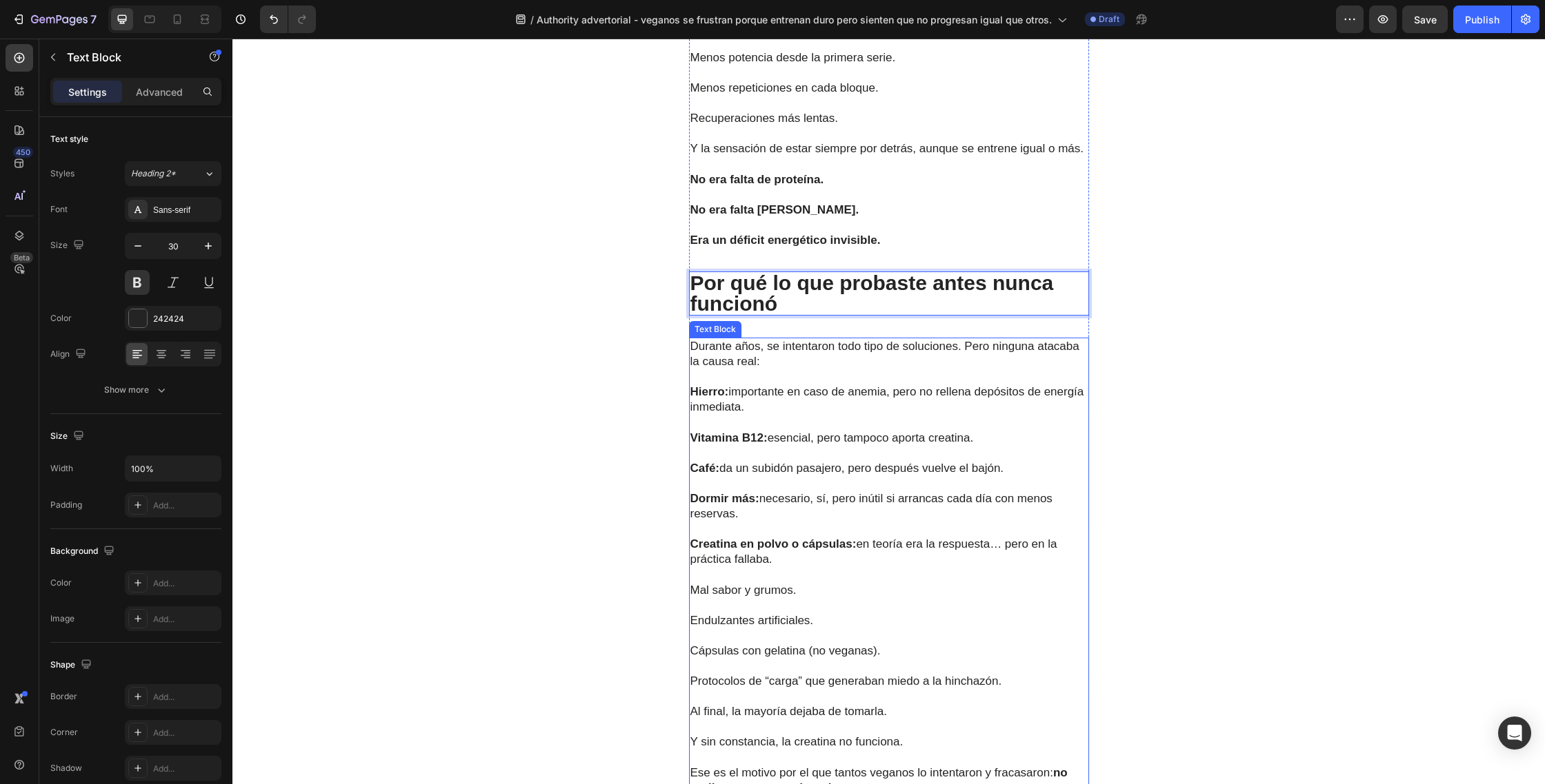
click at [818, 369] on p at bounding box center [889, 376] width 397 height 15
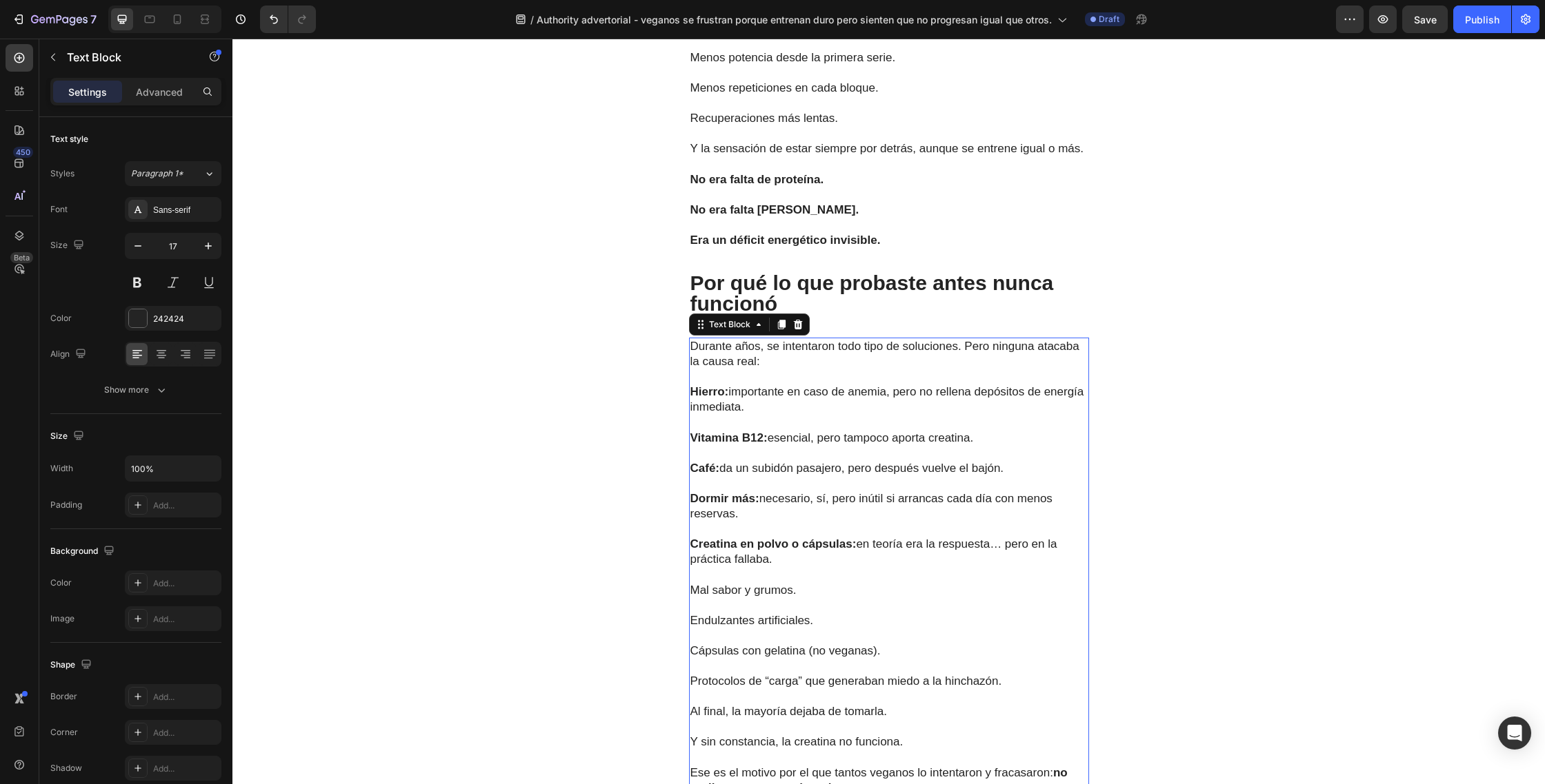
click at [858, 751] on p "Ese es el motivo por el que tantos veganos lo intentaron y fracasaron: no pudie…" at bounding box center [889, 773] width 397 height 45
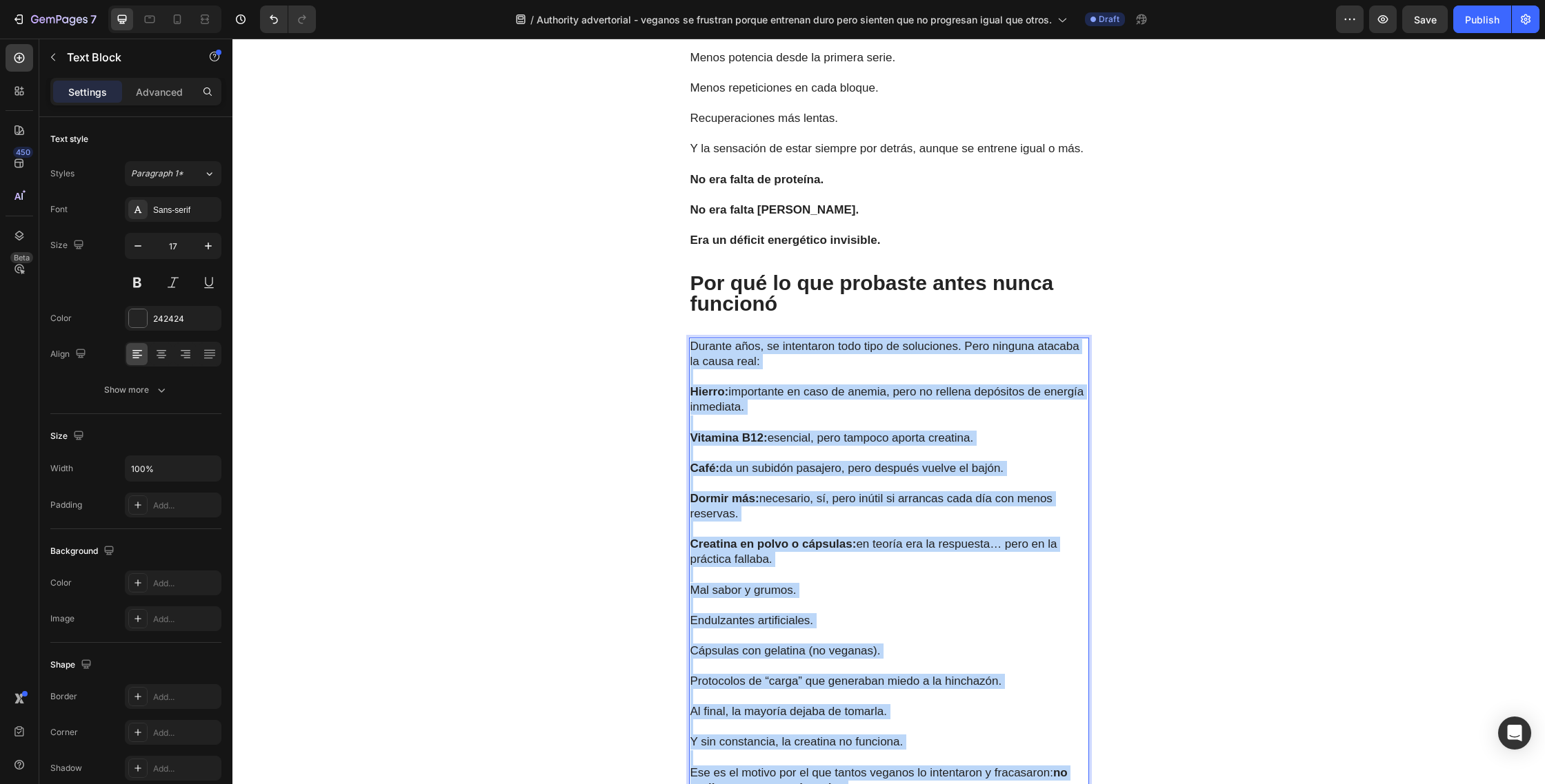
drag, startPoint x: 868, startPoint y: 748, endPoint x: 691, endPoint y: 317, distance: 465.9
click at [691, 338] on div "Durante años, se intentaron todo tipo de soluciones. Pero ninguna atacaba la ca…" at bounding box center [888, 567] width 400 height 459
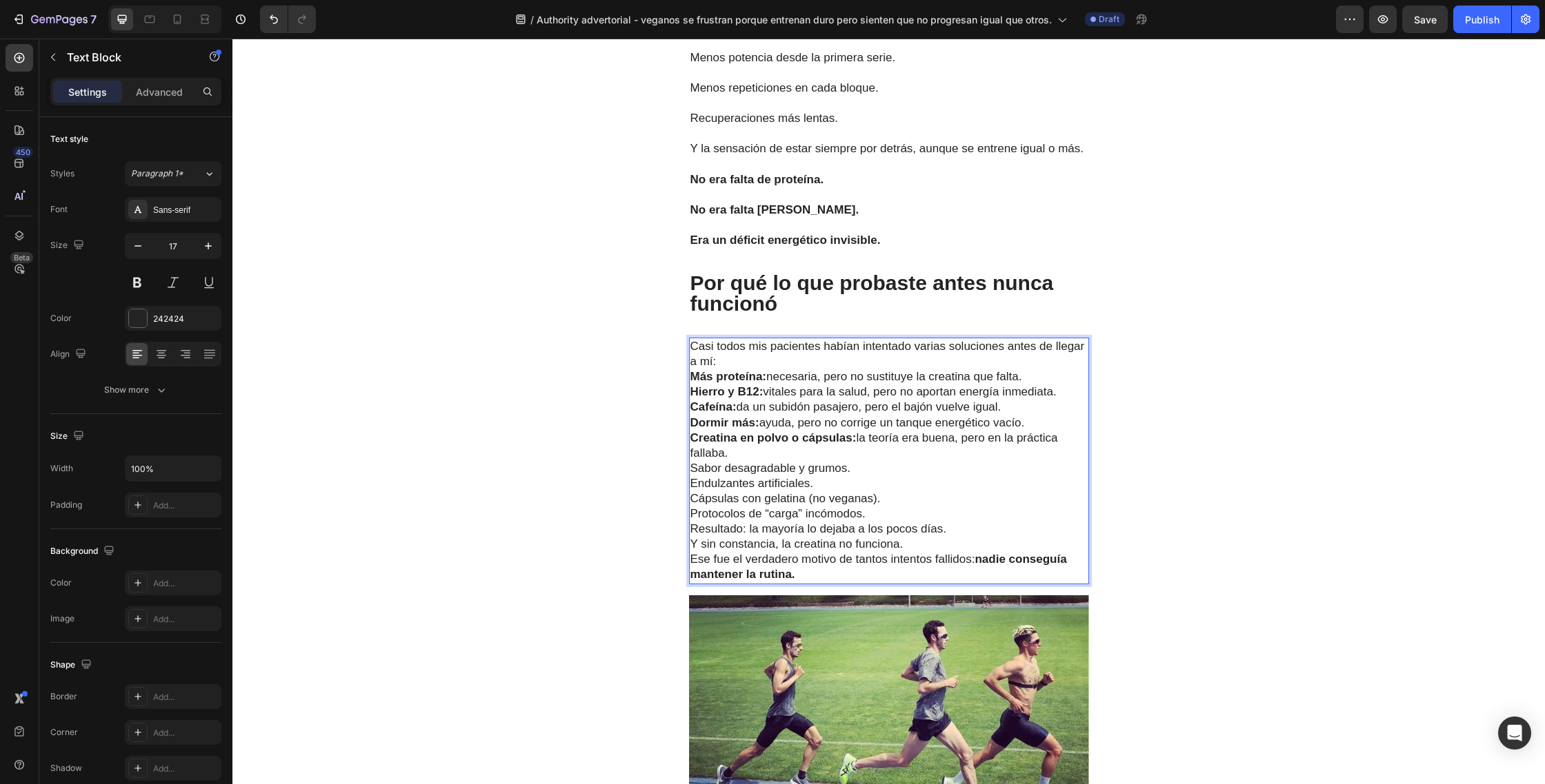
click at [804, 339] on p "Casi todos mis pacientes habían intentado varias soluciones antes de llegar a m…" at bounding box center [889, 354] width 397 height 30
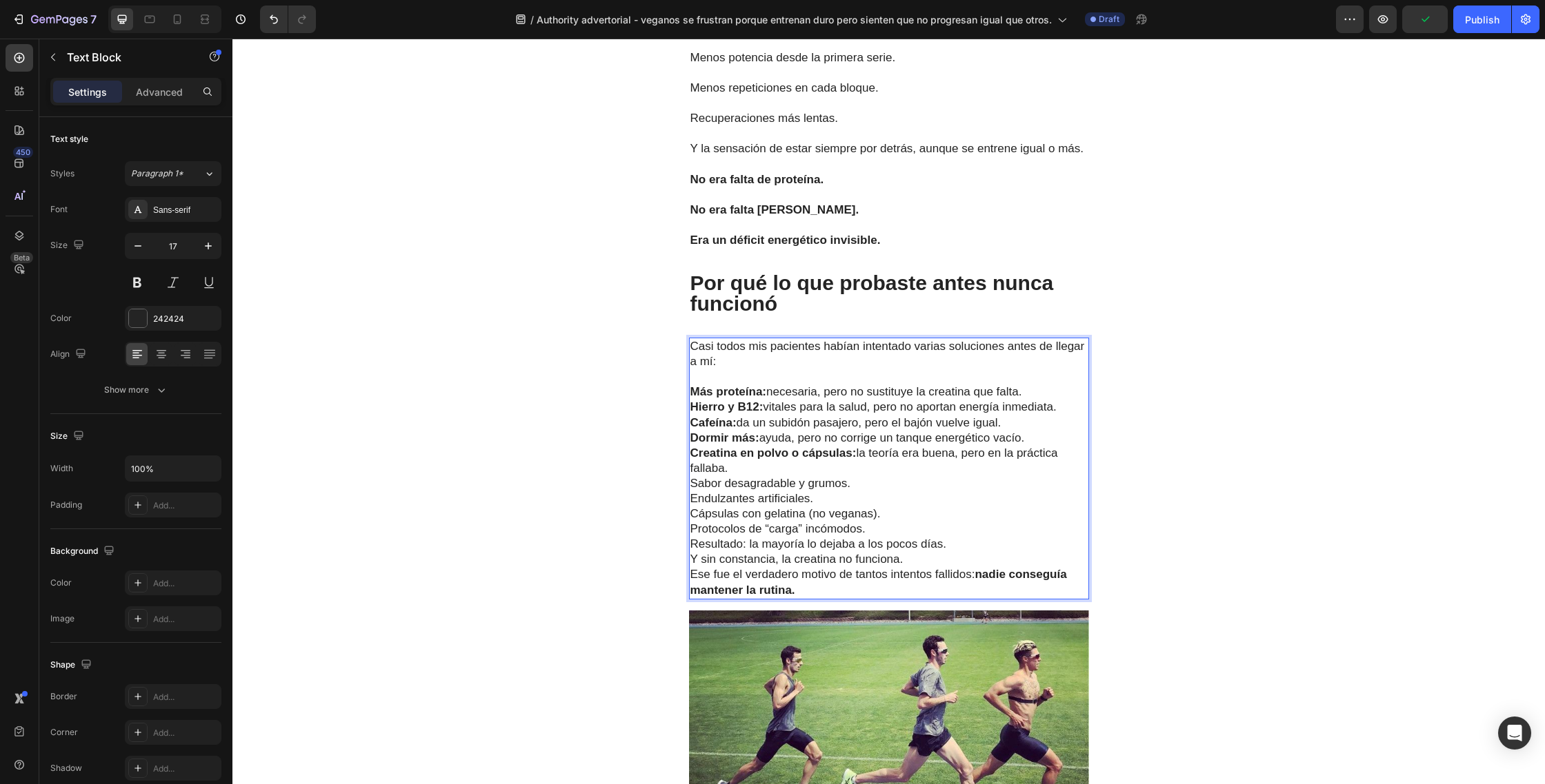
click at [1034, 385] on p "Más proteína: necesaria, pero no sustituye la creatina que falta." at bounding box center [889, 392] width 397 height 15
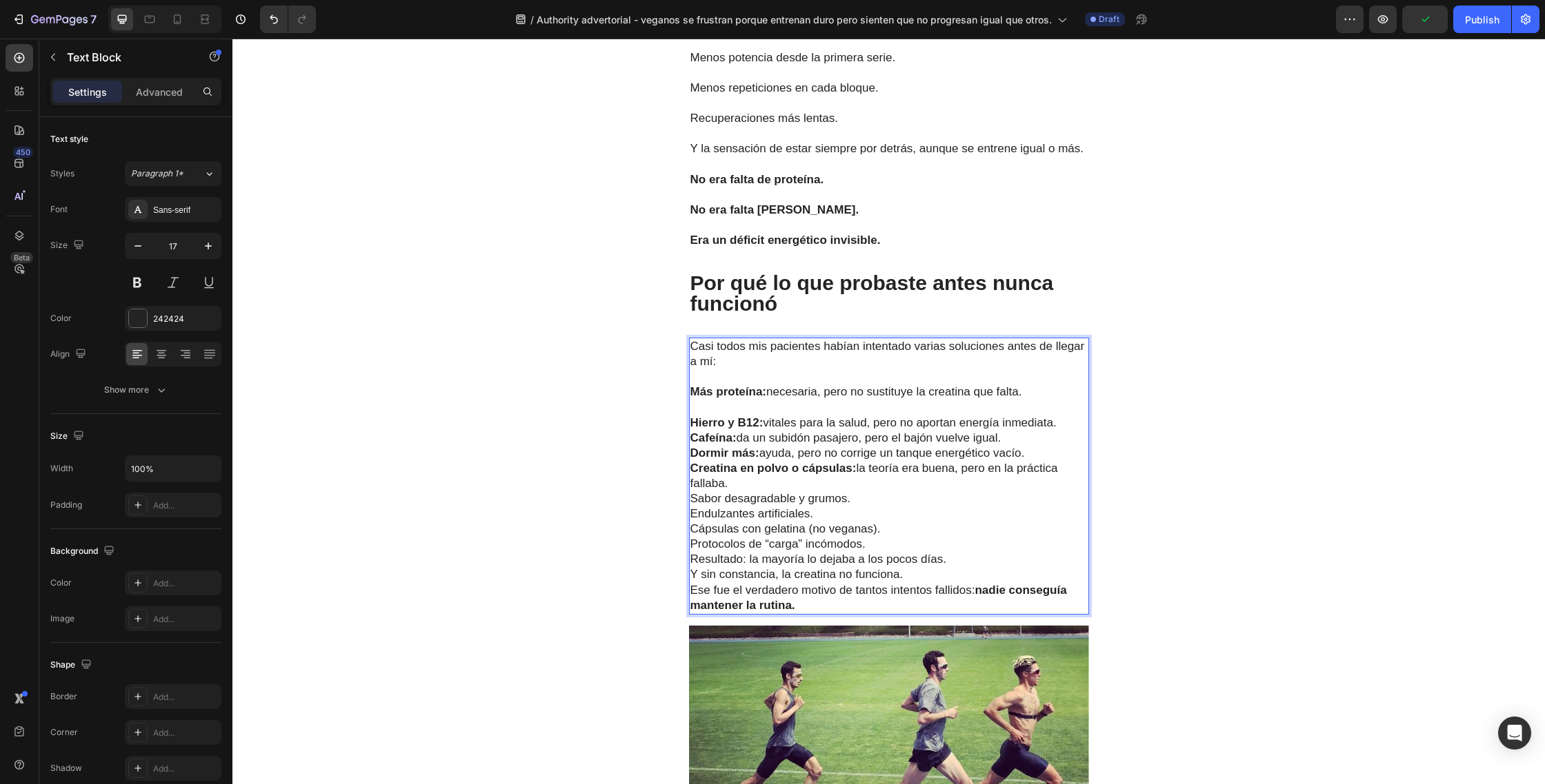
click at [1068, 416] on p "Hierro y B12: vitales para la salud, pero no aportan energía inmediata." at bounding box center [889, 423] width 397 height 15
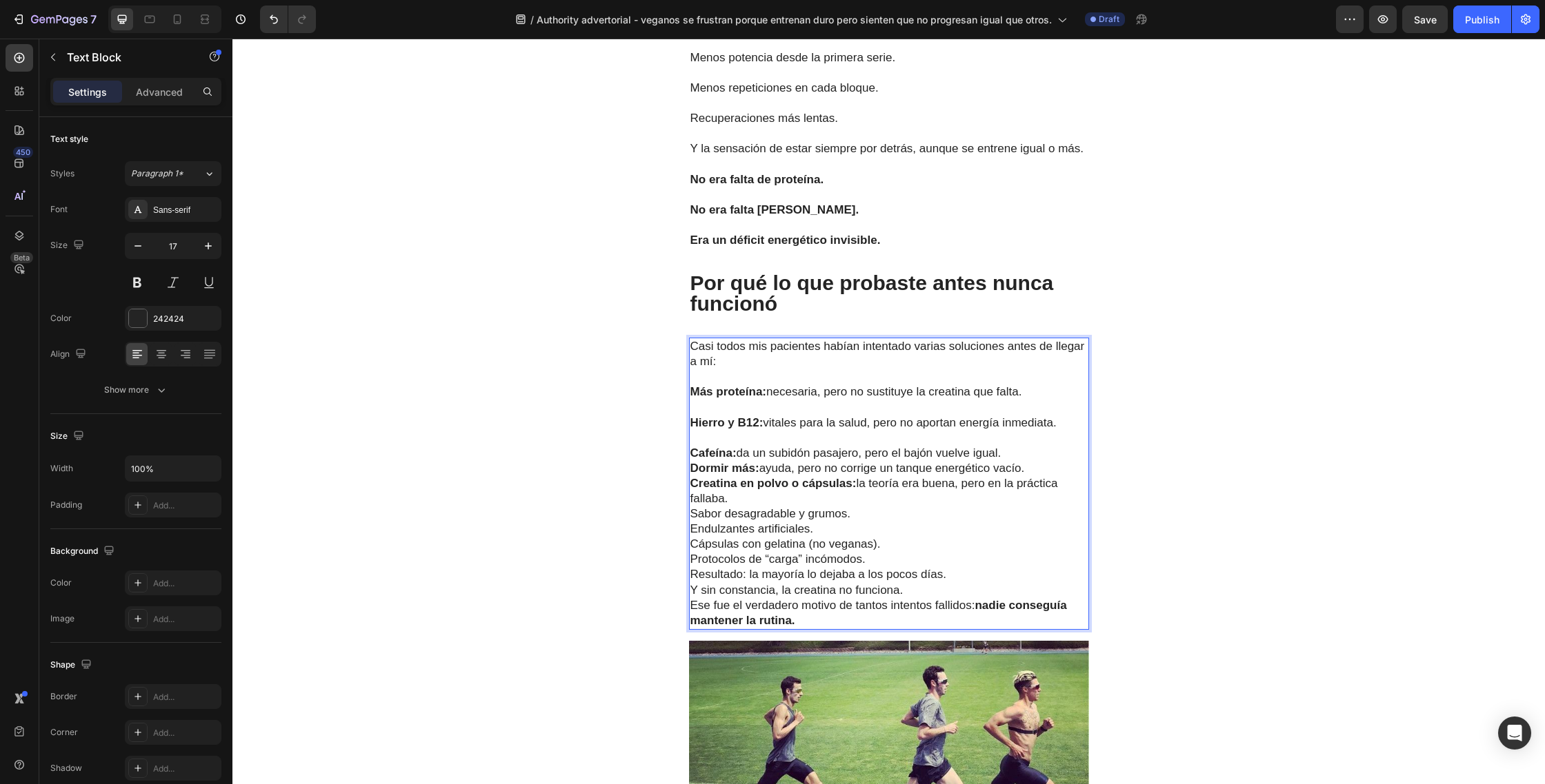
click at [1018, 445] on p "Cafeína: da un subidón pasajero, pero el bajón vuelve igual." at bounding box center [889, 453] width 397 height 15
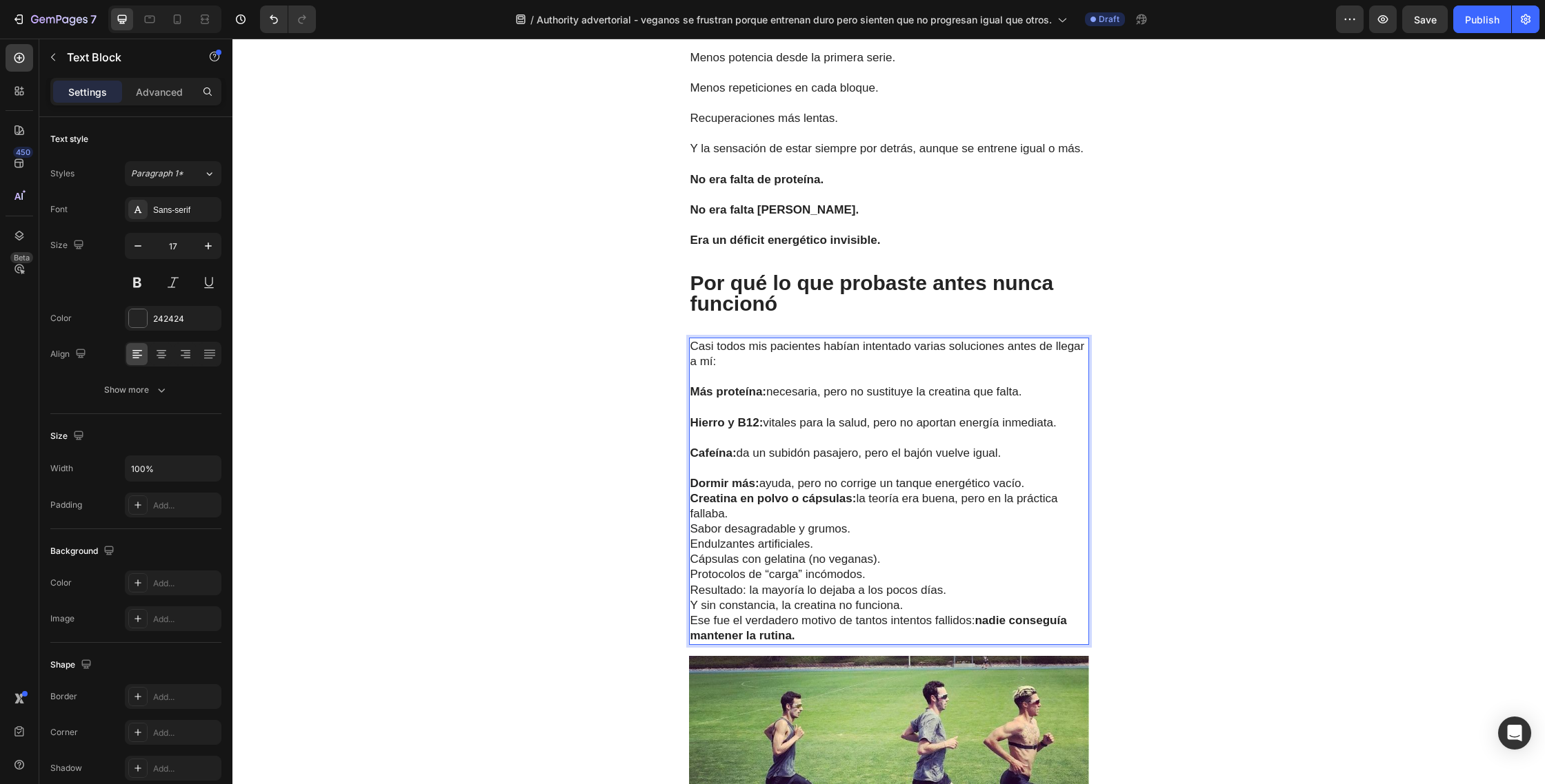
click at [1034, 476] on p "Dormir más: ayuda, pero no corrige un tanque energético vacío." at bounding box center [889, 483] width 397 height 15
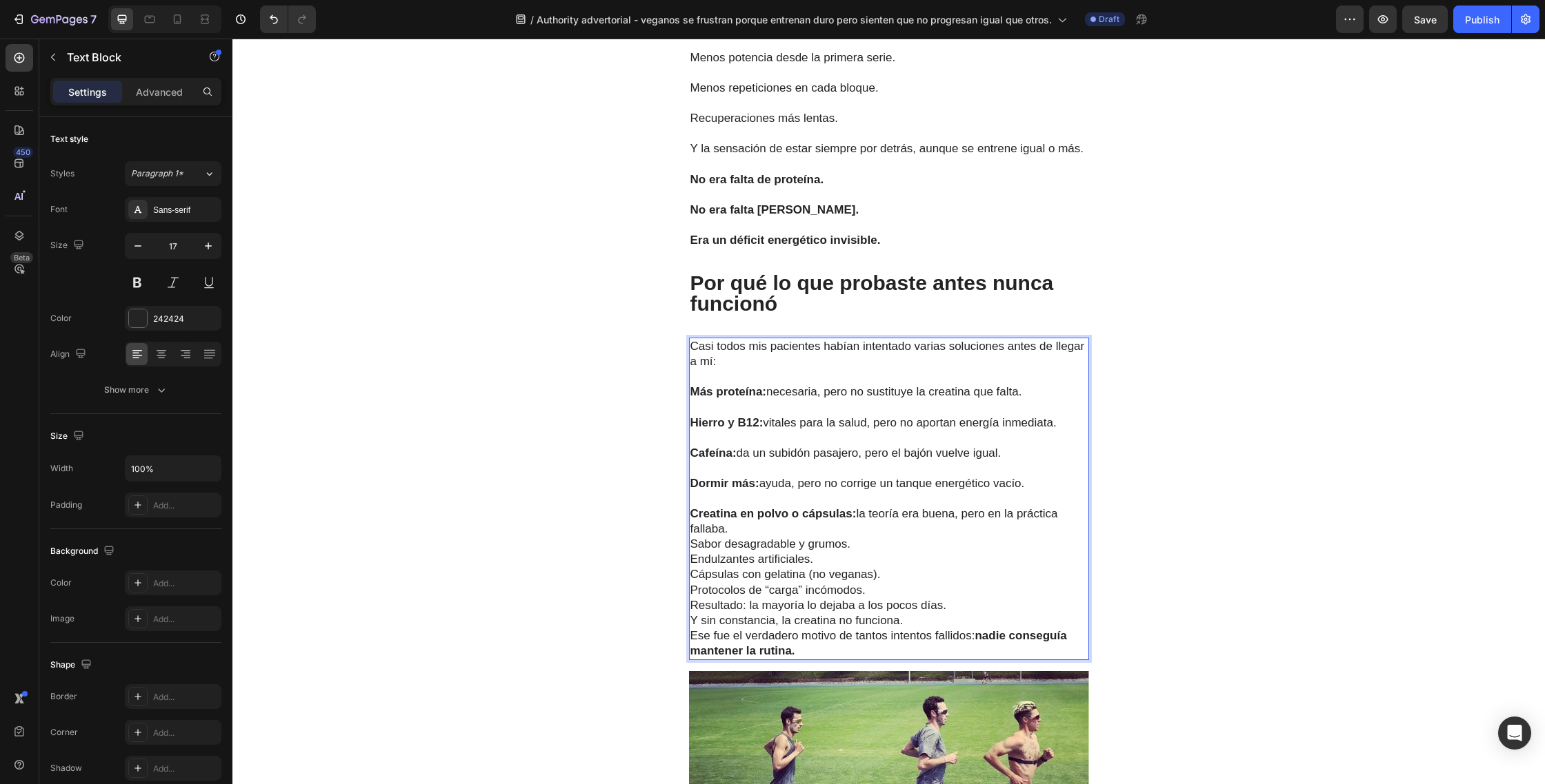
click at [765, 506] on p "Creatina en polvo o cápsulas: la teoría era buena, pero en la práctica fallaba." at bounding box center [889, 521] width 397 height 30
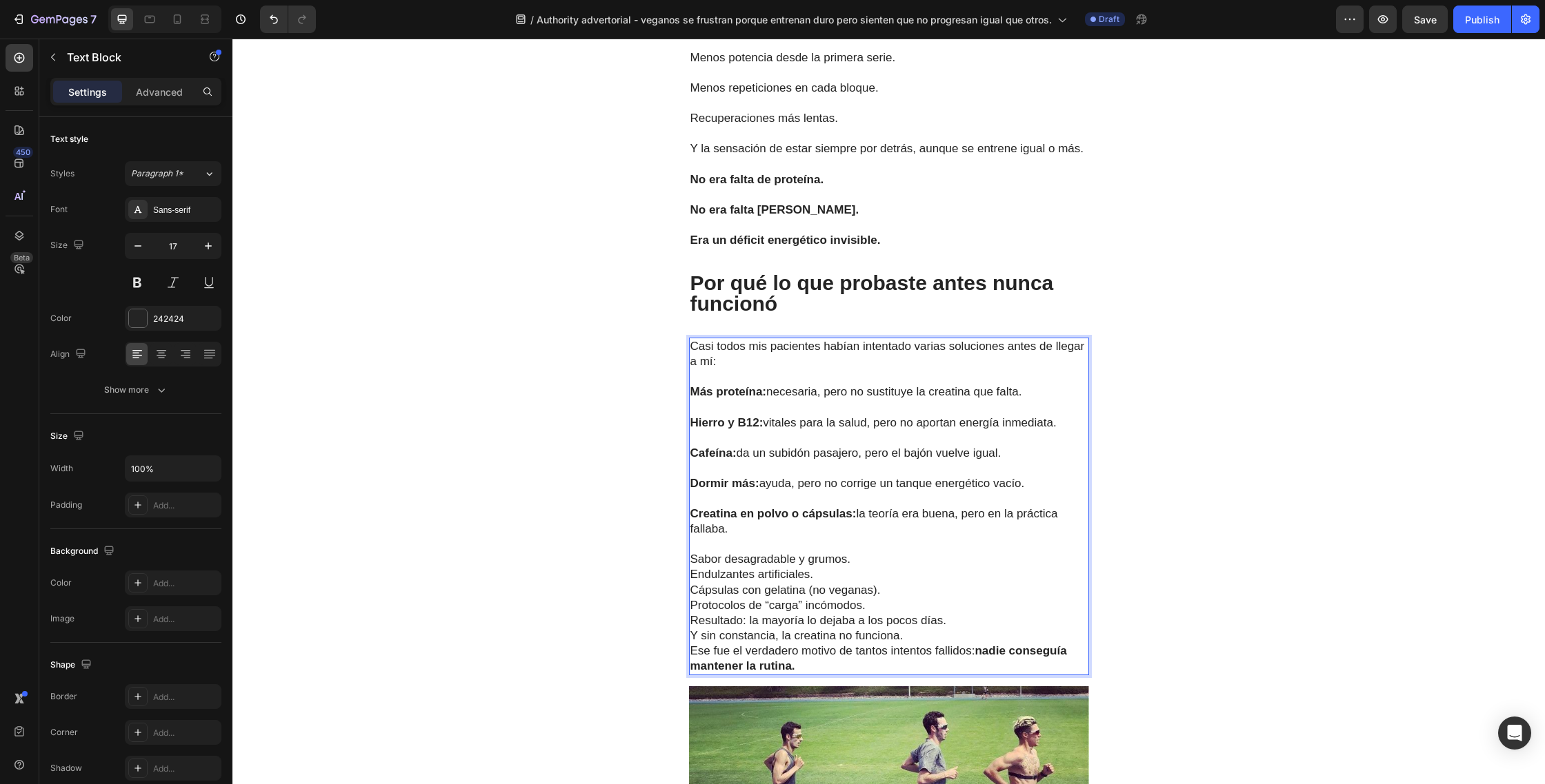
click at [868, 552] on p "Sabor desagradable y grumos." at bounding box center [889, 559] width 397 height 15
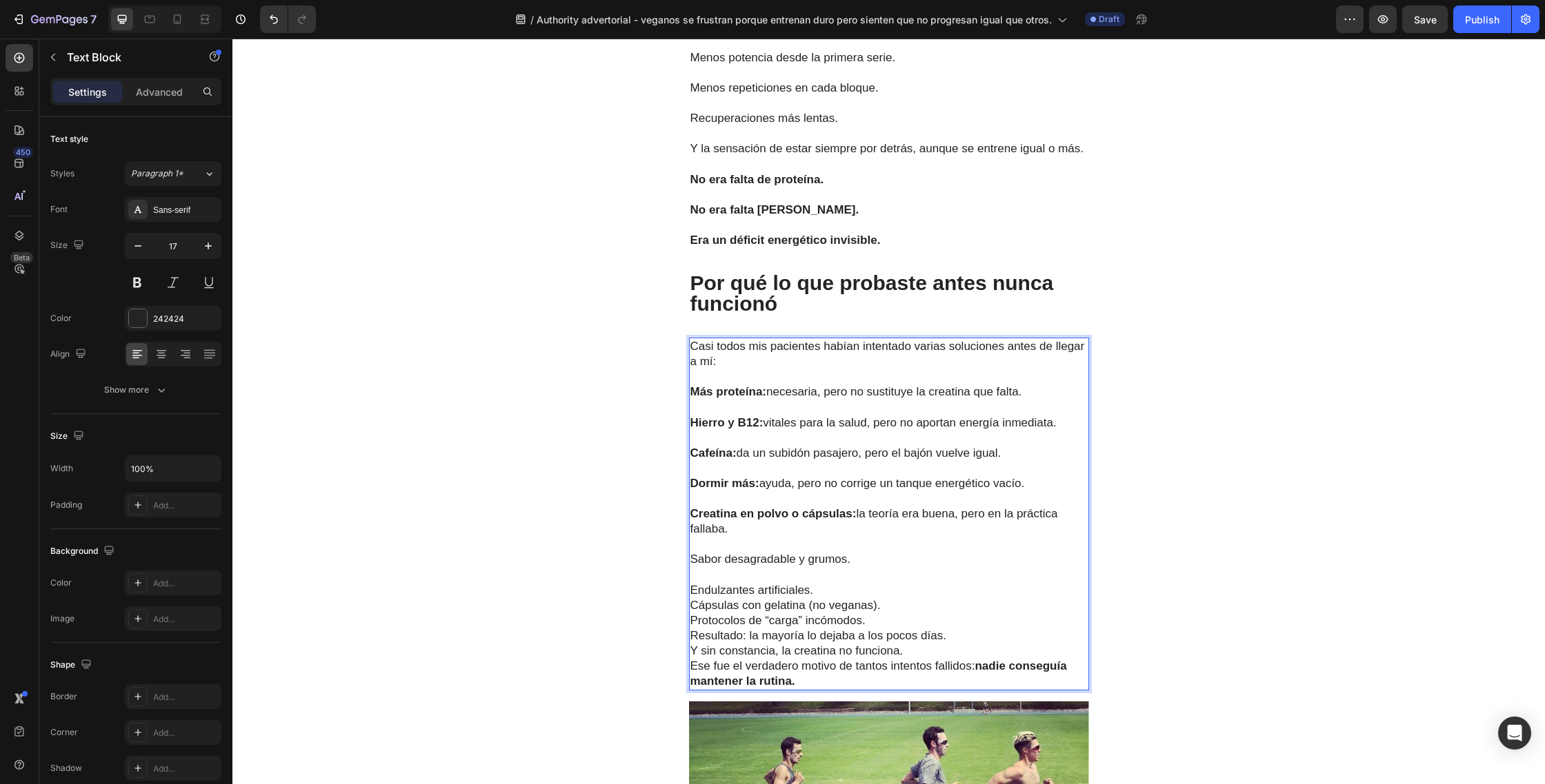
click at [822, 583] on p "Endulzantes artificiales." at bounding box center [889, 590] width 397 height 15
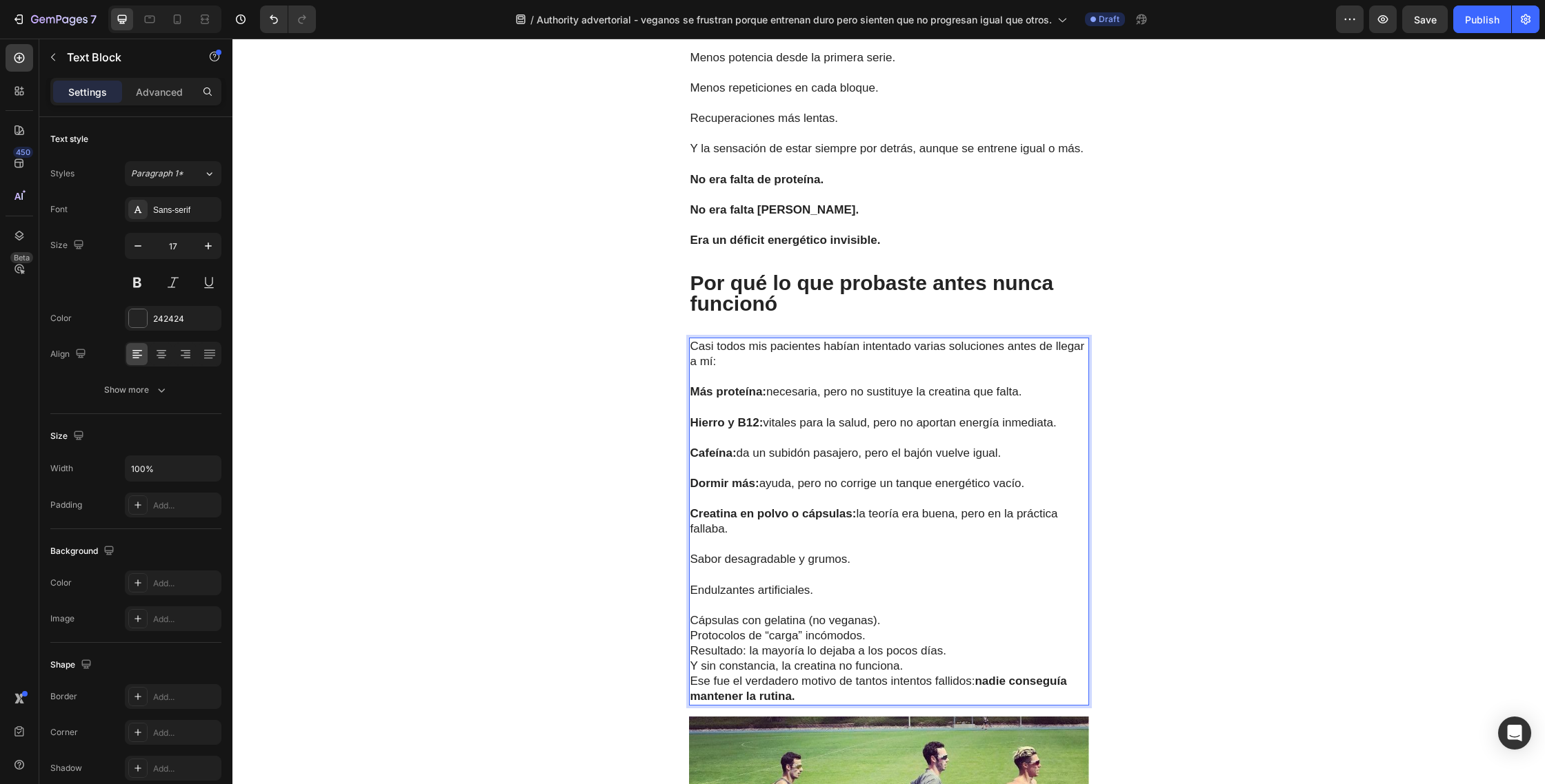
click at [903, 613] on p "Cápsulas con gelatina (no veganas)." at bounding box center [889, 621] width 397 height 15
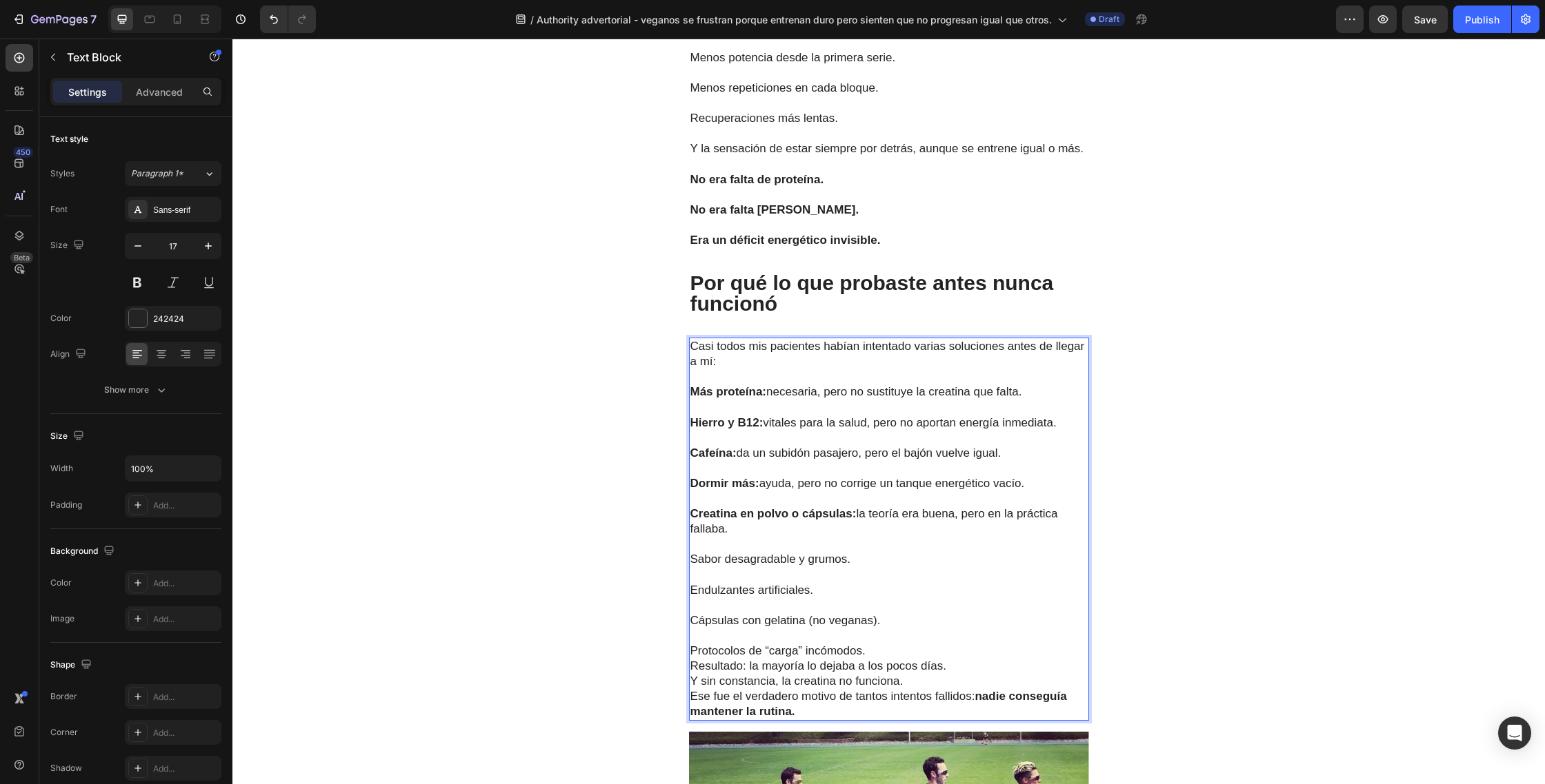
click at [882, 644] on p "Protocolos de “carga” incómodos." at bounding box center [889, 651] width 397 height 15
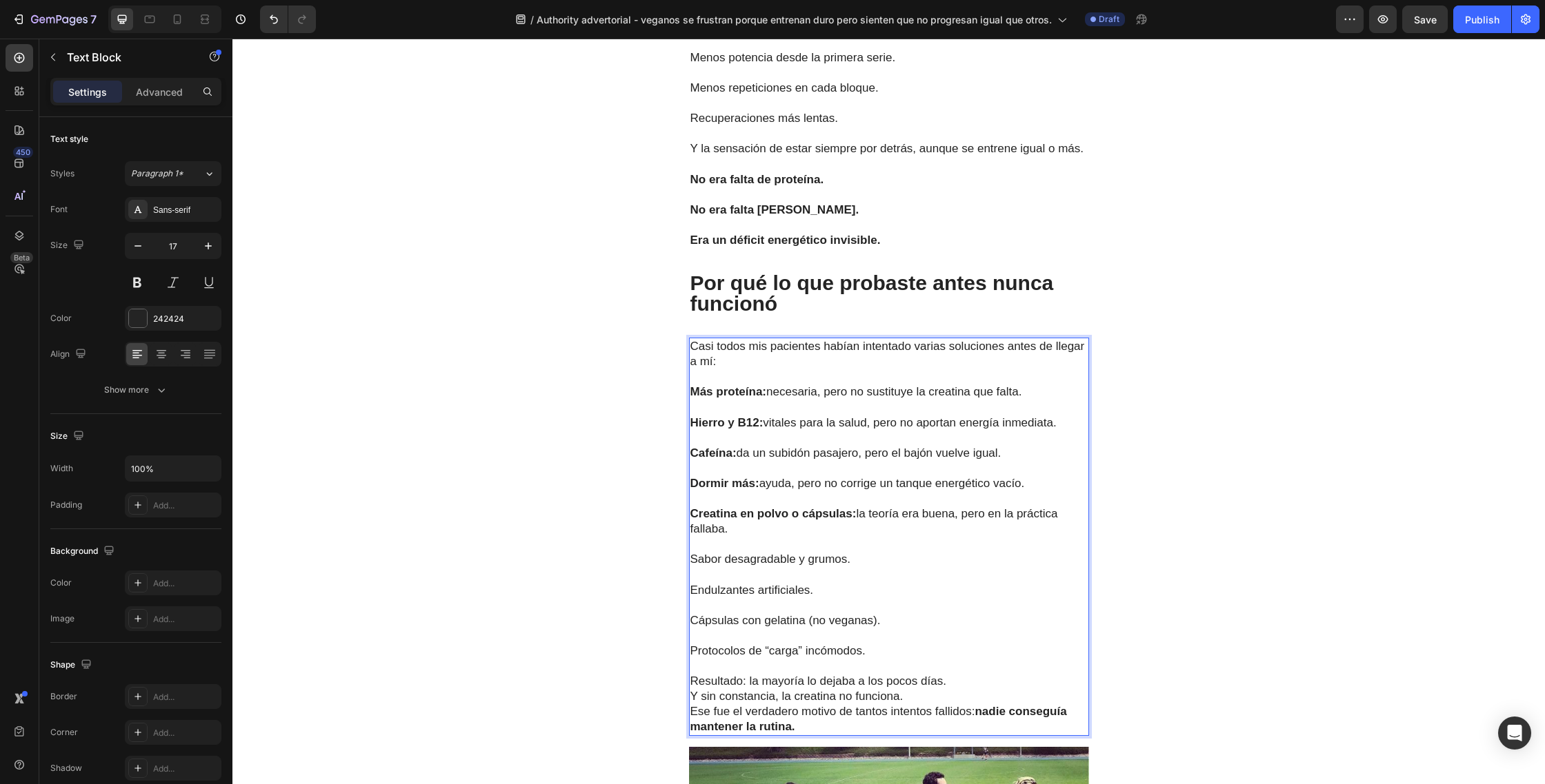
click at [950, 674] on p "Resultado: la mayoría lo dejaba a los pocos días." at bounding box center [889, 682] width 397 height 15
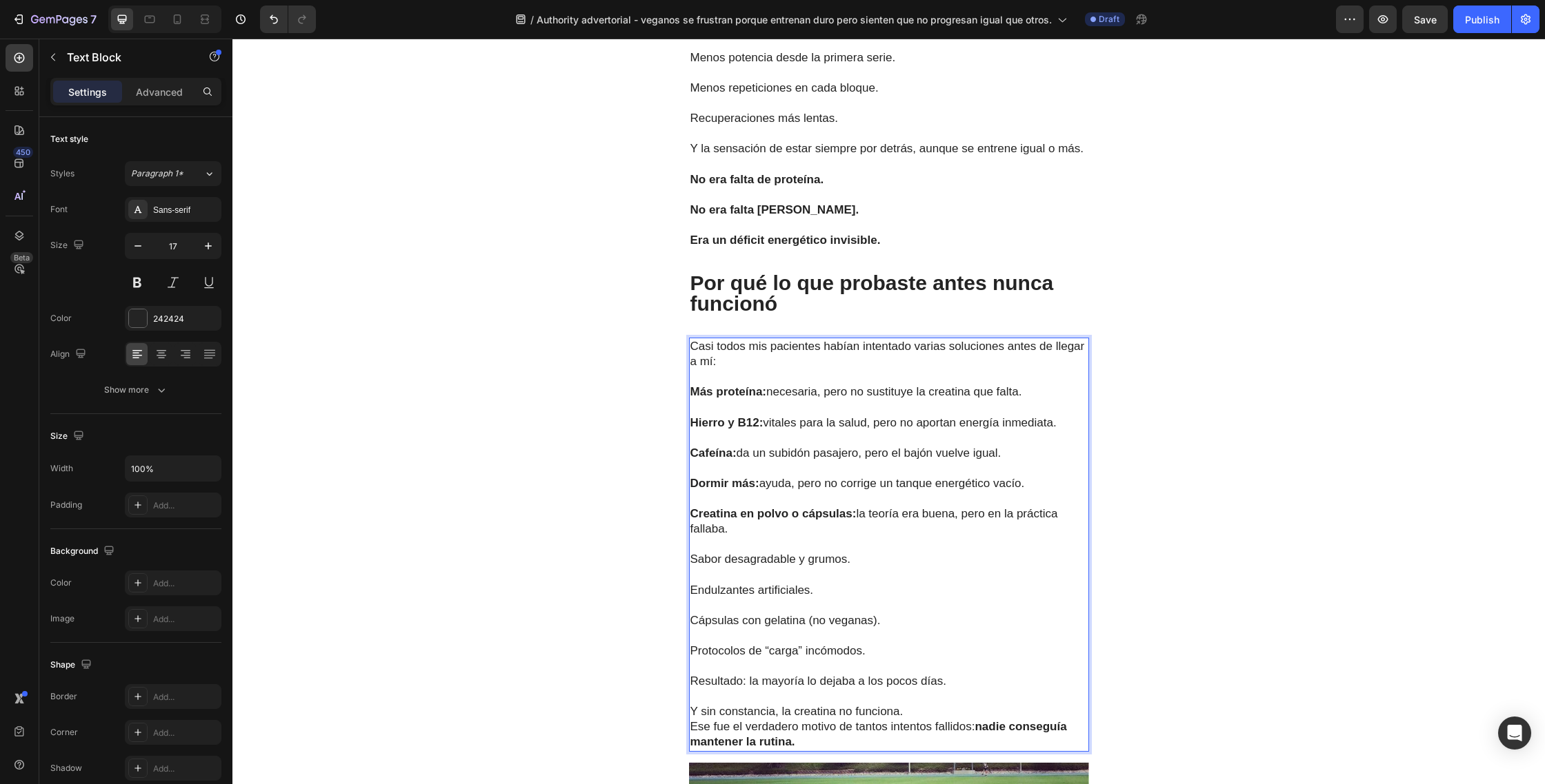
click at [912, 705] on p "Y sin constancia, la creatina no funciona. Ese fue el verdadero motivo de tanto…" at bounding box center [889, 727] width 397 height 45
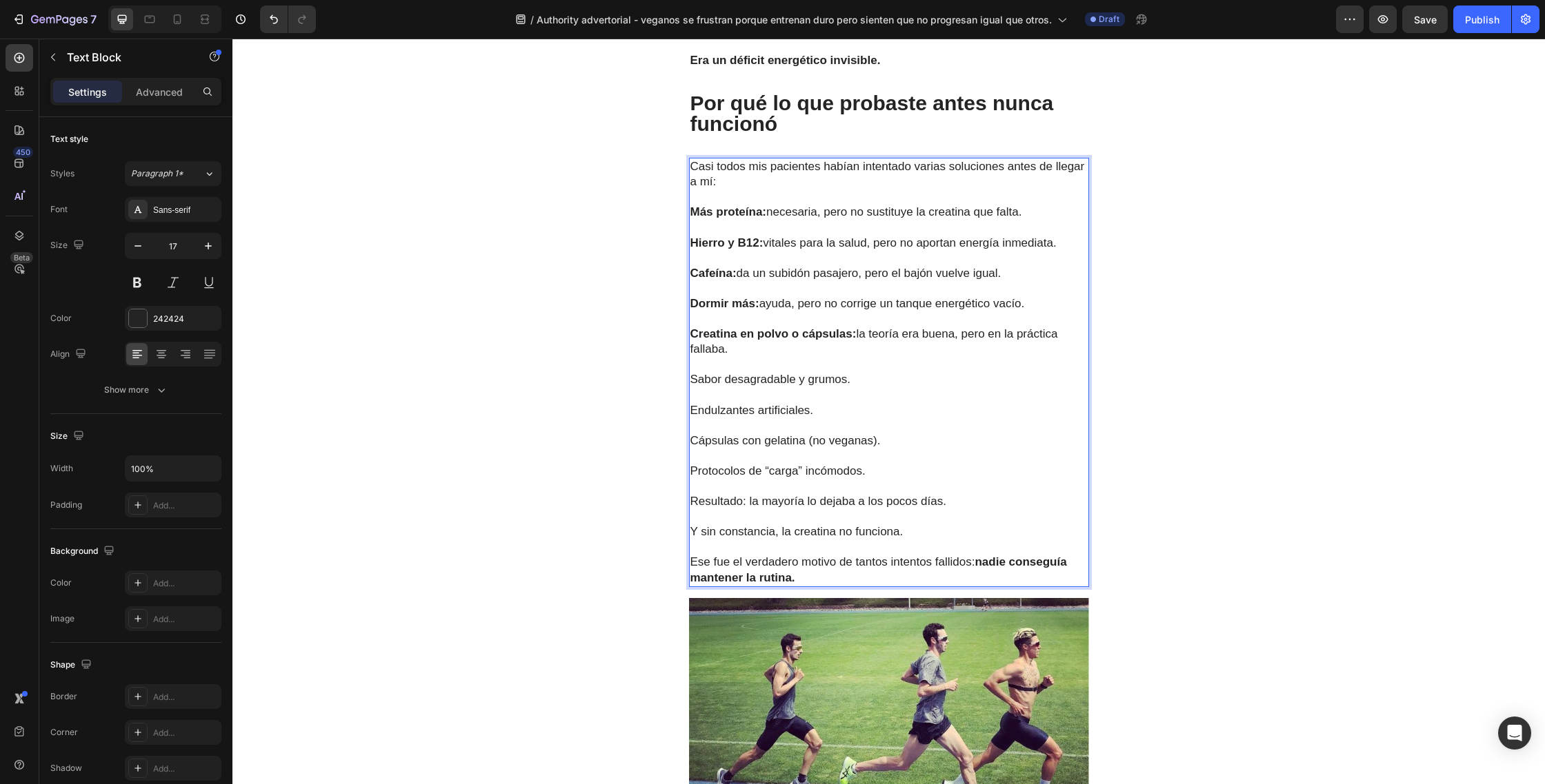
scroll to position [3039, 0]
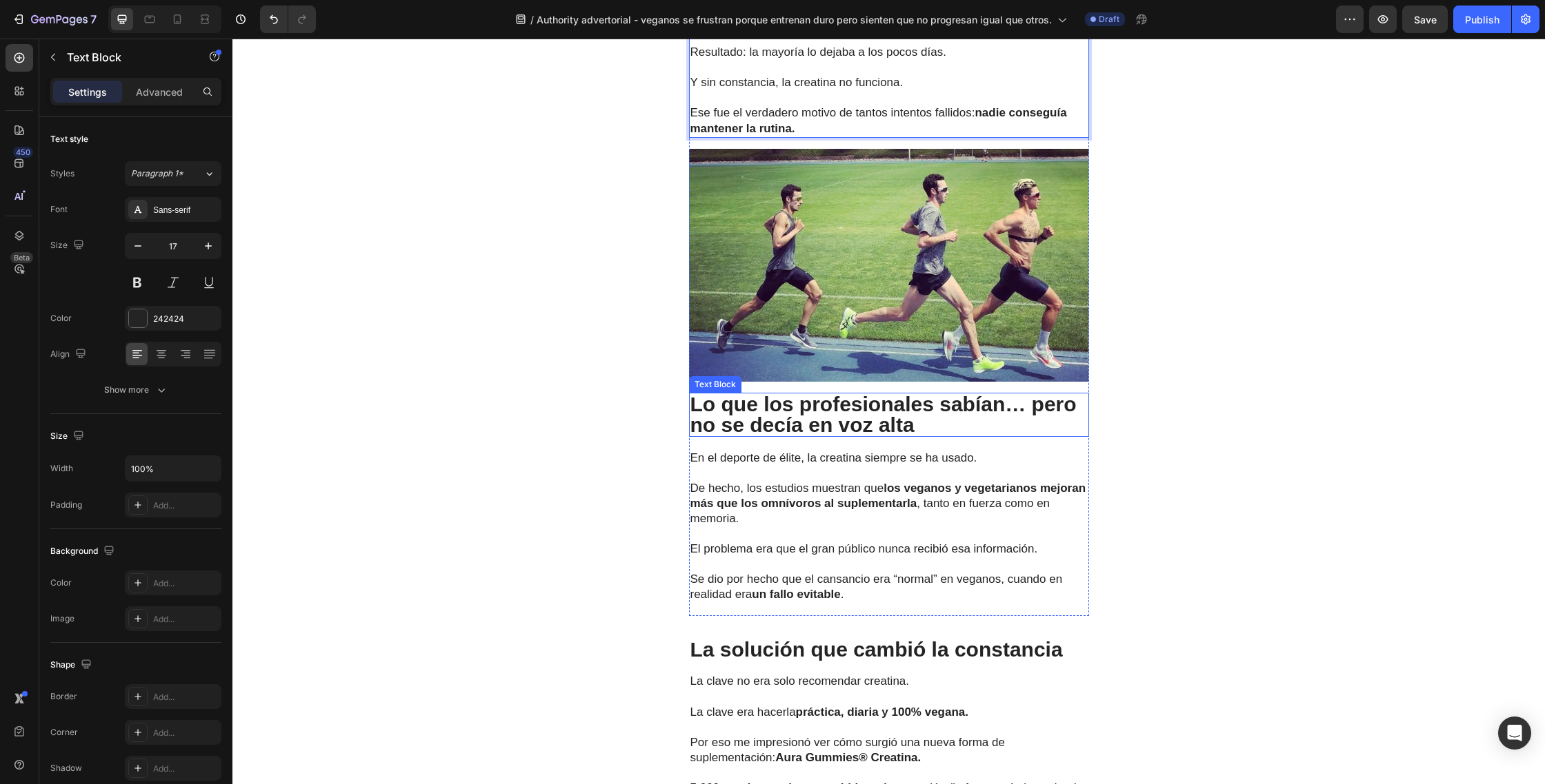
click at [941, 394] on p "Lo que los profesionales sabían… pero no se decía en voz alta" at bounding box center [889, 414] width 397 height 42
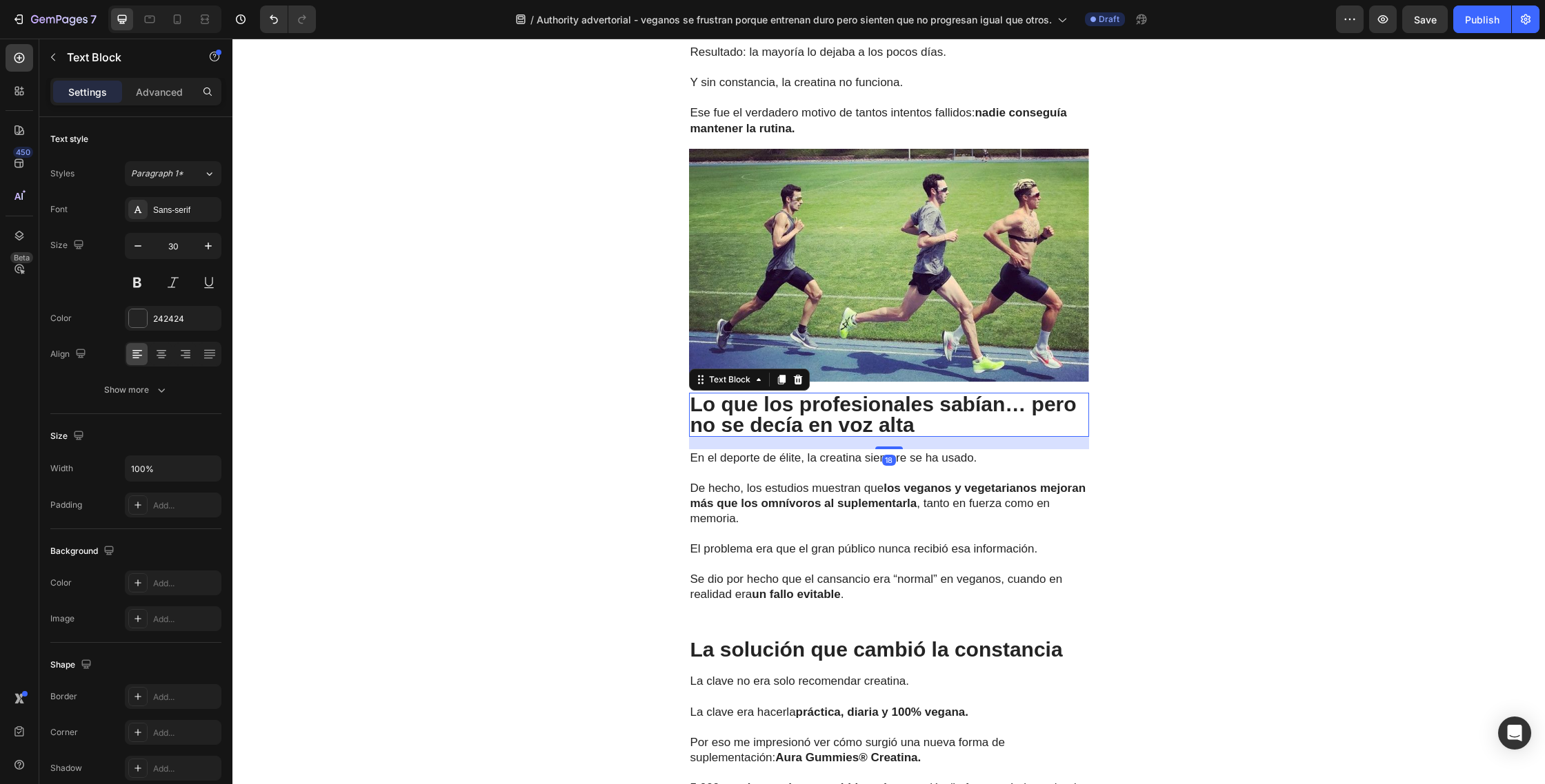
click at [948, 394] on p "Lo que los profesionales sabían… pero no se decía en voz alta" at bounding box center [889, 414] width 397 height 42
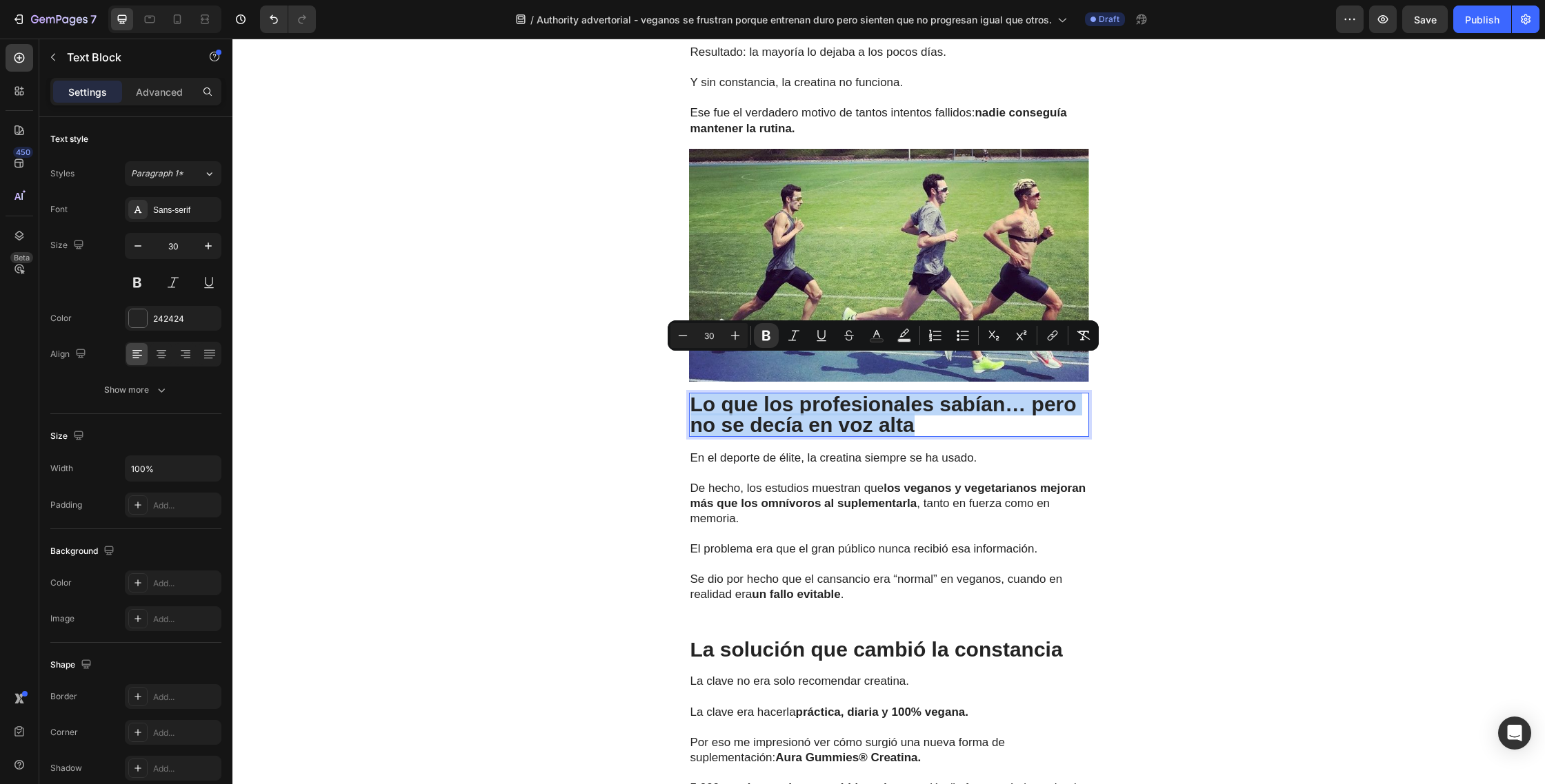
drag, startPoint x: 955, startPoint y: 391, endPoint x: 693, endPoint y: 371, distance: 262.8
click at [693, 394] on p "Lo que los profesionales sabían… pero no se decía en voz alta" at bounding box center [889, 414] width 397 height 42
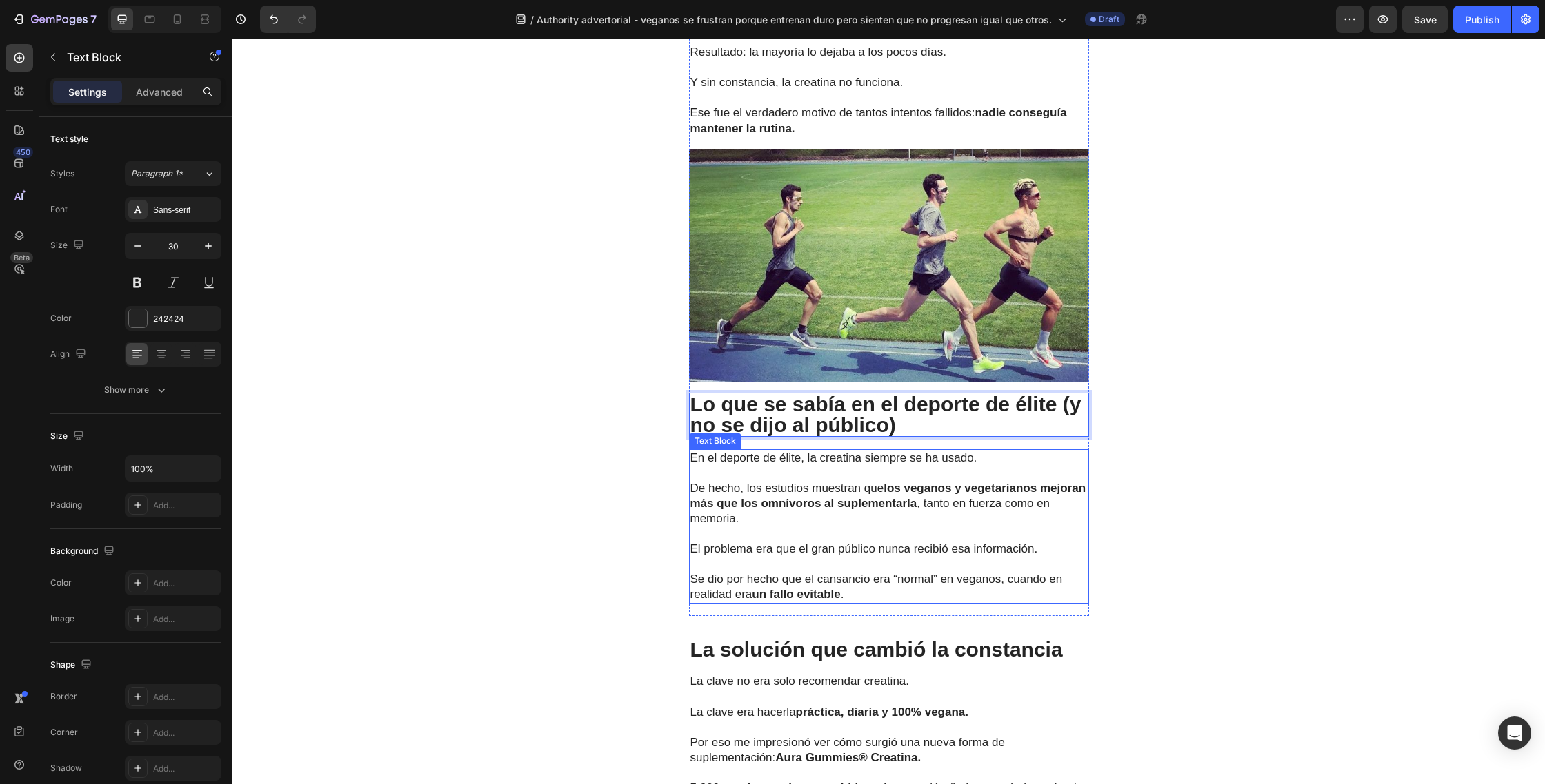
click at [848, 527] on p at bounding box center [889, 534] width 397 height 15
click at [847, 560] on p "Se dio por hecho que el cansancio era “normal” en veganos, cuando en realidad e…" at bounding box center [889, 579] width 397 height 45
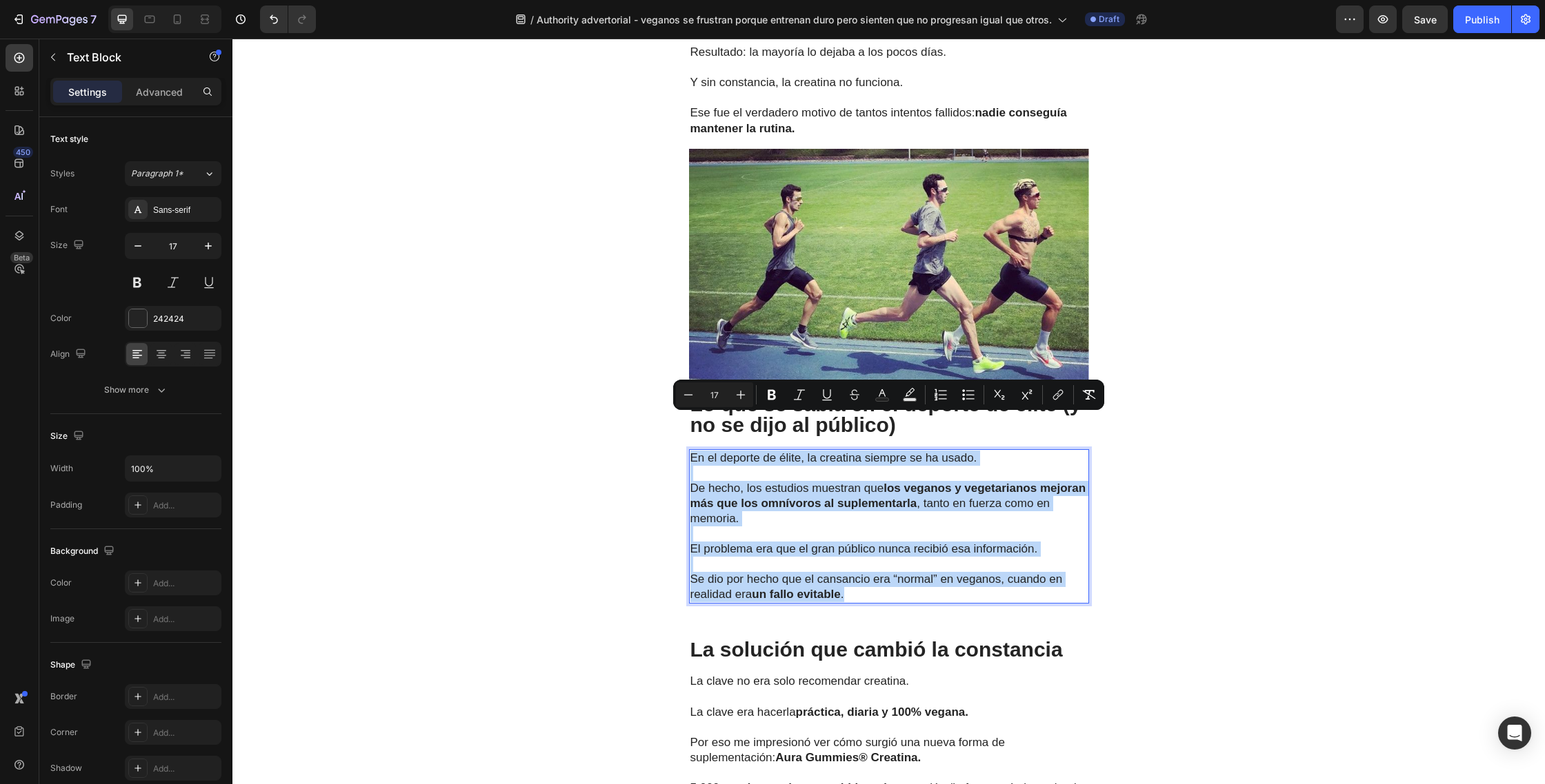
drag, startPoint x: 850, startPoint y: 549, endPoint x: 691, endPoint y: 429, distance: 199.2
click at [691, 449] on div "En el deporte de élite, la creatina siempre se ha usado. De hecho, los estudios…" at bounding box center [888, 527] width 400 height 155
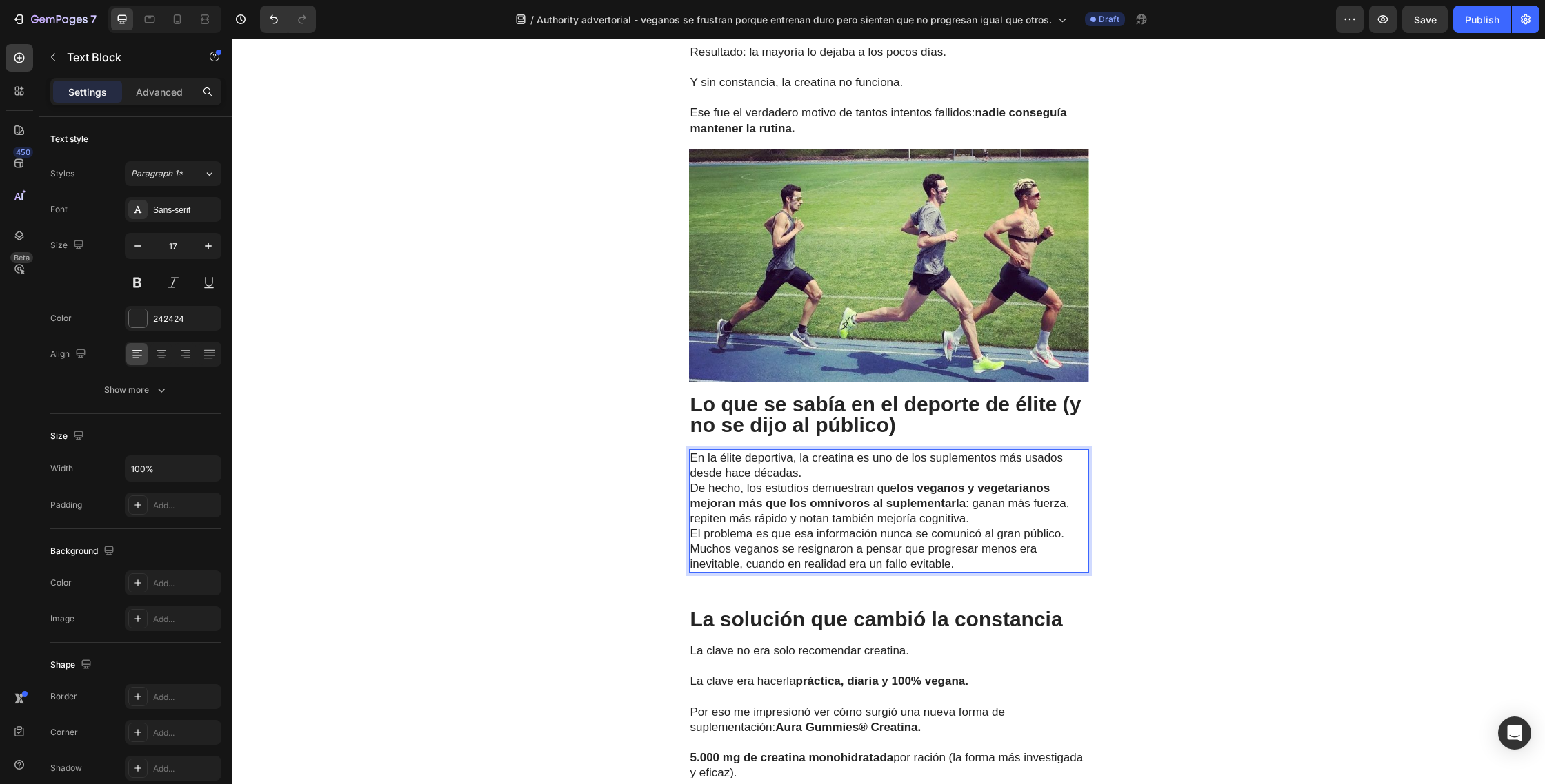
click at [912, 451] on p "En la élite deportiva, la creatina es uno de los suplementos más usados desde h…" at bounding box center [889, 489] width 397 height 76
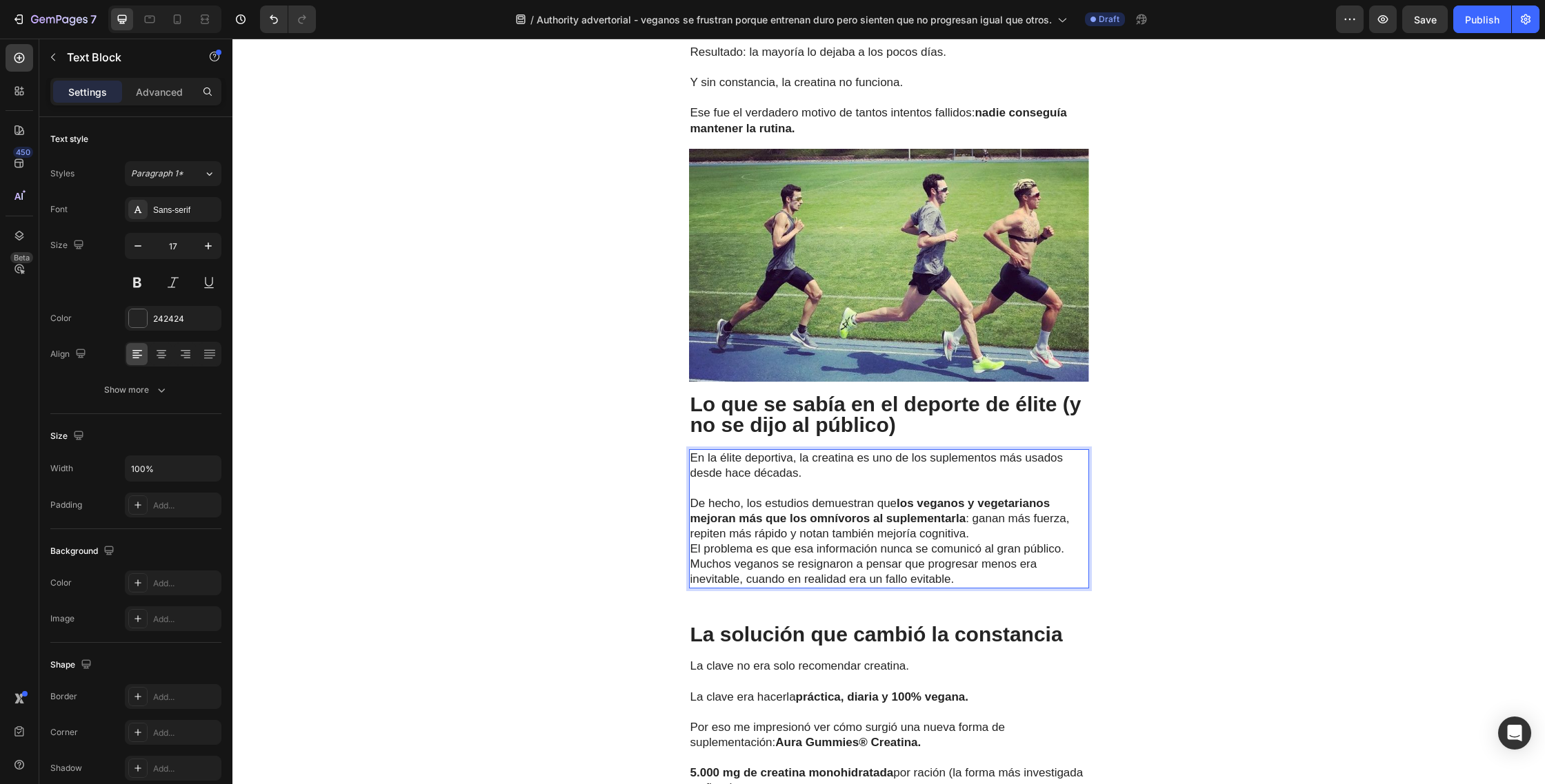
click at [985, 499] on p "⁠⁠⁠⁠⁠⁠⁠ De hecho, los estudios demuestran que los veganos y vegetarianos mejora…" at bounding box center [889, 511] width 397 height 61
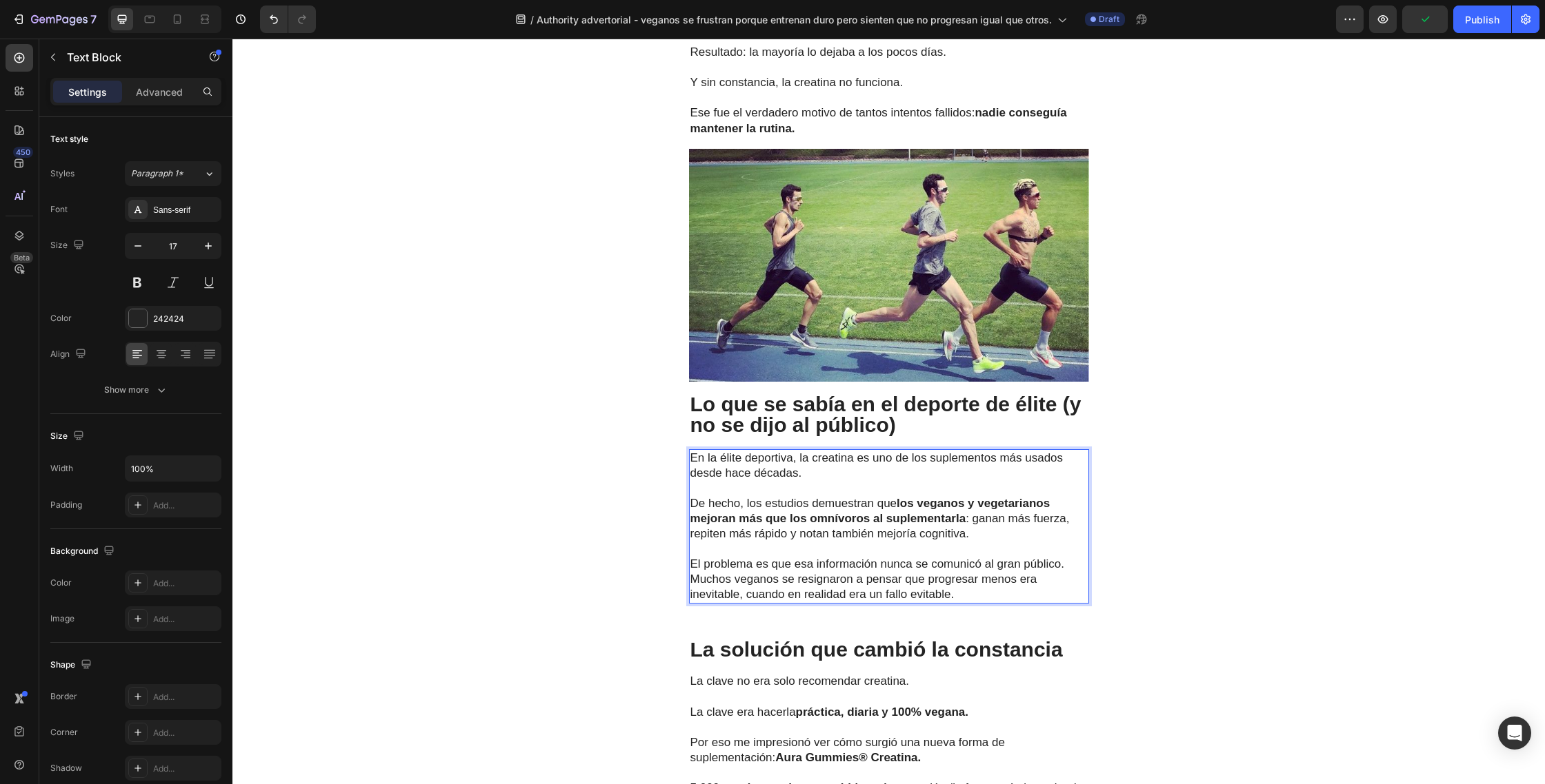
click at [1066, 557] on p "El problema es que esa información nunca se comunicó al gran público. Muchos ve…" at bounding box center [889, 579] width 397 height 45
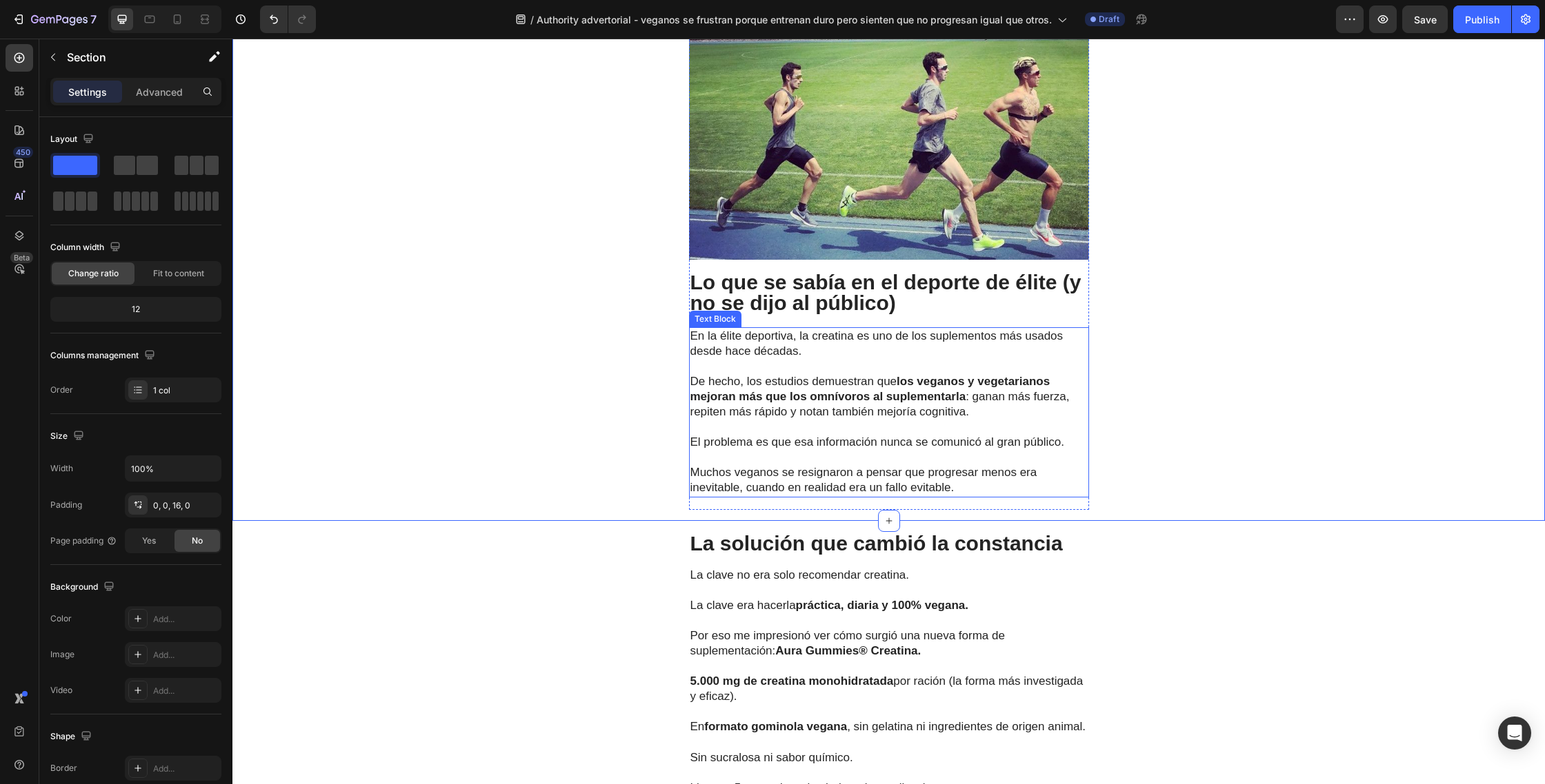
scroll to position [3330, 0]
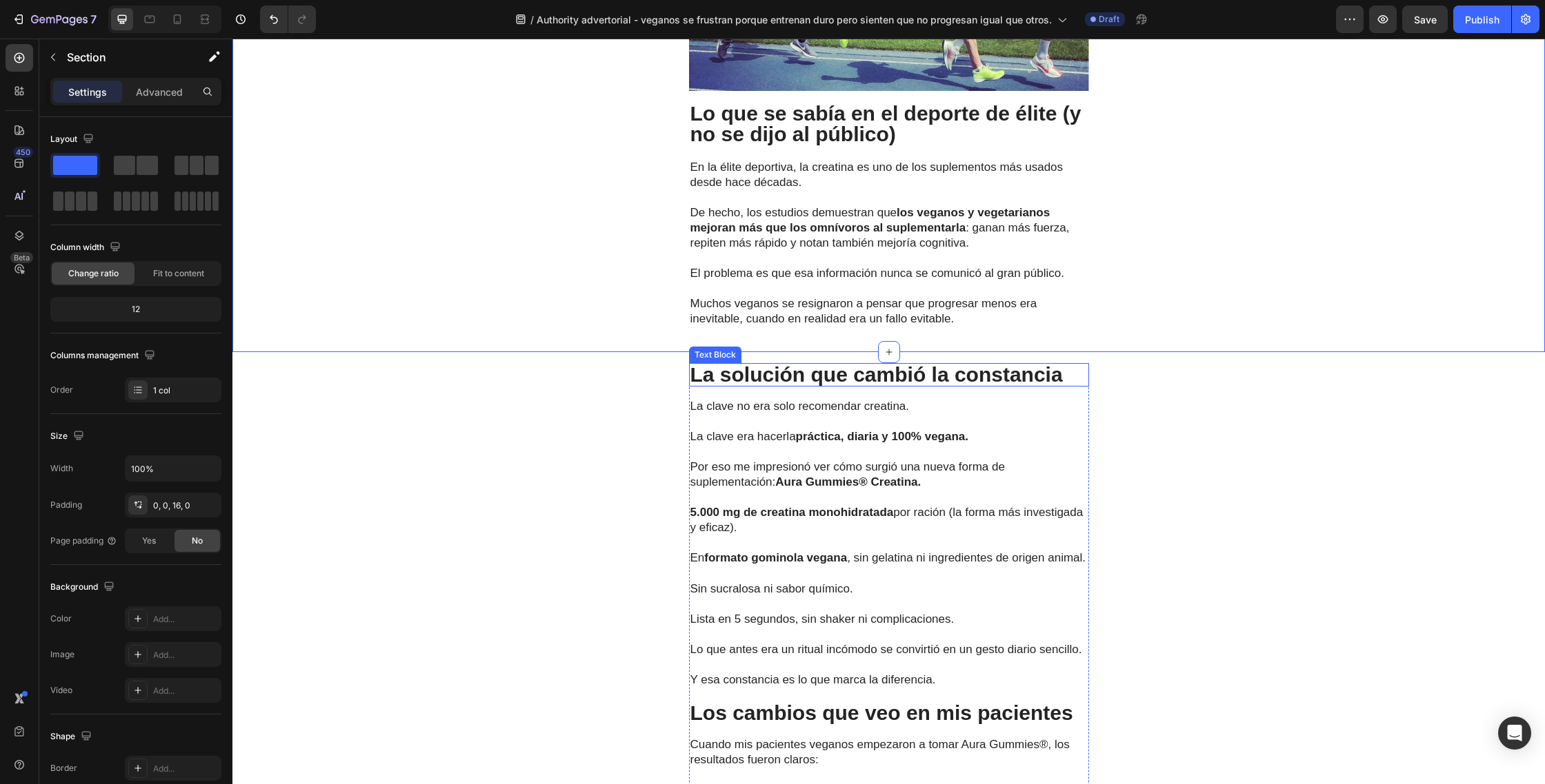
click at [1063, 364] on p "La solución que cambió la constancia" at bounding box center [889, 374] width 397 height 20
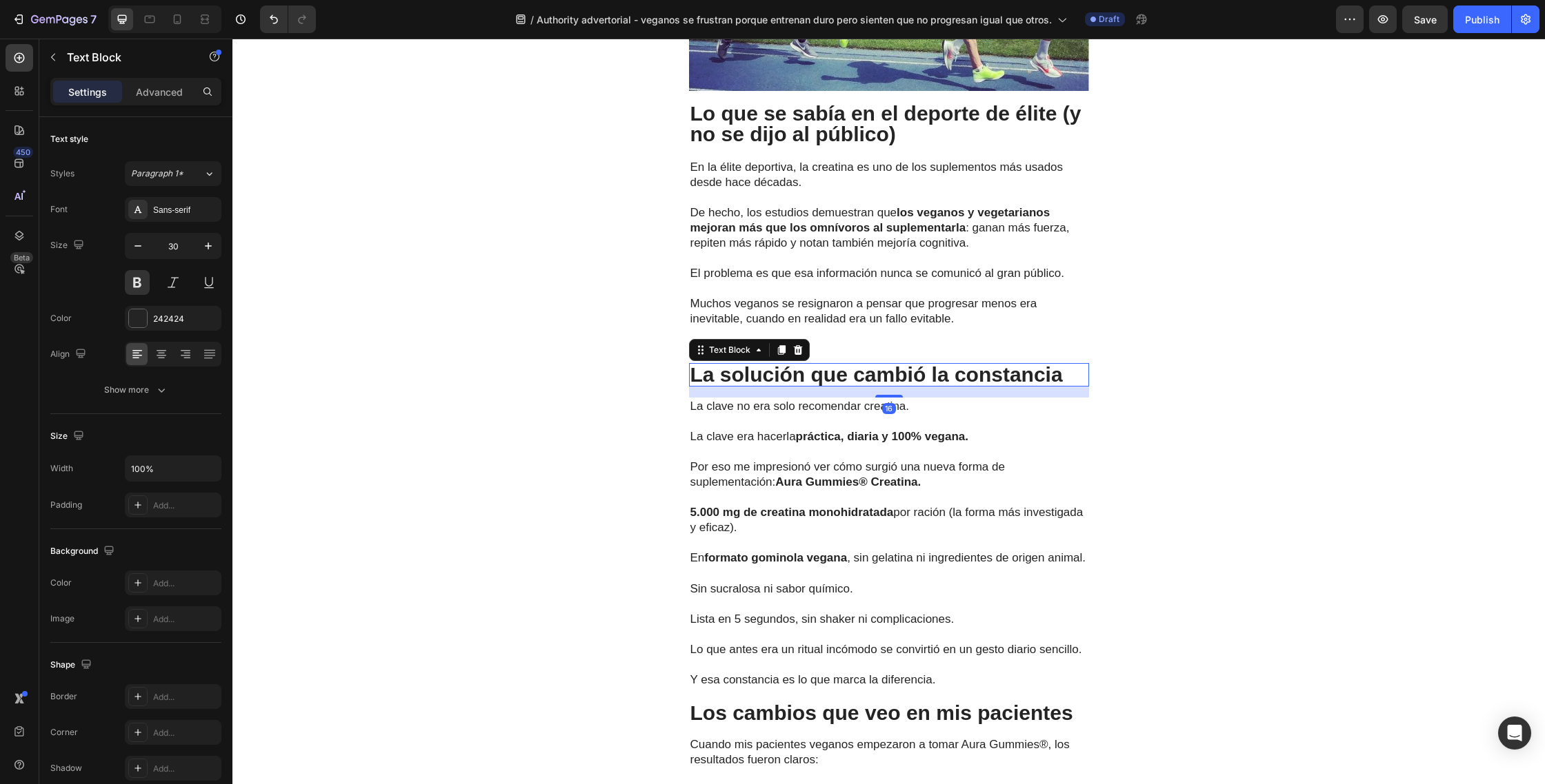
click at [1066, 364] on p "La solución que cambió la constancia" at bounding box center [889, 374] width 397 height 20
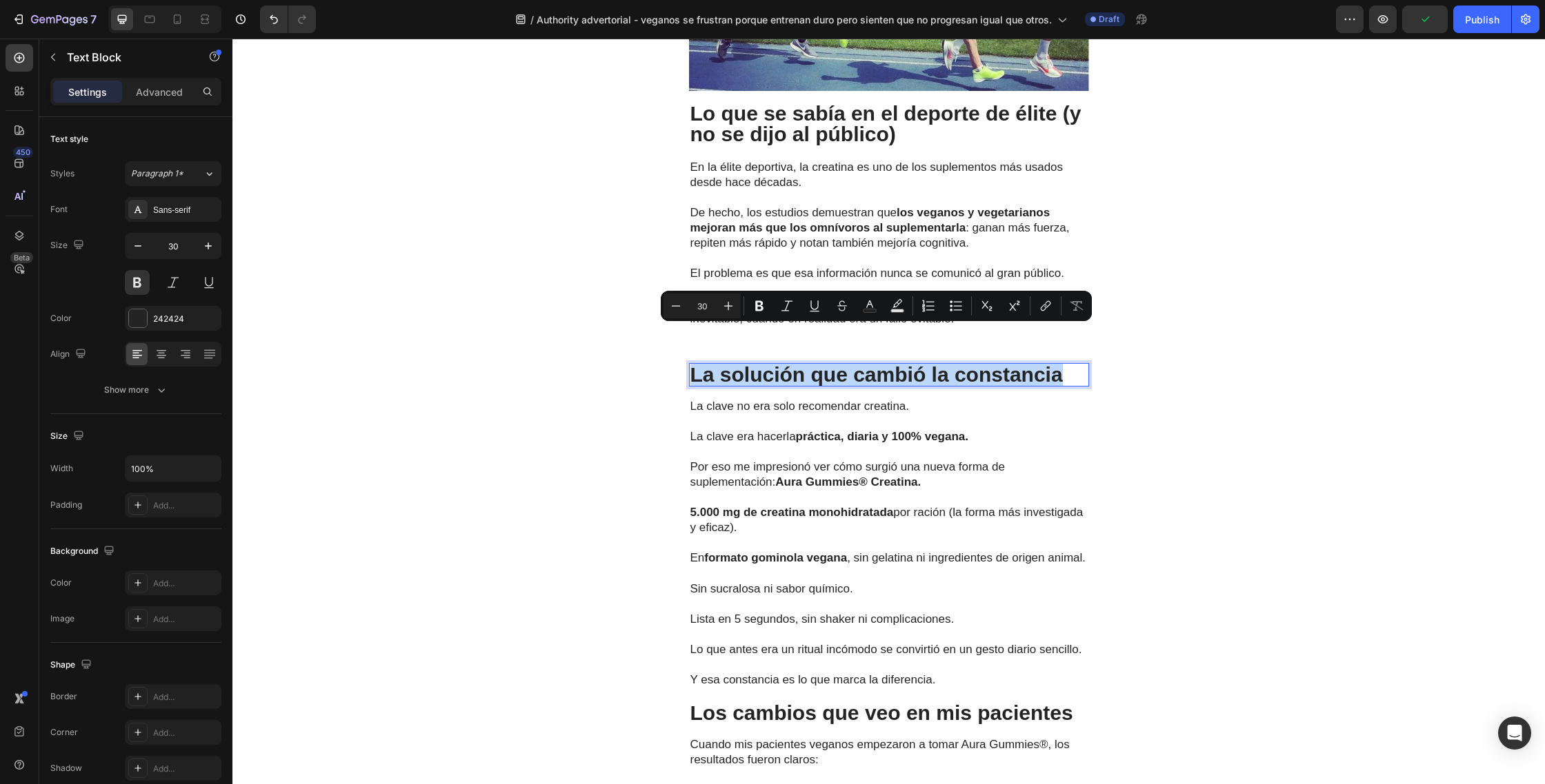
drag, startPoint x: 1005, startPoint y: 340, endPoint x: 690, endPoint y: 342, distance: 315.0
click at [690, 364] on p "La solución que cambió la constancia" at bounding box center [889, 374] width 397 height 20
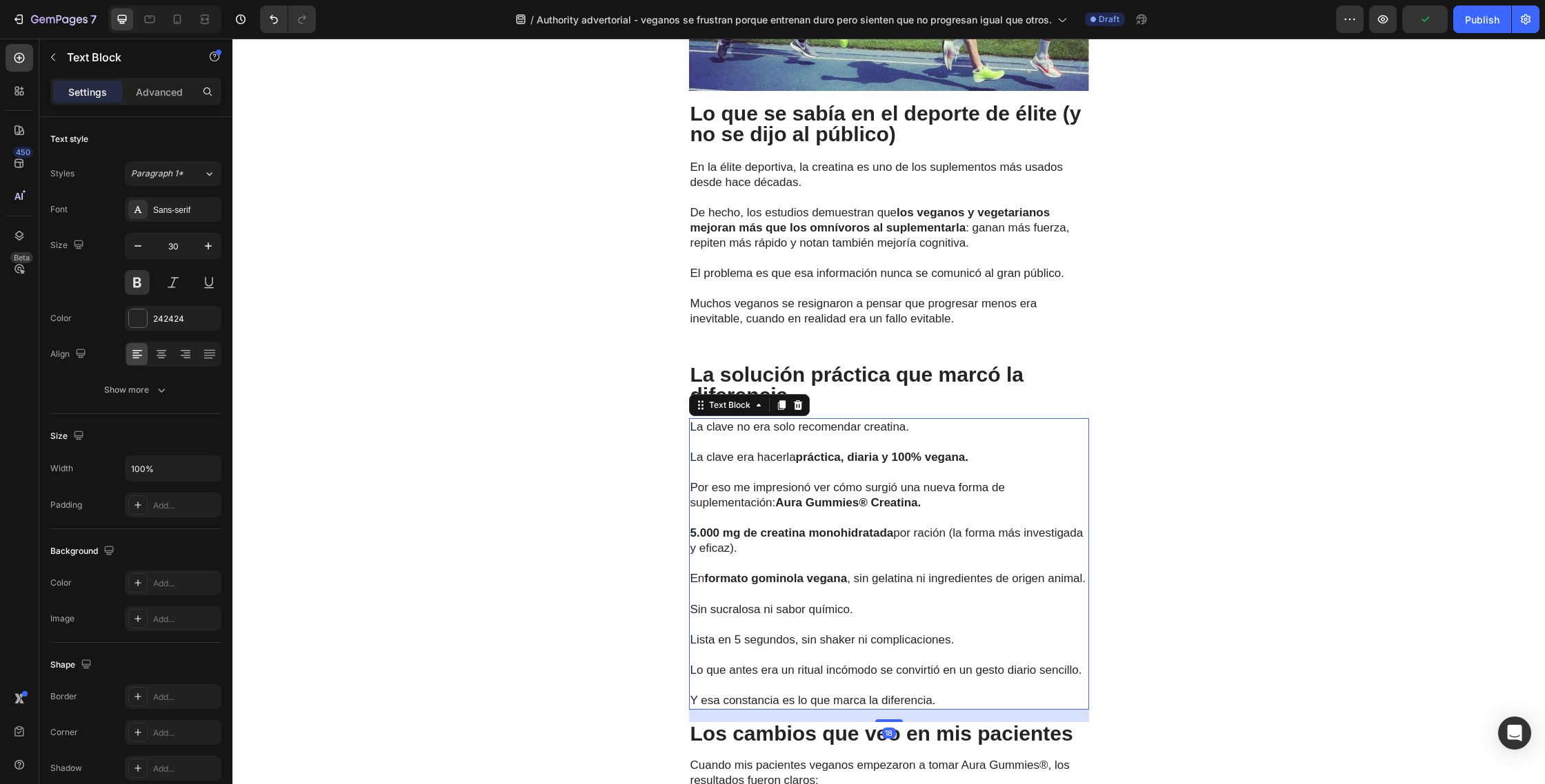
click at [792, 434] on p "La clave era hacerla práctica, diaria y 100% vegana." at bounding box center [889, 449] width 397 height 30
click at [946, 681] on p "Y esa constancia es lo que marca la diferencia." at bounding box center [889, 693] width 397 height 30
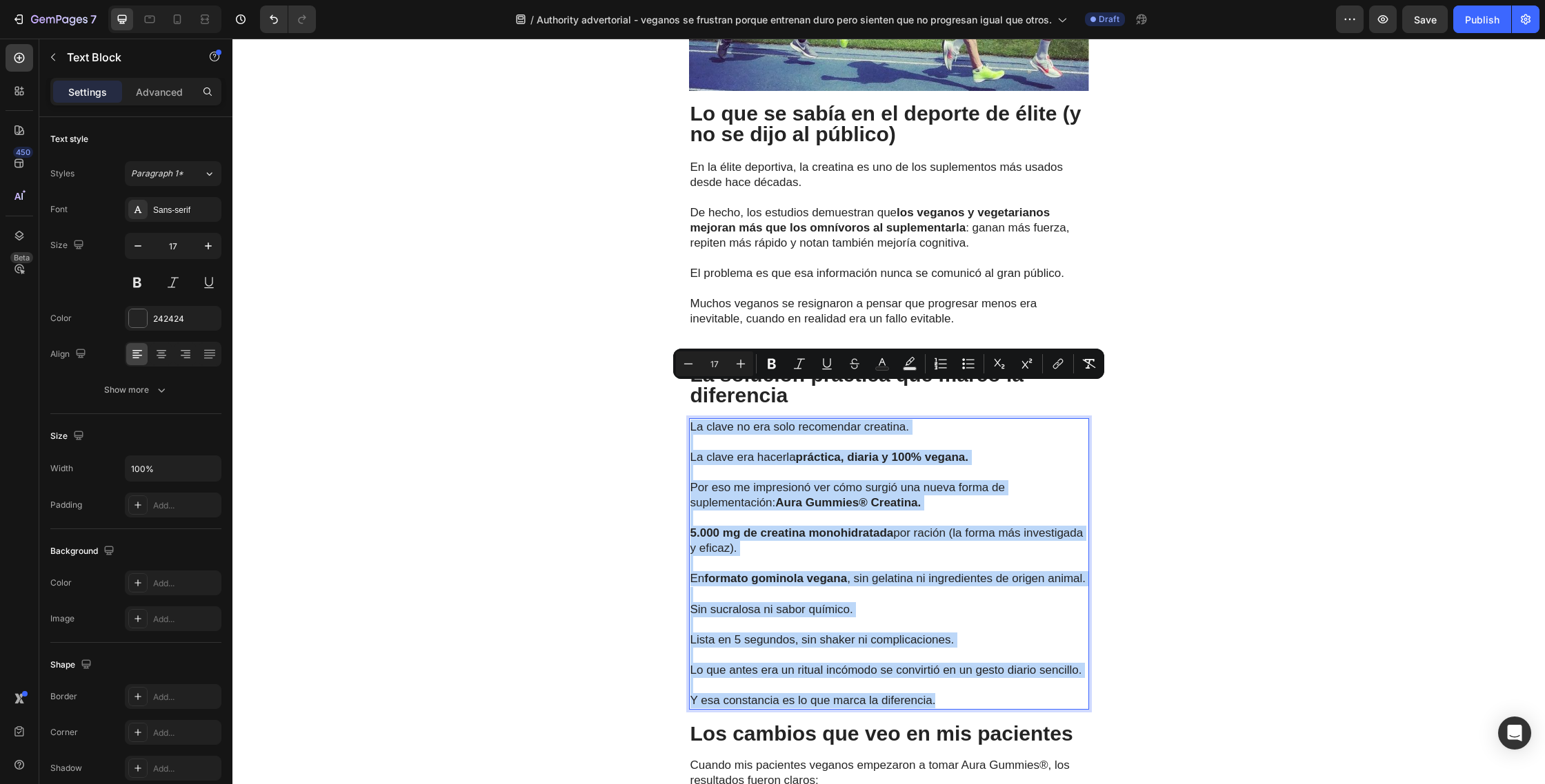
drag, startPoint x: 956, startPoint y: 680, endPoint x: 692, endPoint y: 396, distance: 387.8
click at [692, 419] on div "La clave no era solo recomendar creatina. La clave era hacerla práctica, diaria…" at bounding box center [888, 564] width 400 height 292
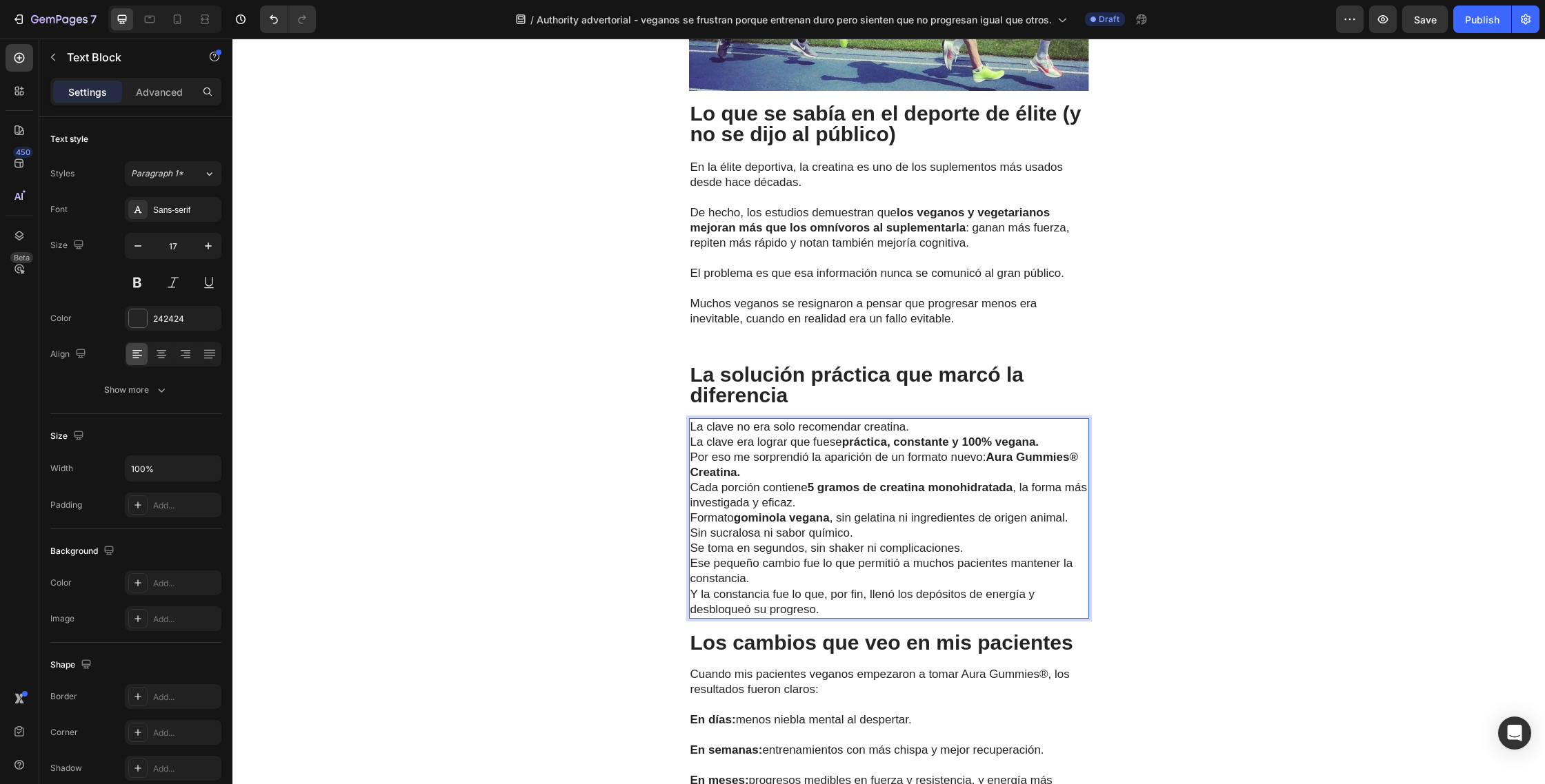
click at [945, 420] on p "La clave no era solo recomendar creatina. La clave era lograr que fuese práctic…" at bounding box center [889, 434] width 397 height 30
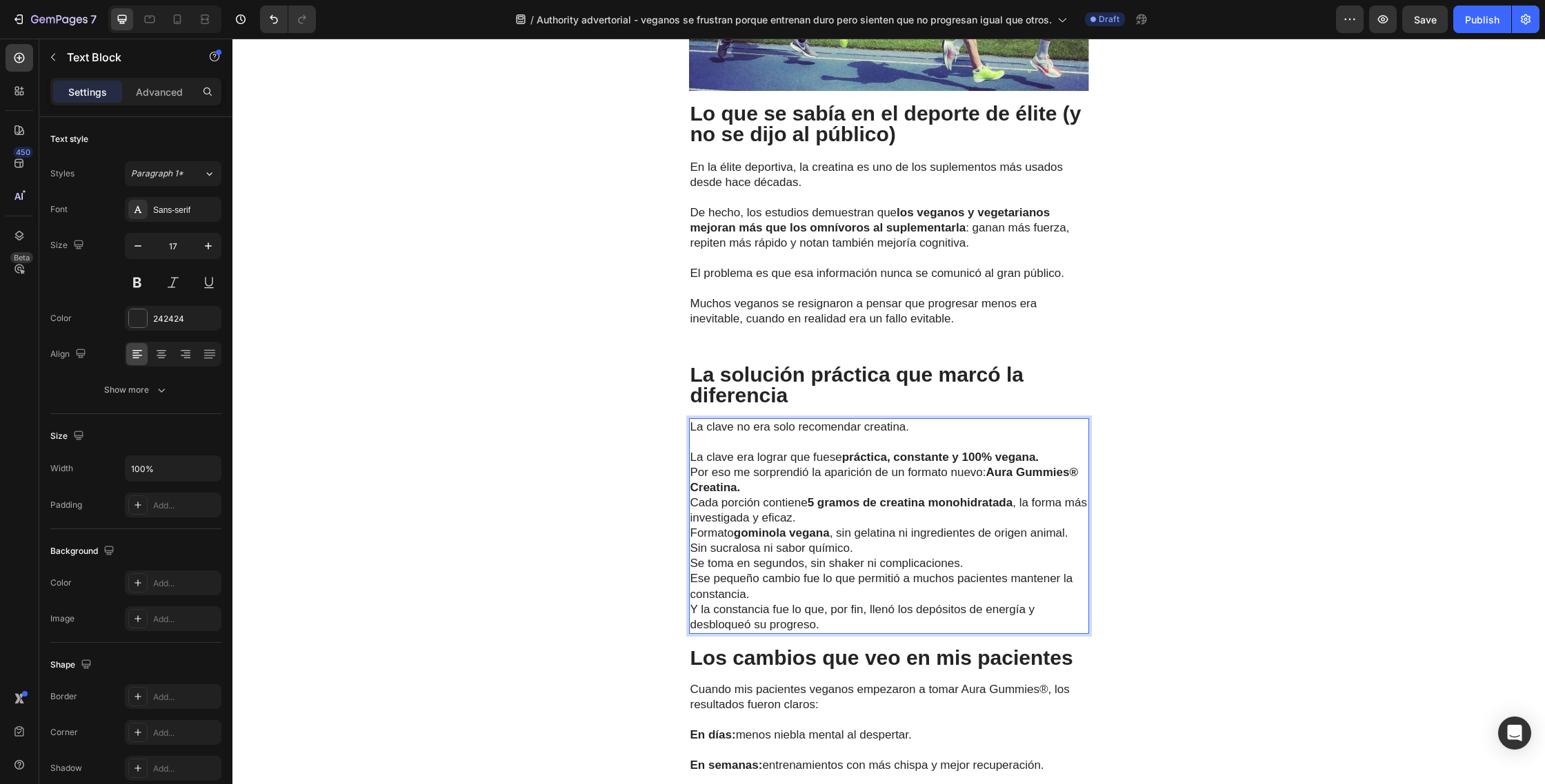
click at [1051, 434] on p "⁠⁠⁠⁠⁠⁠⁠ La clave era lograr que fuese práctica, constante y 100% vegana." at bounding box center [889, 449] width 397 height 30
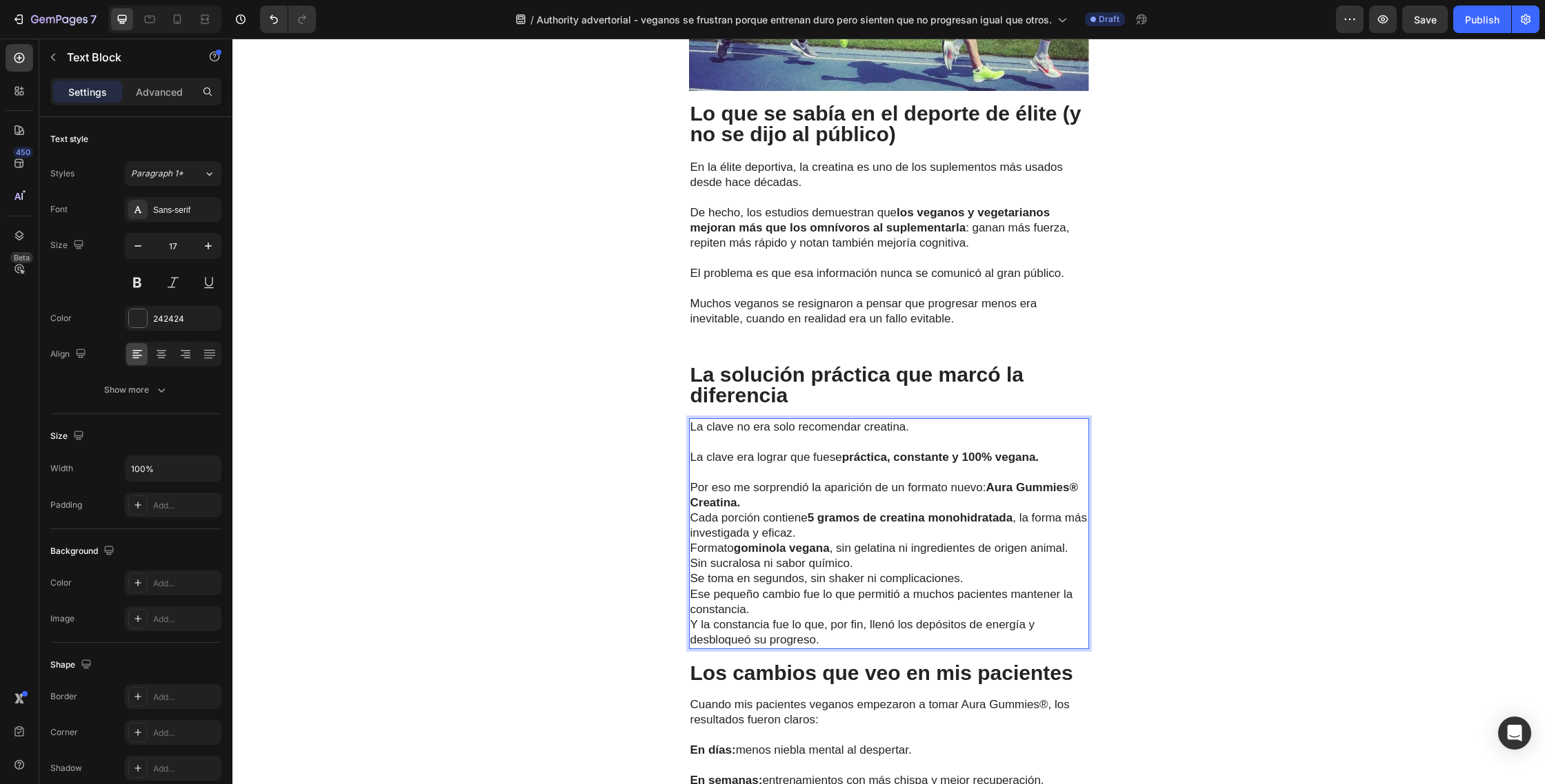
click at [763, 481] on p "Por eso me sorprendió la aparición de un formato nuevo: Aura Gummies® Creatina." at bounding box center [889, 495] width 397 height 30
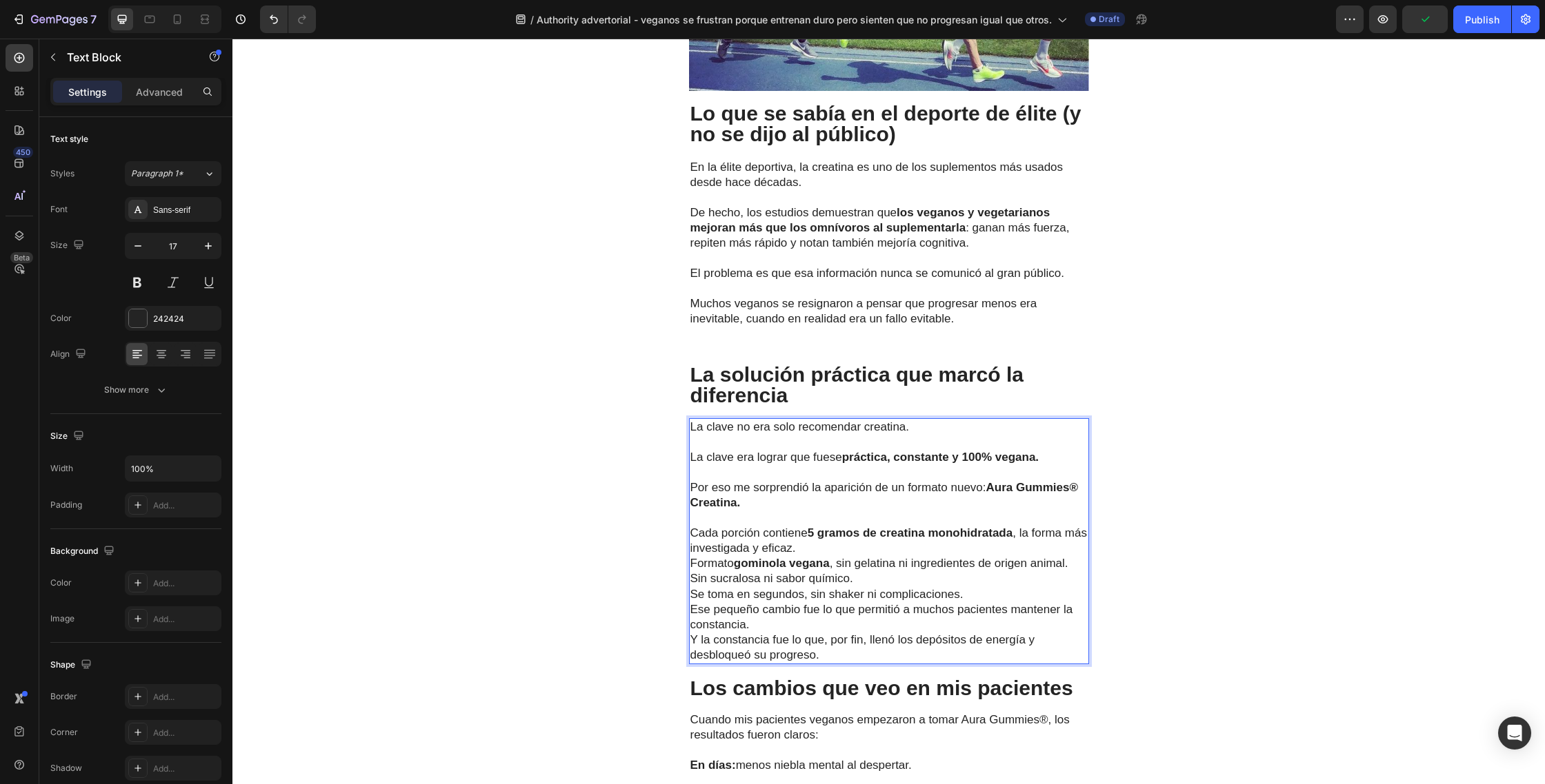
click at [842, 526] on p "Cada porción contiene 5 gramos de creatina monohidratada , la forma más investi…" at bounding box center [889, 540] width 397 height 30
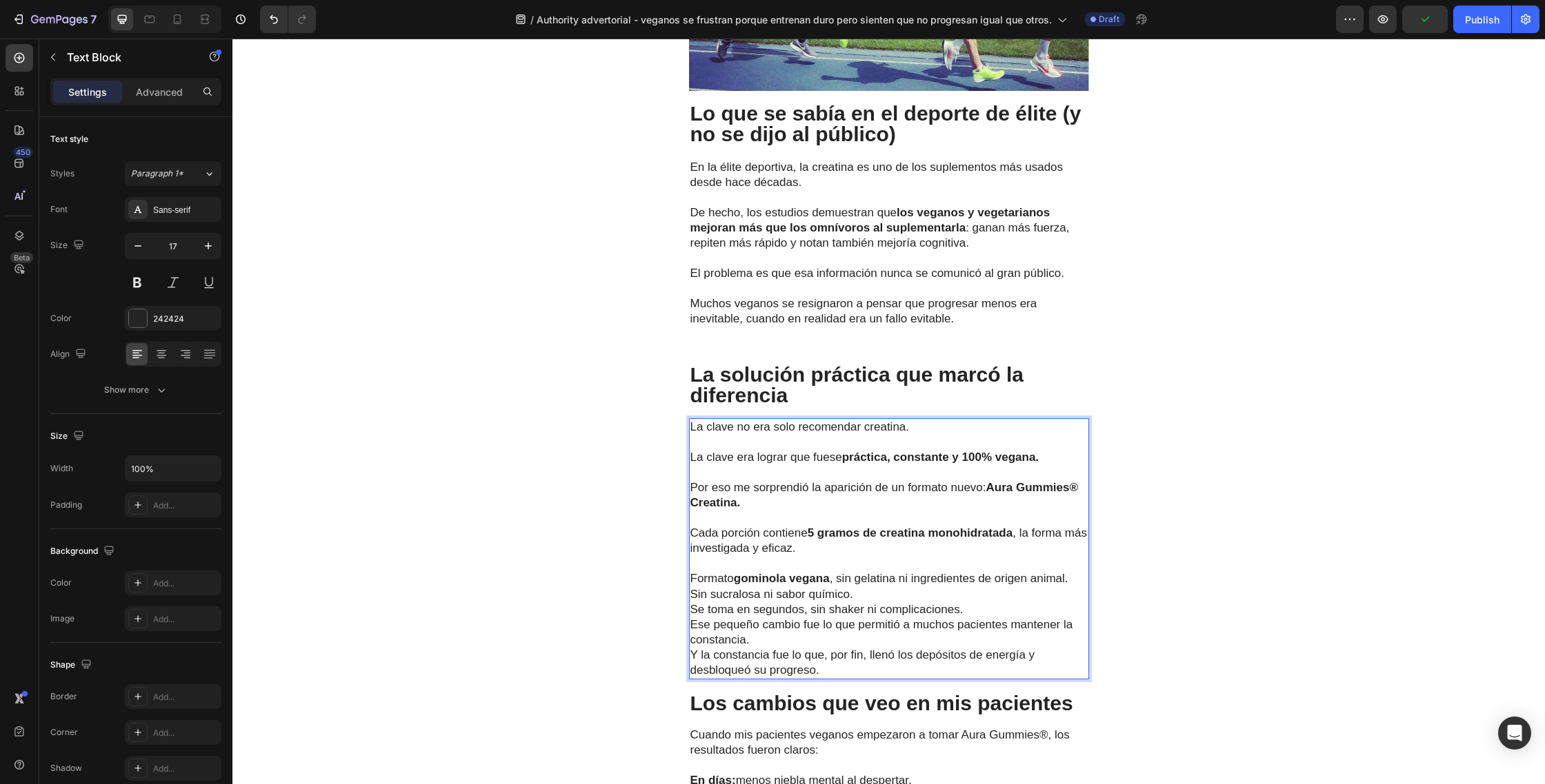
click at [869, 588] on p "Sin sucralosa ni sabor químico." at bounding box center [889, 595] width 397 height 15
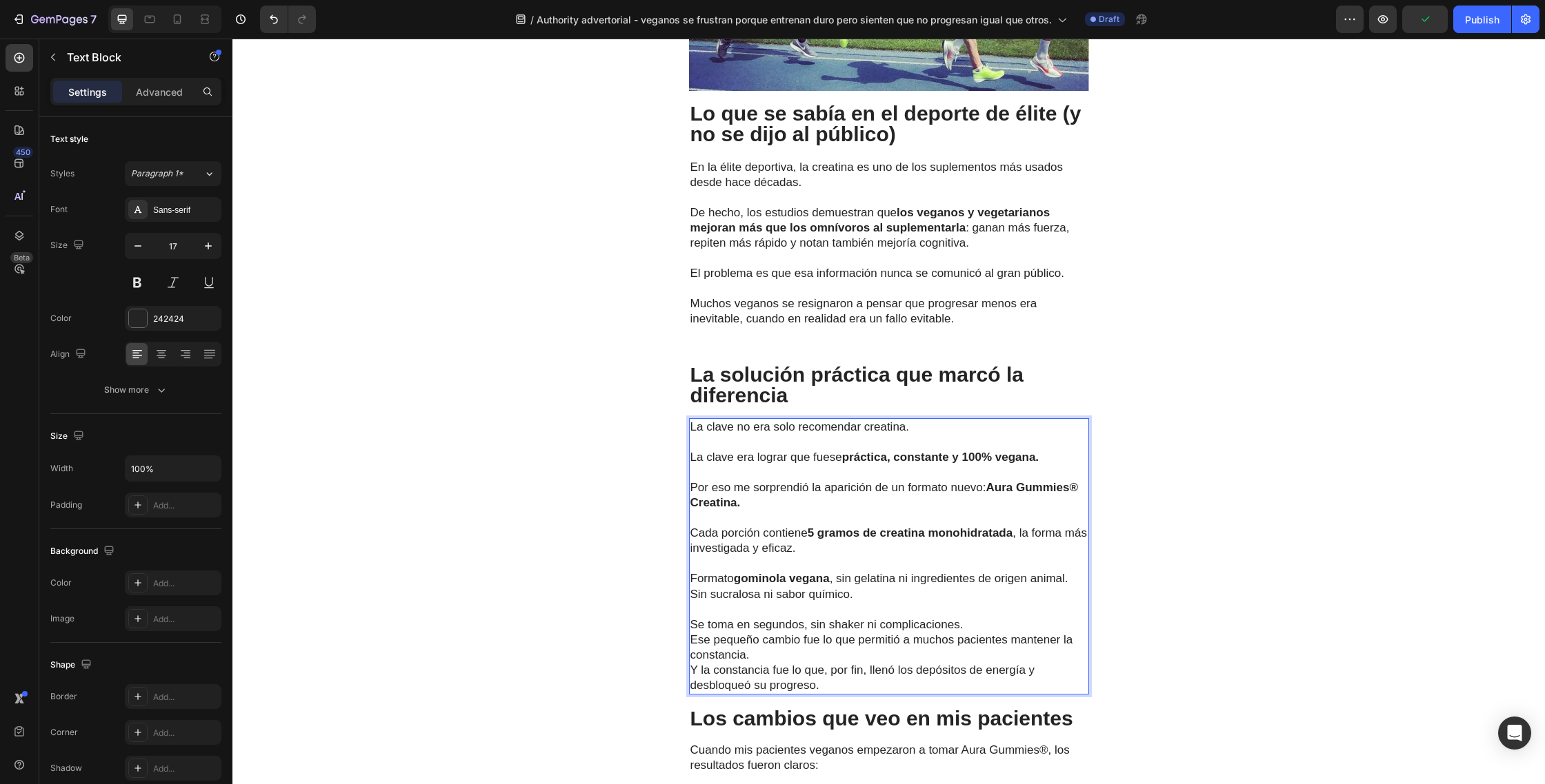
click at [973, 617] on p "Se toma en segundos, sin shaker ni complicaciones." at bounding box center [889, 624] width 397 height 15
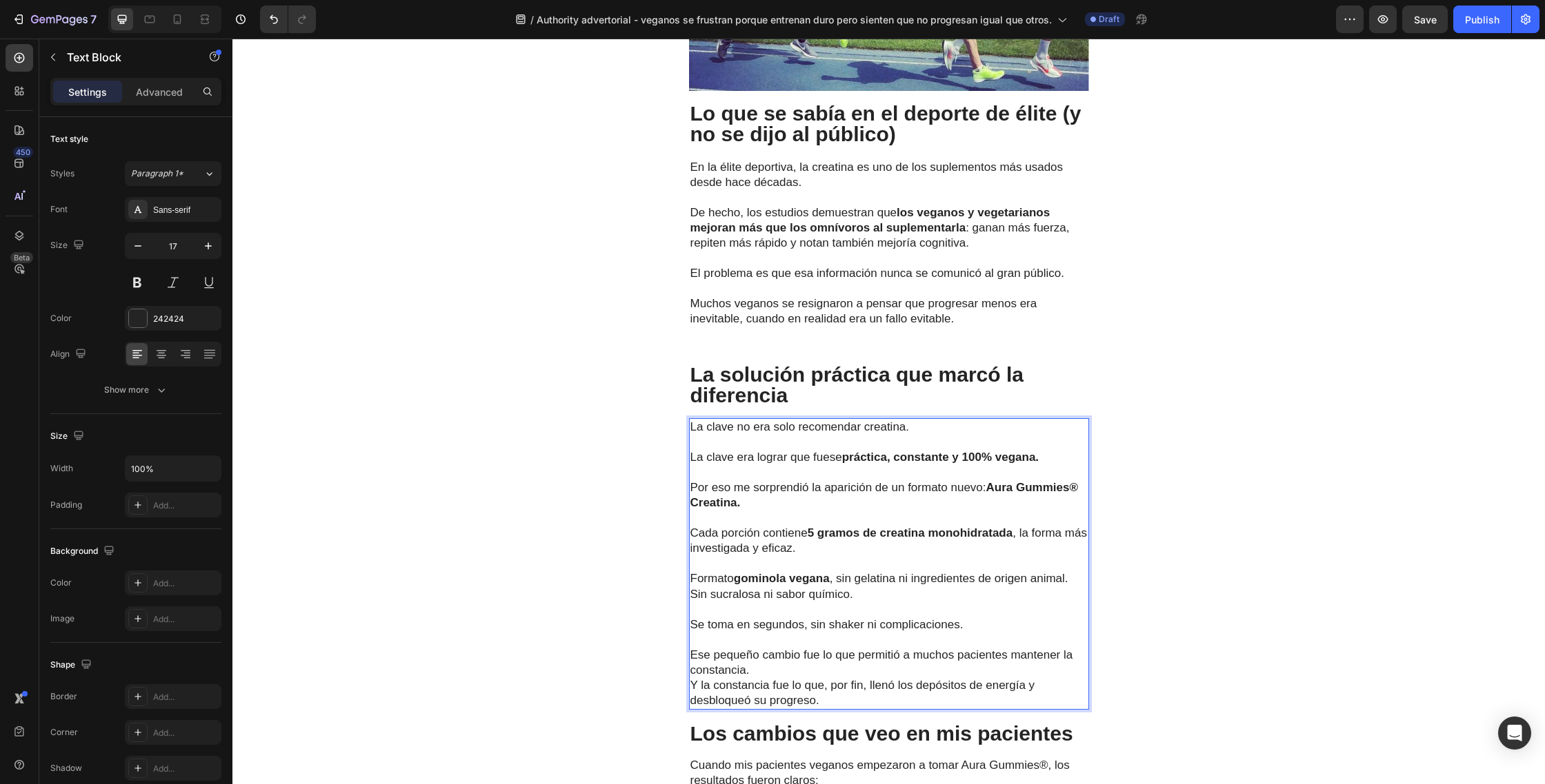
click at [768, 647] on p "Ese pequeño cambio fue lo que permitió a muchos pacientes mantener la constanci…" at bounding box center [889, 678] width 397 height 61
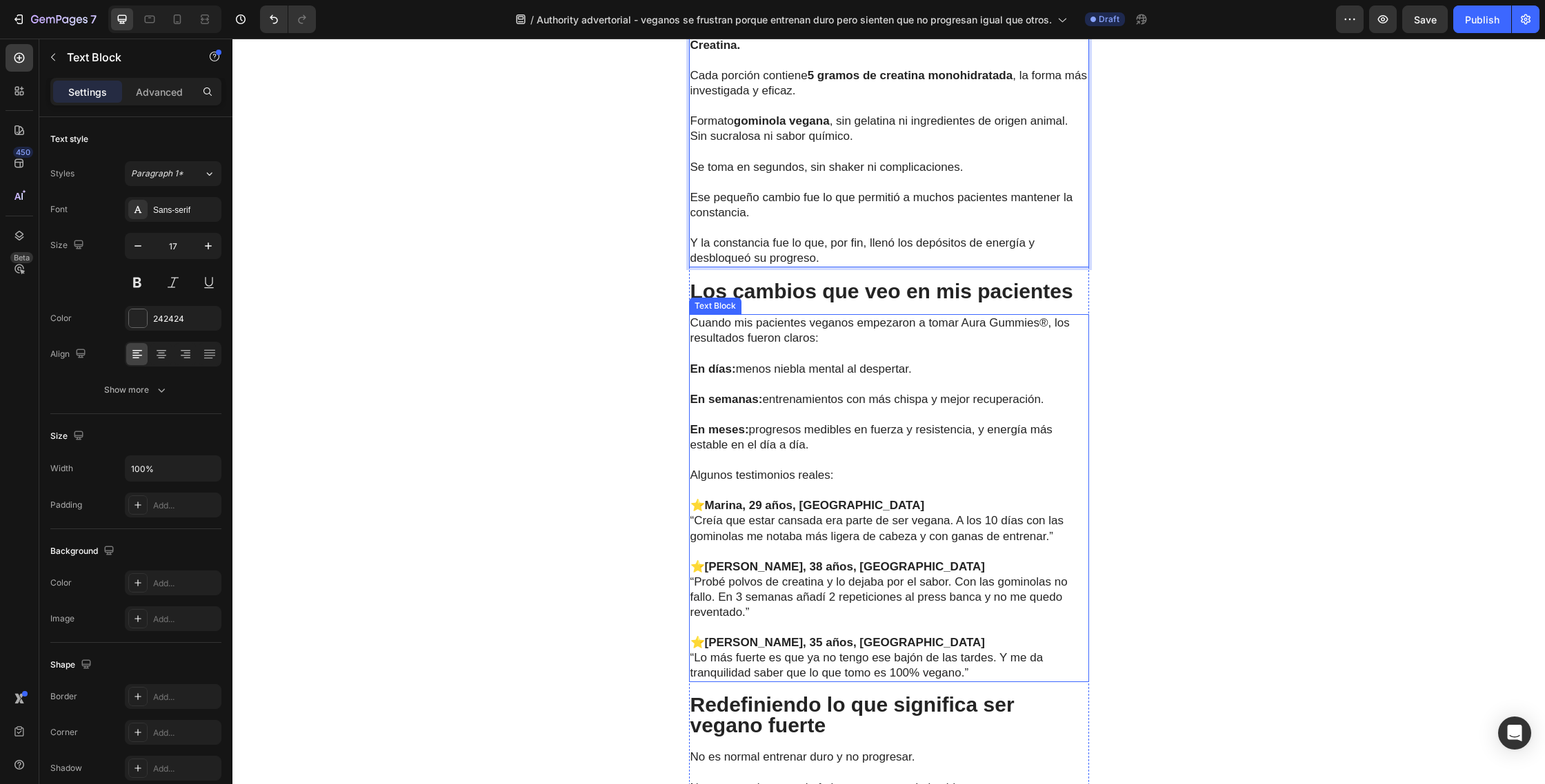
scroll to position [3753, 0]
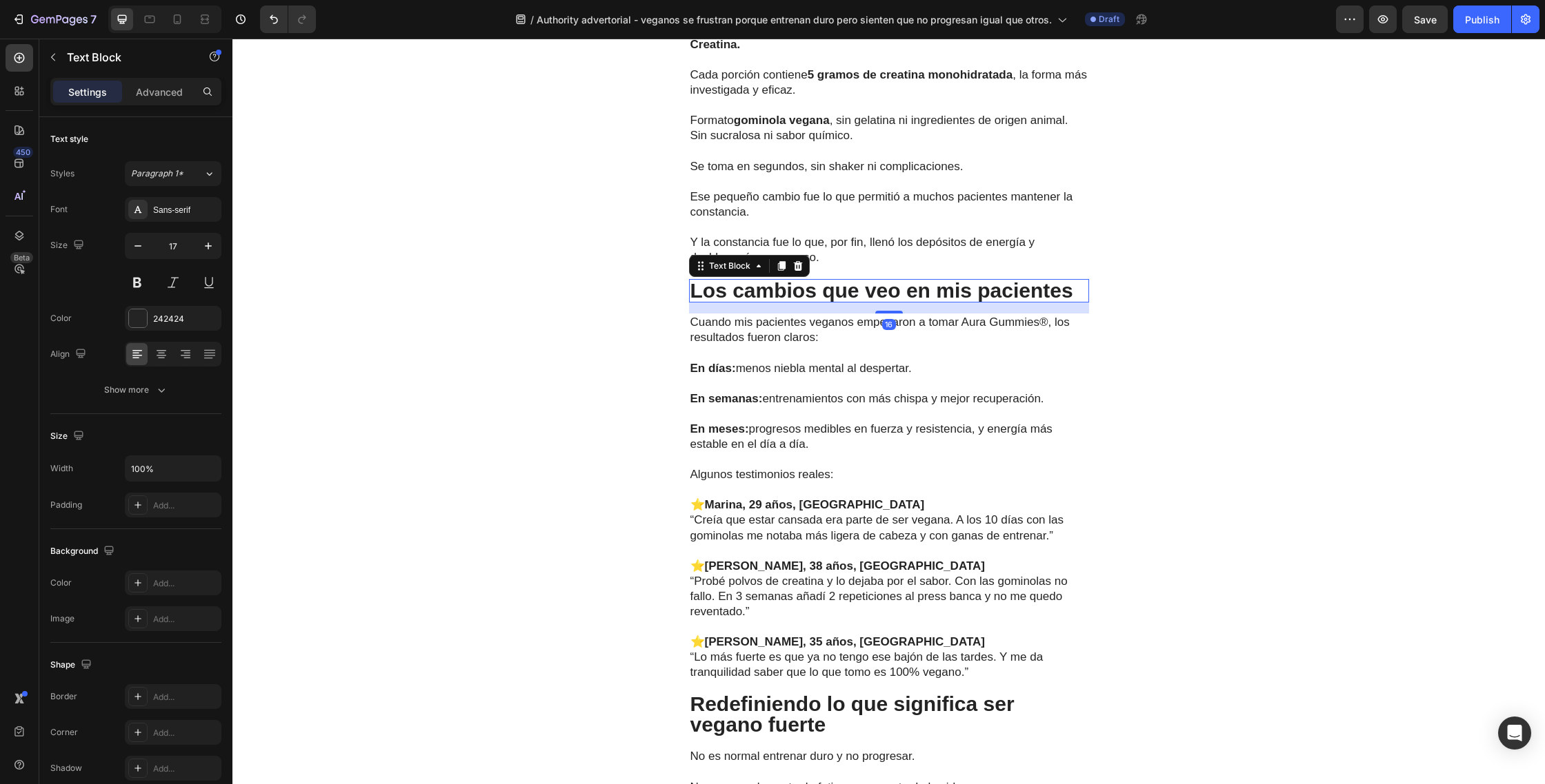
click at [1074, 296] on p "Los cambios que veo en mis pacientes" at bounding box center [889, 291] width 397 height 20
click at [1076, 295] on p "Los cambios que veo en mis pacientes" at bounding box center [889, 291] width 397 height 20
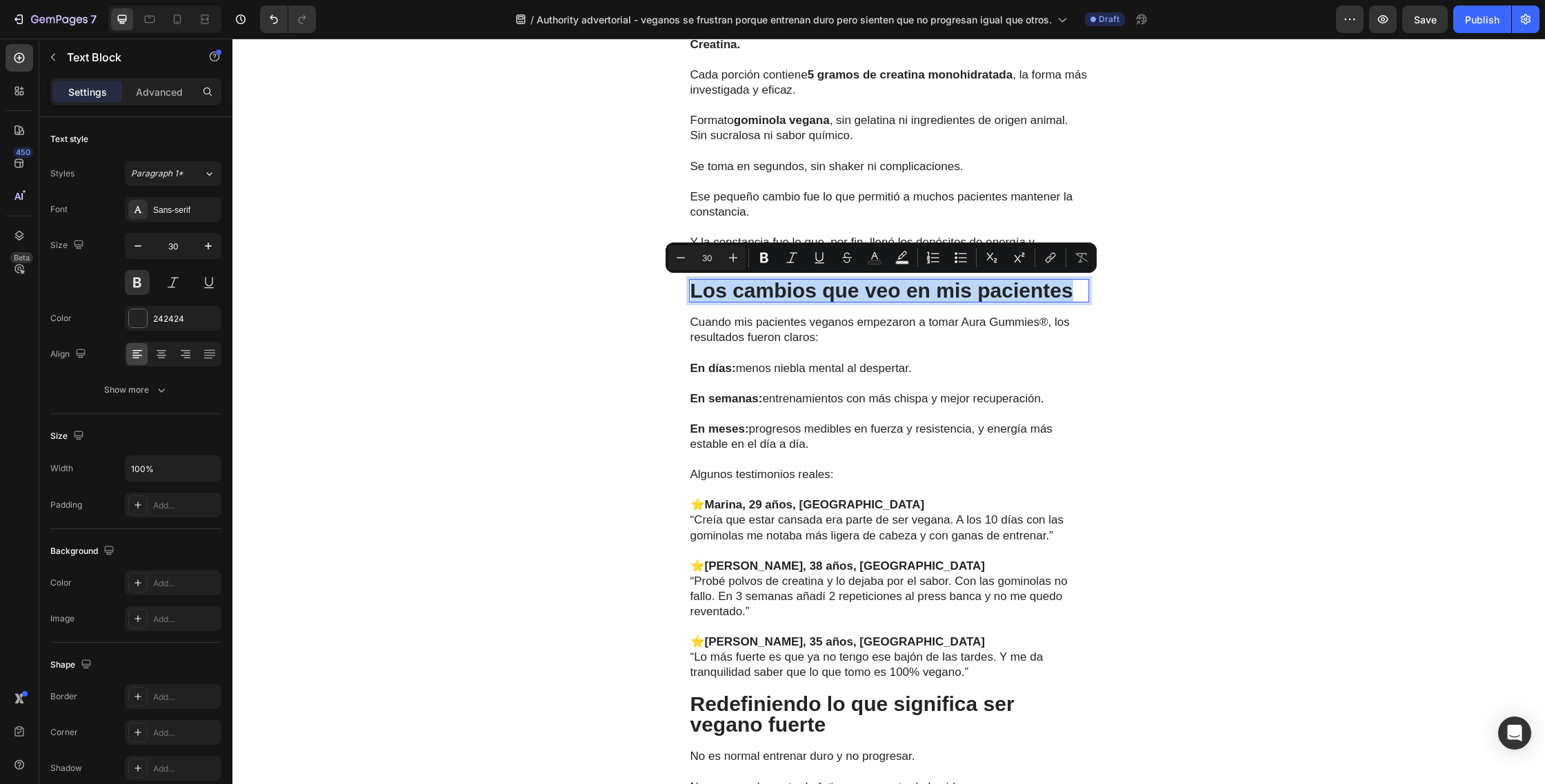
drag, startPoint x: 693, startPoint y: 295, endPoint x: 1068, endPoint y: 293, distance: 375.0
click at [1068, 293] on p "Los cambios que veo en mis pacientes" at bounding box center [889, 291] width 397 height 20
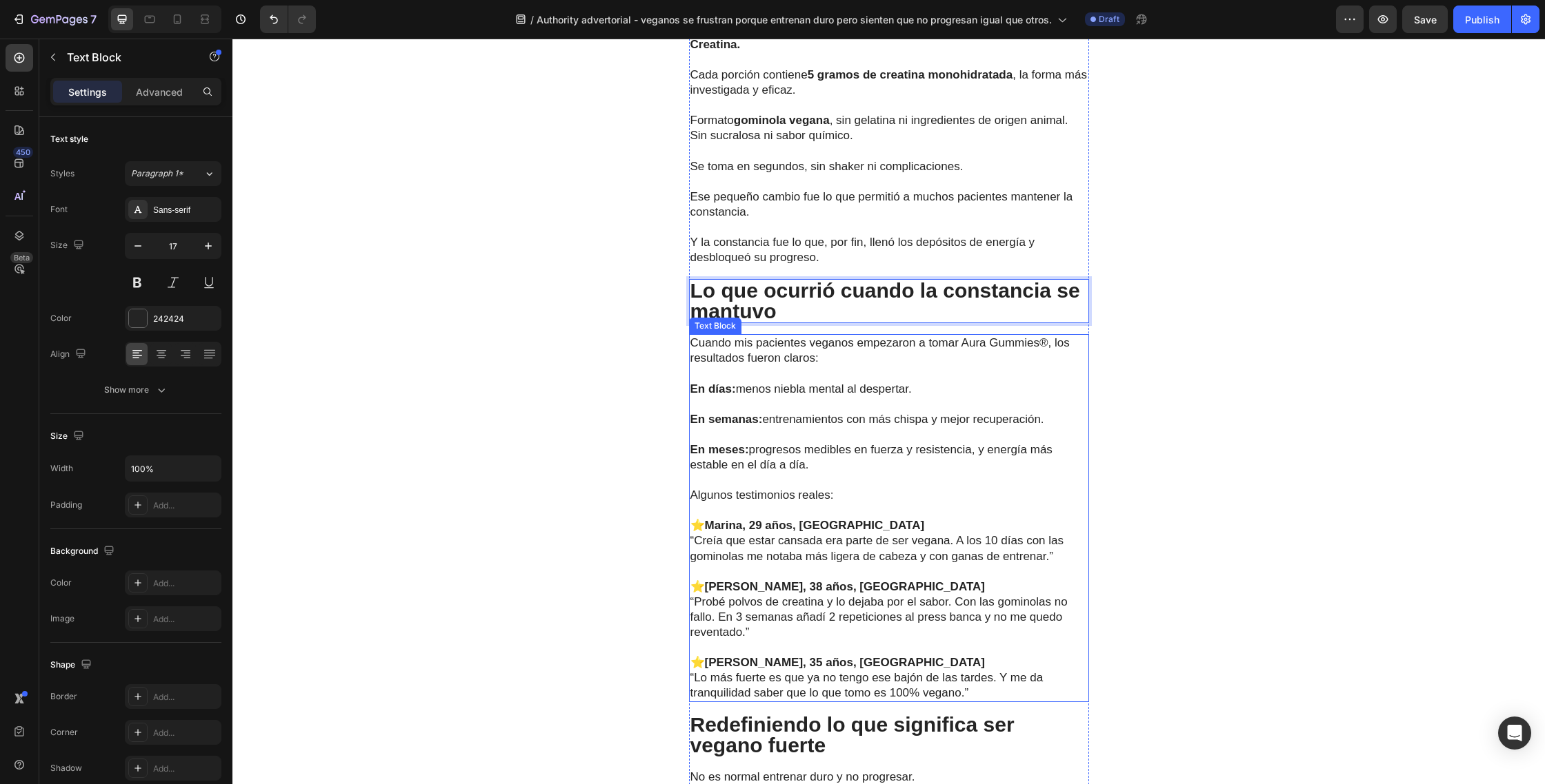
click at [859, 388] on p "En días: menos niebla mental al despertar." at bounding box center [889, 389] width 397 height 15
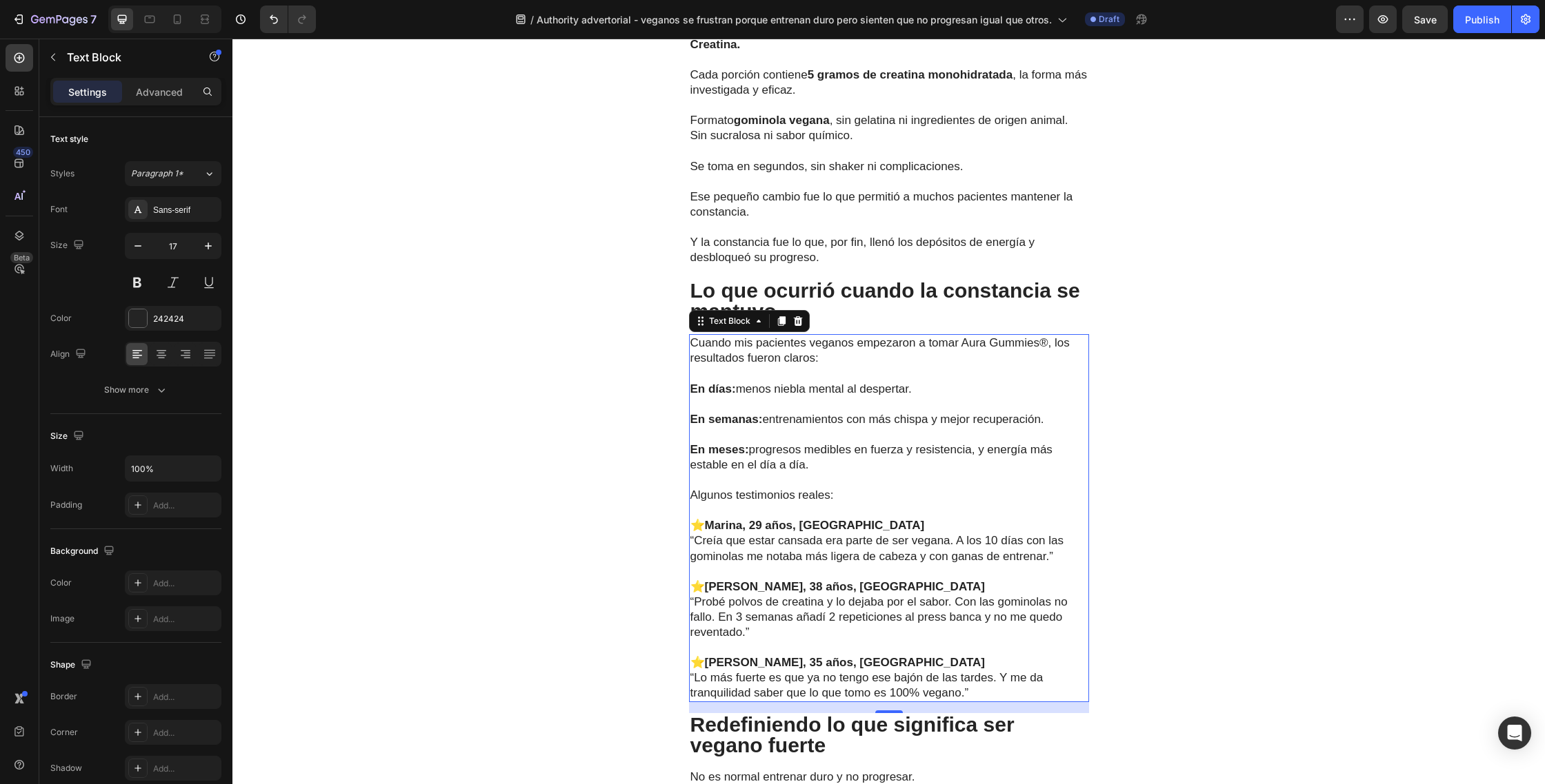
click at [983, 694] on p "“Lo más fuerte es que ya no tengo ese bajón de las tardes. Y me da tranquilidad…" at bounding box center [889, 685] width 397 height 30
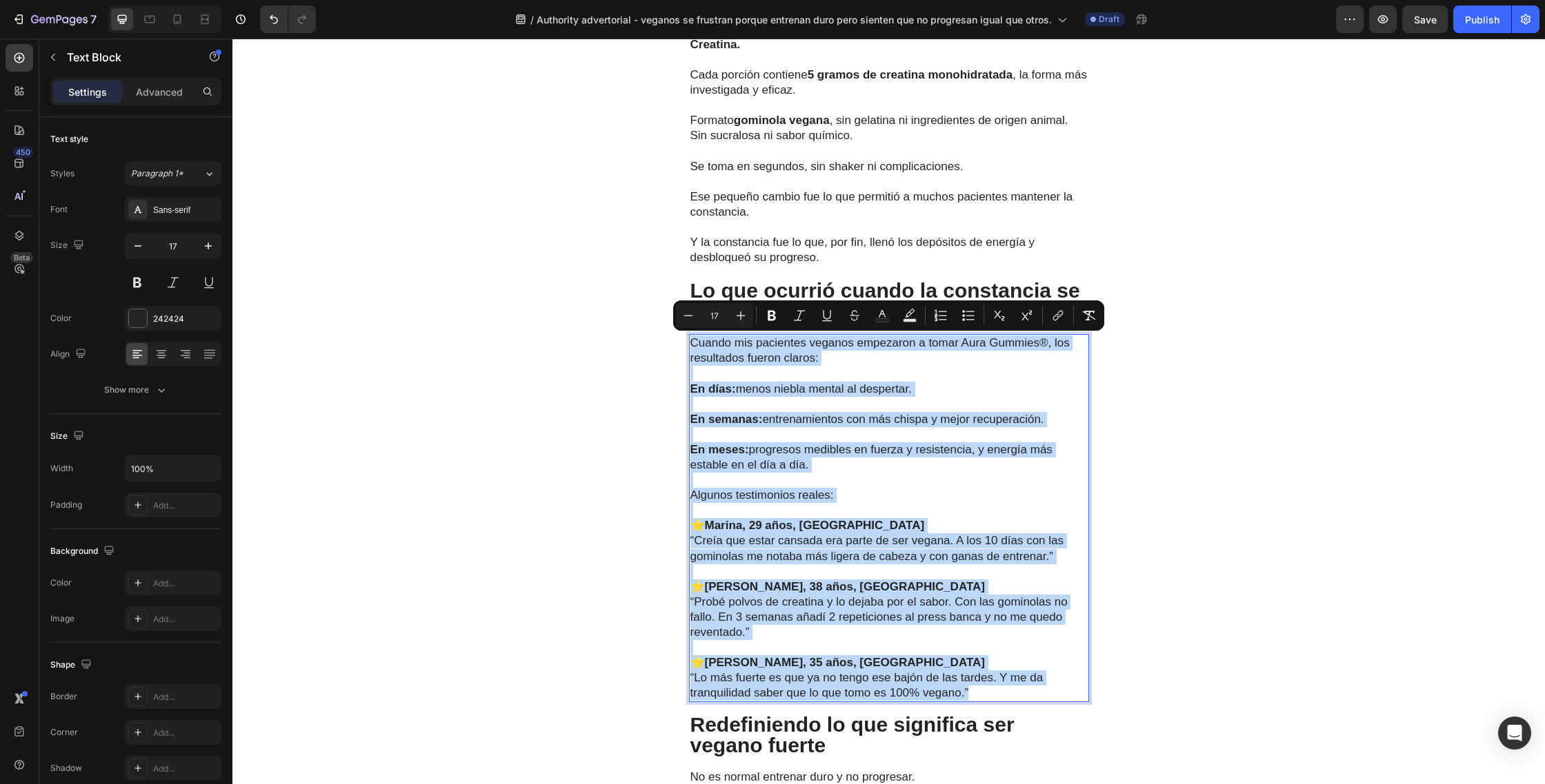
drag, startPoint x: 983, startPoint y: 690, endPoint x: 690, endPoint y: 350, distance: 448.8
click at [690, 350] on div "Cuando mis pacientes veganos empezaron a tomar Aura Gummies®, los resultados fu…" at bounding box center [888, 517] width 400 height 368
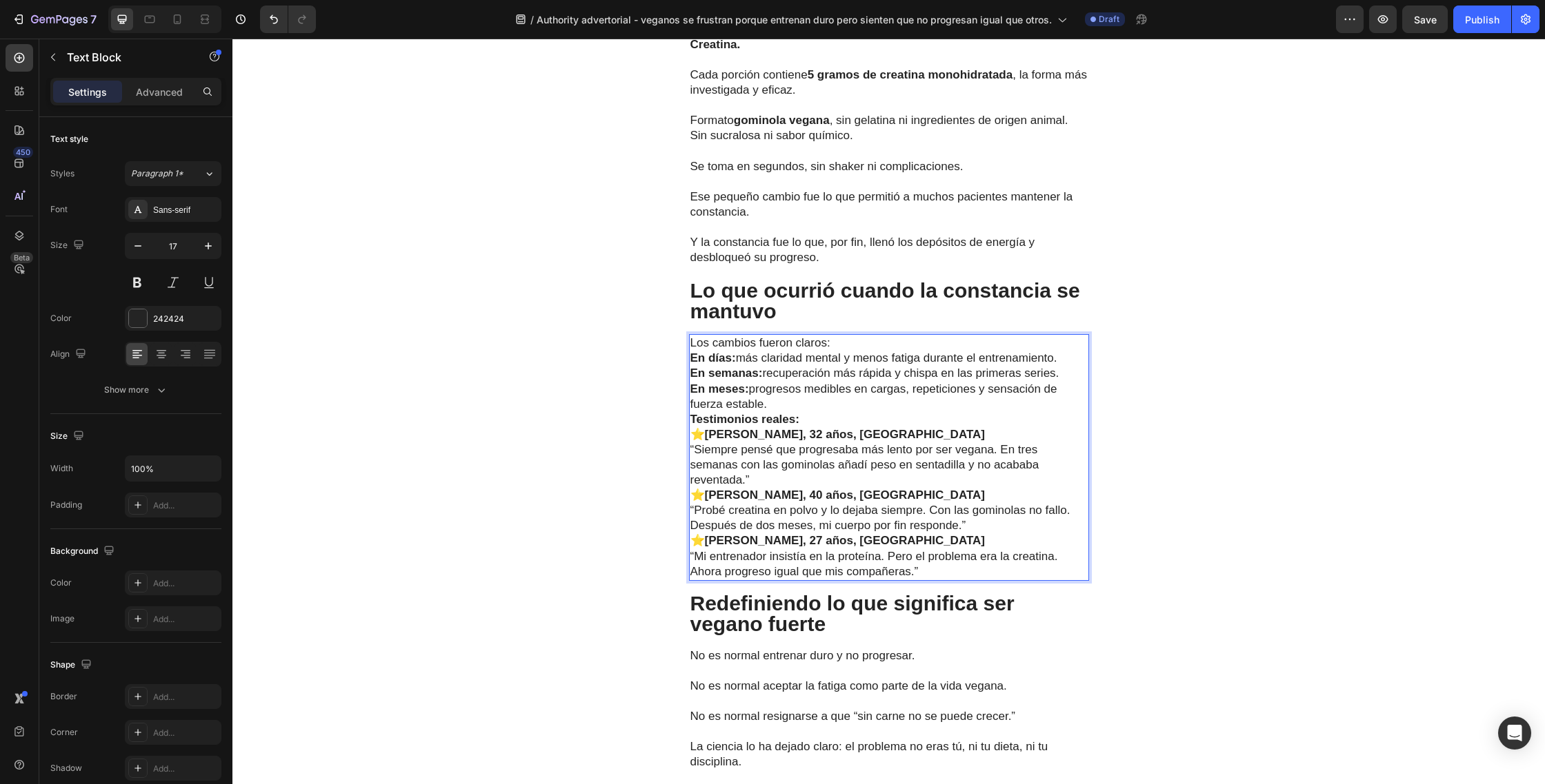
click at [854, 345] on p "Los cambios fueron claros:" at bounding box center [889, 343] width 397 height 15
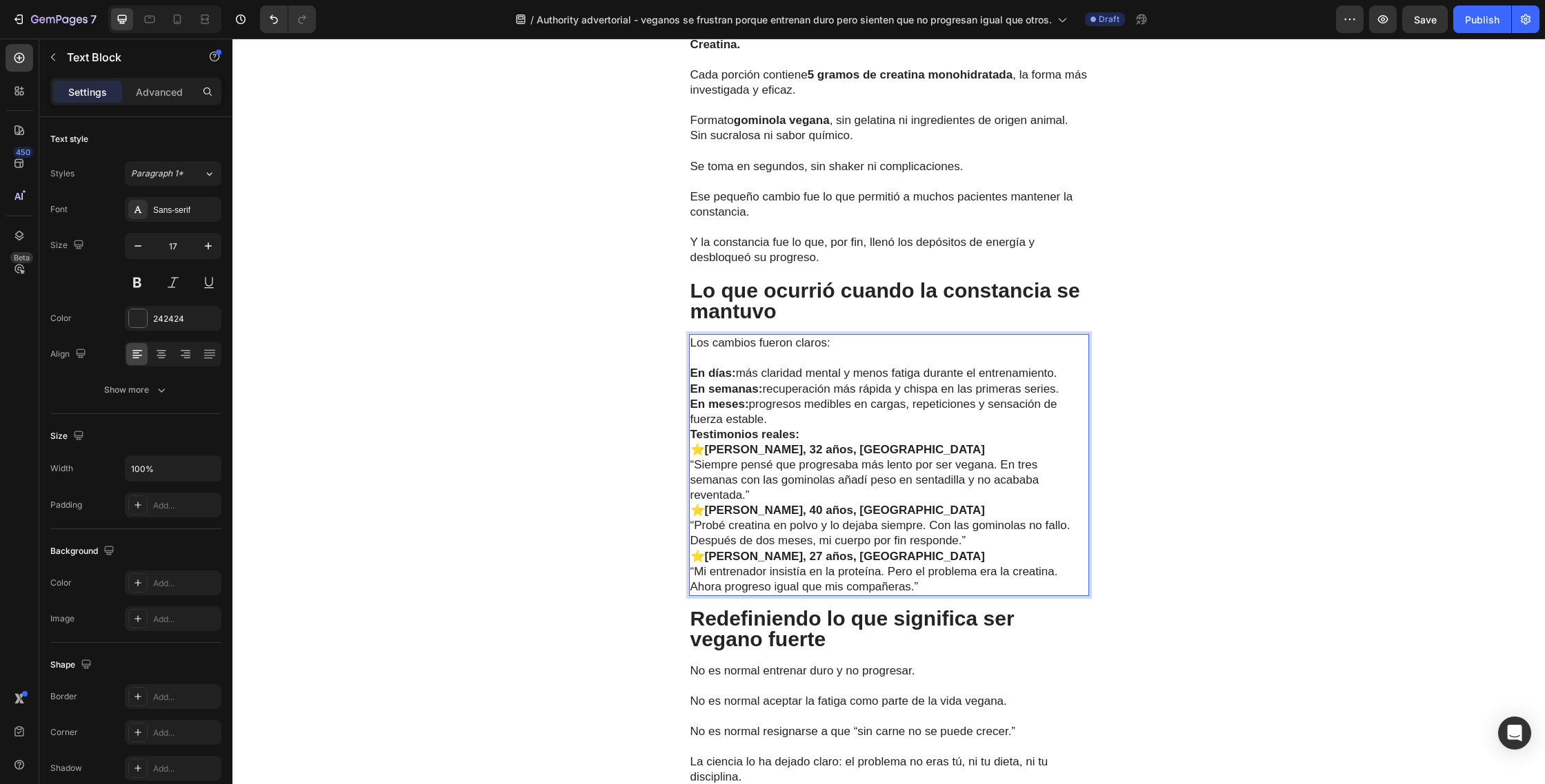
click at [1063, 375] on p "En días: más claridad mental y menos fatiga durante el entrenamiento." at bounding box center [889, 374] width 397 height 15
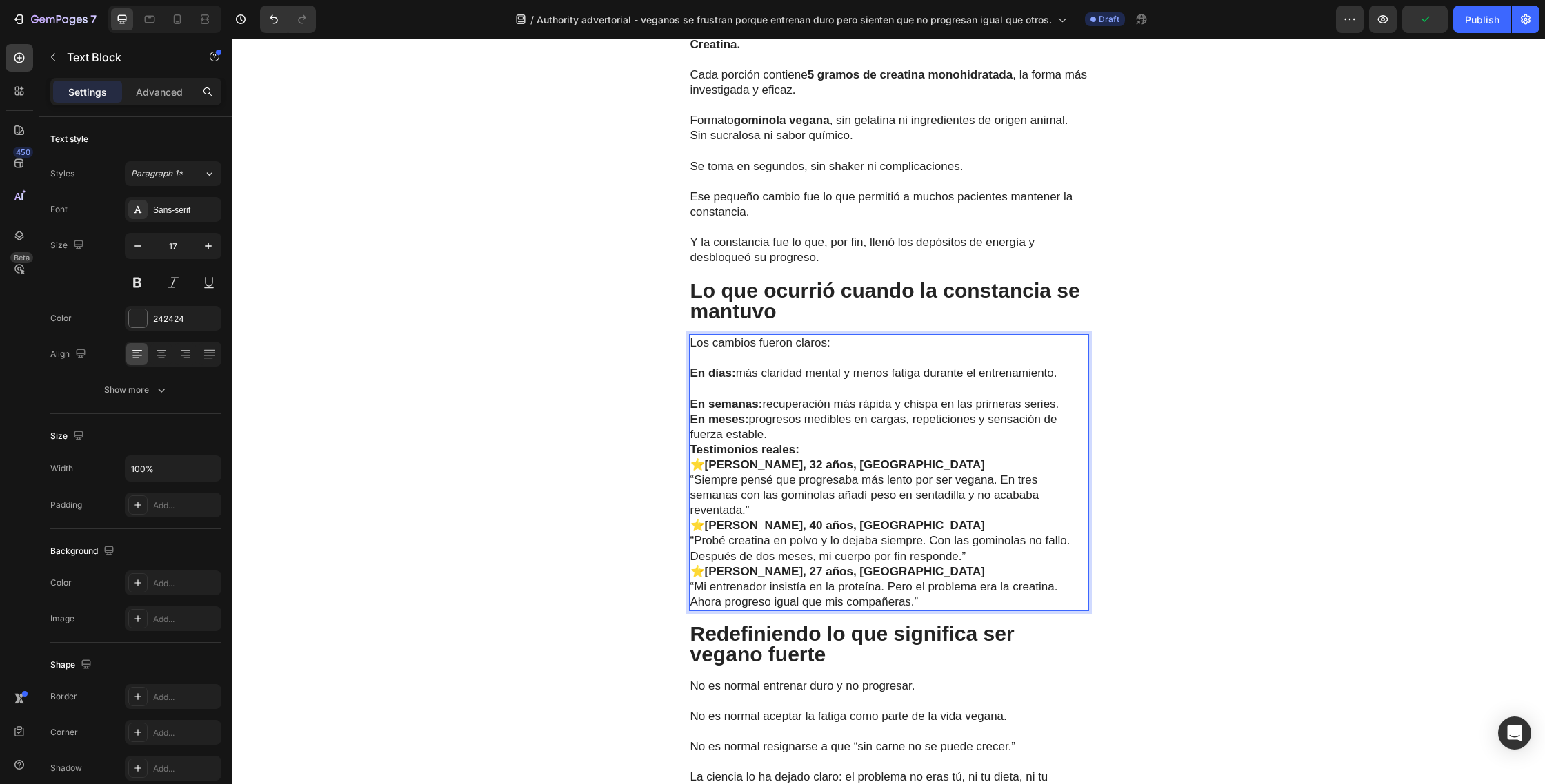
click at [1065, 404] on p "En semanas: recuperación más rápida y chispa en las primeras series." at bounding box center [889, 404] width 397 height 15
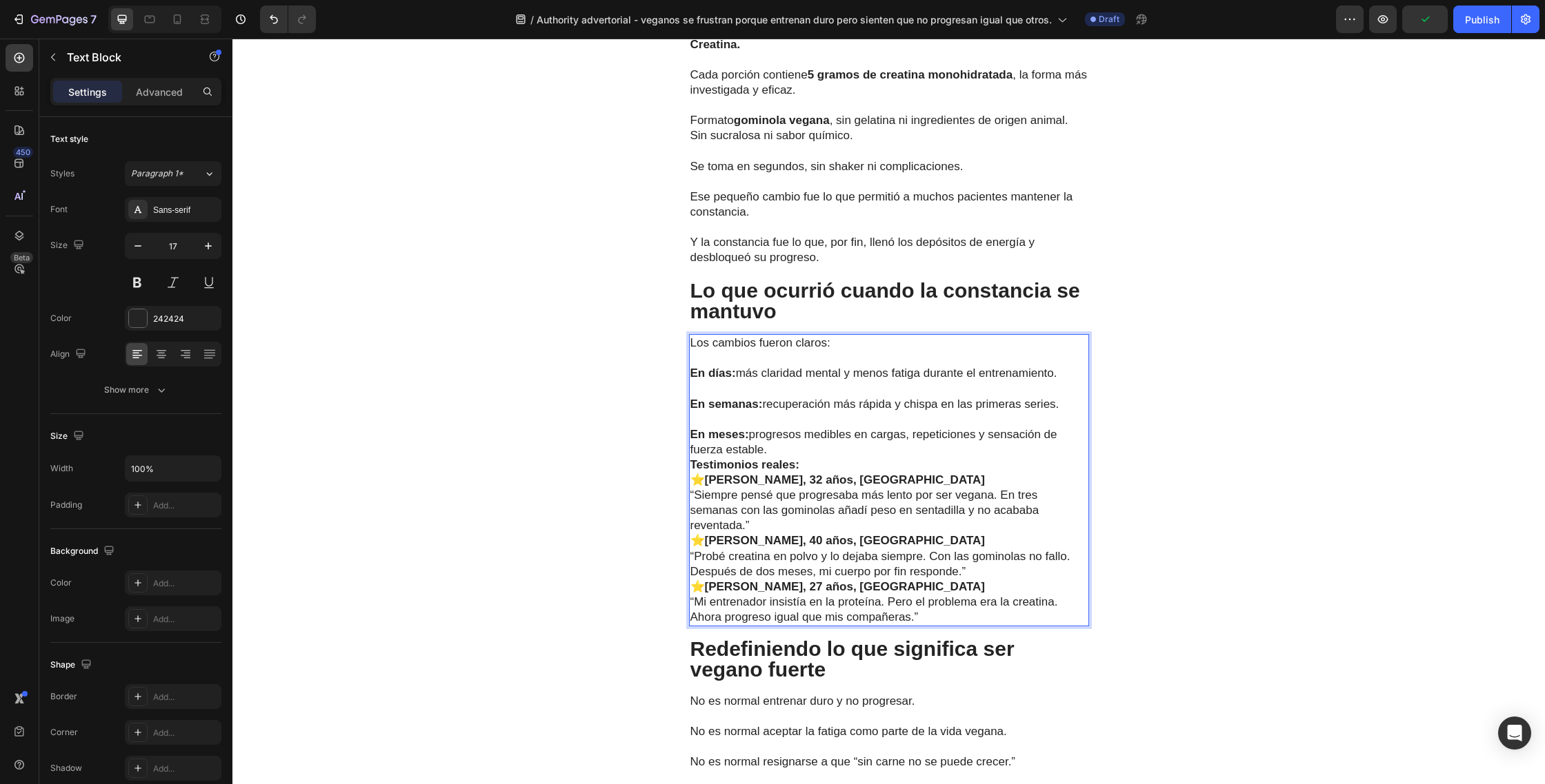
drag, startPoint x: 808, startPoint y: 446, endPoint x: 819, endPoint y: 451, distance: 12.1
click at [808, 447] on p "En meses: progresos medibles en cargas, repeticiones y sensación de fuerza esta…" at bounding box center [889, 442] width 397 height 30
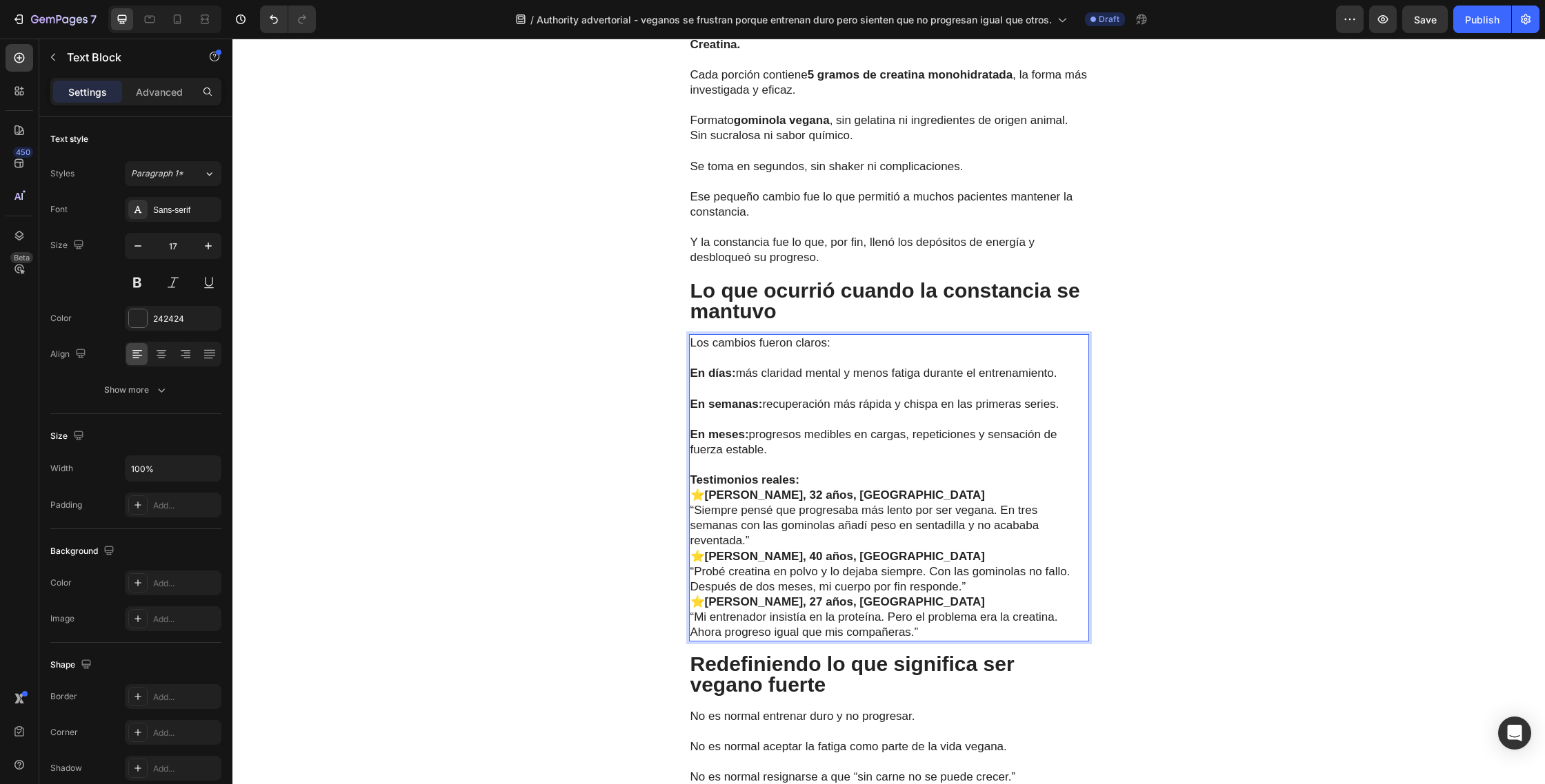
drag, startPoint x: 818, startPoint y: 479, endPoint x: 822, endPoint y: 487, distance: 8.9
click at [818, 479] on p "Testimonios reales:" at bounding box center [889, 481] width 397 height 15
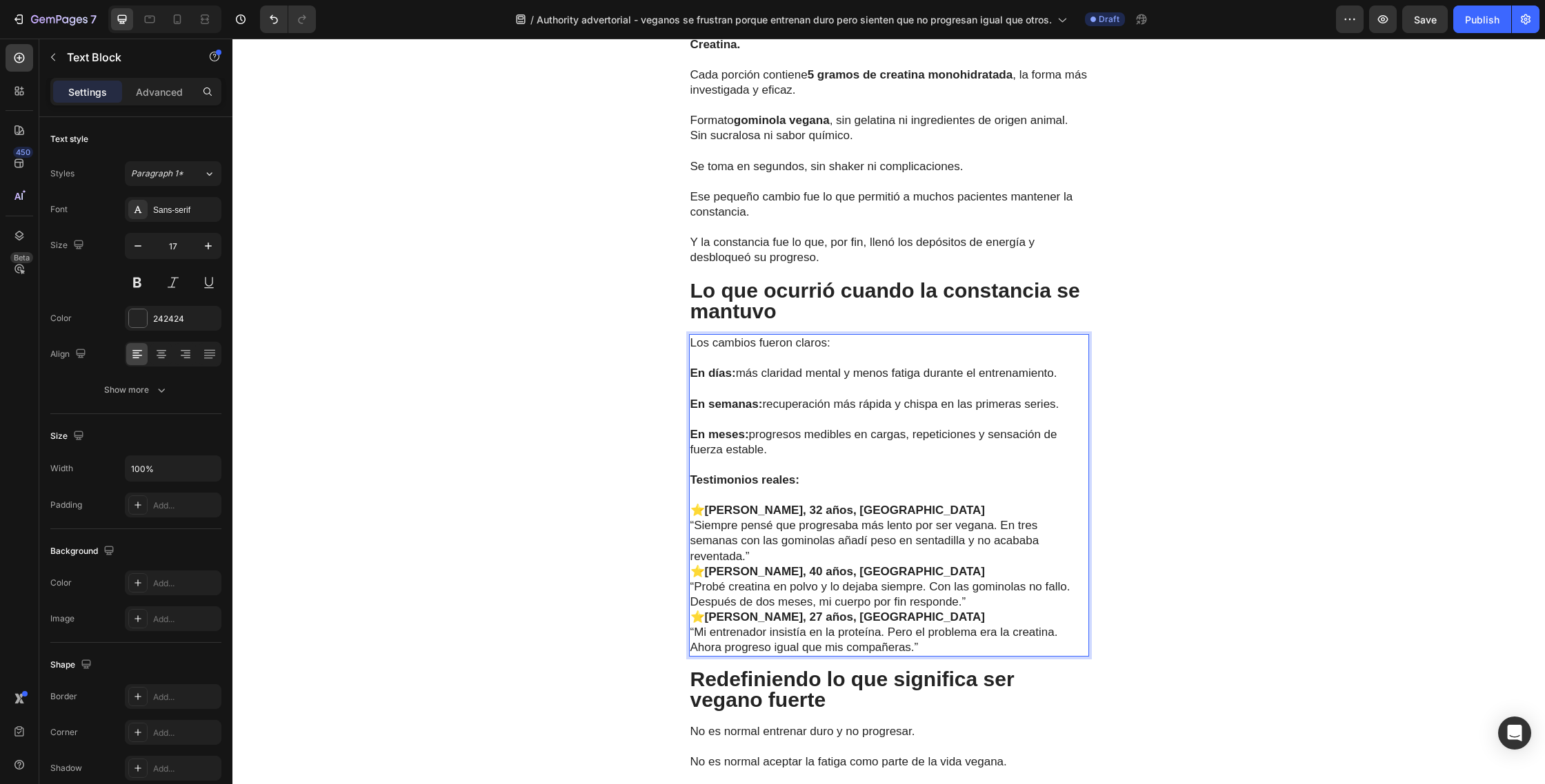
click at [806, 560] on p "“Siempre pensé que progresaba más lento por ser vegana. En tres semanas con las…" at bounding box center [889, 540] width 397 height 45
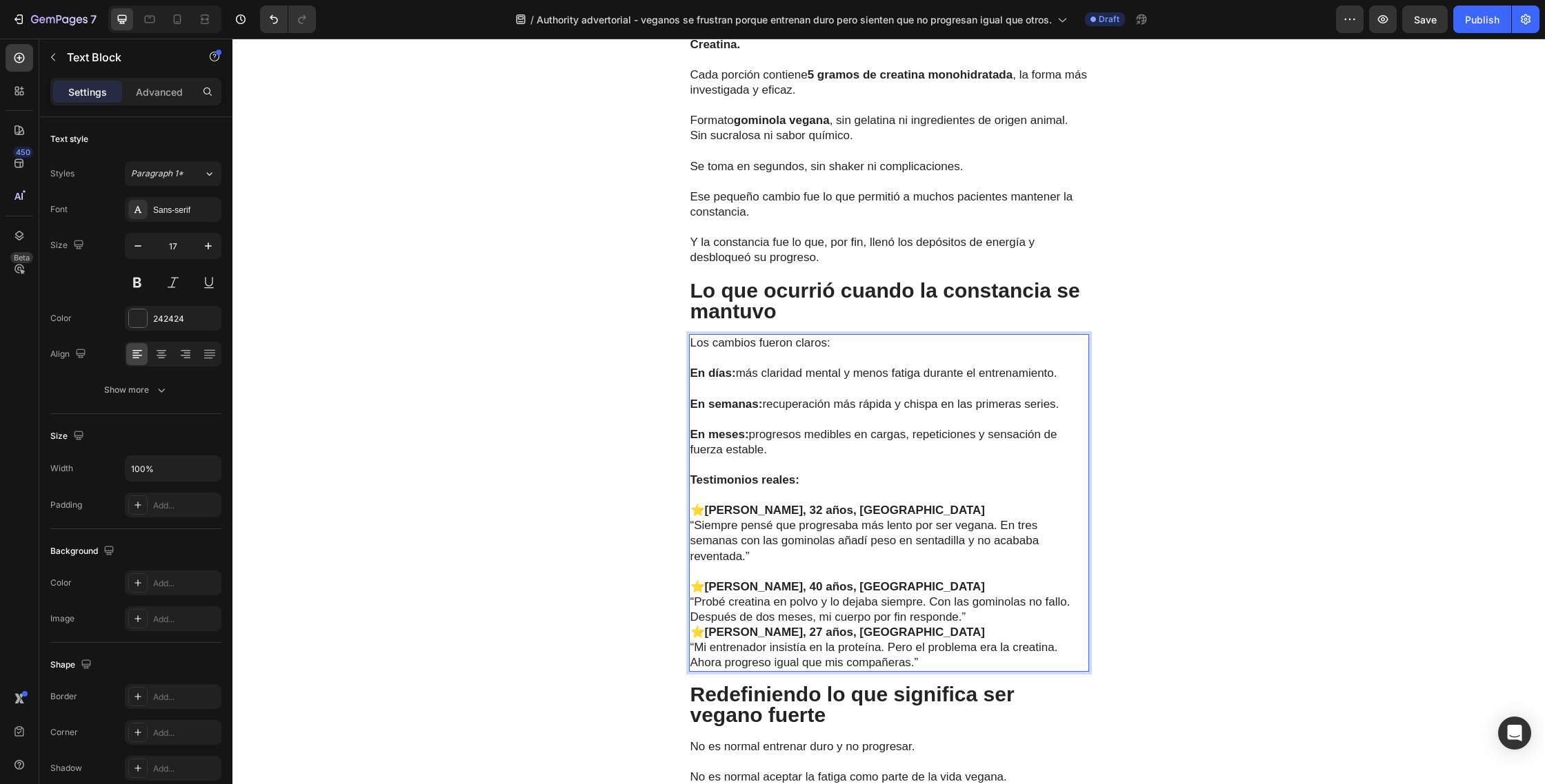
click at [977, 619] on p "“Probé creatina en polvo y lo dejaba siempre. Con las gominolas no fallo. Despu…" at bounding box center [889, 610] width 397 height 30
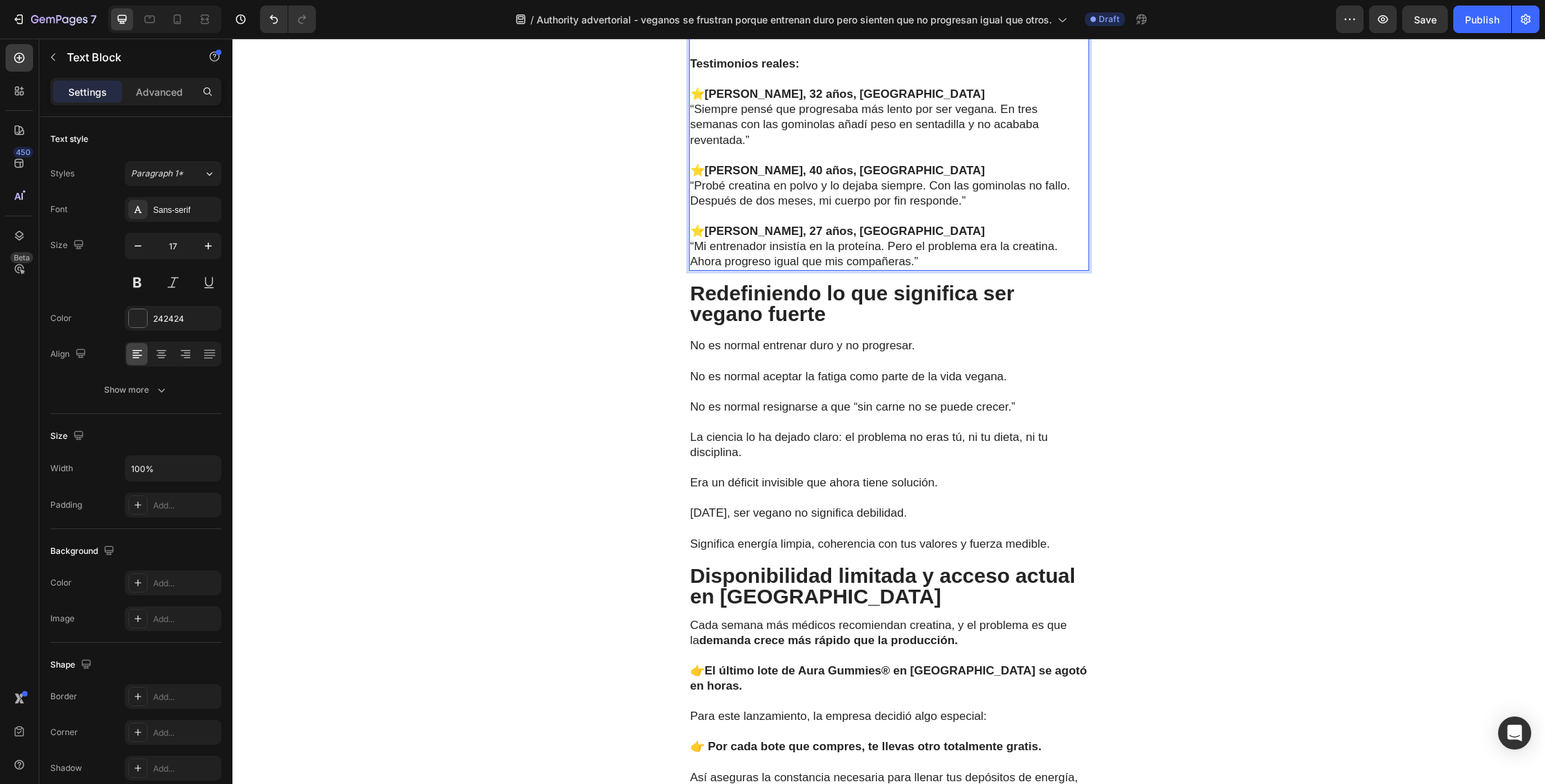
scroll to position [4208, 0]
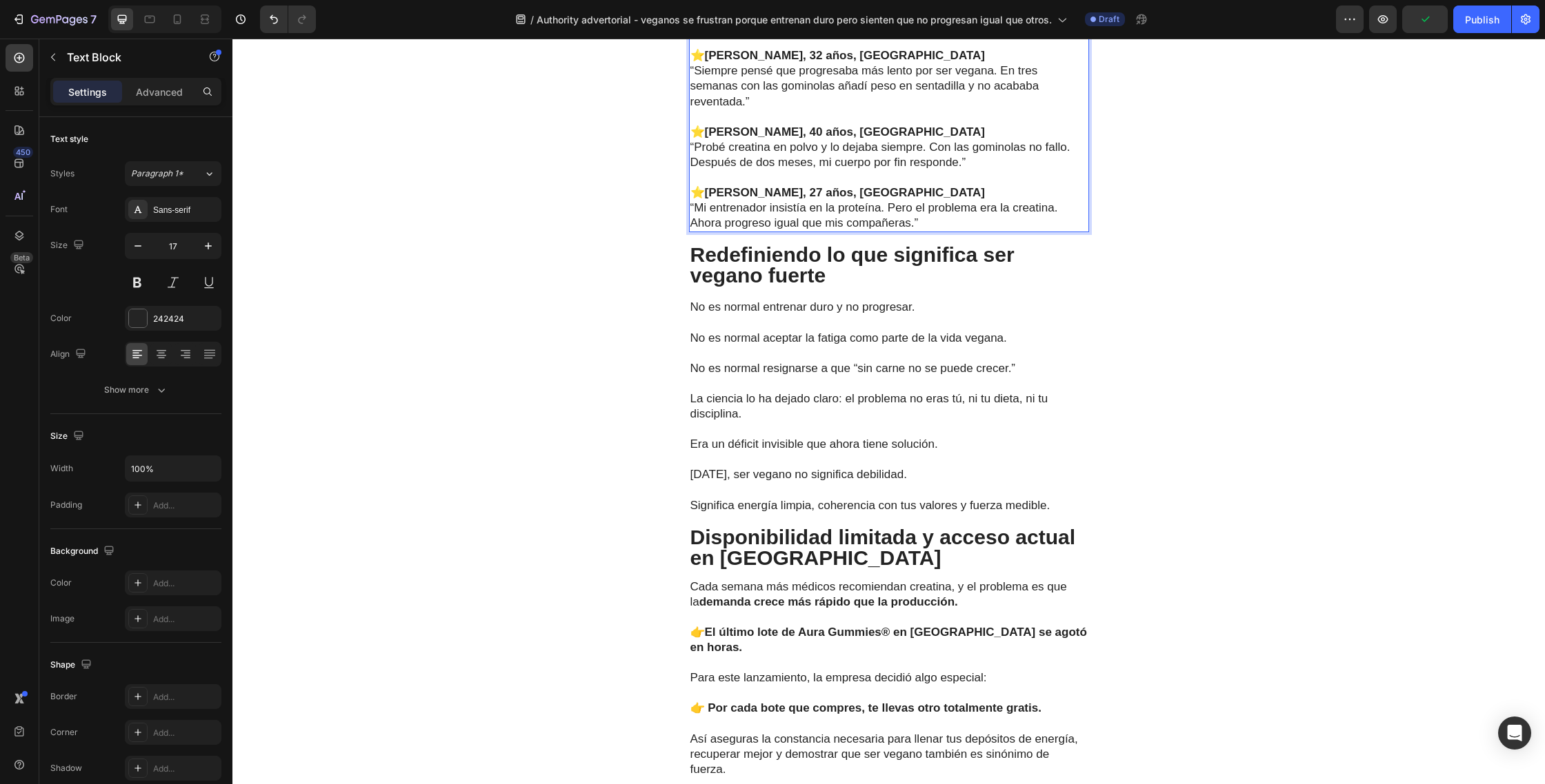
click at [836, 280] on p "Redefiniendo lo que significa ser vegano fuerte" at bounding box center [889, 265] width 397 height 42
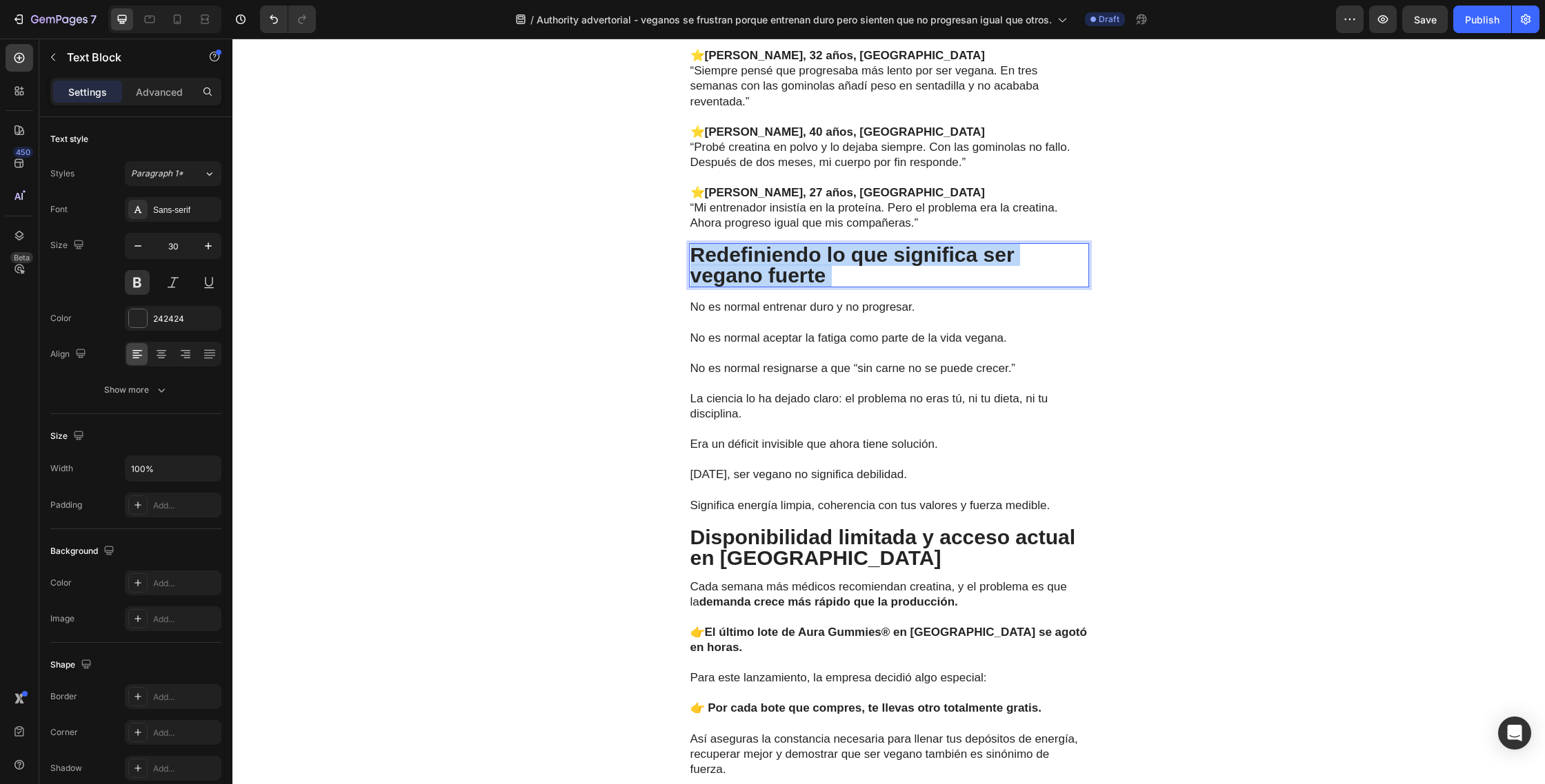
drag, startPoint x: 812, startPoint y: 274, endPoint x: 688, endPoint y: 256, distance: 125.3
click at [688, 256] on div "La solución práctica que marcó la diferencia Text Block La clave no era solo re…" at bounding box center [889, 271] width 1312 height 1645
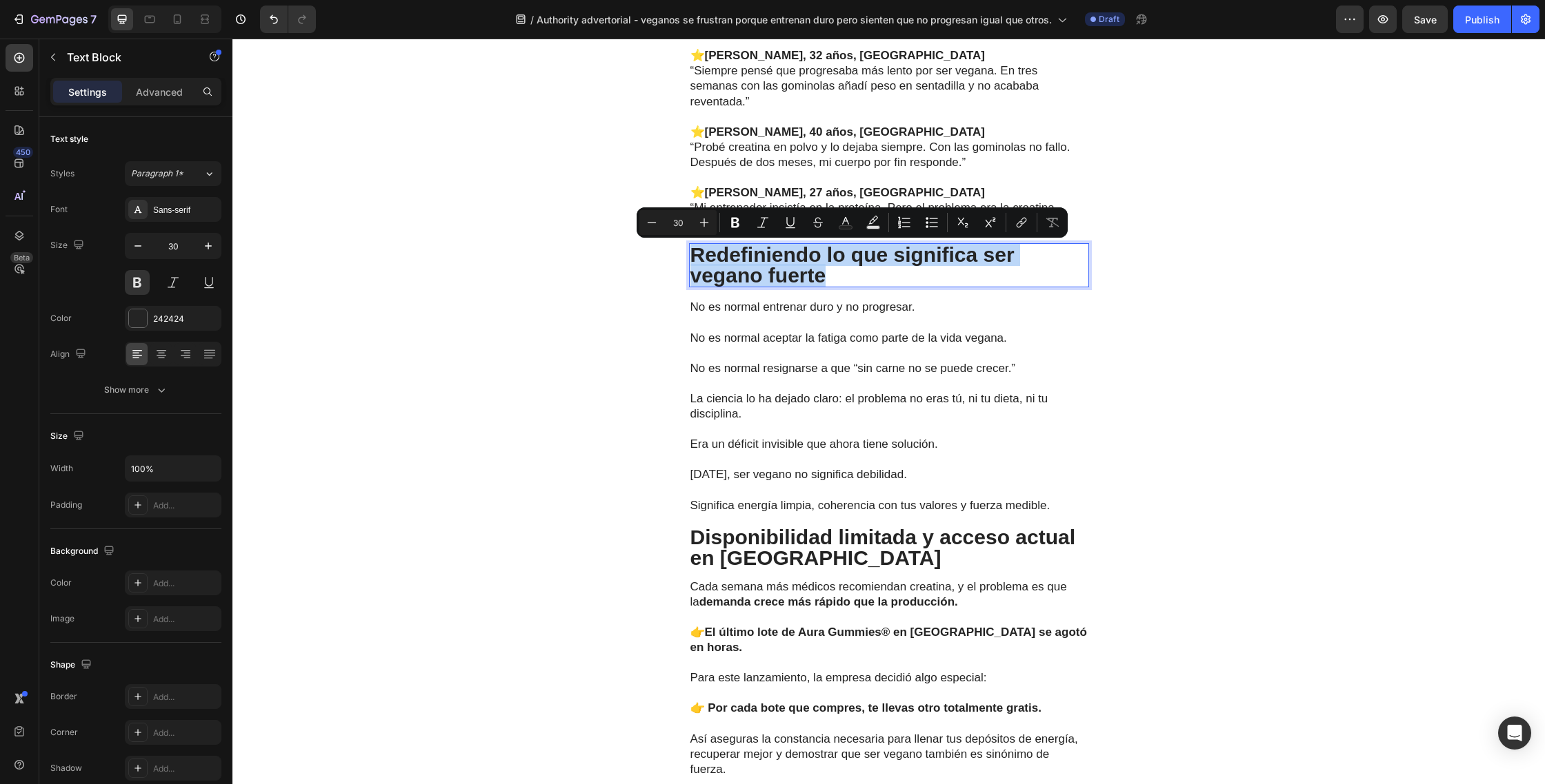
drag, startPoint x: 803, startPoint y: 274, endPoint x: 697, endPoint y: 259, distance: 107.1
click at [697, 259] on p "Redefiniendo lo que significa ser vegano fuerte" at bounding box center [889, 265] width 397 height 42
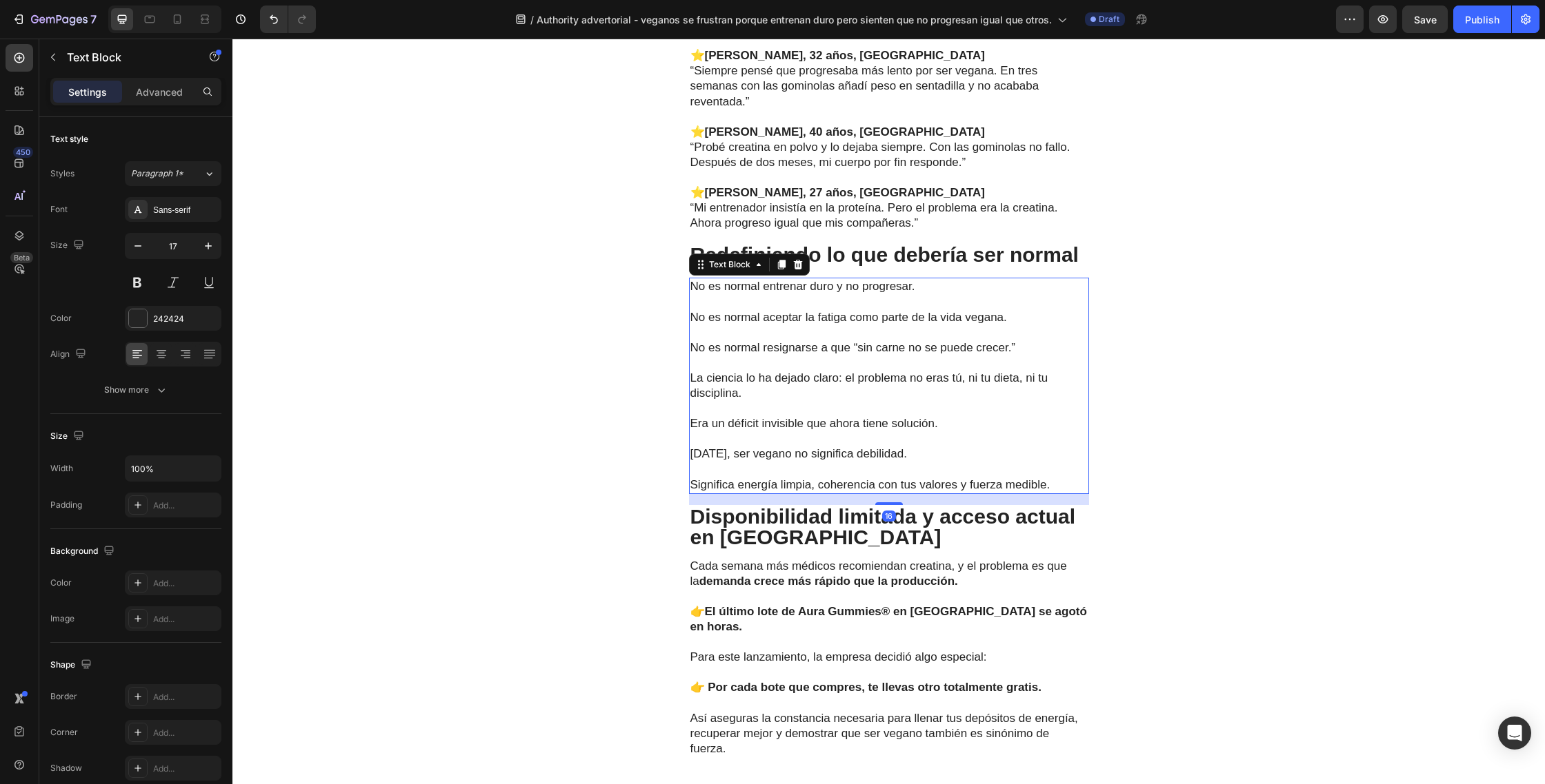
click at [1016, 463] on p "Significa energía limpia, coherencia con tus valores y fuerza medible." at bounding box center [889, 477] width 397 height 30
click at [1054, 481] on p "Significa energía limpia, coherencia con tus valores y fuerza medible." at bounding box center [889, 477] width 397 height 30
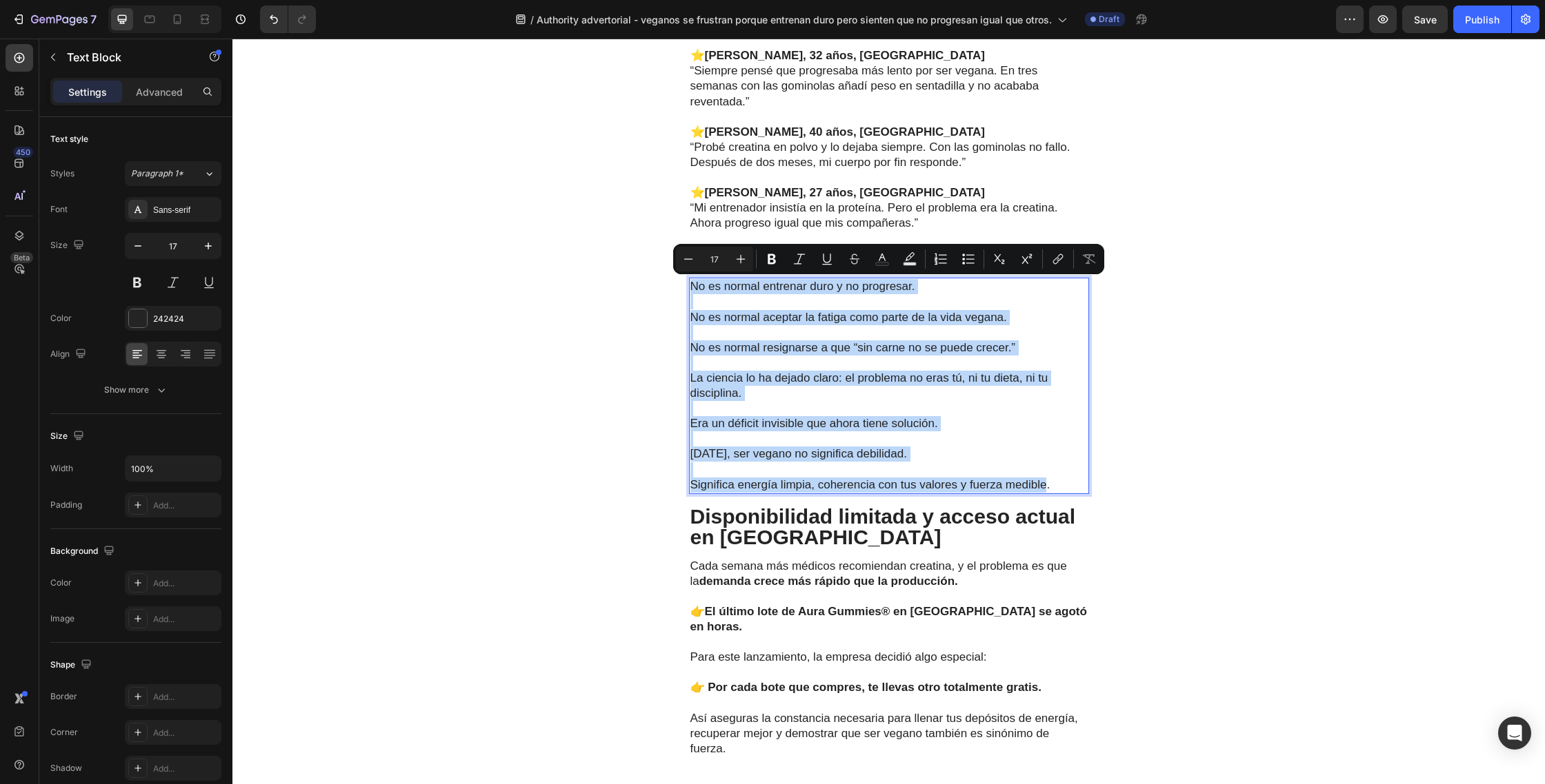
drag, startPoint x: 993, startPoint y: 481, endPoint x: 692, endPoint y: 291, distance: 356.0
click at [692, 291] on div "No es normal entrenar duro y no progresar. No es normal aceptar la fatiga como …" at bounding box center [888, 386] width 400 height 216
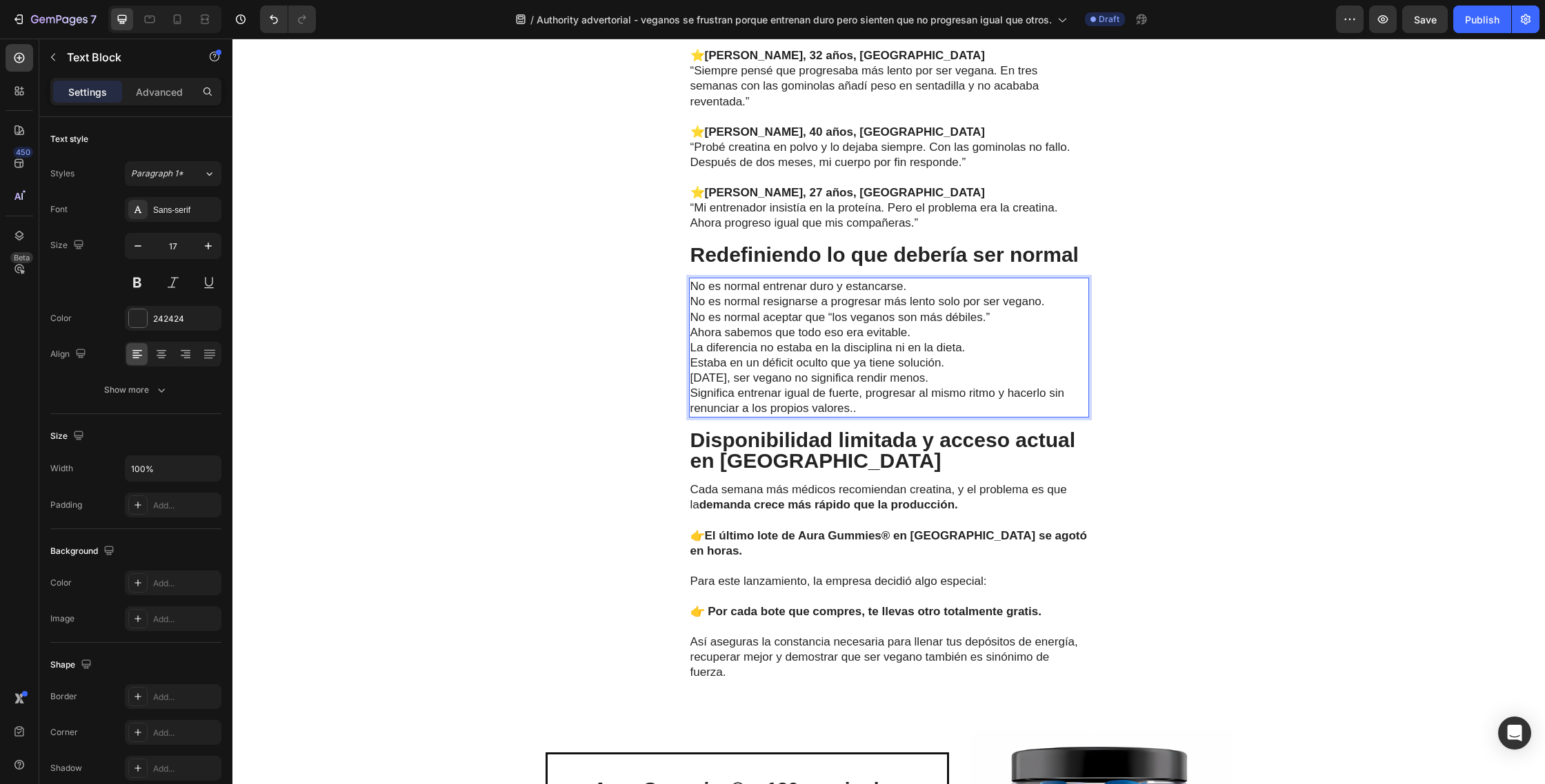
click at [933, 288] on p "No es normal entrenar duro y estancarse. No es normal resignarse a progresar má…" at bounding box center [889, 302] width 397 height 45
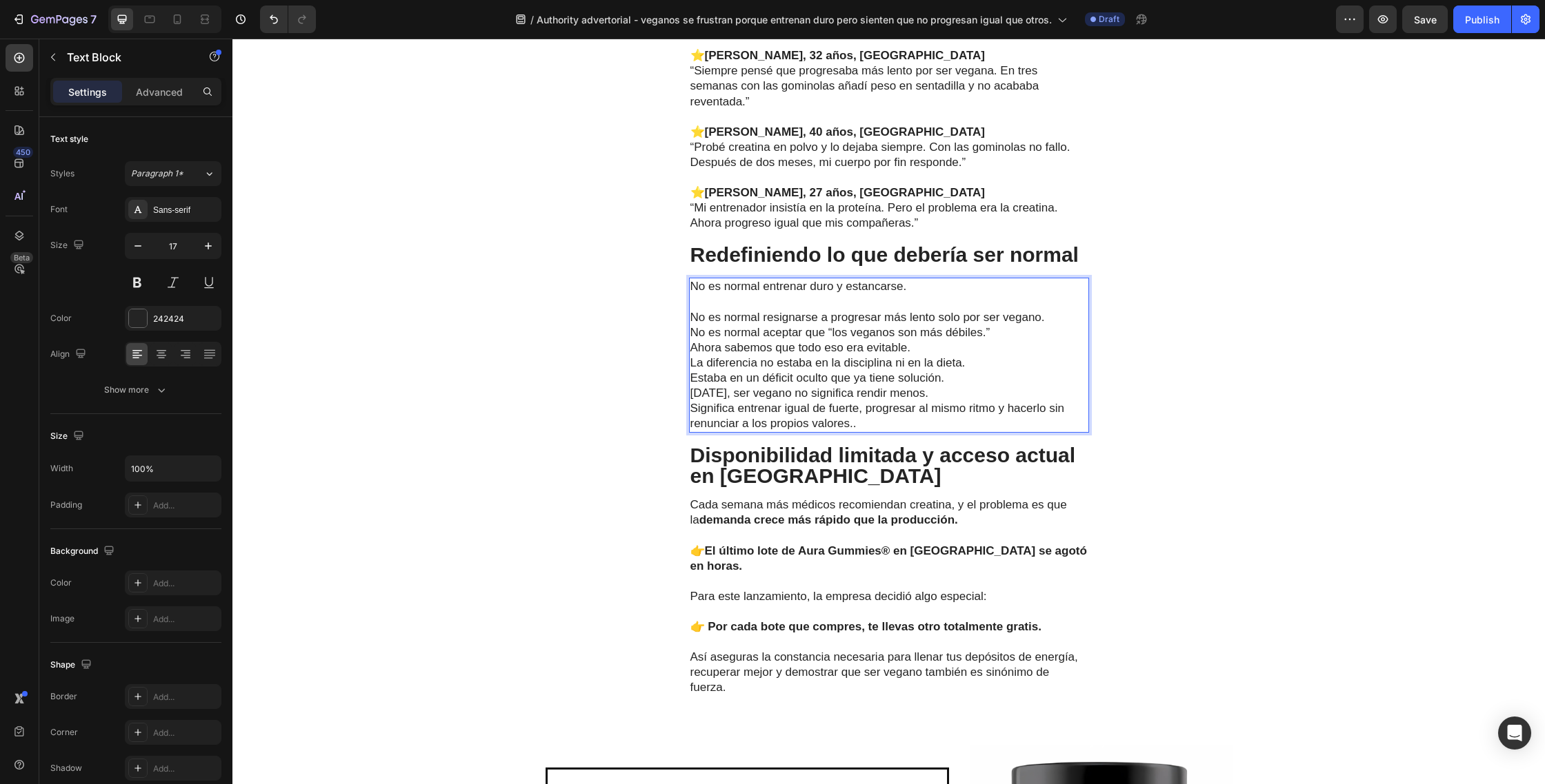
drag, startPoint x: 1051, startPoint y: 318, endPoint x: 1046, endPoint y: 323, distance: 7.1
click at [1051, 318] on p "⁠⁠⁠⁠⁠⁠⁠ No es normal resignarse a progresar más lento solo por ser vegano. No e…" at bounding box center [889, 316] width 397 height 45
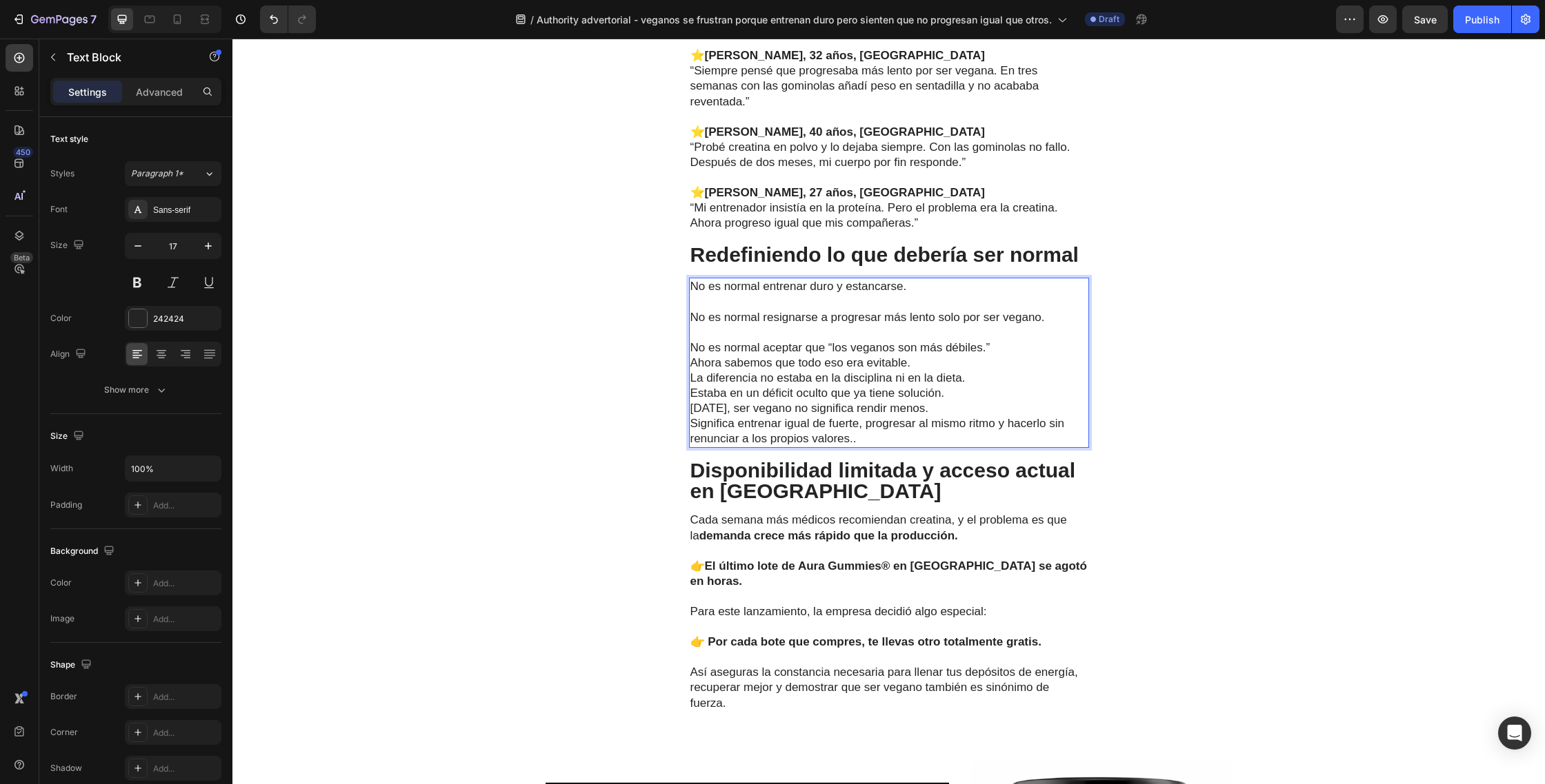
click at [1002, 347] on p "⁠⁠⁠⁠⁠⁠⁠ No es normal aceptar que “los veganos son más débiles.”" at bounding box center [889, 340] width 397 height 30
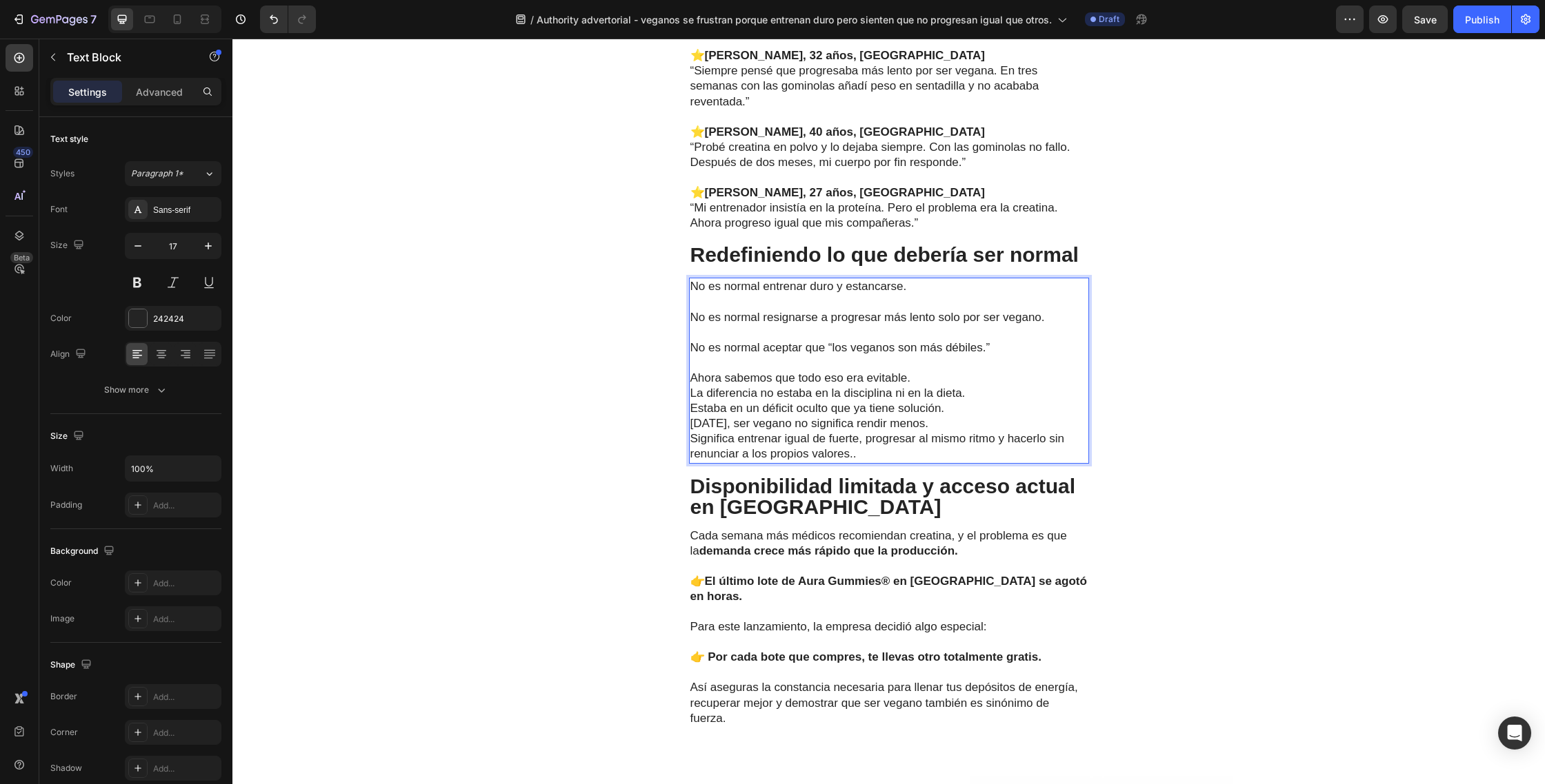
click at [925, 378] on p "Ahora sabemos que todo eso era evitable. La diferencia no estaba en la discipli…" at bounding box center [889, 393] width 397 height 45
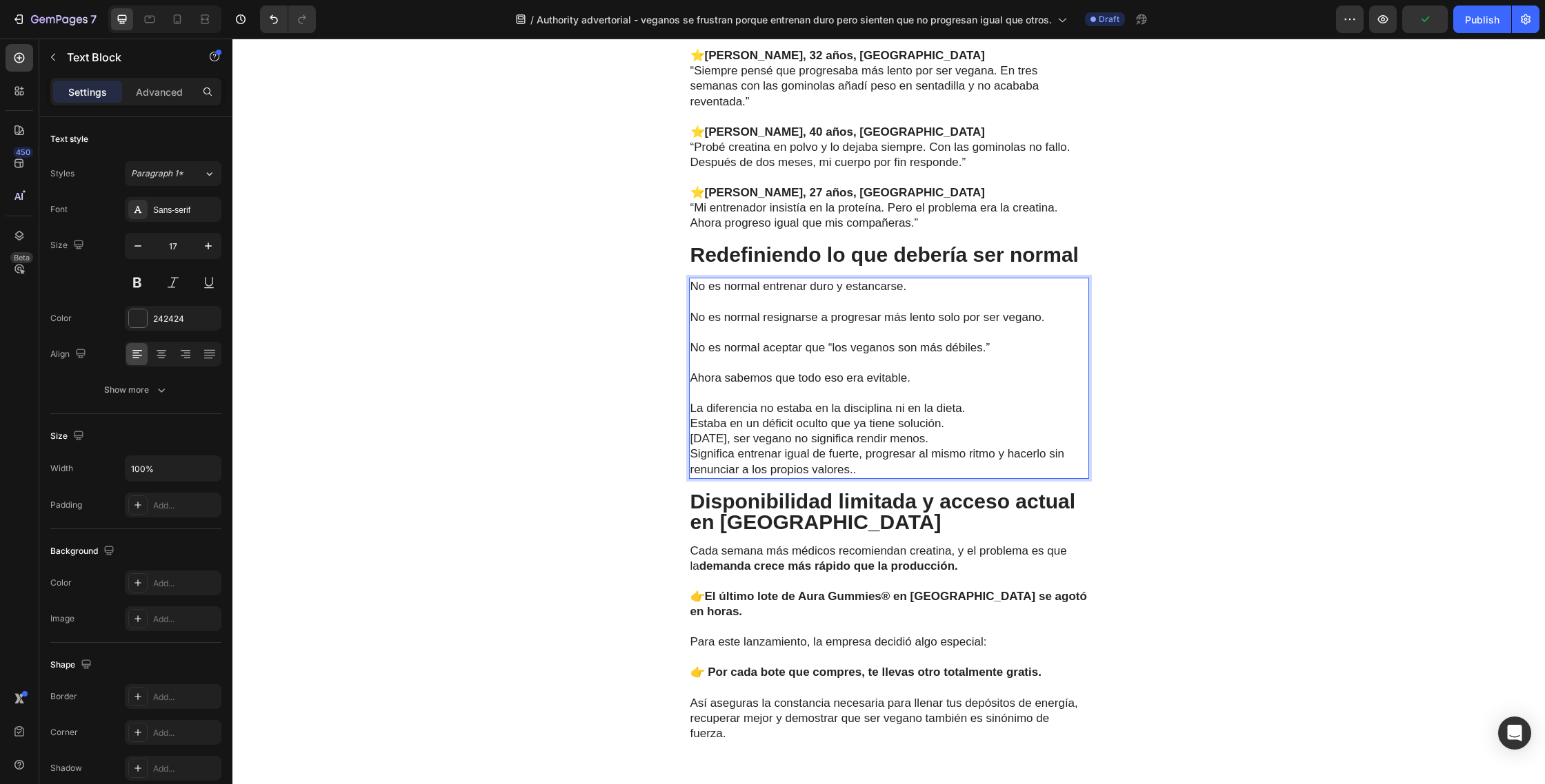
click at [977, 408] on p "⁠⁠⁠⁠⁠⁠⁠ La diferencia no estaba en la disciplina ni en la dieta. Estaba en un d…" at bounding box center [889, 408] width 397 height 45
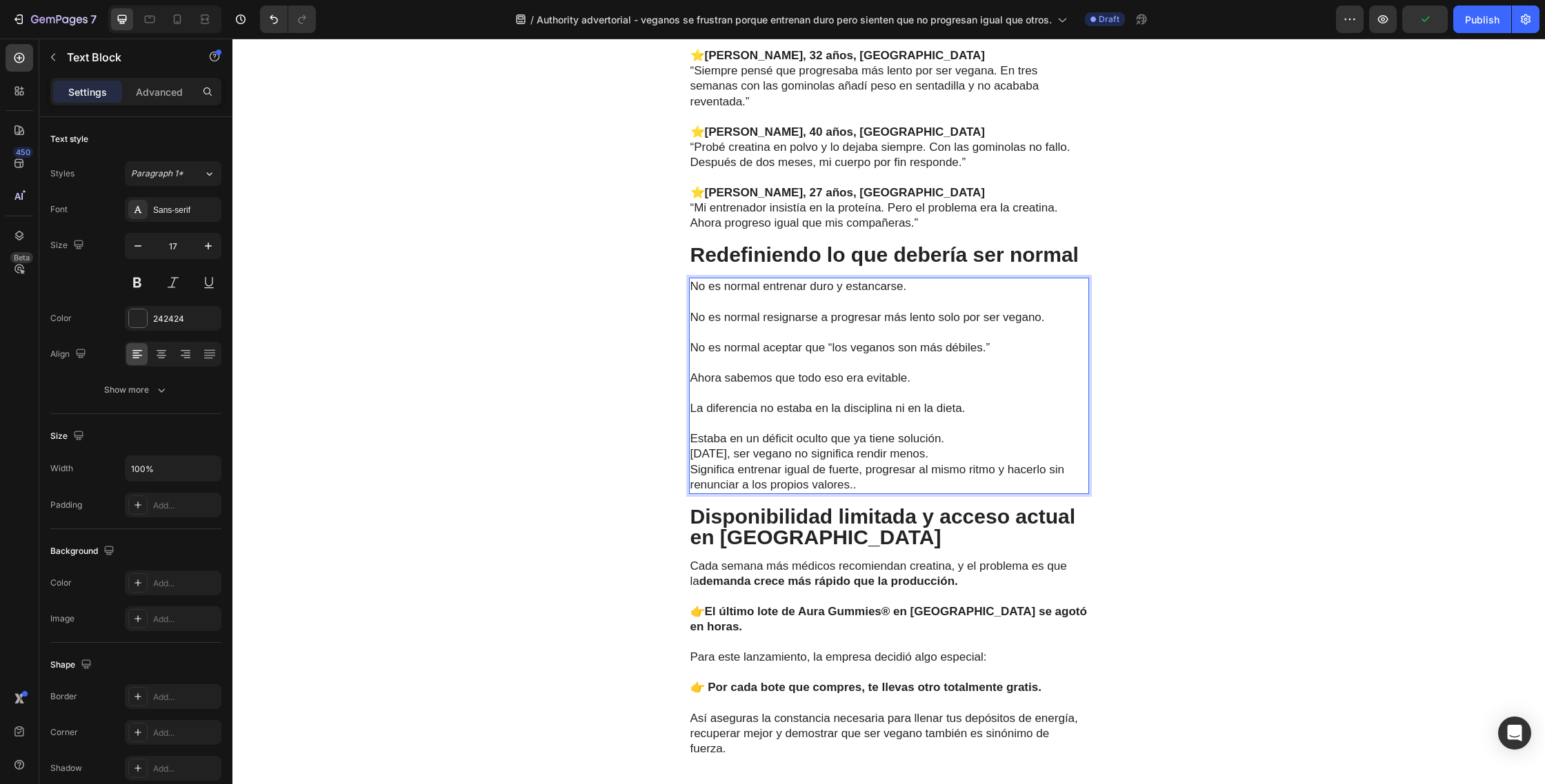
click at [955, 443] on p "⁠⁠⁠⁠⁠⁠⁠ Estaba en un déficit oculto que ya tiene solución." at bounding box center [889, 431] width 397 height 30
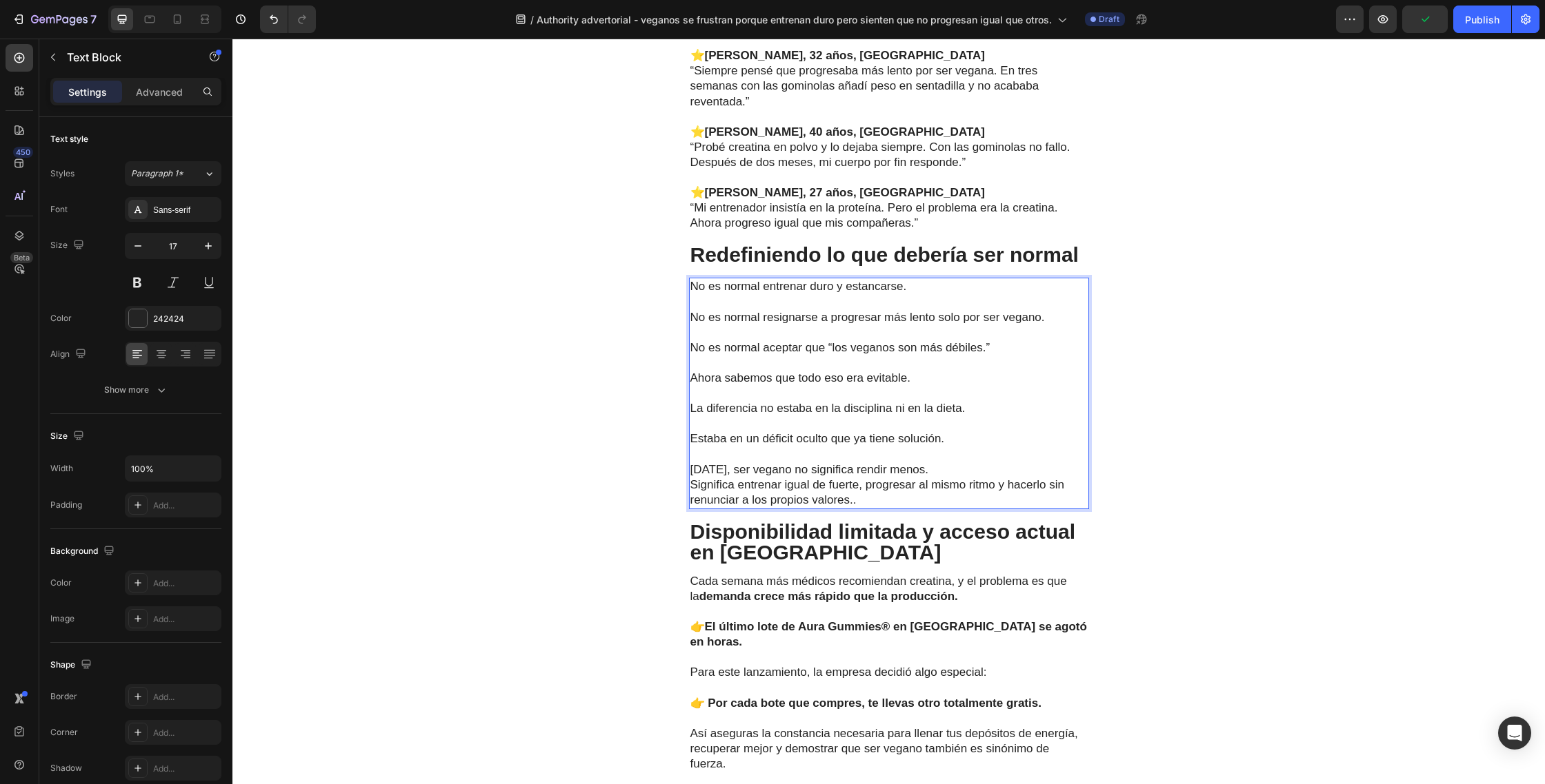
click at [920, 473] on p "Hoy, ser vegano no significa rendir menos. Significa entrenar igual de fuerte, …" at bounding box center [889, 484] width 397 height 45
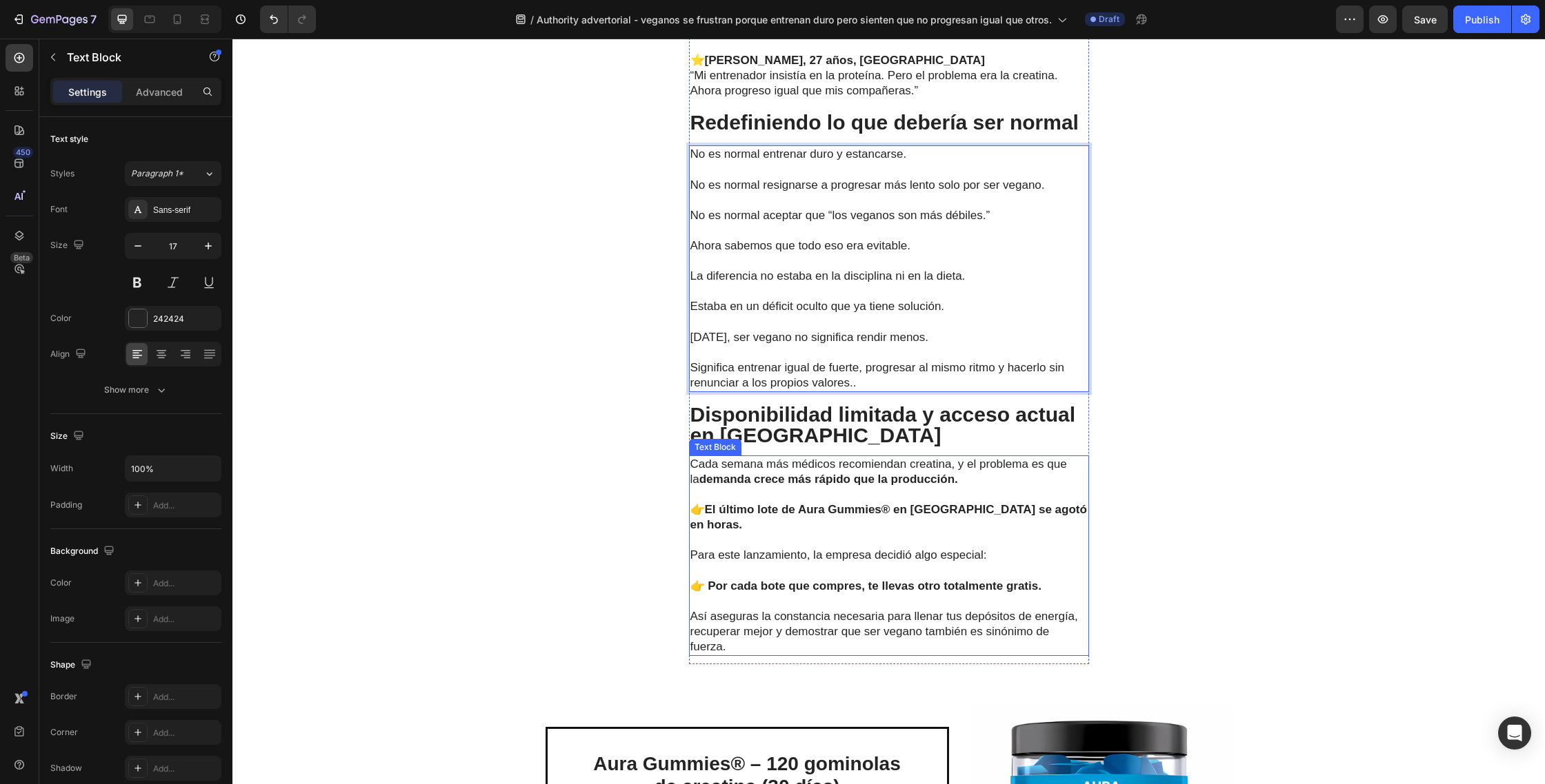
scroll to position [4358, 0]
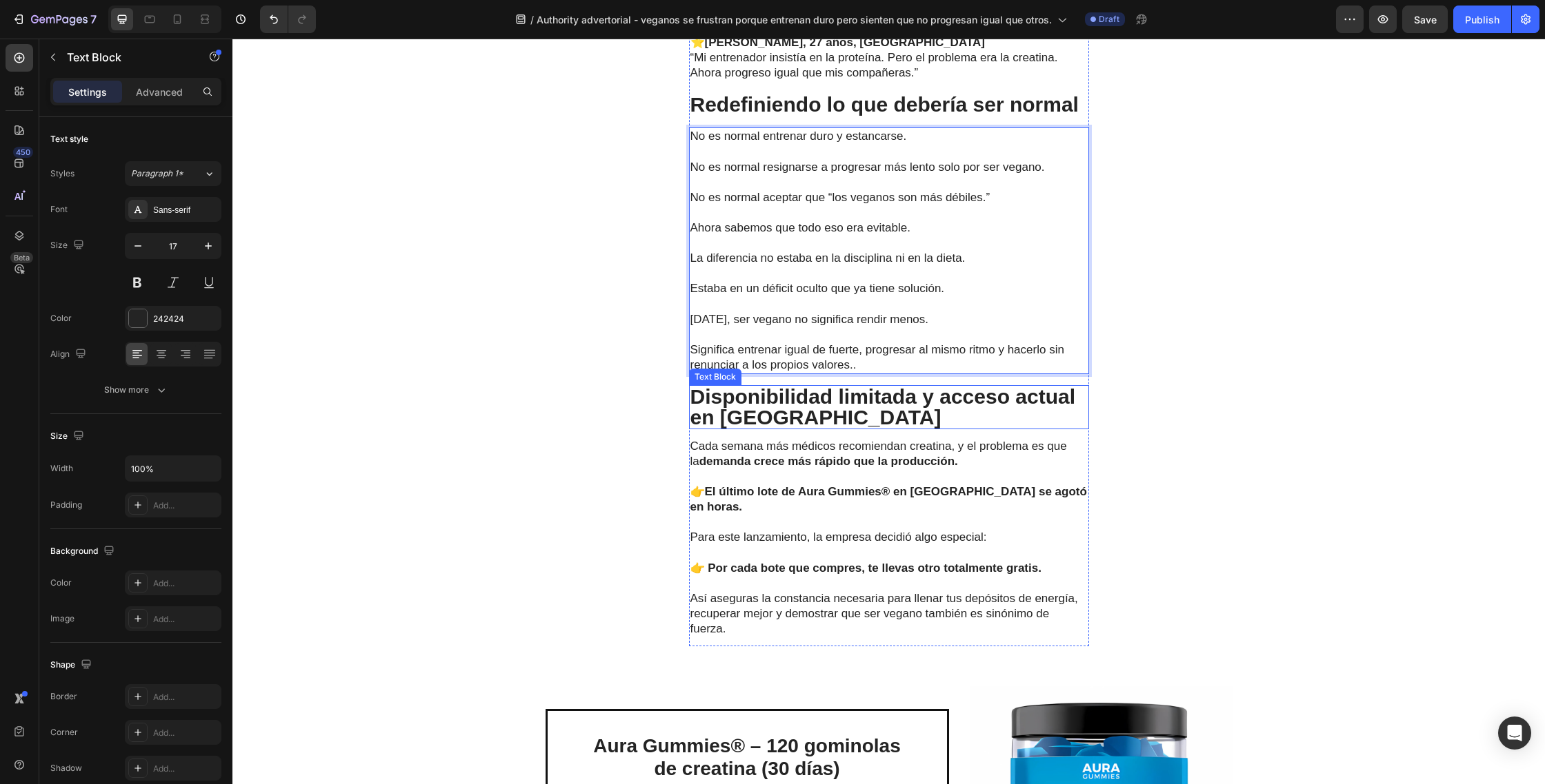
click at [809, 421] on p "Disponibilidad limitada y acceso actual en [GEOGRAPHIC_DATA]" at bounding box center [889, 407] width 397 height 42
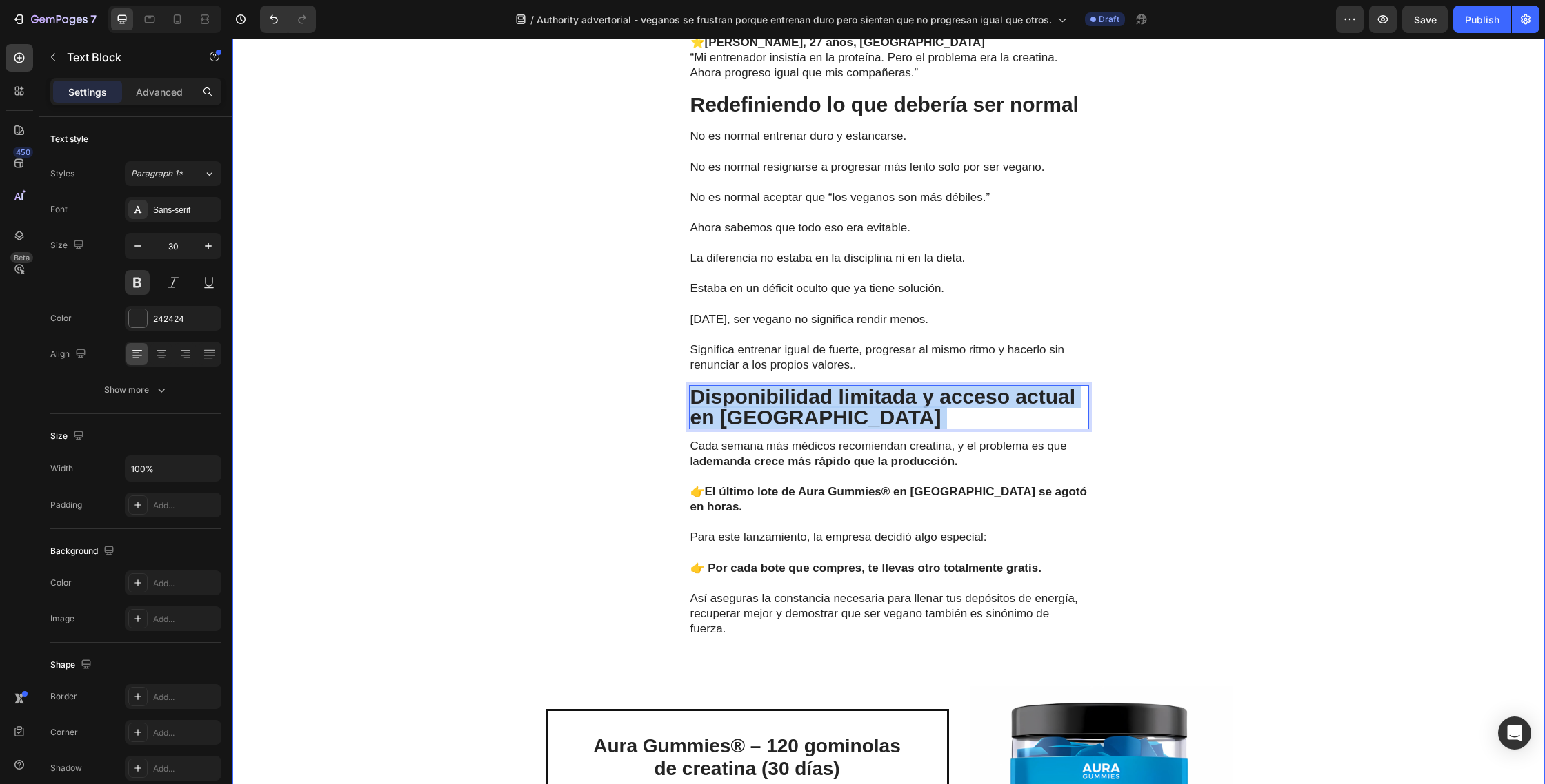
drag, startPoint x: 828, startPoint y: 419, endPoint x: 680, endPoint y: 397, distance: 149.6
click at [680, 397] on div "La solución práctica que marcó la diferencia Text Block La clave no era solo re…" at bounding box center [889, 125] width 1312 height 1654
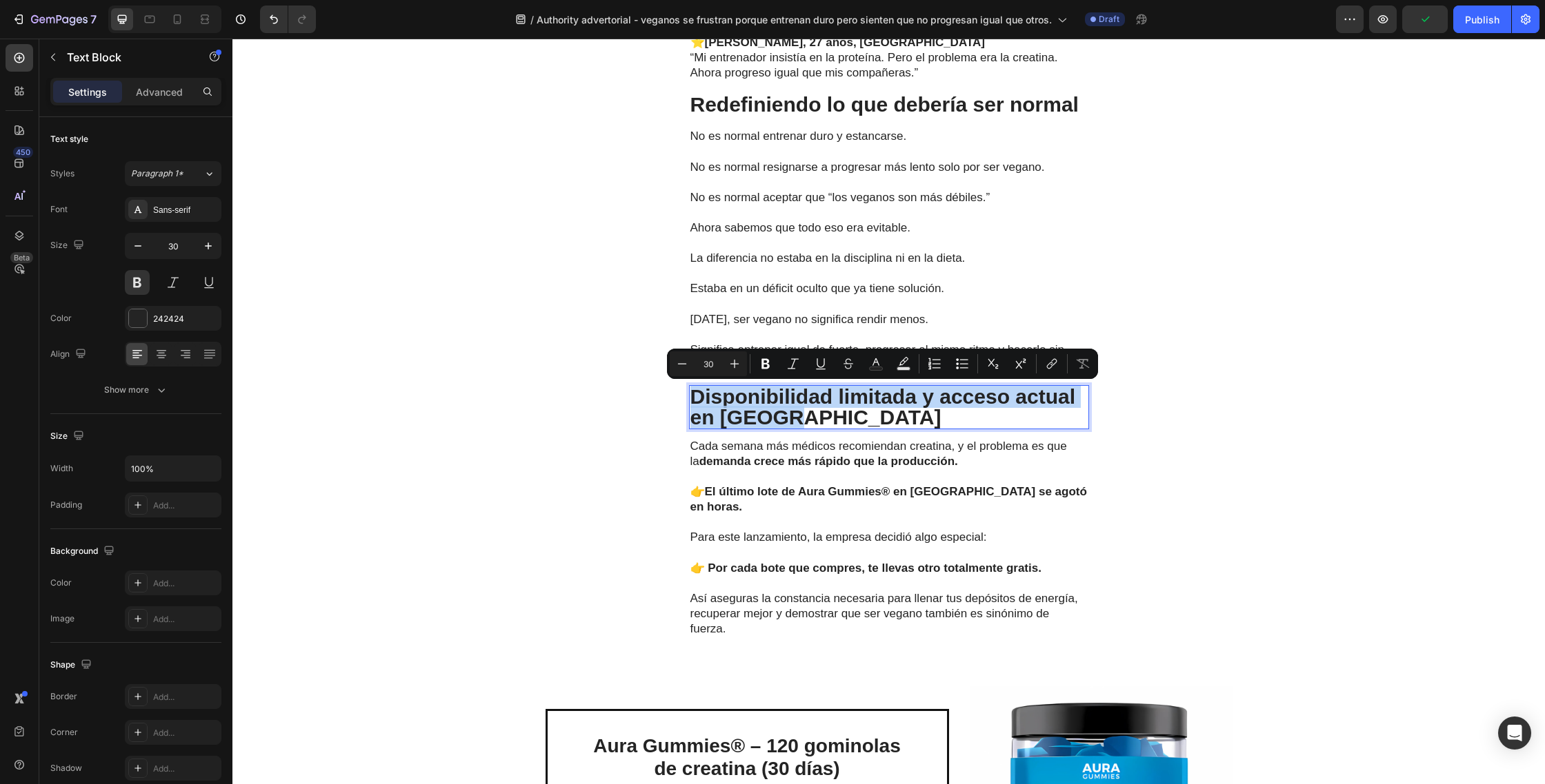
drag, startPoint x: 796, startPoint y: 422, endPoint x: 692, endPoint y: 405, distance: 105.4
click at [692, 405] on p "Disponibilidad limitada y acceso actual en [GEOGRAPHIC_DATA]" at bounding box center [889, 407] width 397 height 42
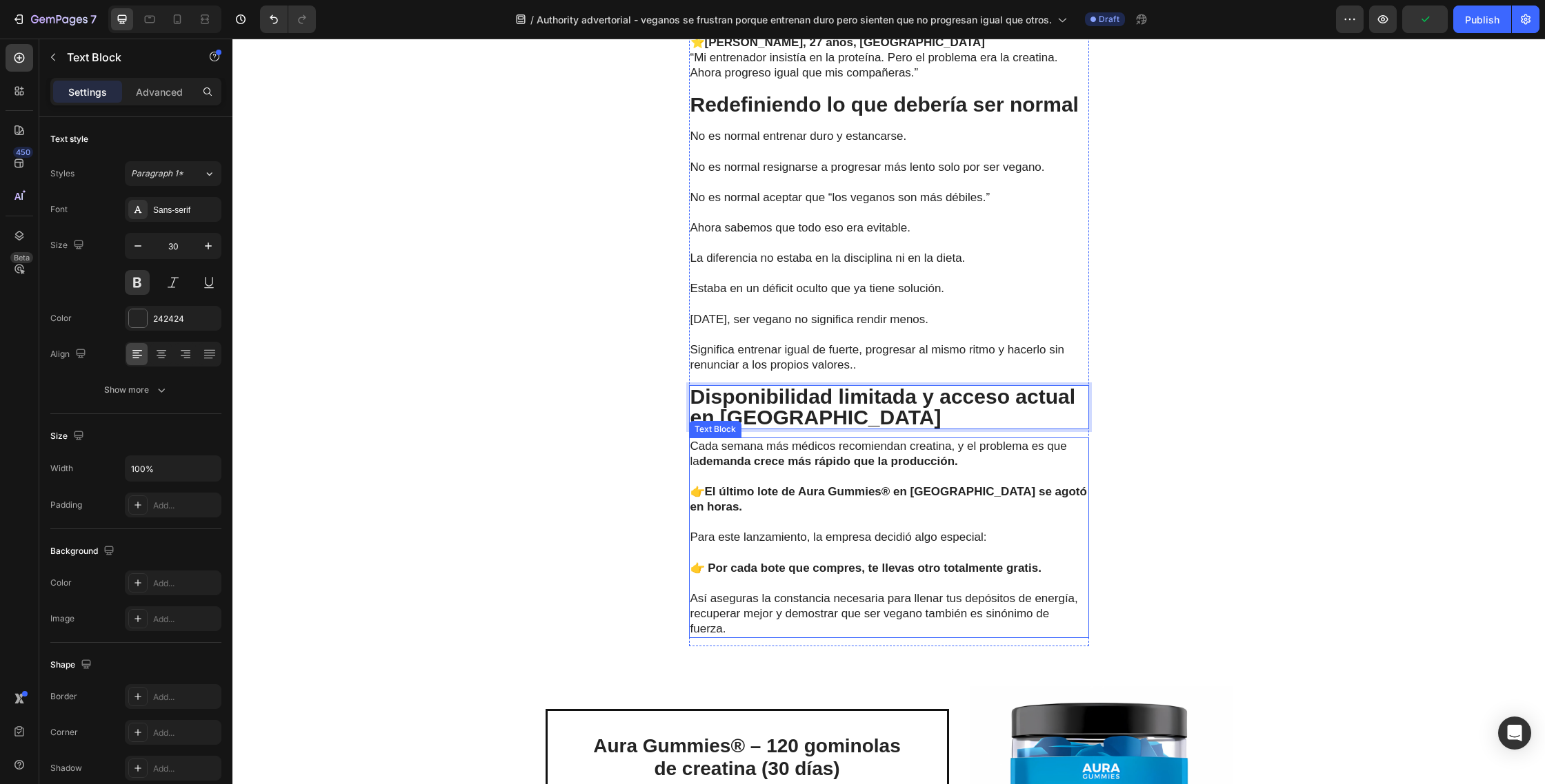
click at [907, 485] on strong "El último lote de Aura Gummies® en [GEOGRAPHIC_DATA] se agotó en horas." at bounding box center [889, 499] width 397 height 29
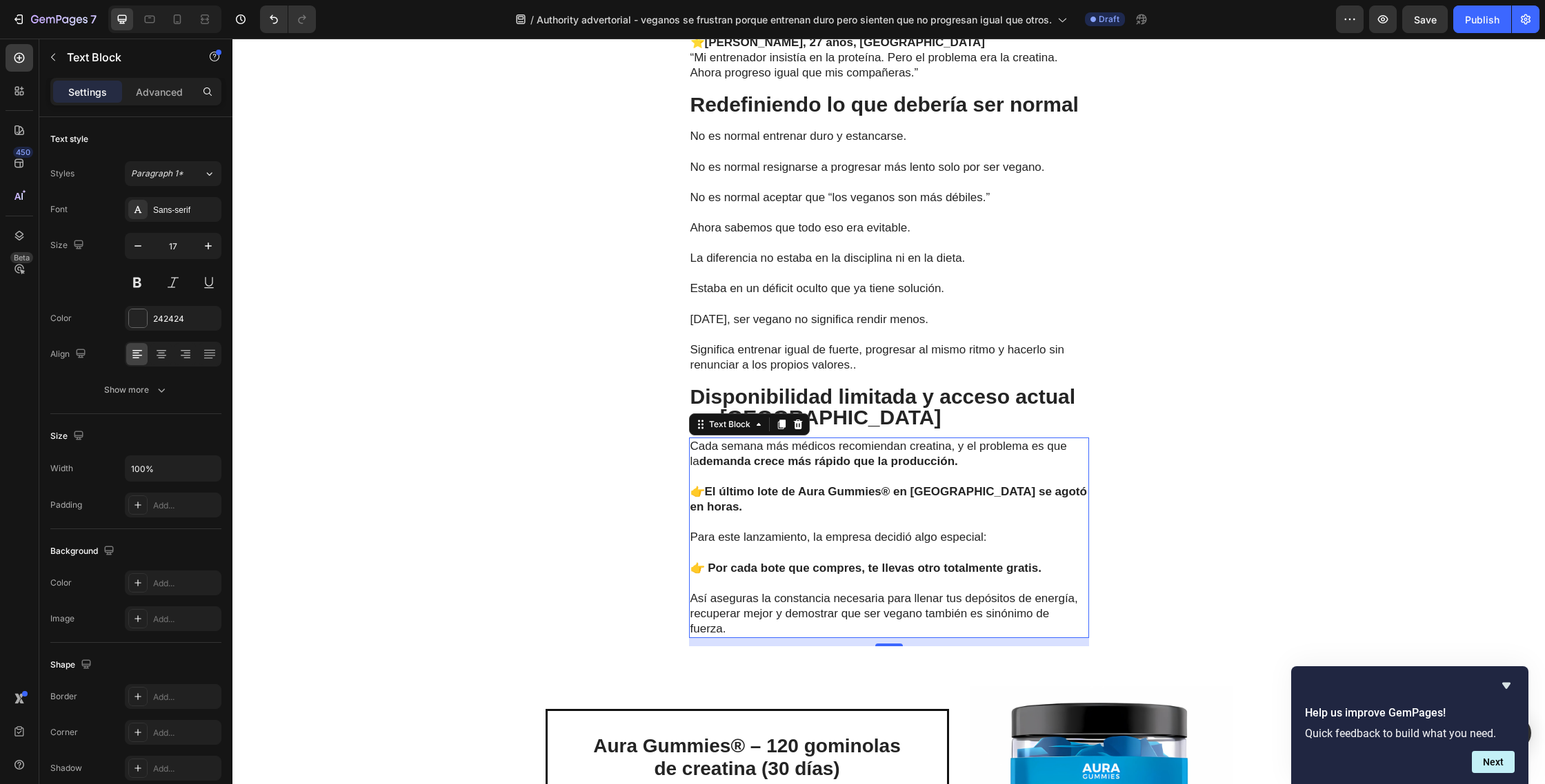
click at [771, 611] on p "Así aseguras la constancia necesaria para llenar tus depósitos de energía, recu…" at bounding box center [889, 613] width 397 height 45
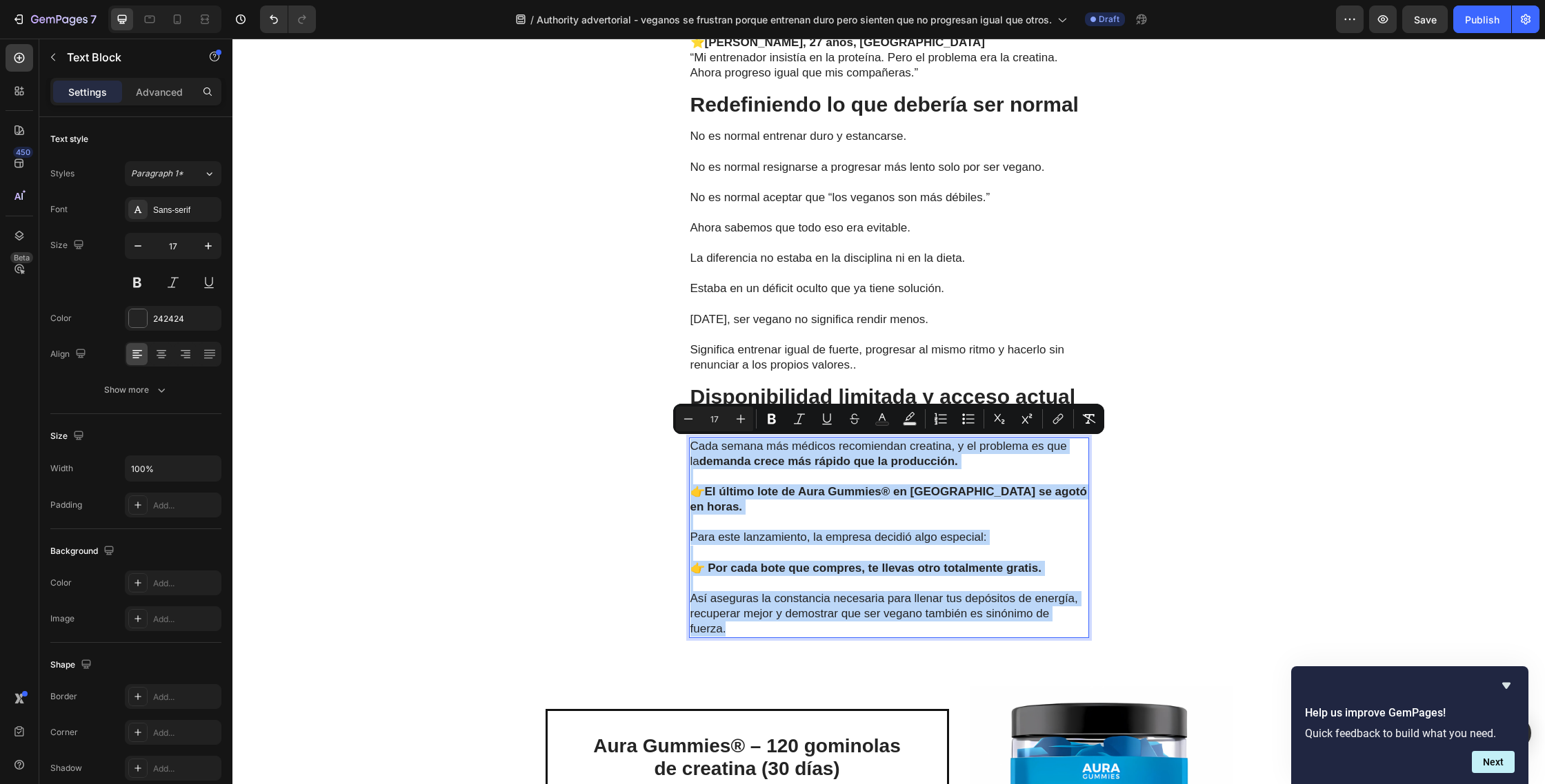
drag, startPoint x: 735, startPoint y: 606, endPoint x: 692, endPoint y: 451, distance: 160.9
click at [692, 451] on div "Cada semana más médicos recomiendan creatina, y el problema es que la demanda c…" at bounding box center [888, 537] width 400 height 200
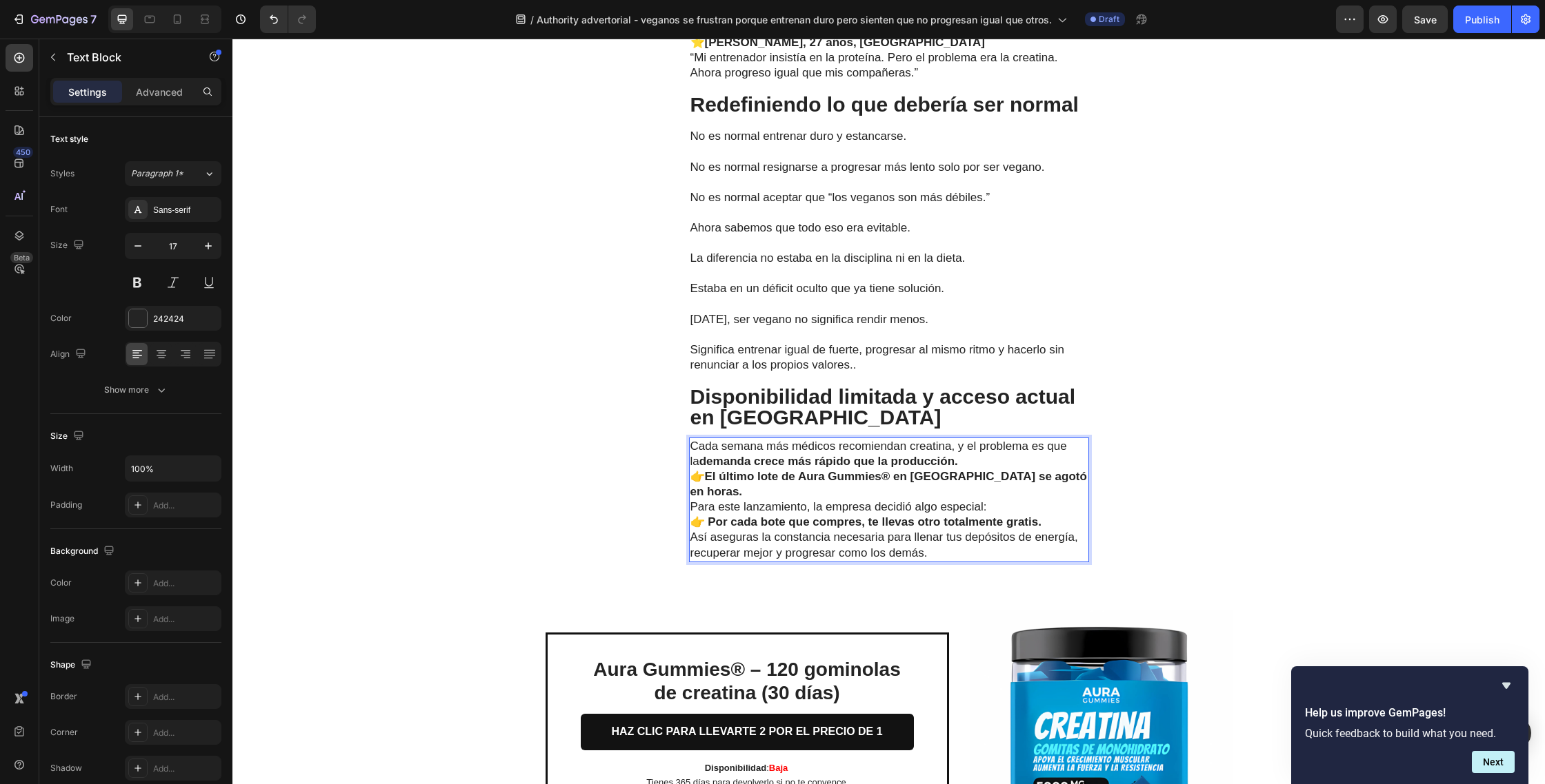
click at [960, 460] on p "Cada semana más médicos recomiendan creatina, y el problema es que la demanda c…" at bounding box center [889, 454] width 397 height 30
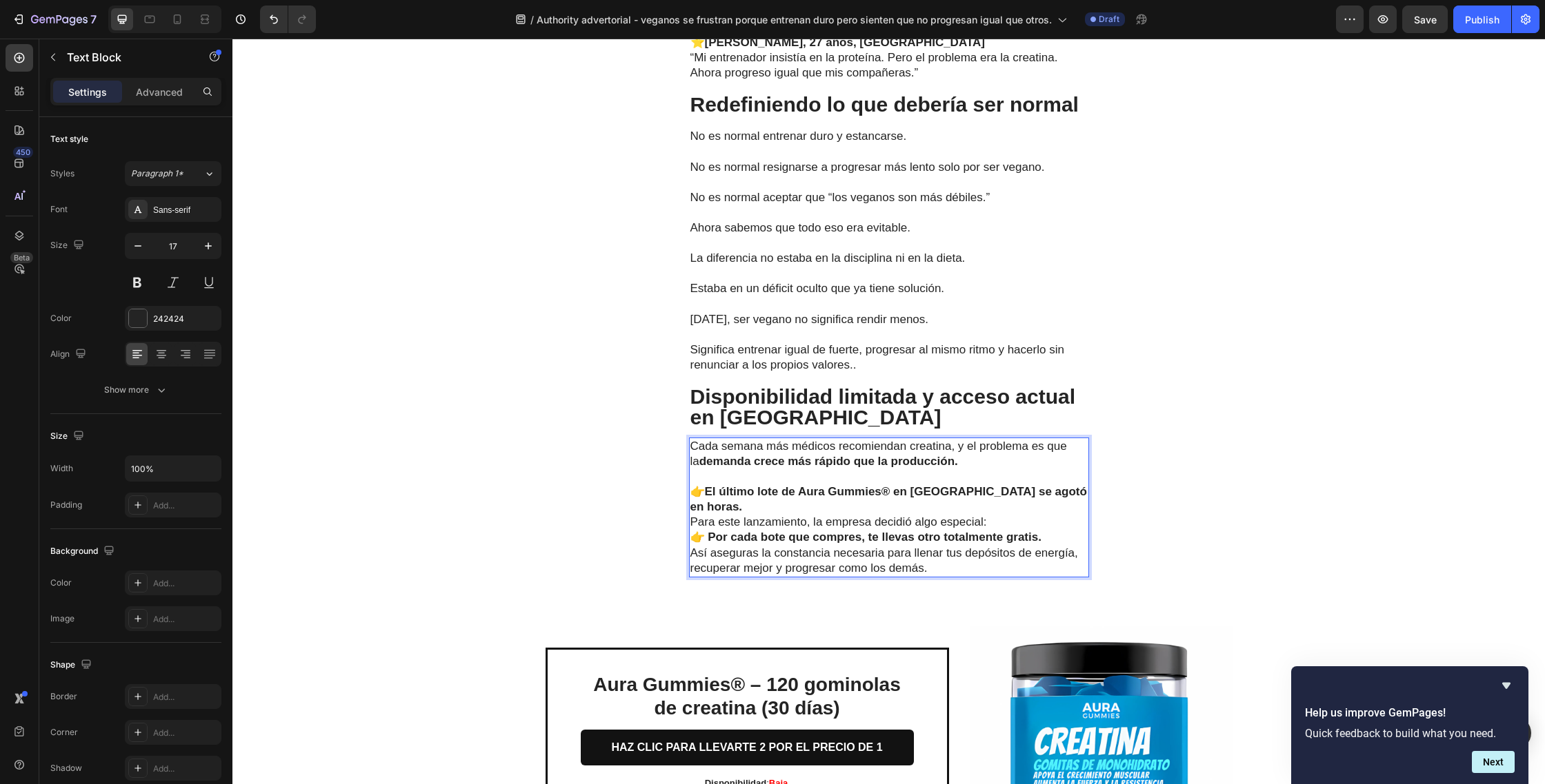
click at [1065, 494] on p "👉 El último lote de Aura Gummies® en [GEOGRAPHIC_DATA] se agotó en horas." at bounding box center [889, 499] width 397 height 30
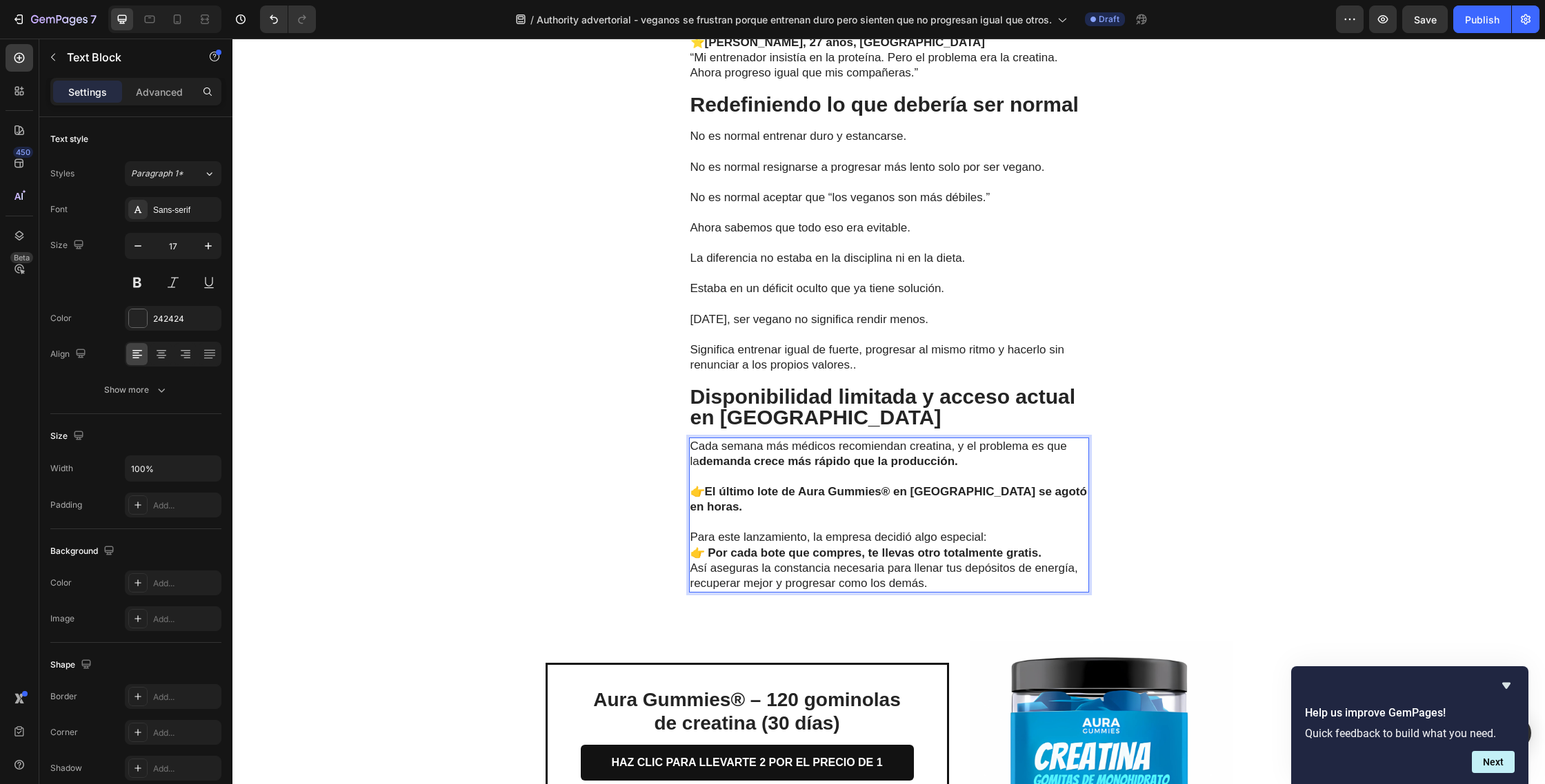
click at [1005, 530] on p "Para este lanzamiento, la empresa decidió algo especial:" at bounding box center [889, 538] width 397 height 15
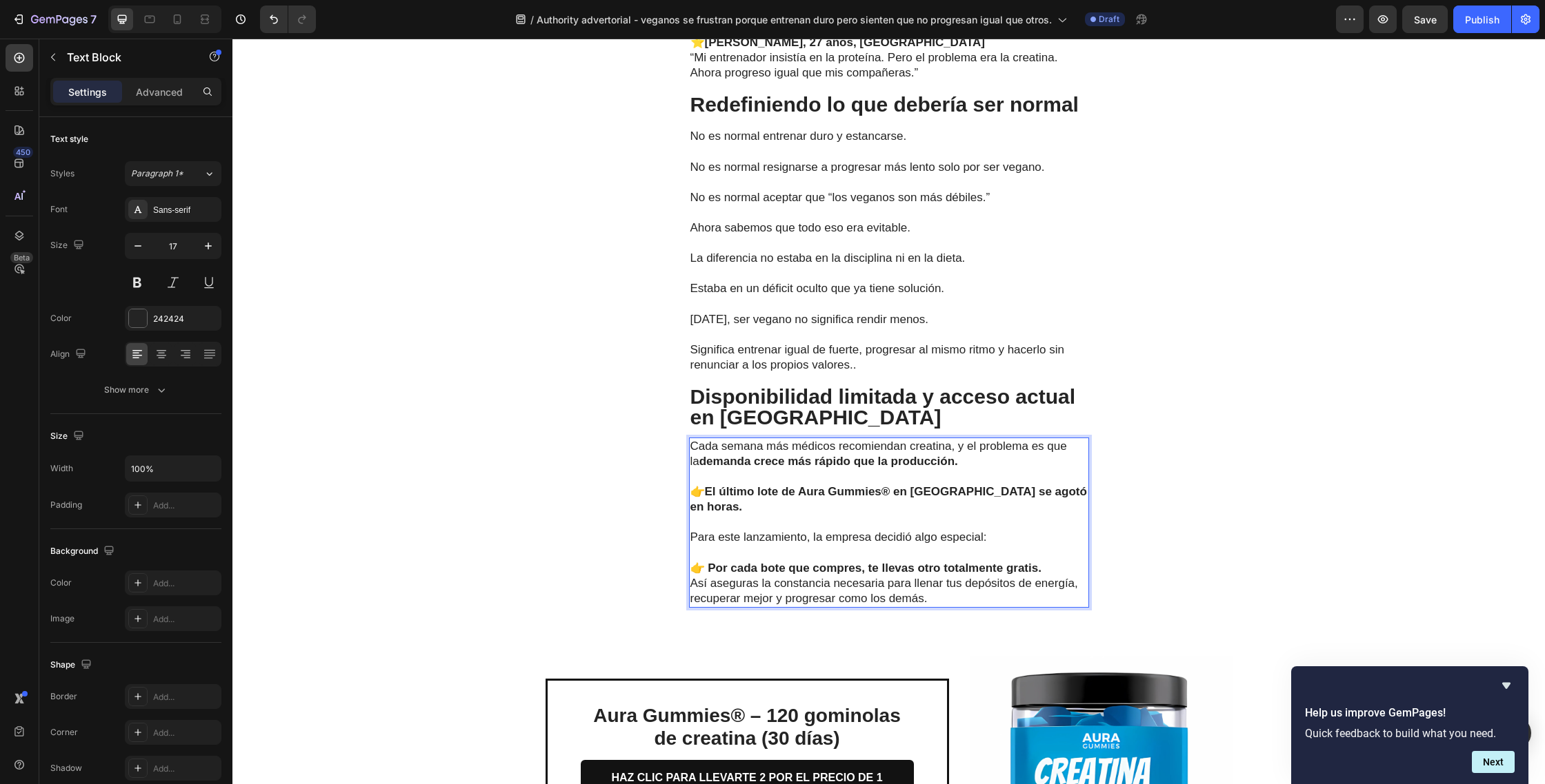
click at [1048, 561] on p "👉 Por cada bote que compres, te llevas otro totalmente gratis." at bounding box center [889, 568] width 397 height 15
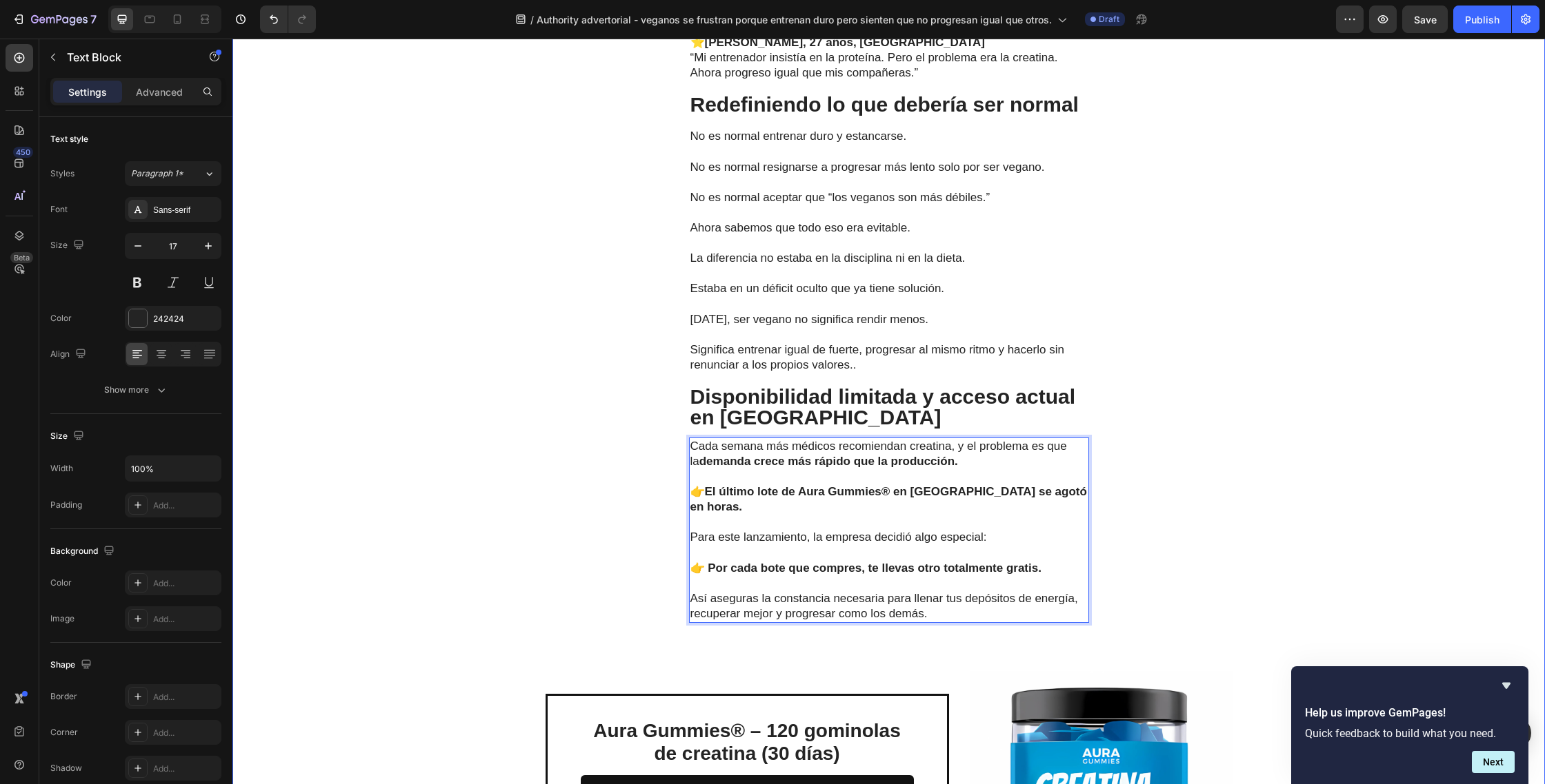
click at [1228, 498] on div "La solución práctica que marcó la diferencia Text Block La clave no era solo re…" at bounding box center [889, 118] width 1312 height 1639
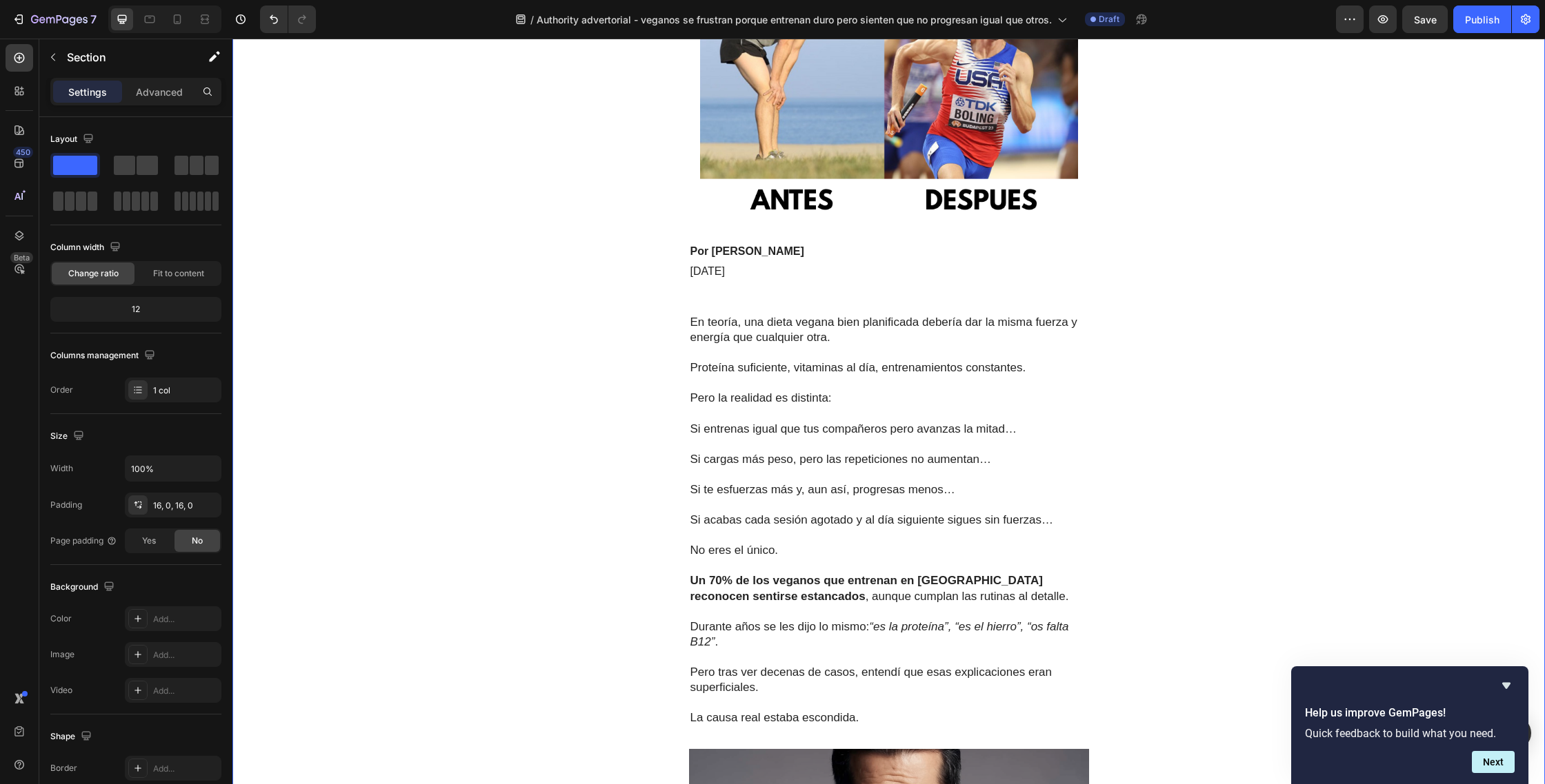
scroll to position [291, 0]
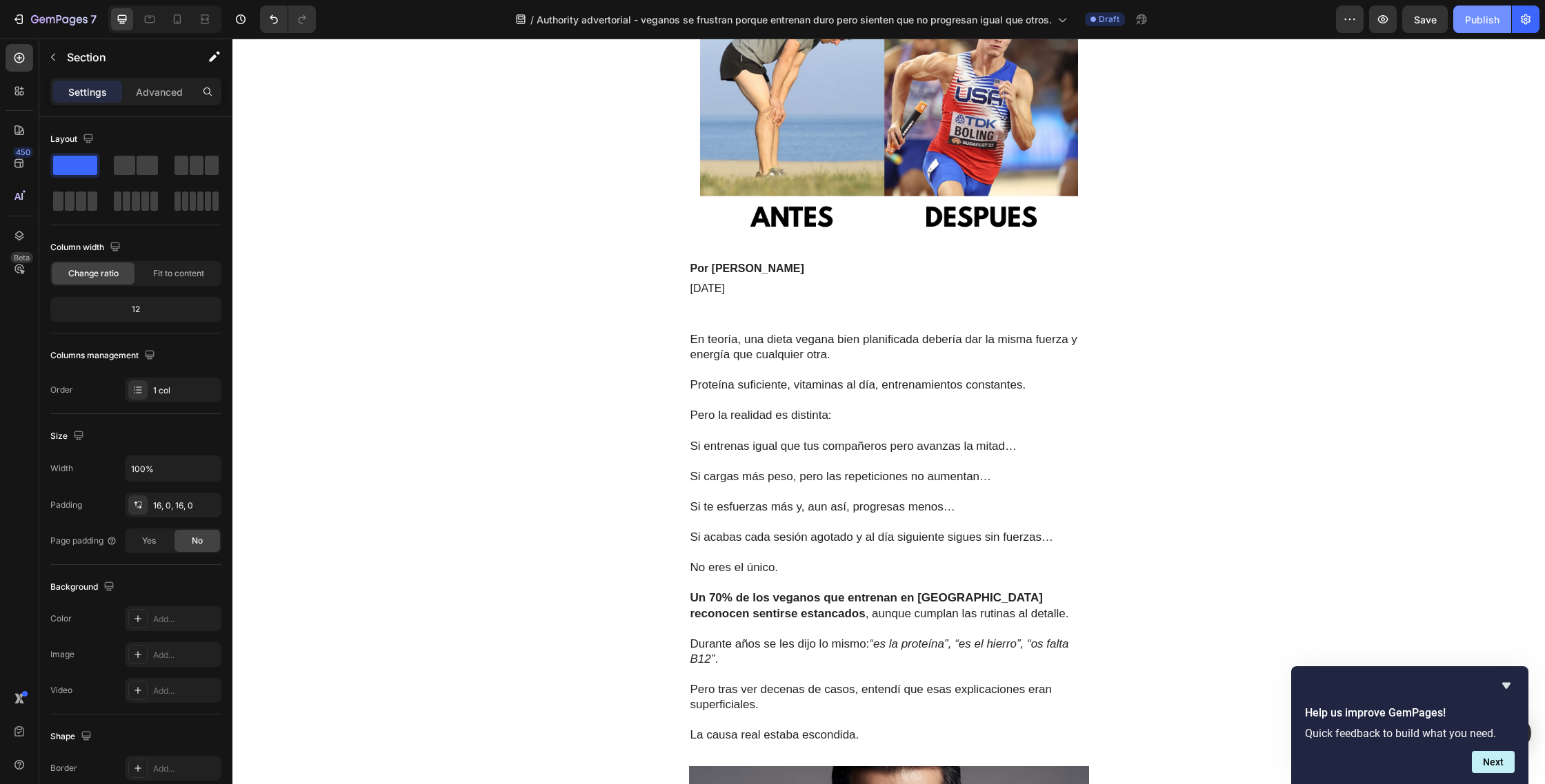
click at [1488, 27] on button "Publish" at bounding box center [1481, 19] width 58 height 28
click at [23, 18] on icon "button" at bounding box center [18, 18] width 14 height 14
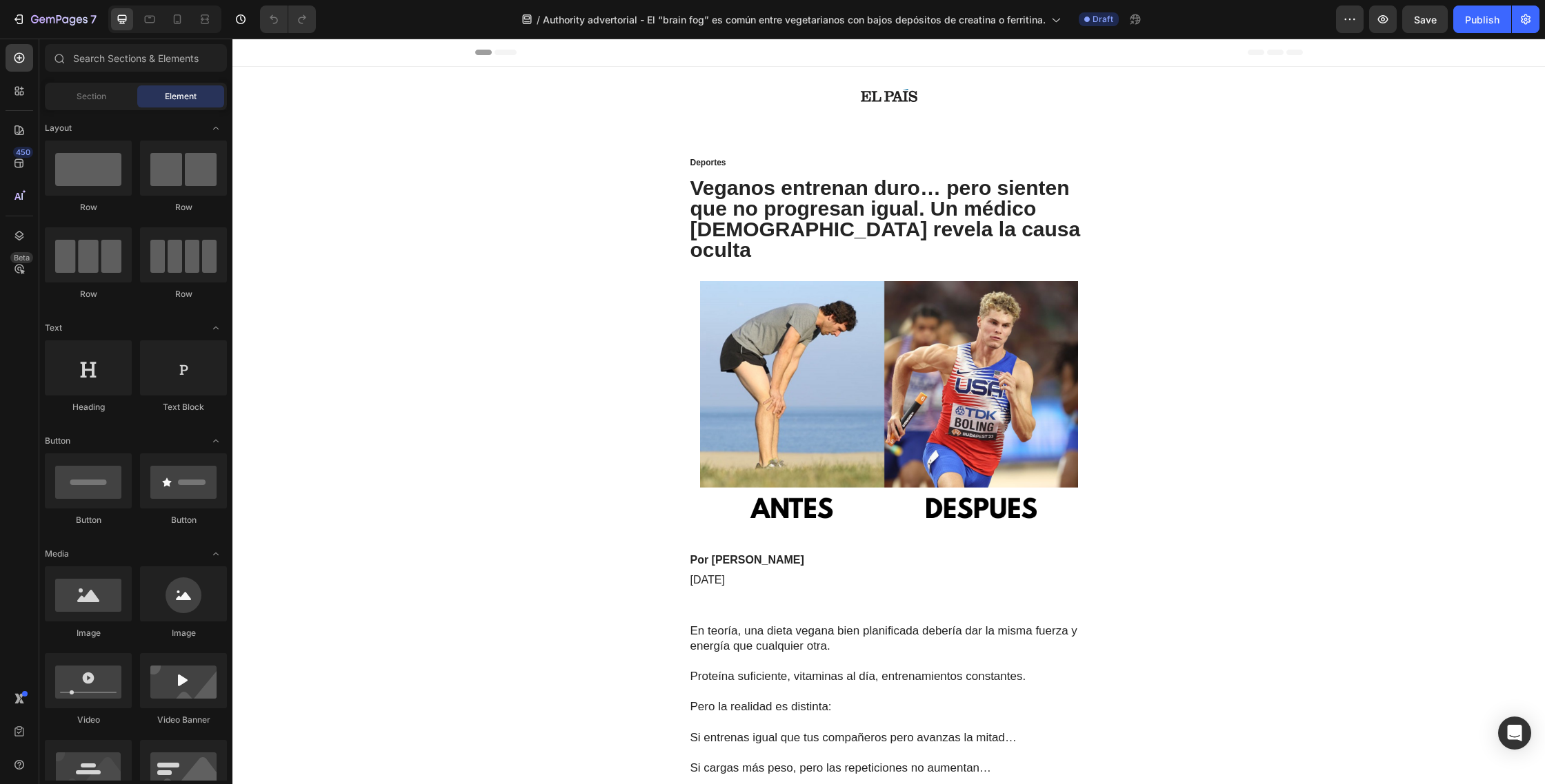
click at [996, 232] on h1 "Veganos entrenan duro… pero sienten que no progresan igual. Un médico [DEMOGRAP…" at bounding box center [888, 219] width 400 height 86
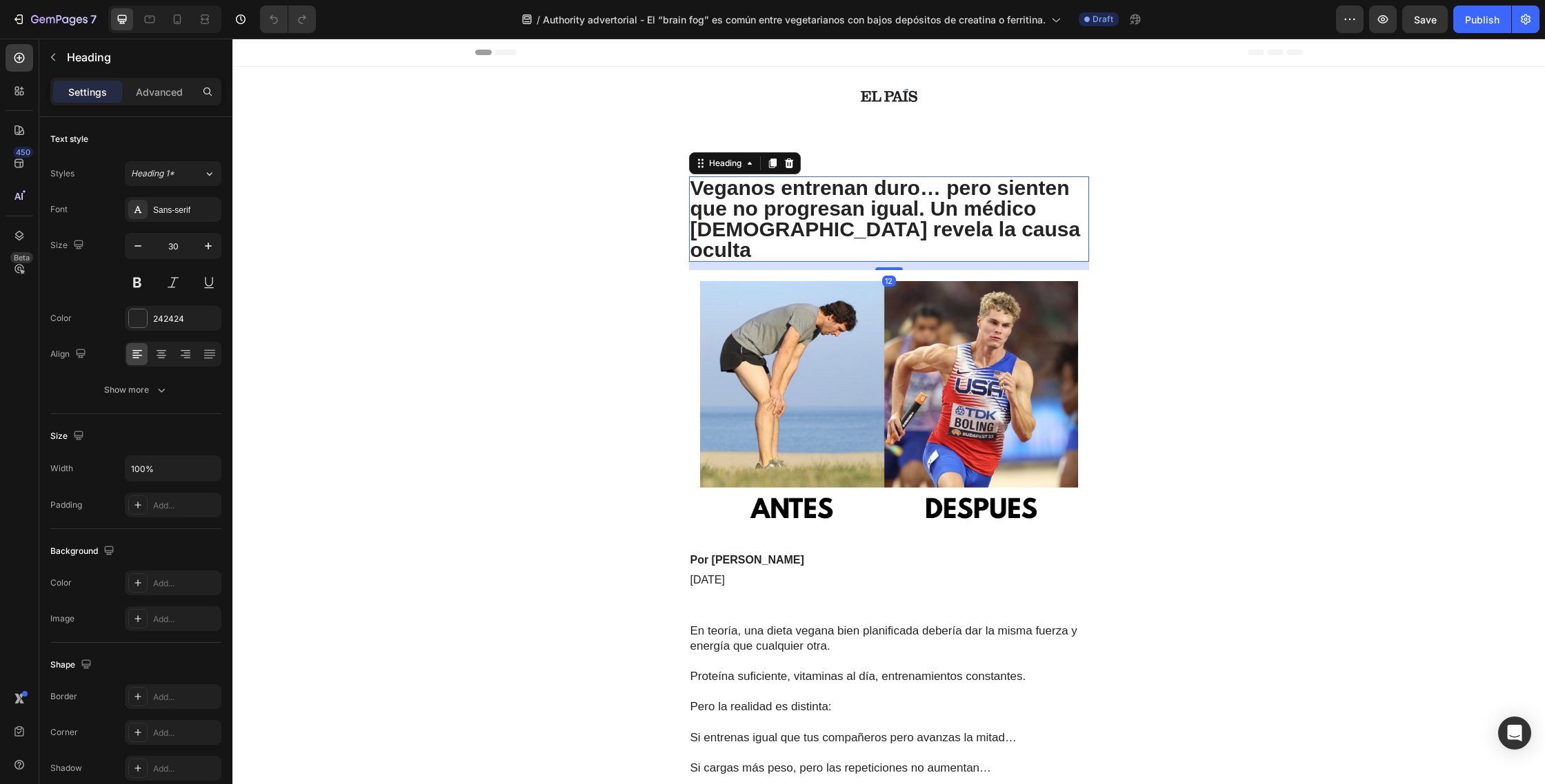
click at [1010, 229] on h1 "Veganos entrenan duro… pero sienten que no progresan igual. Un médico [DEMOGRAP…" at bounding box center [888, 219] width 400 height 86
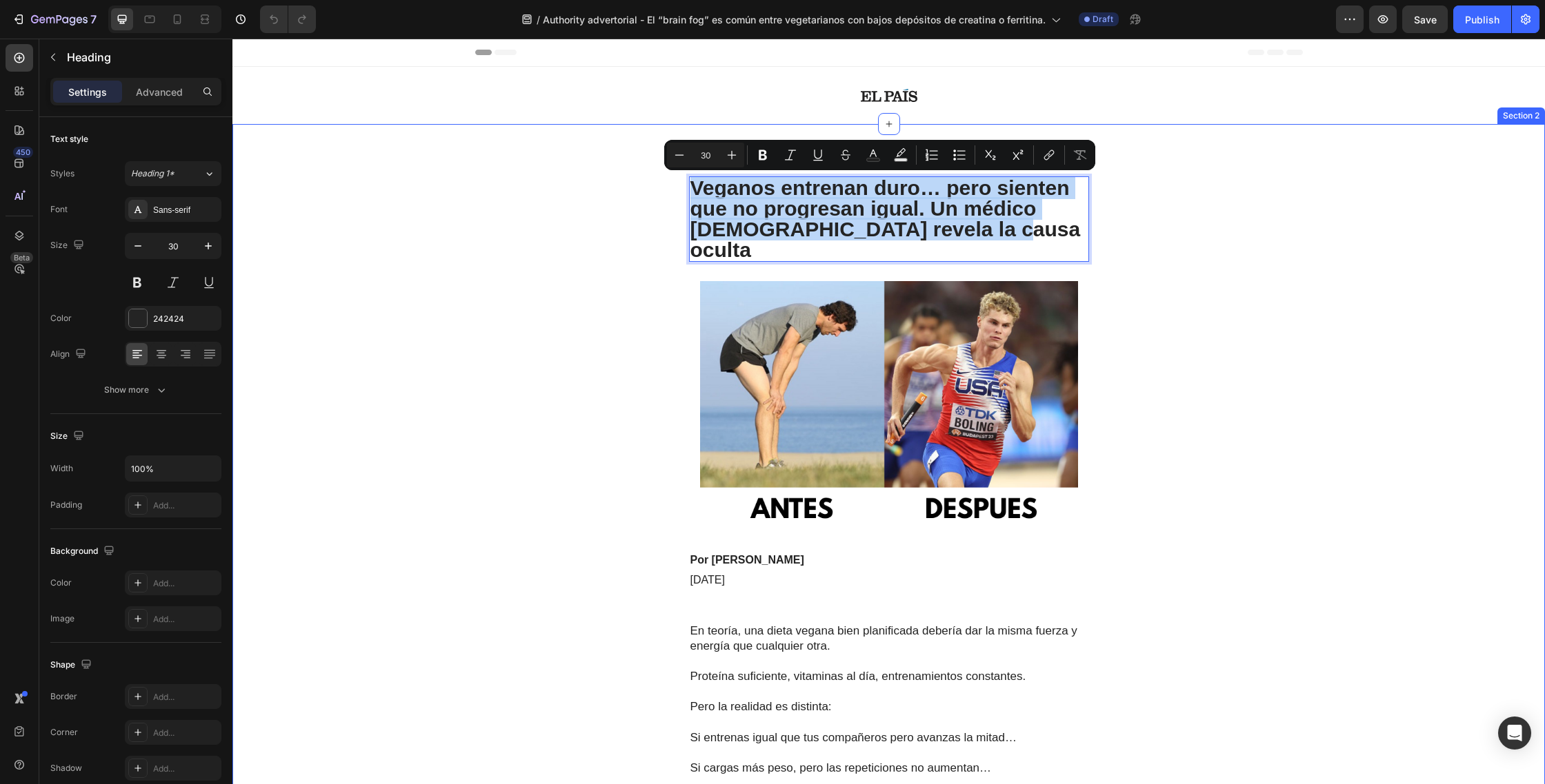
drag, startPoint x: 980, startPoint y: 229, endPoint x: 683, endPoint y: 195, distance: 298.9
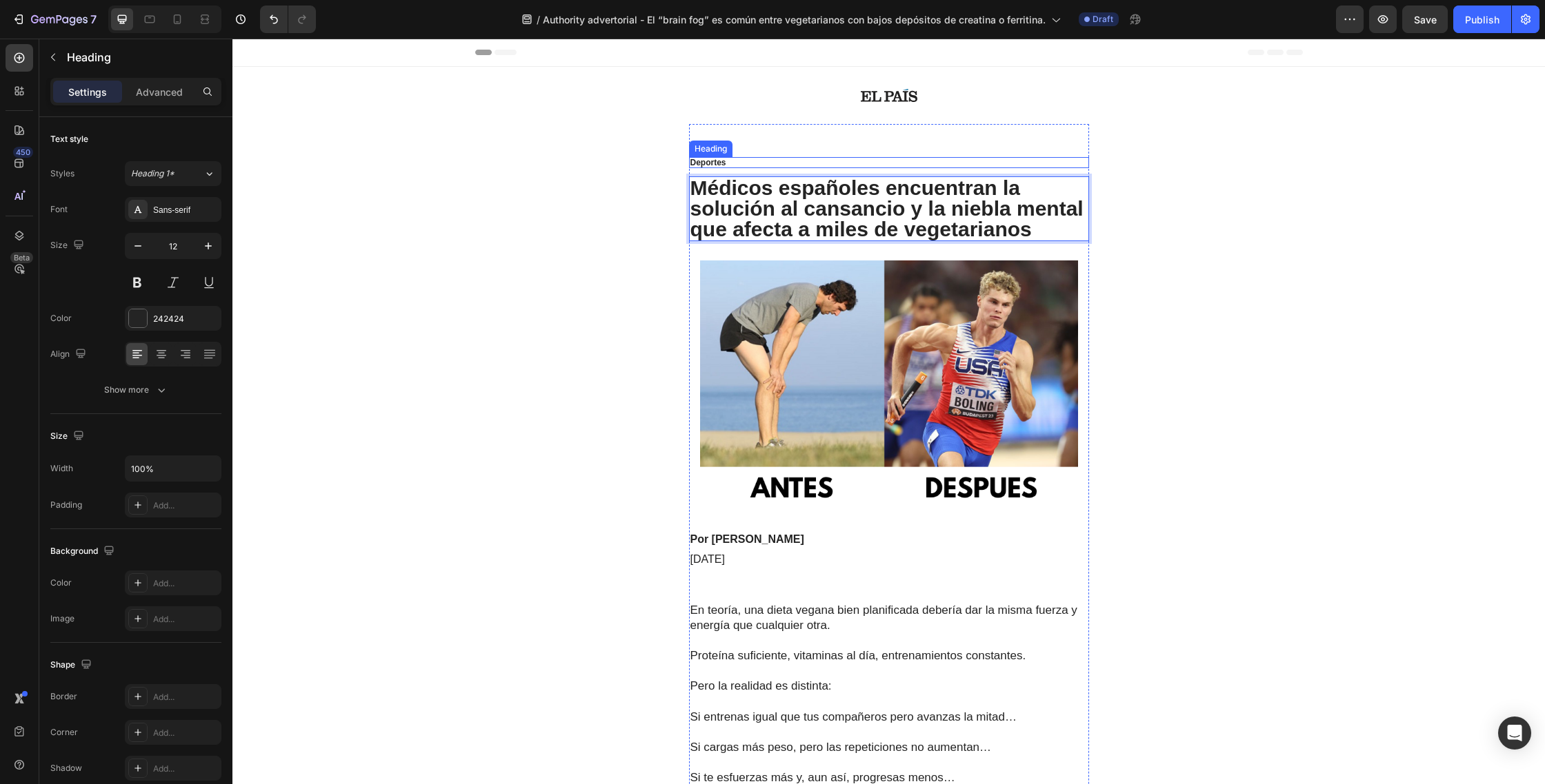
click at [728, 160] on h1 "Deportes" at bounding box center [888, 162] width 400 height 11
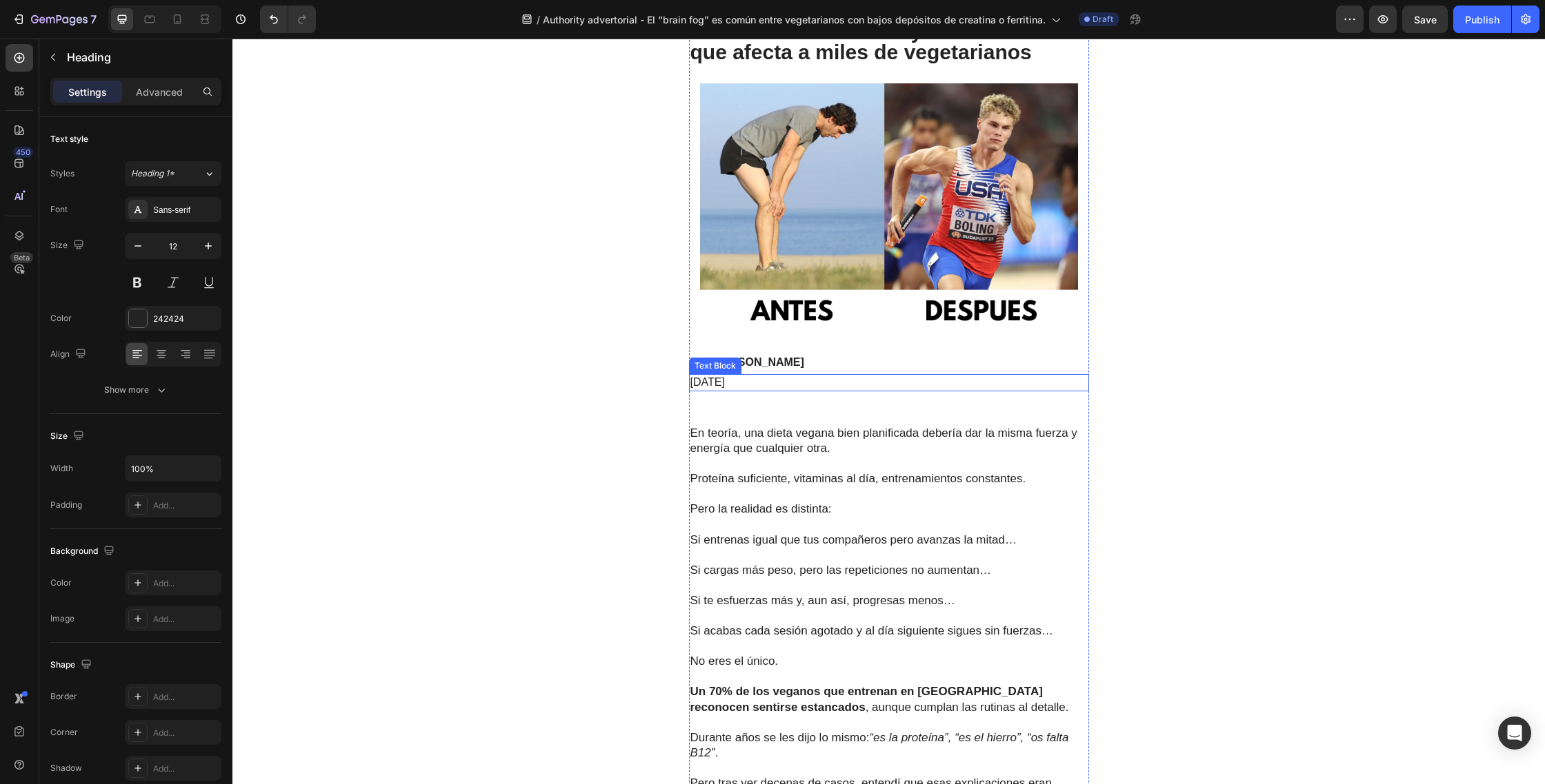
scroll to position [181, 0]
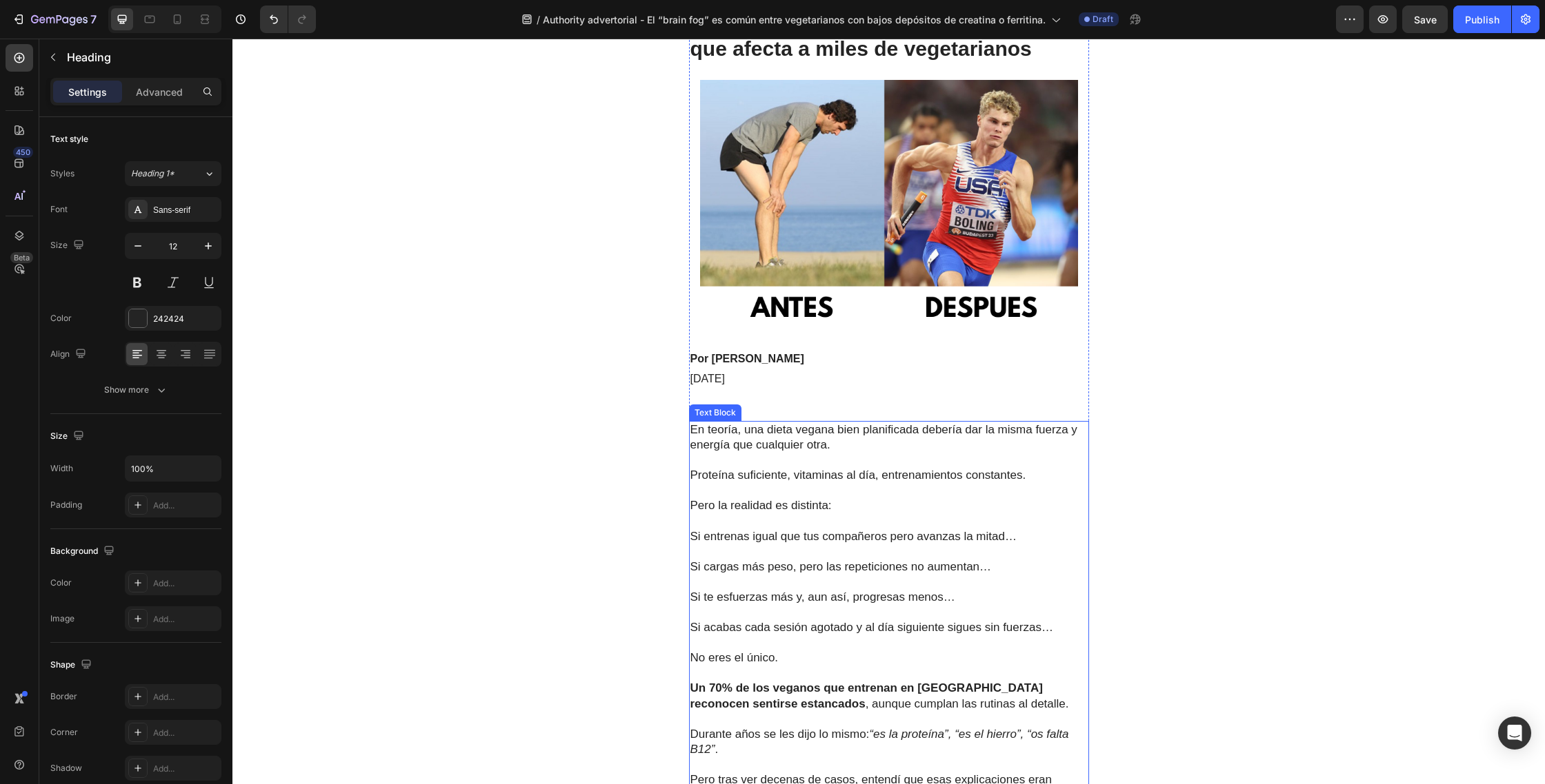
click at [861, 440] on p "En teoría, una dieta vegana bien planificada debería dar la misma fuerza y ener…" at bounding box center [889, 437] width 397 height 30
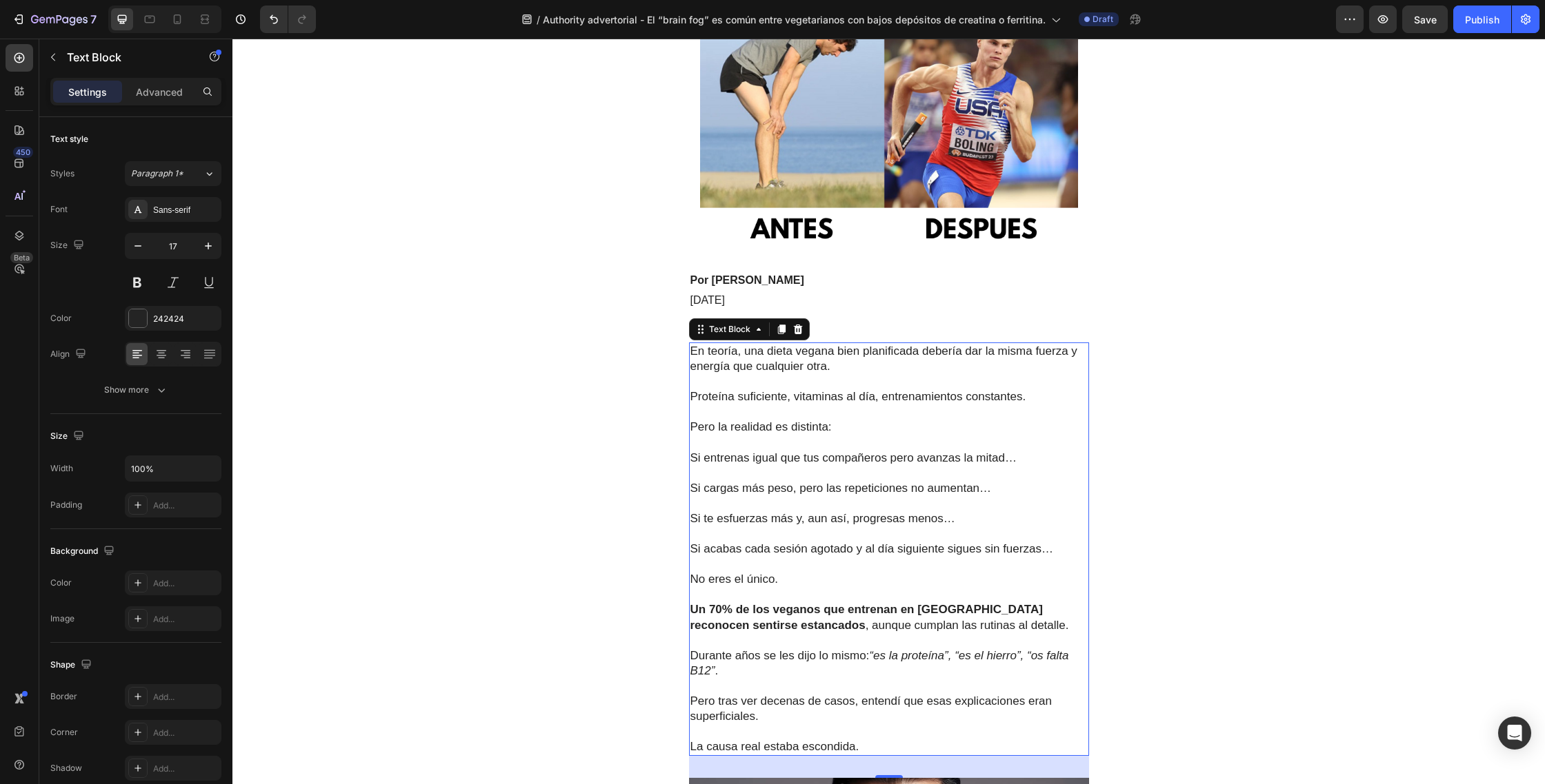
scroll to position [309, 0]
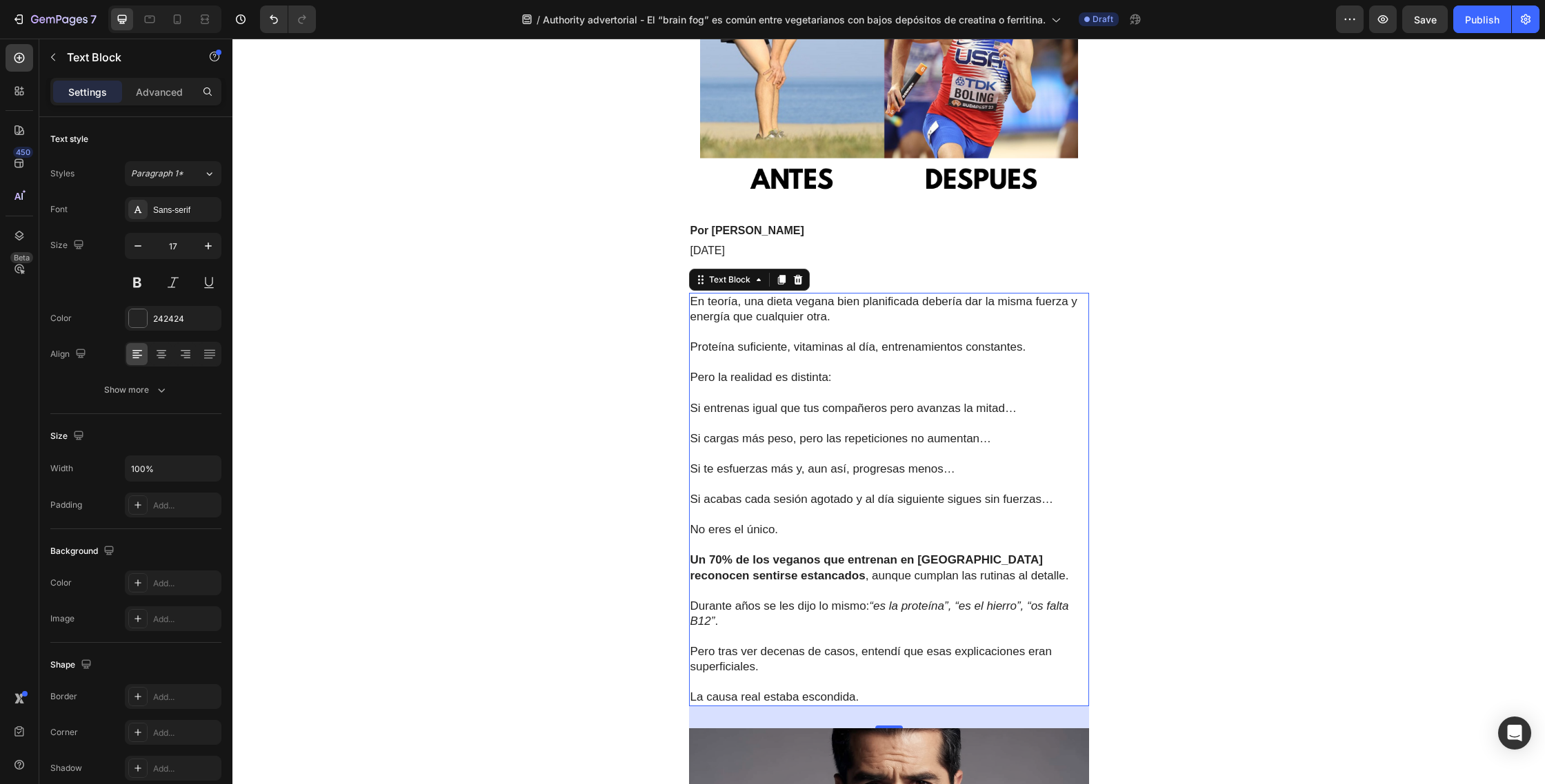
click at [862, 697] on p "La causa real estaba escondida." at bounding box center [889, 689] width 397 height 30
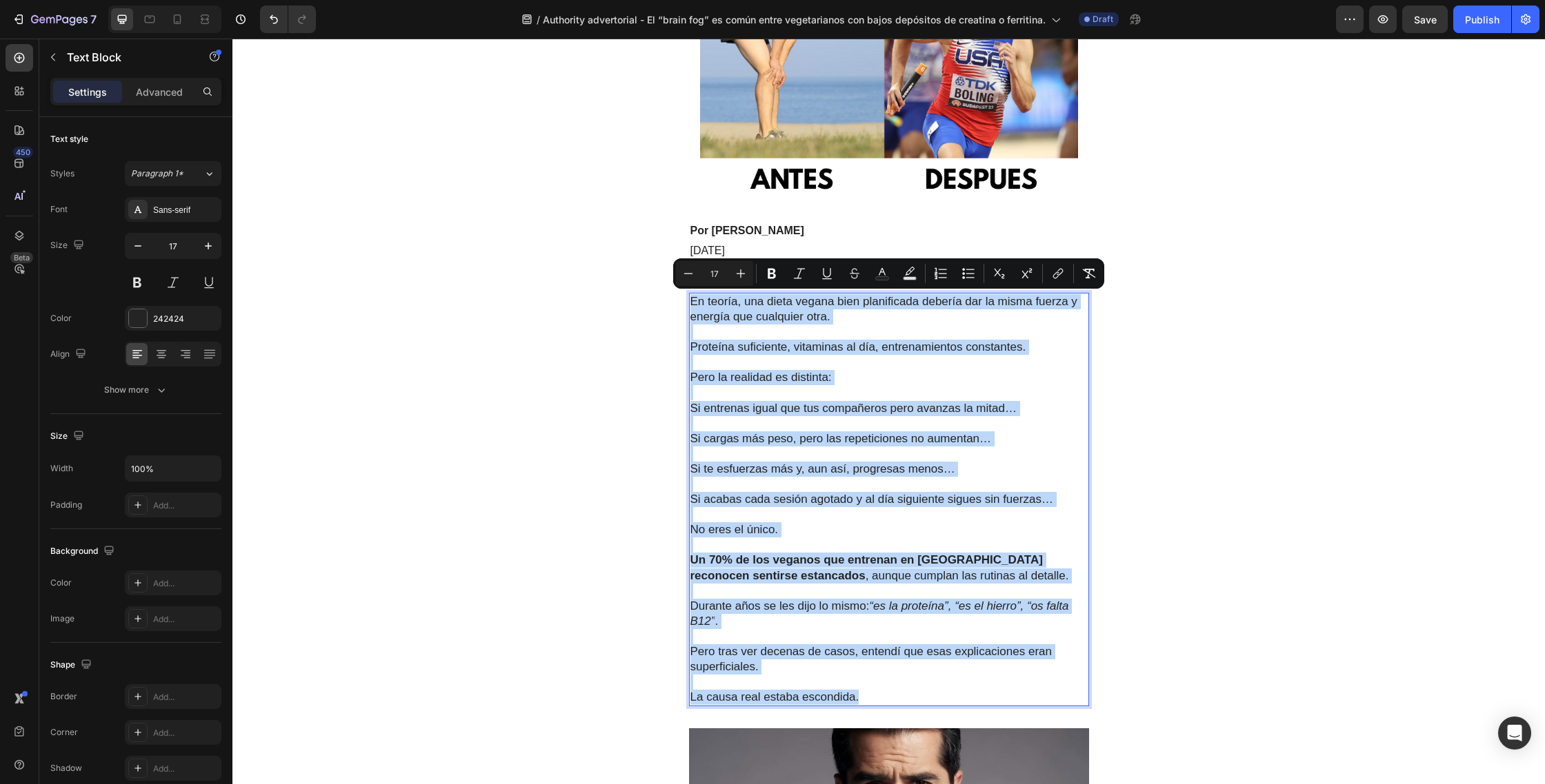
drag, startPoint x: 868, startPoint y: 698, endPoint x: 691, endPoint y: 306, distance: 430.1
click at [691, 306] on div "En teoría, una dieta vegana bien planificada debería dar la misma fuerza y ener…" at bounding box center [888, 500] width 400 height 414
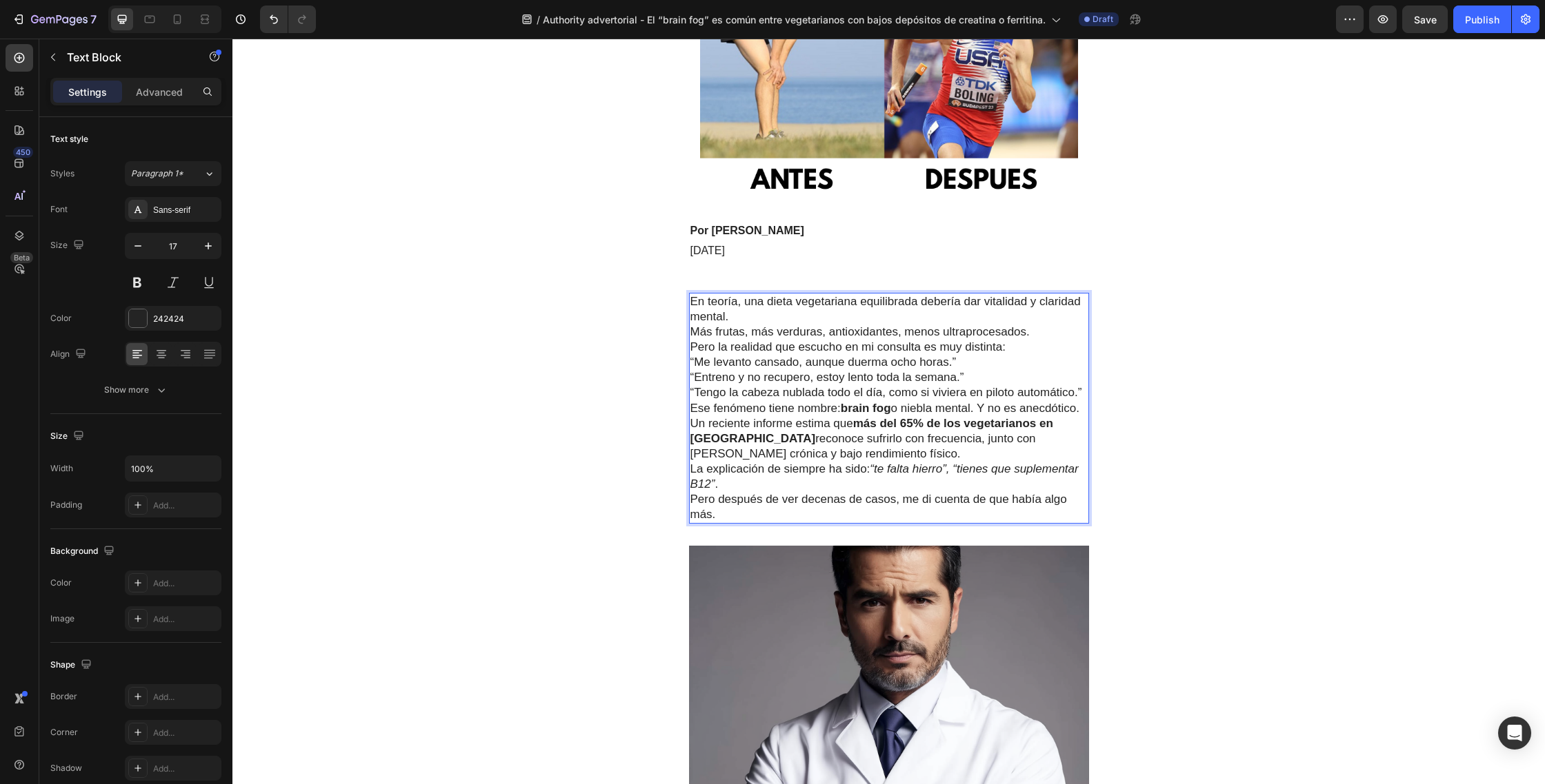
click at [768, 317] on p "En teoría, una dieta vegetariana equilibrada debería dar vitalidad y claridad m…" at bounding box center [889, 316] width 397 height 45
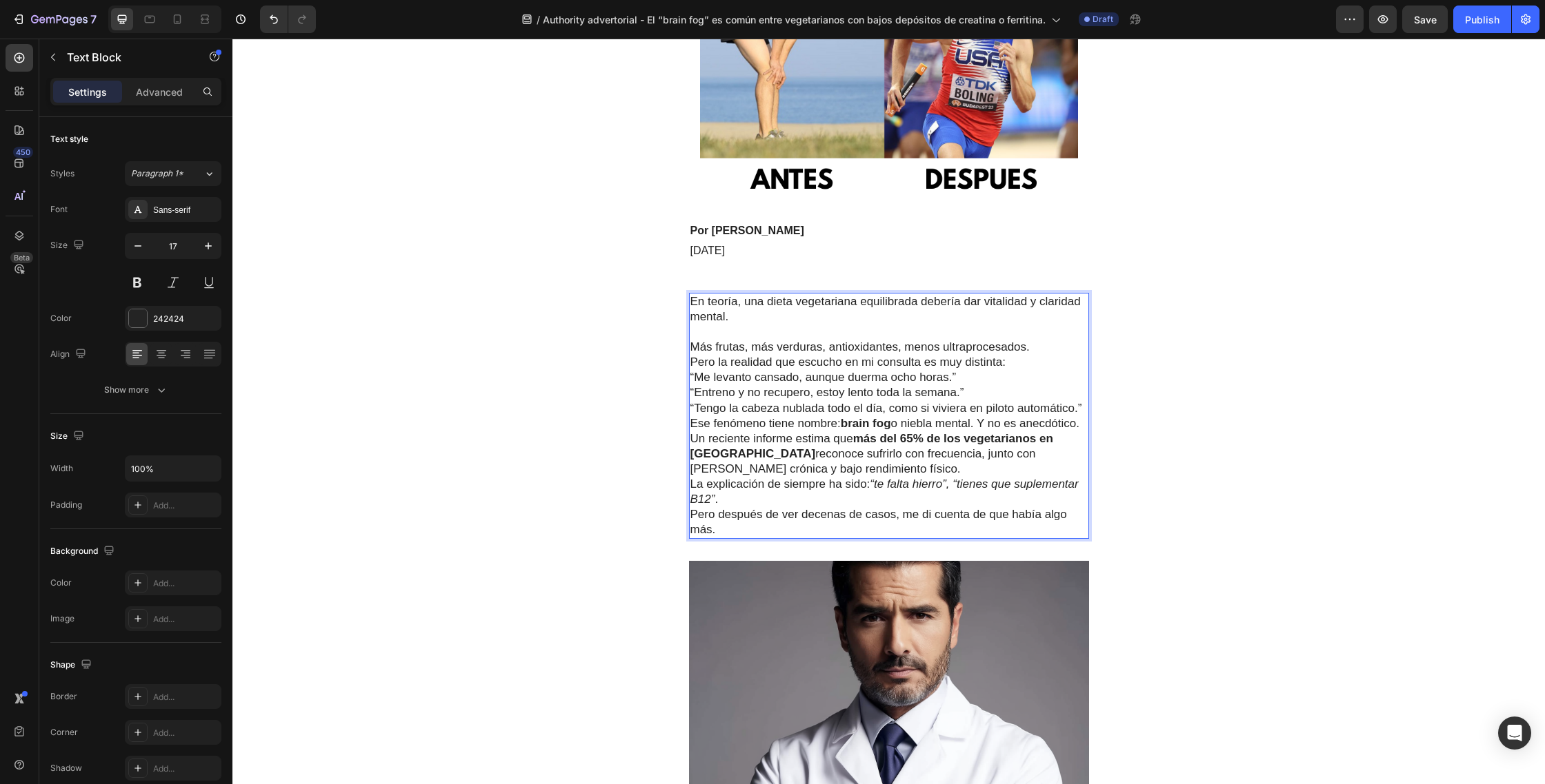
click at [1035, 350] on p "⁠⁠⁠⁠⁠⁠⁠ Más frutas, más verduras, antioxidantes, menos ultraprocesados." at bounding box center [889, 339] width 397 height 30
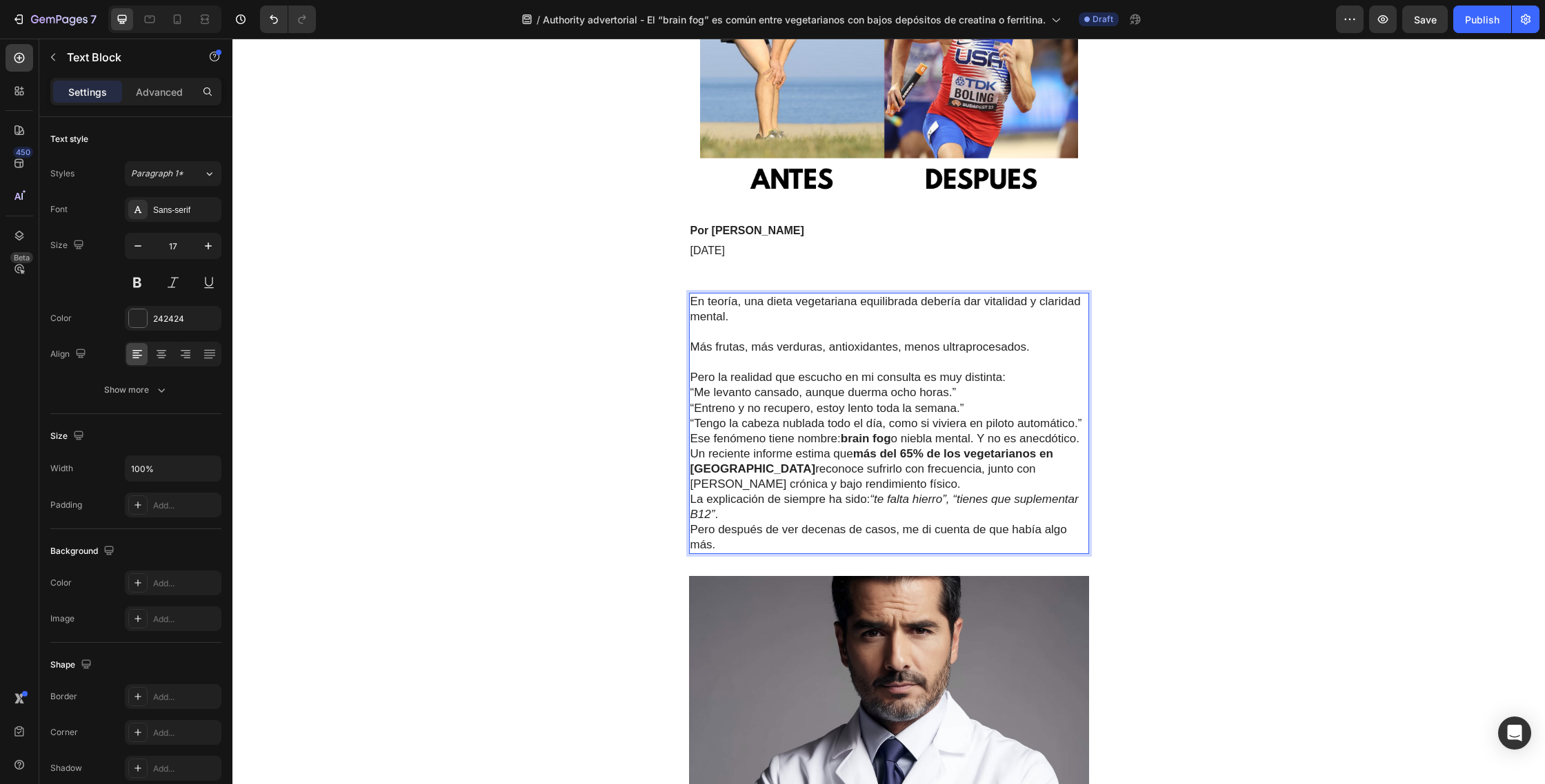
click at [1016, 379] on p "Pero la realidad que escucho en mi consulta es muy distinta:" at bounding box center [889, 377] width 397 height 15
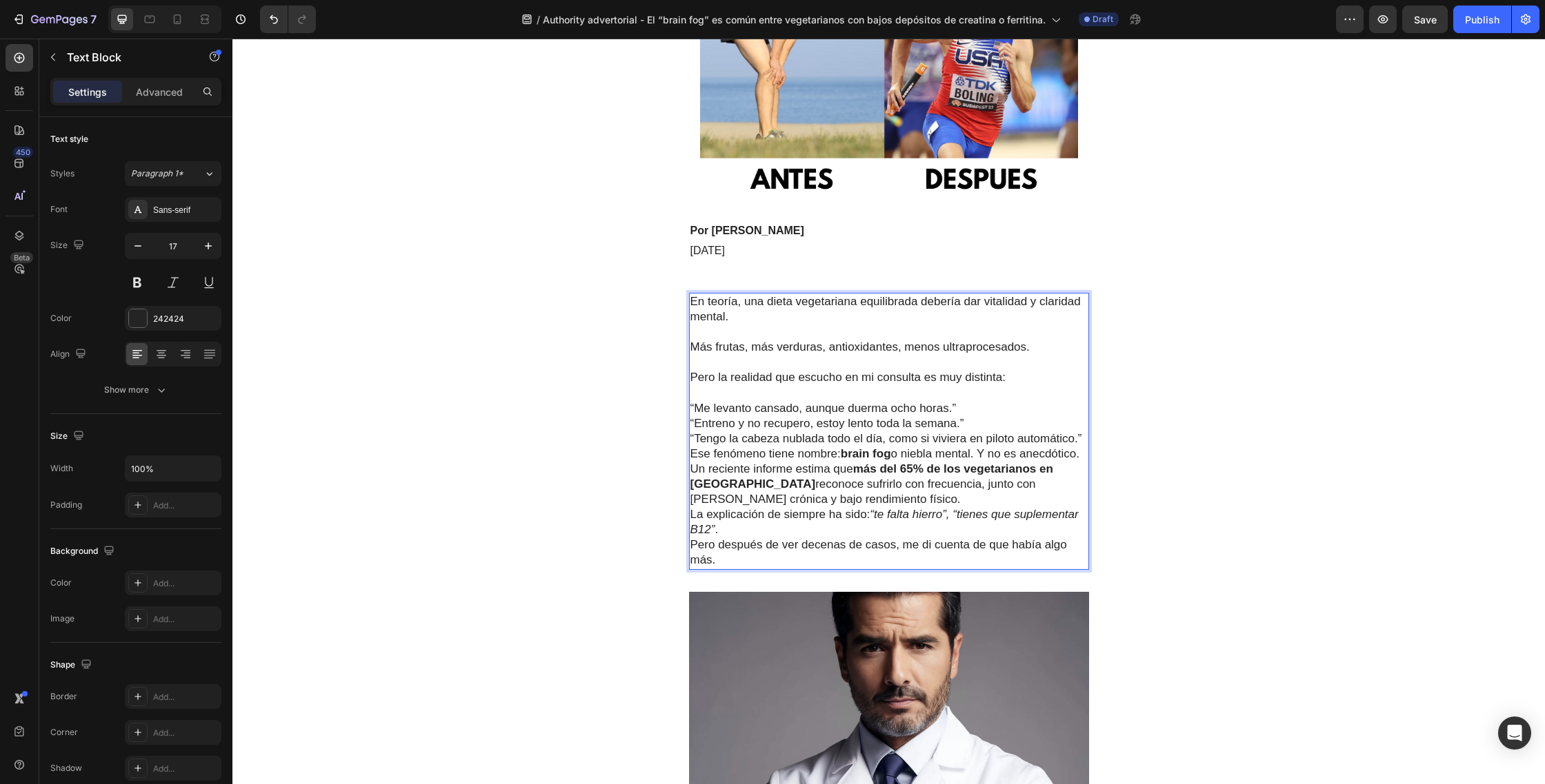
click at [972, 410] on p "“Me levanto cansado, aunque duerma ocho horas.”" at bounding box center [889, 409] width 397 height 15
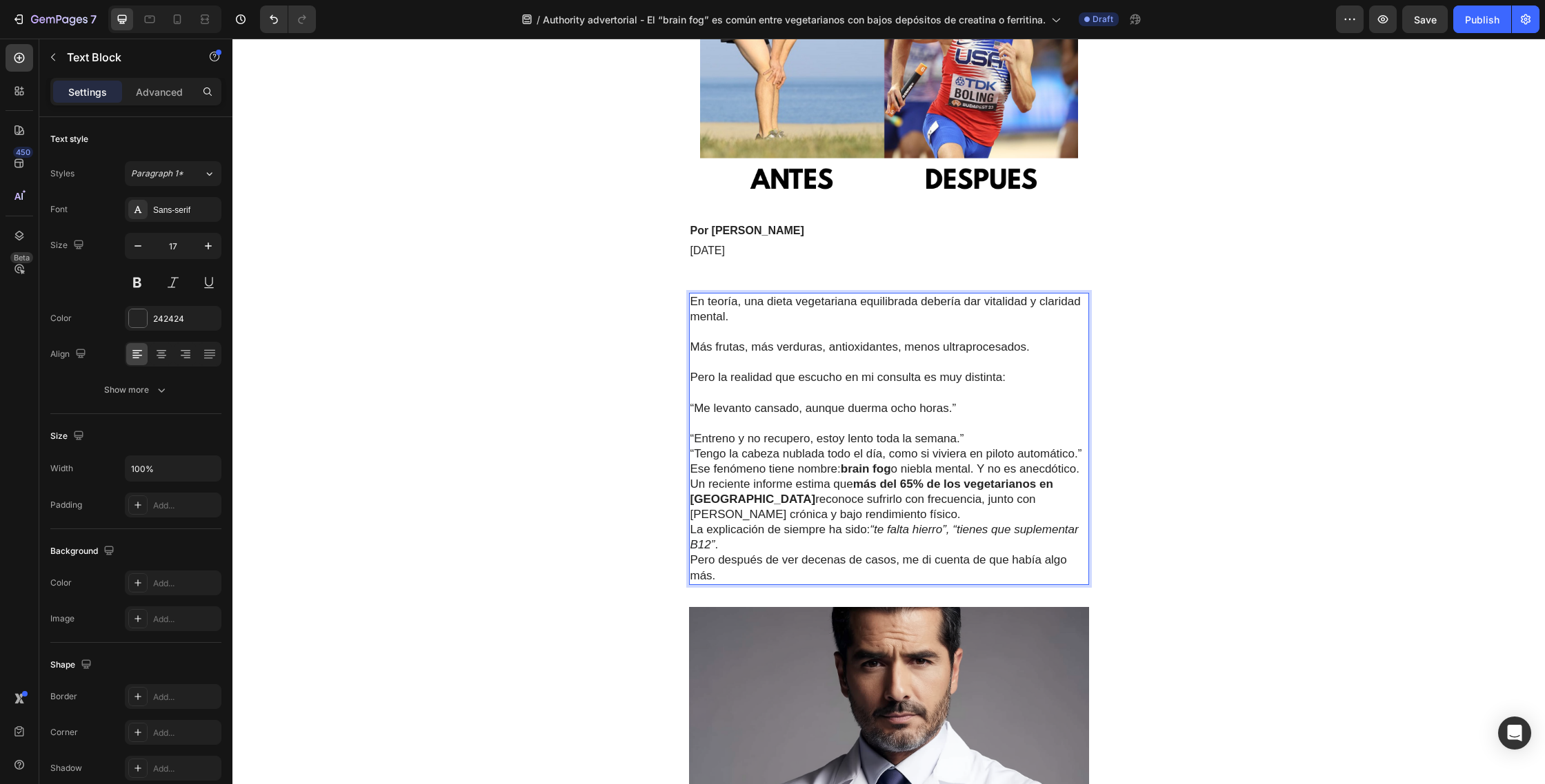
drag, startPoint x: 977, startPoint y: 440, endPoint x: 990, endPoint y: 443, distance: 13.3
click at [977, 440] on p "“Entreno y no recupero, estoy lento toda la semana.”" at bounding box center [889, 439] width 397 height 15
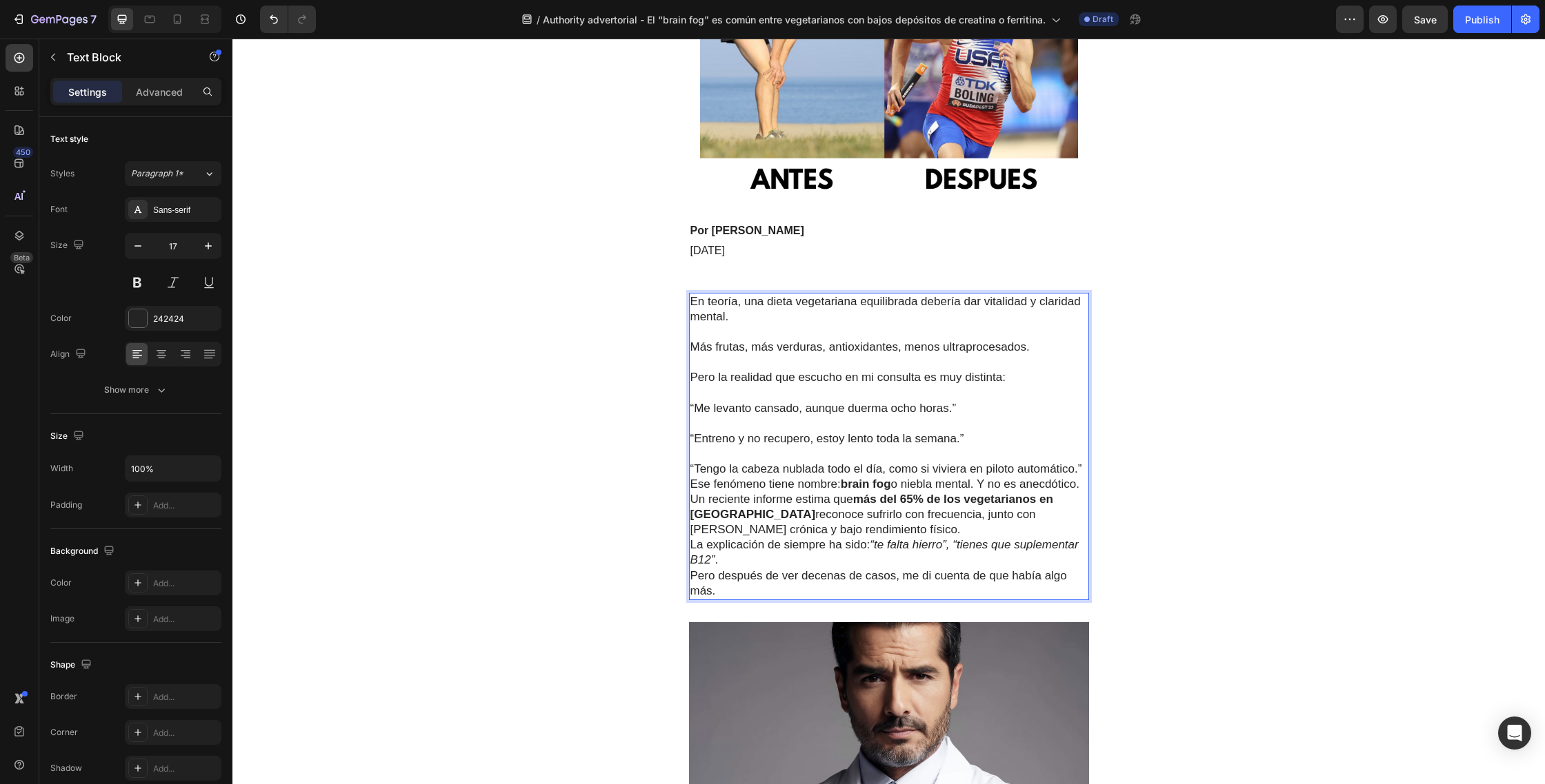
click at [1083, 472] on p "“Tengo la cabeza nublada todo el día, como si viviera en piloto automático.”" at bounding box center [889, 469] width 397 height 15
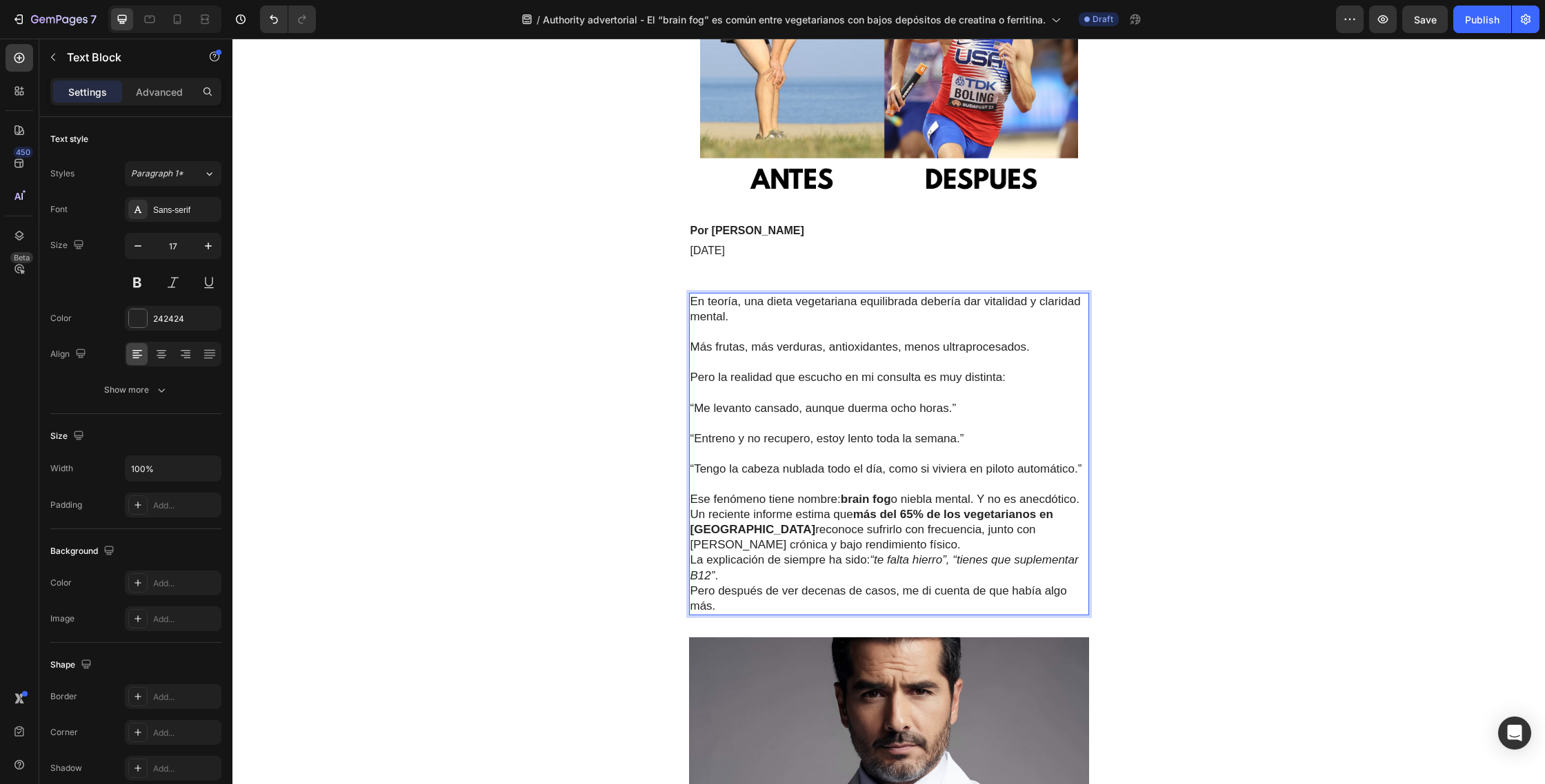
click at [985, 502] on p "Ese fenómeno tiene nombre: brain fog o niebla mental. Y no es anecdótico. Un re…" at bounding box center [889, 522] width 397 height 61
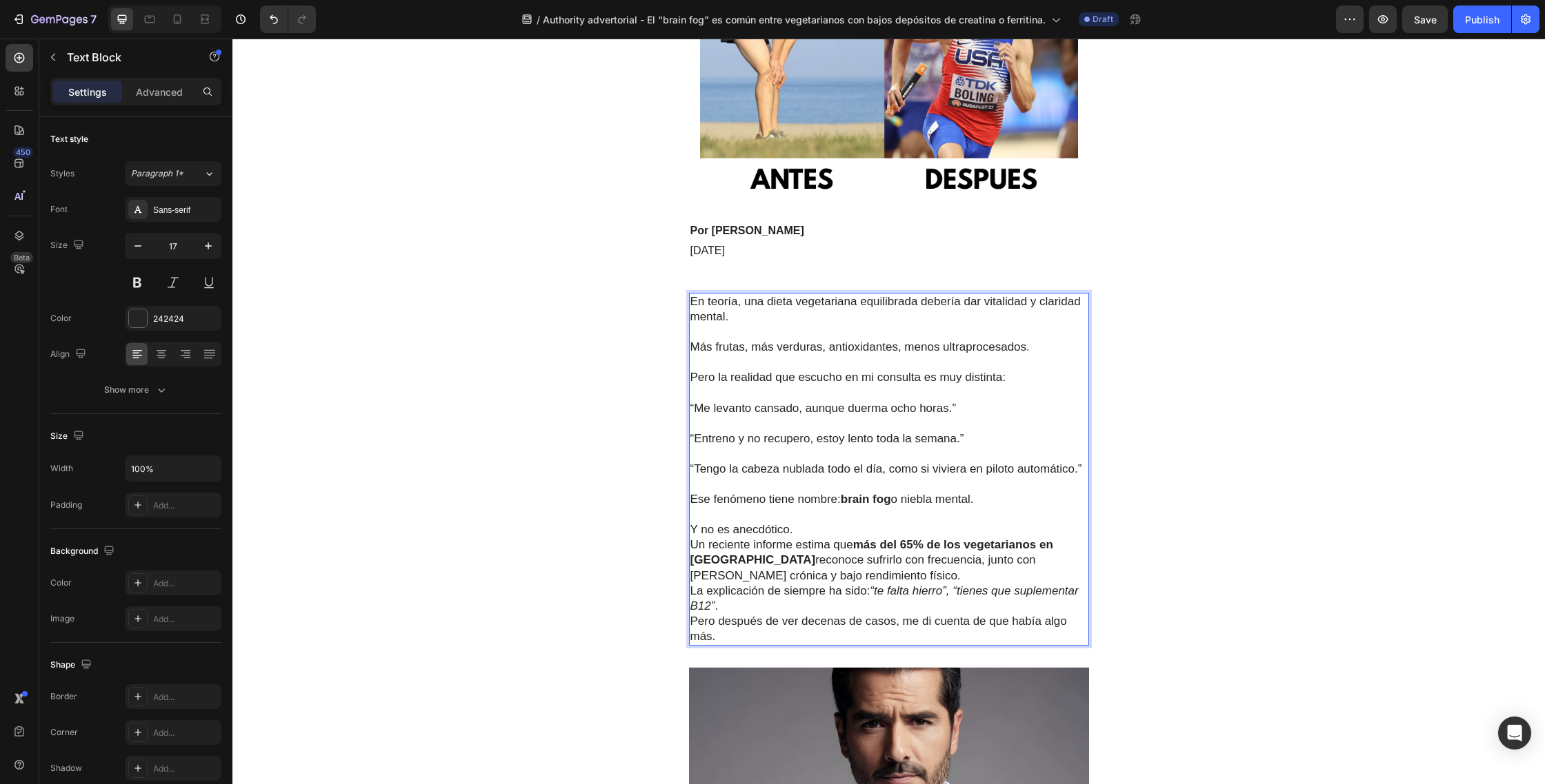
click at [828, 533] on p "Y no es anecdótico. Un reciente informe estima que más del 65% de los vegetaria…" at bounding box center [889, 552] width 397 height 61
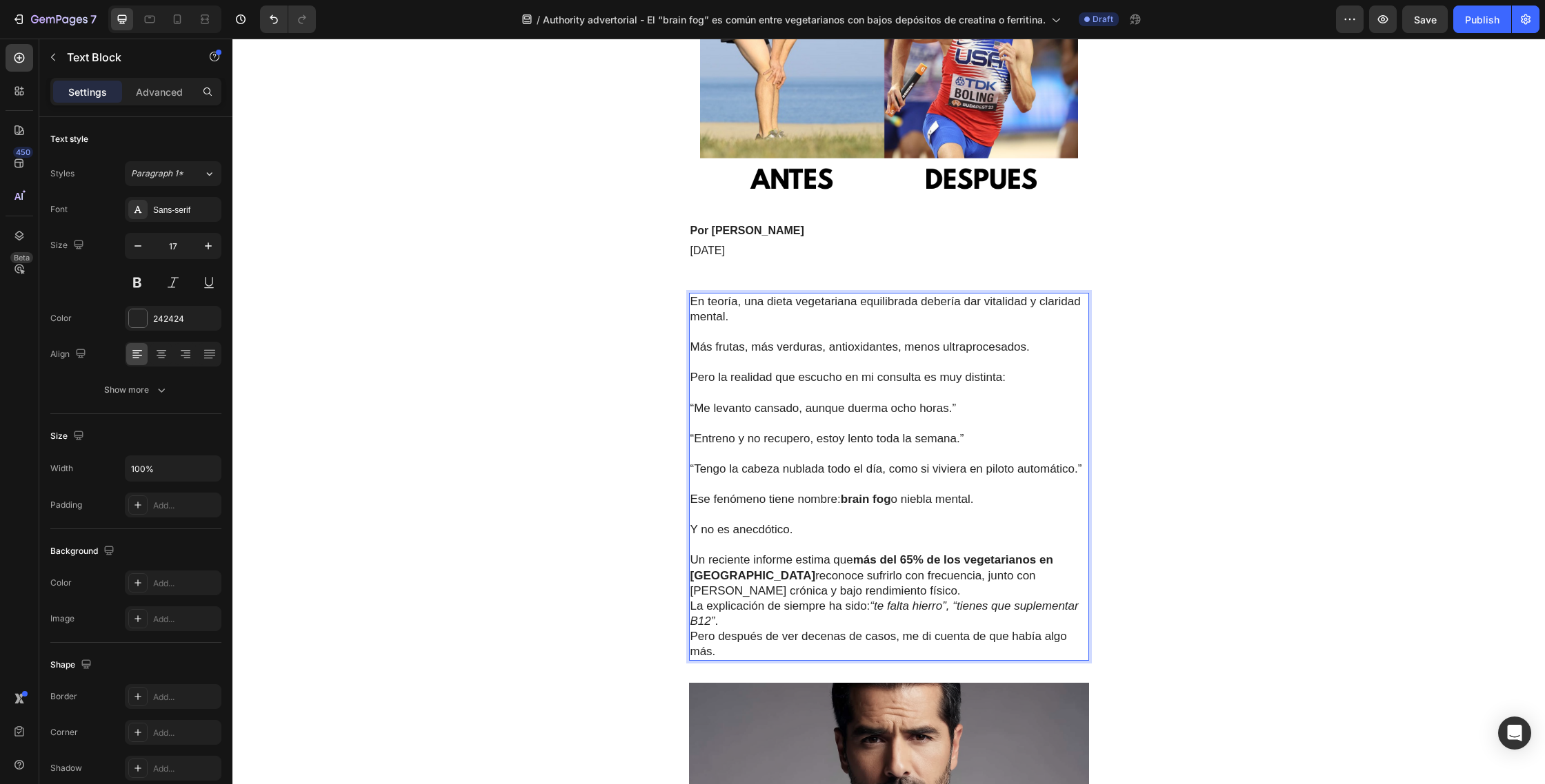
click at [808, 590] on p "⁠⁠⁠⁠⁠⁠⁠ Un reciente informe estima que más del 65% de los vegetarianos en Españ…" at bounding box center [889, 568] width 397 height 61
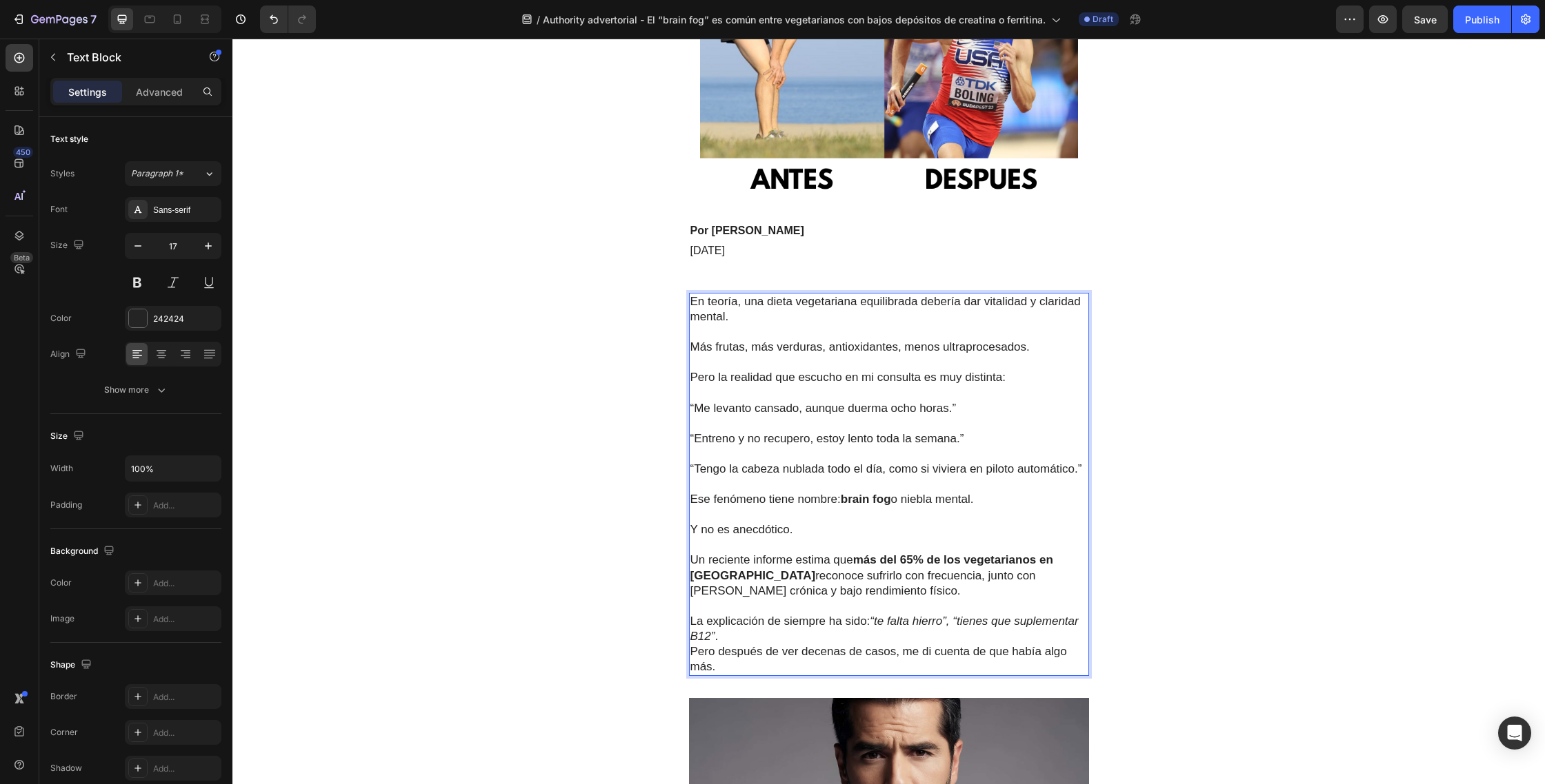
click at [773, 639] on p "La explicación de siempre ha sido: “te falta hierro”, “tienes que suplementar B…" at bounding box center [889, 645] width 397 height 61
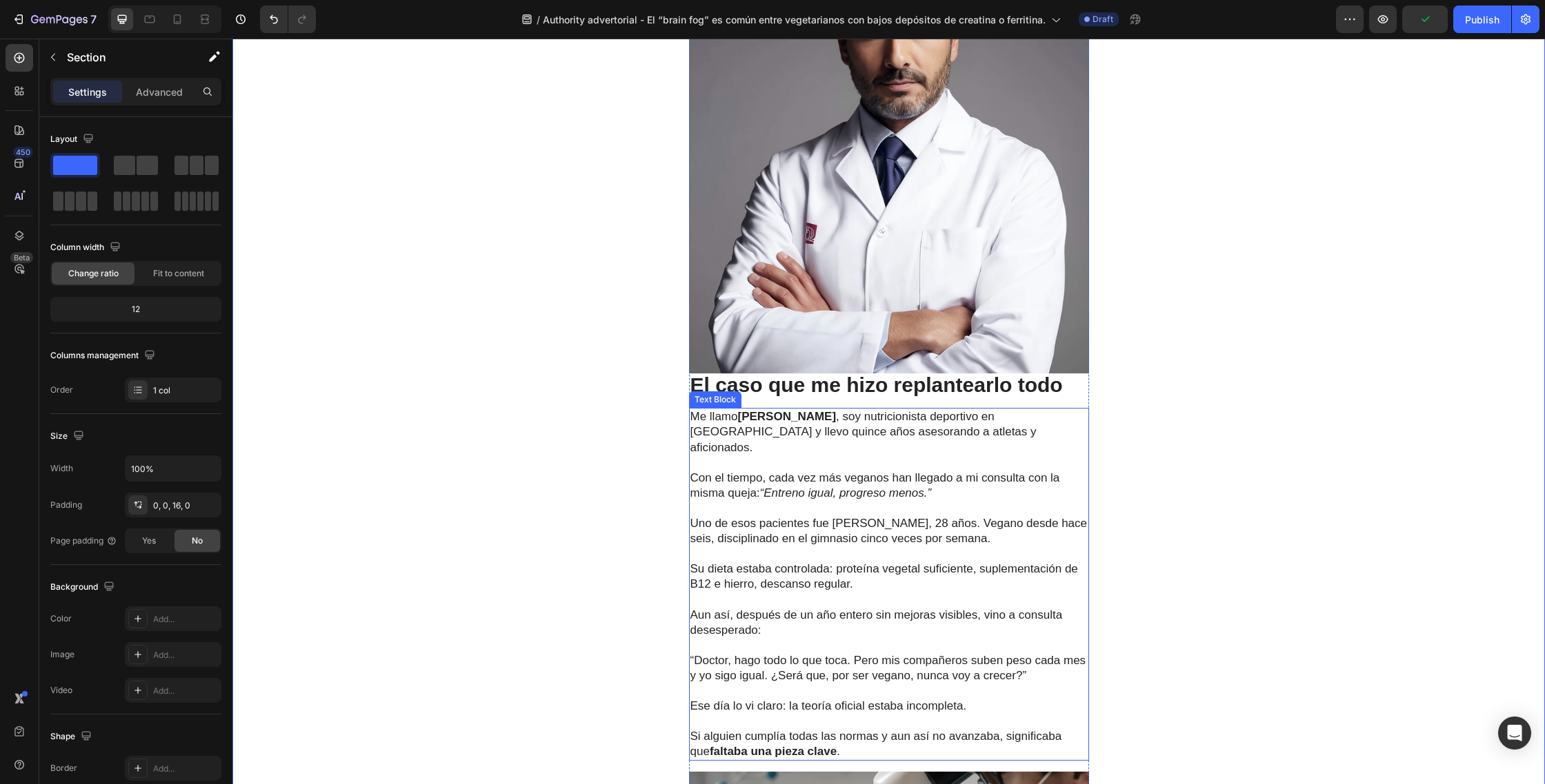
scroll to position [1050, 0]
click at [1062, 388] on p "El caso que me hizo replantearlo todo" at bounding box center [889, 384] width 397 height 20
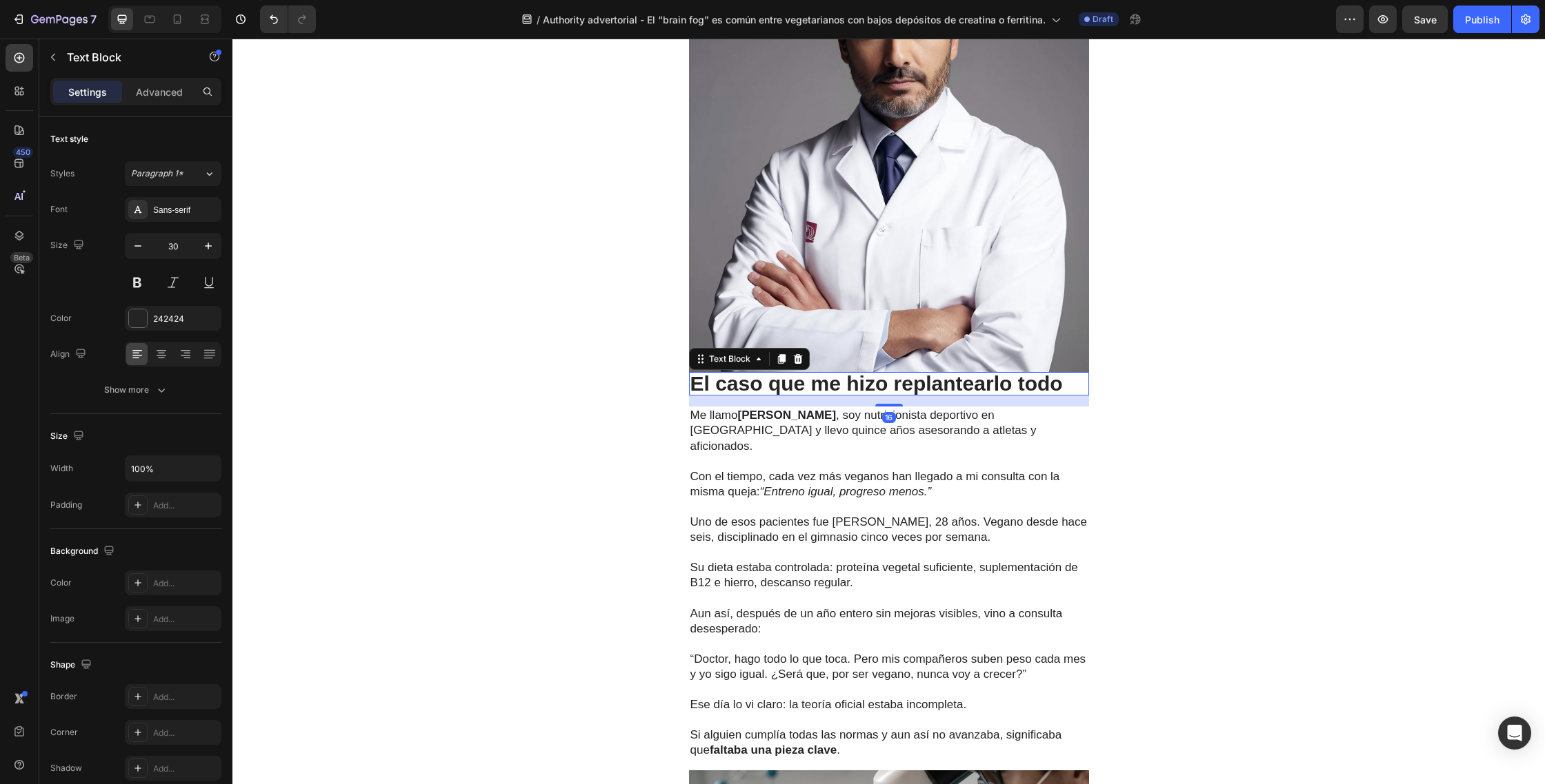
click at [1066, 386] on p "El caso que me hizo replantearlo todo" at bounding box center [889, 384] width 397 height 20
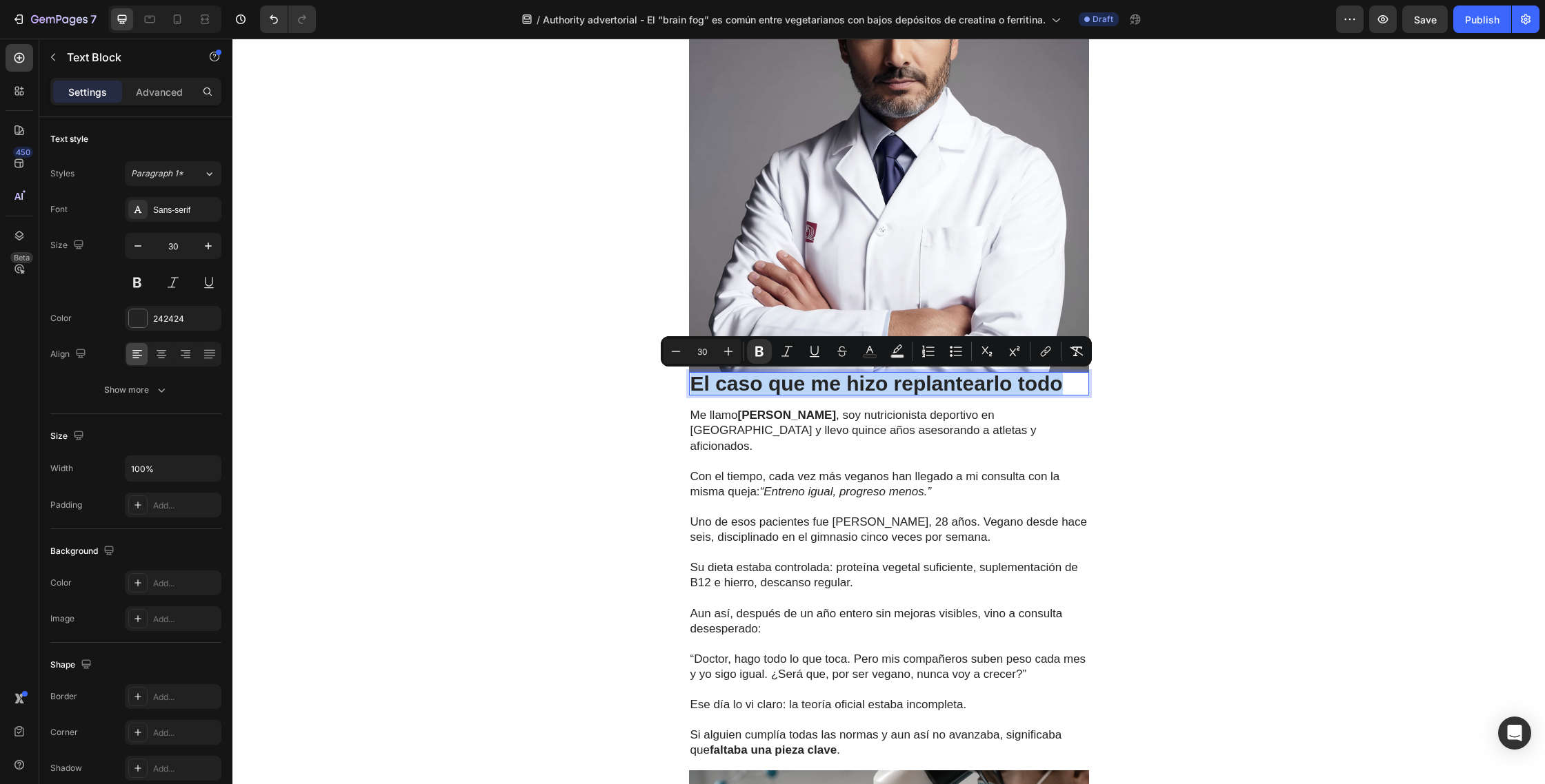
drag, startPoint x: 1064, startPoint y: 386, endPoint x: 689, endPoint y: 380, distance: 375.0
click at [690, 380] on p "El caso que me hizo replantearlo todo" at bounding box center [889, 384] width 397 height 20
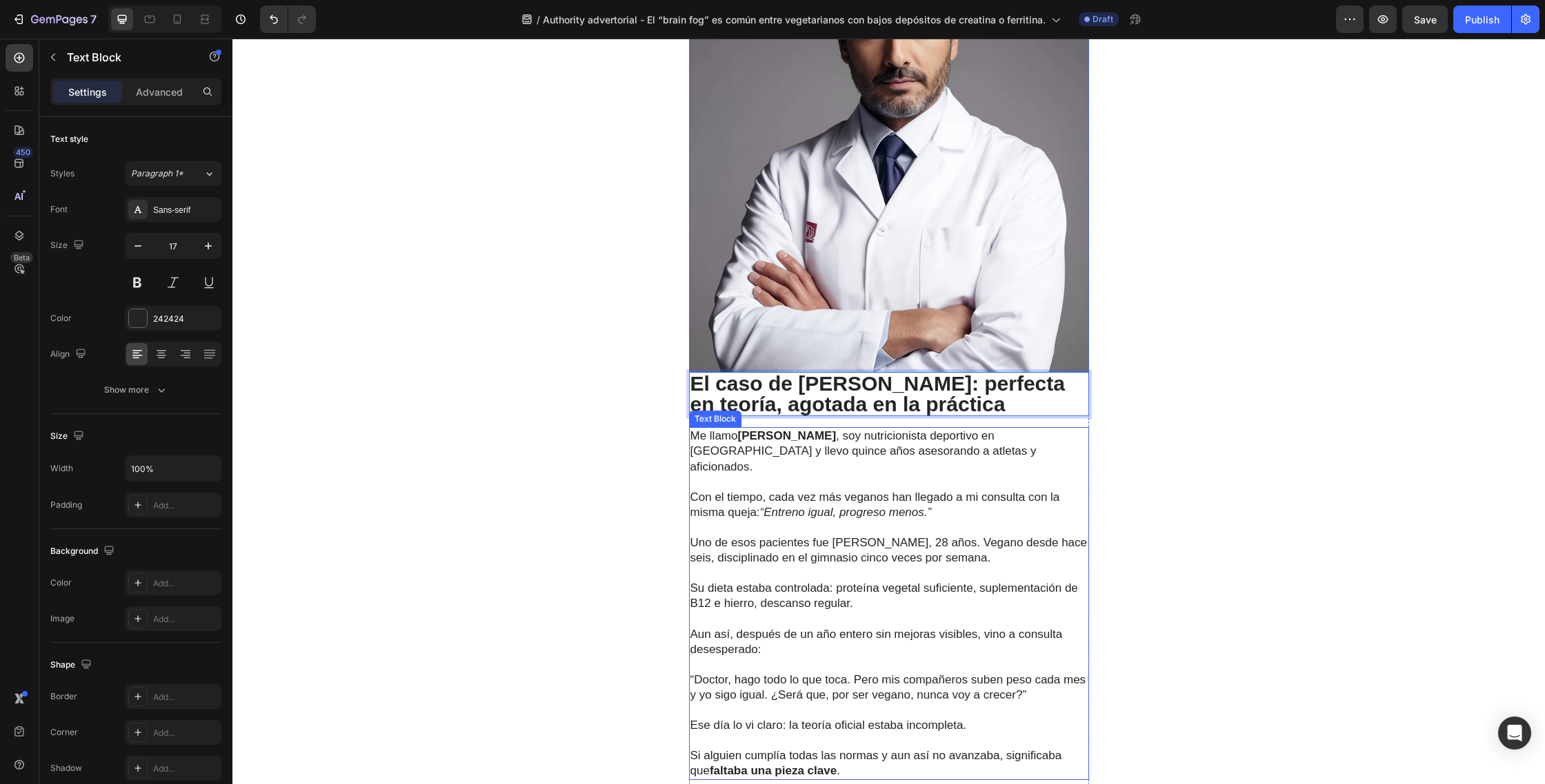
click at [801, 475] on p "Con el tiempo, cada vez más veganos han llegado a mi consulta con la misma quej…" at bounding box center [889, 497] width 397 height 45
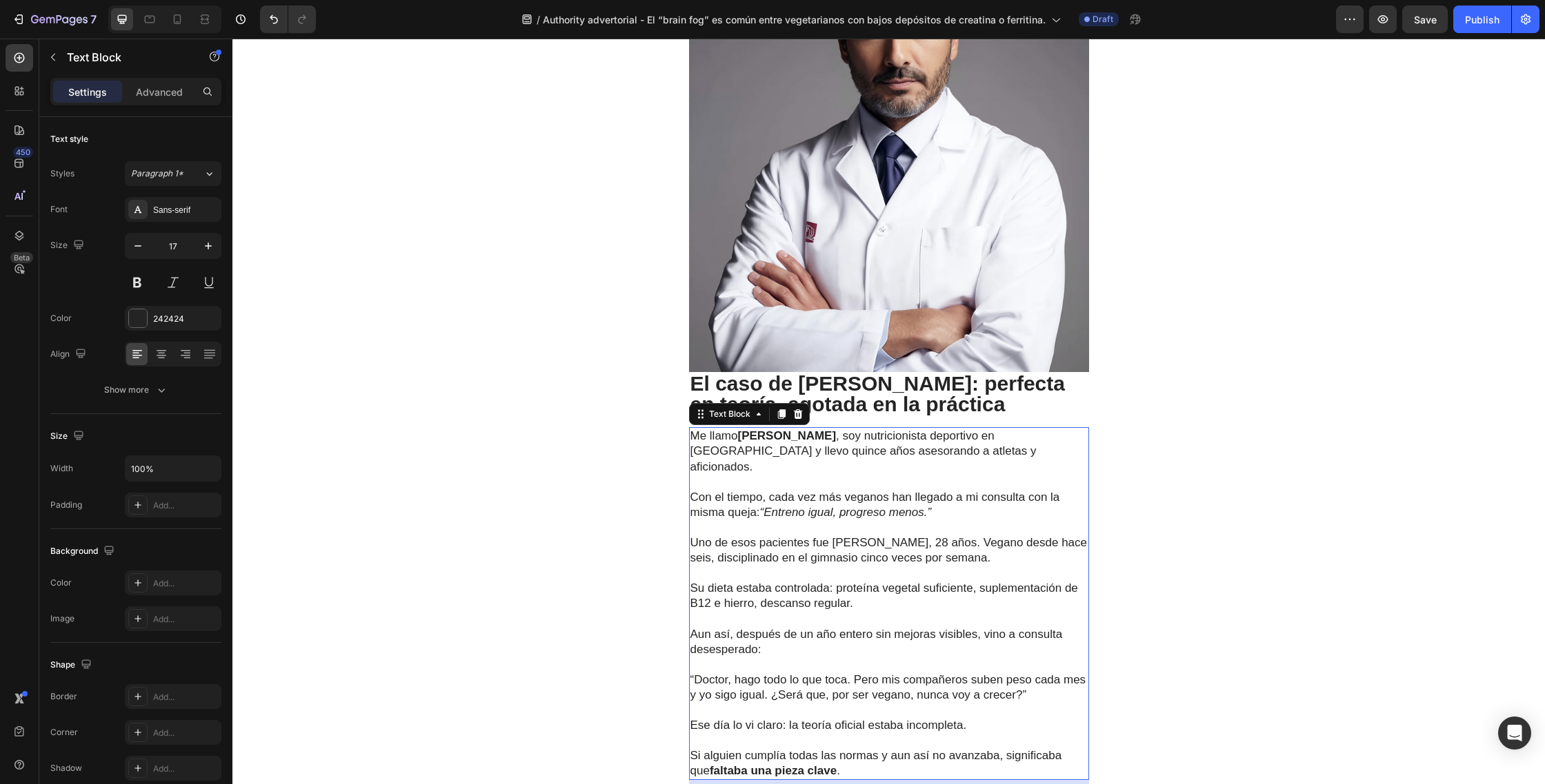
click at [833, 755] on p "Si alguien cumplía todas las normas y aun así no avanzaba, significaba que falt…" at bounding box center [889, 755] width 397 height 45
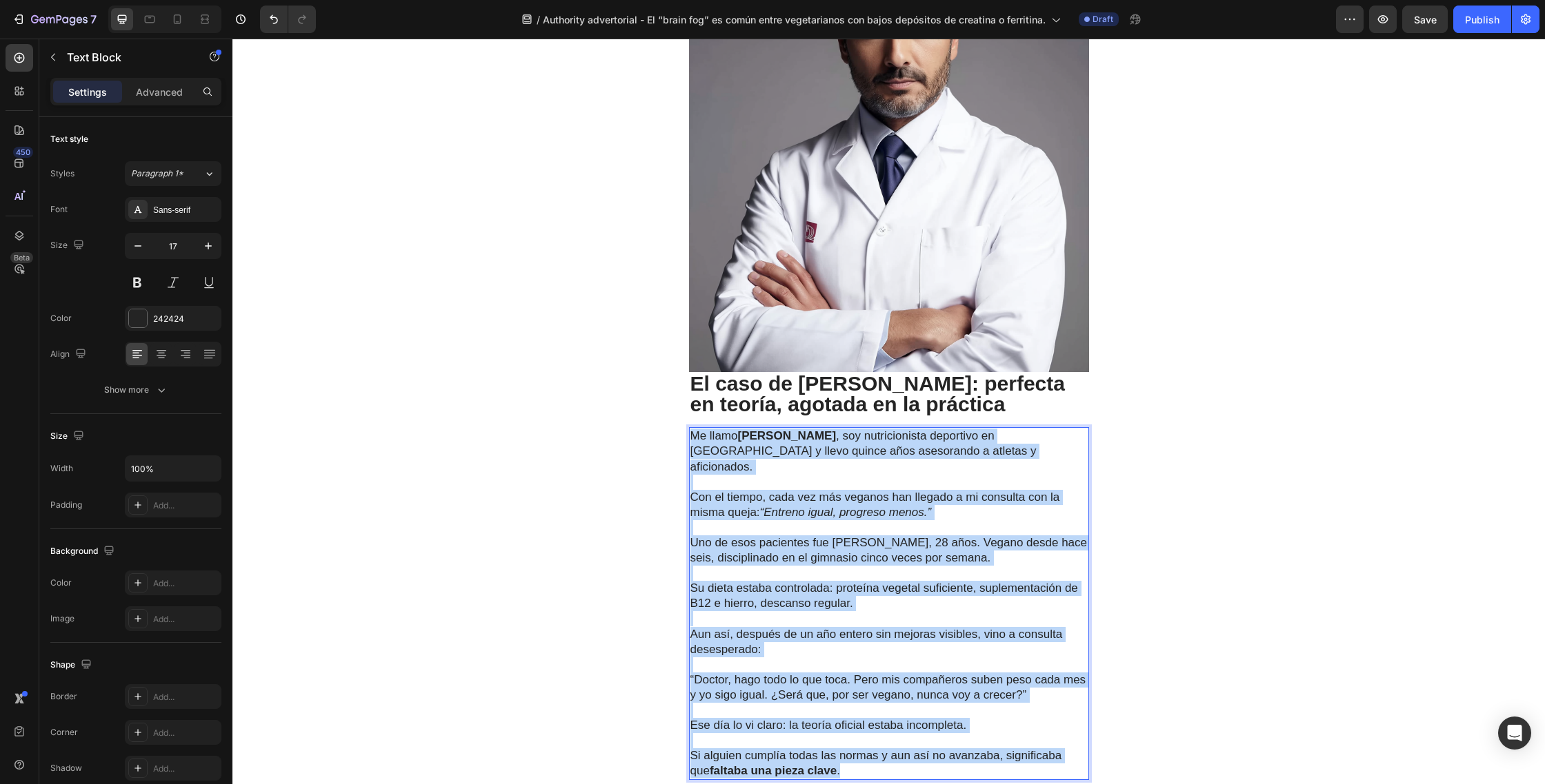
drag, startPoint x: 842, startPoint y: 756, endPoint x: 691, endPoint y: 438, distance: 352.0
click at [691, 438] on div "Me llamo Dr. Javier Morales , soy nutricionista deportivo en Madrid y llevo qui…" at bounding box center [888, 603] width 400 height 353
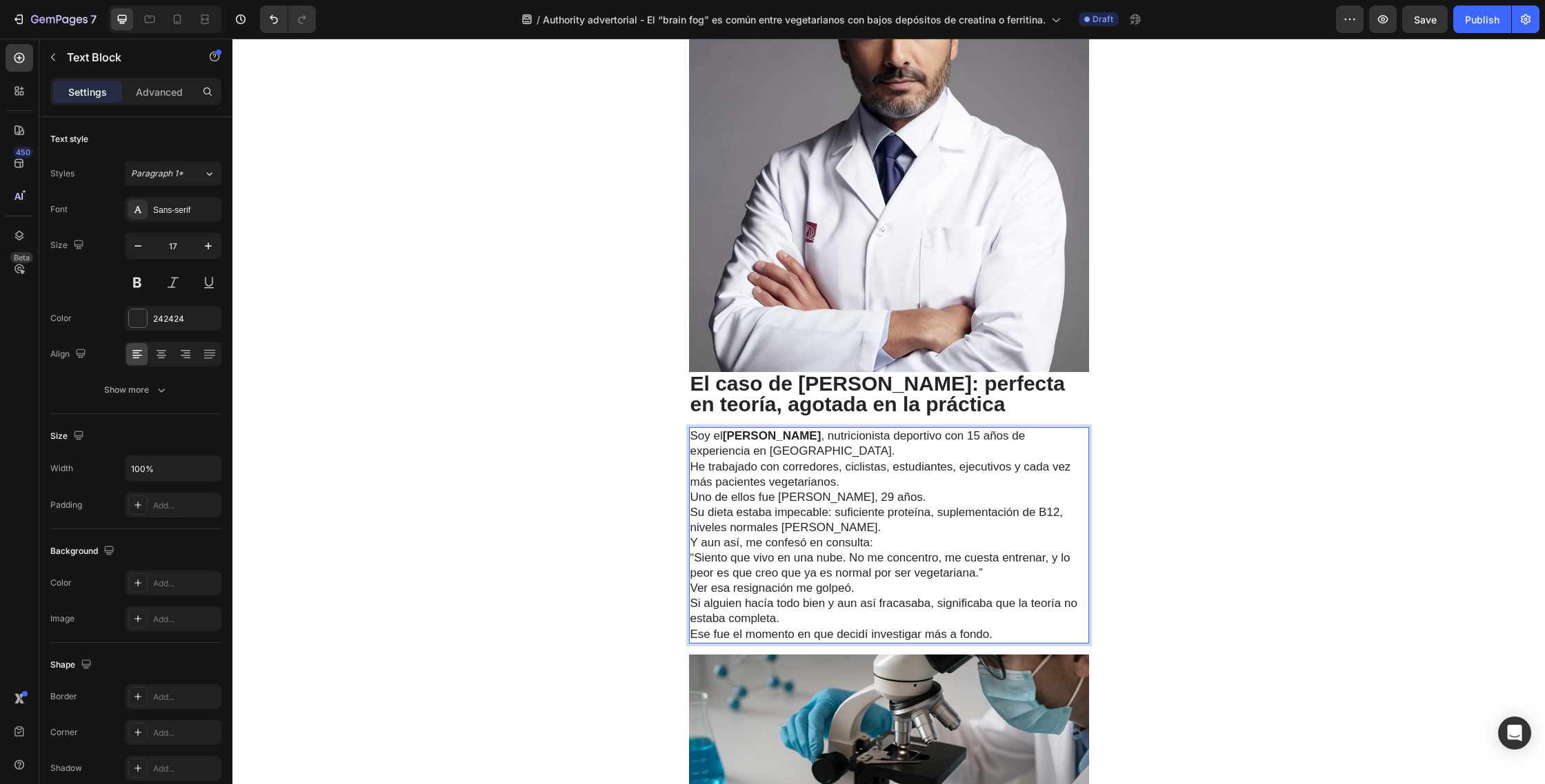
click at [861, 449] on p "Soy el Dr. Javier Morales , nutricionista deportivo con 15 años de experiencia …" at bounding box center [889, 459] width 397 height 61
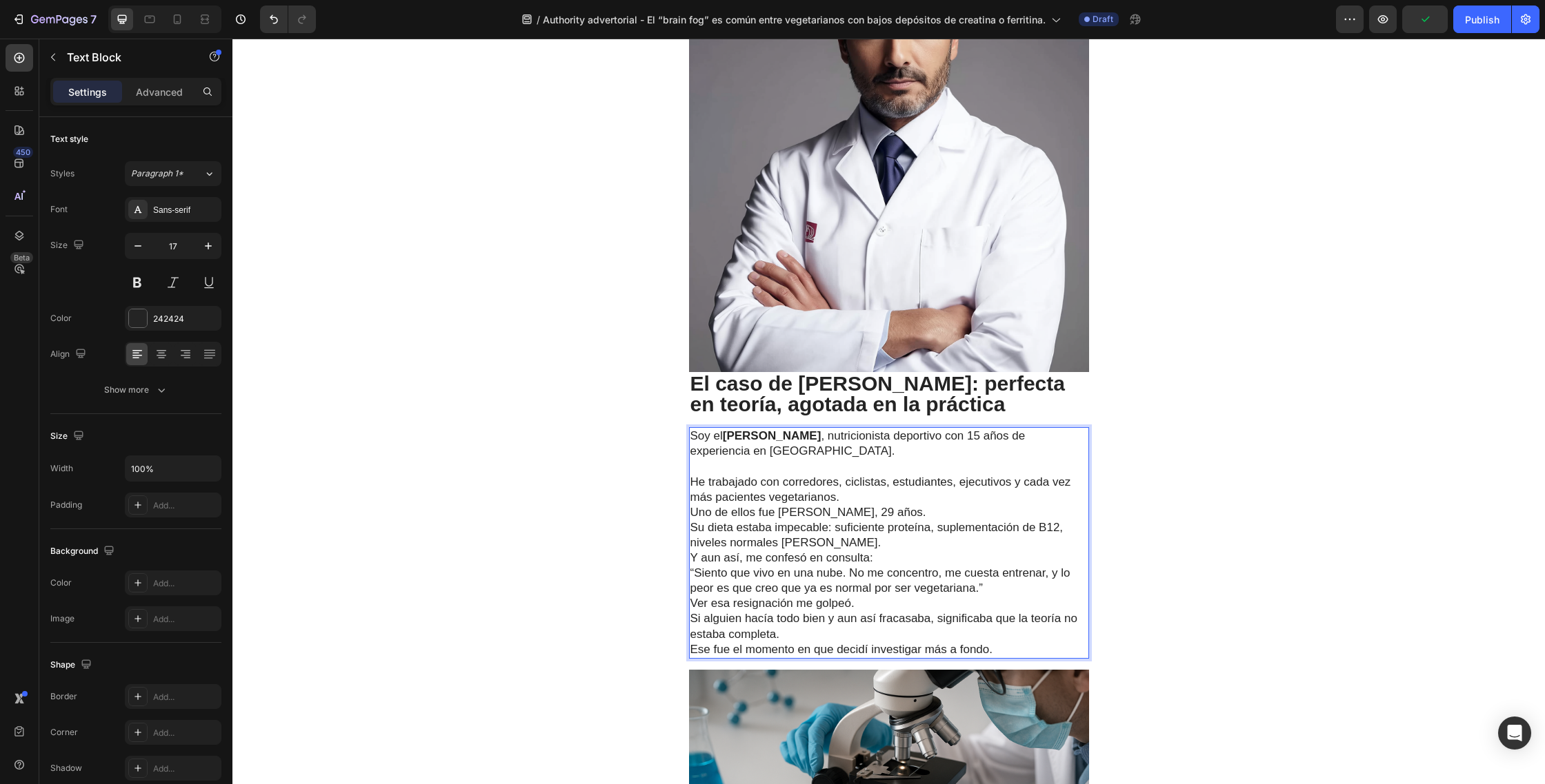
click at [847, 497] on p "⁠⁠⁠⁠⁠⁠⁠ He trabajado con corredores, ciclistas, estudiantes, ejecutivos y cada …" at bounding box center [889, 481] width 397 height 45
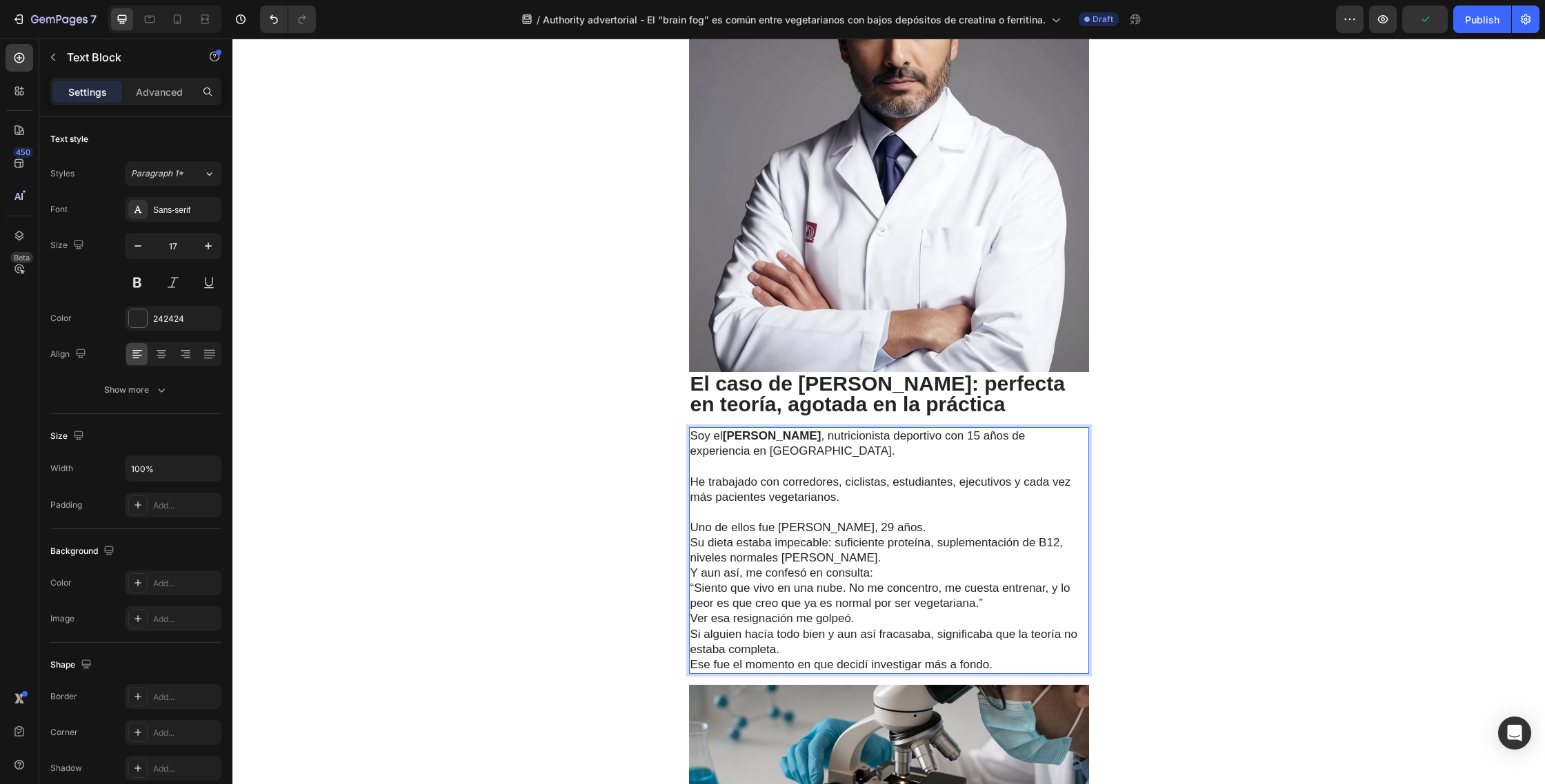
click at [868, 528] on p "Uno de ellos fue Laura, 29 años. Su dieta estaba impecable: suficiente proteína…" at bounding box center [889, 551] width 397 height 61
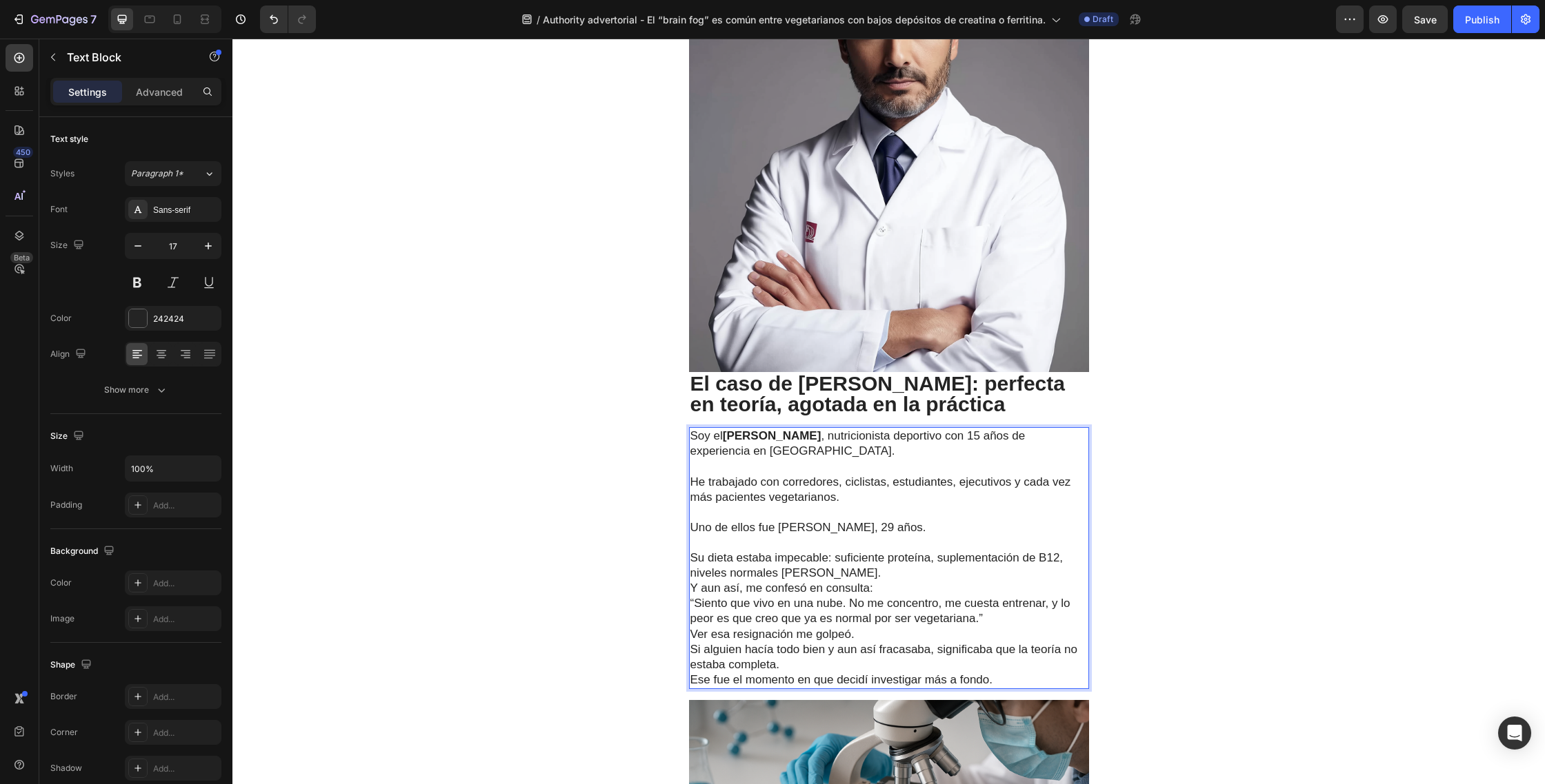
click at [866, 572] on p "⁠⁠⁠⁠⁠⁠⁠ Su dieta estaba impecable: suficiente proteína, suplementación de B12, …" at bounding box center [889, 566] width 397 height 61
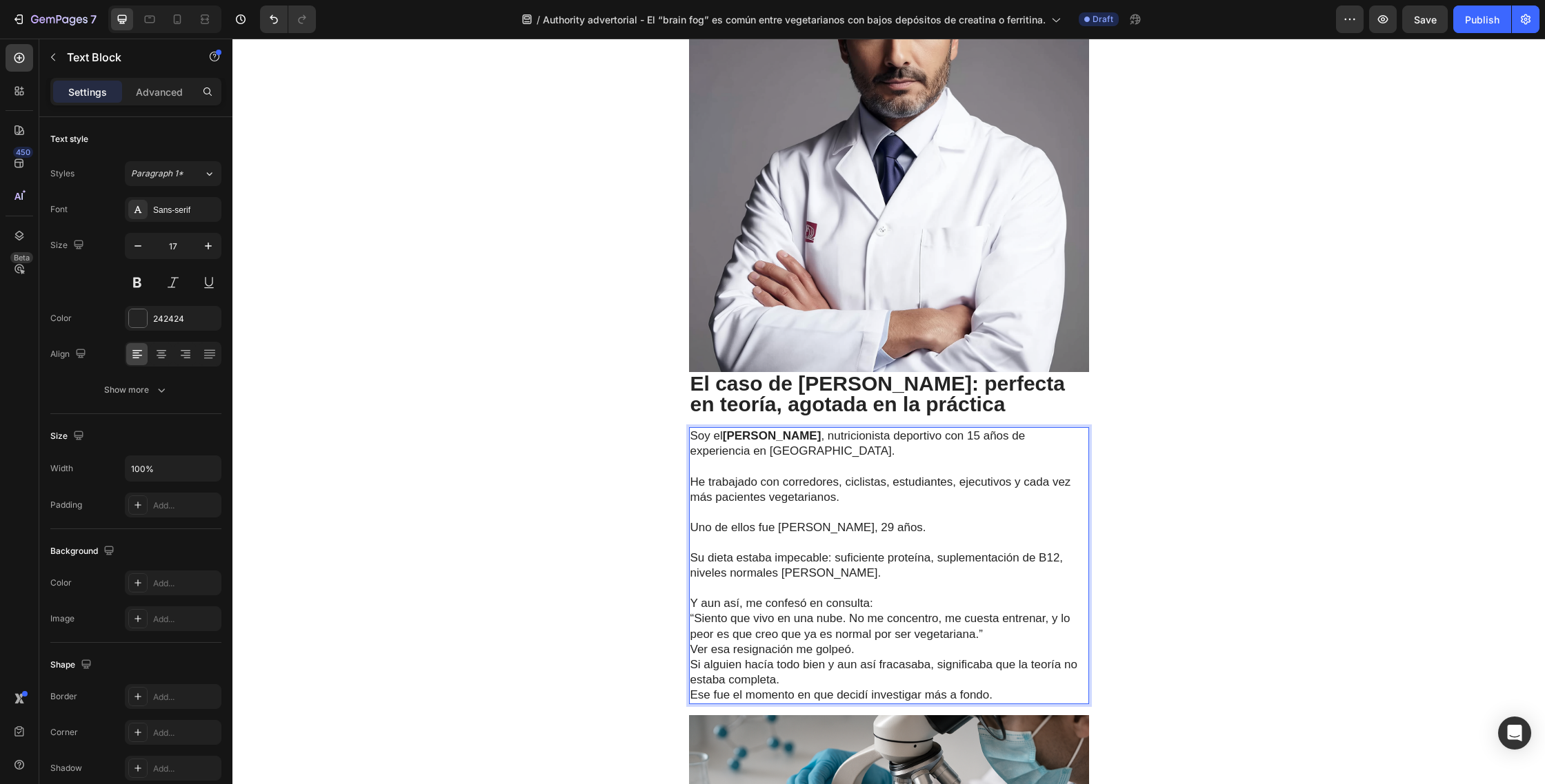
click at [893, 608] on p "⁠⁠⁠⁠⁠⁠⁠ Y aun así, me confesó en consulta:" at bounding box center [889, 596] width 397 height 30
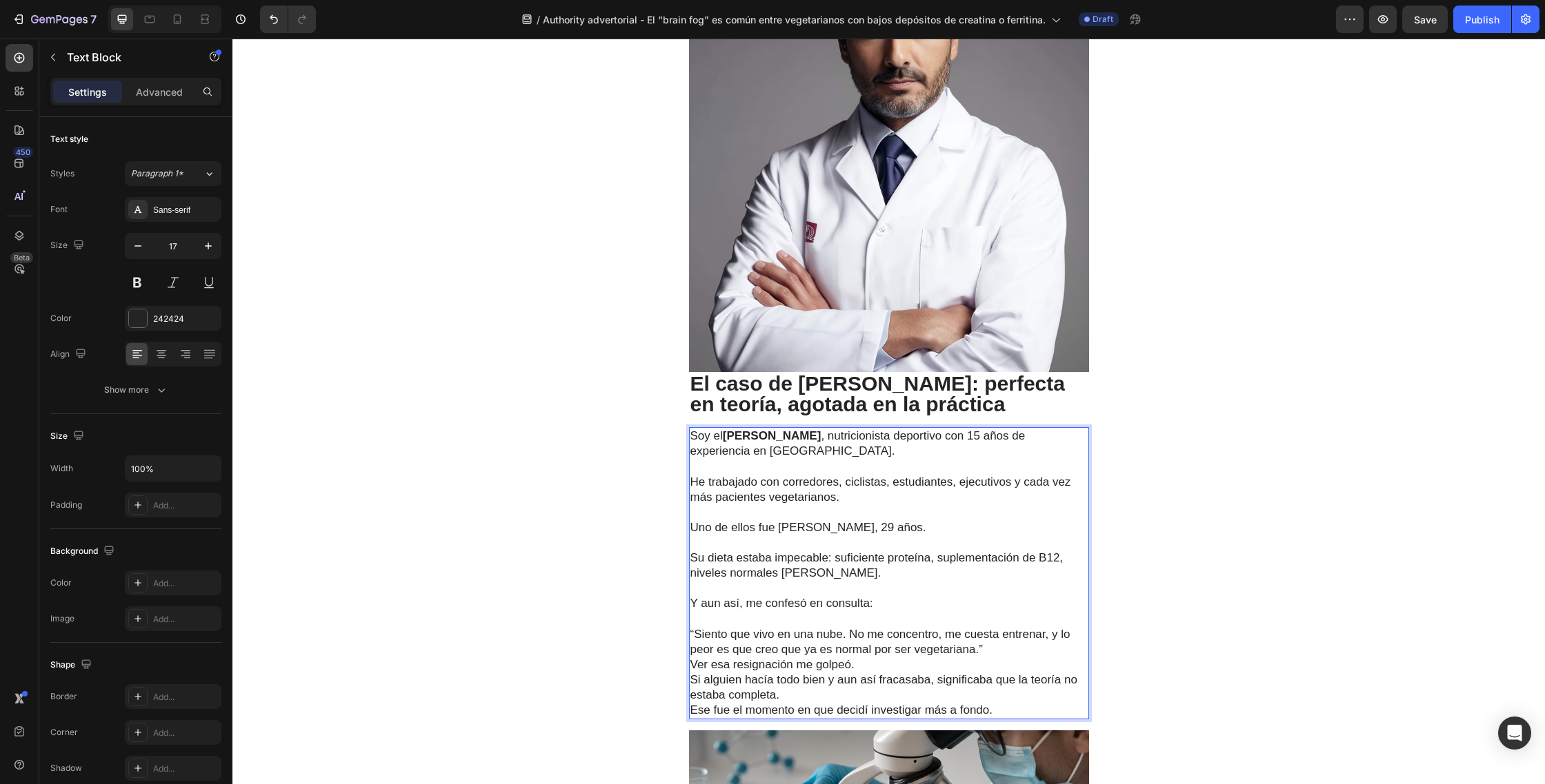
click at [999, 653] on p "“Siento que vivo en una nube. No me concentro, me cuesta entrenar, y lo peor es…" at bounding box center [889, 642] width 397 height 30
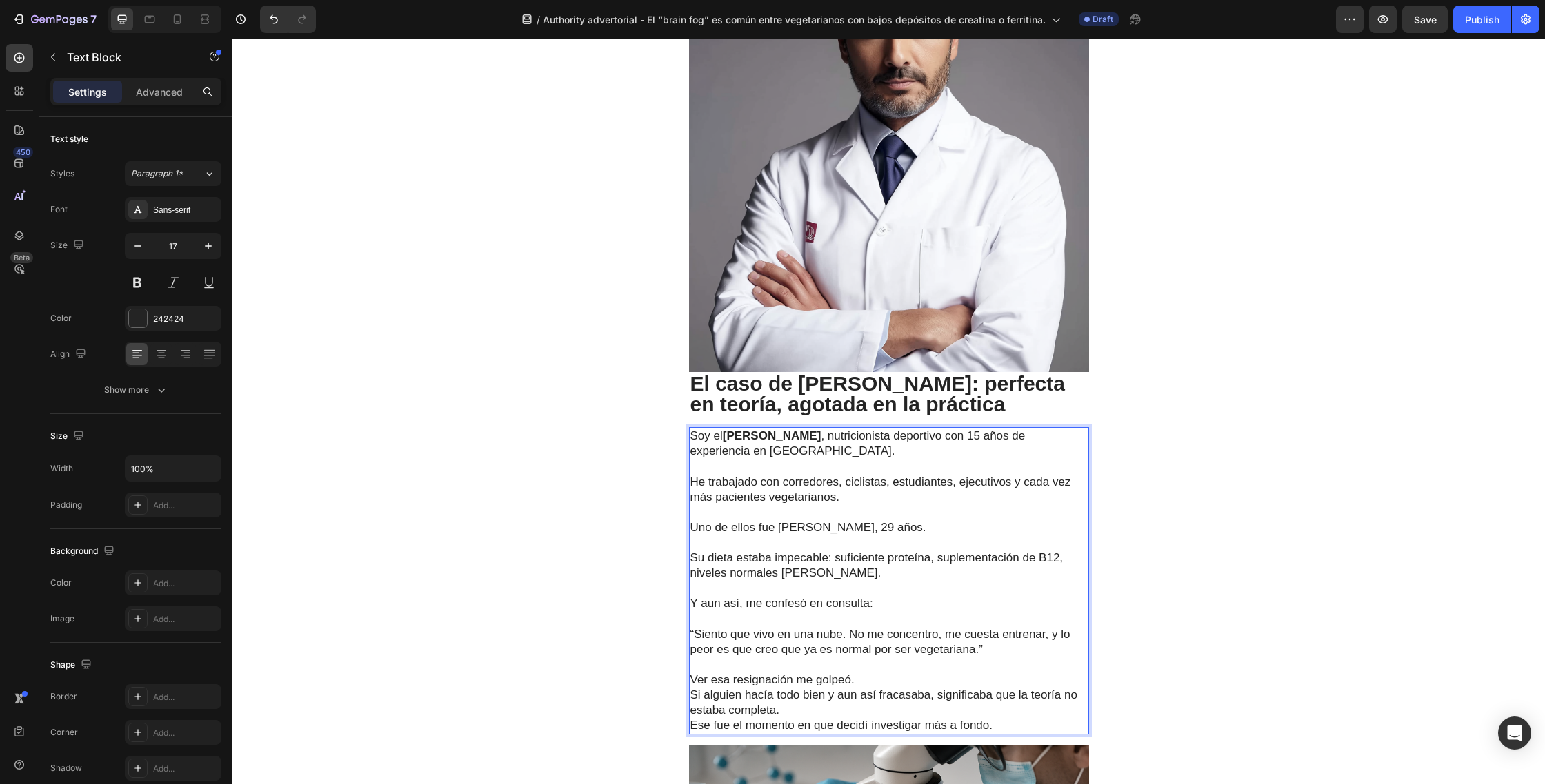
click at [877, 683] on p "Ver esa resignación me golpeó. Si alguien hacía todo bien y aun así fracasaba, …" at bounding box center [889, 695] width 397 height 45
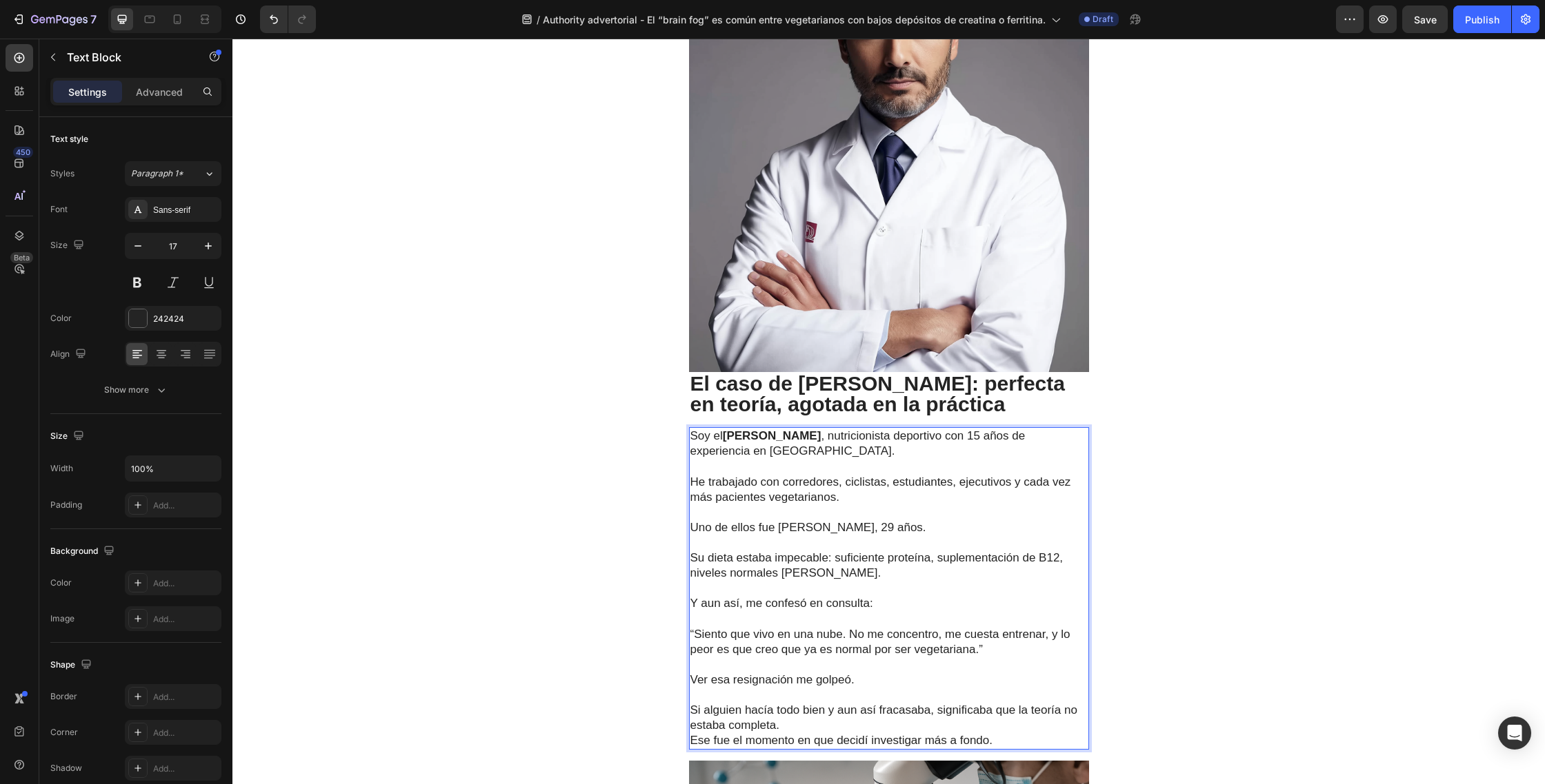
click at [798, 731] on p "⁠⁠⁠⁠⁠⁠⁠ Si alguien hacía todo bien y aun así fracasaba, significaba que la teor…" at bounding box center [889, 710] width 397 height 45
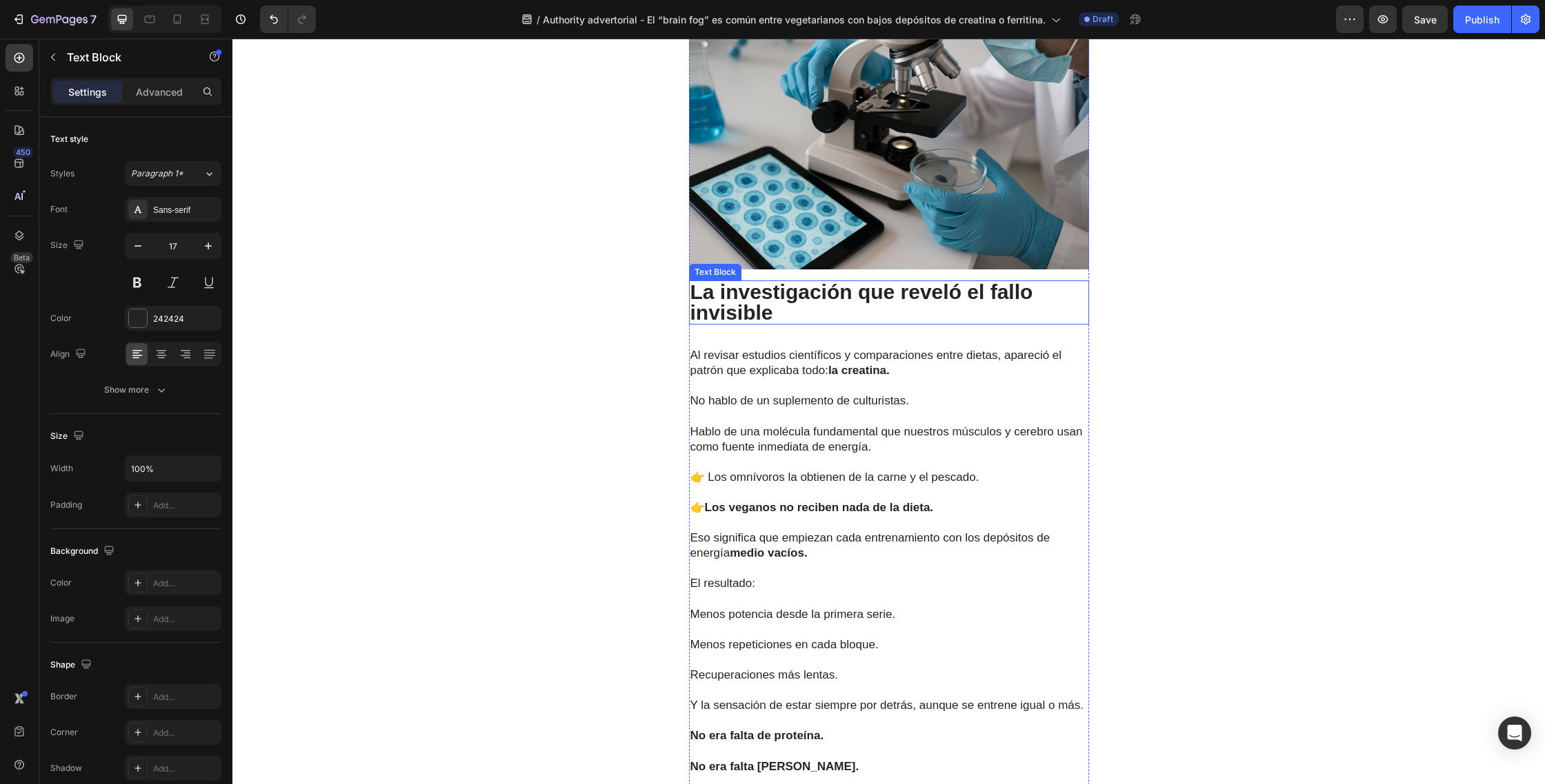
scroll to position [1826, 0]
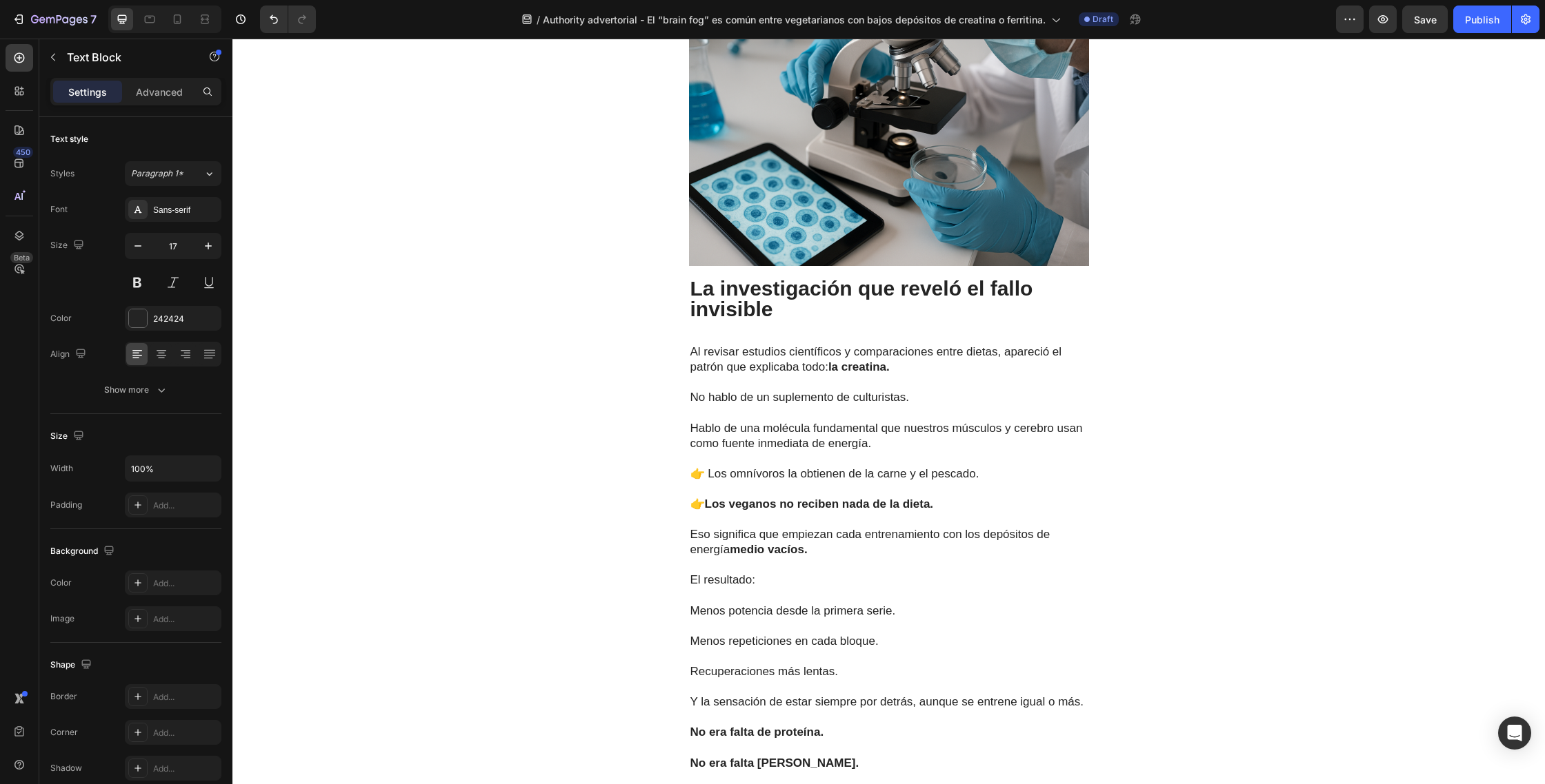
click at [803, 310] on p "La investigación que reveló el fallo invisible" at bounding box center [889, 299] width 397 height 42
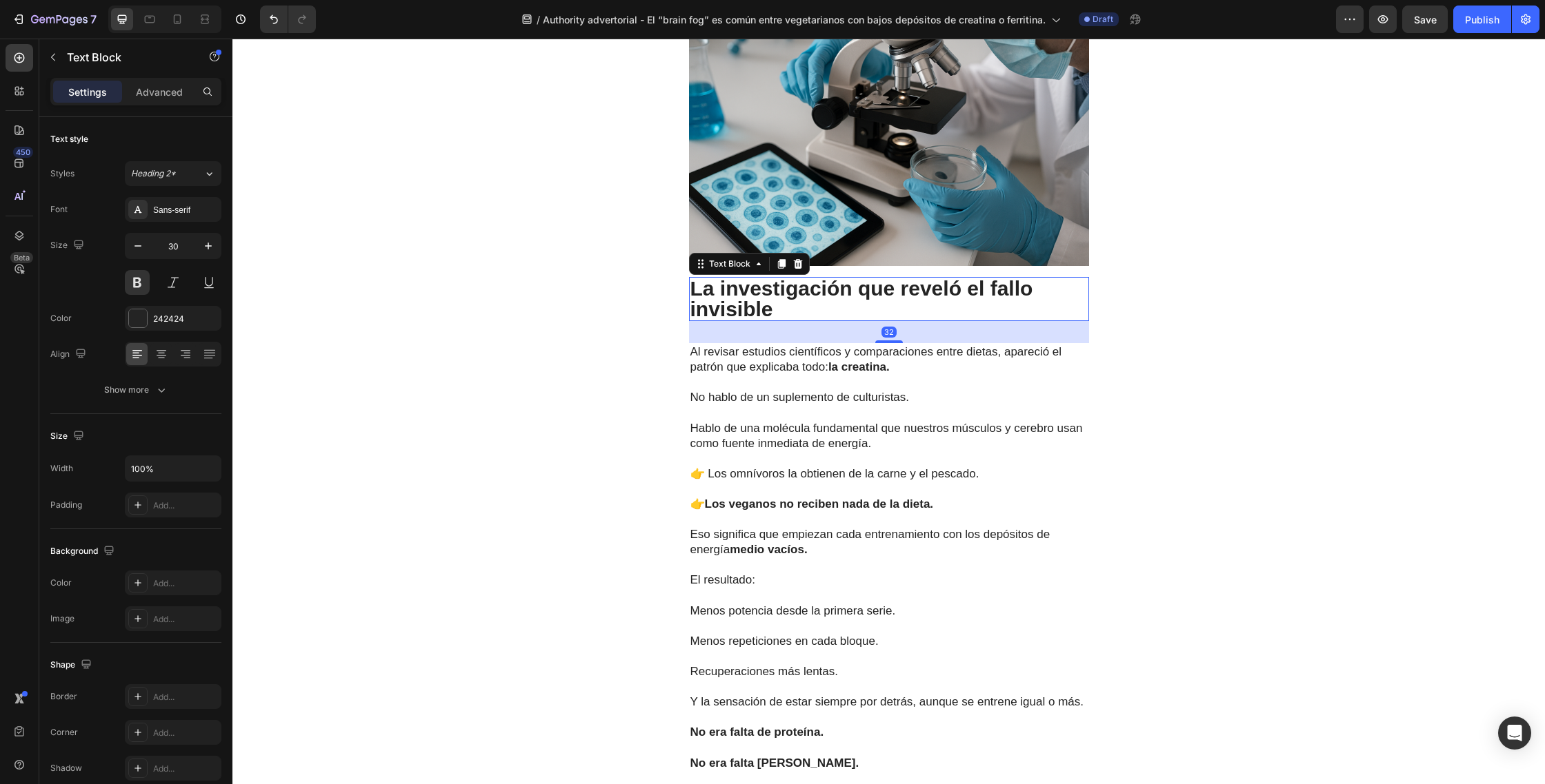
drag, startPoint x: 791, startPoint y: 309, endPoint x: 803, endPoint y: 309, distance: 12.0
click at [791, 309] on p "La investigación que reveló el fallo invisible" at bounding box center [889, 299] width 397 height 42
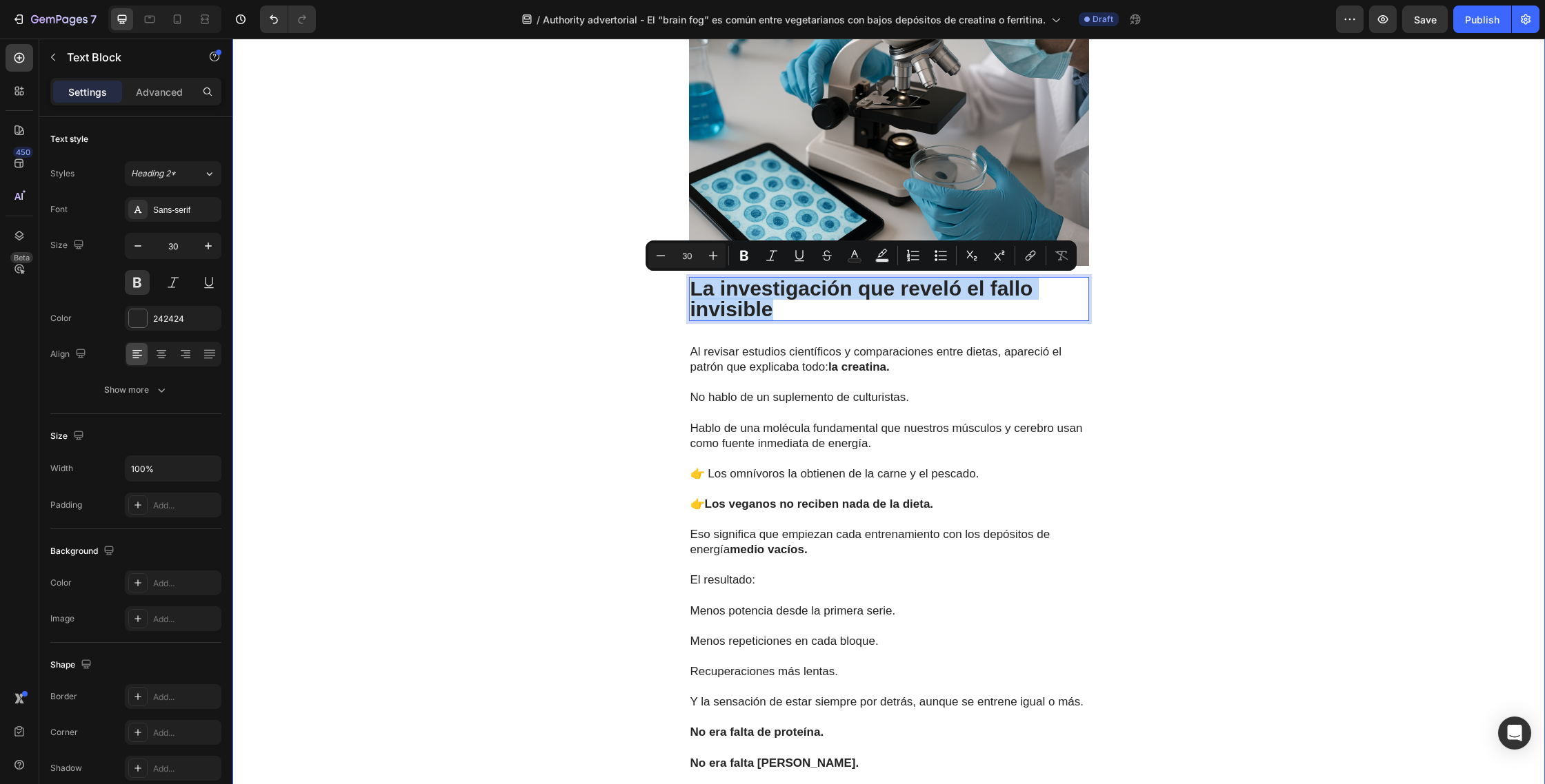
drag, startPoint x: 804, startPoint y: 309, endPoint x: 684, endPoint y: 286, distance: 122.2
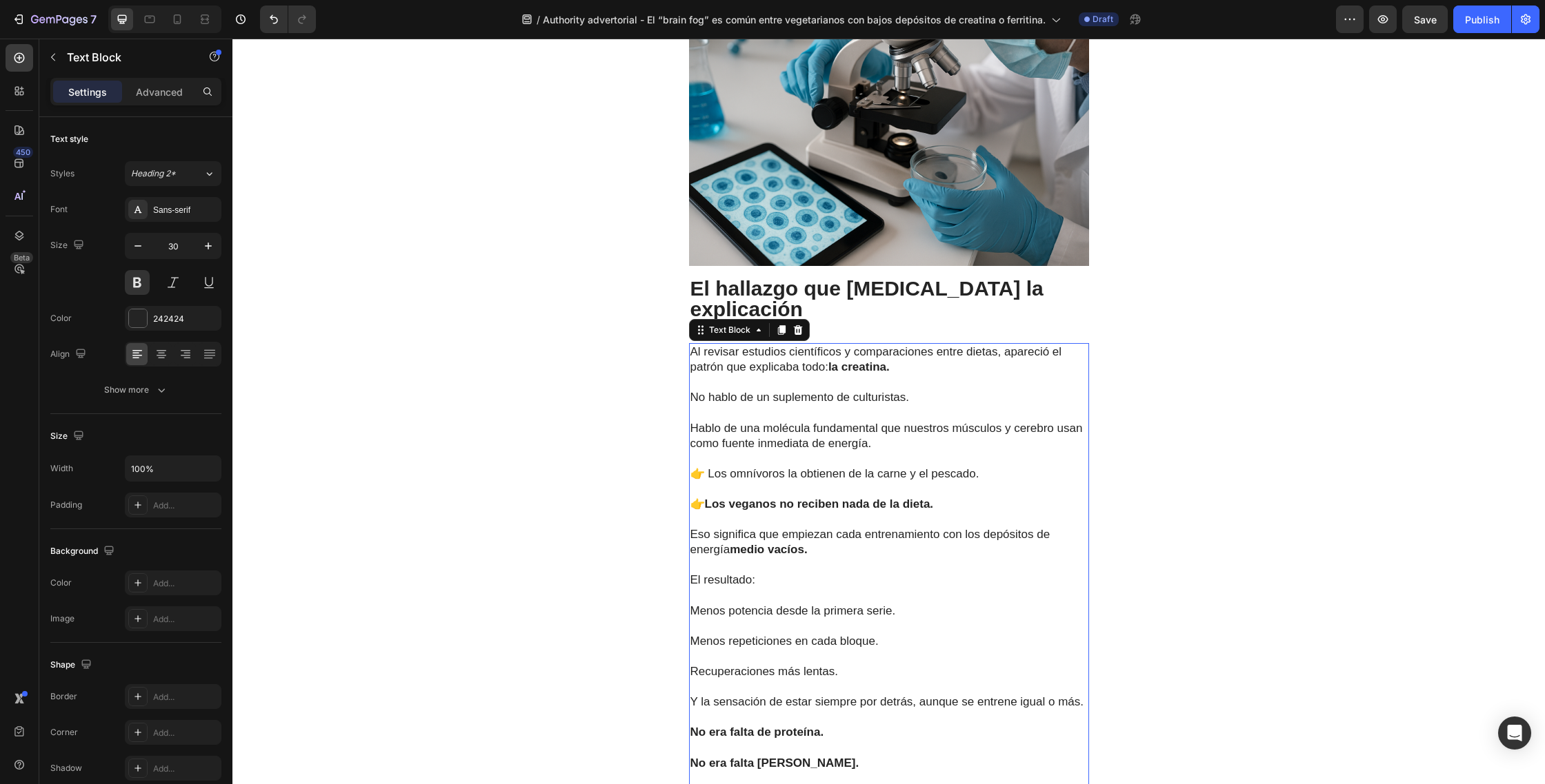
click at [782, 421] on p "Hablo de una molécula fundamental que nuestros músculos y cerebro usan como fue…" at bounding box center [889, 435] width 397 height 30
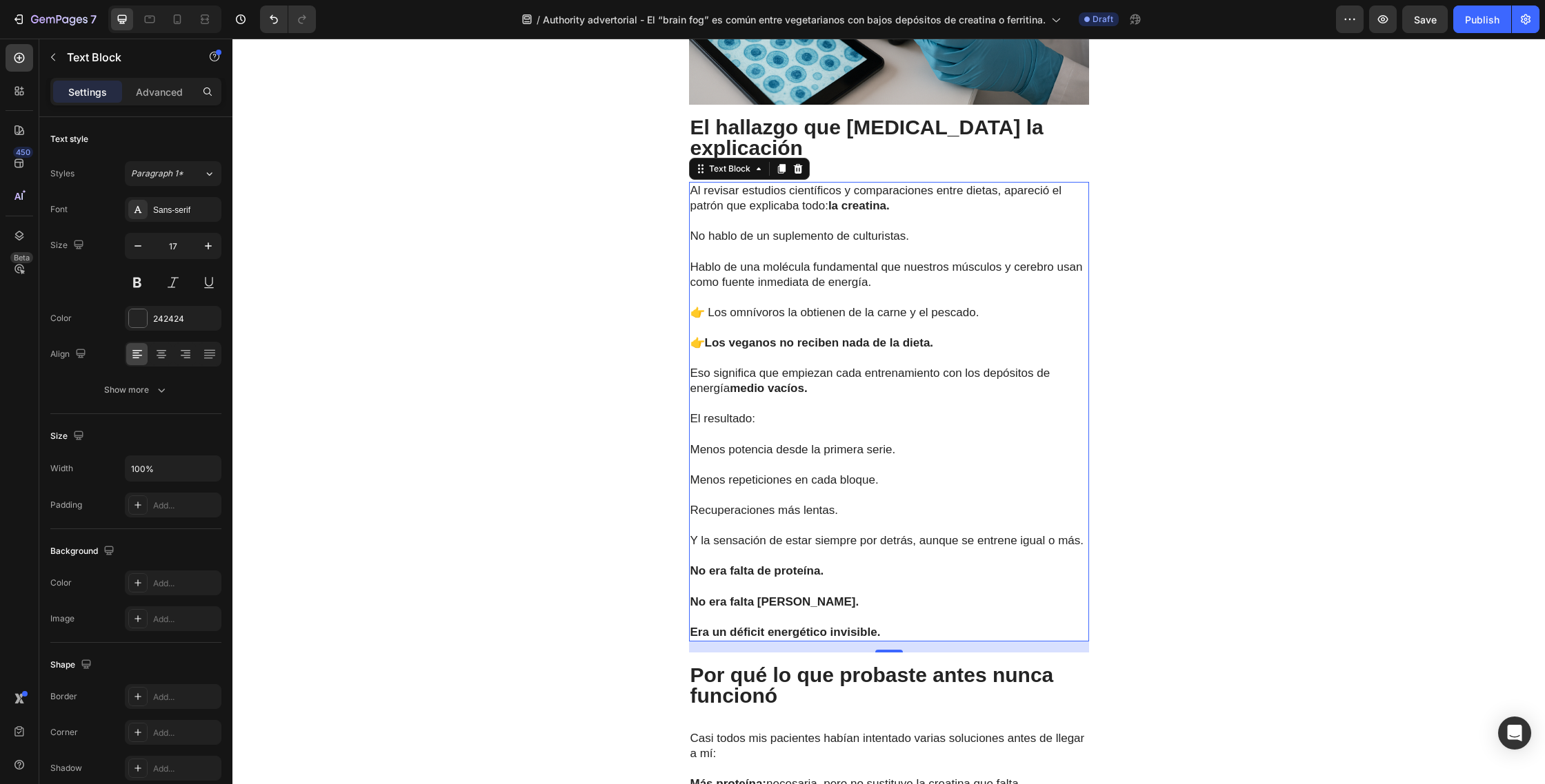
scroll to position [1990, 0]
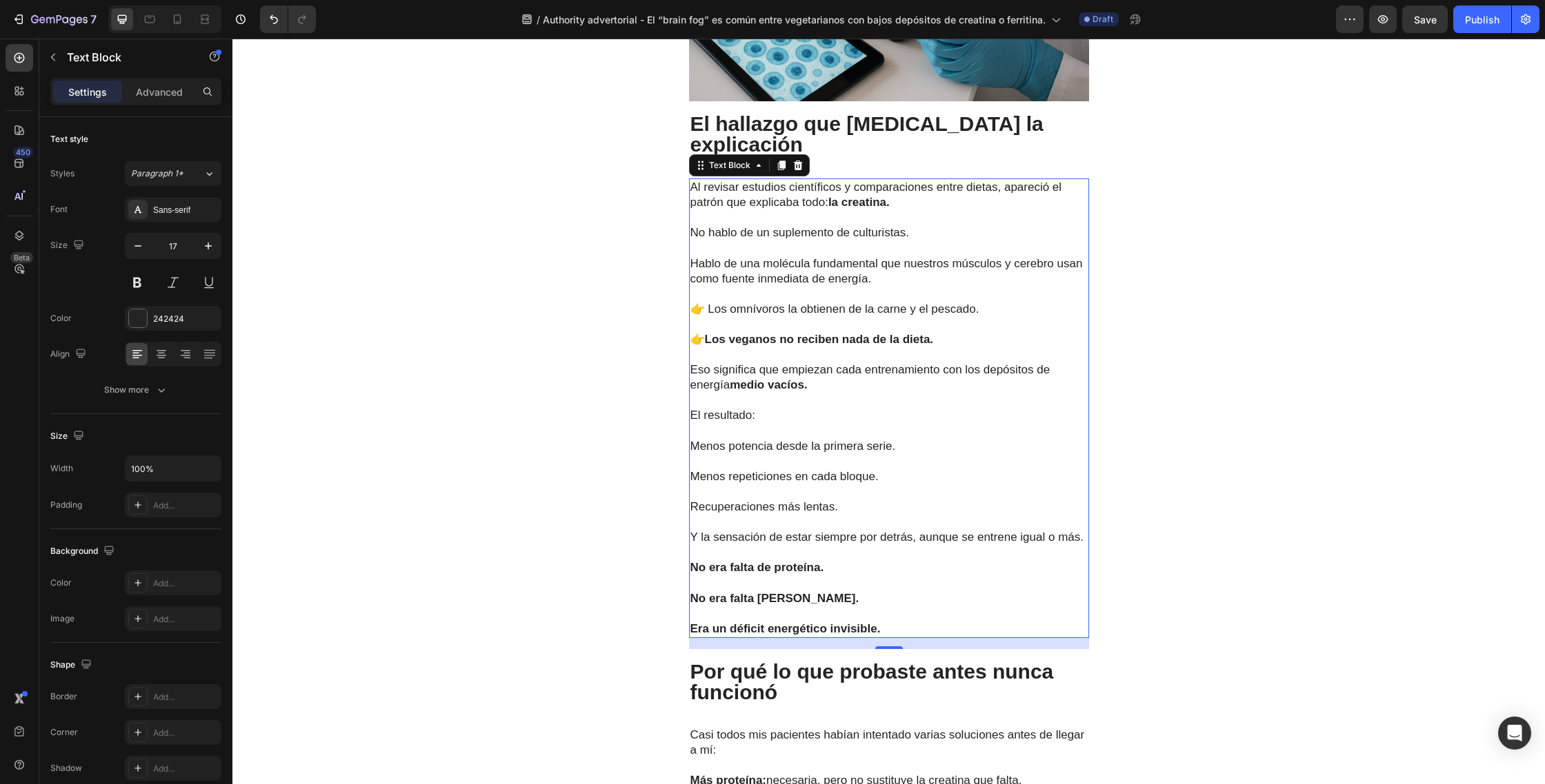
click at [885, 622] on p "Era un déficit energético invisible." at bounding box center [889, 629] width 397 height 15
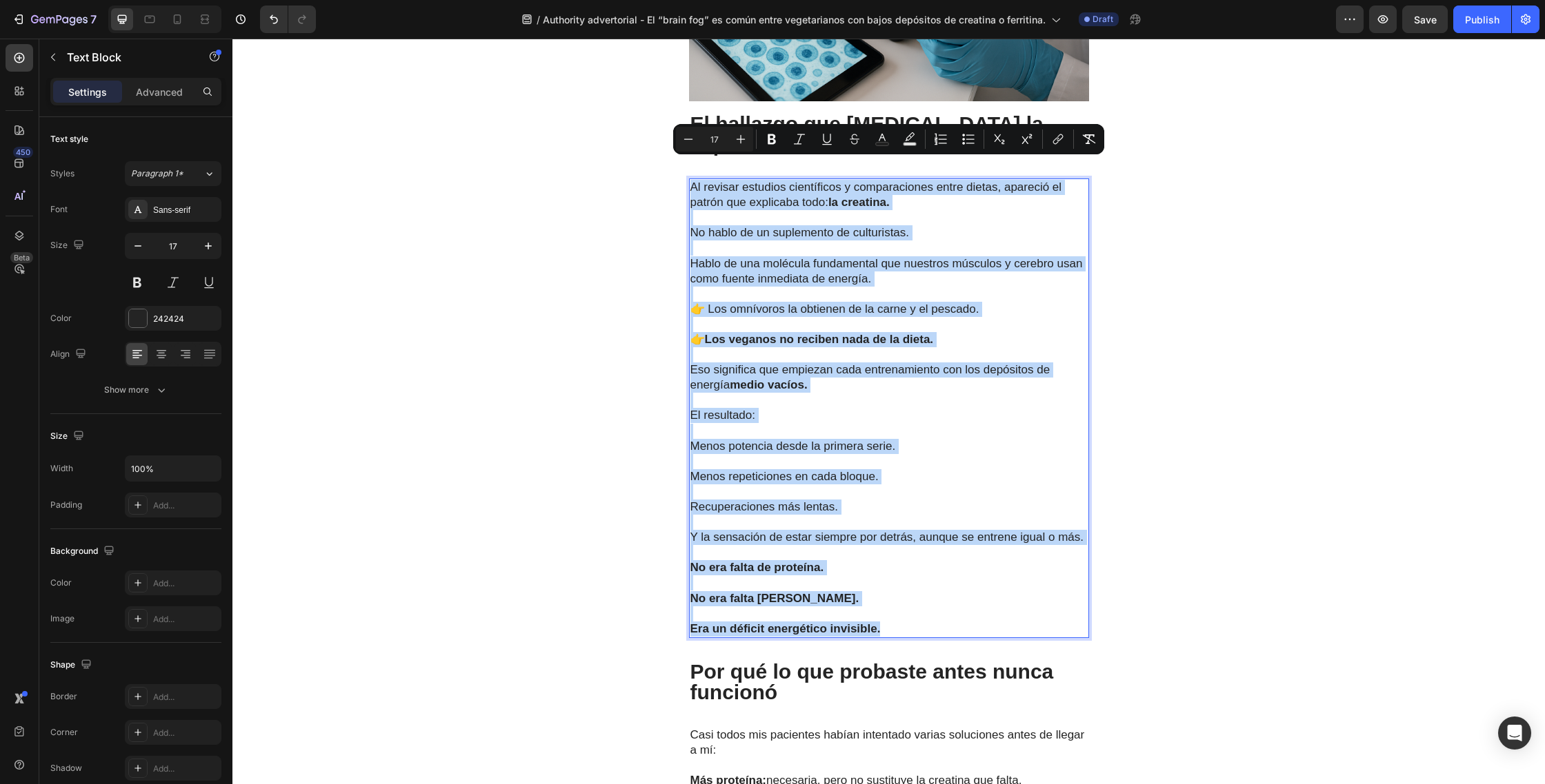
drag, startPoint x: 892, startPoint y: 606, endPoint x: 691, endPoint y: 172, distance: 478.3
click at [691, 179] on div "Al revisar estudios científicos y comparaciones entre dietas, apareció el patró…" at bounding box center [888, 409] width 400 height 459
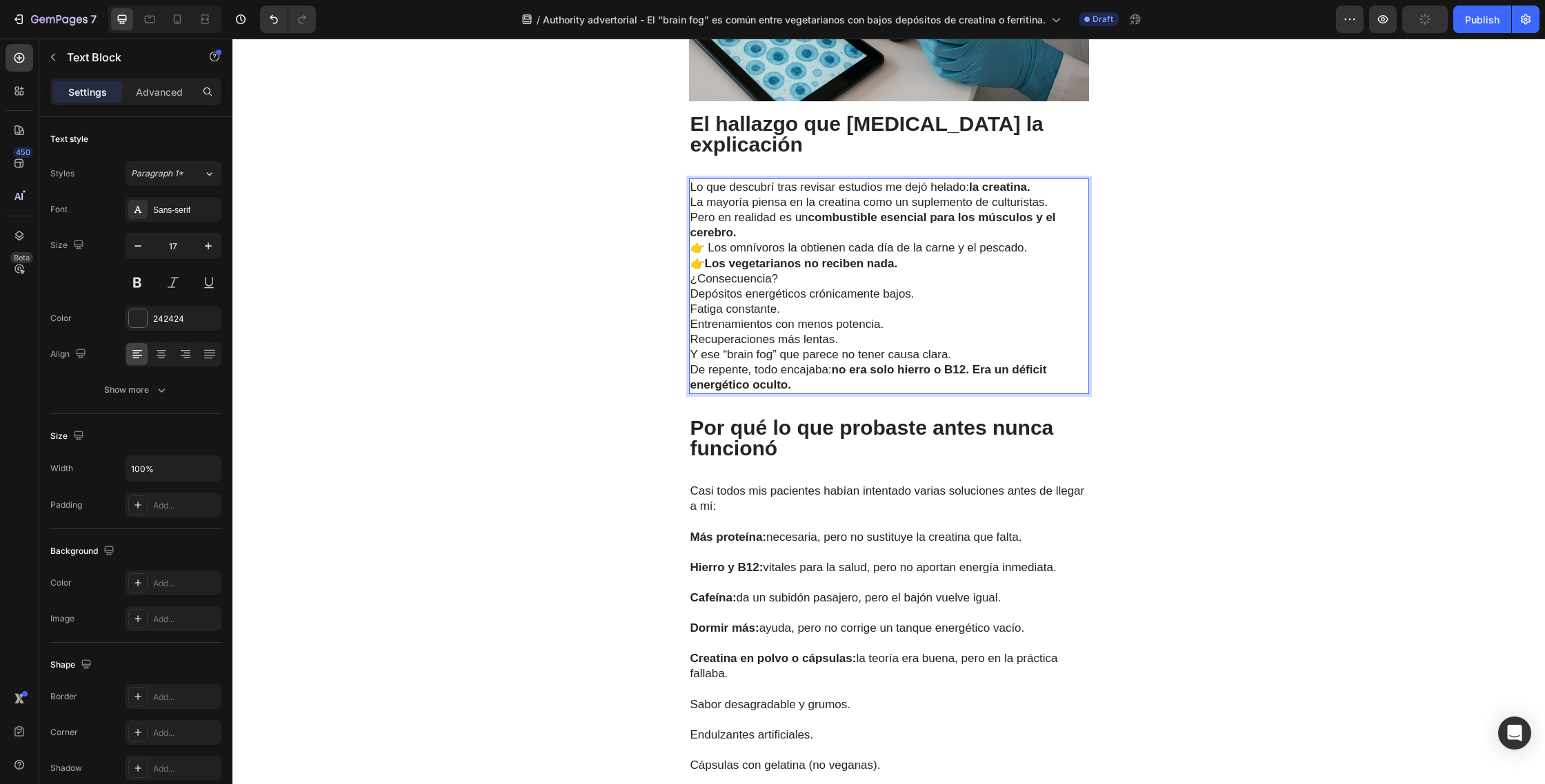
click at [1045, 180] on p "Lo que descubrí tras revisar estudios me dejó helado: la creatina." at bounding box center [889, 187] width 397 height 15
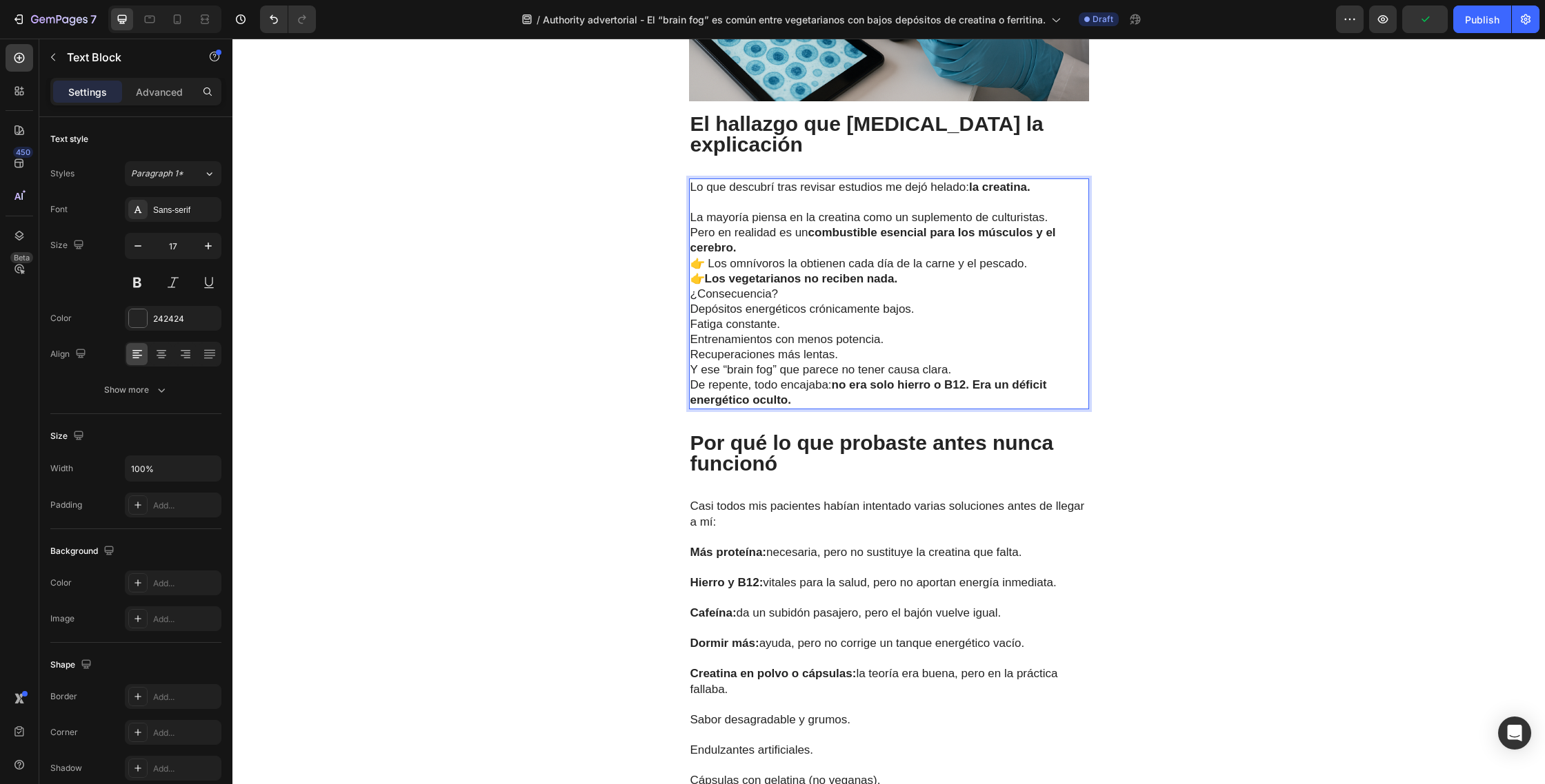
click at [1049, 210] on p "La mayoría piensa en la creatina como un suplemento de culturistas. Pero en rea…" at bounding box center [889, 232] width 397 height 45
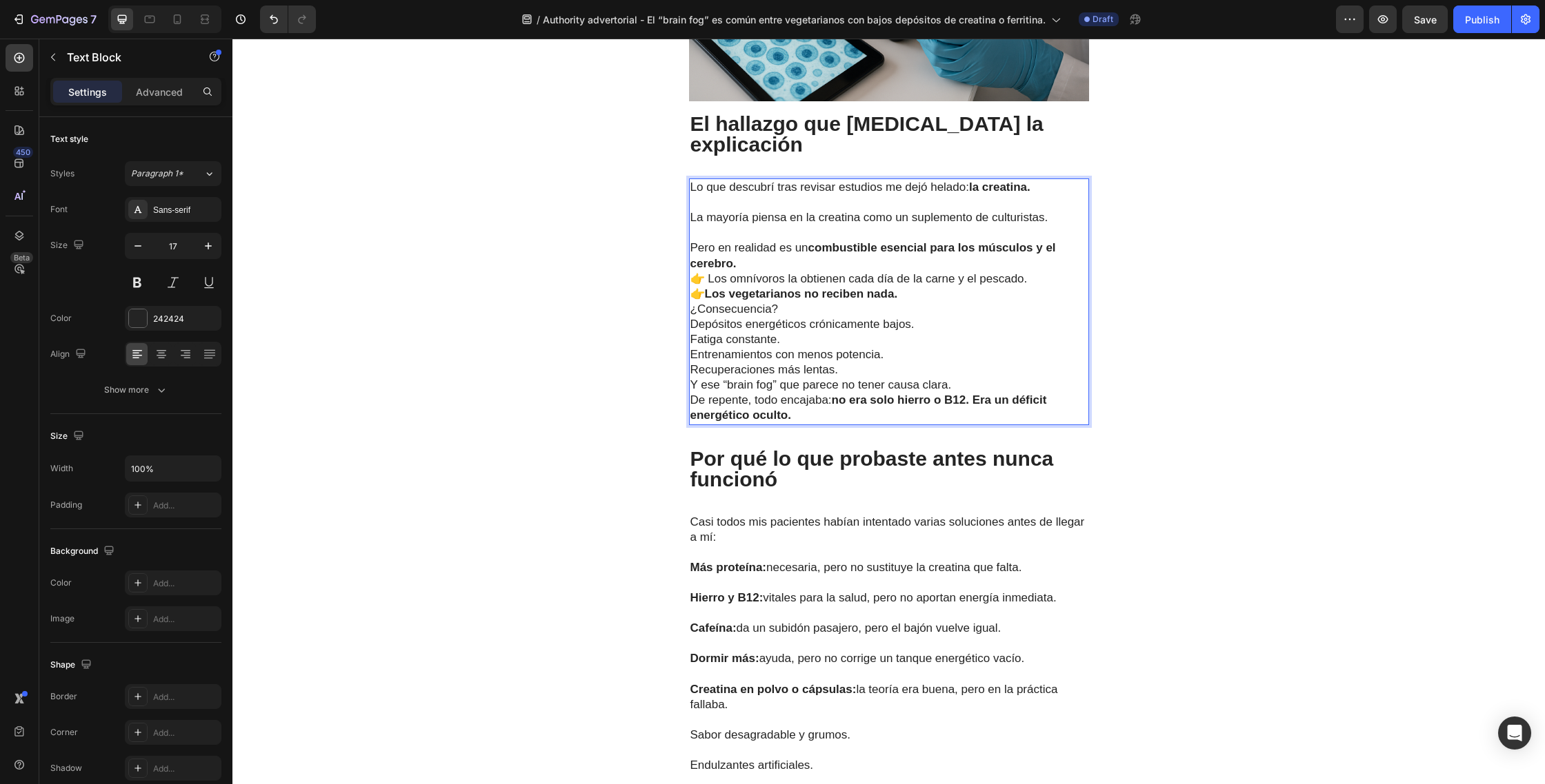
click at [771, 244] on p "⁠⁠⁠⁠⁠⁠⁠ Pero en realidad es un combustible esencial para los músculos y el cere…" at bounding box center [889, 247] width 397 height 45
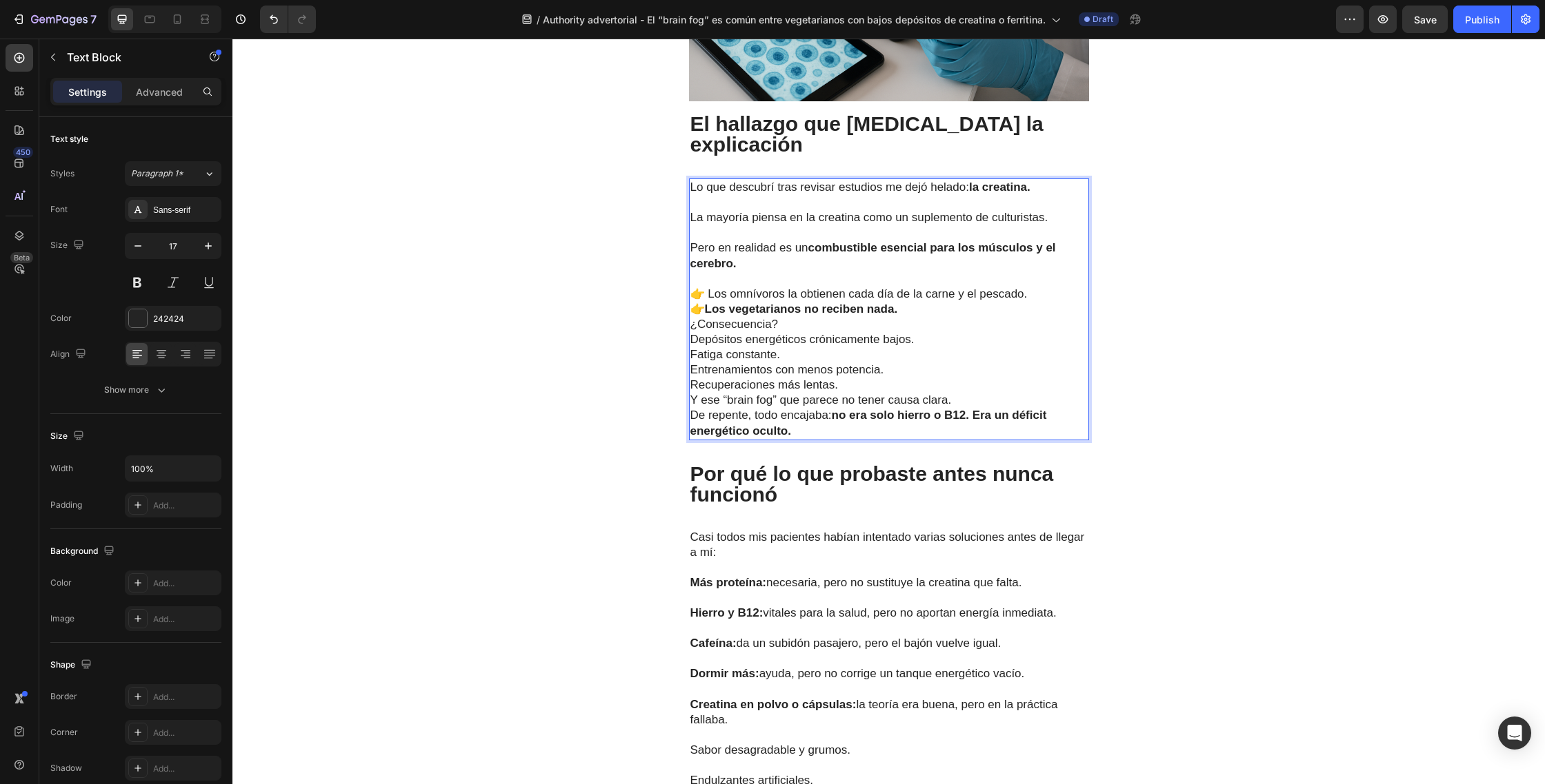
click at [1027, 287] on p "👉 Los omnívoros la obtienen cada día de la carne y el pescado. 👉 Los vegetarian…" at bounding box center [889, 302] width 397 height 30
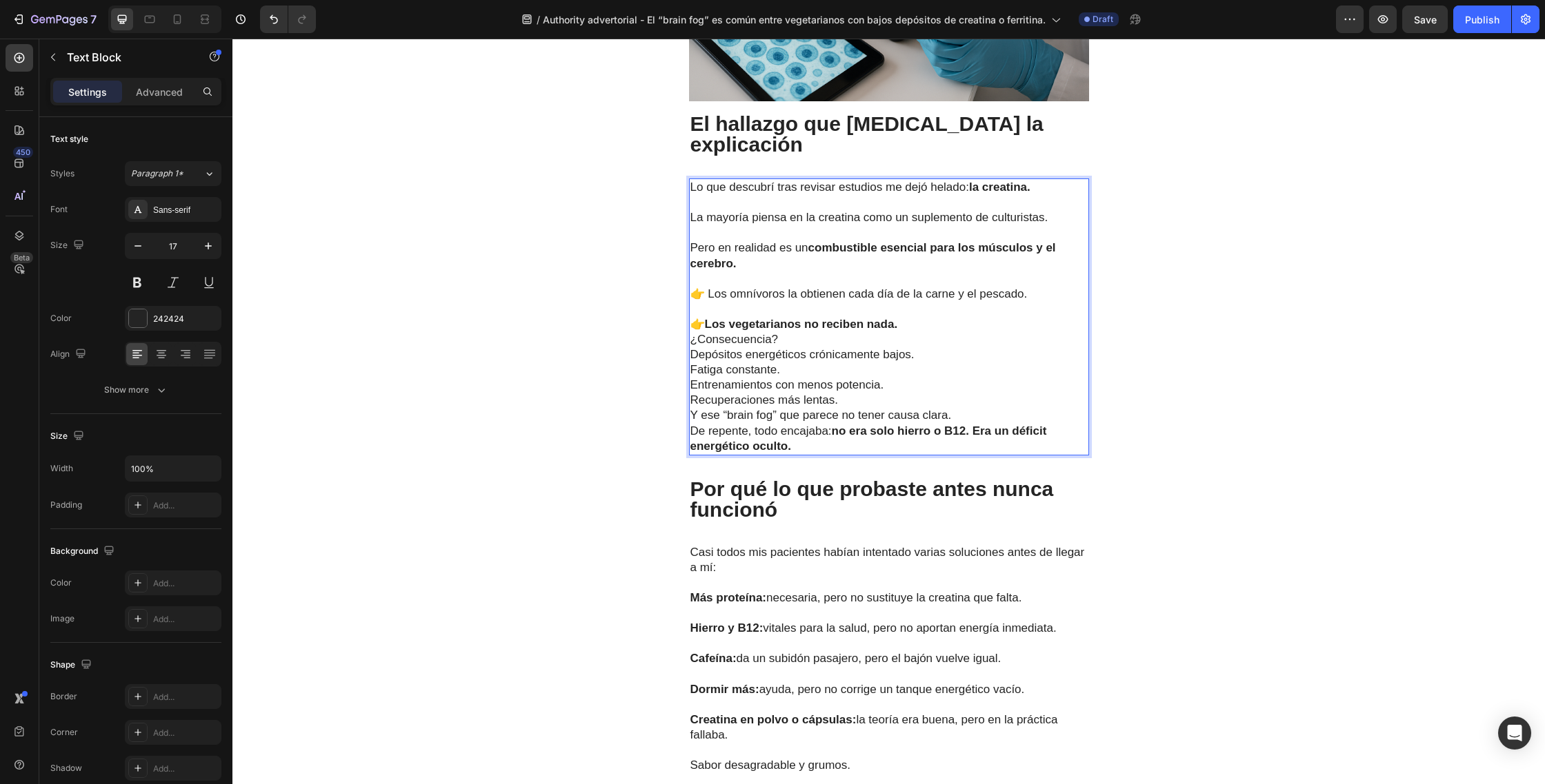
click at [921, 304] on p "⁠⁠⁠⁠⁠⁠⁠ 👉 Los vegetarianos no reciben nada." at bounding box center [889, 316] width 397 height 30
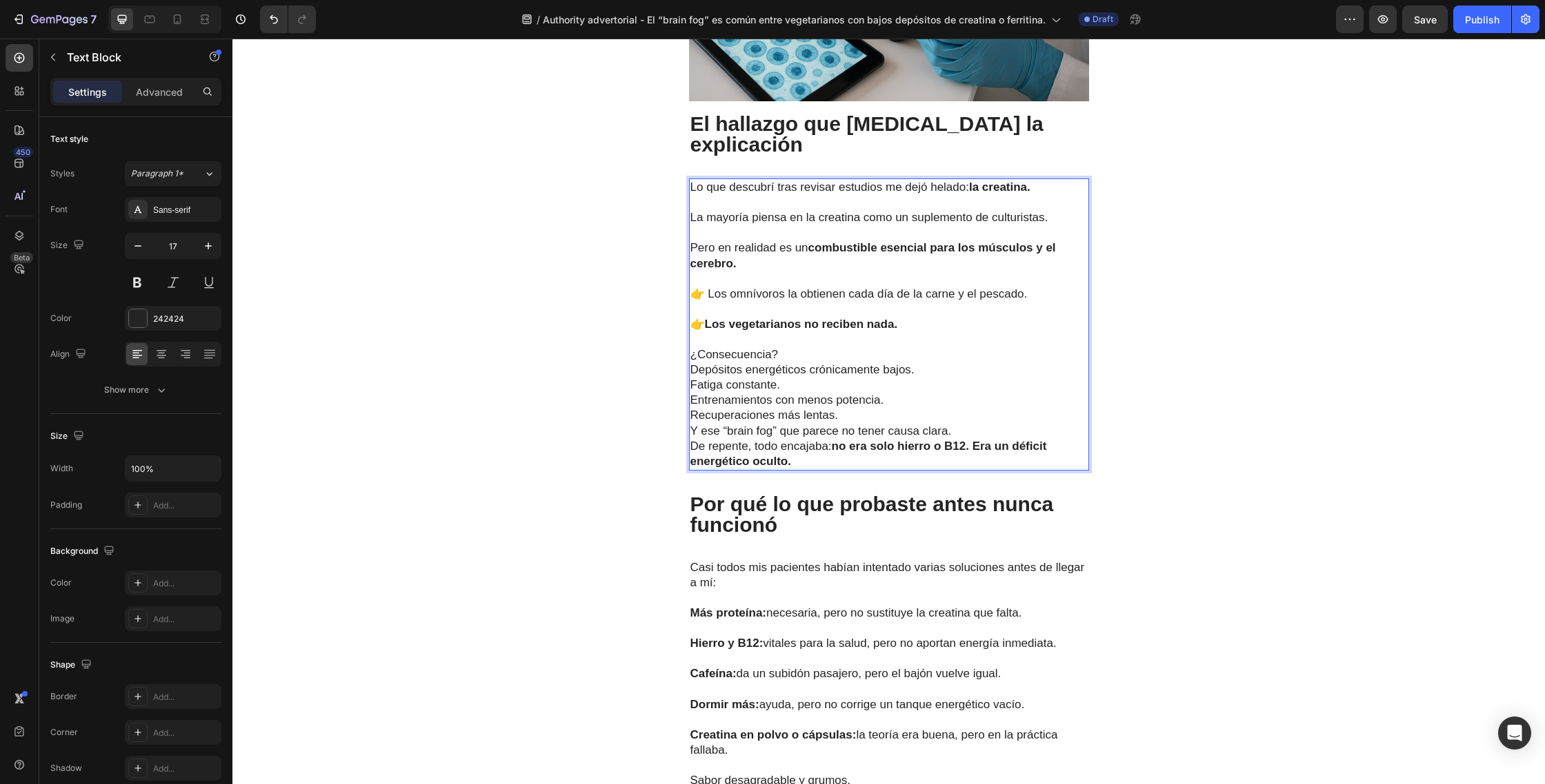
click at [797, 348] on p "¿Consecuencia?" at bounding box center [889, 355] width 397 height 15
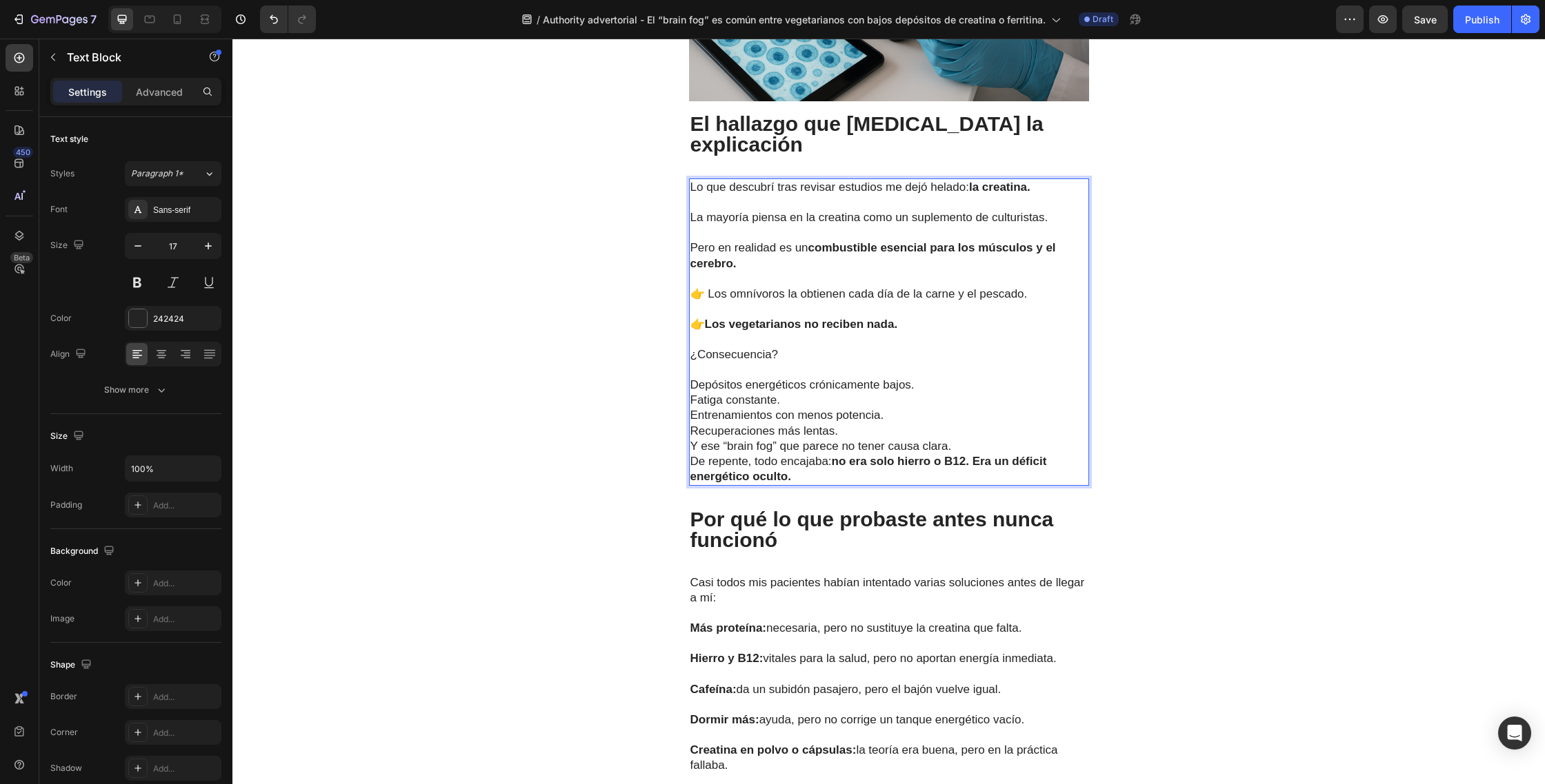
click at [935, 377] on p "Depósitos energéticos crónicamente bajos." at bounding box center [889, 385] width 397 height 15
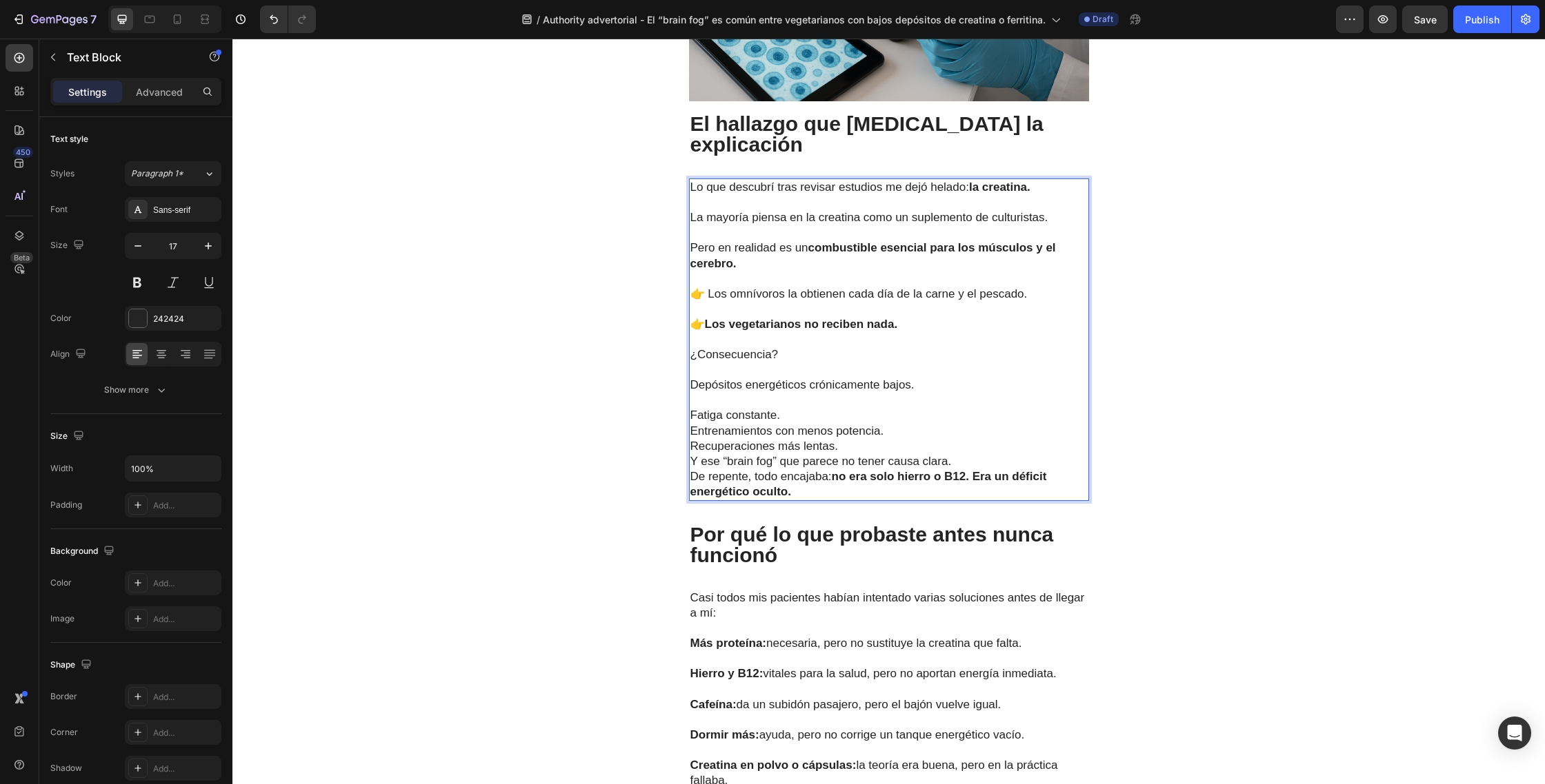
click at [805, 408] on p "Fatiga constante." at bounding box center [889, 415] width 397 height 15
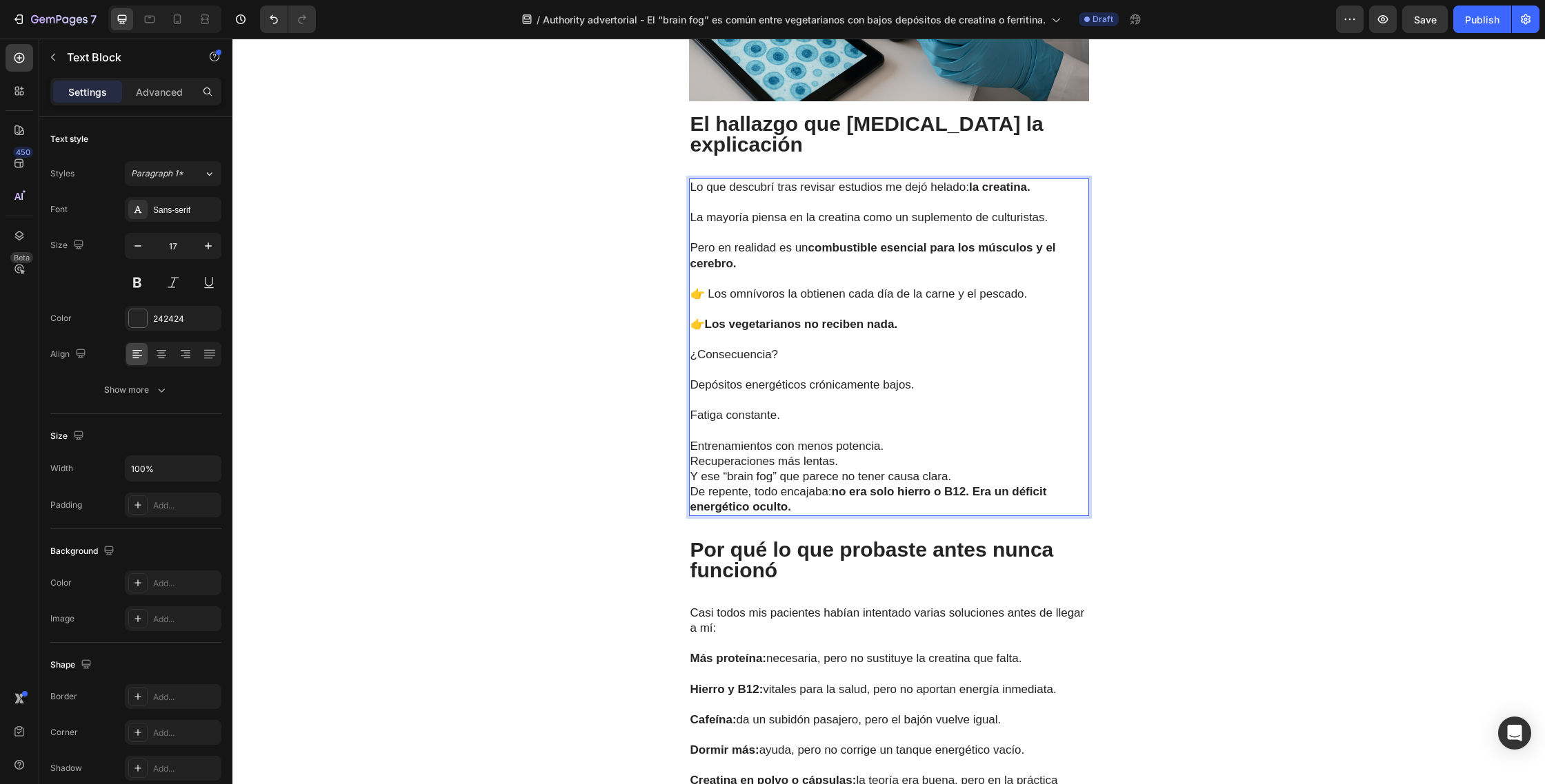
click at [900, 439] on p "Entrenamientos con menos potencia." at bounding box center [889, 446] width 397 height 15
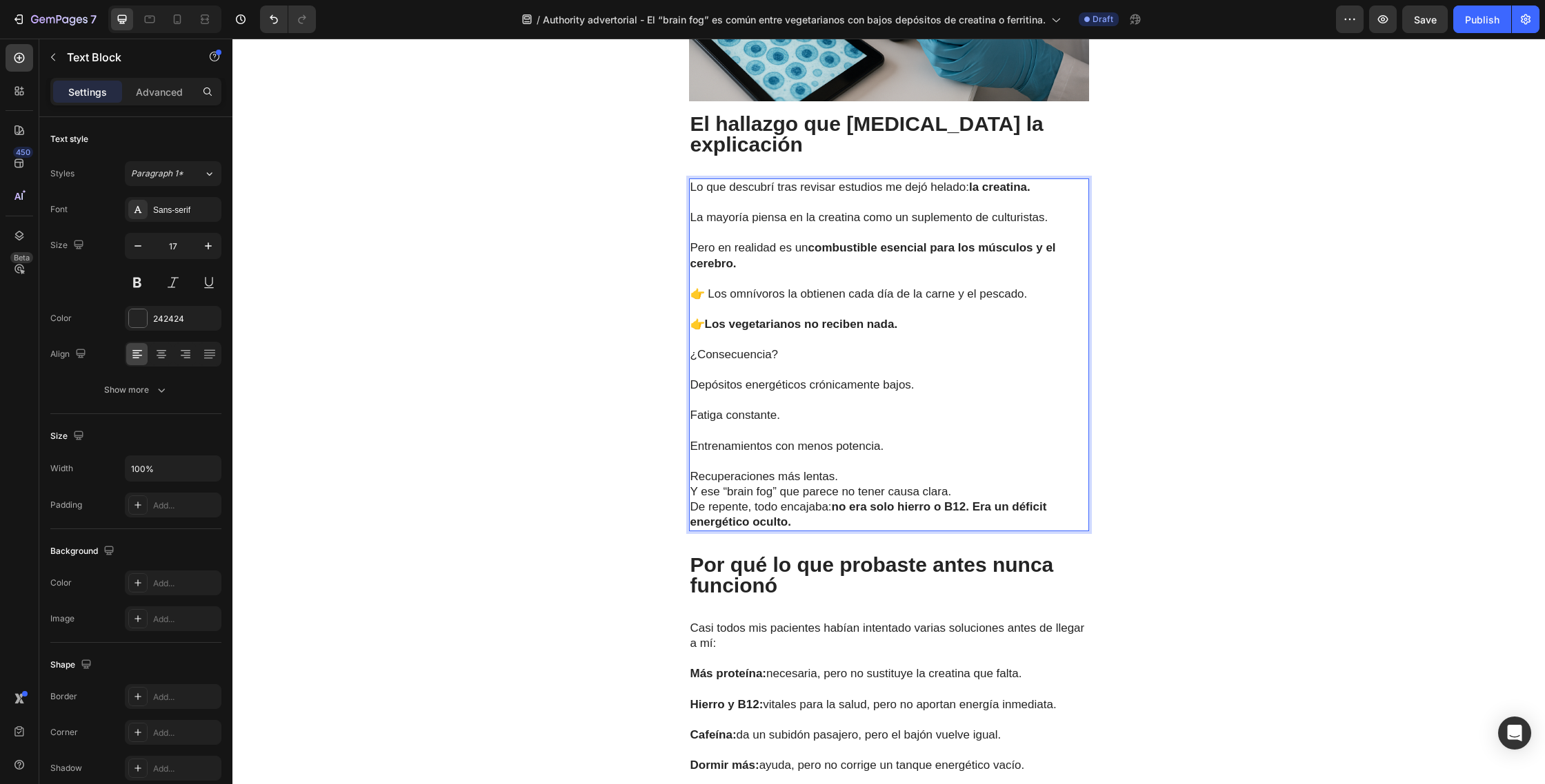
click at [852, 469] on p "Recuperaciones más lentas." at bounding box center [889, 477] width 397 height 15
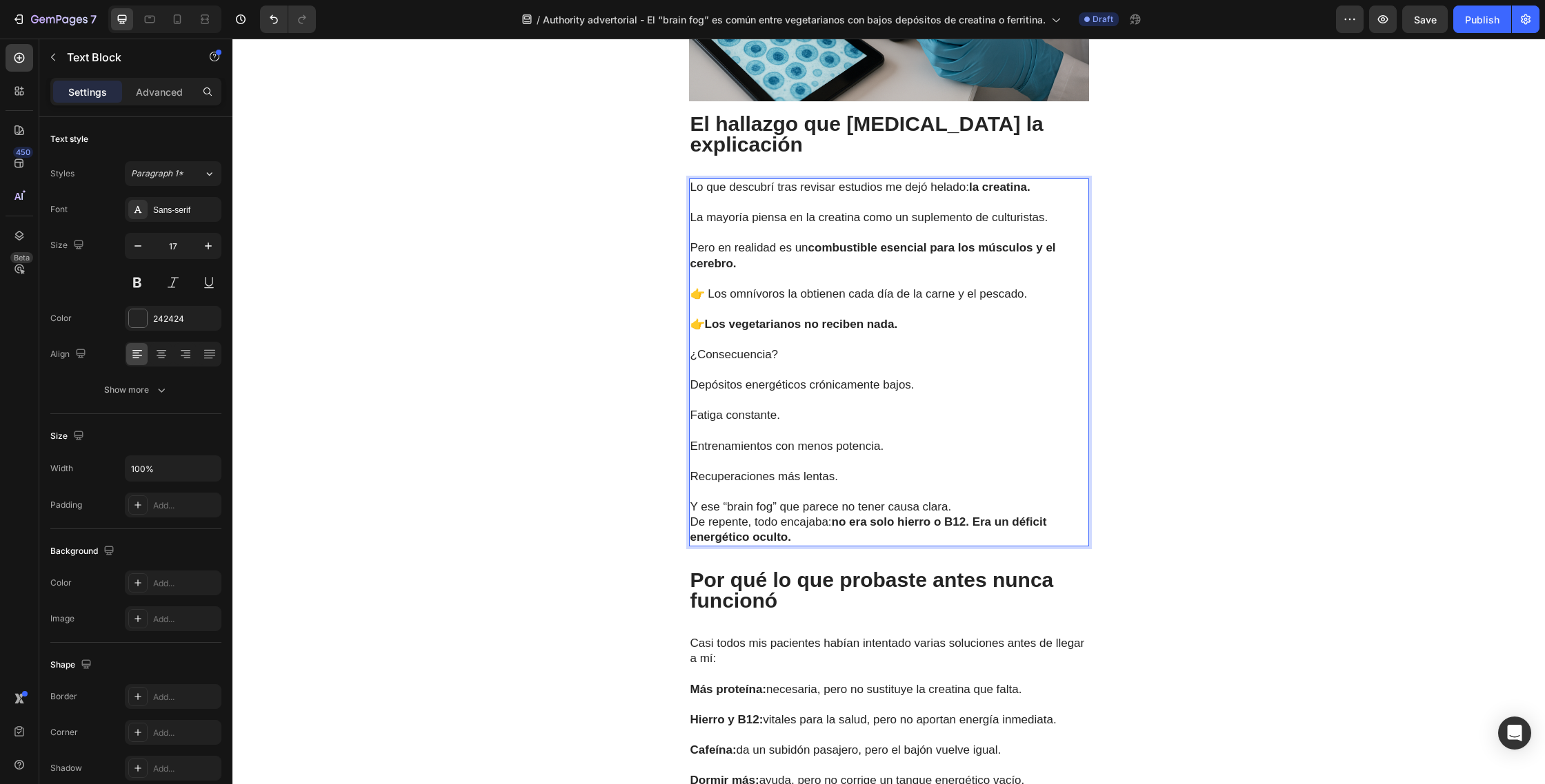
click at [959, 500] on p "Y ese “brain fog” que parece no tener causa clara." at bounding box center [889, 507] width 397 height 15
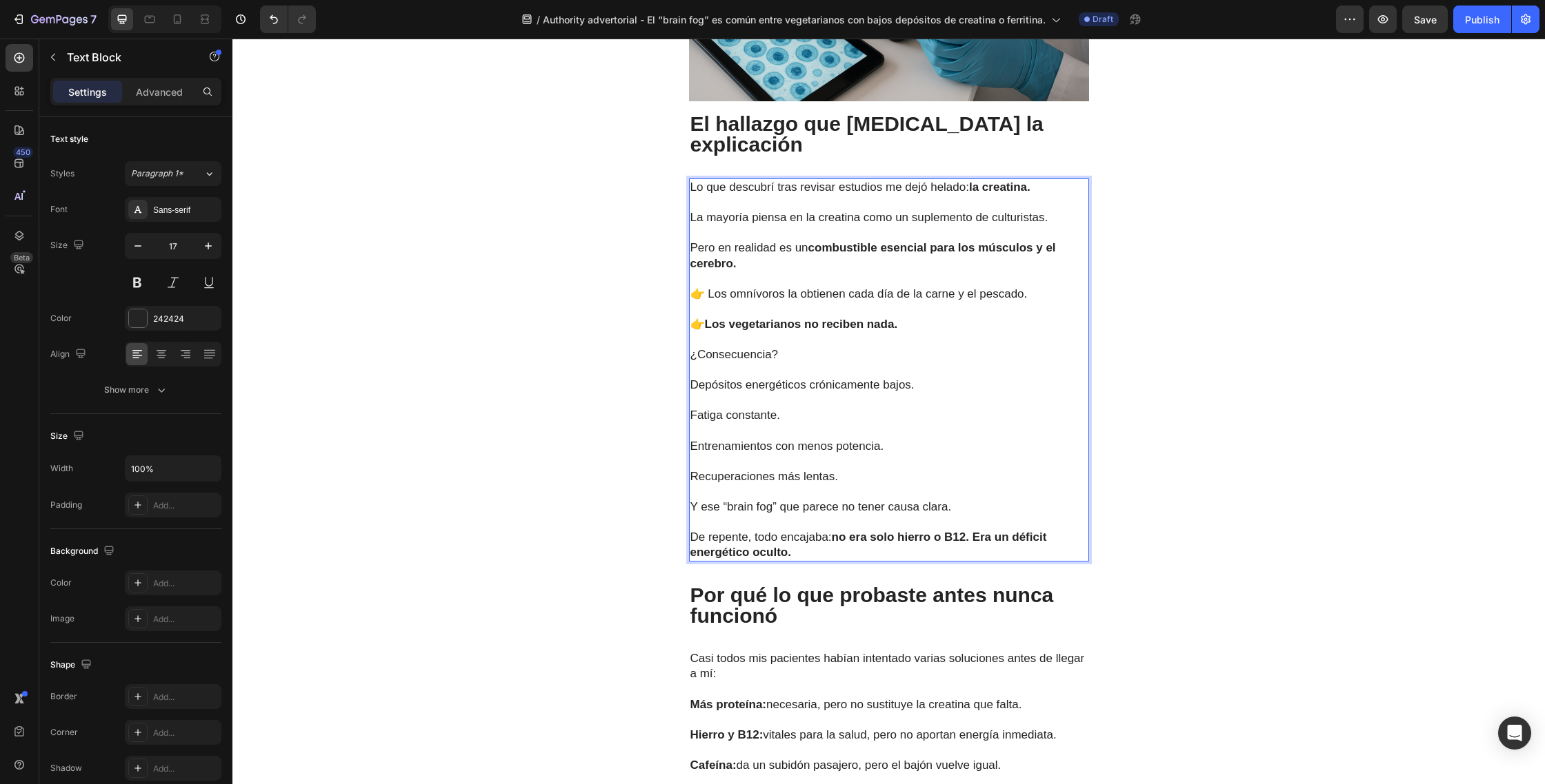
scroll to position [2275, 0]
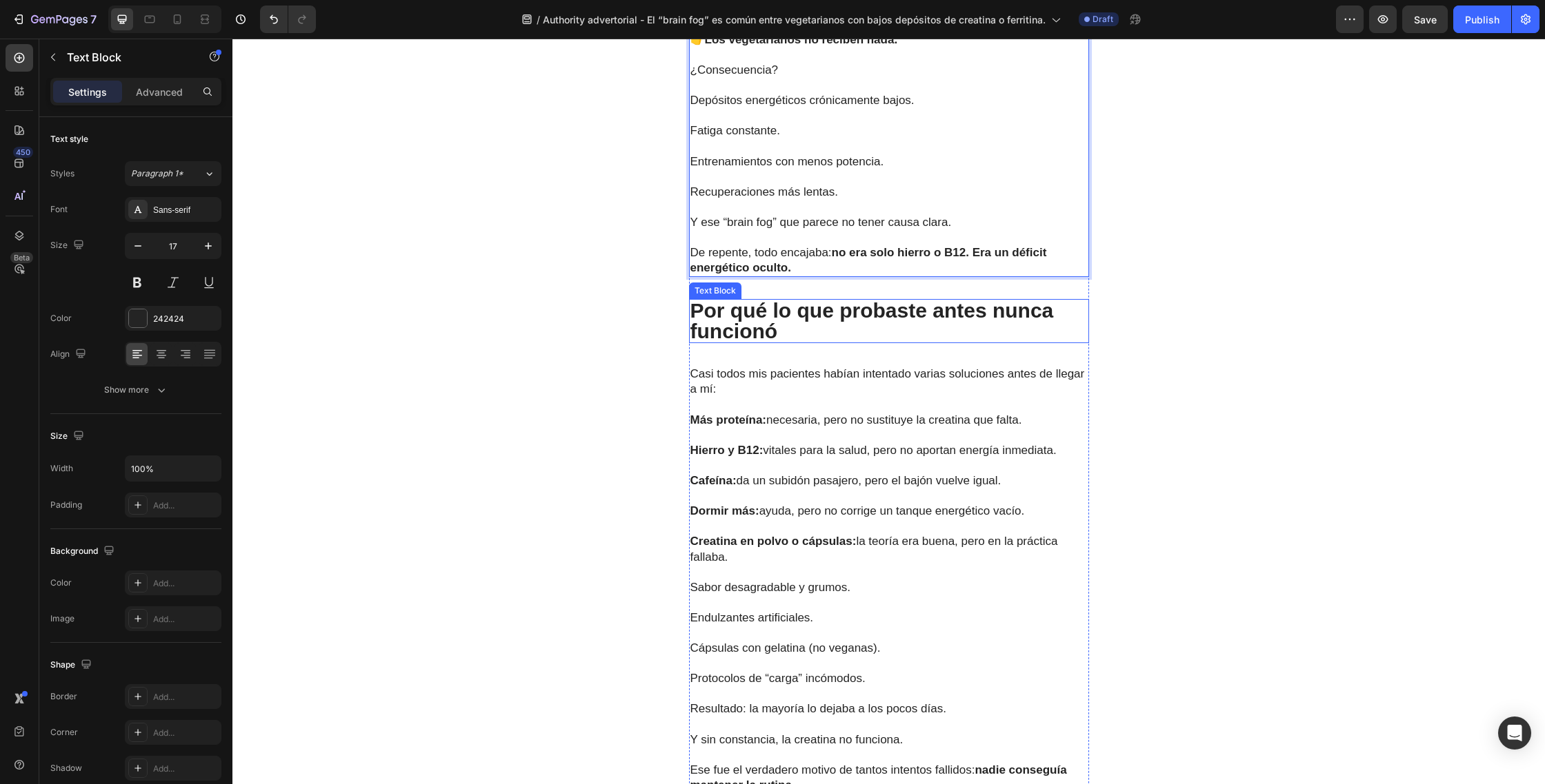
click at [799, 309] on p "Por qué lo que probaste antes nunca funcionó" at bounding box center [889, 321] width 397 height 42
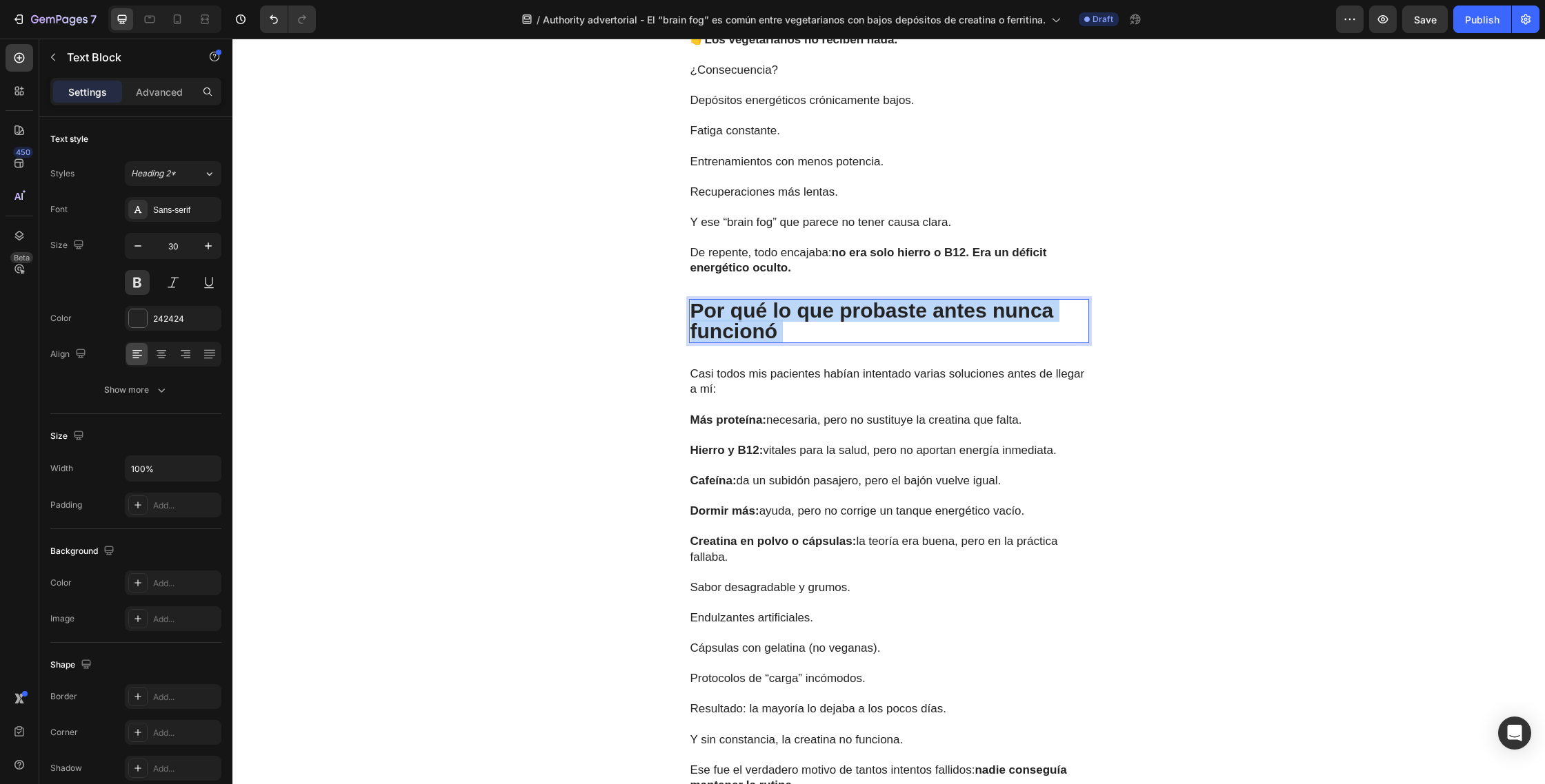
drag, startPoint x: 798, startPoint y: 315, endPoint x: 691, endPoint y: 296, distance: 108.7
click at [691, 301] on p "Por qué lo que probaste antes nunca funcionó" at bounding box center [889, 321] width 397 height 42
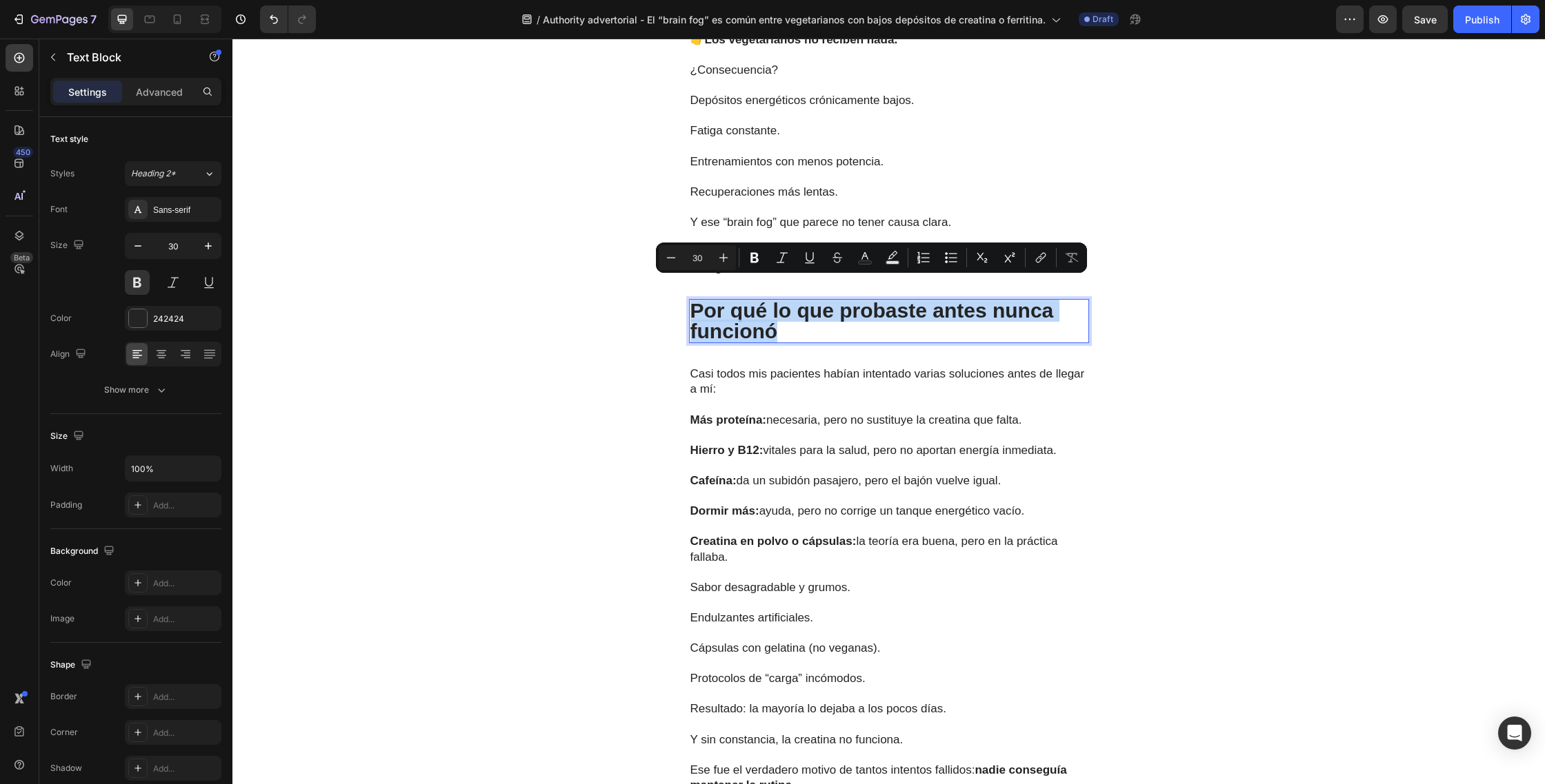
drag, startPoint x: 776, startPoint y: 317, endPoint x: 695, endPoint y: 298, distance: 83.2
click at [695, 301] on p "Por qué lo que probaste antes nunca funcionó" at bounding box center [889, 321] width 397 height 42
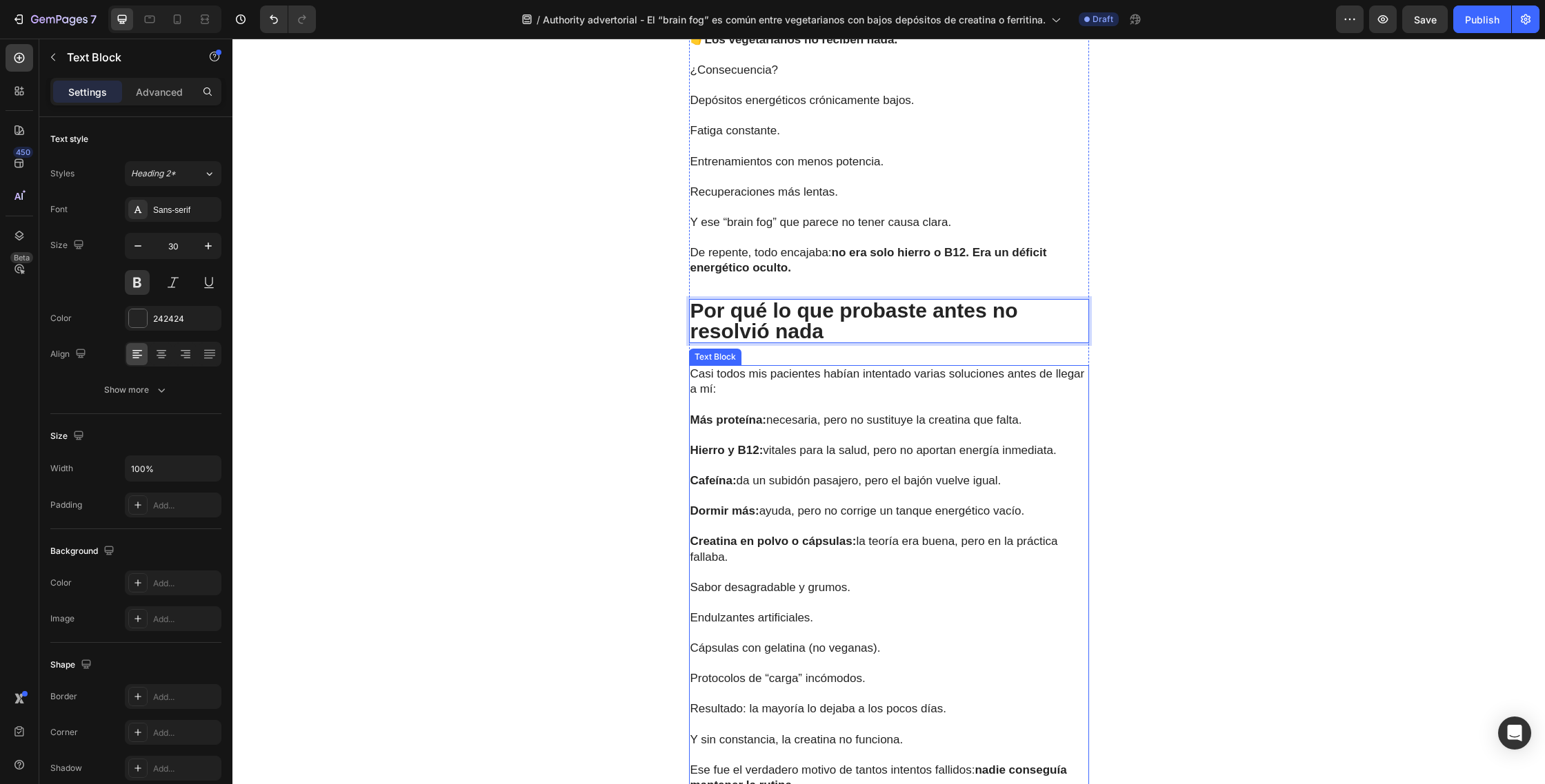
click at [821, 413] on p "Más proteína: necesaria, pero no sustituye la creatina que falta." at bounding box center [889, 421] width 397 height 15
click at [819, 756] on p "Ese fue el verdadero motivo de tantos intentos fallidos: nadie conseguía manten…" at bounding box center [889, 769] width 397 height 45
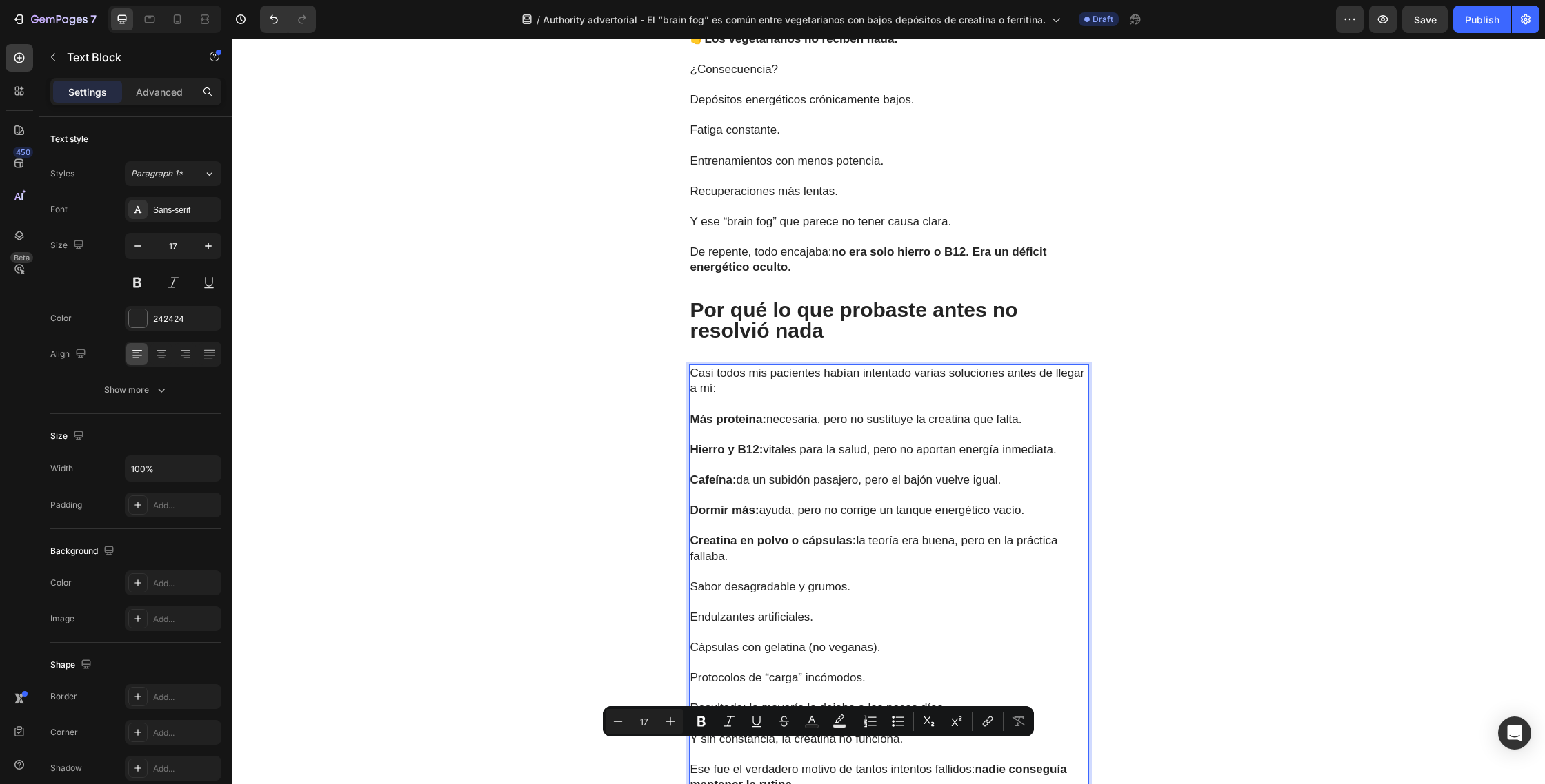
click at [813, 763] on p "Ese fue el verdadero motivo de tantos intentos fallidos: nadie conseguía manten…" at bounding box center [889, 769] width 397 height 45
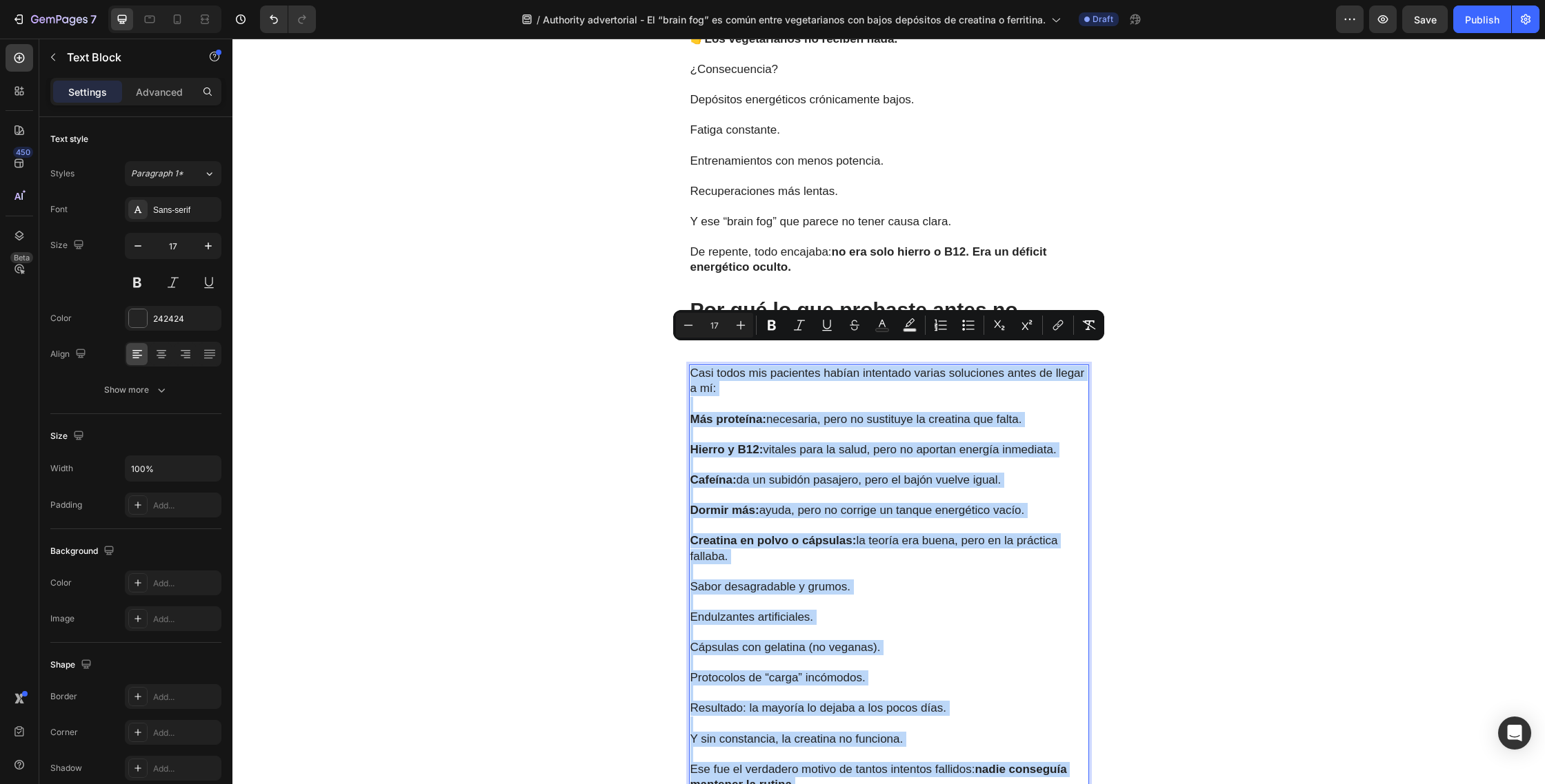
drag, startPoint x: 811, startPoint y: 762, endPoint x: 691, endPoint y: 350, distance: 429.1
click at [691, 364] on div "Casi todos mis pacientes habían intentado varias soluciones antes de llegar a m…" at bounding box center [888, 578] width 400 height 429
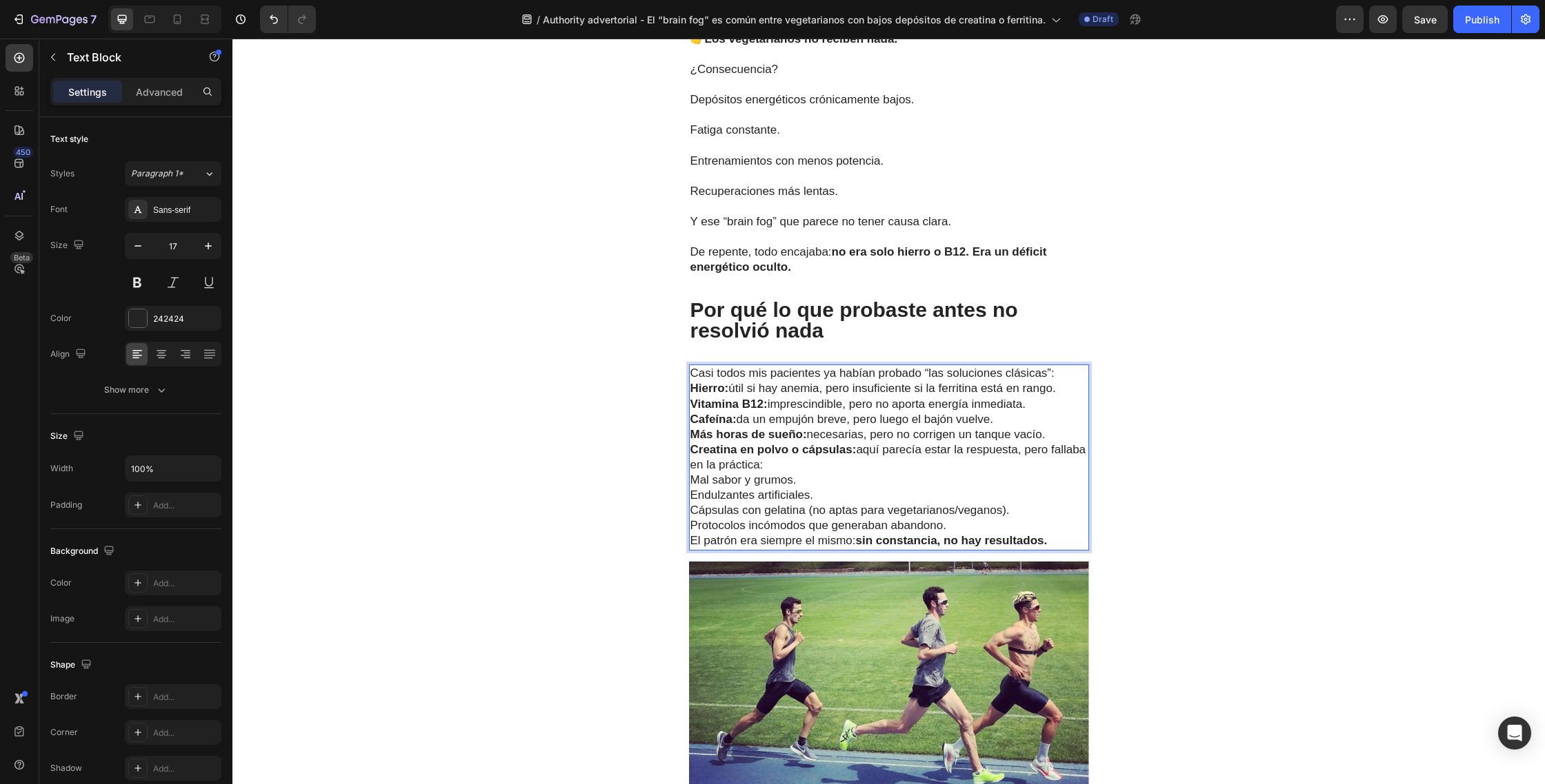
click at [1070, 366] on p "Casi todos mis pacientes ya habían probado “las soluciones clásicas”:" at bounding box center [889, 374] width 397 height 15
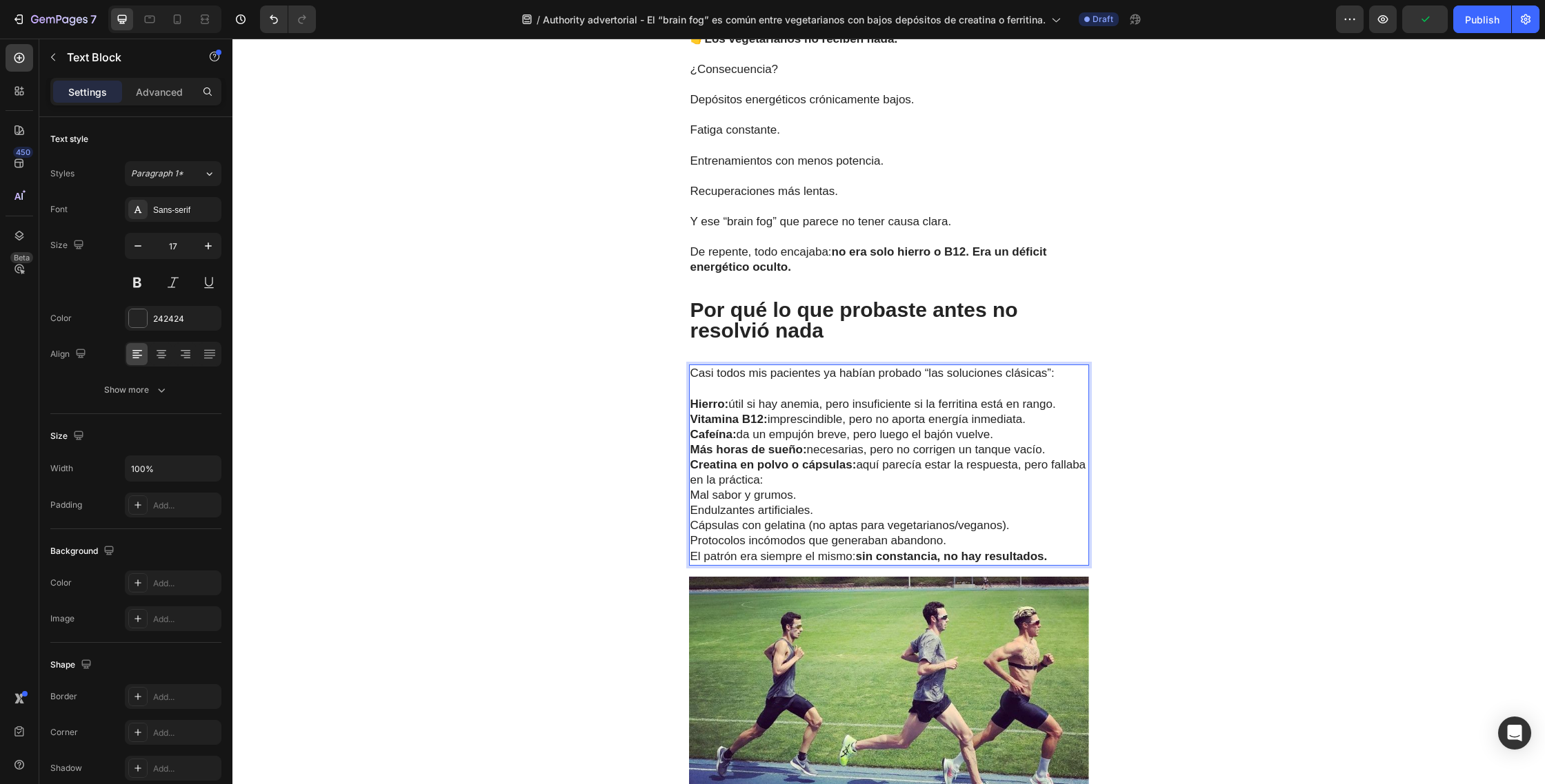
click at [1066, 397] on p "Hierro: útil si hay anemia, pero insuficiente si la ferritina está en rango." at bounding box center [889, 404] width 397 height 15
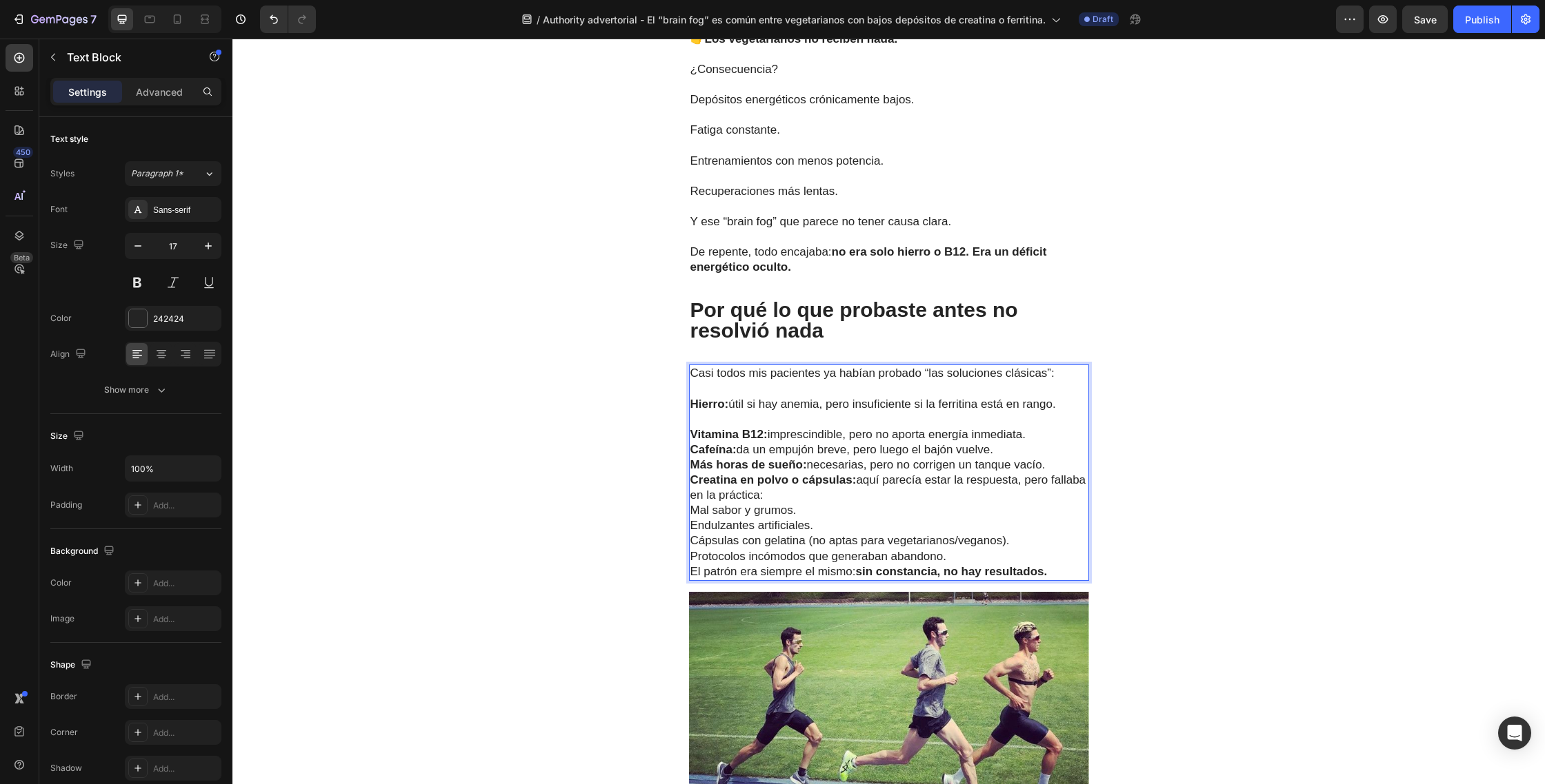
click at [1041, 427] on p "Vitamina B12: imprescindible, pero no aporta energía inmediata." at bounding box center [889, 434] width 397 height 15
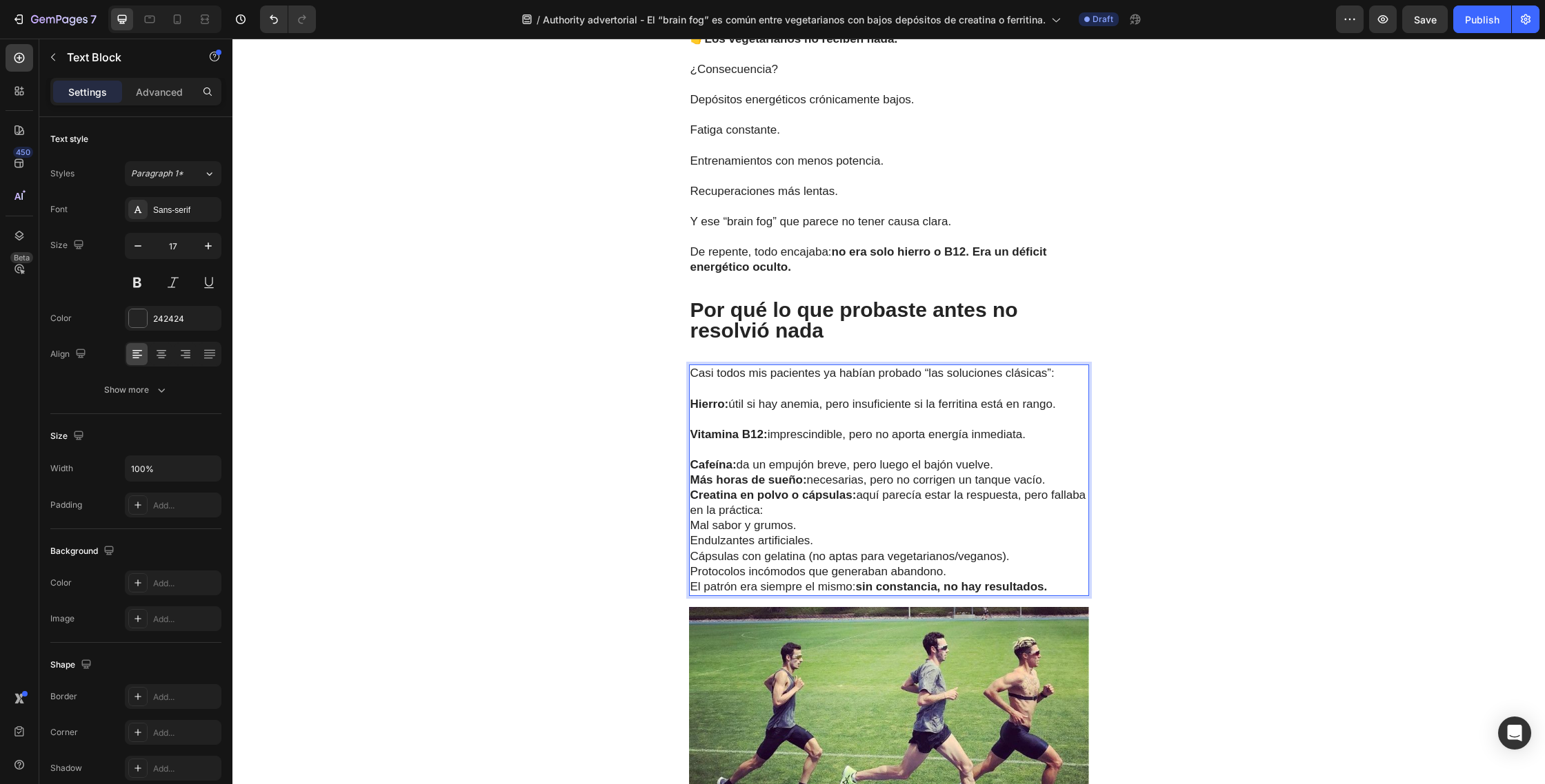
click at [1019, 457] on p "Cafeína: da un empujón breve, pero luego el bajón vuelve." at bounding box center [889, 465] width 397 height 15
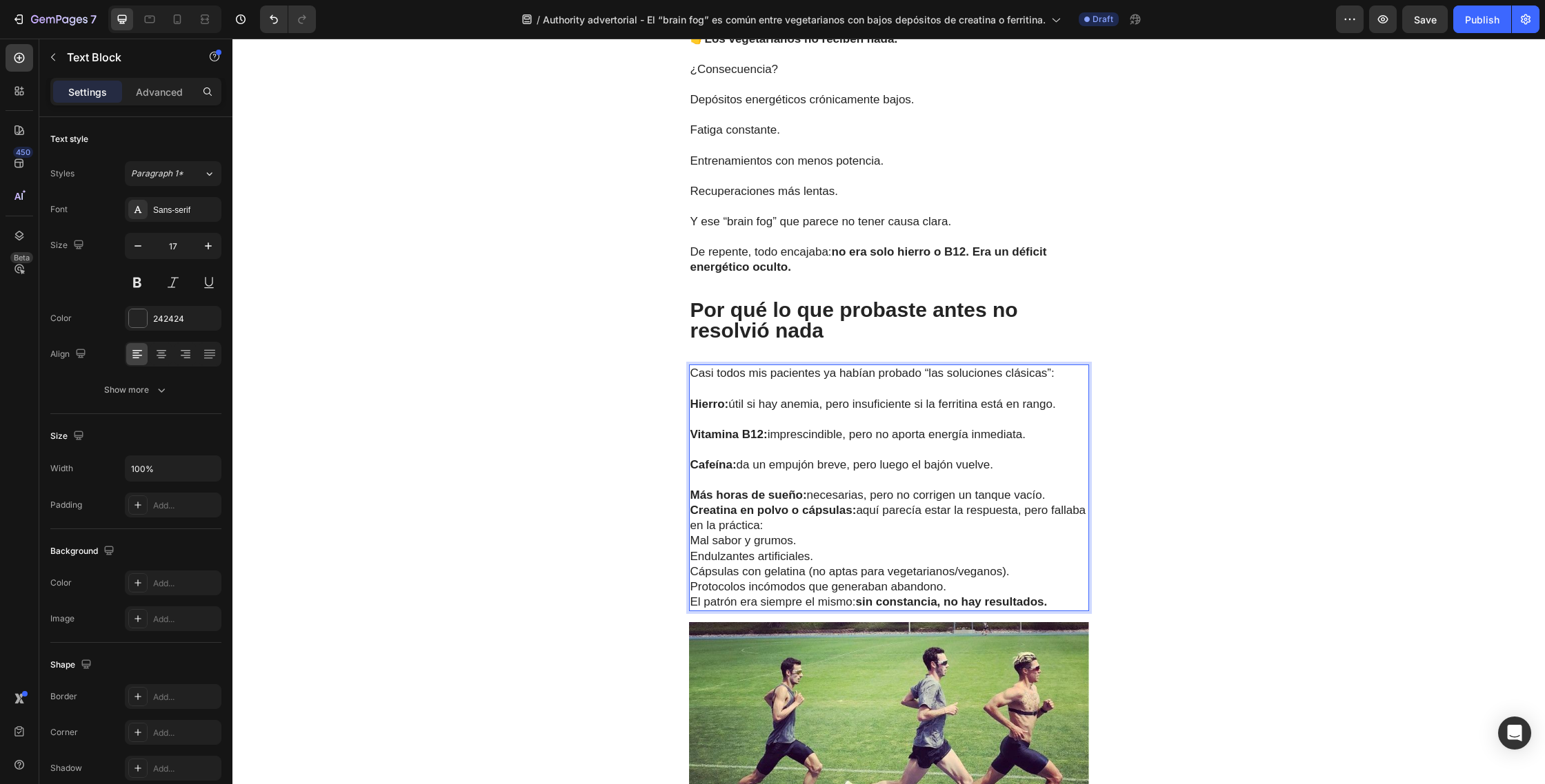
click at [1053, 488] on p "Más horas de sueño: necesarias, pero no corrigen un tanque vacío." at bounding box center [889, 495] width 397 height 15
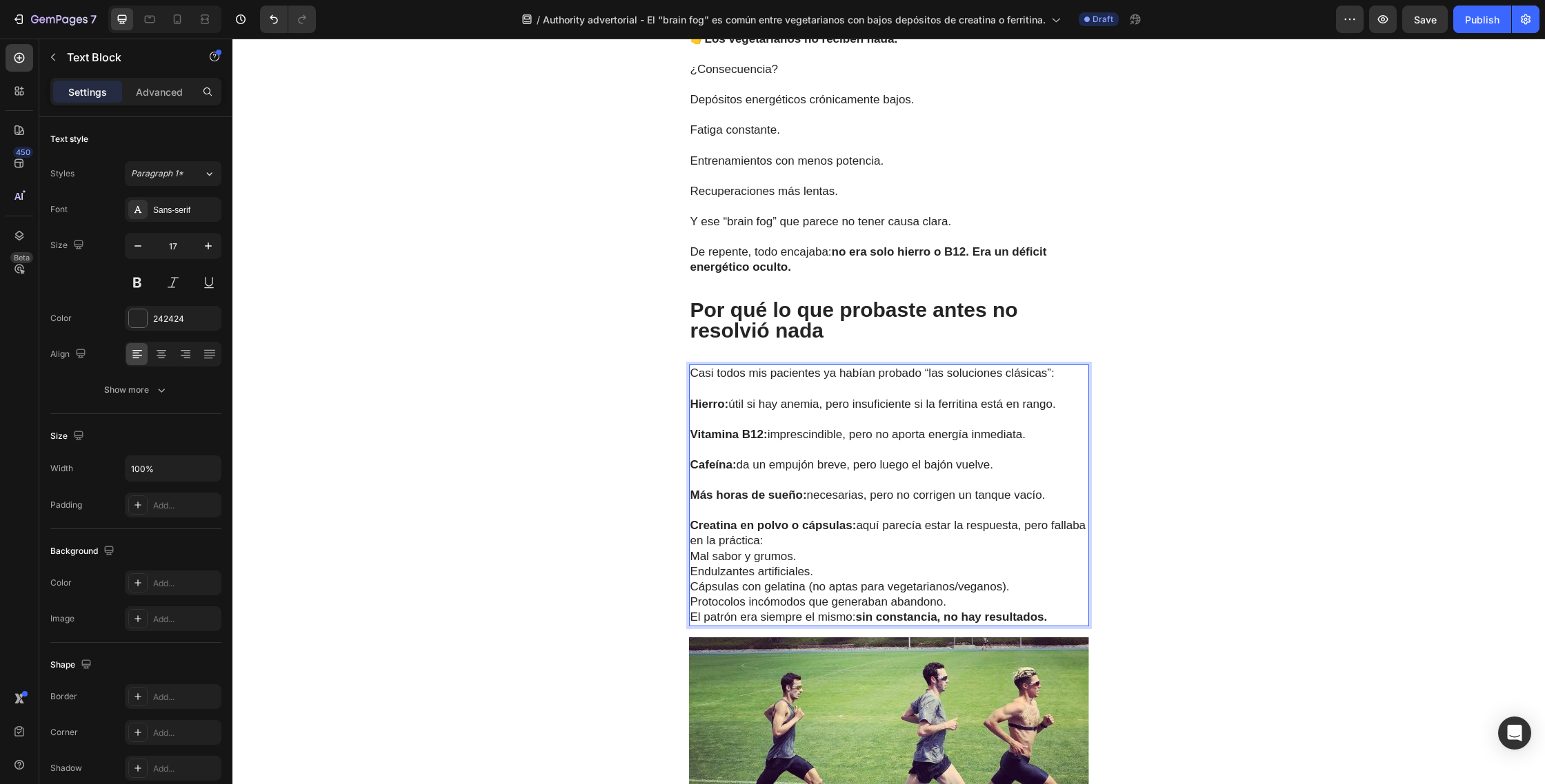
click at [841, 519] on p "Creatina en polvo o cápsulas: aquí parecía estar la respuesta, pero fallaba en …" at bounding box center [889, 533] width 397 height 30
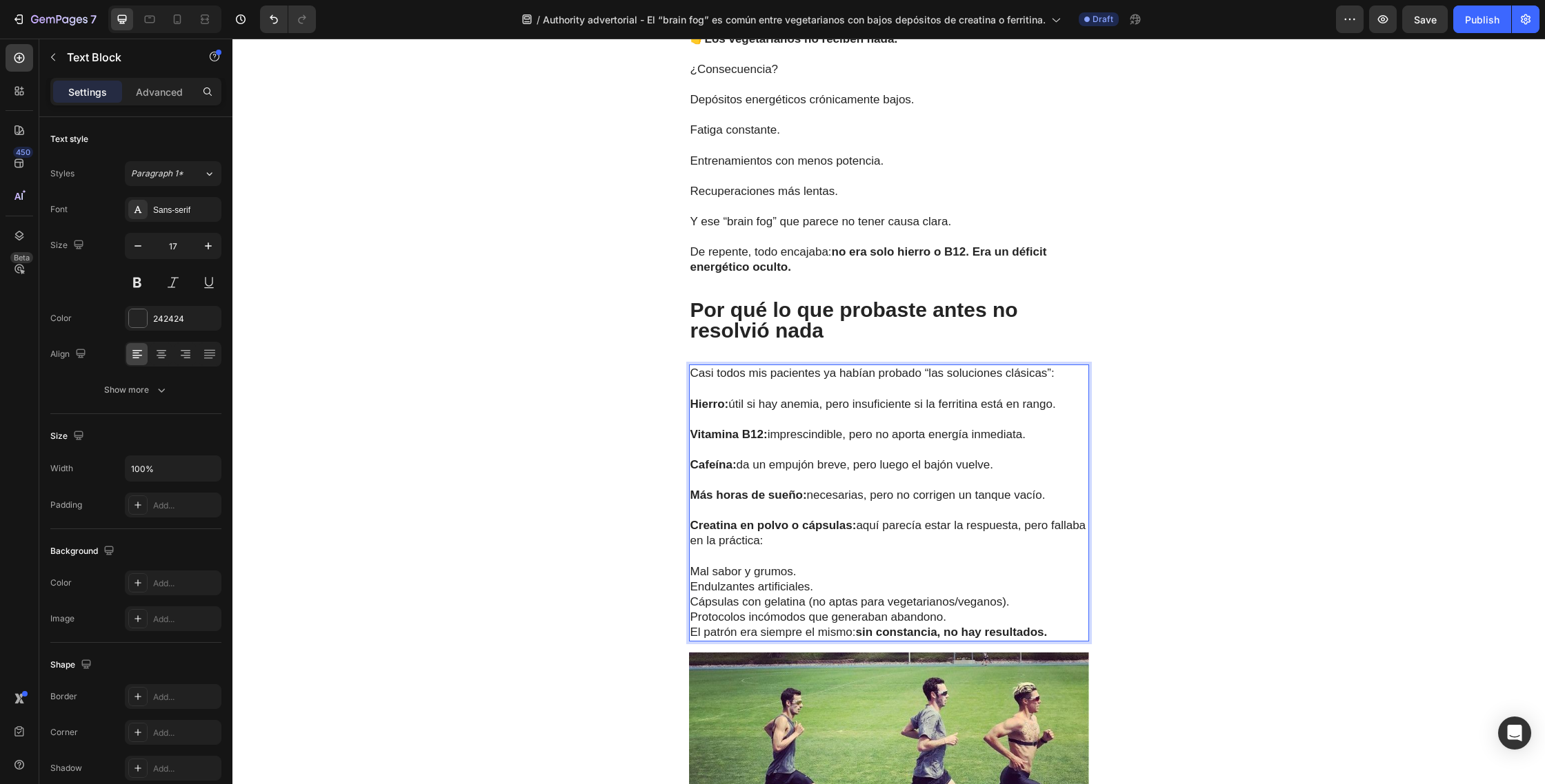
click at [816, 564] on p "Mal sabor y grumos." at bounding box center [889, 572] width 397 height 15
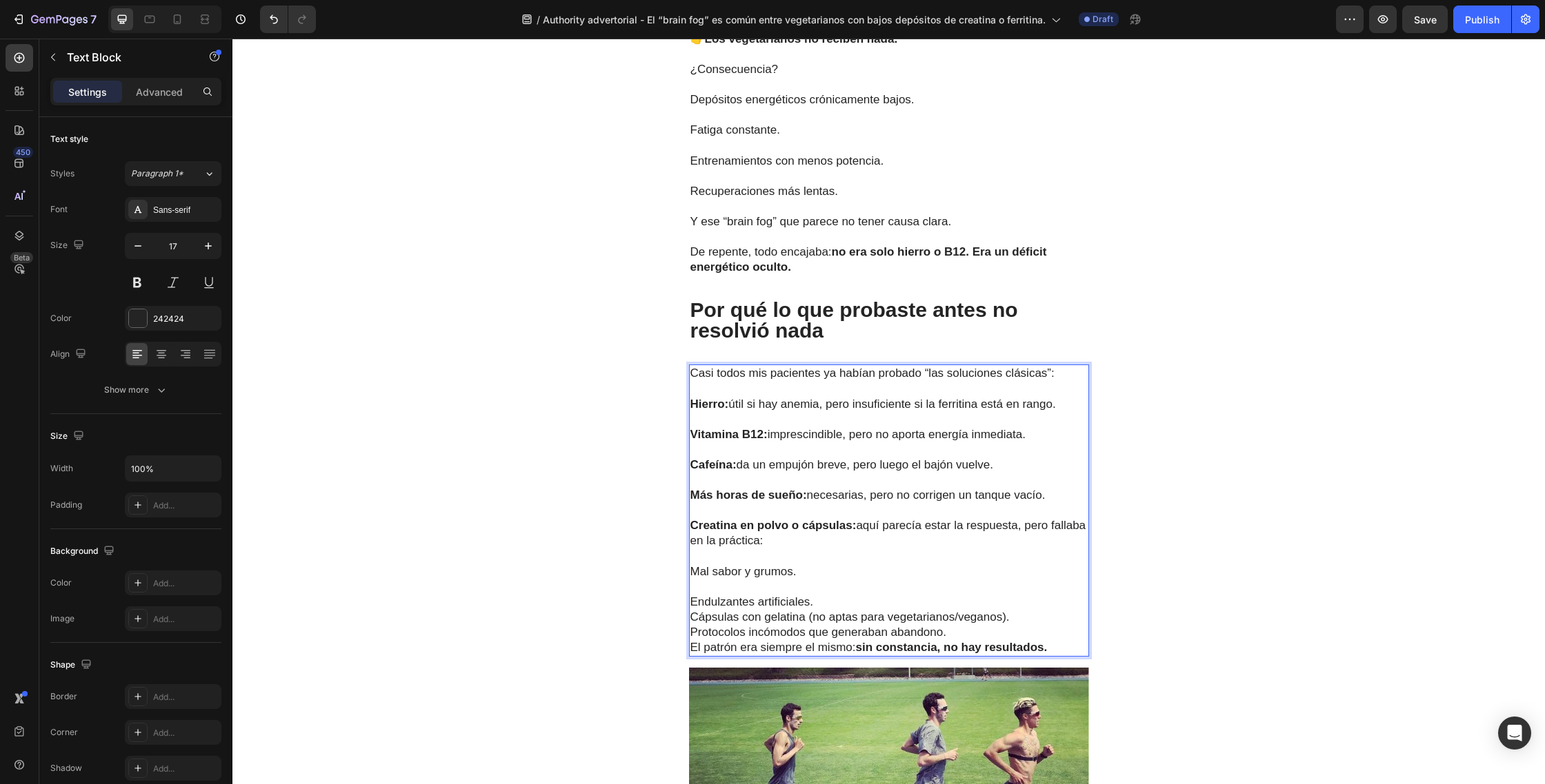
click at [825, 595] on p "Endulzantes artificiales." at bounding box center [889, 602] width 397 height 15
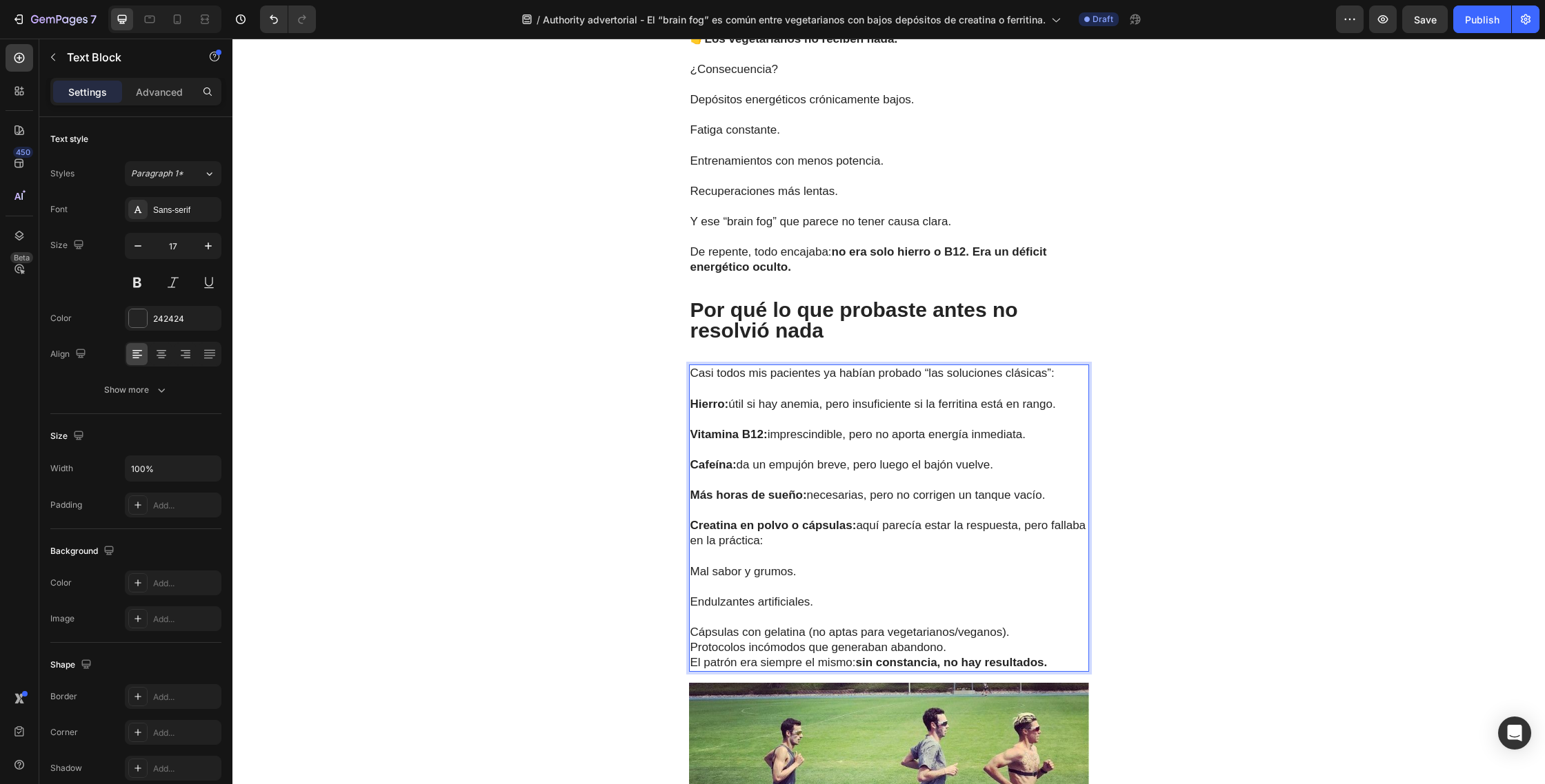
click at [1013, 625] on p "Cápsulas con gelatina (no aptas para vegetarianos/veganos)." at bounding box center [889, 633] width 397 height 15
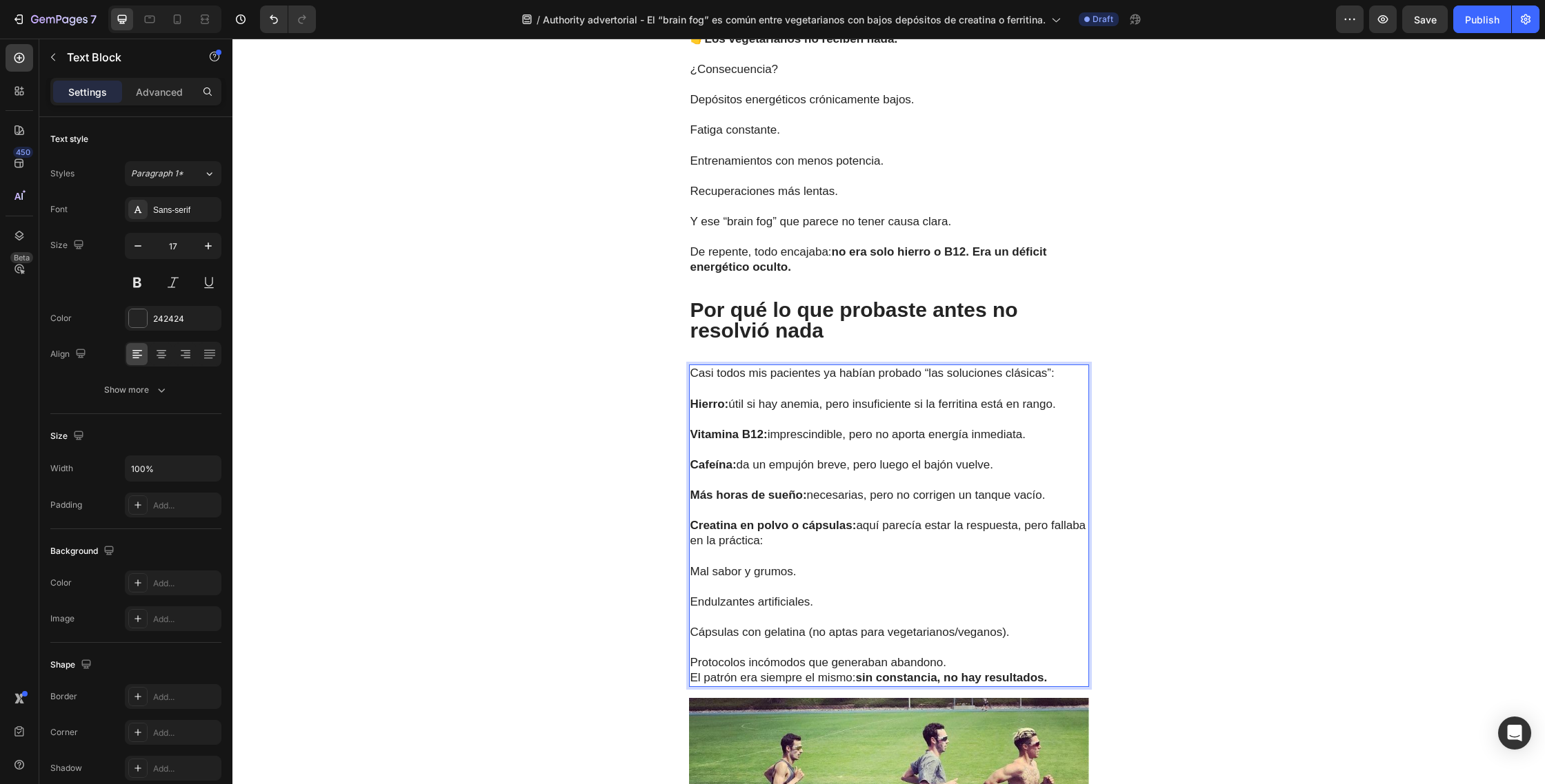
click at [961, 656] on p "Protocolos incómodos que generaban abandono." at bounding box center [889, 663] width 397 height 15
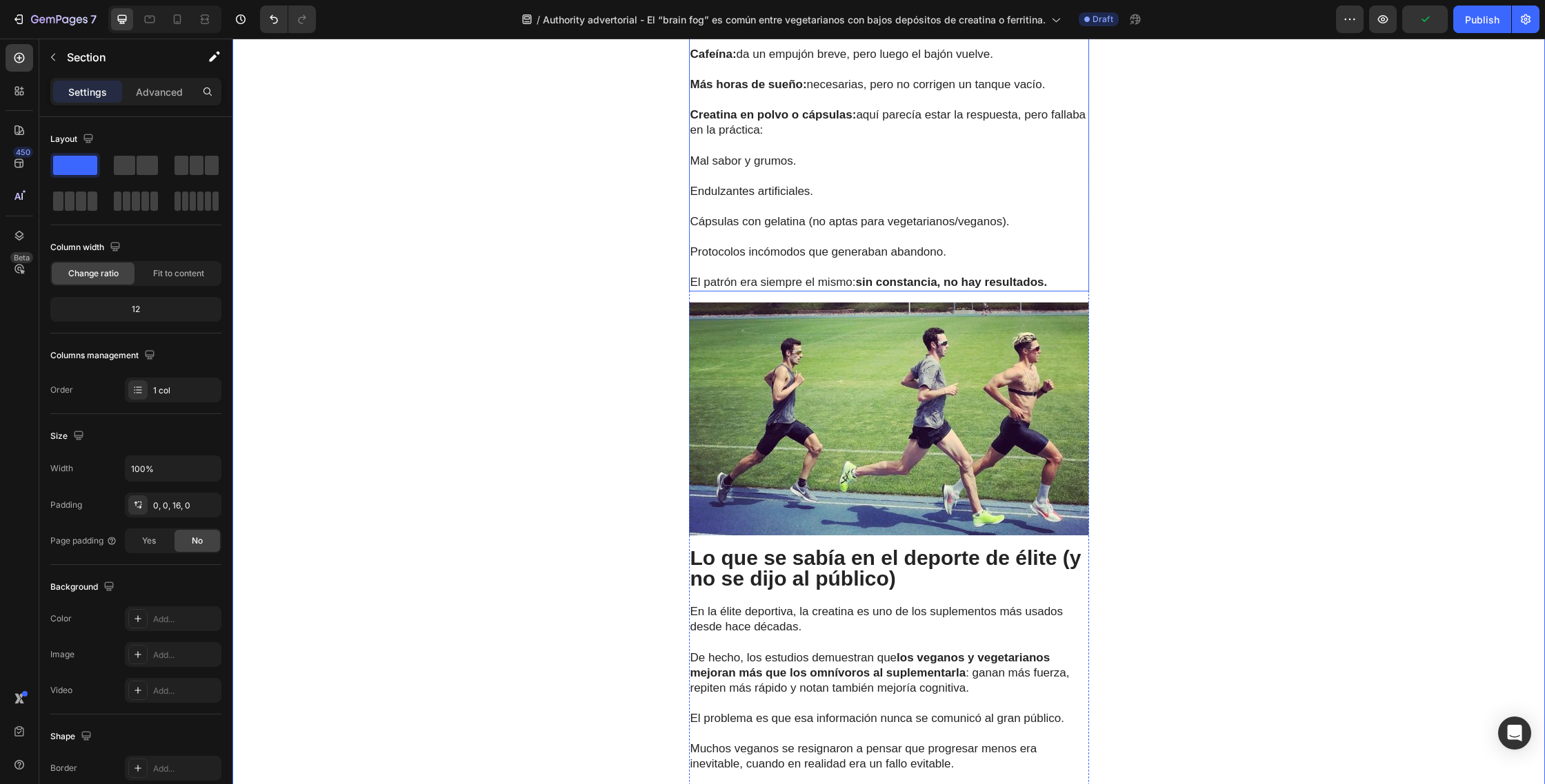
scroll to position [2830, 0]
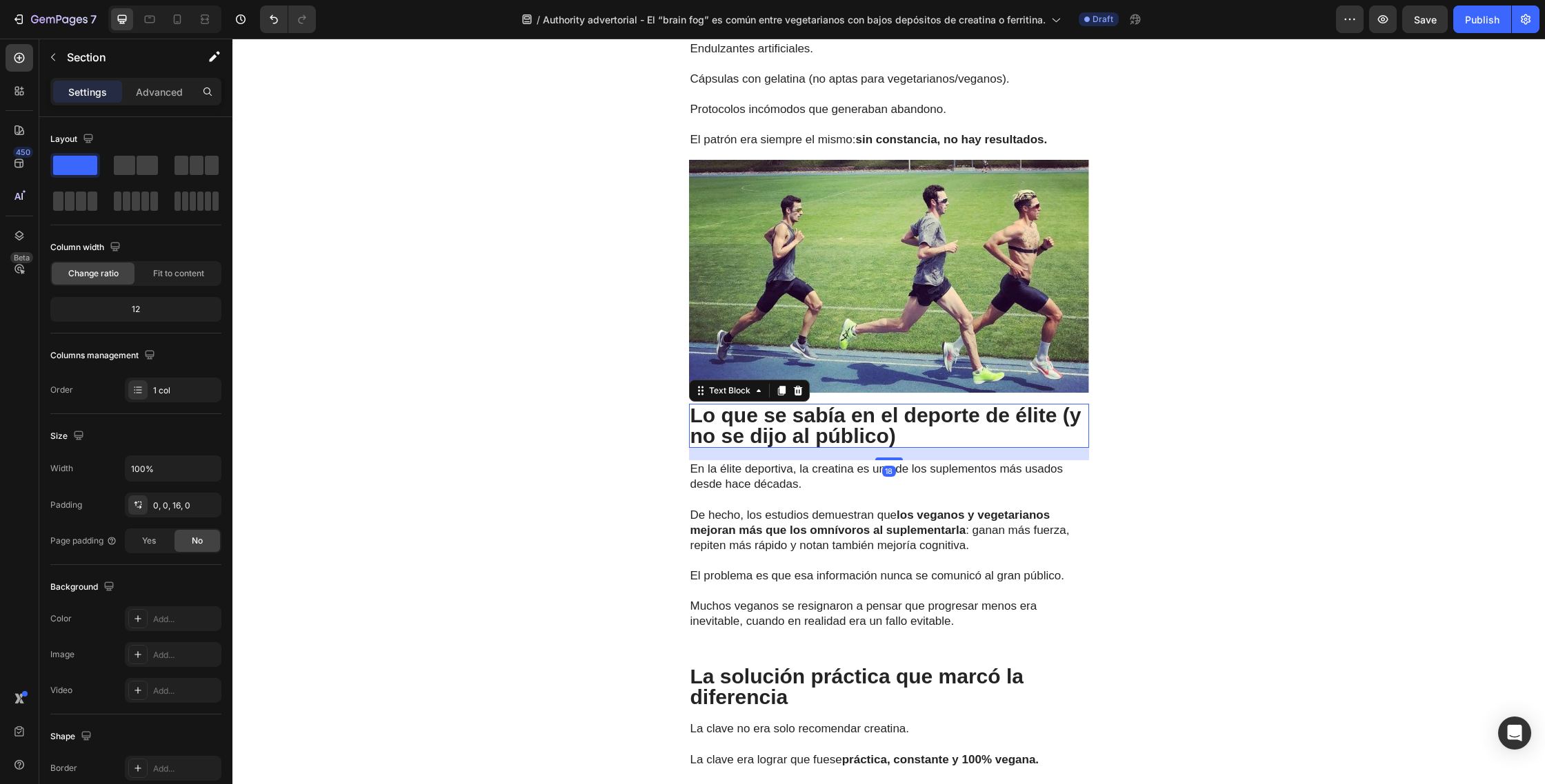
click at [902, 419] on p "Lo que se sabía en el deporte de élite (y no se dijo al público)" at bounding box center [889, 425] width 397 height 42
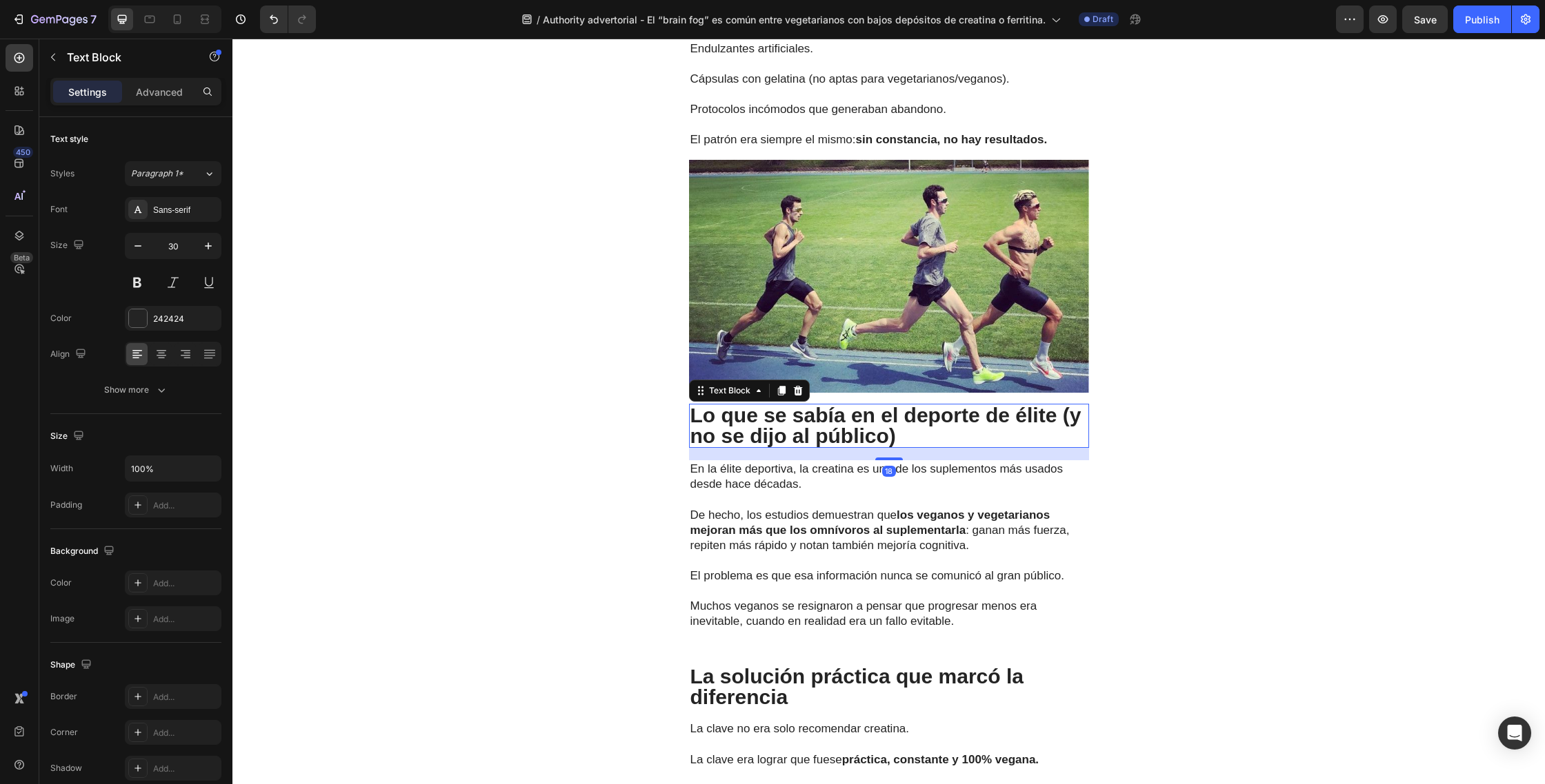
click at [909, 419] on p "Lo que se sabía en el deporte de élite (y no se dijo al público)" at bounding box center [889, 425] width 397 height 42
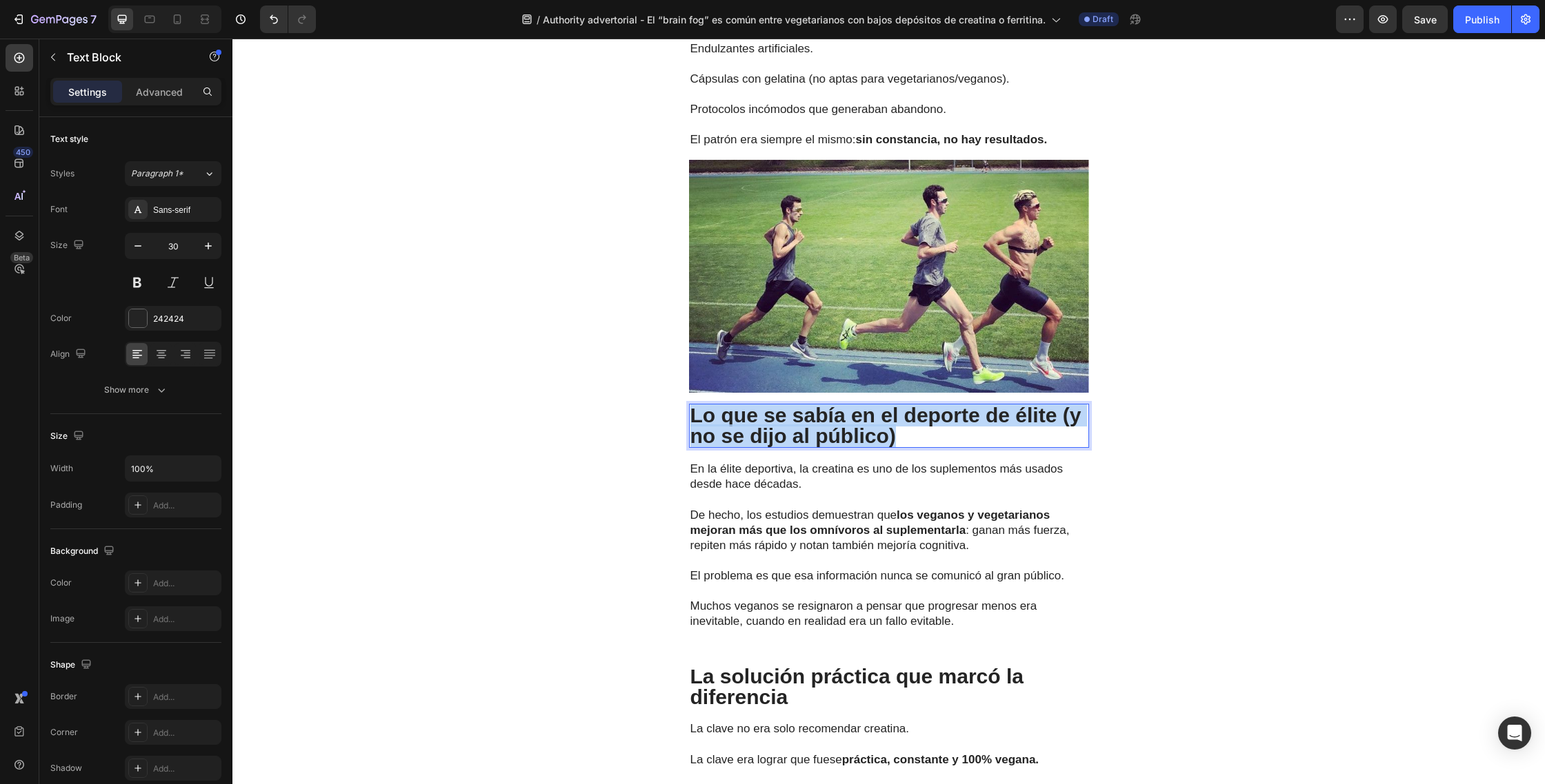
drag, startPoint x: 901, startPoint y: 419, endPoint x: 692, endPoint y: 399, distance: 210.0
click at [692, 405] on p "Lo que se sabía en el deporte de élite (y no se dijo al público)" at bounding box center [889, 425] width 397 height 42
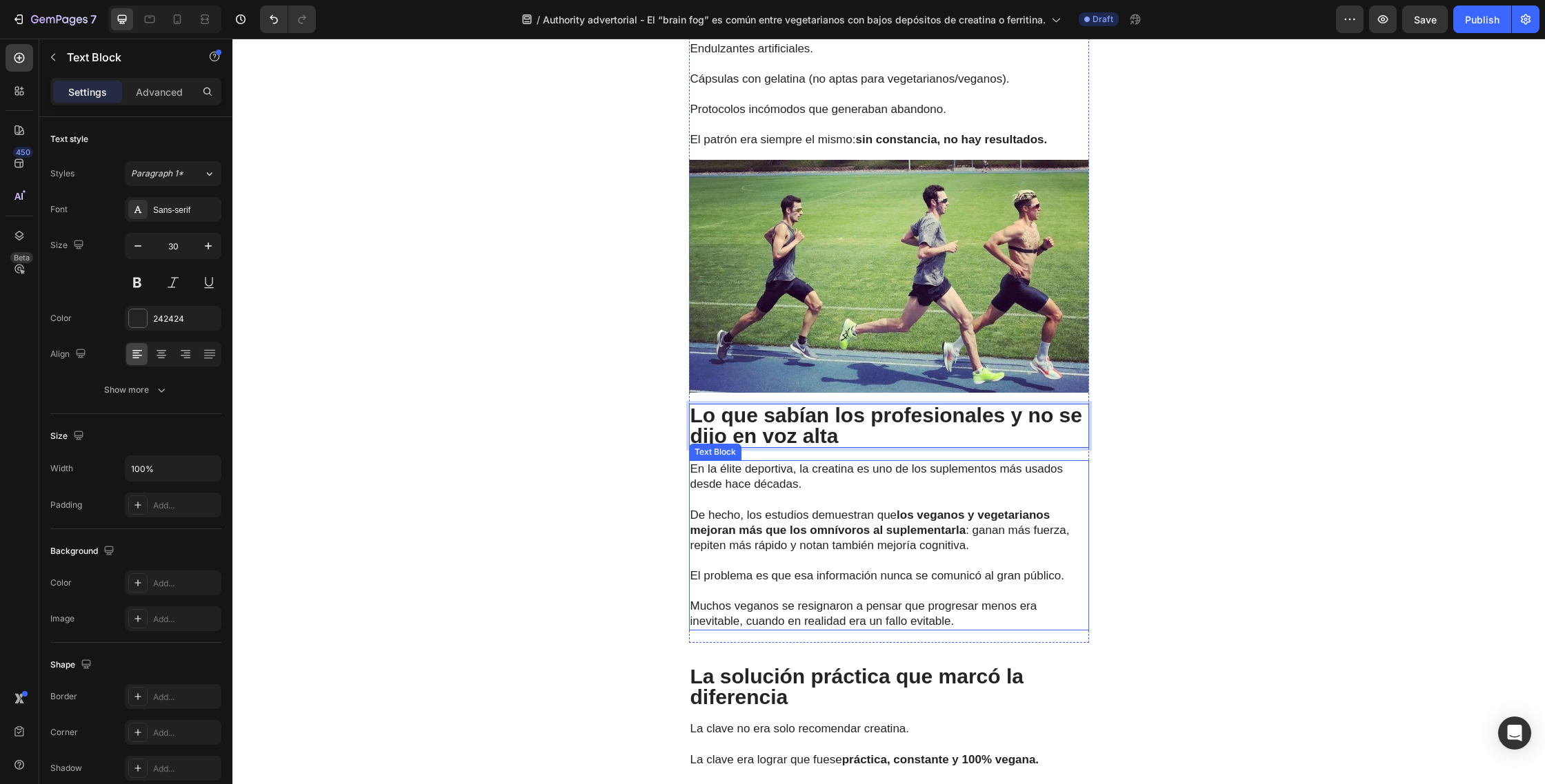
click at [811, 492] on p "De hecho, los estudios demuestran que los veganos y vegetarianos mejoran más qu…" at bounding box center [889, 522] width 397 height 61
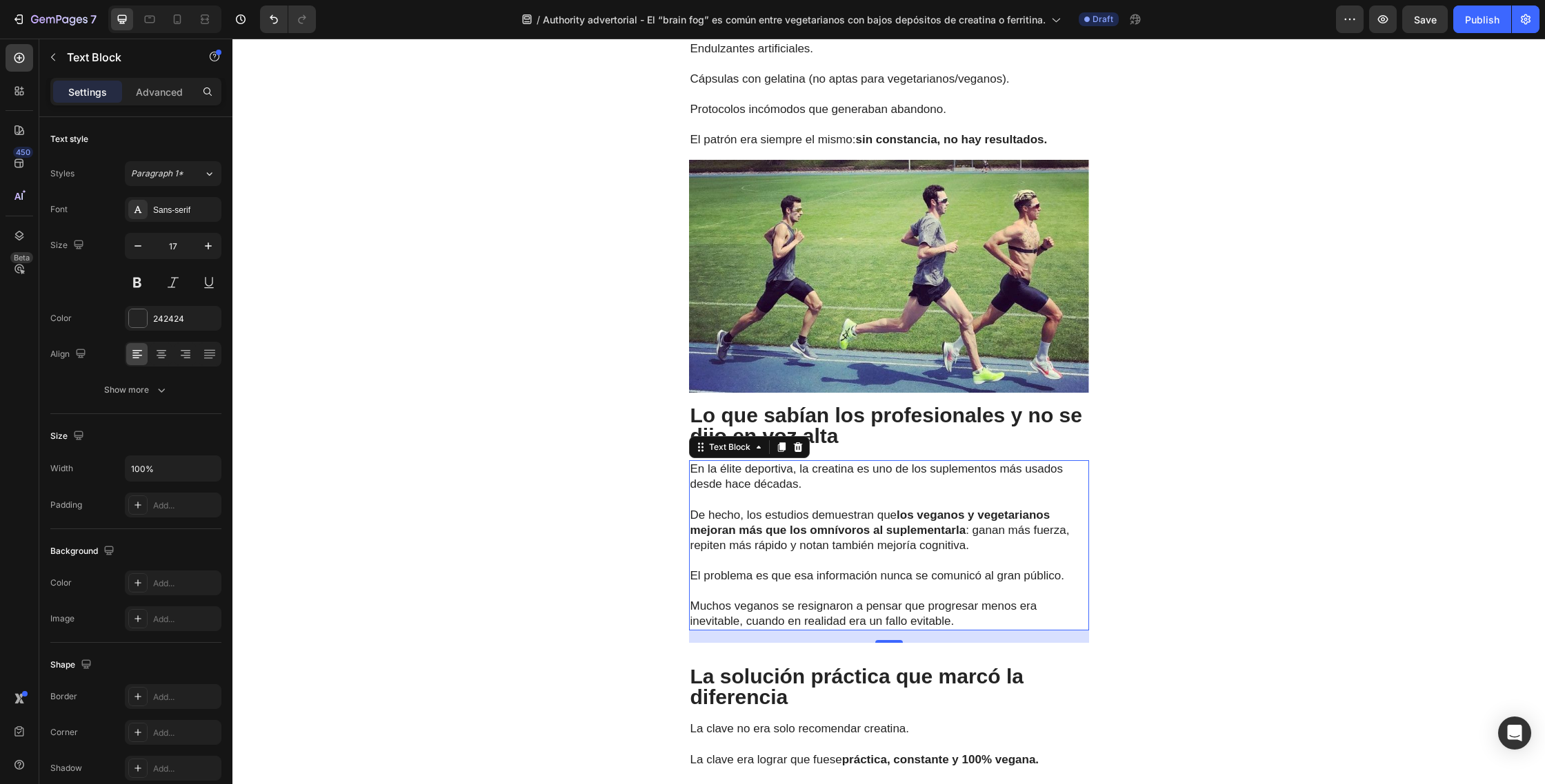
click at [961, 605] on p "Muchos veganos se resignaron a pensar que progresar menos era inevitable, cuand…" at bounding box center [889, 606] width 397 height 45
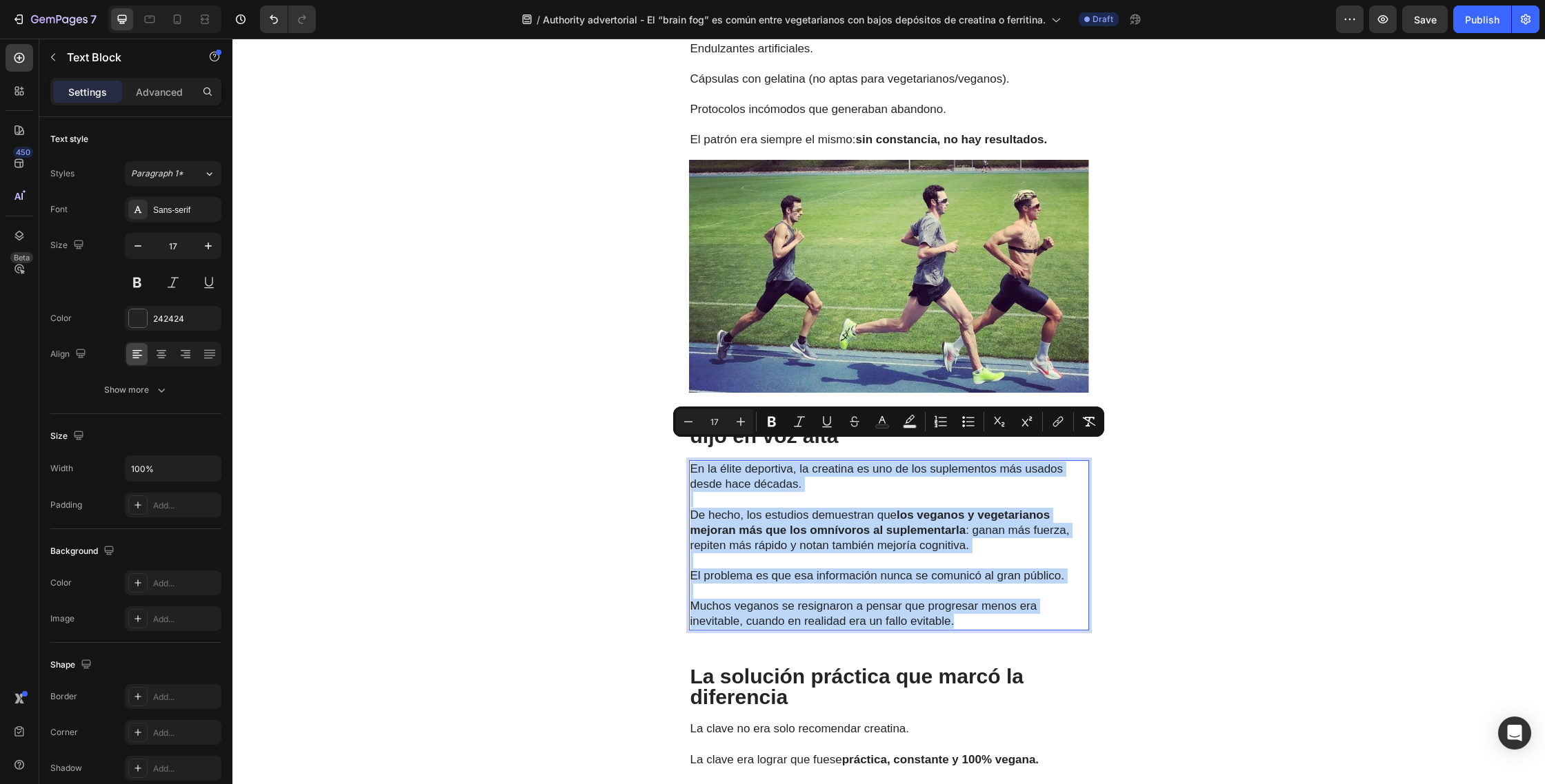
drag, startPoint x: 969, startPoint y: 604, endPoint x: 691, endPoint y: 448, distance: 318.8
click at [691, 460] on div "En la élite deportiva, la creatina es uno de los suplementos más usados desde h…" at bounding box center [888, 545] width 400 height 171
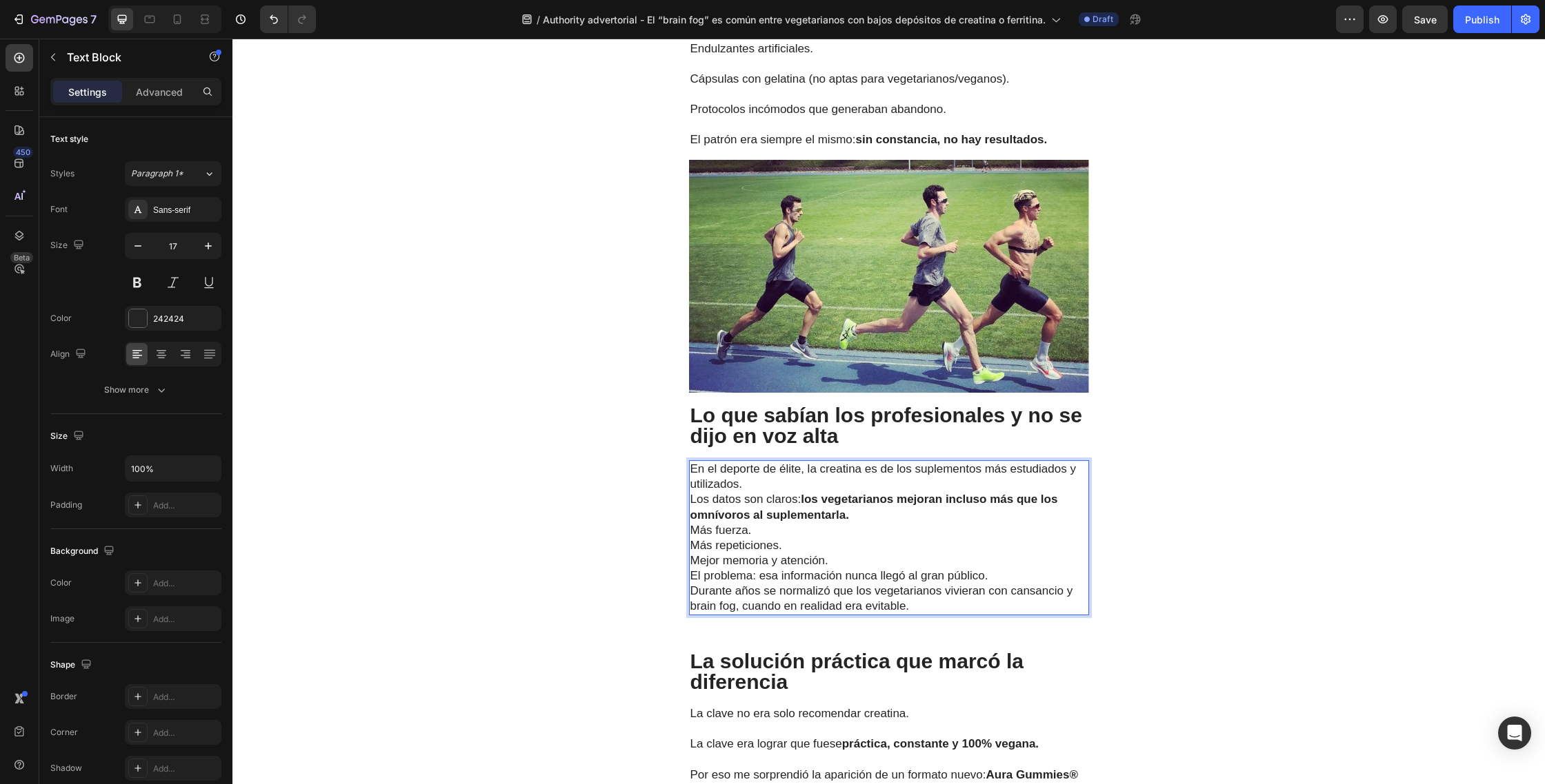
click at [797, 462] on p "En el deporte de élite, la creatina es de los suplementos más estudiados y util…" at bounding box center [889, 493] width 397 height 61
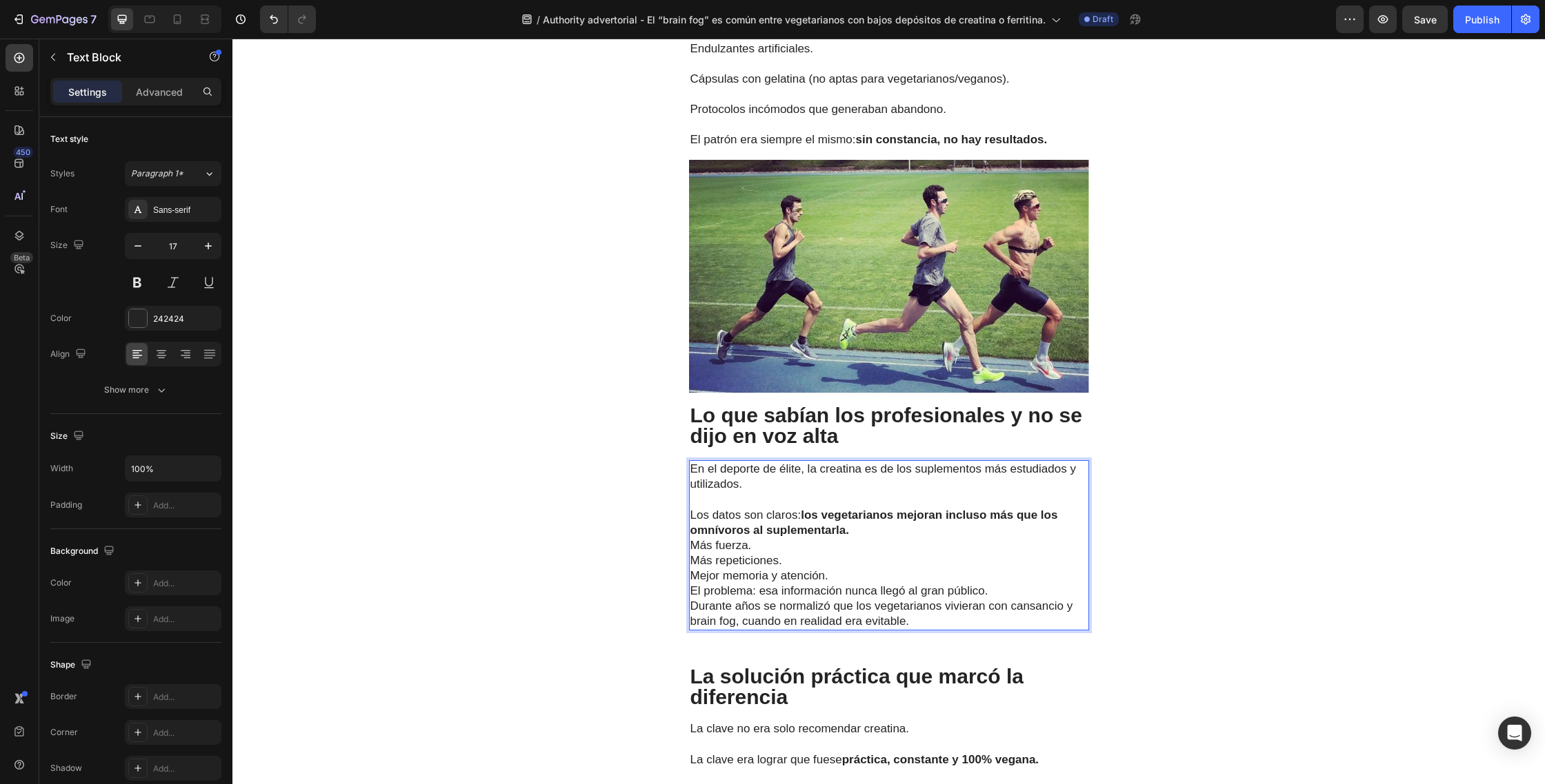
click at [858, 507] on p "⁠⁠⁠⁠⁠⁠⁠ Los datos son claros: los vegetarianos mejoran incluso más que los omní…" at bounding box center [889, 514] width 397 height 45
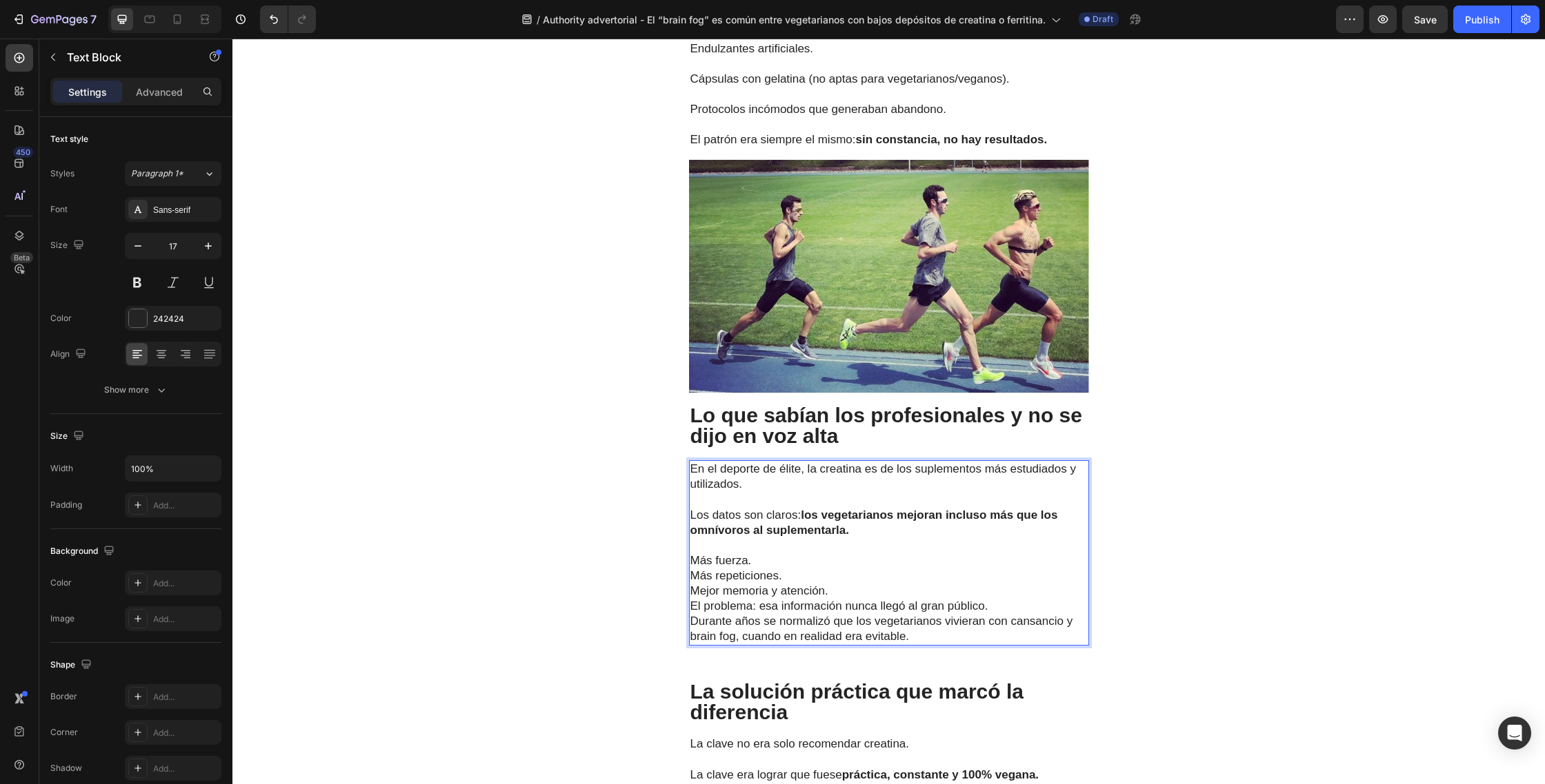
click at [775, 553] on p "Más fuerza." at bounding box center [889, 561] width 397 height 15
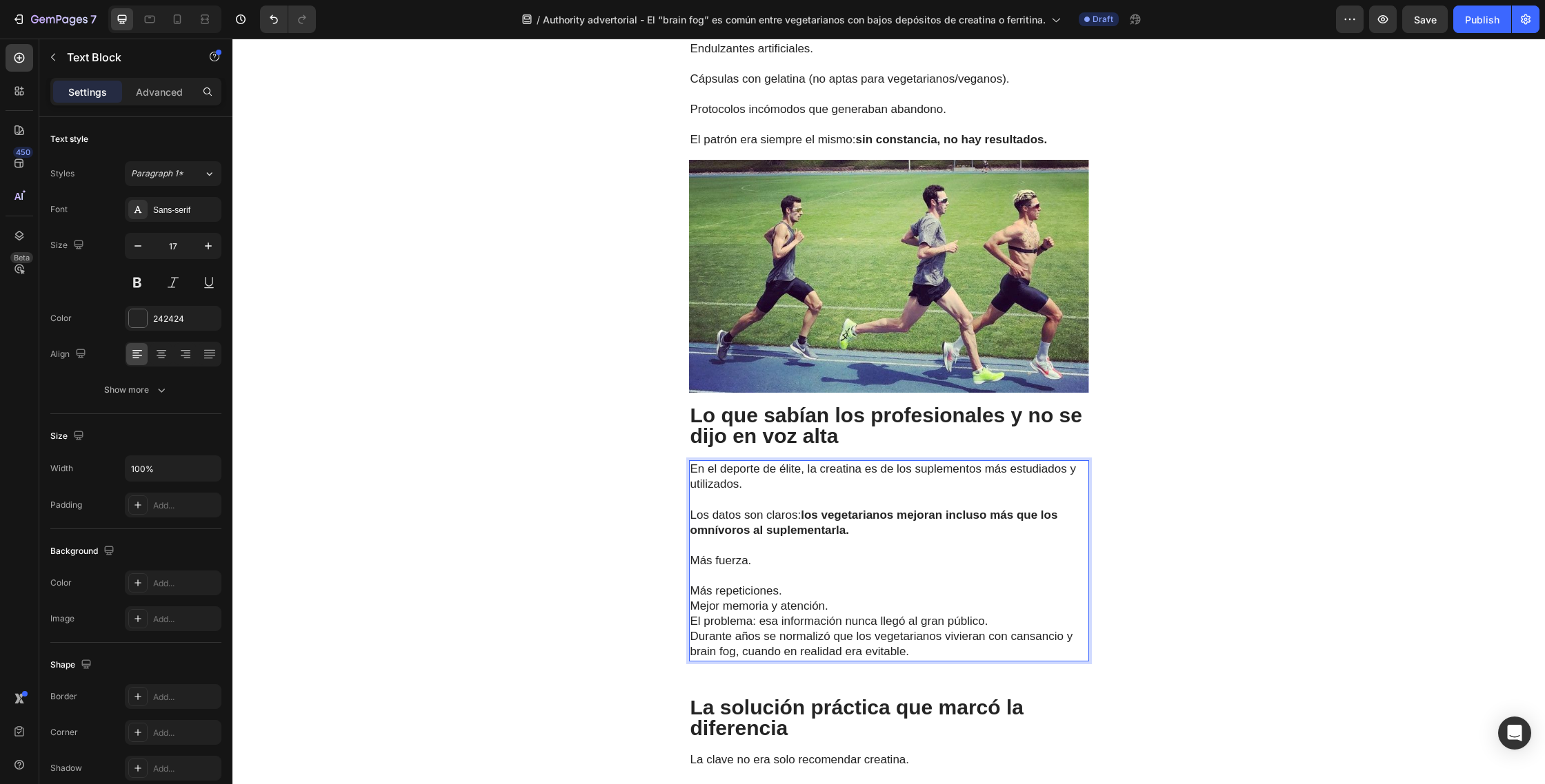
drag, startPoint x: 794, startPoint y: 569, endPoint x: 814, endPoint y: 576, distance: 21.2
click at [794, 584] on p "Más repeticiones." at bounding box center [889, 591] width 397 height 15
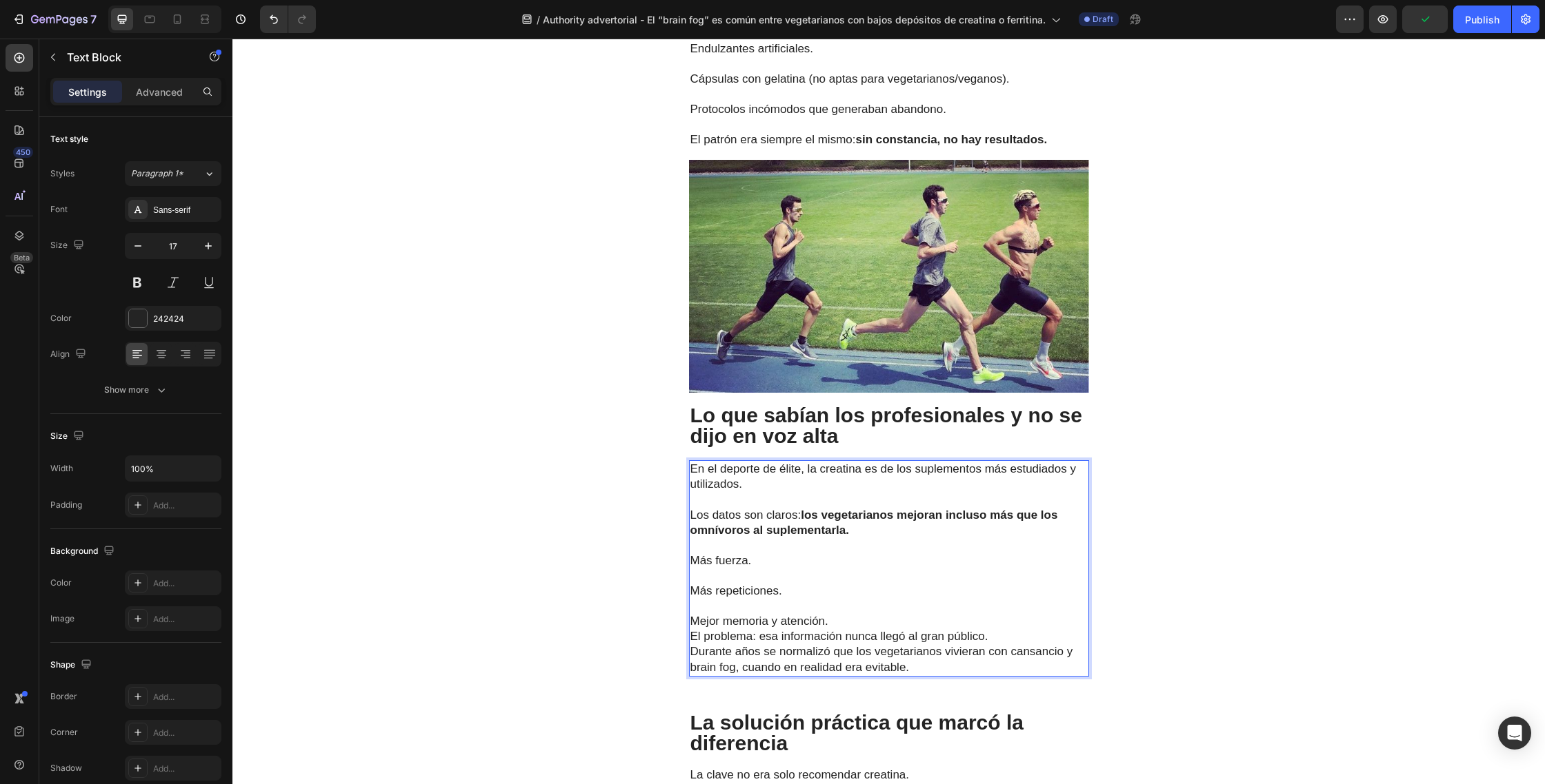
drag, startPoint x: 844, startPoint y: 600, endPoint x: 864, endPoint y: 603, distance: 20.2
click at [844, 614] on p "Mejor memoria y atención." at bounding box center [889, 622] width 397 height 15
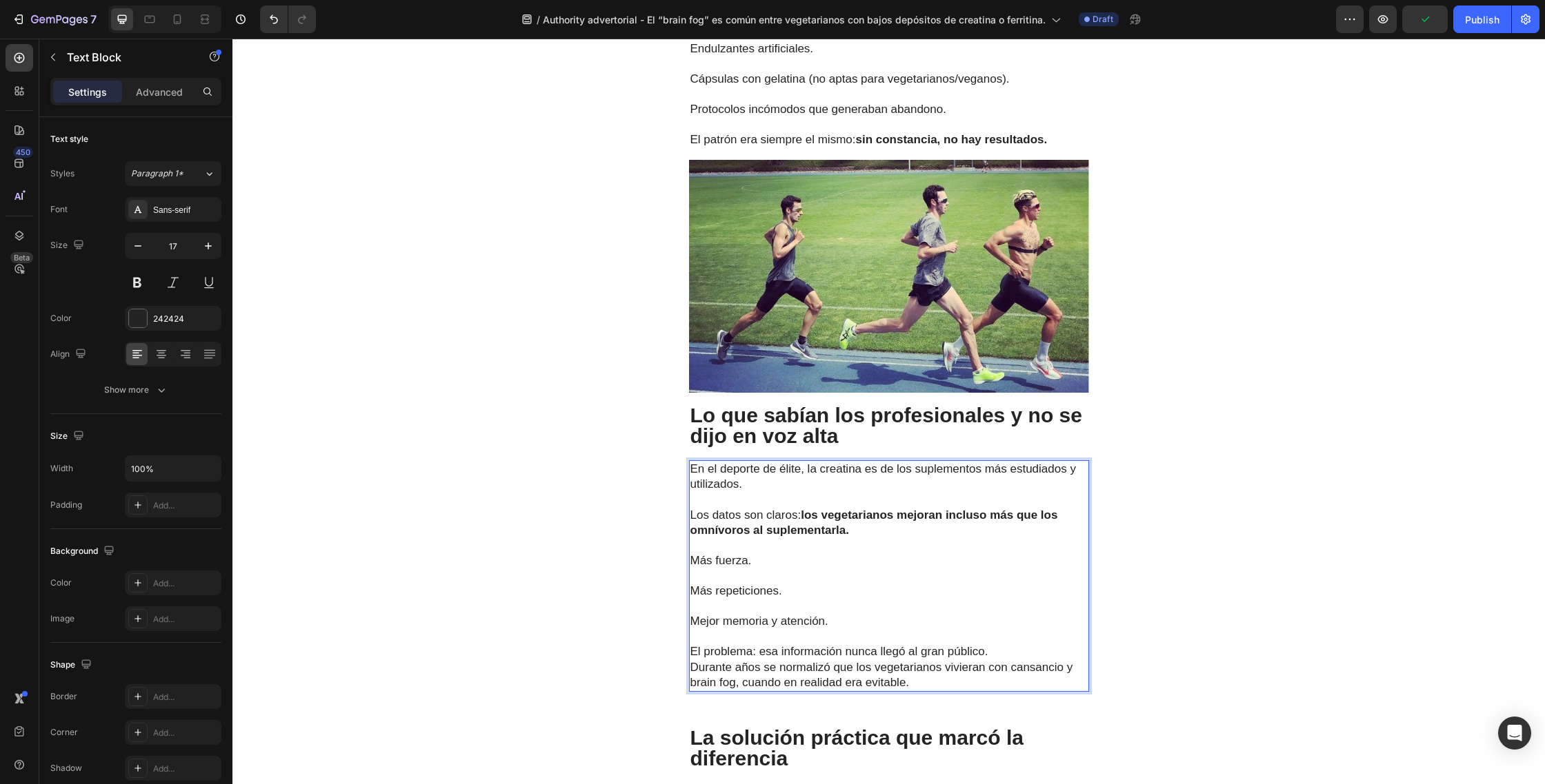
click at [1000, 645] on p "El problema: esa información nunca llegó al gran público. Durante años se norma…" at bounding box center [889, 667] width 397 height 45
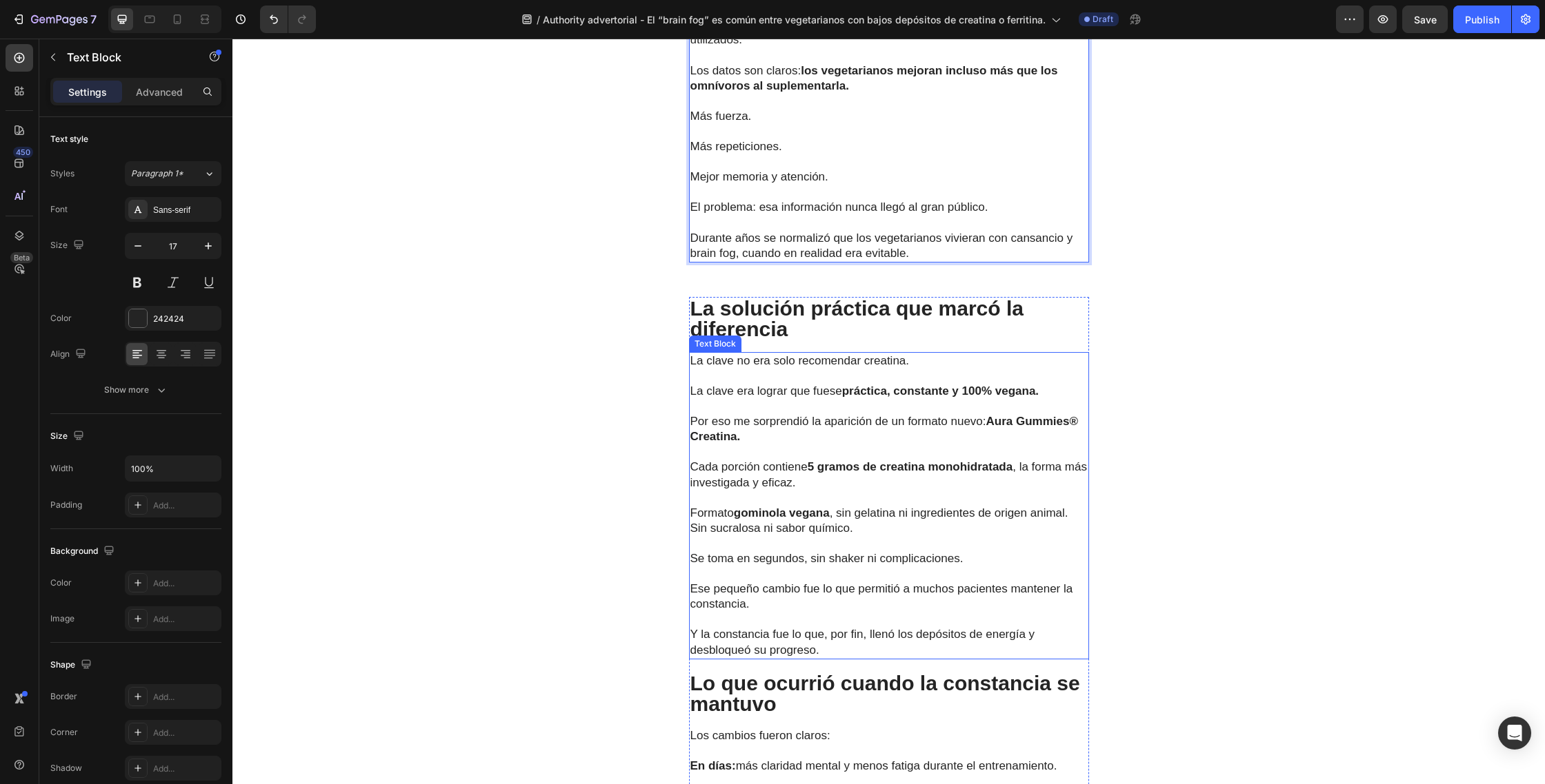
scroll to position [3326, 0]
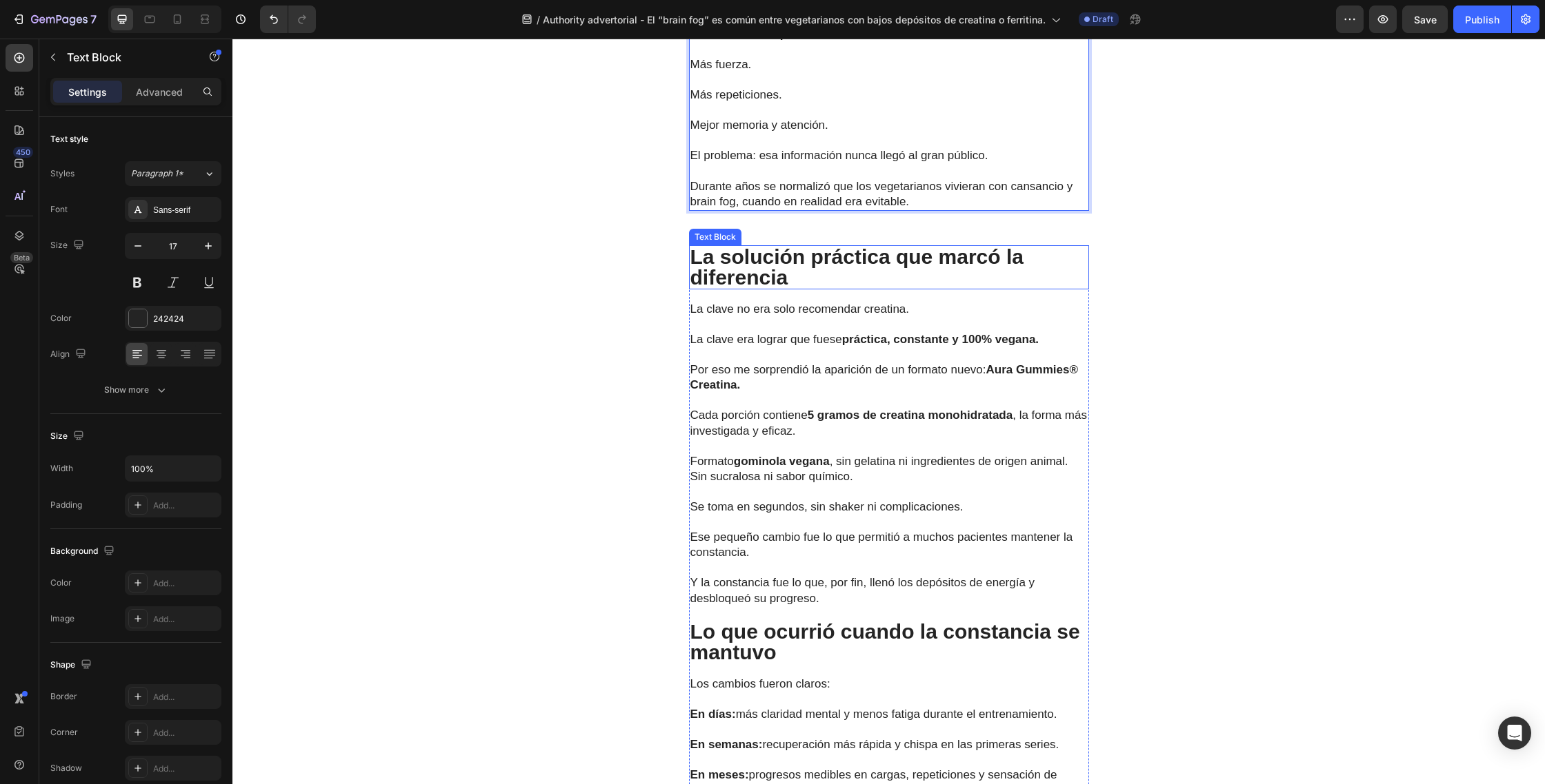
click at [793, 255] on p "La solución práctica que marcó la diferencia" at bounding box center [889, 267] width 397 height 42
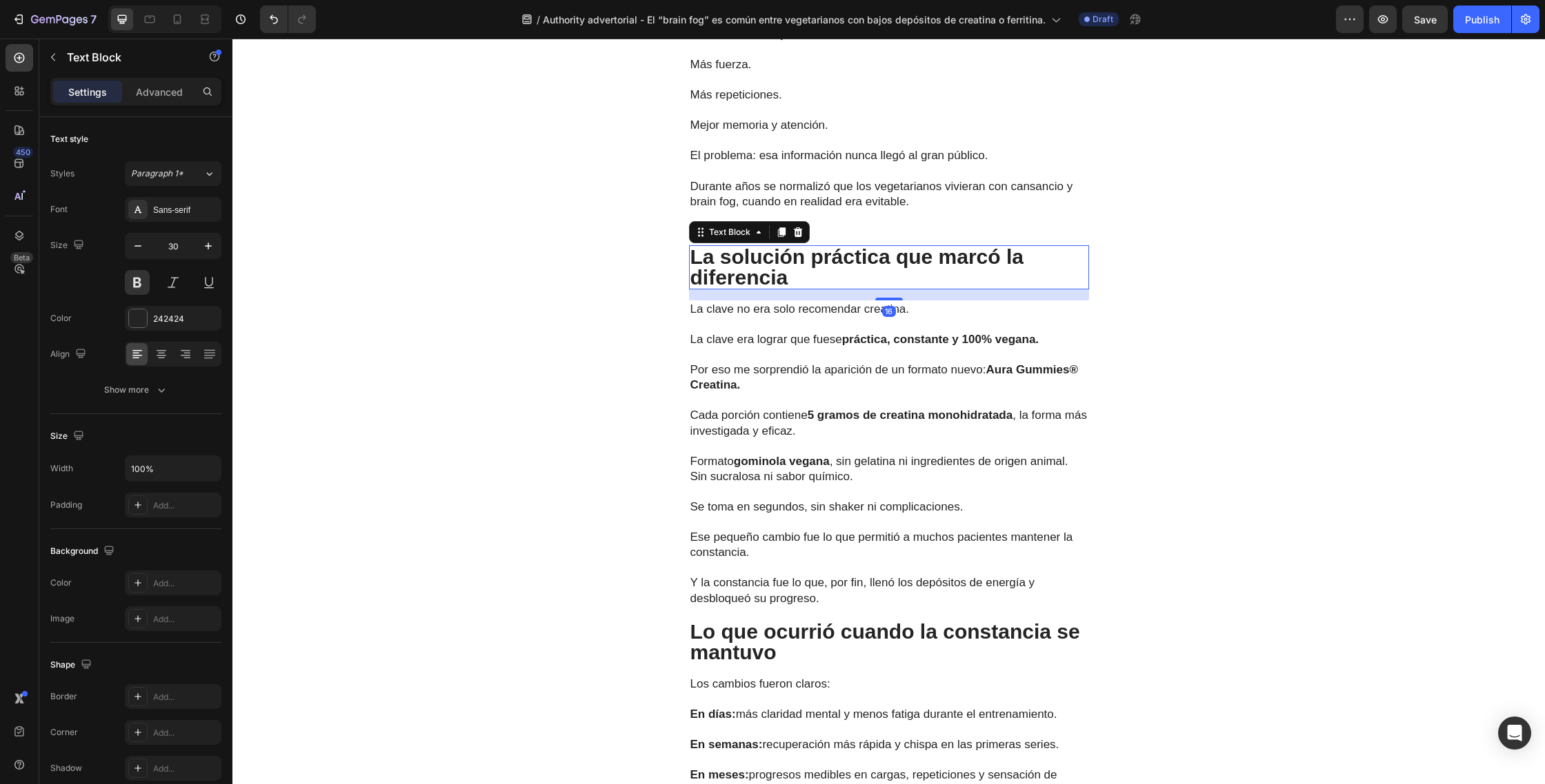
click at [826, 262] on p "La solución práctica que marcó la diferencia" at bounding box center [889, 267] width 397 height 42
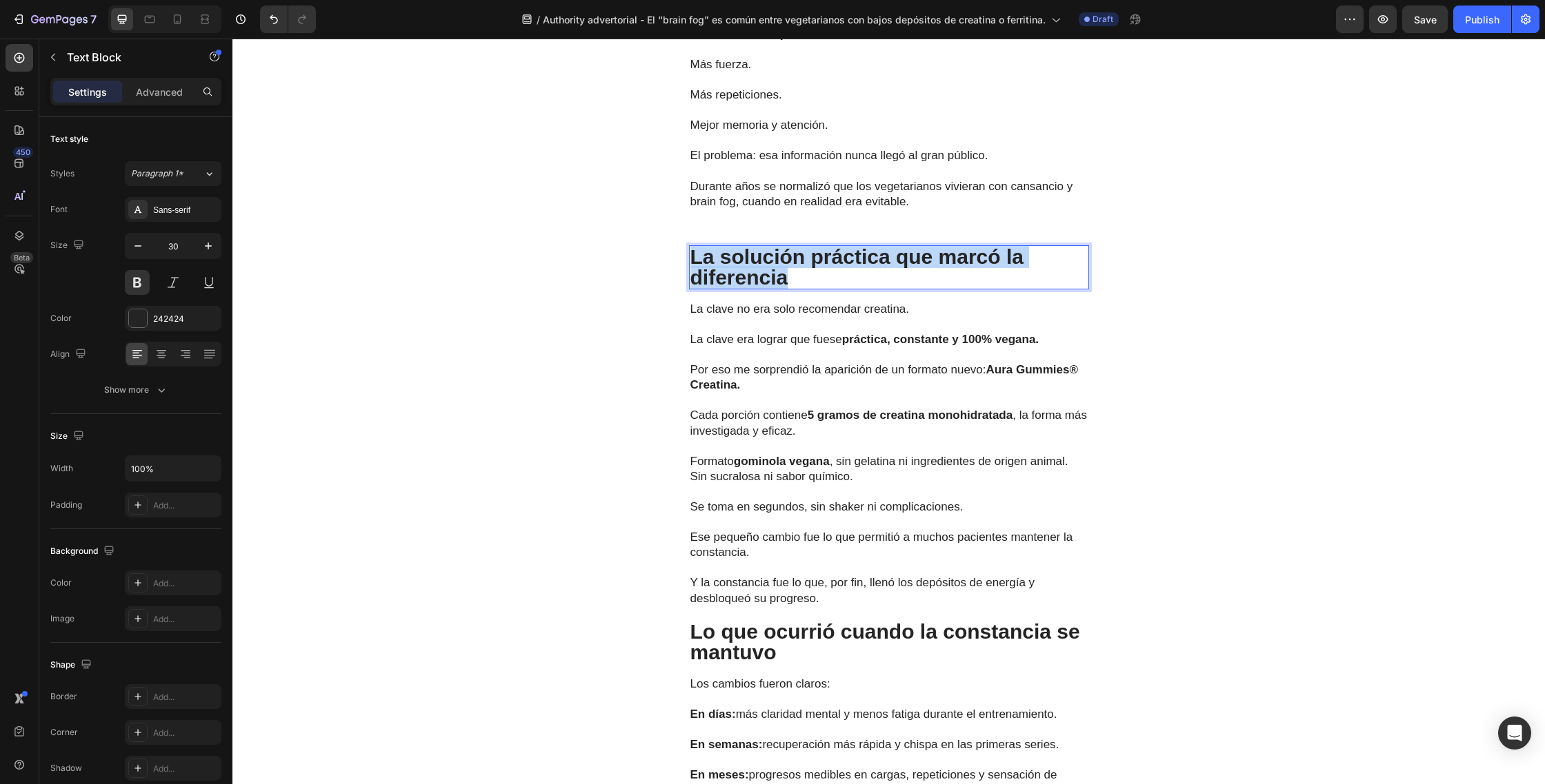
drag, startPoint x: 817, startPoint y: 260, endPoint x: 695, endPoint y: 242, distance: 123.3
click at [695, 246] on p "La solución práctica que marcó la diferencia" at bounding box center [889, 267] width 397 height 42
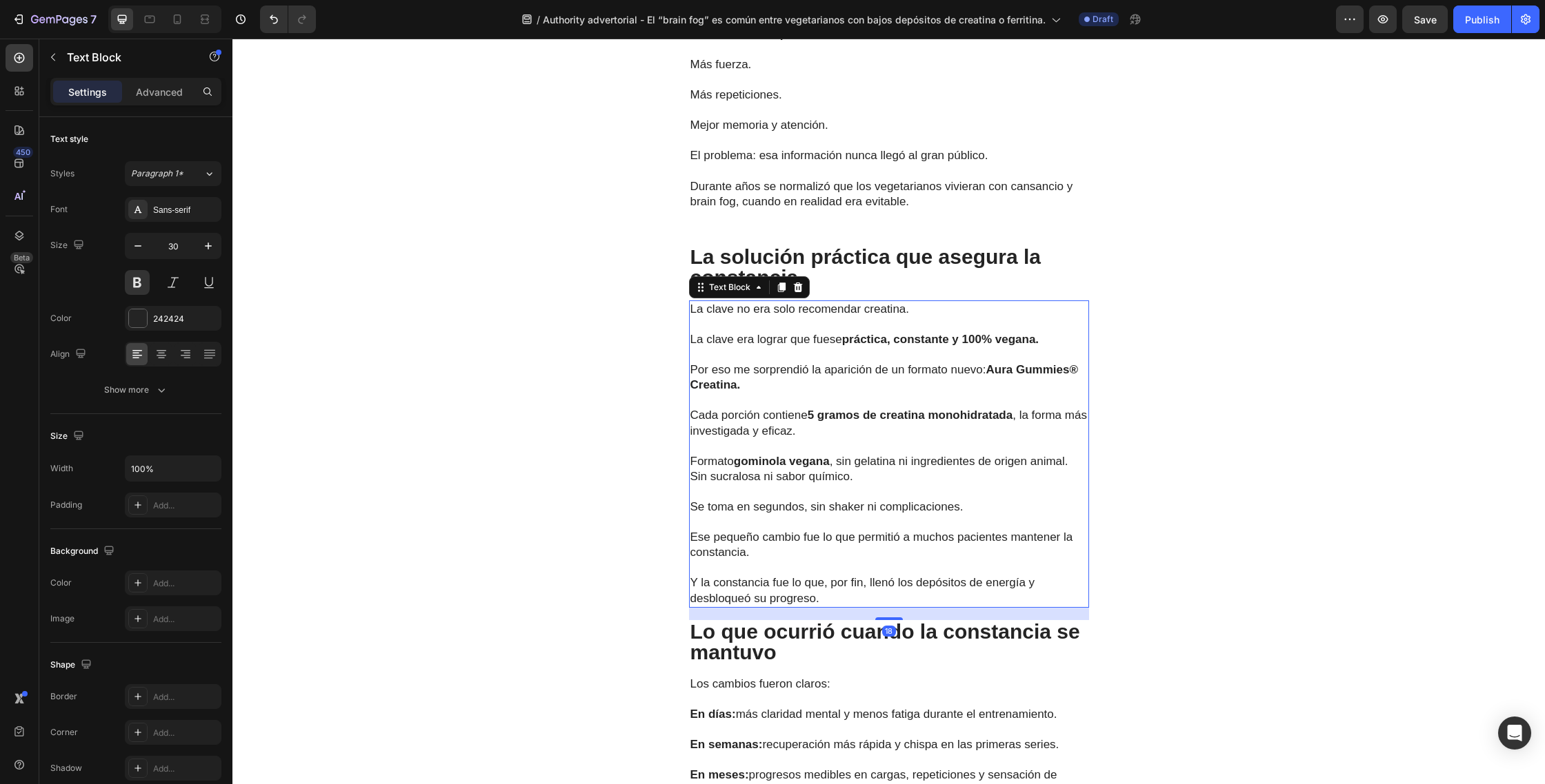
click at [814, 320] on p "La clave era lograr que fuese práctica, constante y 100% vegana." at bounding box center [889, 332] width 397 height 30
click at [837, 579] on p "Y la constancia fue lo que, por fin, llenó los depósitos de energía y desbloque…" at bounding box center [889, 582] width 397 height 45
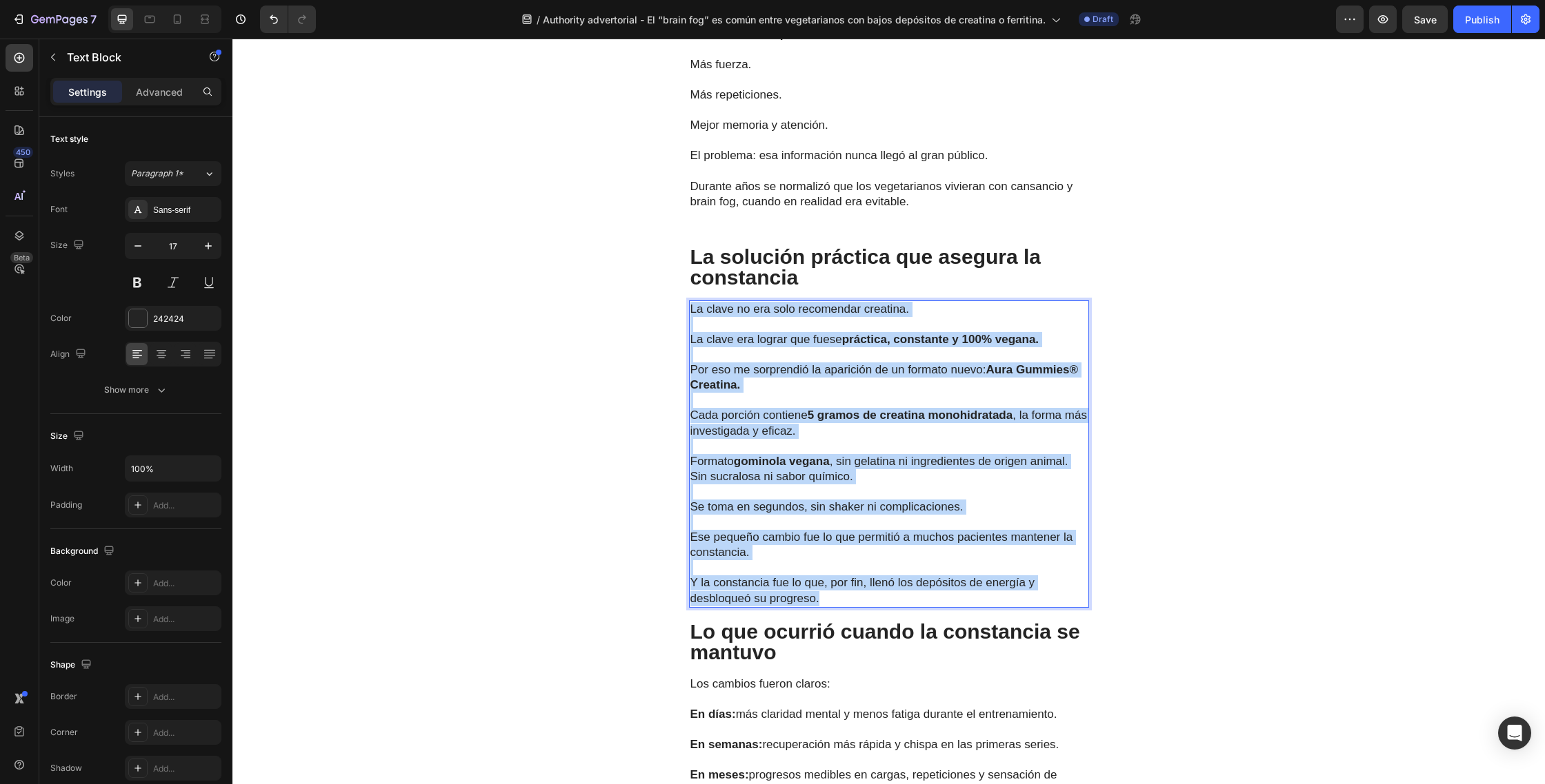
drag, startPoint x: 843, startPoint y: 579, endPoint x: 689, endPoint y: 288, distance: 329.2
click at [689, 301] on div "La clave no era solo recomendar creatina. La clave era lograr que fuese práctic…" at bounding box center [888, 454] width 400 height 307
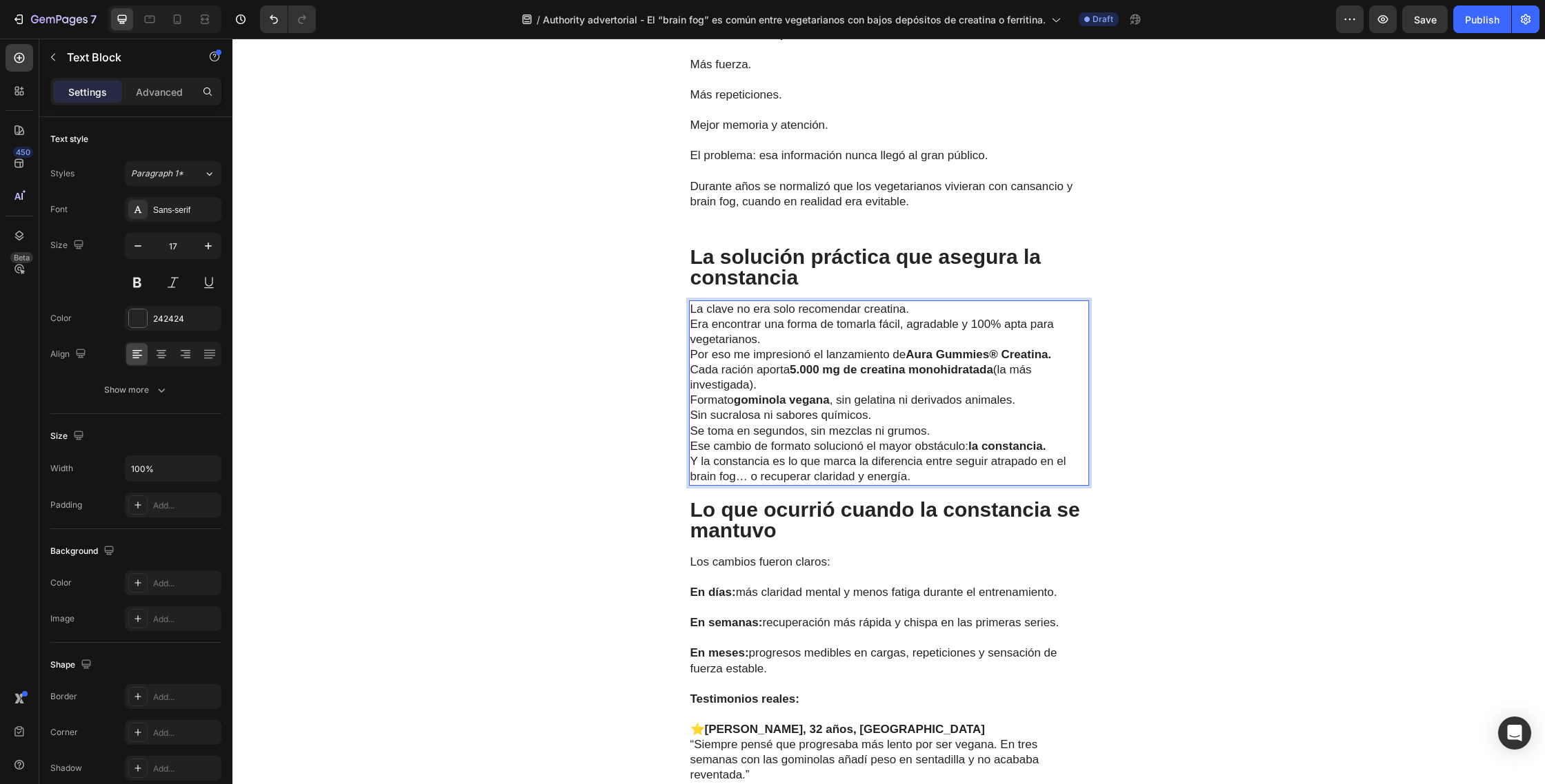
click at [923, 302] on p "La clave no era solo recomendar creatina. Era encontrar una forma de tomarla fá…" at bounding box center [889, 324] width 397 height 45
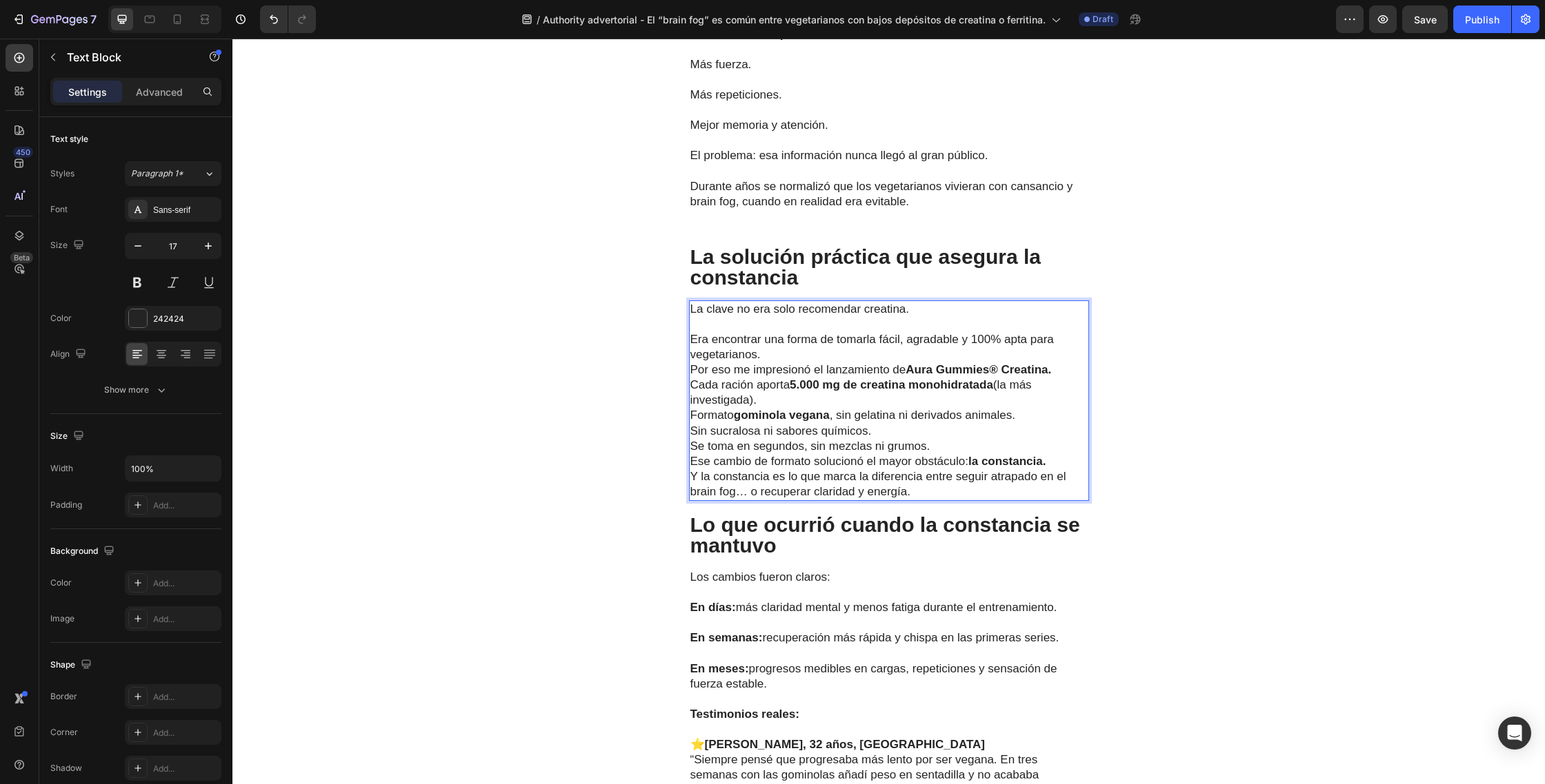
click at [773, 331] on p "⁠⁠⁠⁠⁠⁠⁠ Era encontrar una forma de tomarla fácil, agradable y 100% apta para ve…" at bounding box center [889, 339] width 397 height 45
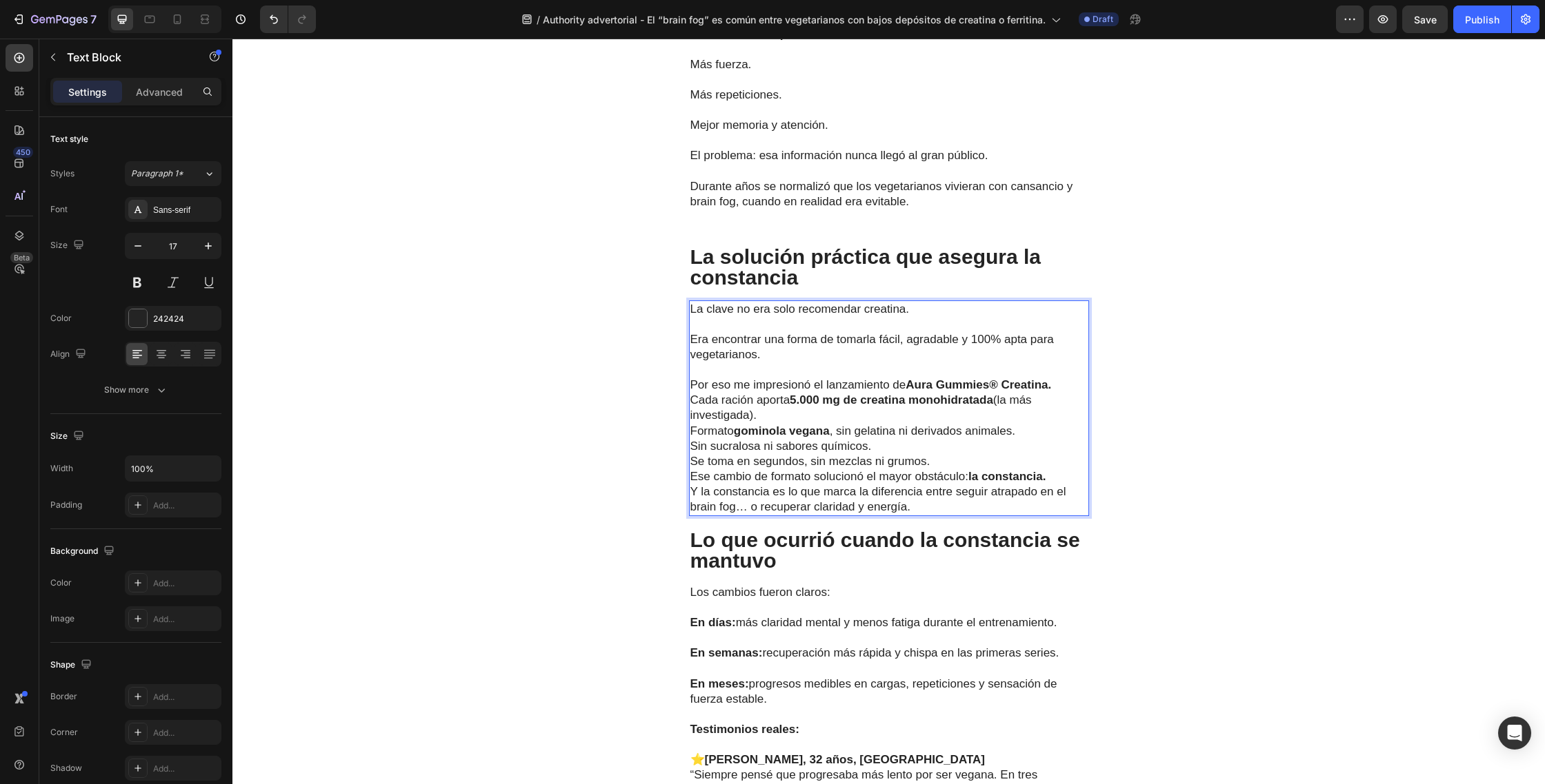
click at [1059, 377] on p "Por eso me impresionó el lanzamiento de Aura Gummies® Creatina." at bounding box center [889, 385] width 397 height 15
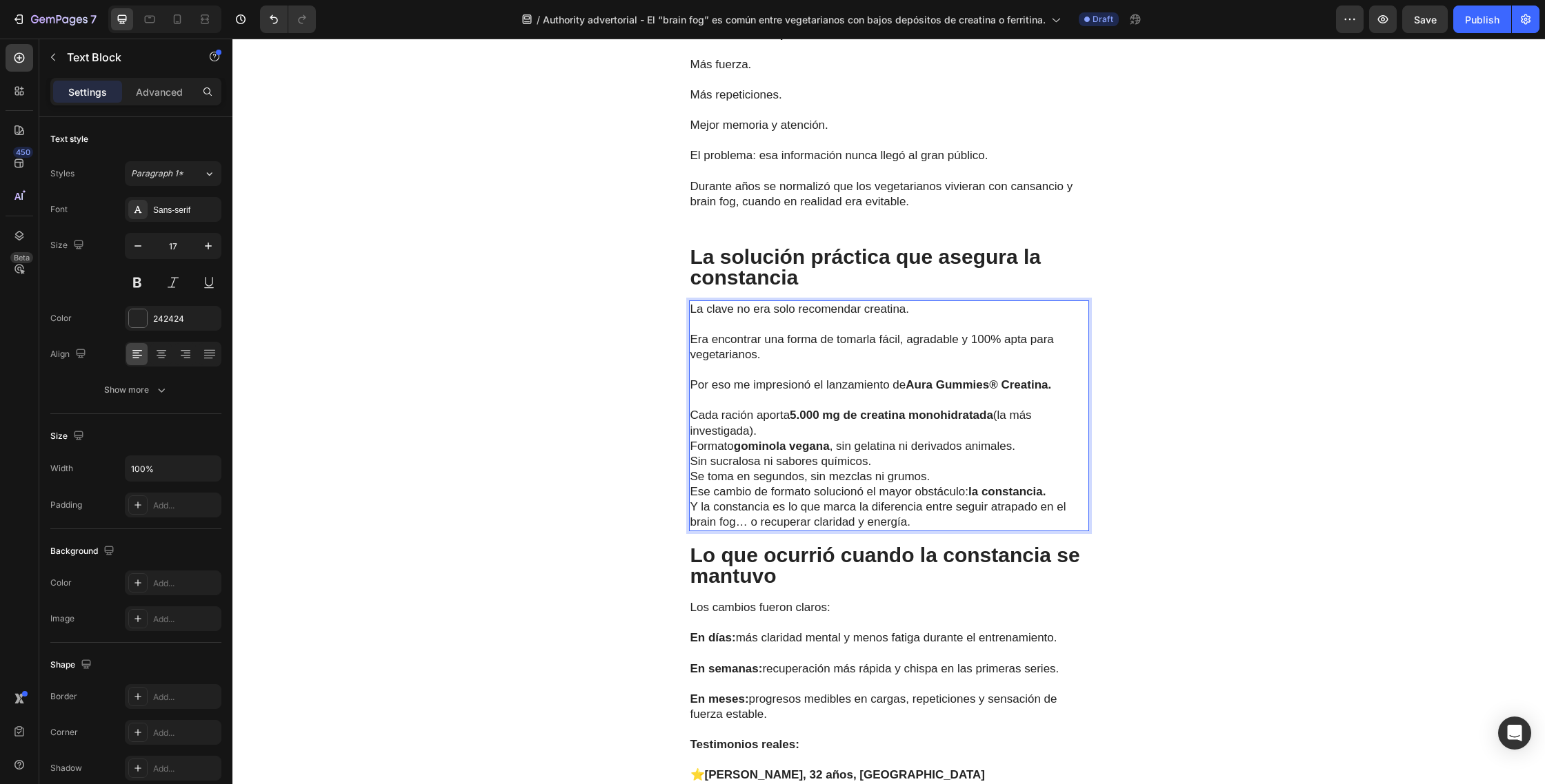
click at [788, 410] on p "Cada ración aporta 5.000 mg de creatina monohidratada (la más investigada)." at bounding box center [889, 422] width 397 height 30
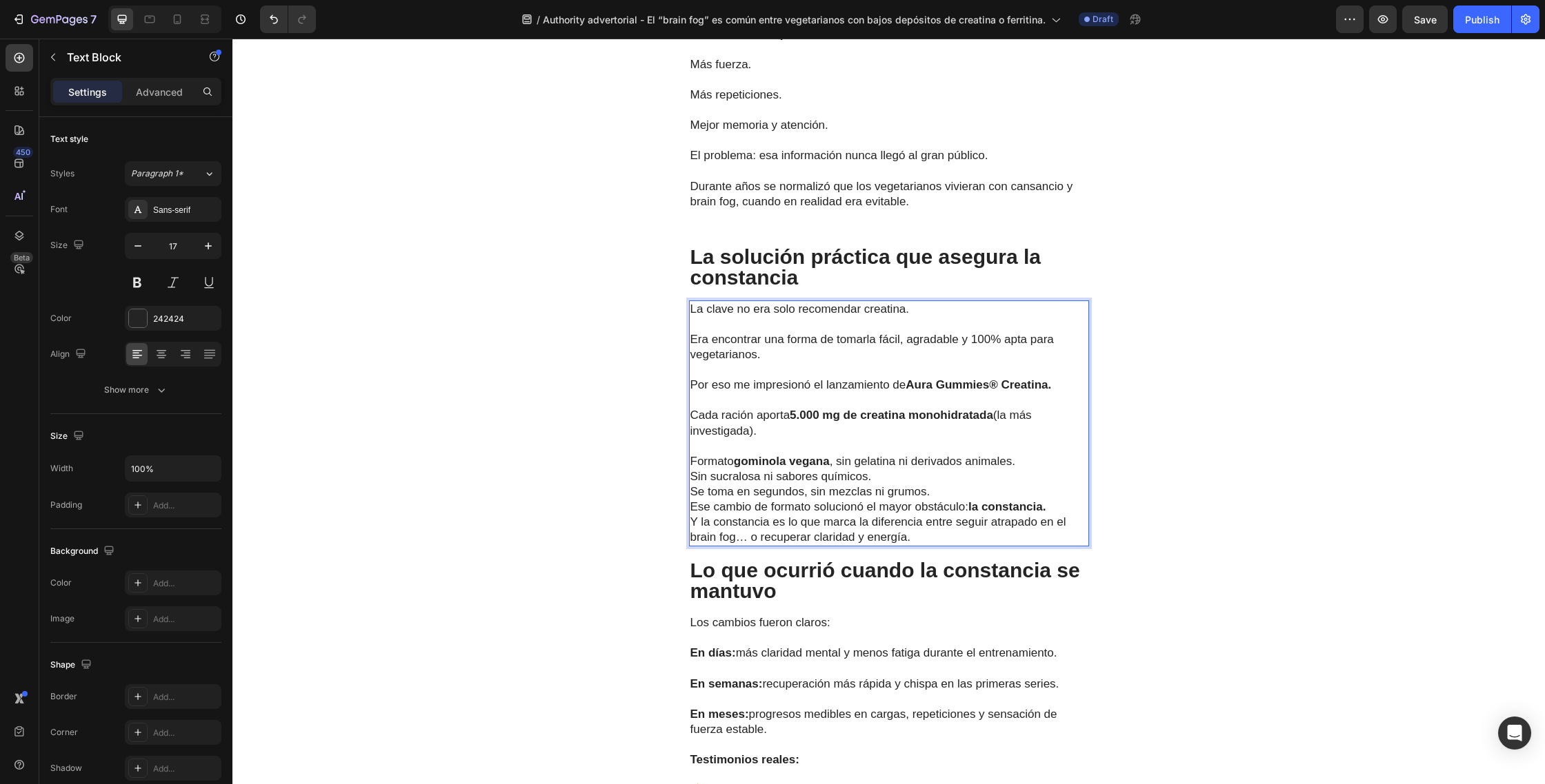
click at [1026, 454] on p "Formato gominola vegana , sin gelatina ni derivados animales." at bounding box center [889, 461] width 397 height 15
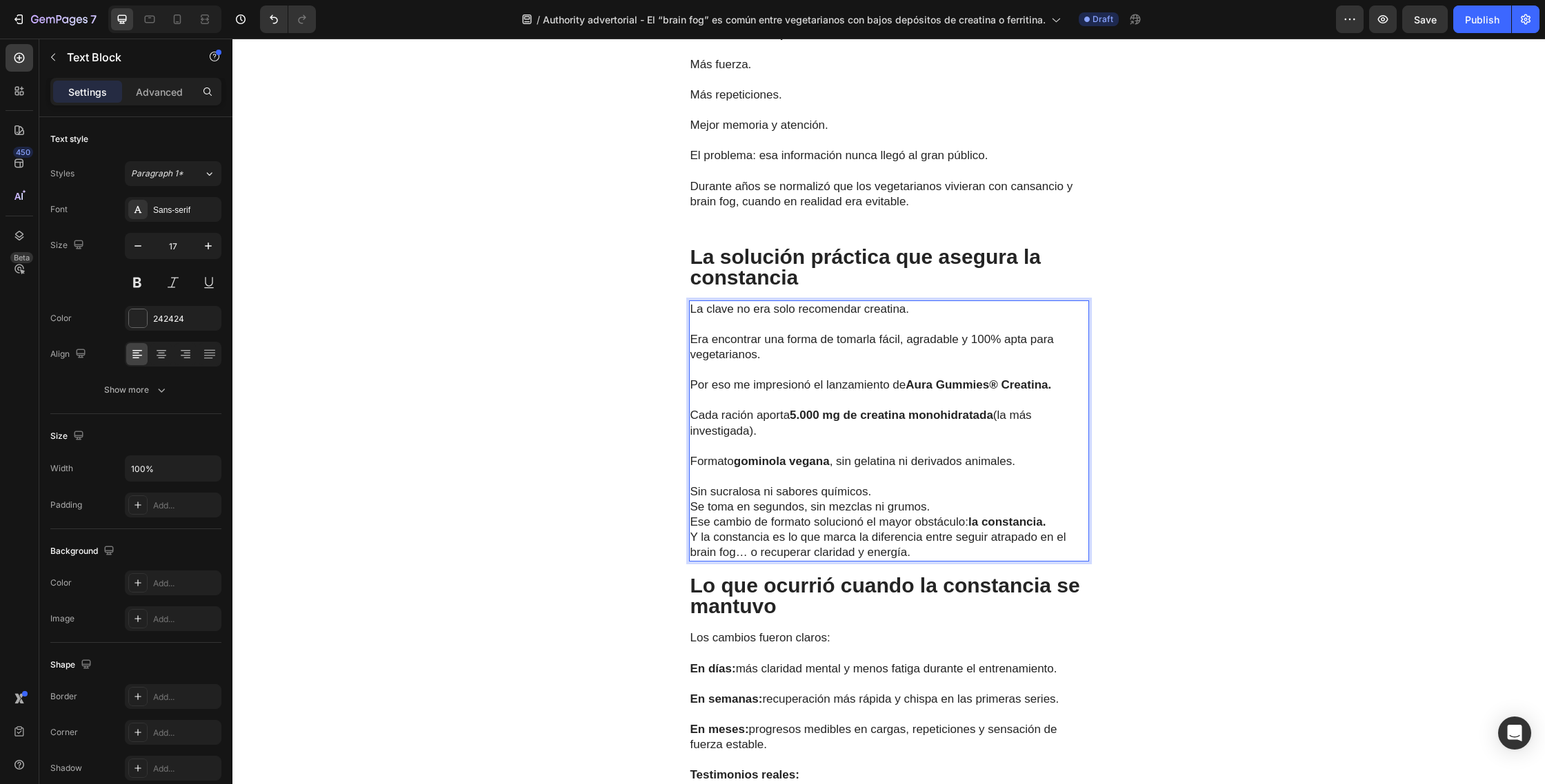
click at [904, 484] on p "Sin sucralosa ni sabores químicos." at bounding box center [889, 492] width 397 height 15
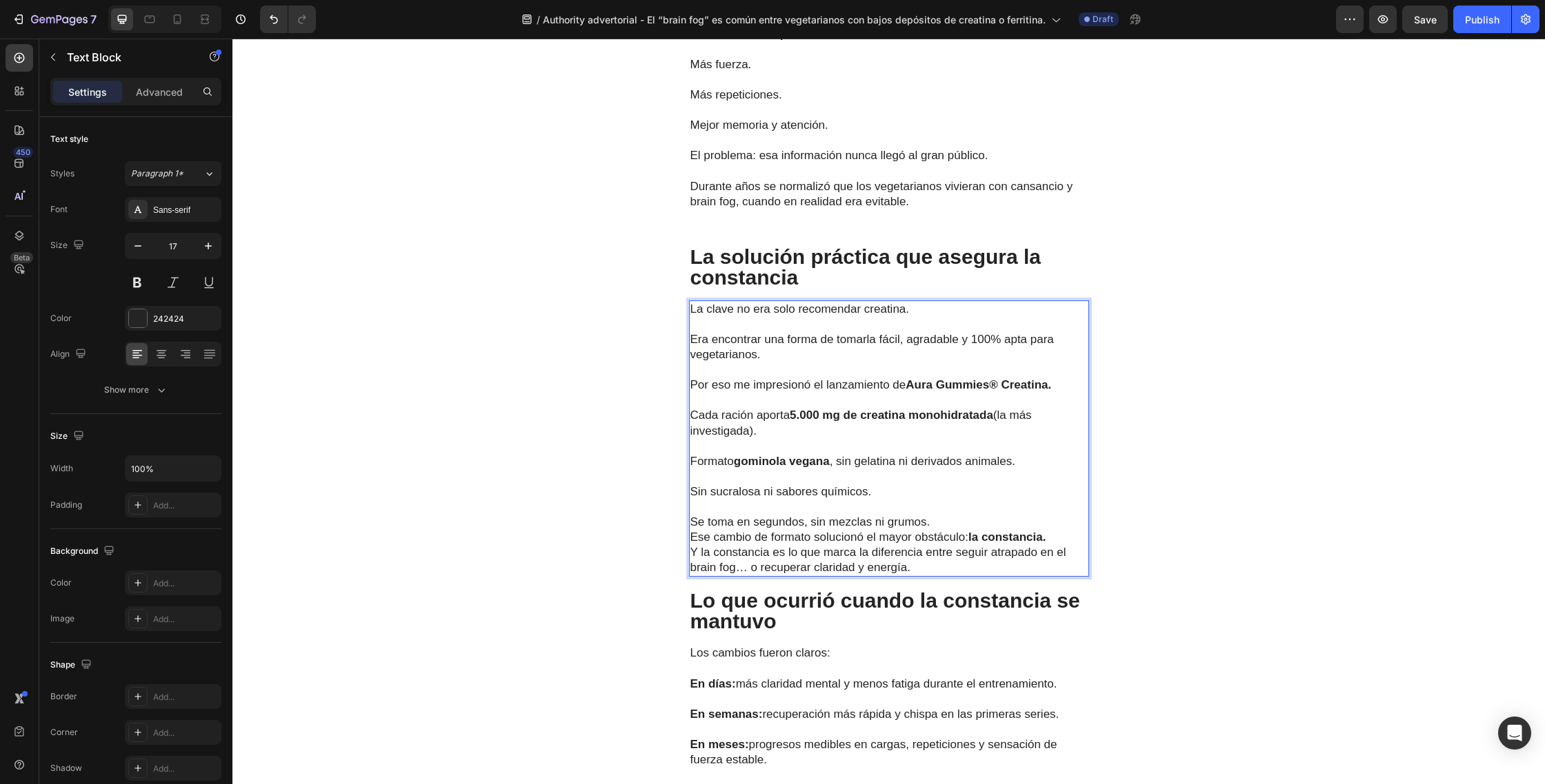
click at [942, 515] on p "Se toma en segundos, sin mezclas ni grumos." at bounding box center [889, 522] width 397 height 15
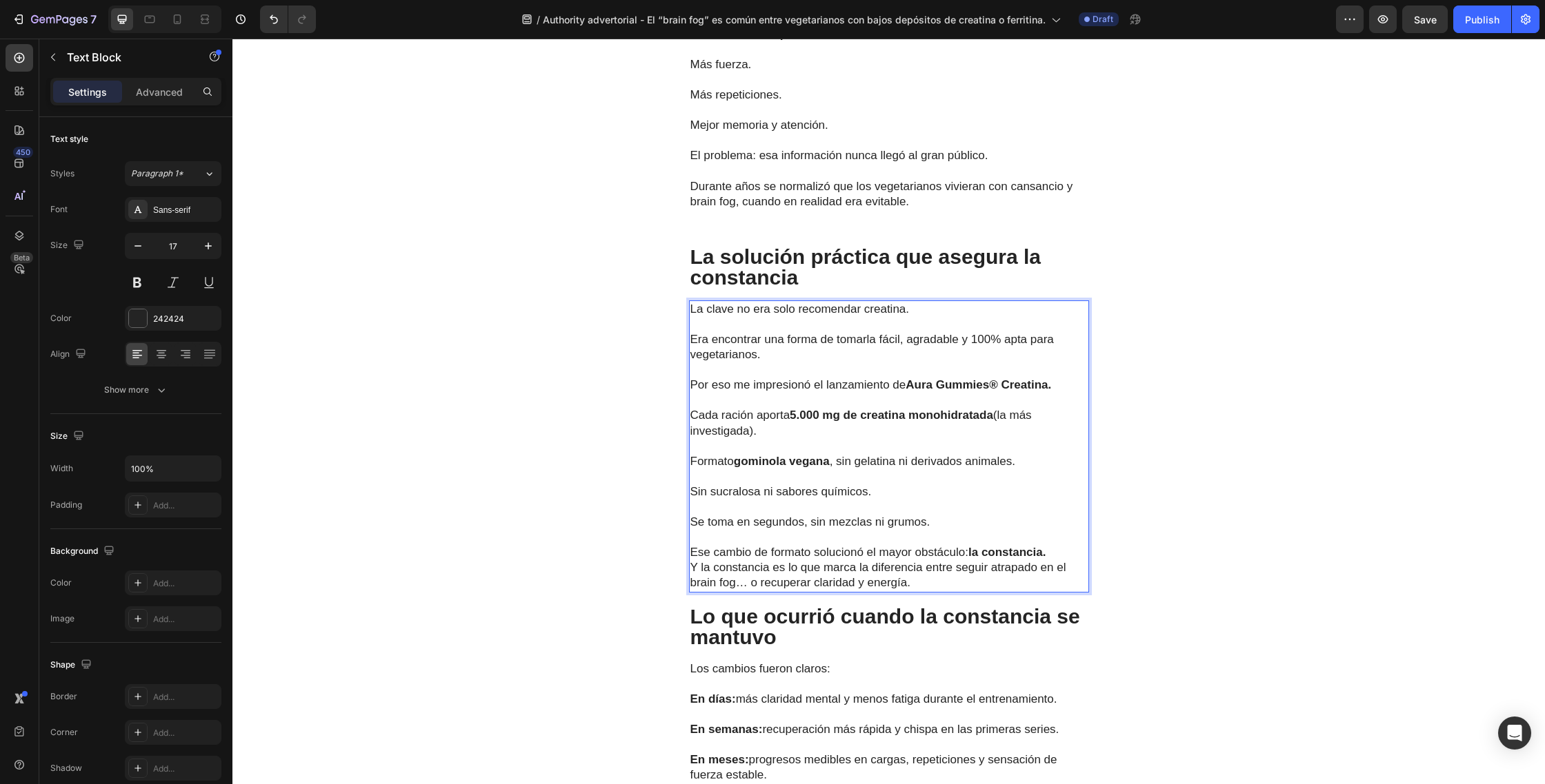
click at [1054, 545] on p "Ese cambio de formato solucionó el mayor obstáculo: la constancia. Y la constan…" at bounding box center [889, 567] width 397 height 45
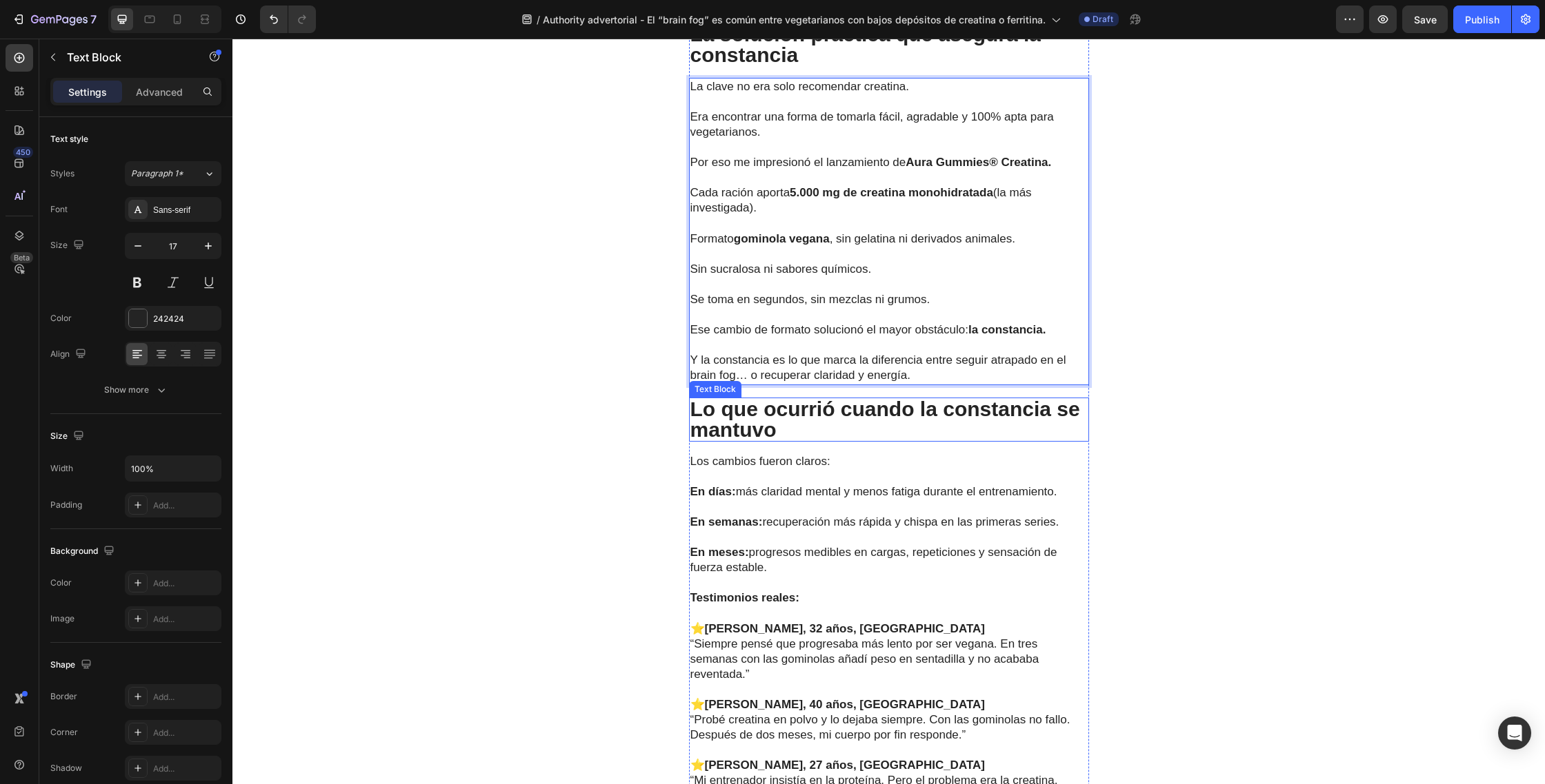
scroll to position [3657, 0]
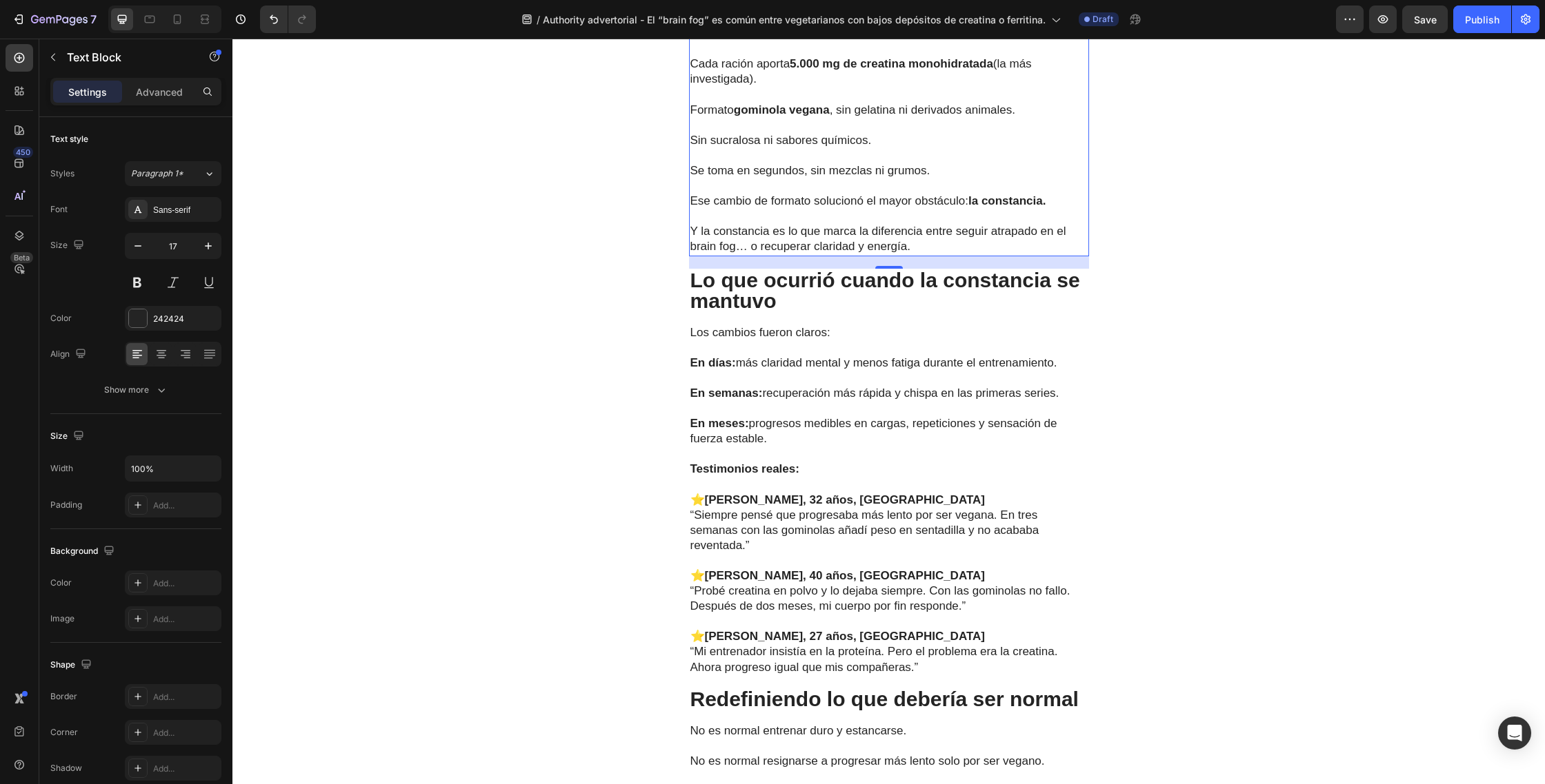
click at [795, 303] on p "Lo que ocurrió cuando la constancia se mantuvo" at bounding box center [889, 291] width 397 height 42
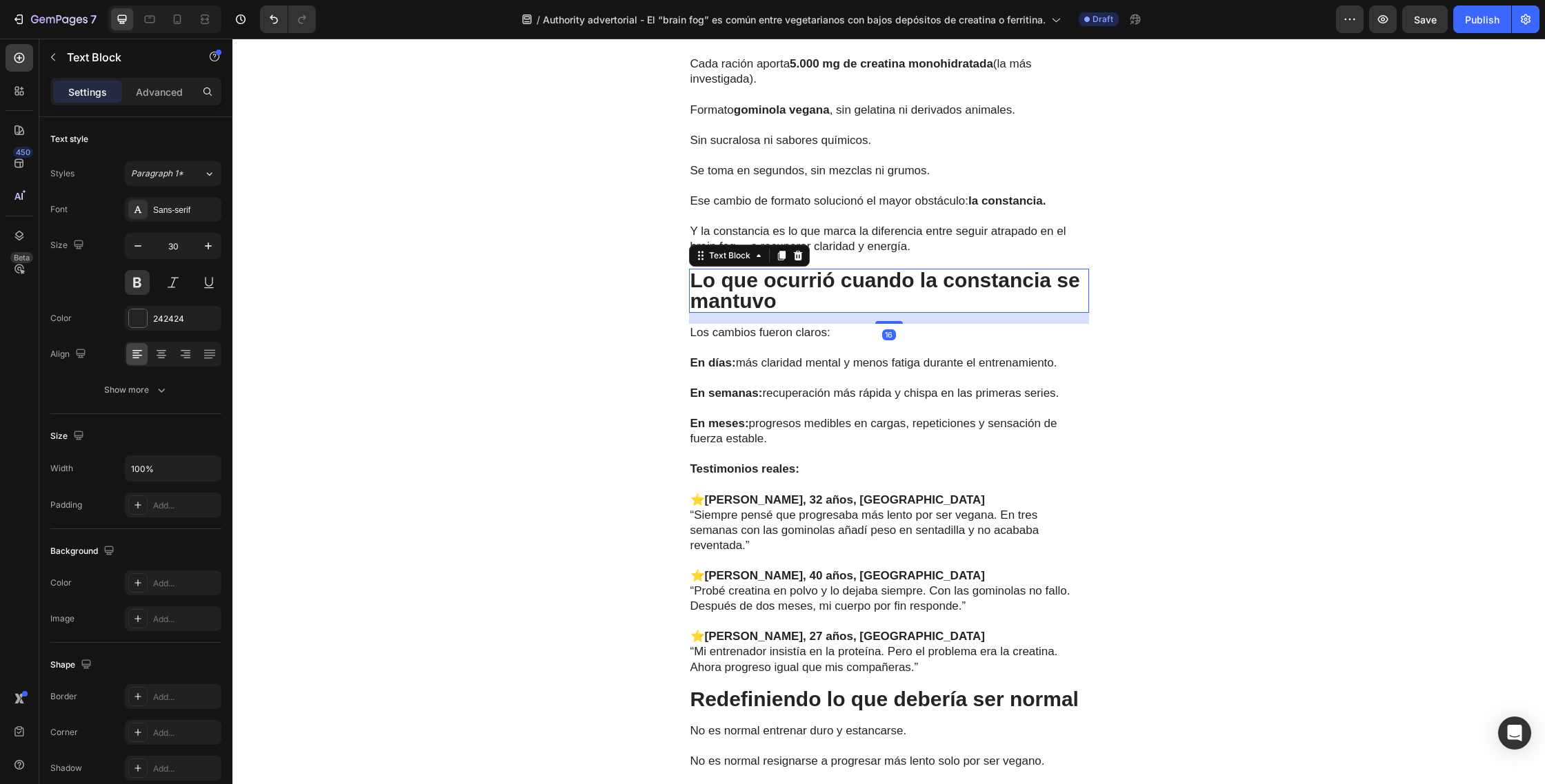
click at [808, 303] on p "Lo que ocurrió cuando la constancia se mantuvo" at bounding box center [889, 291] width 397 height 42
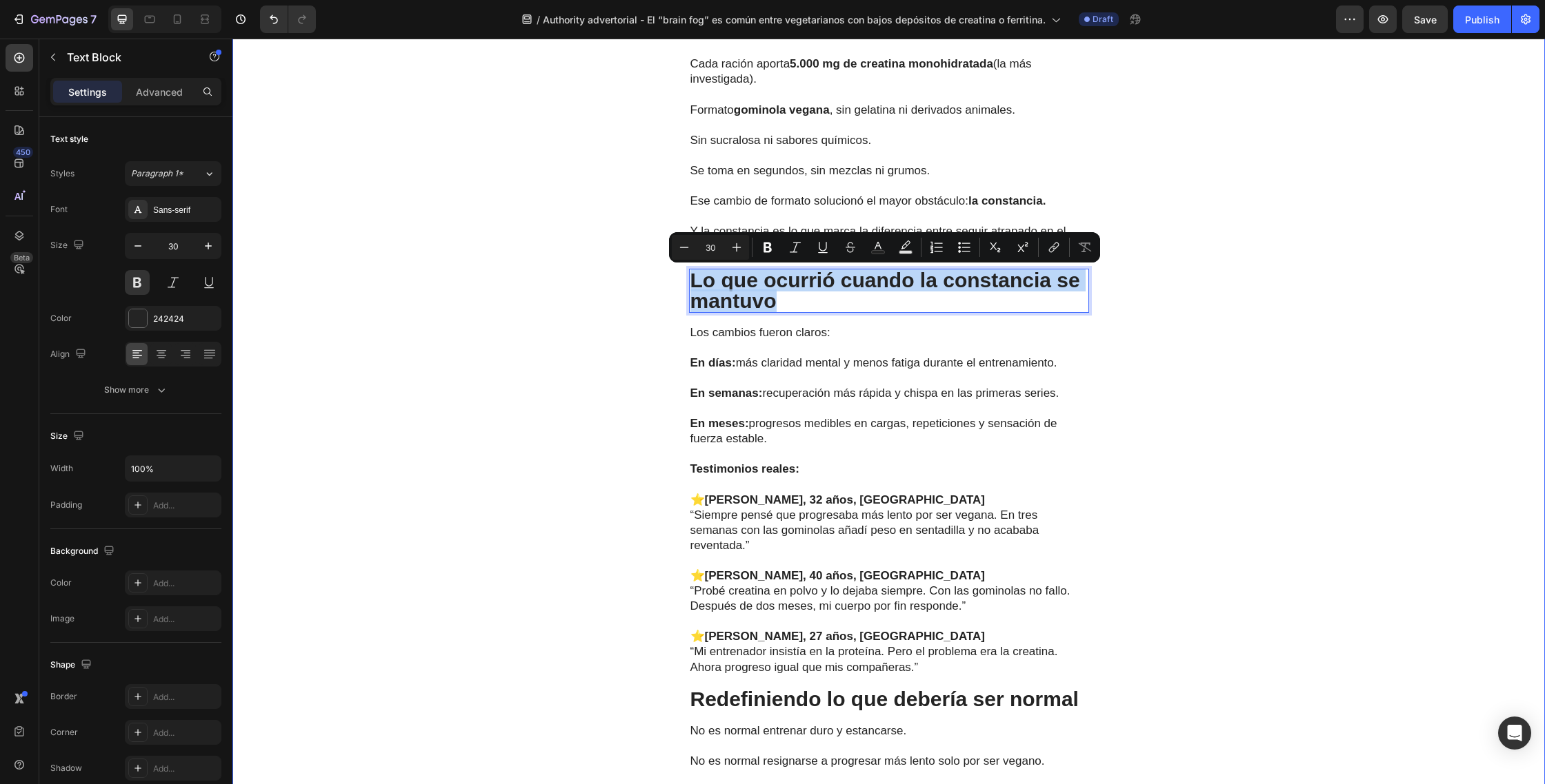
drag, startPoint x: 786, startPoint y: 304, endPoint x: 685, endPoint y: 288, distance: 102.3
click at [685, 288] on div "La solución práctica que asegura la constancia Text Block La clave no era solo …" at bounding box center [889, 713] width 1312 height 1639
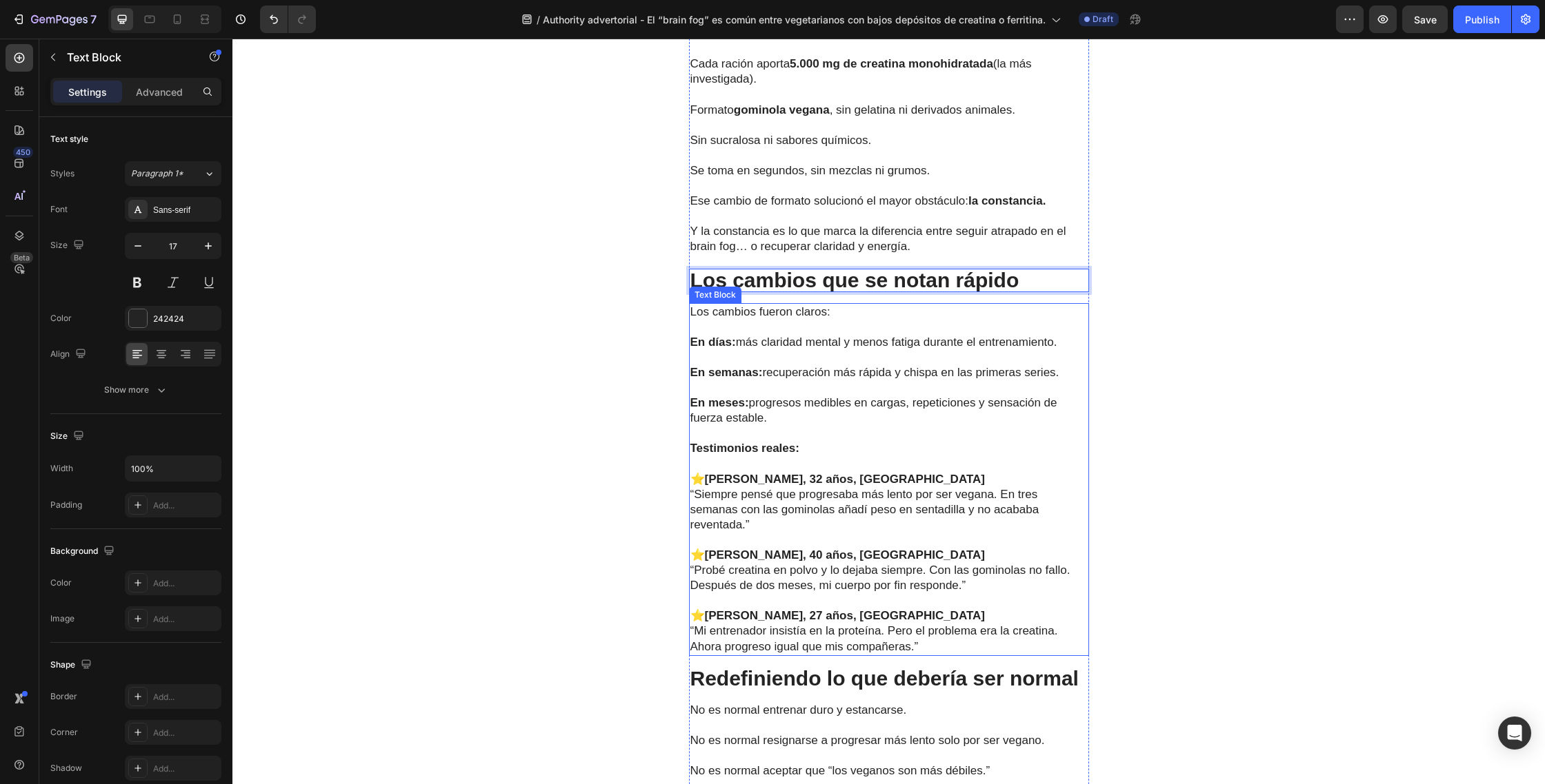
click at [859, 399] on p "En meses: progresos medibles en cargas, repeticiones y sensación de fuerza esta…" at bounding box center [889, 410] width 397 height 30
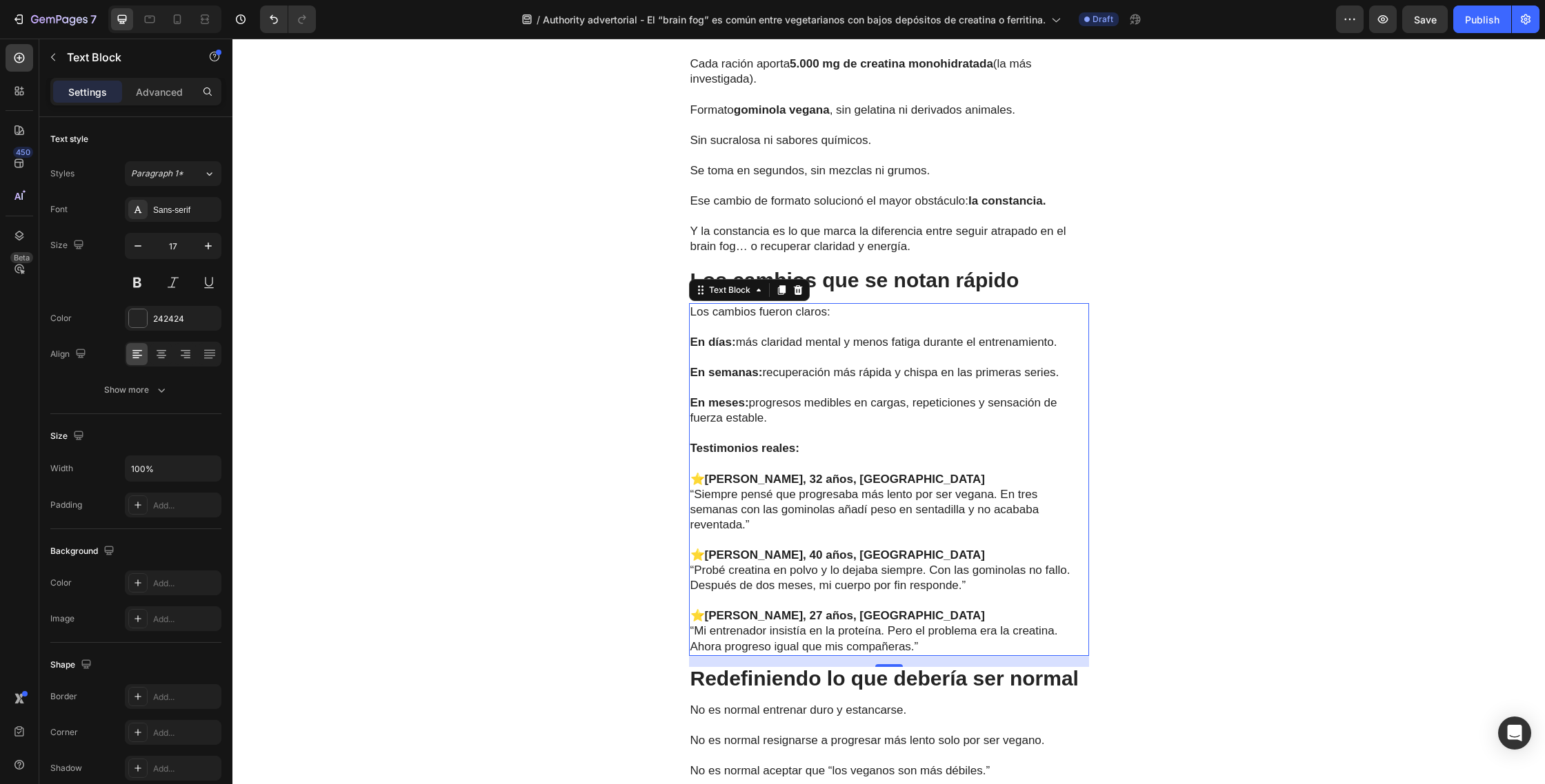
click at [924, 645] on p "“Mi entrenador insistía en la proteína. Pero el problema era la creatina. Ahora…" at bounding box center [889, 638] width 397 height 30
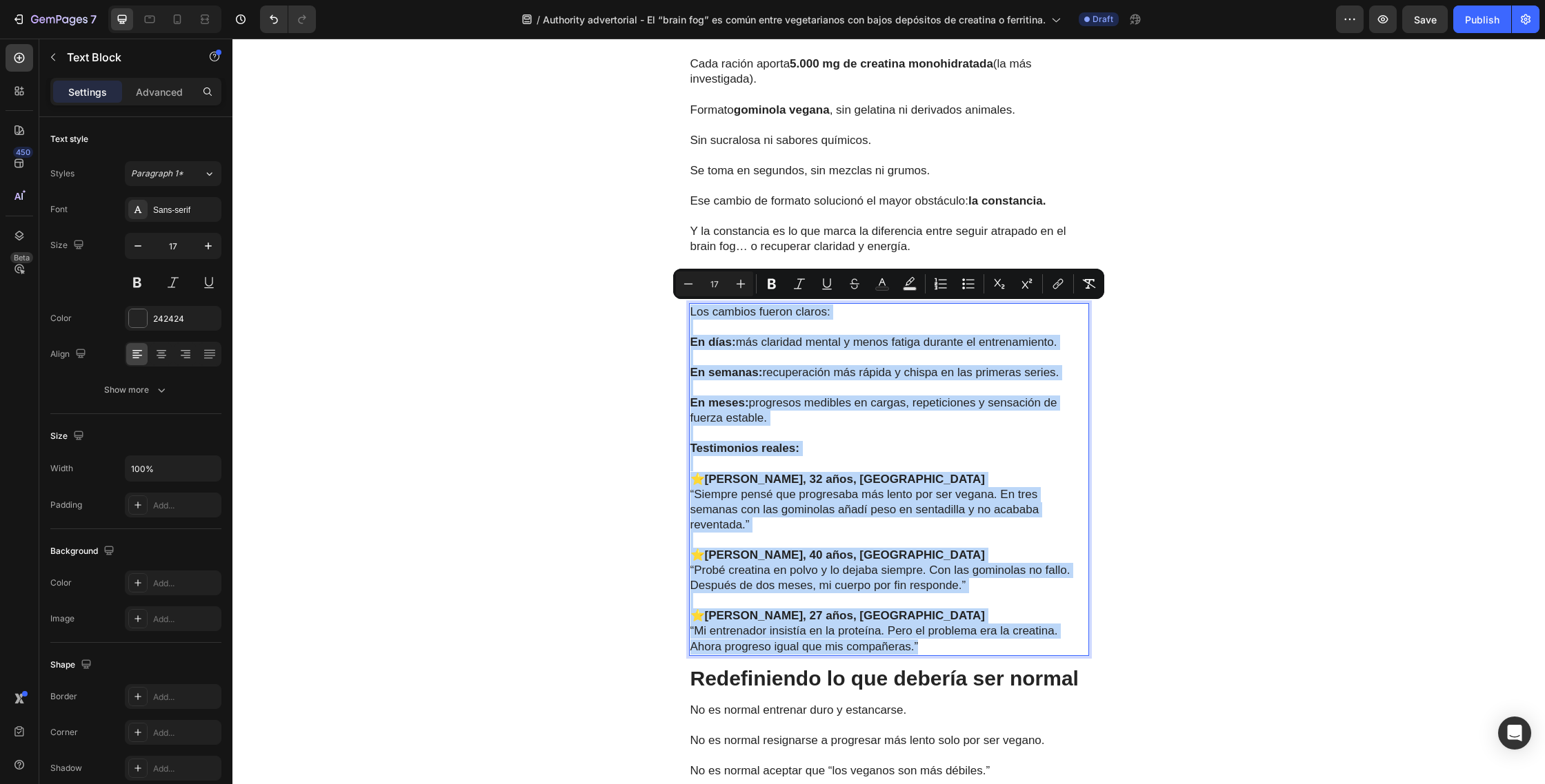
drag, startPoint x: 931, startPoint y: 647, endPoint x: 692, endPoint y: 313, distance: 410.7
click at [692, 313] on div "Los cambios fueron claros: En días: más claridad mental y menos fatiga durante …" at bounding box center [888, 480] width 400 height 353
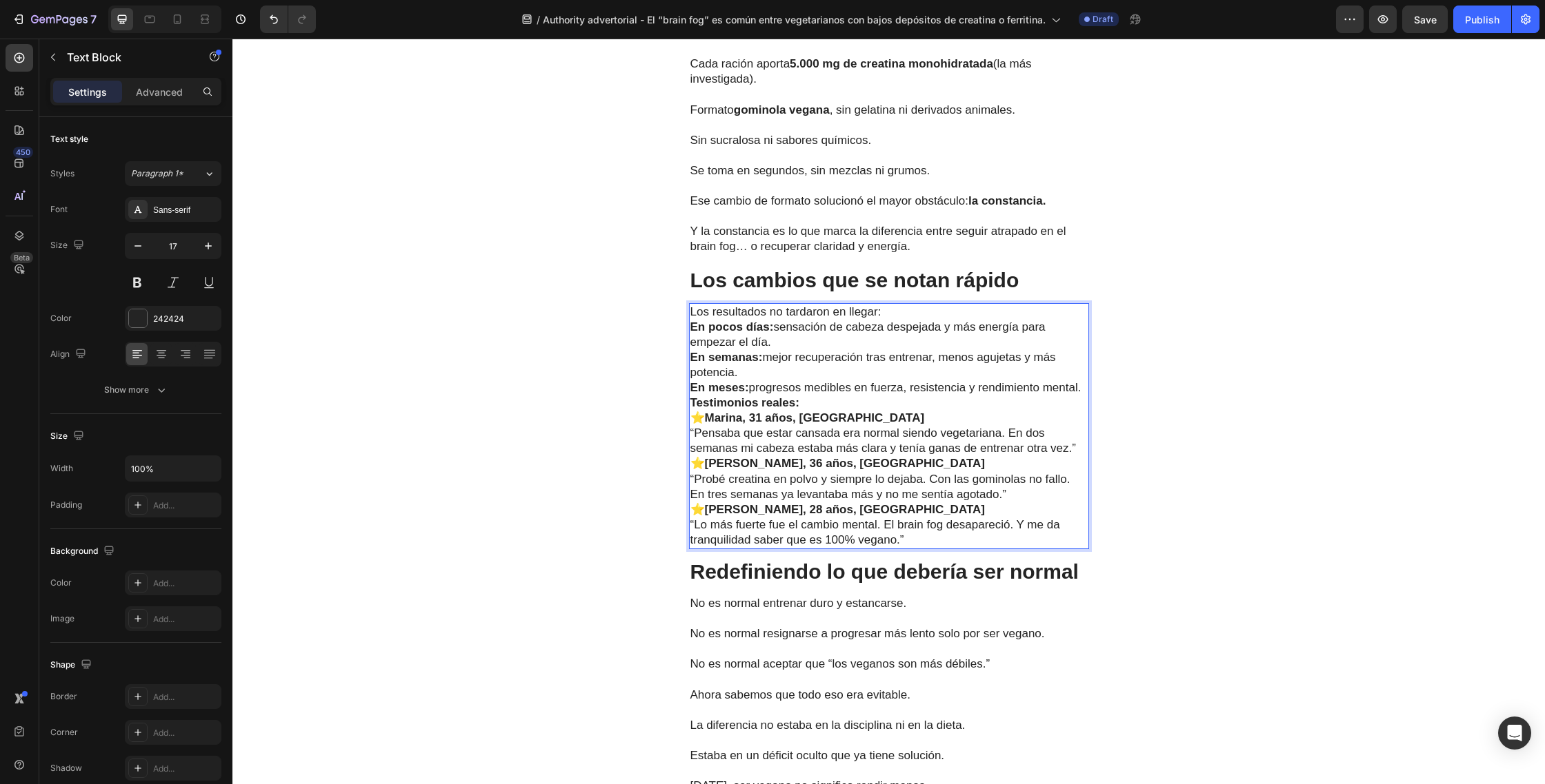
click at [901, 314] on p "Los resultados no tardaron en llegar:" at bounding box center [889, 312] width 397 height 15
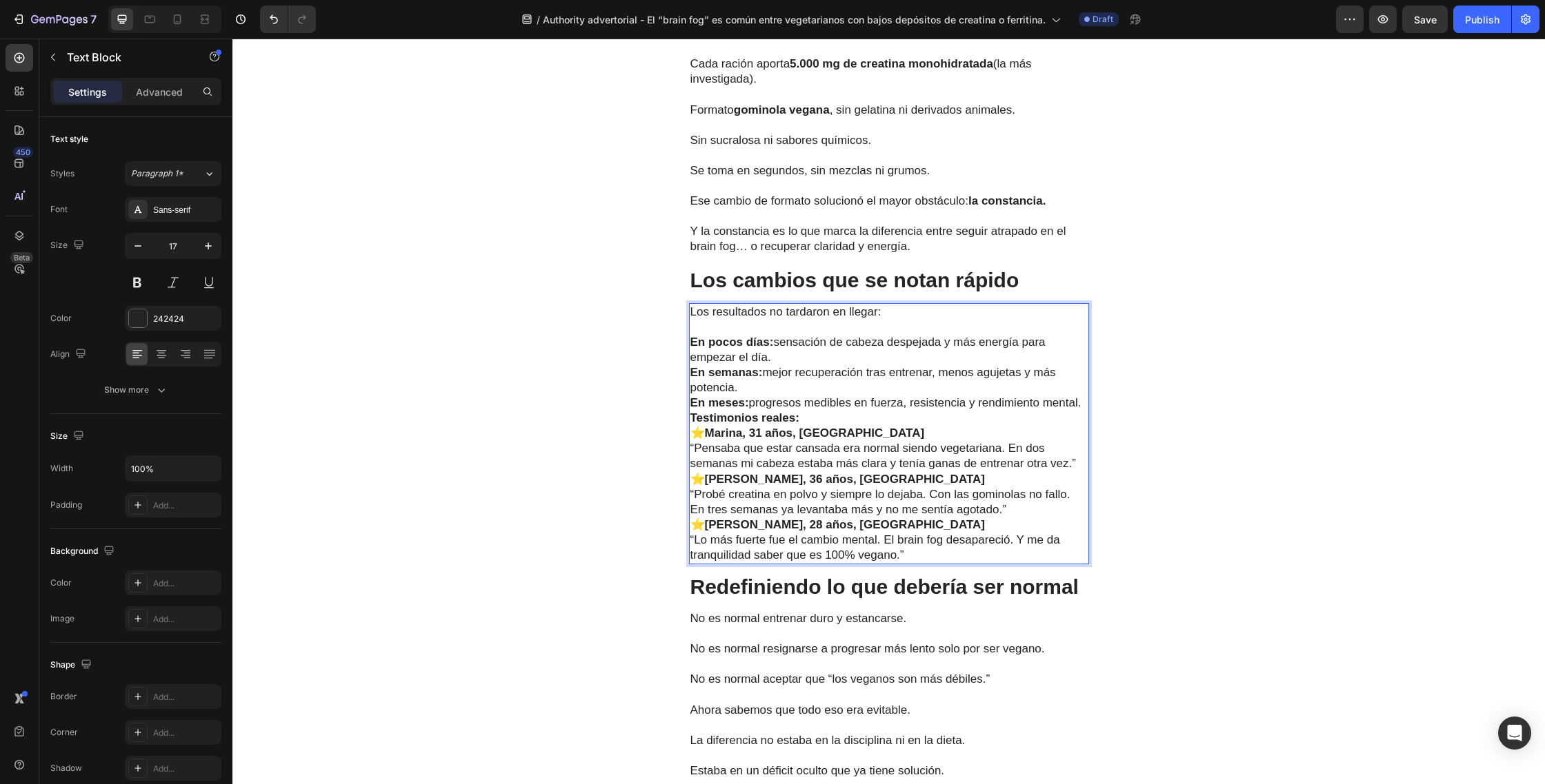
click at [785, 356] on p "En pocos días: sensación de cabeza despejada y más energía para empezar el día." at bounding box center [889, 350] width 397 height 30
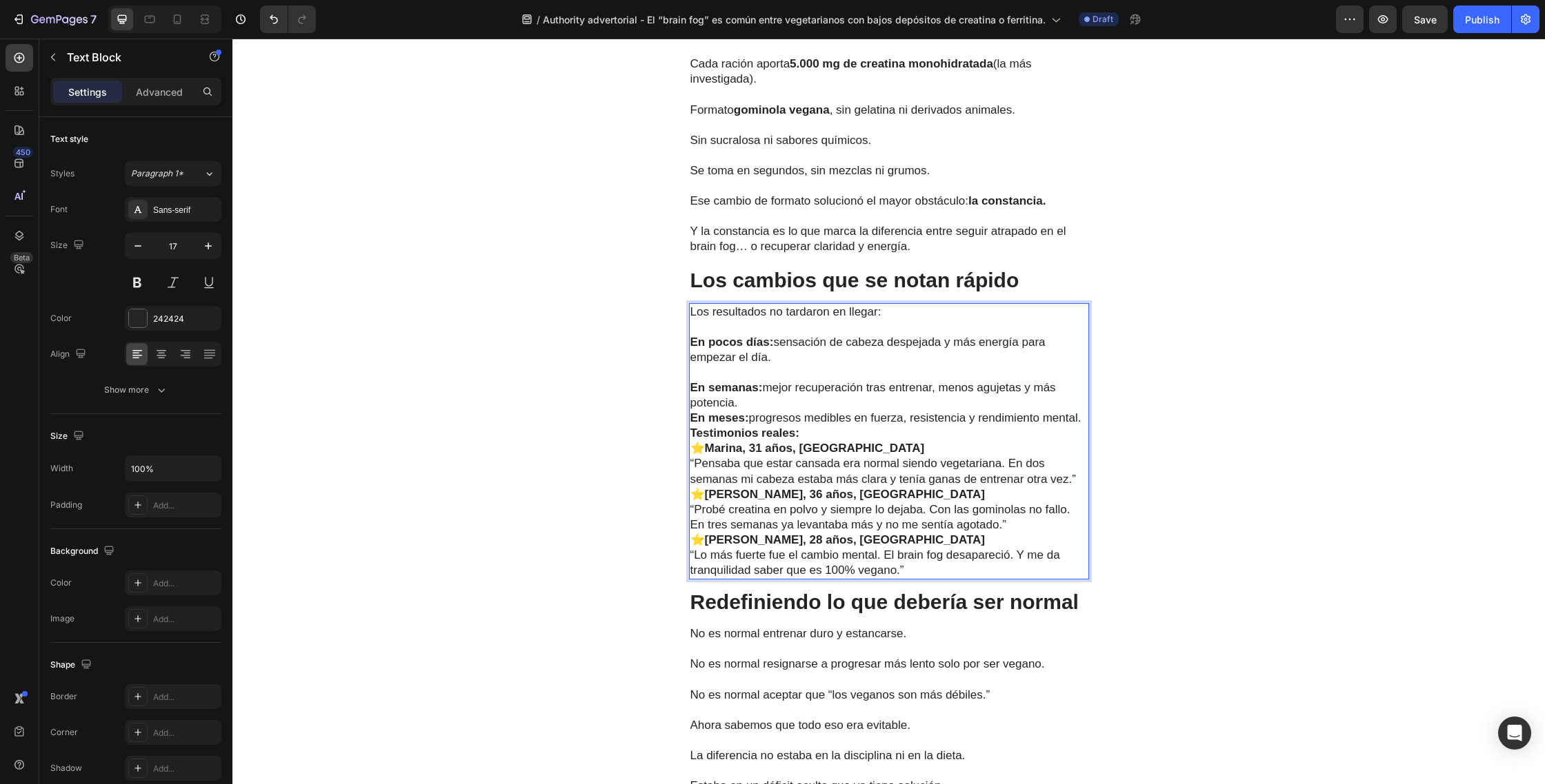
click at [771, 407] on p "En semanas: mejor recuperación tras entrenar, menos agujetas y más potencia." at bounding box center [889, 395] width 397 height 30
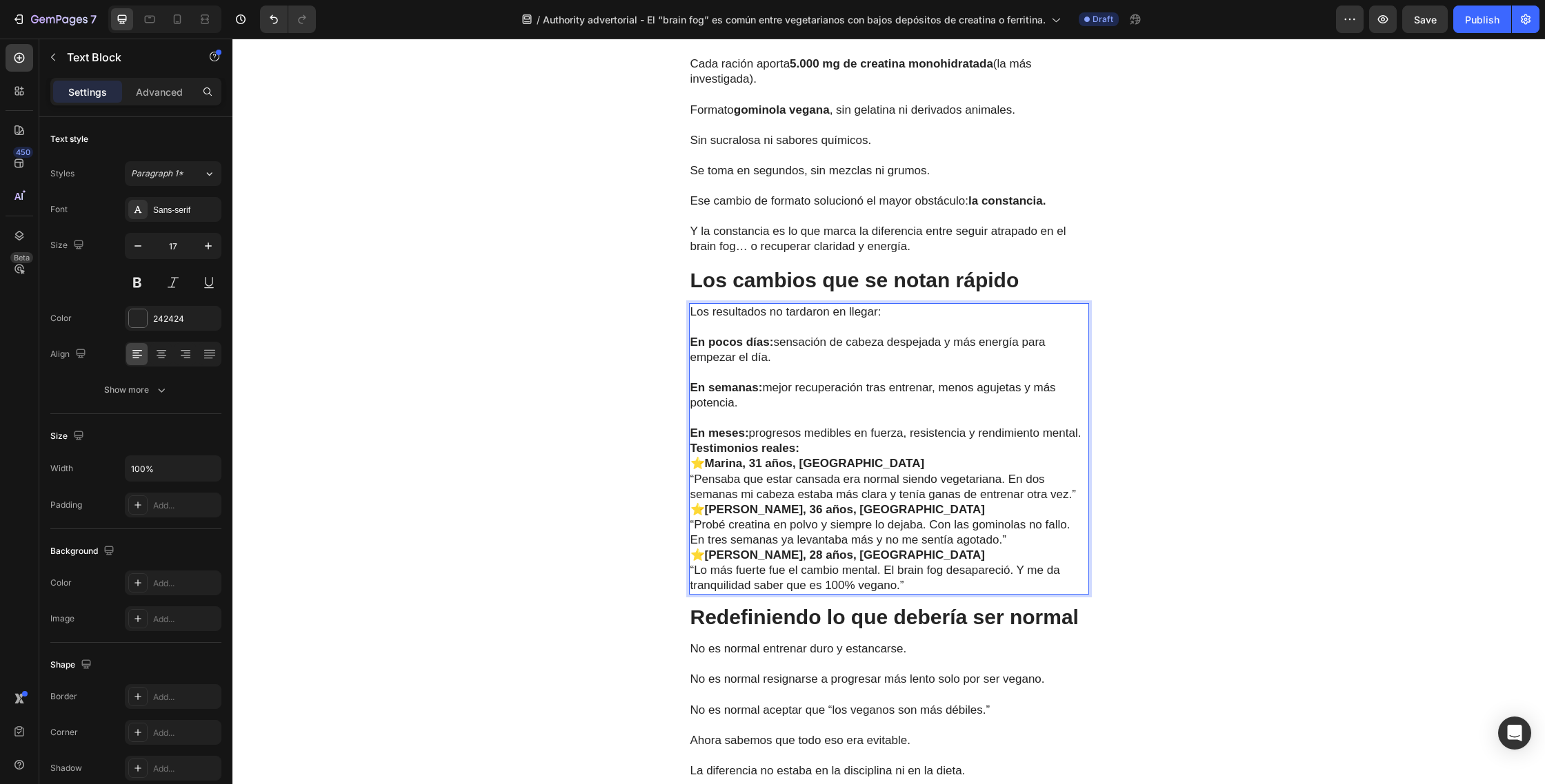
click at [694, 448] on strong "Testimonios reales:" at bounding box center [745, 448] width 109 height 13
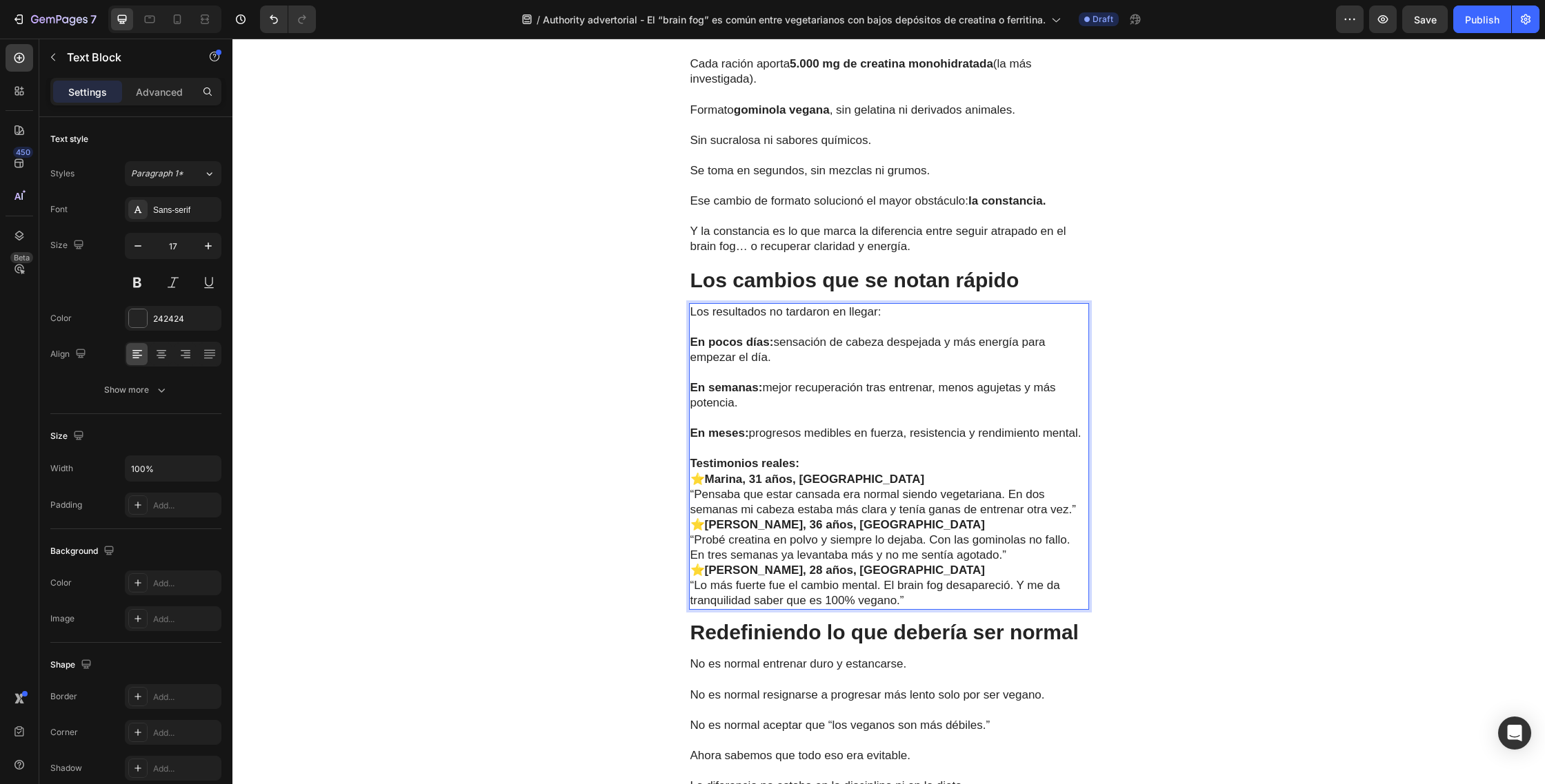
click at [833, 462] on p "Testimonios reales:" at bounding box center [889, 464] width 397 height 15
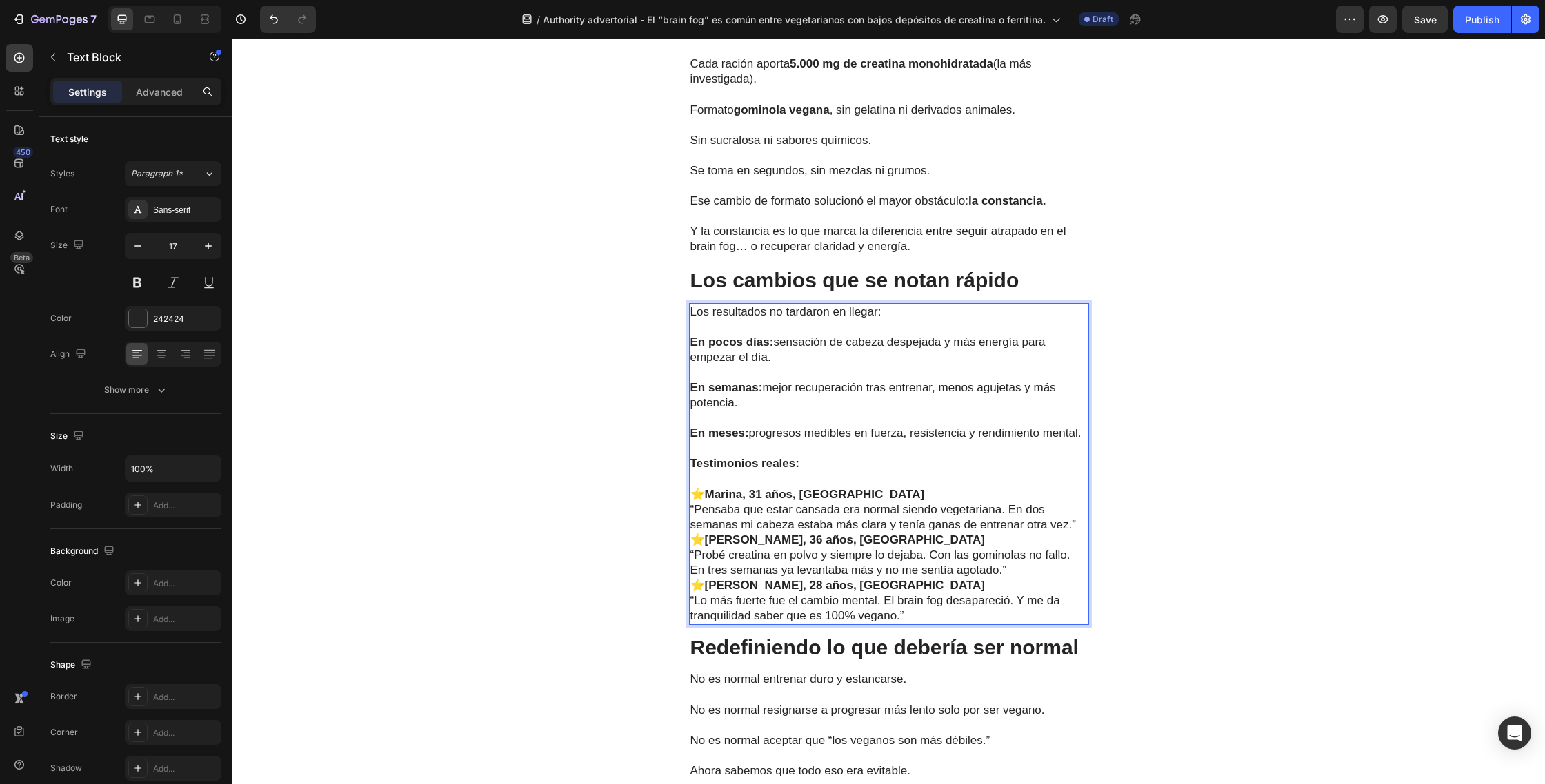
click at [1077, 529] on p "“Pensaba que estar cansada era normal siendo vegetariana. En dos semanas mi cab…" at bounding box center [889, 517] width 397 height 30
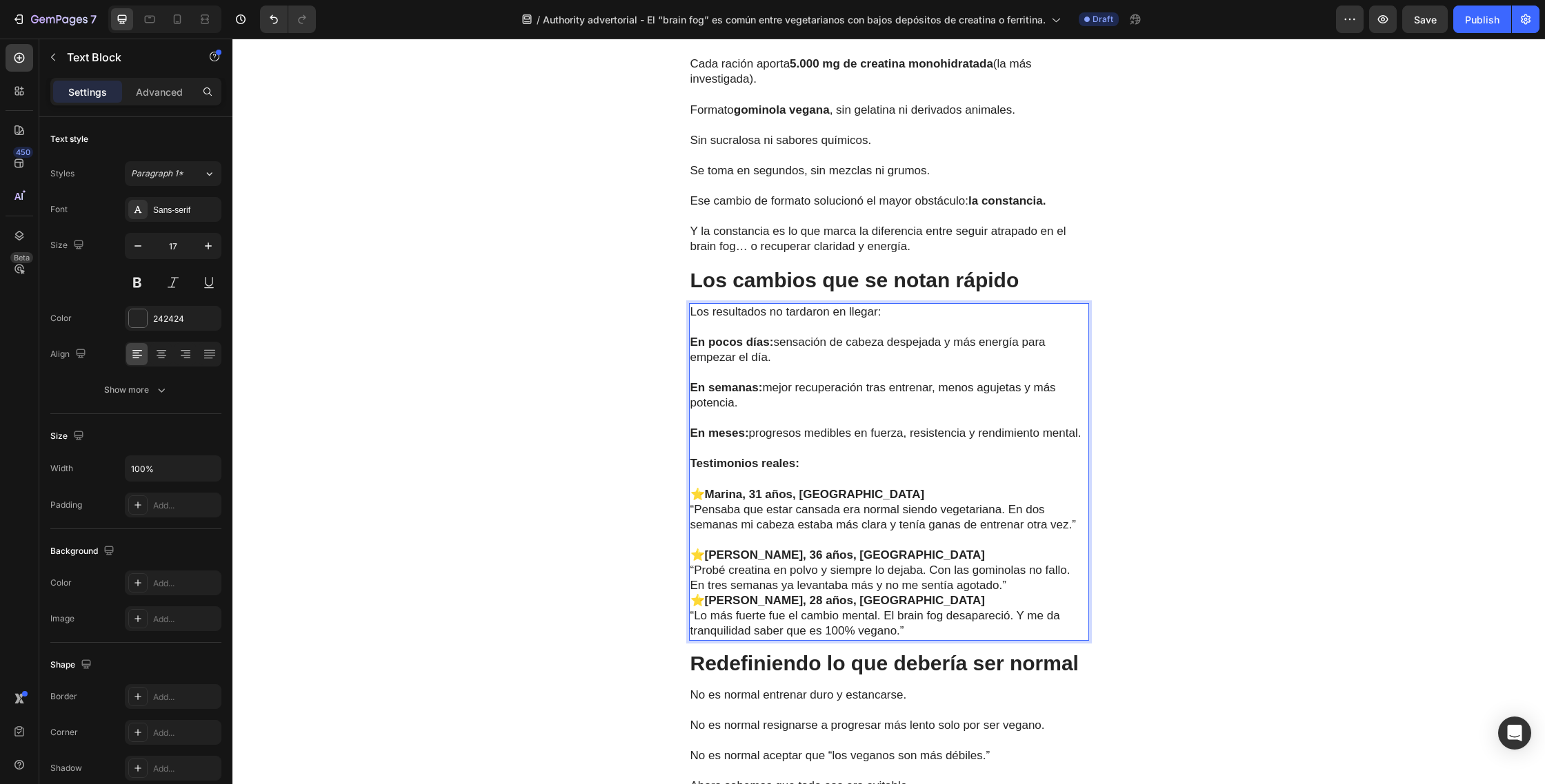
click at [1016, 588] on p "“Probé creatina en polvo y siempre lo dejaba. Con las gominolas no fallo. En tr…" at bounding box center [889, 577] width 397 height 30
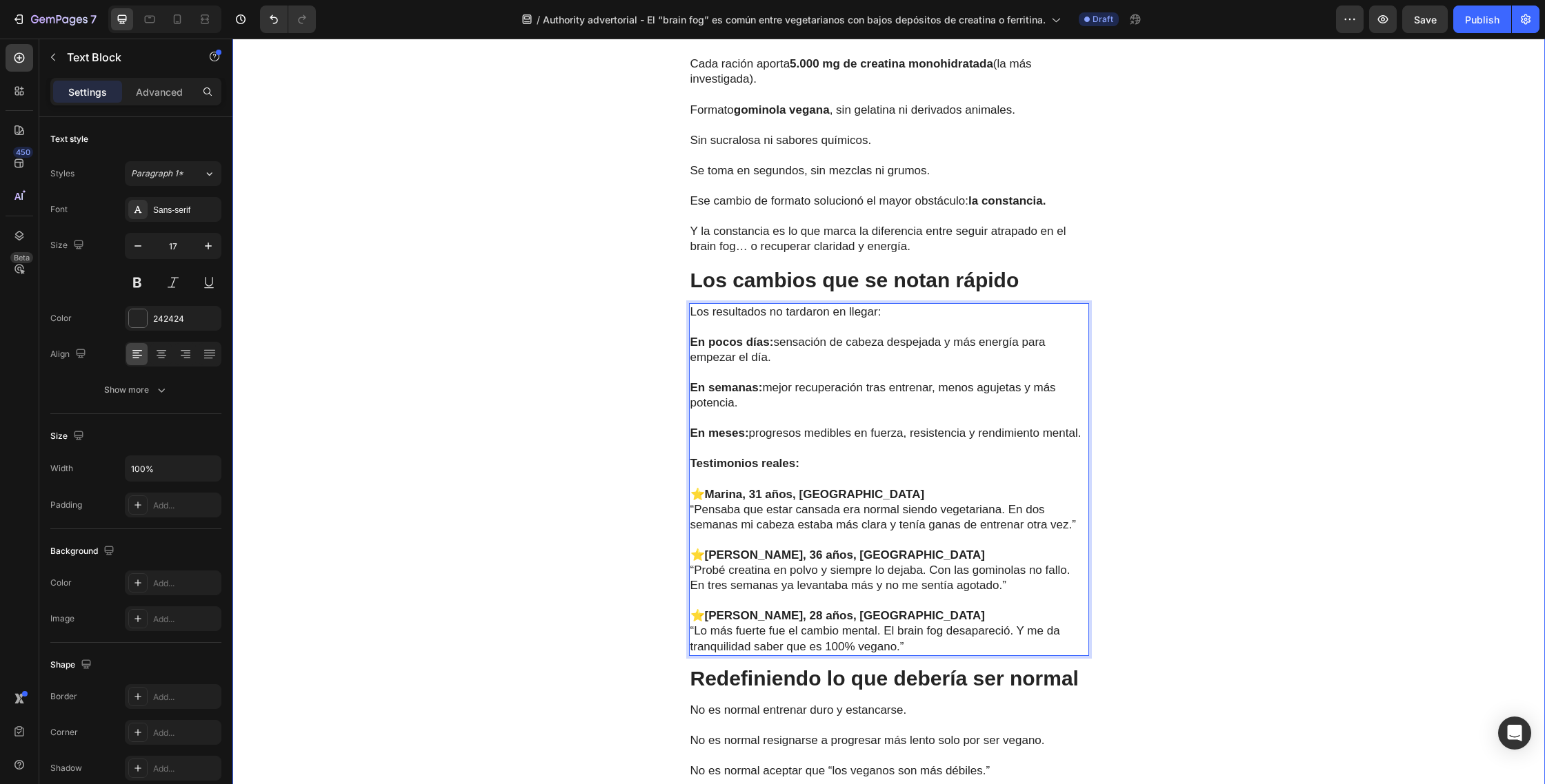
click at [1204, 452] on div "La solución práctica que asegura la constancia Text Block La clave no era solo …" at bounding box center [889, 703] width 1312 height 1618
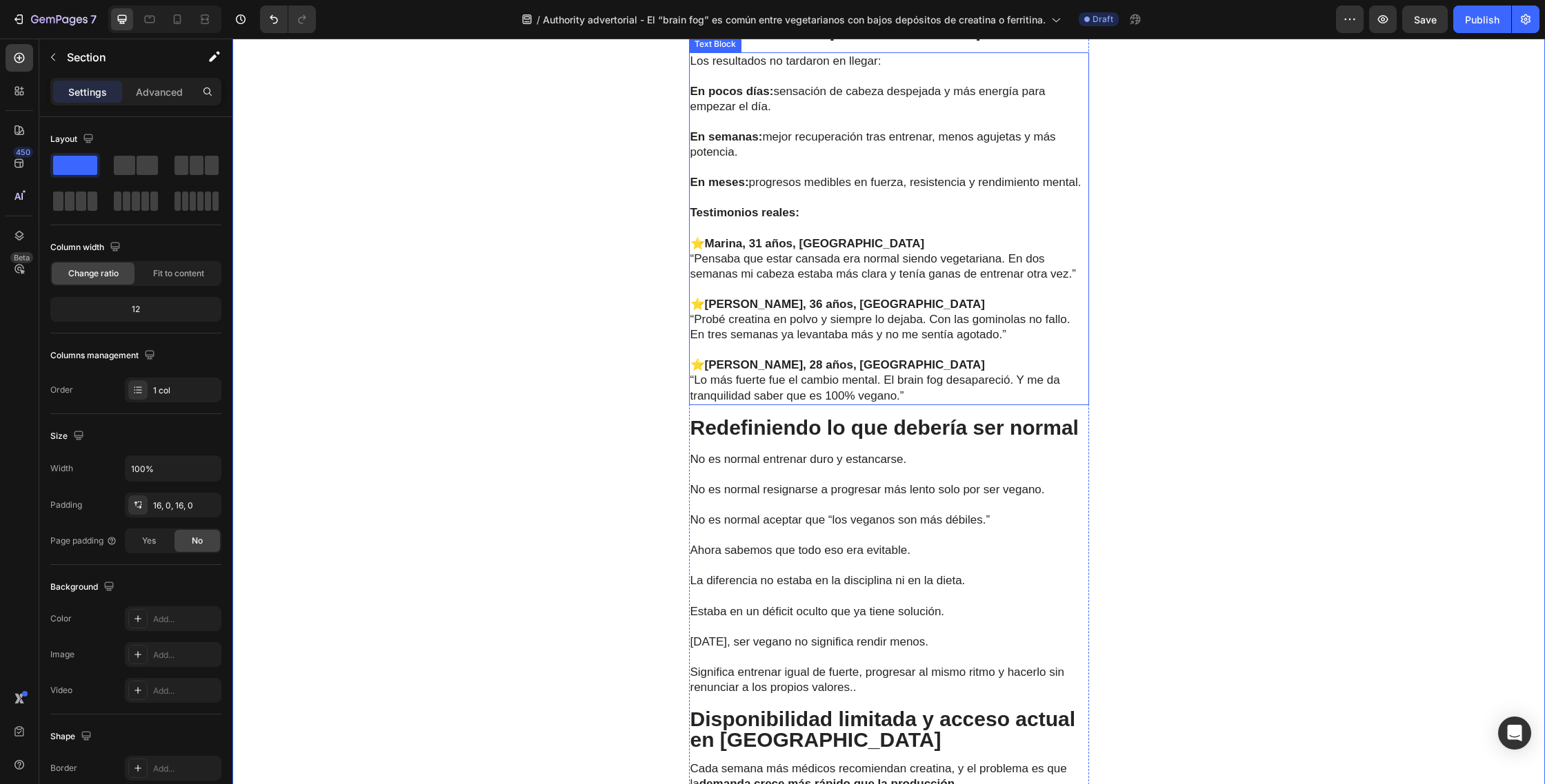
scroll to position [4009, 0]
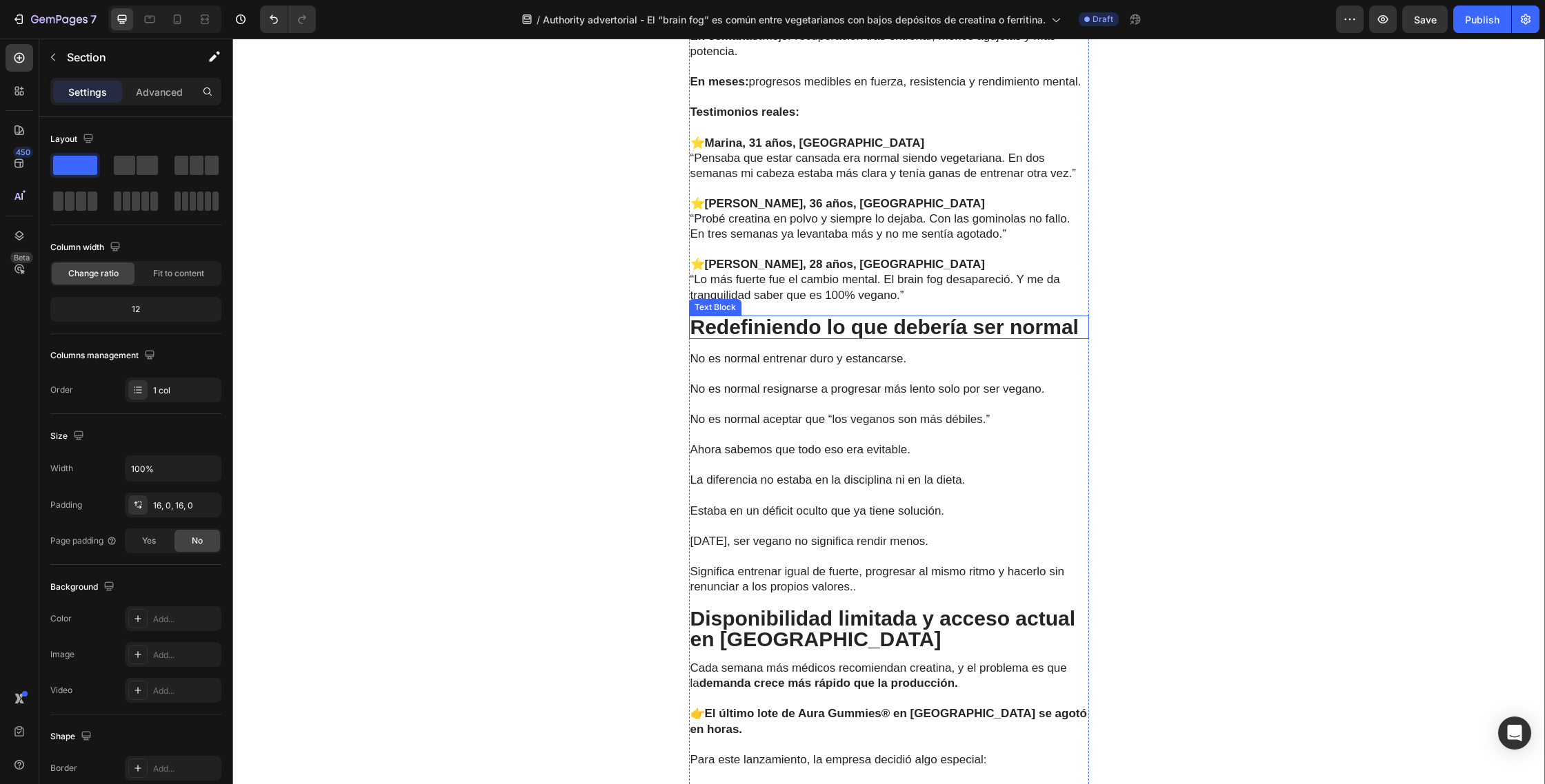
click at [1078, 331] on p "Redefiniendo lo que debería ser normal" at bounding box center [889, 327] width 397 height 20
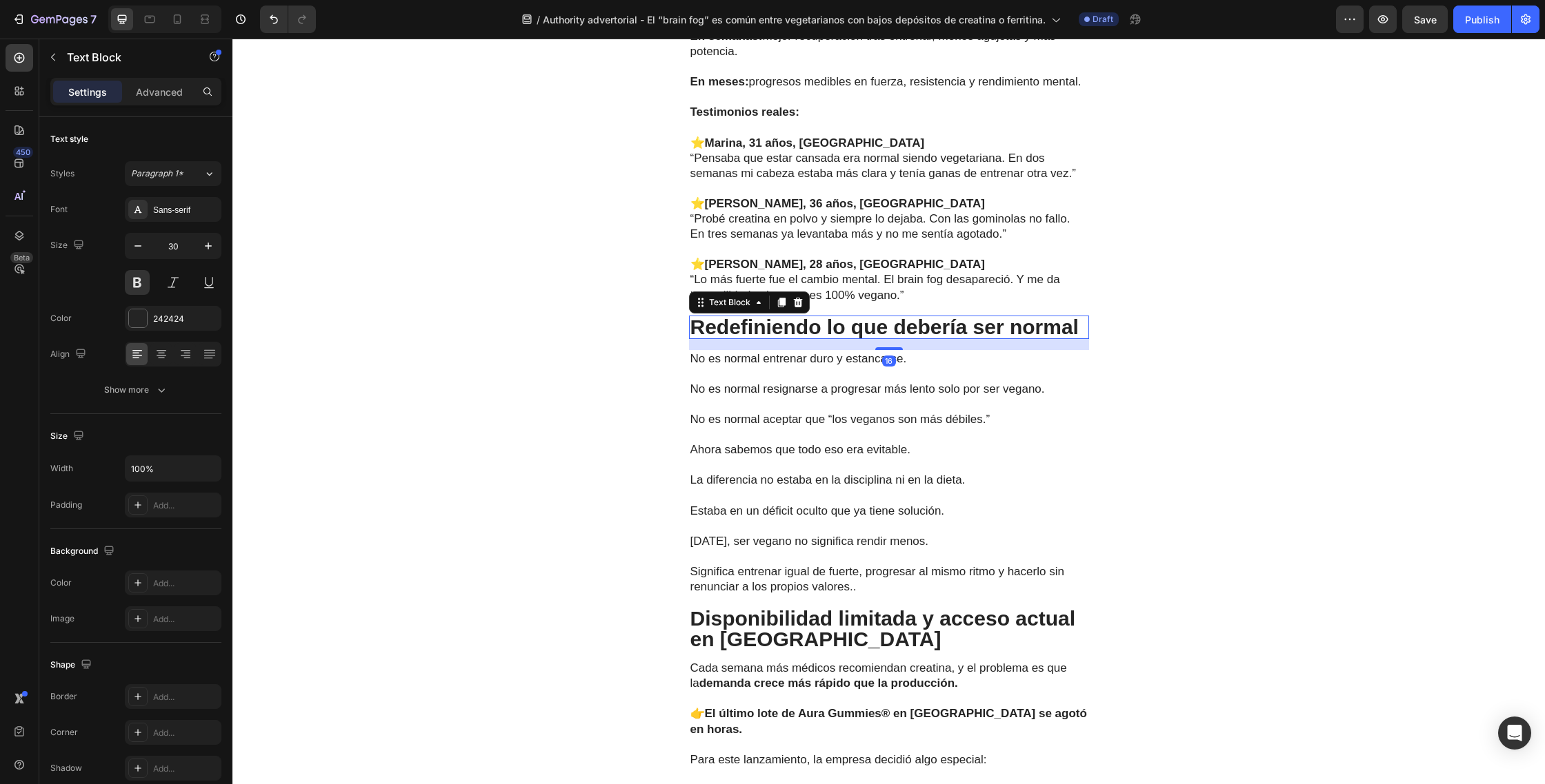
click at [1079, 331] on p "Redefiniendo lo que debería ser normal" at bounding box center [889, 327] width 397 height 20
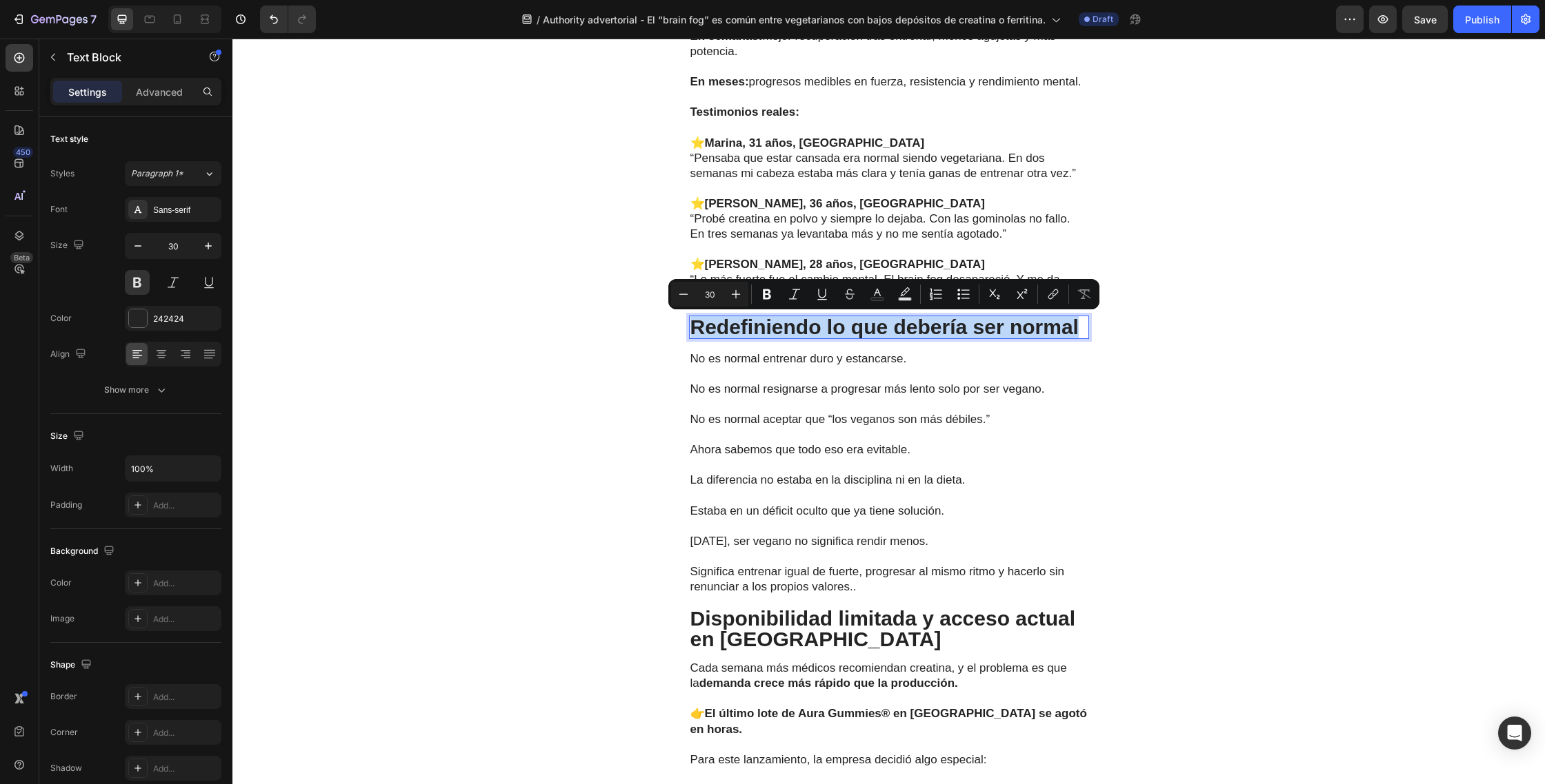
drag, startPoint x: 693, startPoint y: 331, endPoint x: 1078, endPoint y: 323, distance: 385.1
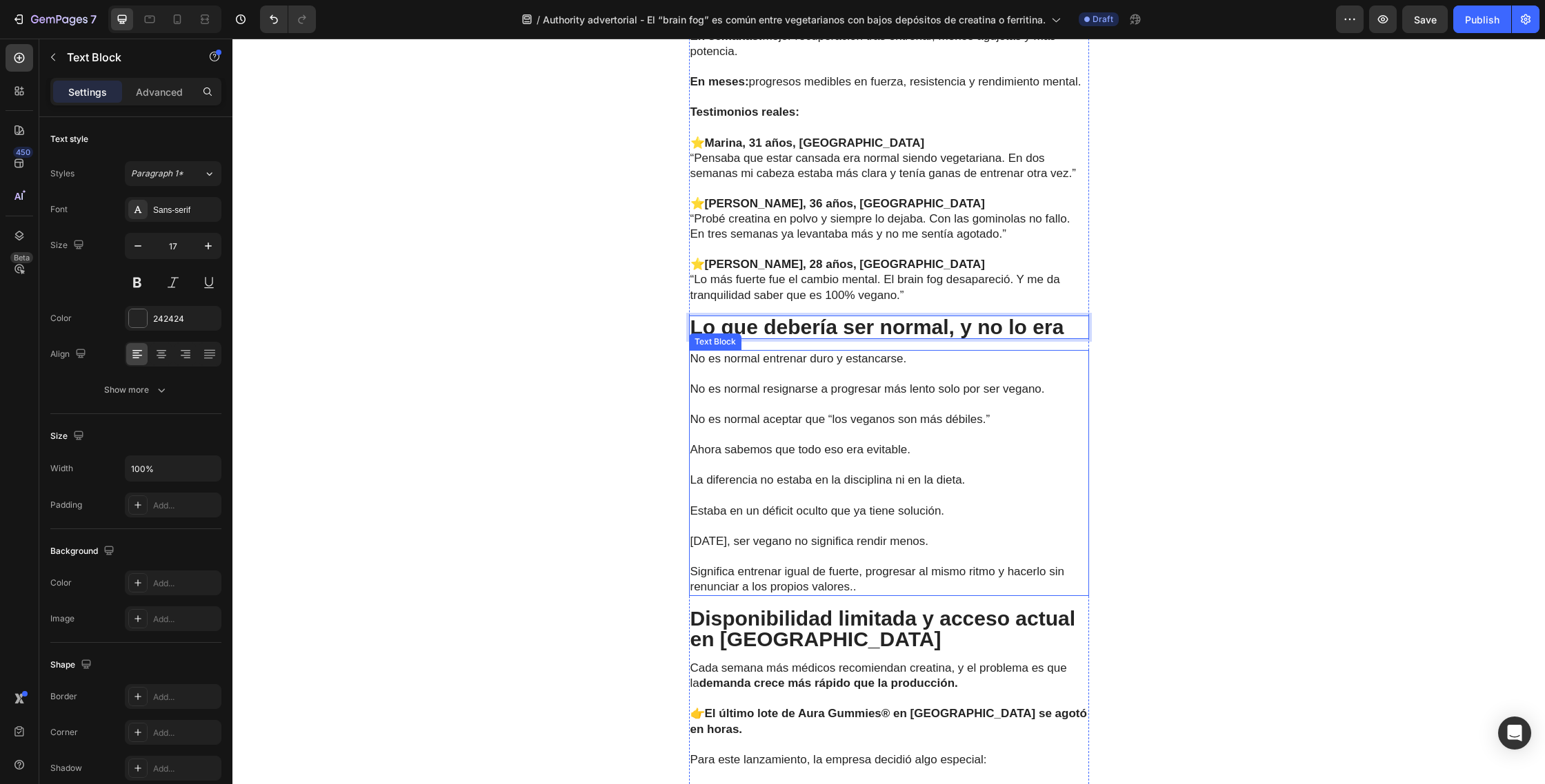
click at [860, 423] on p "No es normal aceptar que “los veganos son más débiles.”" at bounding box center [889, 411] width 397 height 30
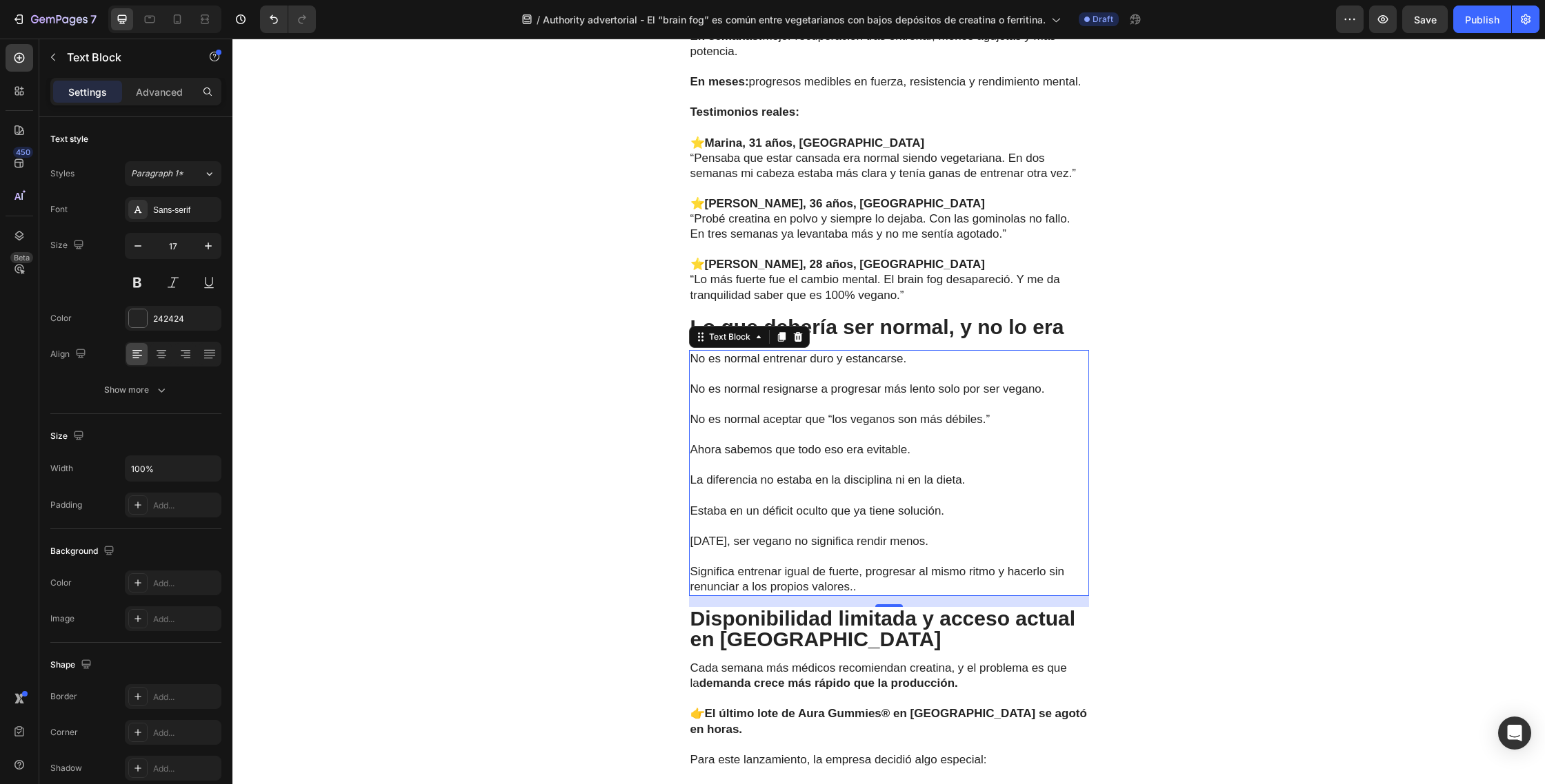
click at [874, 589] on p "Significa entrenar igual de fuerte, progresar al mismo ritmo y hacerlo sin renu…" at bounding box center [889, 571] width 397 height 45
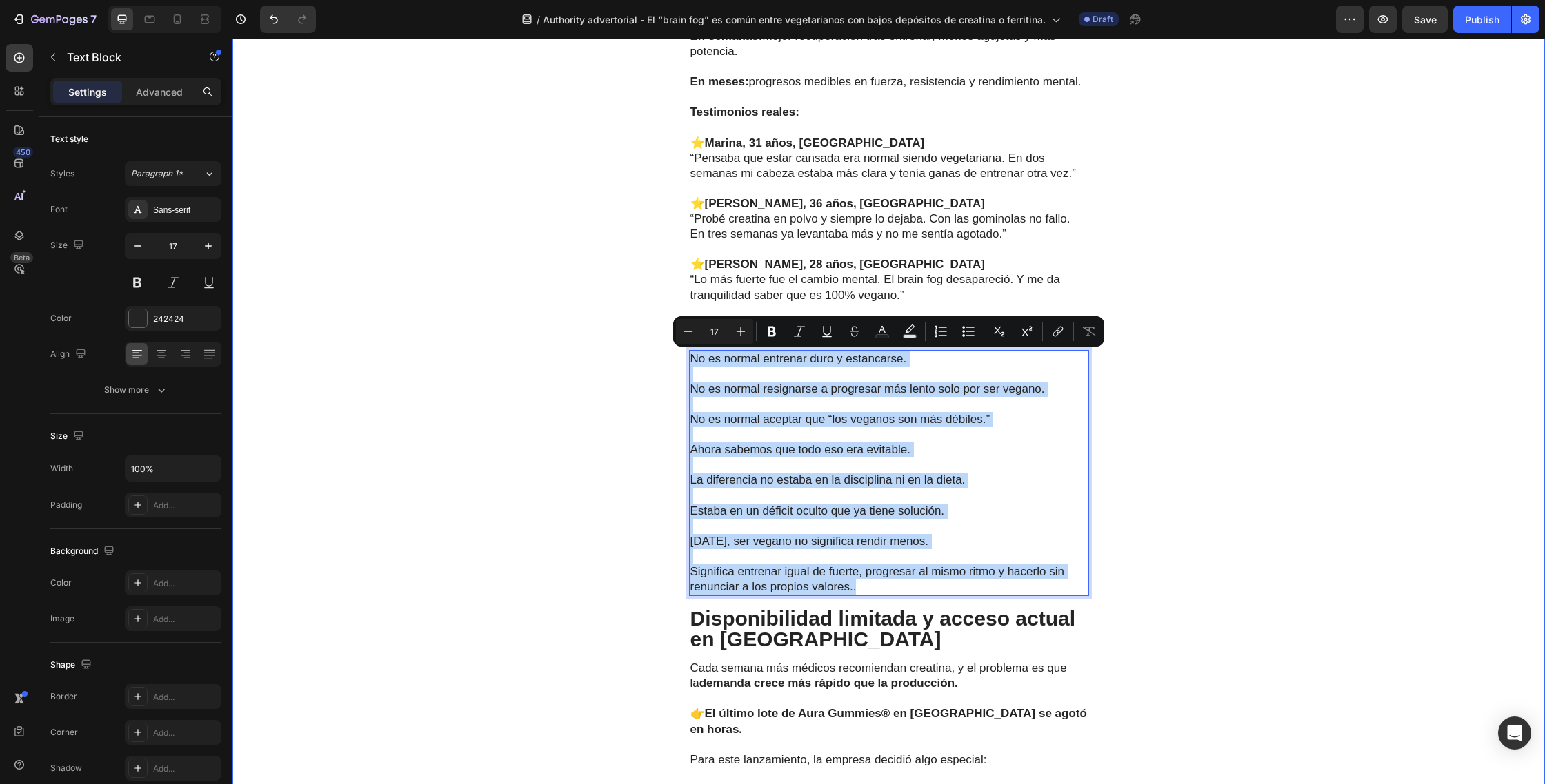
drag, startPoint x: 852, startPoint y: 583, endPoint x: 687, endPoint y: 362, distance: 275.8
click at [687, 362] on div "La solución práctica que asegura la constancia Text Block La clave no era solo …" at bounding box center [889, 351] width 1312 height 1618
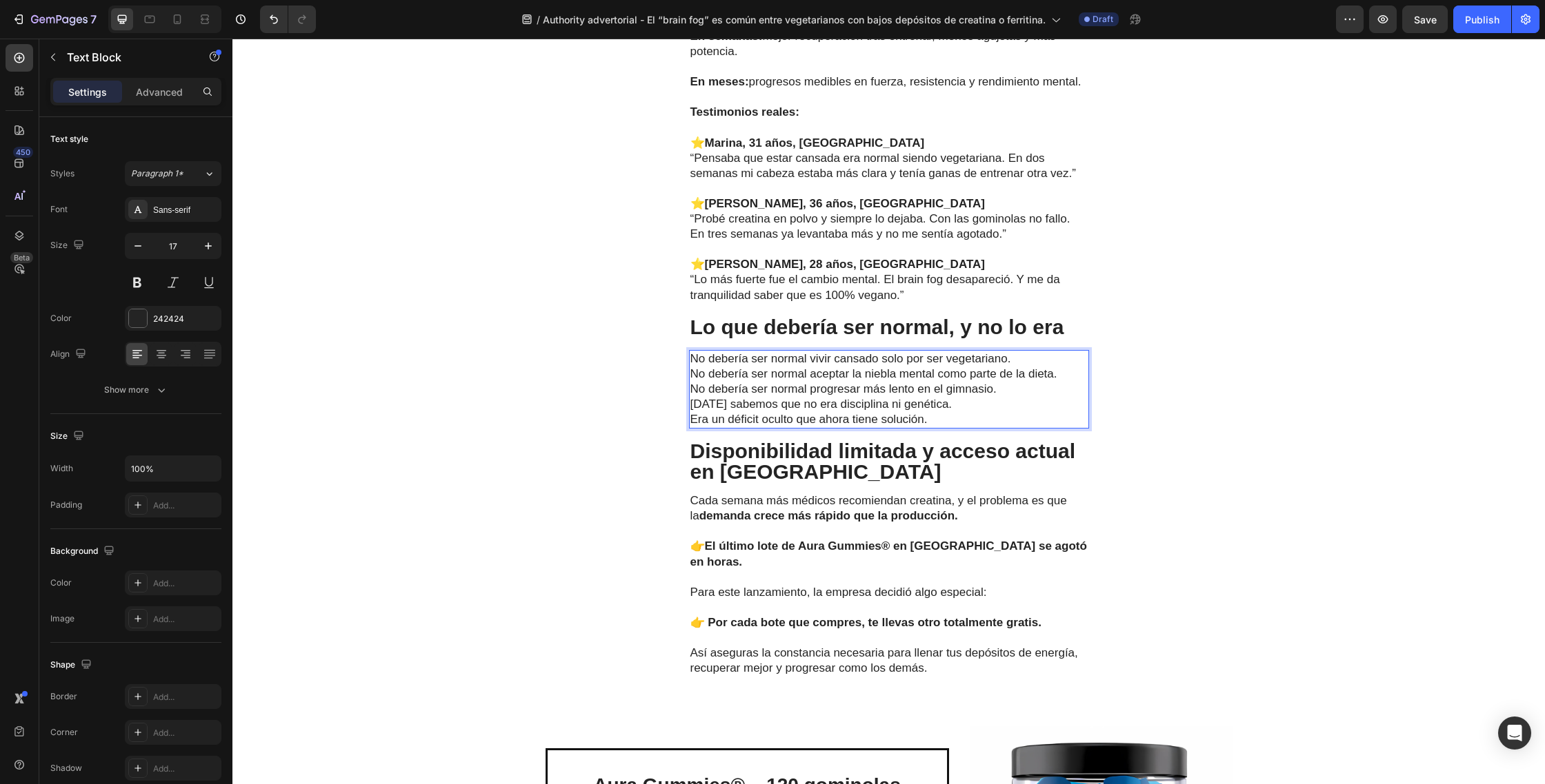
click at [1018, 359] on p "No debería ser normal vivir cansado solo por ser vegetariano. No debería ser no…" at bounding box center [889, 374] width 397 height 45
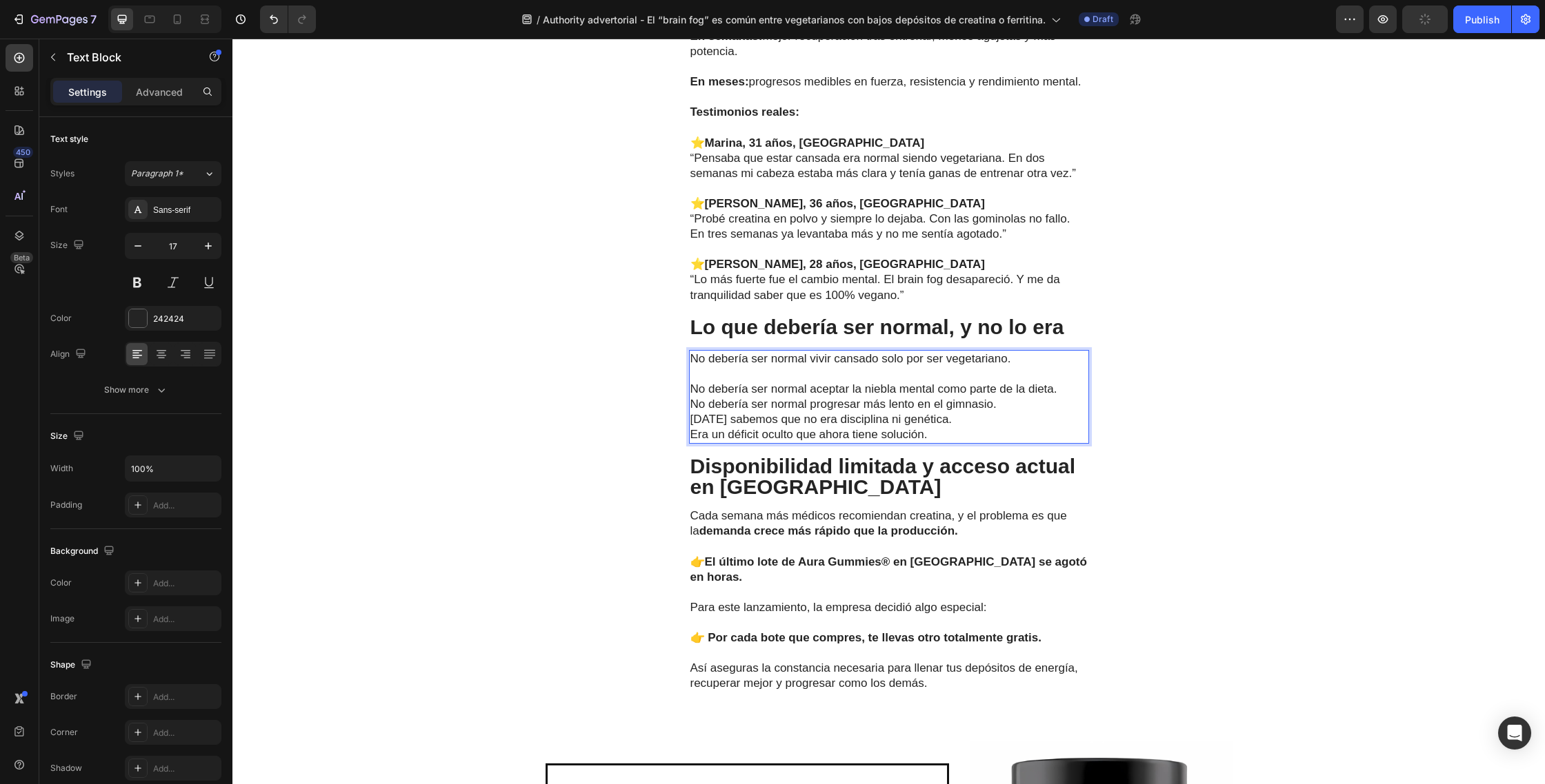
click at [1057, 389] on p "⁠⁠⁠⁠⁠⁠⁠ No debería ser normal aceptar la niebla mental como parte de la dieta. …" at bounding box center [889, 388] width 397 height 45
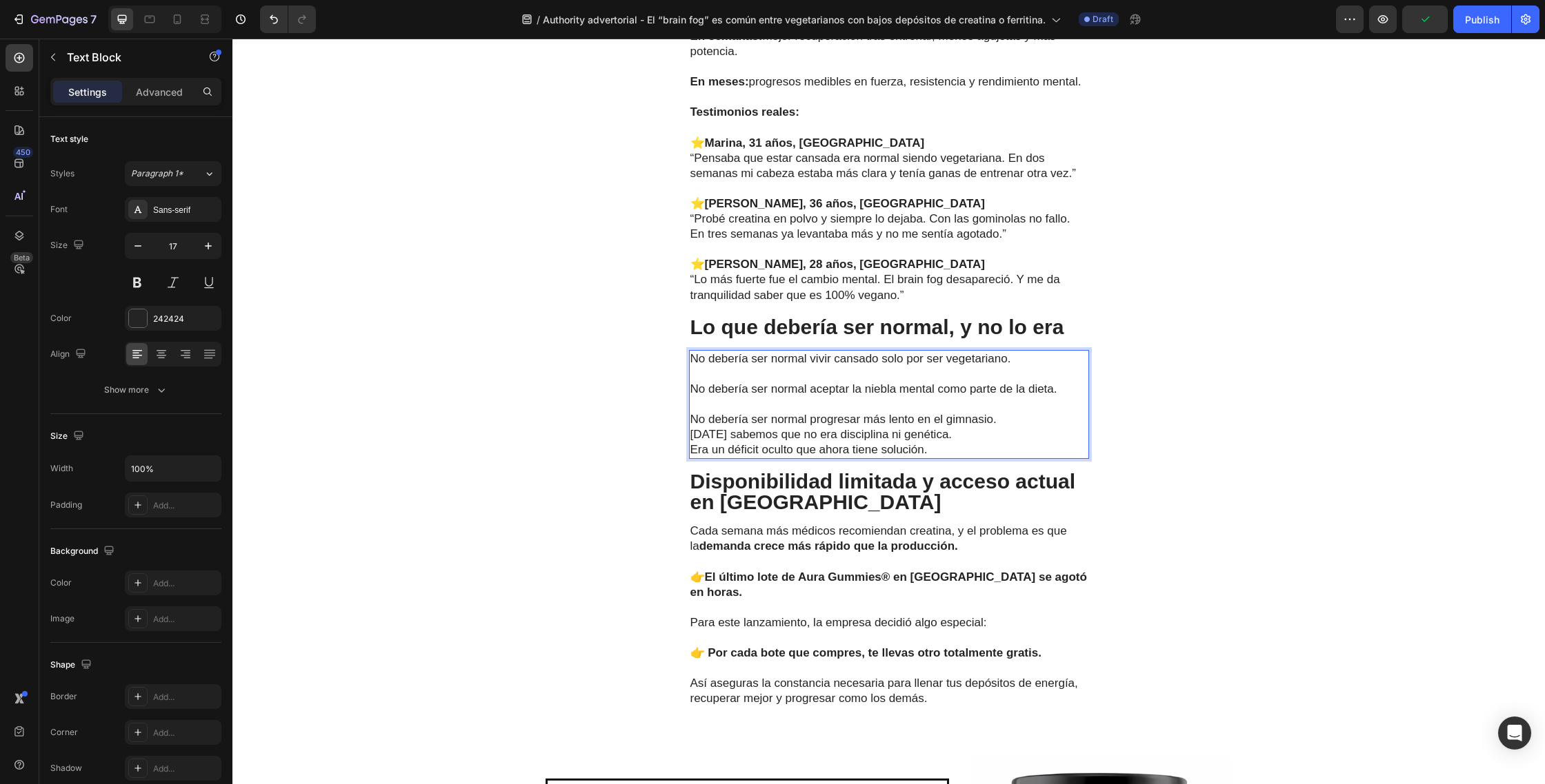
click at [1008, 419] on p "⁠⁠⁠⁠⁠⁠⁠ No debería ser normal progresar más lento en el gimnasio." at bounding box center [889, 411] width 397 height 30
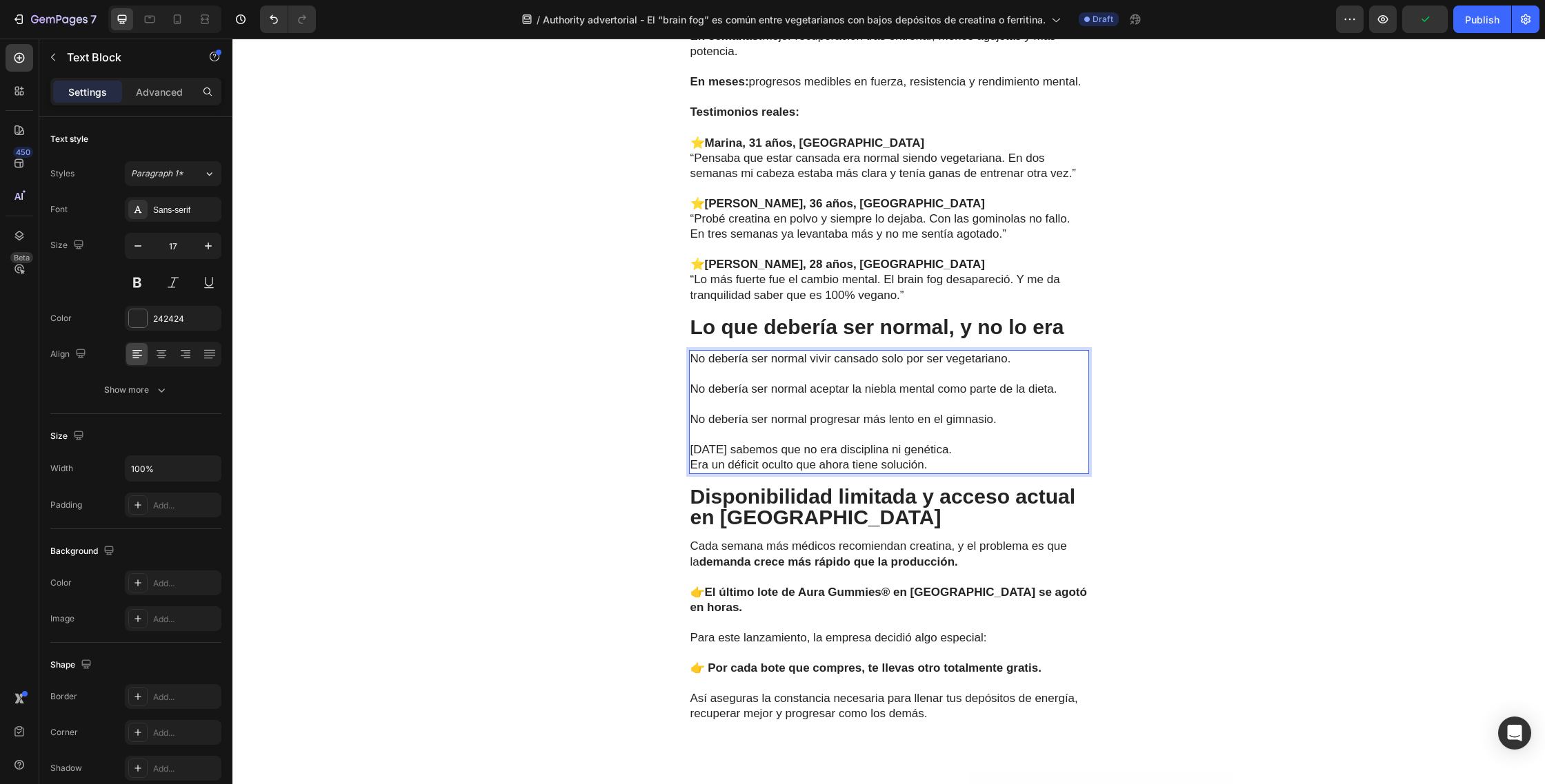
click at [954, 454] on p "Hoy sabemos que no era disciplina ni genética. Era un déficit oculto que ahora …" at bounding box center [889, 457] width 397 height 30
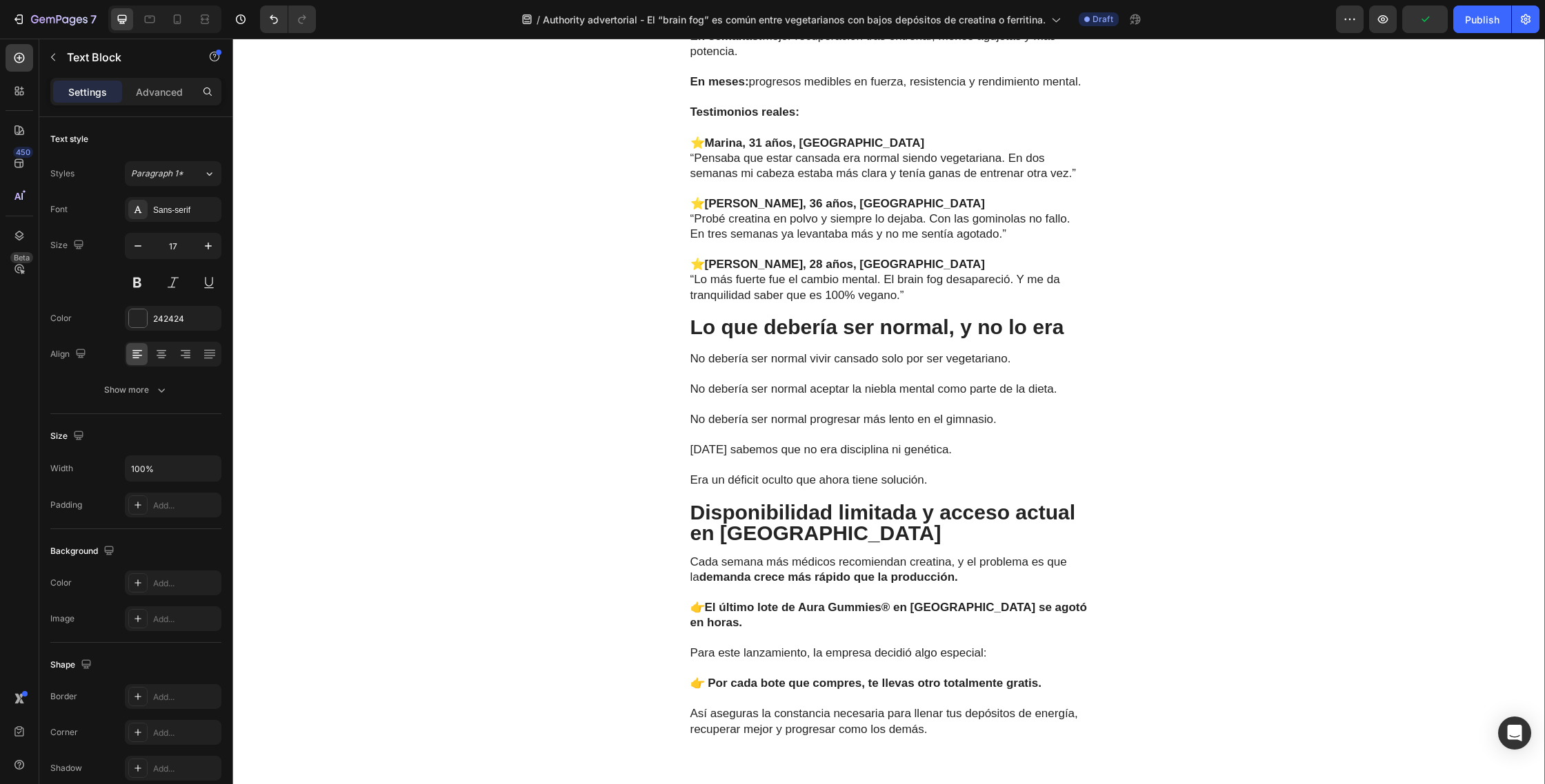
click at [1213, 390] on div "La solución práctica que asegura la constancia Text Block La clave no era solo …" at bounding box center [889, 298] width 1312 height 1511
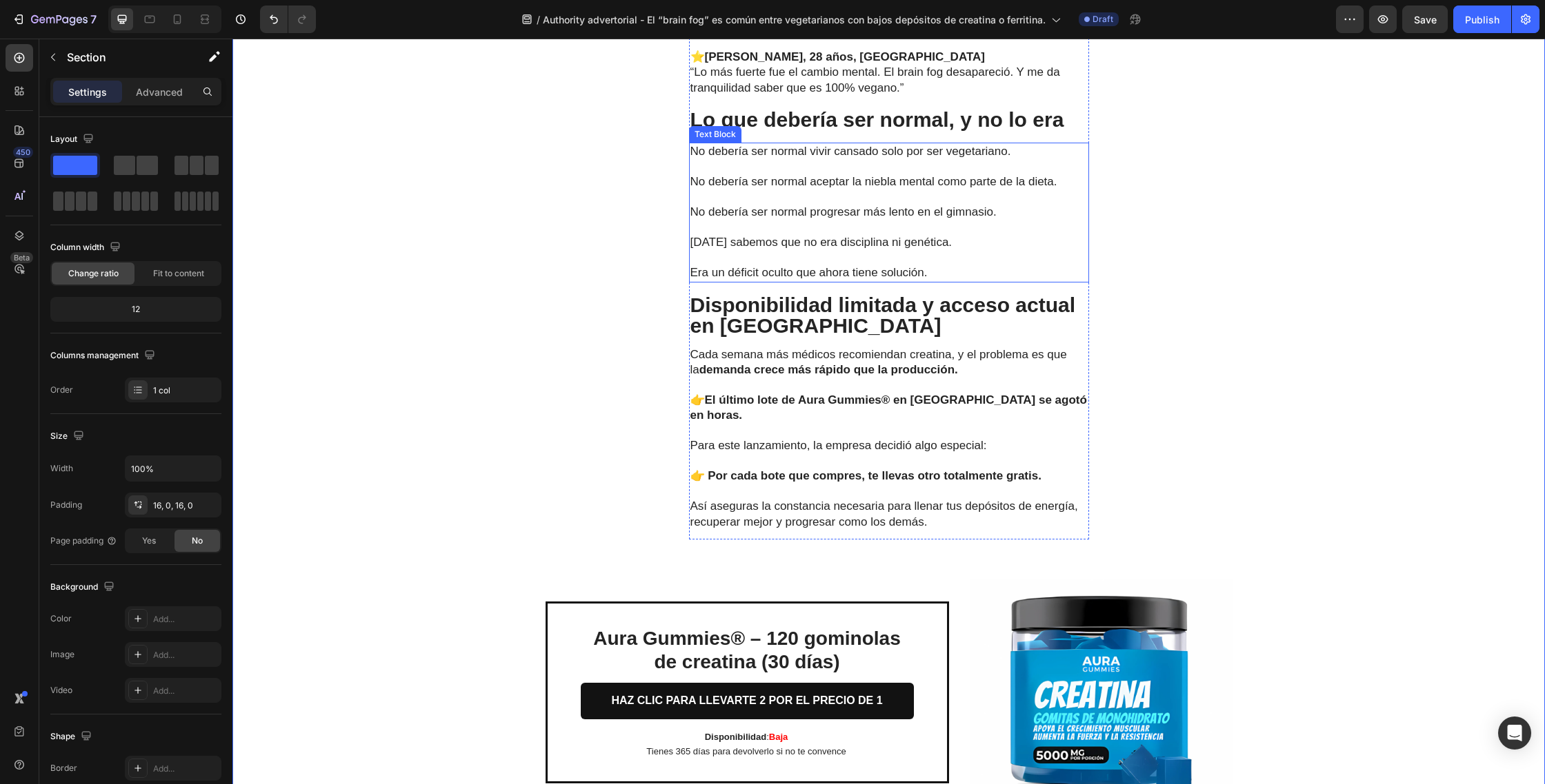
scroll to position [4233, 0]
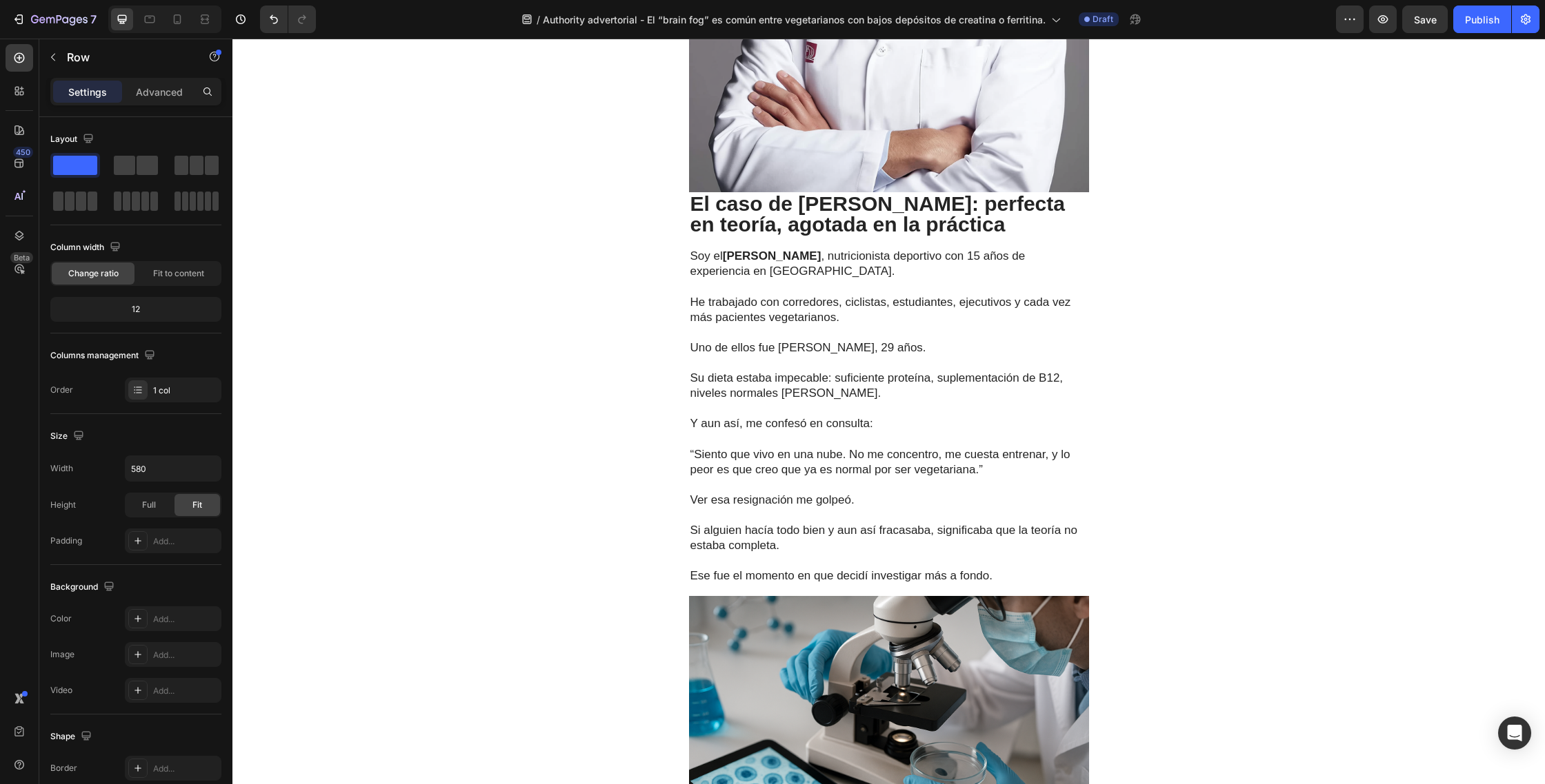
scroll to position [0, 0]
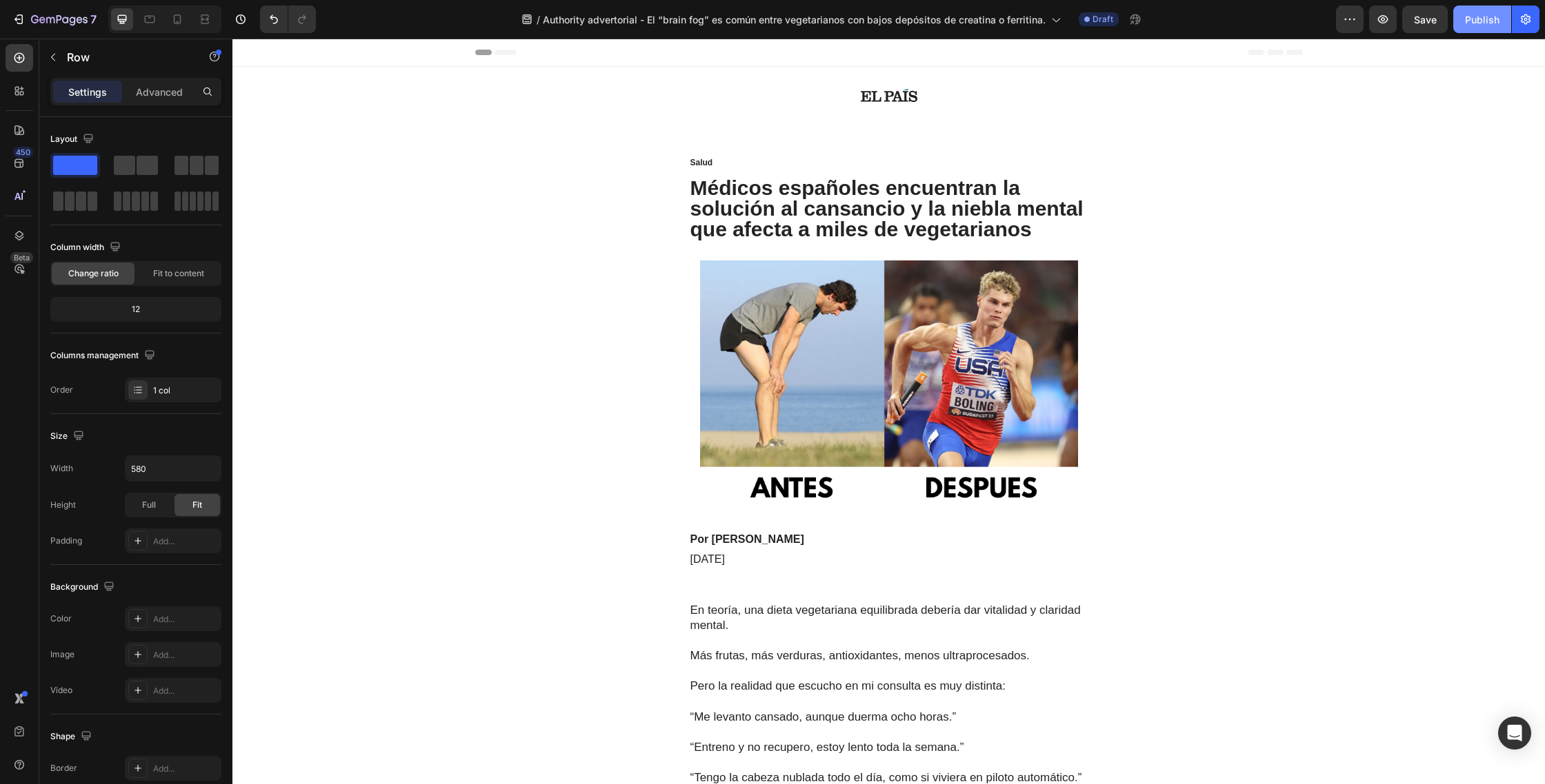
click at [1479, 20] on div "Publish" at bounding box center [1481, 19] width 34 height 15
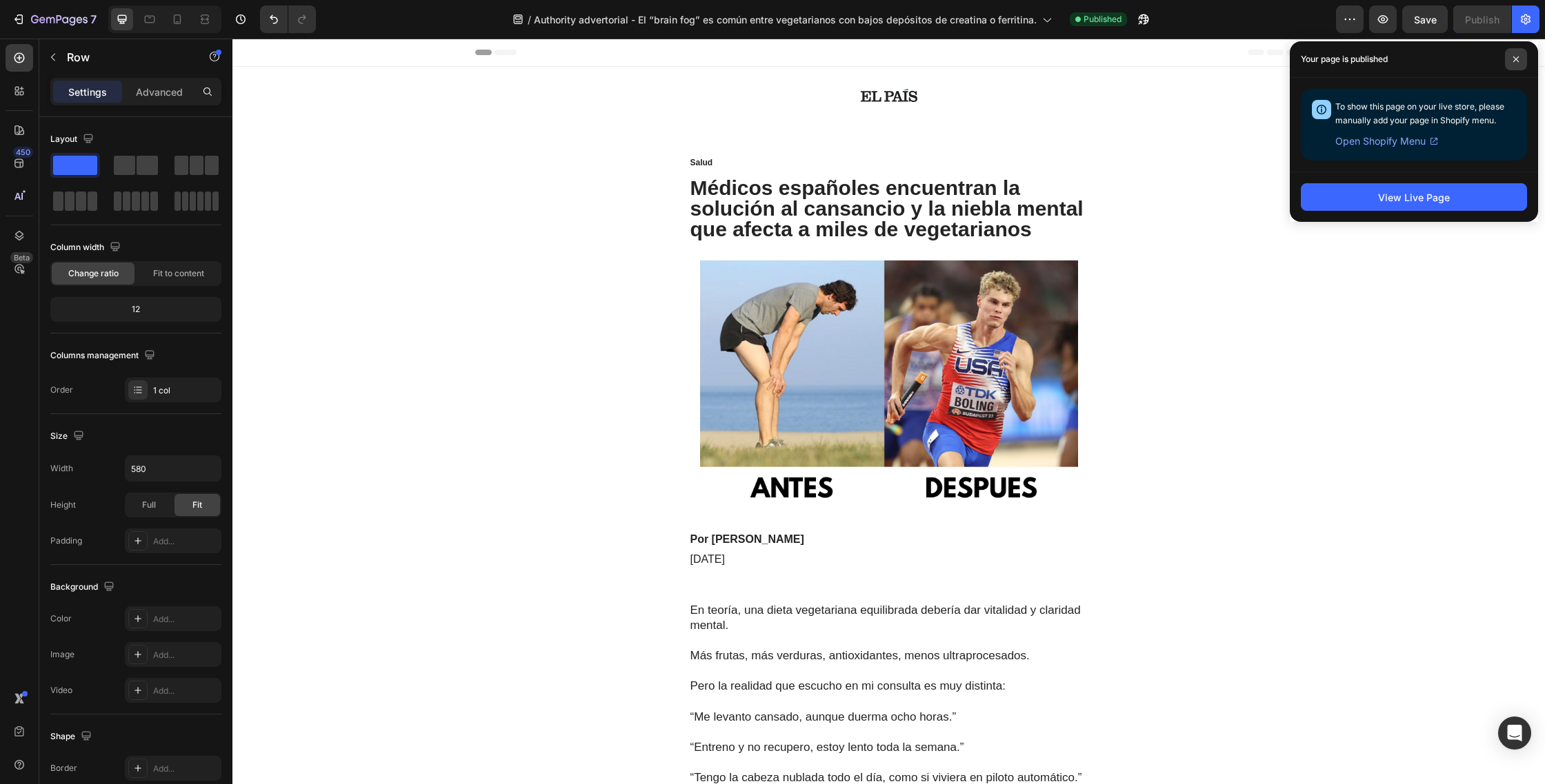
click at [1517, 64] on span at bounding box center [1515, 59] width 22 height 22
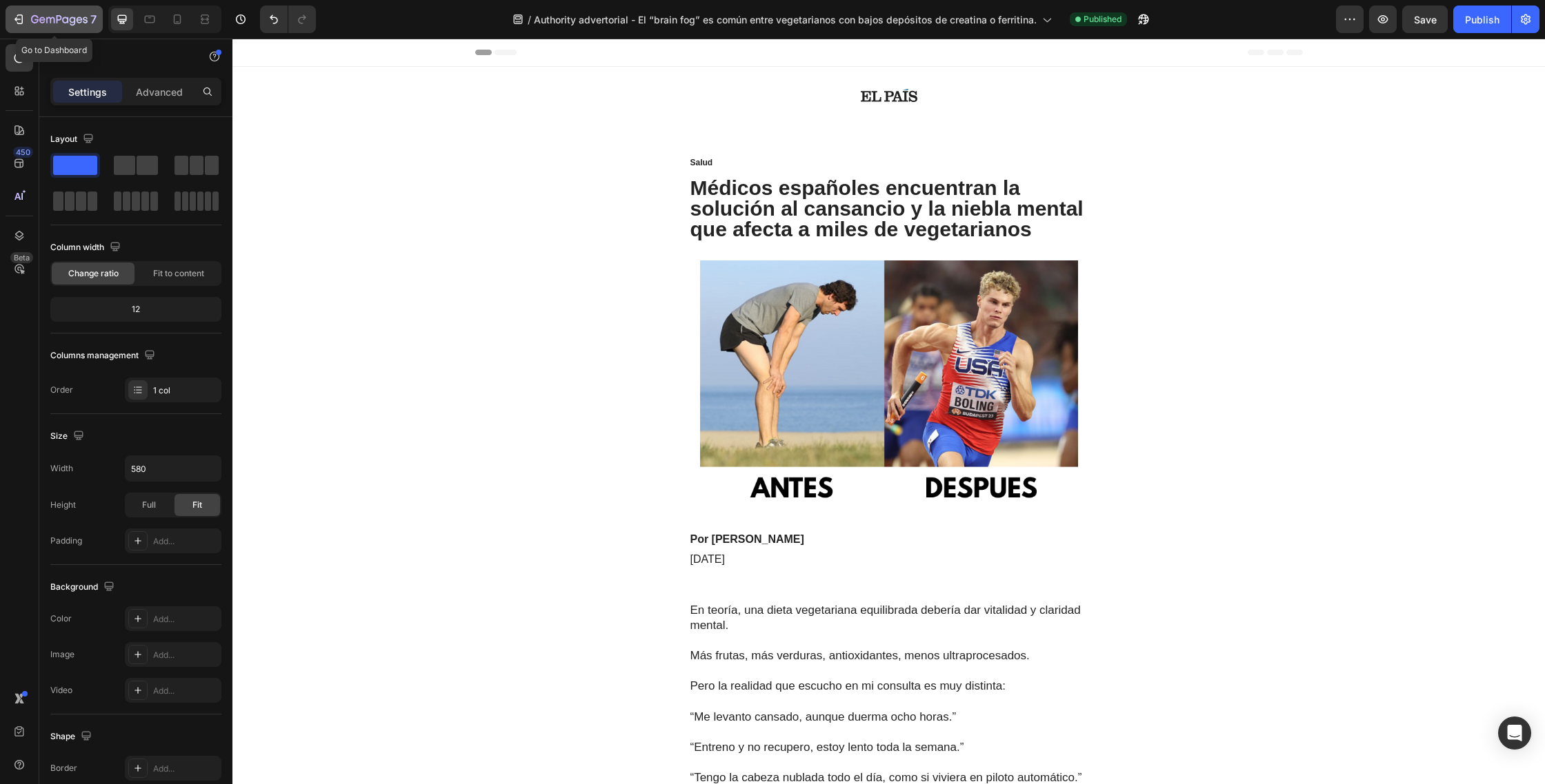
click at [23, 23] on icon "button" at bounding box center [18, 18] width 14 height 14
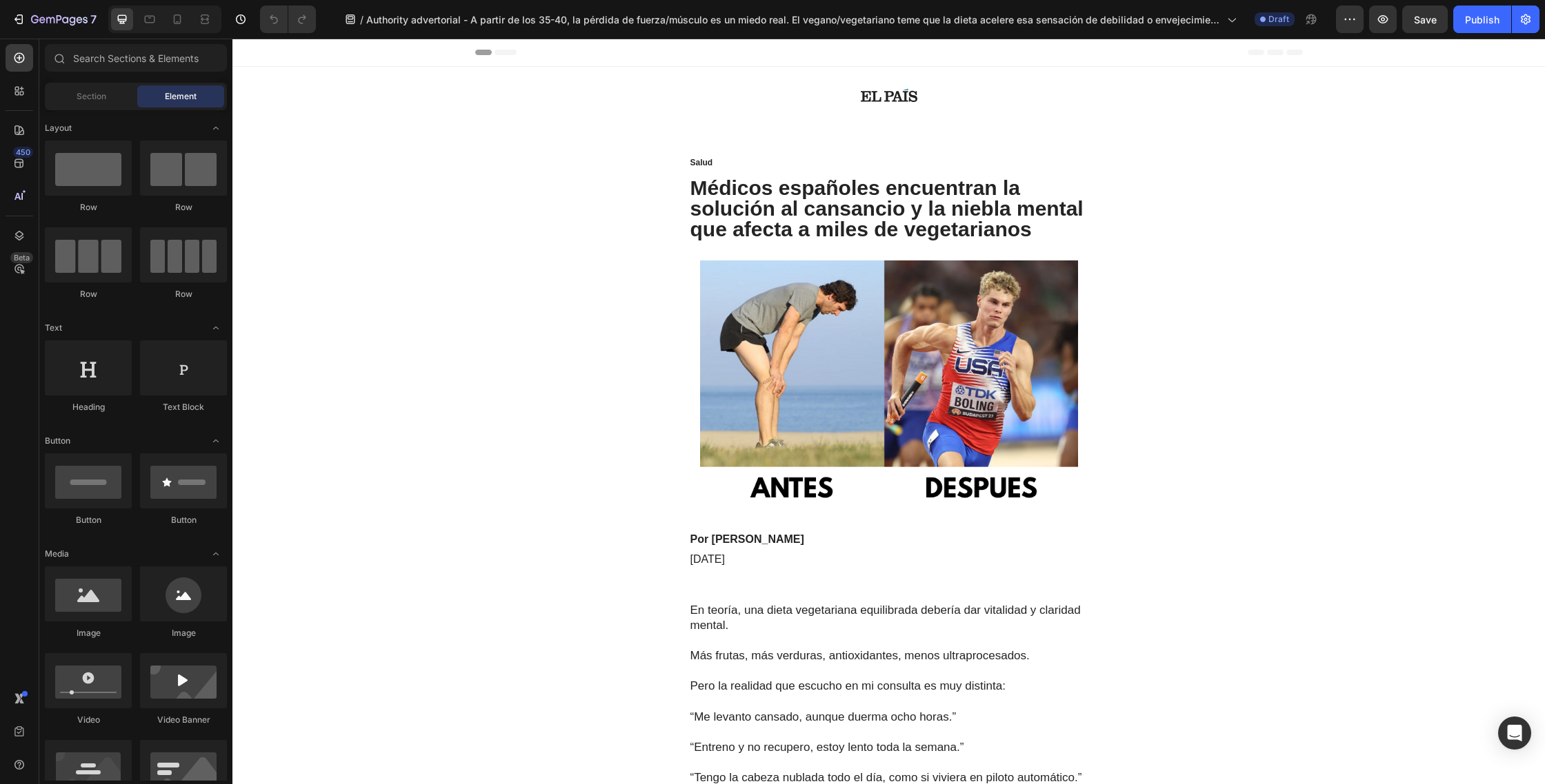
click at [1027, 228] on h1 "Médicos españoles encuentran la solución al cansancio y la niebla mental que af…" at bounding box center [888, 208] width 400 height 65
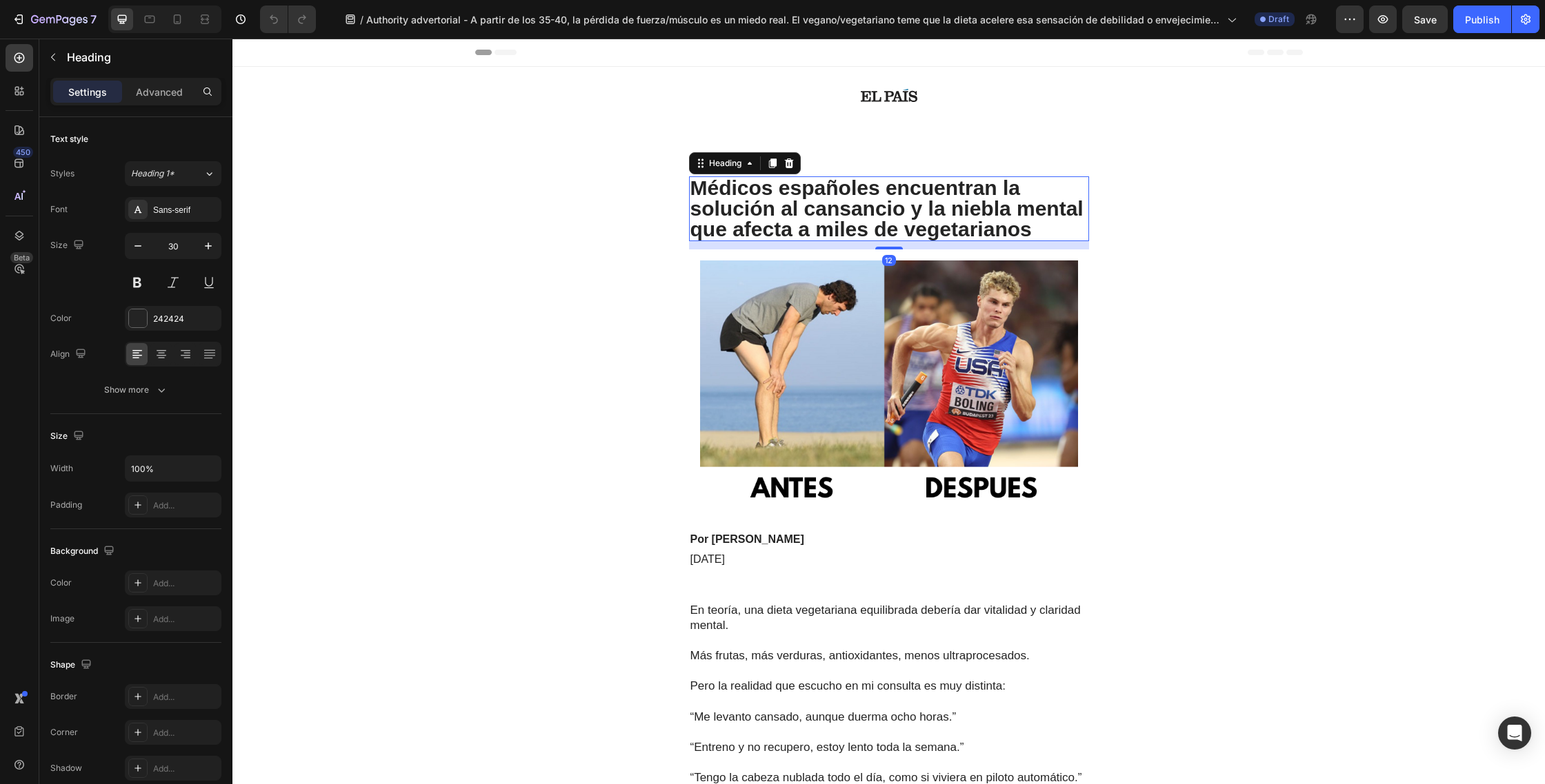
click at [1035, 231] on h1 "Médicos españoles encuentran la solución al cansancio y la niebla mental que af…" at bounding box center [888, 208] width 400 height 65
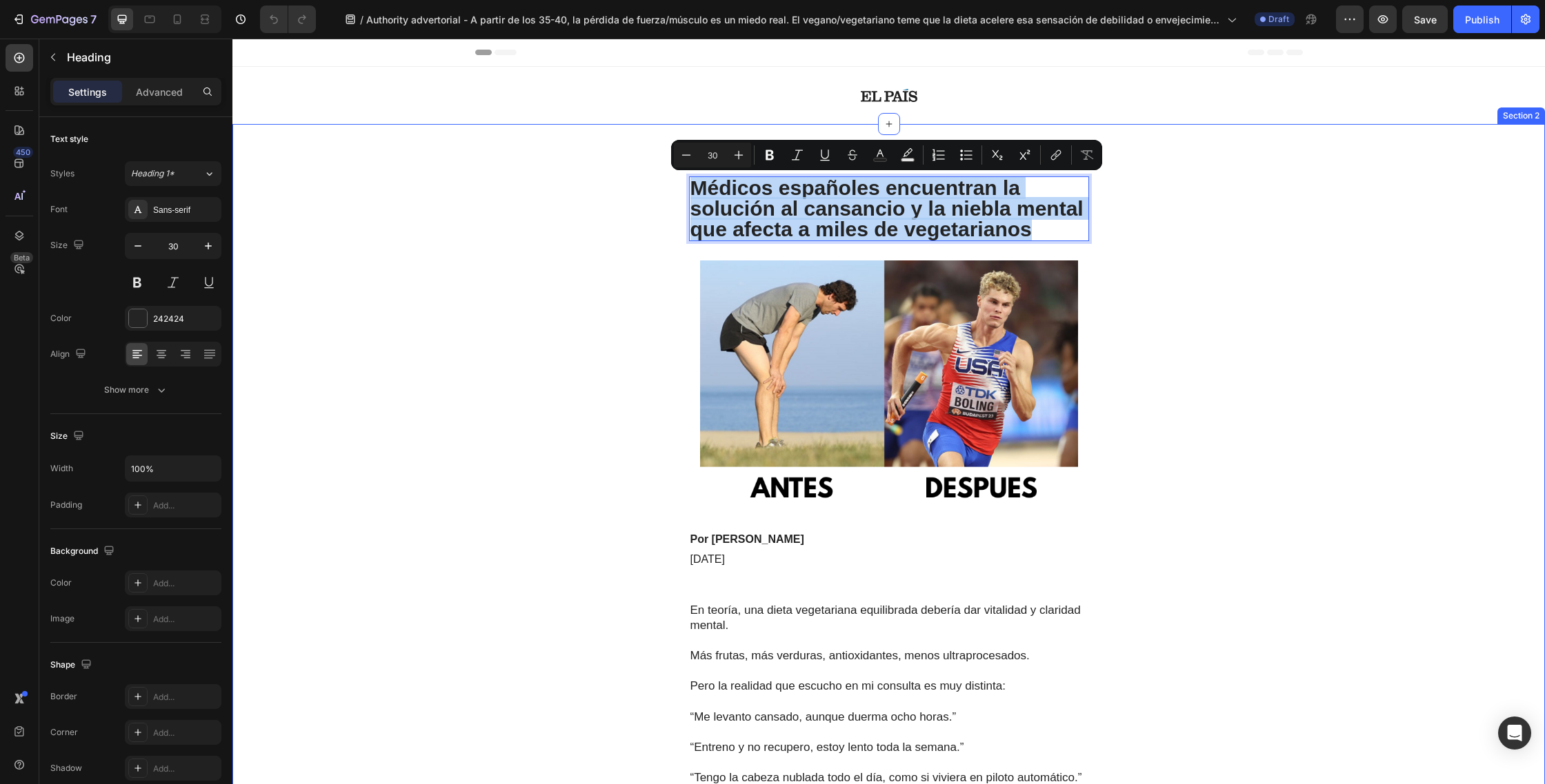
drag, startPoint x: 1042, startPoint y: 231, endPoint x: 679, endPoint y: 189, distance: 365.4
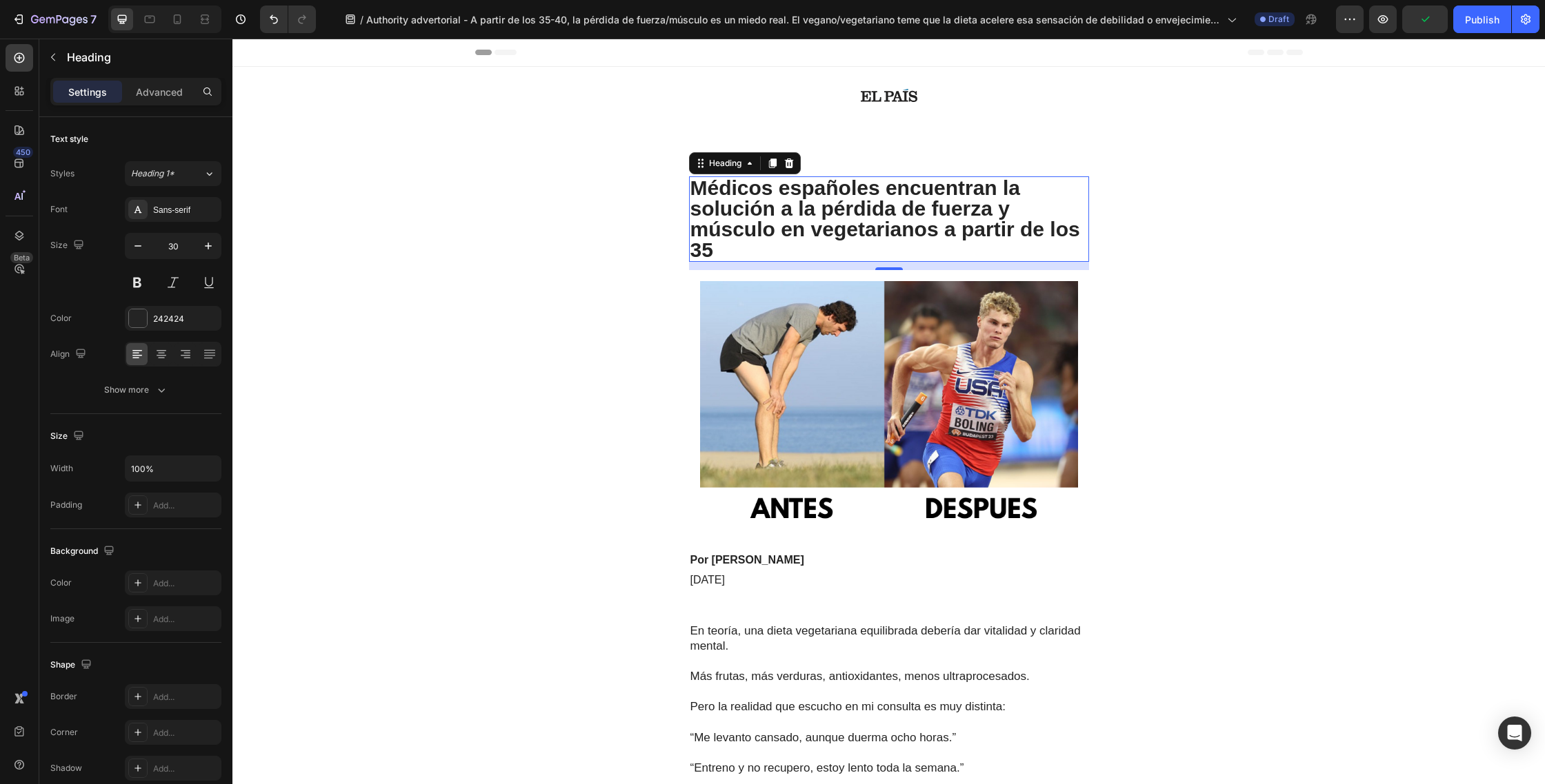
scroll to position [267, 0]
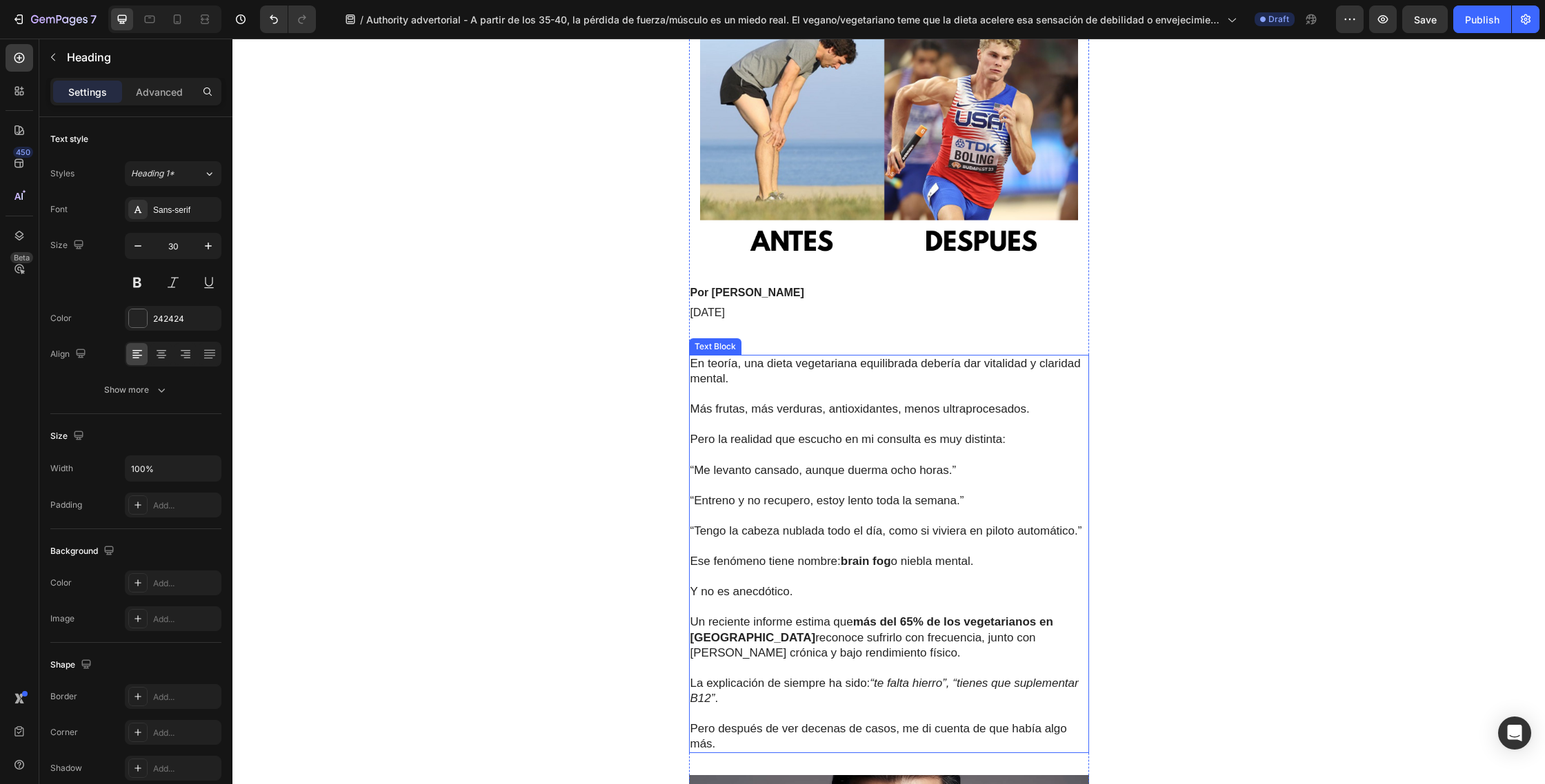
click at [927, 505] on p "“Entreno y no recupero, estoy lento toda la semana.”" at bounding box center [889, 501] width 397 height 15
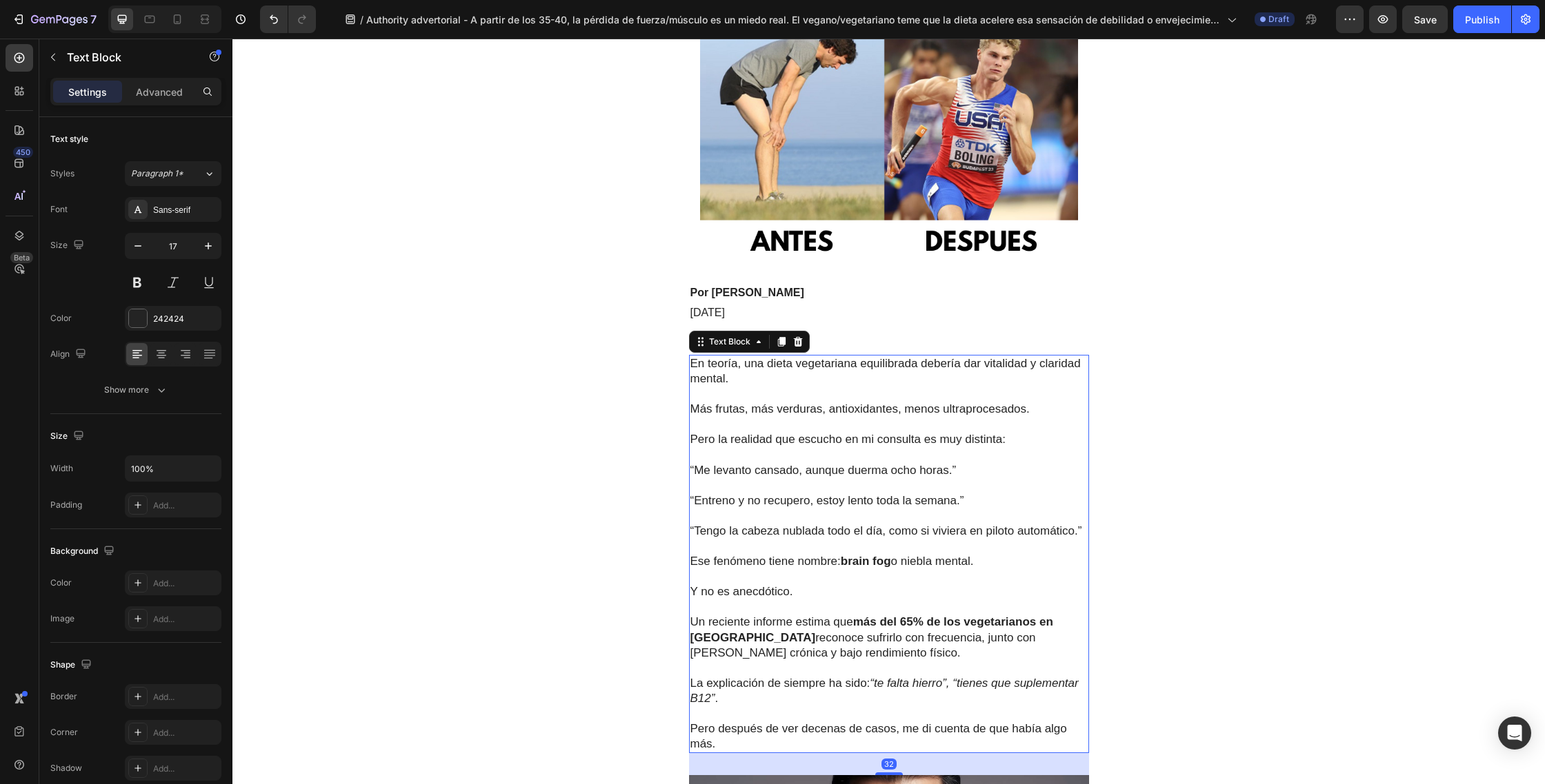
click at [729, 742] on p "Pero después de ver decenas de casos, me di cuenta de que había algo más." at bounding box center [889, 729] width 397 height 45
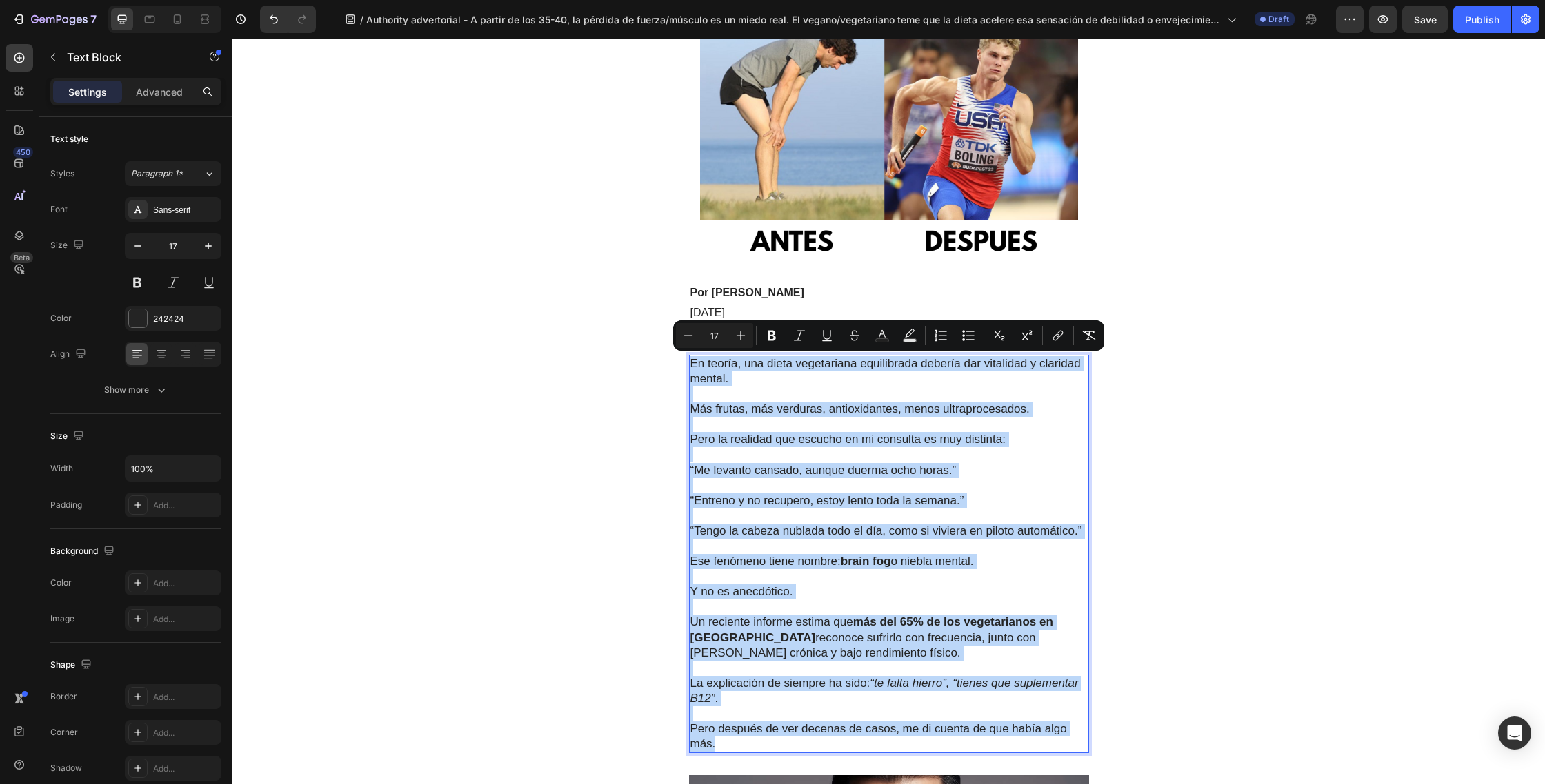
drag, startPoint x: 734, startPoint y: 719, endPoint x: 690, endPoint y: 369, distance: 352.8
click at [690, 369] on div "En teoría, una dieta vegetariana equilibrada debería dar vitalidad y claridad m…" at bounding box center [888, 554] width 400 height 398
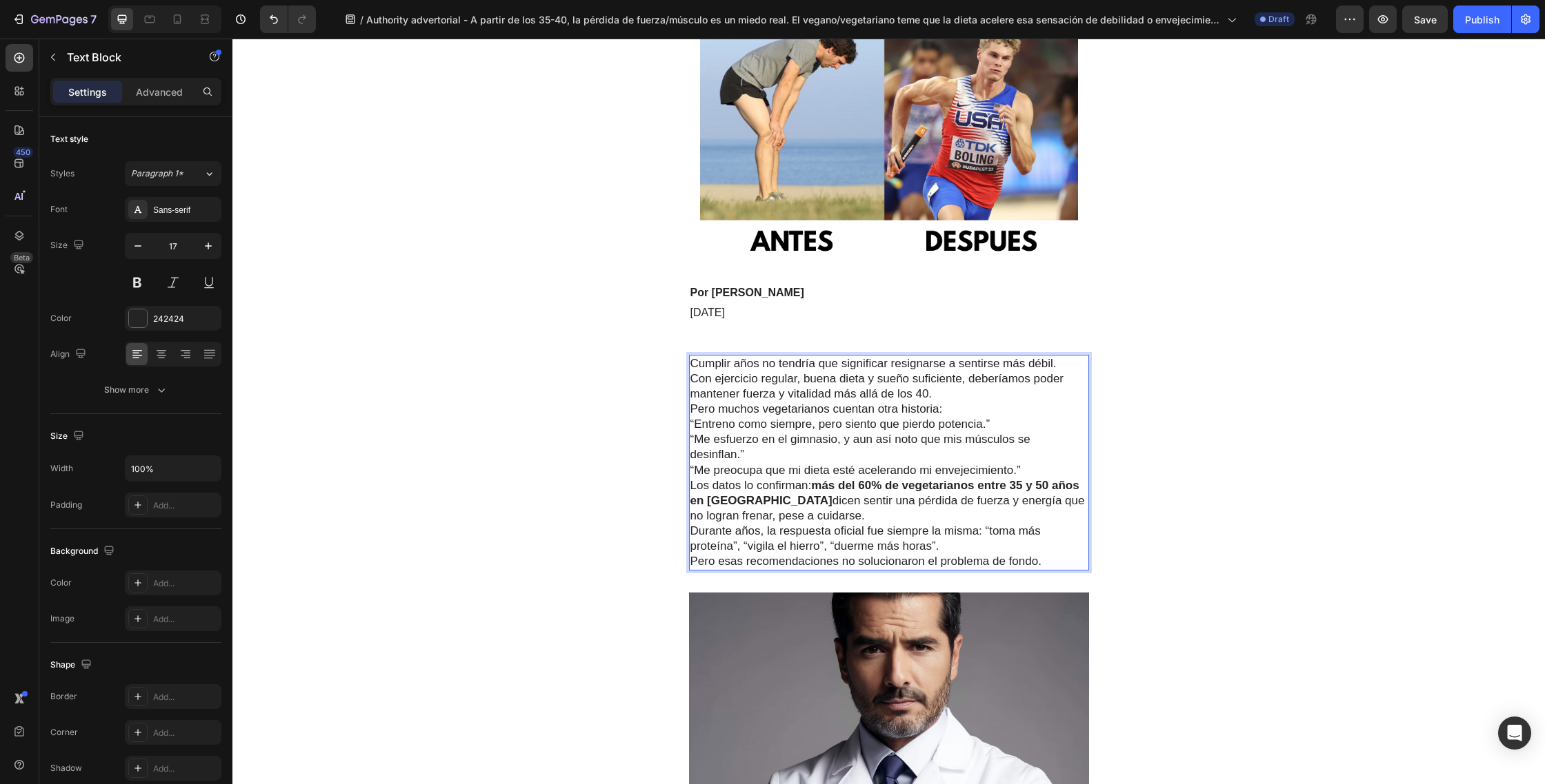
click at [1065, 363] on p "Cumplir años no tendría que significar resignarse a sentirse más débil. Con eje…" at bounding box center [889, 378] width 397 height 45
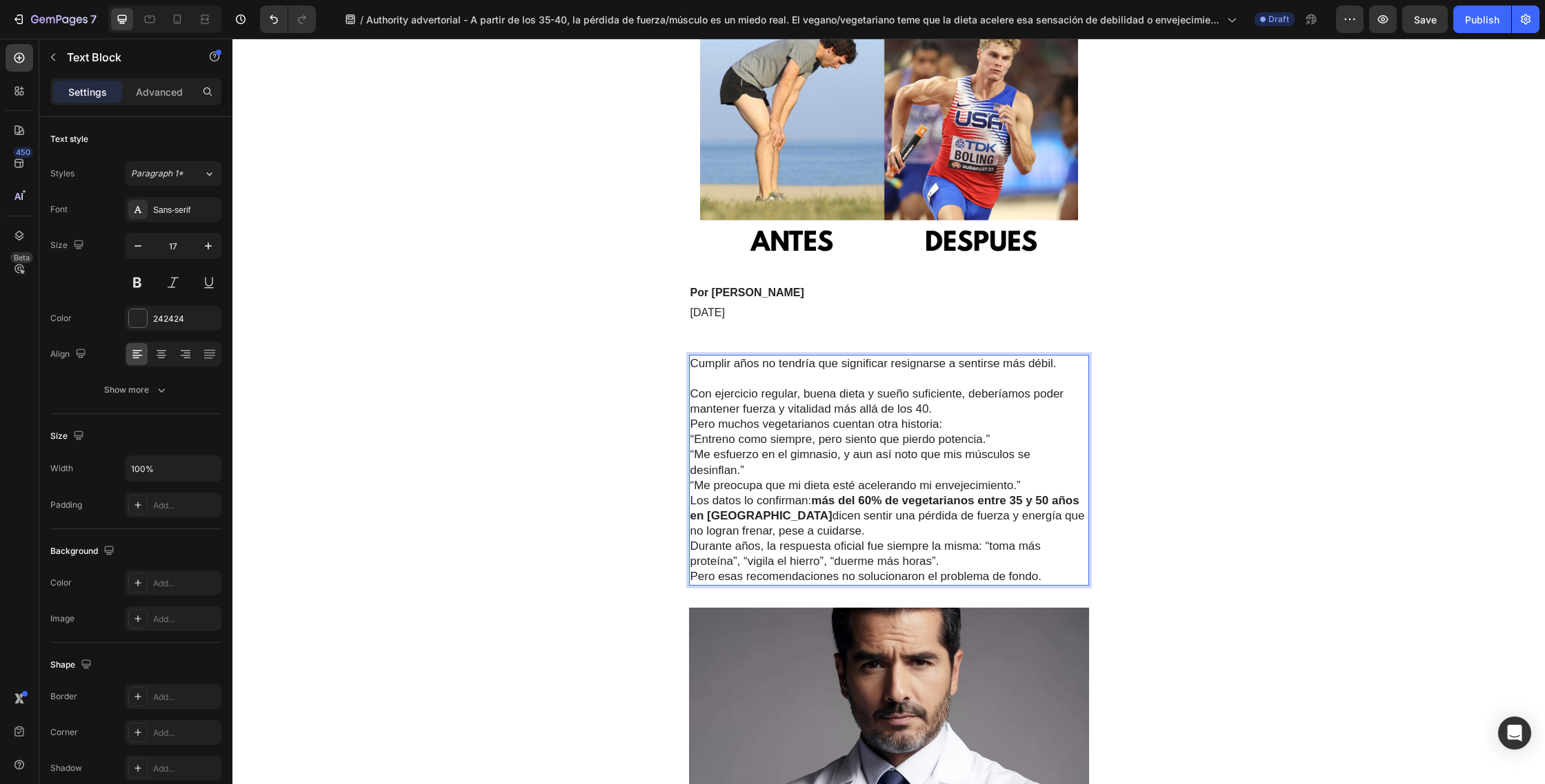
click at [974, 409] on p "⁠⁠⁠⁠⁠⁠⁠ Con ejercicio regular, buena dieta y sueño suficiente, deberíamos poder…" at bounding box center [889, 394] width 397 height 45
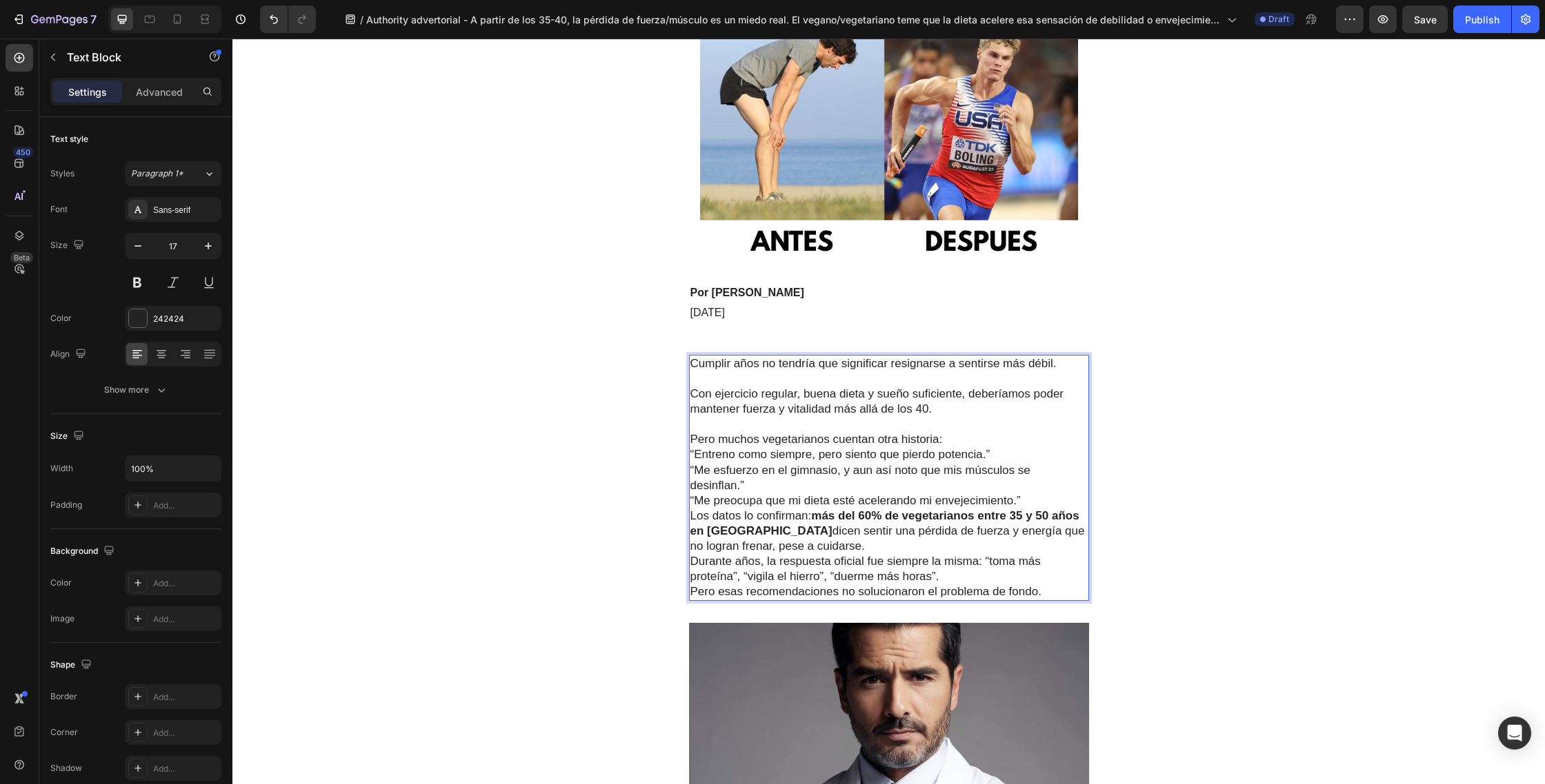
click at [925, 411] on p "Con ejercicio regular, buena dieta y sueño suficiente, deberíamos poder mantene…" at bounding box center [889, 394] width 397 height 45
click at [952, 440] on p "Pero muchos vegetarianos cuentan otra historia:" at bounding box center [889, 439] width 397 height 15
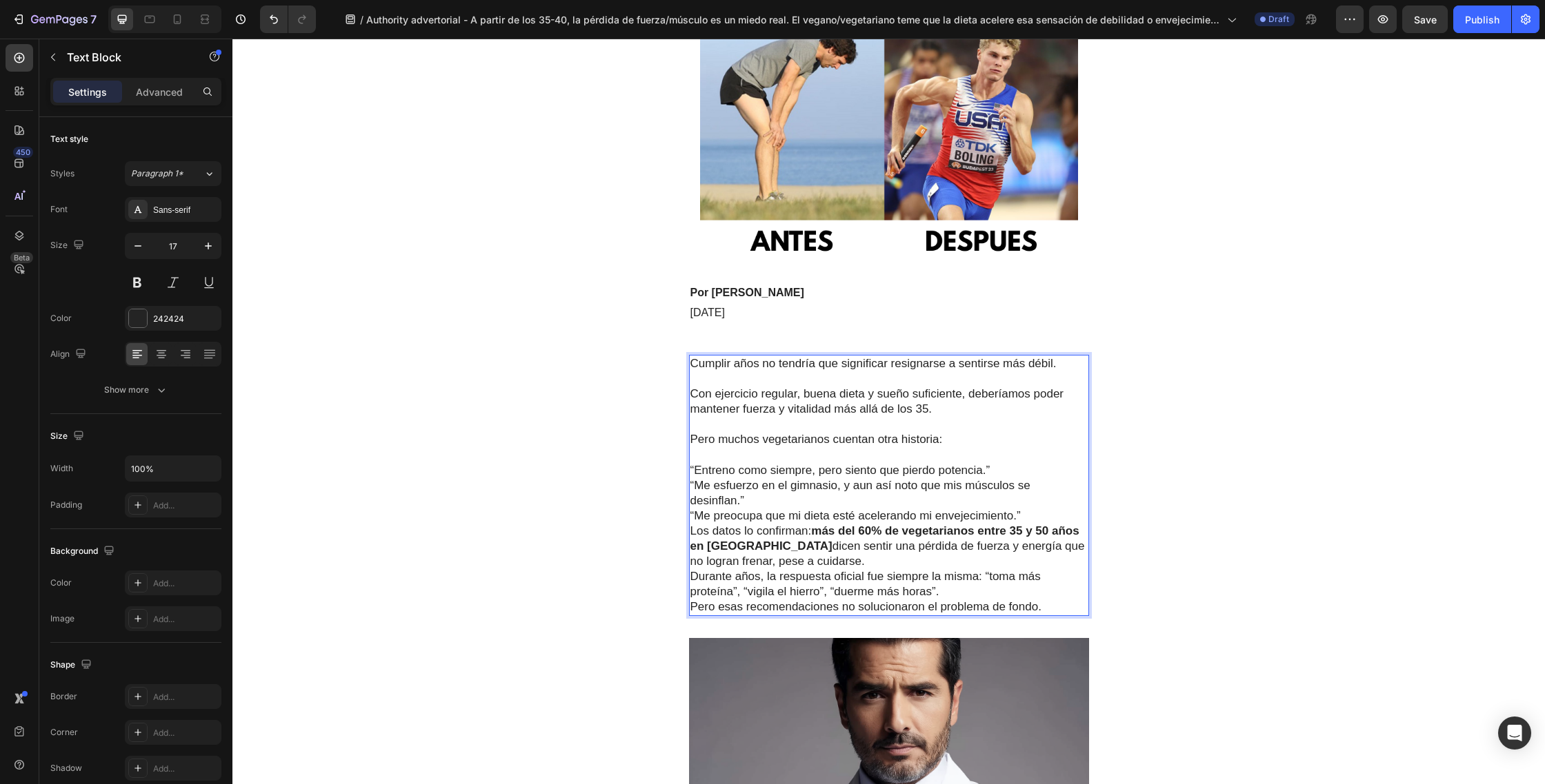
click at [995, 469] on p "“Entreno como siempre, pero siento que pierdo potencia.”" at bounding box center [889, 470] width 397 height 15
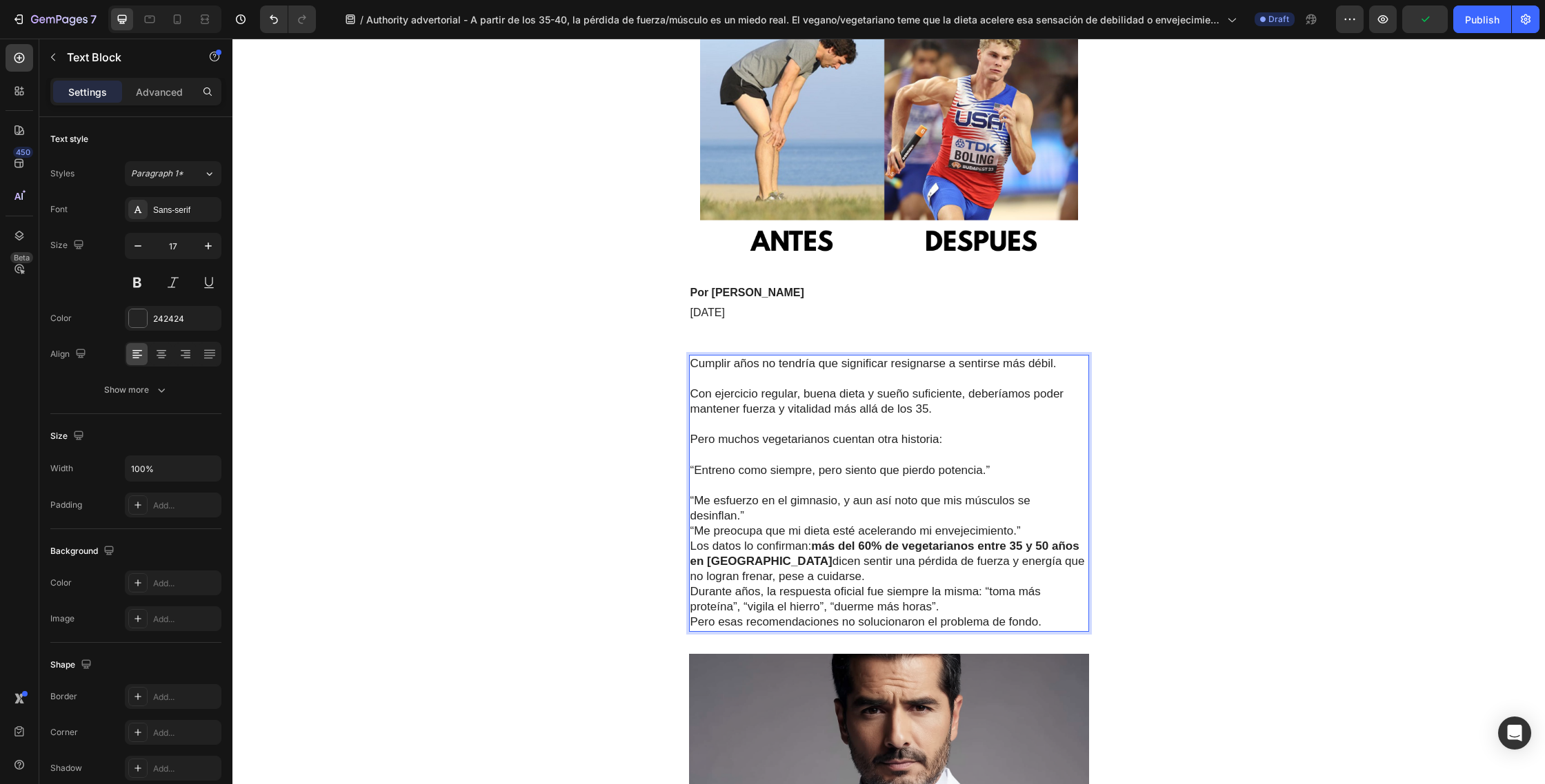
click at [766, 514] on p "“Me esfuerzo en el gimnasio, y aun así noto que mis músculos se desinflan.”" at bounding box center [889, 508] width 397 height 30
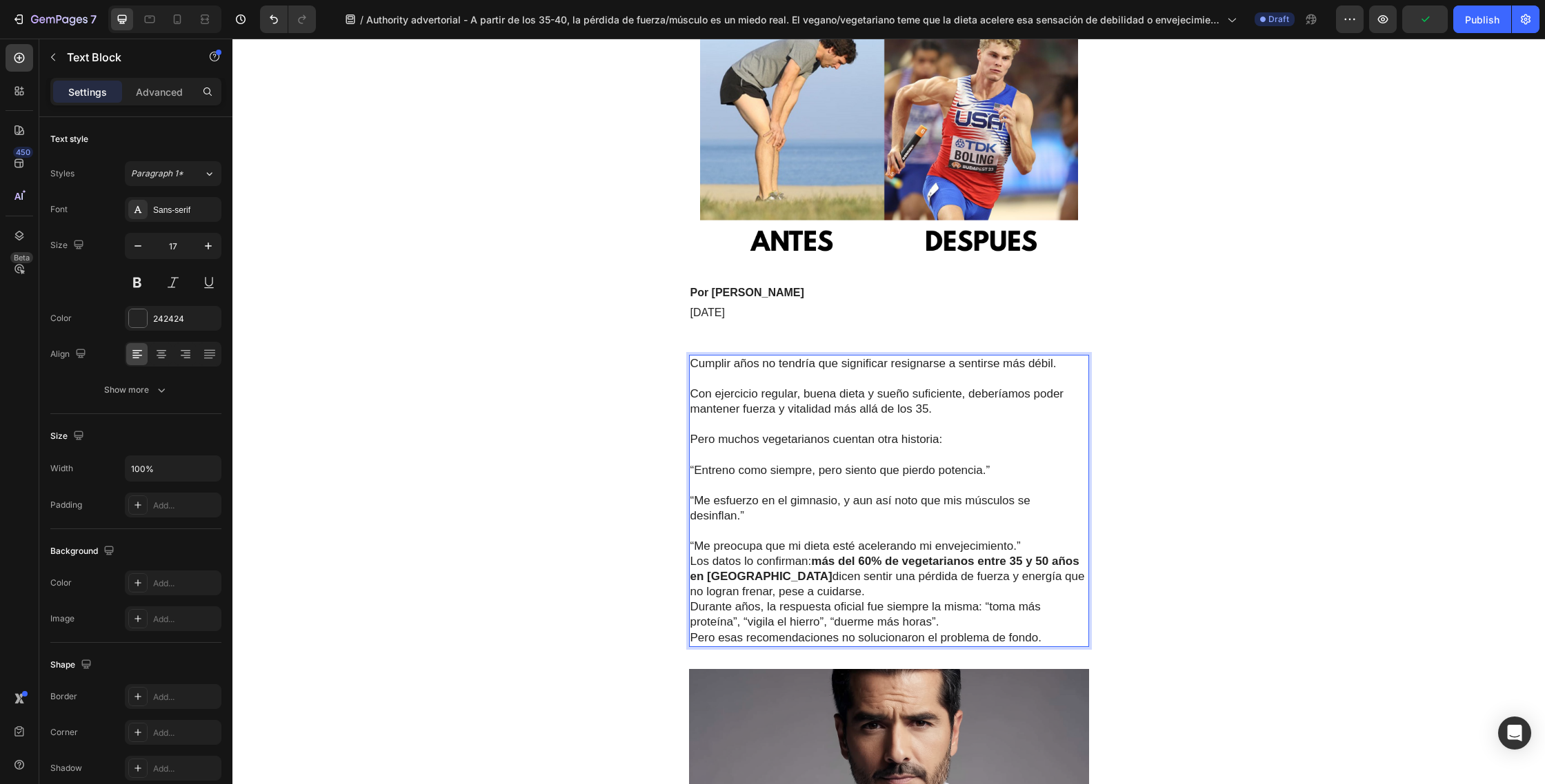
click at [1026, 546] on p "“Me preocupa que mi dieta esté acelerando mi envejecimiento.”" at bounding box center [889, 546] width 397 height 15
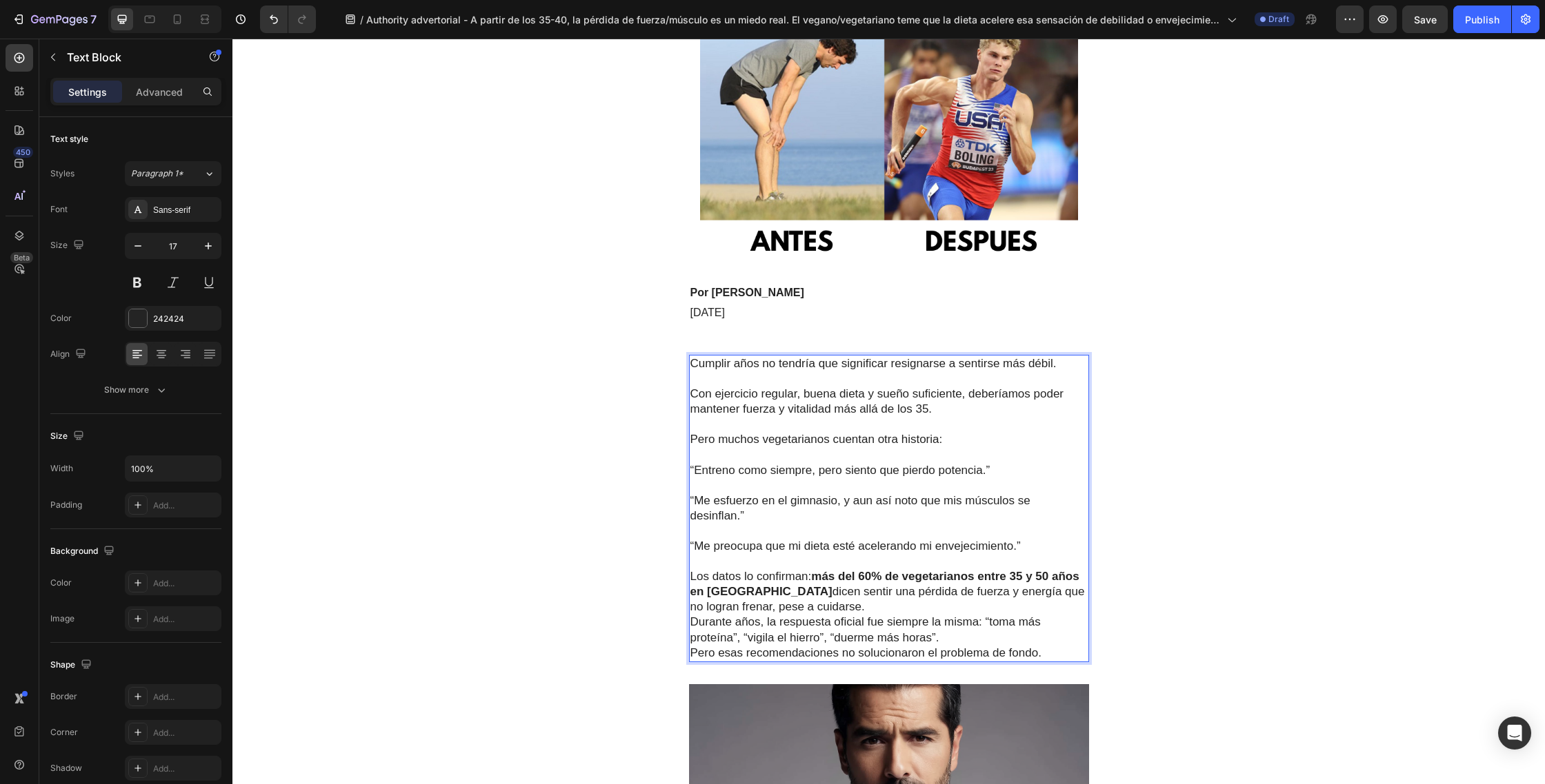
click at [844, 609] on p "Los datos lo confirman: más del 60% de vegetarianos entre 35 y 50 años en [GEOG…" at bounding box center [889, 591] width 397 height 45
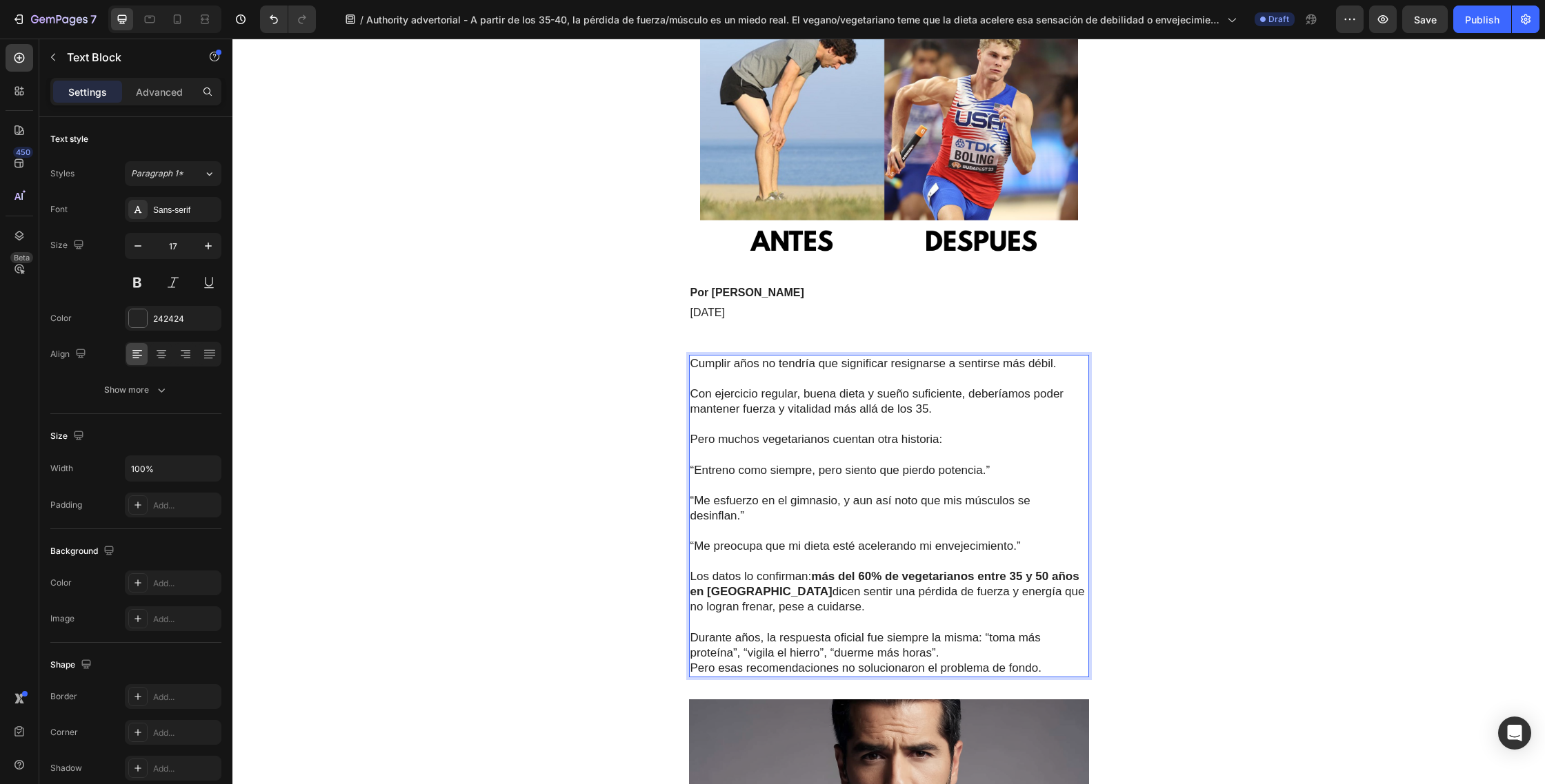
click at [953, 656] on p "Durante años, la respuesta oficial fue siempre la misma: “toma más proteína”, “…" at bounding box center [889, 653] width 397 height 45
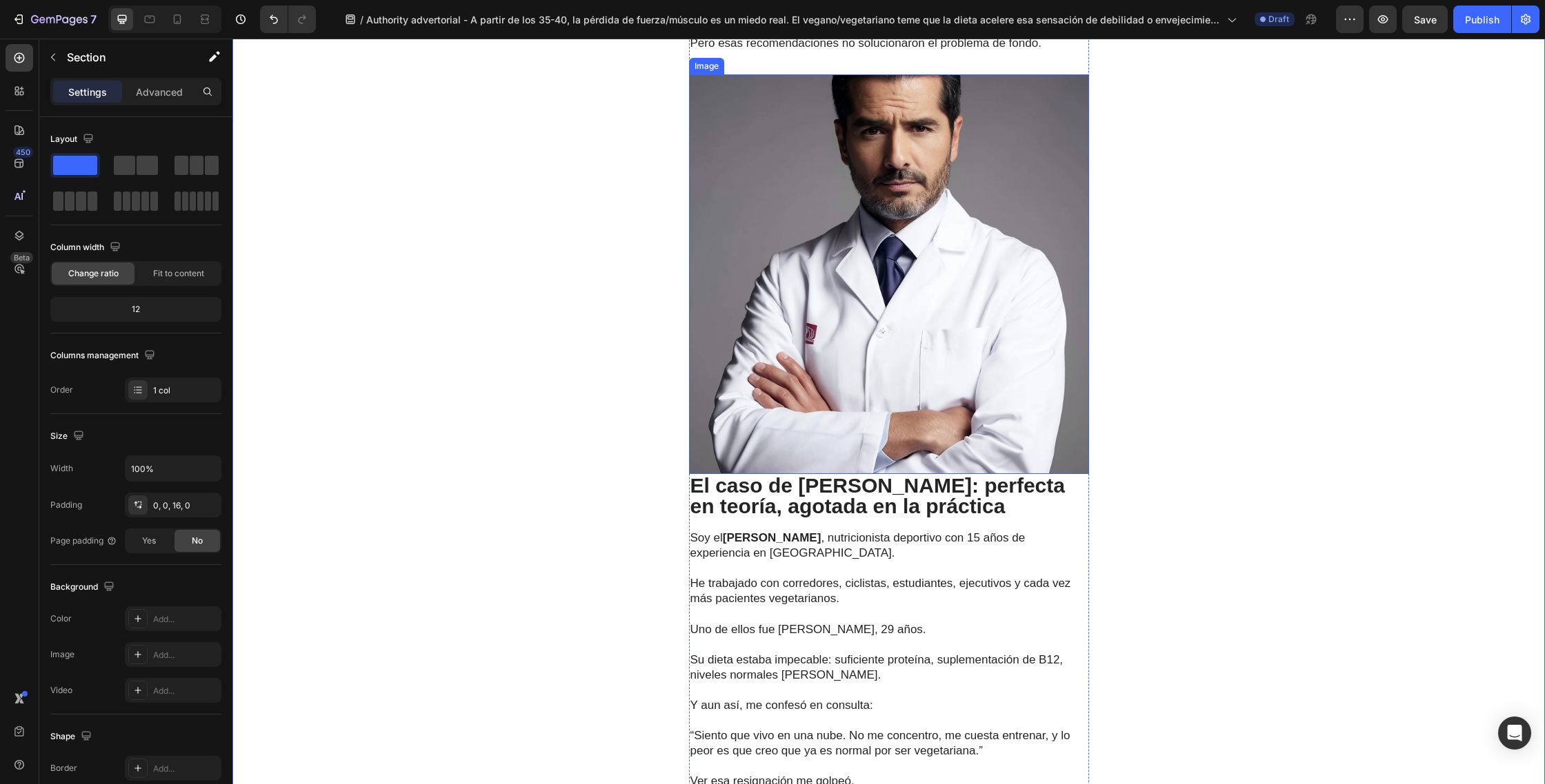
scroll to position [1138, 0]
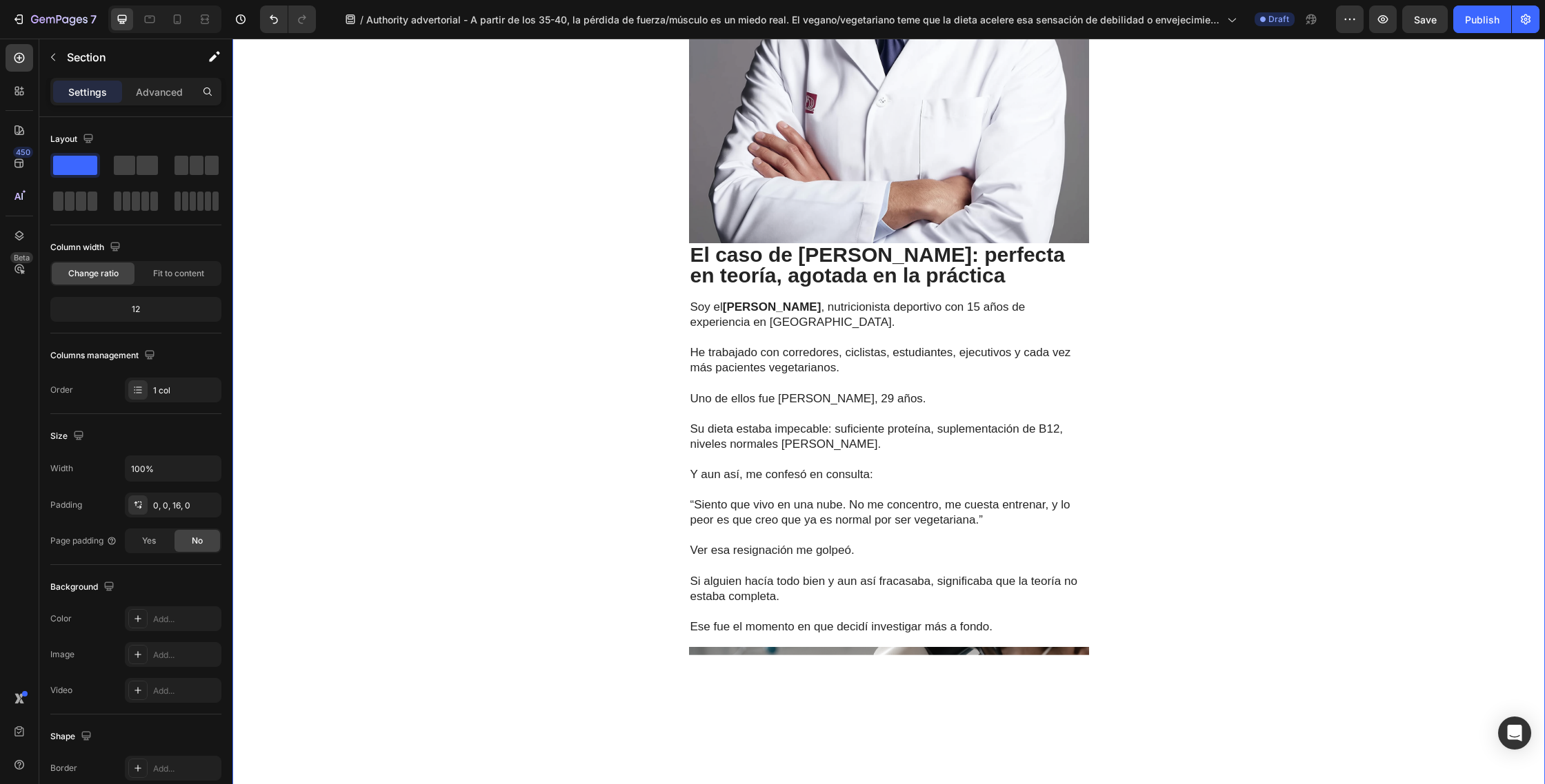
click at [909, 278] on p "El caso de [PERSON_NAME]: perfecta en teoría, agotada en la práctica" at bounding box center [889, 265] width 397 height 42
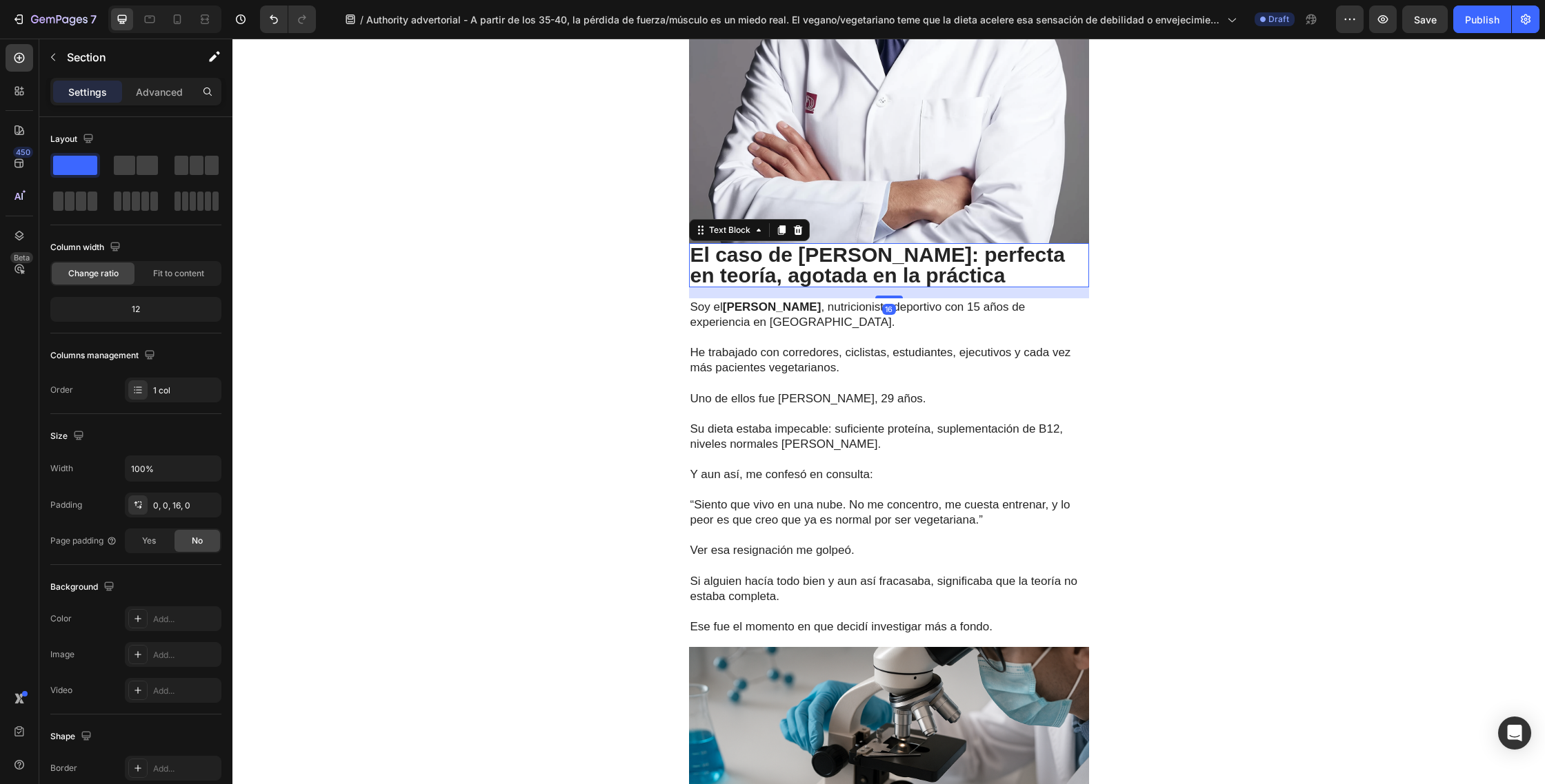
click at [909, 278] on p "El caso de [PERSON_NAME]: perfecta en teoría, agotada en la práctica" at bounding box center [889, 265] width 397 height 42
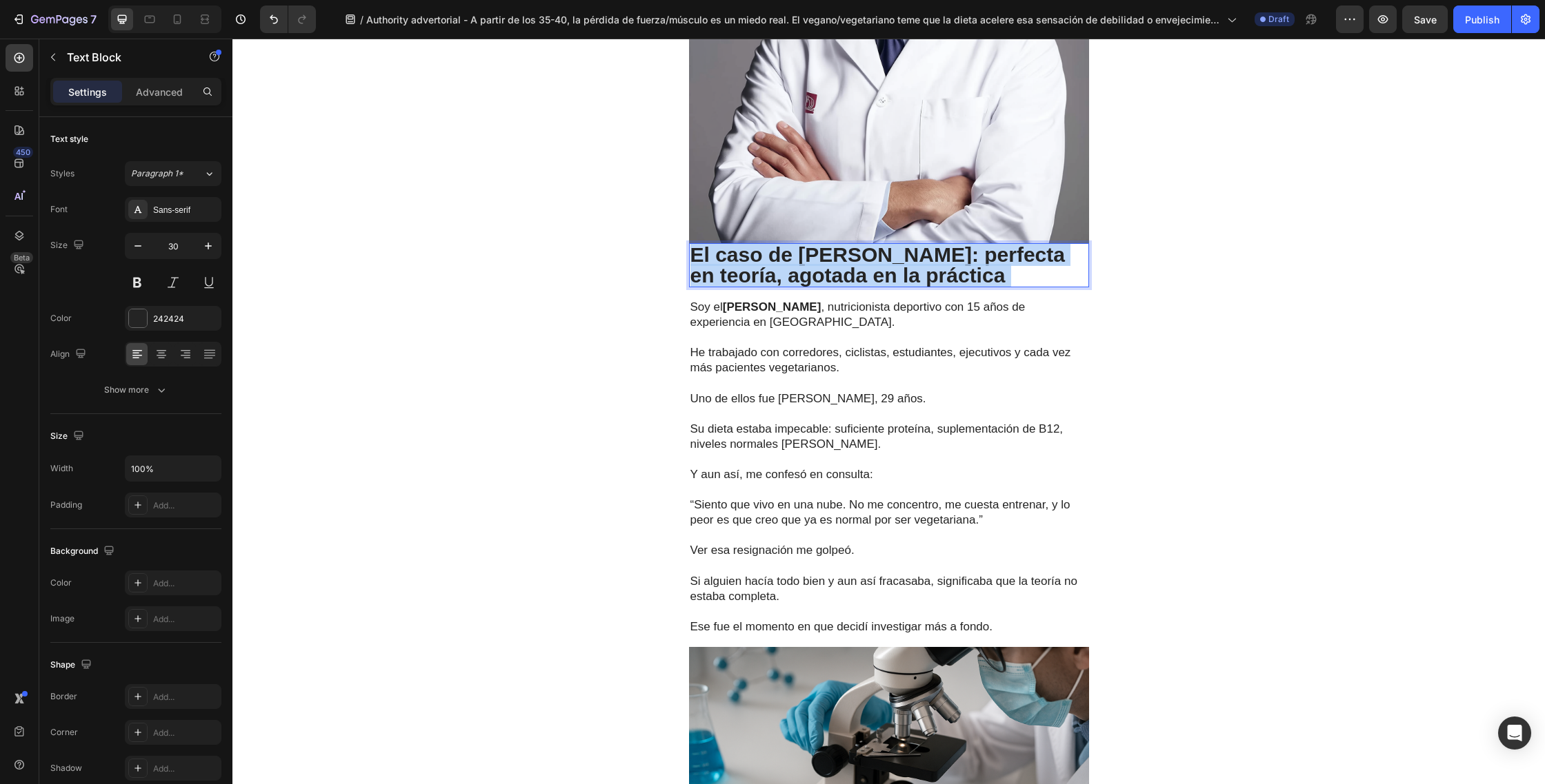
drag, startPoint x: 927, startPoint y: 277, endPoint x: 689, endPoint y: 251, distance: 239.4
click at [690, 251] on p "El caso de [PERSON_NAME]: perfecta en teoría, agotada en la práctica" at bounding box center [889, 265] width 397 height 42
drag, startPoint x: 926, startPoint y: 277, endPoint x: 680, endPoint y: 258, distance: 246.7
click at [680, 258] on div "Salud Heading Médicos españoles encuentran la solución a la pérdida de fuerza y…" at bounding box center [889, 561] width 1312 height 3152
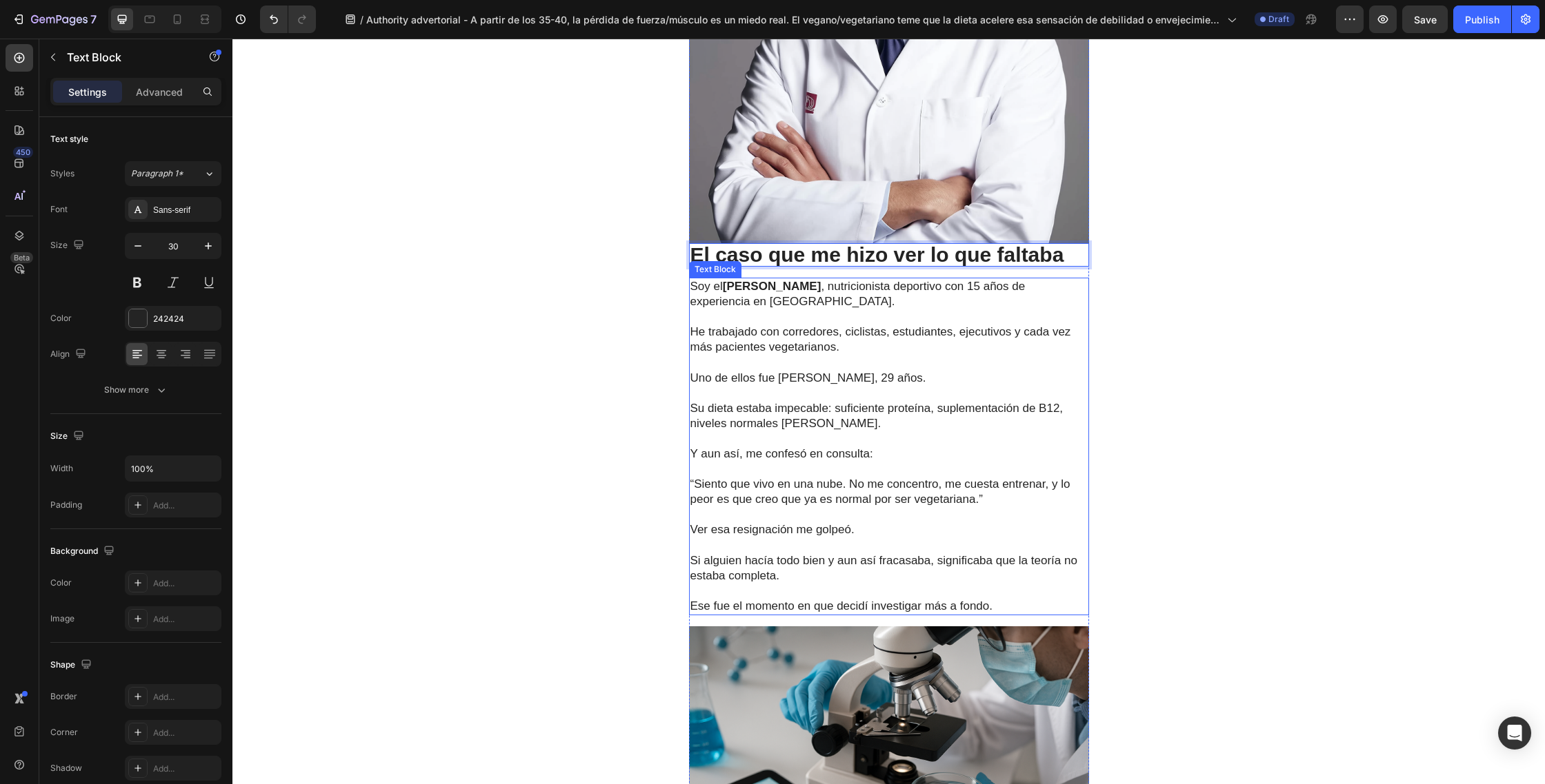
click at [806, 334] on p "He trabajado con corredores, ciclistas, estudiantes, ejecutivos y cada vez más …" at bounding box center [889, 331] width 397 height 45
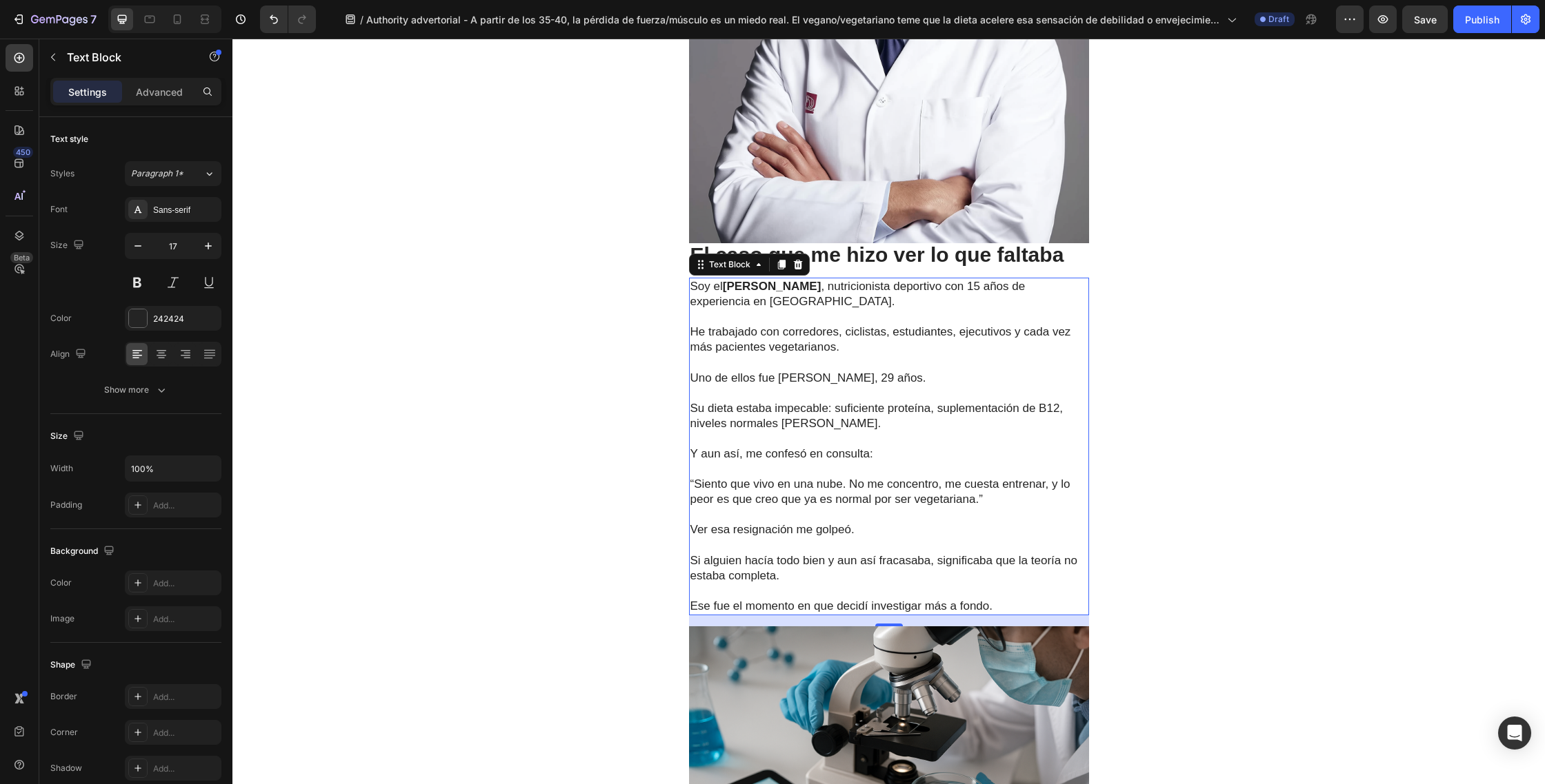
click at [996, 602] on p "Ese fue el momento en que decidí investigar más a fondo." at bounding box center [889, 606] width 397 height 15
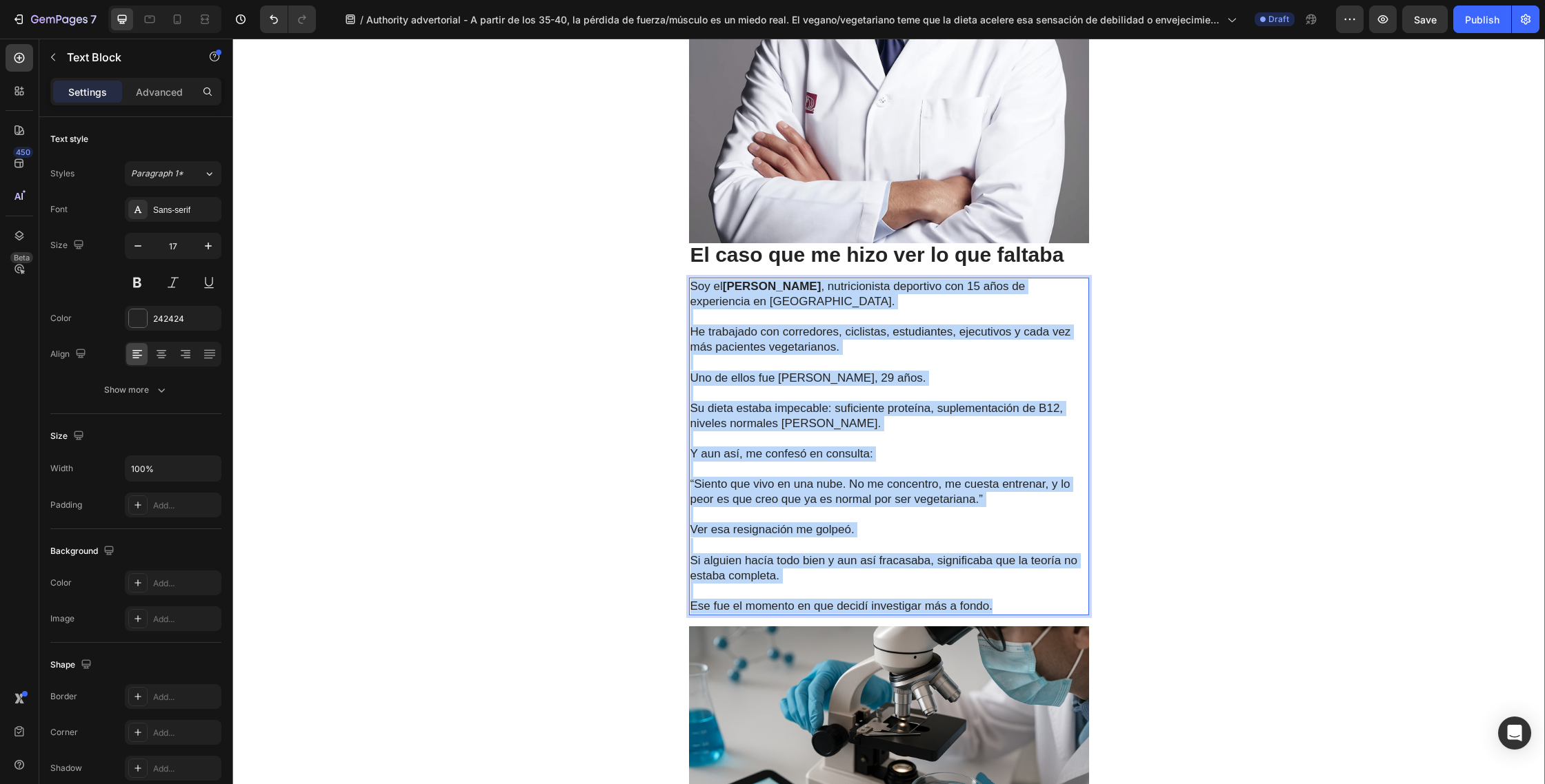
drag, startPoint x: 1001, startPoint y: 606, endPoint x: 688, endPoint y: 289, distance: 445.5
click at [688, 289] on div "Salud Heading Médicos españoles encuentran la solución a la pérdida de fuerza y…" at bounding box center [889, 551] width 1312 height 3131
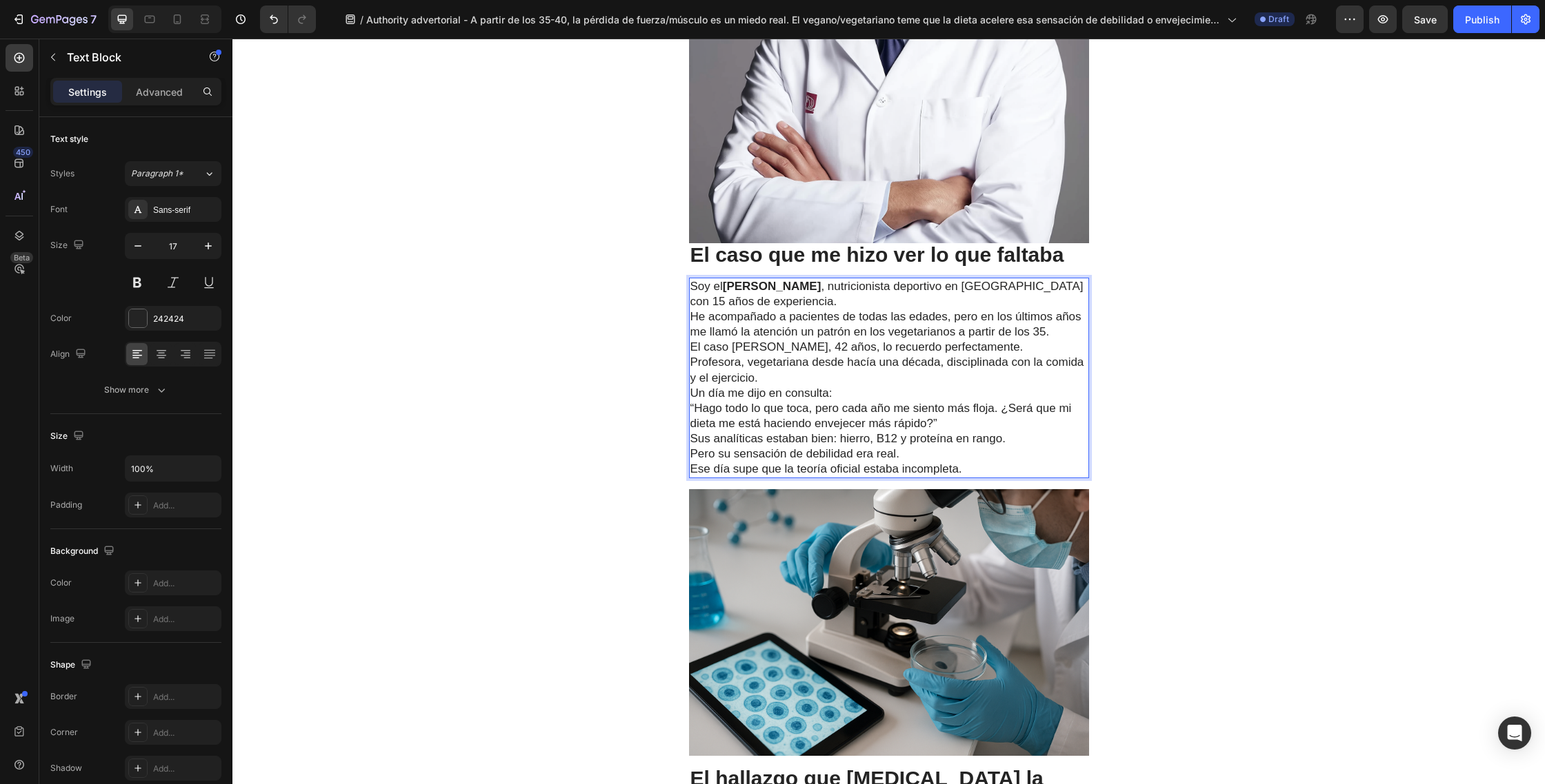
click at [806, 303] on p "Soy el [PERSON_NAME] , nutricionista deportivo en [GEOGRAPHIC_DATA] con 15 años…" at bounding box center [889, 310] width 397 height 61
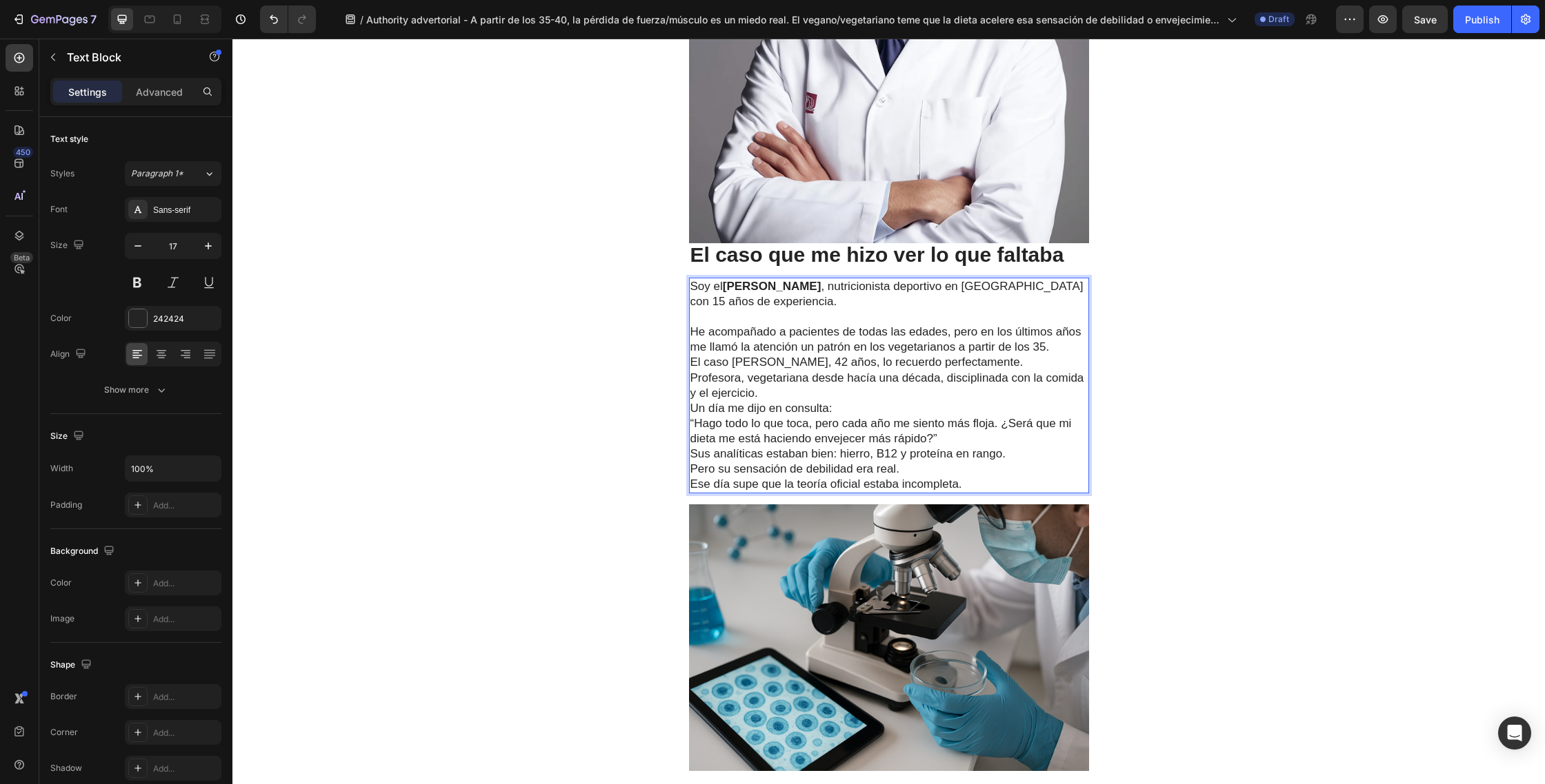
click at [1056, 349] on p "⁠⁠⁠⁠⁠⁠⁠ He acompañado a pacientes de todas las edades, pero en los últimos años…" at bounding box center [889, 331] width 397 height 45
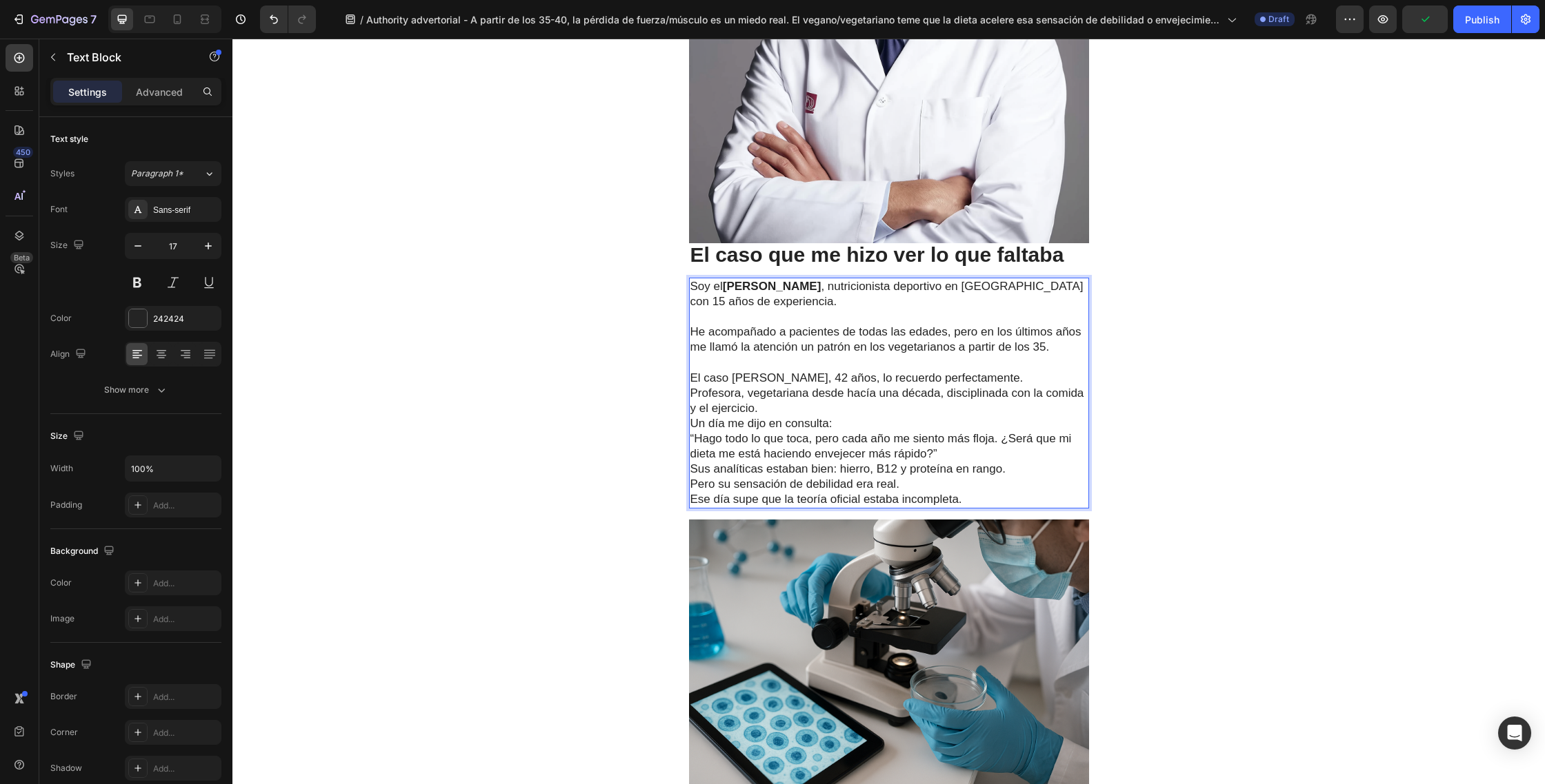
click at [1008, 382] on p "El caso [PERSON_NAME], 42 años, lo recuerdo perfectamente. Profesora, vegetaria…" at bounding box center [889, 401] width 397 height 61
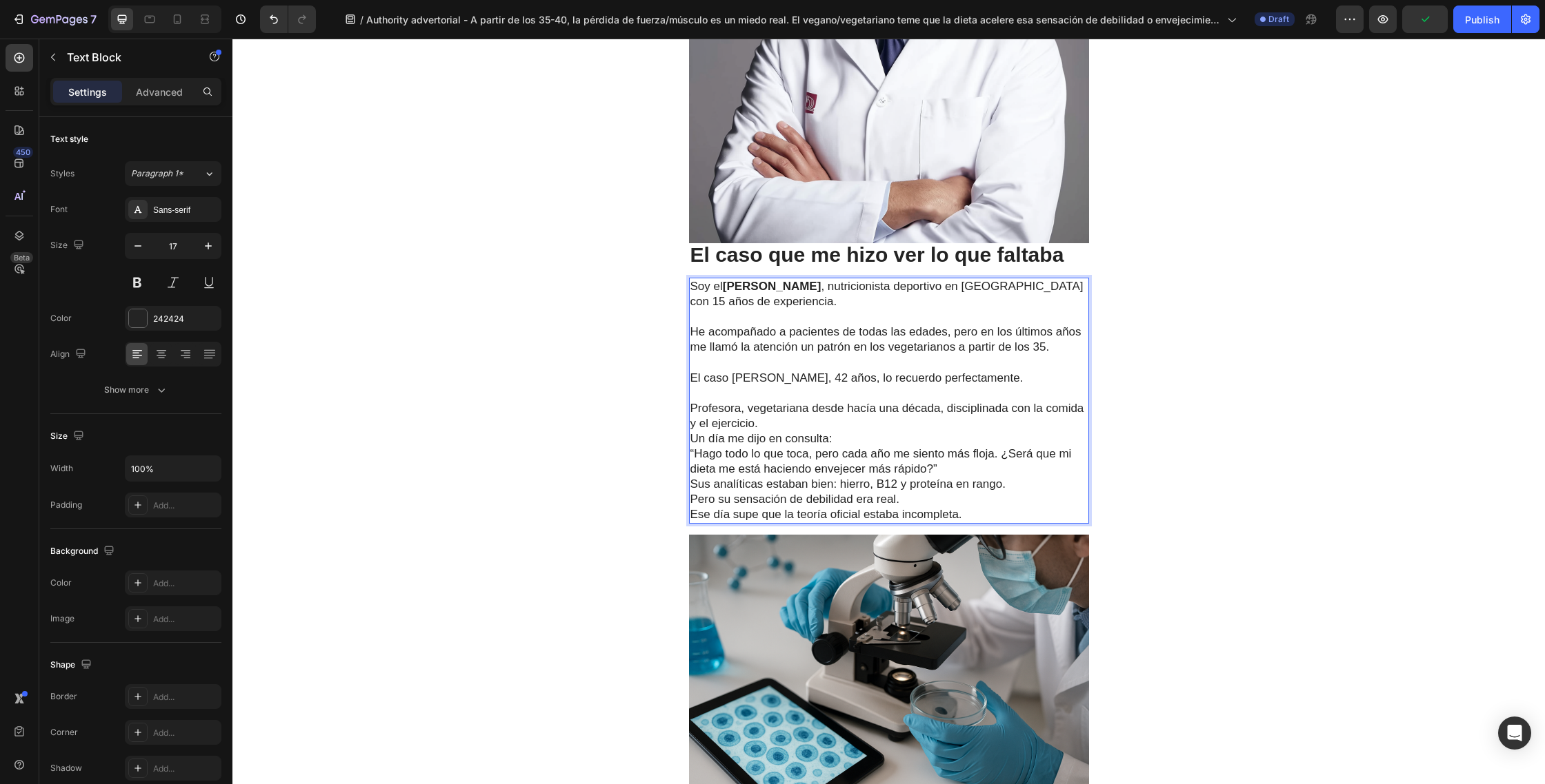
click at [792, 427] on p "⁠⁠⁠⁠⁠⁠⁠ Profesora, vegetariana desde hacía una década, disciplinada con la comi…" at bounding box center [889, 416] width 397 height 61
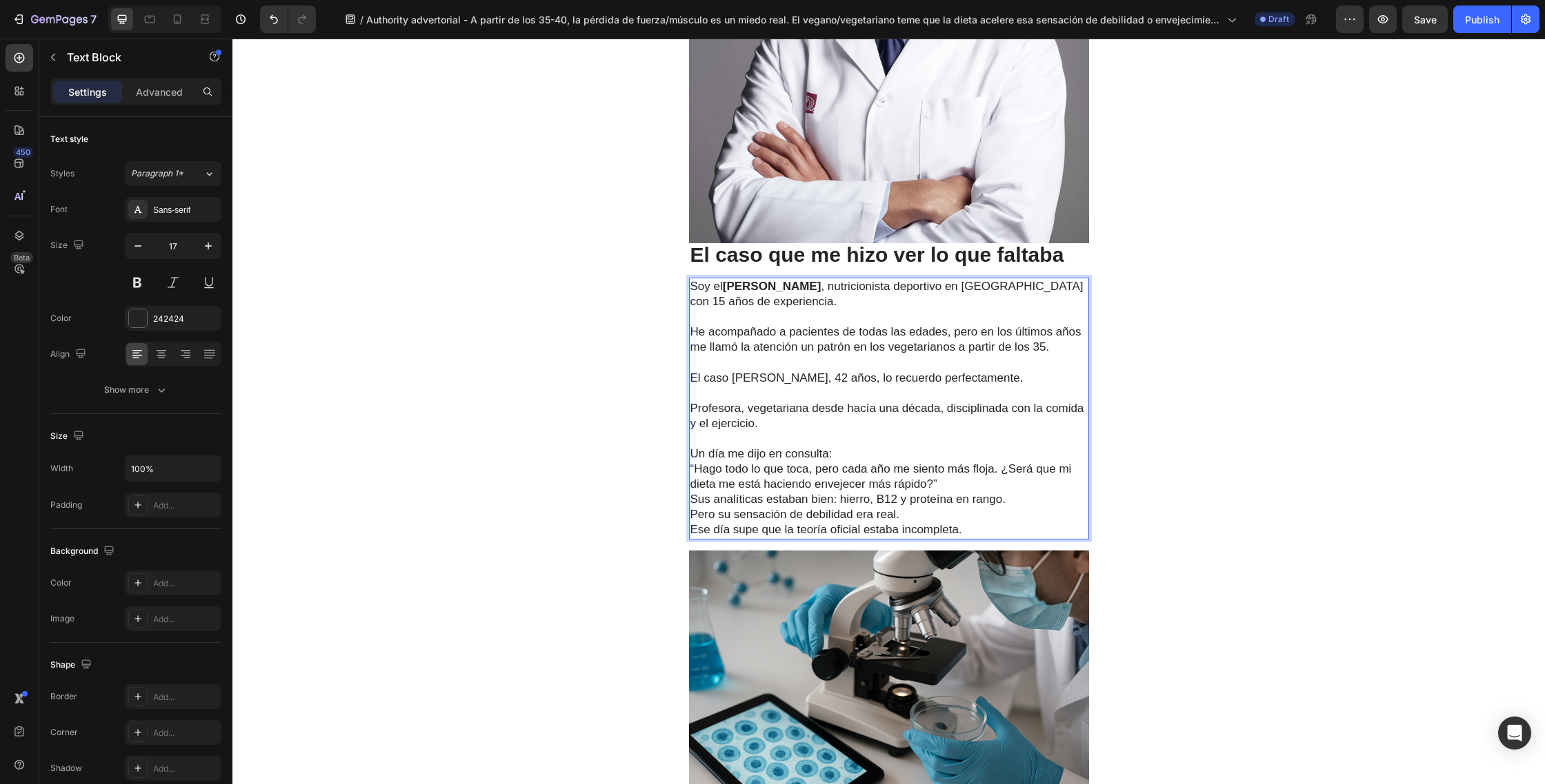
click at [849, 454] on p "⁠⁠⁠⁠⁠⁠⁠ Un día me dijo en consulta:" at bounding box center [889, 446] width 397 height 30
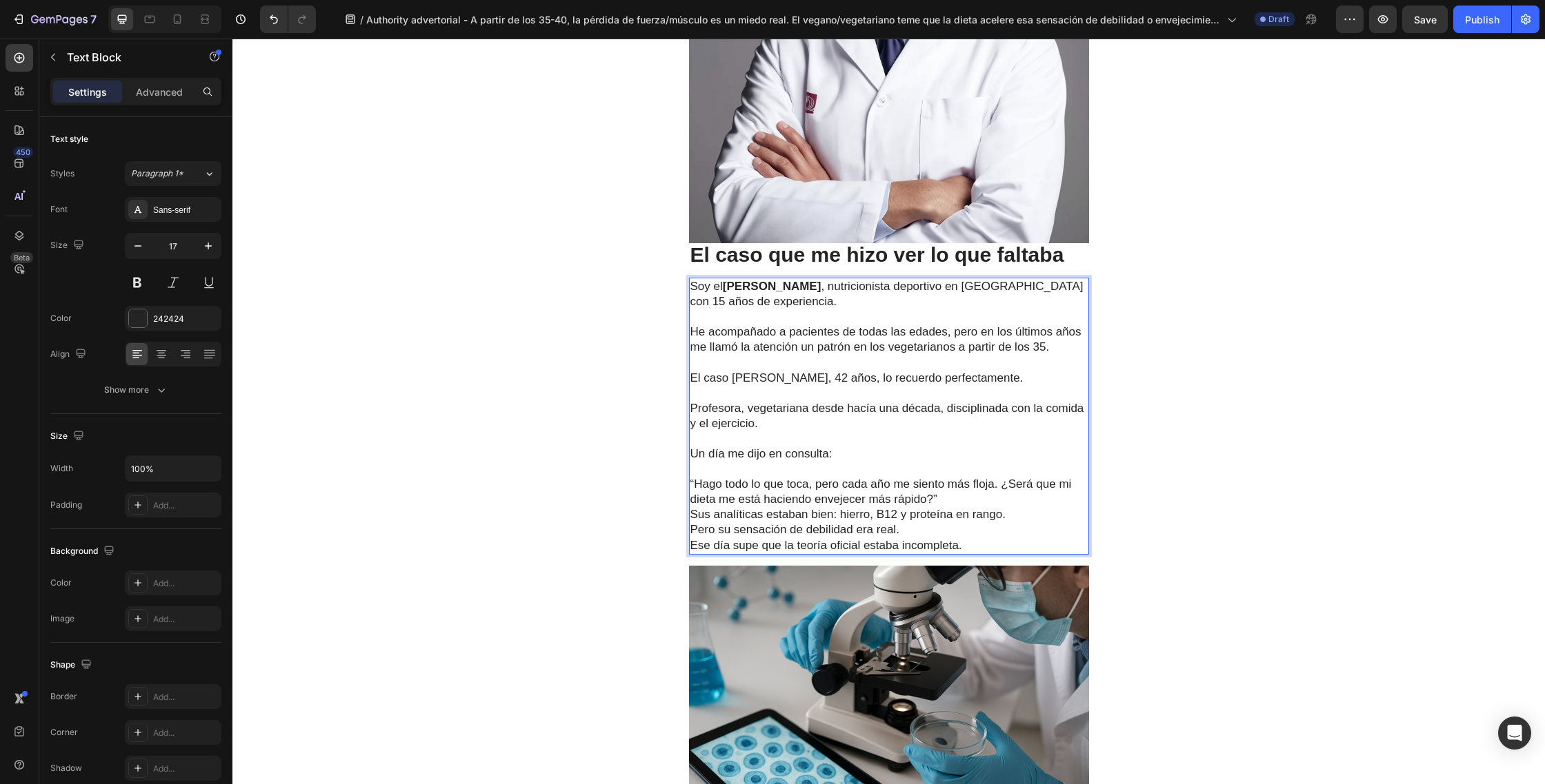
click at [964, 500] on p "“Hago todo lo que toca, pero cada año me siento más floja. ¿Será que mi dieta m…" at bounding box center [889, 492] width 397 height 30
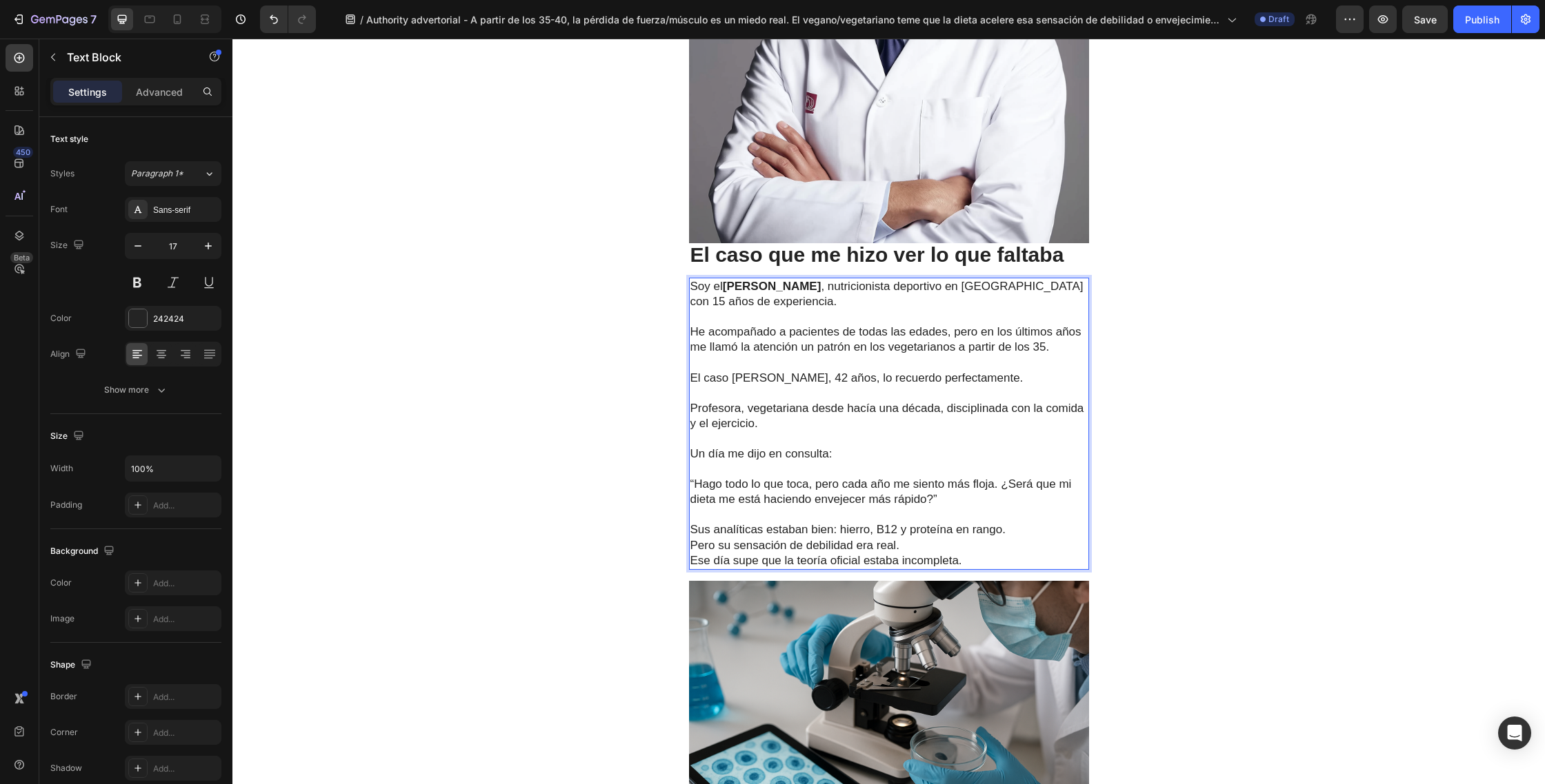
click at [1014, 533] on p "Sus analíticas estaban bien: hierro, B12 y proteína en rango. Pero su sensación…" at bounding box center [889, 544] width 397 height 45
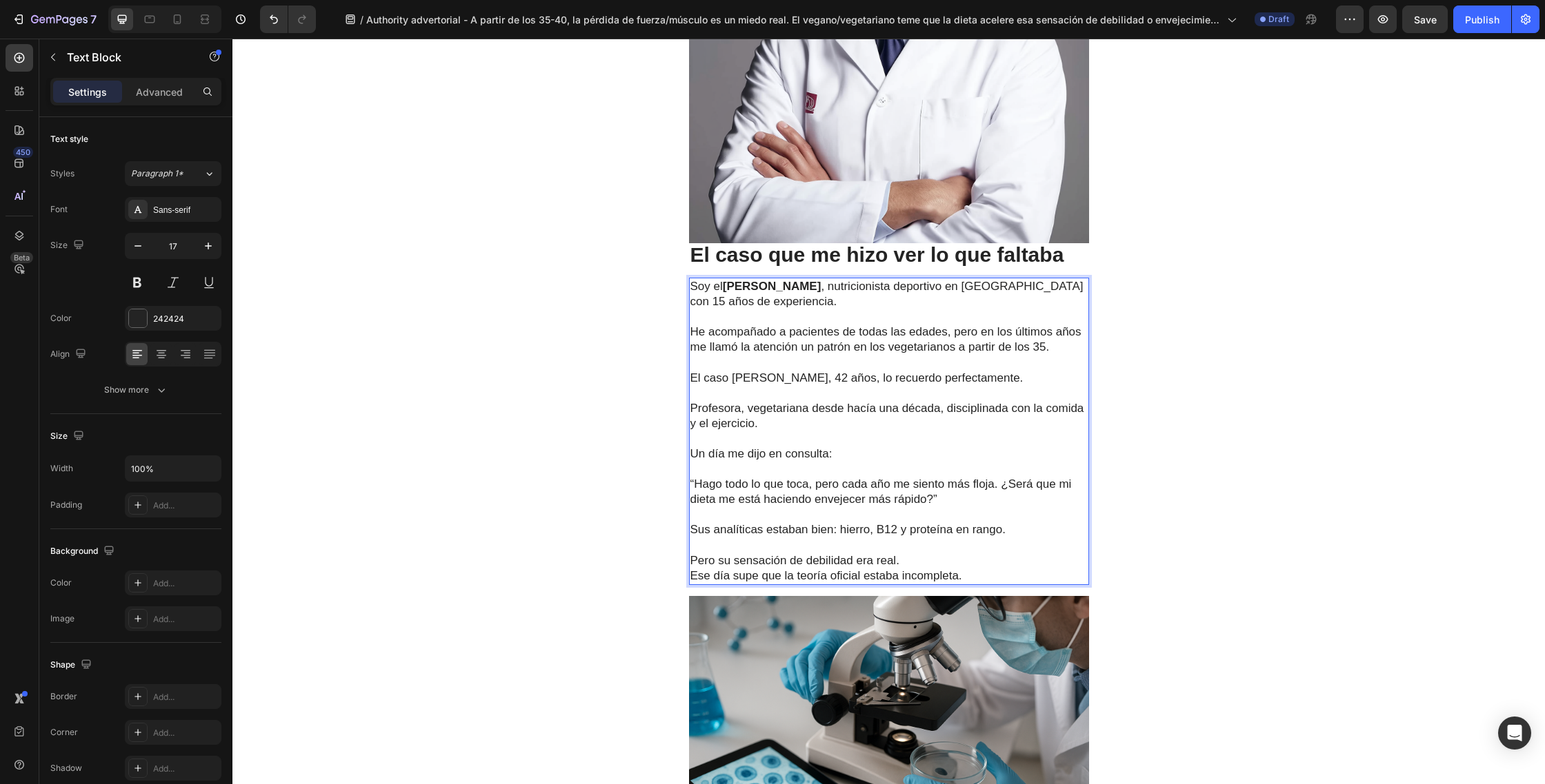
click at [916, 564] on p "⁠⁠⁠⁠⁠⁠⁠ Pero su sensación de debilidad era real. Ese día supe que la teoría ofi…" at bounding box center [889, 561] width 397 height 45
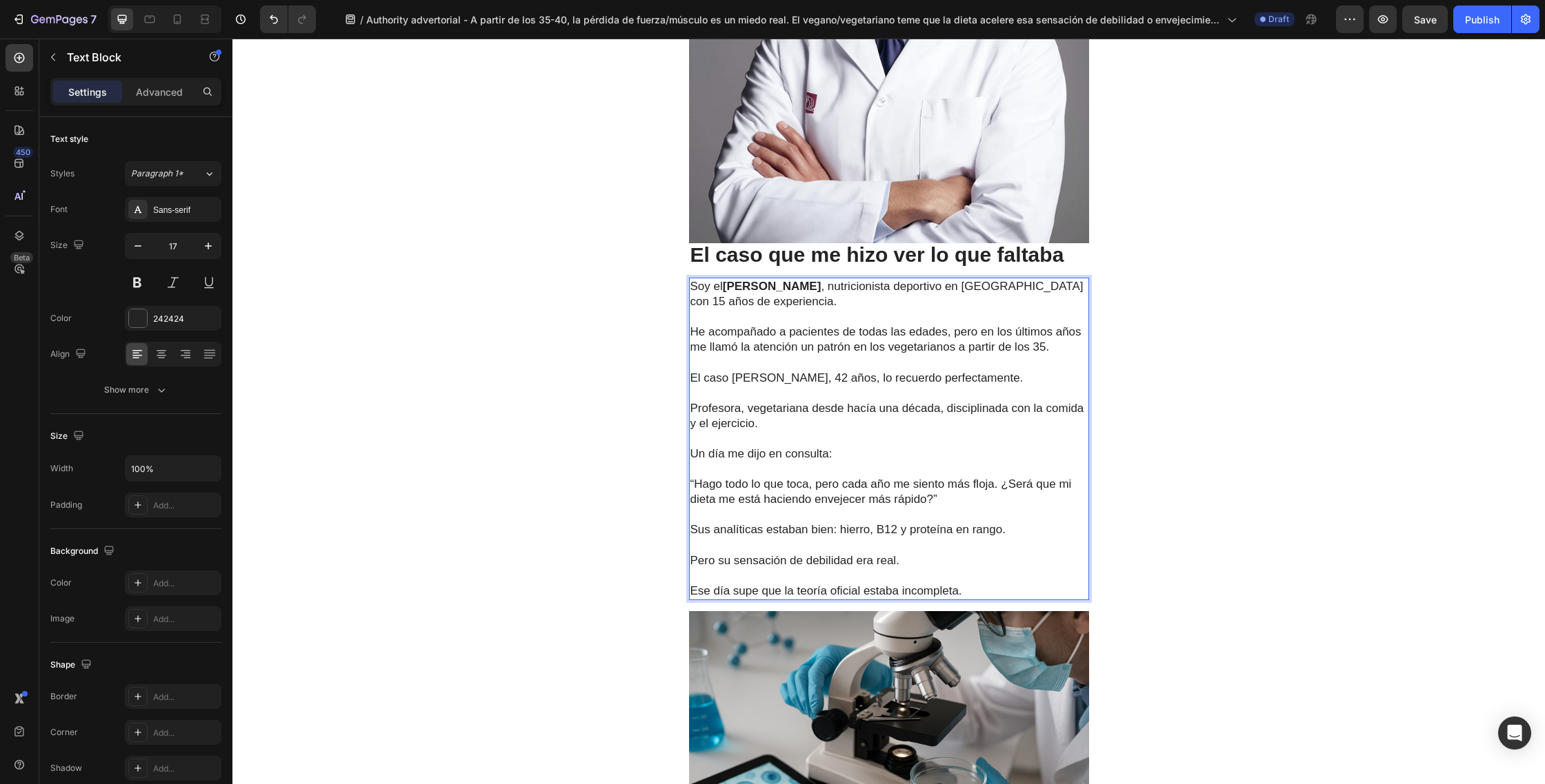
click at [1228, 436] on div "Salud Heading Médicos españoles encuentran la solución a la pérdida de fuerza y…" at bounding box center [889, 543] width 1312 height 3116
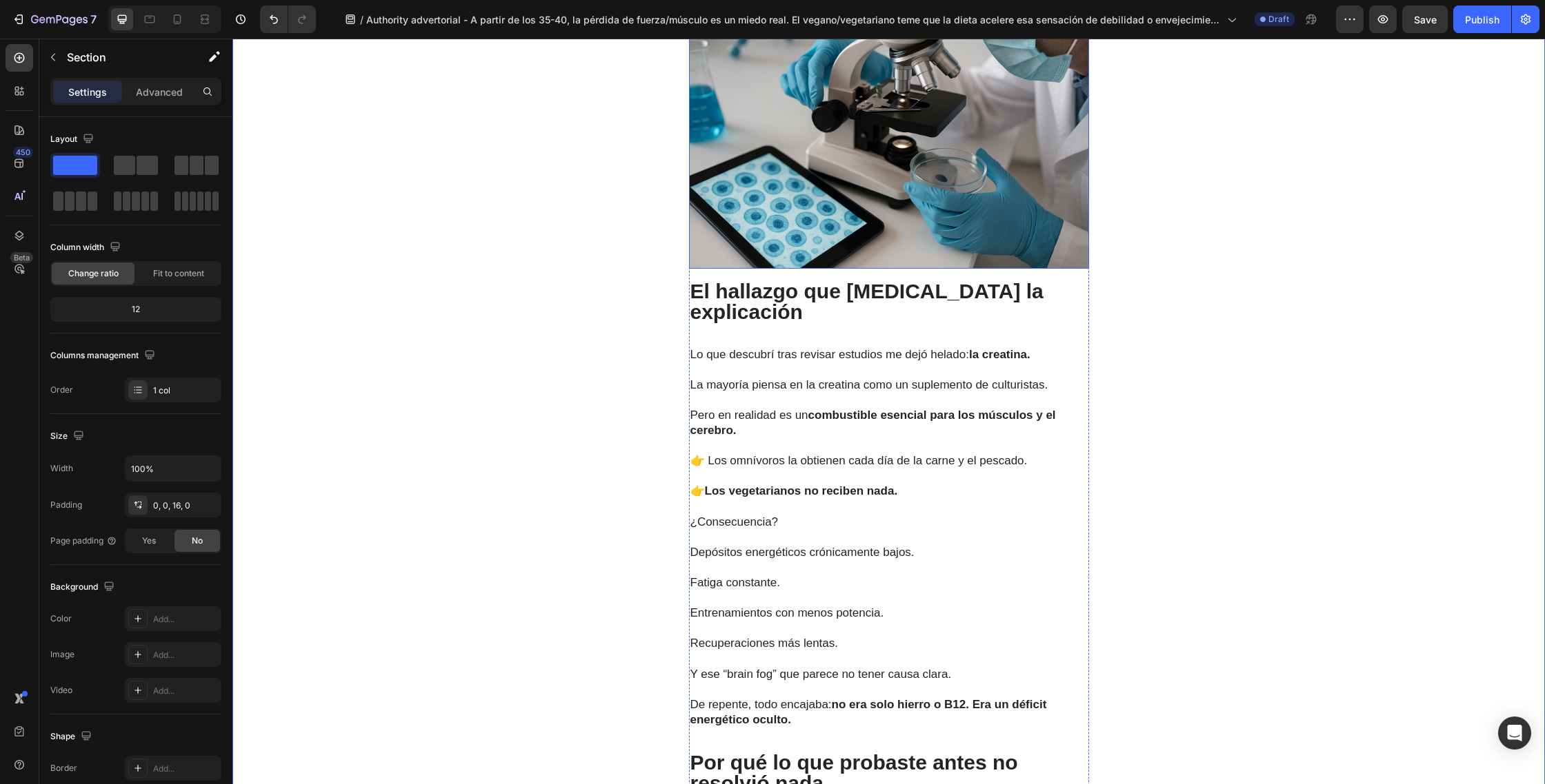
scroll to position [1749, 0]
click at [1051, 293] on p "El hallazgo que [MEDICAL_DATA] la explicación" at bounding box center [889, 300] width 397 height 42
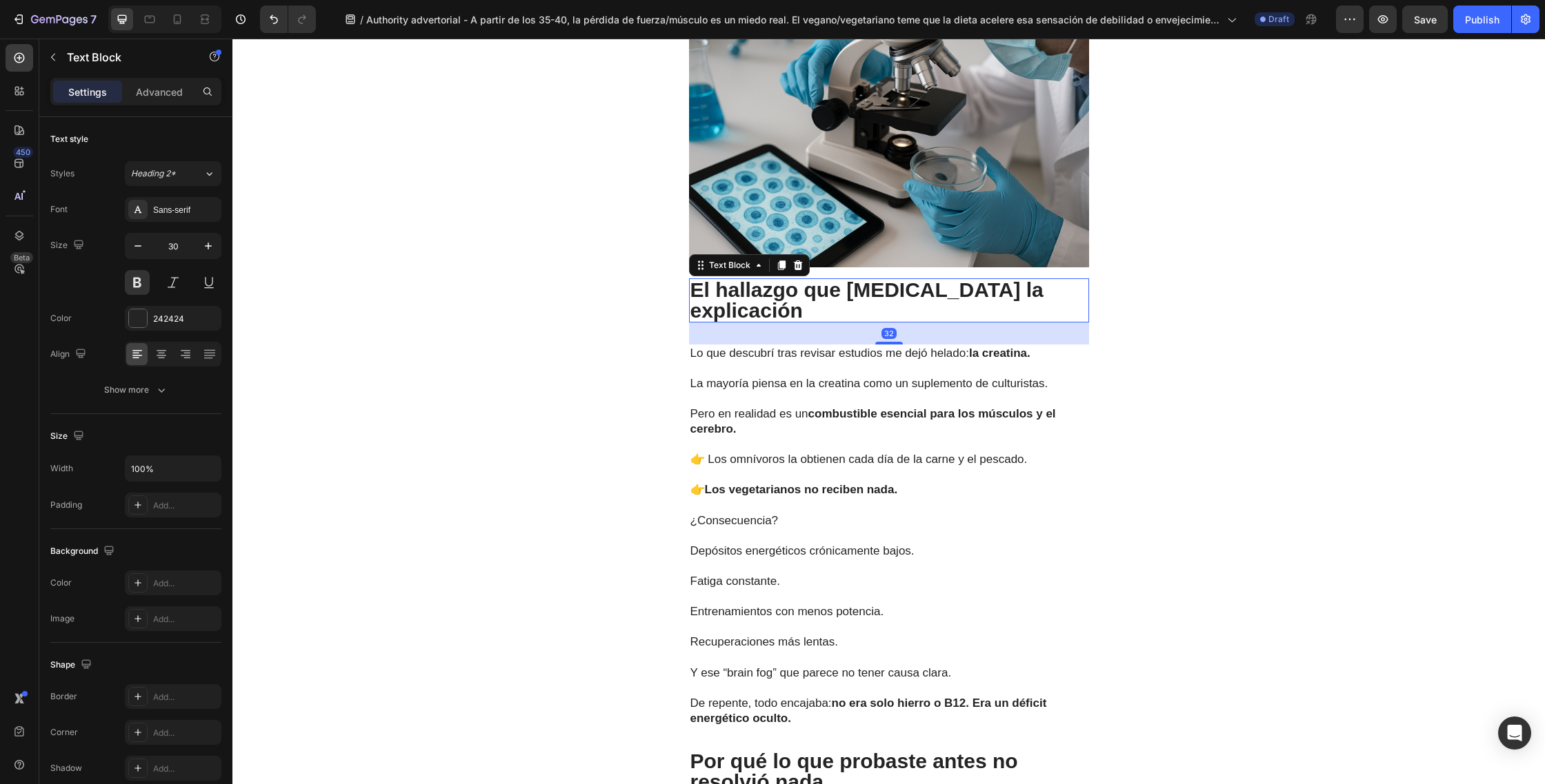
click at [1060, 292] on p "El hallazgo que [MEDICAL_DATA] la explicación" at bounding box center [889, 300] width 397 height 42
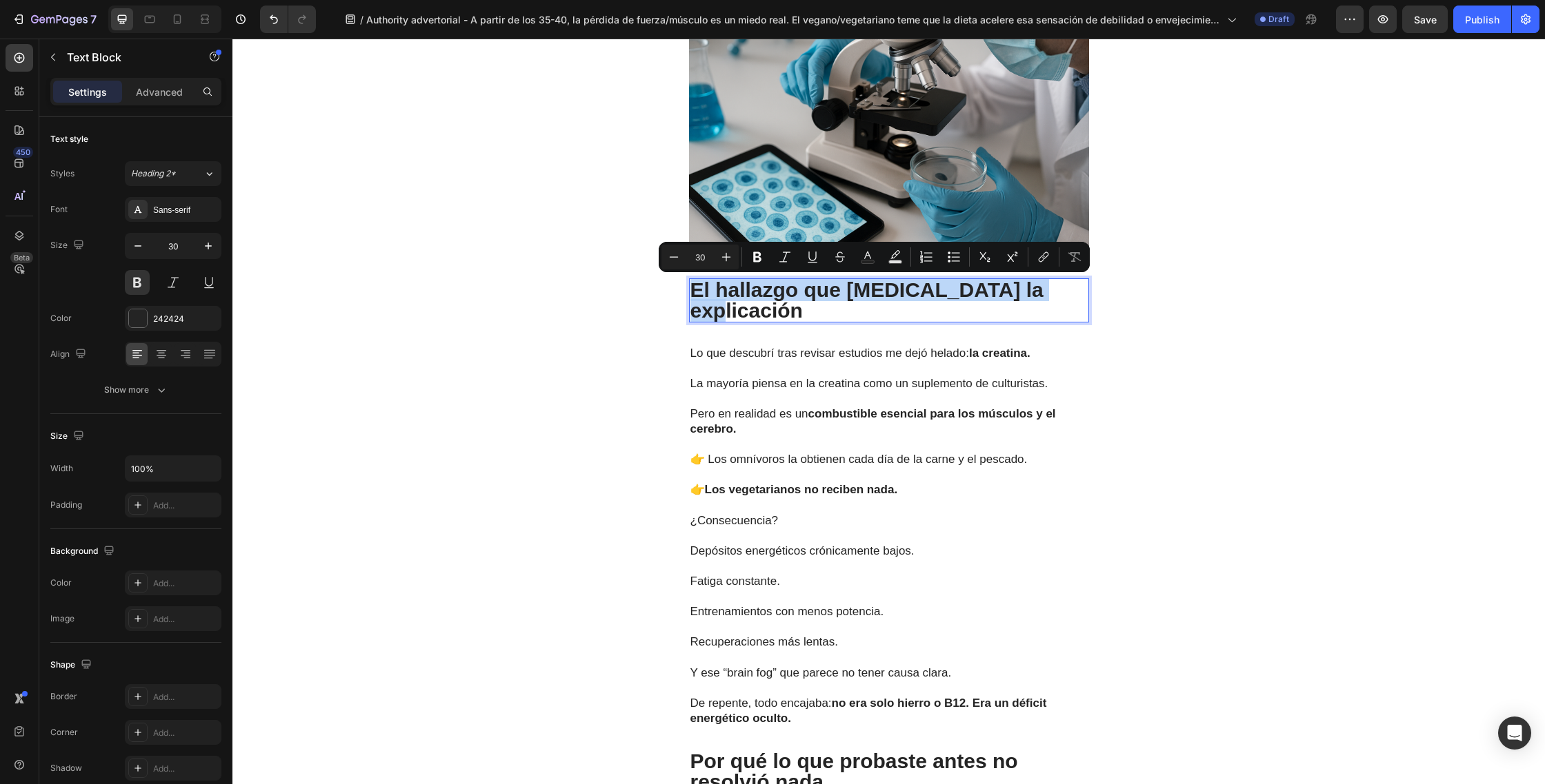
drag, startPoint x: 1060, startPoint y: 293, endPoint x: 697, endPoint y: 288, distance: 363.0
click at [697, 288] on p "El hallazgo que [MEDICAL_DATA] la explicación" at bounding box center [889, 300] width 397 height 42
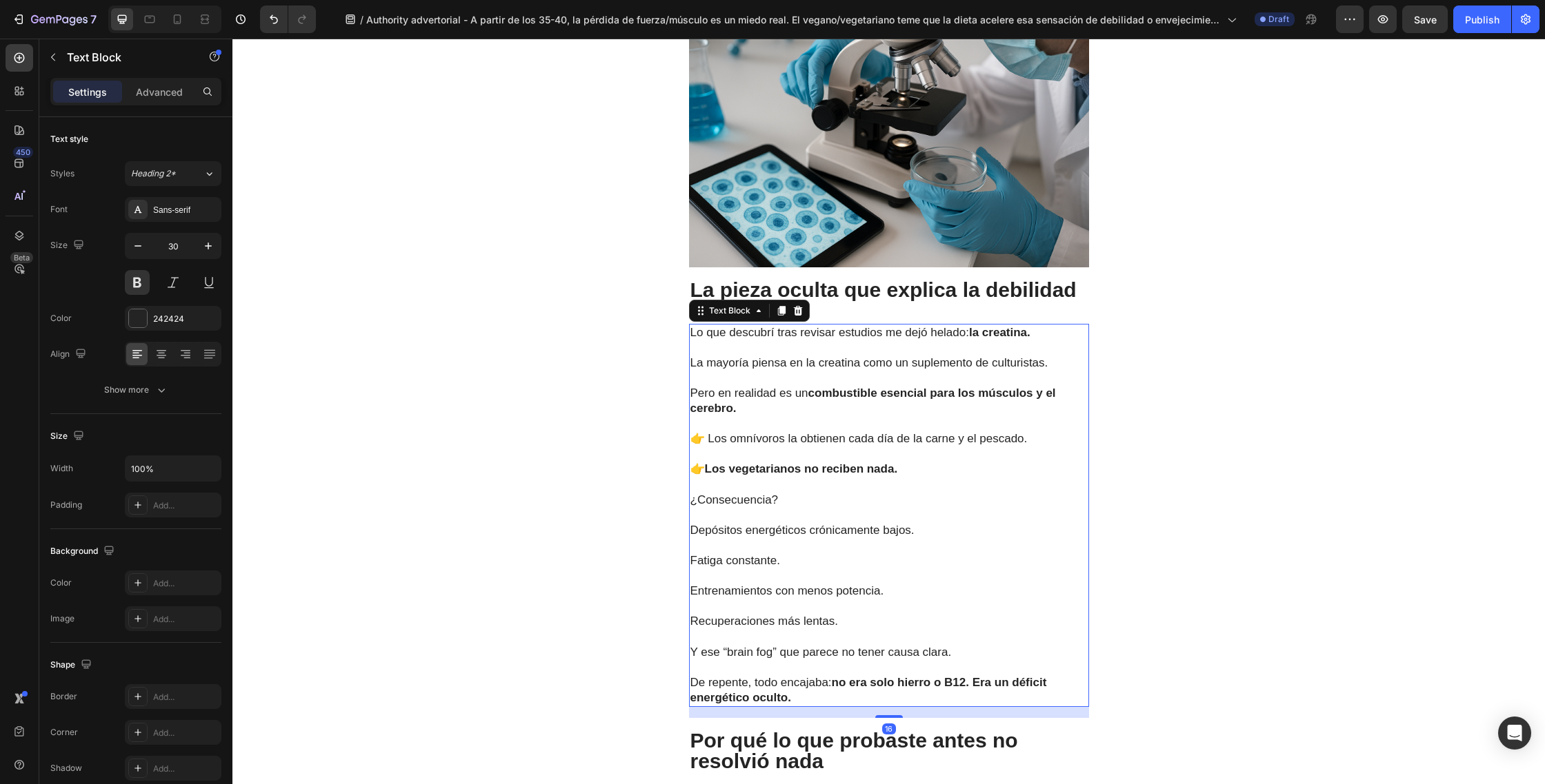
click at [800, 366] on p "La mayoría piensa en la creatina como un suplemento de culturistas." at bounding box center [889, 363] width 397 height 15
click at [817, 699] on p "De repente, todo encajaba: no era solo hierro o B12. Era un déficit energético …" at bounding box center [889, 690] width 397 height 30
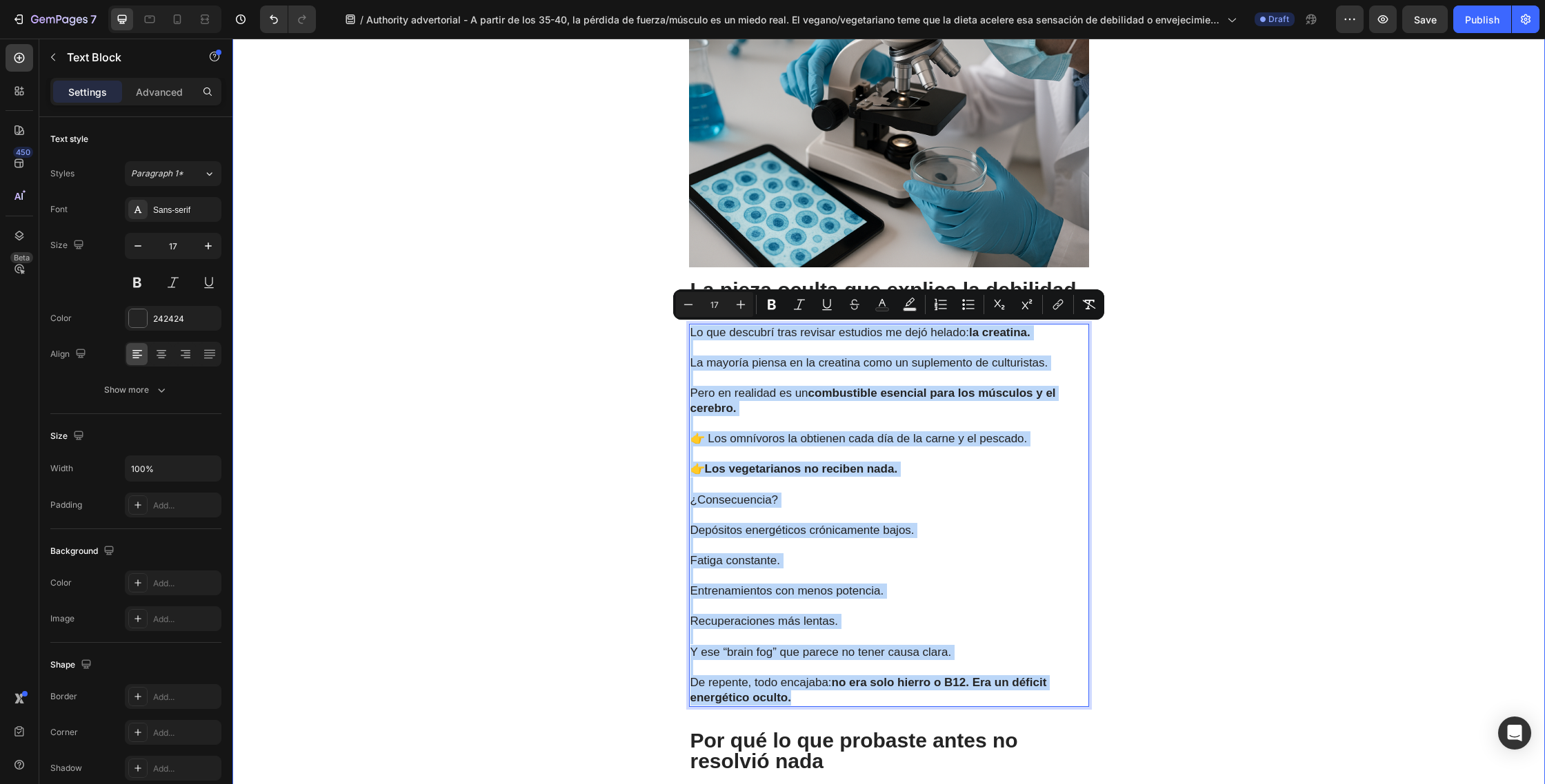
drag, startPoint x: 797, startPoint y: 690, endPoint x: 686, endPoint y: 339, distance: 368.1
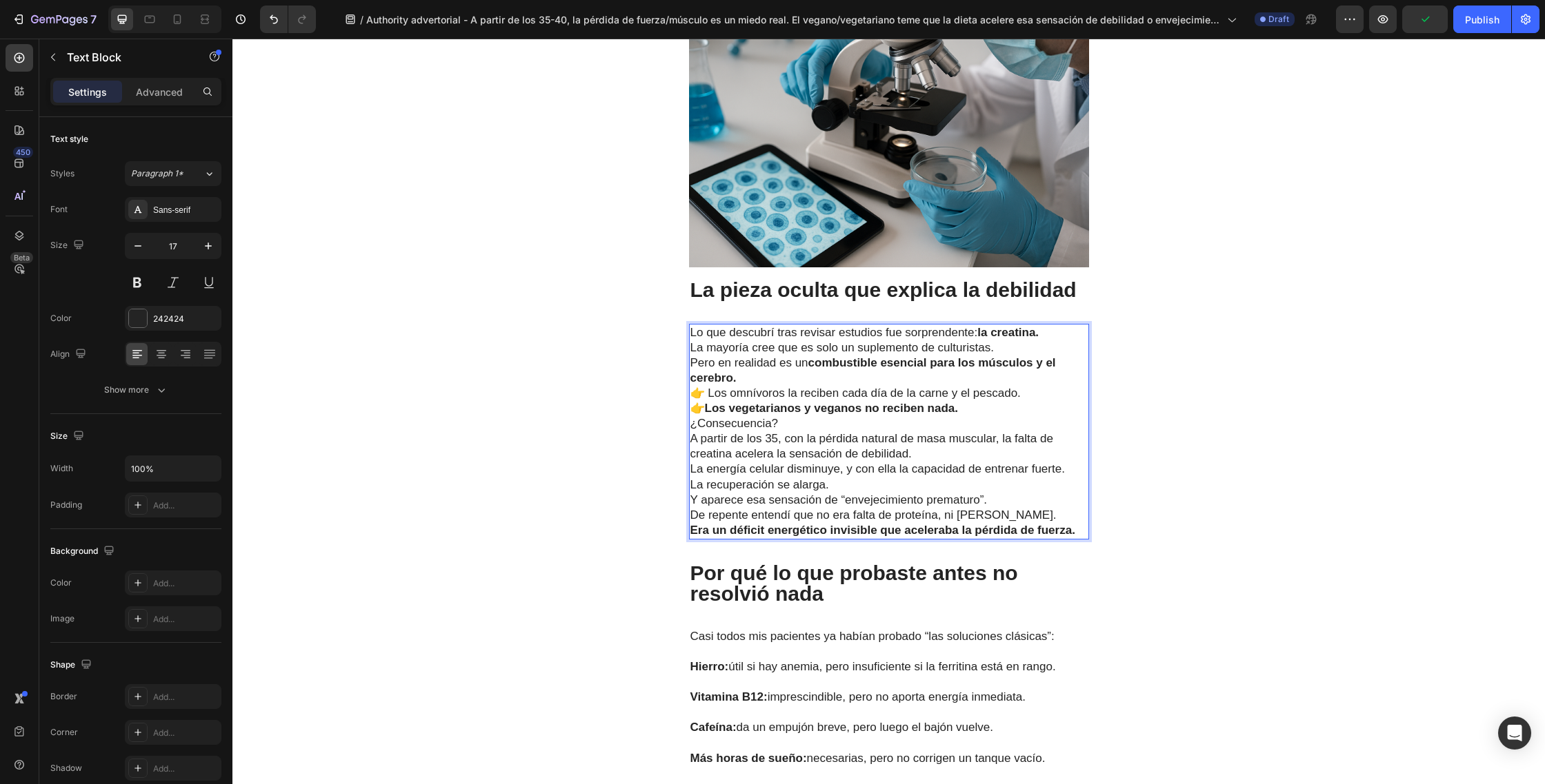
click at [1046, 336] on p "Lo que descubrí tras revisar estudios fue sorprendente: la creatina." at bounding box center [889, 333] width 397 height 15
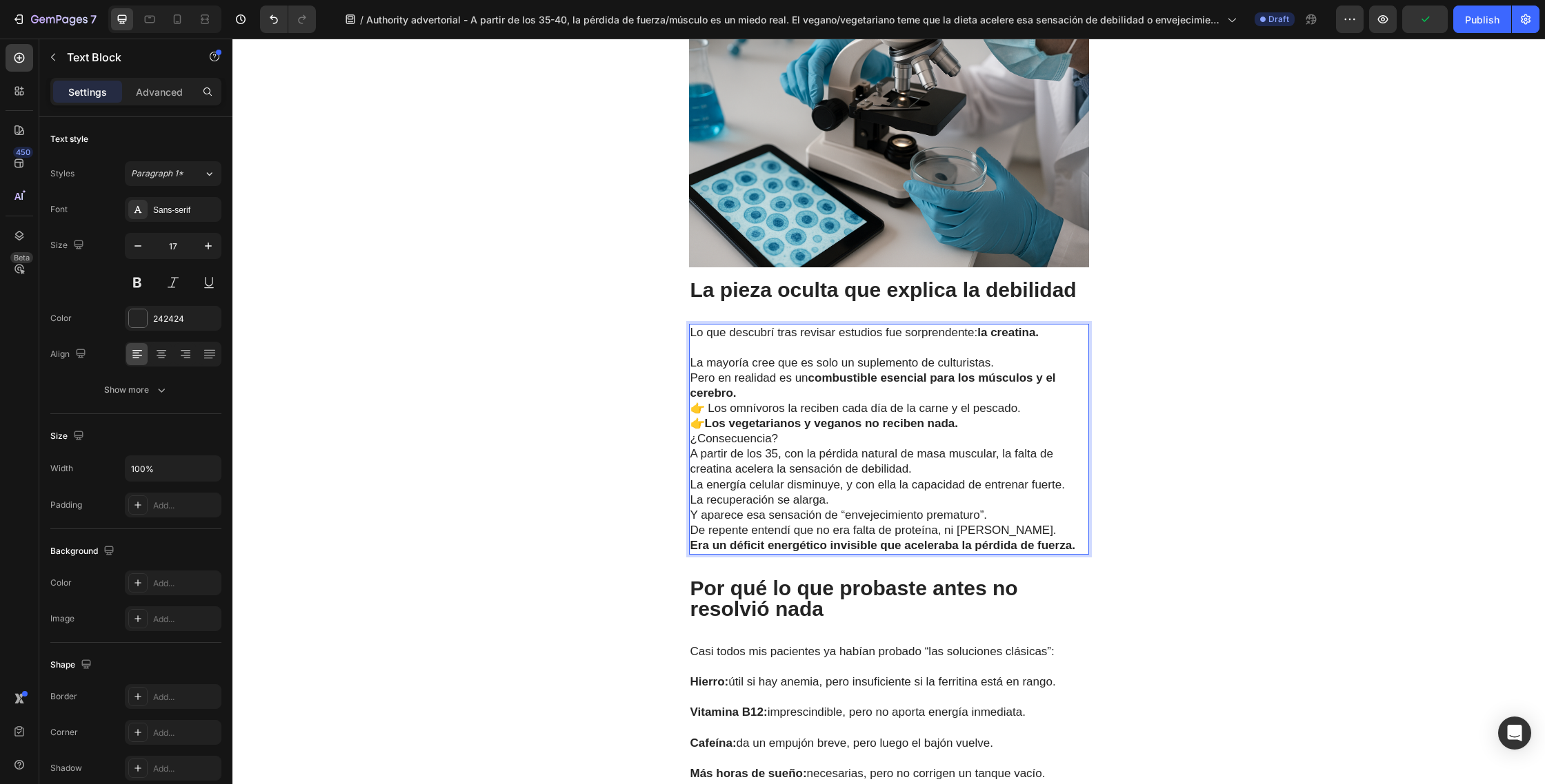
click at [1000, 366] on p "La mayoría cree que es solo un suplemento de culturistas. Pero en realidad es u…" at bounding box center [889, 378] width 397 height 45
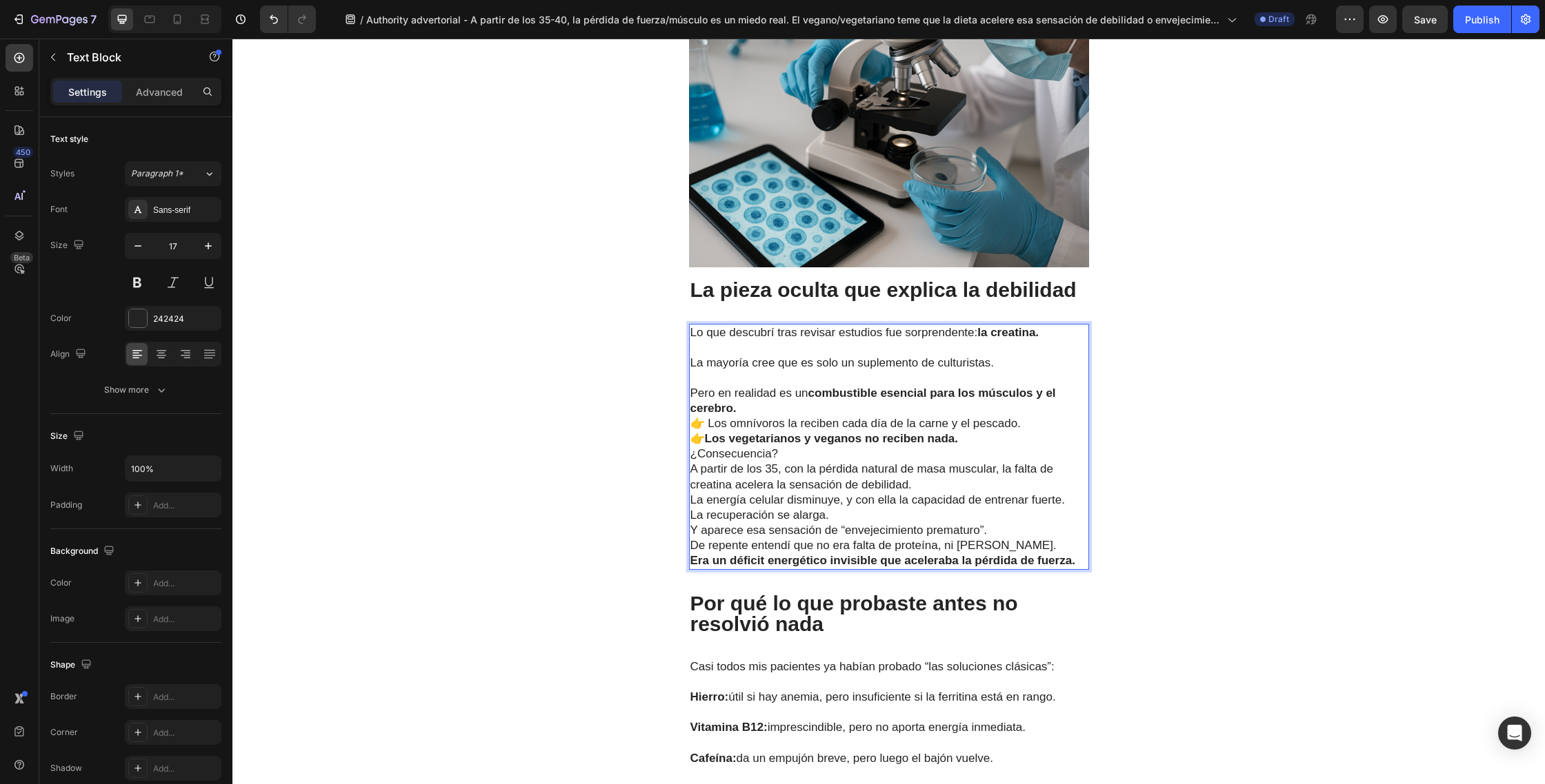
click at [751, 405] on p "⁠⁠⁠⁠⁠⁠⁠ Pero en realidad es un combustible esencial para los músculos y el cere…" at bounding box center [889, 393] width 397 height 45
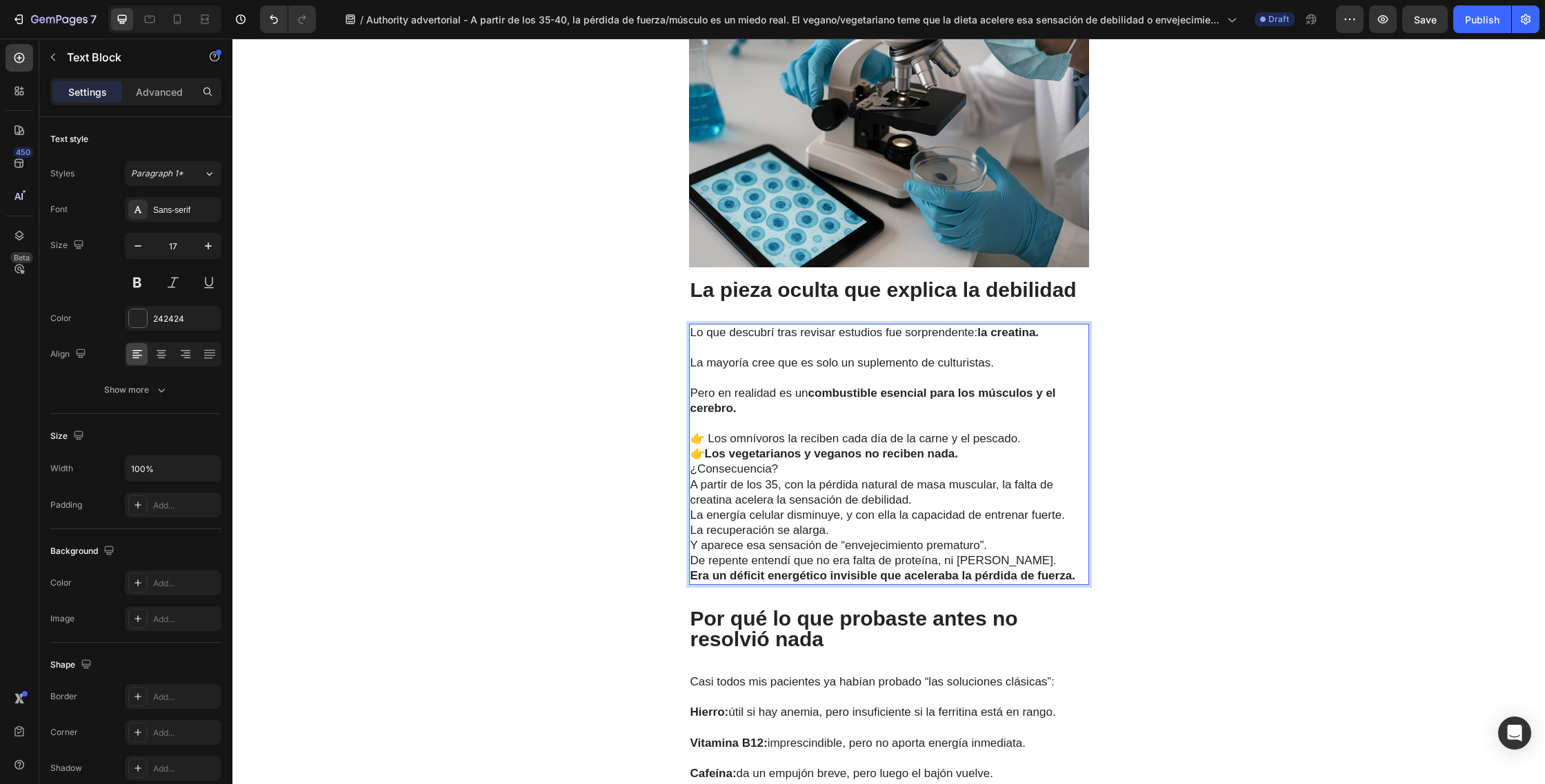
click at [1026, 445] on p "👉 Los omnívoros la reciben cada día de la carne y el pescado. 👉 Los vegetariano…" at bounding box center [889, 446] width 397 height 30
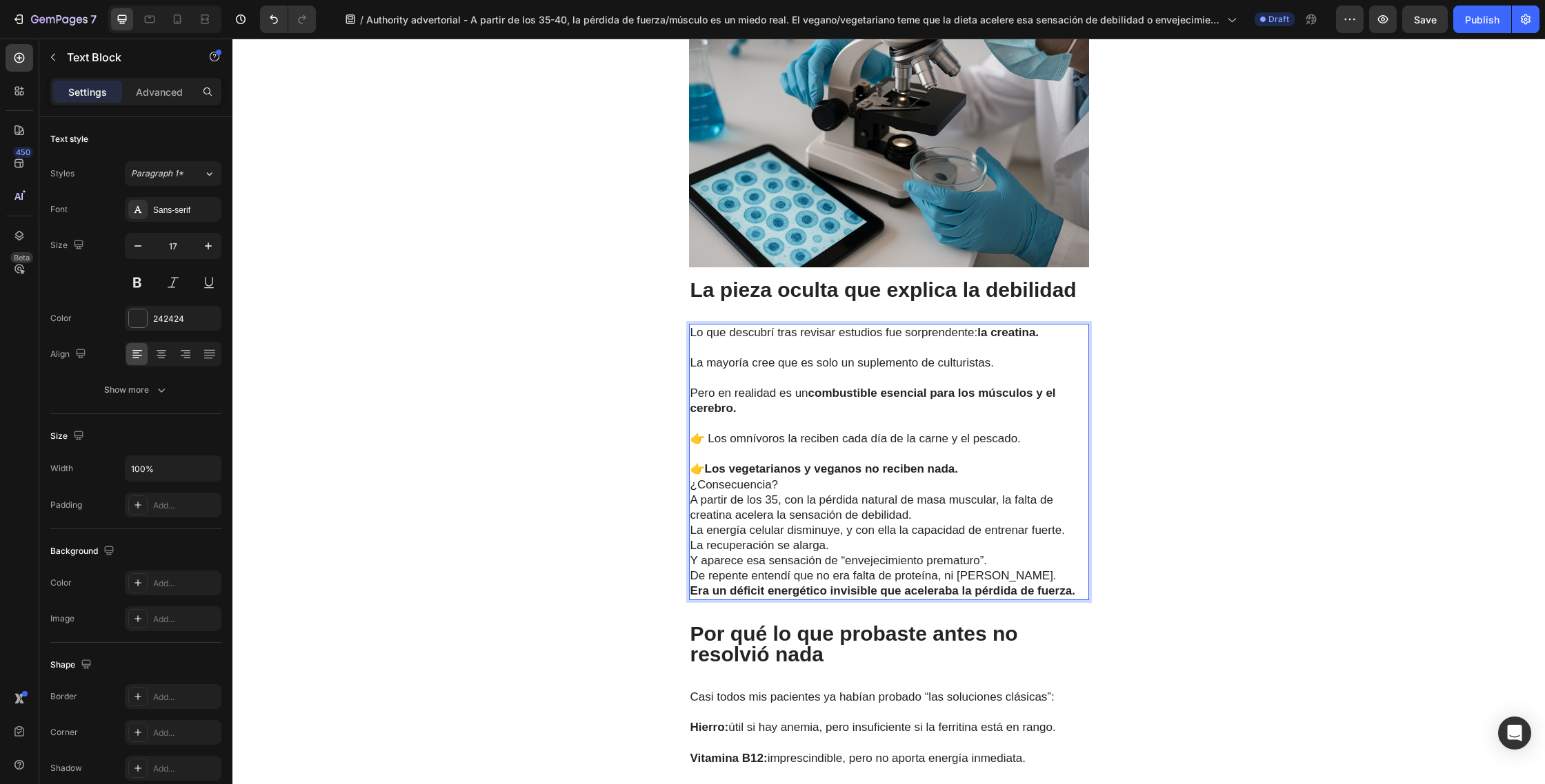
click at [974, 470] on p "⁠⁠⁠⁠⁠⁠⁠ 👉 Los vegetarianos y veganos no reciben nada." at bounding box center [889, 461] width 397 height 30
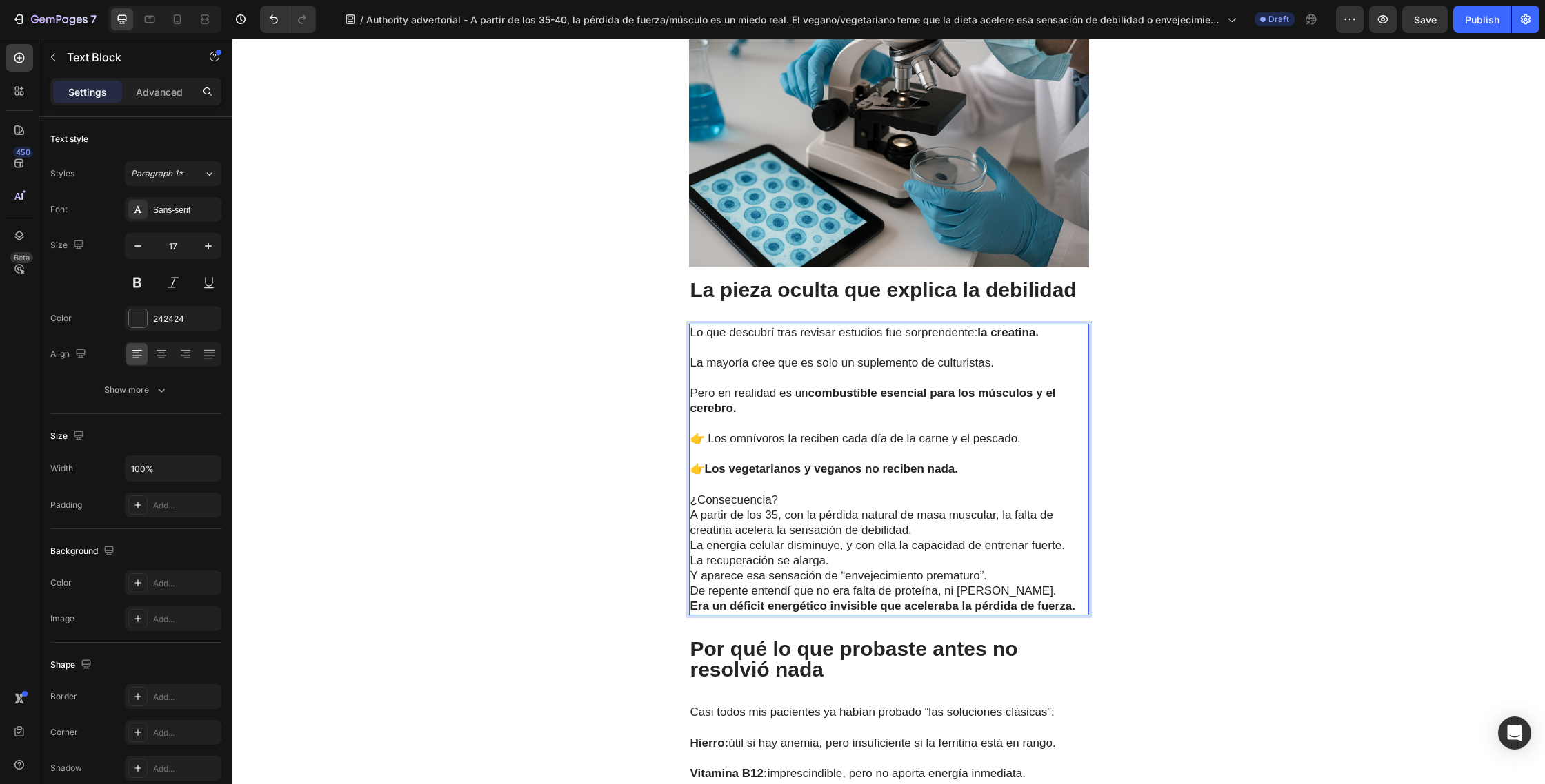
drag, startPoint x: 802, startPoint y: 502, endPoint x: 852, endPoint y: 505, distance: 50.1
click at [802, 502] on p "¿Consecuencia?" at bounding box center [889, 500] width 397 height 15
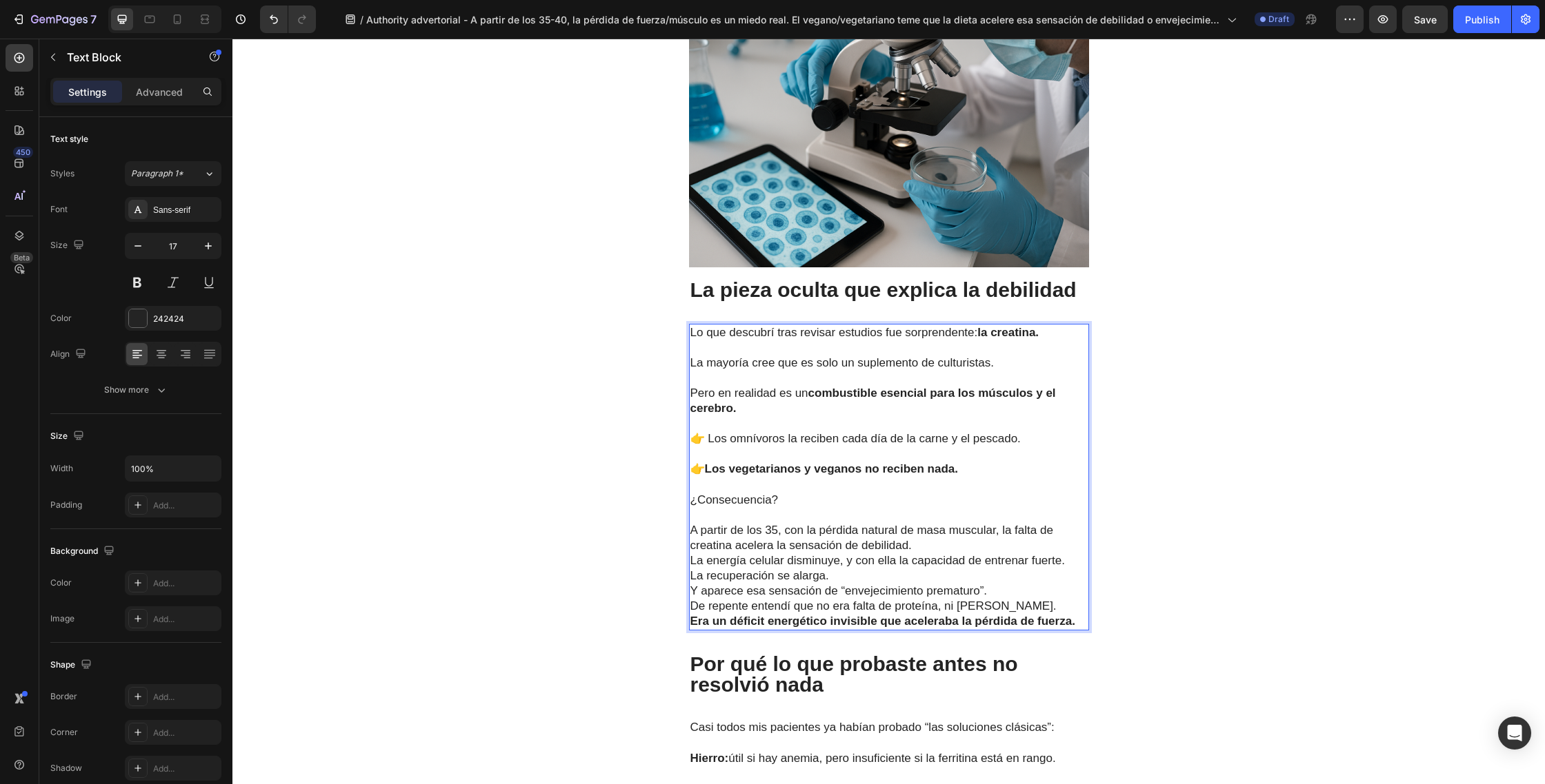
click at [923, 548] on p "A partir de los 35, con la pérdida natural de masa muscular, la falta de creati…" at bounding box center [889, 538] width 397 height 30
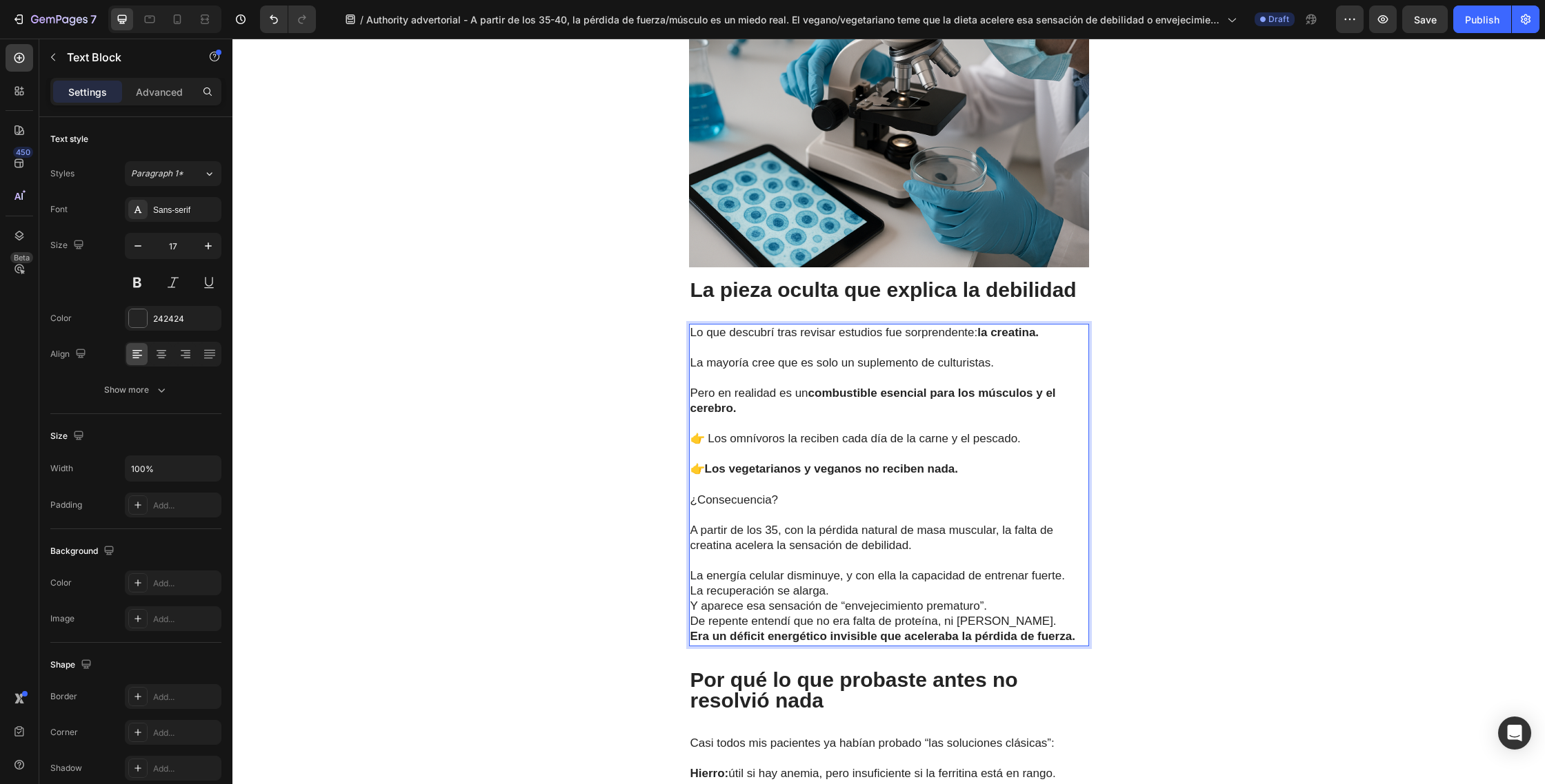
click at [849, 590] on p "La recuperación se alarga." at bounding box center [889, 591] width 397 height 15
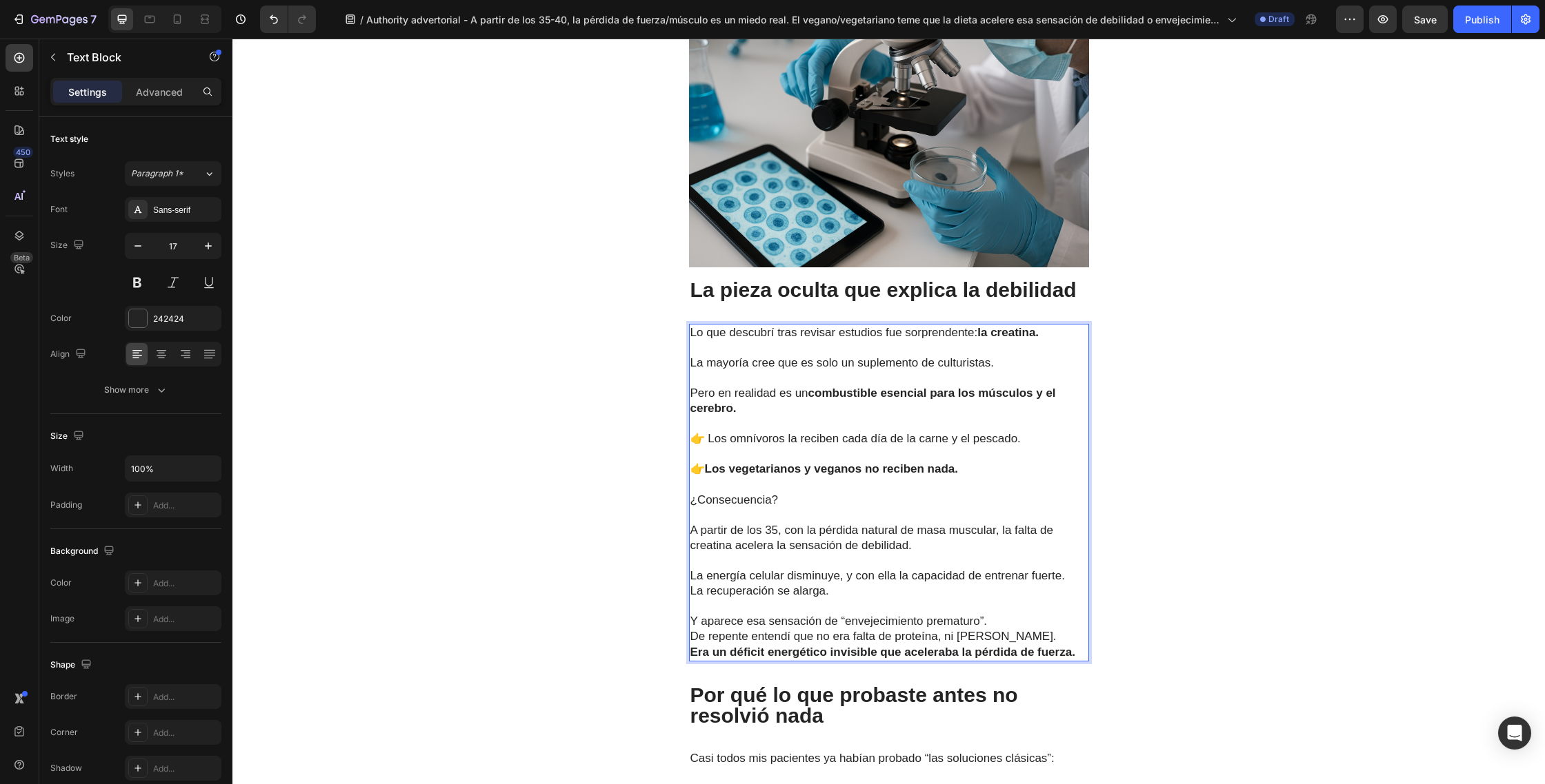
click at [1008, 623] on p "Y aparece esa sensación de “envejecimiento prematuro”." at bounding box center [889, 622] width 397 height 15
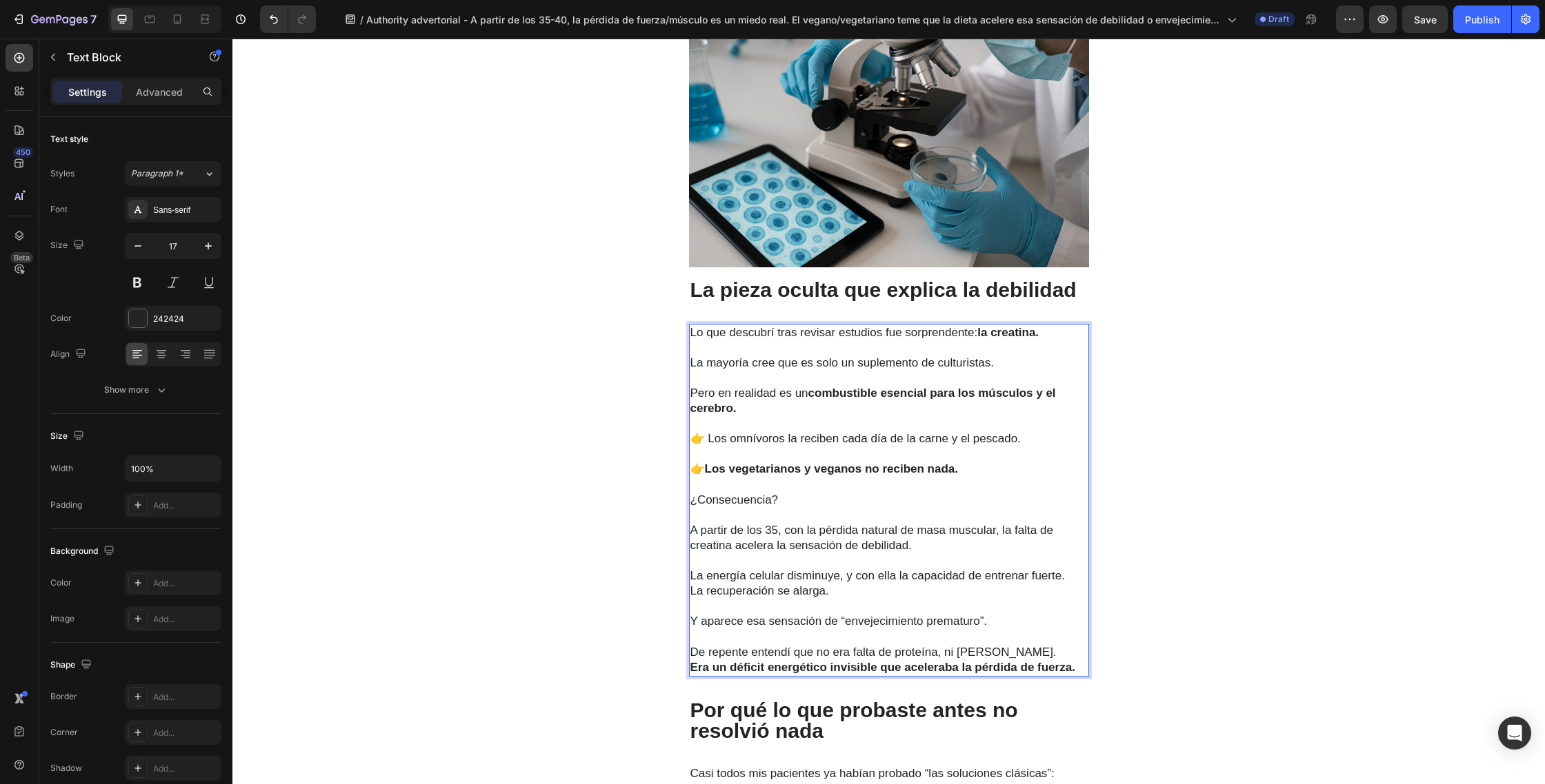
drag, startPoint x: 1018, startPoint y: 656, endPoint x: 1029, endPoint y: 652, distance: 11.7
click at [1018, 656] on p "De repente entendí que no era falta de proteína, ni [PERSON_NAME]. Era un défic…" at bounding box center [889, 659] width 397 height 30
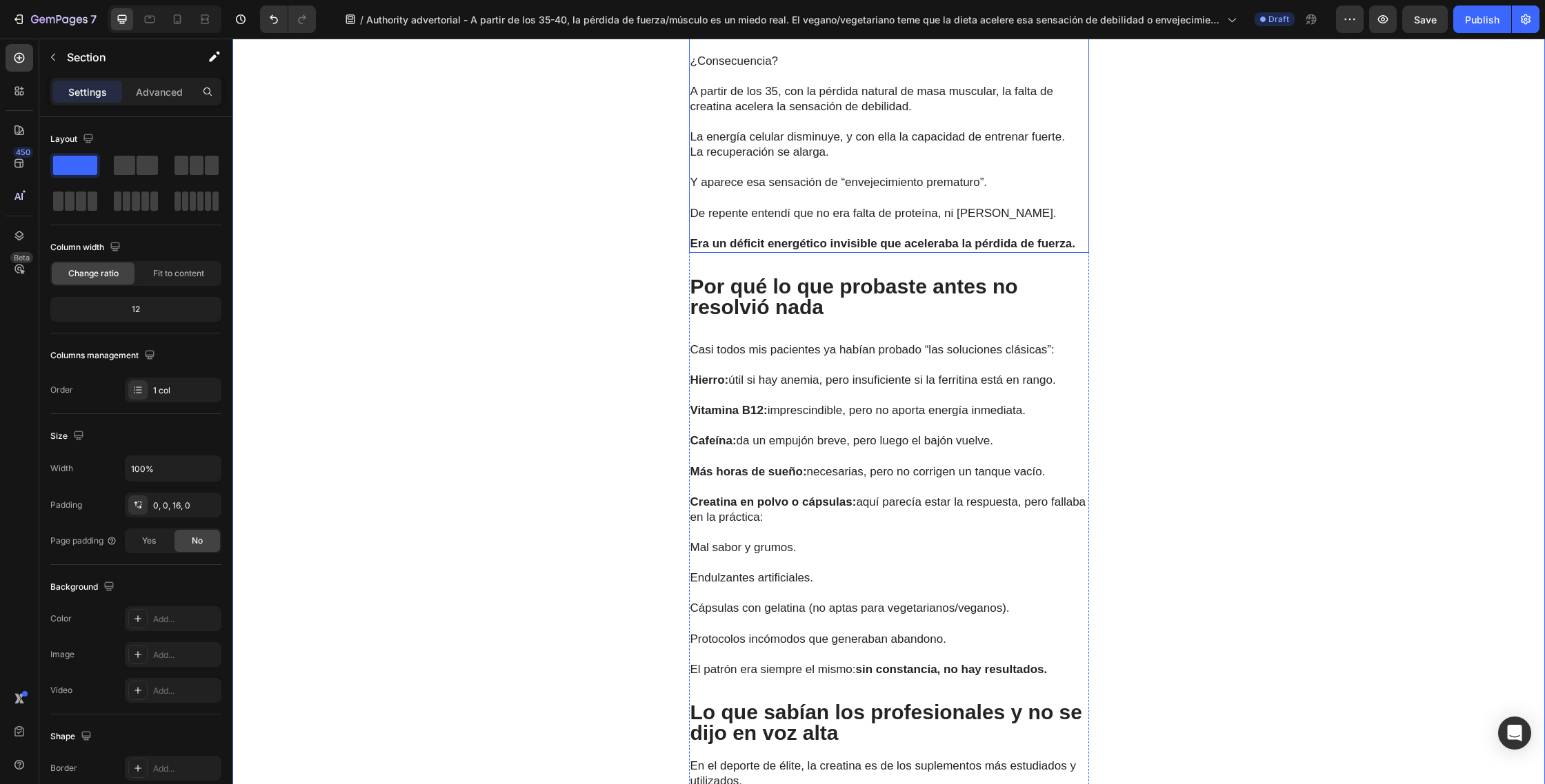
scroll to position [2245, 0]
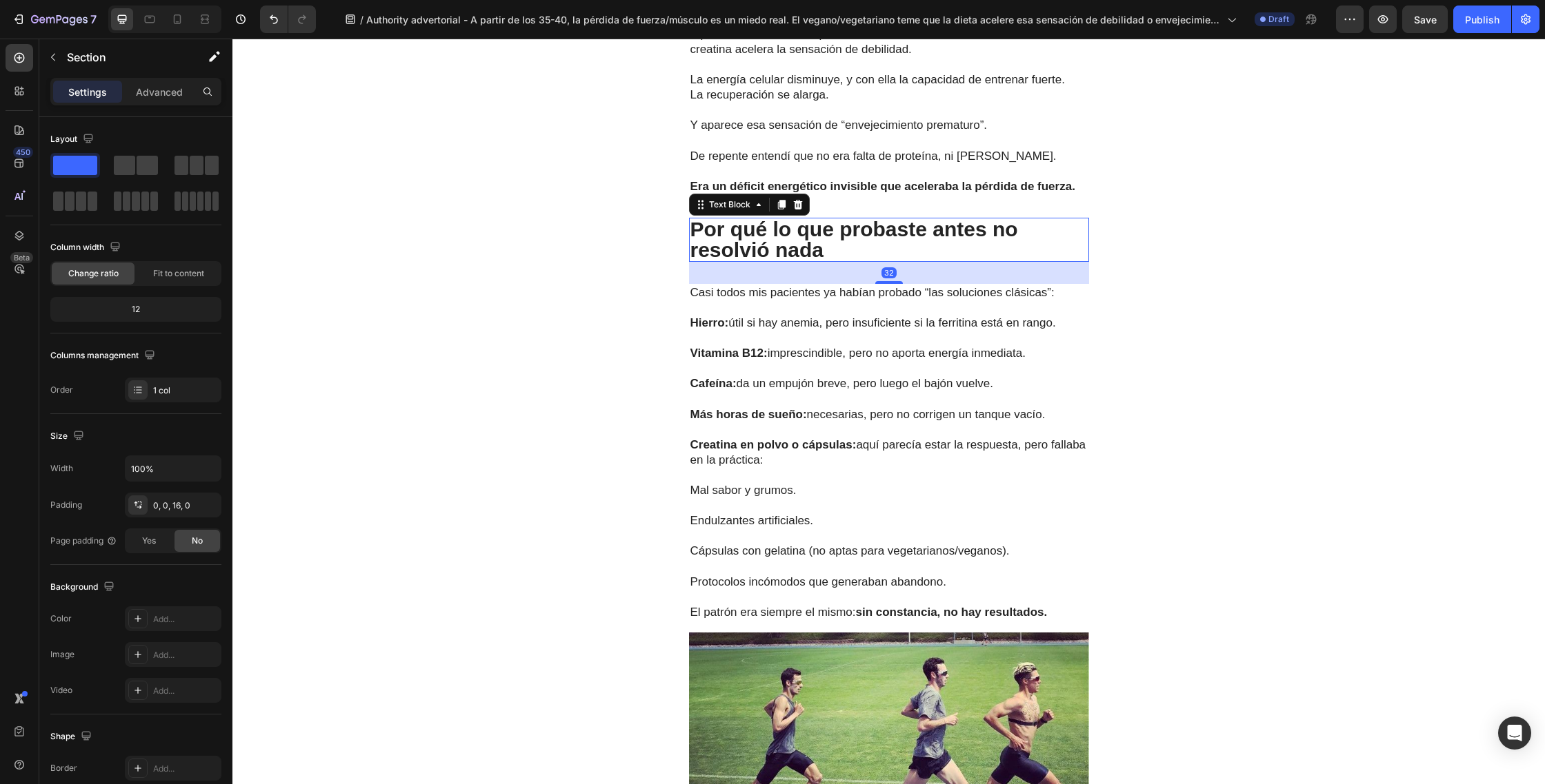
click at [832, 261] on div "Por qué lo que probaste antes no resolvió nada" at bounding box center [888, 240] width 400 height 44
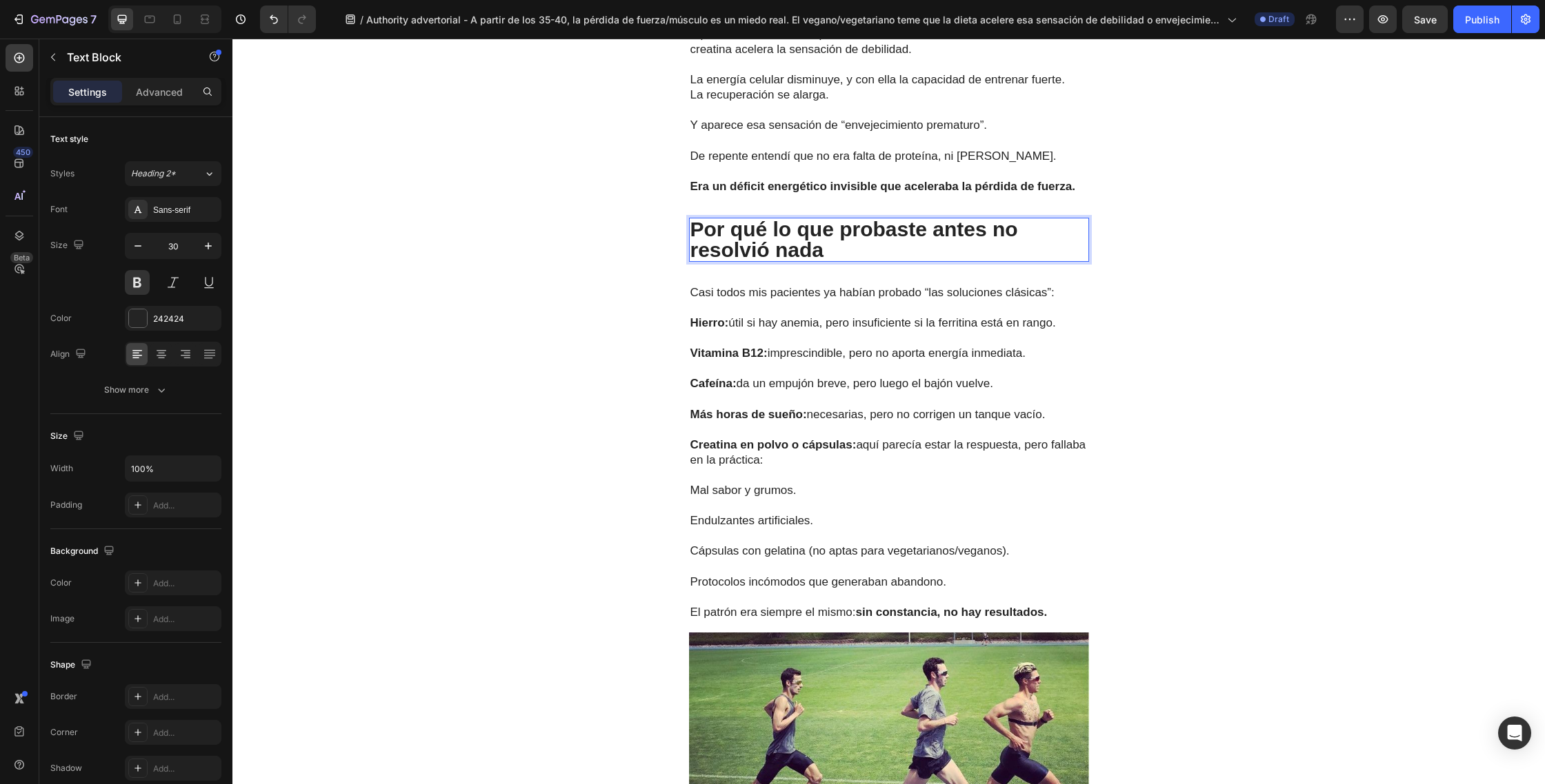
drag, startPoint x: 846, startPoint y: 253, endPoint x: 855, endPoint y: 252, distance: 9.1
click at [846, 252] on p "Por qué lo que probaste antes no resolvió nada" at bounding box center [889, 240] width 397 height 42
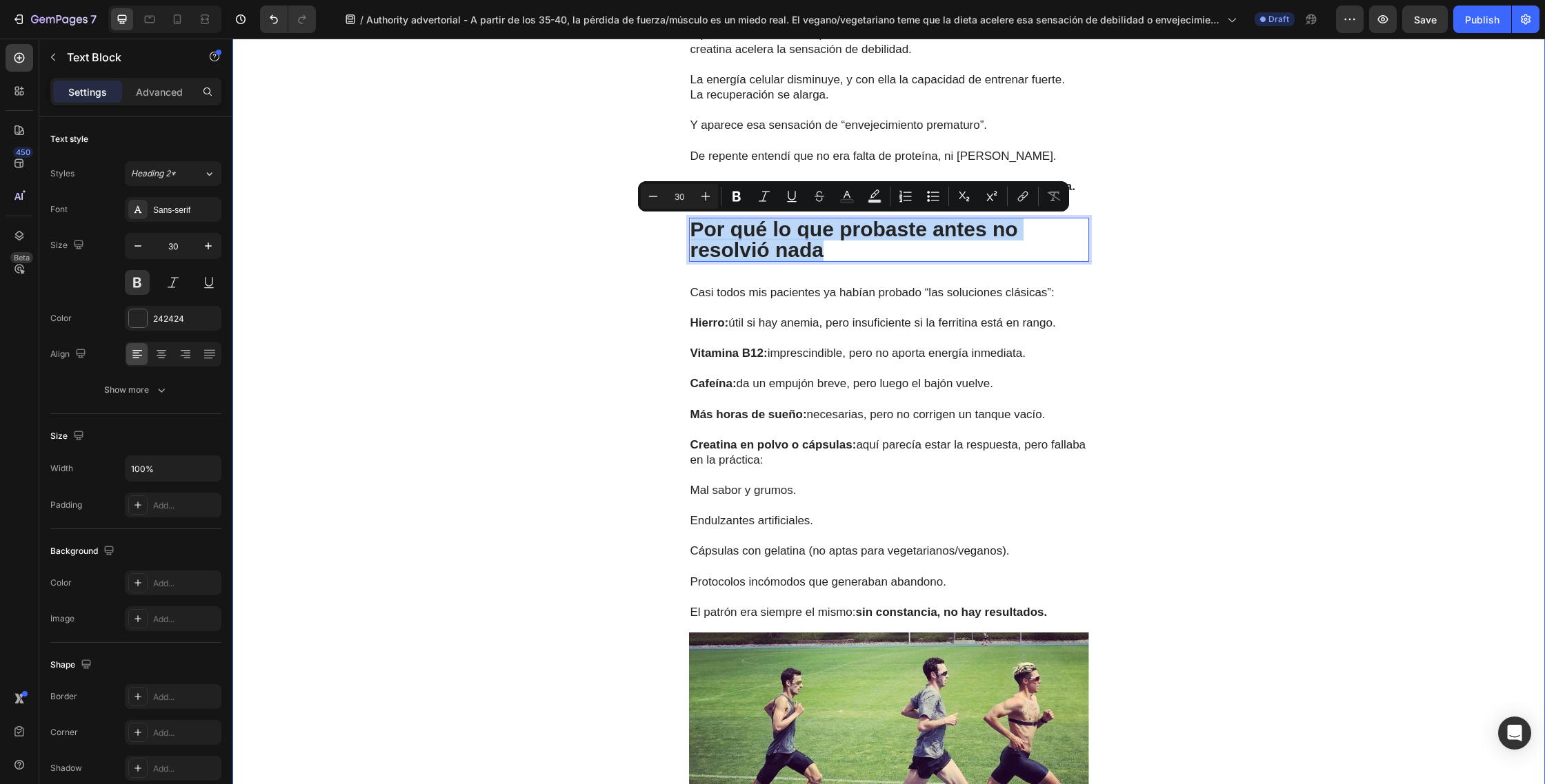
drag, startPoint x: 857, startPoint y: 252, endPoint x: 679, endPoint y: 228, distance: 179.6
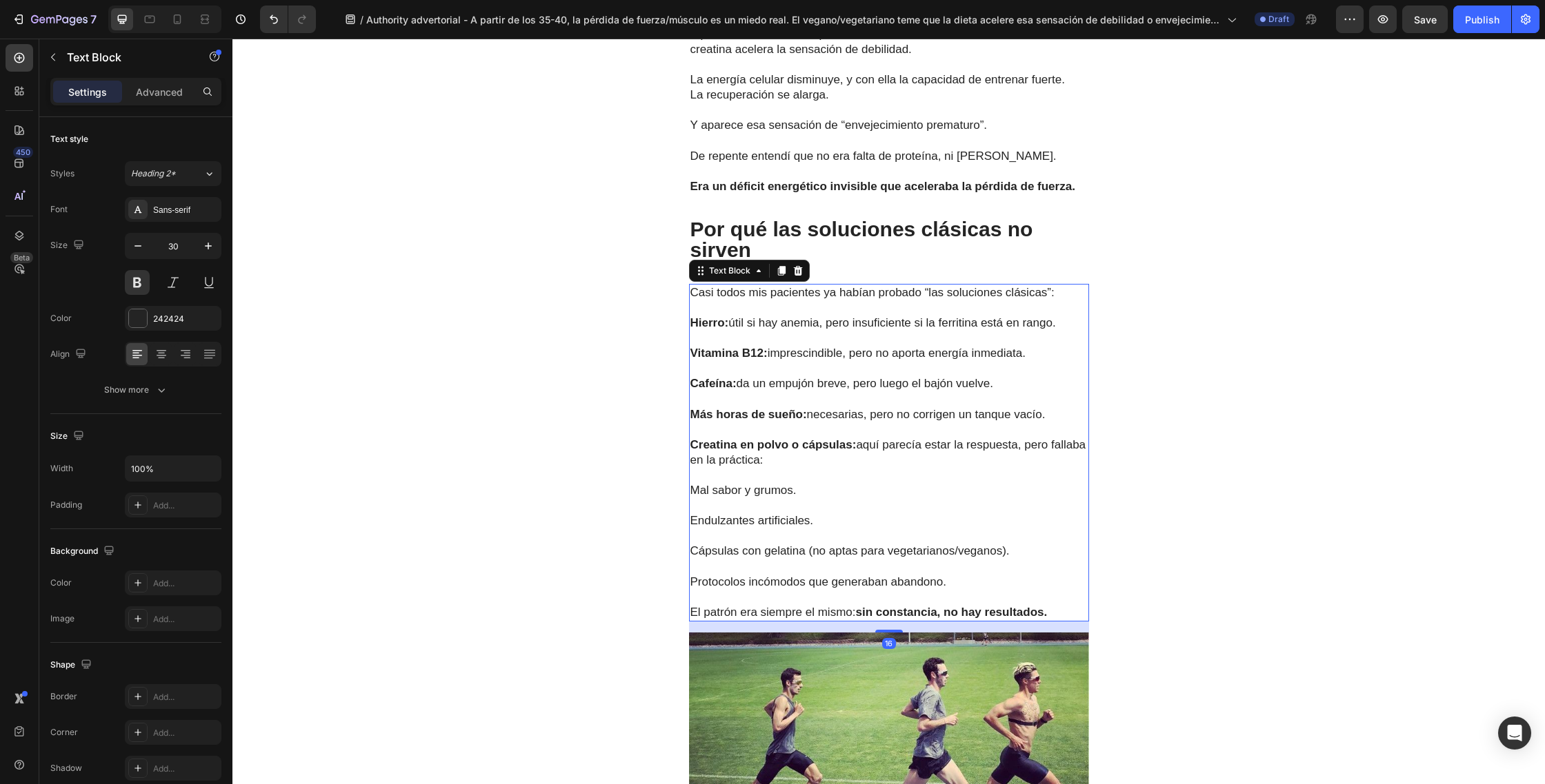
click at [828, 345] on p at bounding box center [889, 339] width 397 height 15
click at [1053, 615] on p "El patrón era siempre el mismo: sin constancia, no hay resultados." at bounding box center [889, 612] width 397 height 15
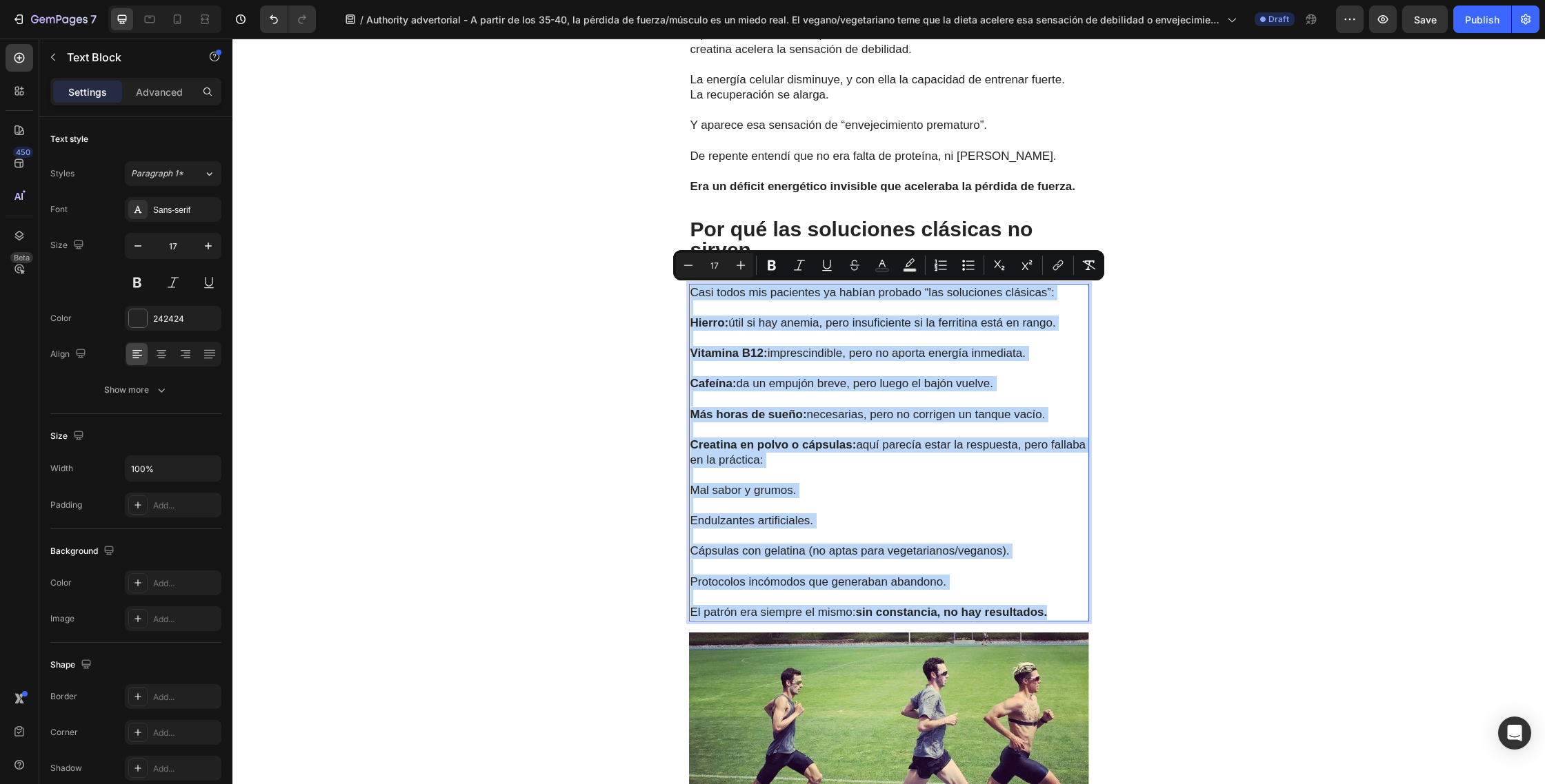
drag, startPoint x: 994, startPoint y: 598, endPoint x: 692, endPoint y: 297, distance: 426.4
click at [692, 297] on div "Casi todos mis pacientes ya habían probado “las soluciones clásicas”: Hierro: ú…" at bounding box center [888, 453] width 400 height 338
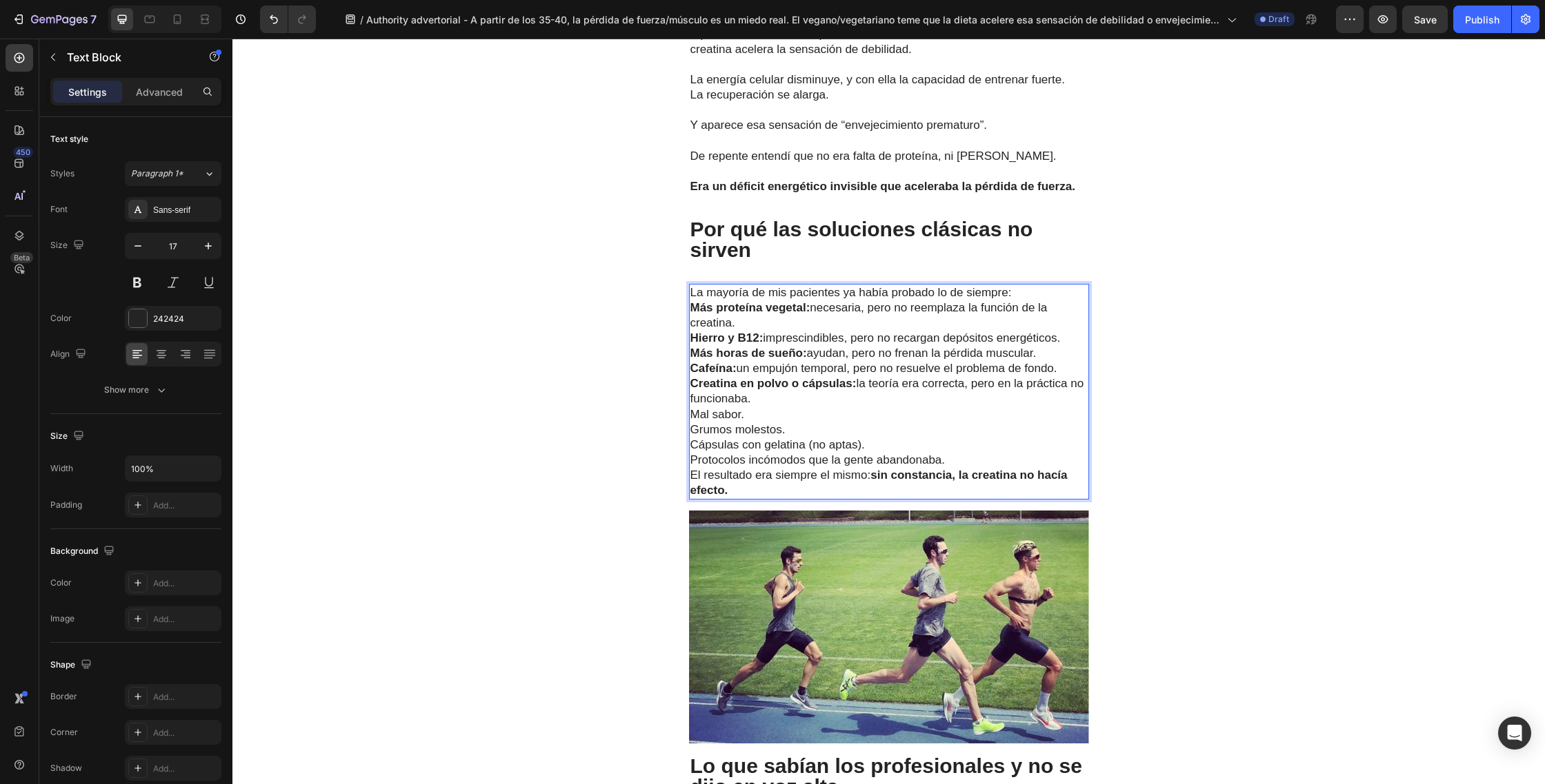
click at [1026, 294] on p "La mayoría de mis pacientes ya había probado lo de siempre:" at bounding box center [889, 292] width 397 height 15
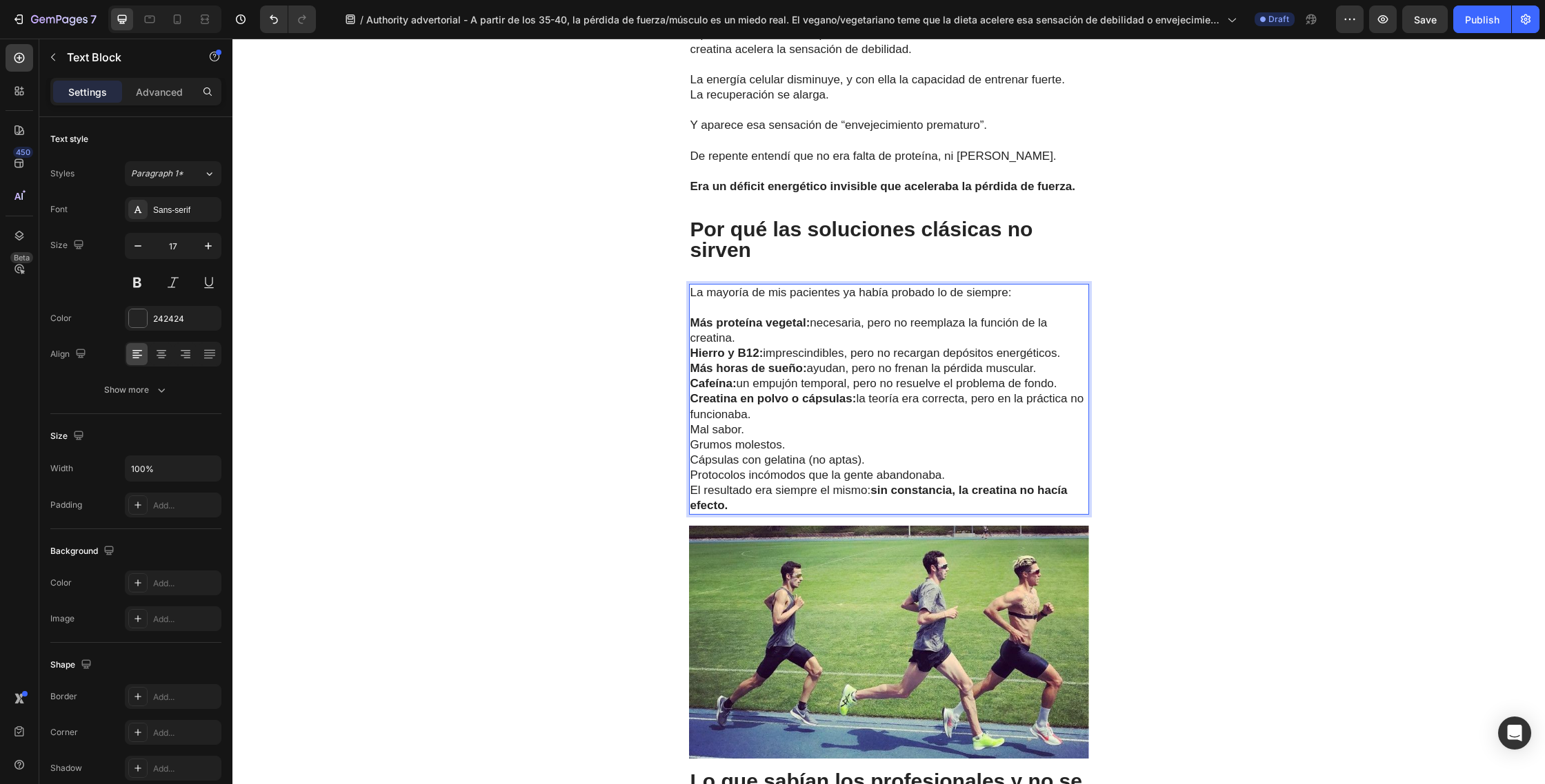
click at [751, 336] on p "Más proteína vegetal: necesaria, pero no reemplaza la función de la creatina." at bounding box center [889, 330] width 397 height 30
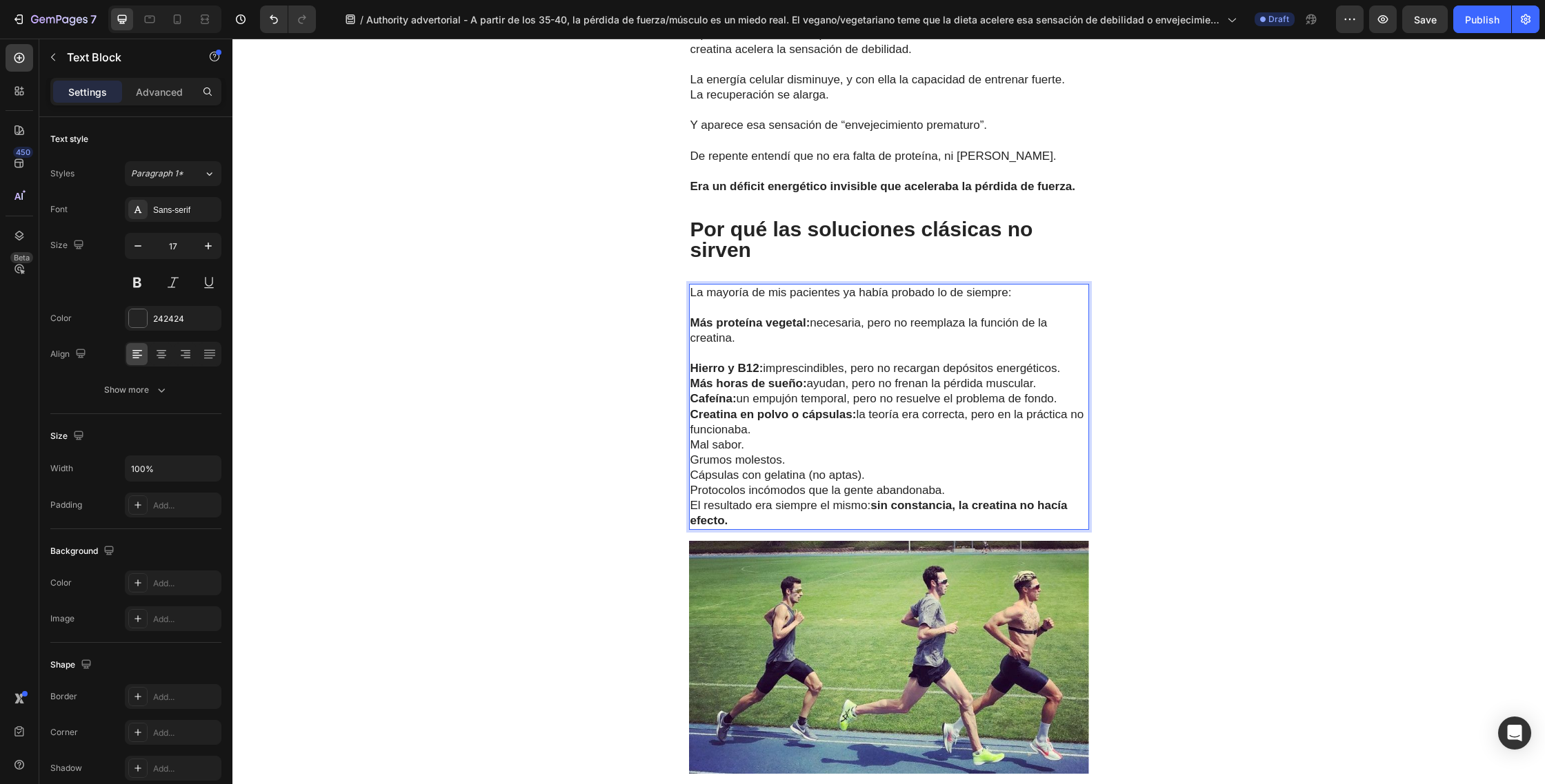
click at [1068, 371] on p "Hierro y B12: imprescindibles, pero no recargan depósitos energéticos." at bounding box center [889, 368] width 397 height 15
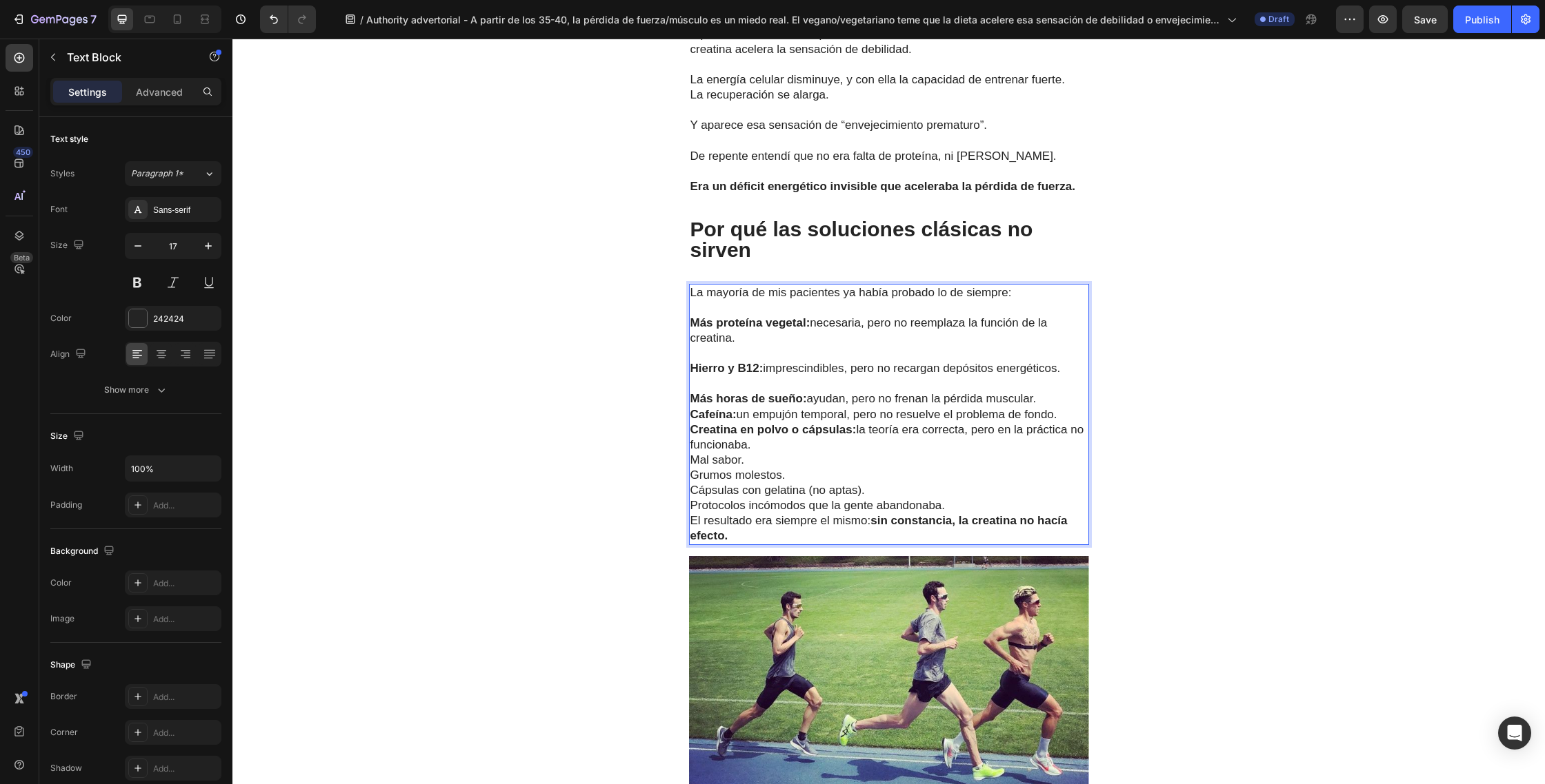
click at [1046, 404] on p "Más horas de sueño: ayudan, pero no frenan la pérdida muscular." at bounding box center [889, 398] width 397 height 15
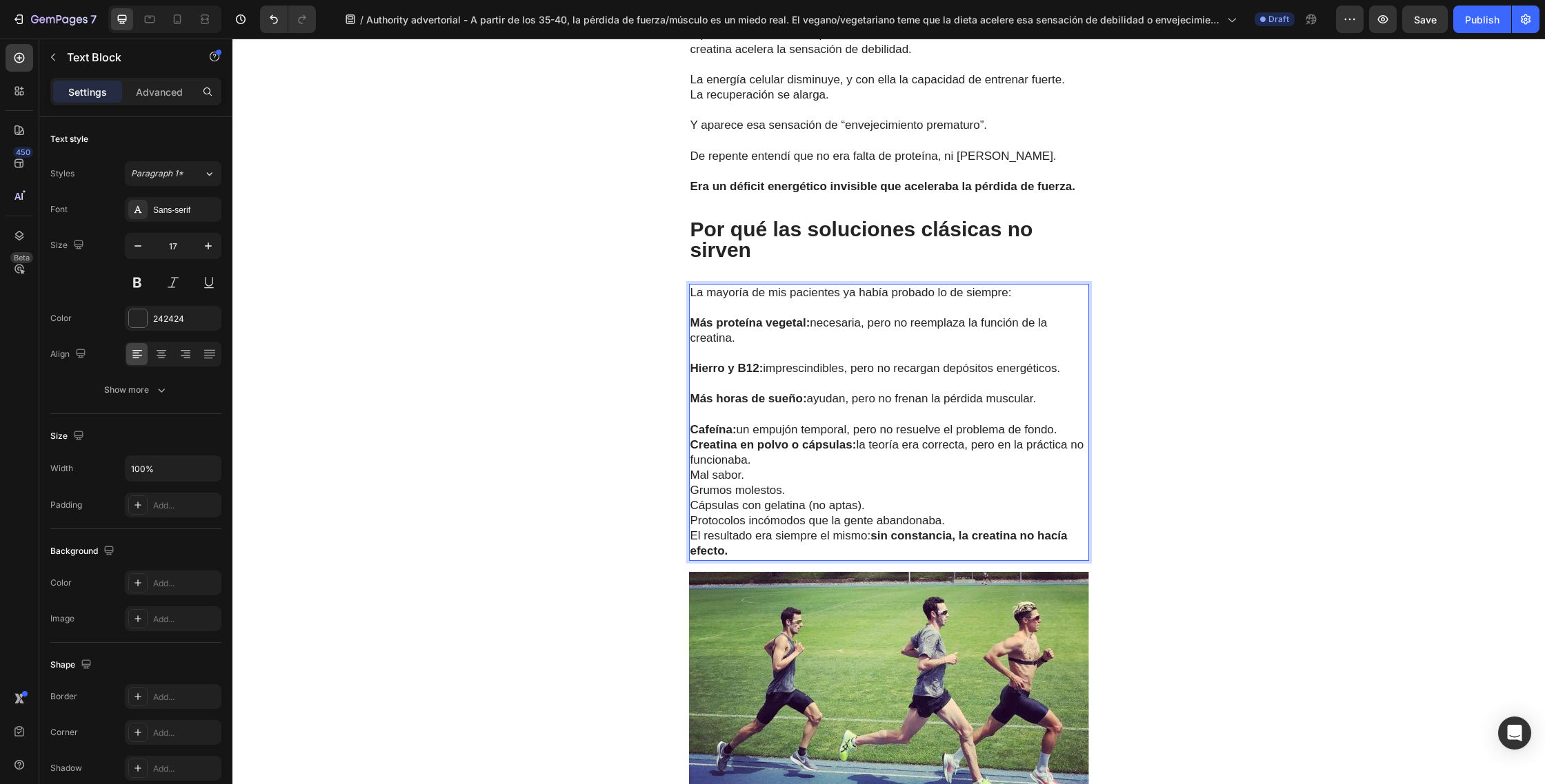
click at [1069, 431] on p "Cafeína: un empujón temporal, pero no resuelve el problema de fondo." at bounding box center [889, 430] width 397 height 15
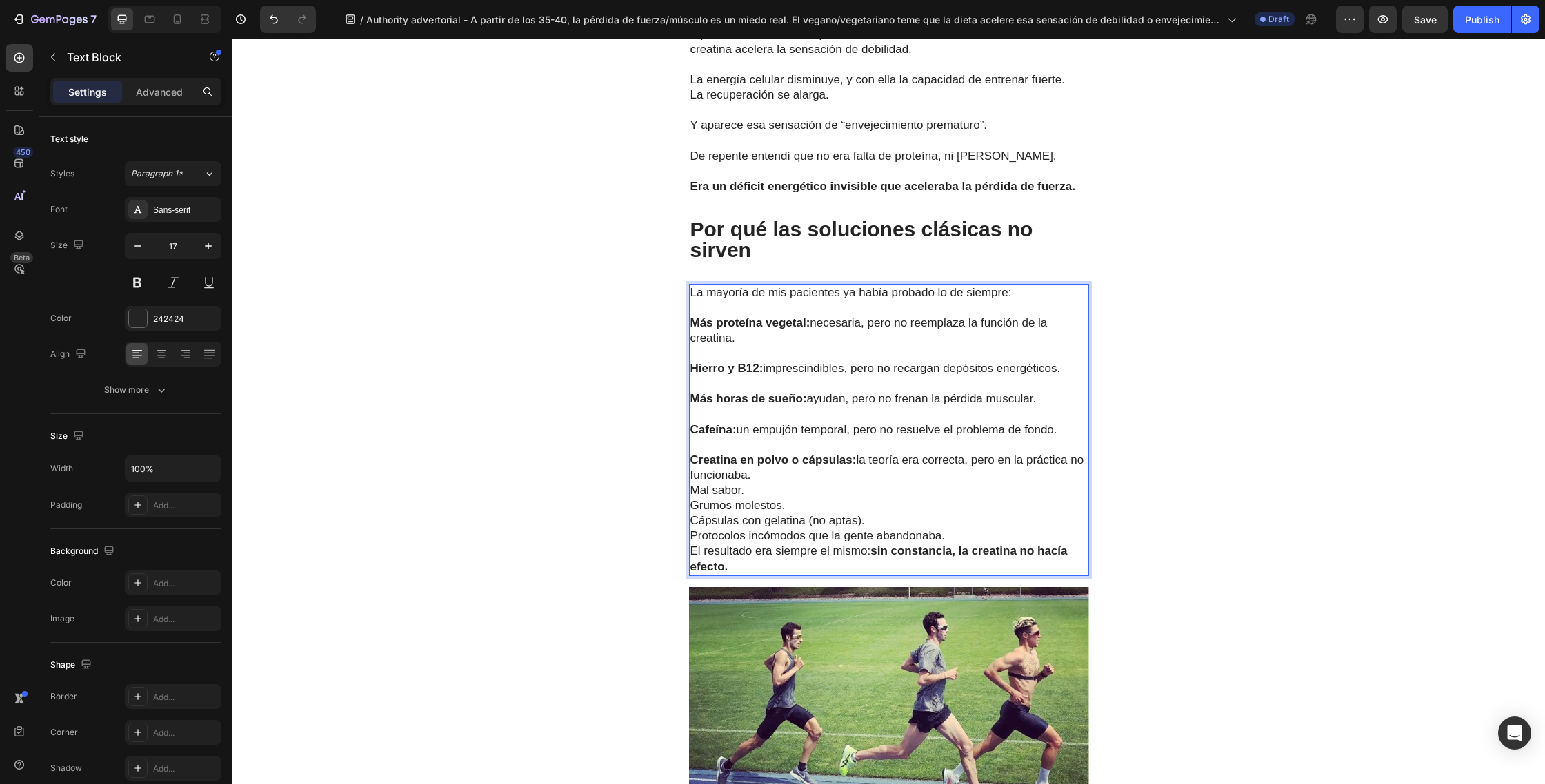
click at [767, 475] on p "Creatina en polvo o cápsulas: la teoría era correcta, pero en la práctica no fu…" at bounding box center [889, 468] width 397 height 30
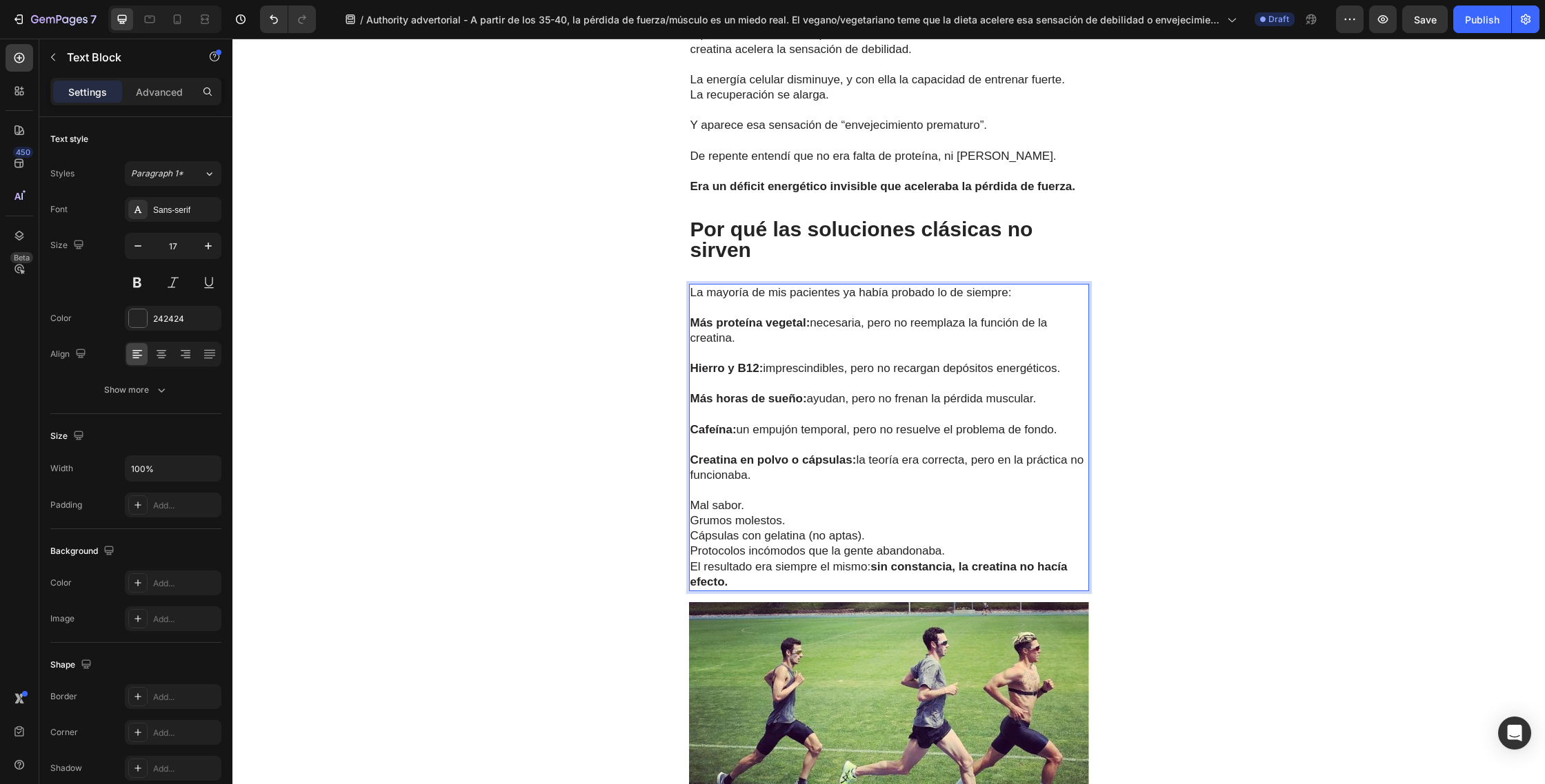
click at [759, 505] on p "Mal sabor." at bounding box center [889, 505] width 397 height 15
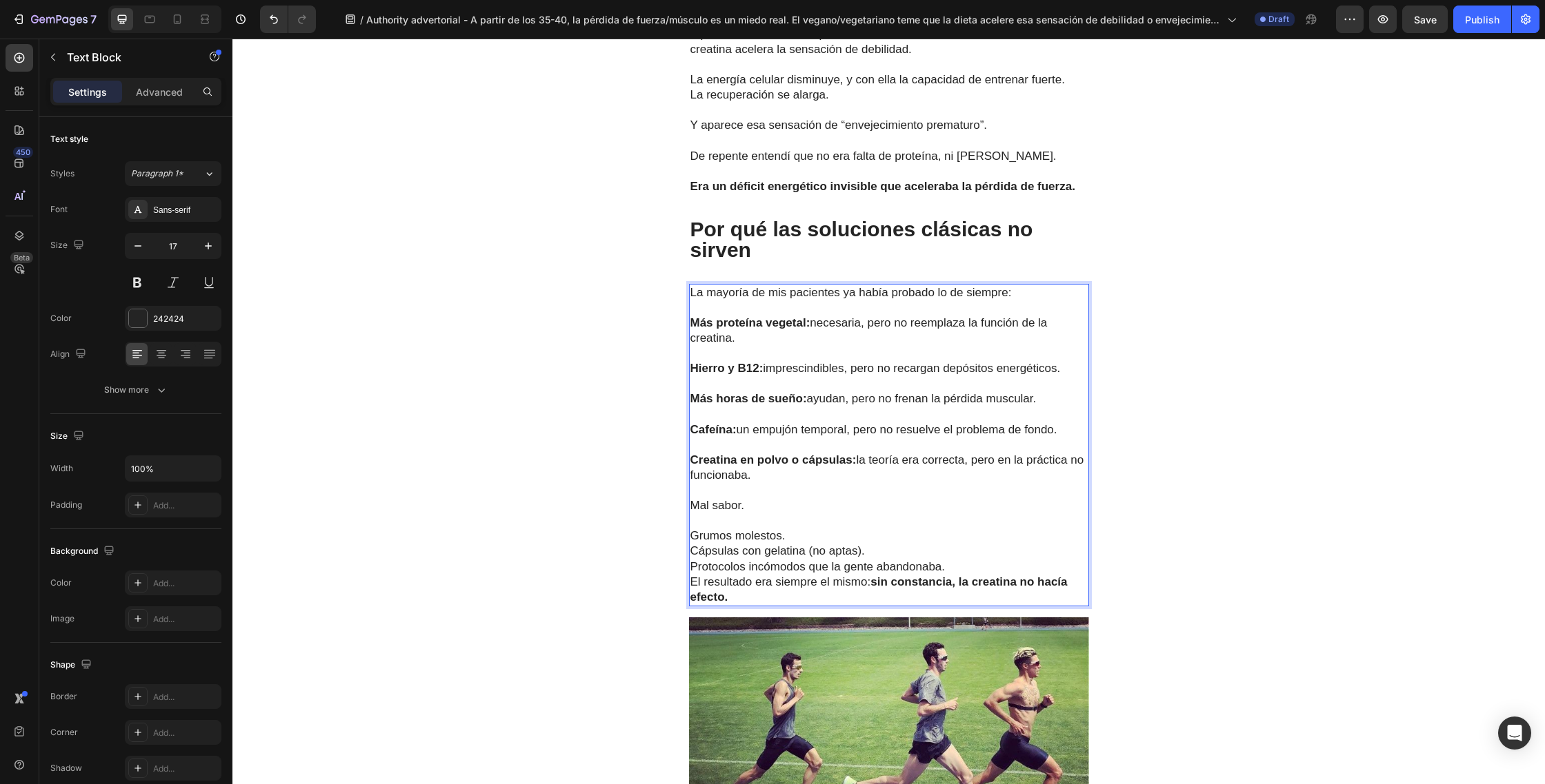
click at [807, 540] on p "Grumos molestos." at bounding box center [889, 536] width 397 height 15
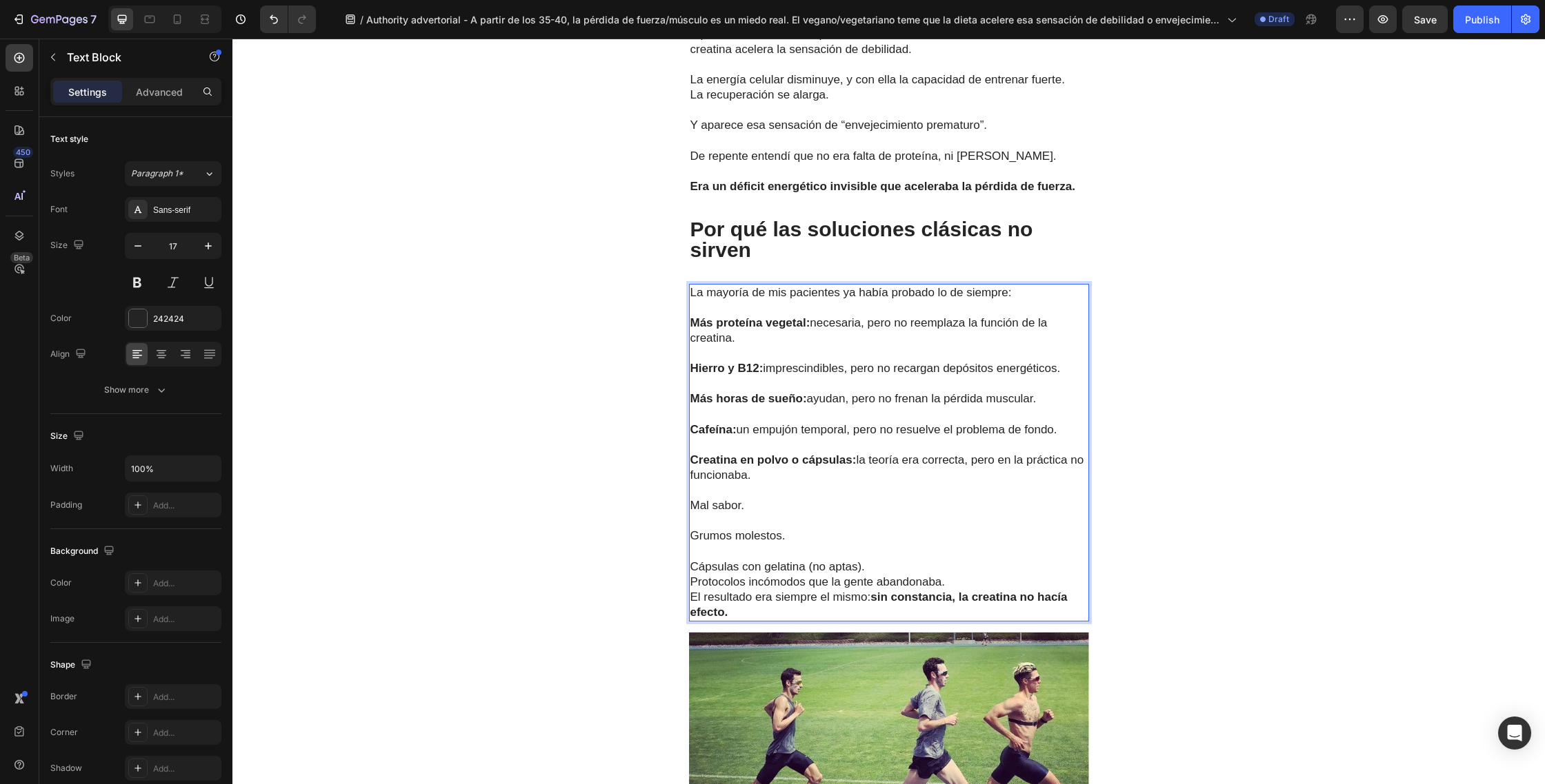
click at [889, 568] on p "Cápsulas con gelatina (no aptas)." at bounding box center [889, 567] width 397 height 15
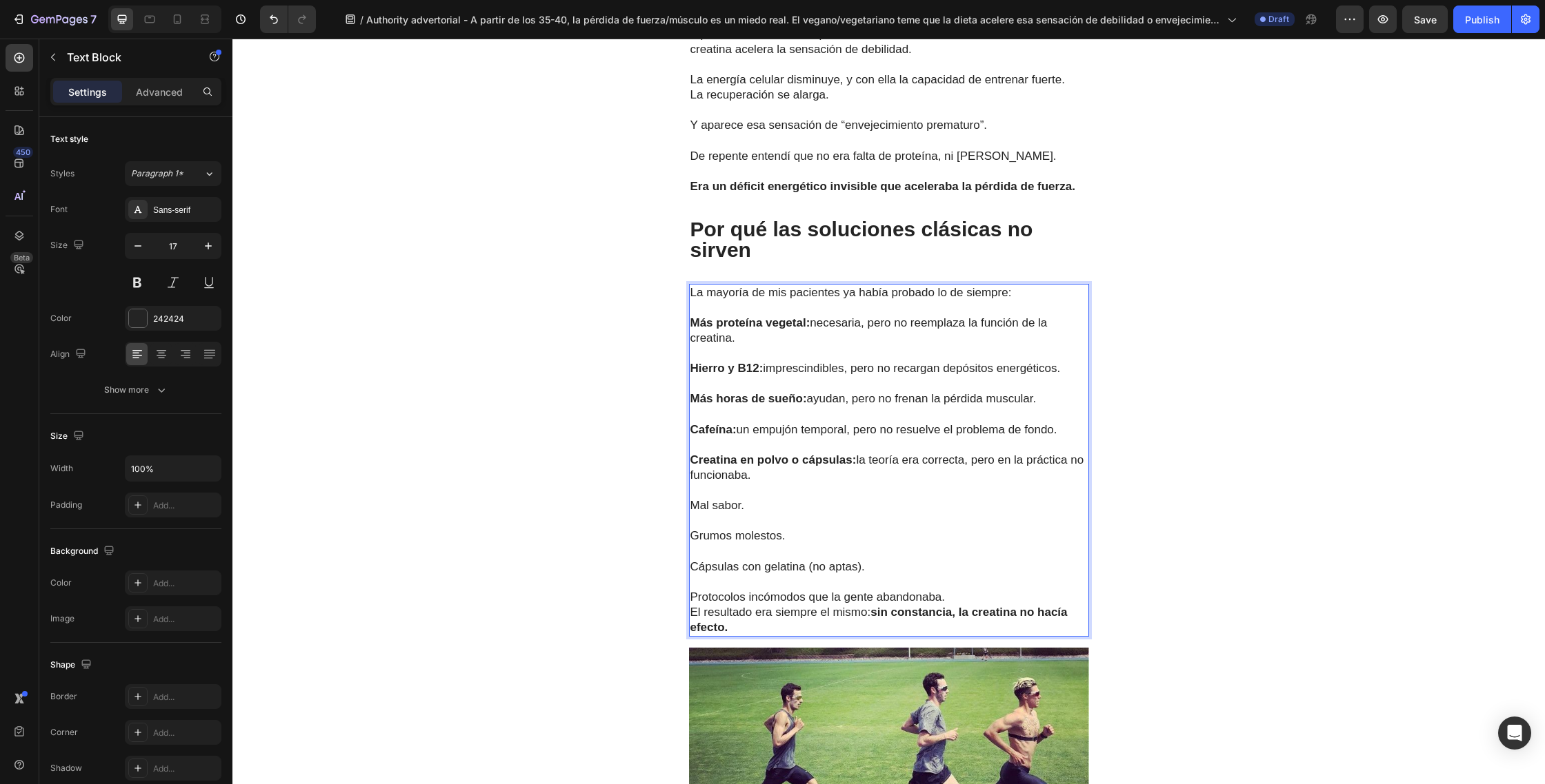
click at [972, 594] on p "Protocolos incómodos que la gente abandonaba." at bounding box center [889, 598] width 397 height 15
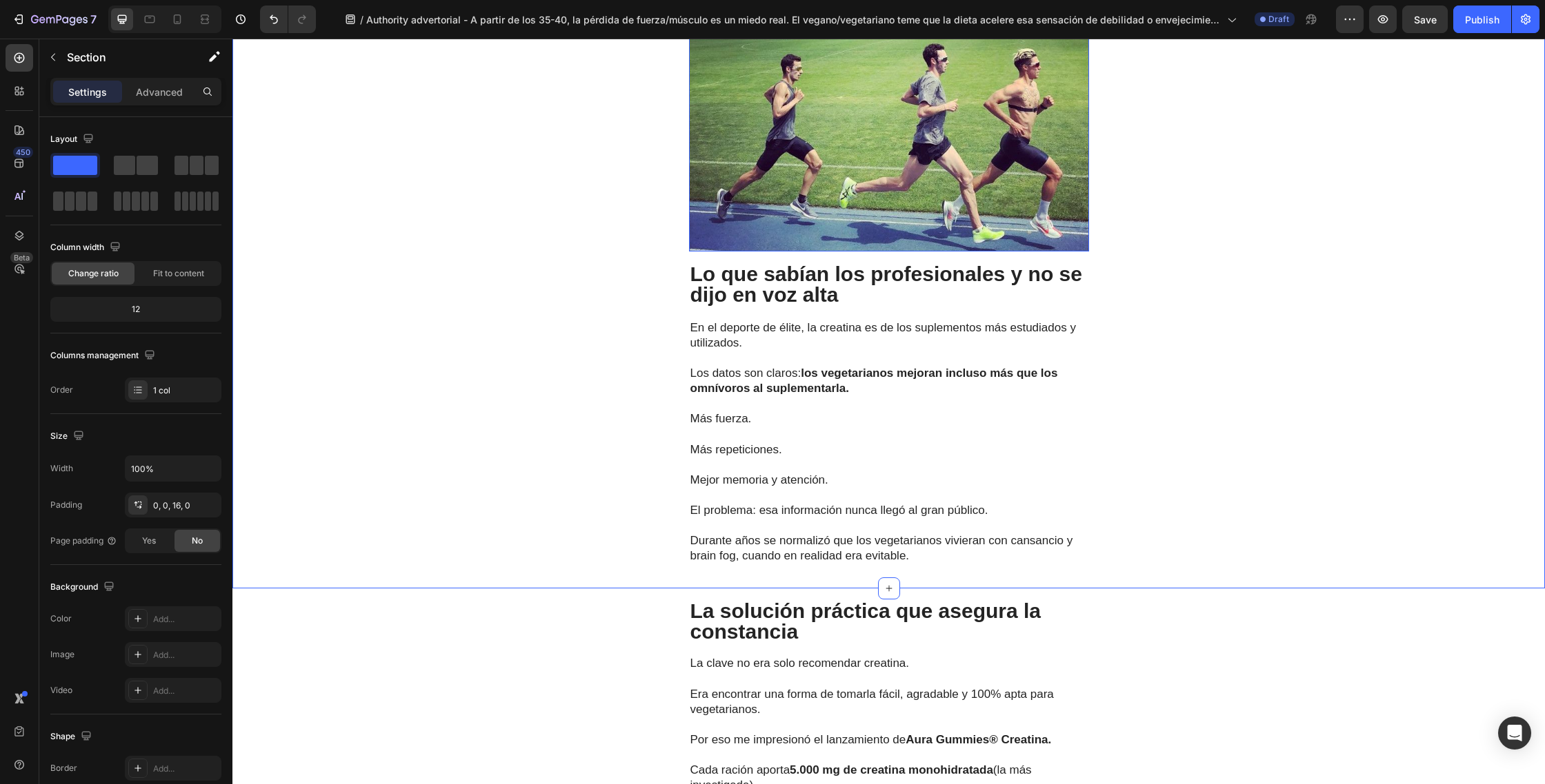
scroll to position [2940, 0]
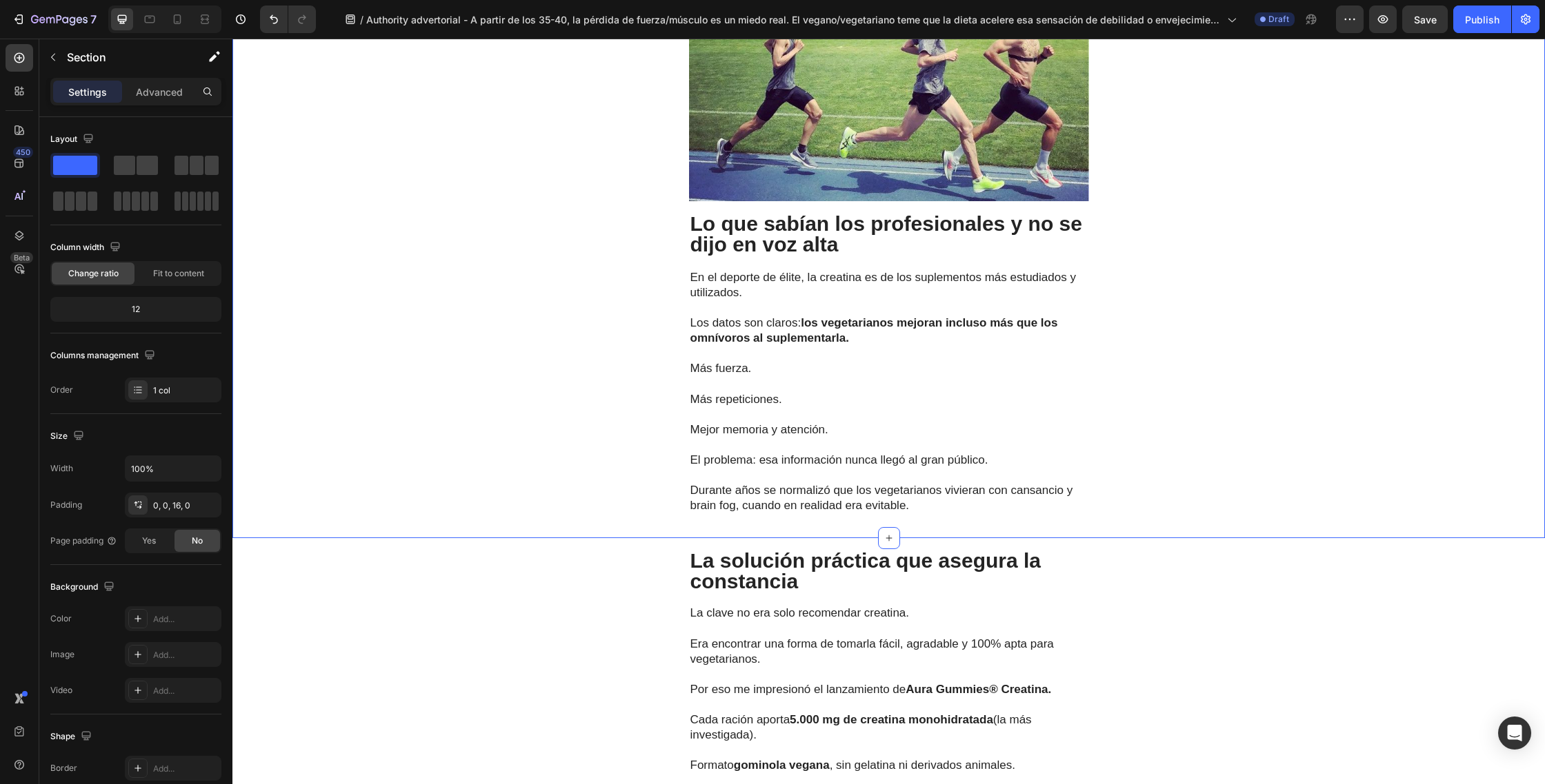
click at [844, 248] on p "Lo que sabían los profesionales y no se dijo en voz alta" at bounding box center [889, 234] width 397 height 42
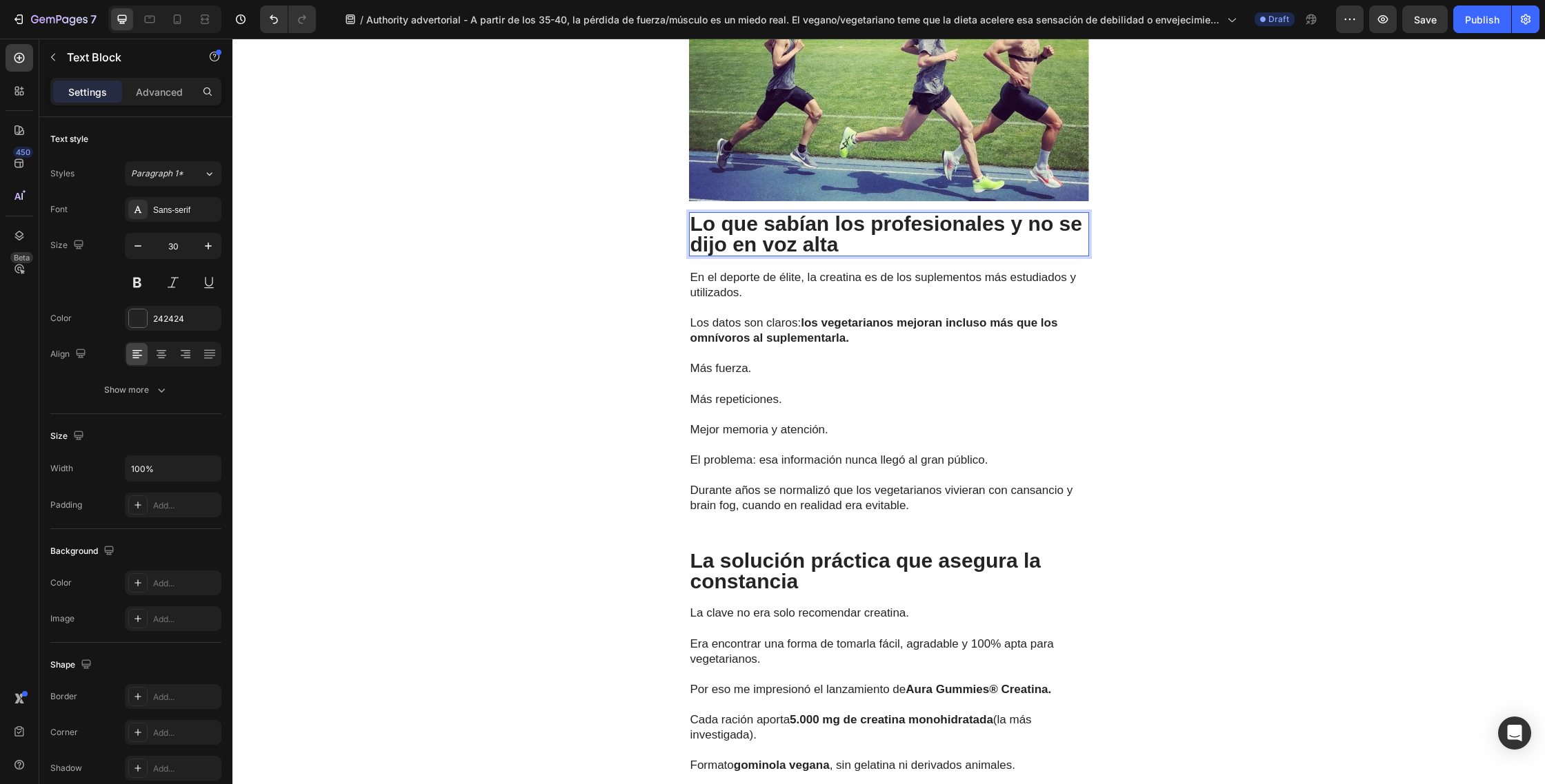
click at [857, 247] on p "Lo que sabían los profesionales y no se dijo en voz alta" at bounding box center [889, 234] width 397 height 42
drag, startPoint x: 740, startPoint y: 241, endPoint x: 695, endPoint y: 231, distance: 46.1
click at [691, 230] on p "Lo que sabían los profesionales y no se dijo en voz alta" at bounding box center [889, 234] width 397 height 42
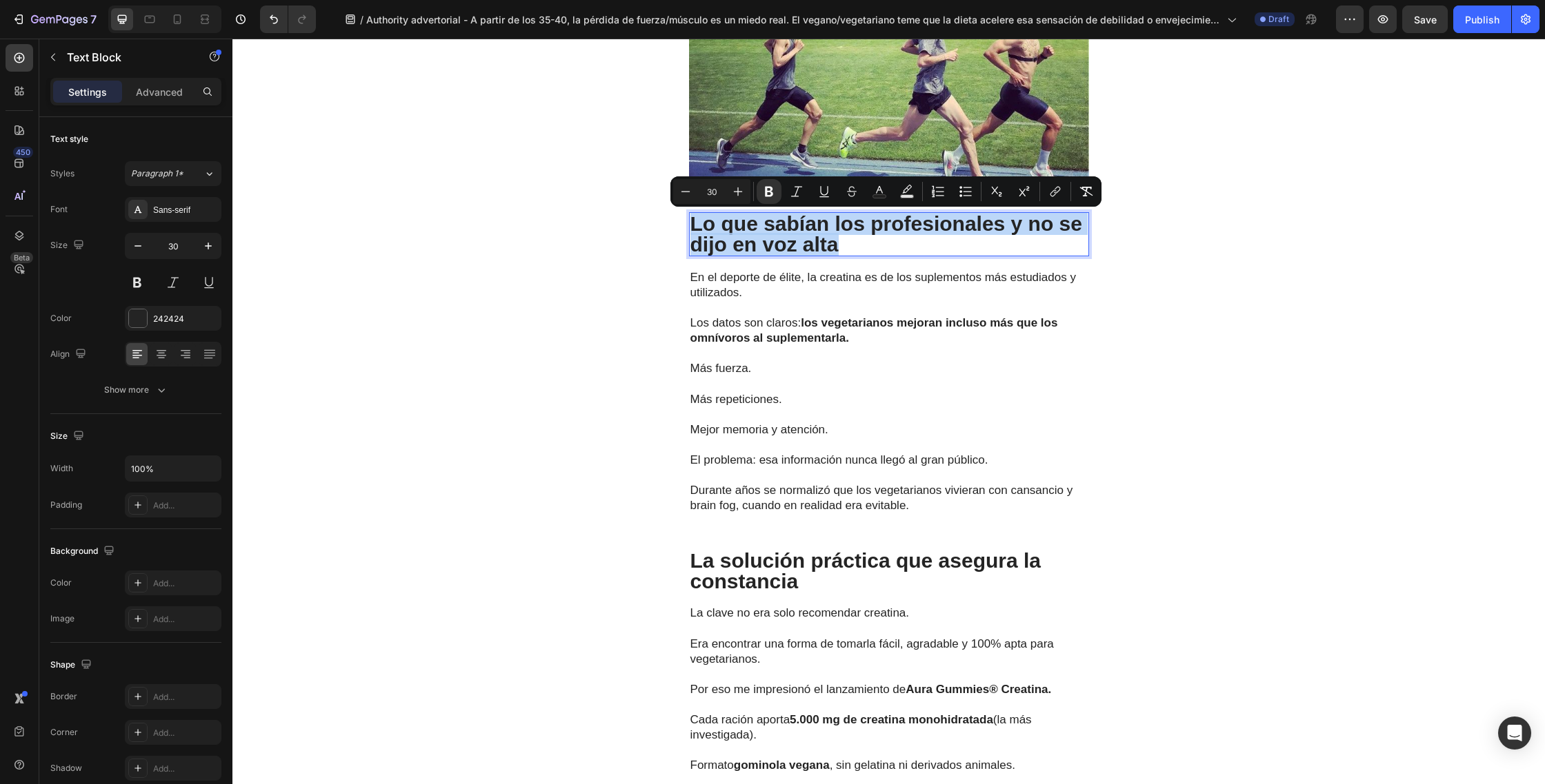
drag, startPoint x: 831, startPoint y: 249, endPoint x: 691, endPoint y: 230, distance: 141.3
click at [691, 230] on strong "Lo que sabían los profesionales y no se dijo en voz alta" at bounding box center [886, 233] width 391 height 43
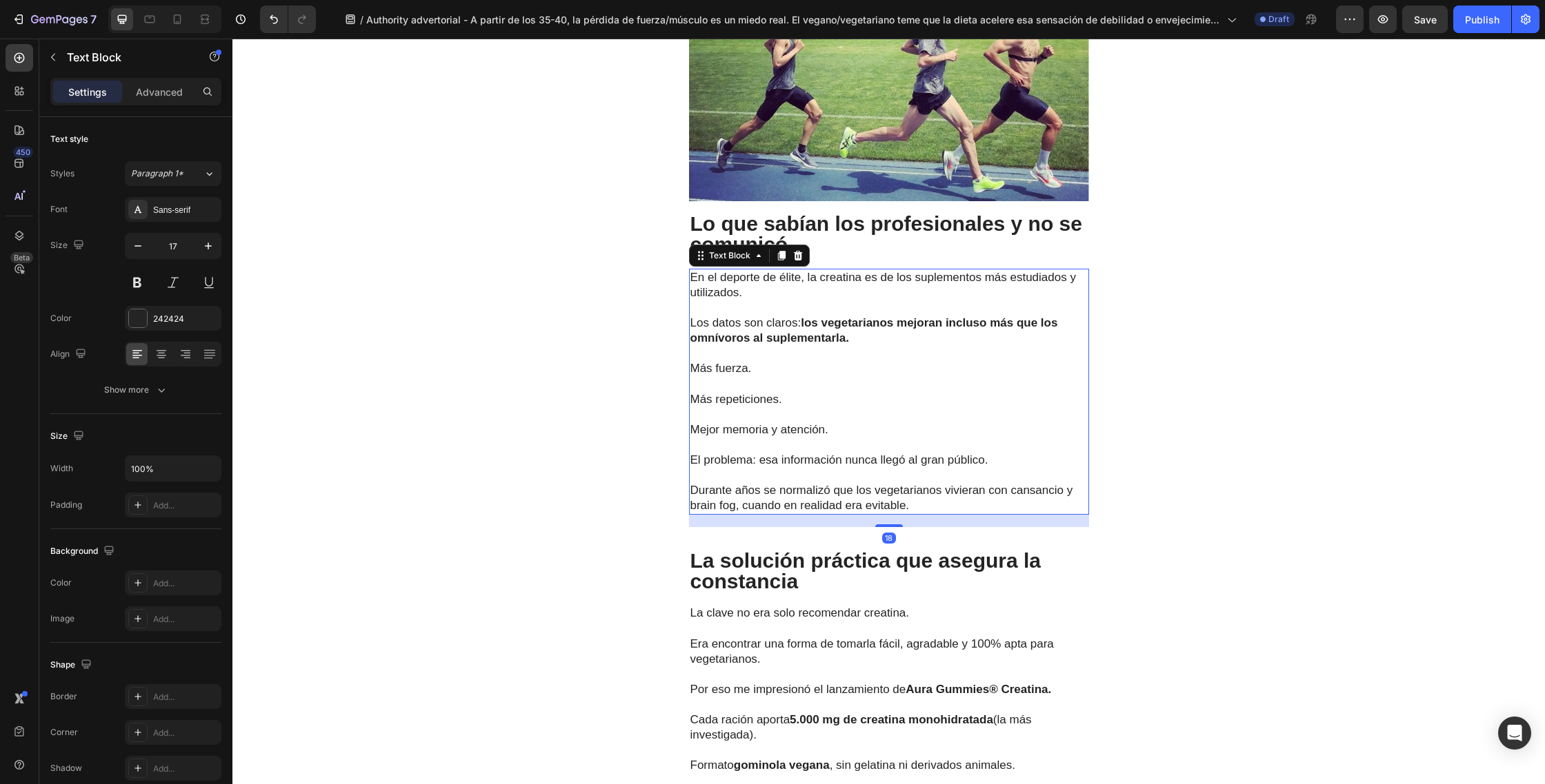
click at [820, 301] on p "Los datos son claros: los vegetarianos mejoran incluso más que los omnívoros al…" at bounding box center [889, 323] width 397 height 45
click at [928, 502] on p "Durante años se normalizó que los vegetarianos vivieran con cansancio y brain f…" at bounding box center [889, 490] width 397 height 45
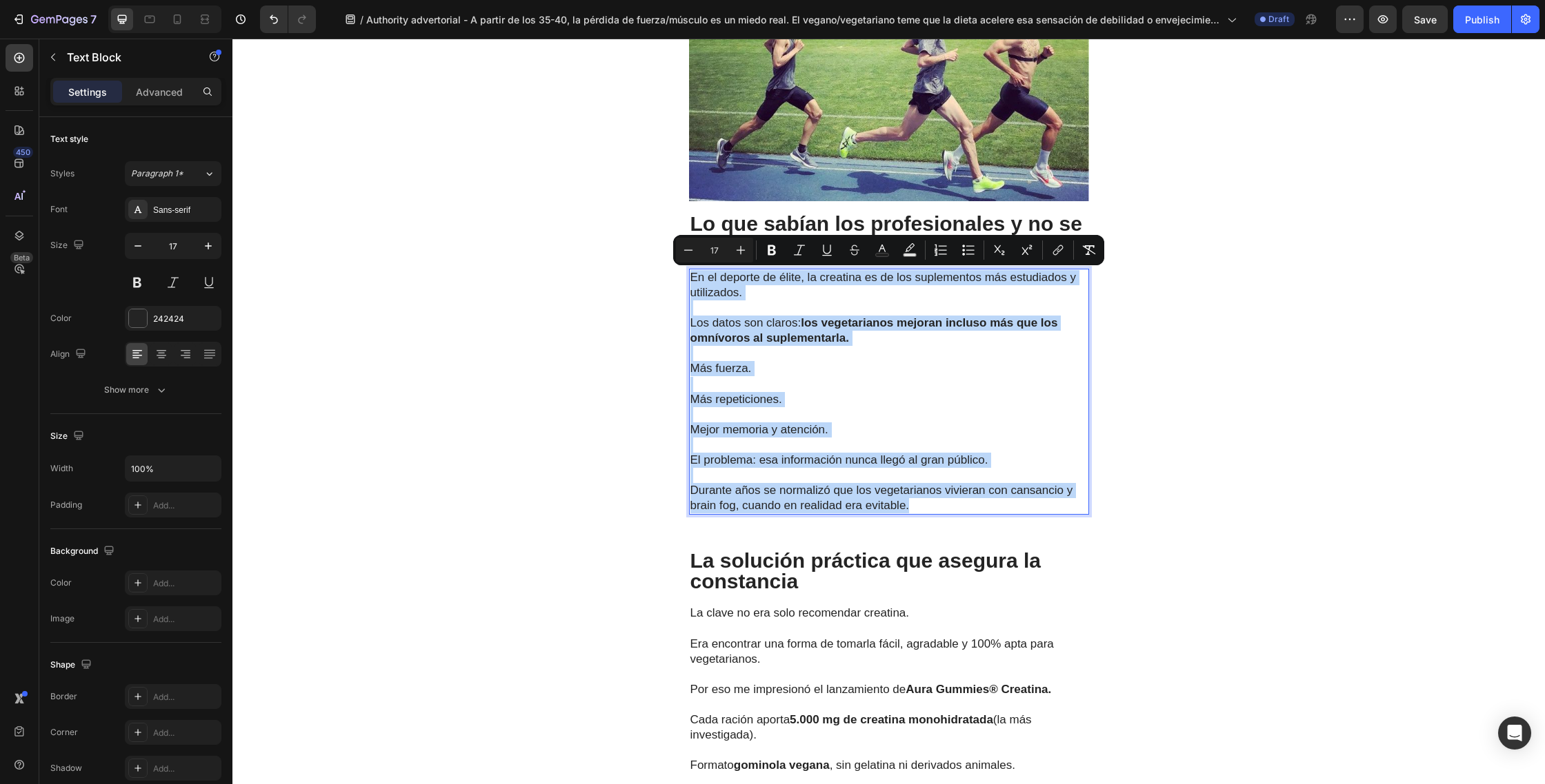
drag, startPoint x: 926, startPoint y: 505, endPoint x: 691, endPoint y: 279, distance: 326.0
click at [691, 279] on div "En el deporte de élite, la creatina es de los suplementos más estudiados y util…" at bounding box center [888, 391] width 400 height 246
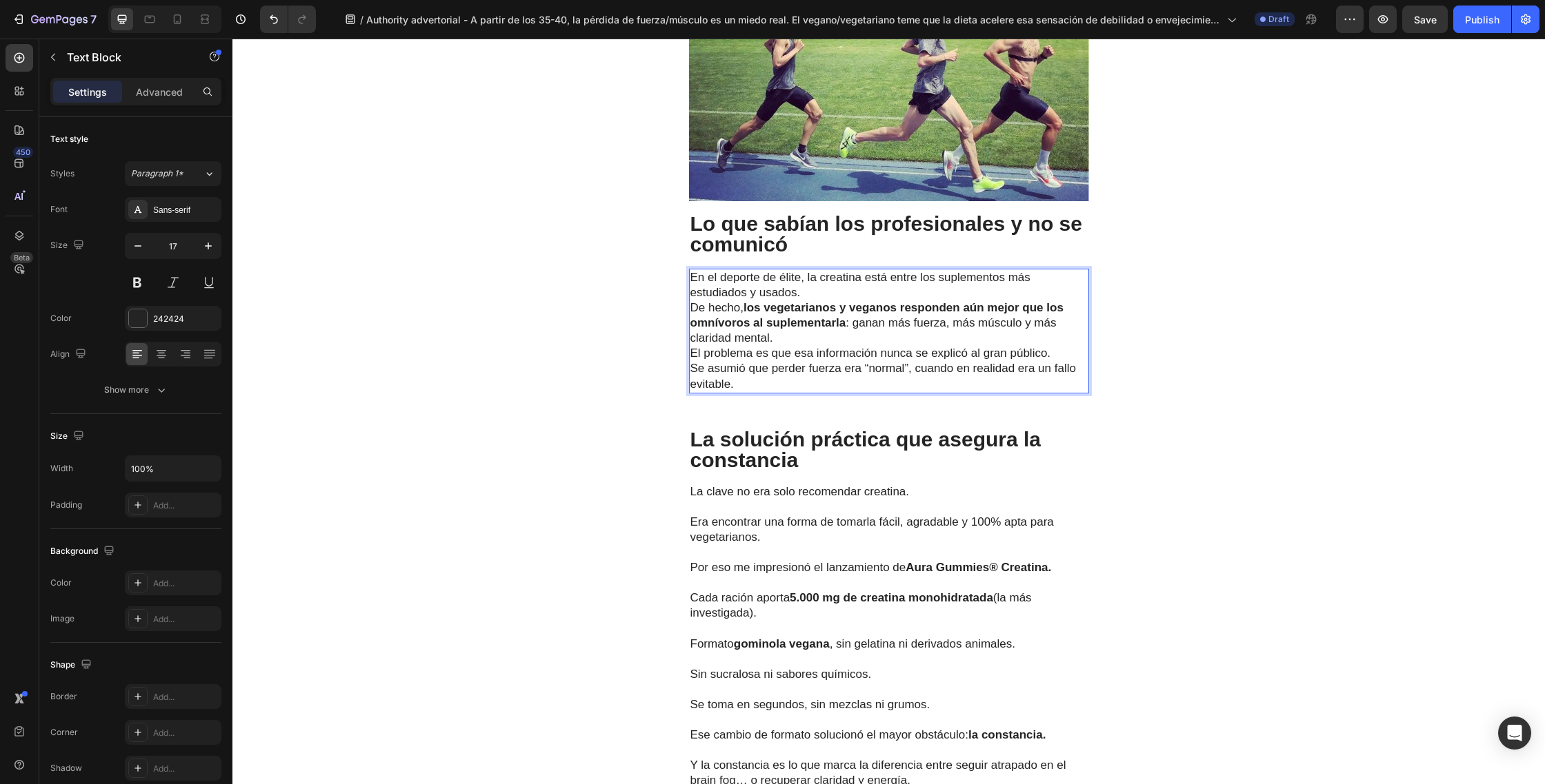
click at [836, 294] on p "En el deporte de élite, la creatina está entre los suplementos más estudiados y…" at bounding box center [889, 308] width 397 height 76
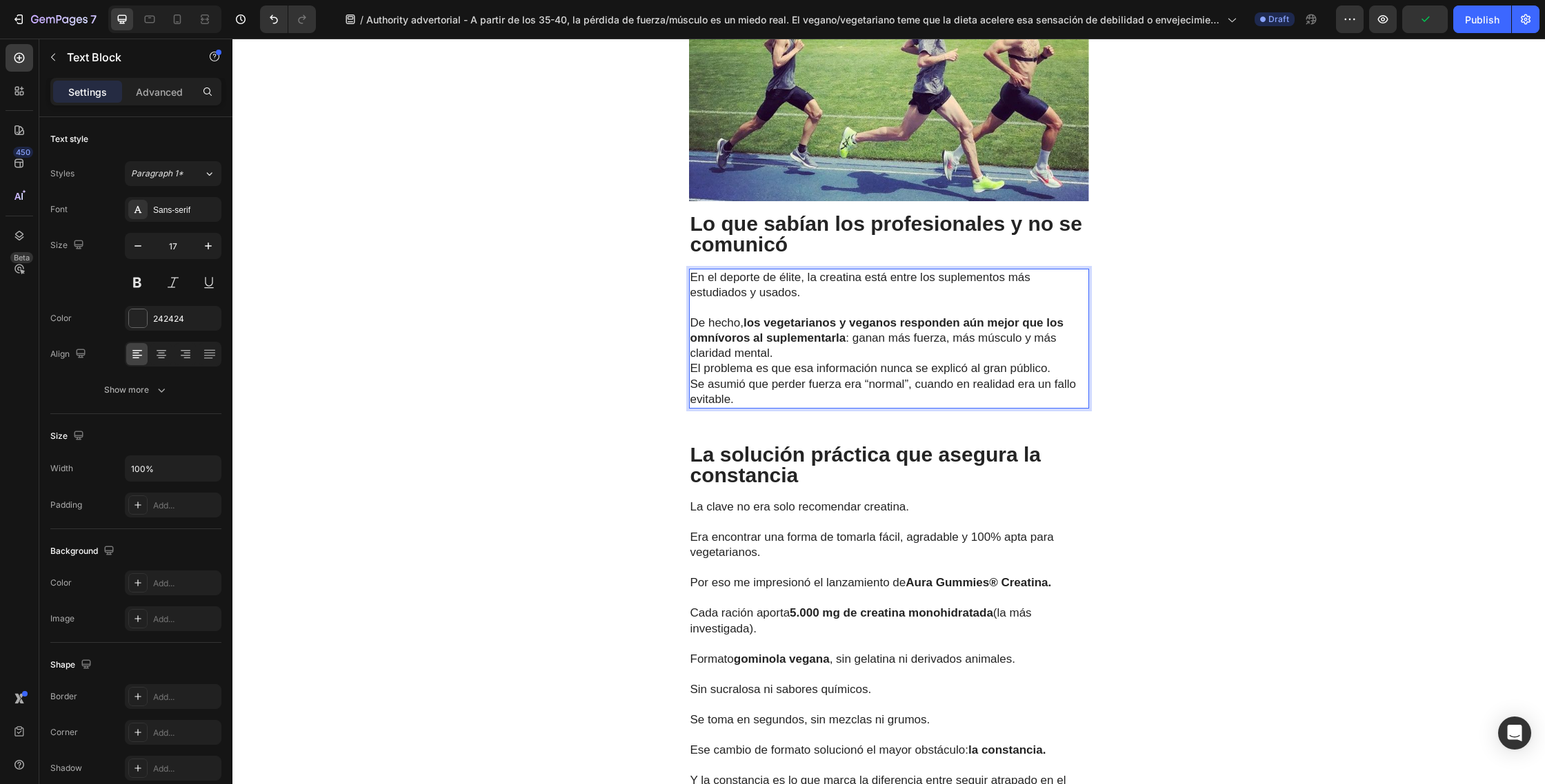
click at [833, 351] on p "⁠⁠⁠⁠⁠⁠⁠ De hecho, los vegetarianos y veganos responden aún mejor que los omnívo…" at bounding box center [889, 331] width 397 height 61
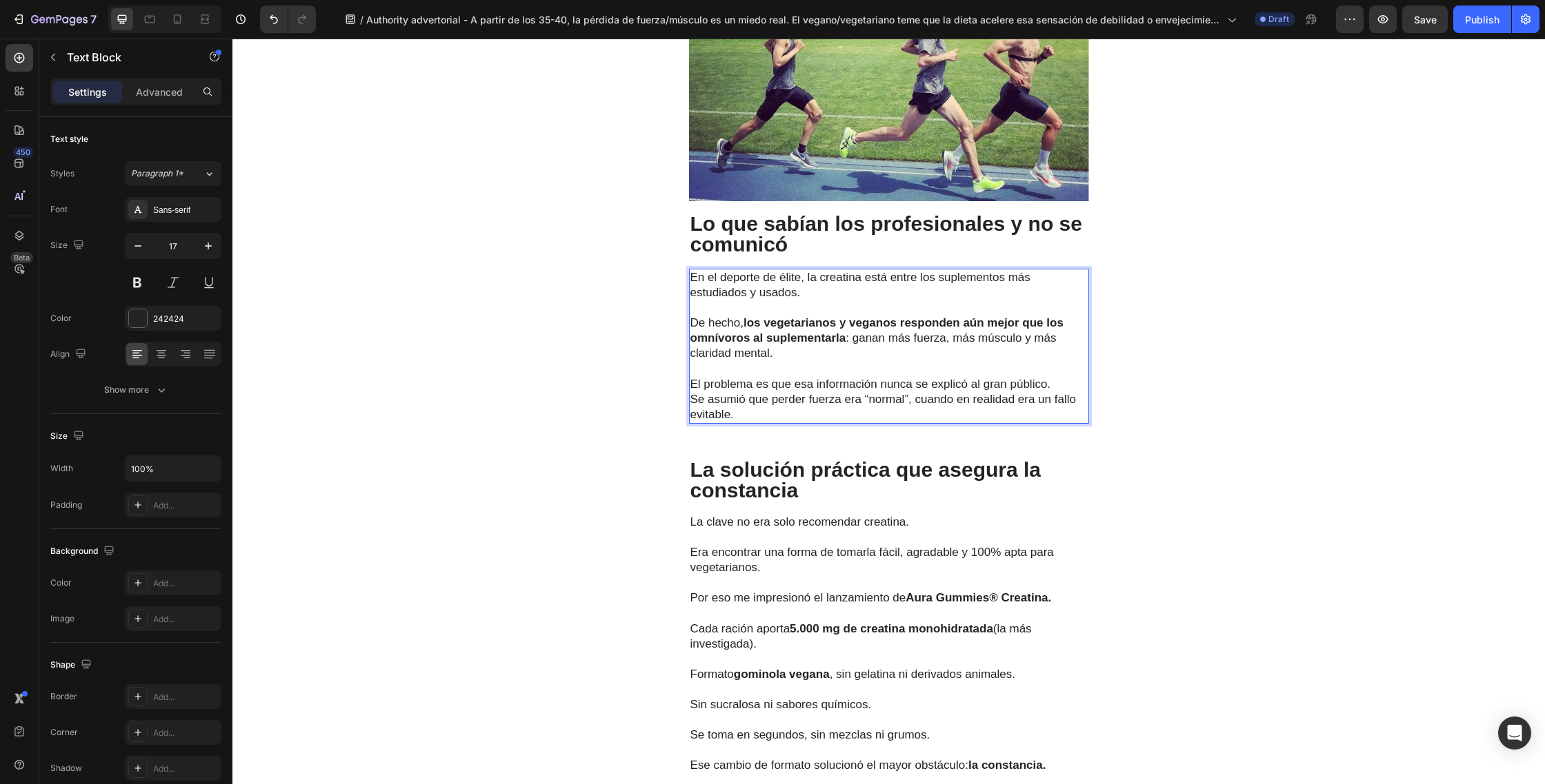
click at [1055, 385] on p "El problema es que esa información nunca se explicó al gran público. Se asumió …" at bounding box center [889, 399] width 397 height 45
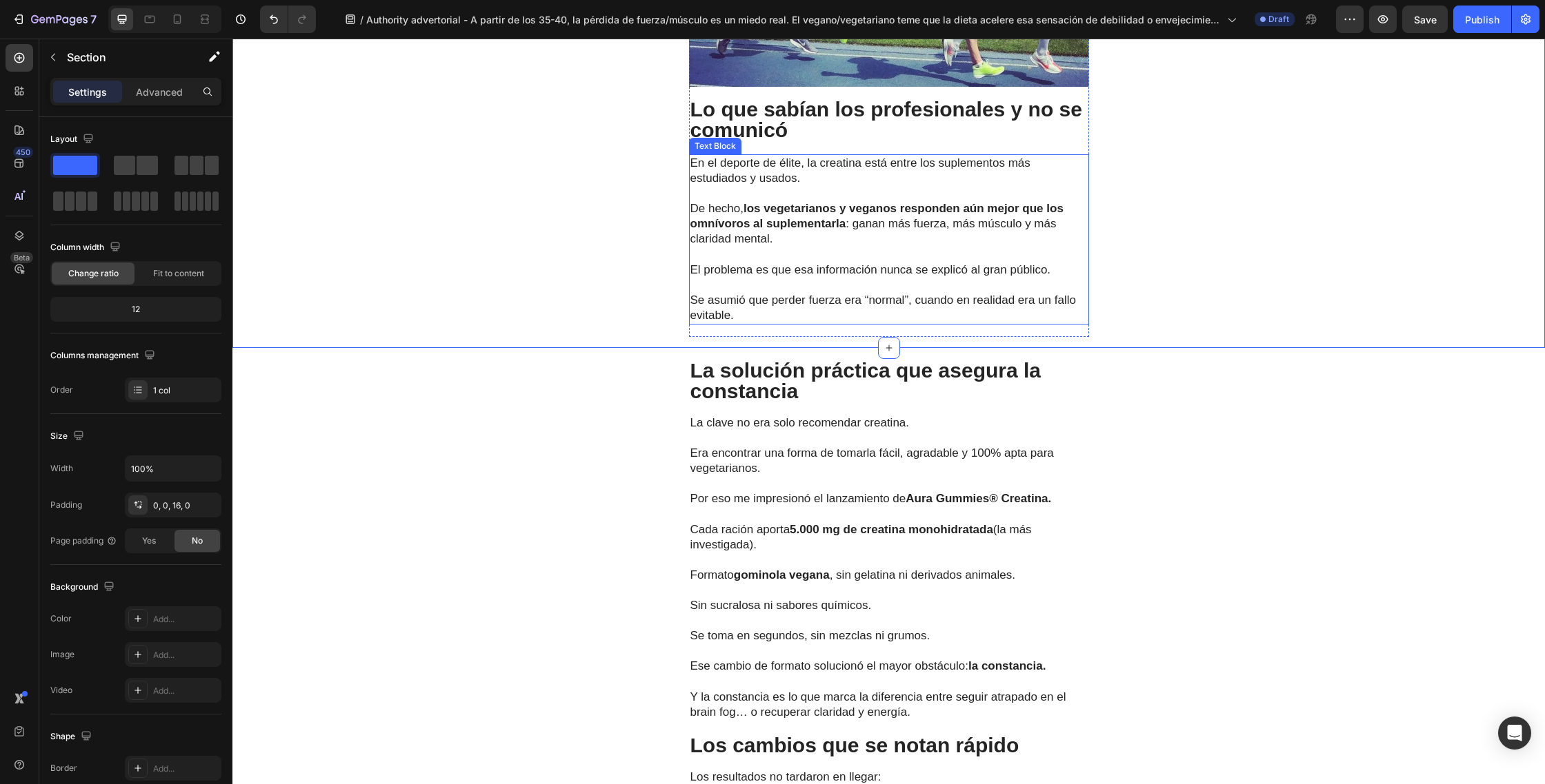
scroll to position [3181, 0]
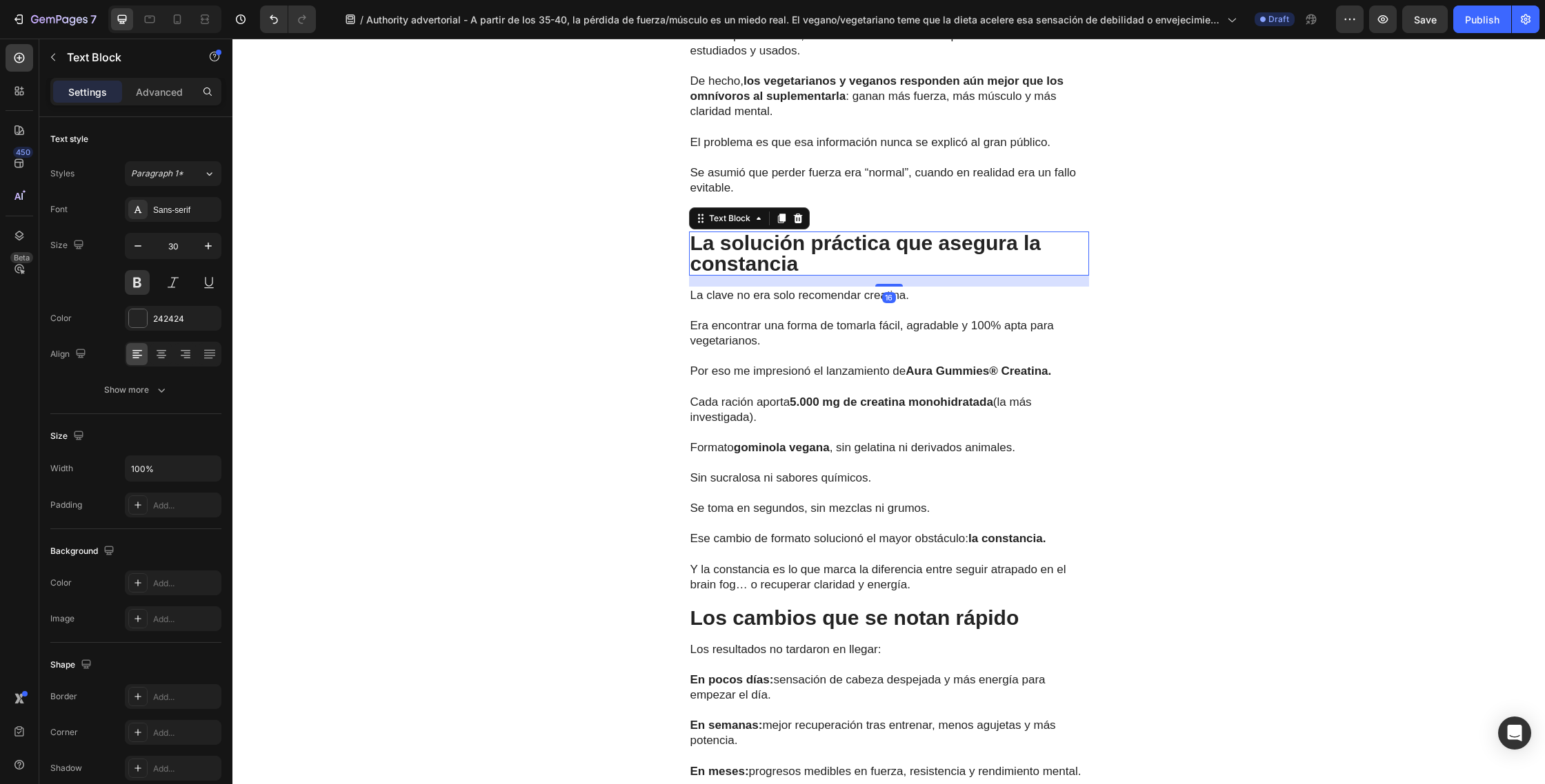
click at [800, 267] on p "La solución práctica que asegura la constancia" at bounding box center [889, 254] width 397 height 42
click at [810, 267] on p "La solución práctica que asegura la constancia" at bounding box center [889, 254] width 397 height 42
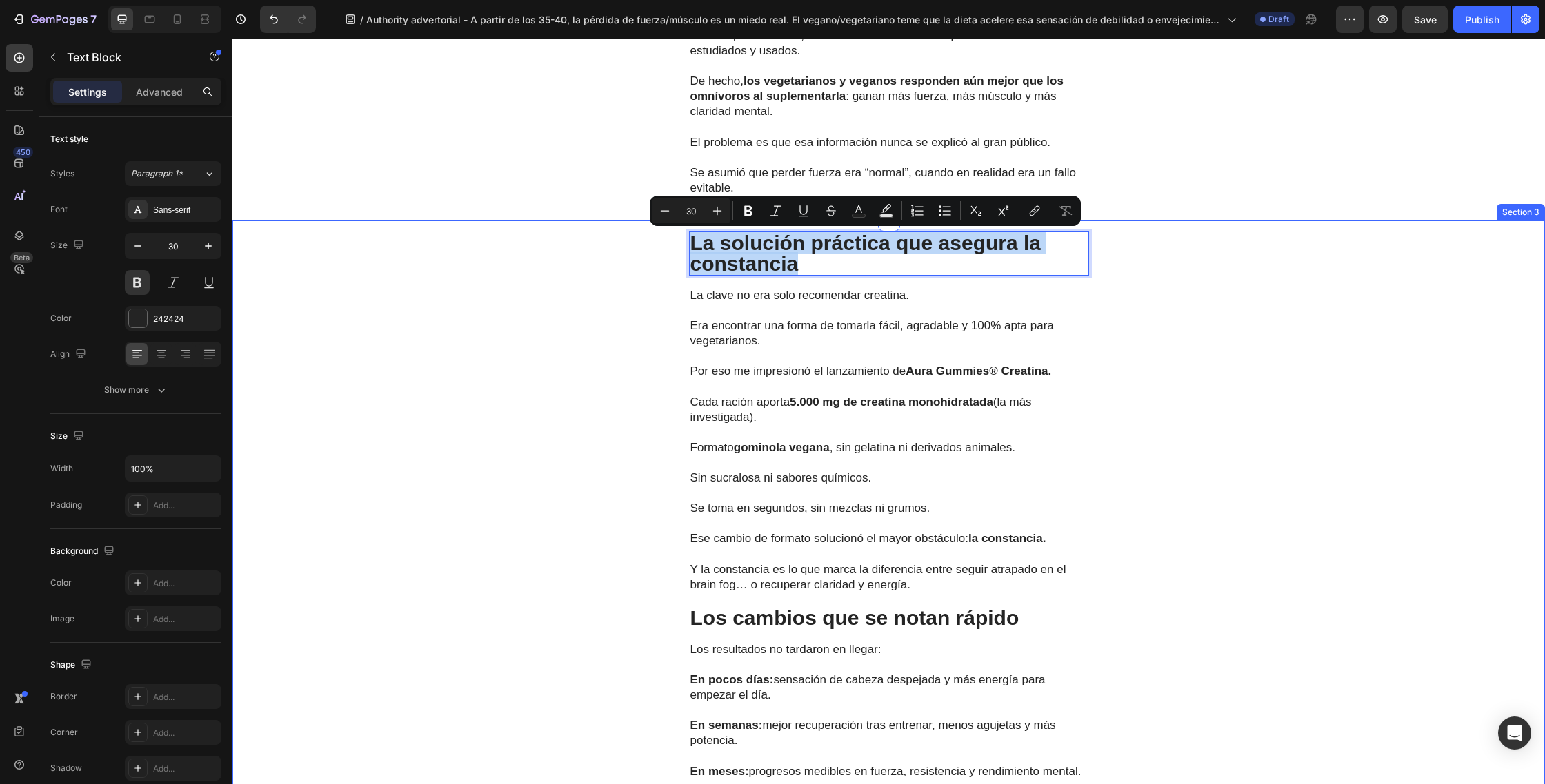
drag, startPoint x: 829, startPoint y: 266, endPoint x: 680, endPoint y: 250, distance: 149.9
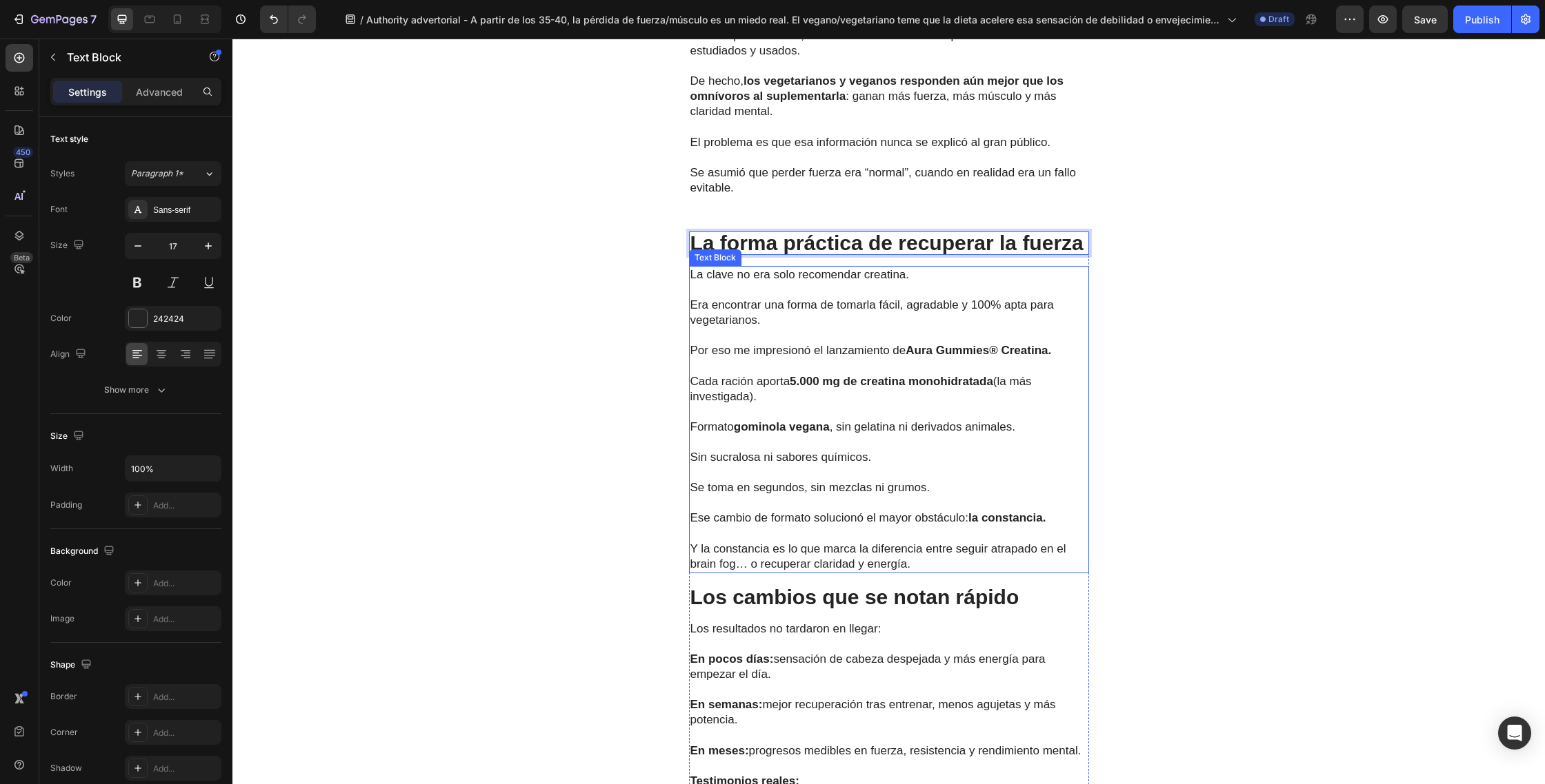
click at [830, 350] on p "Por eso me impresionó el lanzamiento de Aura Gummies® Creatina." at bounding box center [889, 350] width 397 height 15
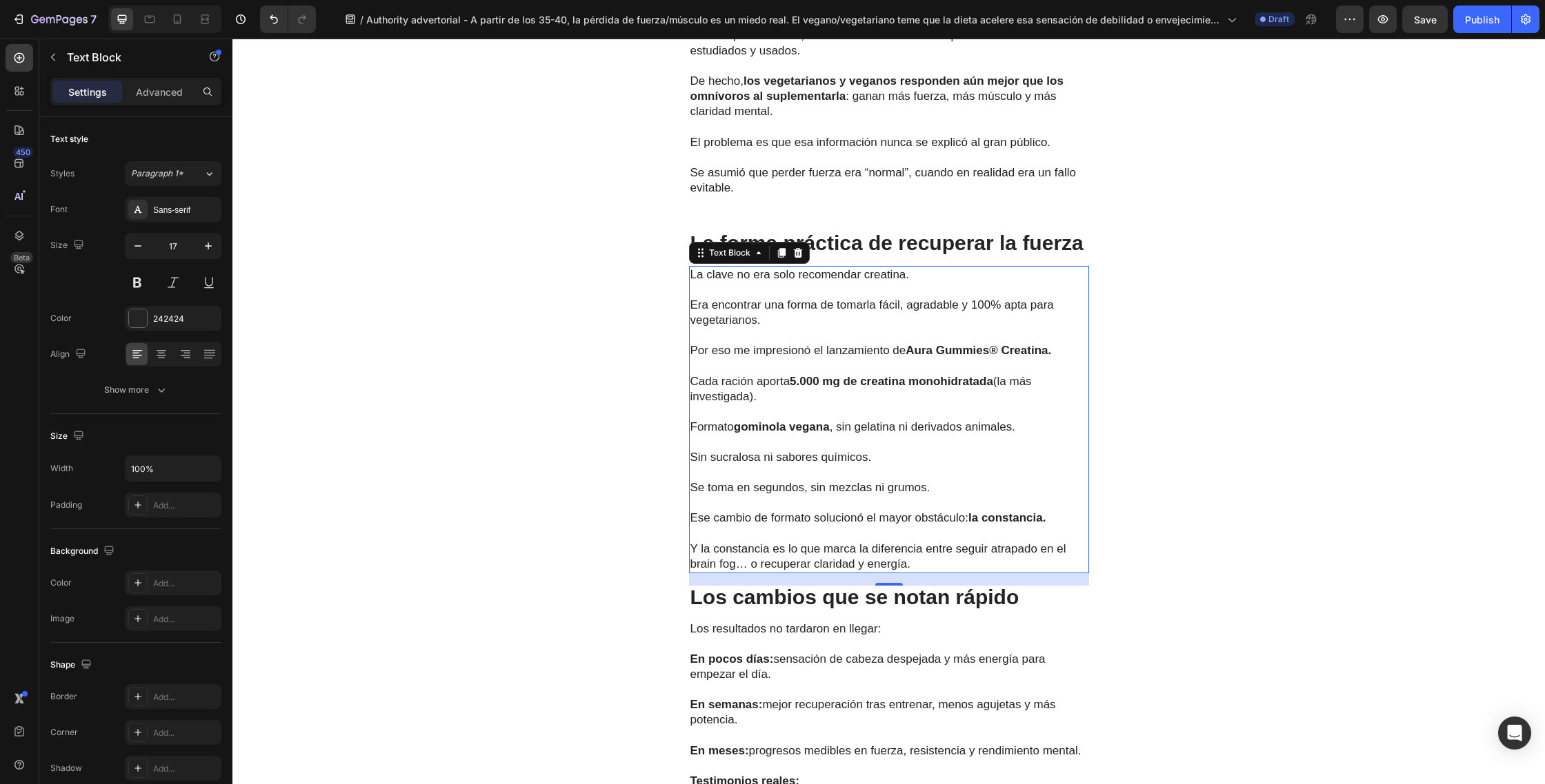
click at [921, 563] on p "Y la constancia es lo que marca la diferencia entre seguir atrapado en el brain…" at bounding box center [889, 549] width 397 height 45
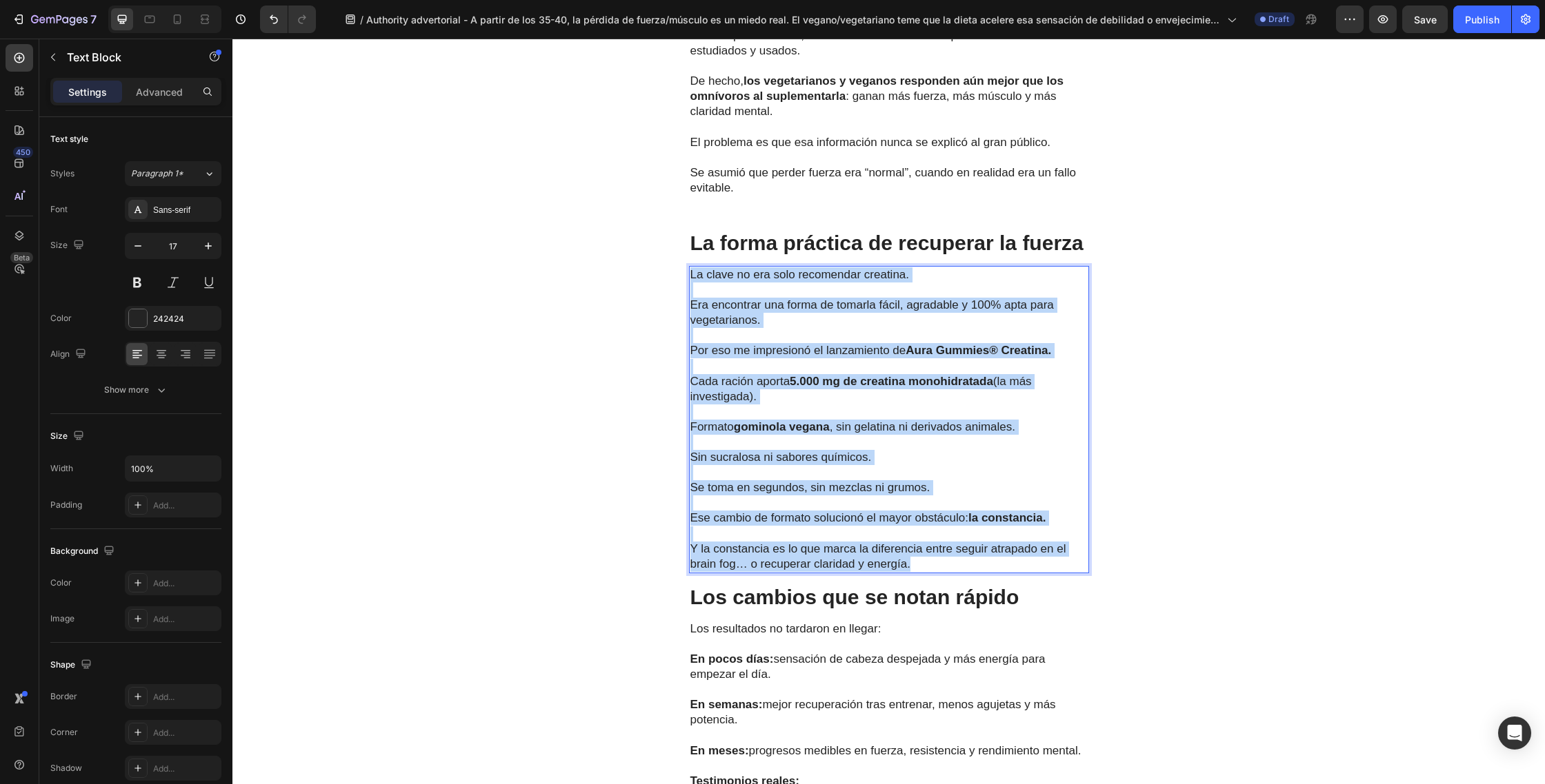
drag, startPoint x: 942, startPoint y: 563, endPoint x: 690, endPoint y: 277, distance: 381.2
click at [690, 277] on div "La clave no era solo recomendar creatina. Era encontrar una forma de tomarla fá…" at bounding box center [888, 419] width 400 height 307
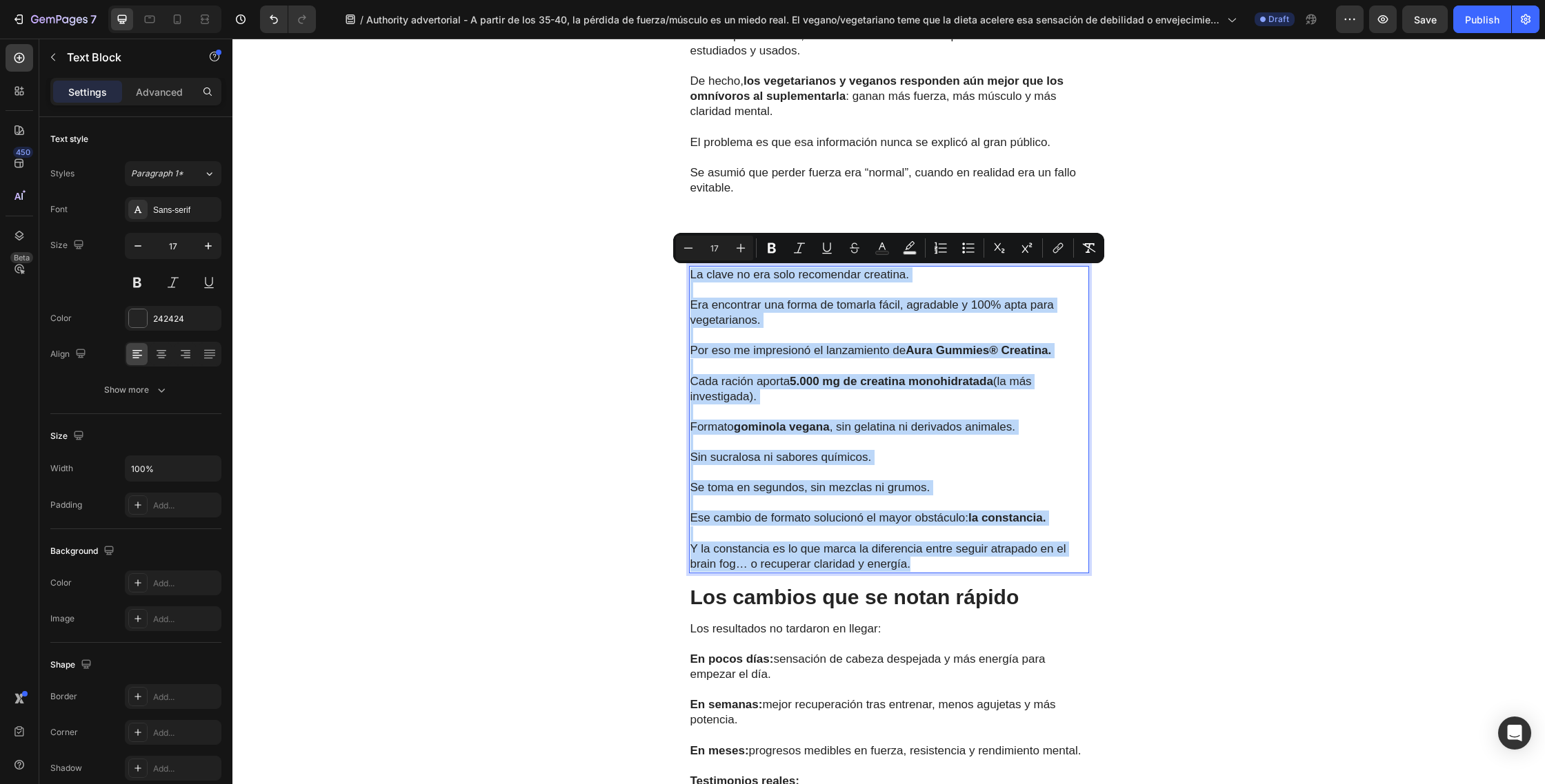
scroll to position [3181, 0]
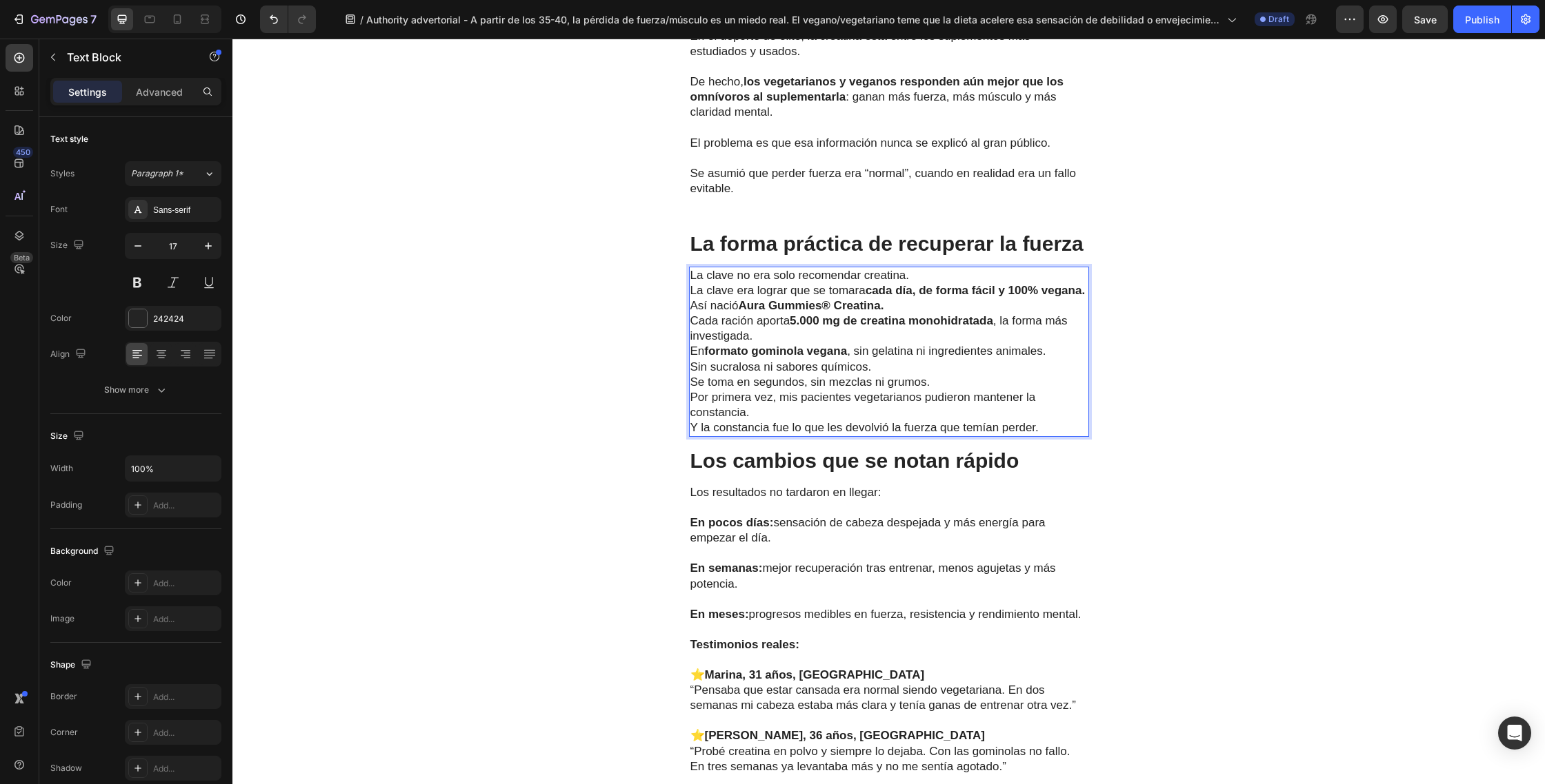
click at [931, 279] on p "La clave no era solo recomendar creatina. La clave era lograr que se tomara cad…" at bounding box center [889, 283] width 397 height 30
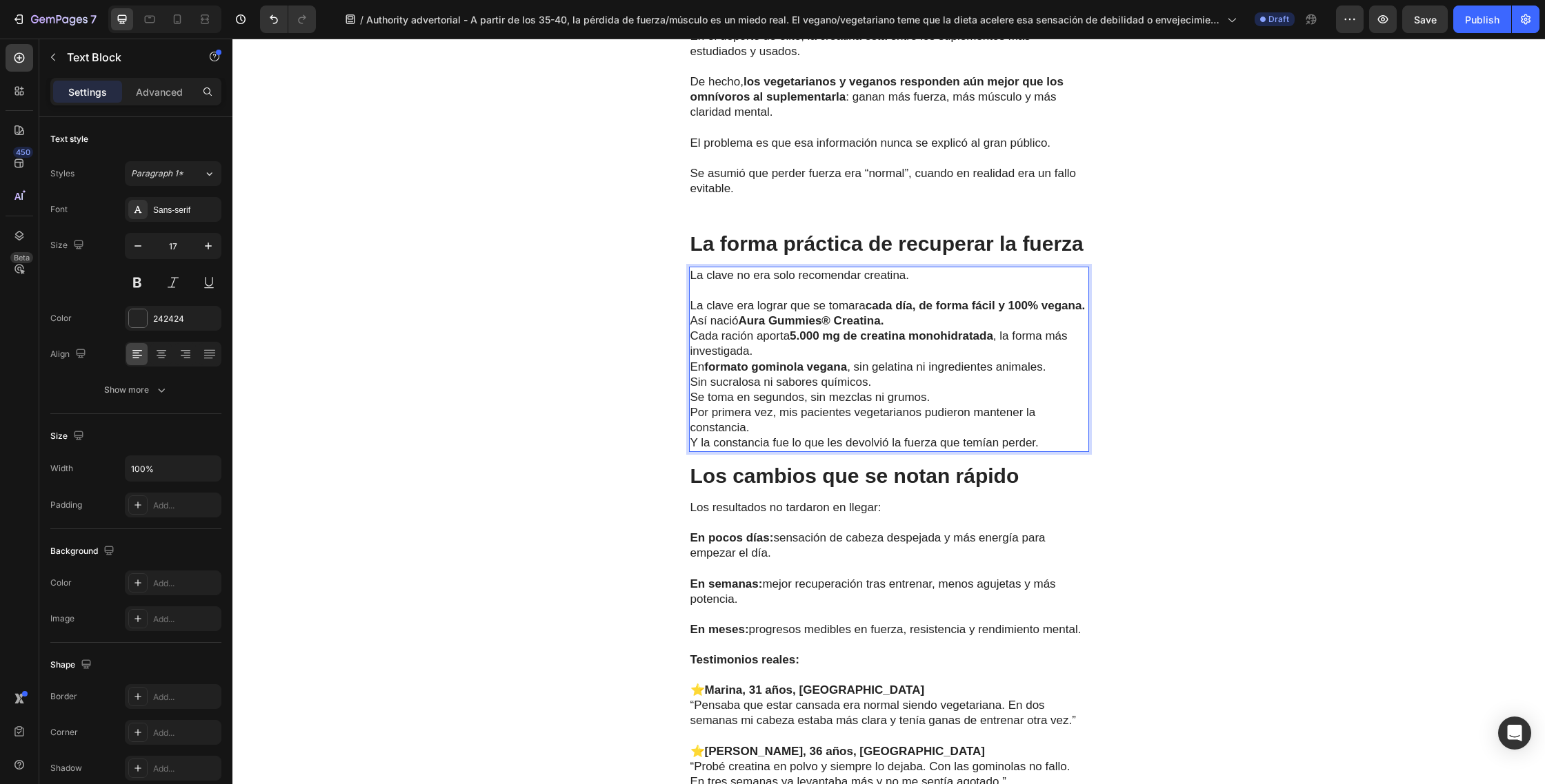
click at [747, 314] on p "⁠⁠⁠⁠⁠⁠⁠ La clave era lograr que se tomara cada día, de forma fácil y 100% vegan…" at bounding box center [889, 298] width 397 height 30
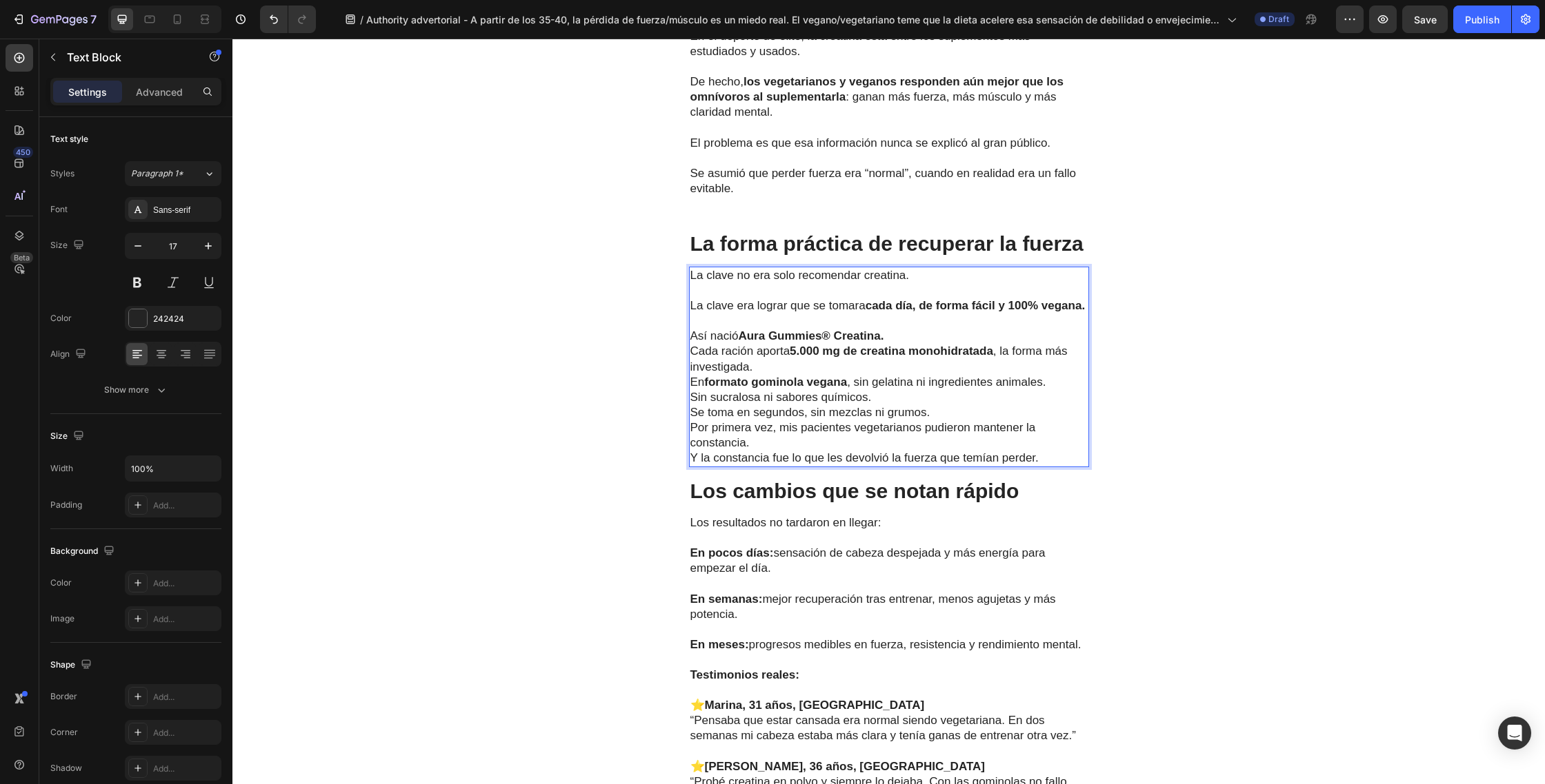
click at [893, 344] on p "Así nació Aura Gummies® Creatina." at bounding box center [889, 336] width 397 height 15
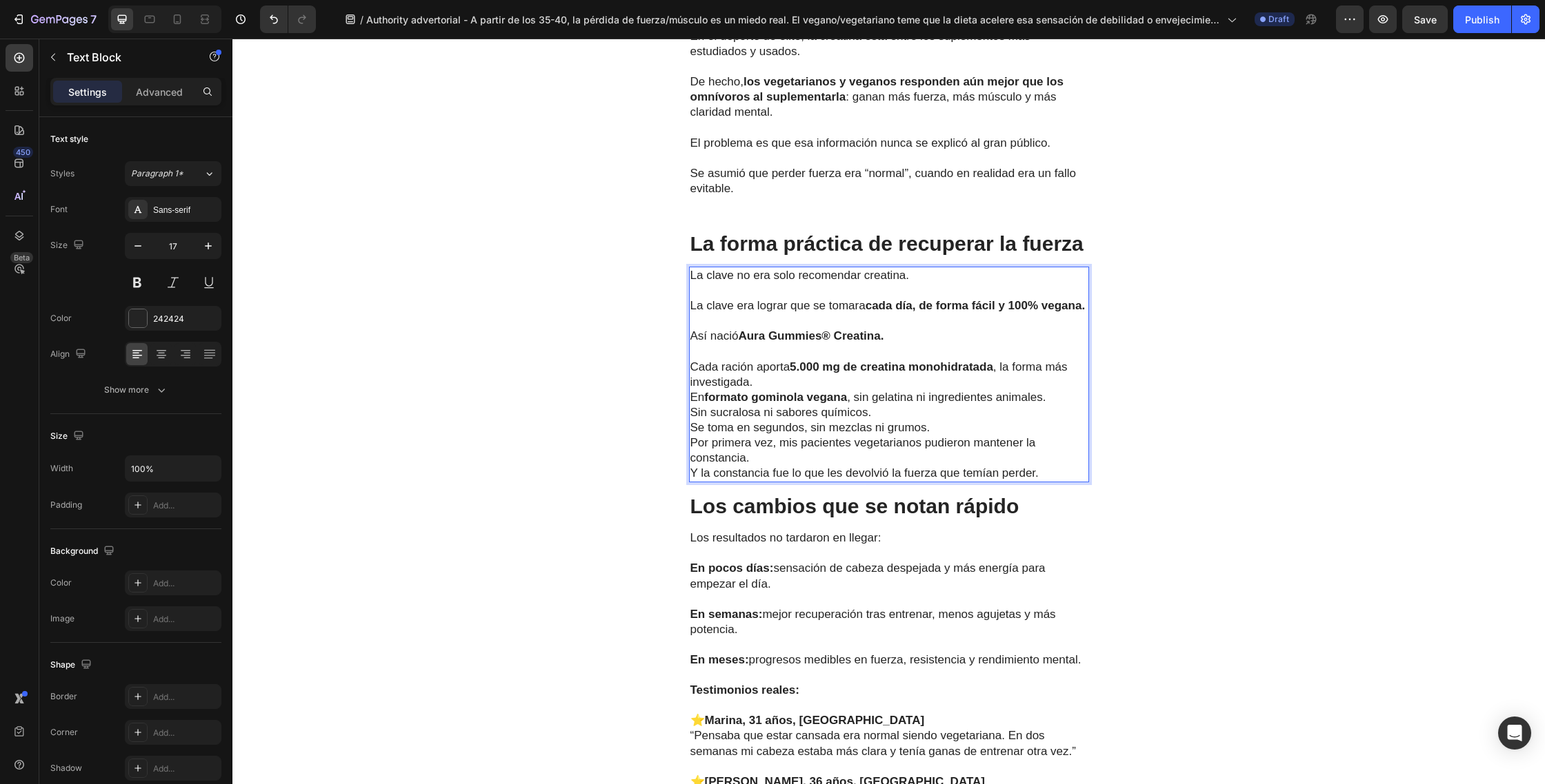
click at [781, 390] on p "Cada ración aporta 5.000 mg de creatina monohidratada , la forma más investigad…" at bounding box center [889, 374] width 397 height 30
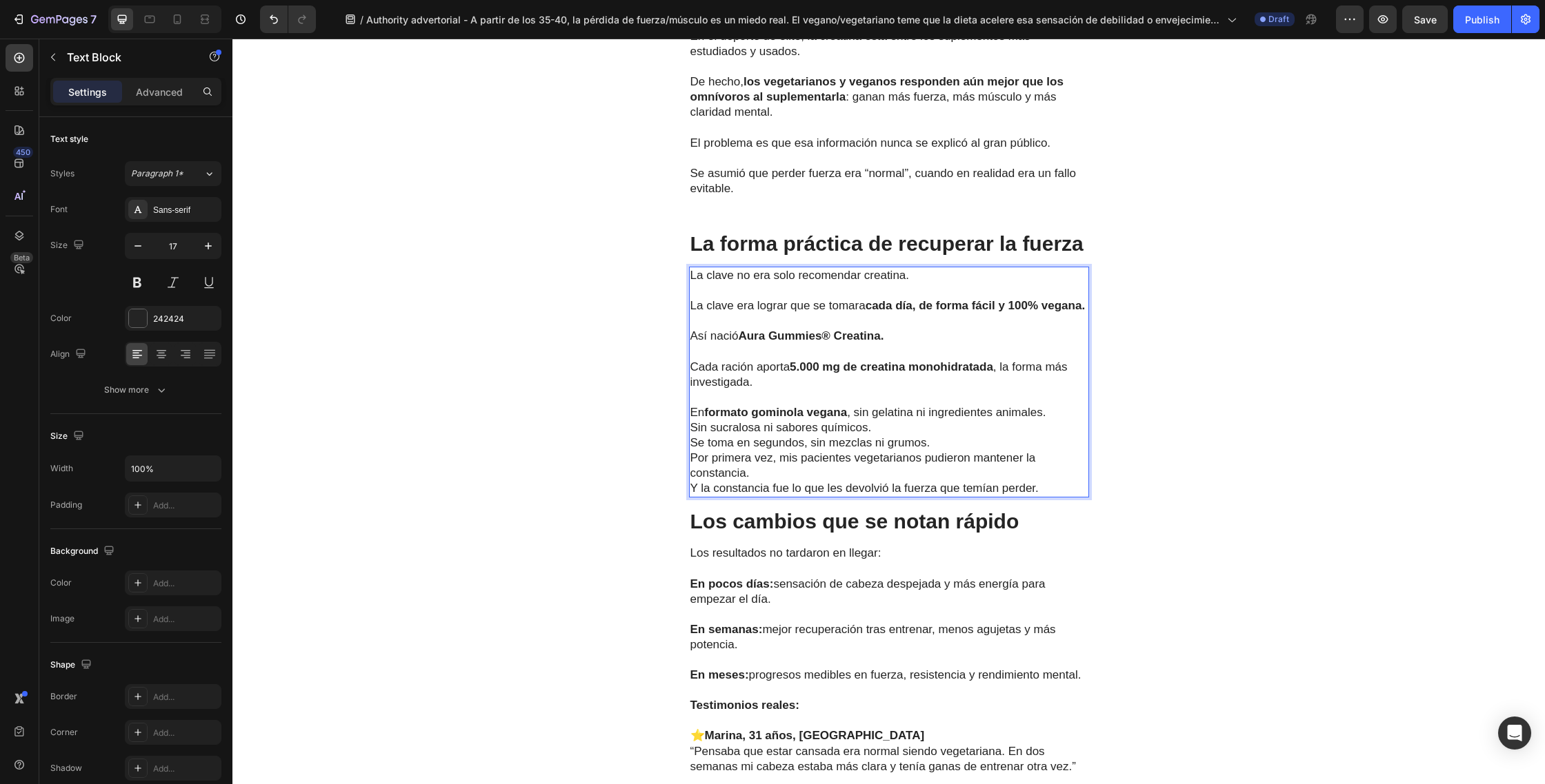
click at [1063, 421] on p "En formato gominola vegana , sin gelatina ni ingredientes animales." at bounding box center [889, 412] width 397 height 15
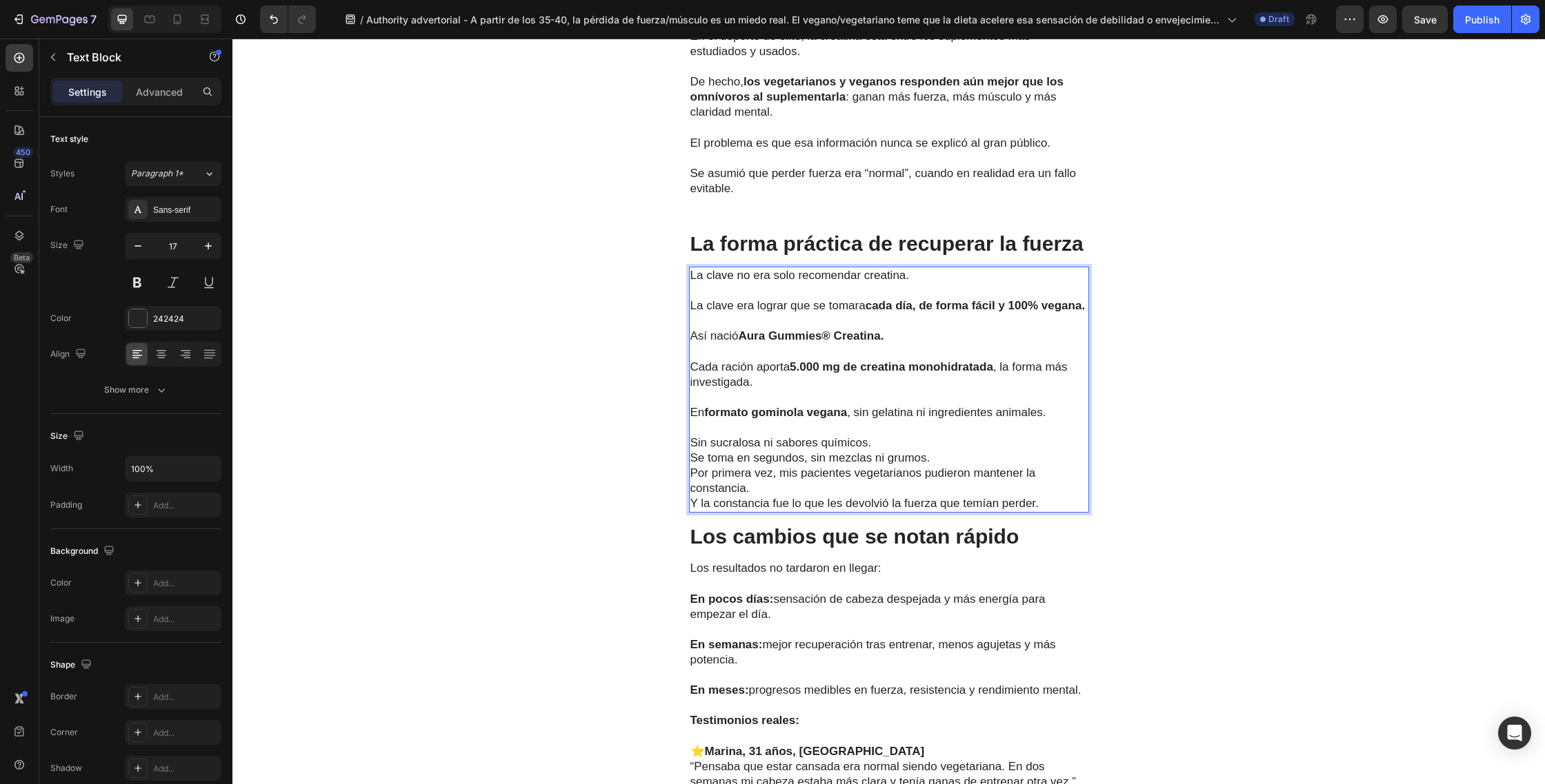
click at [887, 451] on p "Sin sucralosa ni sabores químicos." at bounding box center [889, 443] width 397 height 15
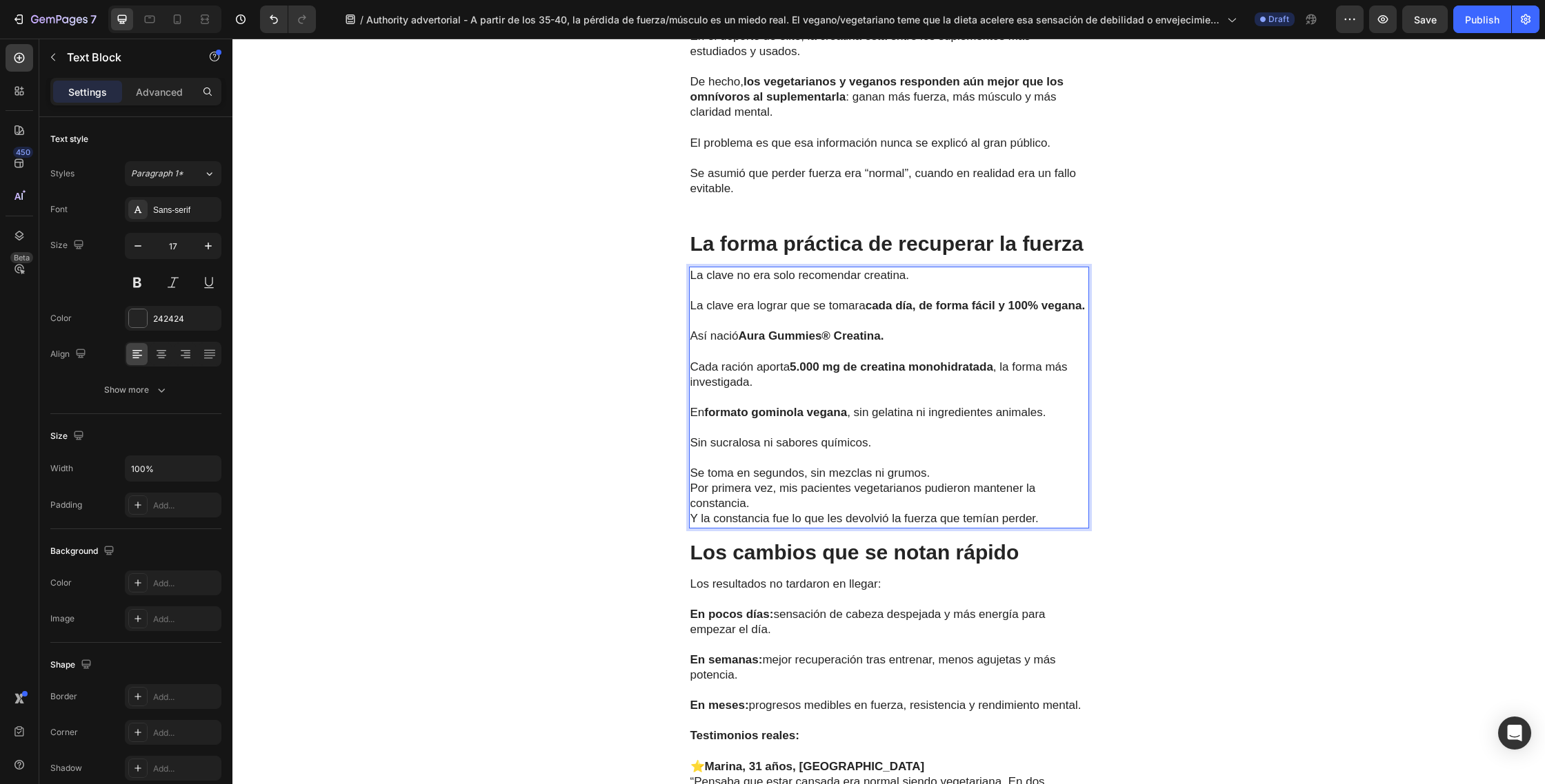
click at [934, 481] on p "Se toma en segundos, sin mezclas ni grumos." at bounding box center [889, 473] width 397 height 15
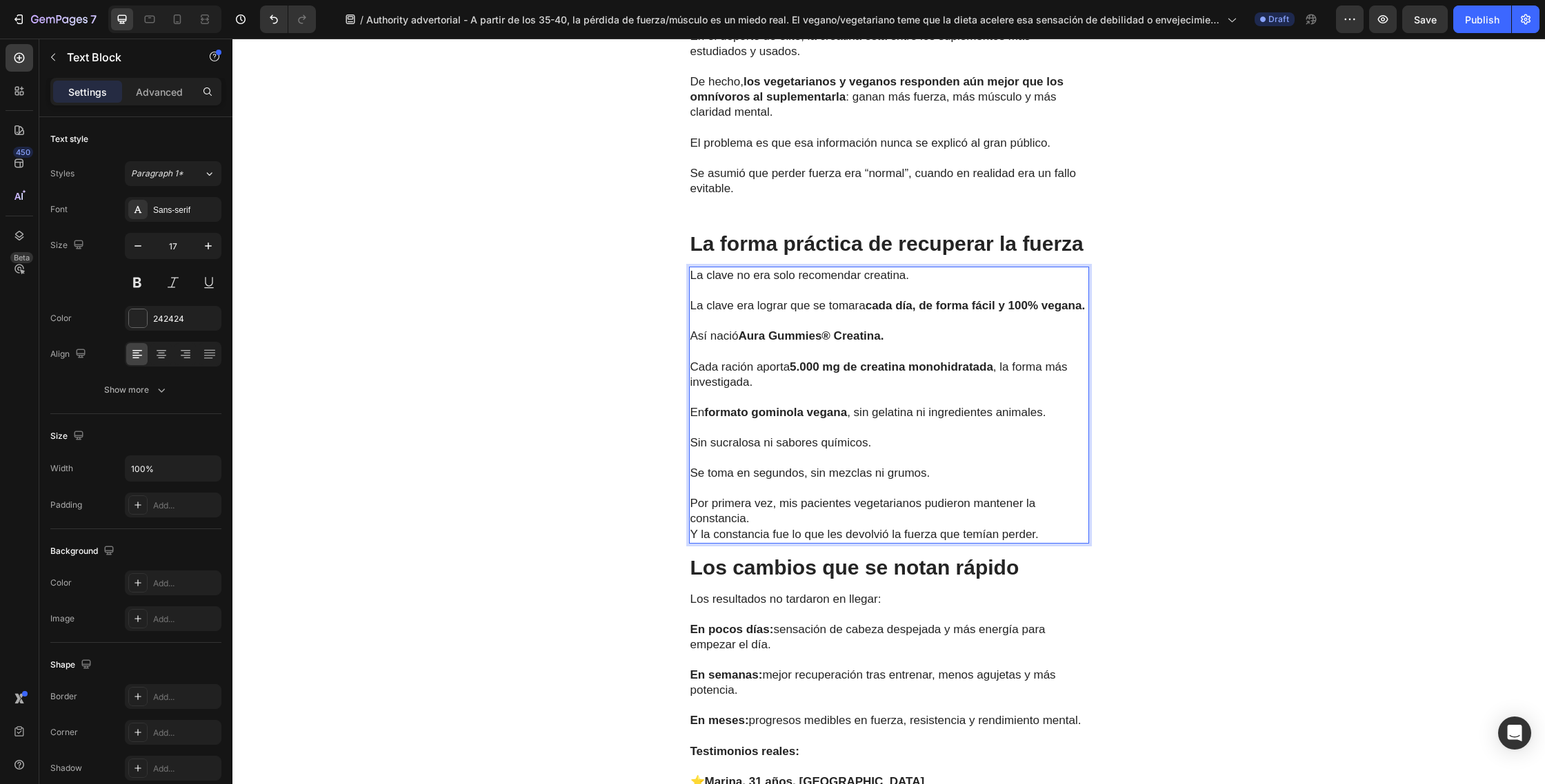
click at [776, 538] on p "Por primera vez, mis pacientes vegetarianos pudieron mantener la constancia. Y …" at bounding box center [889, 518] width 397 height 45
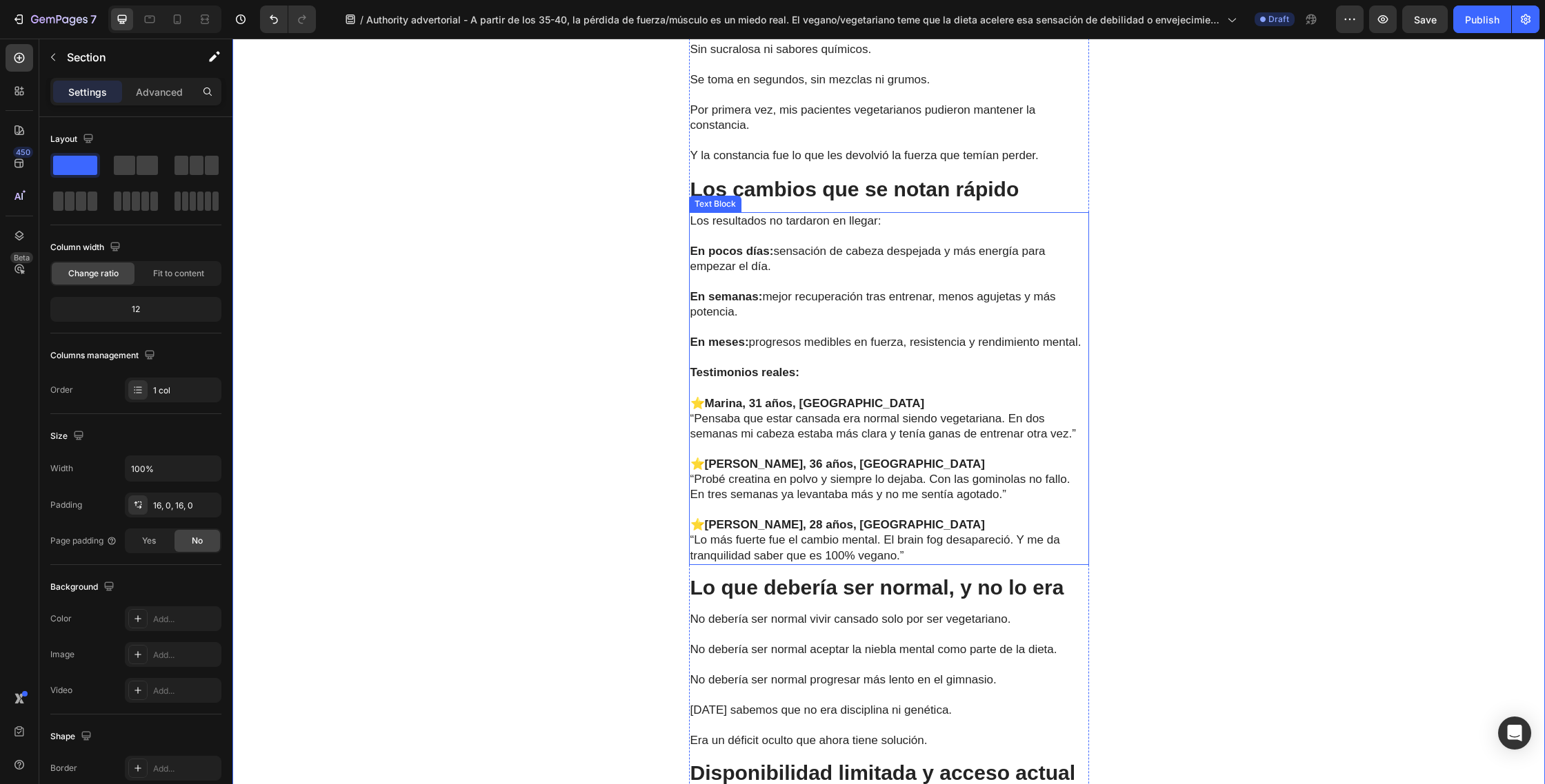
scroll to position [3578, 0]
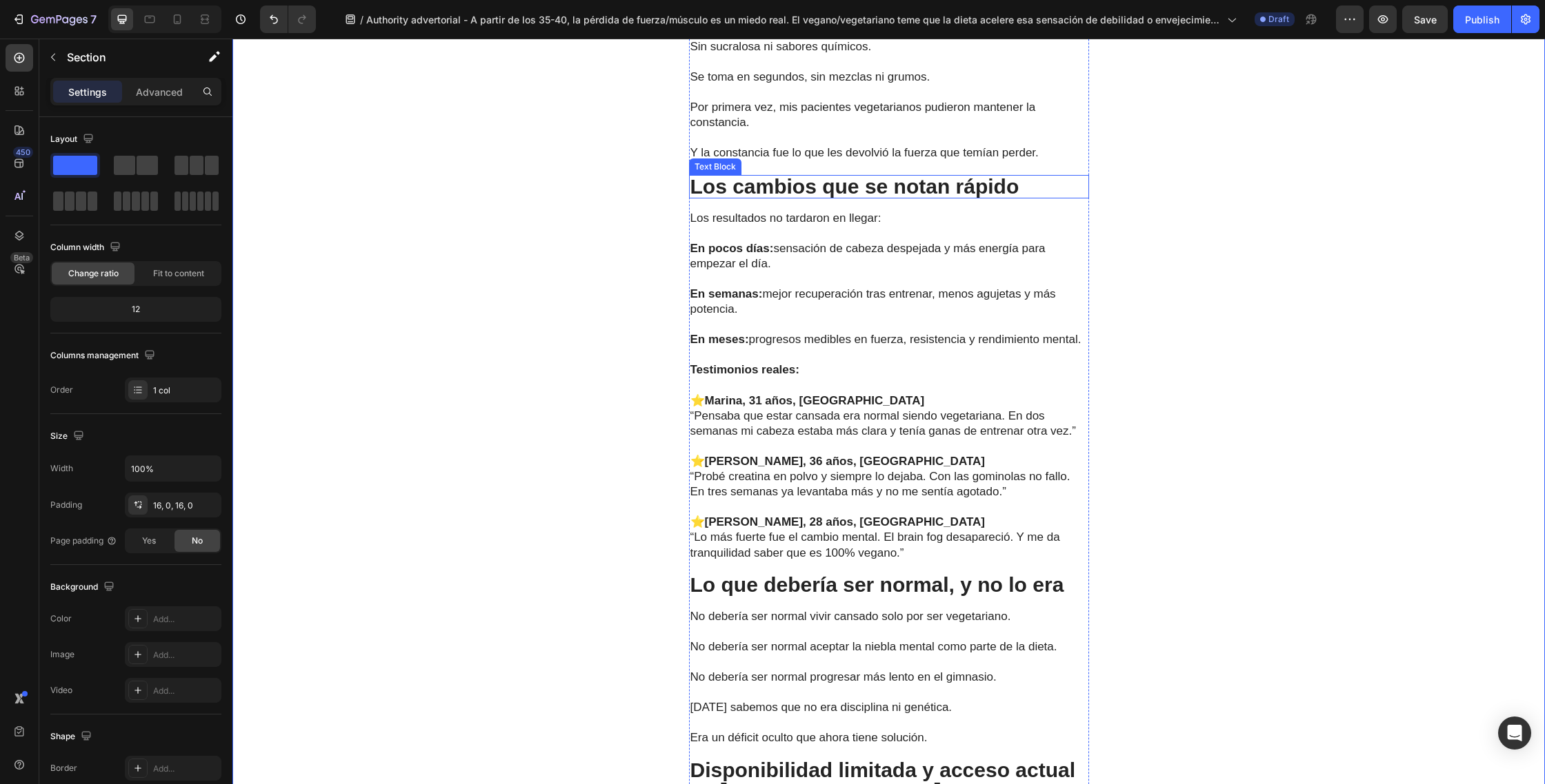
click at [1021, 197] on p "Los cambios que se notan rápido" at bounding box center [889, 186] width 397 height 20
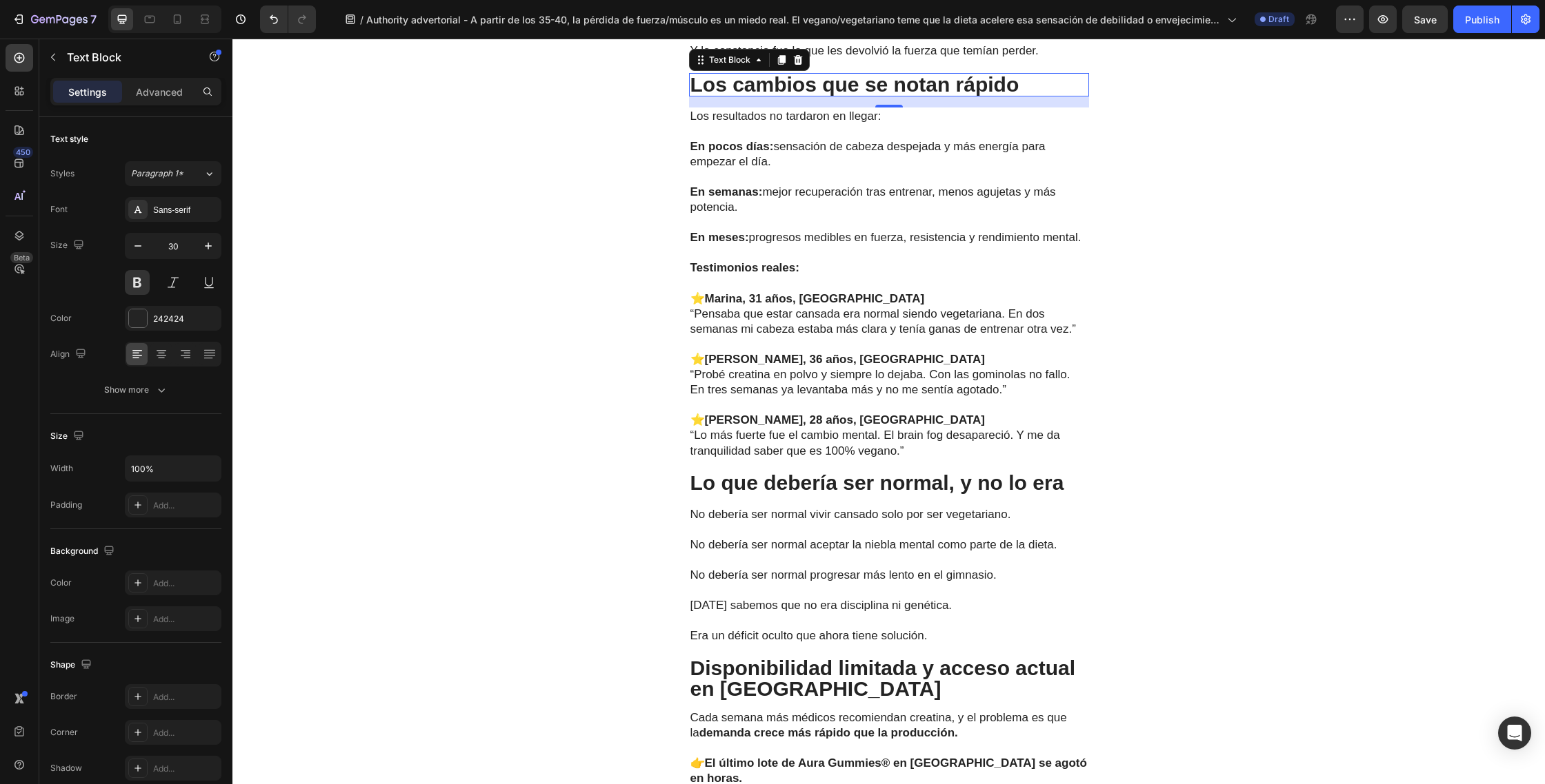
scroll to position [3683, 0]
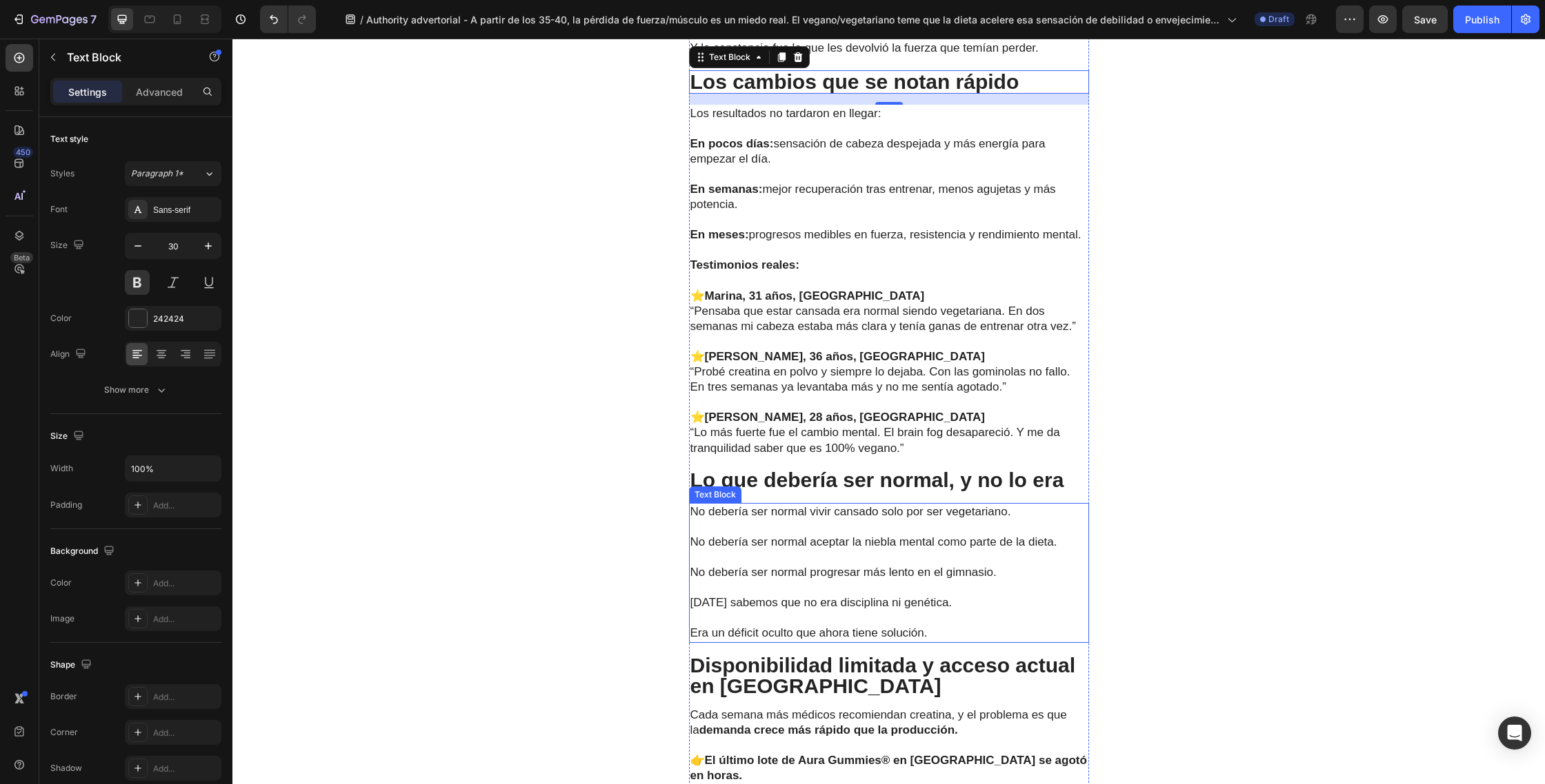
drag, startPoint x: 923, startPoint y: 647, endPoint x: 934, endPoint y: 647, distance: 11.0
click at [923, 641] on p "Era un déficit oculto que ahora tiene solución." at bounding box center [889, 625] width 397 height 30
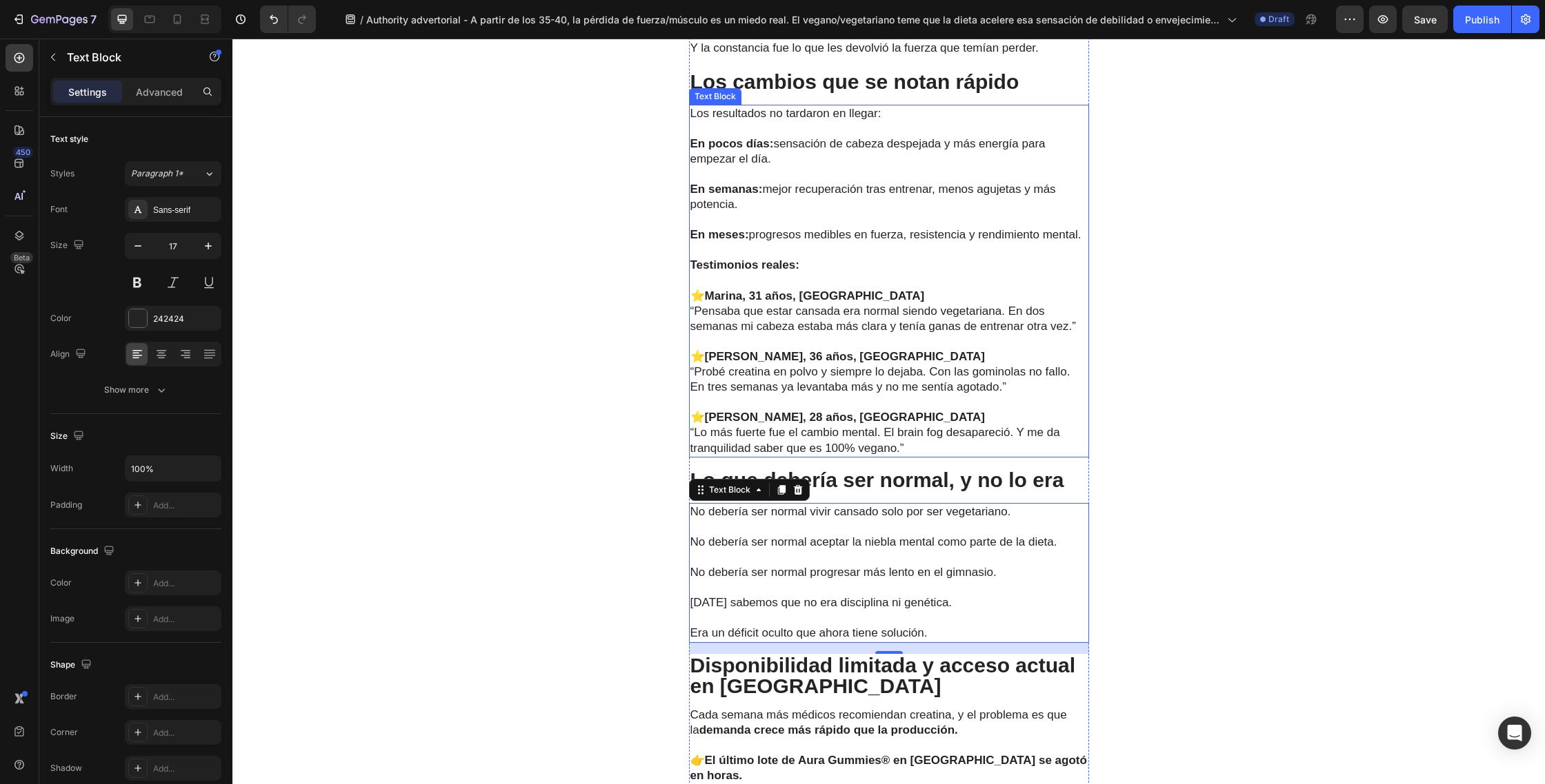
click at [942, 395] on p "“Probé creatina en polvo y siempre lo dejaba. Con las gominolas no fallo. En tr…" at bounding box center [889, 379] width 397 height 30
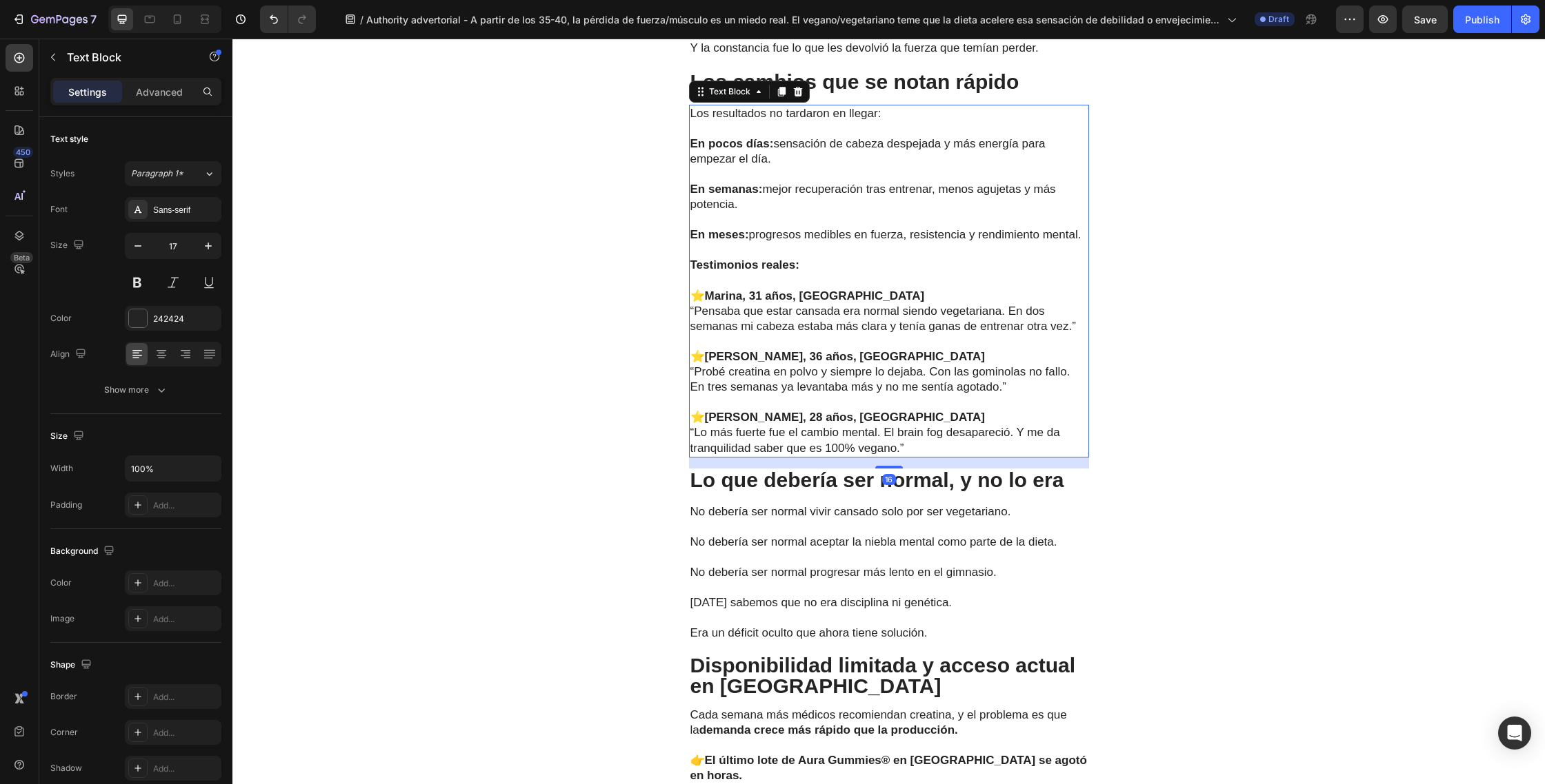
click at [920, 456] on p "“Lo más fuerte fue el cambio mental. El brain fog desapareció. Y me da tranquil…" at bounding box center [889, 440] width 397 height 30
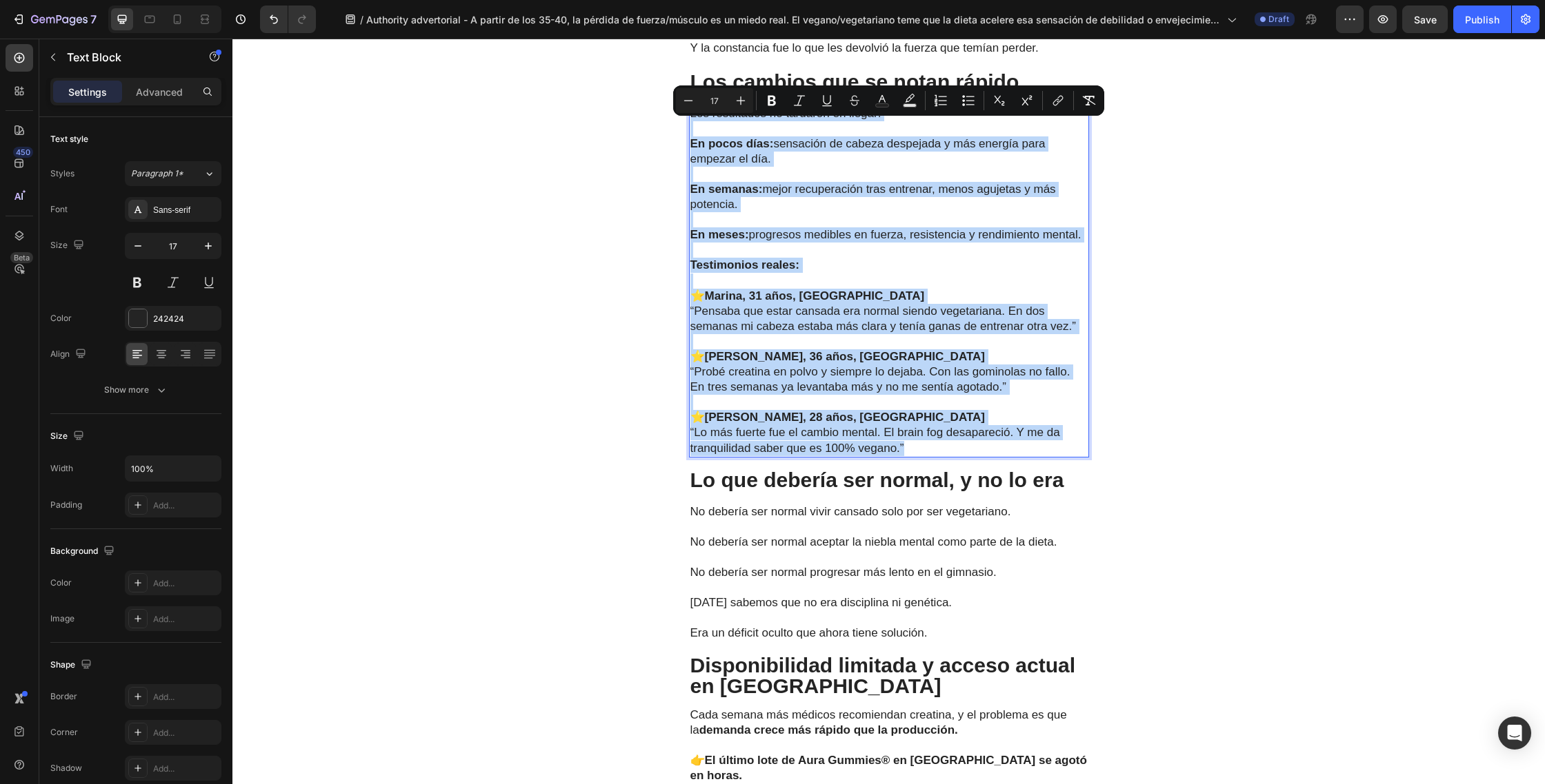
drag, startPoint x: 894, startPoint y: 439, endPoint x: 691, endPoint y: 125, distance: 373.9
click at [691, 125] on div "Los resultados no tardaron en llegar: En pocos días: sensación de cabeza despej…" at bounding box center [888, 281] width 400 height 353
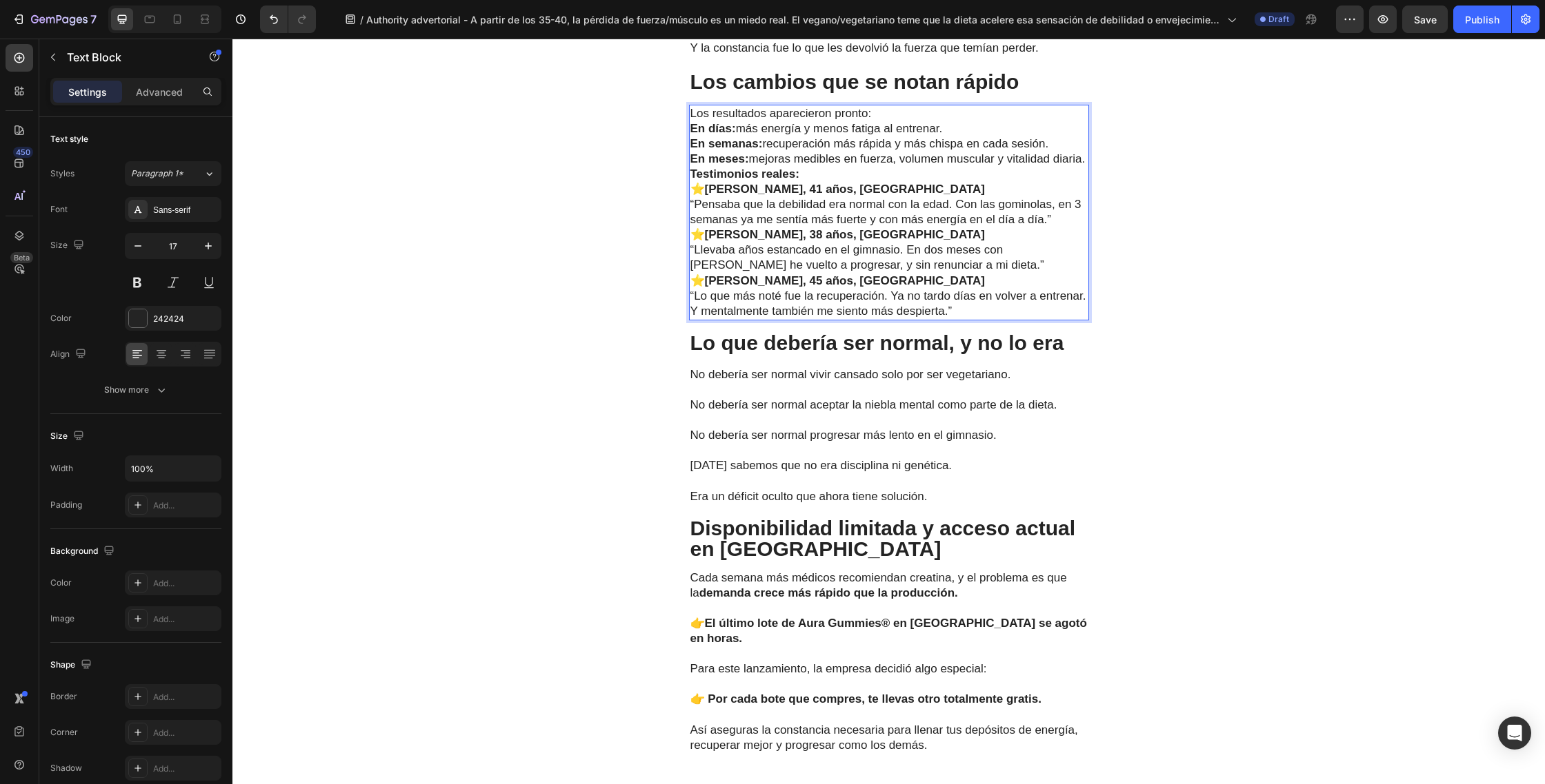
click at [891, 121] on p "Los resultados aparecieron pronto:" at bounding box center [889, 113] width 397 height 15
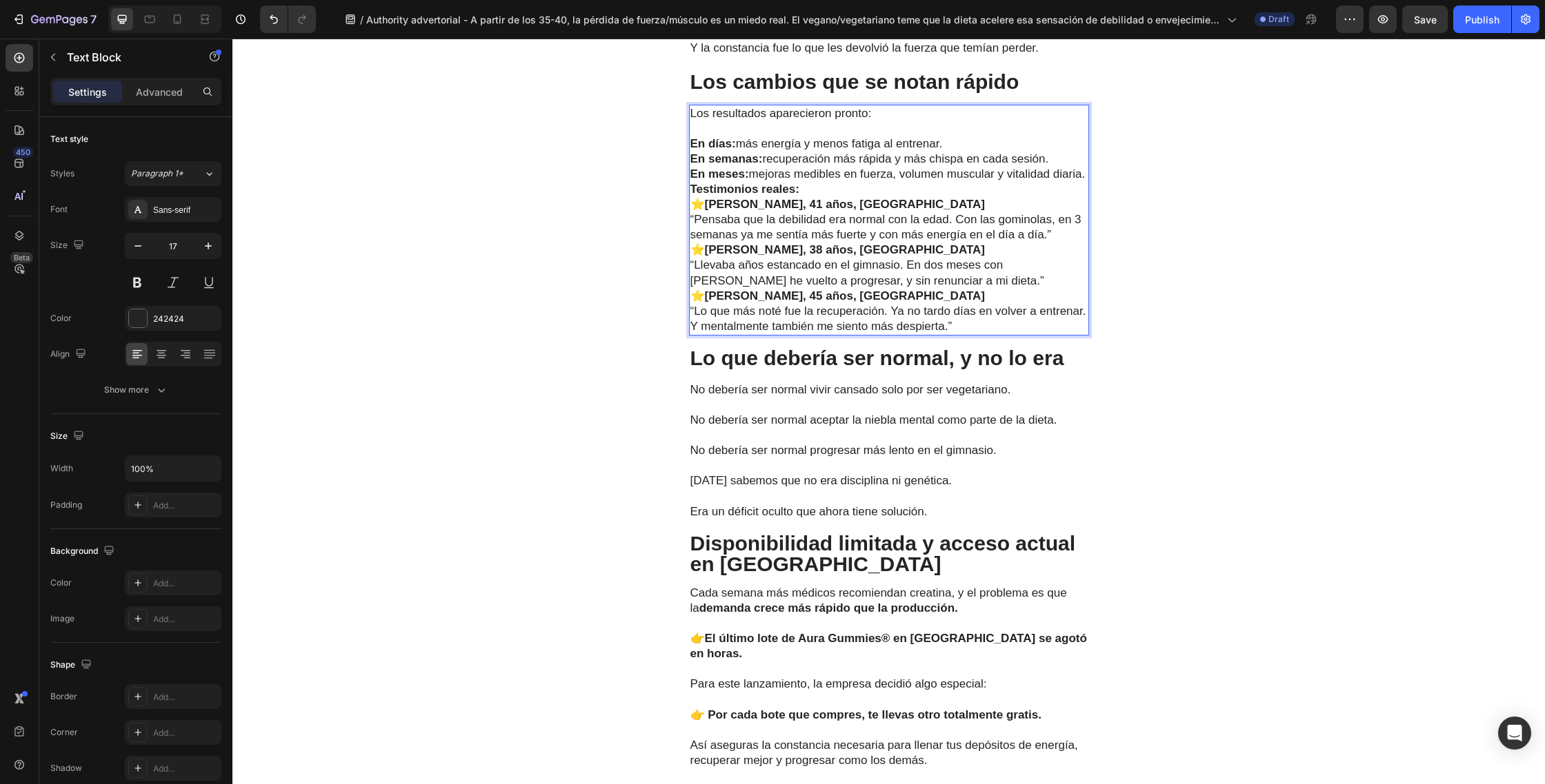
drag, startPoint x: 956, startPoint y: 156, endPoint x: 972, endPoint y: 161, distance: 16.8
click at [956, 151] on p "En días: más energía y menos fatiga al entrenar." at bounding box center [889, 144] width 397 height 15
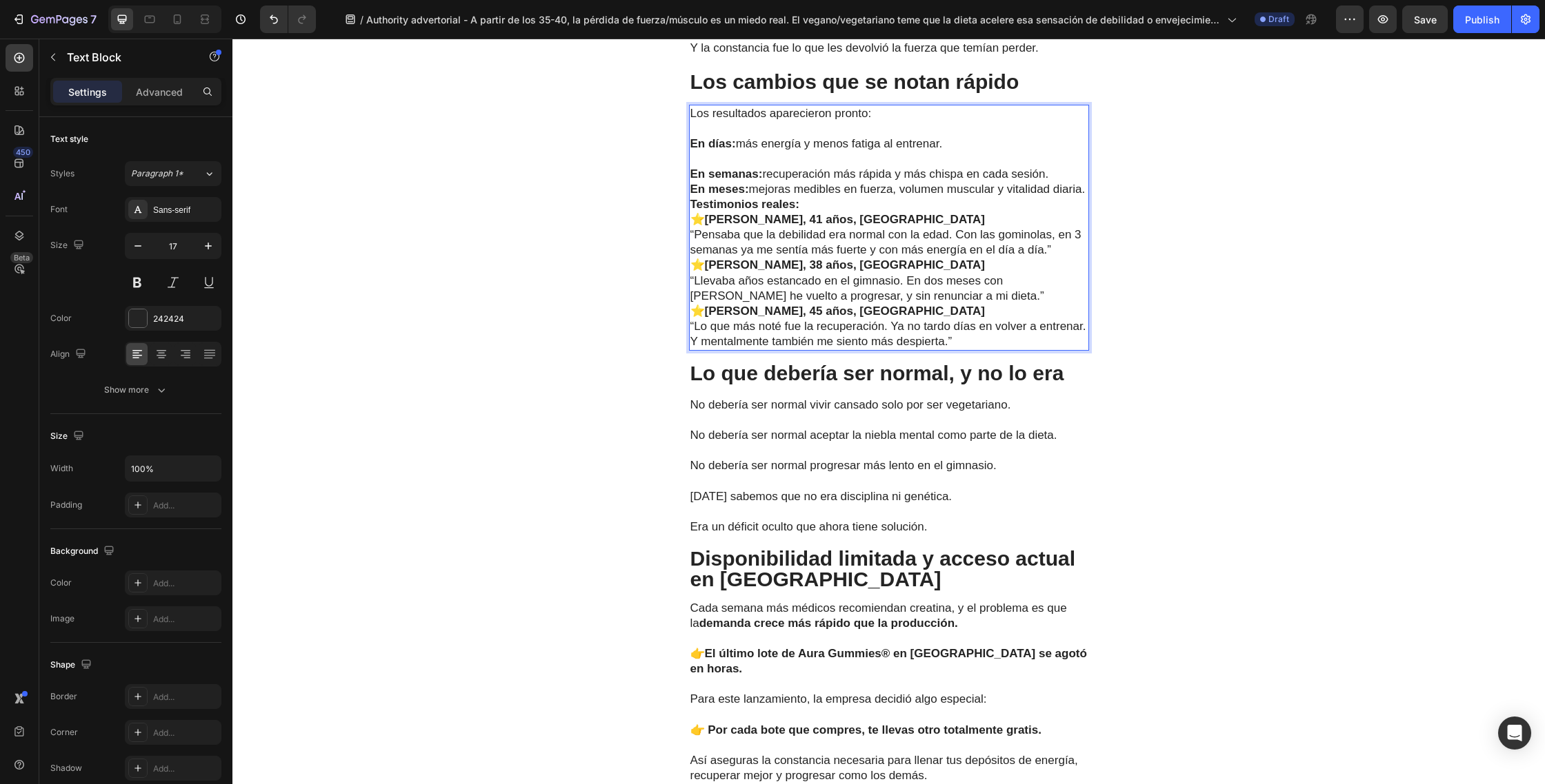
click at [1057, 182] on p "En semanas: recuperación más rápida y más chispa en cada sesión." at bounding box center [889, 174] width 397 height 15
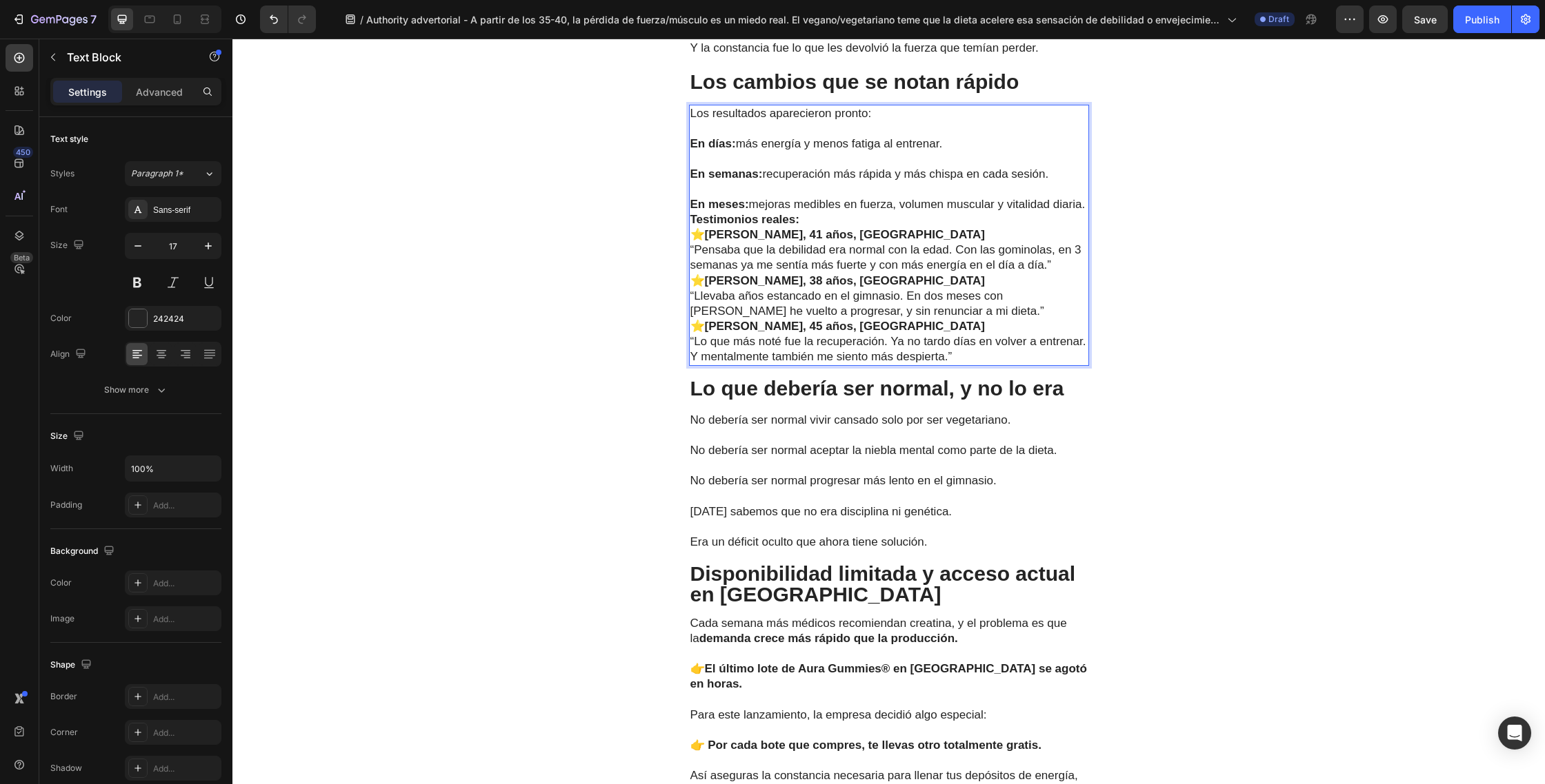
click at [769, 212] on p "En meses: mejoras medibles en fuerza, volumen muscular y vitalidad diaria." at bounding box center [889, 205] width 397 height 15
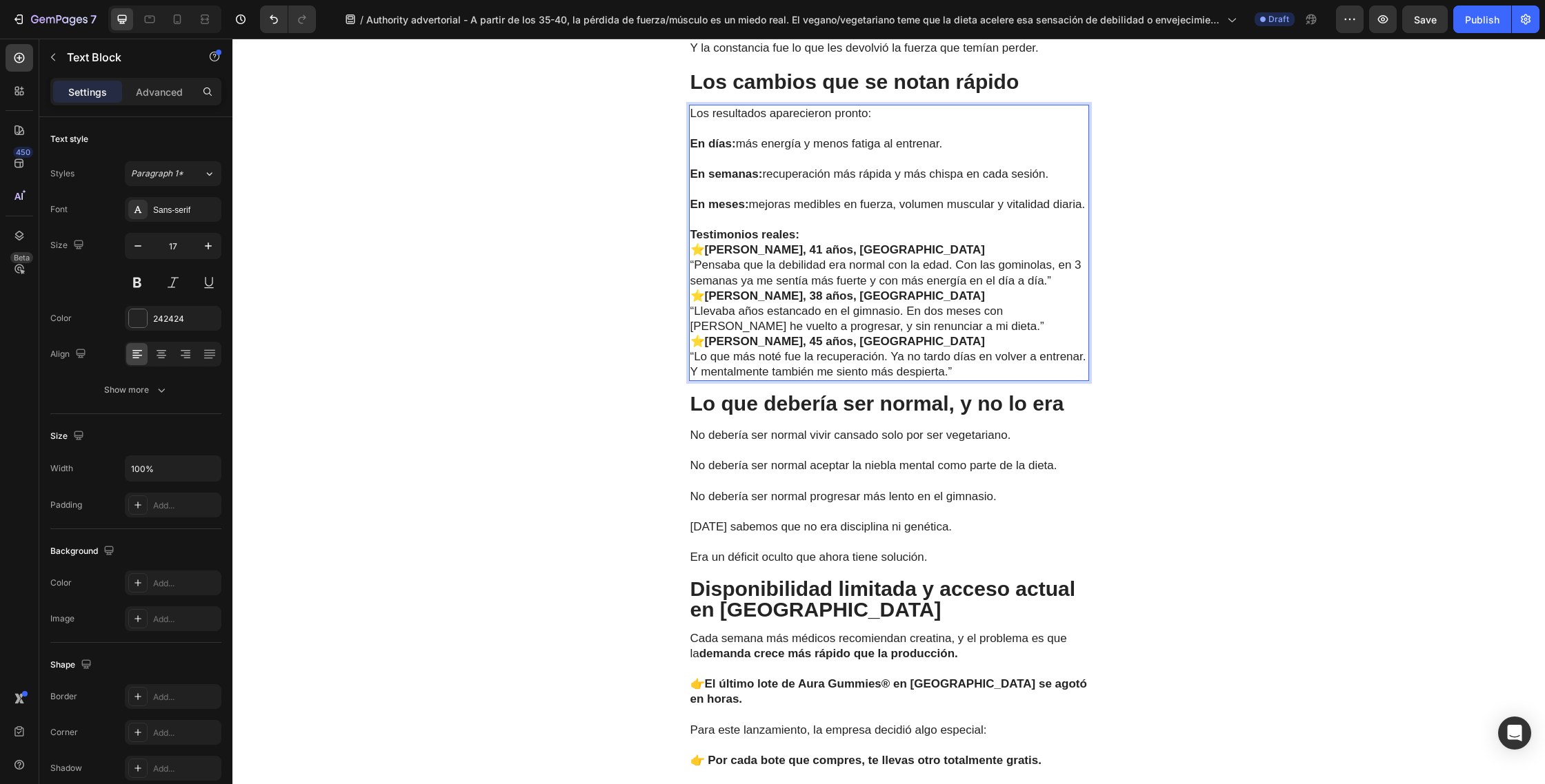
click at [820, 243] on p "Testimonios reales:" at bounding box center [889, 235] width 397 height 15
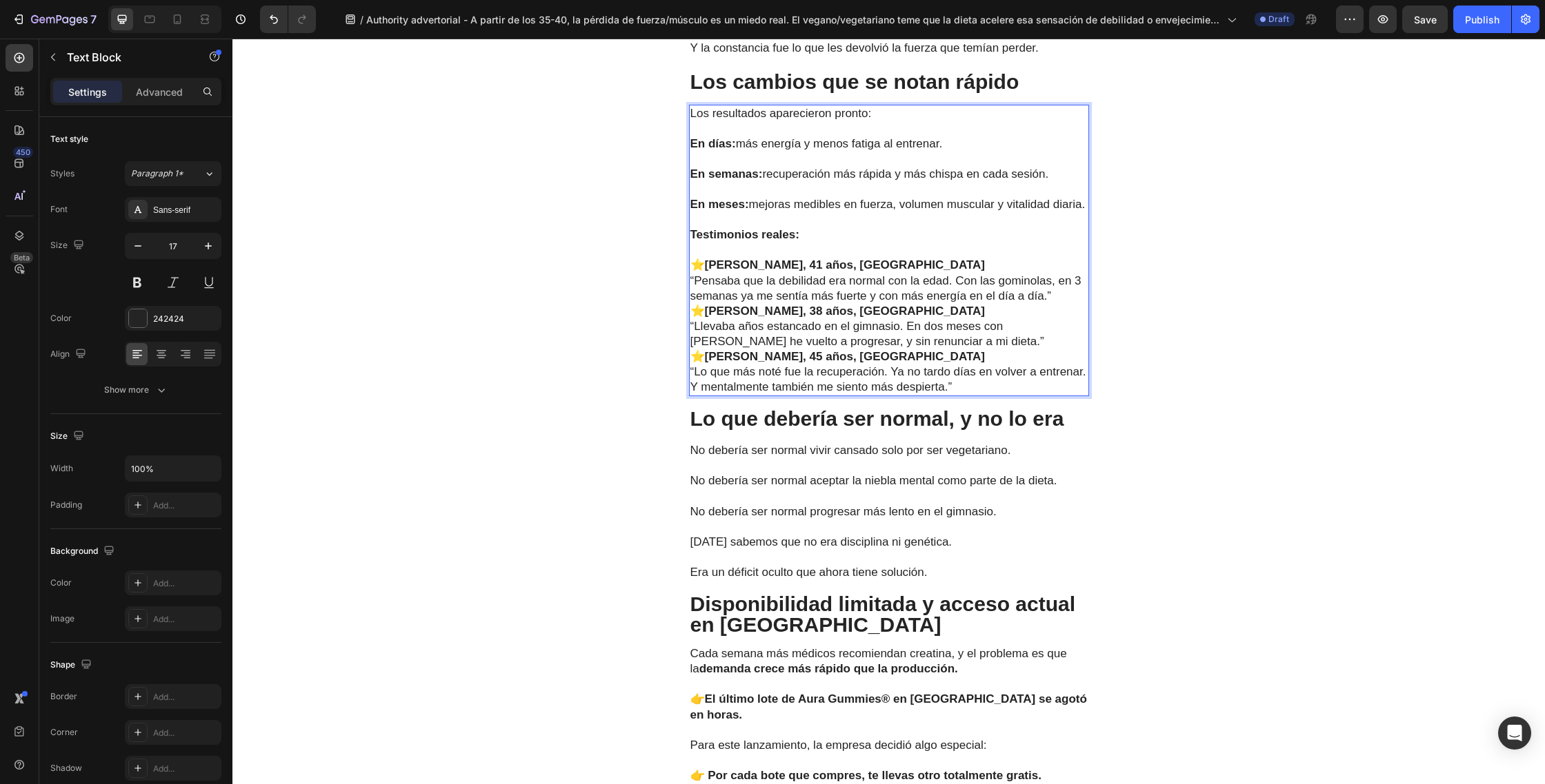
click at [1057, 303] on p "“Pensaba que la debilidad era normal con la edad. Con las gominolas, en 3 seman…" at bounding box center [889, 289] width 397 height 30
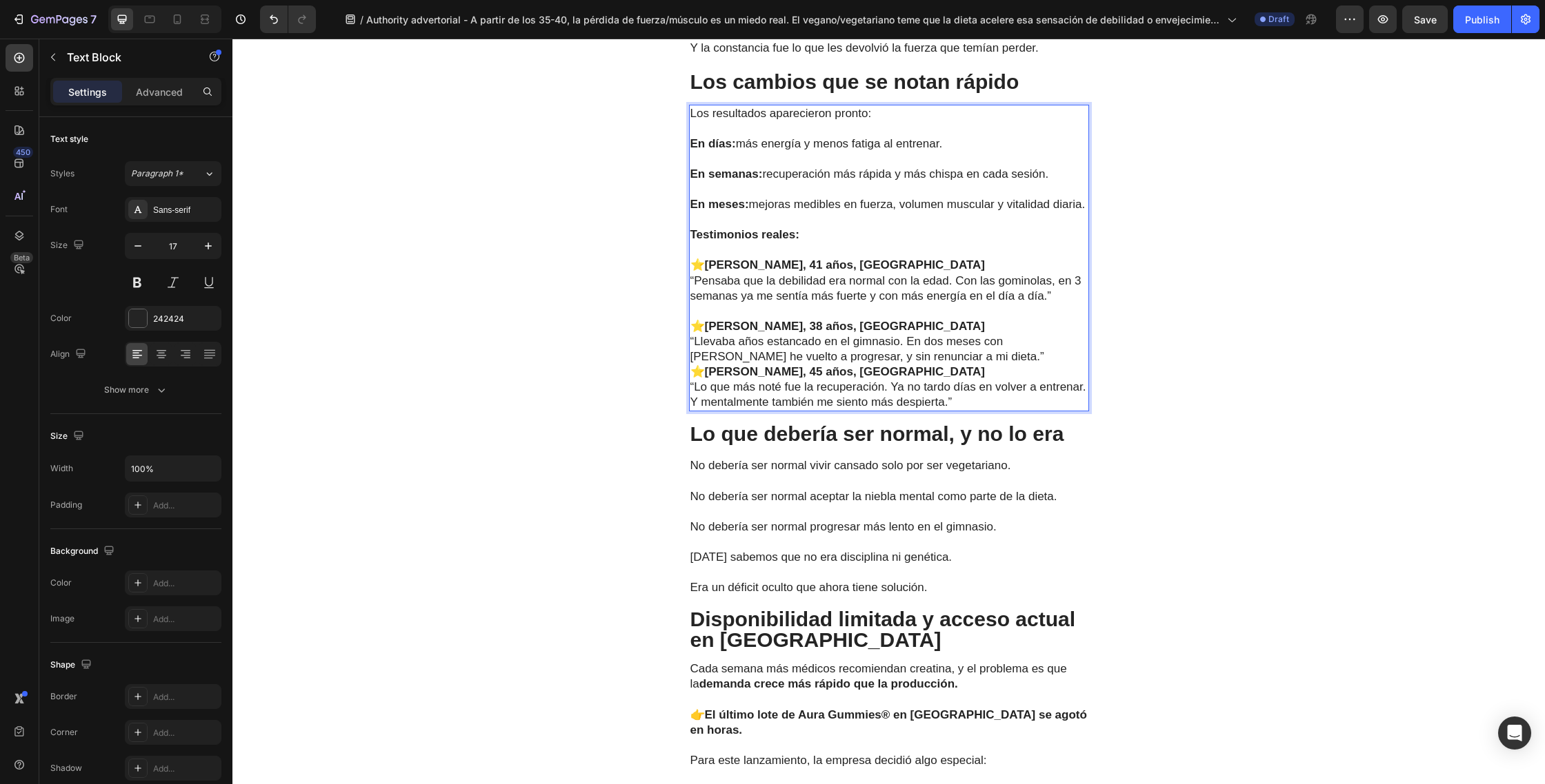
click at [960, 364] on p "“Llevaba años estancado en el gimnasio. En dos meses con [PERSON_NAME] he vuelt…" at bounding box center [889, 349] width 397 height 30
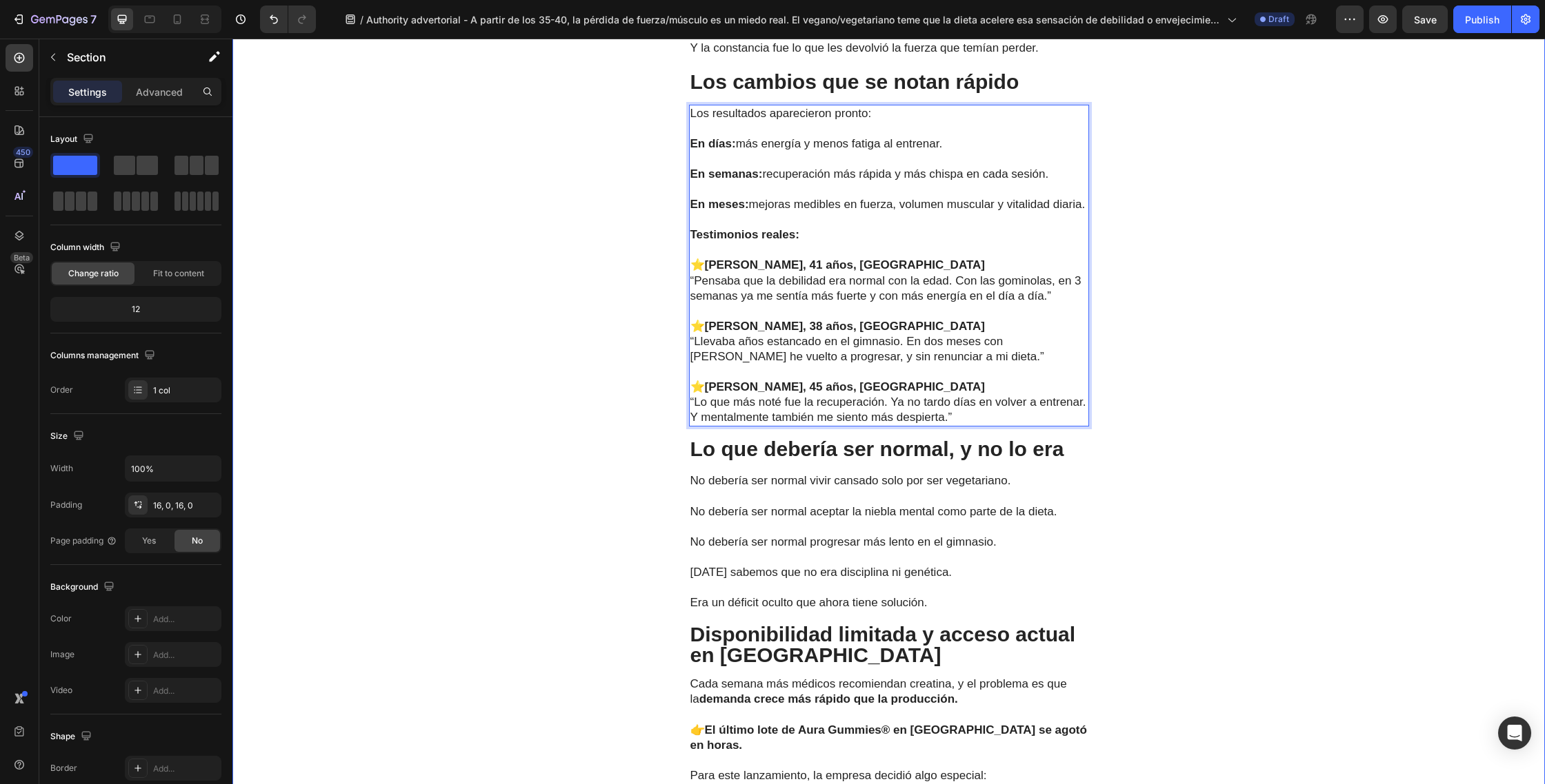
click at [1224, 341] on div "La forma práctica de recuperar la fuerza Text Block La clave no era solo recome…" at bounding box center [889, 454] width 1312 height 1445
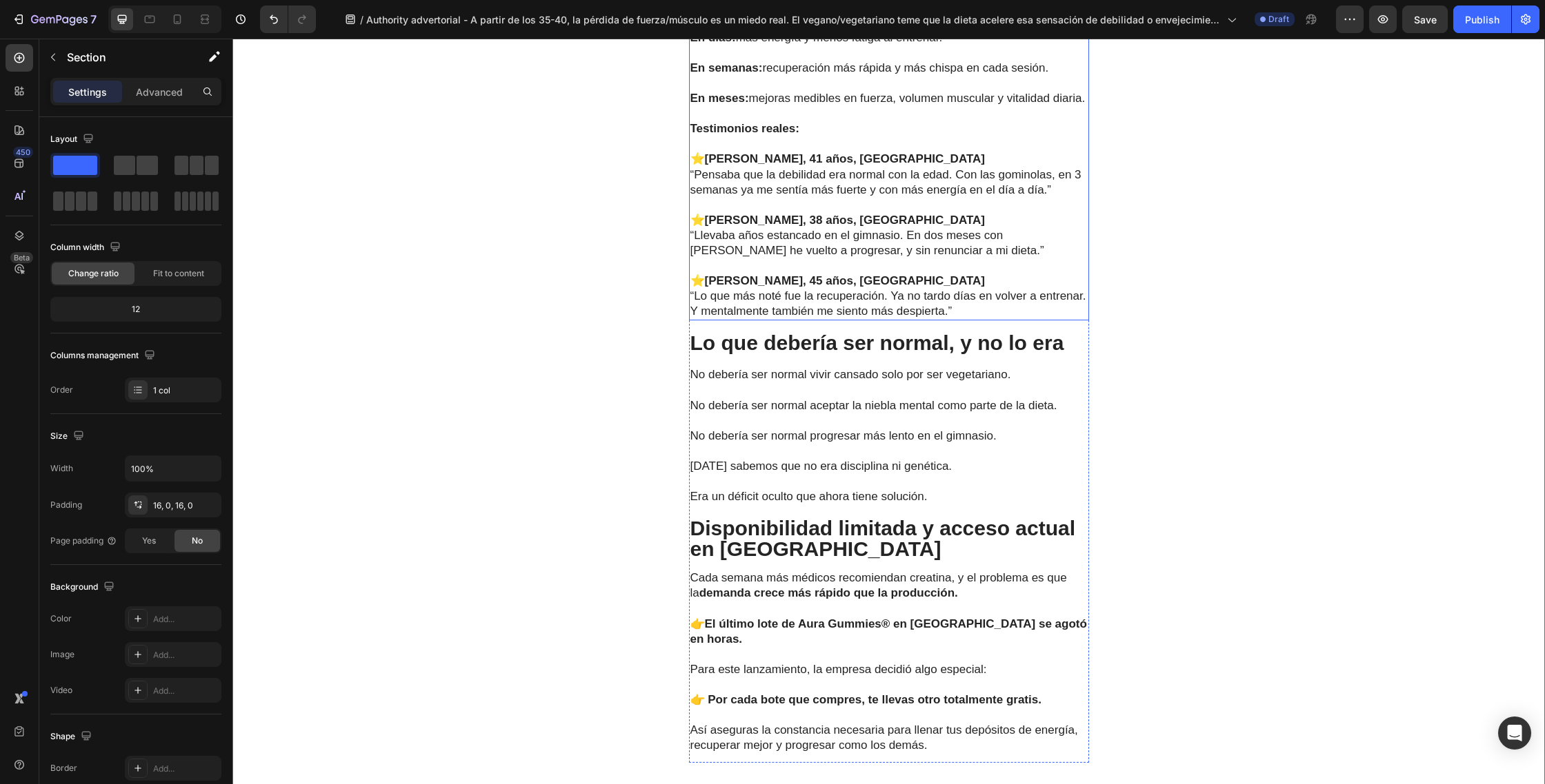
scroll to position [3828, 0]
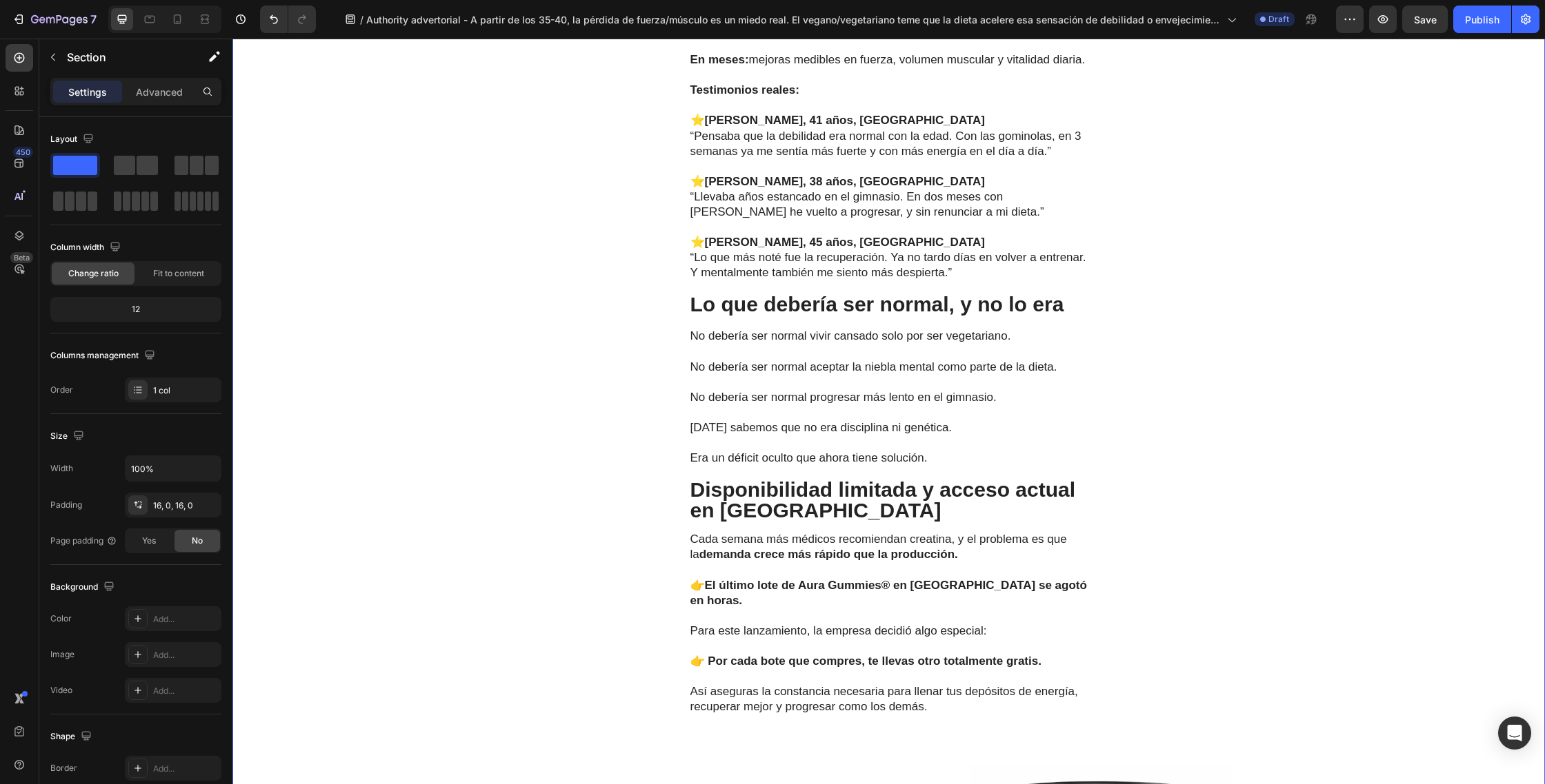
click at [1055, 315] on p "Lo que debería ser normal, y no lo era" at bounding box center [889, 304] width 397 height 20
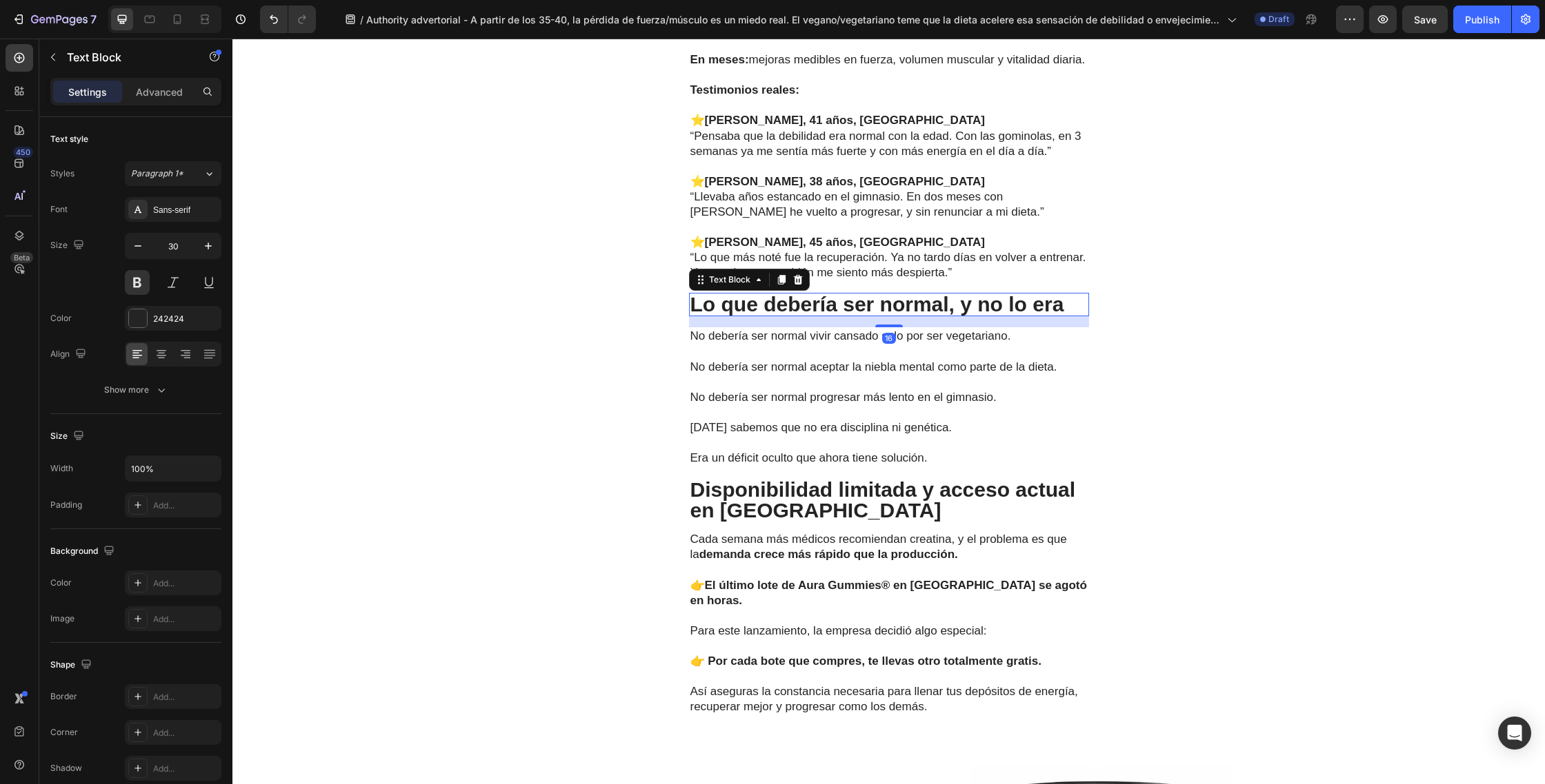
click at [1066, 315] on p "Lo que debería ser normal, y no lo era" at bounding box center [889, 304] width 397 height 20
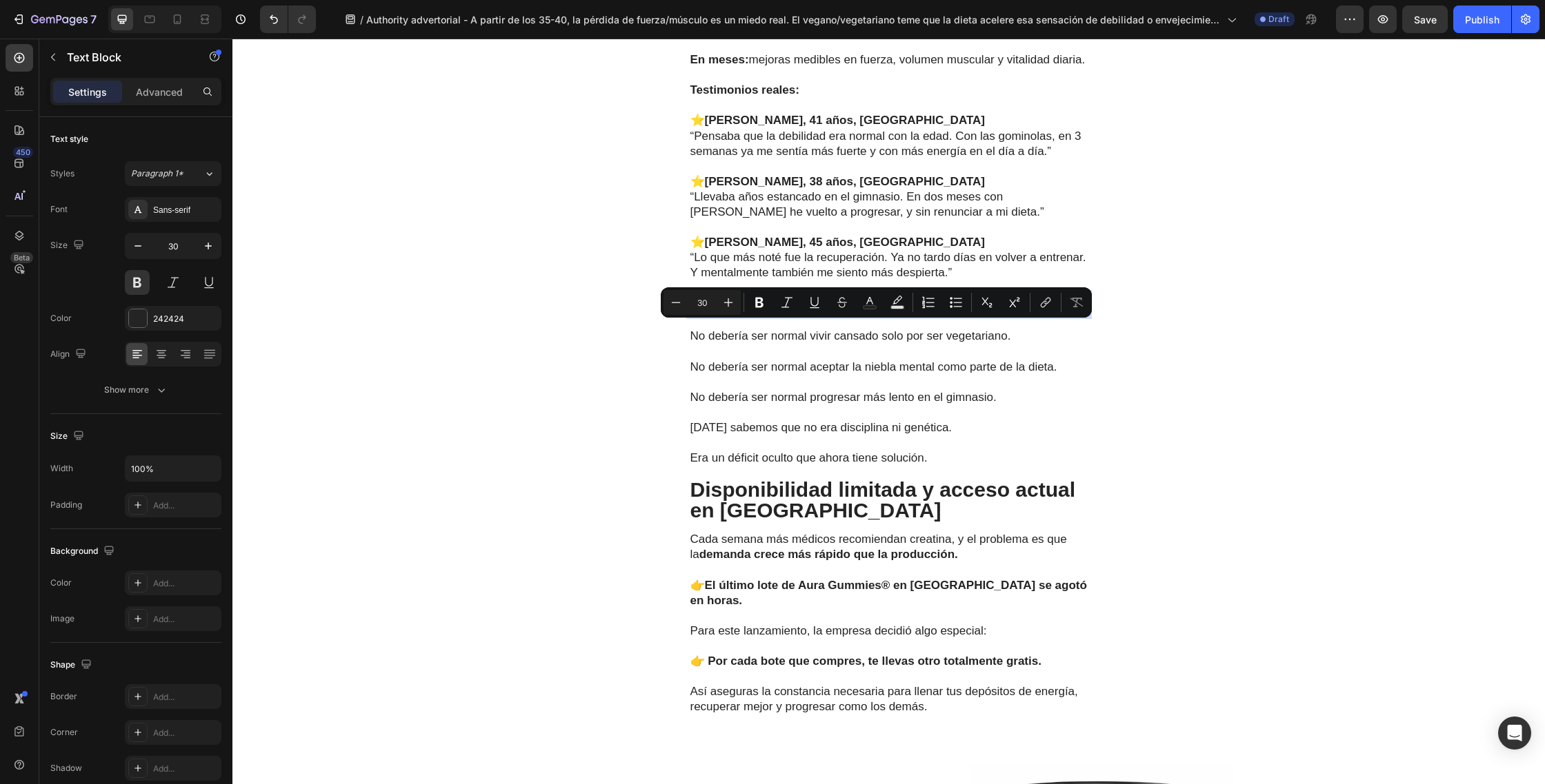
drag, startPoint x: 692, startPoint y: 338, endPoint x: 1069, endPoint y: 336, distance: 377.0
click at [1069, 315] on p "Lo que debería ser normal, y no lo era" at bounding box center [889, 304] width 397 height 20
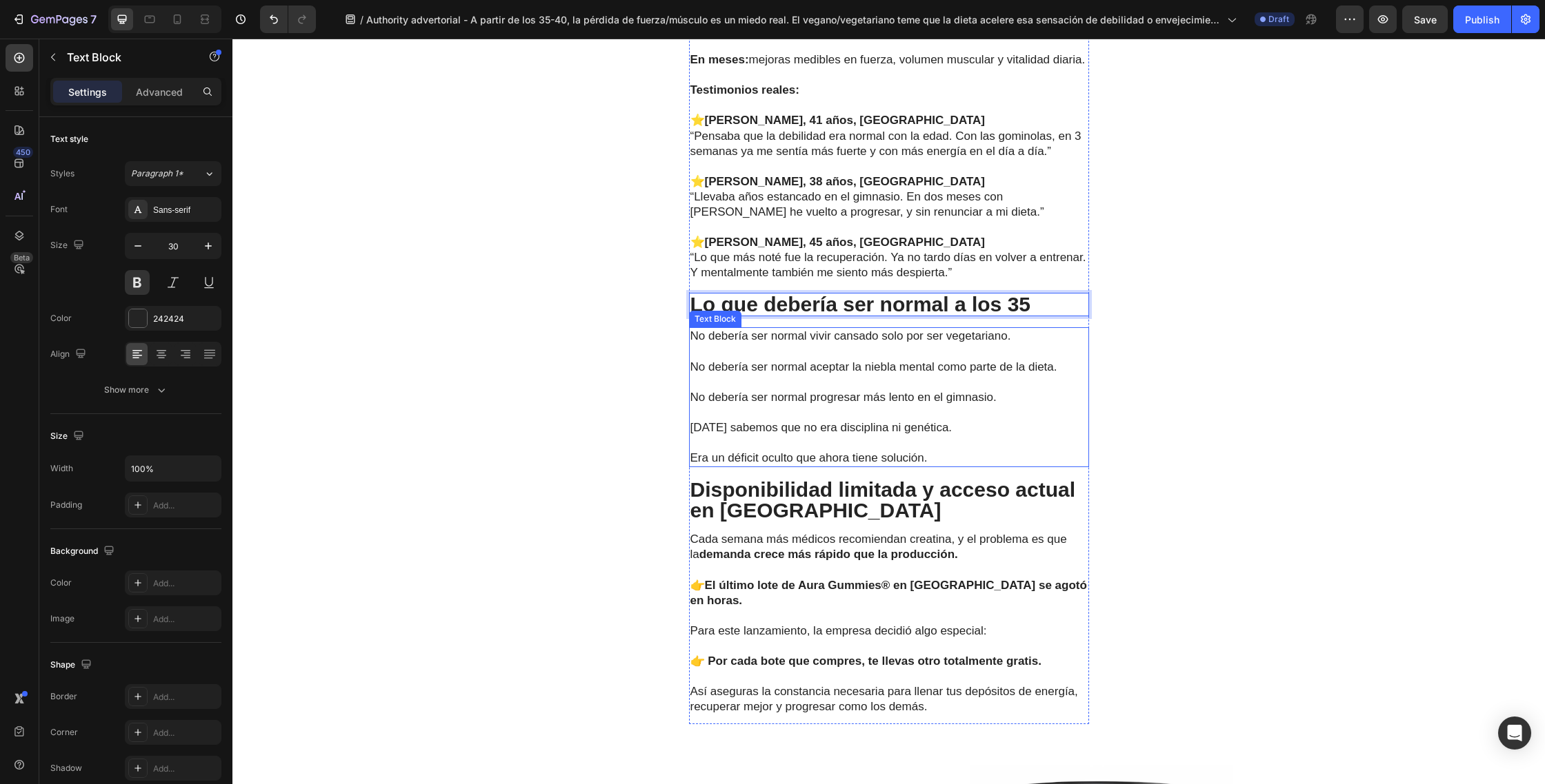
click at [923, 374] on p "No debería ser normal aceptar la niebla mental como parte de la dieta." at bounding box center [889, 360] width 397 height 30
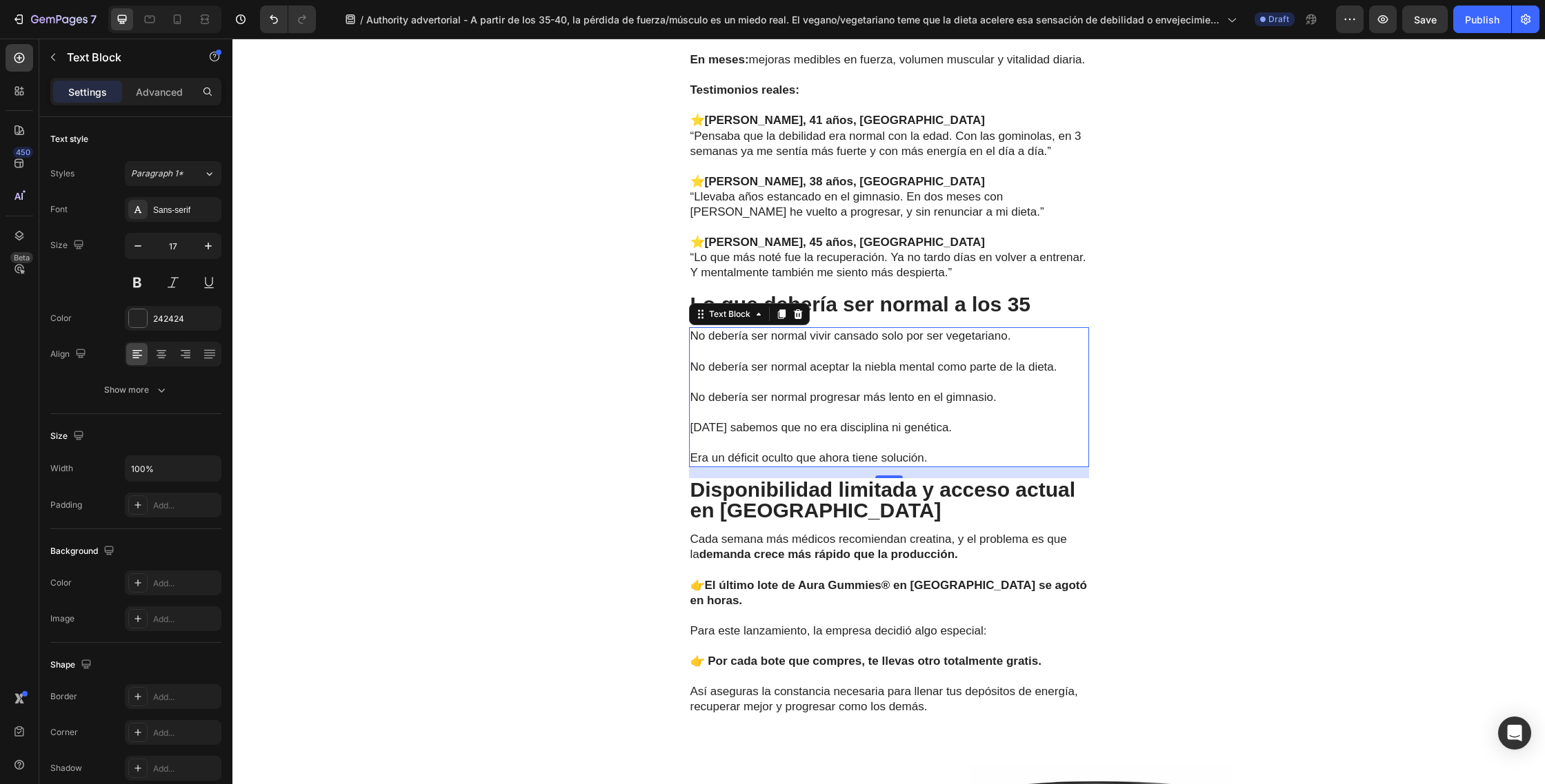
click at [927, 466] on p "Era un déficit oculto que ahora tiene solución." at bounding box center [889, 450] width 397 height 30
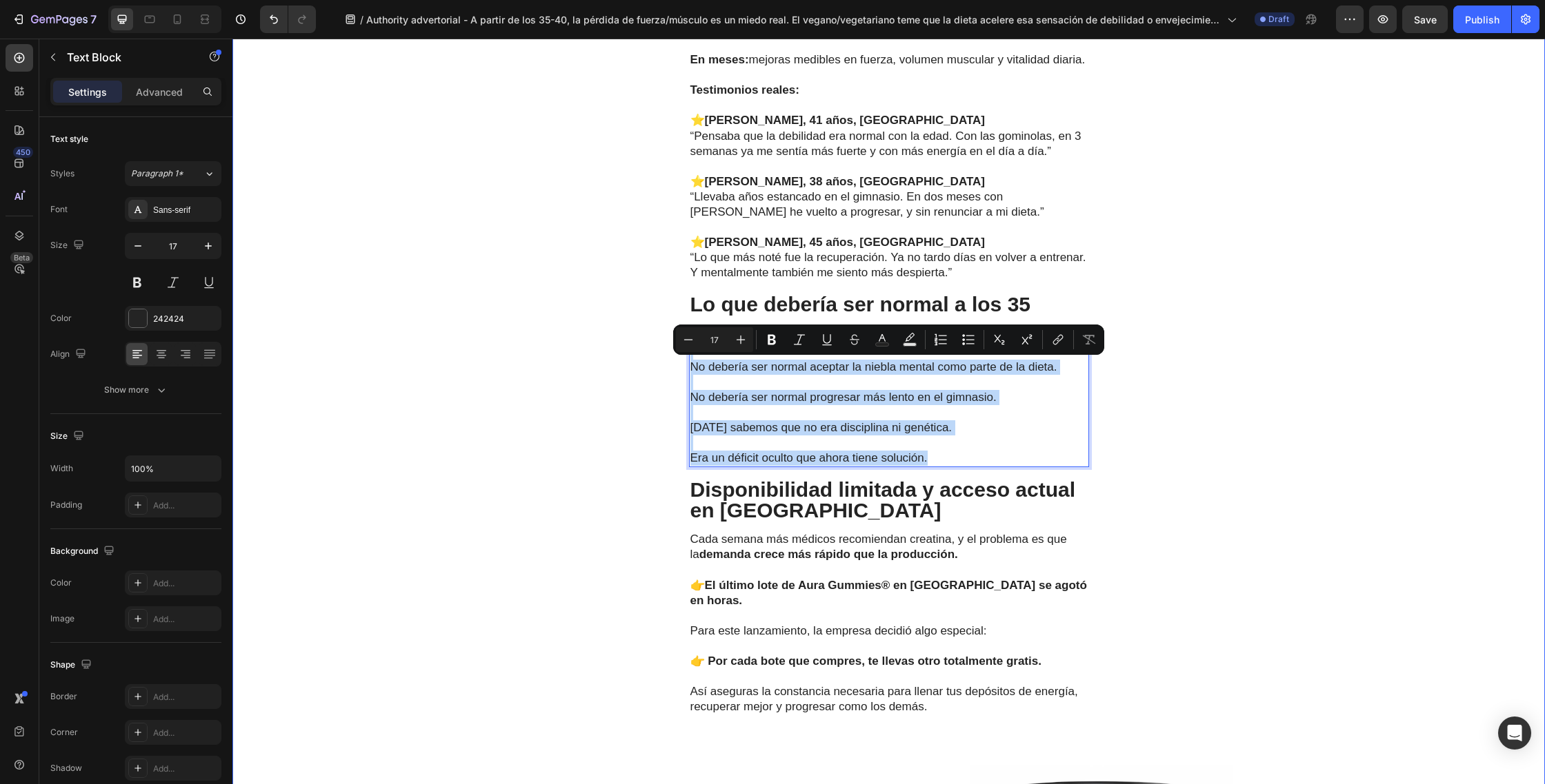
drag, startPoint x: 942, startPoint y: 489, endPoint x: 664, endPoint y: 372, distance: 301.6
click at [664, 372] on div "La forma práctica de recuperar la fuerza Text Block La clave no era solo recome…" at bounding box center [889, 309] width 1312 height 1445
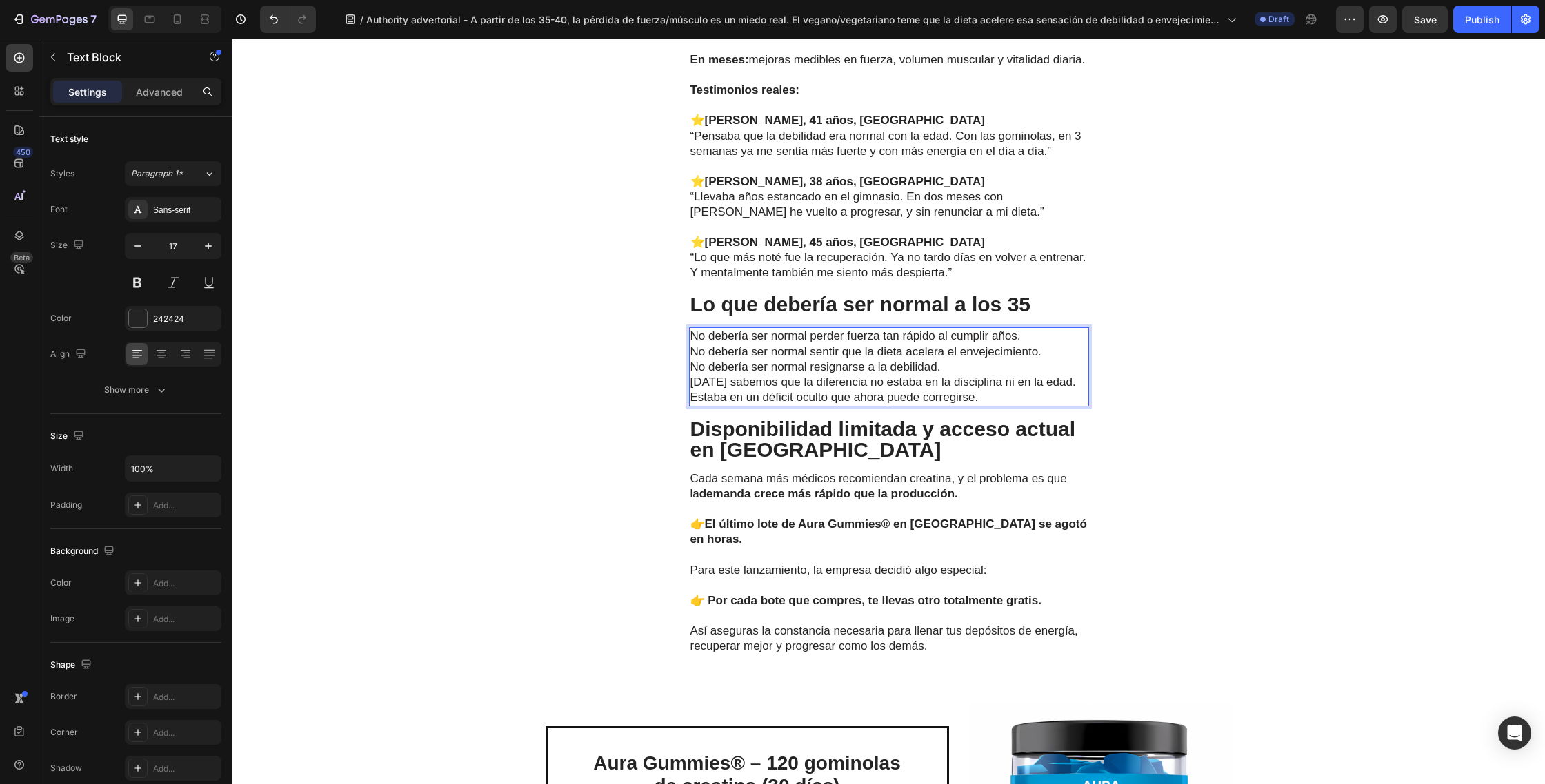
click at [1036, 371] on p "No debería ser normal perder fuerza tan rápido al cumplir años. No debería ser …" at bounding box center [889, 350] width 397 height 45
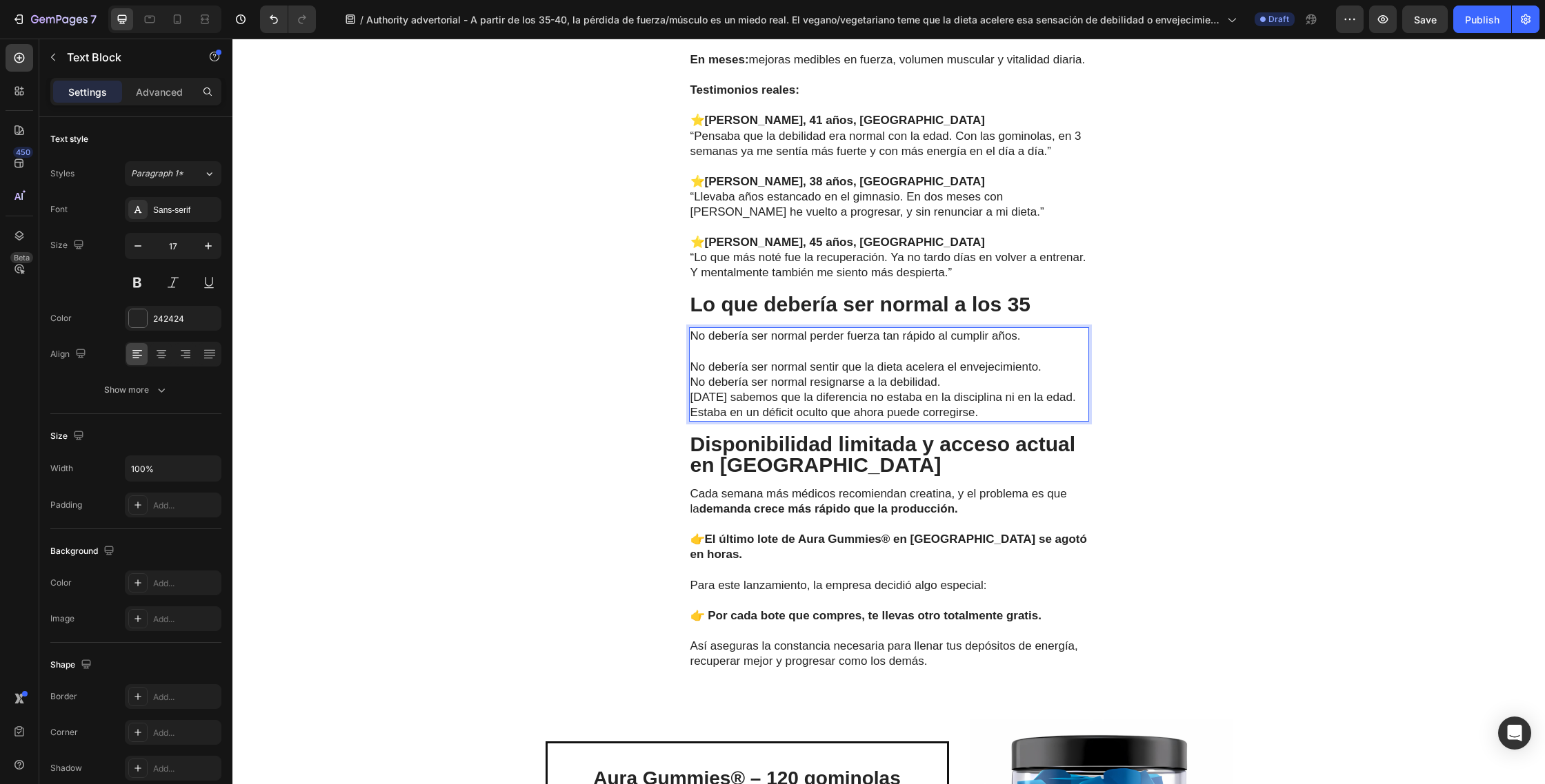
click at [1051, 390] on p "⁠⁠⁠⁠⁠⁠⁠ No debería ser normal sentir que la dieta acelera el envejecimiento. No…" at bounding box center [889, 367] width 397 height 45
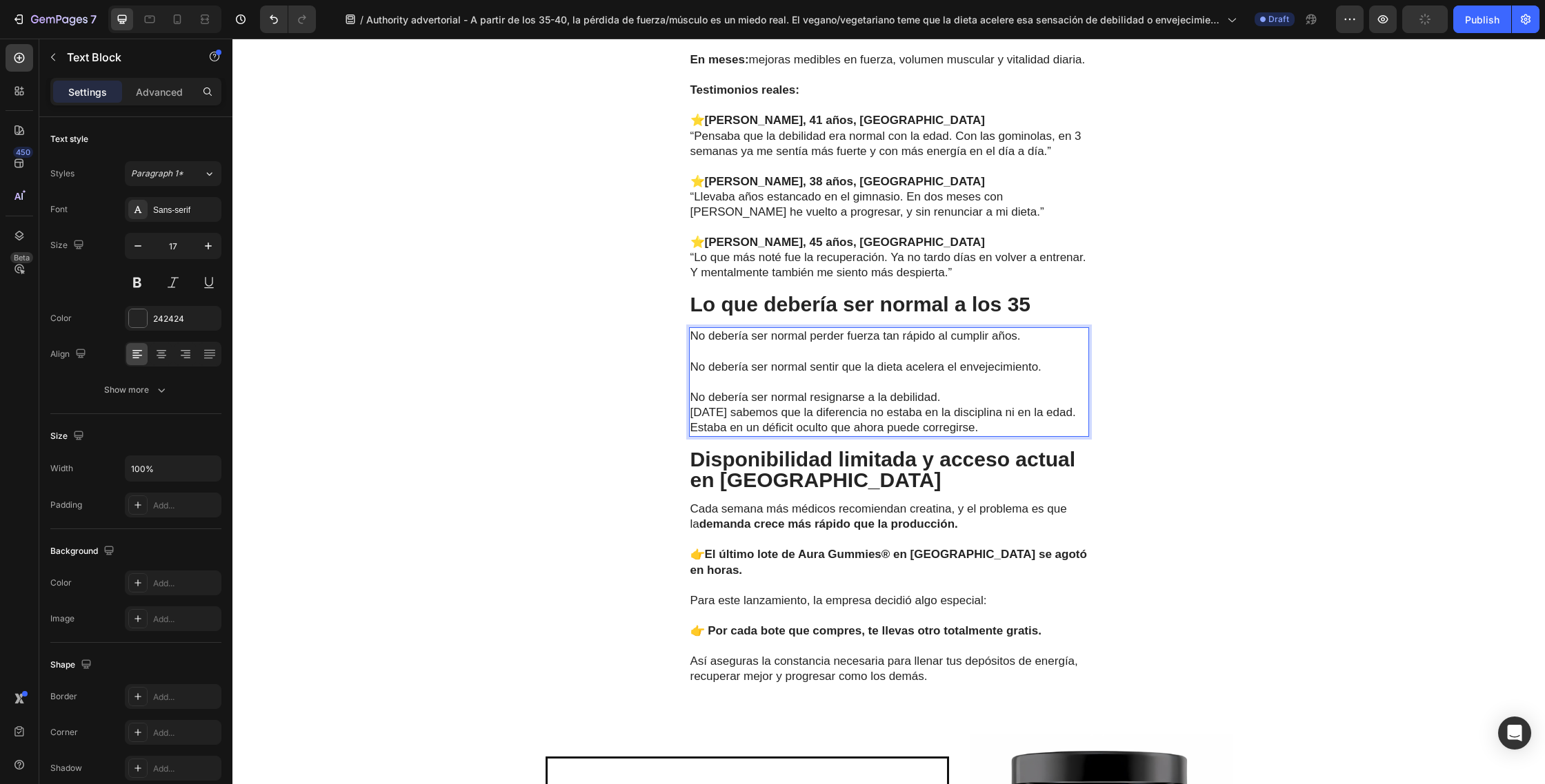
click at [959, 405] on p "⁠⁠⁠⁠⁠⁠⁠ No debería ser normal resignarse a la debilidad." at bounding box center [889, 389] width 397 height 30
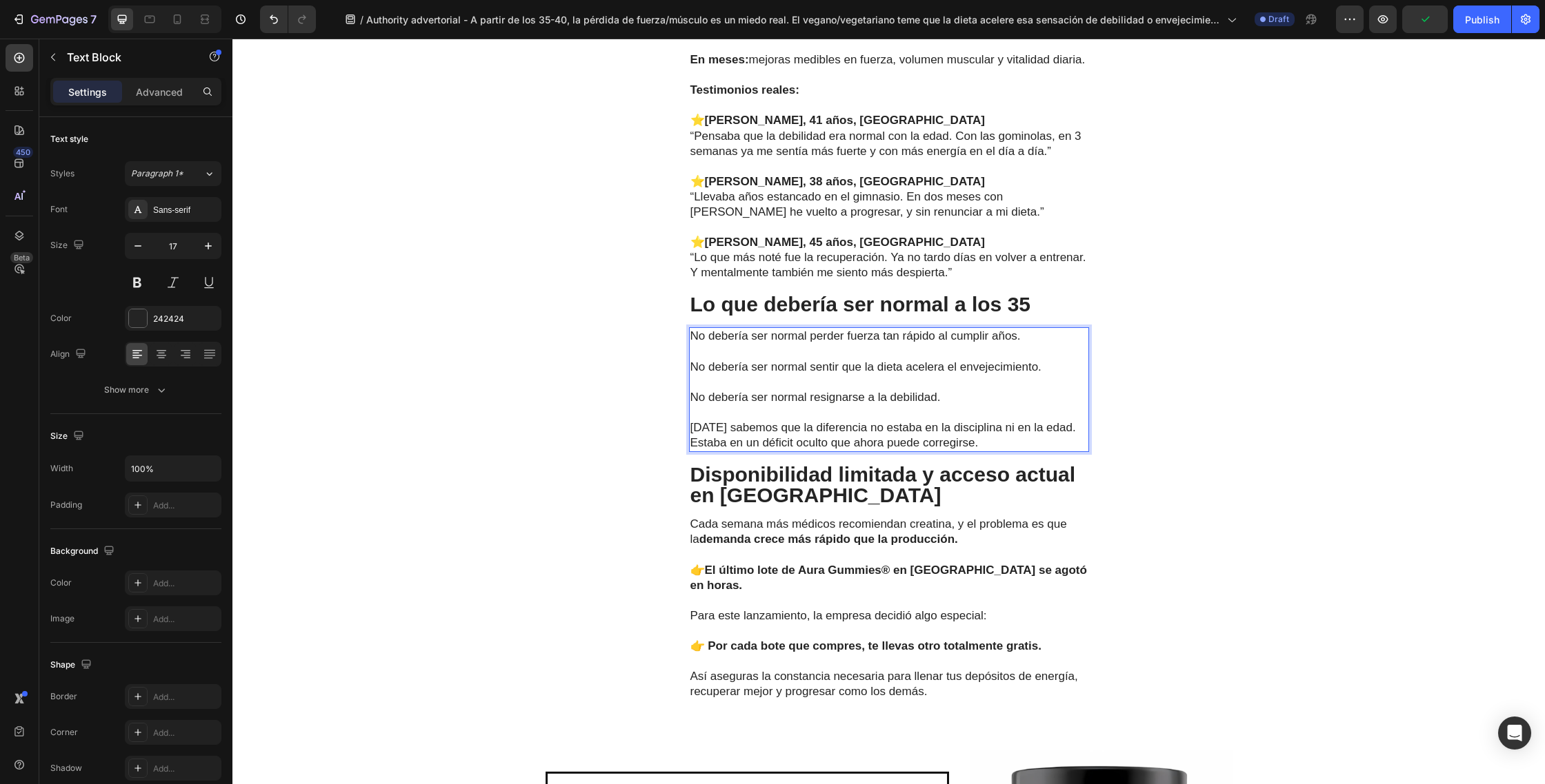
click at [1062, 451] on p "[DATE] sabemos que la diferencia no estaba en la disciplina ni en la edad. Esta…" at bounding box center [889, 435] width 397 height 30
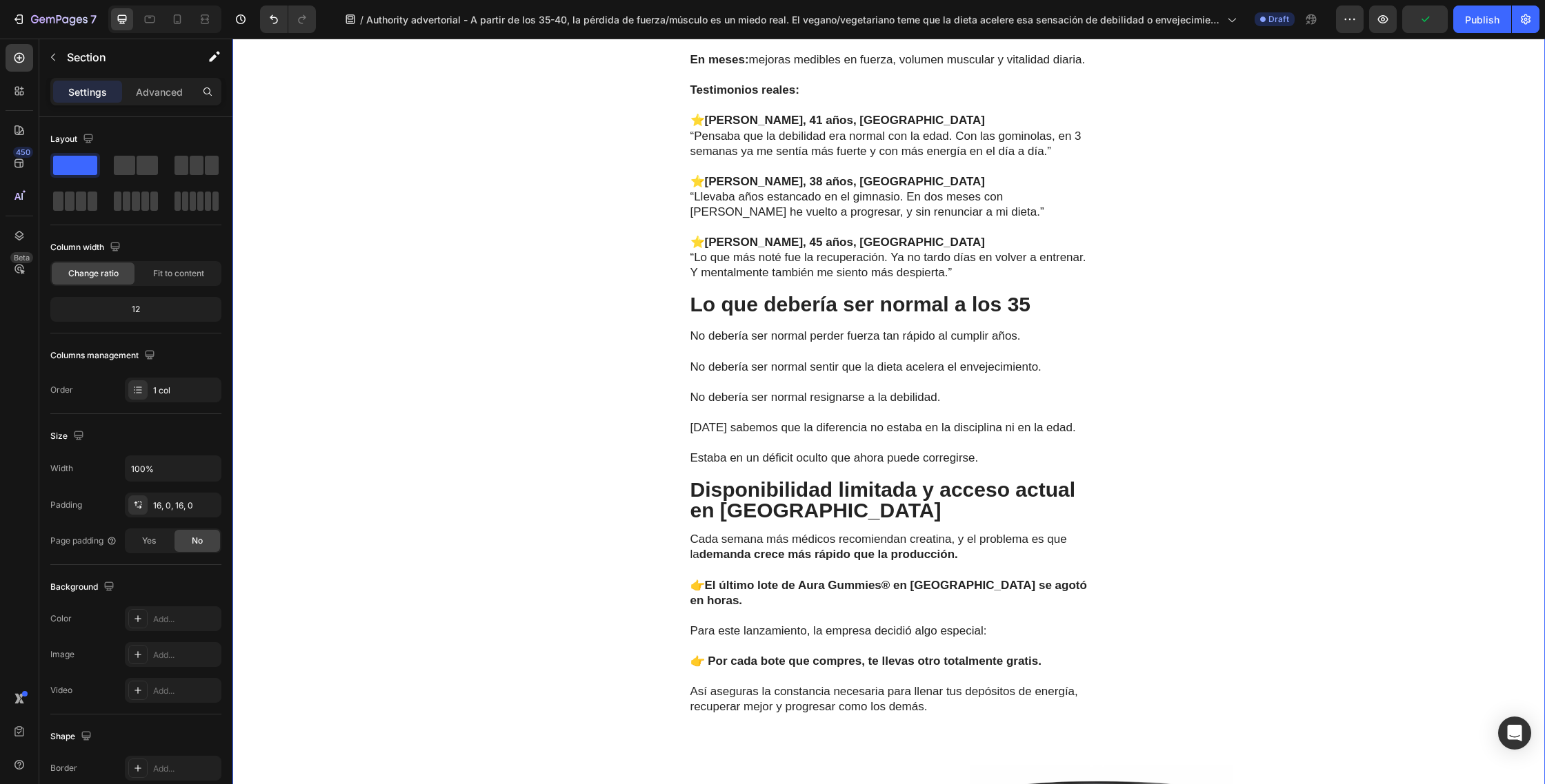
click at [1215, 408] on div "La forma práctica de recuperar la fuerza Text Block La clave no era solo recome…" at bounding box center [889, 309] width 1312 height 1445
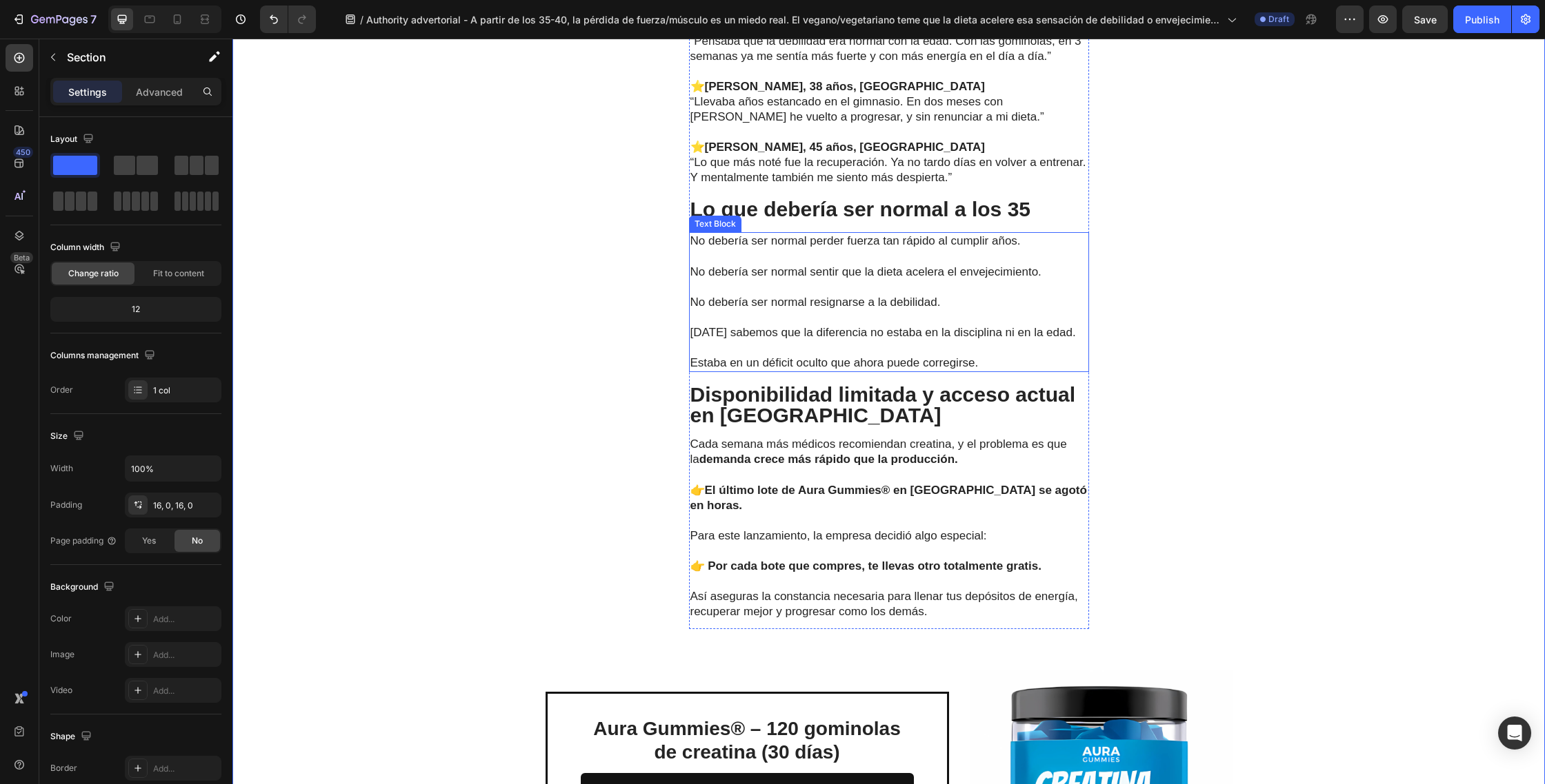
scroll to position [4075, 0]
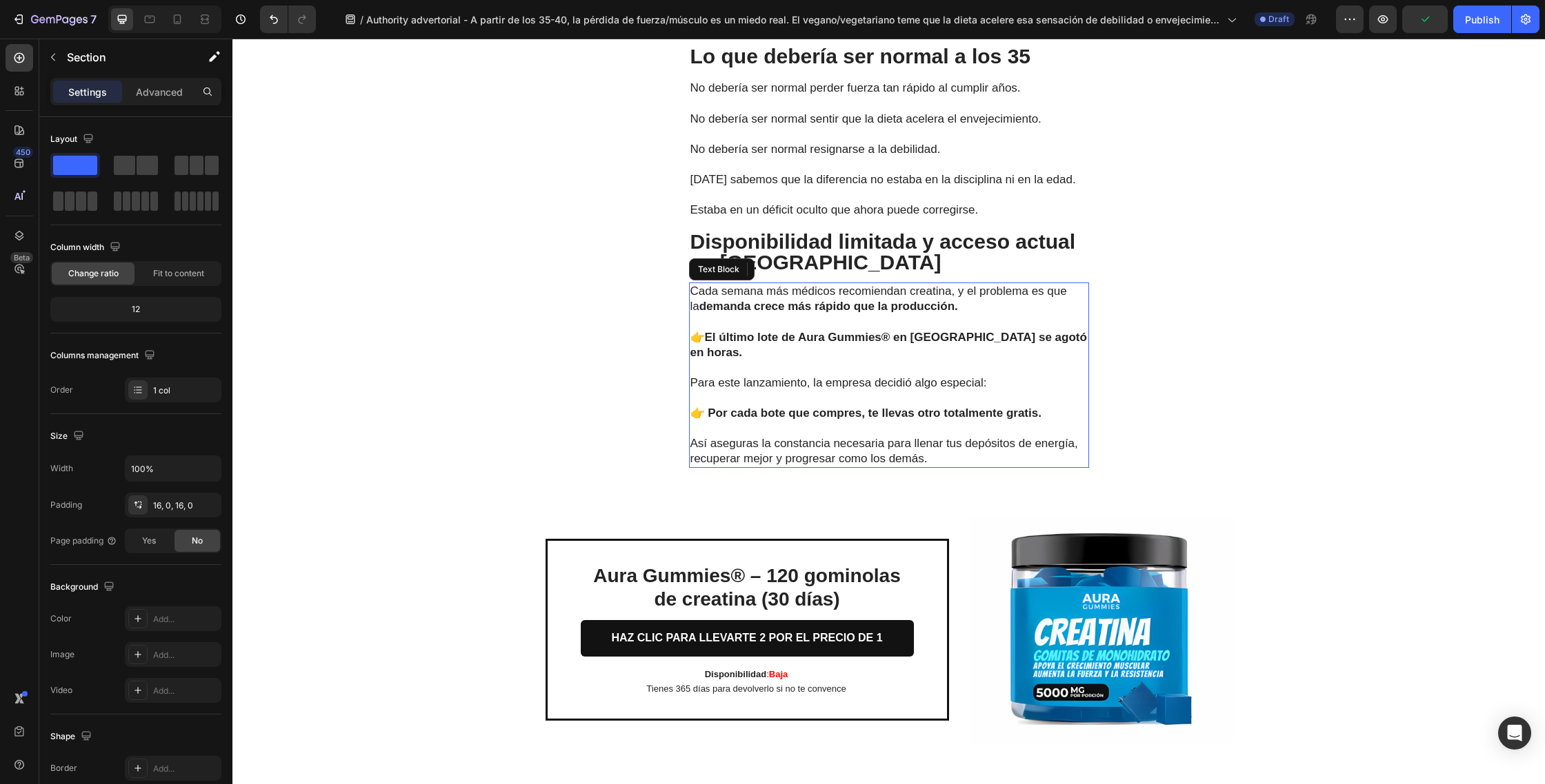
click at [935, 467] on p "Así aseguras la constancia necesaria para llenar tus depósitos de energía, recu…" at bounding box center [889, 451] width 397 height 30
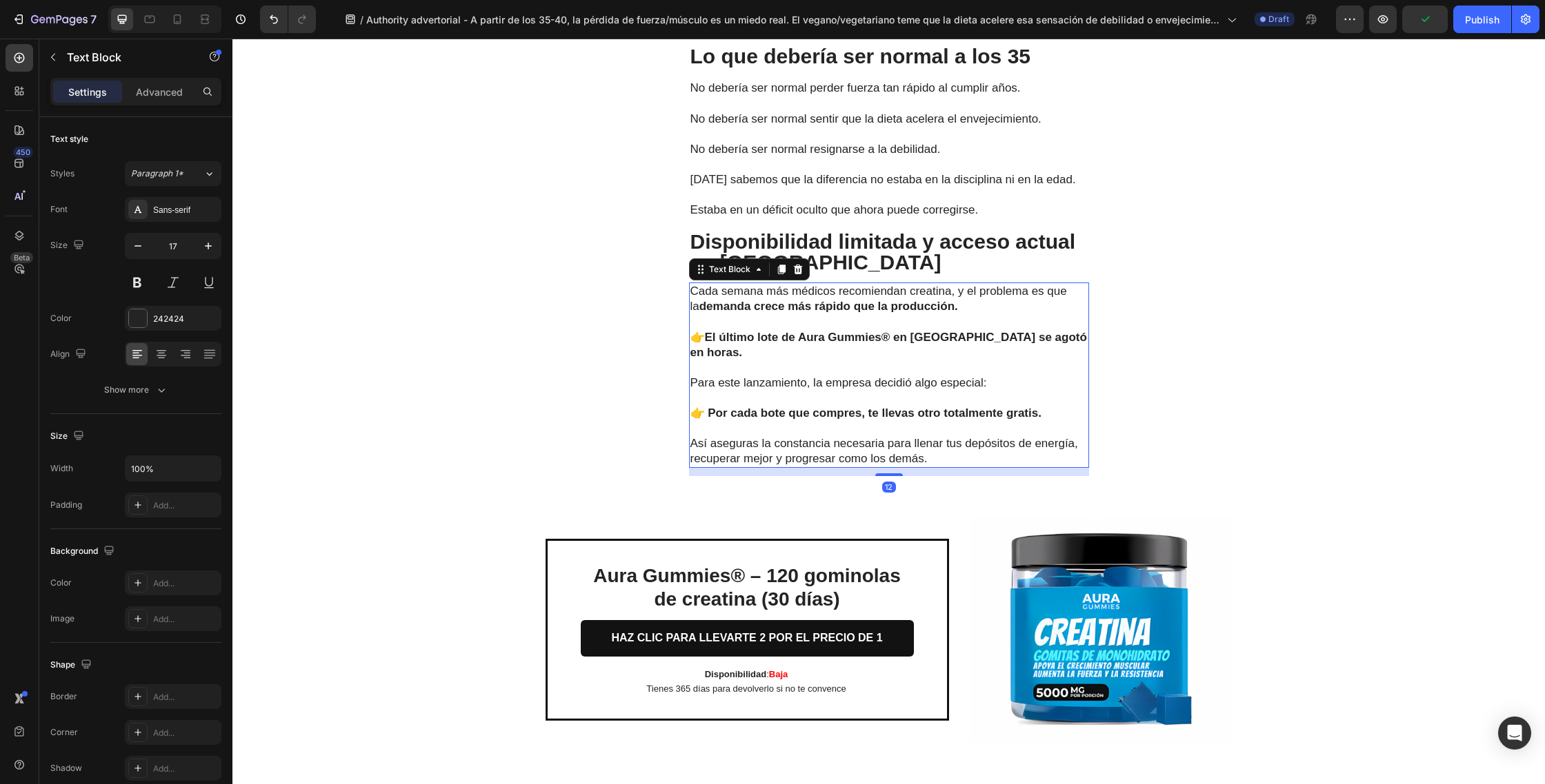
click at [940, 467] on p "Así aseguras la constancia necesaria para llenar tus depósitos de energía, recu…" at bounding box center [889, 451] width 397 height 30
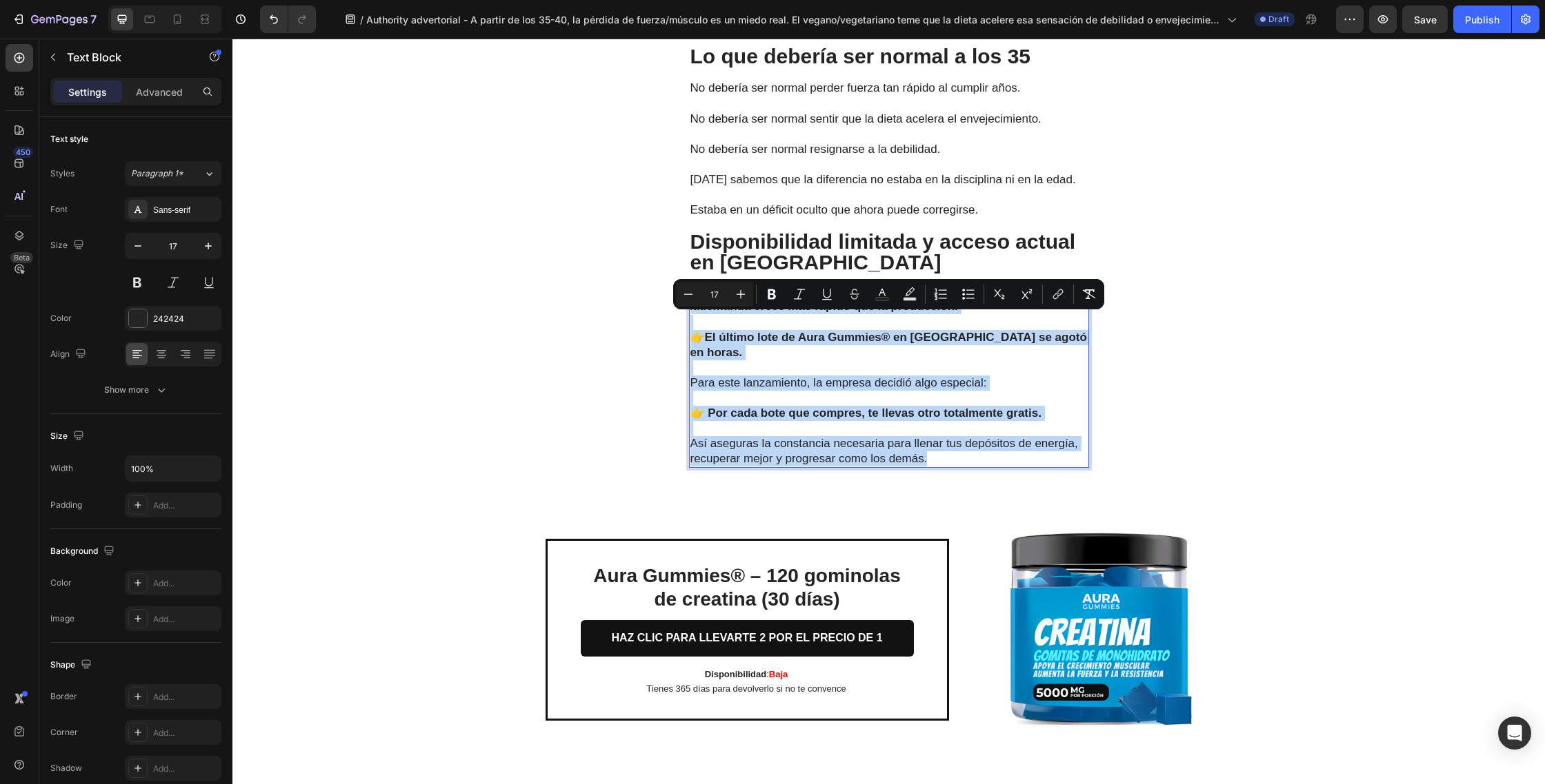
drag, startPoint x: 944, startPoint y: 474, endPoint x: 690, endPoint y: 321, distance: 296.5
click at [690, 321] on div "Cada semana más médicos recomiendan creatina, y el problema es que la demanda c…" at bounding box center [888, 374] width 400 height 185
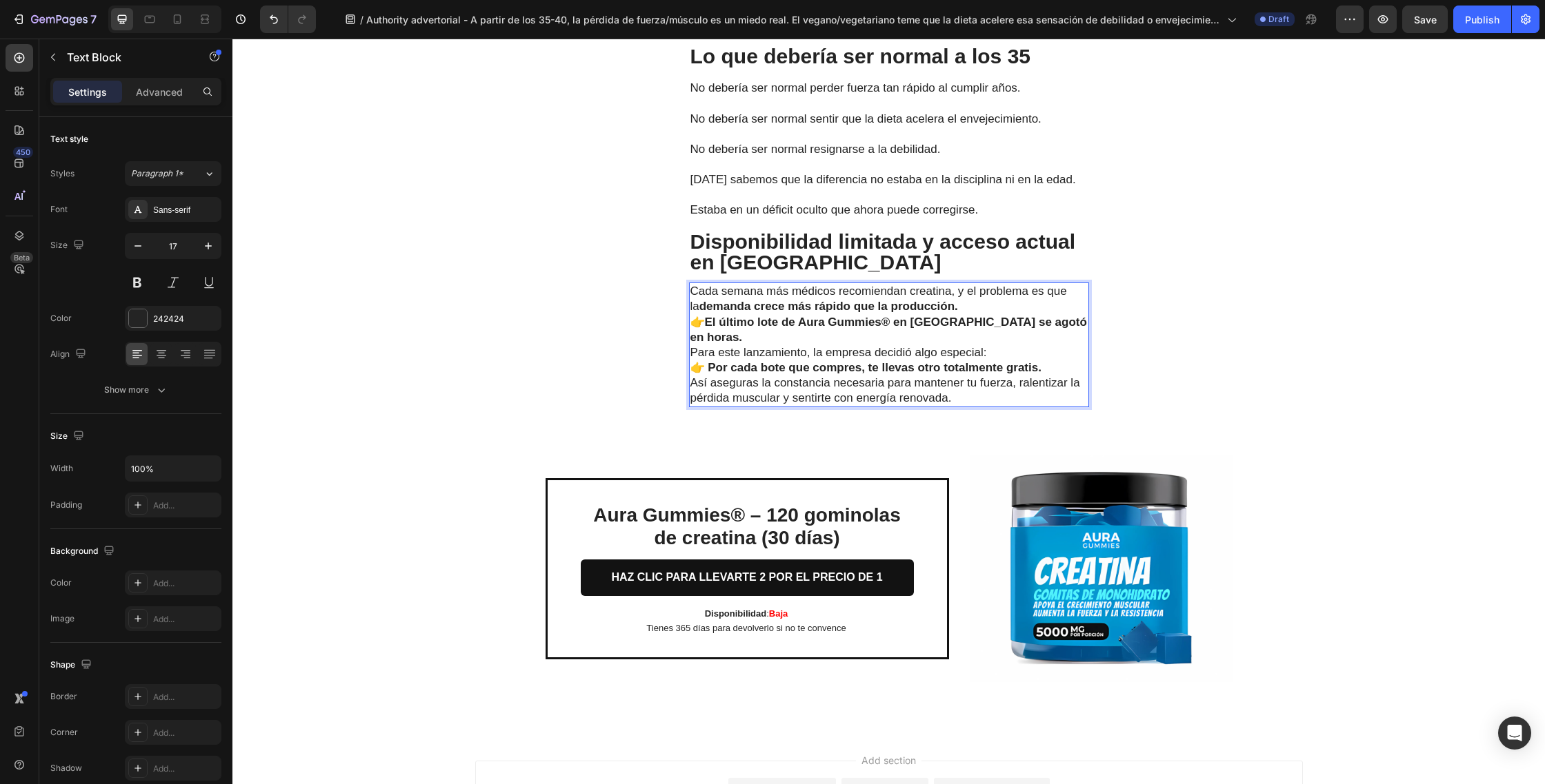
click at [956, 315] on p "Cada semana más médicos recomiendan creatina, y el problema es que la demanda c…" at bounding box center [889, 299] width 397 height 30
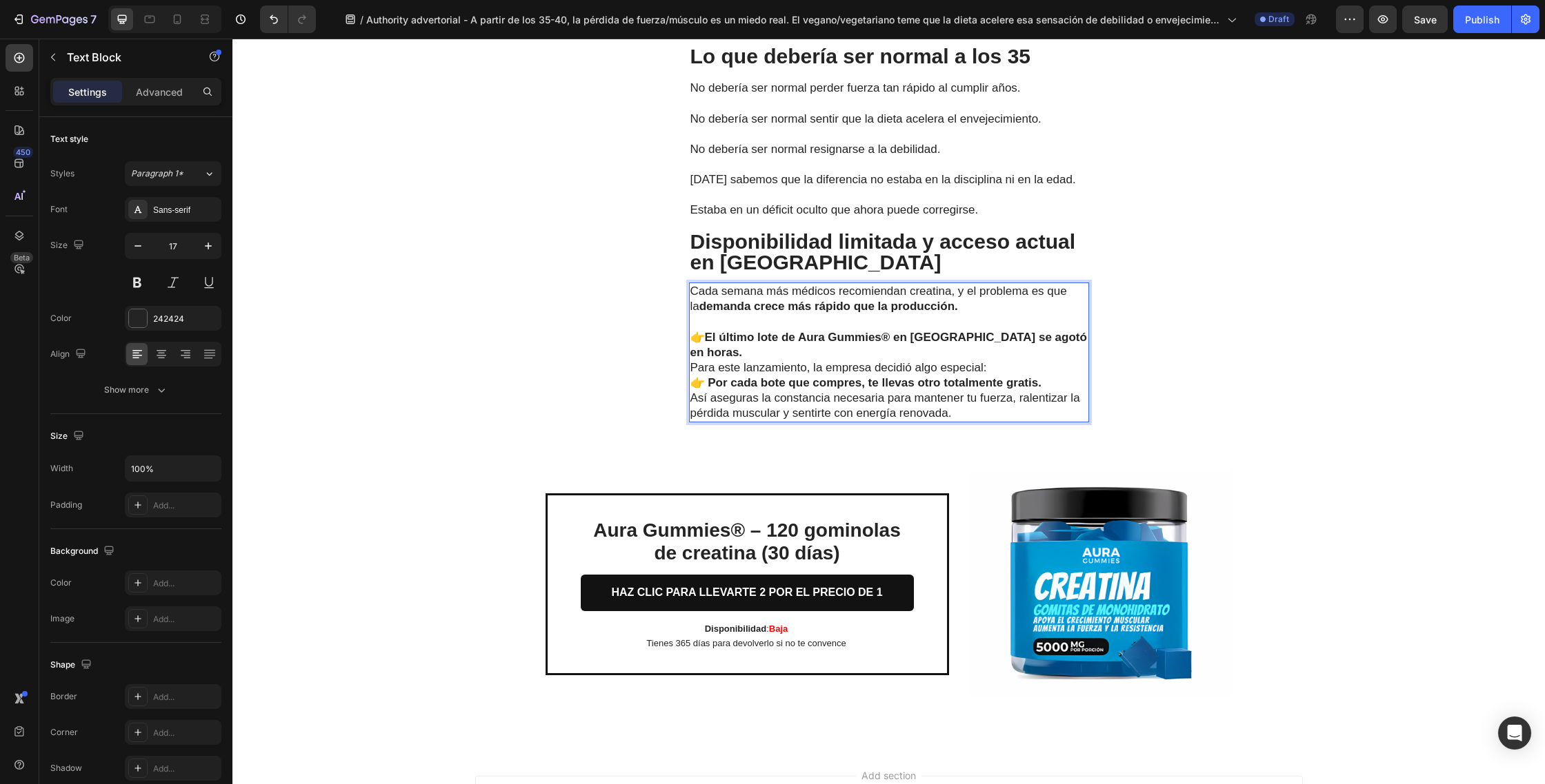
click at [1062, 361] on p "👉 El último lote de Aura Gummies® en [GEOGRAPHIC_DATA] se agotó en horas." at bounding box center [889, 345] width 397 height 30
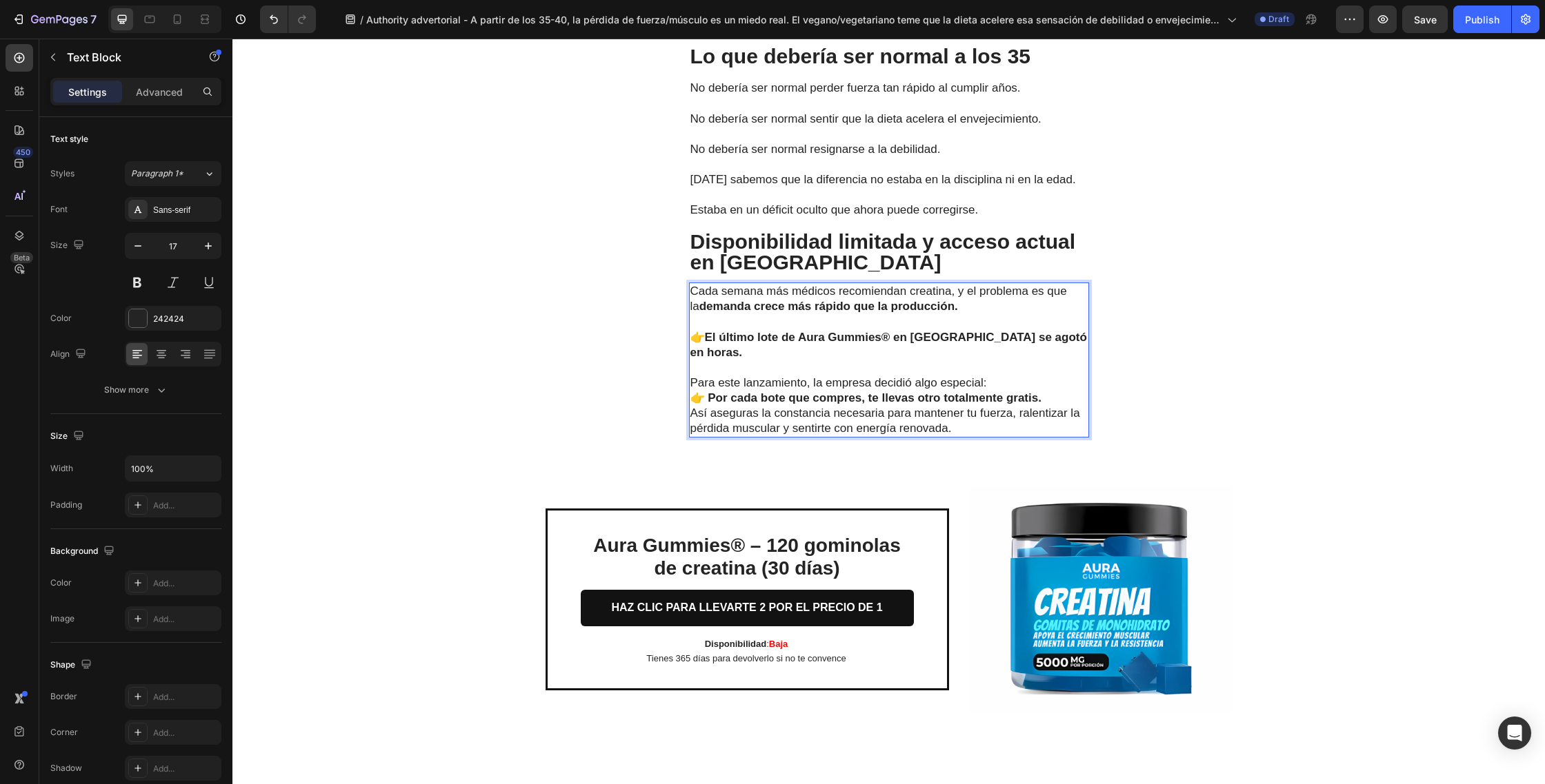
click at [1007, 391] on p "Para este lanzamiento, la empresa decidió algo especial:" at bounding box center [889, 383] width 397 height 15
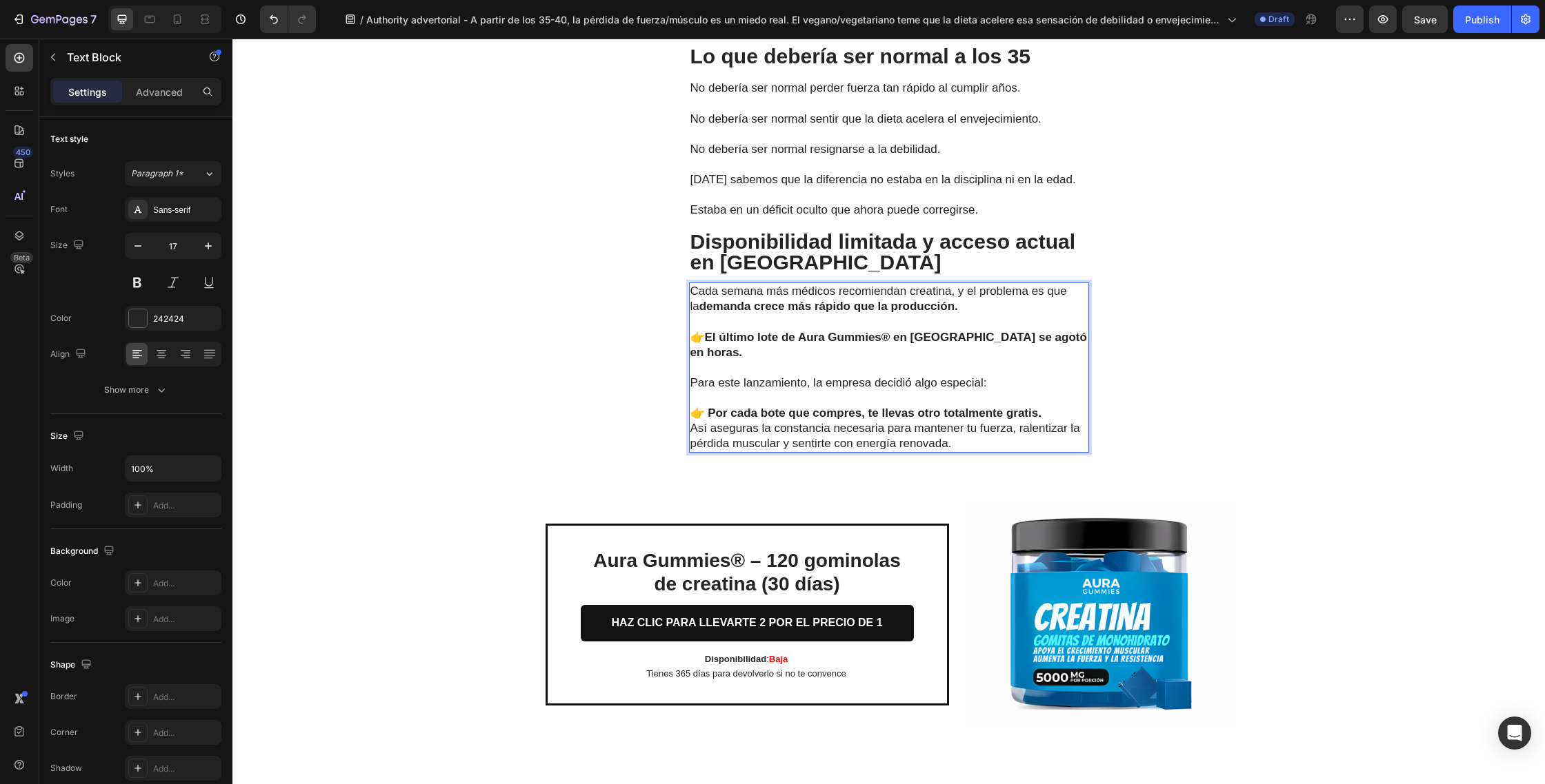
click at [1048, 421] on p "👉 Por cada bote que compres, te llevas otro totalmente gratis." at bounding box center [889, 413] width 397 height 15
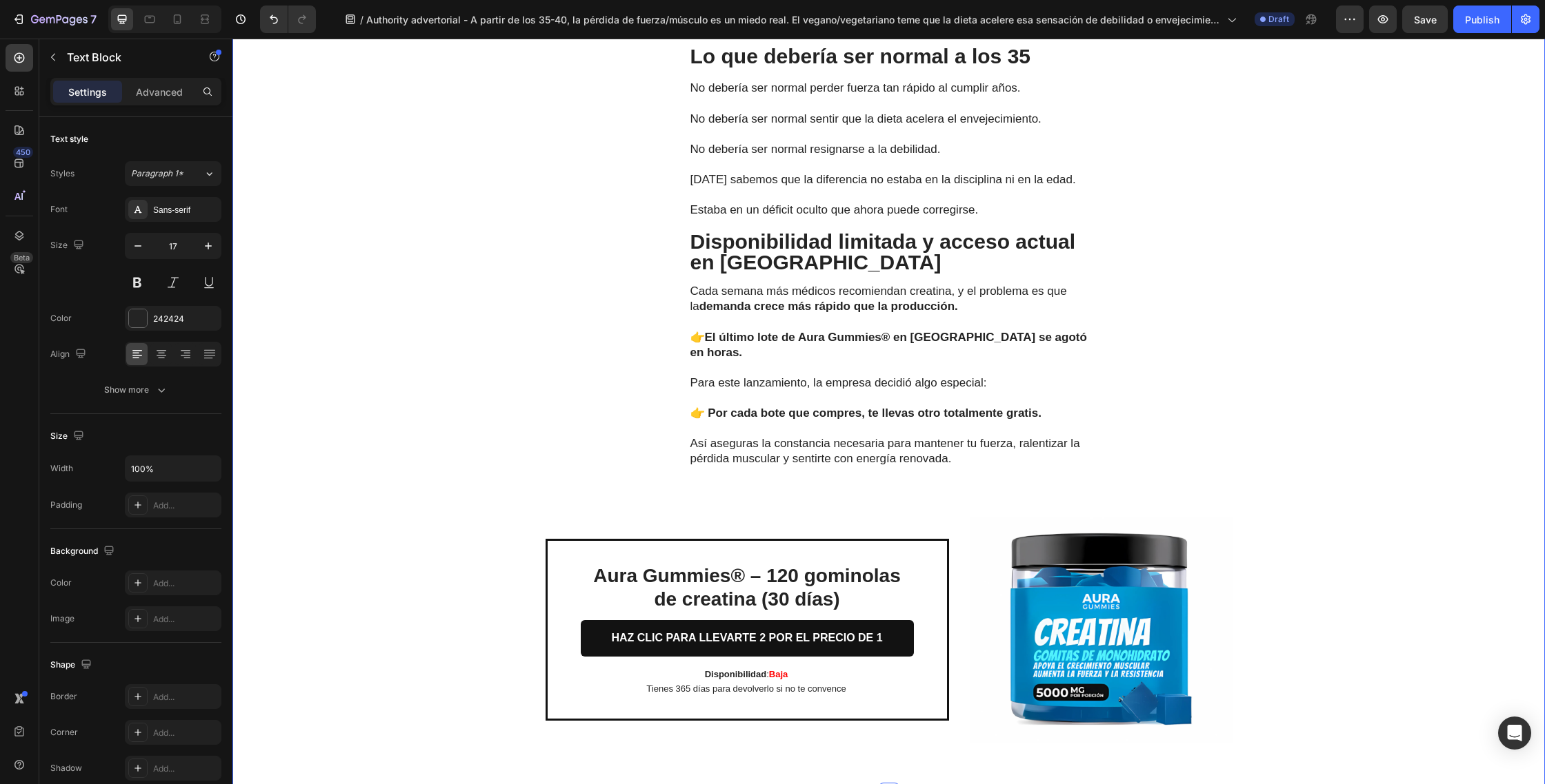
click at [1240, 356] on div "La forma práctica de recuperar la fuerza Text Block La clave no era solo recome…" at bounding box center [889, 61] width 1312 height 1445
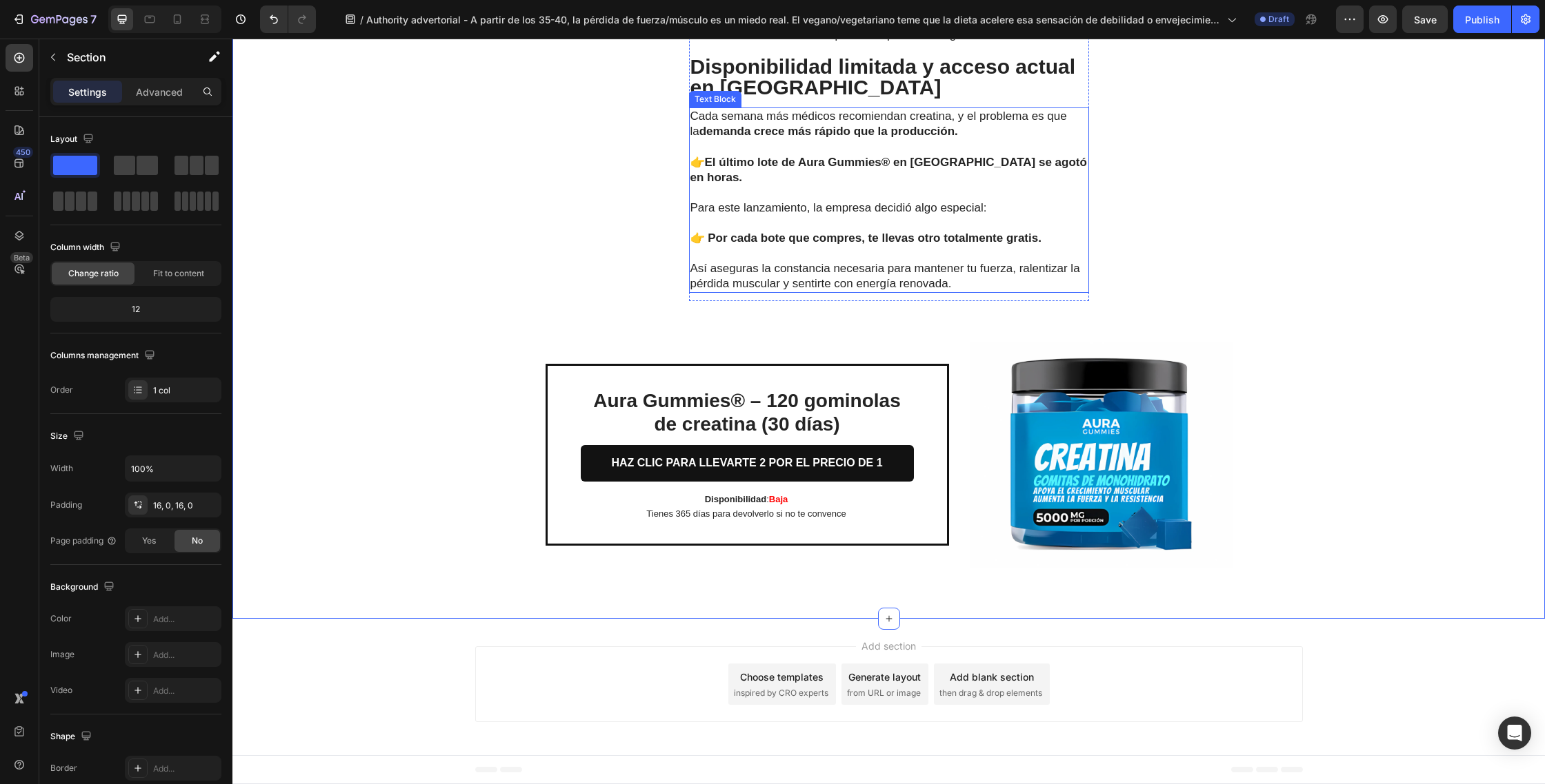
click at [904, 410] on h2 "Aura Gummies® – 120 gominolas de creatina (30 días)" at bounding box center [747, 412] width 333 height 49
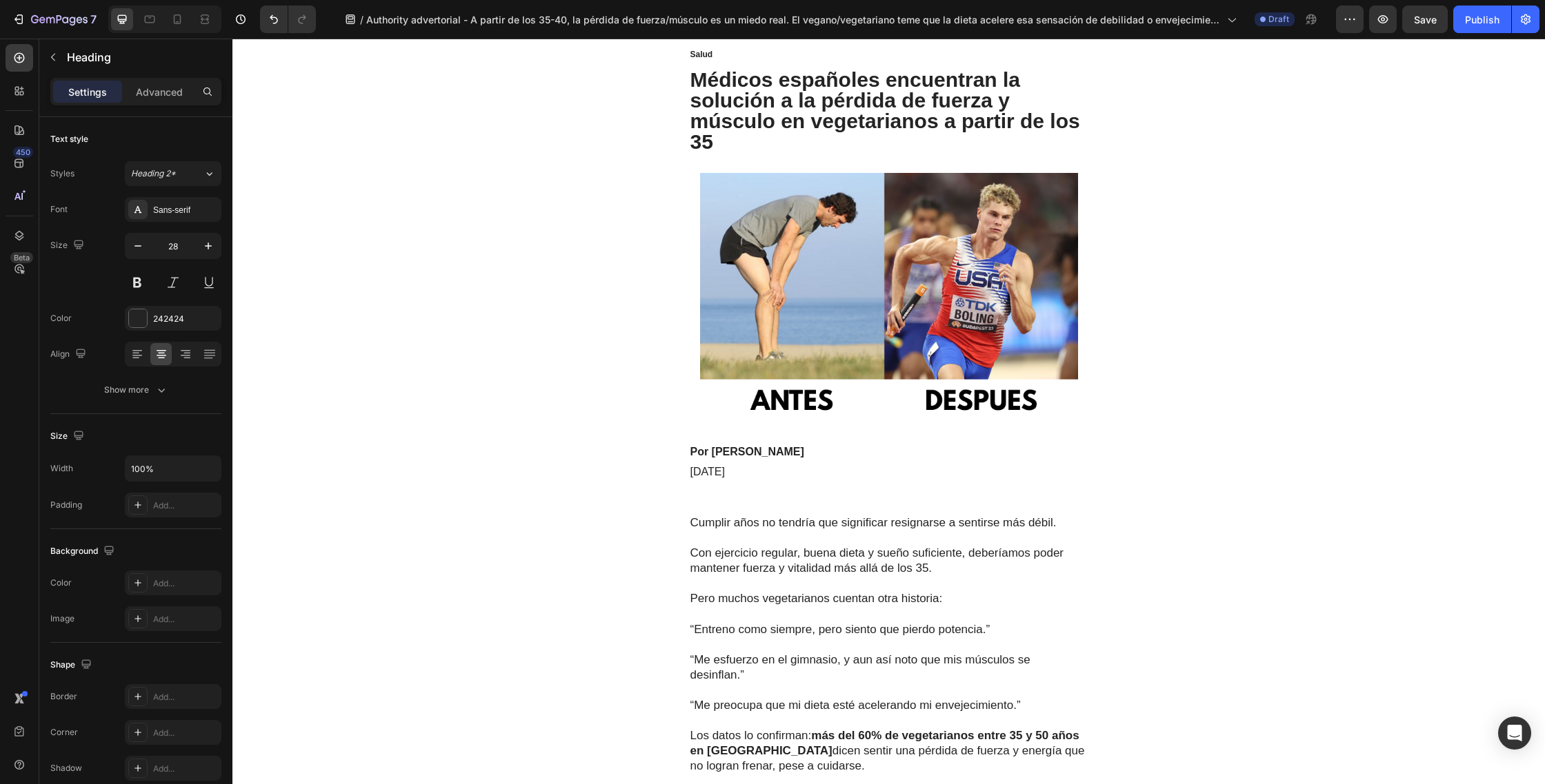
scroll to position [0, 0]
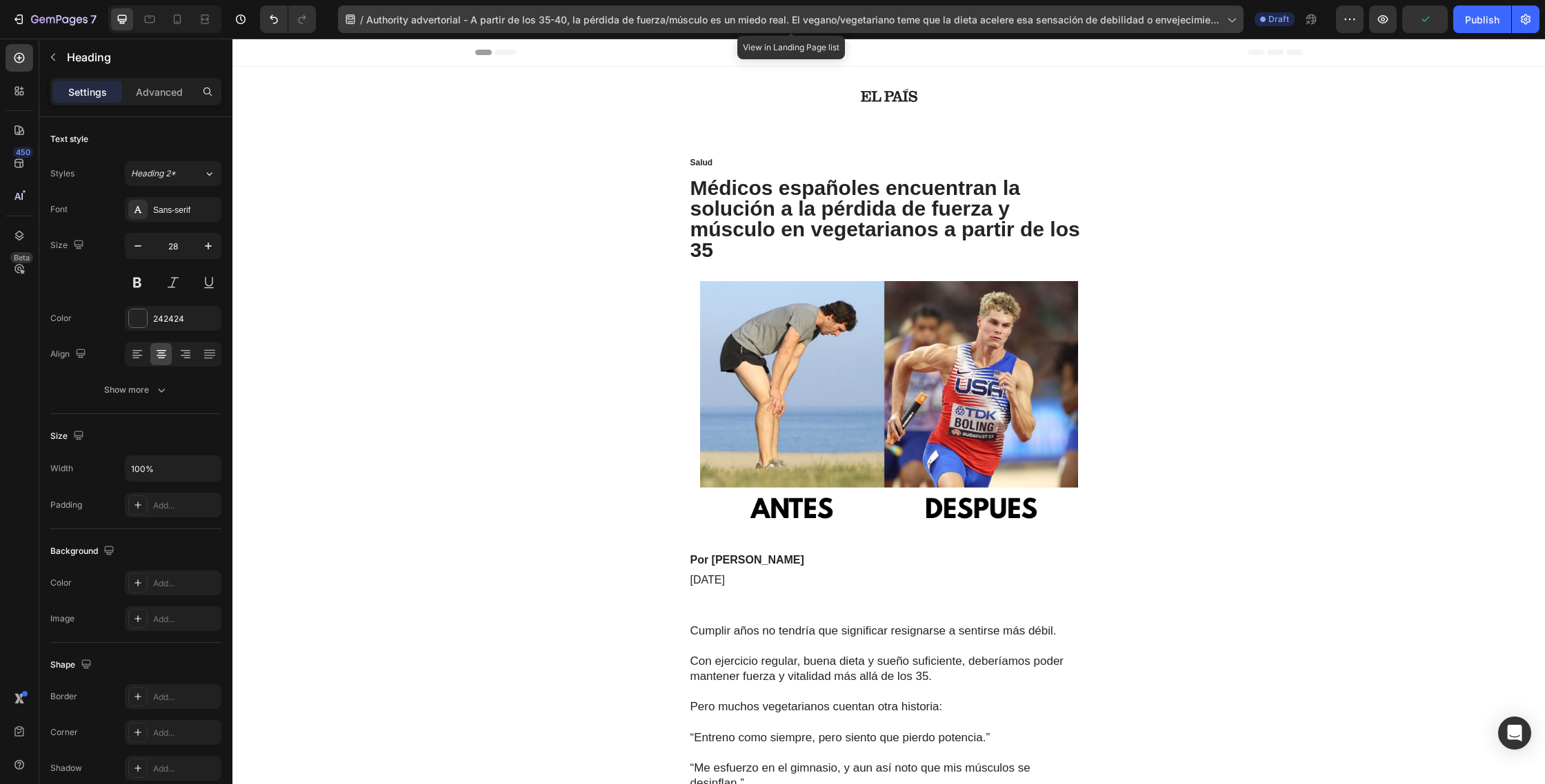
click at [1231, 18] on icon at bounding box center [1232, 20] width 7 height 4
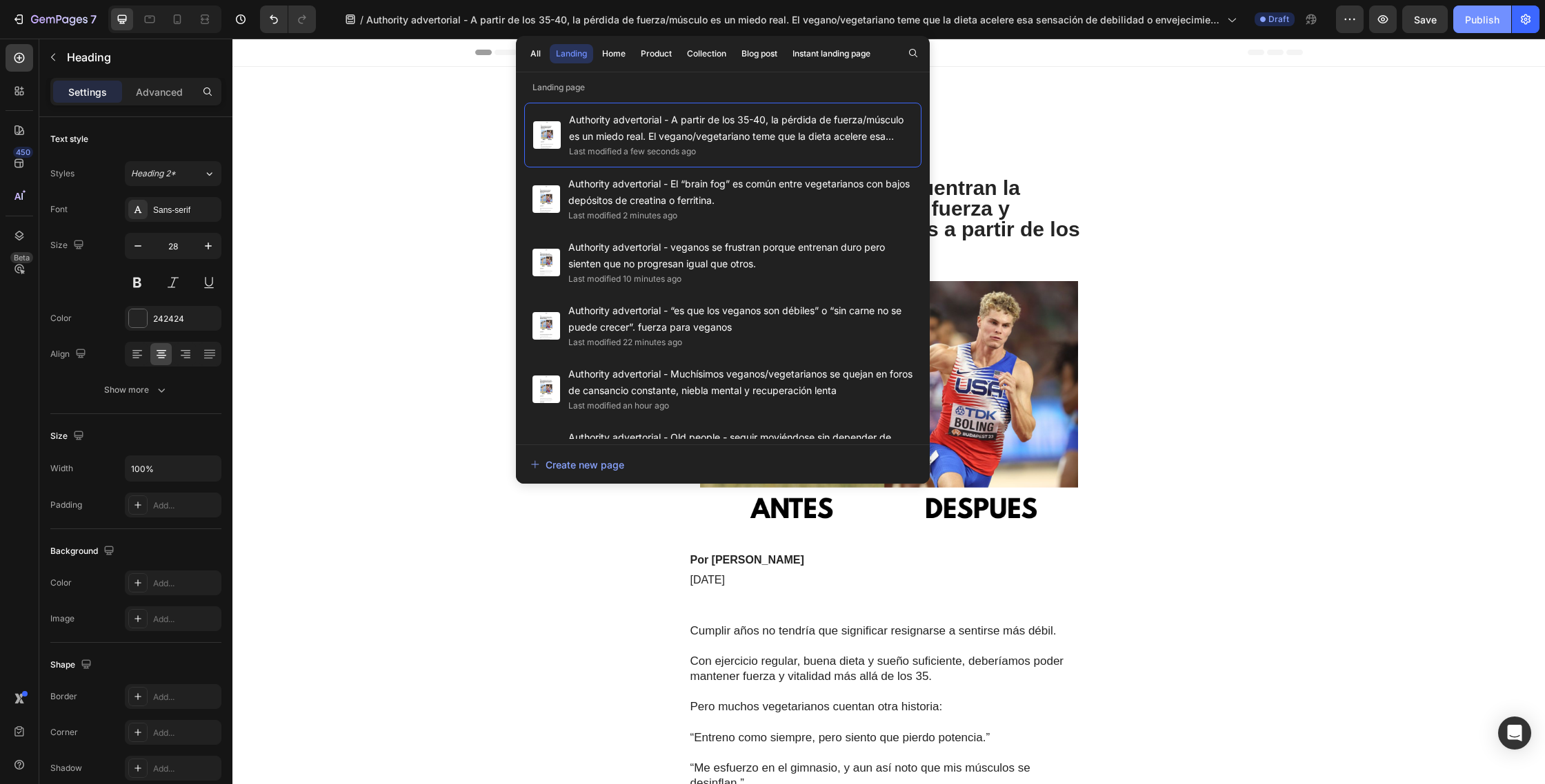
click at [1477, 23] on div "Publish" at bounding box center [1481, 19] width 34 height 15
